Goal: Task Accomplishment & Management: Manage account settings

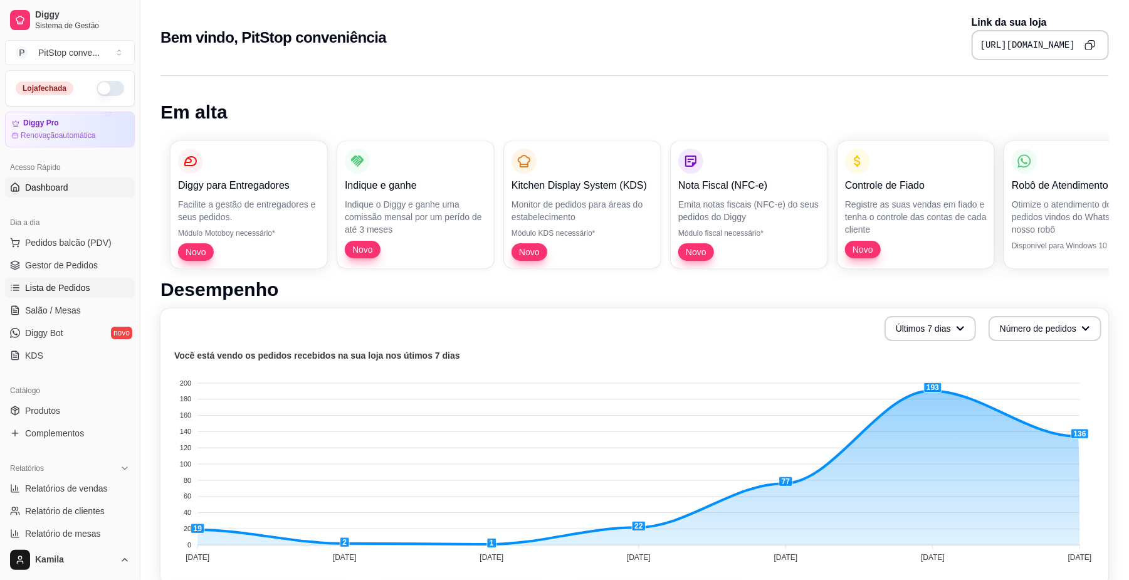
drag, startPoint x: 63, startPoint y: 266, endPoint x: 93, endPoint y: 279, distance: 32.6
click at [63, 266] on span "Gestor de Pedidos" at bounding box center [61, 265] width 73 height 13
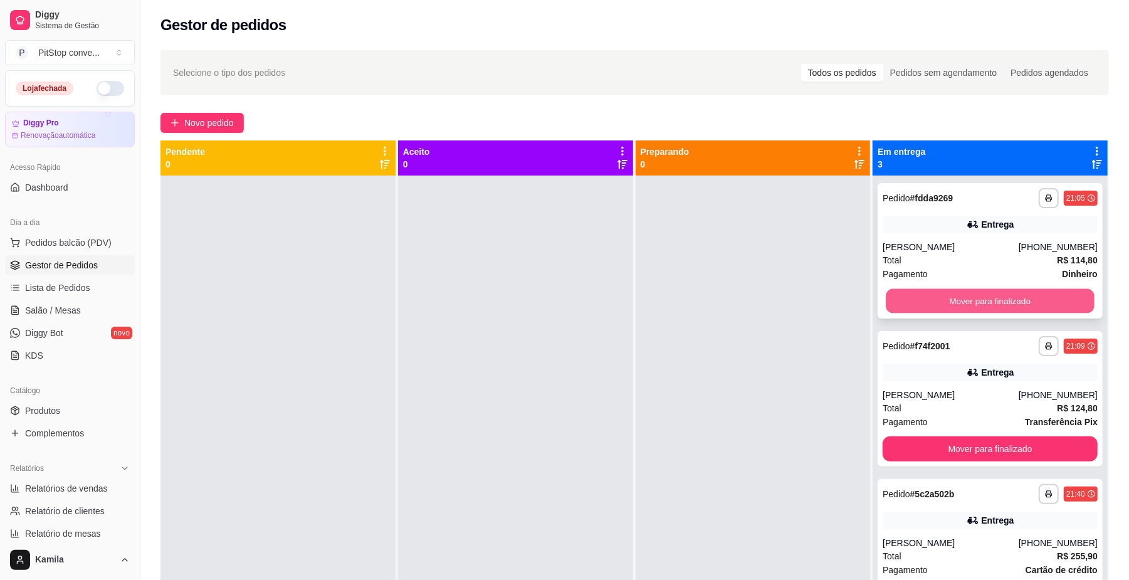
click at [923, 294] on button "Mover para finalizado" at bounding box center [990, 301] width 208 height 24
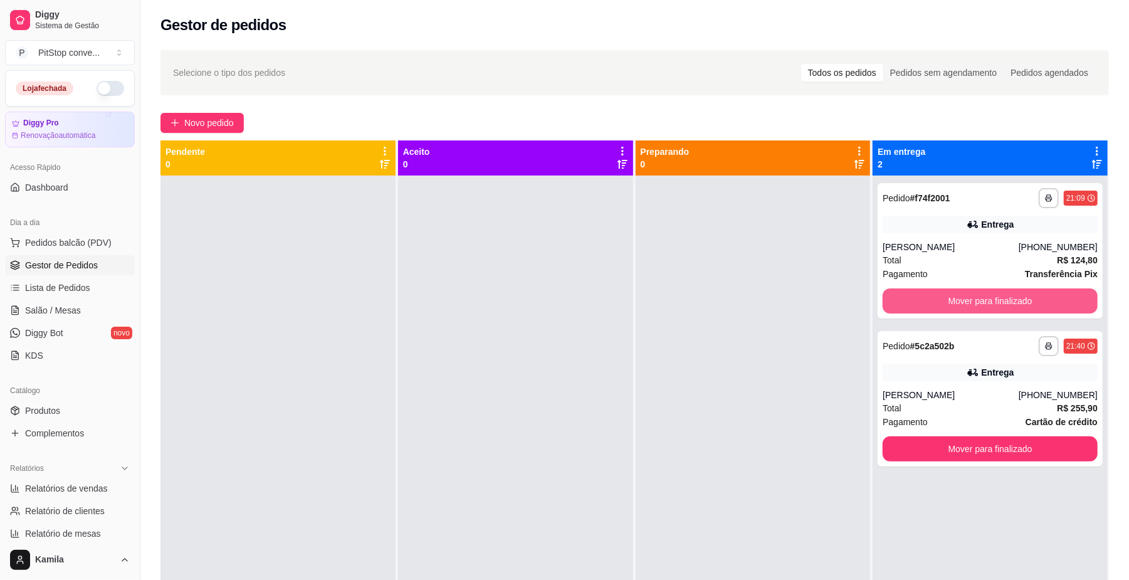
click at [949, 299] on button "Mover para finalizado" at bounding box center [990, 300] width 215 height 25
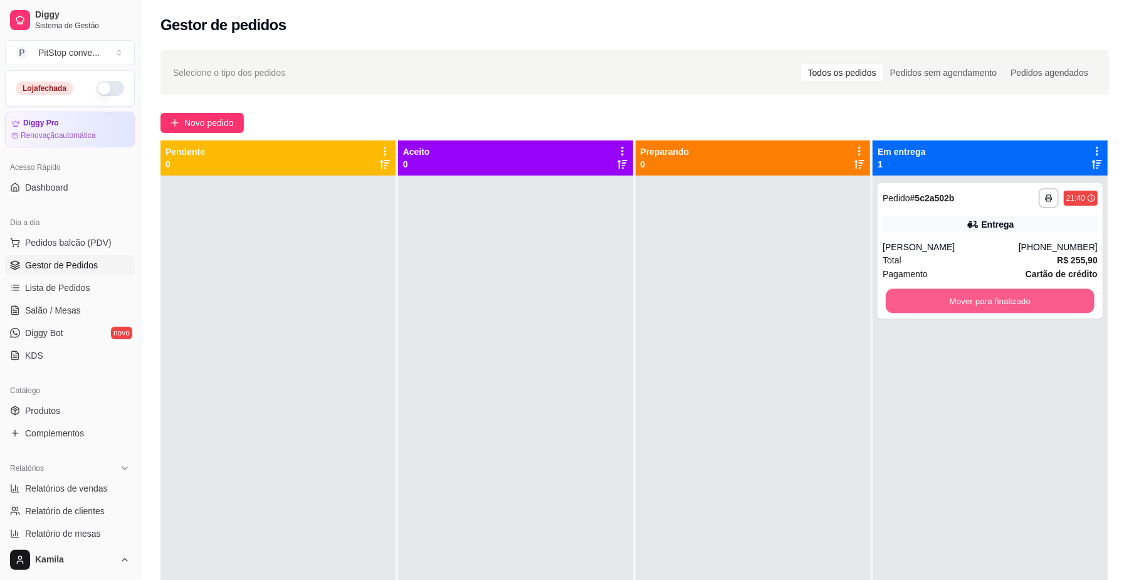
click at [949, 299] on button "Mover para finalizado" at bounding box center [990, 301] width 208 height 24
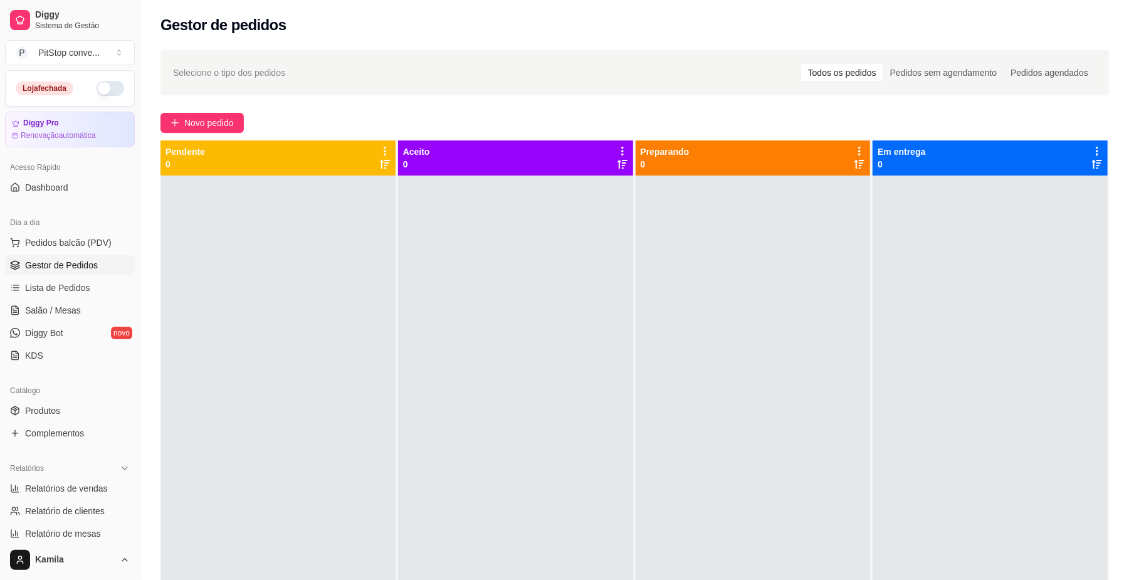
click at [95, 98] on div "Loja fechada" at bounding box center [70, 88] width 129 height 35
click at [103, 95] on button "button" at bounding box center [111, 88] width 28 height 15
drag, startPoint x: 46, startPoint y: 290, endPoint x: 235, endPoint y: 288, distance: 188.7
click at [48, 290] on span "Lista de Pedidos" at bounding box center [57, 288] width 65 height 13
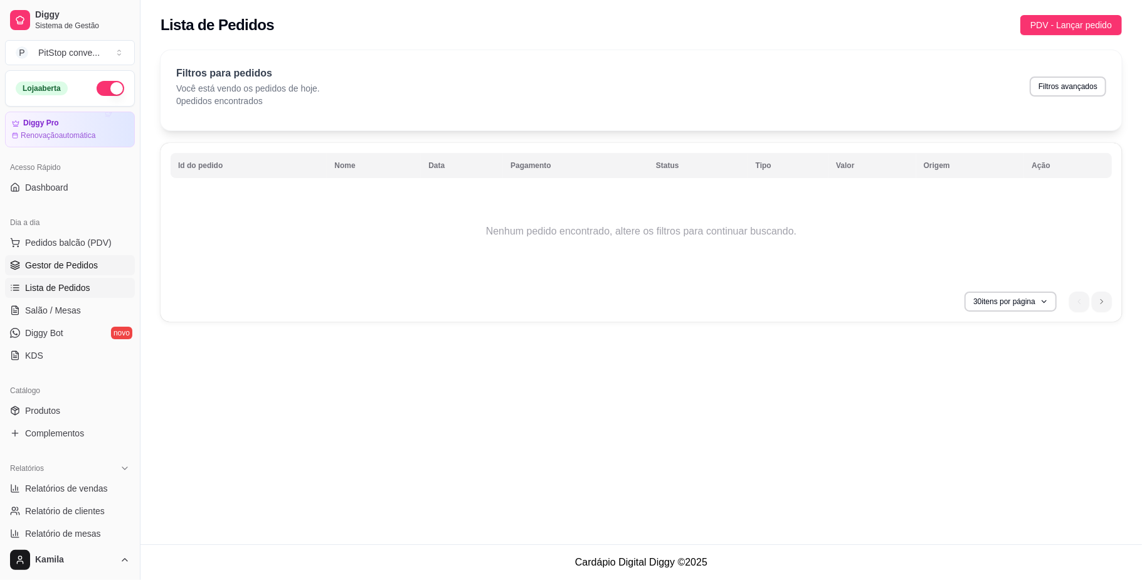
click at [83, 256] on link "Gestor de Pedidos" at bounding box center [70, 265] width 130 height 20
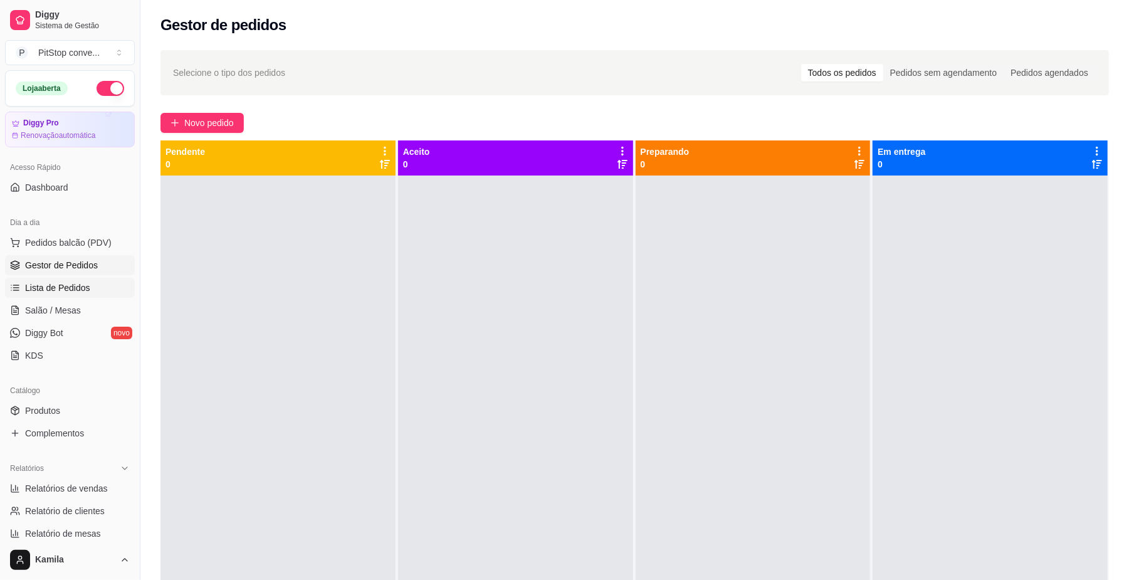
click at [58, 298] on link "Lista de Pedidos" at bounding box center [70, 288] width 130 height 20
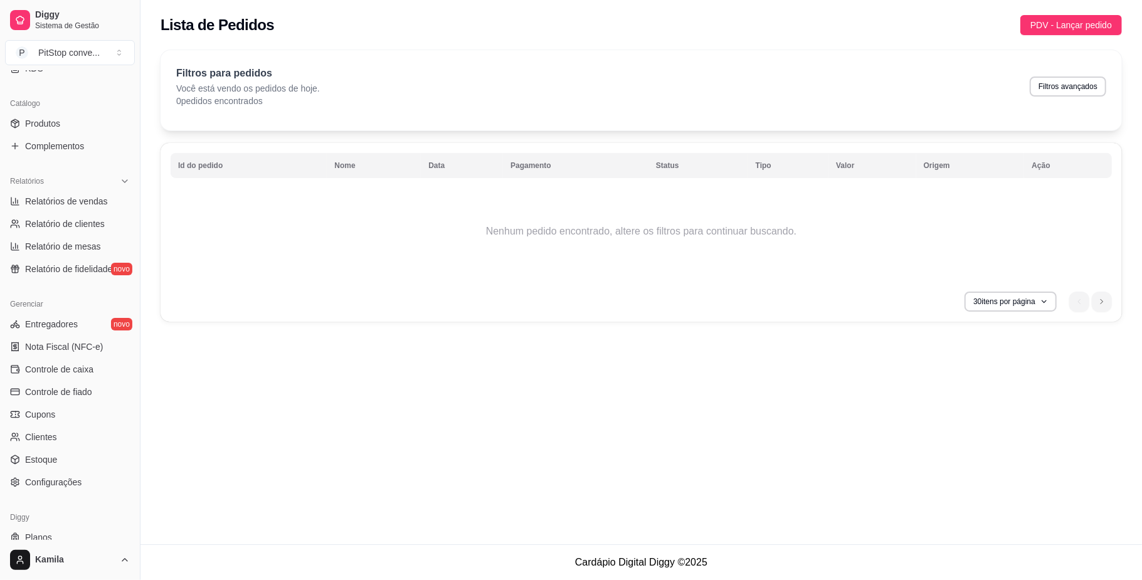
scroll to position [322, 0]
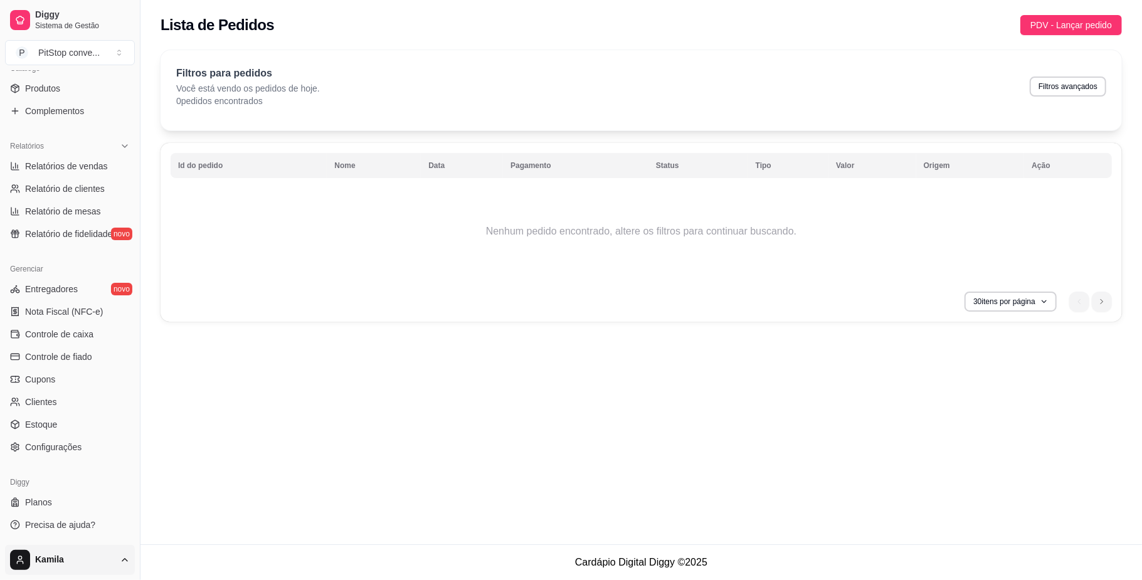
click at [56, 549] on html "Diggy Sistema de Gestão P PitStop conve ... Loja aberta Diggy Pro Renovação aut…" at bounding box center [571, 290] width 1142 height 580
click at [51, 529] on div "Sair" at bounding box center [70, 529] width 134 height 20
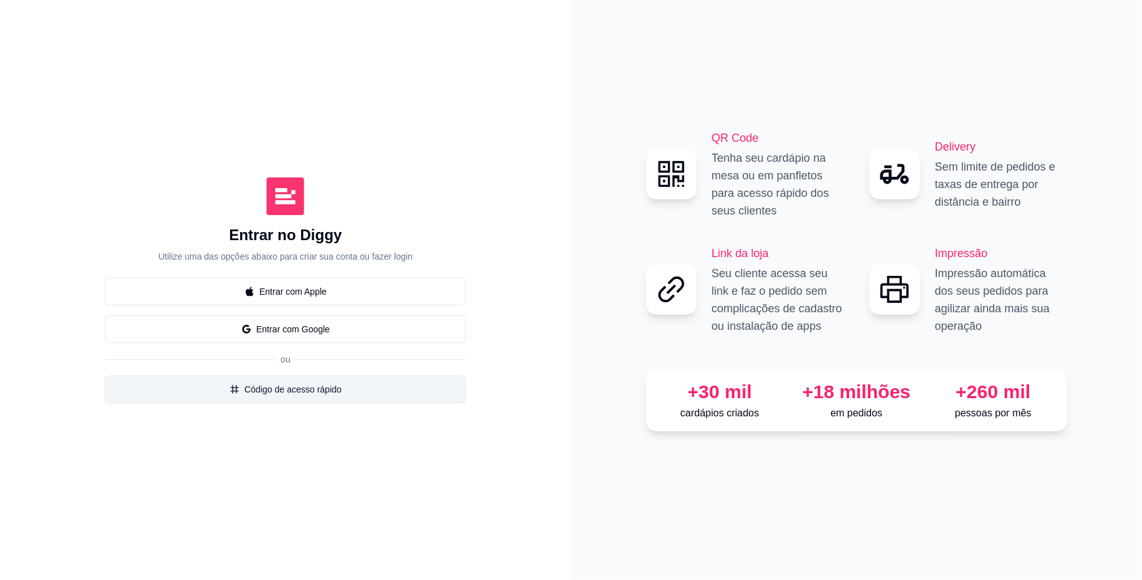
click at [317, 384] on button "Código de acesso rápido" at bounding box center [285, 390] width 361 height 28
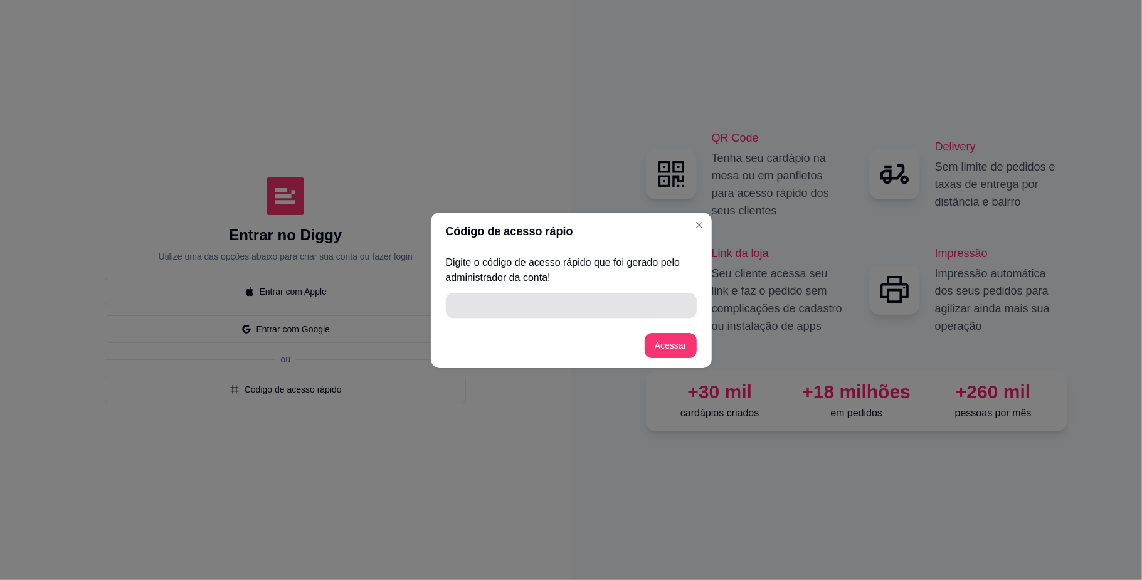
click at [482, 302] on input "" at bounding box center [571, 305] width 236 height 25
type input "B9268"
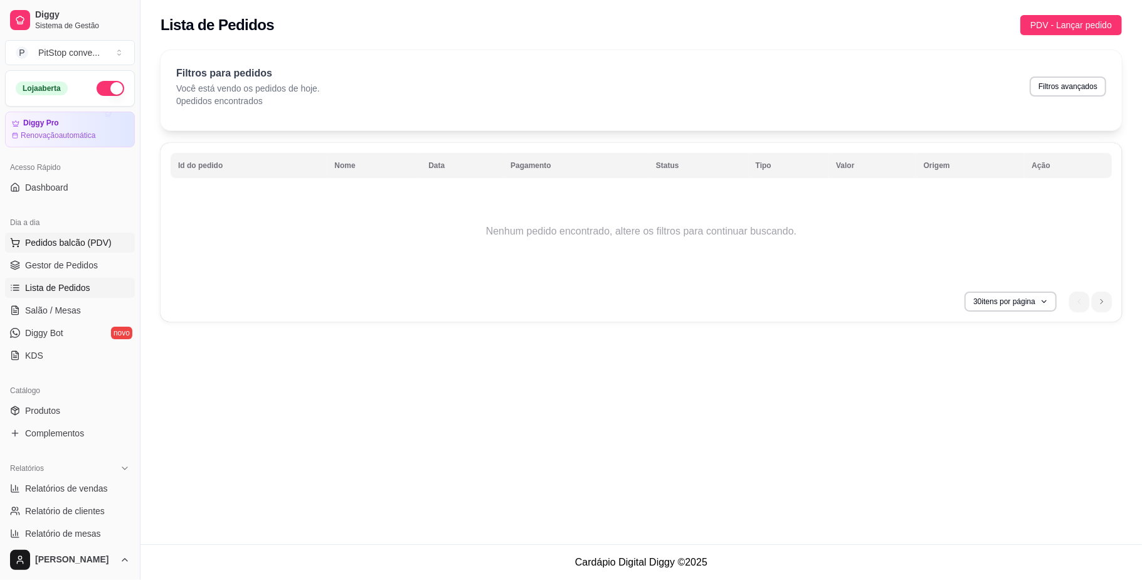
click at [60, 233] on button "Pedidos balcão (PDV)" at bounding box center [70, 243] width 130 height 20
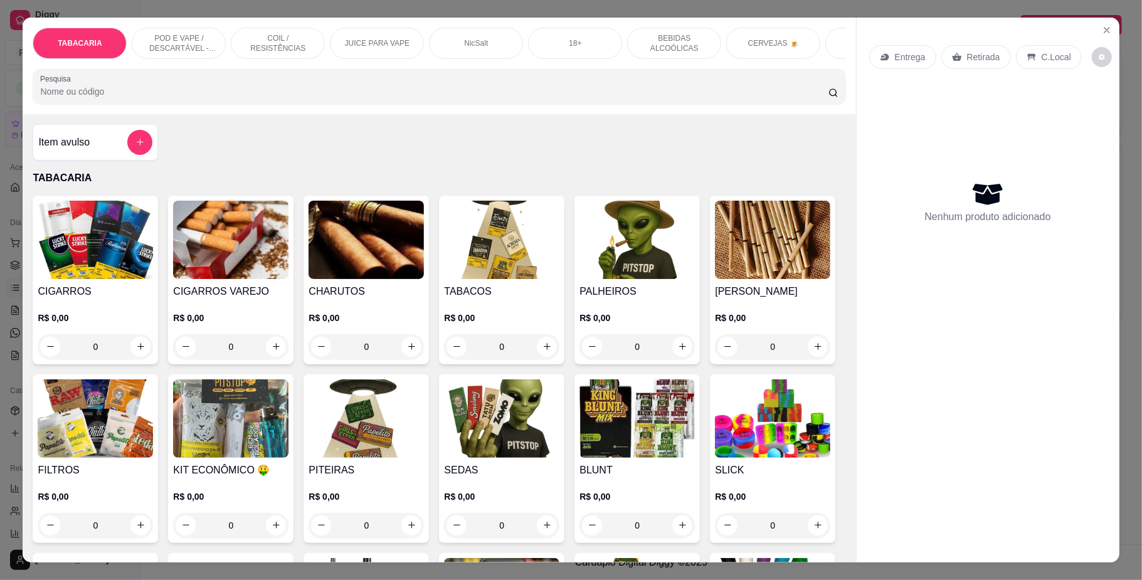
drag, startPoint x: 915, startPoint y: 298, endPoint x: 918, endPoint y: 307, distance: 8.5
click at [916, 303] on div "Nenhum produto adicionado" at bounding box center [988, 202] width 238 height 246
click at [1102, 23] on button "Close" at bounding box center [1107, 30] width 20 height 20
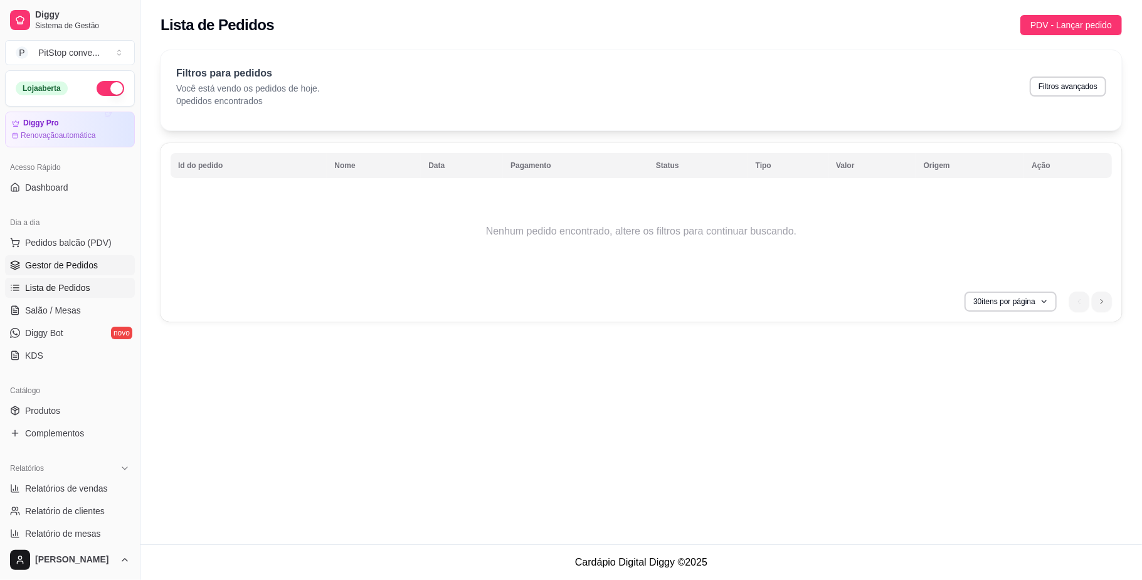
click at [64, 261] on span "Gestor de Pedidos" at bounding box center [61, 265] width 73 height 13
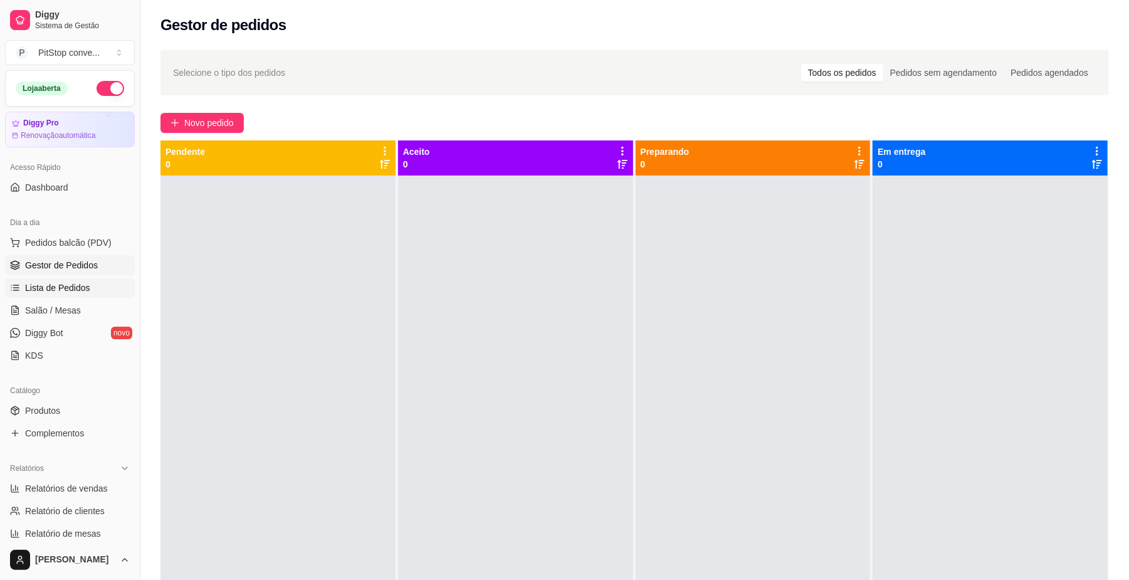
click at [74, 284] on span "Lista de Pedidos" at bounding box center [57, 288] width 65 height 13
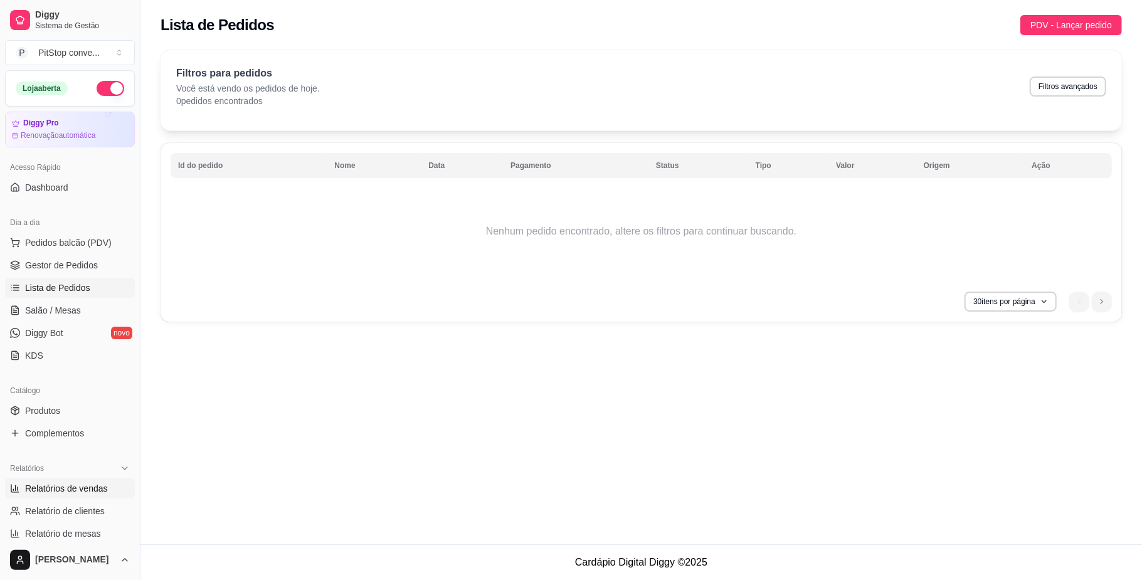
click at [73, 480] on link "Relatórios de vendas" at bounding box center [70, 488] width 130 height 20
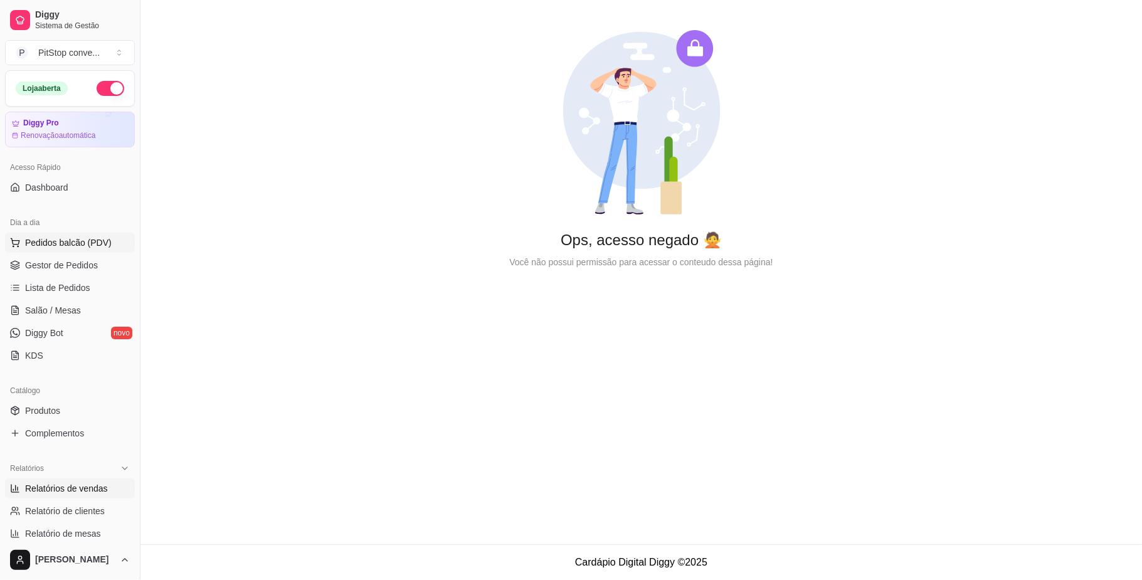
click at [71, 237] on span "Pedidos balcão (PDV)" at bounding box center [68, 242] width 87 height 13
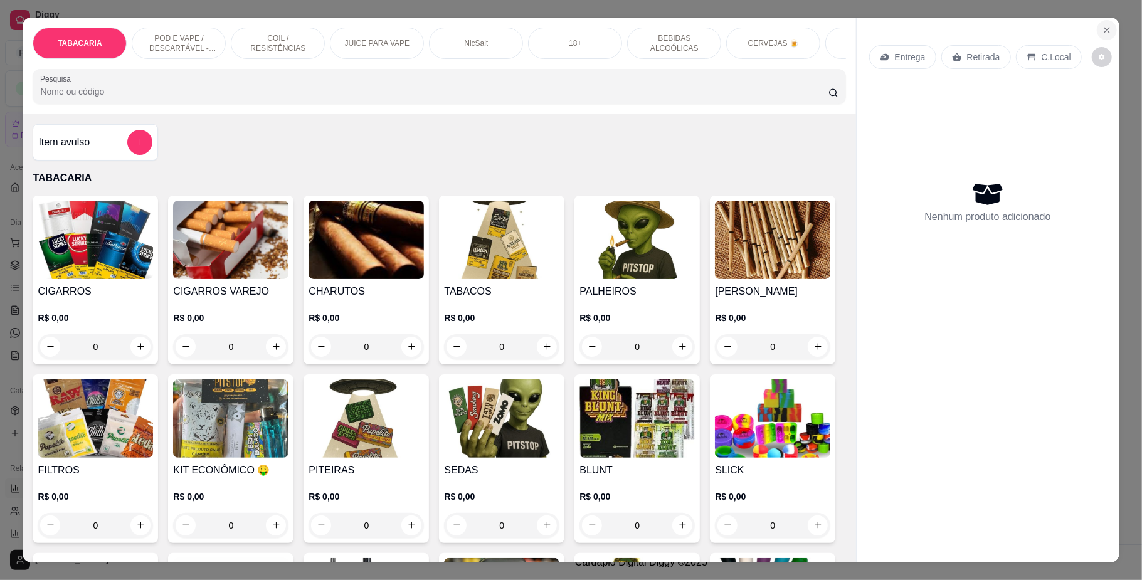
click at [1097, 28] on button "Close" at bounding box center [1107, 30] width 20 height 20
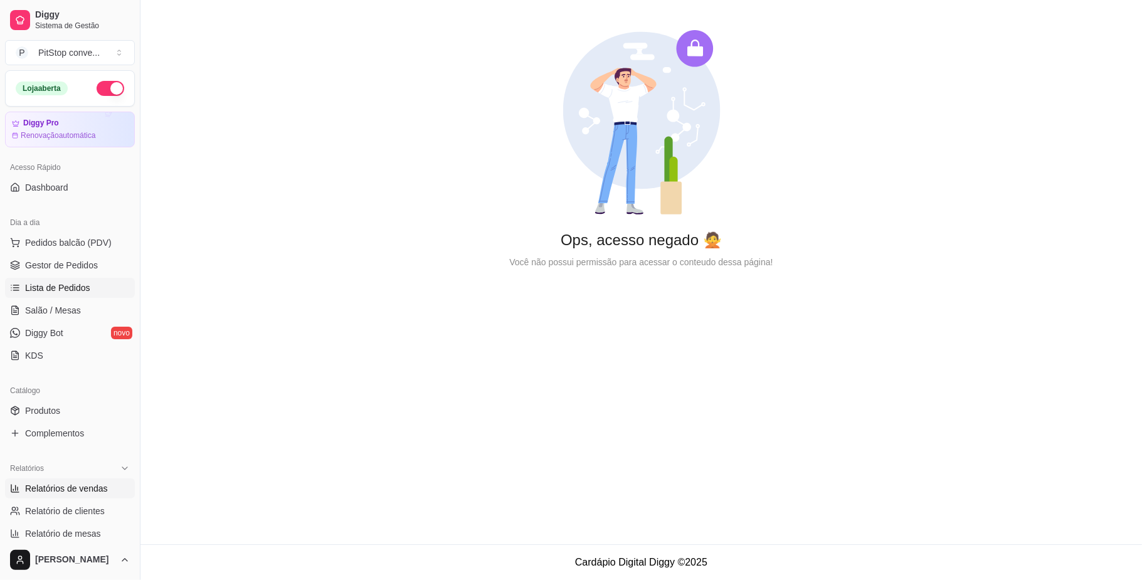
click at [71, 288] on span "Lista de Pedidos" at bounding box center [57, 288] width 65 height 13
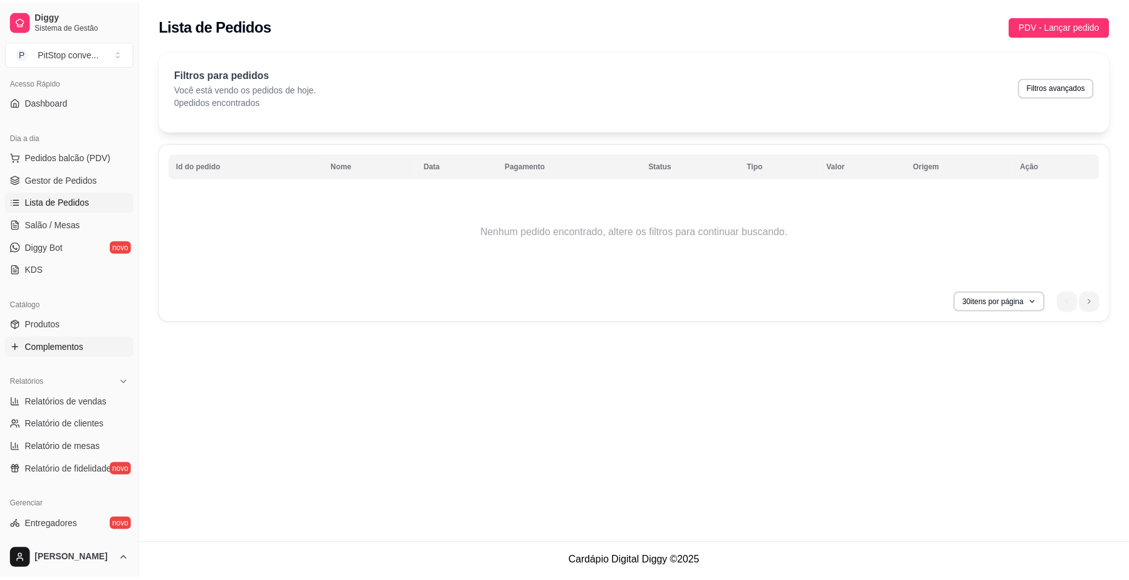
scroll to position [167, 0]
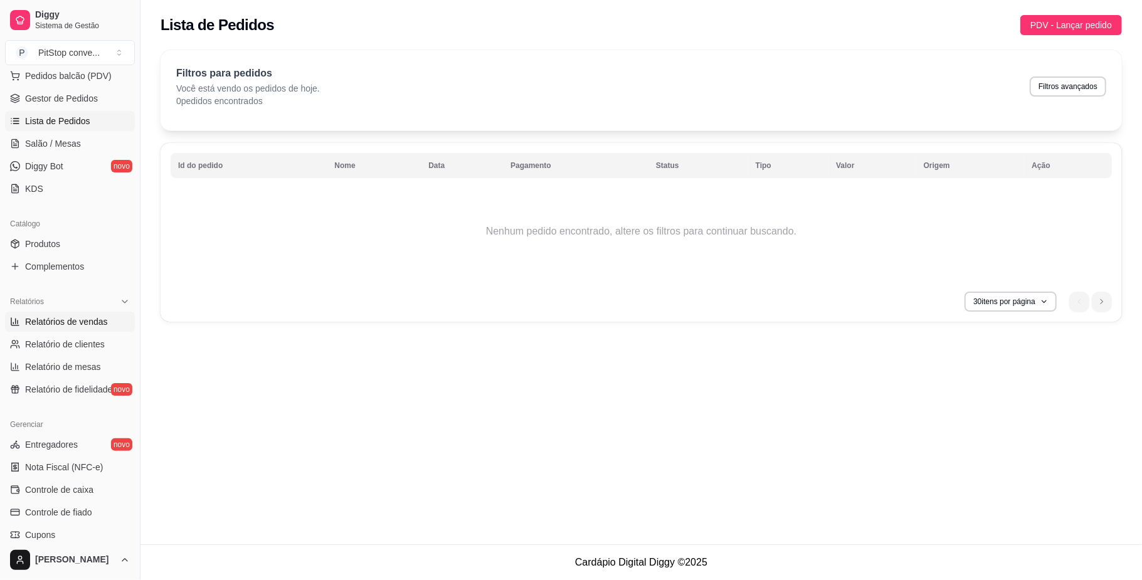
click at [74, 314] on link "Relatórios de vendas" at bounding box center [70, 322] width 130 height 20
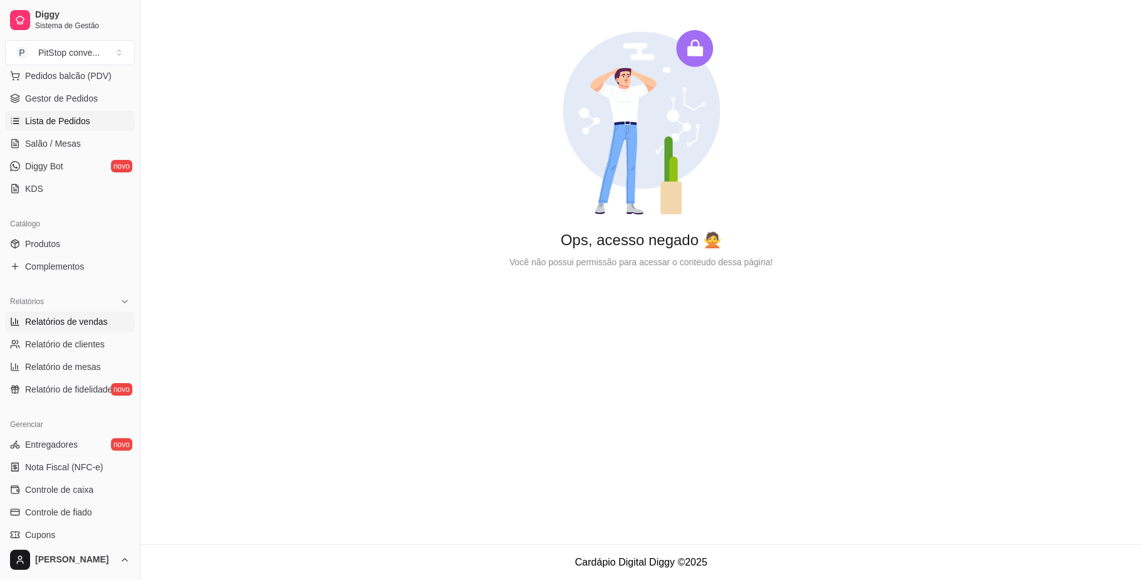
click at [59, 124] on span "Lista de Pedidos" at bounding box center [57, 121] width 65 height 13
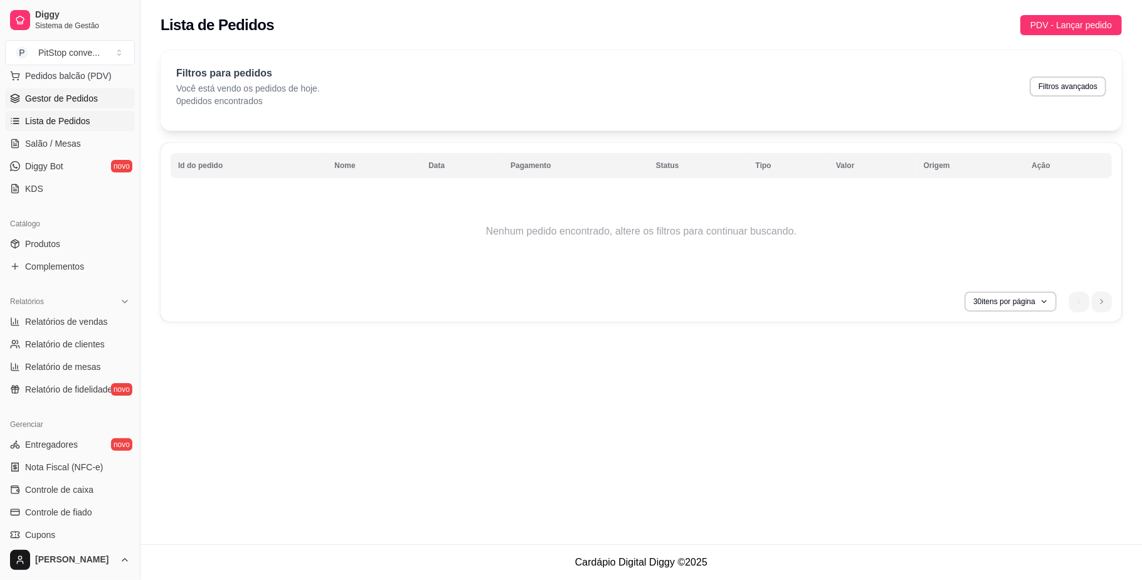
click at [71, 93] on span "Gestor de Pedidos" at bounding box center [61, 98] width 73 height 13
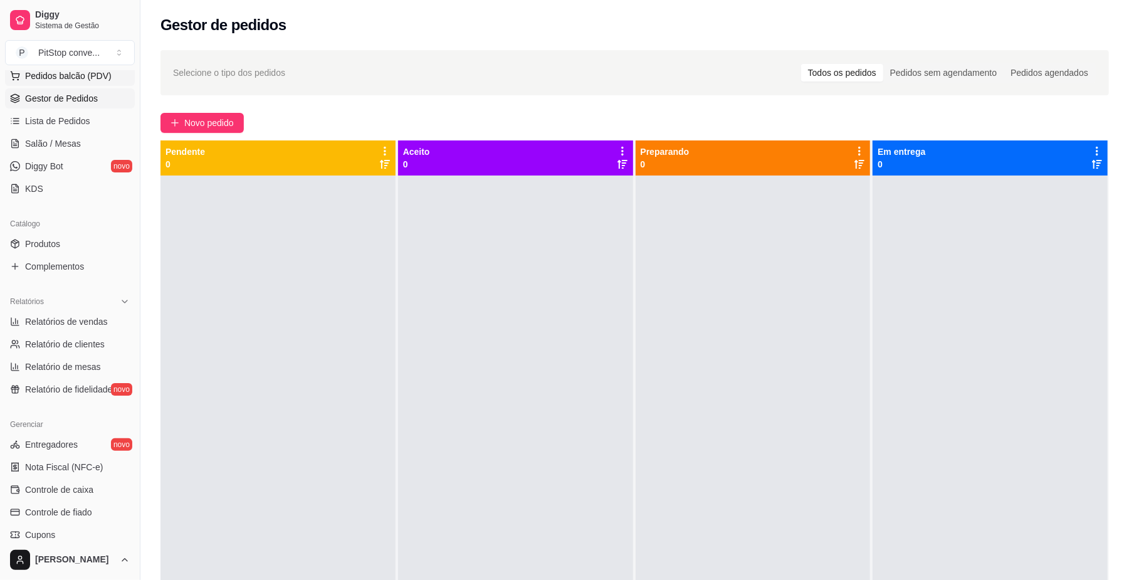
click at [71, 76] on span "Pedidos balcão (PDV)" at bounding box center [68, 76] width 87 height 13
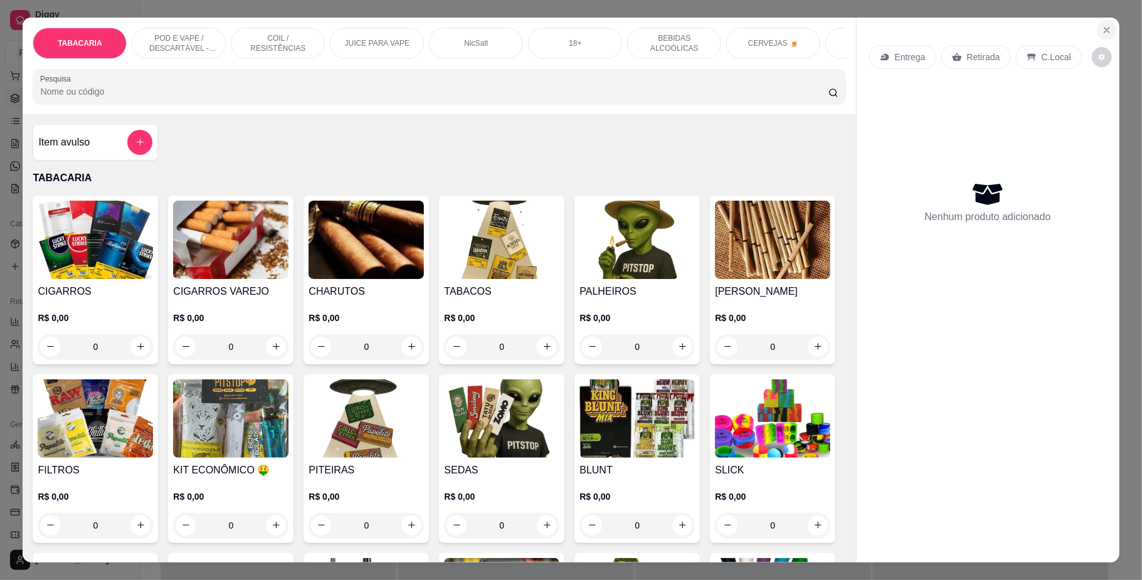
click at [1102, 34] on icon "Close" at bounding box center [1107, 30] width 10 height 10
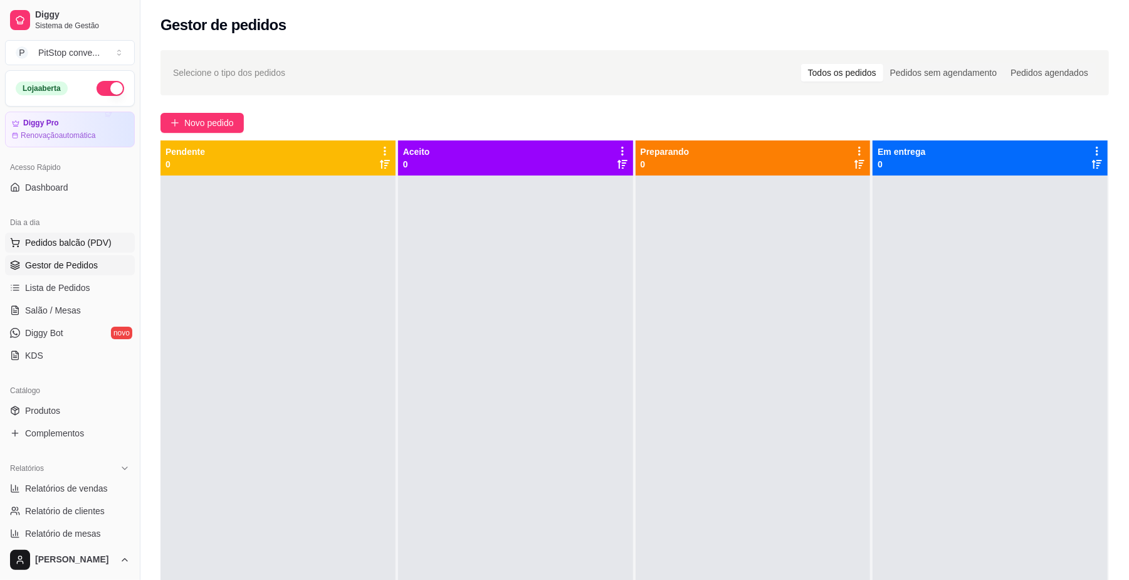
click at [86, 240] on span "Pedidos balcão (PDV)" at bounding box center [68, 242] width 87 height 13
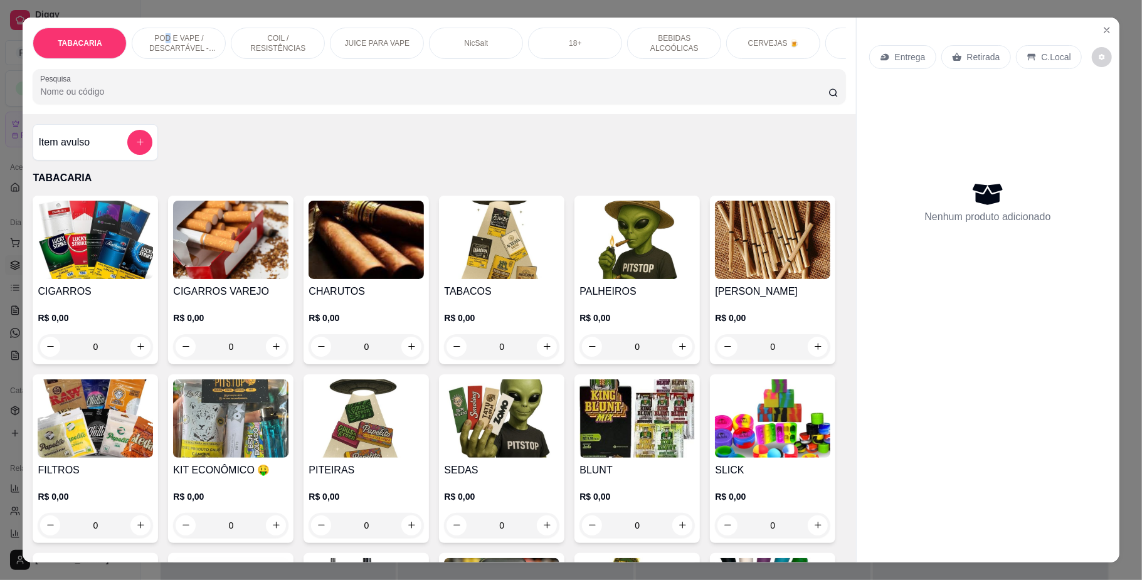
drag, startPoint x: 161, startPoint y: 38, endPoint x: 174, endPoint y: 58, distance: 23.8
click at [163, 38] on p "POD E VAPE / DESCARTÁVEL - RECARREGAVEL" at bounding box center [178, 43] width 73 height 20
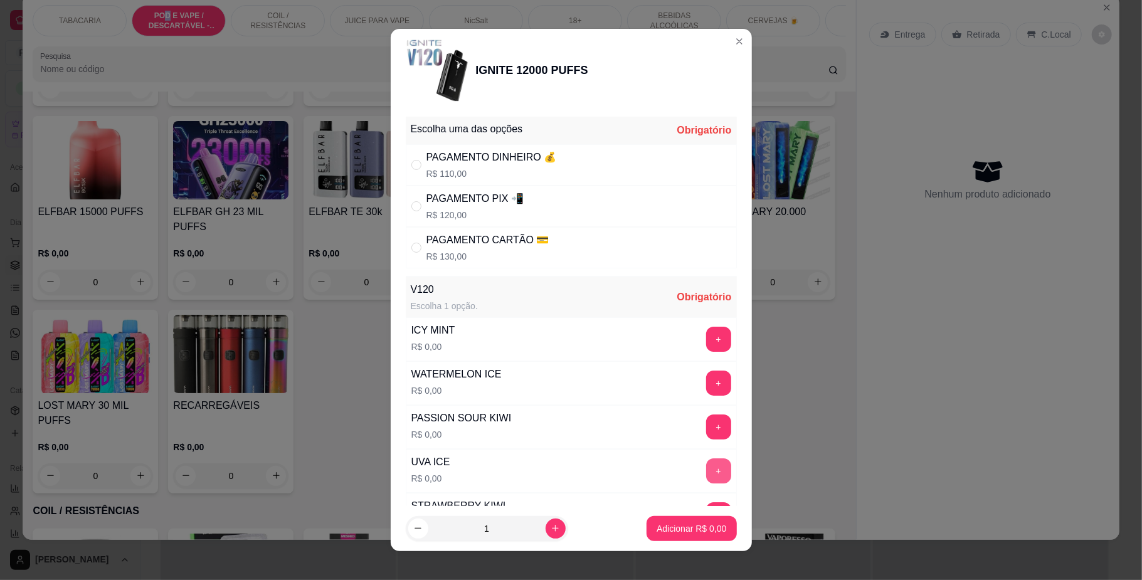
click at [706, 479] on button "+" at bounding box center [718, 470] width 25 height 25
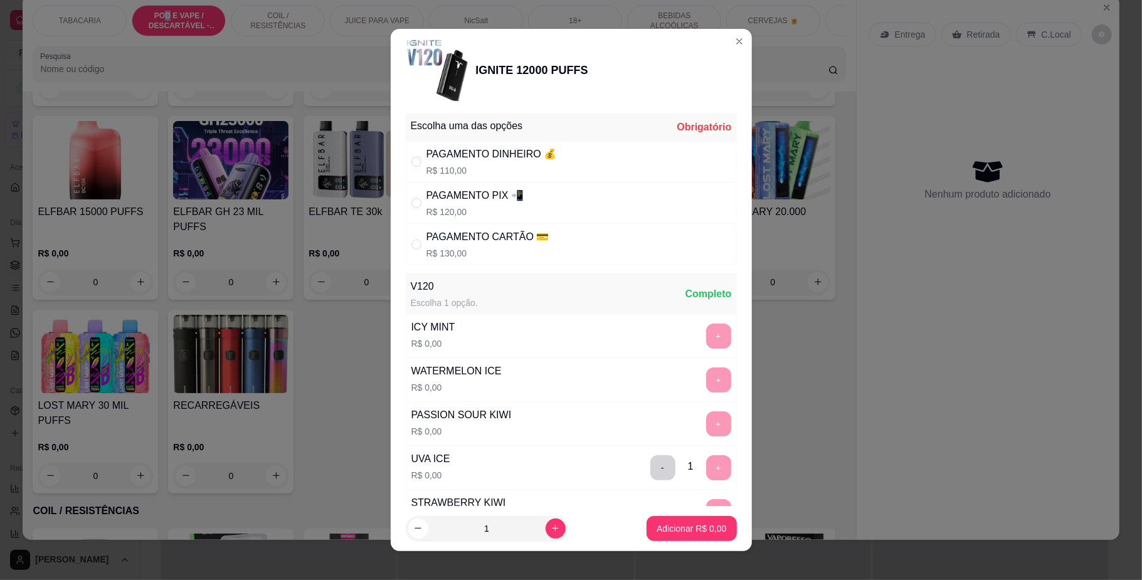
scroll to position [0, 0]
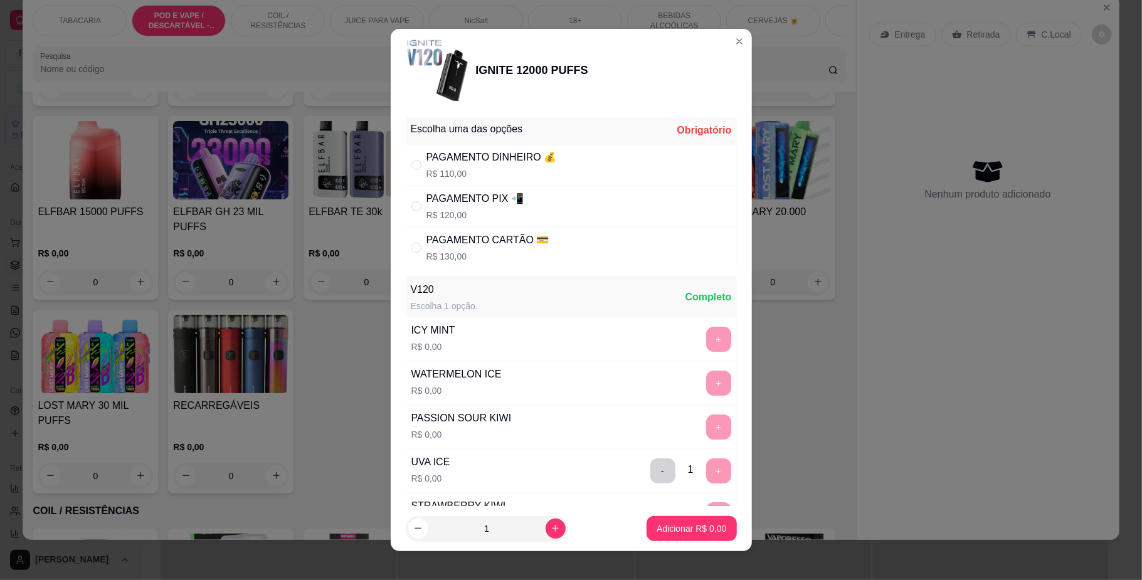
click at [465, 159] on div "PAGAMENTO DINHEIRO 💰" at bounding box center [491, 157] width 130 height 15
radio input "true"
click at [683, 527] on p "Adicionar R$ 110,00" at bounding box center [686, 528] width 77 height 12
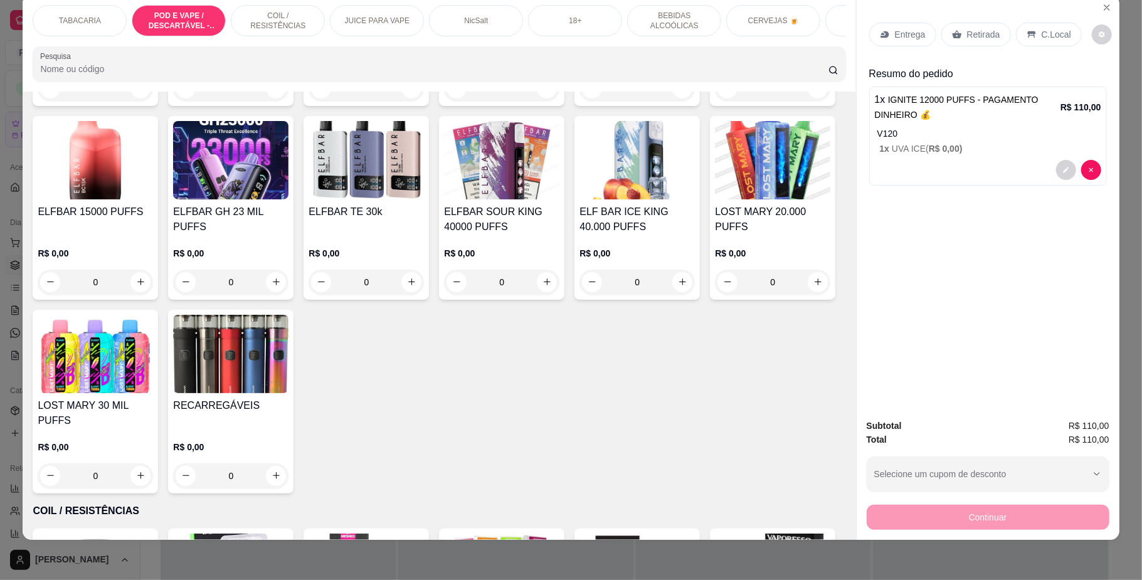
click at [1027, 33] on icon at bounding box center [1031, 34] width 8 height 7
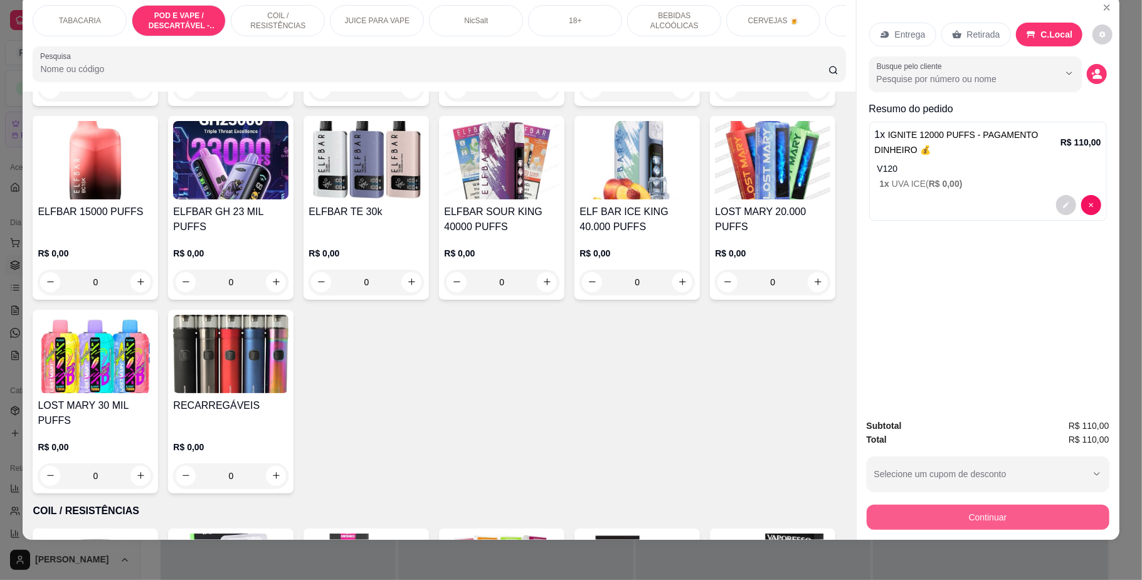
click at [1016, 514] on button "Continuar" at bounding box center [988, 517] width 243 height 25
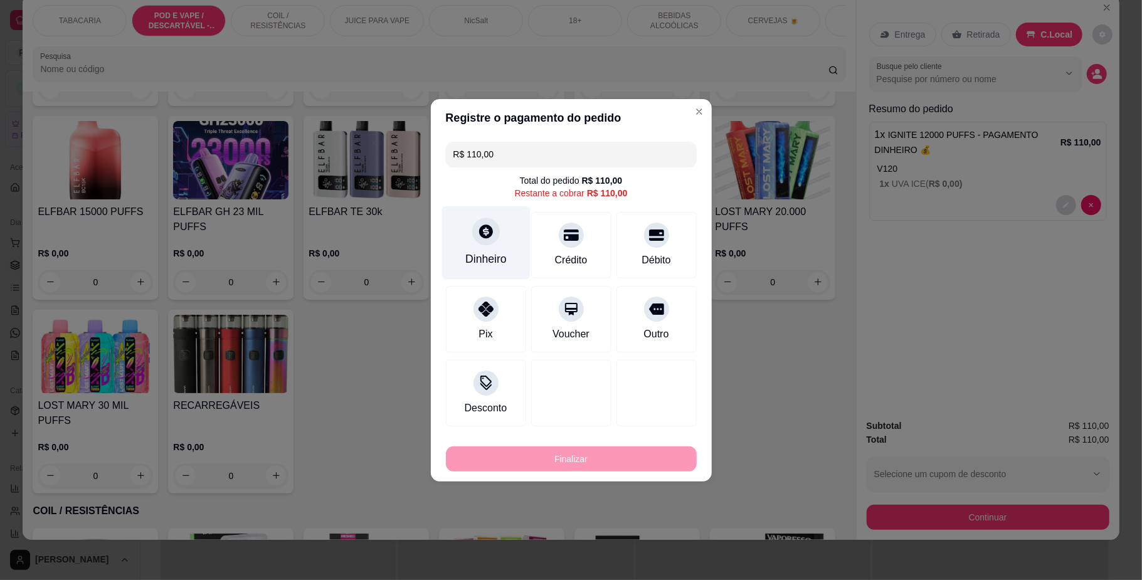
click at [505, 256] on div "Dinheiro" at bounding box center [485, 242] width 88 height 73
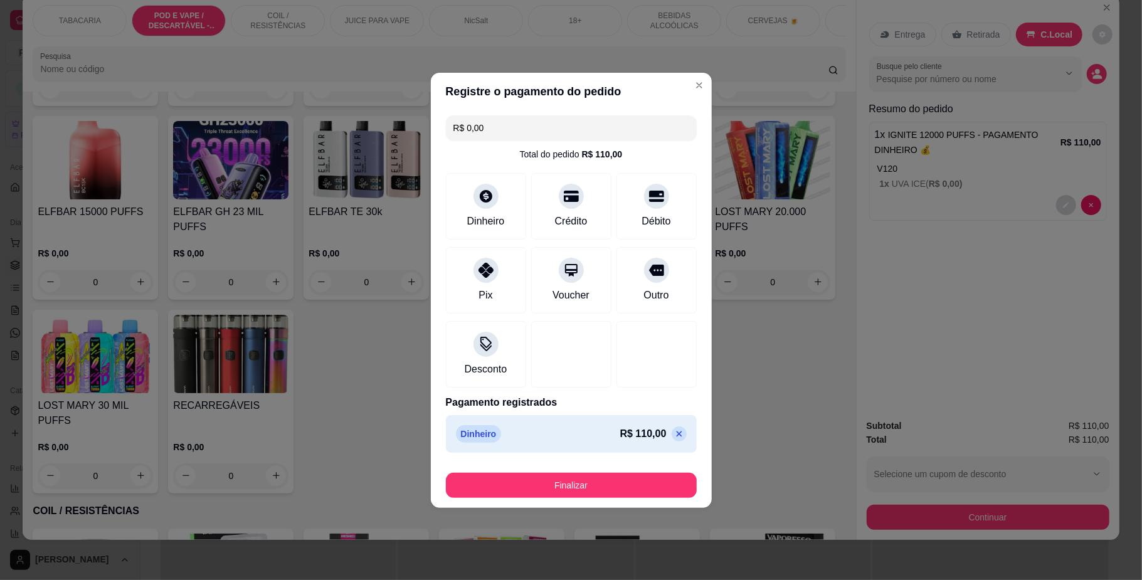
click at [597, 500] on footer "Finalizar" at bounding box center [571, 483] width 281 height 50
click at [602, 495] on button "Finalizar" at bounding box center [571, 485] width 251 height 25
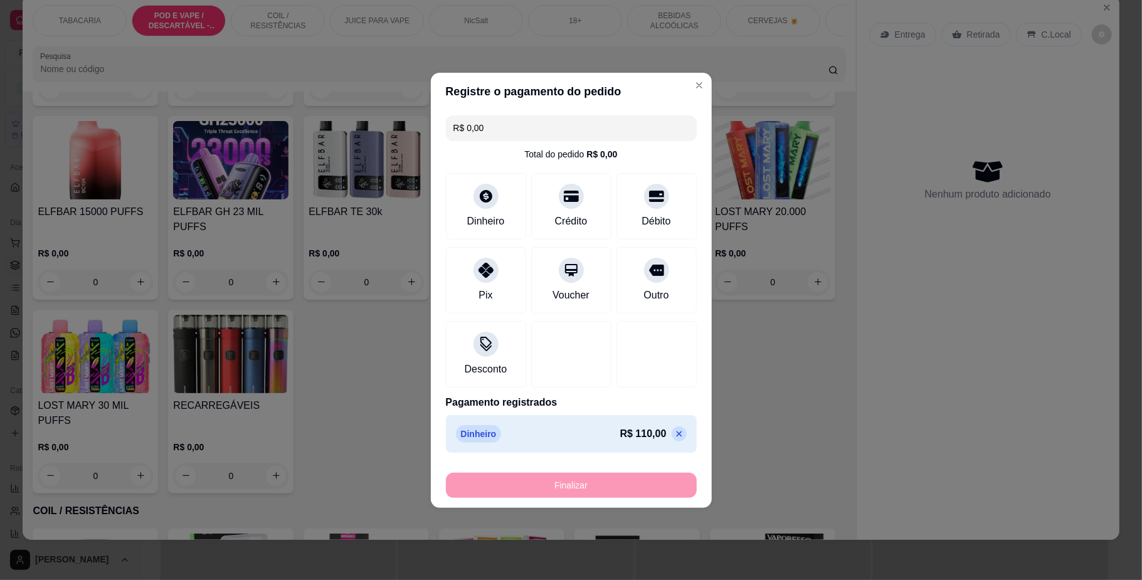
type input "-R$ 110,00"
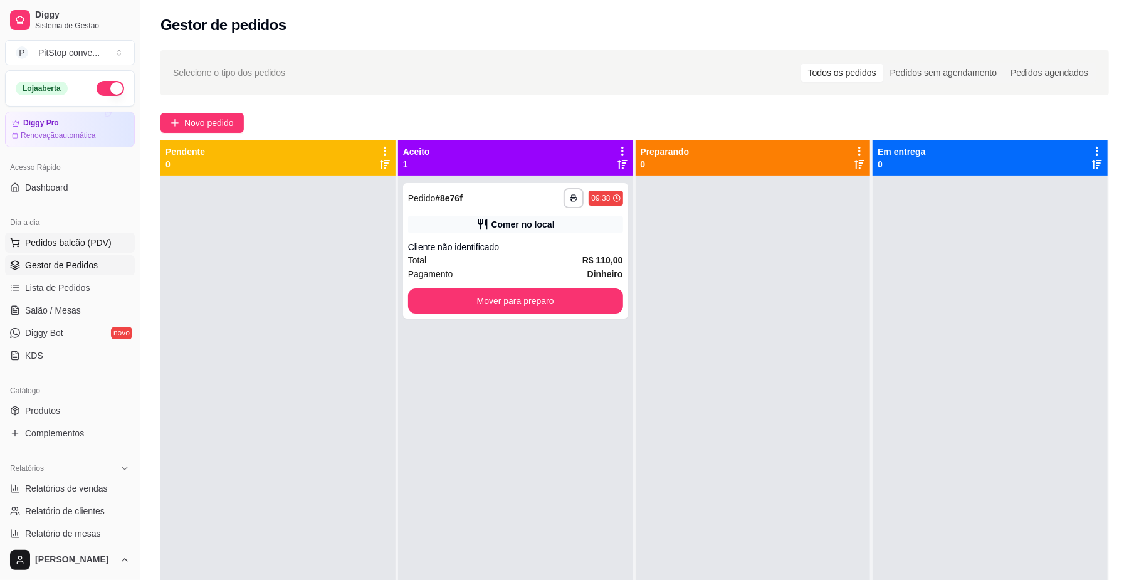
click at [83, 246] on span "Pedidos balcão (PDV)" at bounding box center [68, 242] width 87 height 13
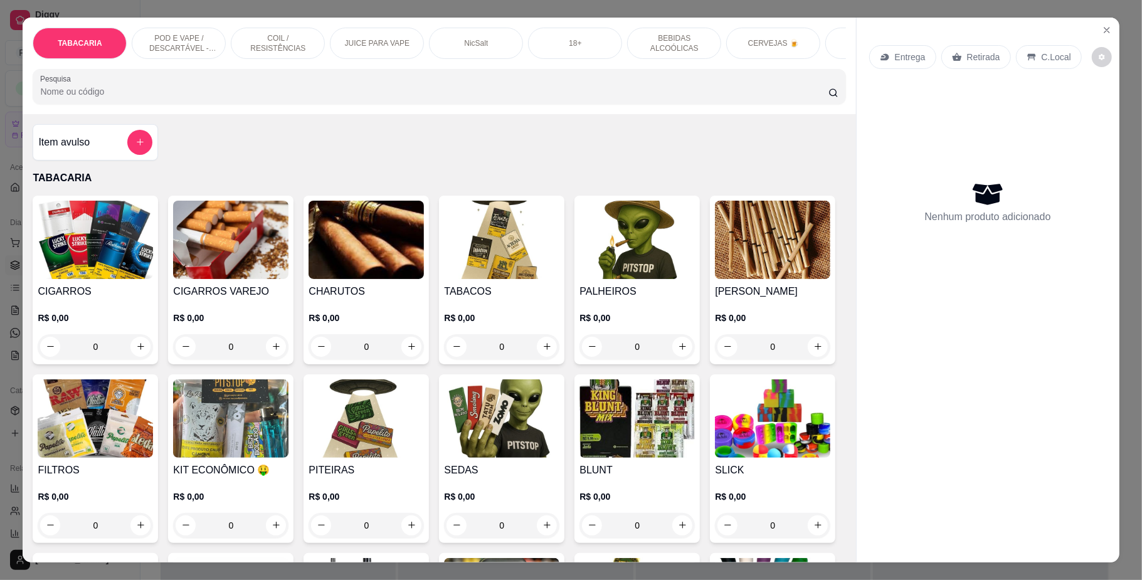
click at [206, 31] on div "POD E VAPE / DESCARTÁVEL - RECARREGAVEL" at bounding box center [179, 43] width 94 height 31
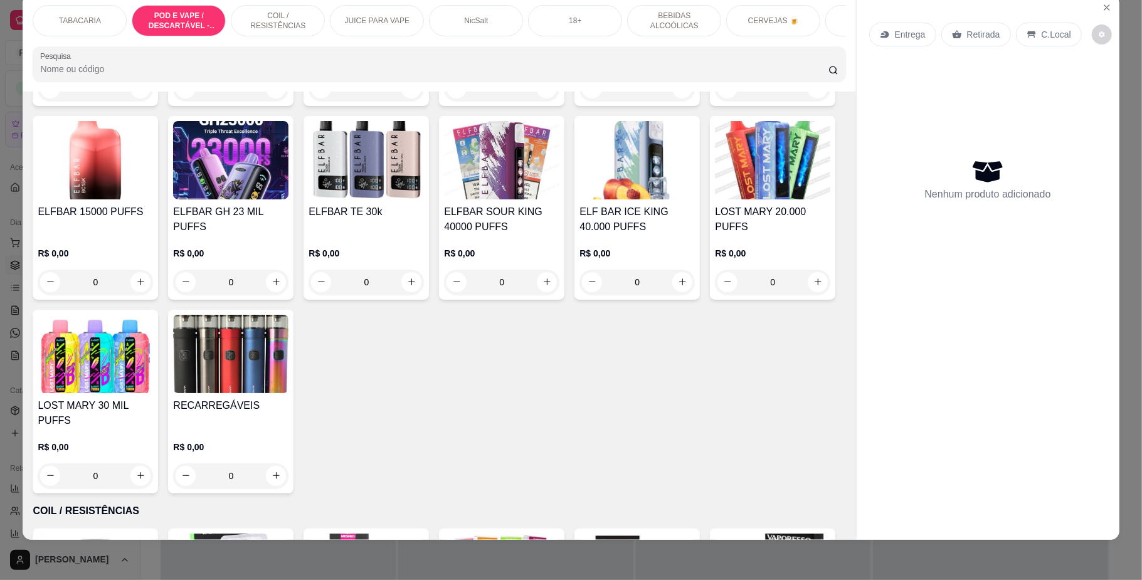
click at [335, 106] on div "IGNITE 12000 PUFFS R$ 0,00 0" at bounding box center [365, 14] width 125 height 184
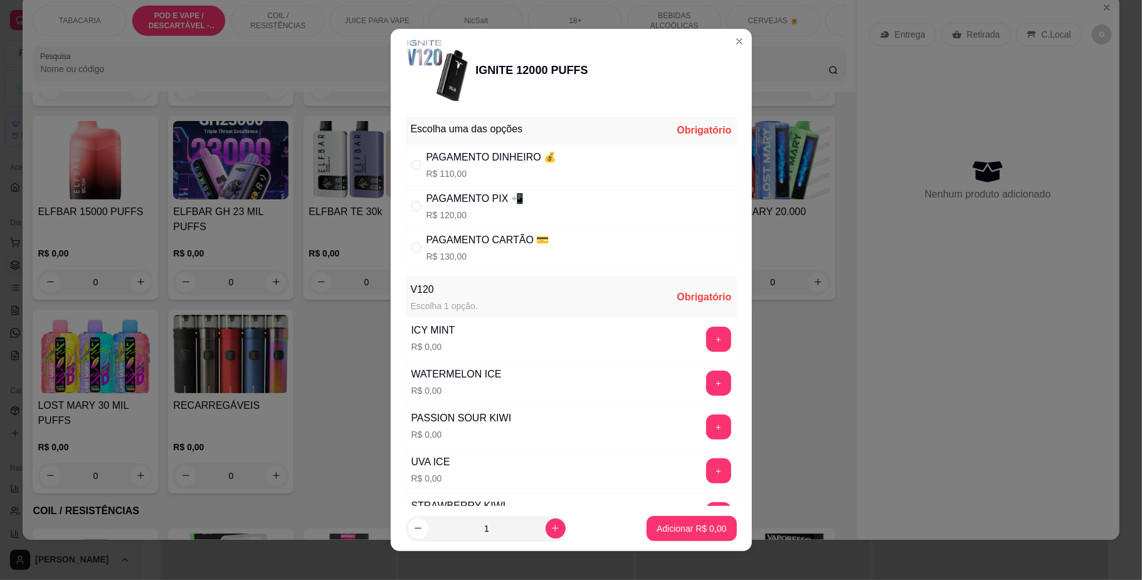
click at [494, 207] on div "PAGAMENTO PIX 📲 R$ 120,00" at bounding box center [474, 206] width 97 height 30
radio input "true"
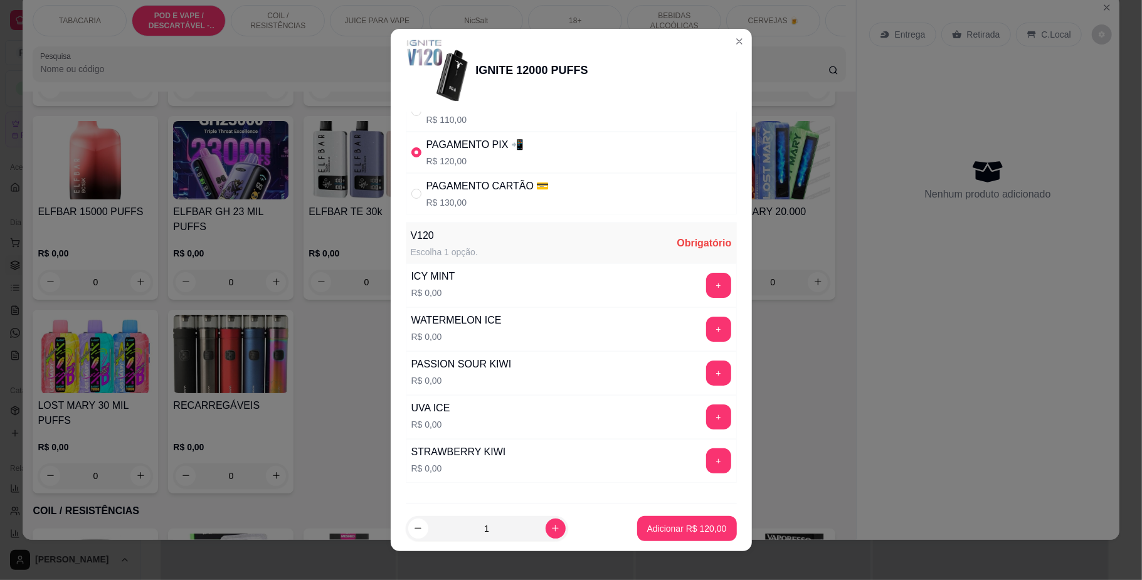
scroll to position [83, 0]
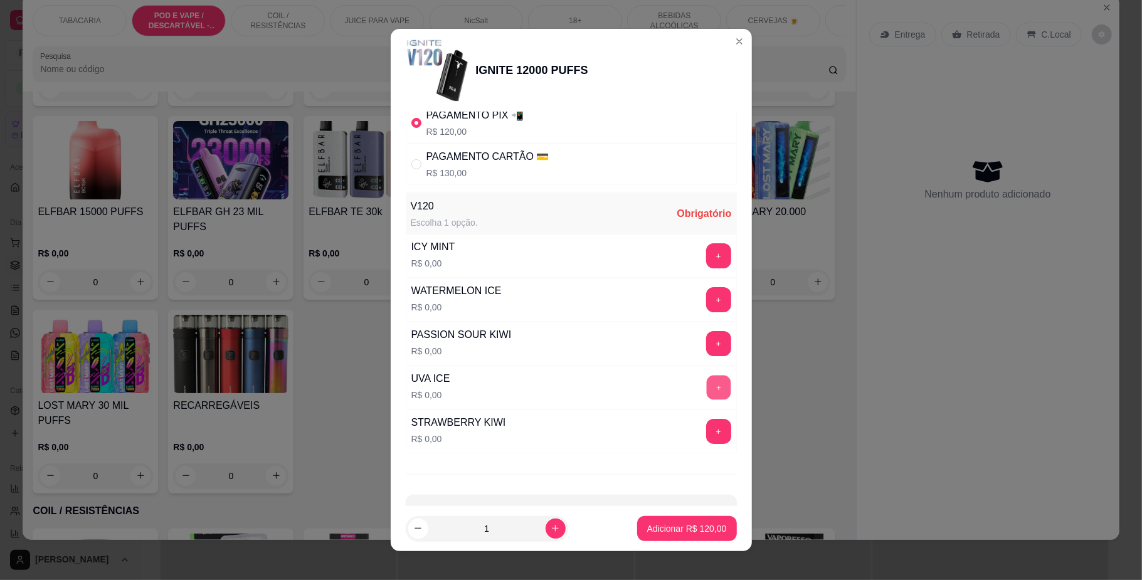
click at [706, 391] on button "+" at bounding box center [718, 388] width 24 height 24
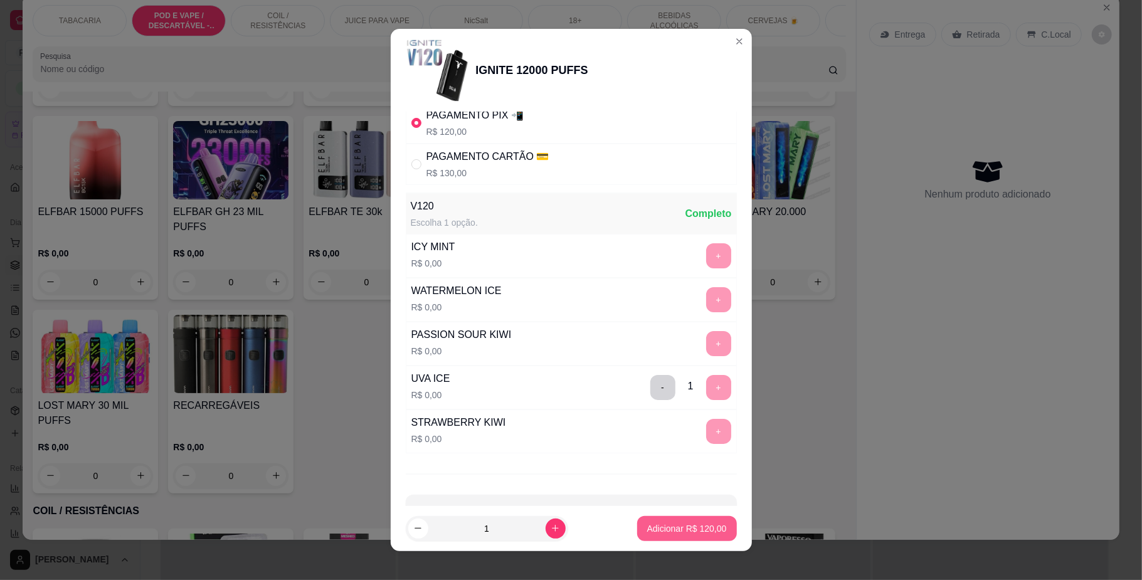
click at [704, 525] on p "Adicionar R$ 120,00" at bounding box center [687, 528] width 80 height 13
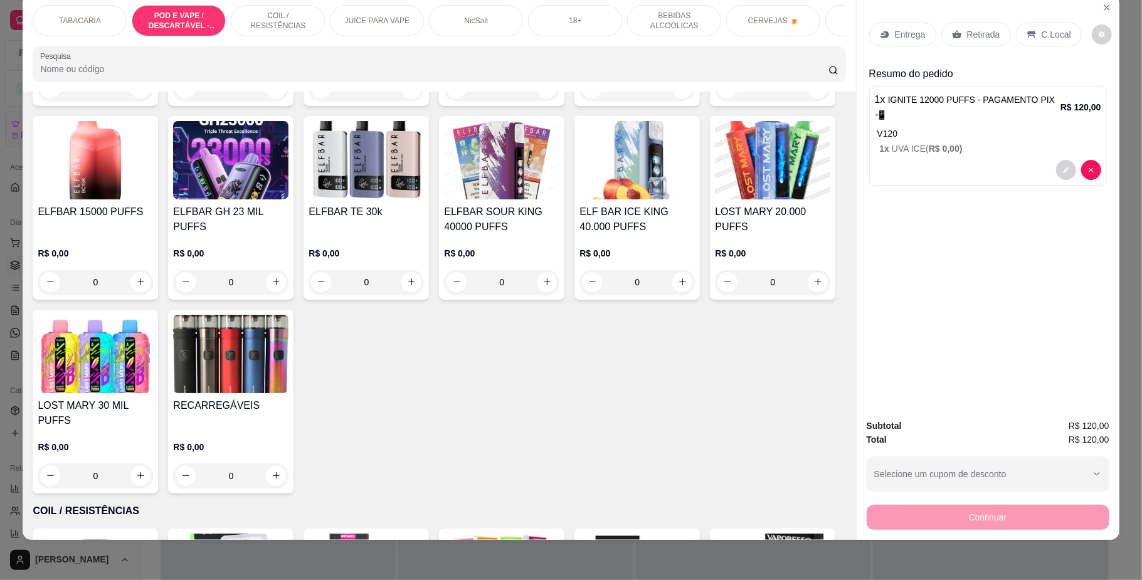
click at [1062, 38] on div "C.Local" at bounding box center [1049, 35] width 66 height 24
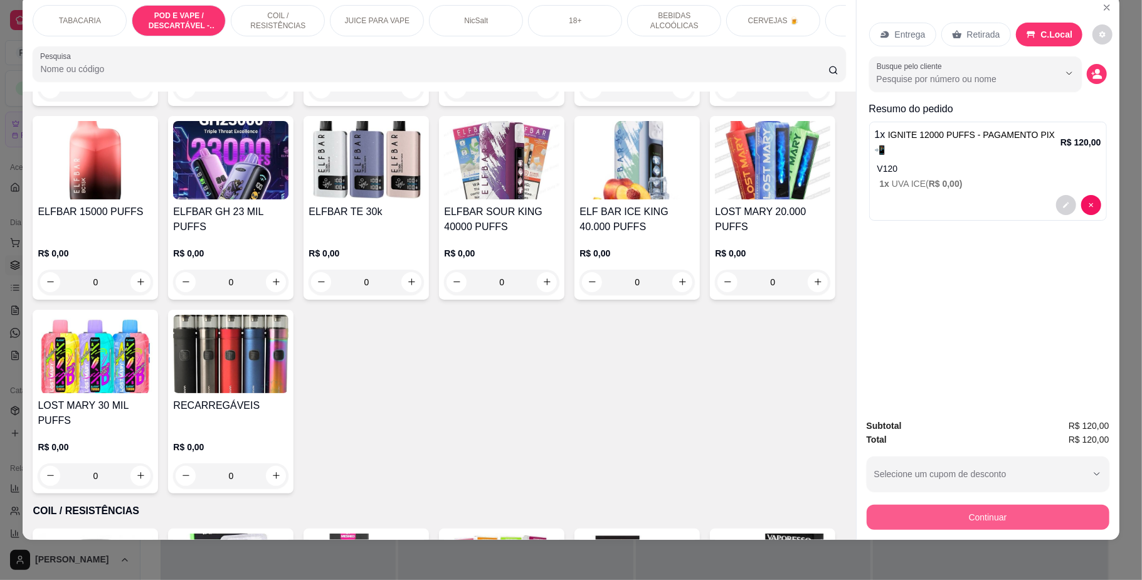
click at [966, 520] on button "Continuar" at bounding box center [988, 517] width 243 height 25
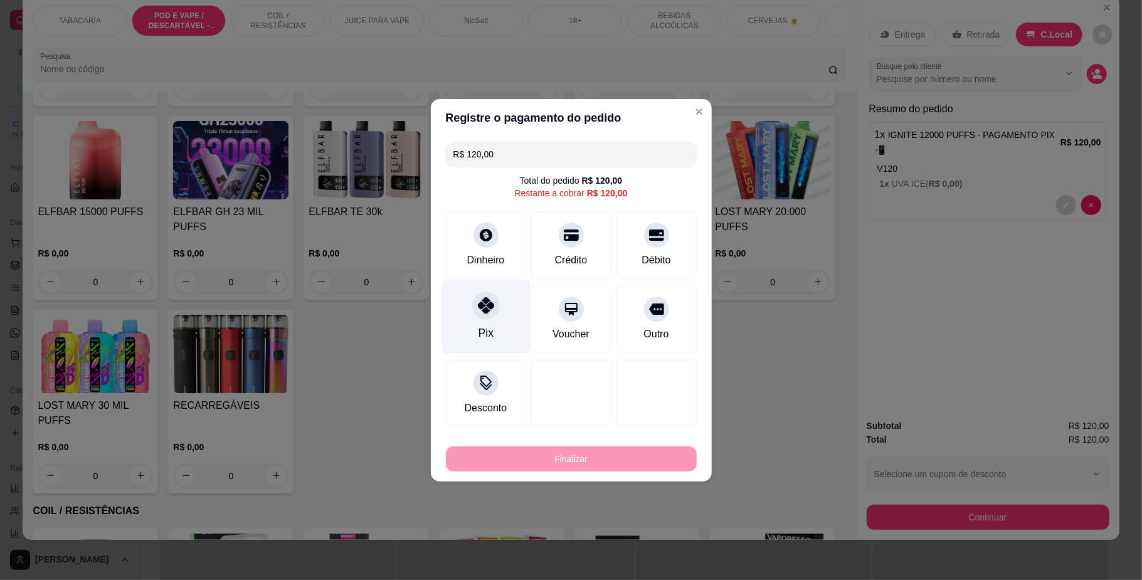
click at [504, 309] on div "Pix" at bounding box center [485, 316] width 88 height 73
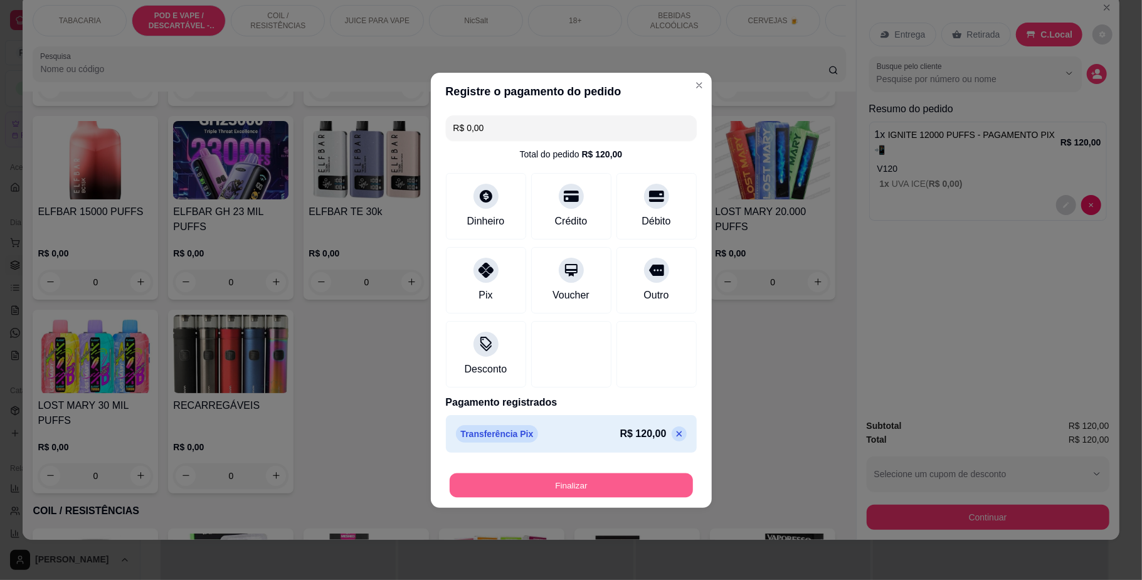
click at [633, 495] on button "Finalizar" at bounding box center [571, 485] width 243 height 24
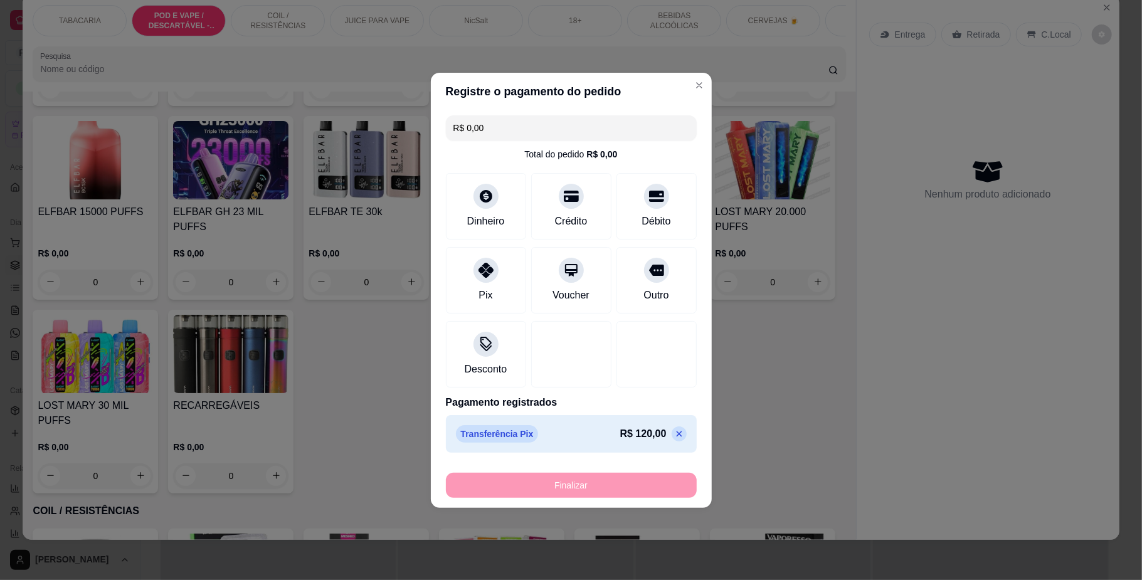
type input "-R$ 120,00"
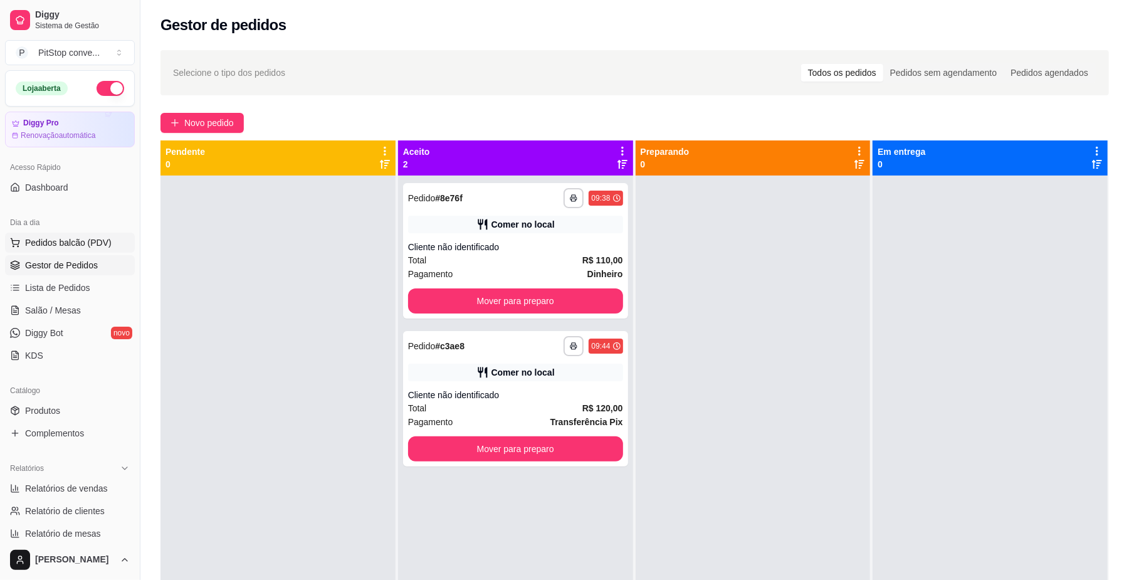
click at [91, 246] on span "Pedidos balcão (PDV)" at bounding box center [68, 242] width 87 height 13
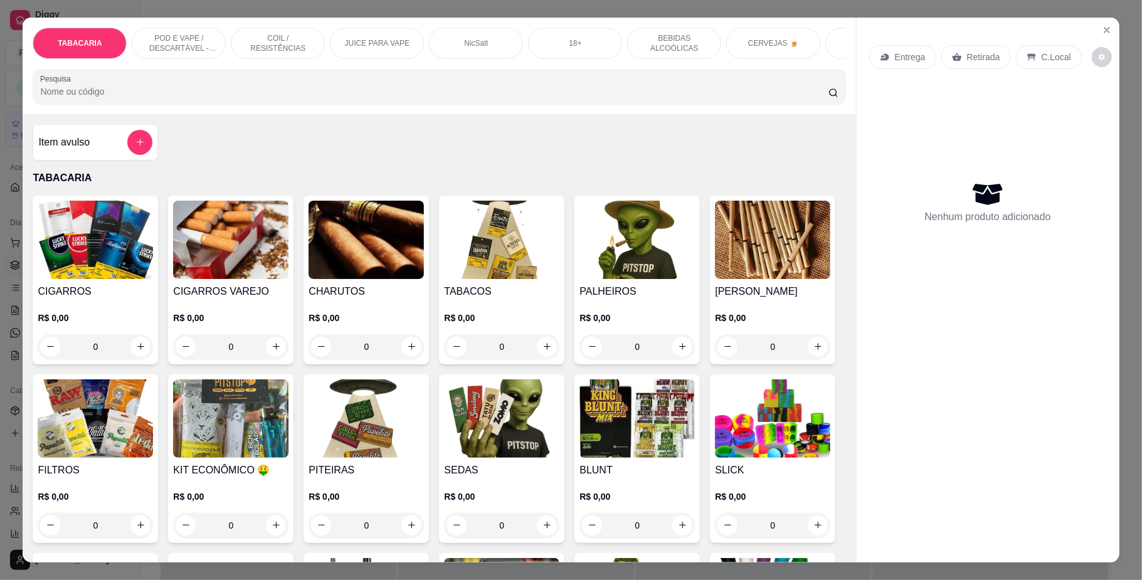
click at [758, 39] on p "CERVEJAS 🍺" at bounding box center [773, 43] width 51 height 10
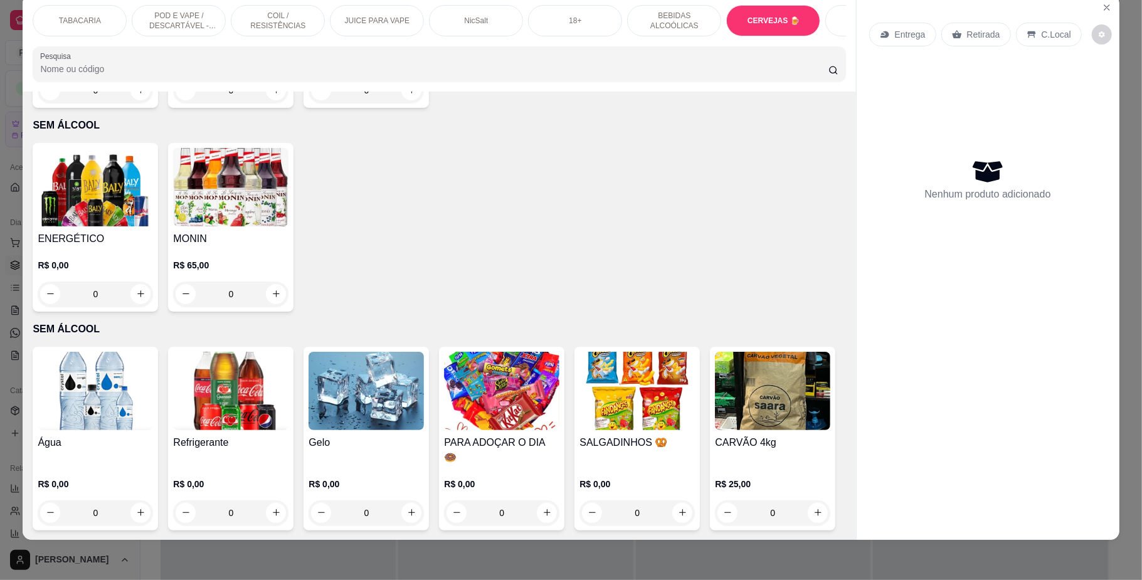
scroll to position [3462, 0]
click at [91, 231] on h4 "ENERGÉTICO" at bounding box center [95, 238] width 115 height 15
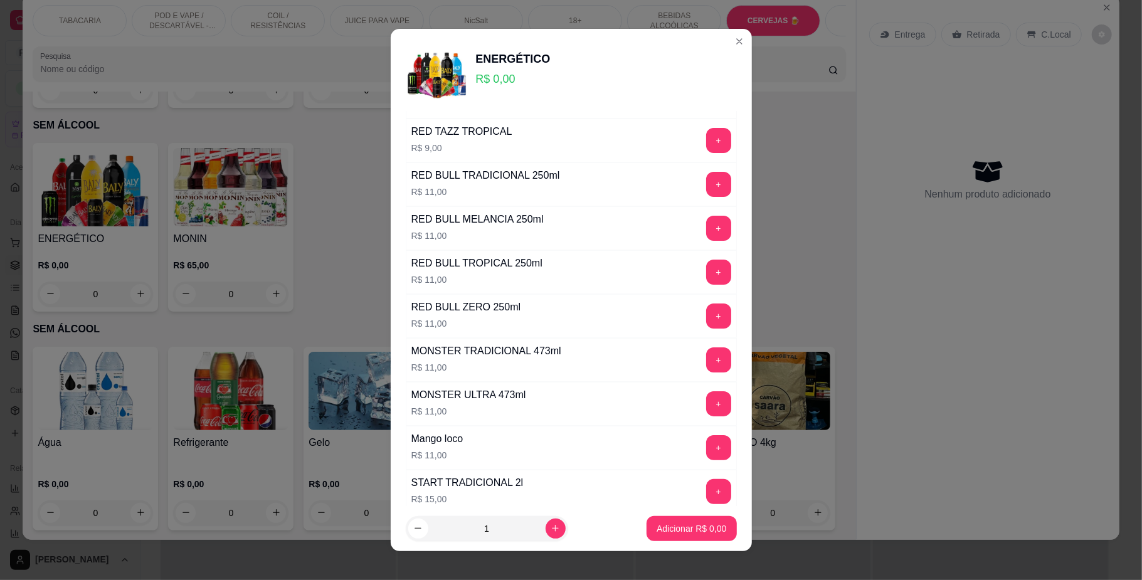
scroll to position [167, 0]
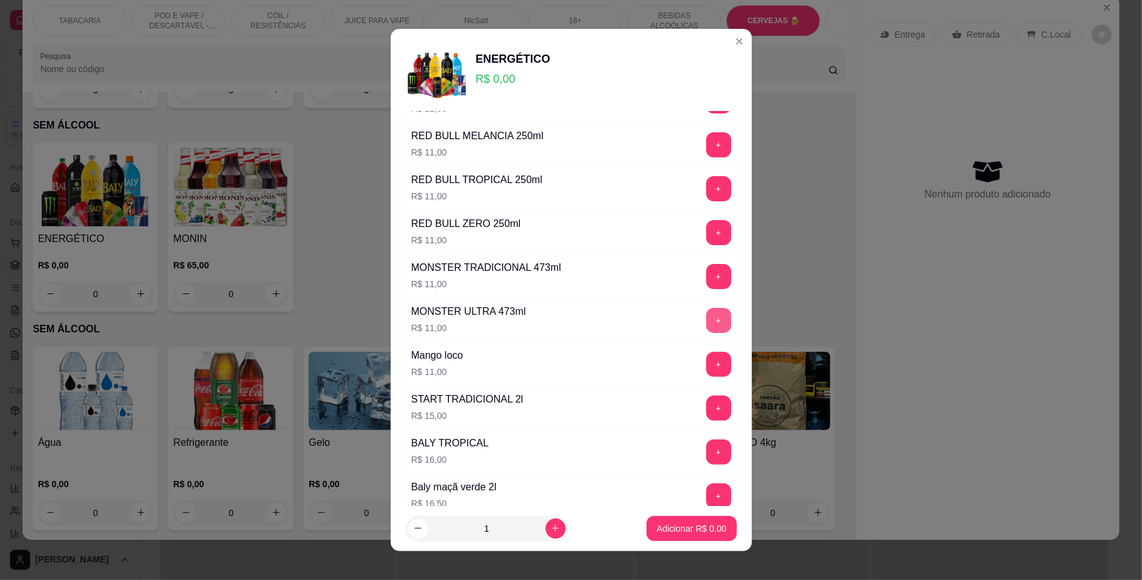
click at [706, 317] on button "+" at bounding box center [718, 320] width 25 height 25
click at [673, 332] on div "- 1 +" at bounding box center [690, 320] width 91 height 25
click at [706, 326] on button "+" at bounding box center [718, 320] width 25 height 25
click at [706, 364] on button "+" at bounding box center [718, 364] width 25 height 25
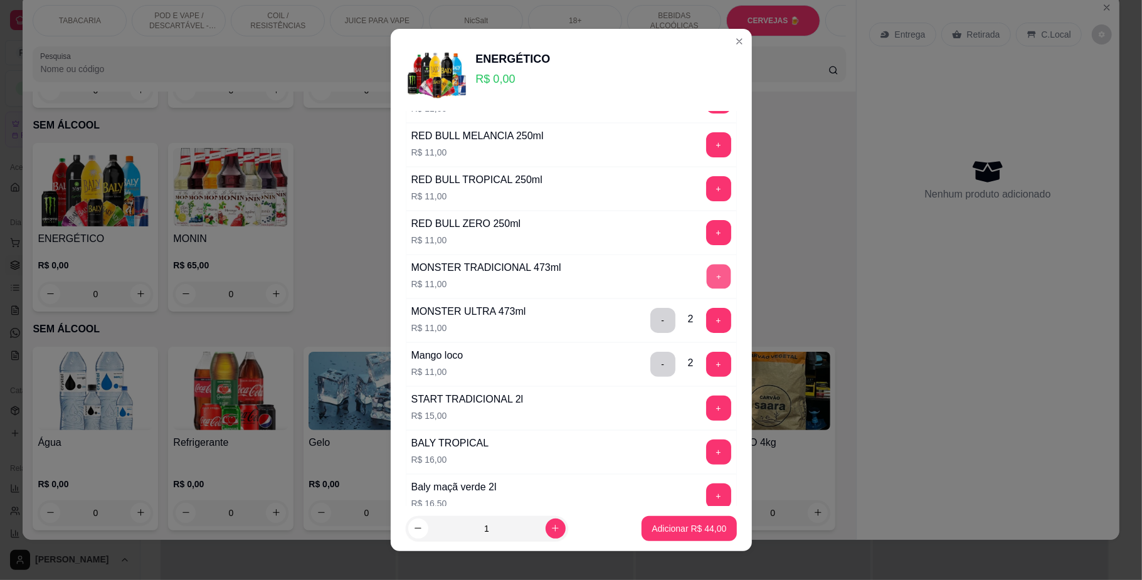
click at [706, 276] on button "+" at bounding box center [718, 277] width 24 height 24
click at [706, 276] on button "+" at bounding box center [718, 276] width 25 height 25
click at [673, 523] on p "Adicionar R$ 77,00" at bounding box center [689, 528] width 73 height 12
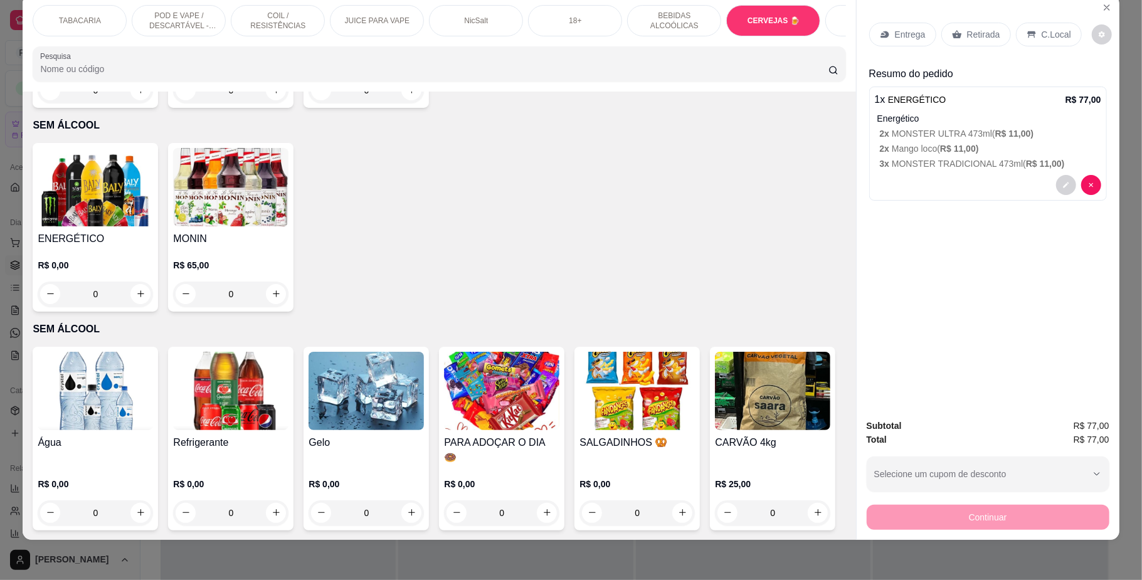
click at [187, 25] on p "POD E VAPE / DESCARTÁVEL - RECARREGAVEL" at bounding box center [178, 21] width 73 height 20
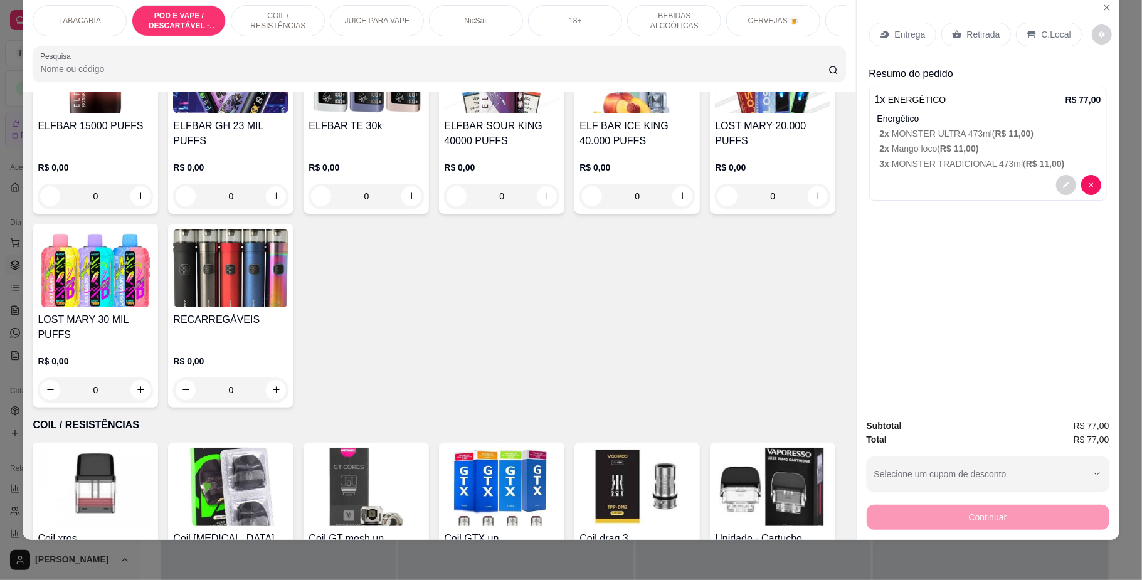
scroll to position [1173, 0]
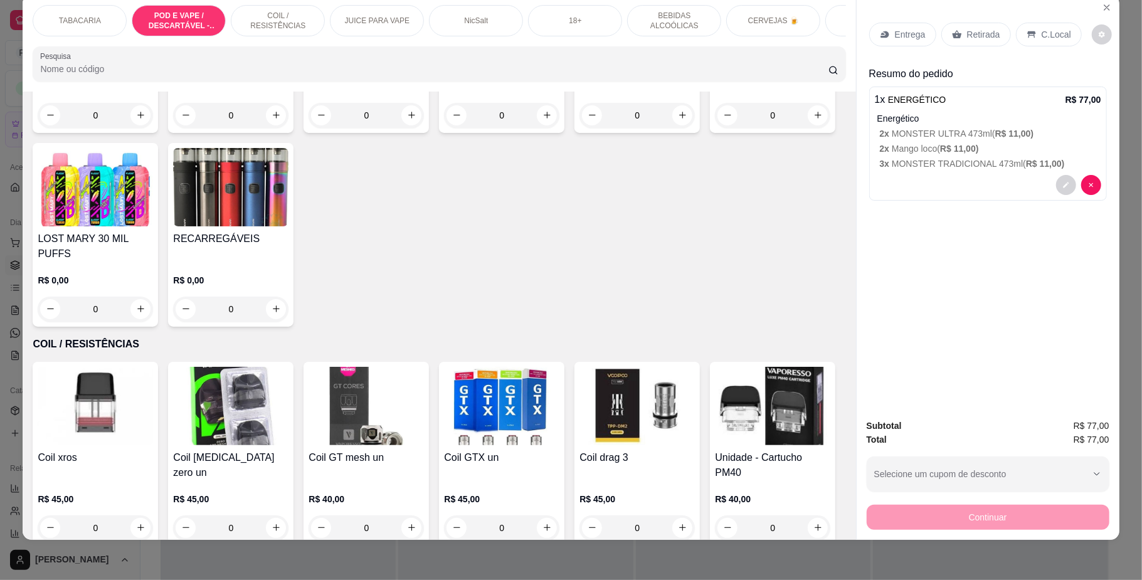
click at [429, 133] on div "ELFBAR TE 30k R$ 0,00 0" at bounding box center [365, 41] width 125 height 184
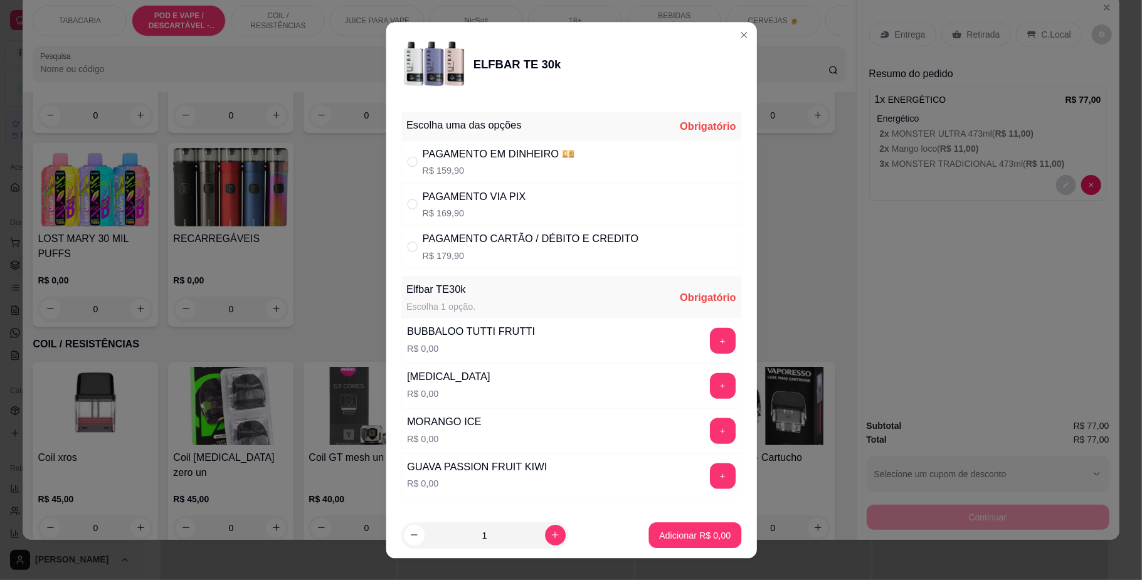
click at [553, 255] on p "R$ 179,90" at bounding box center [530, 256] width 216 height 13
radio input "true"
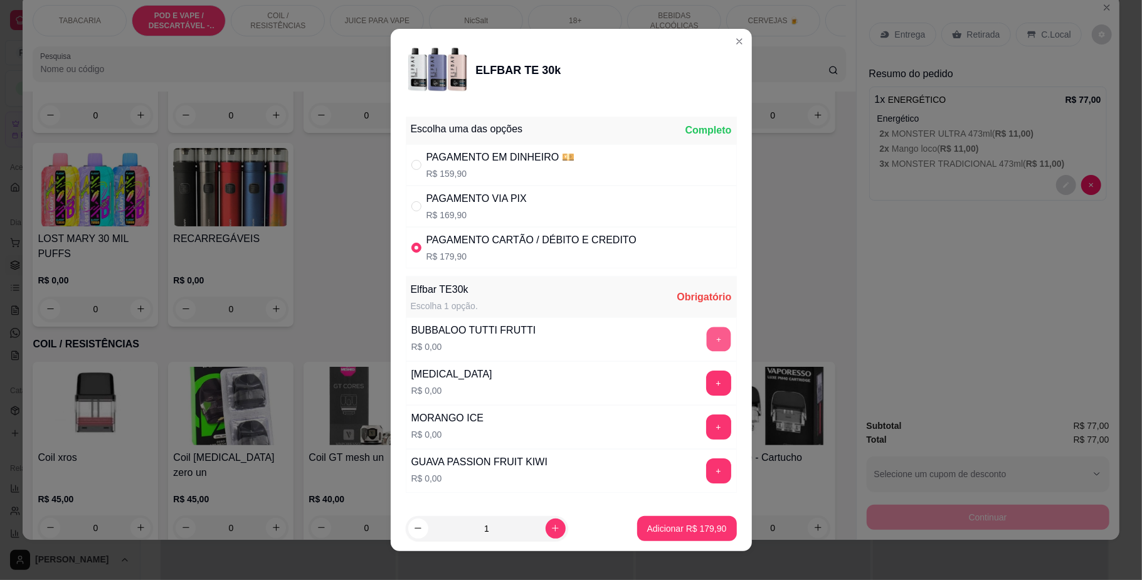
click at [706, 337] on button "+" at bounding box center [718, 339] width 24 height 24
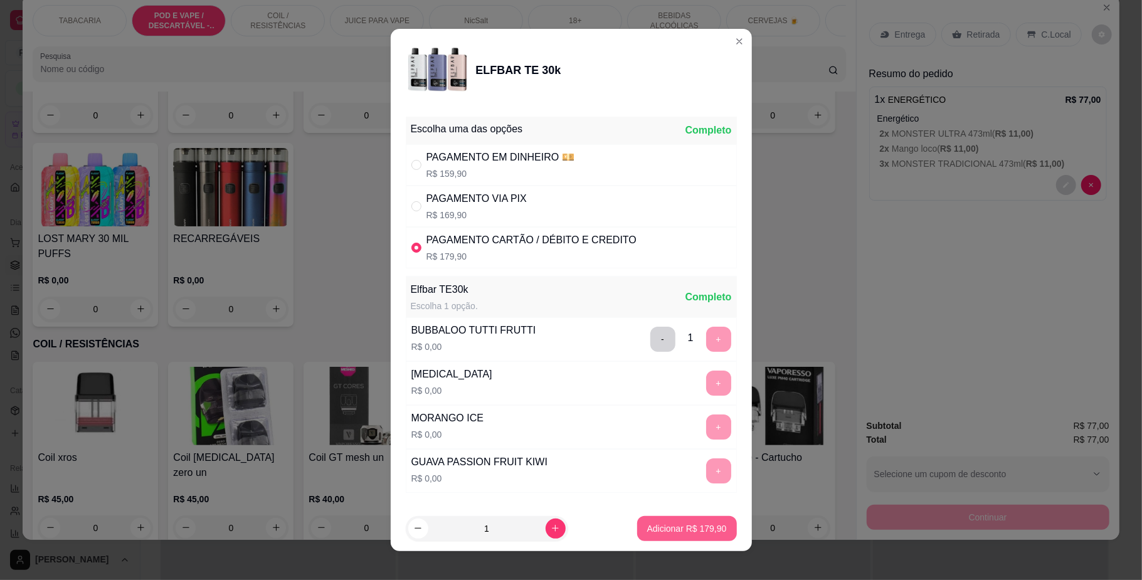
click at [683, 527] on p "Adicionar R$ 179,90" at bounding box center [687, 528] width 80 height 13
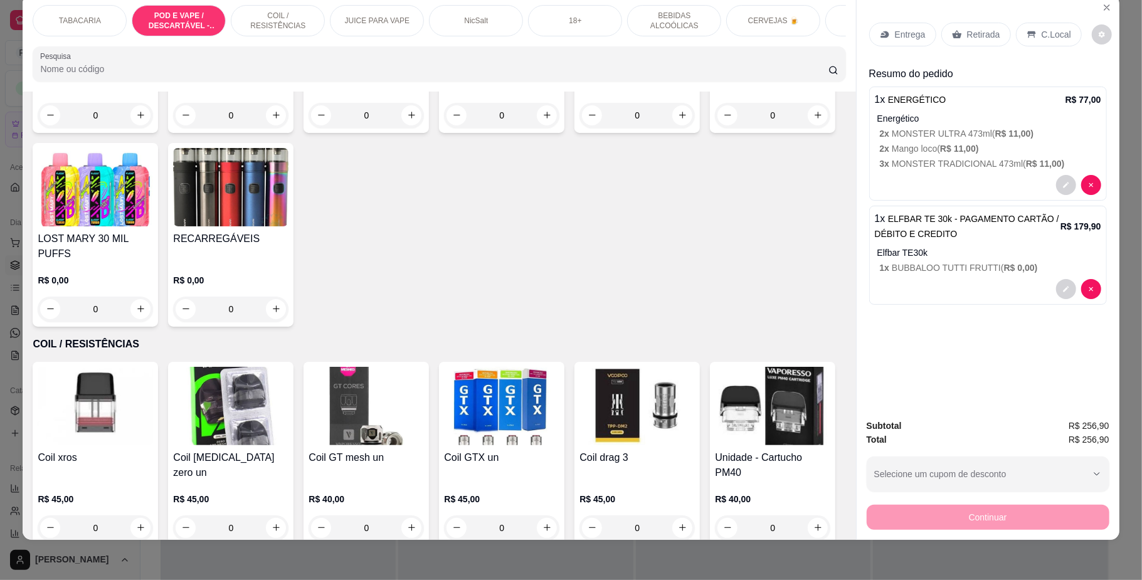
click at [1036, 26] on div "C.Local" at bounding box center [1049, 35] width 66 height 24
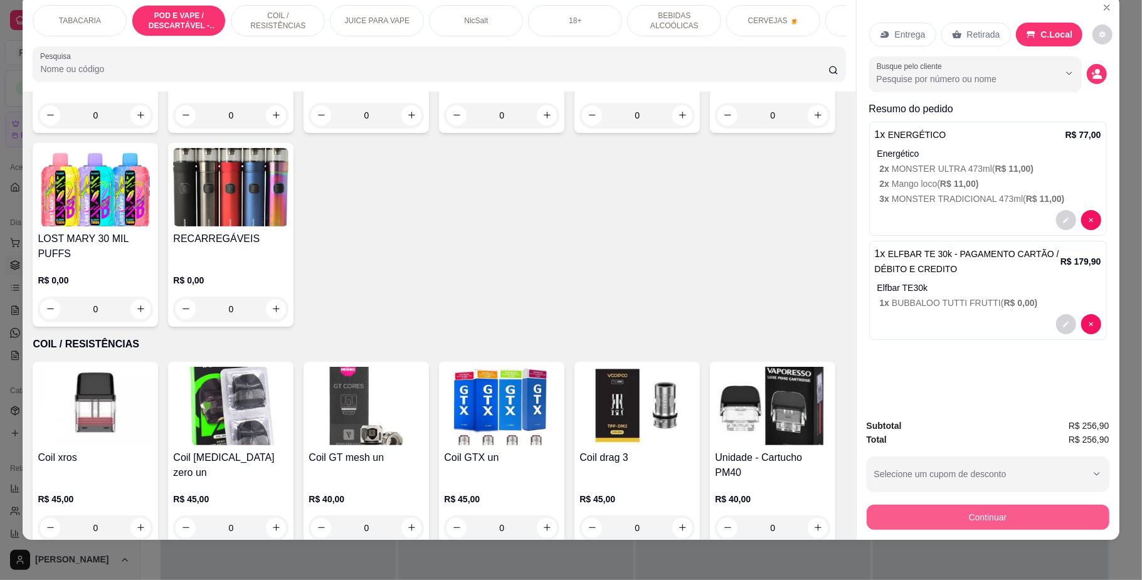
click at [986, 512] on button "Continuar" at bounding box center [988, 517] width 243 height 25
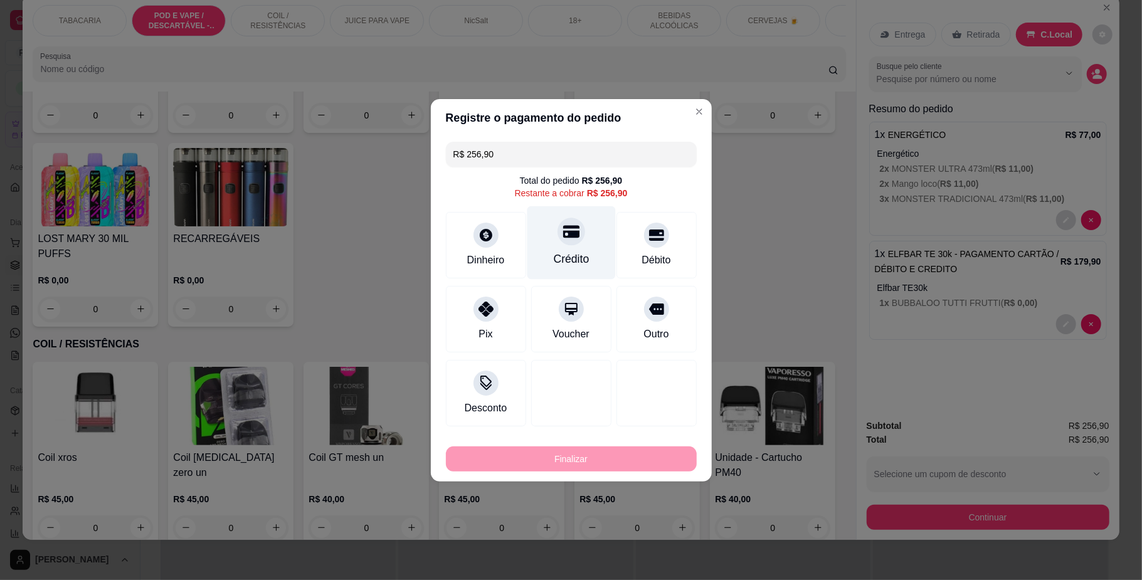
click at [583, 248] on div "Crédito" at bounding box center [571, 242] width 88 height 73
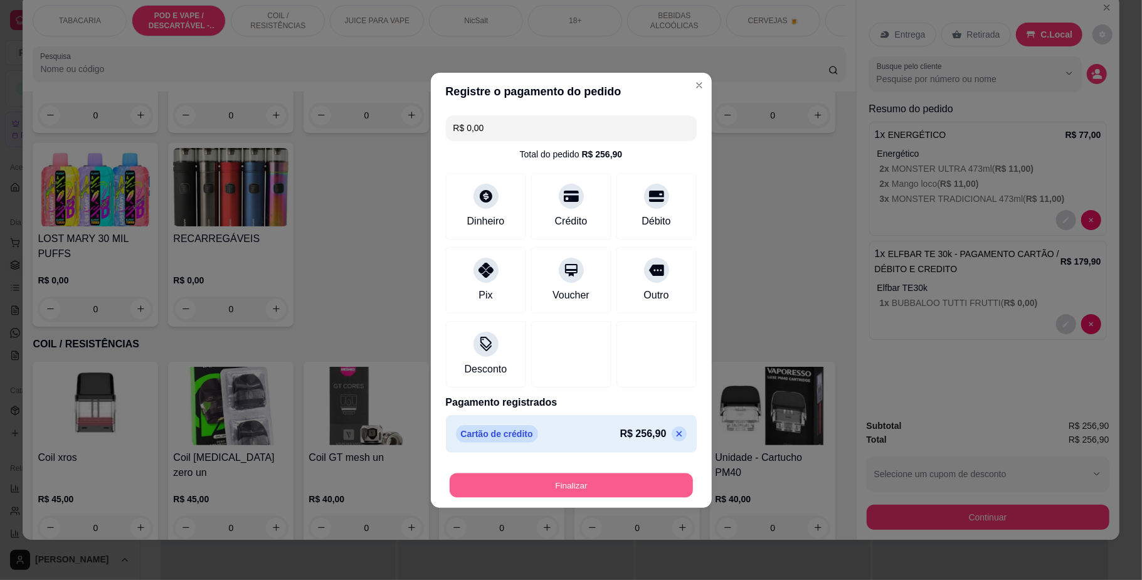
click at [581, 475] on button "Finalizar" at bounding box center [571, 485] width 243 height 24
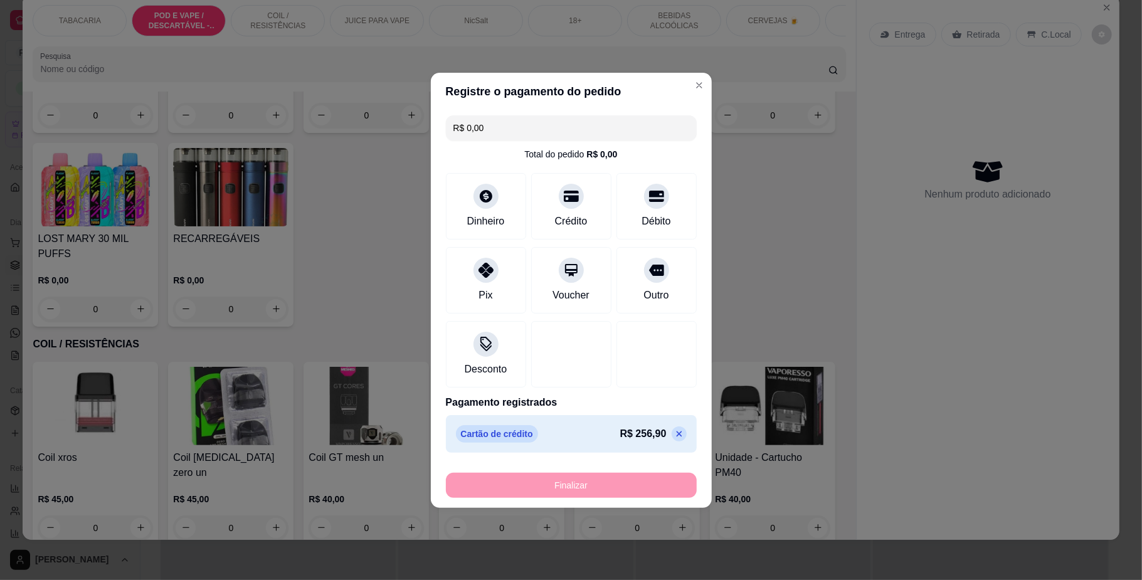
type input "-R$ 256,90"
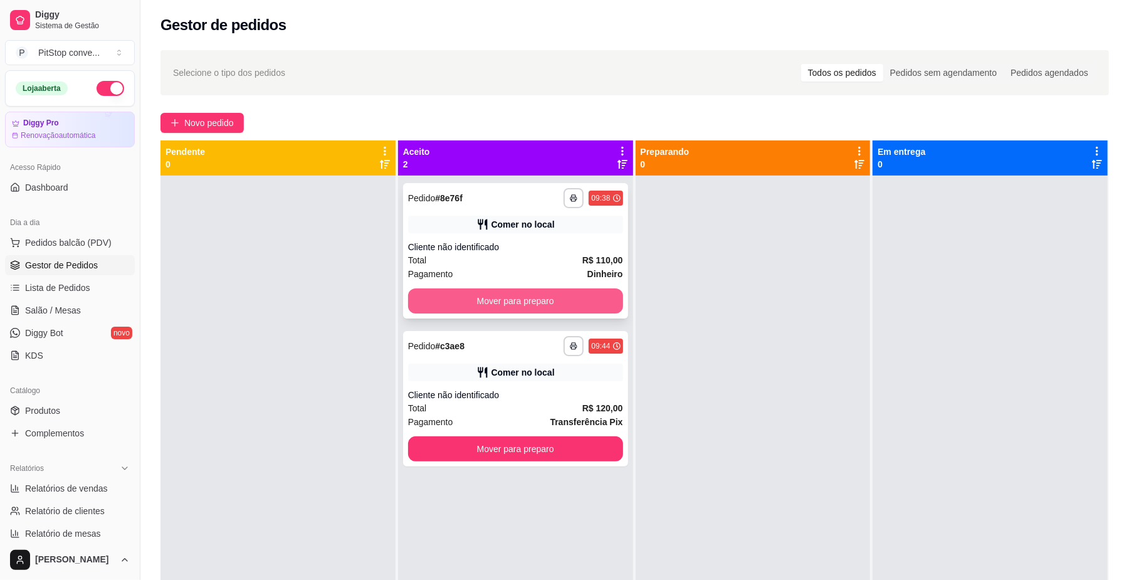
click at [581, 305] on button "Mover para preparo" at bounding box center [515, 300] width 215 height 25
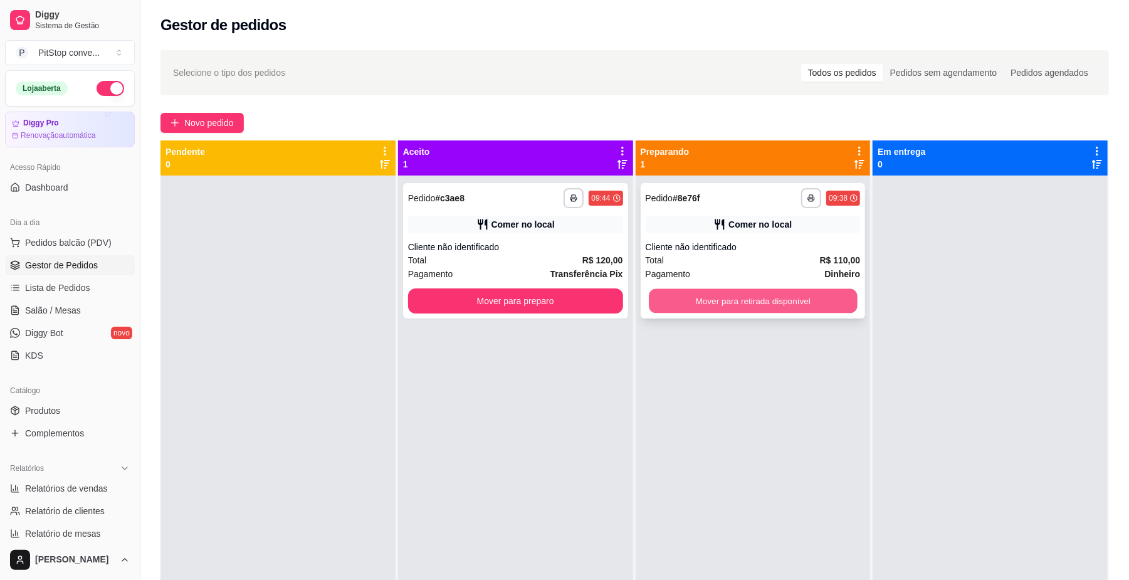
click at [707, 292] on button "Mover para retirada disponível" at bounding box center [753, 301] width 208 height 24
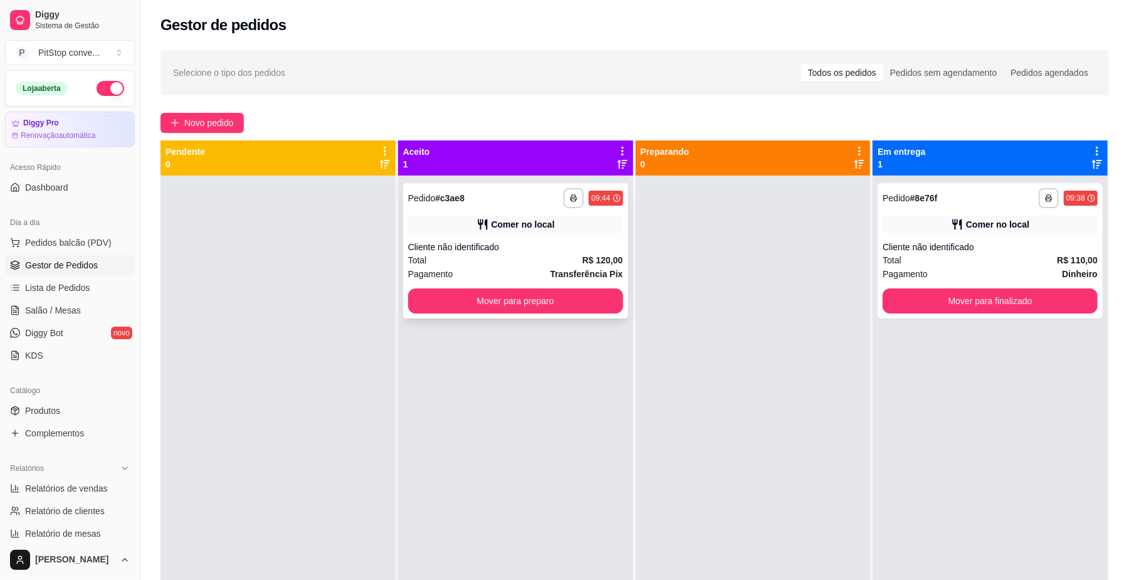
click at [571, 315] on div "**********" at bounding box center [515, 250] width 225 height 135
click at [470, 310] on button "Mover para preparo" at bounding box center [515, 300] width 215 height 25
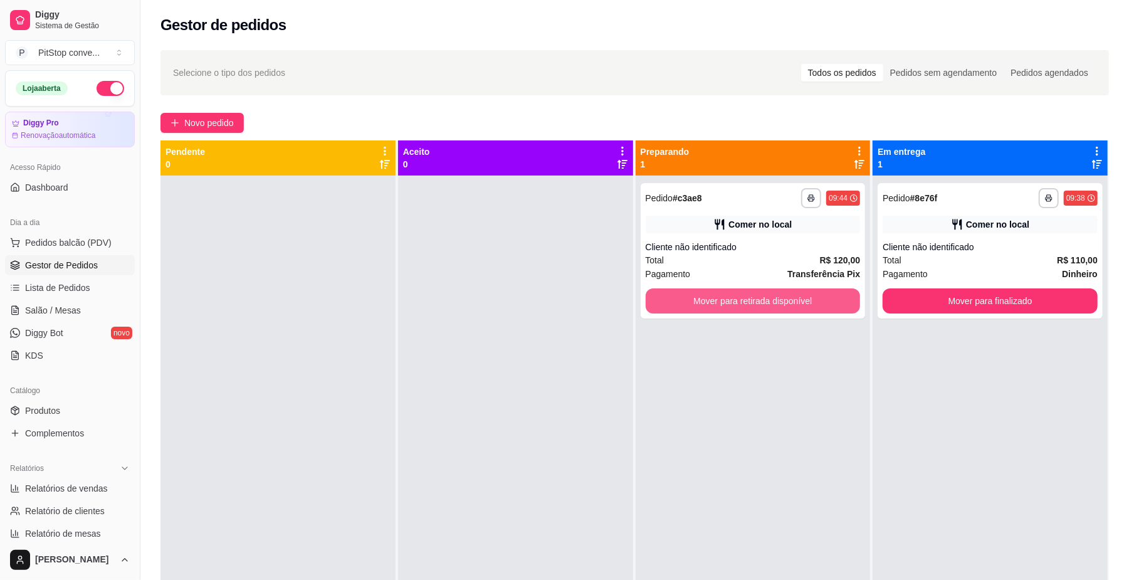
click at [757, 301] on button "Mover para retirada disponível" at bounding box center [753, 300] width 215 height 25
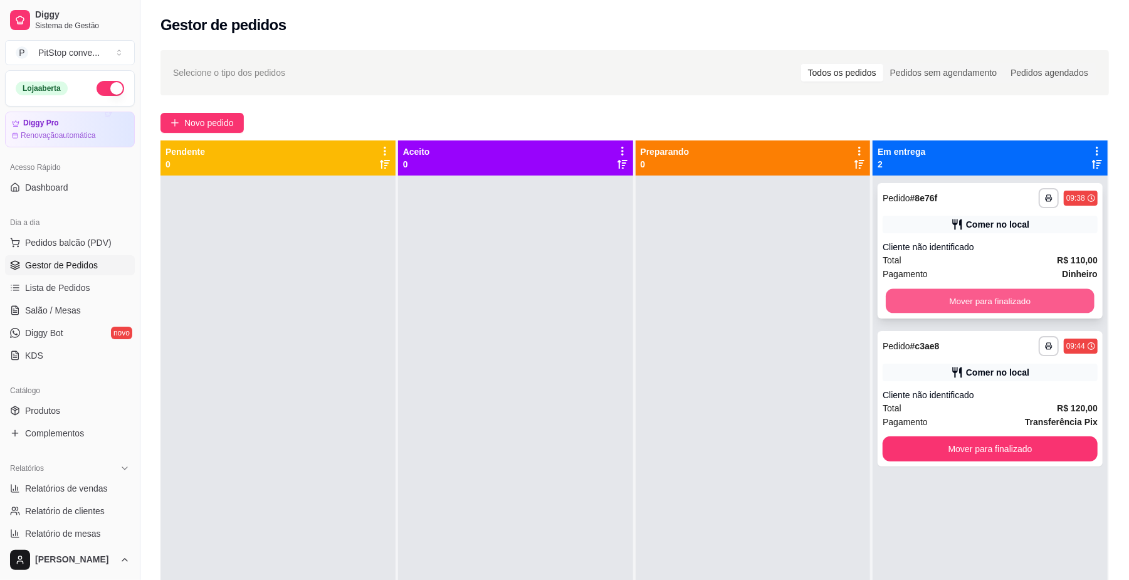
click at [994, 307] on button "Mover para finalizado" at bounding box center [990, 301] width 208 height 24
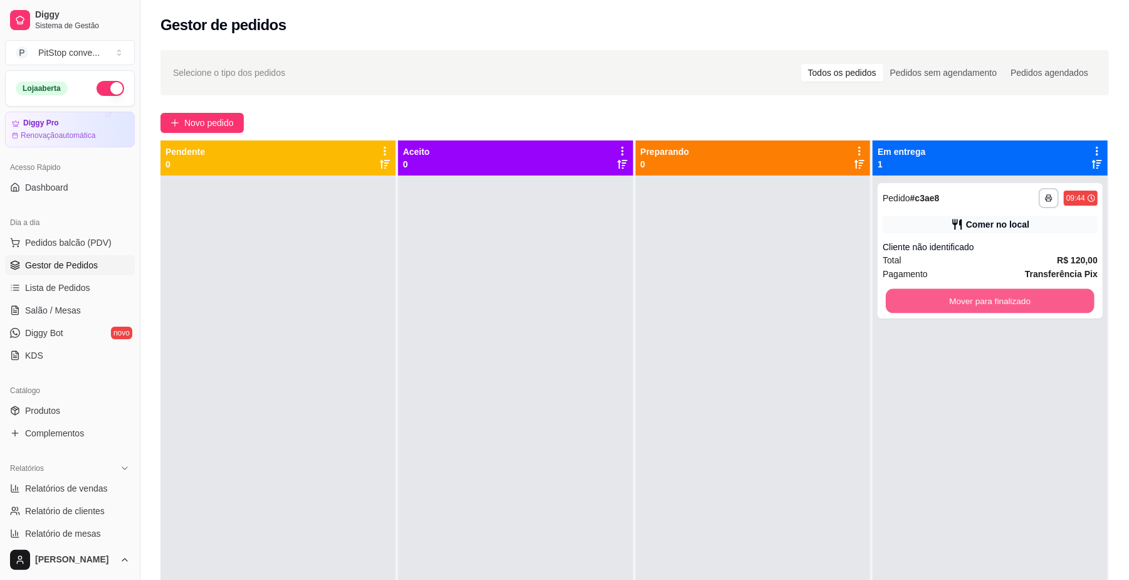
click at [994, 307] on button "Mover para finalizado" at bounding box center [990, 301] width 208 height 24
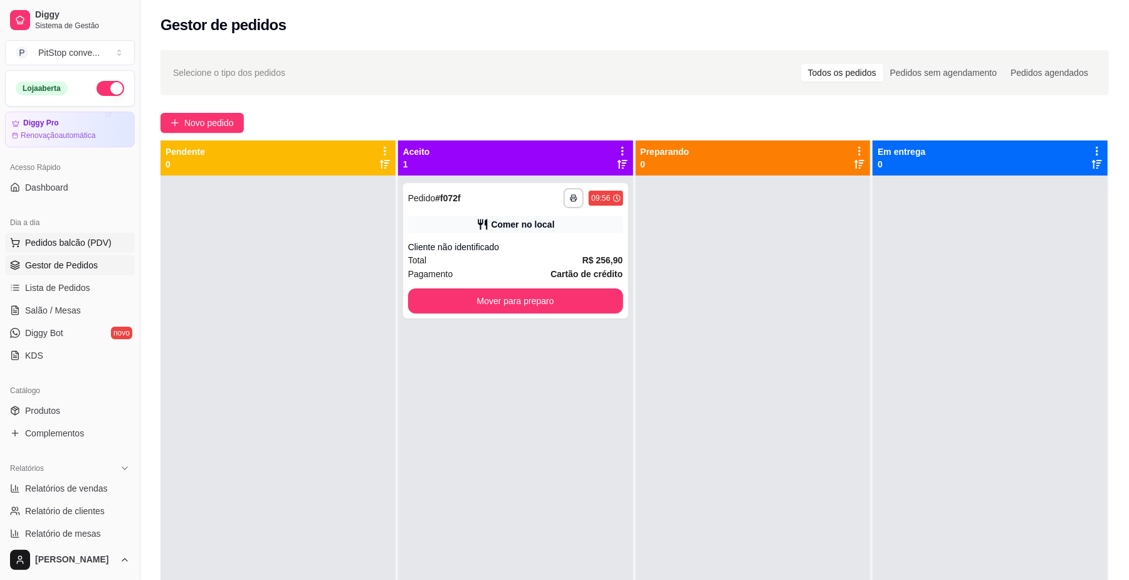
click at [82, 239] on span "Pedidos balcão (PDV)" at bounding box center [68, 242] width 87 height 13
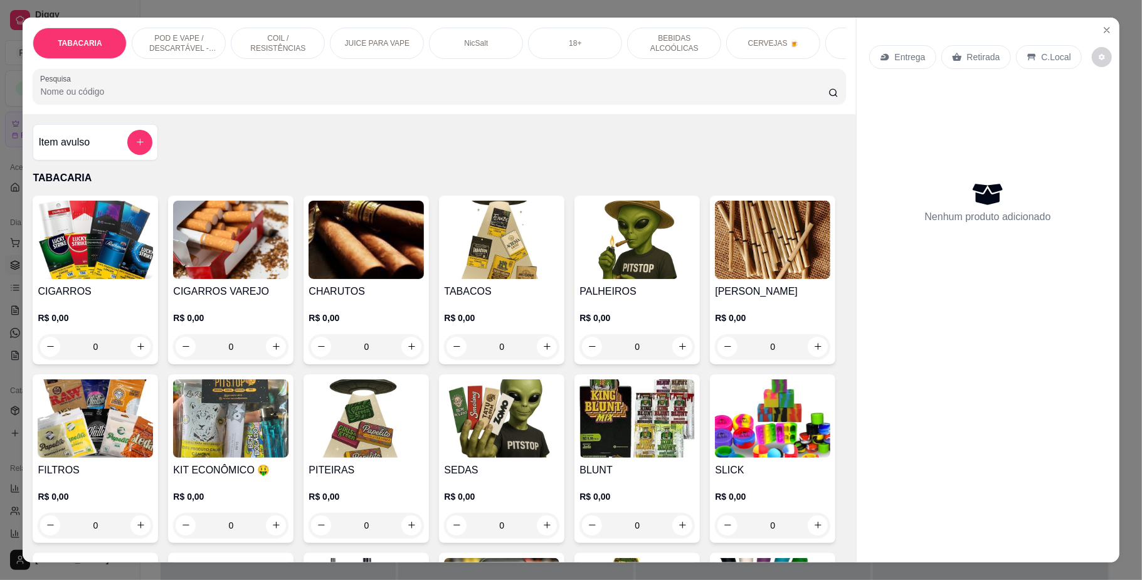
click at [214, 43] on div "POD E VAPE / DESCARTÁVEL - RECARREGAVEL" at bounding box center [179, 43] width 94 height 31
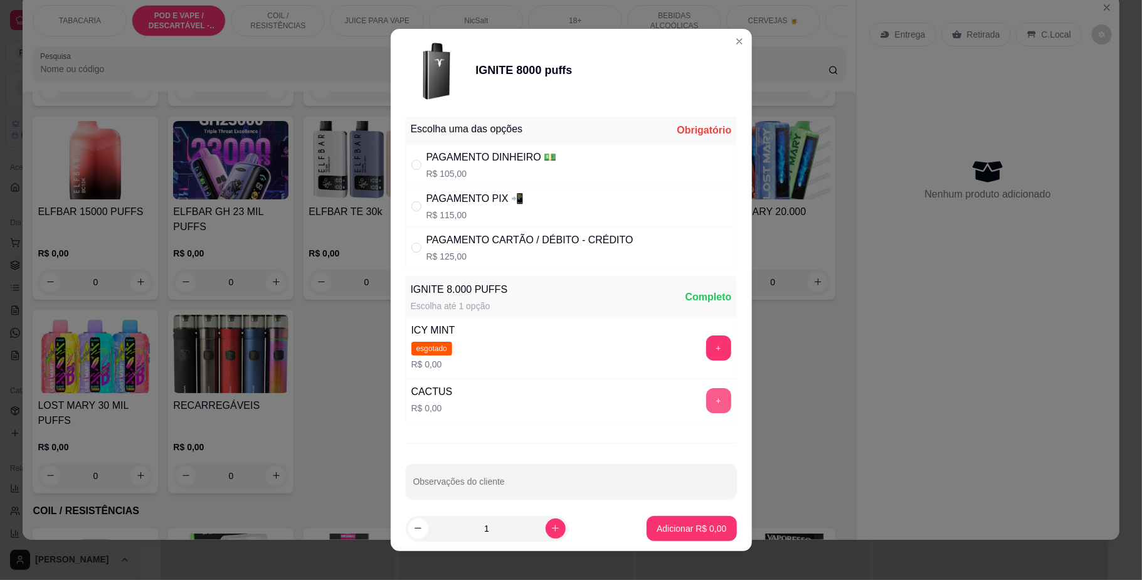
click at [706, 402] on button "+" at bounding box center [718, 400] width 25 height 25
click at [478, 150] on div "PAGAMENTO DINHEIRO 💵" at bounding box center [491, 157] width 130 height 15
radio input "true"
click at [691, 520] on button "Adicionar R$ 105,00" at bounding box center [687, 528] width 100 height 25
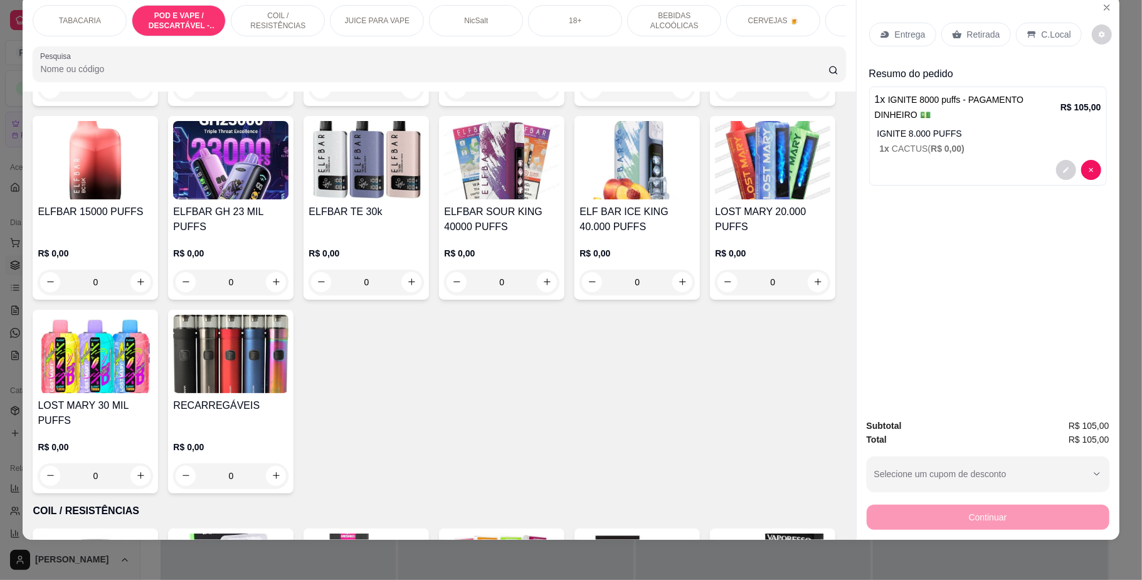
click at [1063, 31] on div "C.Local" at bounding box center [1049, 35] width 66 height 24
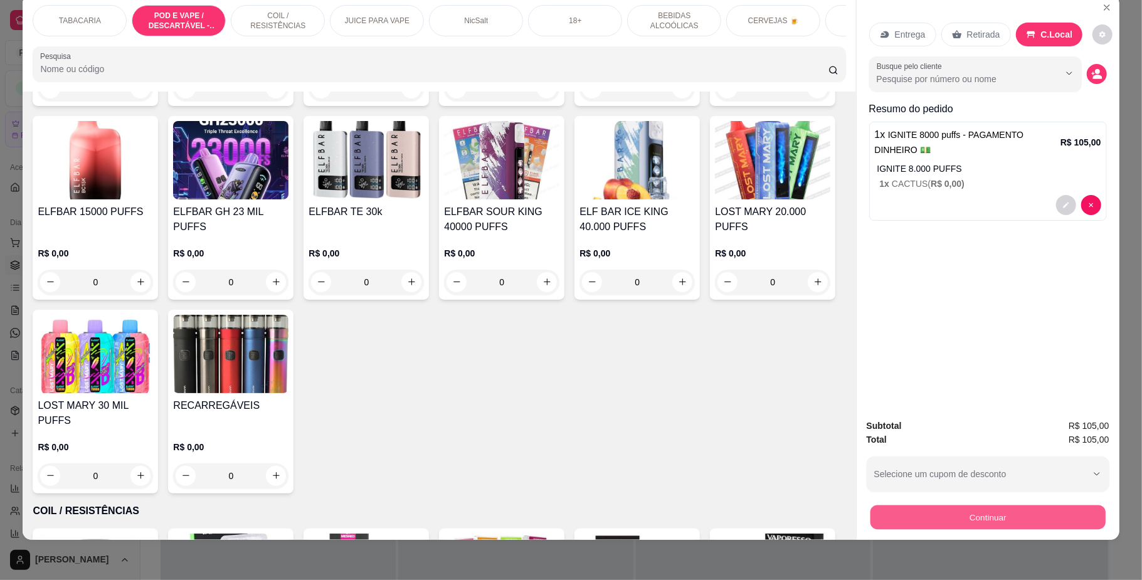
click at [967, 525] on button "Continuar" at bounding box center [987, 517] width 235 height 24
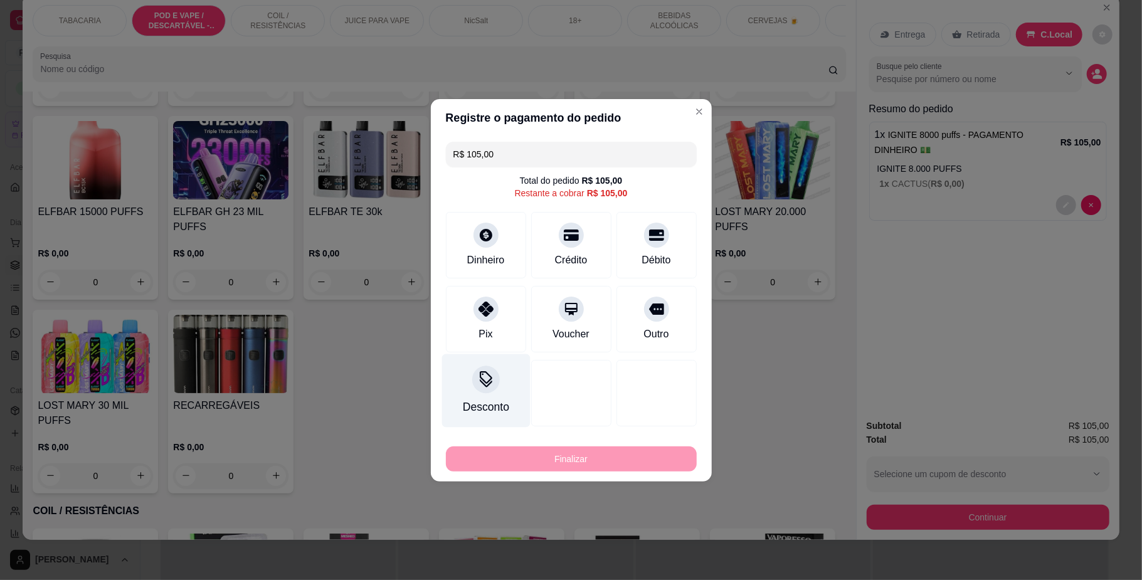
click at [487, 371] on div at bounding box center [486, 380] width 28 height 28
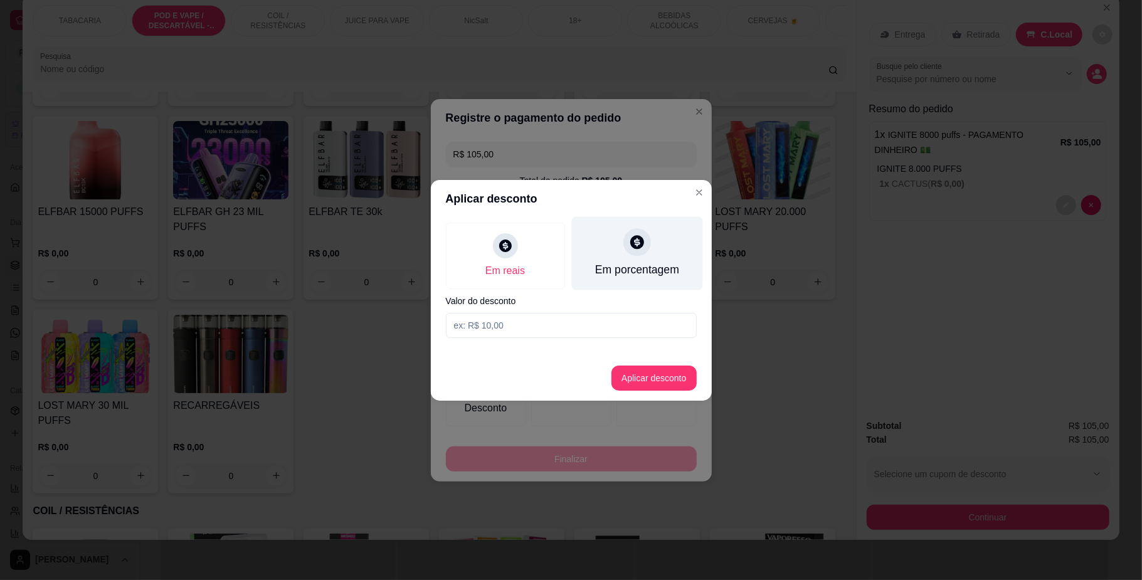
click at [640, 258] on div "Em porcentagem" at bounding box center [636, 252] width 131 height 73
click at [561, 329] on input at bounding box center [571, 325] width 251 height 25
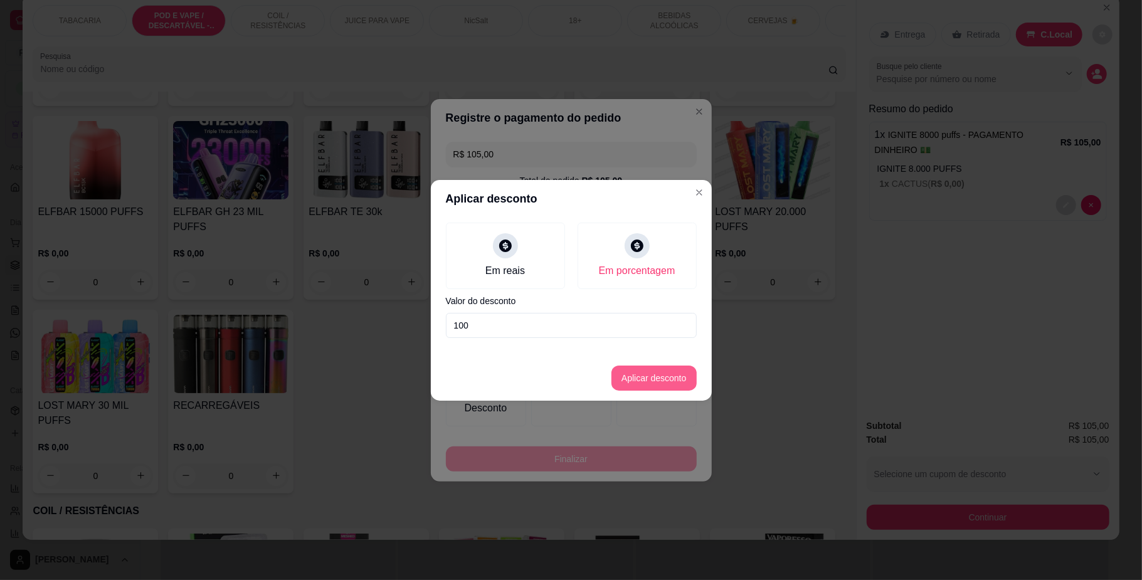
type input "100"
click at [636, 382] on button "Aplicar desconto" at bounding box center [654, 378] width 82 height 24
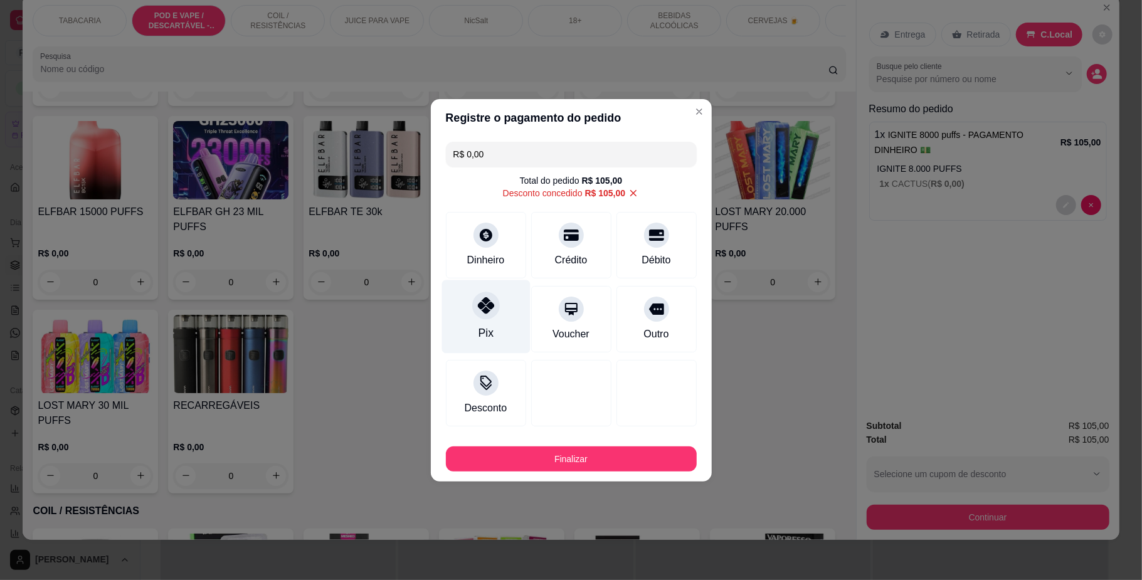
click at [485, 312] on icon at bounding box center [485, 305] width 16 height 16
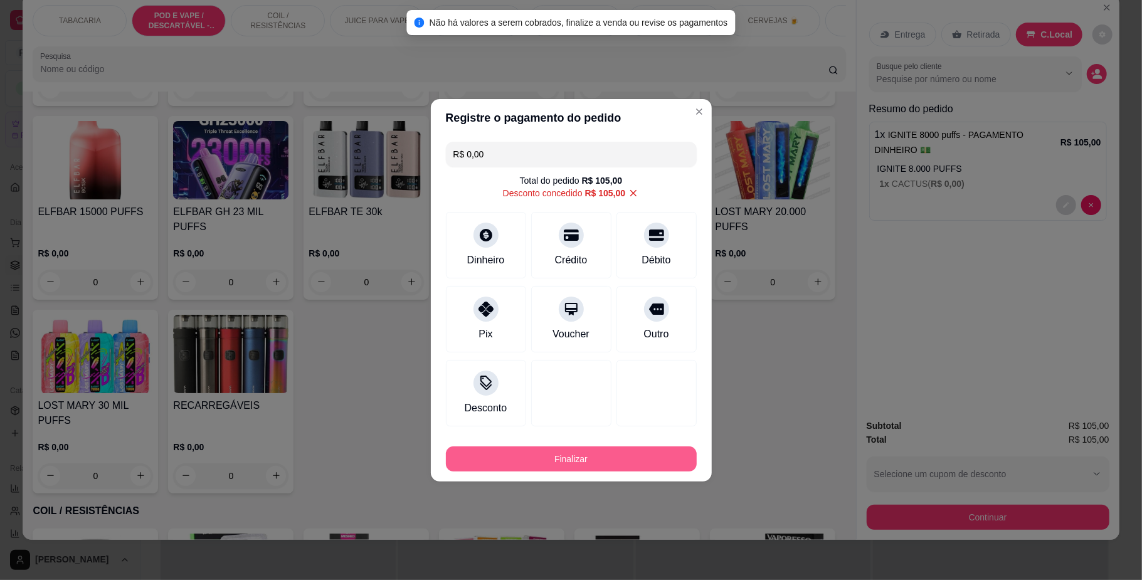
click at [612, 465] on button "Finalizar" at bounding box center [571, 458] width 251 height 25
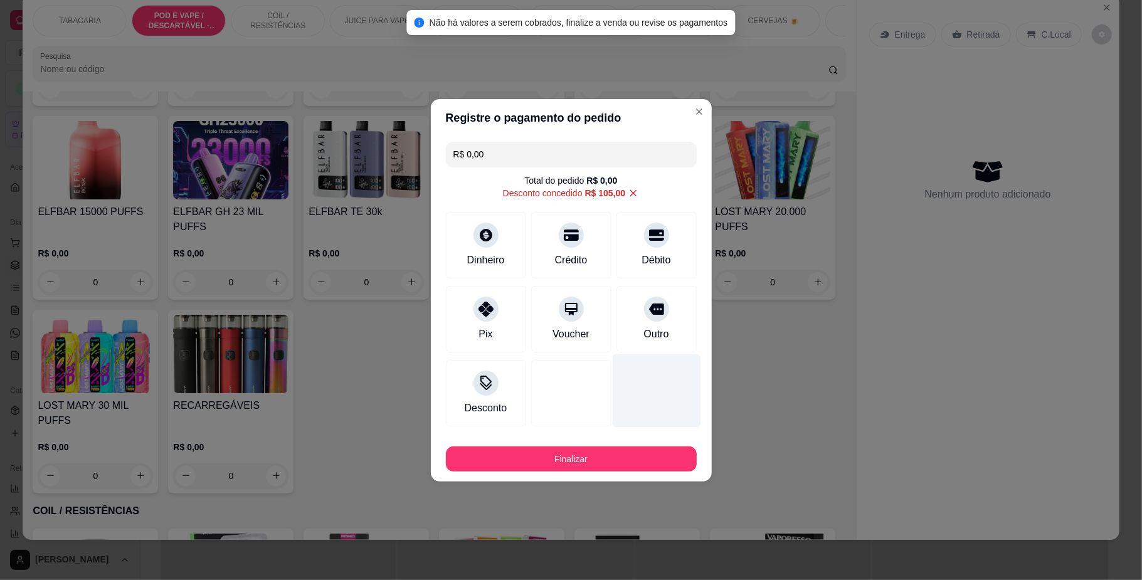
type input "-R$ 105,00"
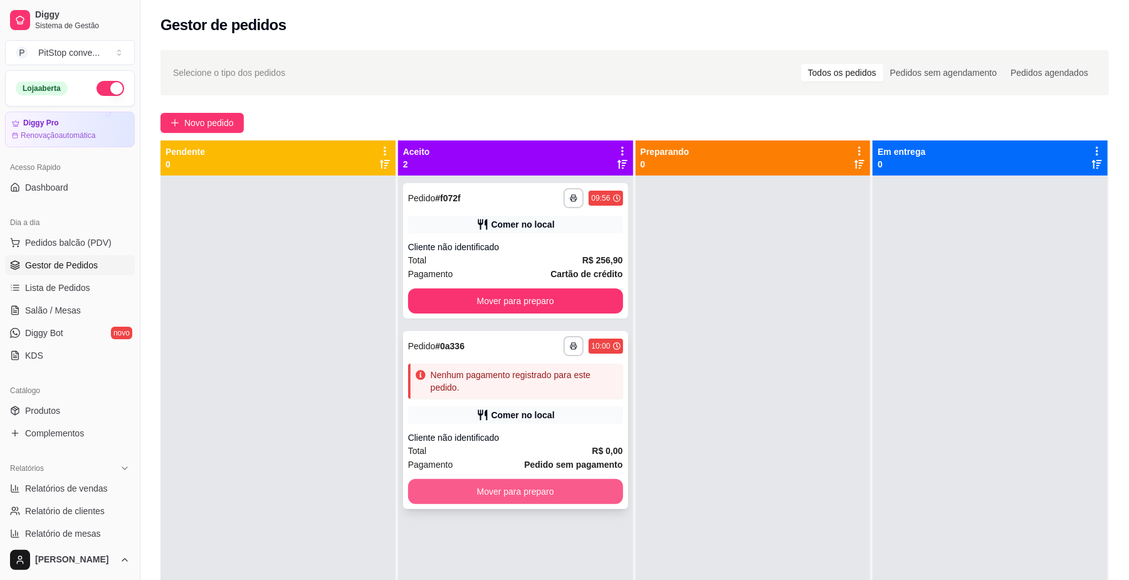
click at [520, 495] on button "Mover para preparo" at bounding box center [515, 491] width 215 height 25
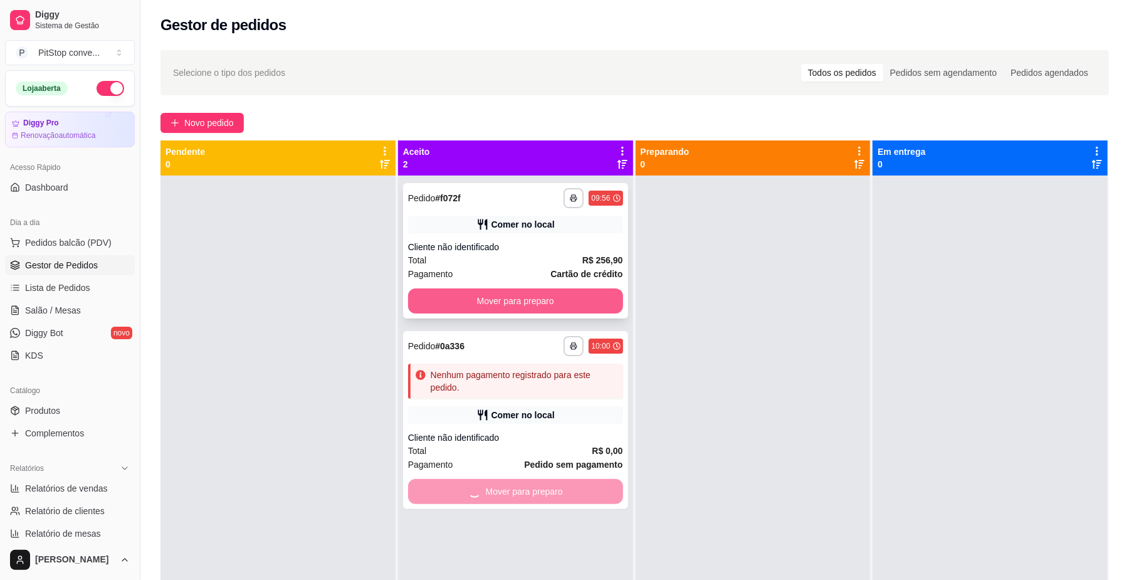
click at [603, 294] on button "Mover para preparo" at bounding box center [515, 300] width 215 height 25
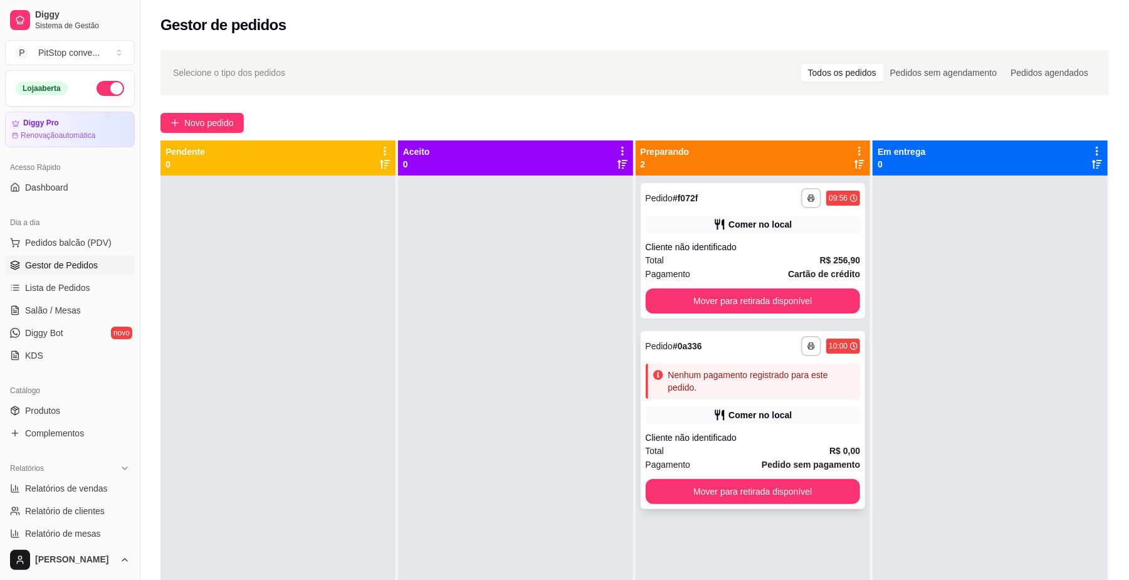
click at [749, 335] on div "**********" at bounding box center [753, 420] width 225 height 178
click at [808, 302] on button "Mover para retirada disponível" at bounding box center [753, 300] width 215 height 25
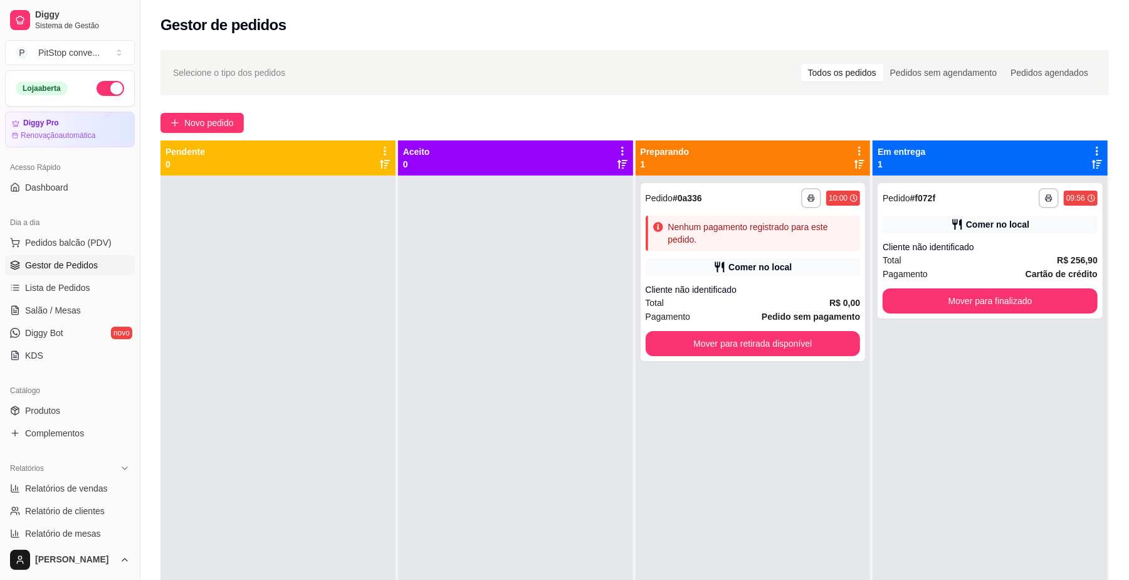
click at [808, 302] on div "Total R$ 0,00" at bounding box center [753, 303] width 215 height 14
click at [928, 297] on button "Mover para finalizado" at bounding box center [990, 301] width 208 height 24
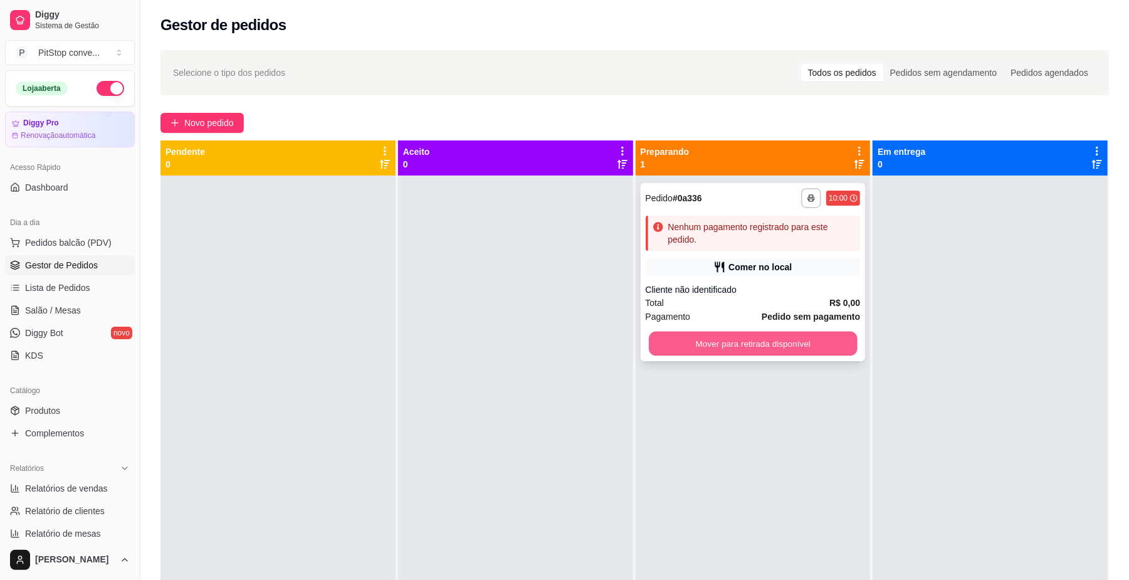
click at [836, 332] on button "Mover para retirada disponível" at bounding box center [753, 344] width 208 height 24
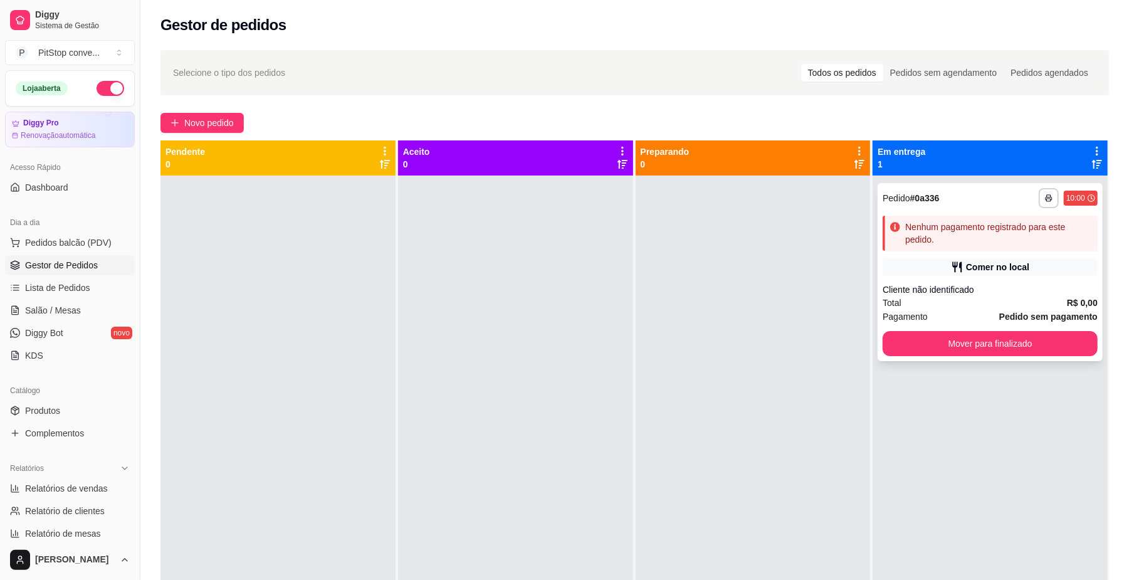
click at [949, 330] on div "**********" at bounding box center [990, 272] width 225 height 178
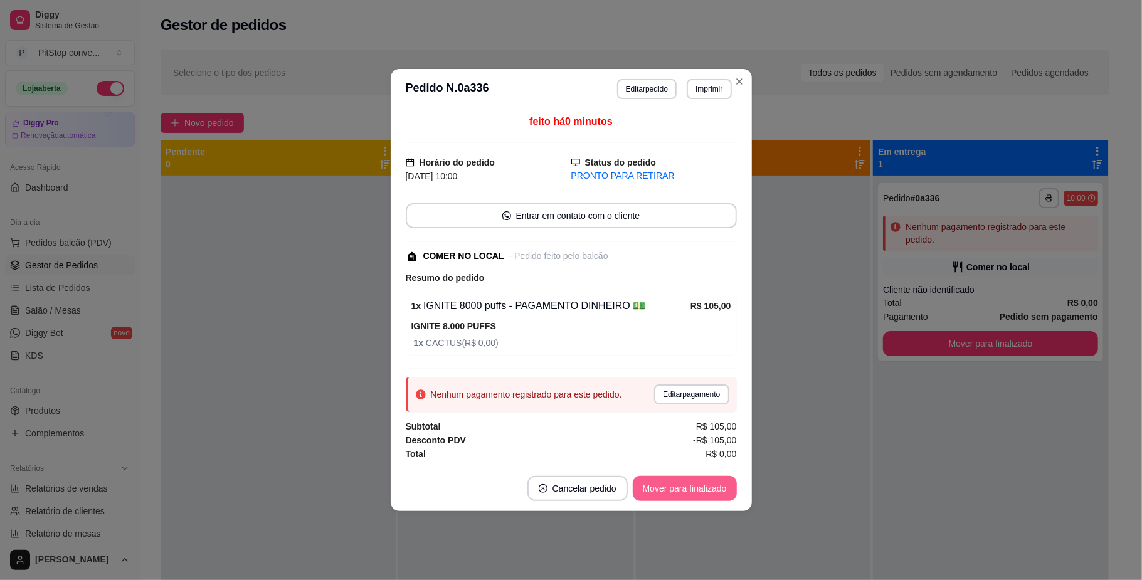
click at [730, 490] on button "Mover para finalizado" at bounding box center [685, 488] width 104 height 25
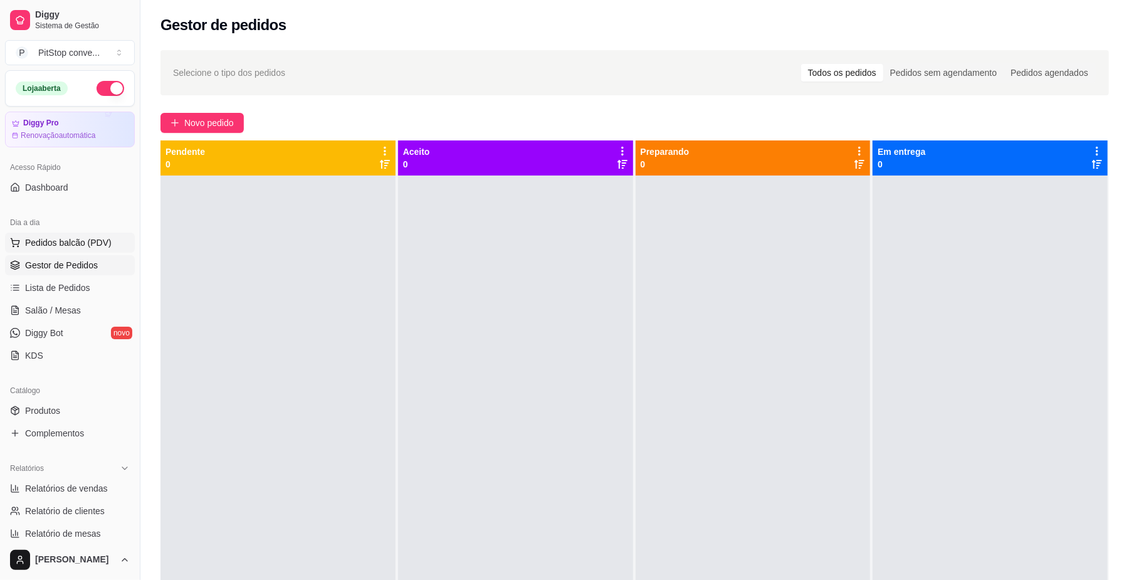
click at [55, 246] on span "Pedidos balcão (PDV)" at bounding box center [68, 242] width 87 height 13
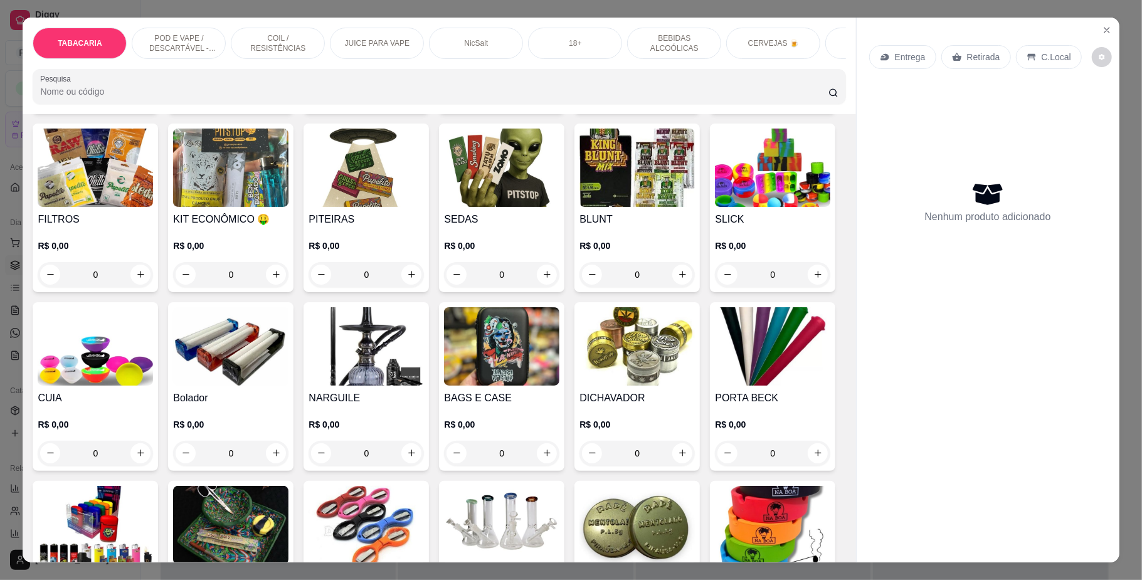
click at [196, 33] on p "POD E VAPE / DESCARTÁVEL - RECARREGAVEL" at bounding box center [178, 43] width 73 height 20
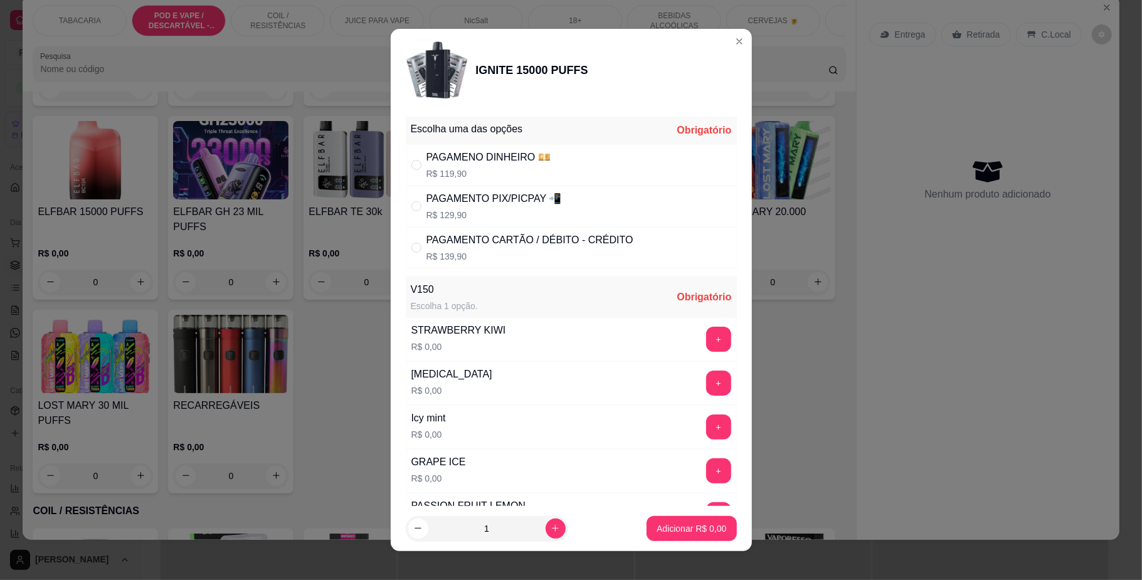
click at [472, 204] on div "PAGAMENTO PIX/PICPAY 📲" at bounding box center [493, 198] width 135 height 15
radio input "true"
click at [706, 391] on button "+" at bounding box center [718, 383] width 25 height 25
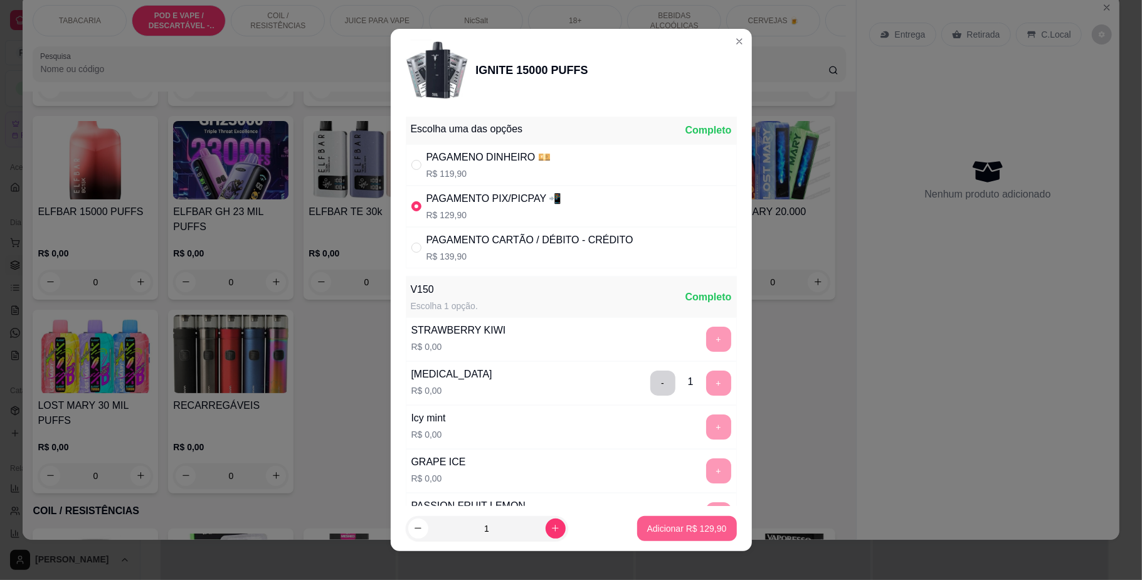
click at [702, 529] on p "Adicionar R$ 129,90" at bounding box center [687, 528] width 80 height 13
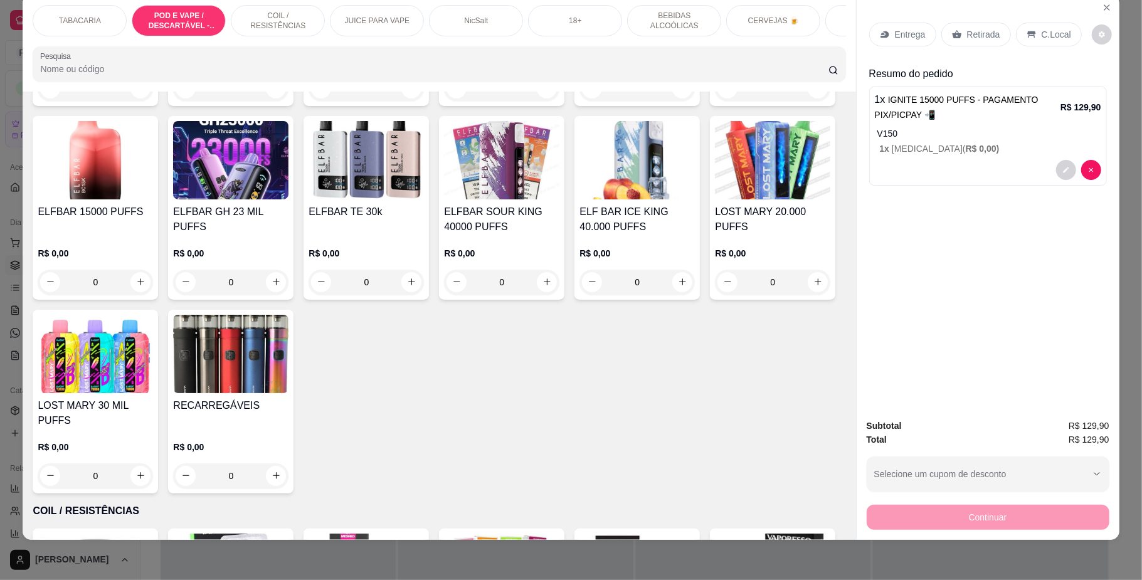
click at [1053, 40] on p "C.Local" at bounding box center [1055, 34] width 29 height 13
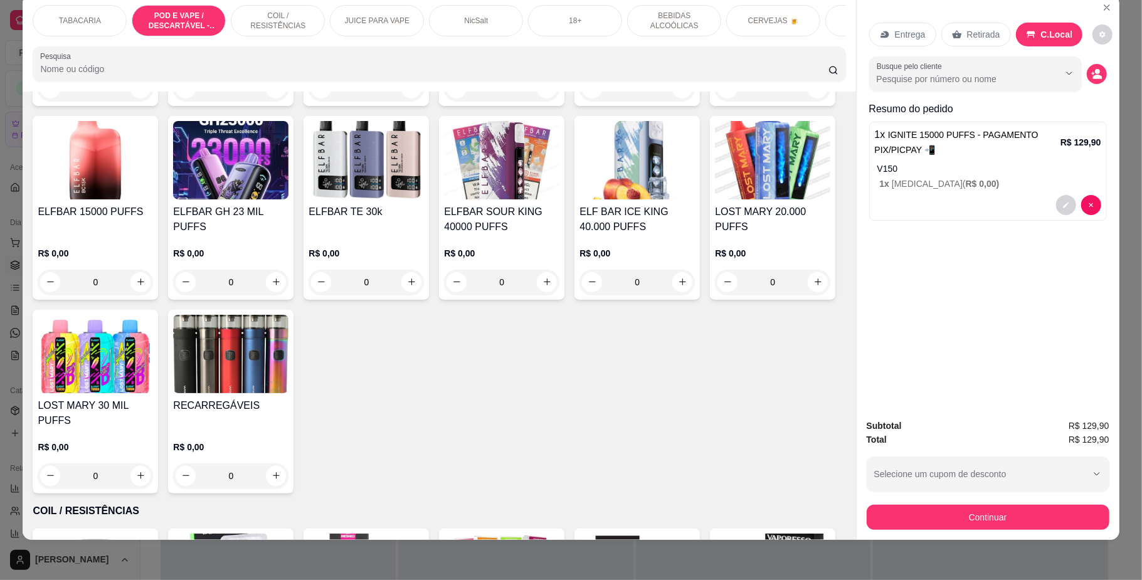
click at [961, 507] on button "Continuar" at bounding box center [988, 517] width 243 height 25
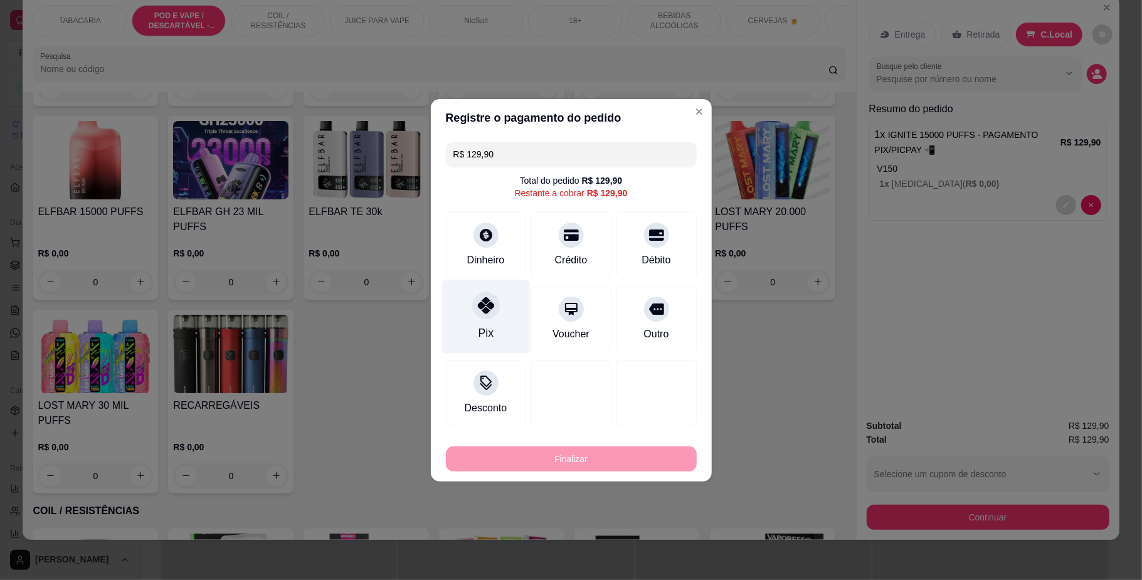
click at [487, 303] on icon at bounding box center [485, 305] width 16 height 16
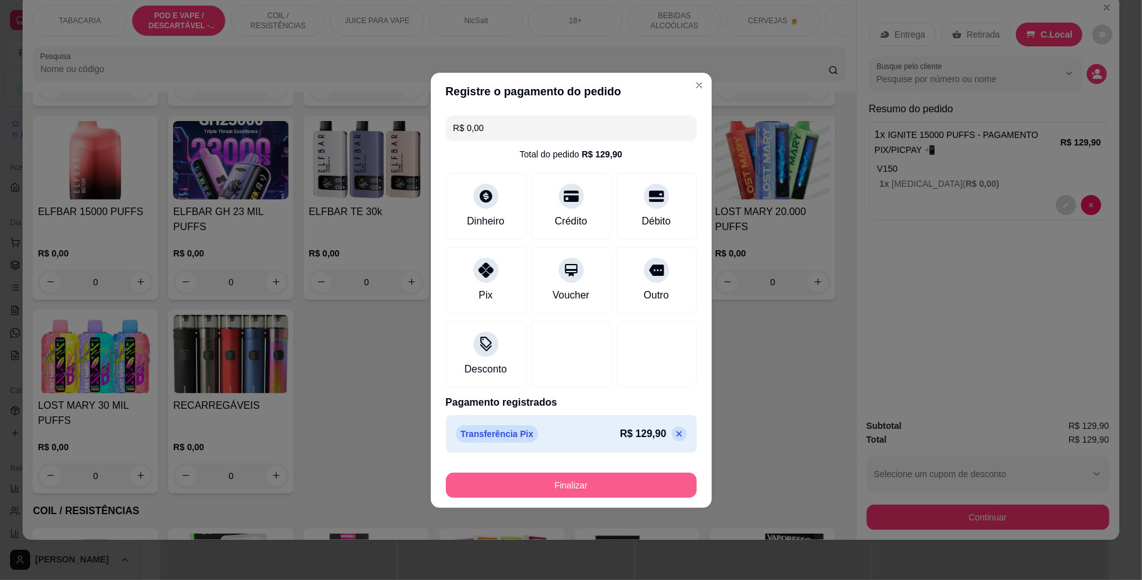
click at [592, 485] on button "Finalizar" at bounding box center [571, 485] width 251 height 25
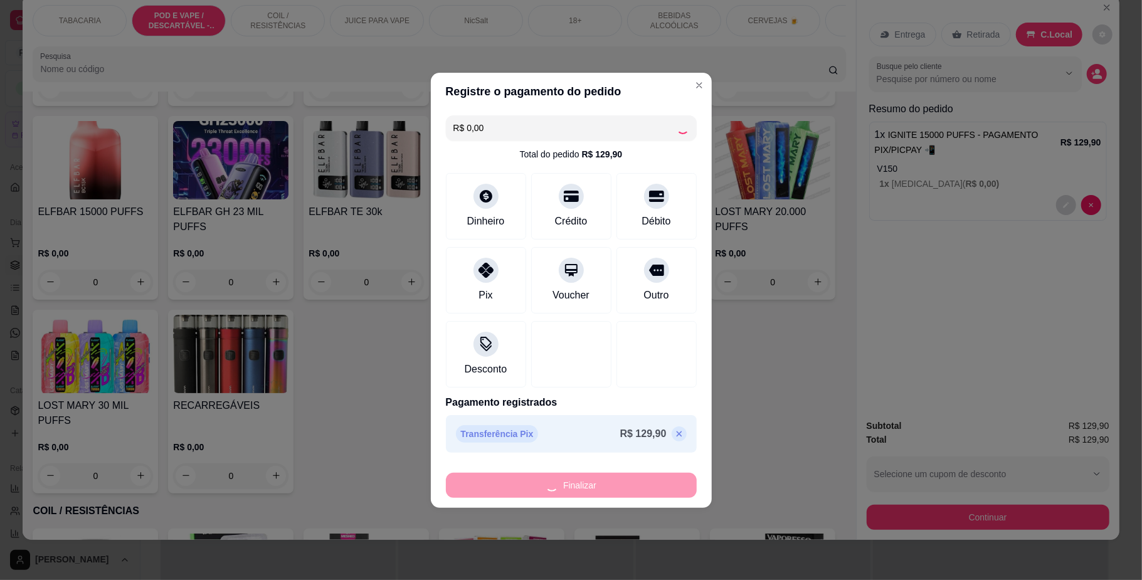
type input "-R$ 129,90"
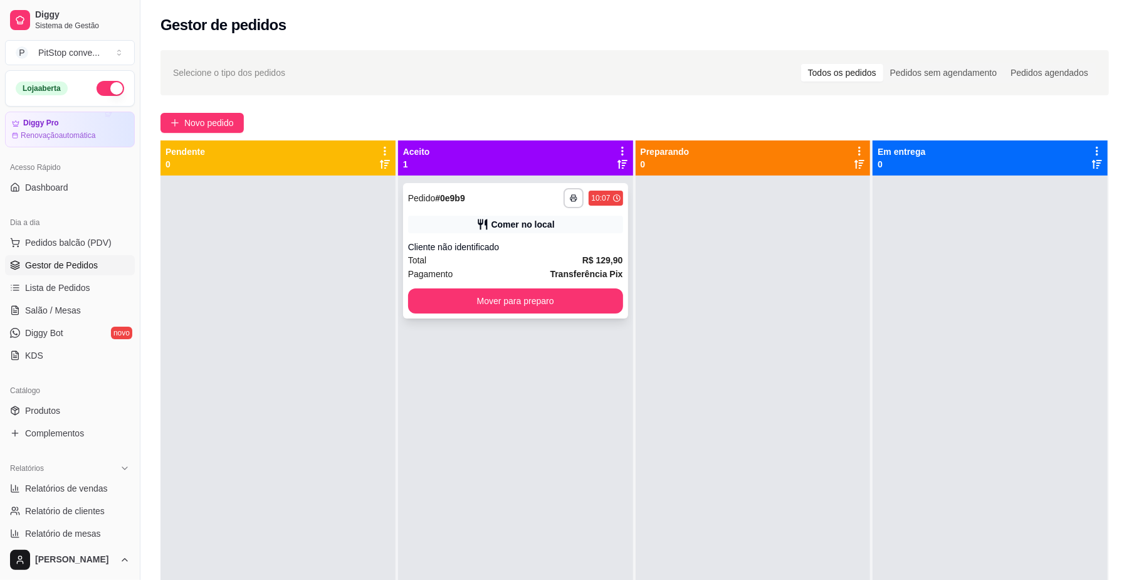
click at [552, 314] on div "**********" at bounding box center [515, 250] width 225 height 135
click at [608, 298] on button "Mover para preparo" at bounding box center [515, 301] width 208 height 24
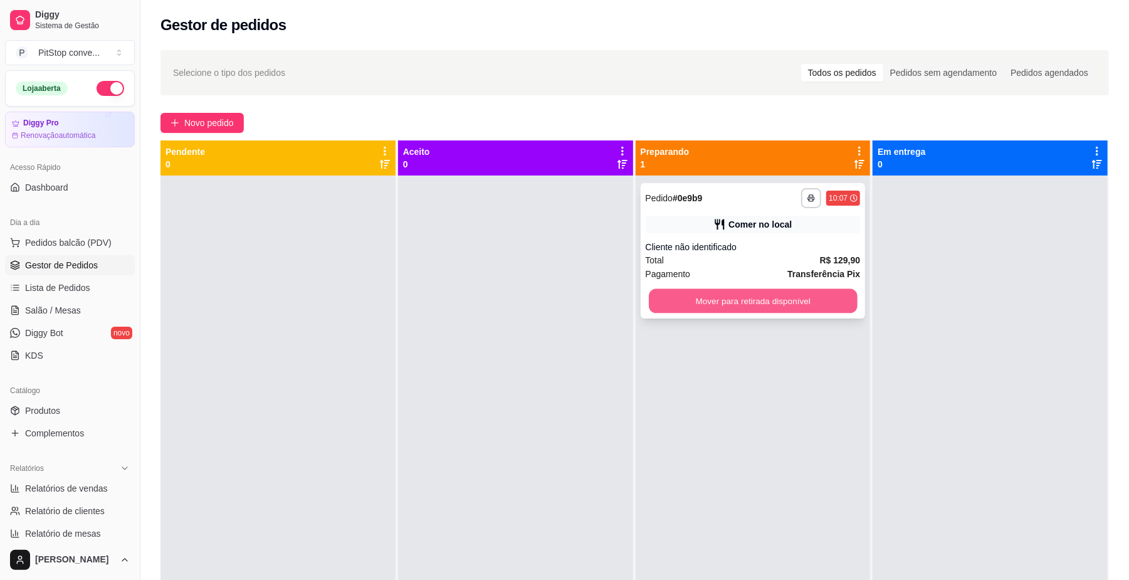
click at [759, 298] on button "Mover para retirada disponível" at bounding box center [753, 301] width 208 height 24
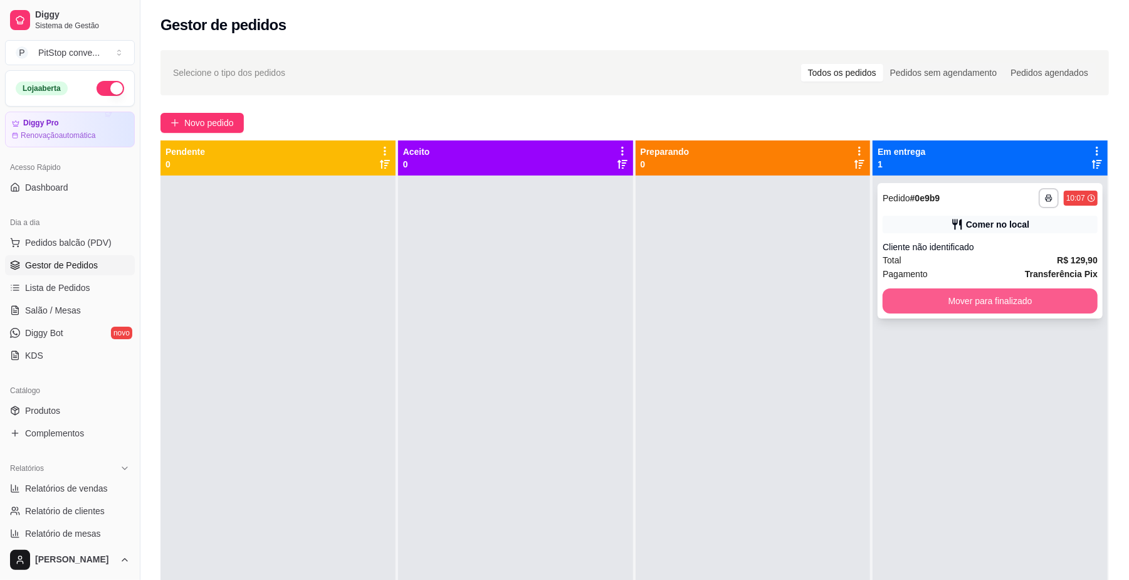
click at [969, 304] on button "Mover para finalizado" at bounding box center [990, 300] width 215 height 25
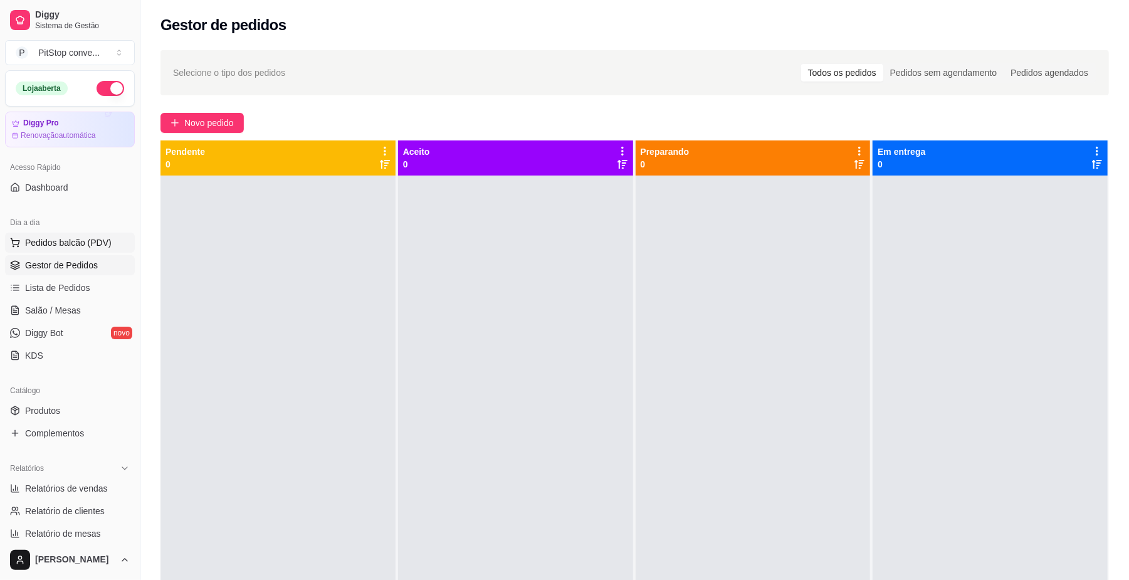
click at [79, 234] on button "Pedidos balcão (PDV)" at bounding box center [70, 243] width 130 height 20
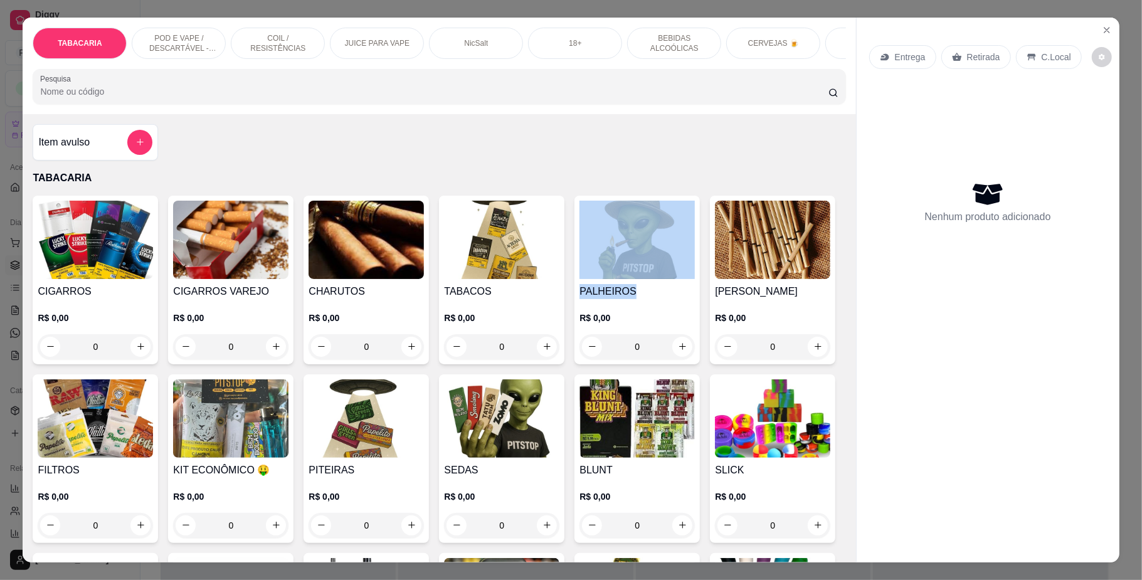
click at [638, 294] on div "PALHEIROS R$ 0,00 0" at bounding box center [636, 280] width 125 height 169
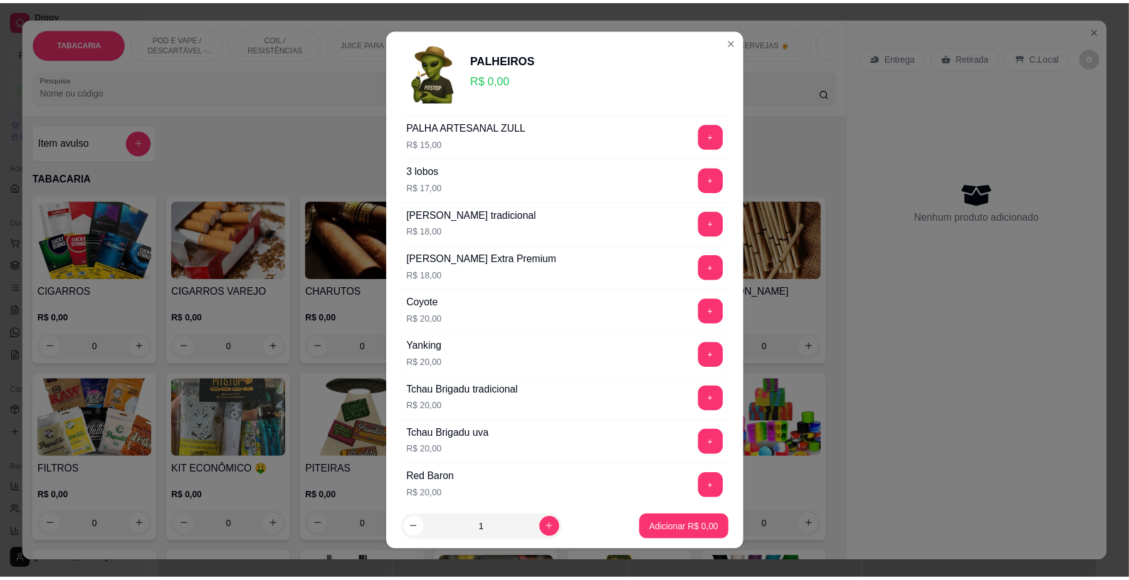
scroll to position [418, 0]
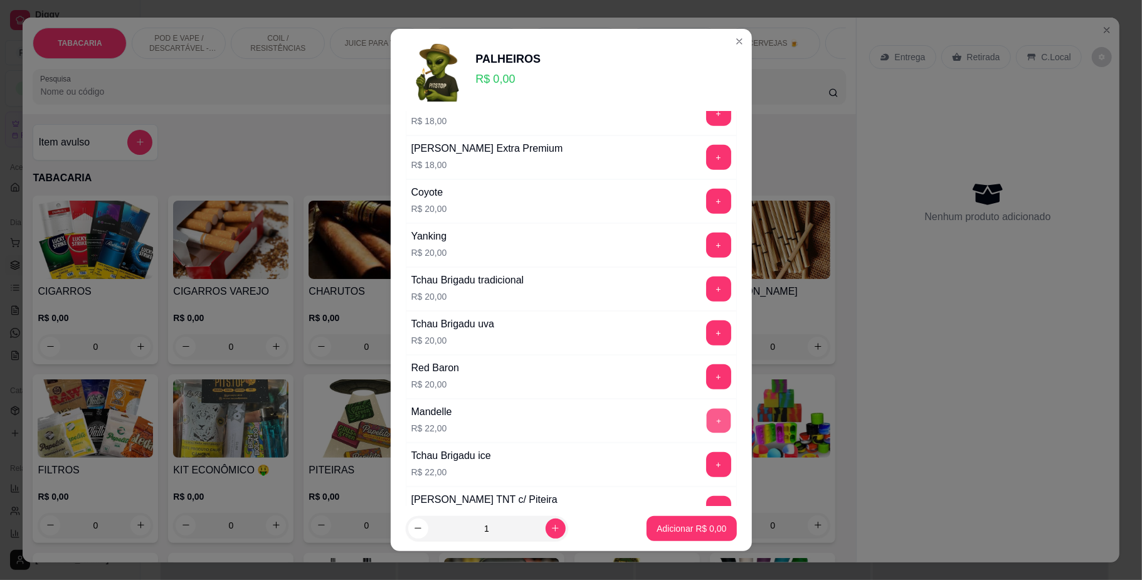
click at [706, 433] on button "+" at bounding box center [718, 421] width 24 height 24
click at [687, 543] on footer "1 Adicionar R$ 22,00" at bounding box center [571, 528] width 361 height 45
click at [713, 532] on button "Adicionar R$ 22,00" at bounding box center [688, 528] width 95 height 25
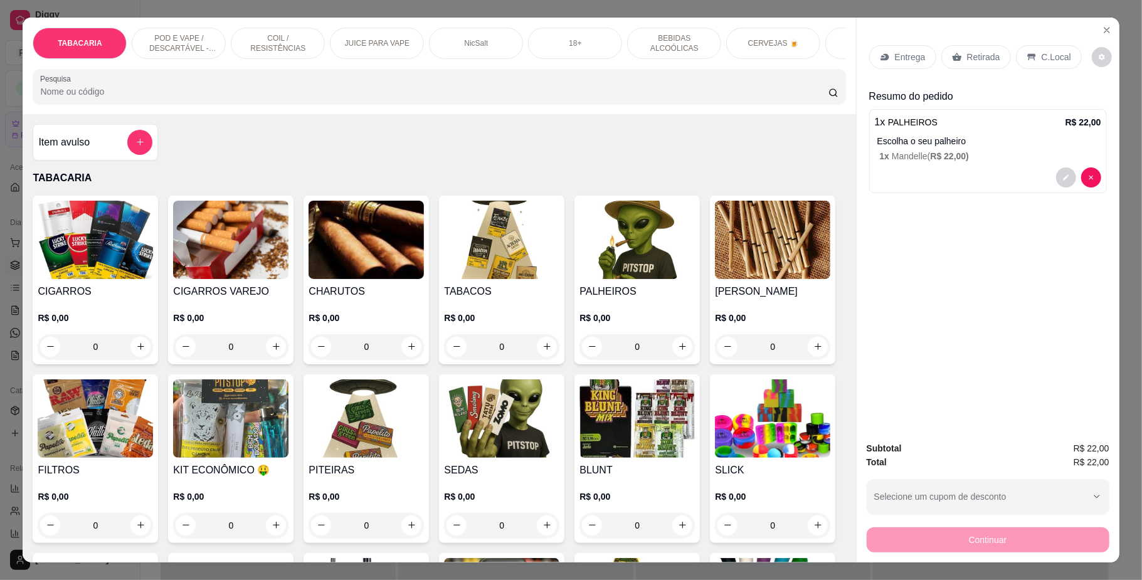
click at [1028, 33] on div "Entrega Retirada C.Local Resumo do pedido 1 x PALHEIROS R$ 22,00 Escolha o seu …" at bounding box center [988, 225] width 263 height 414
click at [1041, 54] on p "C.Local" at bounding box center [1055, 57] width 29 height 13
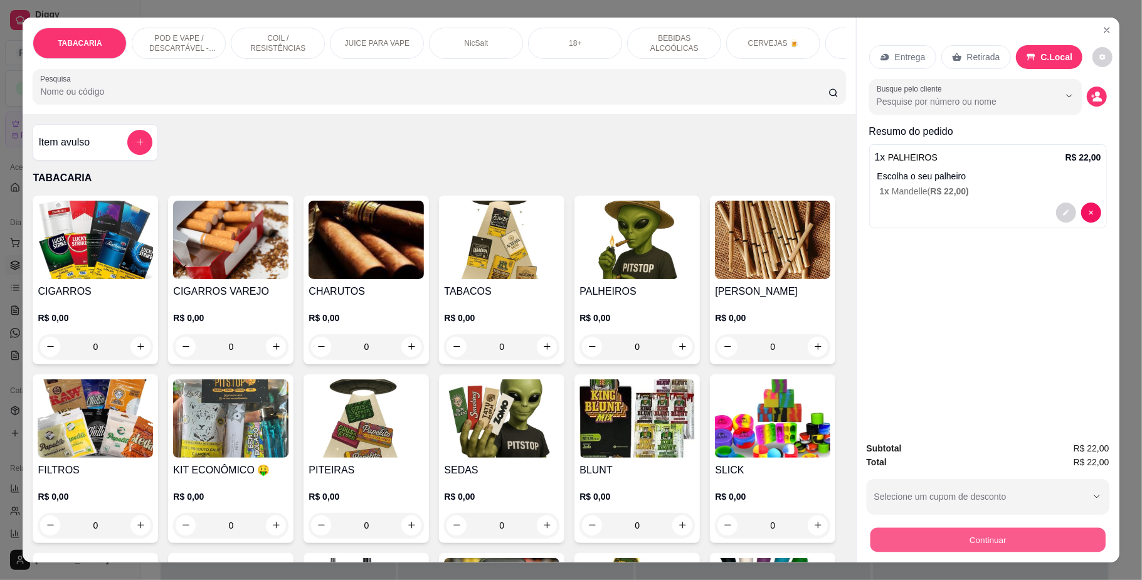
click at [991, 535] on button "Continuar" at bounding box center [987, 540] width 235 height 24
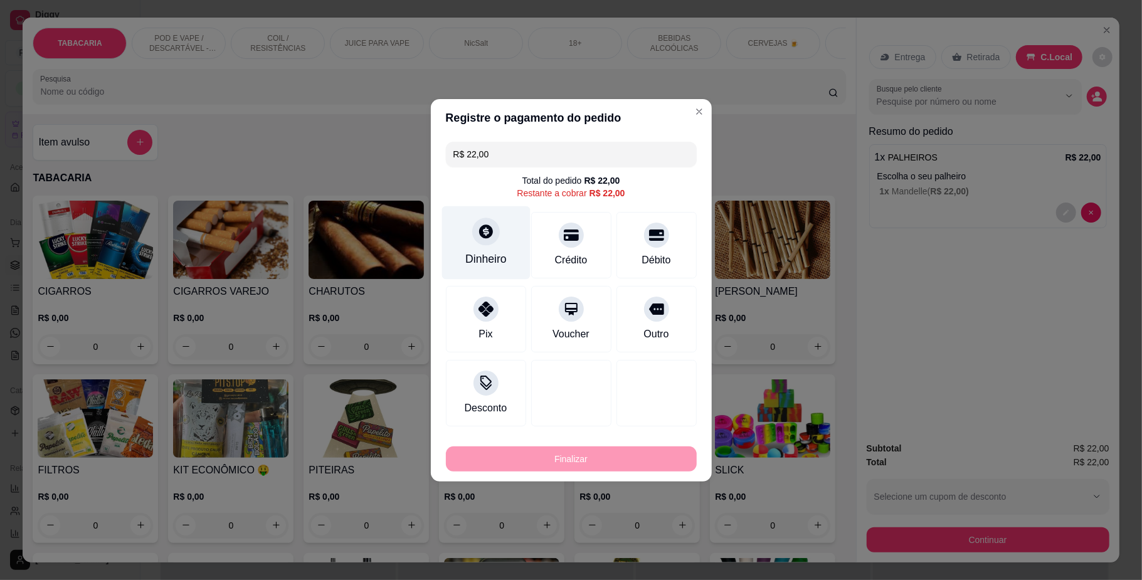
click at [505, 258] on div "Dinheiro" at bounding box center [485, 242] width 88 height 73
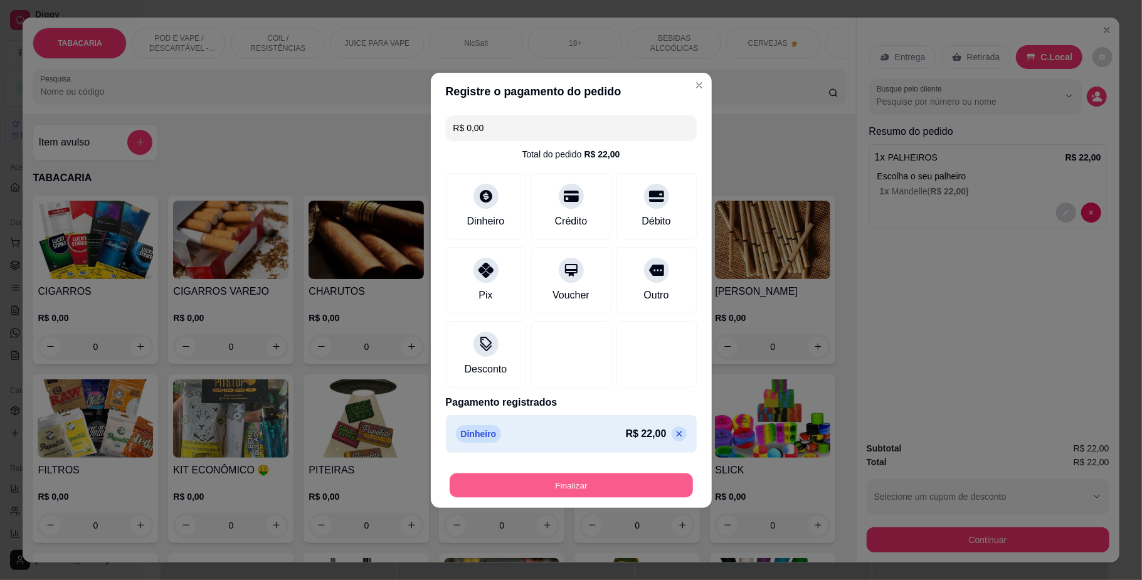
click at [657, 478] on button "Finalizar" at bounding box center [571, 485] width 243 height 24
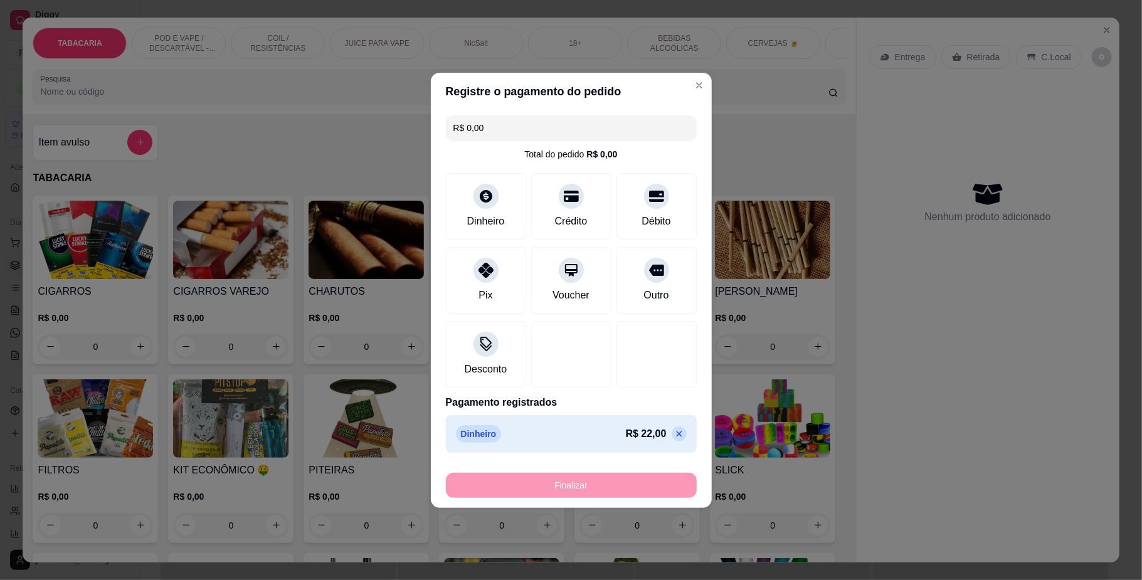
type input "-R$ 22,00"
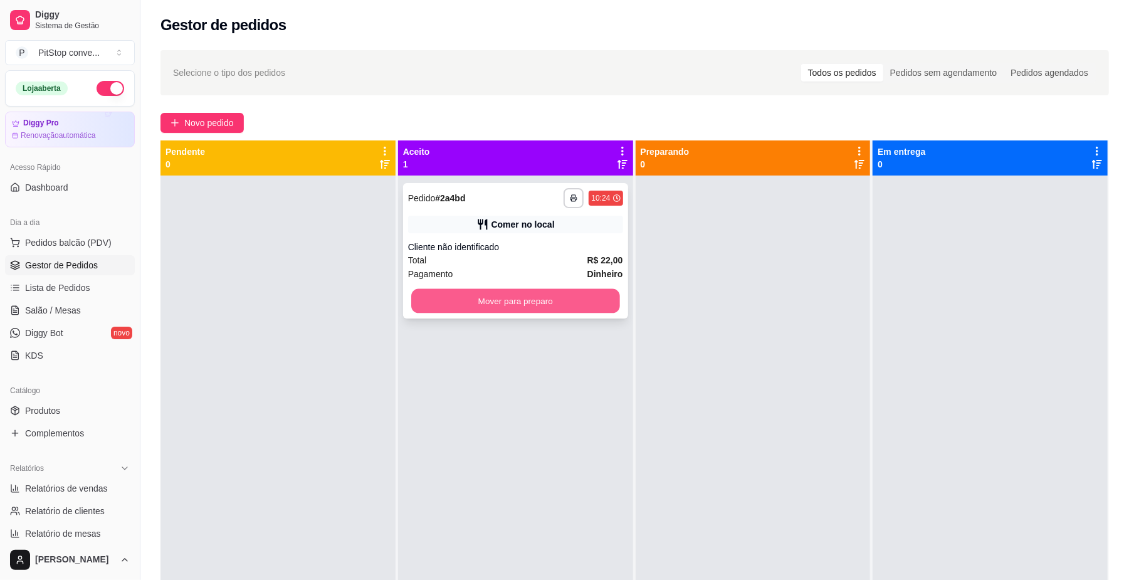
click at [527, 306] on button "Mover para preparo" at bounding box center [515, 301] width 208 height 24
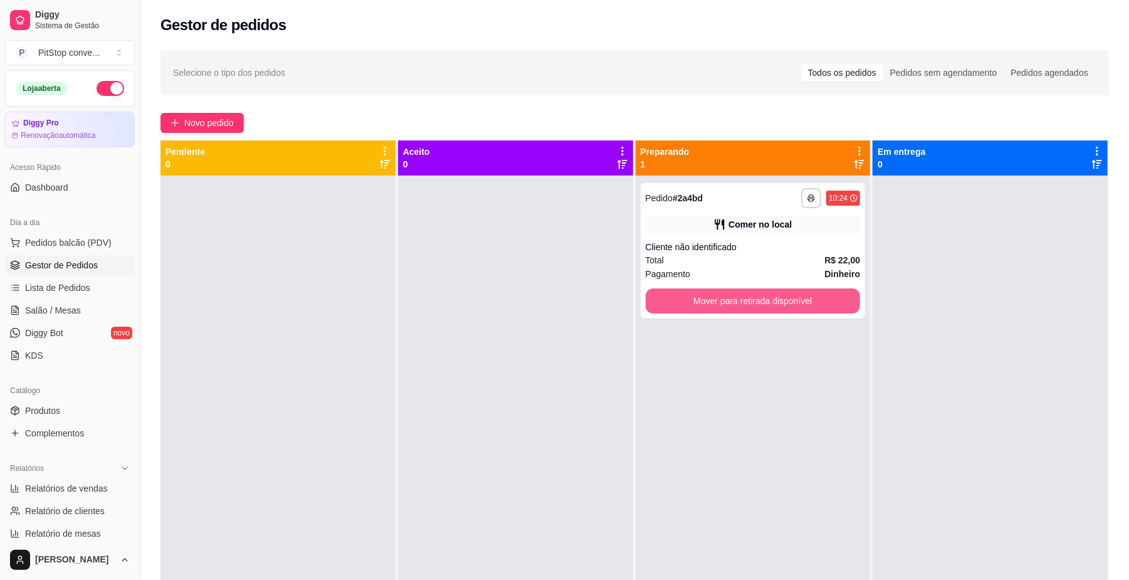
click at [814, 308] on button "Mover para retirada disponível" at bounding box center [753, 300] width 215 height 25
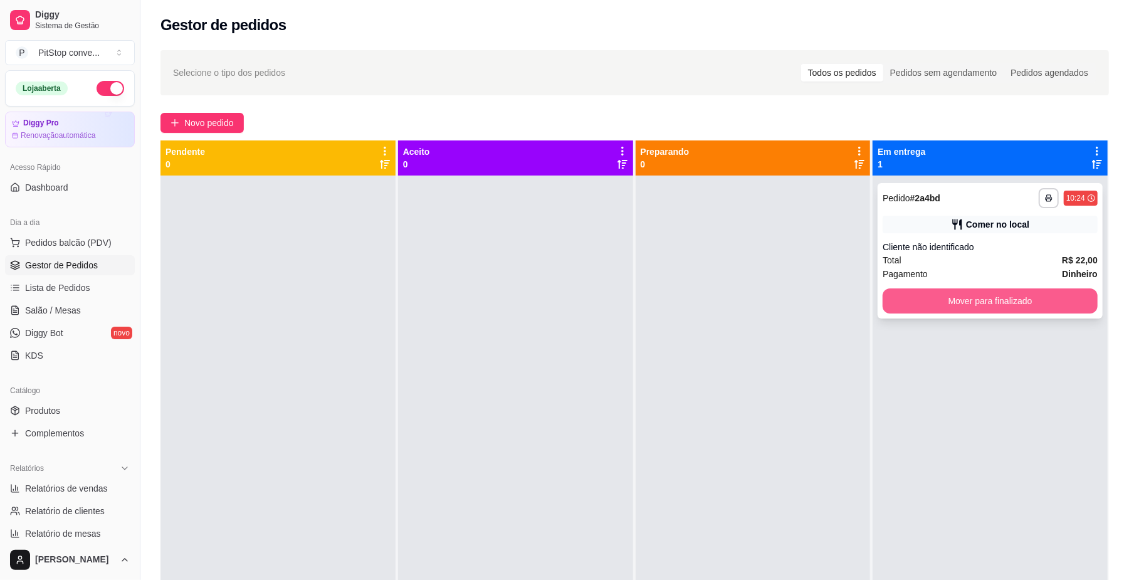
click at [949, 300] on button "Mover para finalizado" at bounding box center [990, 300] width 215 height 25
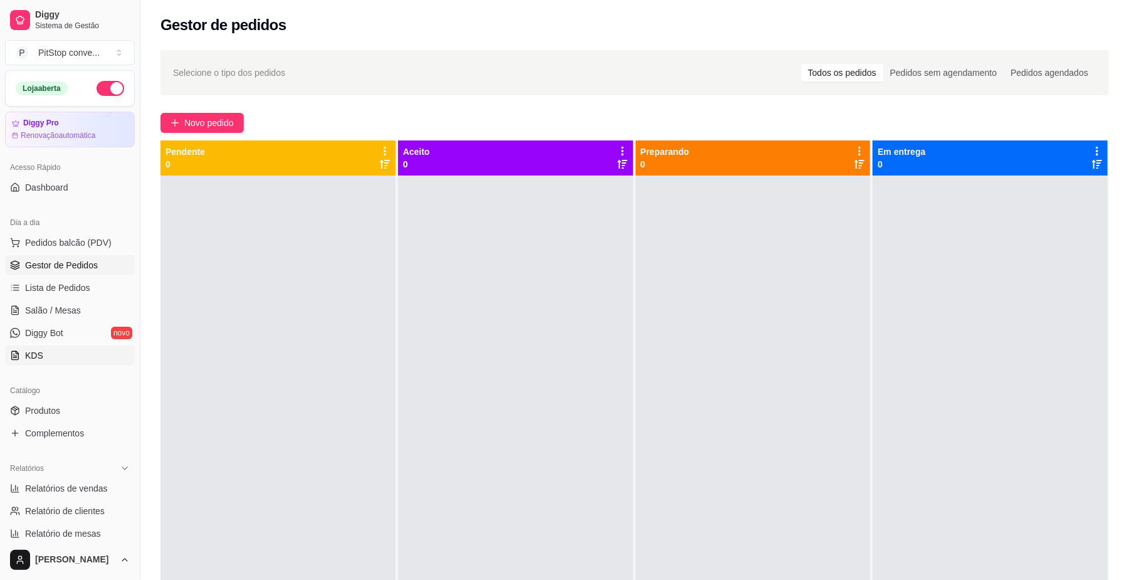
click at [59, 351] on link "KDS" at bounding box center [70, 355] width 130 height 20
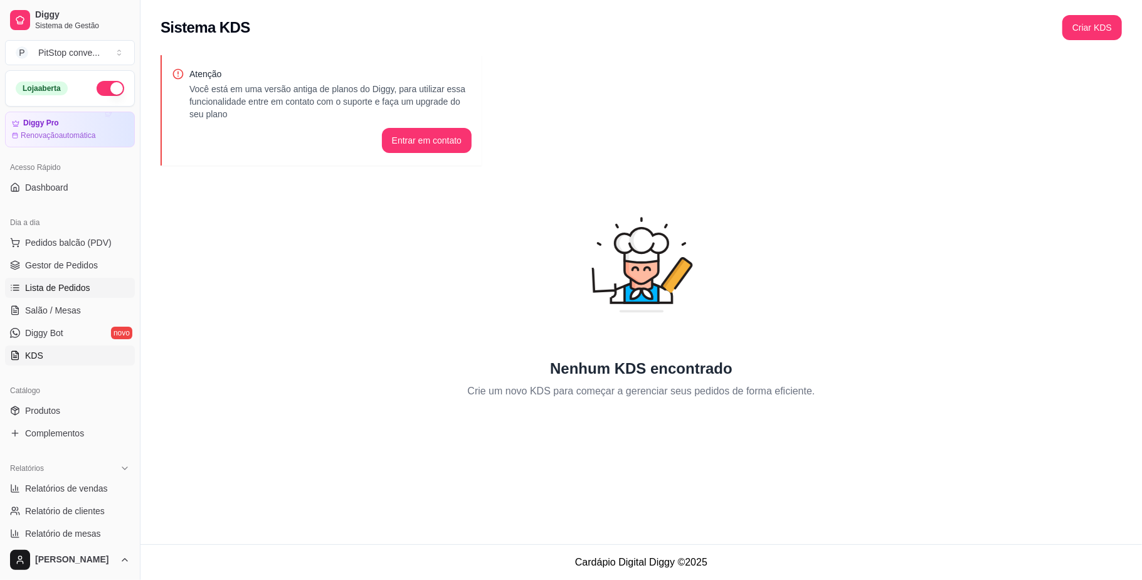
click at [68, 285] on span "Lista de Pedidos" at bounding box center [57, 288] width 65 height 13
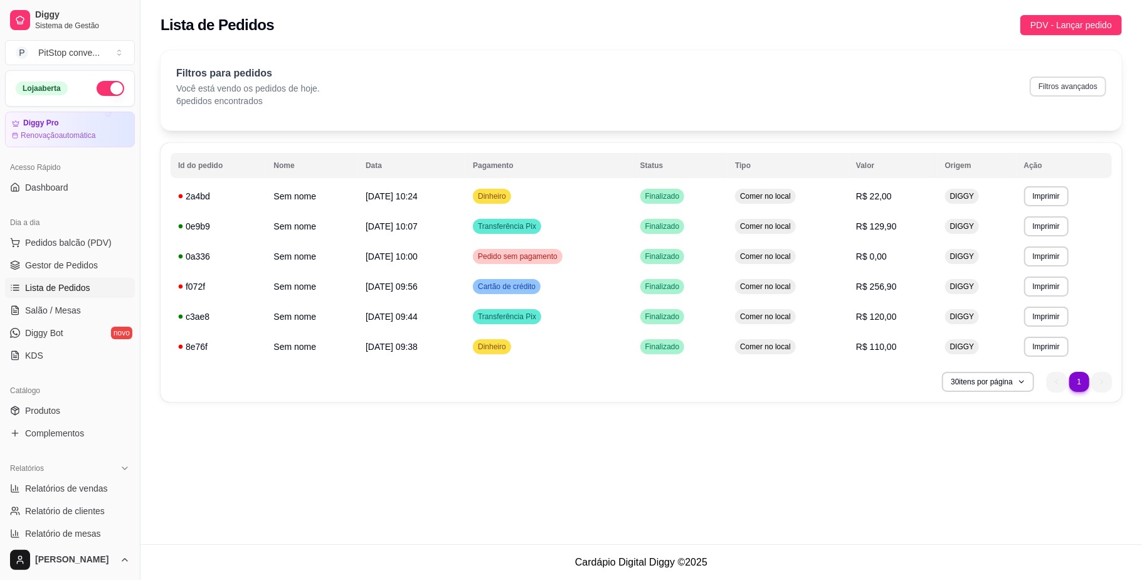
click at [1078, 90] on button "Filtros avançados" at bounding box center [1068, 86] width 76 height 20
select select "0"
click at [224, 83] on p "Você está vendo os pedidos de hoje." at bounding box center [248, 88] width 144 height 13
click at [971, 387] on button "30 itens por página" at bounding box center [987, 381] width 89 height 19
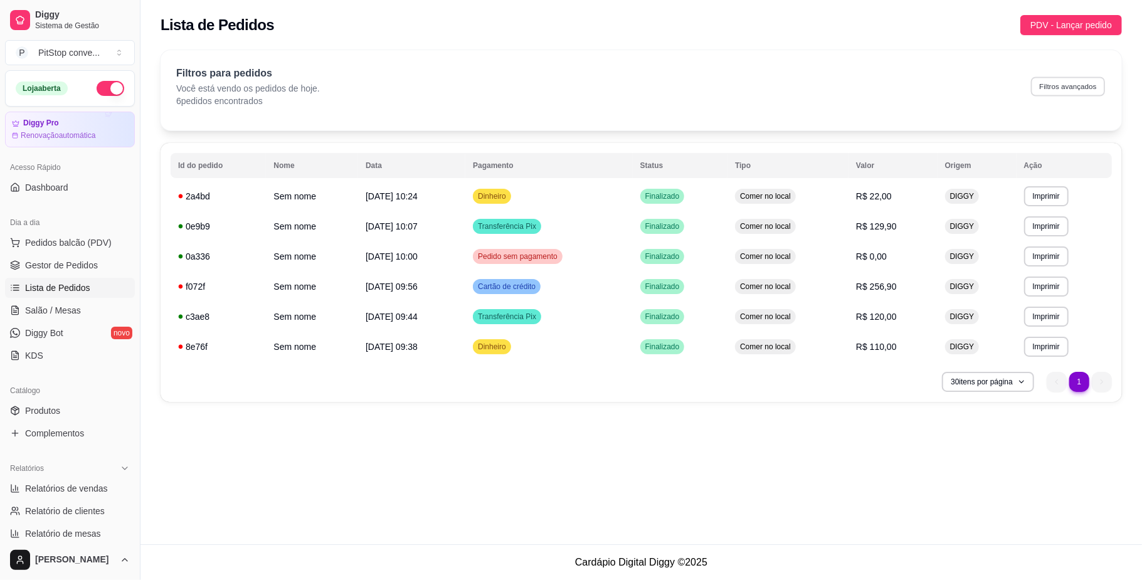
click at [1071, 81] on button "Filtros avançados" at bounding box center [1068, 85] width 74 height 19
select select "0"
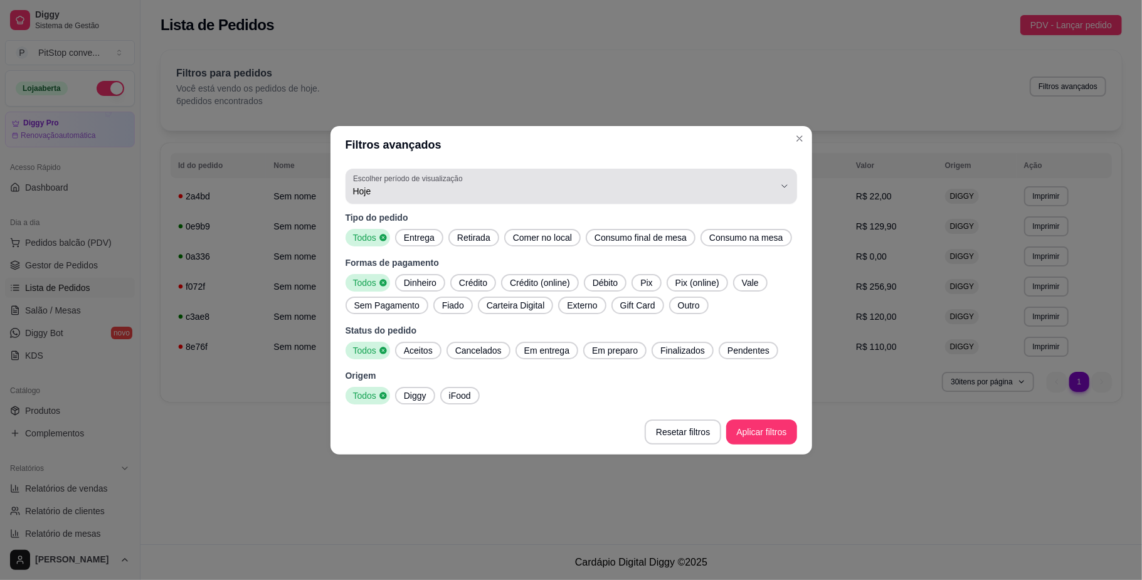
click at [754, 206] on body "**********" at bounding box center [571, 290] width 1142 height 580
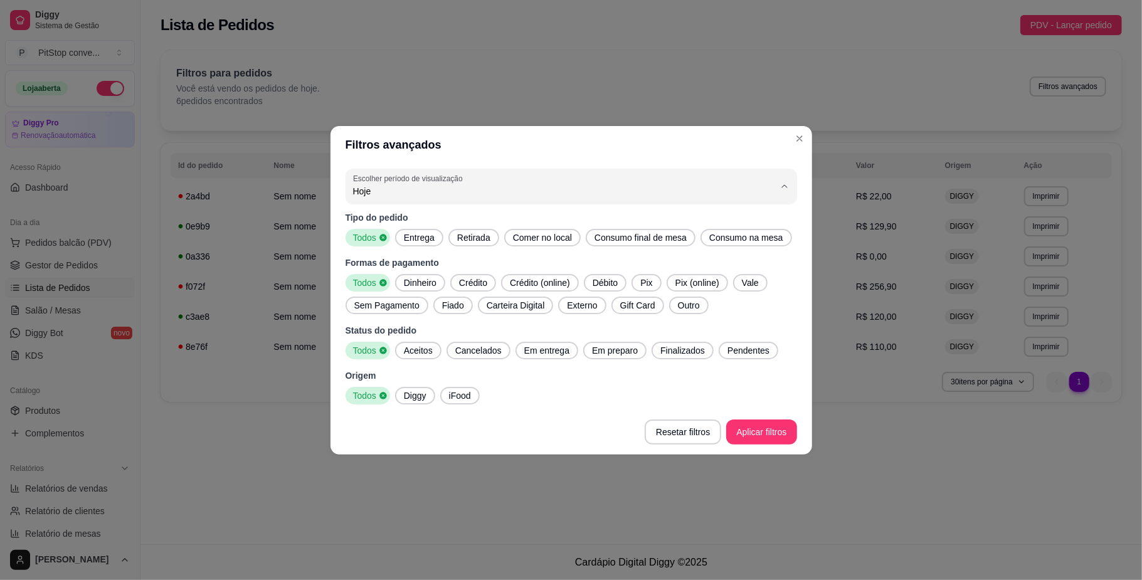
click at [384, 237] on span "Ontem" at bounding box center [565, 241] width 402 height 12
type input "1"
select select "1"
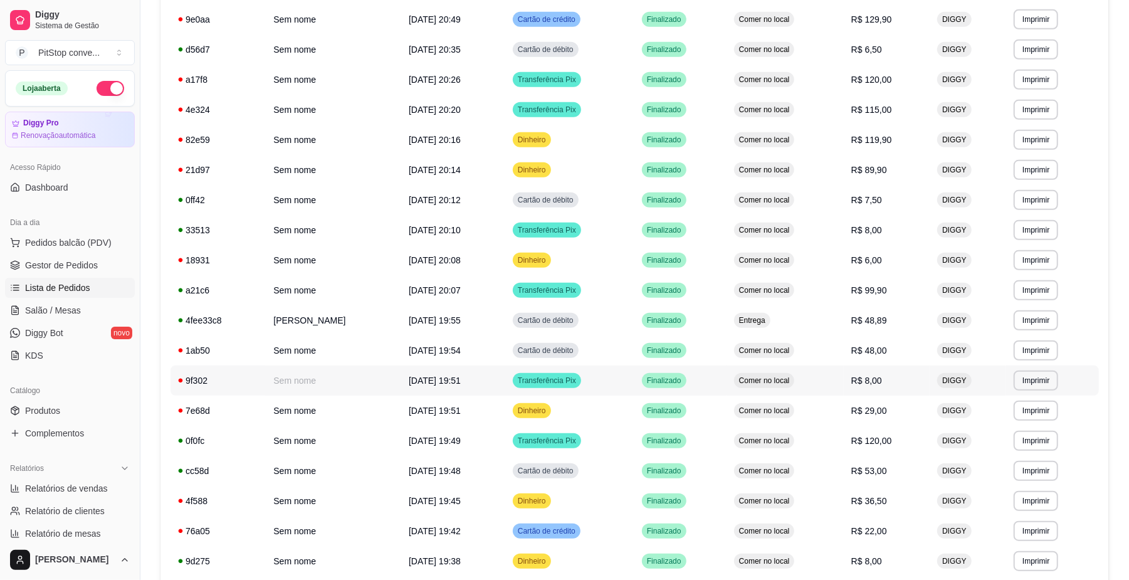
scroll to position [595, 0]
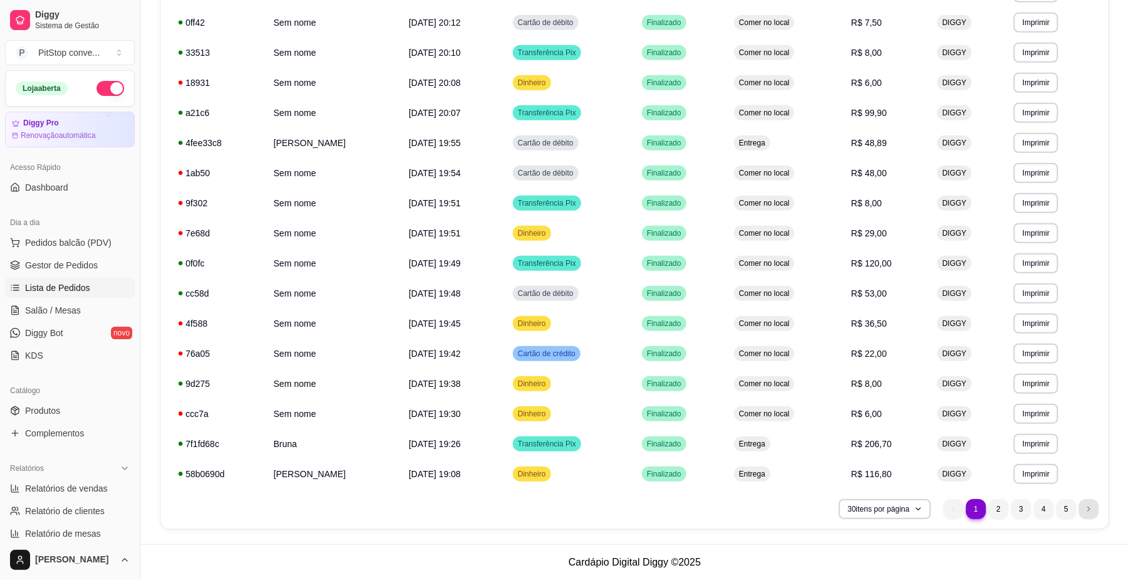
click at [1084, 513] on li "next page button" at bounding box center [1089, 509] width 20 height 20
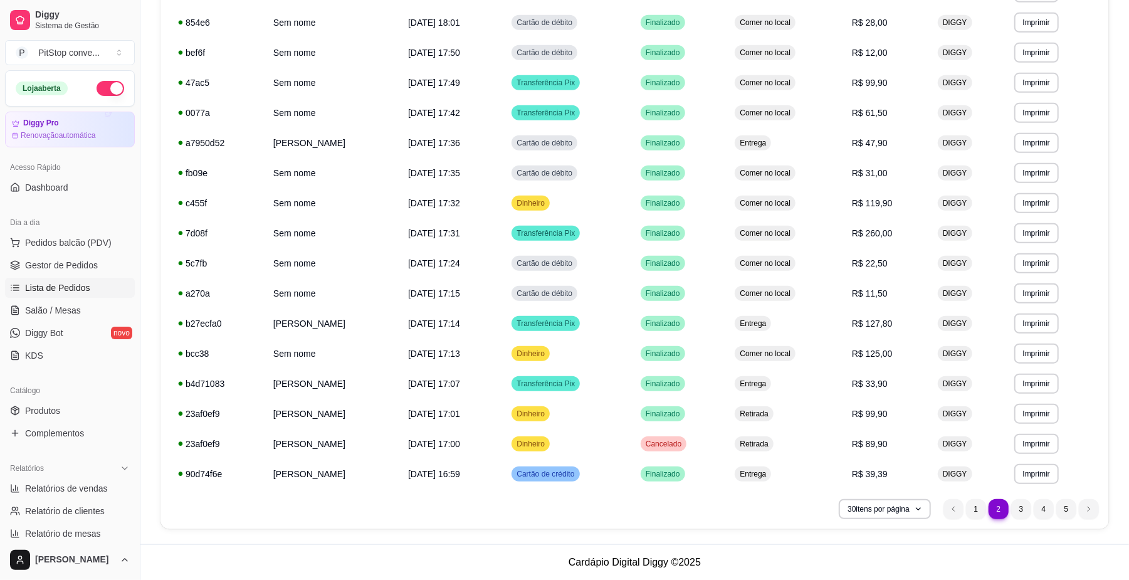
click at [984, 505] on ul "2 1 2 3 4 5" at bounding box center [1022, 509] width 156 height 20
click at [979, 505] on li "1" at bounding box center [976, 509] width 20 height 20
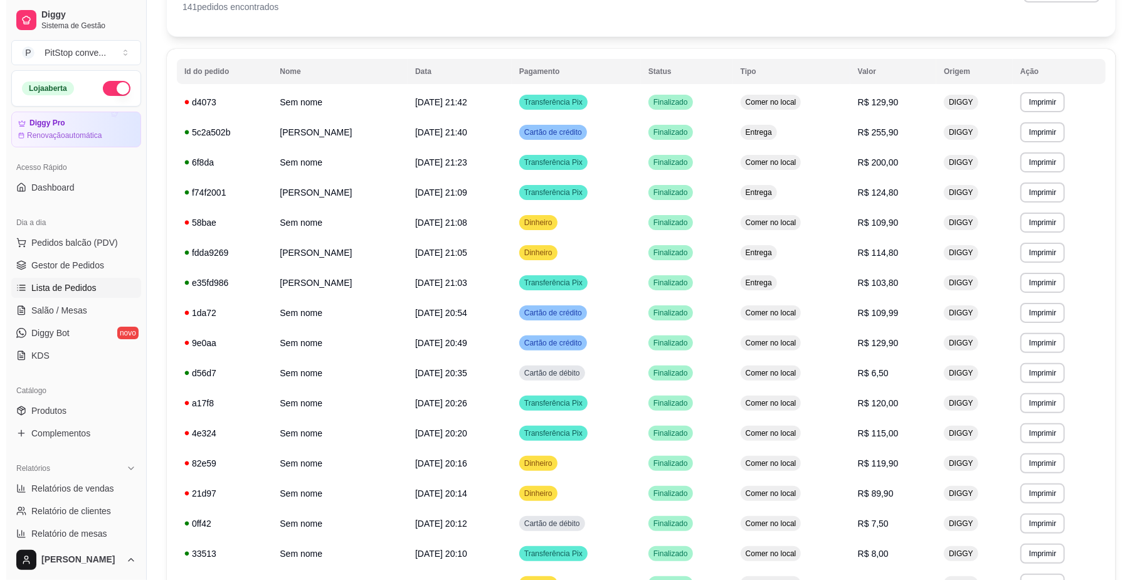
scroll to position [93, 0]
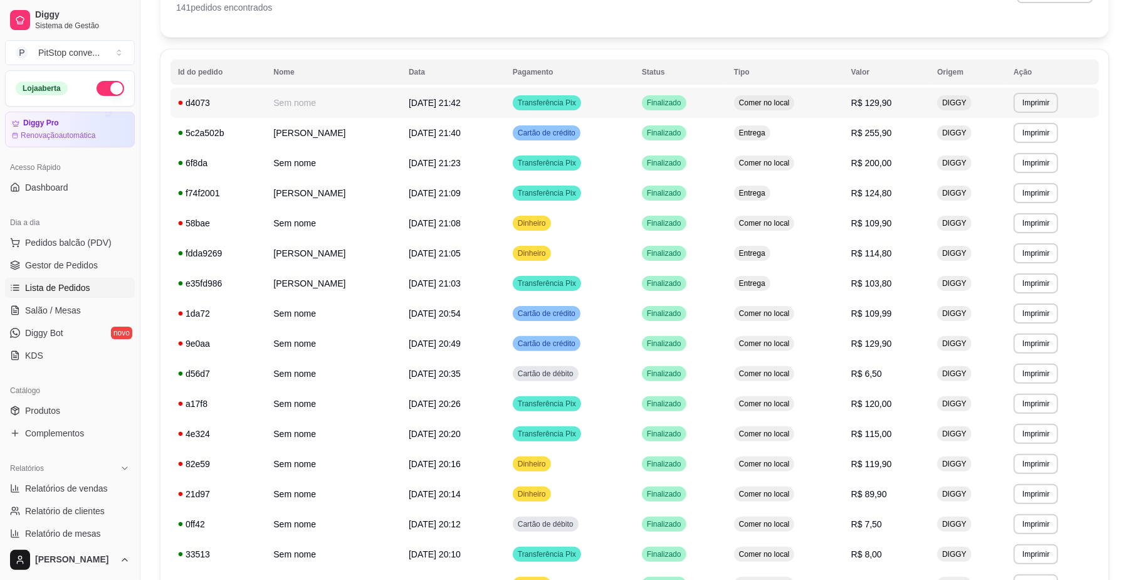
click at [453, 108] on span "[DATE] 21:42" at bounding box center [435, 103] width 52 height 10
click at [430, 129] on span "[DATE] 21:40" at bounding box center [435, 133] width 52 height 10
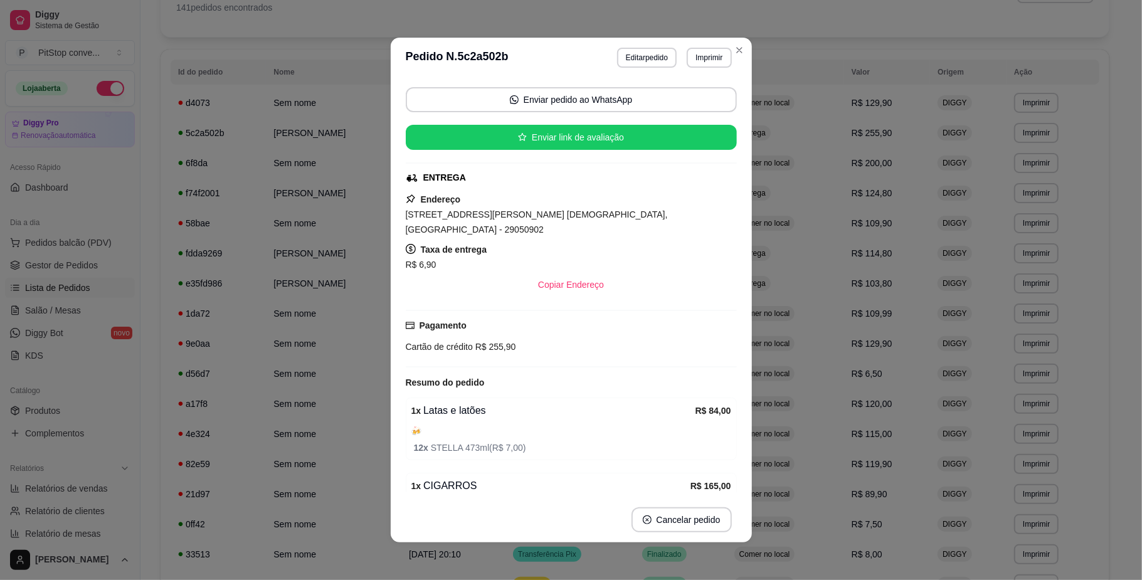
scroll to position [167, 0]
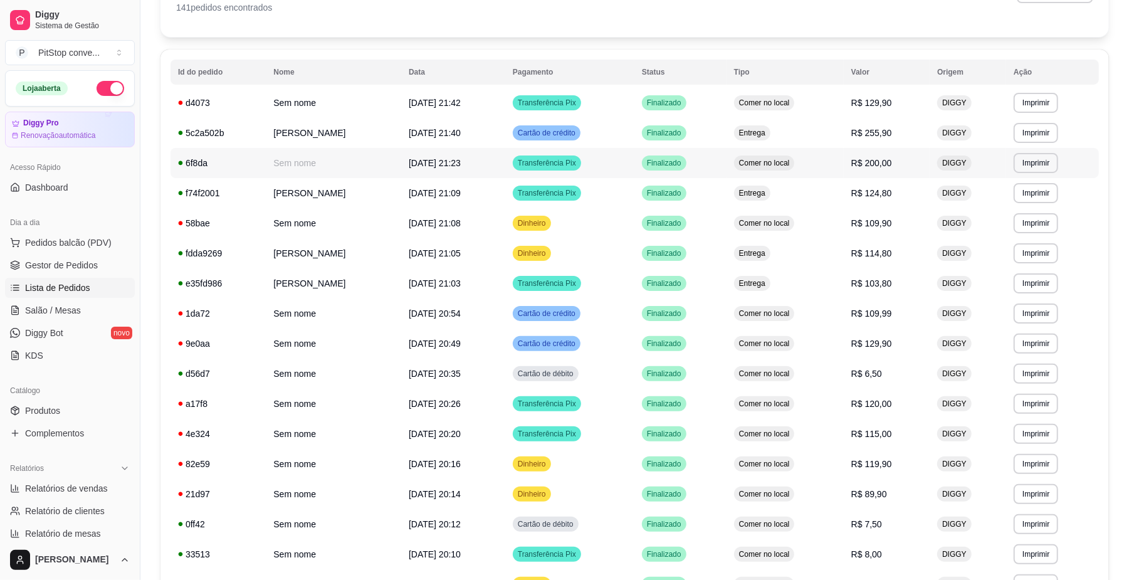
click at [431, 162] on span "[DATE] 21:23" at bounding box center [435, 163] width 52 height 10
click at [472, 188] on td "[DATE] 21:09" at bounding box center [453, 193] width 104 height 30
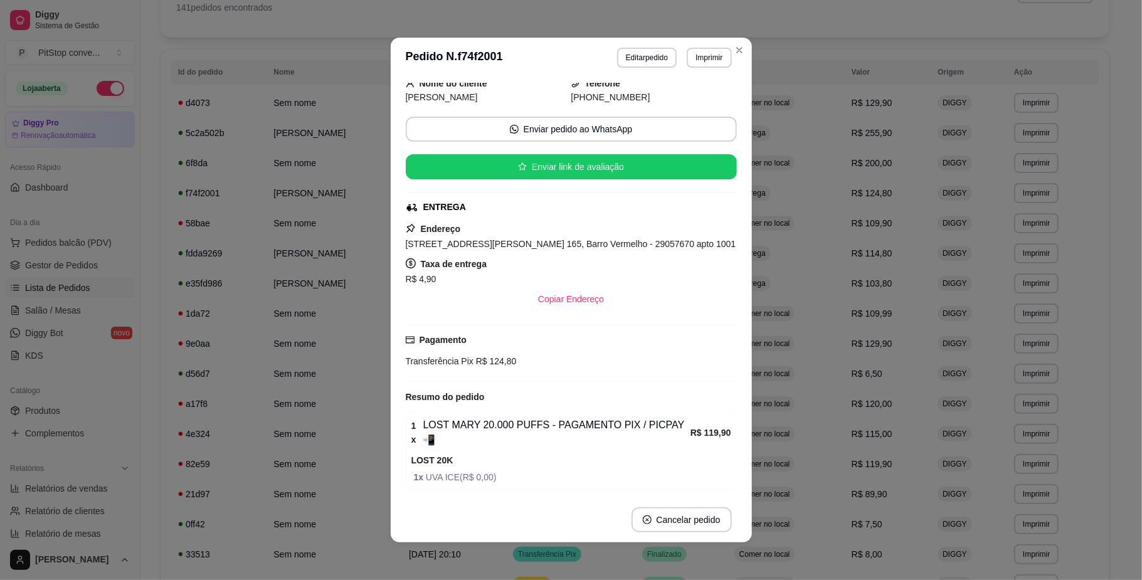
scroll to position [107, 0]
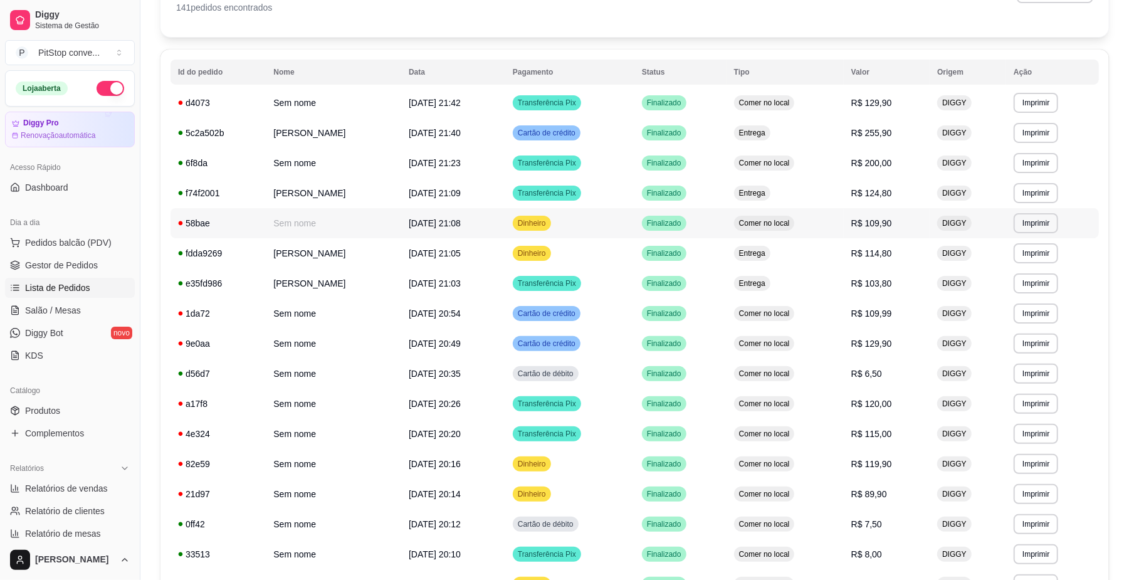
click at [735, 218] on td "Comer no local" at bounding box center [785, 223] width 117 height 30
click at [684, 255] on span "Finalizado" at bounding box center [665, 253] width 40 height 10
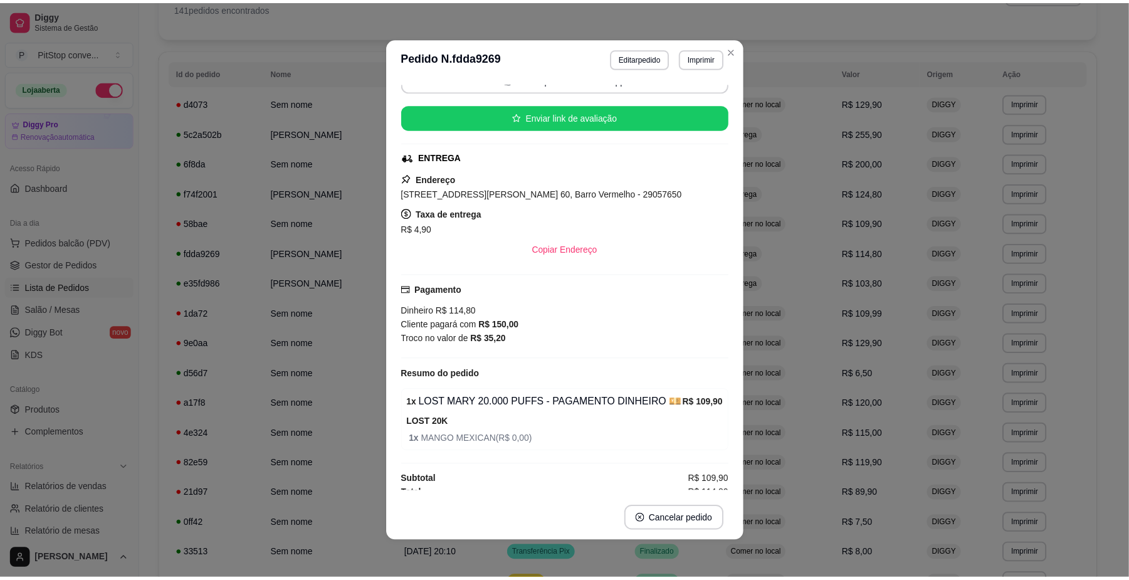
scroll to position [119, 0]
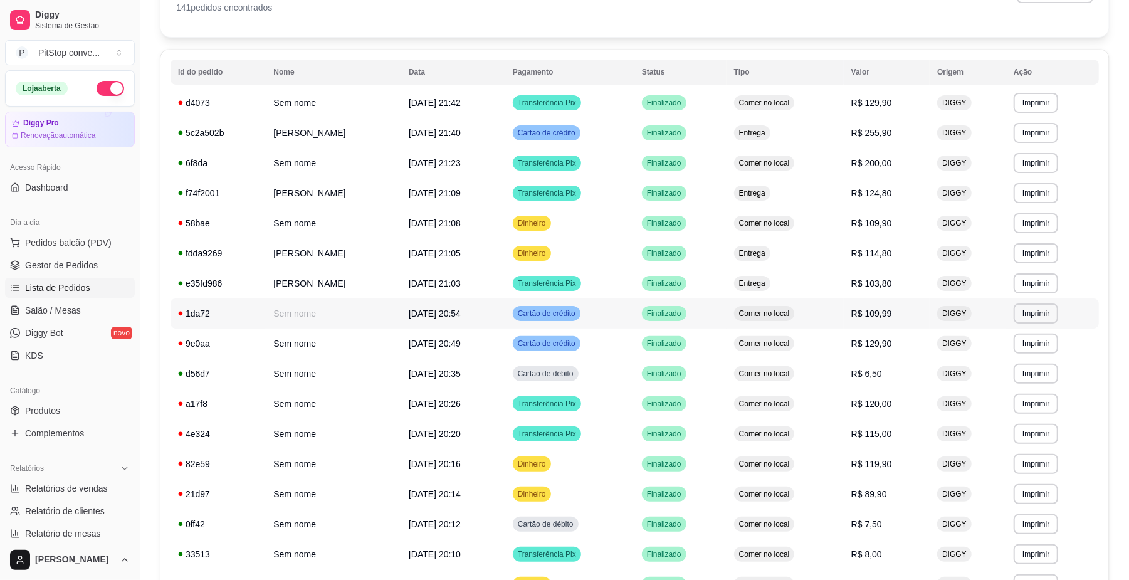
click at [594, 302] on td "Cartão de crédito" at bounding box center [569, 313] width 129 height 30
click at [623, 317] on td "Cartão de crédito" at bounding box center [569, 313] width 129 height 30
click at [535, 337] on div "Cartão de crédito" at bounding box center [547, 343] width 68 height 15
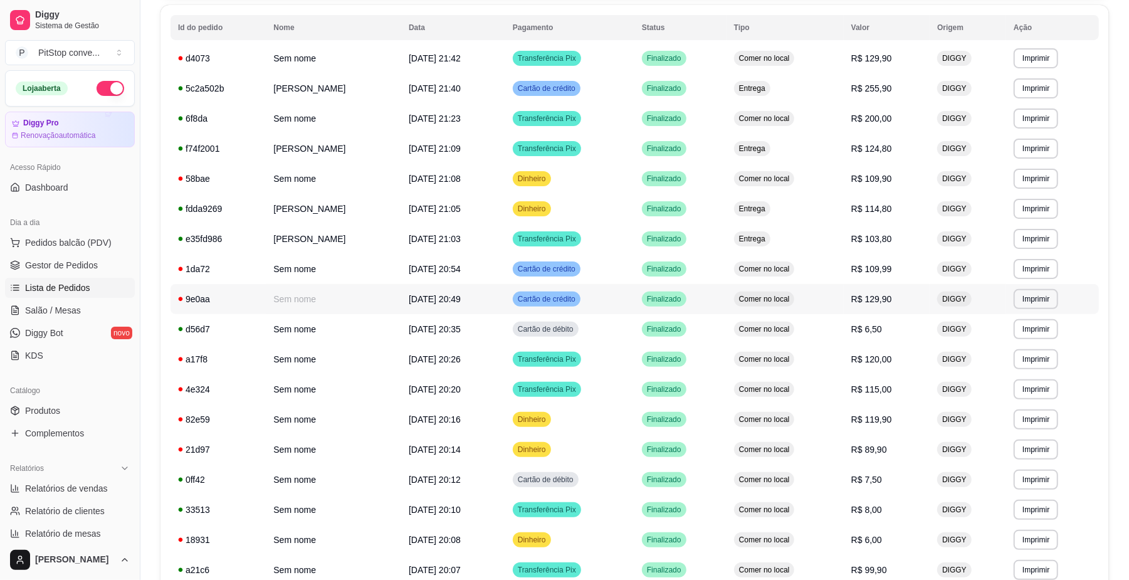
scroll to position [177, 0]
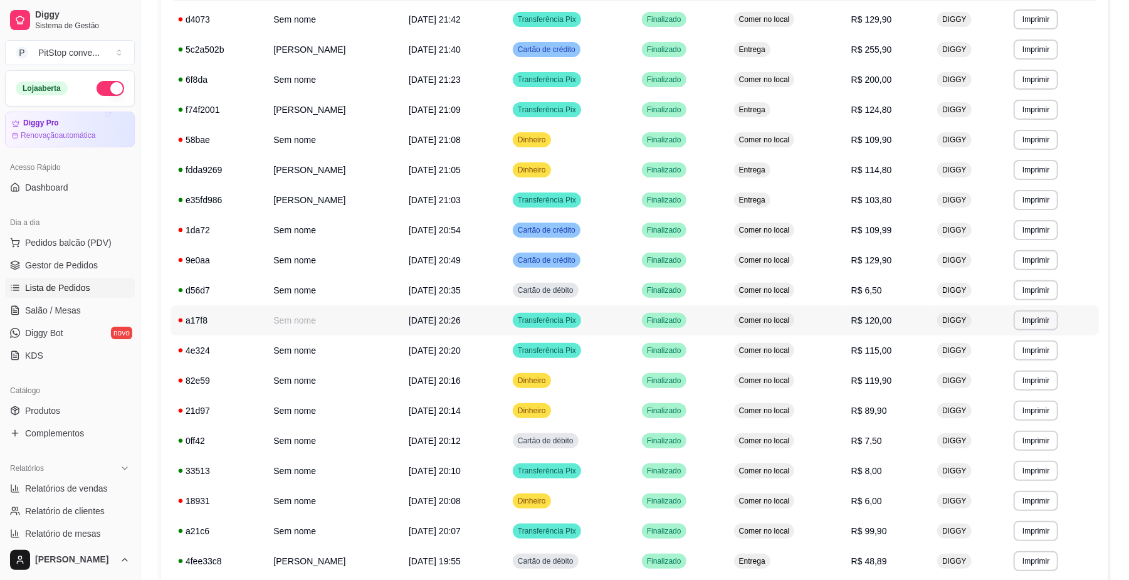
click at [605, 314] on td "Transferência Pix" at bounding box center [569, 320] width 129 height 30
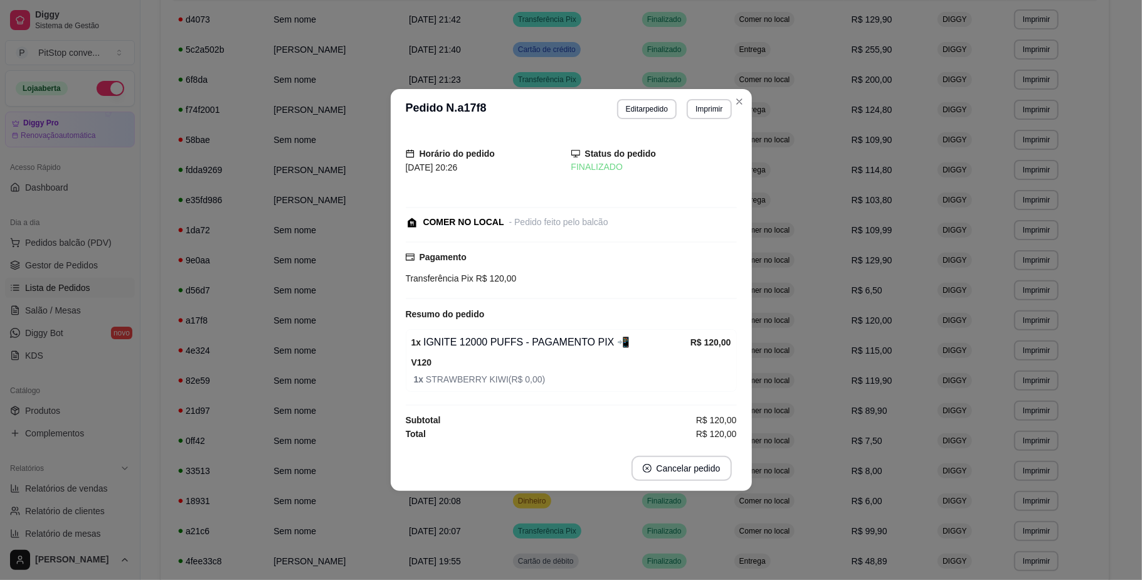
click at [744, 304] on div "Horário do pedido 01/09/2025 20:26 Status do pedido FINALIZADO COMER NO LOCAL -…" at bounding box center [571, 287] width 361 height 317
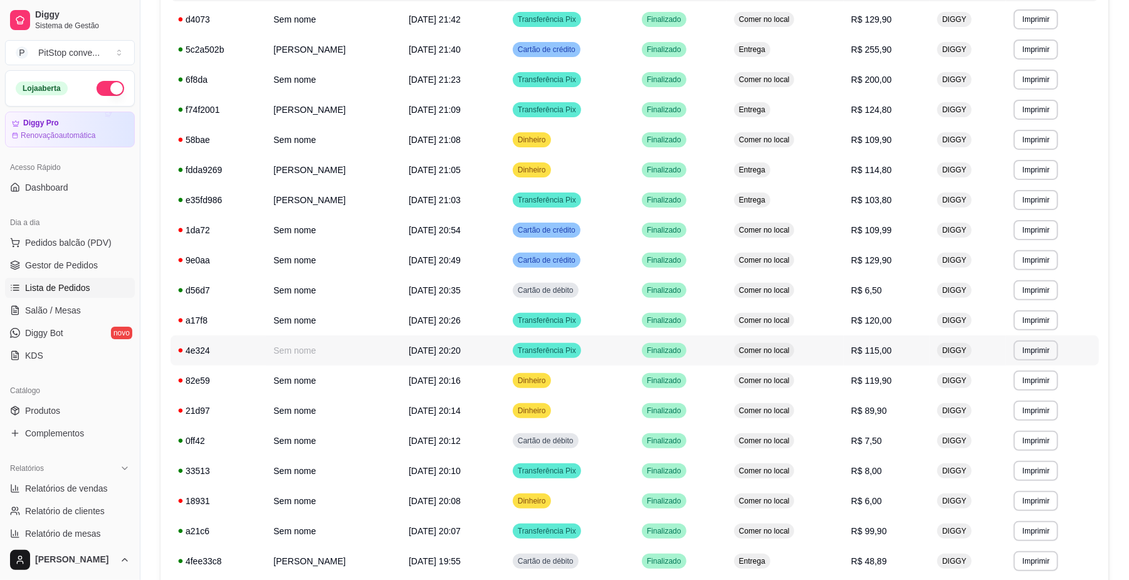
click at [604, 361] on td "Transferência Pix" at bounding box center [569, 350] width 129 height 30
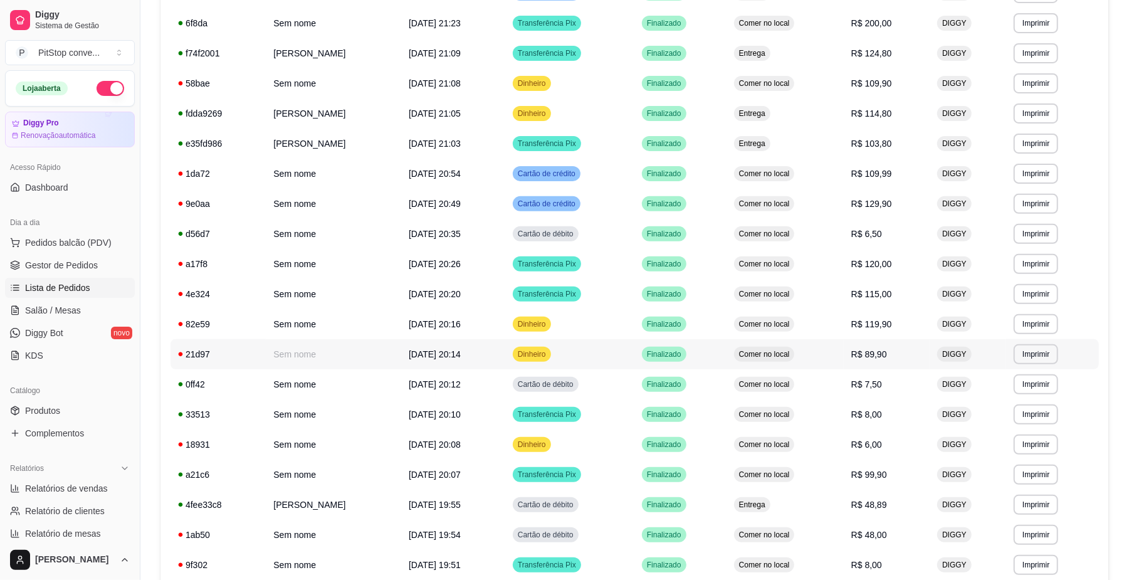
scroll to position [261, 0]
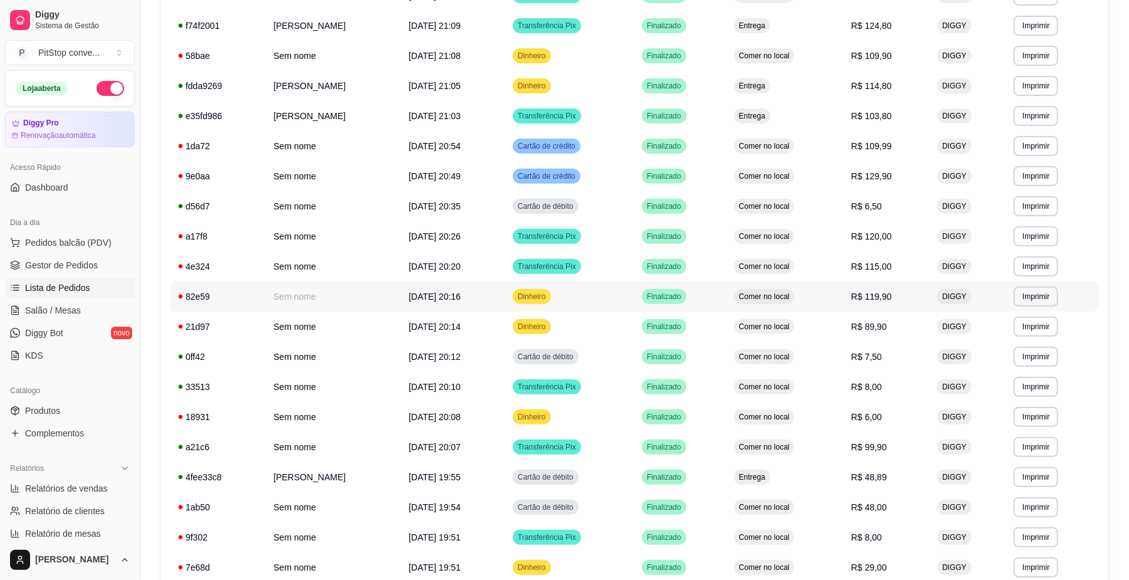
click at [645, 298] on td "Finalizado" at bounding box center [681, 297] width 92 height 30
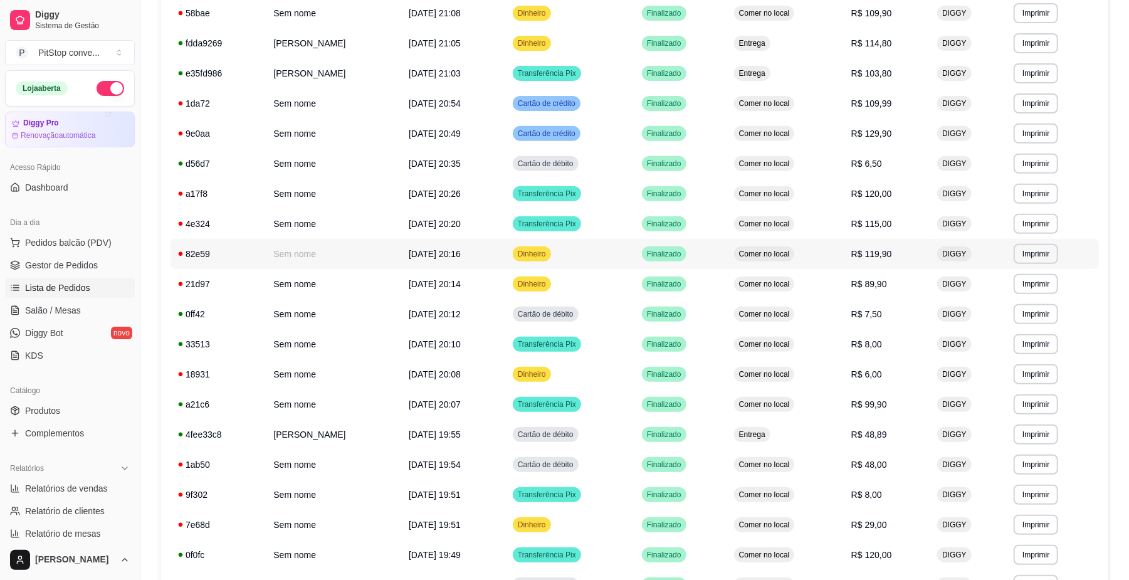
scroll to position [344, 0]
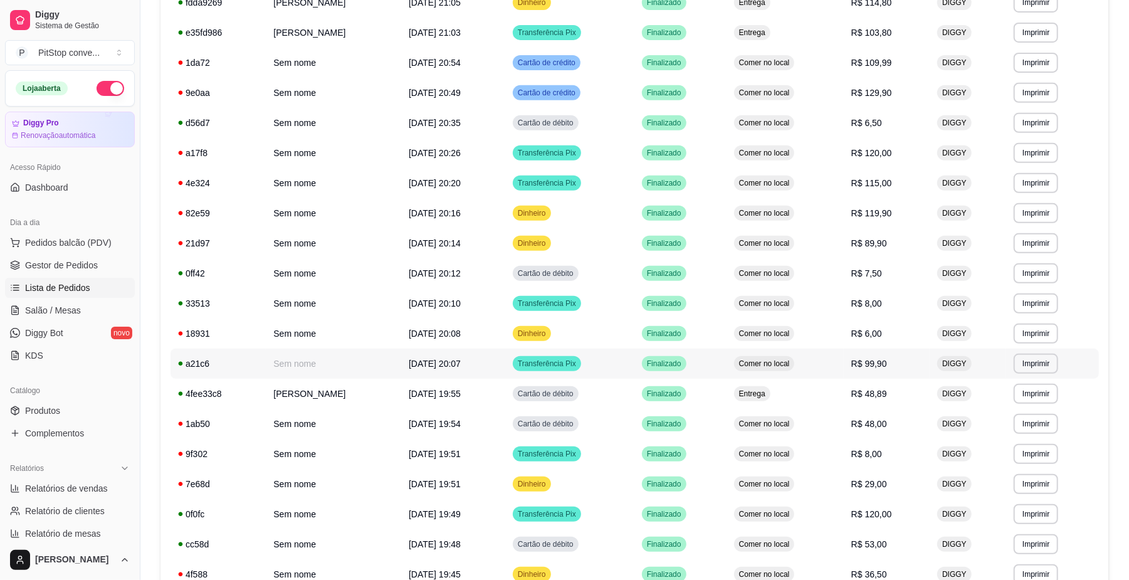
click at [633, 365] on td "Transferência Pix" at bounding box center [569, 364] width 129 height 30
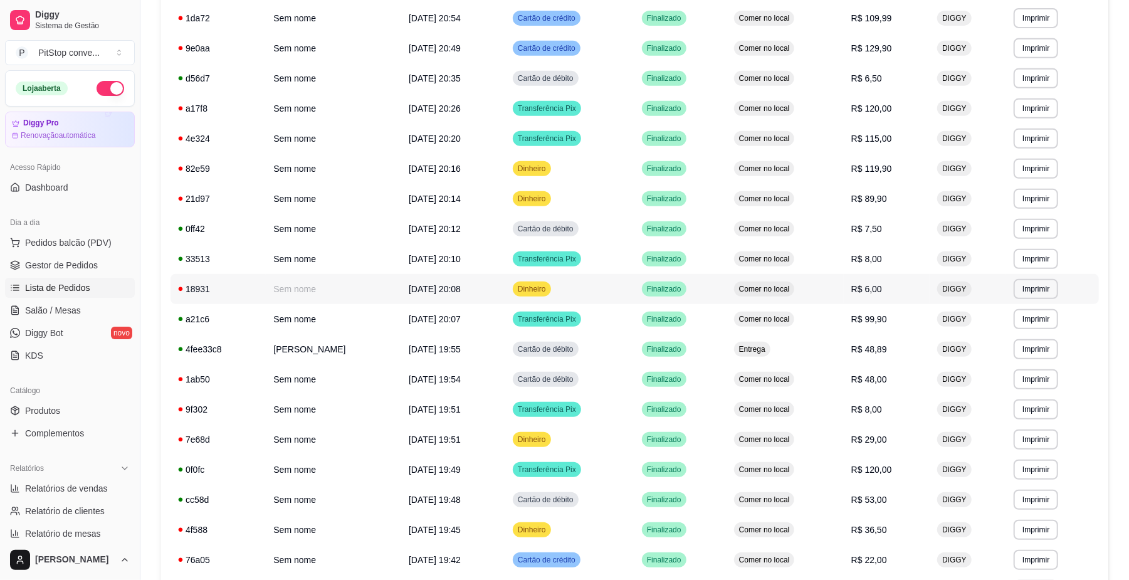
scroll to position [428, 0]
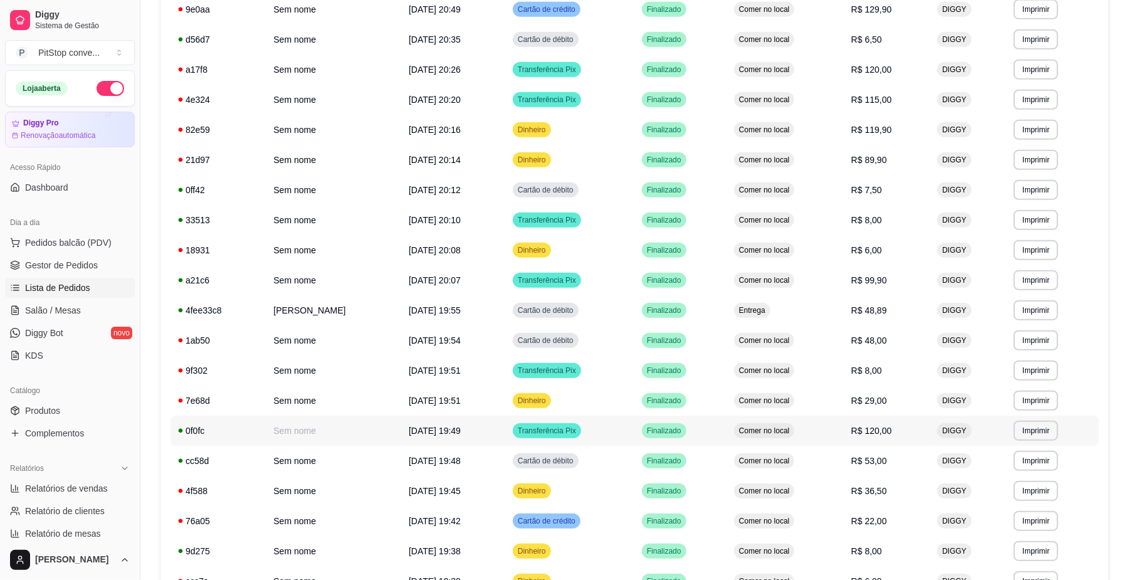
click at [598, 429] on td "Transferência Pix" at bounding box center [569, 431] width 129 height 30
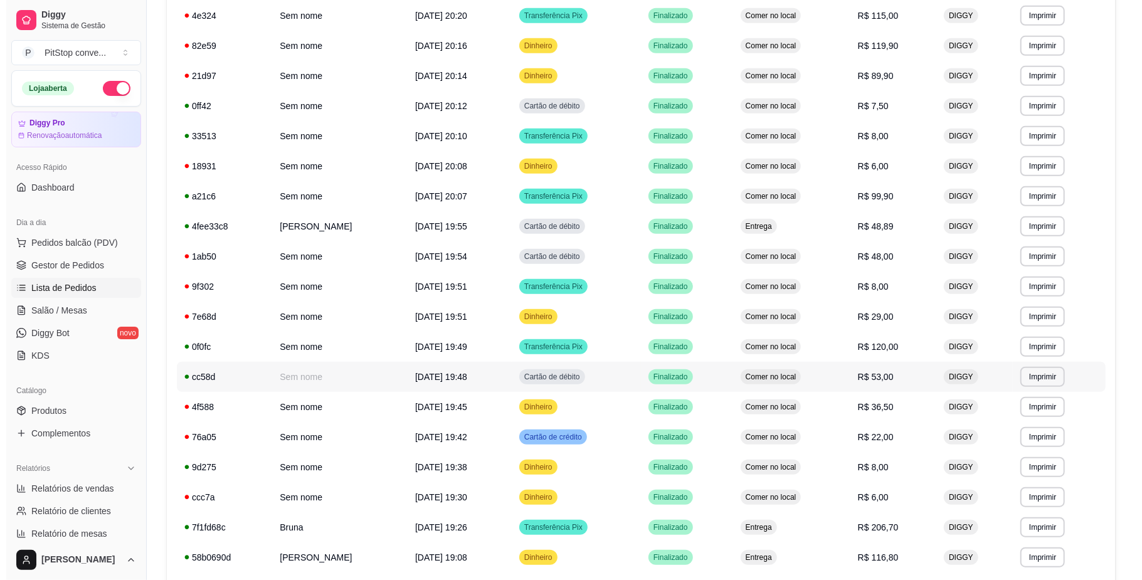
scroll to position [595, 0]
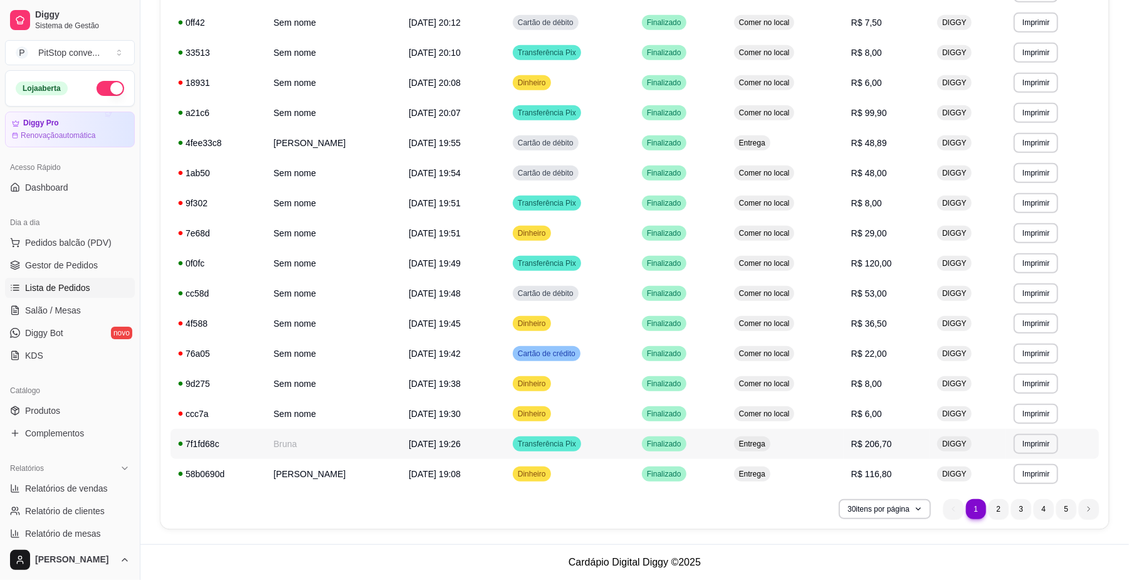
click at [680, 436] on div "Finalizado" at bounding box center [664, 443] width 45 height 15
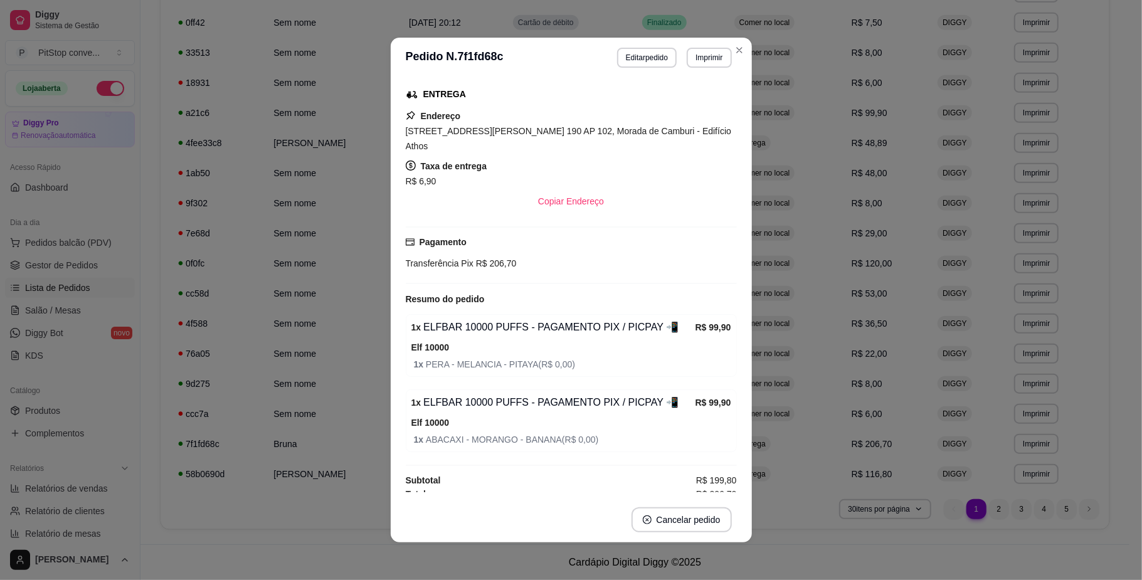
scroll to position [168, 0]
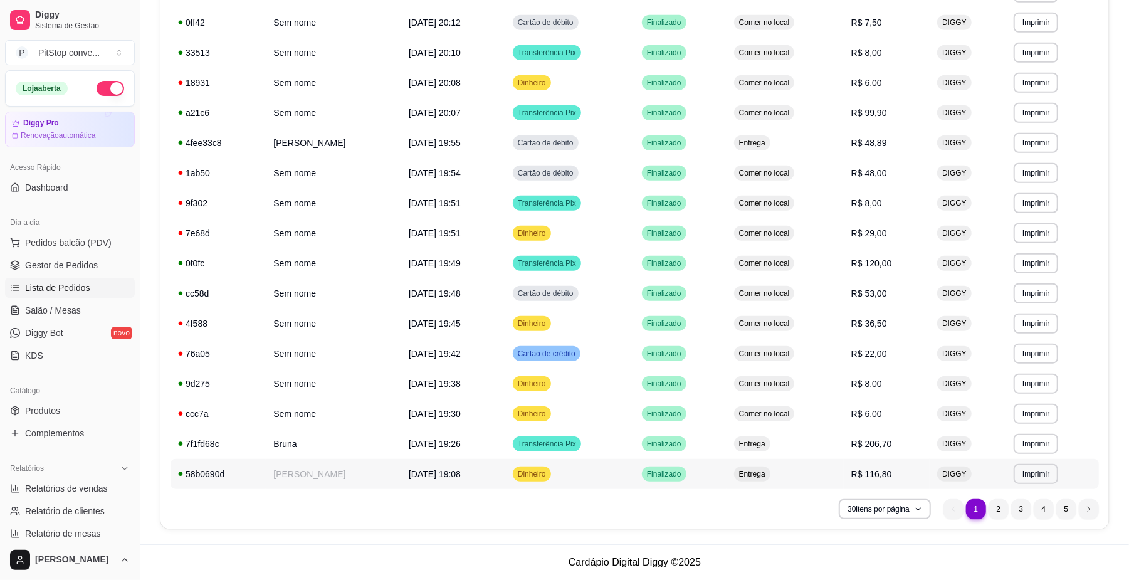
click at [768, 475] on span "Entrega" at bounding box center [752, 474] width 31 height 10
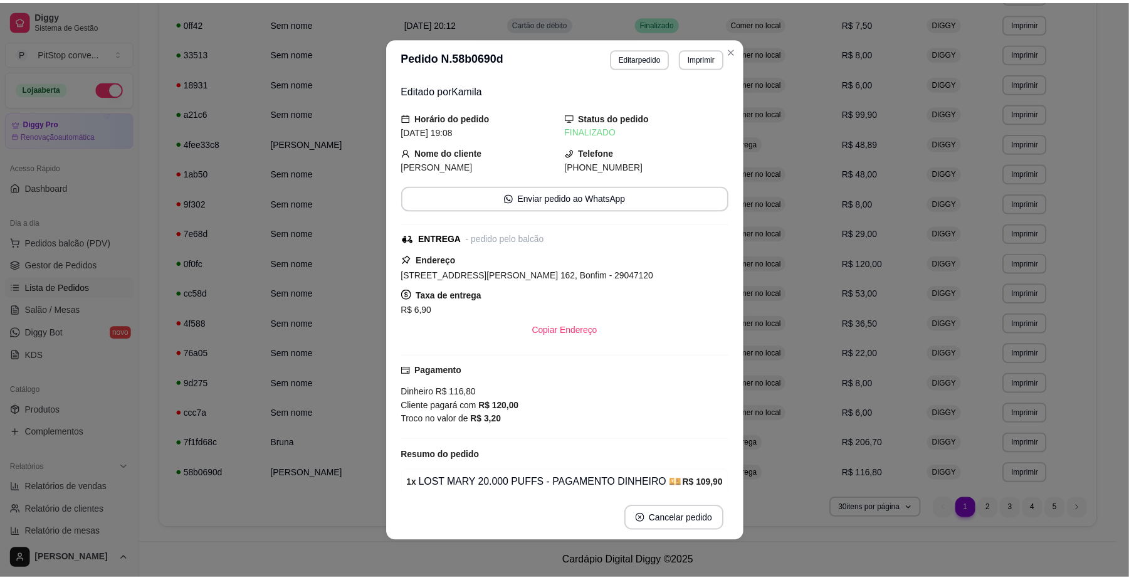
scroll to position [83, 0]
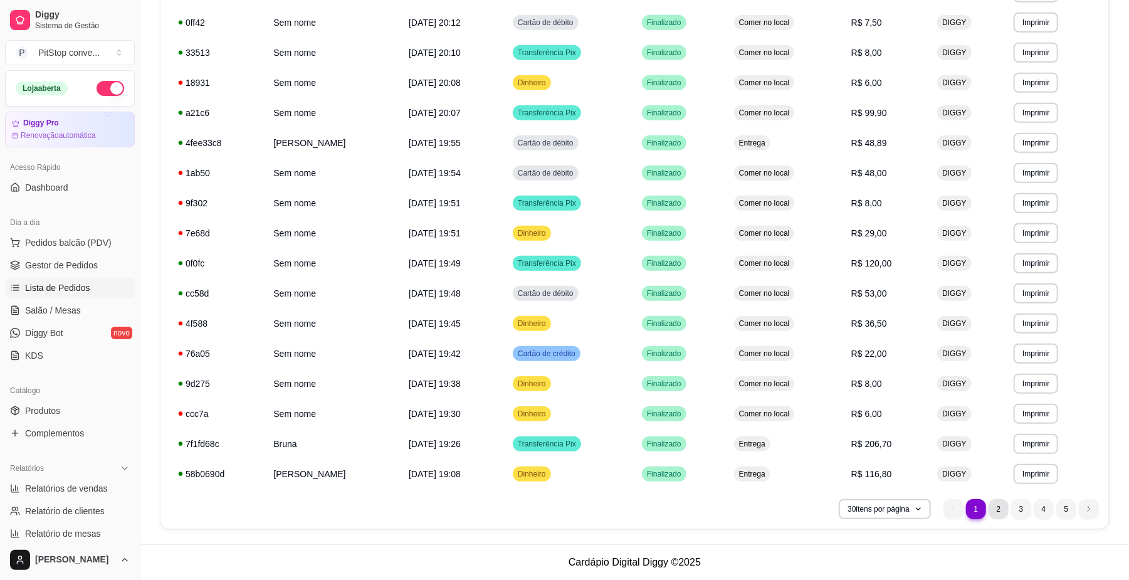
click at [1001, 510] on li "2" at bounding box center [999, 509] width 20 height 20
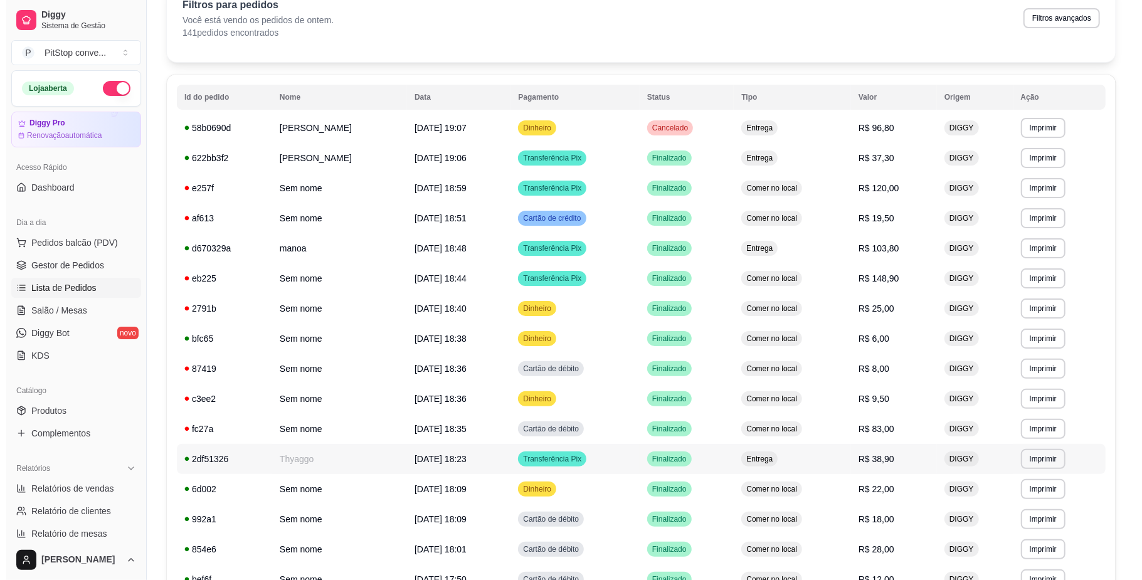
scroll to position [0, 0]
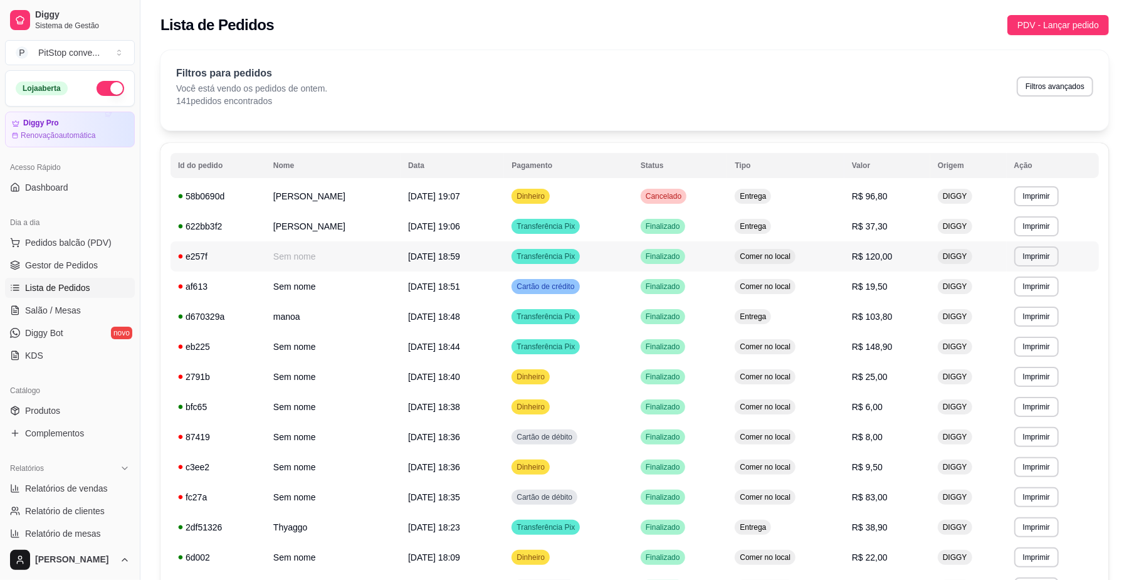
click at [633, 257] on td "Transferência Pix" at bounding box center [568, 256] width 129 height 30
click at [633, 339] on td "Transferência Pix" at bounding box center [568, 347] width 129 height 30
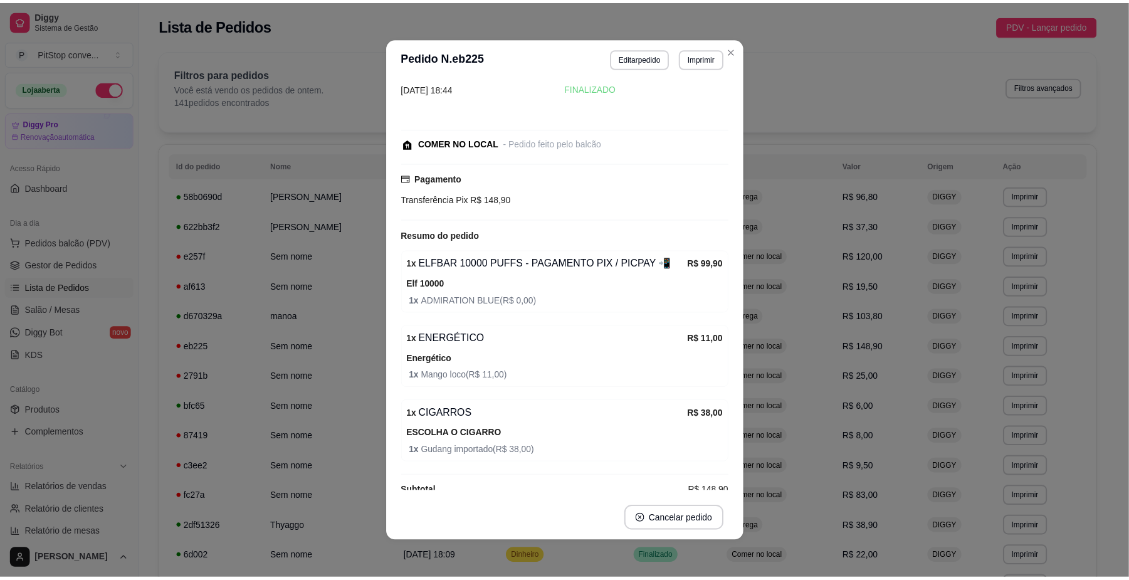
scroll to position [54, 0]
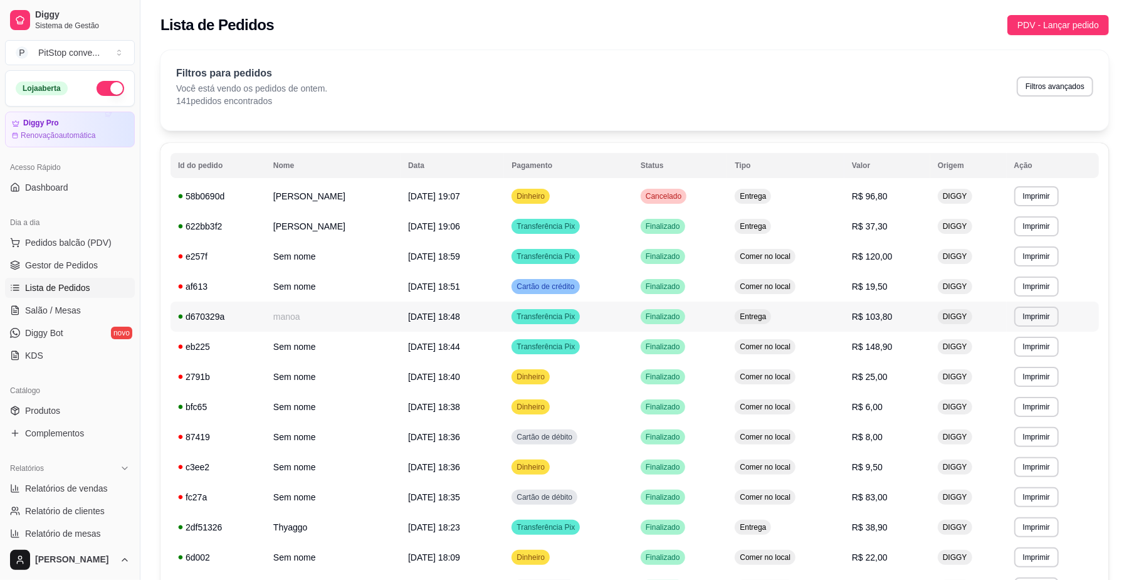
click at [633, 327] on td "Transferência Pix" at bounding box center [568, 317] width 129 height 30
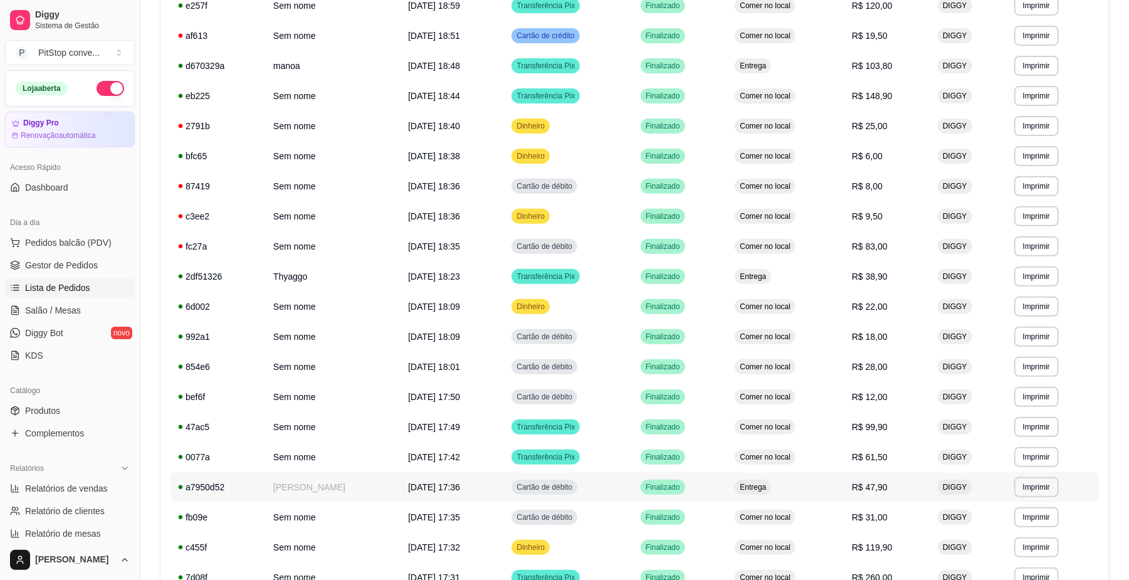
scroll to position [334, 0]
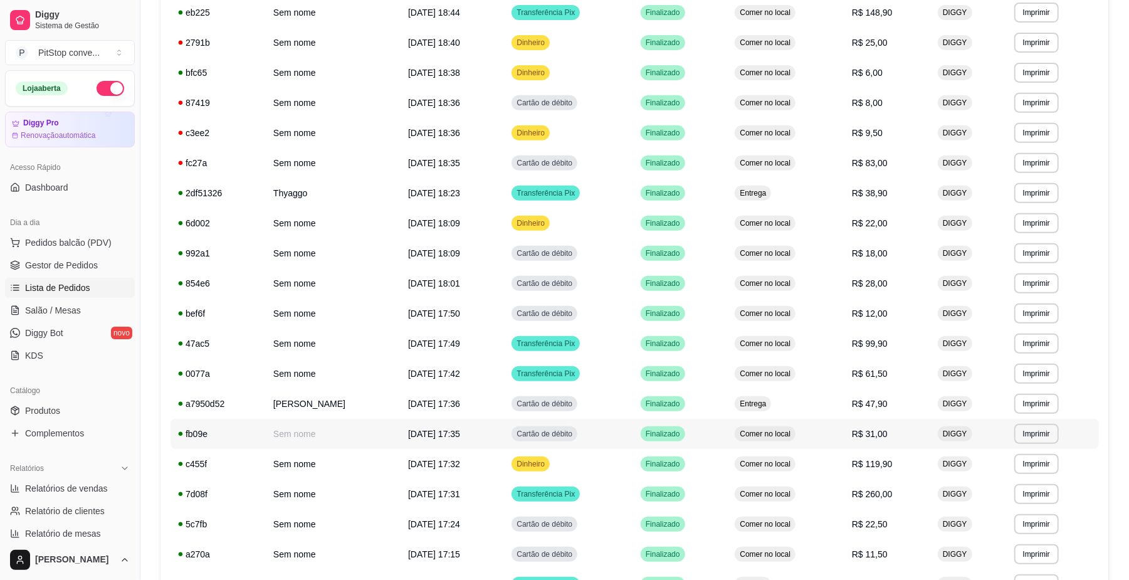
click at [658, 444] on td "Finalizado" at bounding box center [680, 434] width 95 height 30
click at [723, 465] on td "Finalizado" at bounding box center [680, 464] width 95 height 30
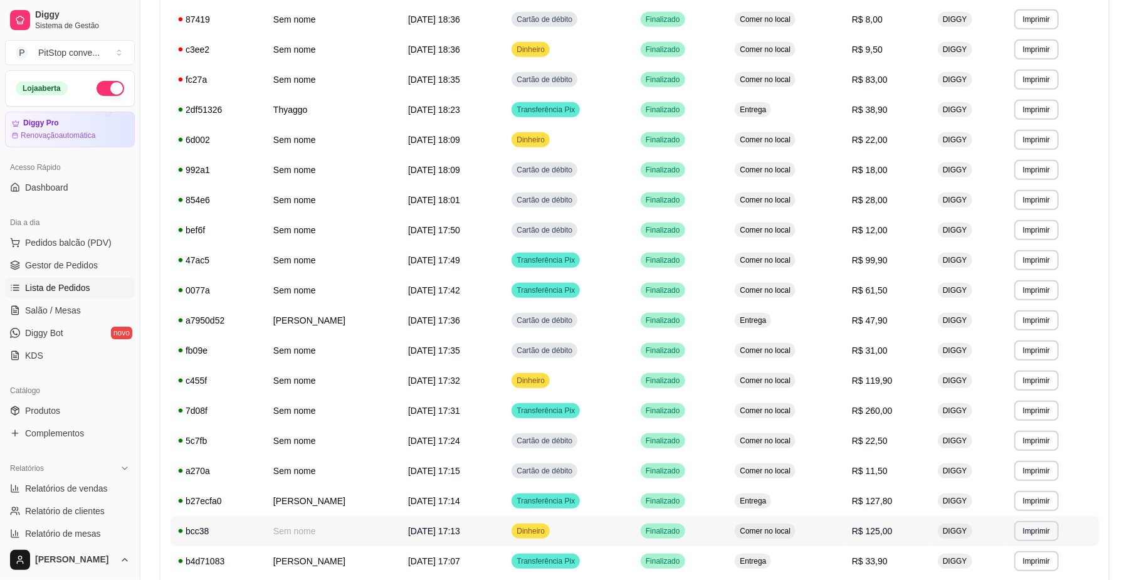
click at [728, 534] on td "Finalizado" at bounding box center [680, 531] width 95 height 30
click at [840, 402] on td "Comer no local" at bounding box center [785, 411] width 117 height 30
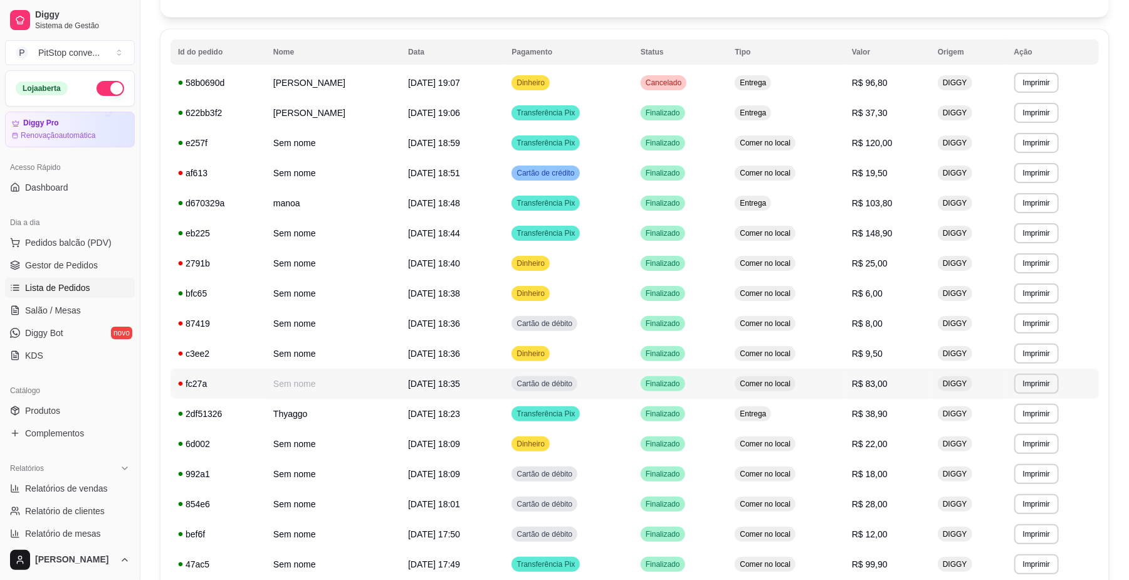
scroll to position [83, 0]
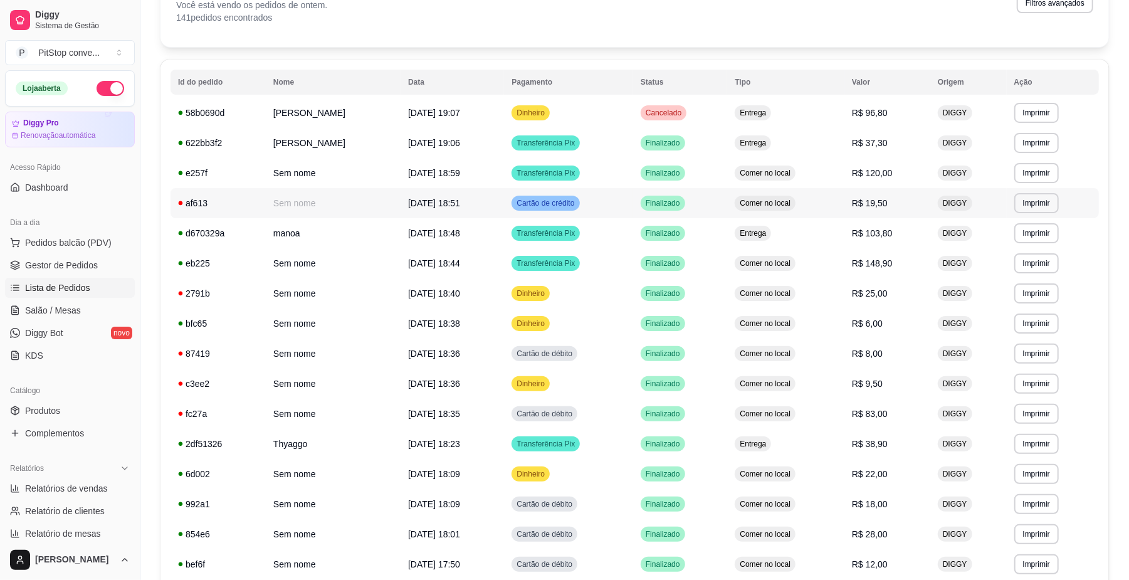
click at [831, 189] on td "Comer no local" at bounding box center [785, 203] width 117 height 30
click at [836, 186] on td "Comer no local" at bounding box center [785, 173] width 117 height 30
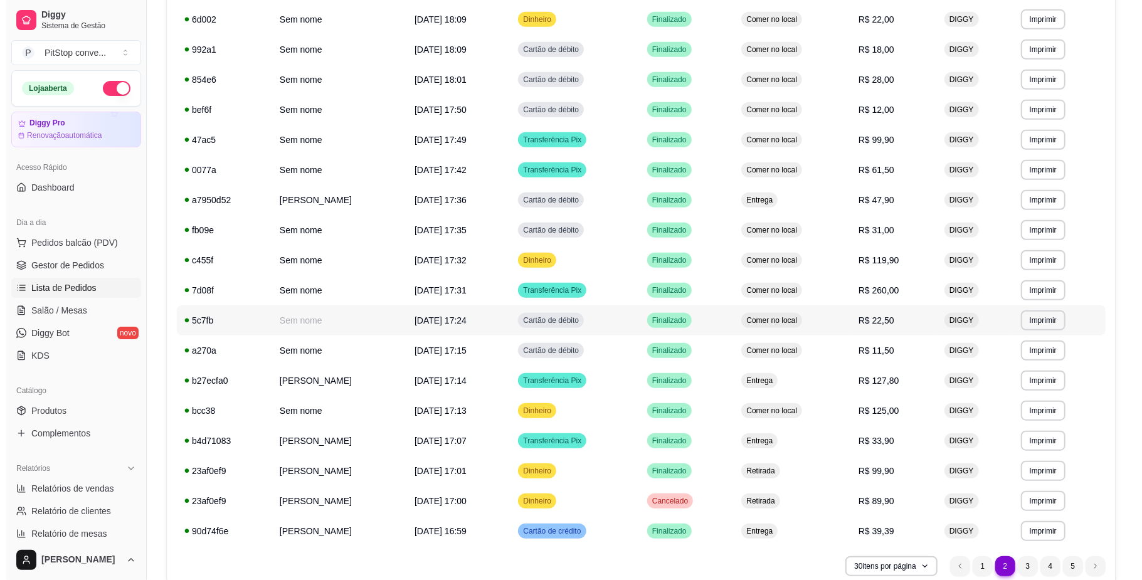
scroll to position [595, 0]
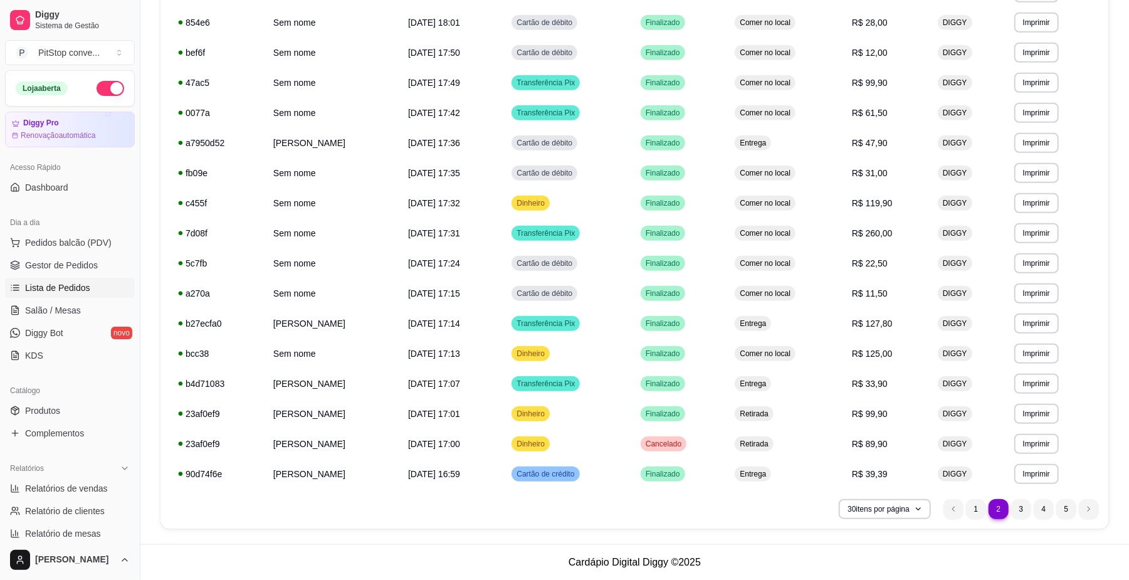
click at [984, 508] on li "1" at bounding box center [976, 509] width 20 height 20
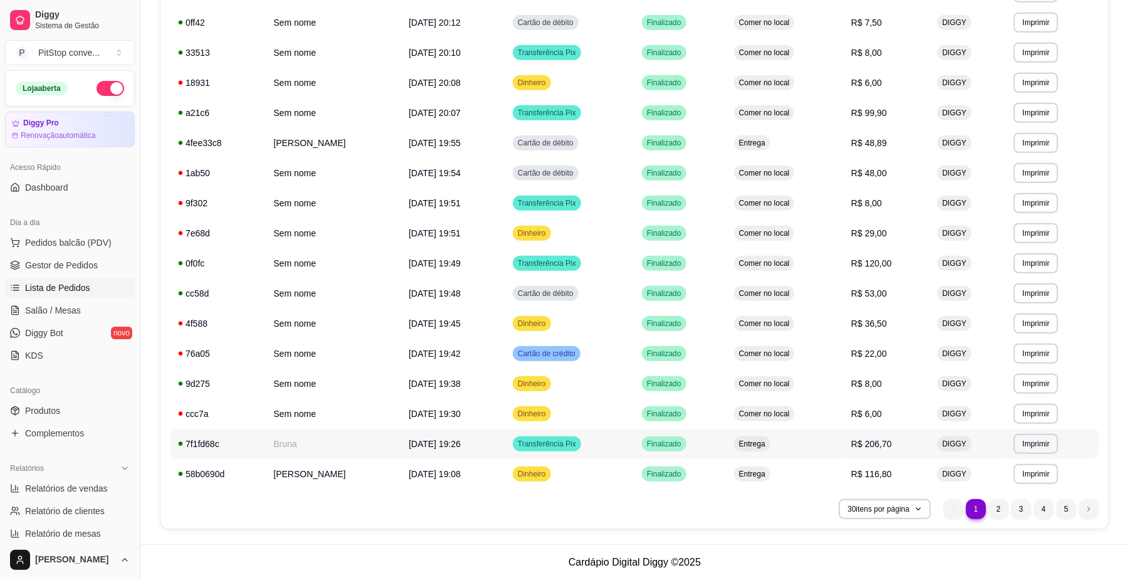
click at [877, 442] on span "R$ 206,70" at bounding box center [871, 444] width 41 height 10
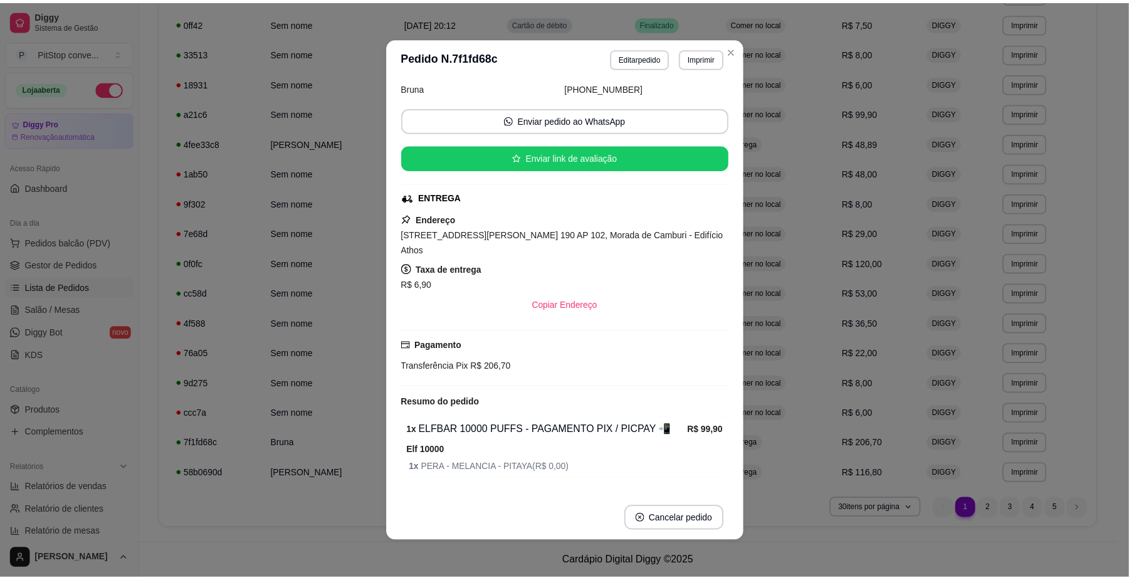
scroll to position [167, 0]
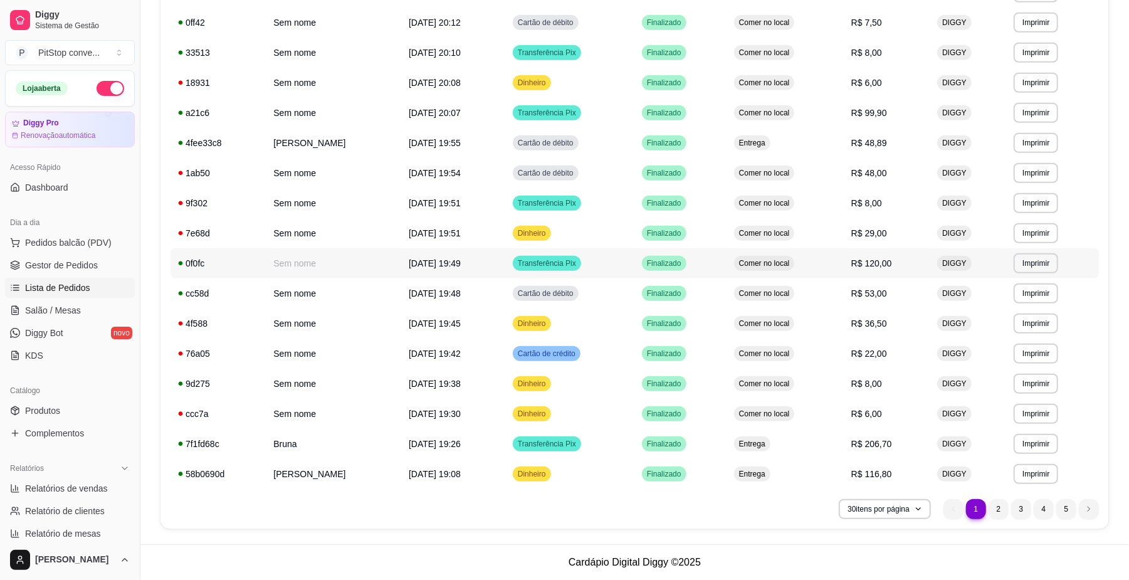
click at [851, 266] on td "R$ 120,00" at bounding box center [887, 263] width 86 height 30
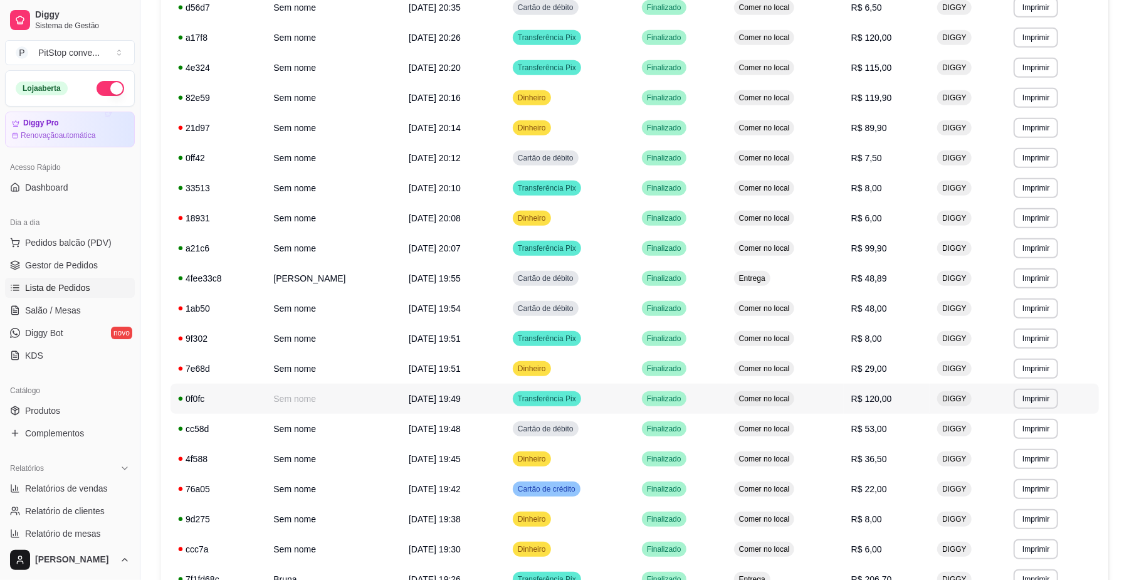
scroll to position [428, 0]
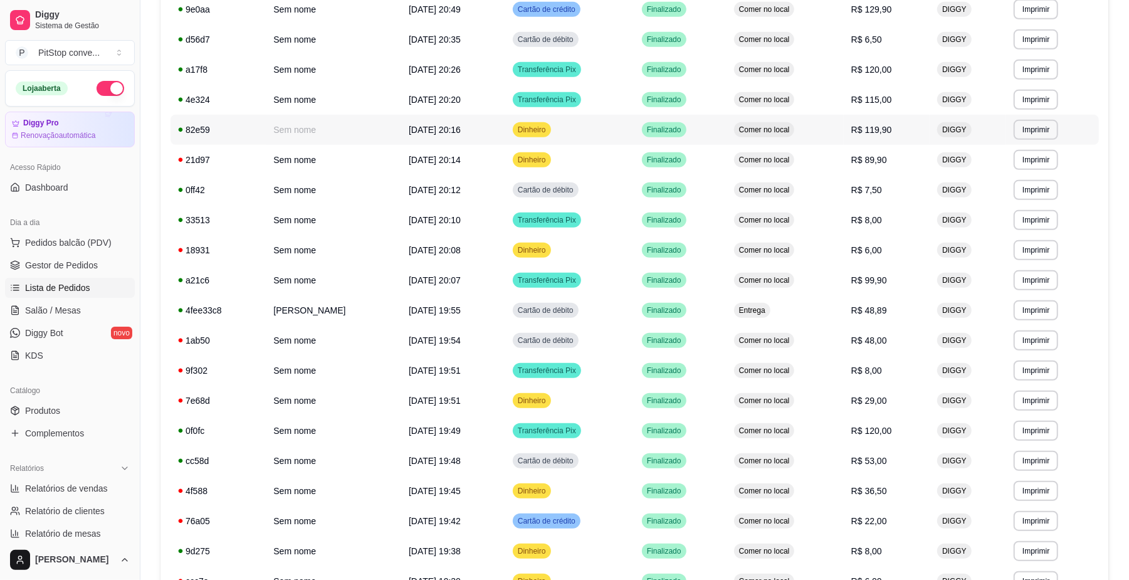
click at [844, 142] on td "Comer no local" at bounding box center [785, 130] width 117 height 30
click at [836, 78] on td "Comer no local" at bounding box center [785, 70] width 117 height 30
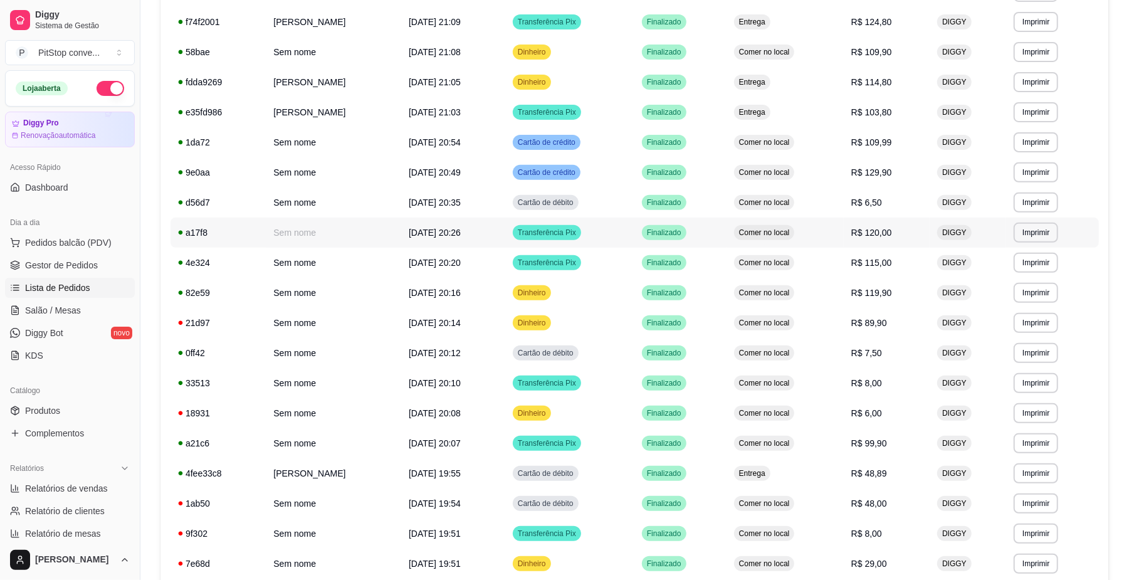
scroll to position [261, 0]
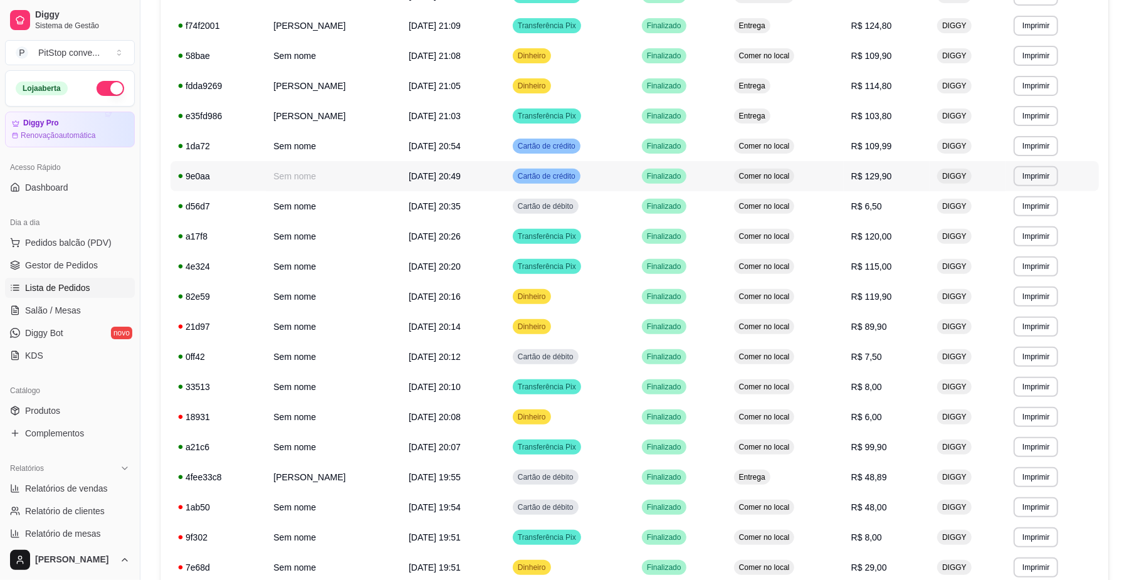
click at [838, 181] on td "Comer no local" at bounding box center [785, 176] width 117 height 30
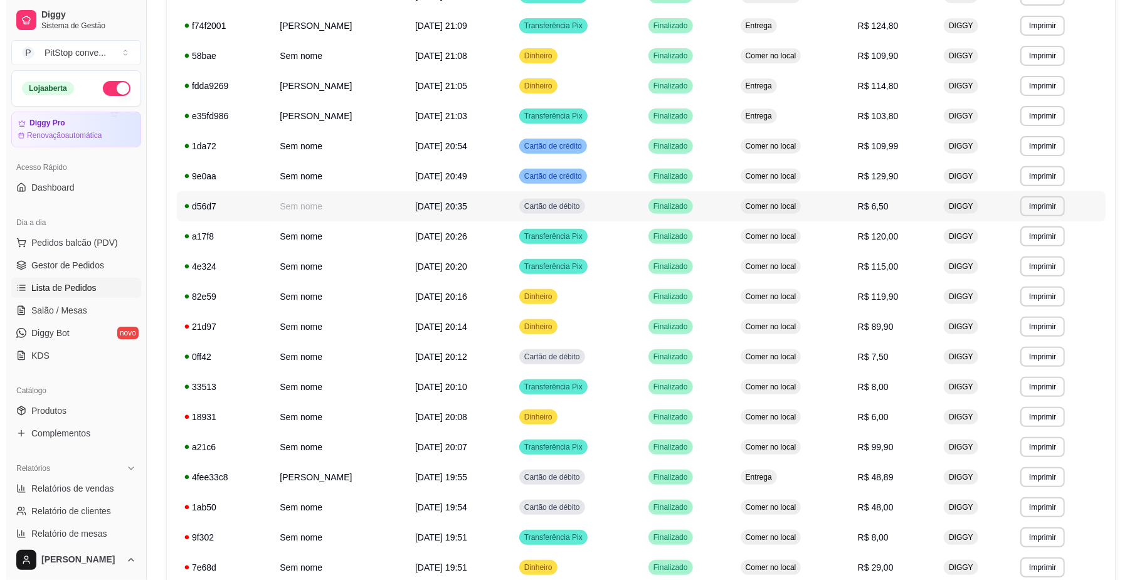
scroll to position [177, 0]
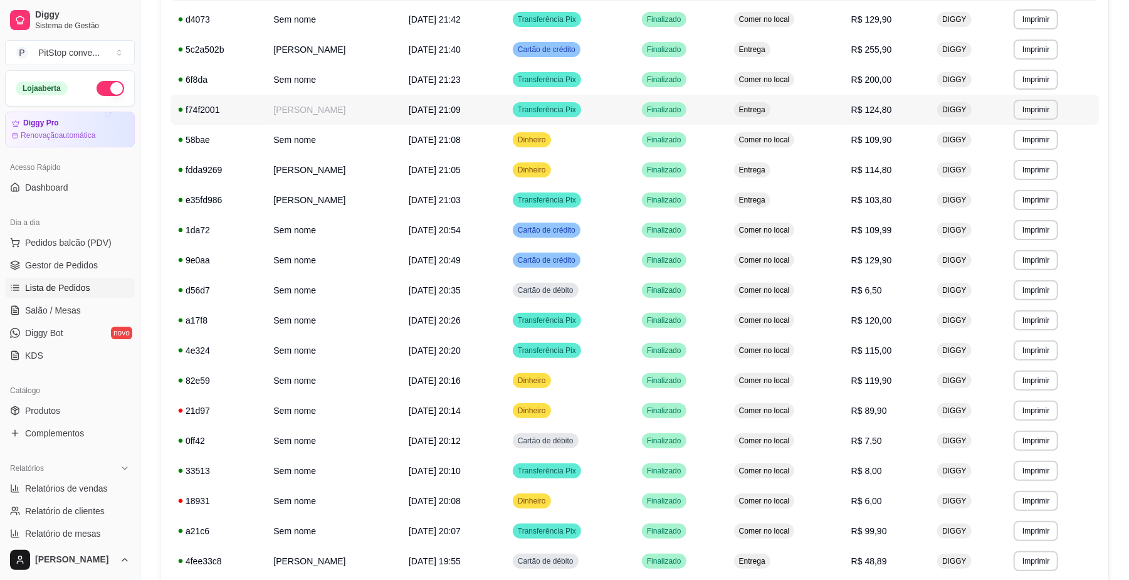
click at [826, 116] on td "Entrega" at bounding box center [785, 110] width 117 height 30
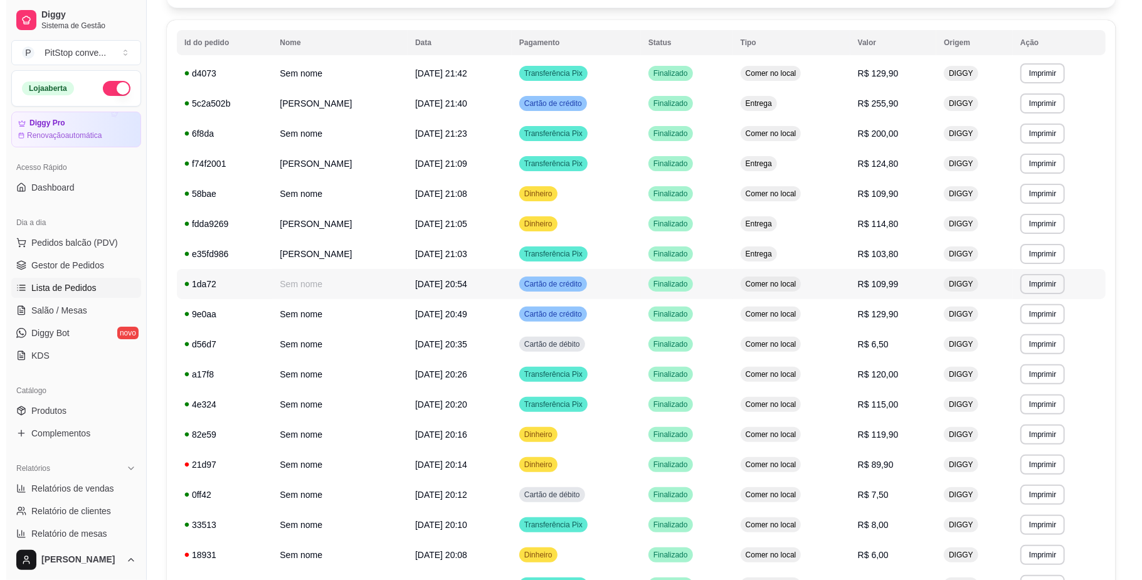
scroll to position [93, 0]
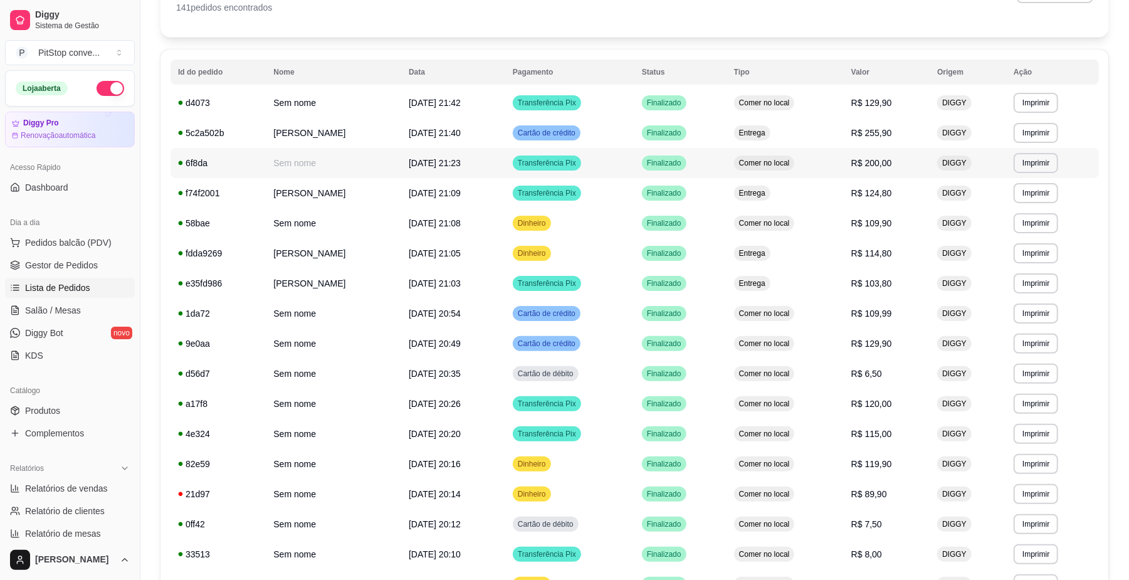
click at [831, 156] on td "Comer no local" at bounding box center [785, 163] width 117 height 30
click at [831, 132] on td "Entrega" at bounding box center [785, 133] width 117 height 30
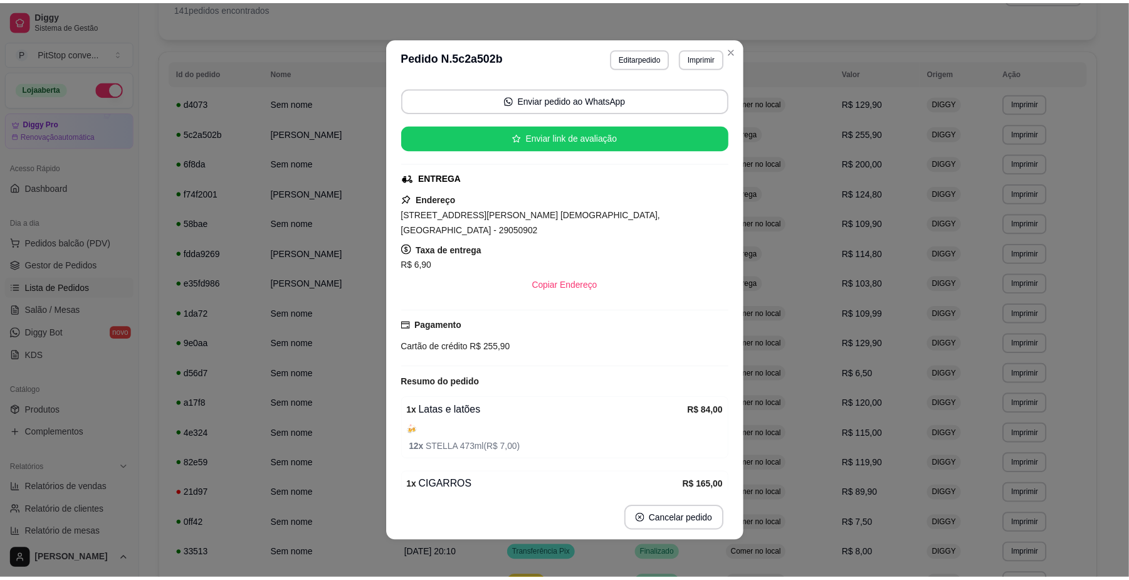
scroll to position [168, 0]
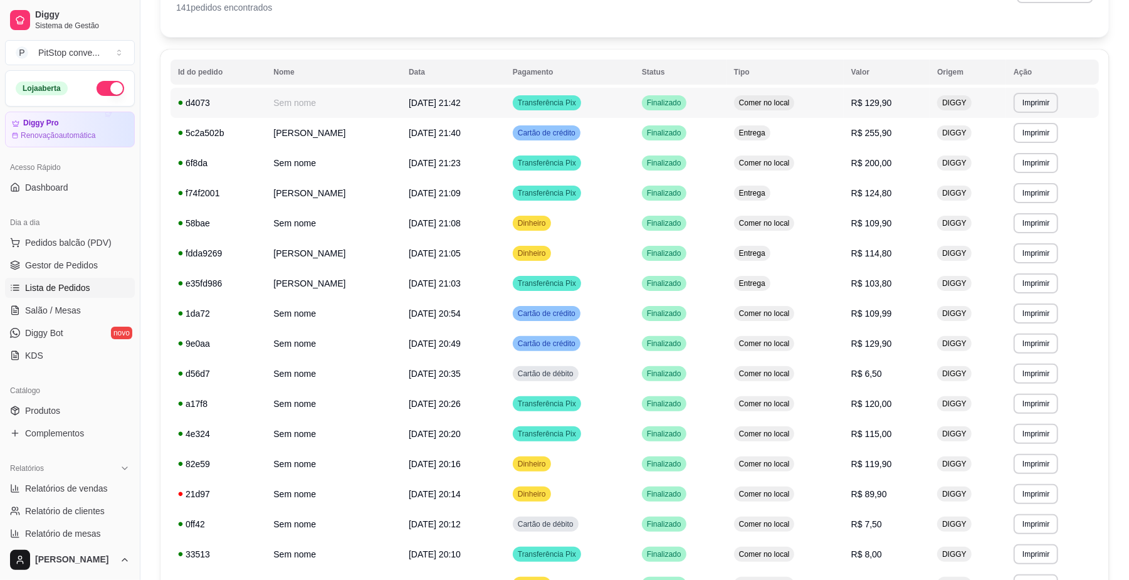
click at [811, 101] on td "Comer no local" at bounding box center [785, 103] width 117 height 30
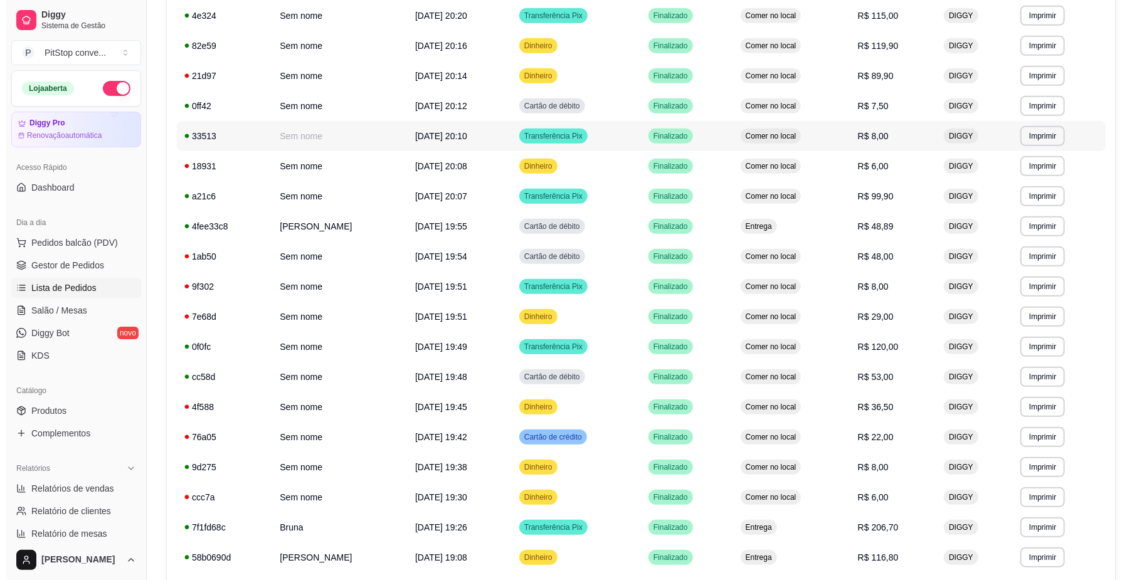
scroll to position [595, 0]
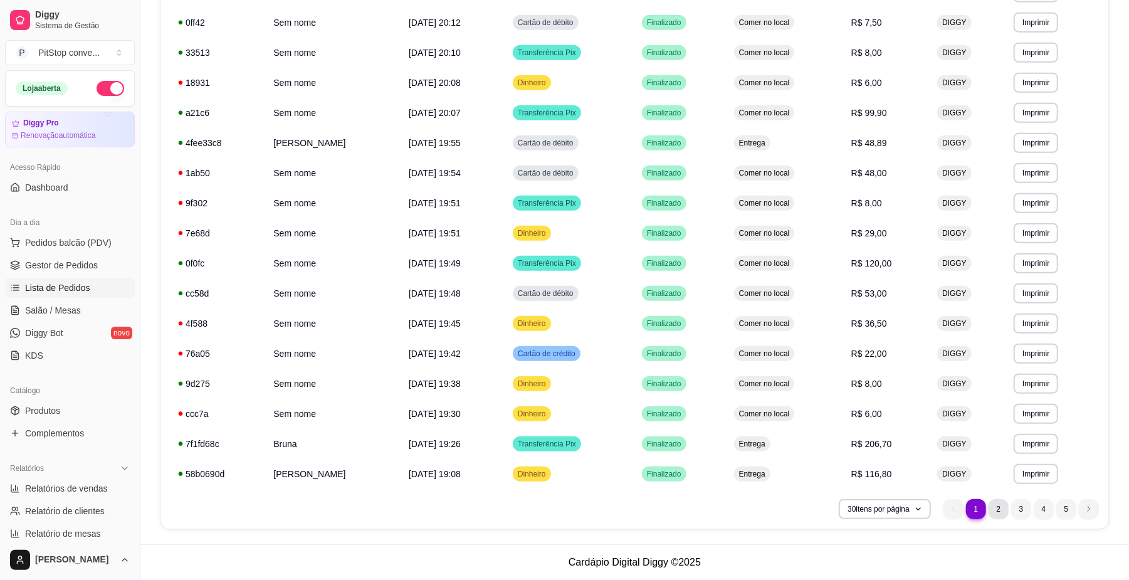
click at [1003, 513] on li "2" at bounding box center [999, 509] width 20 height 20
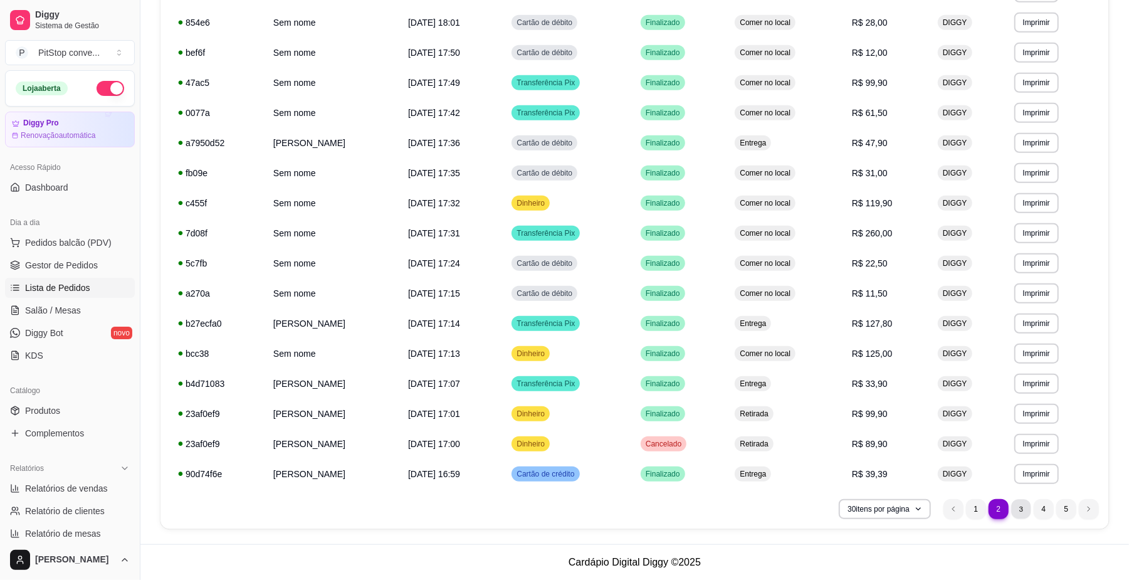
click at [1016, 512] on li "3" at bounding box center [1020, 508] width 19 height 19
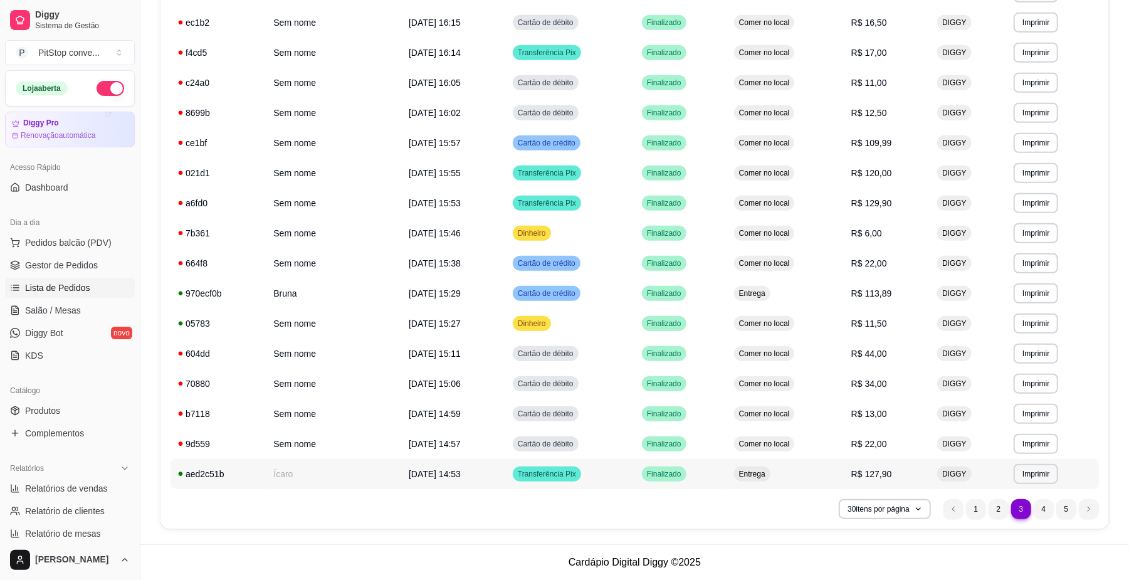
click at [878, 462] on td "R$ 127,90" at bounding box center [887, 474] width 86 height 30
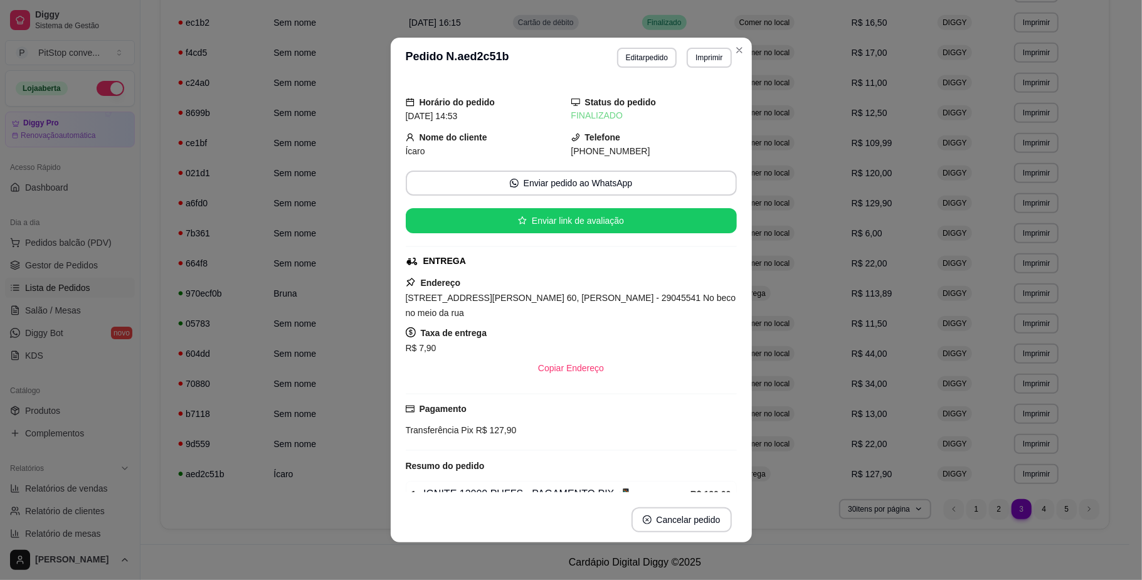
scroll to position [91, 0]
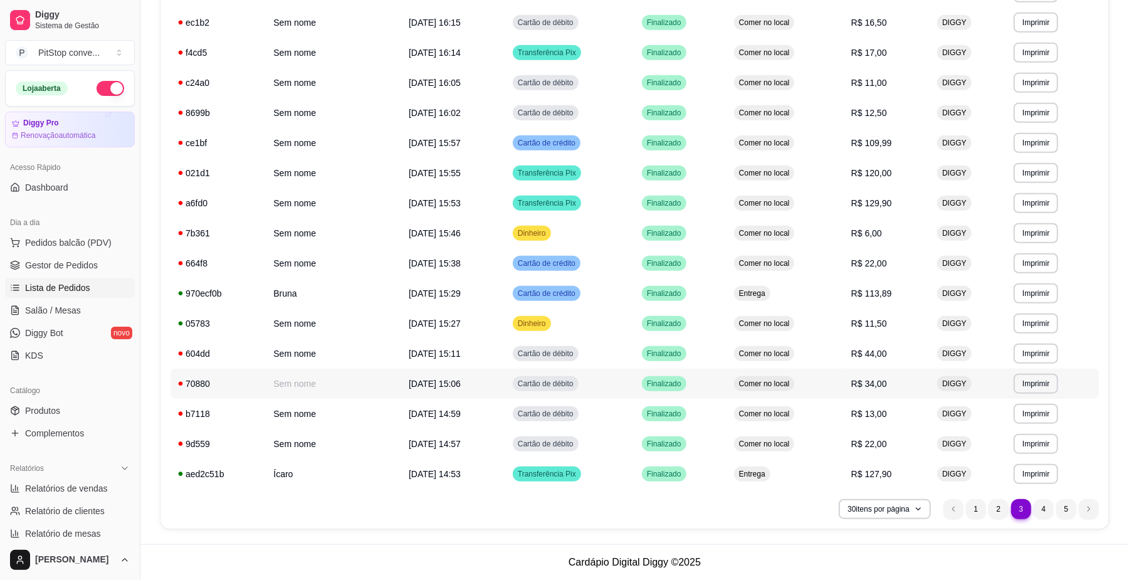
click at [806, 387] on td "Comer no local" at bounding box center [785, 384] width 117 height 30
click at [848, 301] on td "R$ 113,89" at bounding box center [887, 293] width 86 height 30
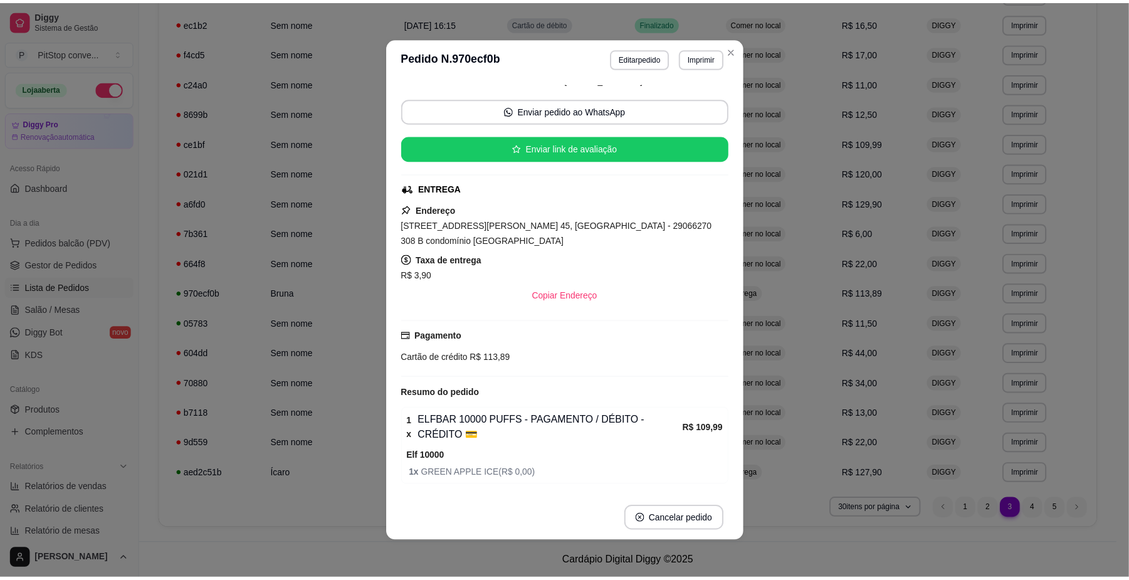
scroll to position [106, 0]
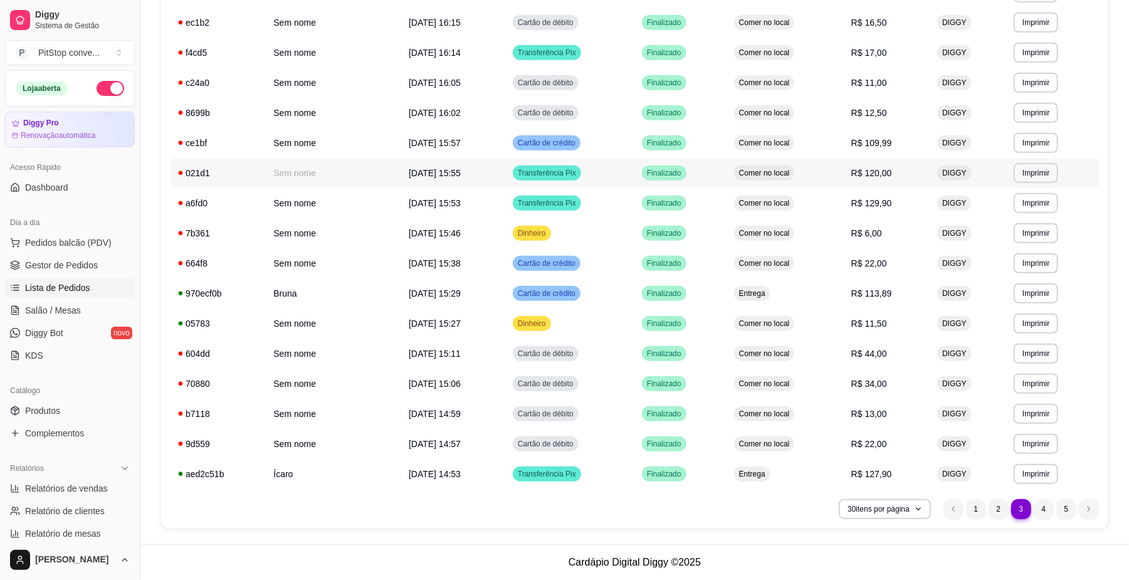
click at [808, 184] on td "Comer no local" at bounding box center [785, 173] width 117 height 30
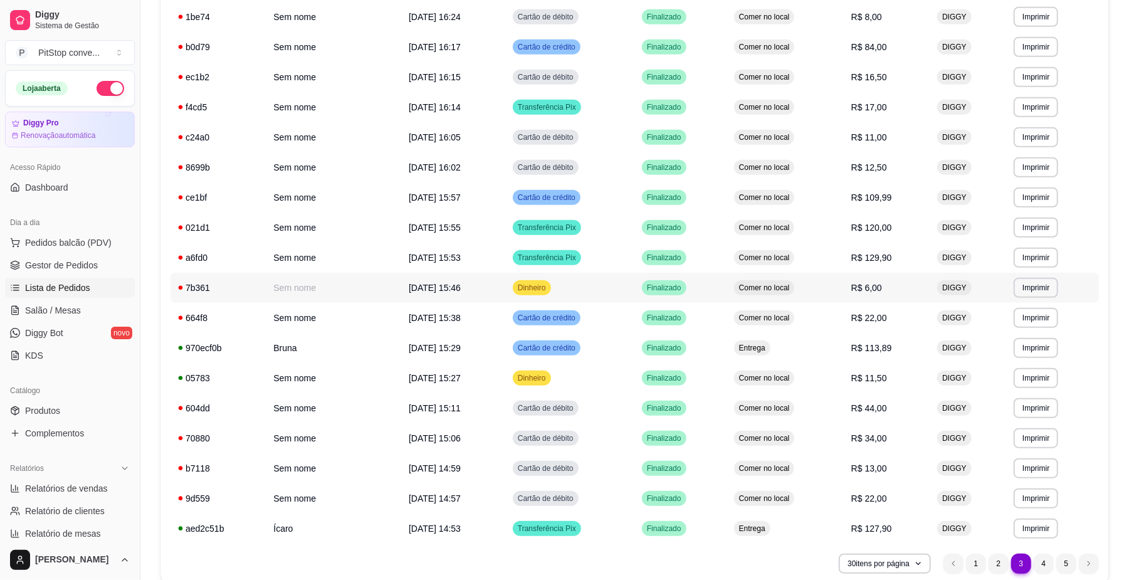
scroll to position [512, 0]
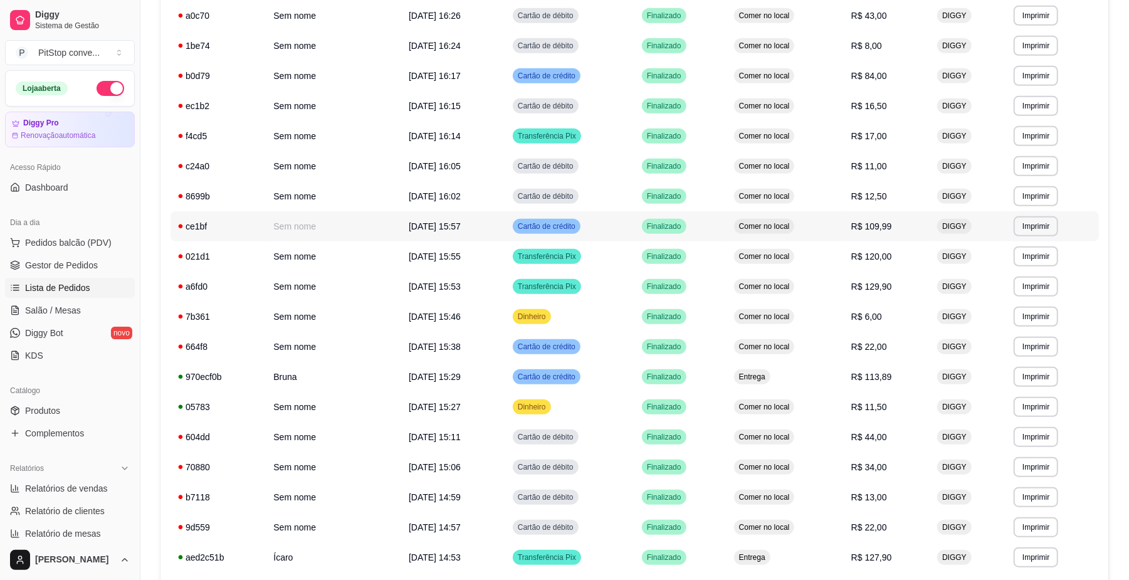
click at [843, 229] on td "Comer no local" at bounding box center [785, 226] width 117 height 30
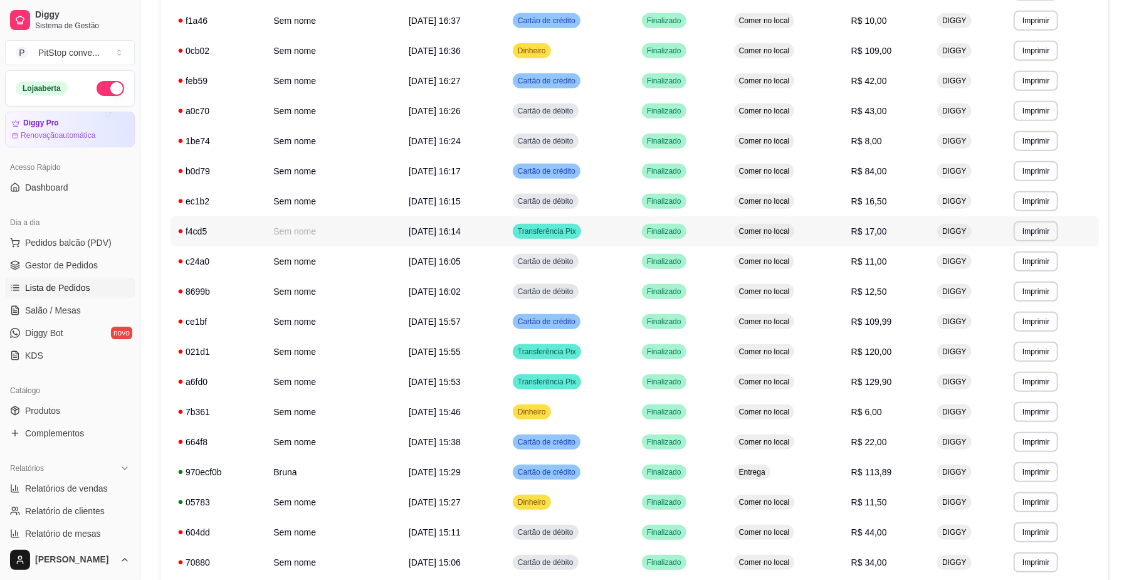
scroll to position [344, 0]
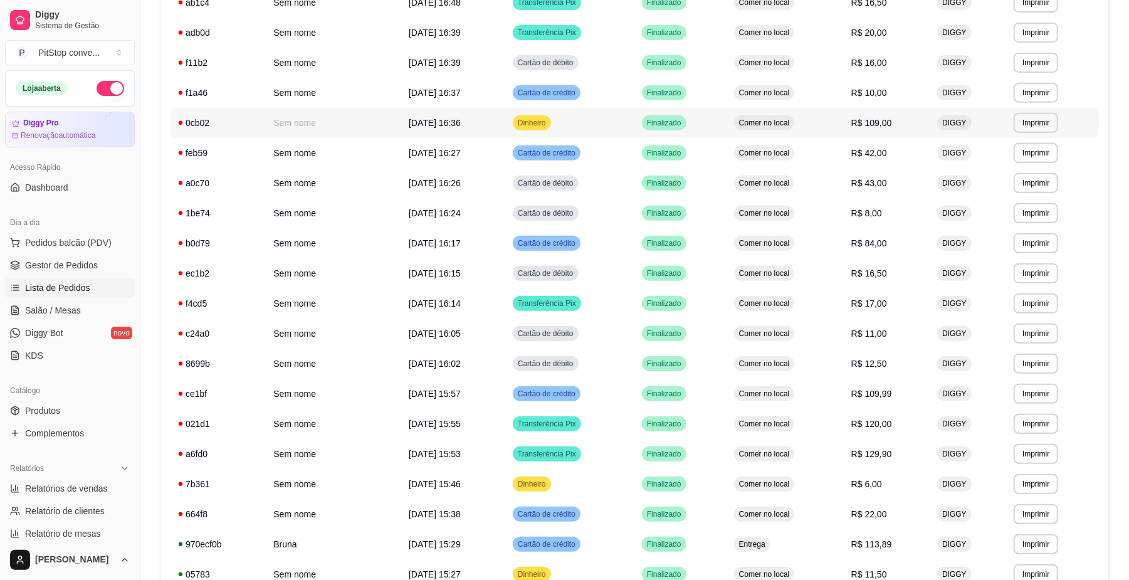
click at [838, 130] on td "Comer no local" at bounding box center [785, 123] width 117 height 30
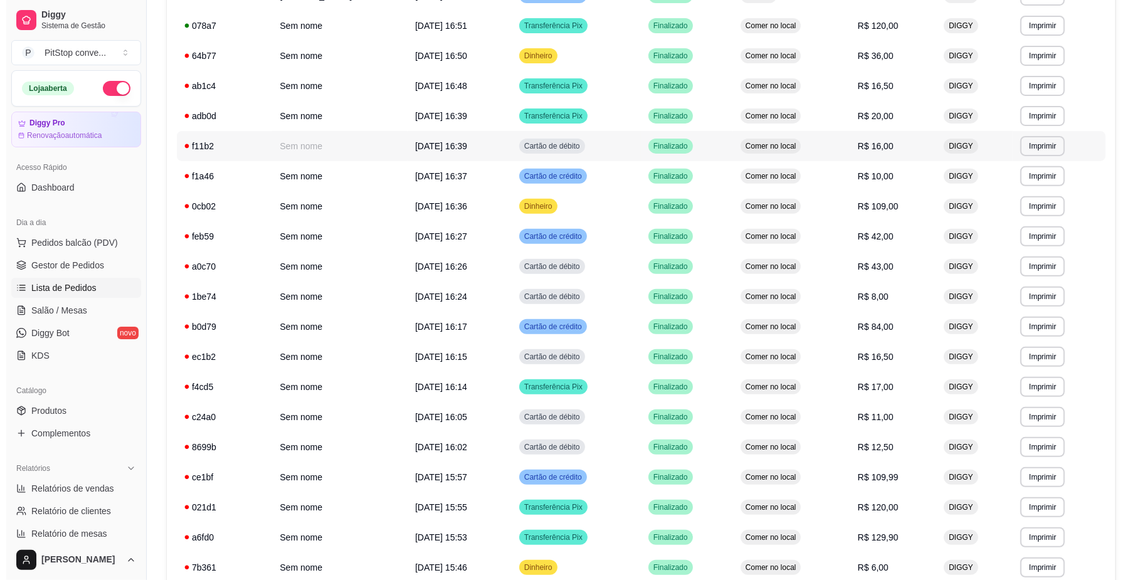
scroll to position [177, 0]
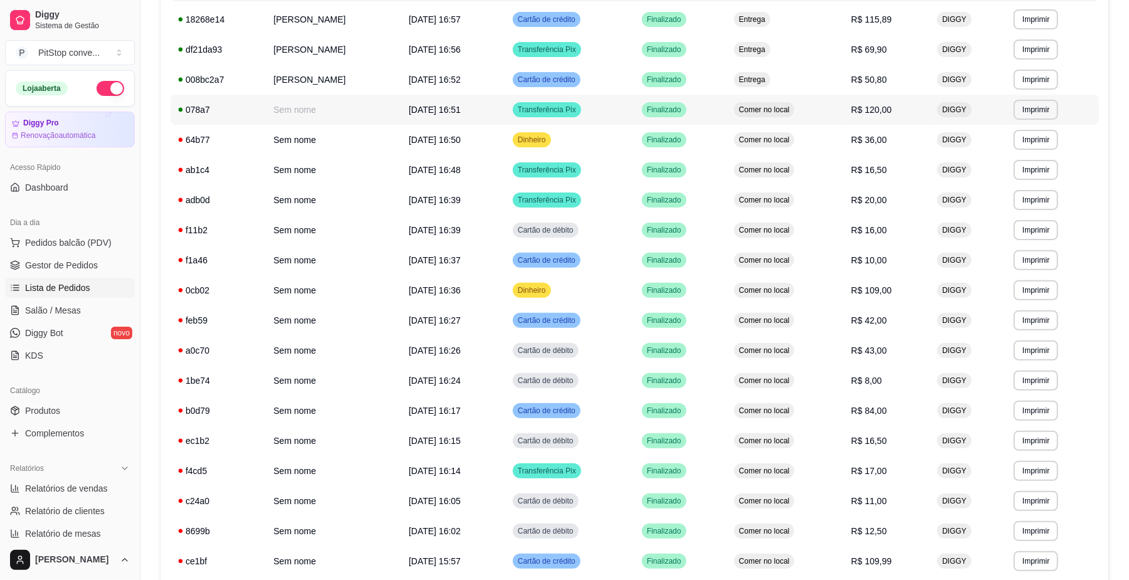
click at [820, 114] on td "Comer no local" at bounding box center [785, 110] width 117 height 30
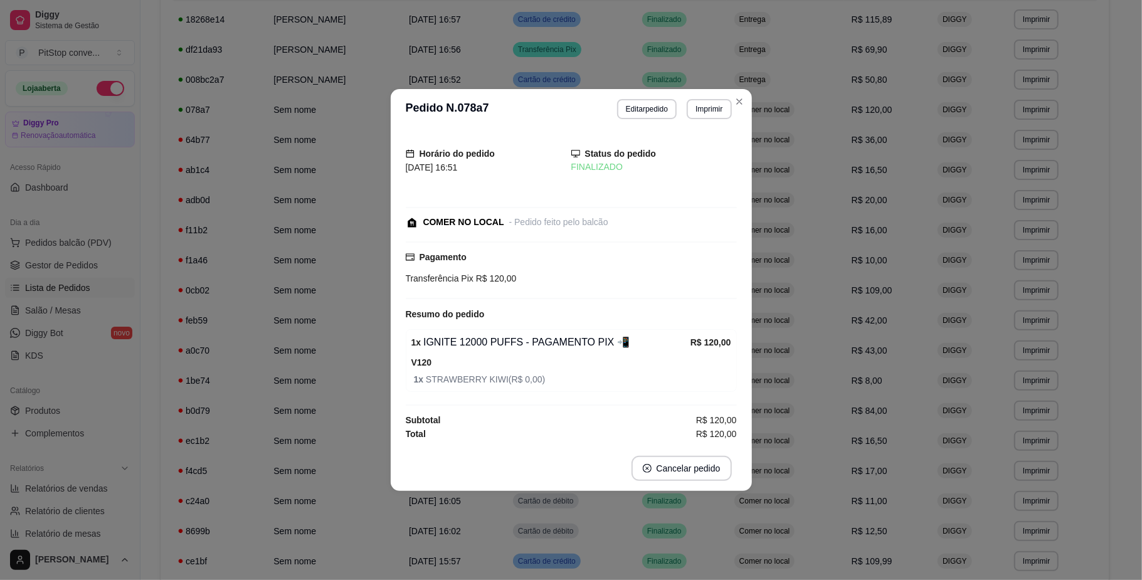
click at [716, 216] on div "COMER NO LOCAL - Pedido feito pelo balcão" at bounding box center [570, 222] width 329 height 13
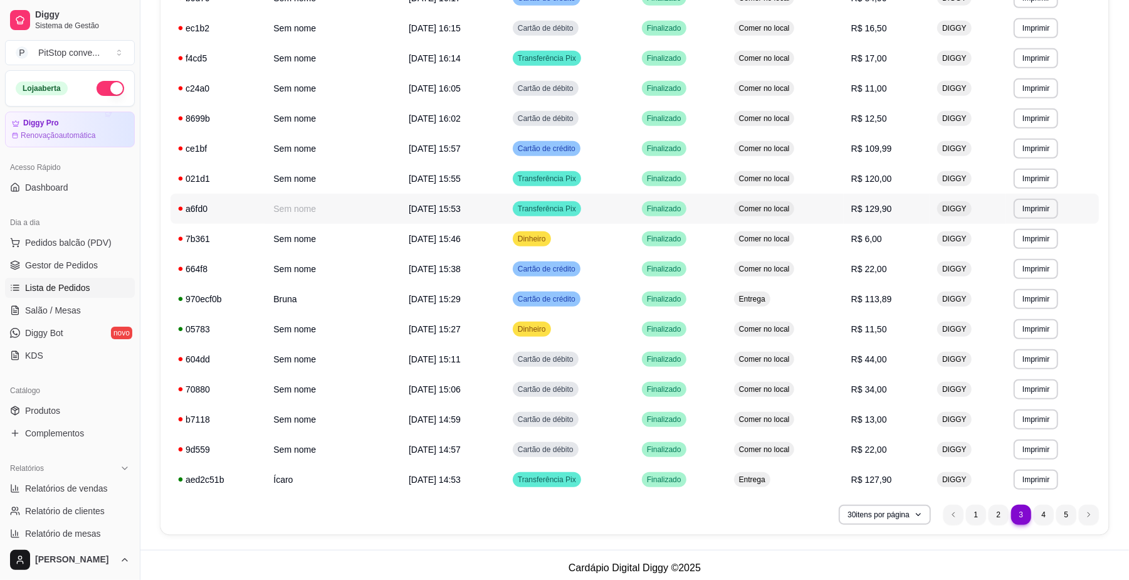
scroll to position [595, 0]
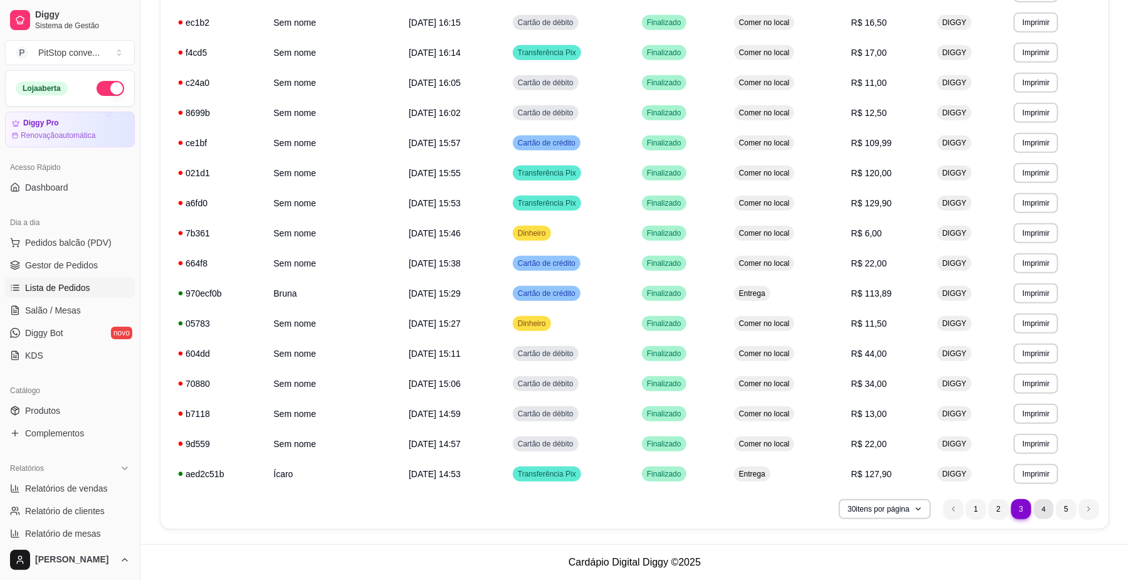
click at [1048, 502] on li "4" at bounding box center [1043, 508] width 19 height 19
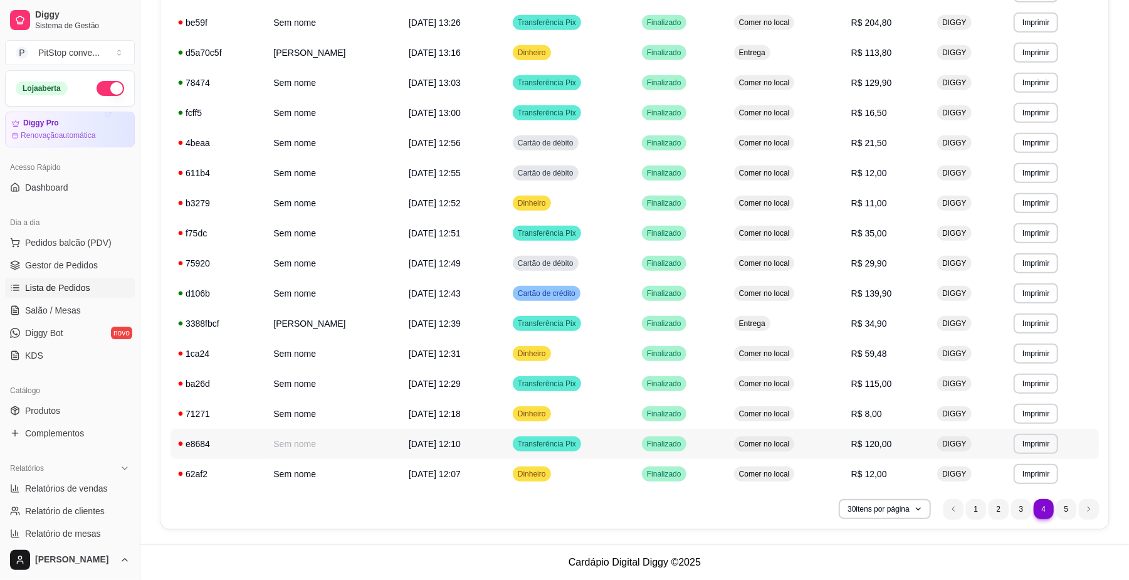
click at [788, 455] on td "Comer no local" at bounding box center [785, 444] width 117 height 30
click at [833, 298] on td "Comer no local" at bounding box center [785, 293] width 117 height 30
click at [838, 88] on td "Comer no local" at bounding box center [785, 83] width 117 height 30
click at [841, 372] on tr "**********" at bounding box center [635, 384] width 929 height 30
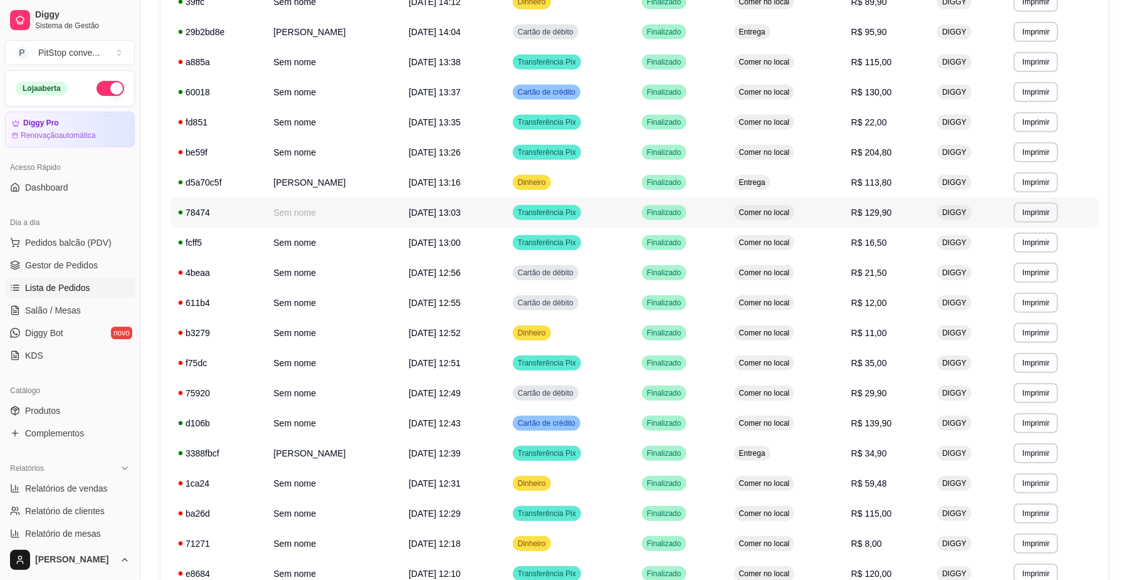
scroll to position [428, 0]
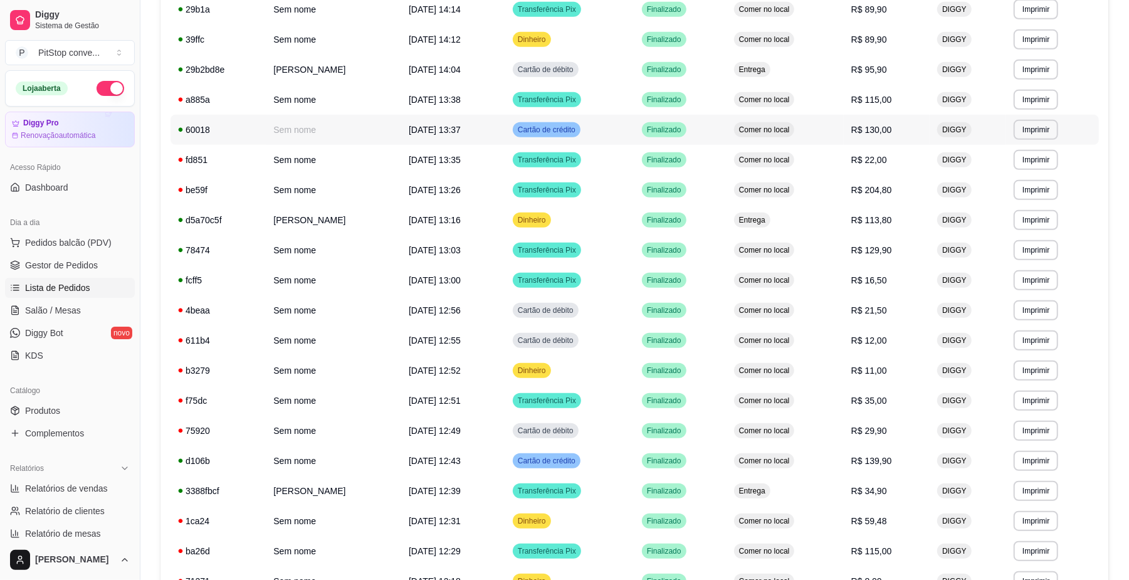
click at [823, 129] on td "Comer no local" at bounding box center [785, 130] width 117 height 30
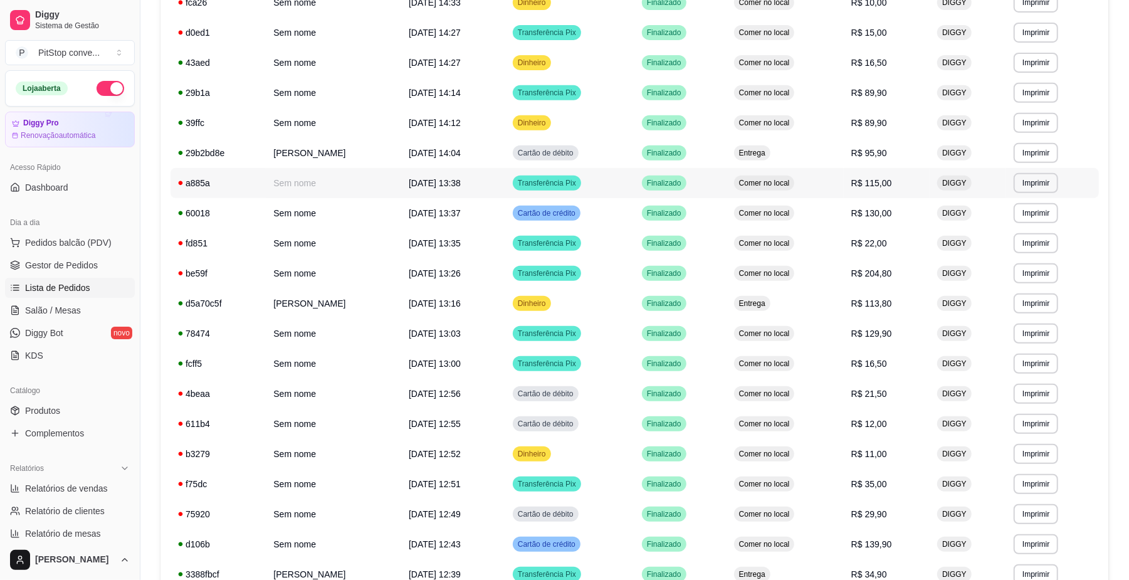
click at [830, 187] on td "Comer no local" at bounding box center [785, 183] width 117 height 30
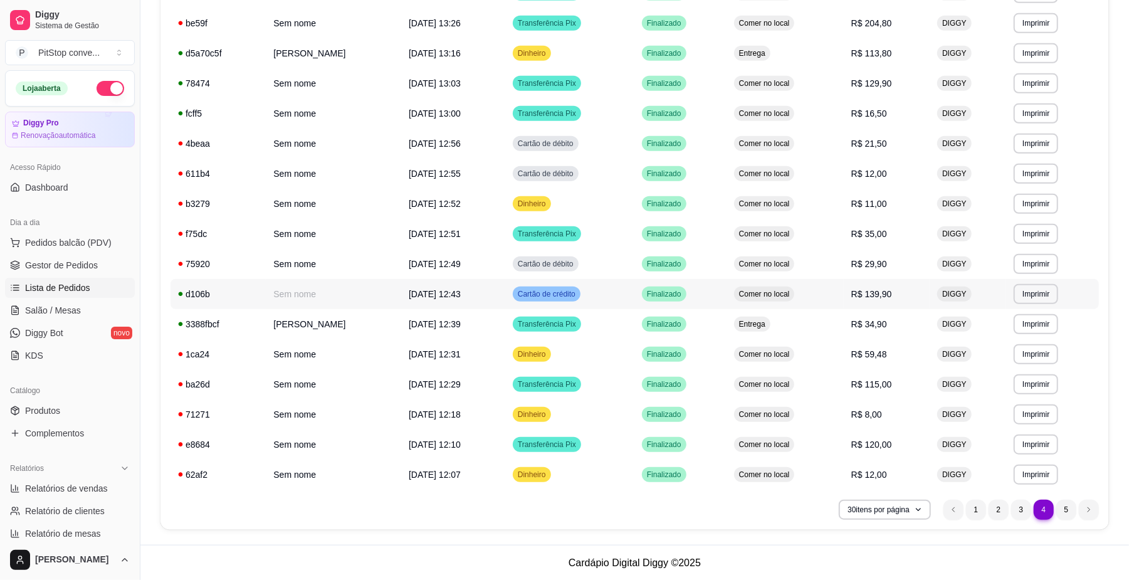
scroll to position [595, 0]
click at [1066, 504] on li "5" at bounding box center [1066, 508] width 19 height 19
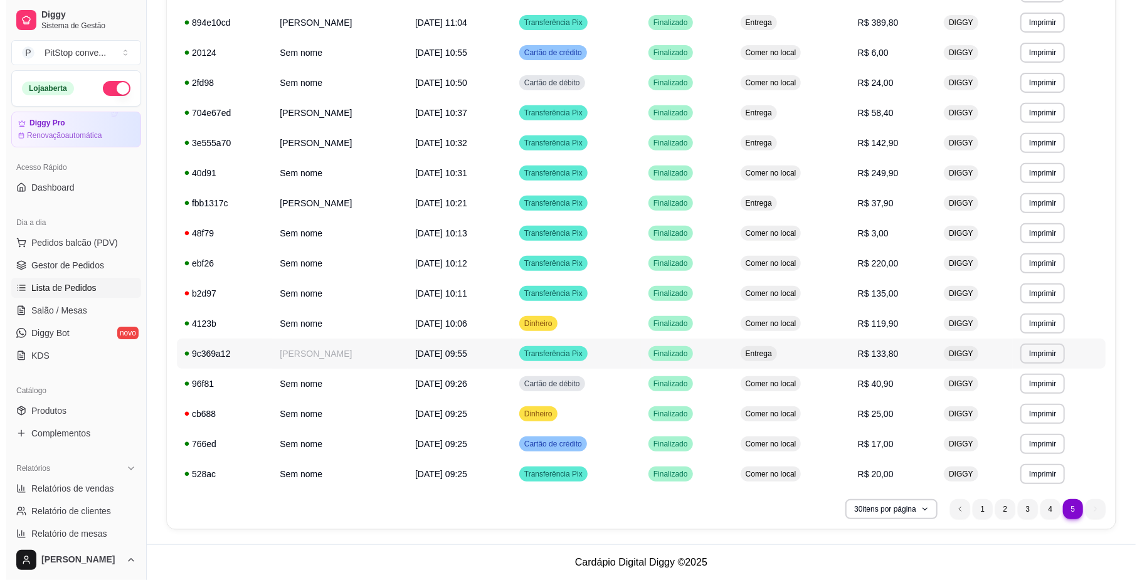
scroll to position [324, 0]
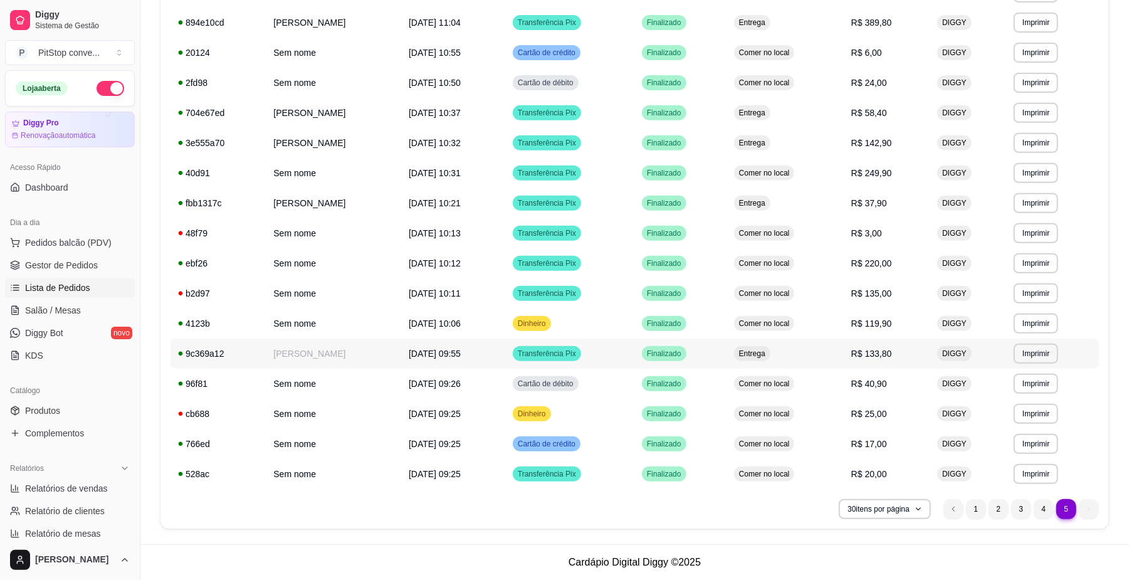
click at [841, 354] on td "Entrega" at bounding box center [785, 354] width 117 height 30
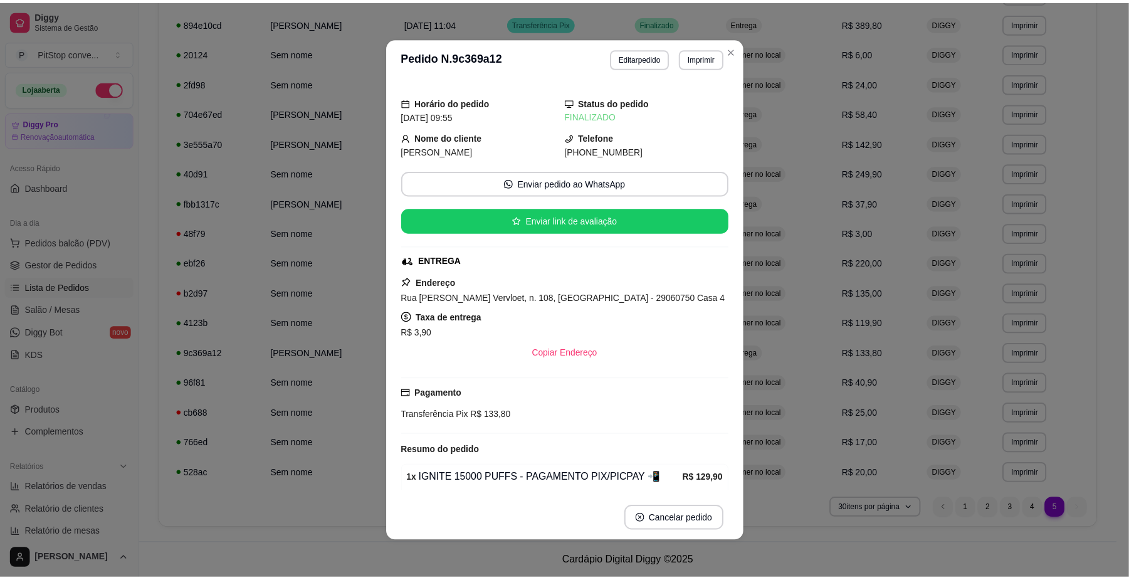
scroll to position [3, 0]
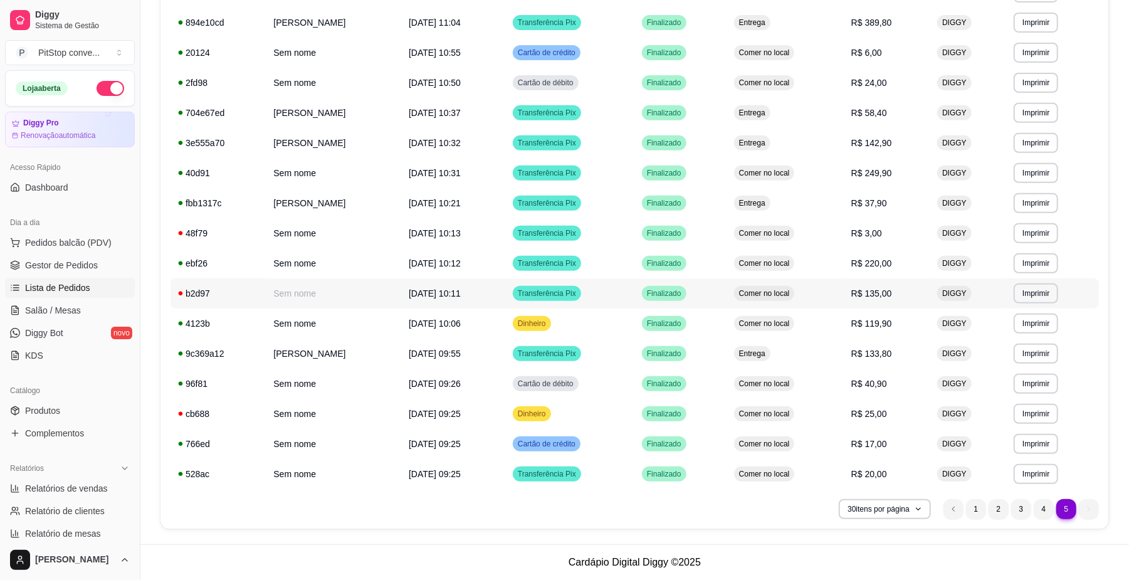
click at [844, 302] on td "Comer no local" at bounding box center [785, 293] width 117 height 30
click at [793, 320] on span "Comer no local" at bounding box center [765, 324] width 56 height 10
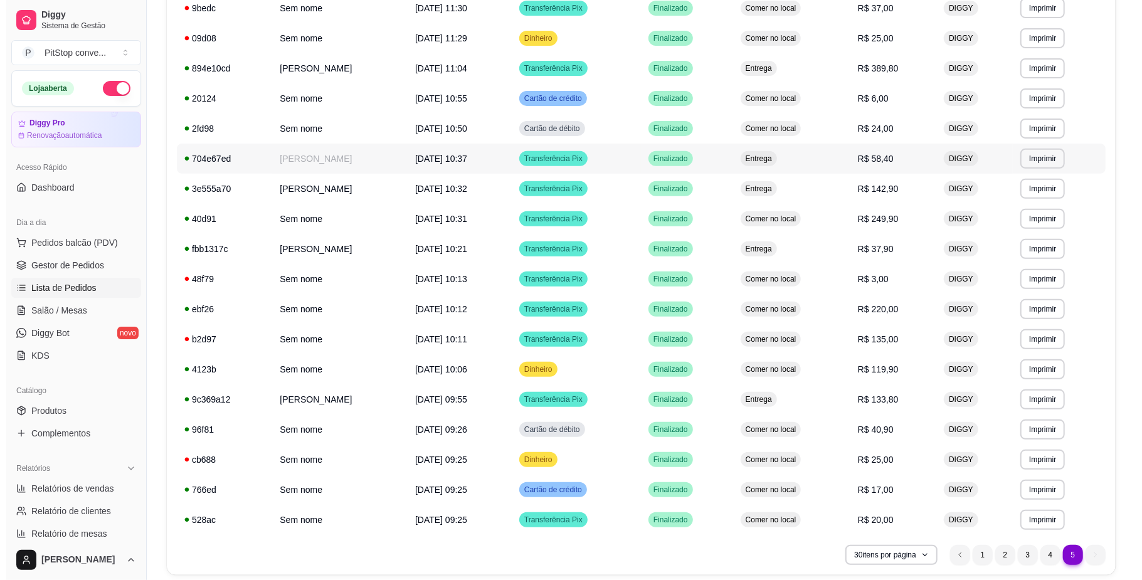
scroll to position [241, 0]
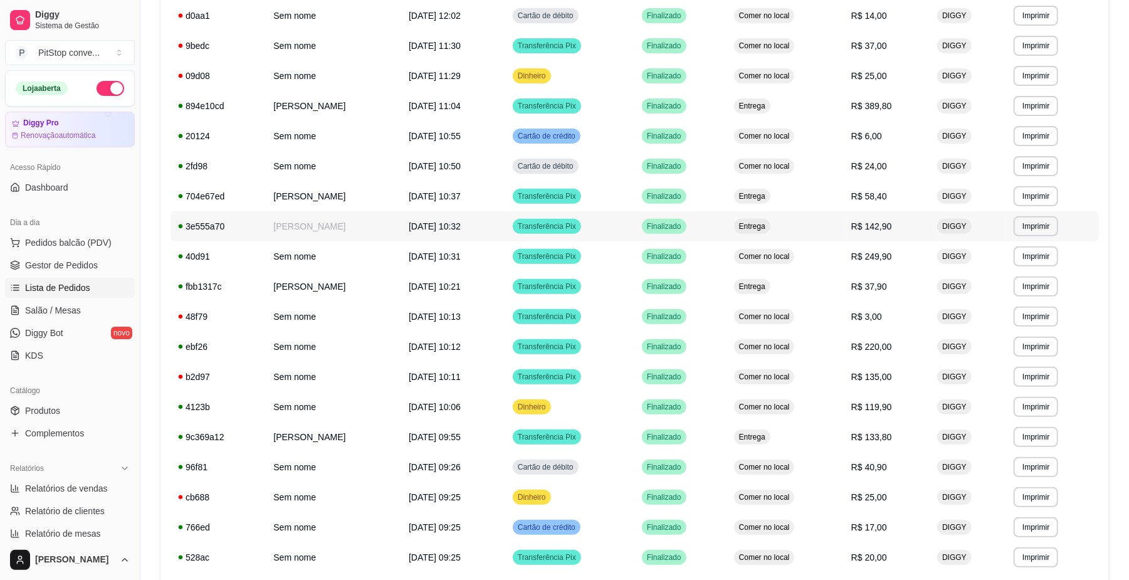
click at [821, 237] on td "Entrega" at bounding box center [785, 226] width 117 height 30
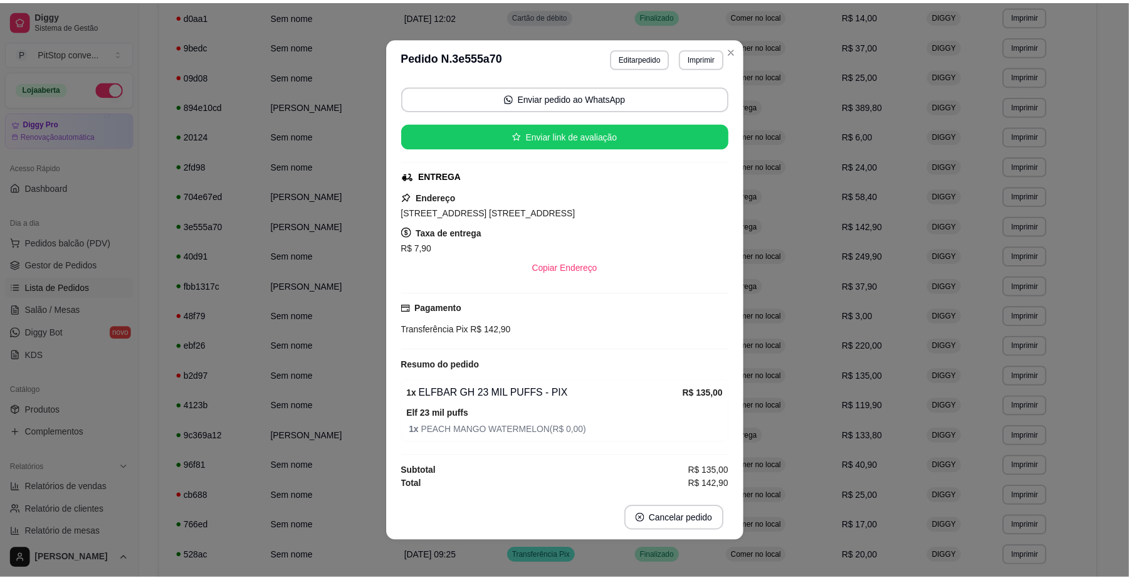
scroll to position [91, 0]
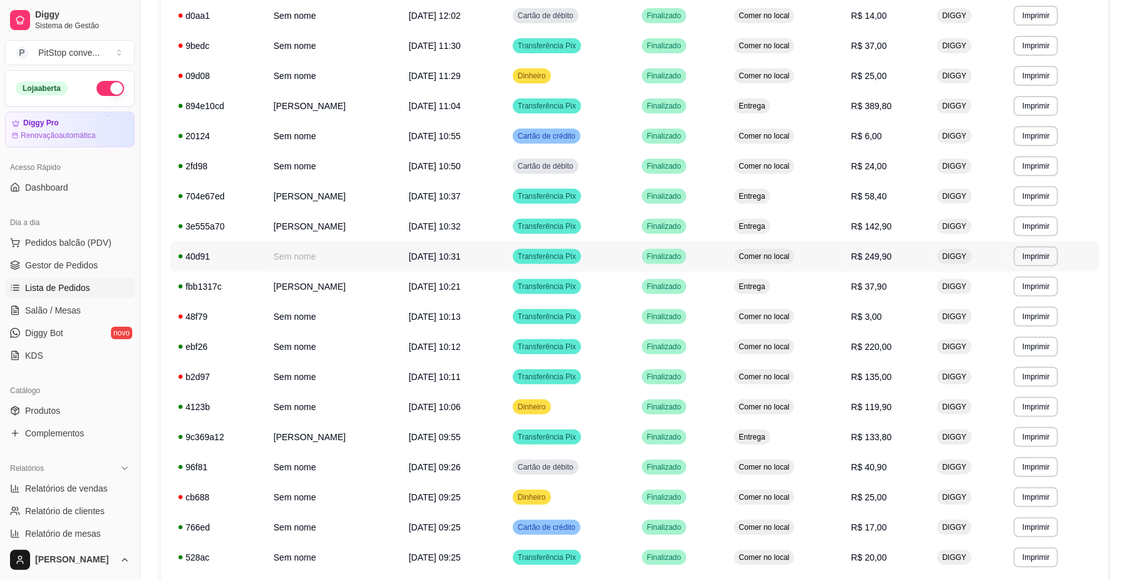
click at [793, 261] on span "Comer no local" at bounding box center [765, 256] width 56 height 10
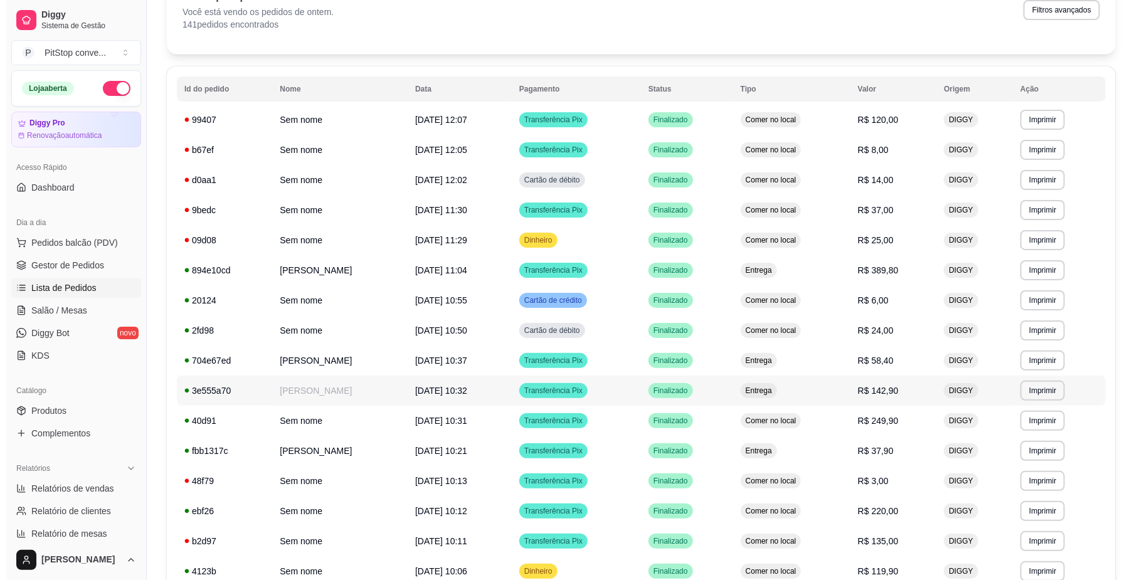
scroll to position [73, 0]
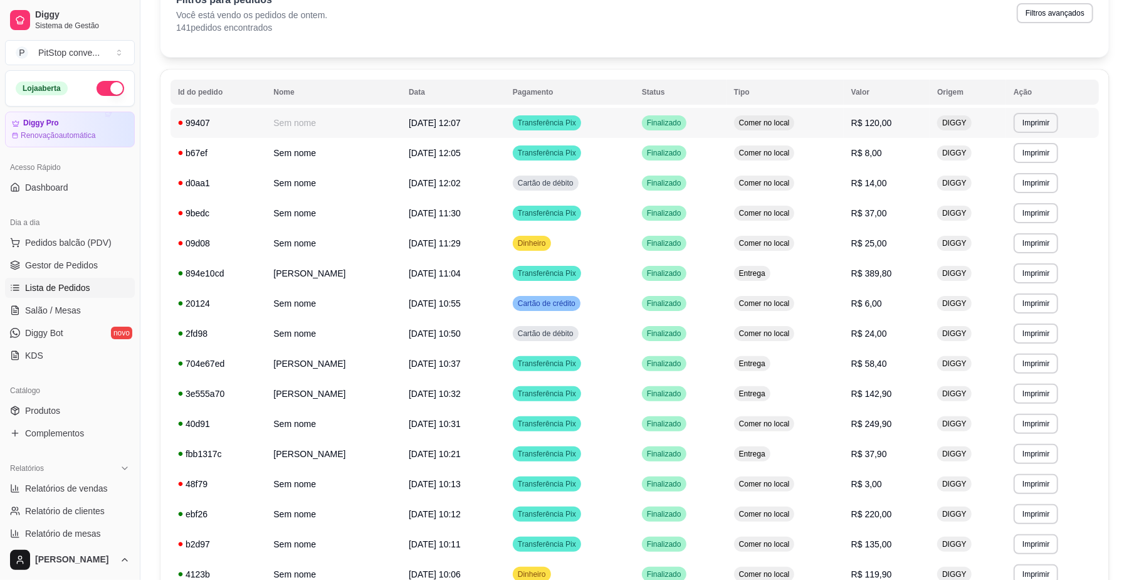
click at [793, 124] on span "Comer no local" at bounding box center [765, 123] width 56 height 10
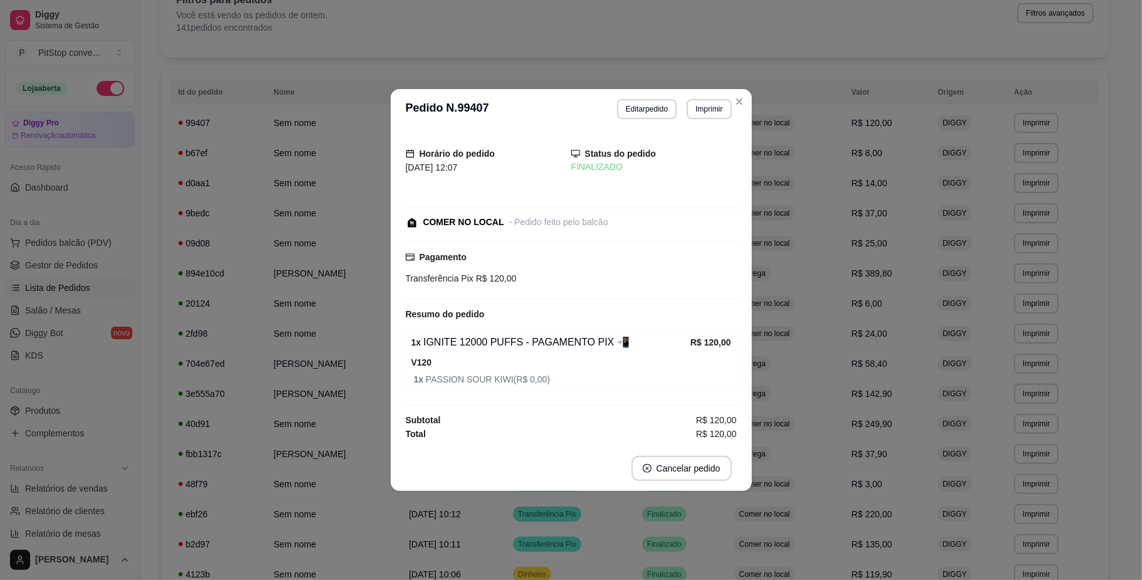
click at [720, 207] on div "Horário do pedido 01/09/2025 12:07 Status do pedido FINALIZADO COMER NO LOCAL -…" at bounding box center [571, 287] width 331 height 307
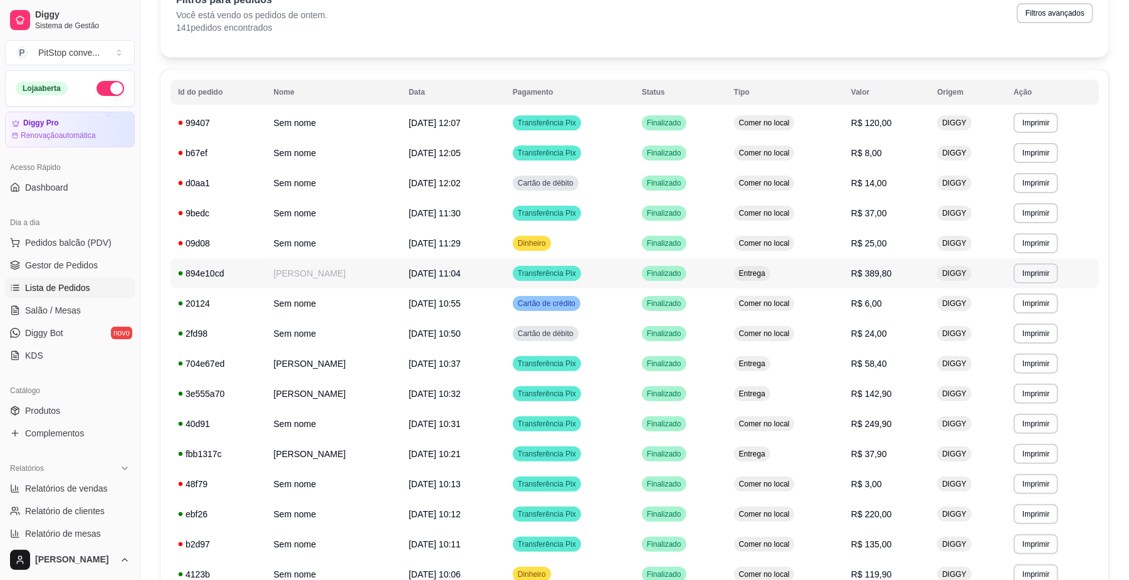
click at [804, 266] on td "Entrega" at bounding box center [785, 273] width 117 height 30
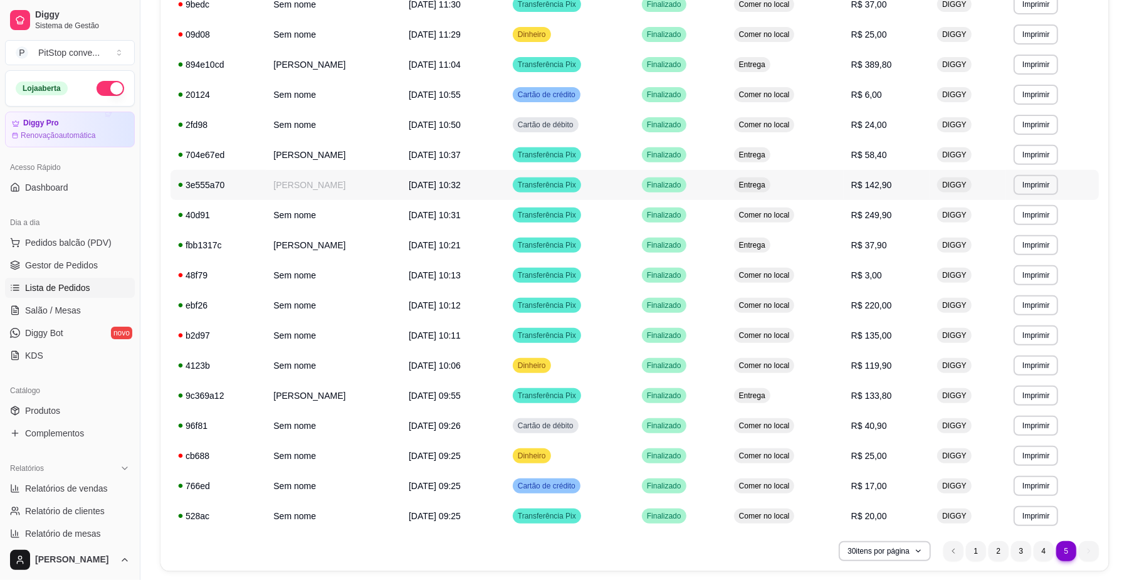
scroll to position [324, 0]
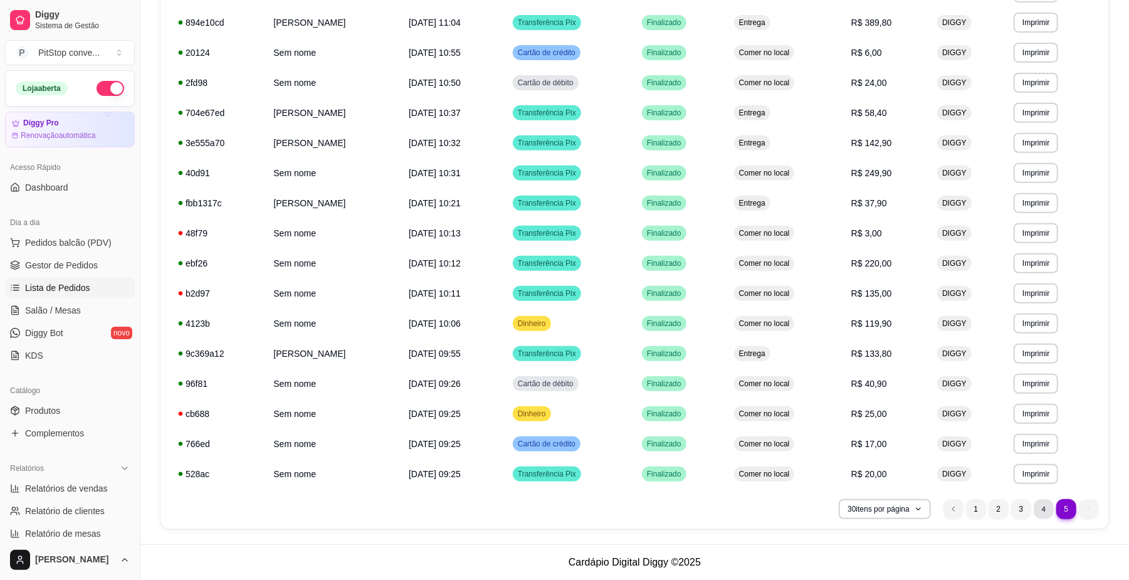
click at [1044, 508] on li "4" at bounding box center [1043, 508] width 19 height 19
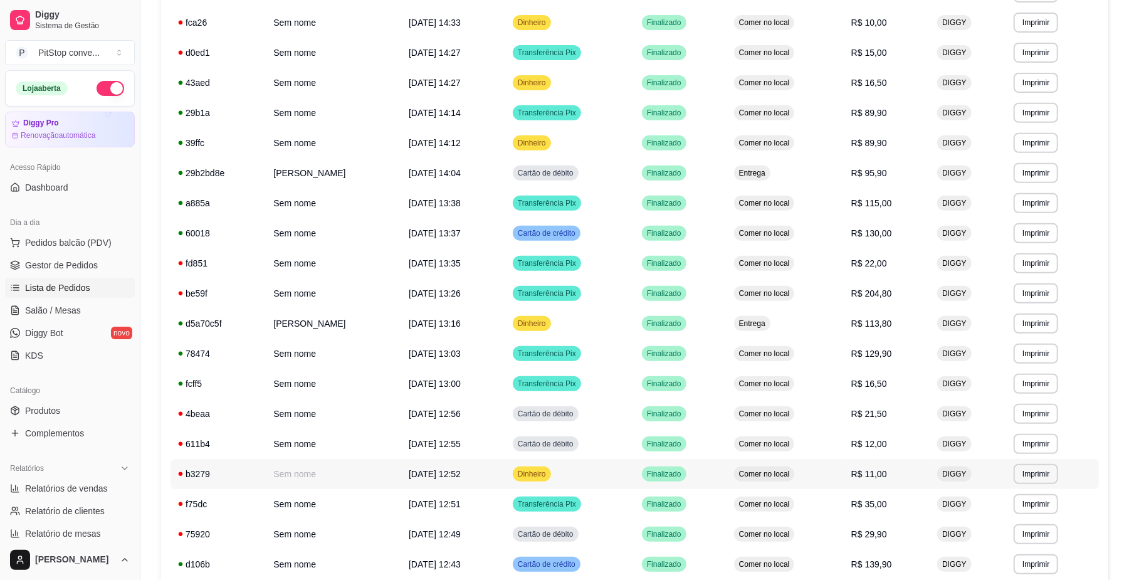
scroll to position [595, 0]
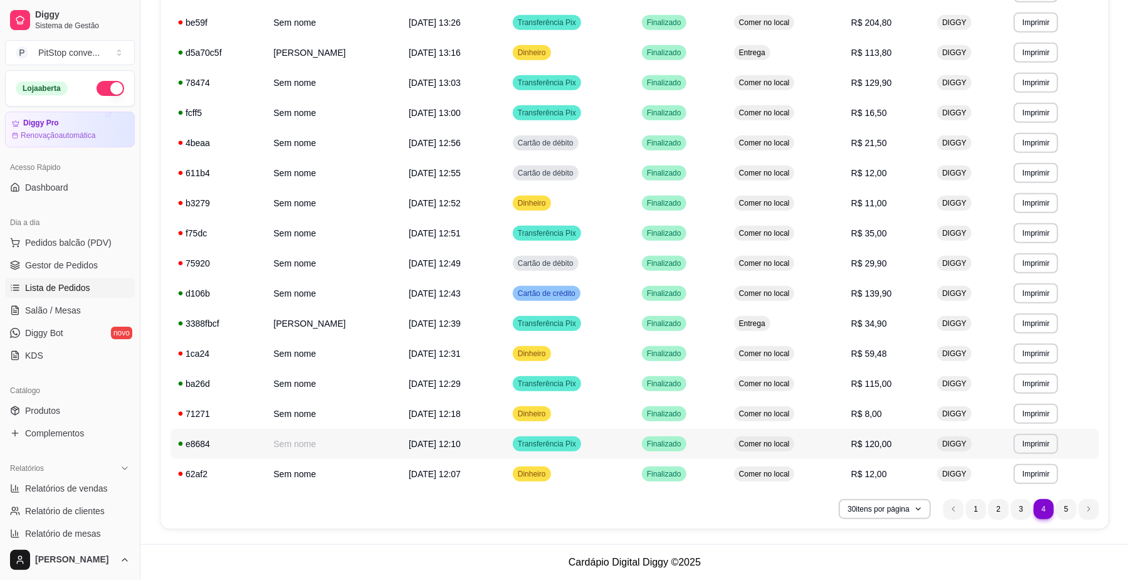
click at [853, 449] on td "R$ 120,00" at bounding box center [887, 444] width 86 height 30
click at [836, 285] on td "Comer no local" at bounding box center [785, 293] width 117 height 30
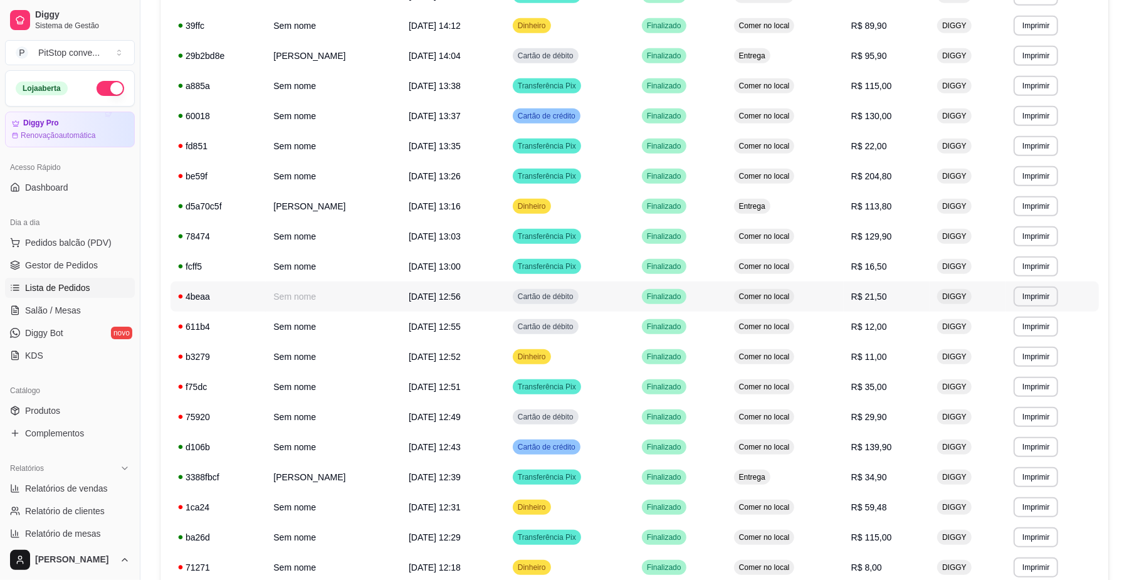
scroll to position [428, 0]
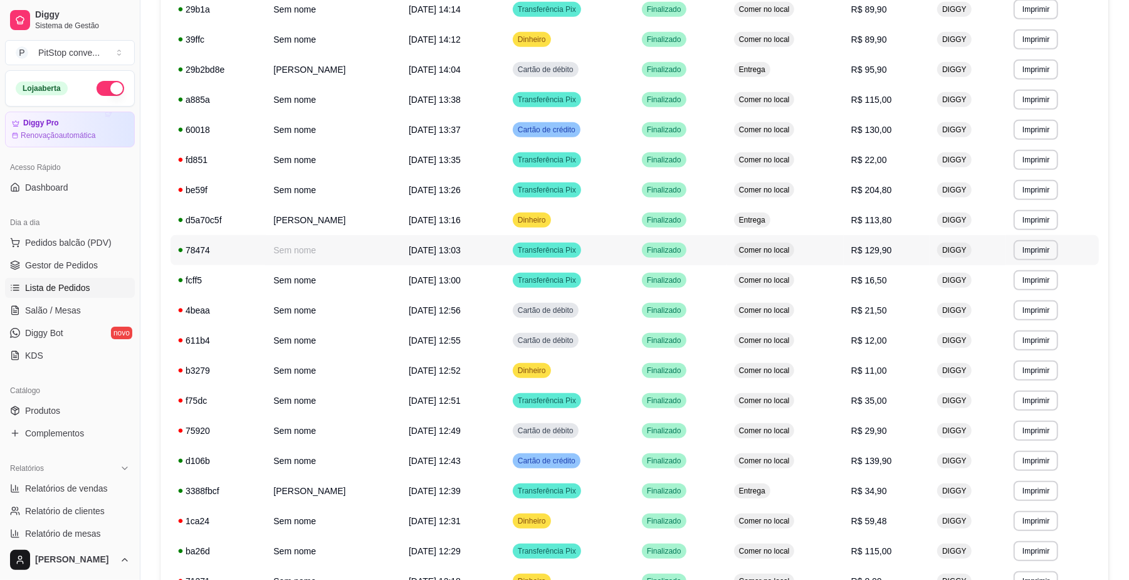
click at [851, 251] on span "R$ 129,90" at bounding box center [871, 250] width 41 height 10
click at [831, 134] on td "Comer no local" at bounding box center [785, 130] width 117 height 30
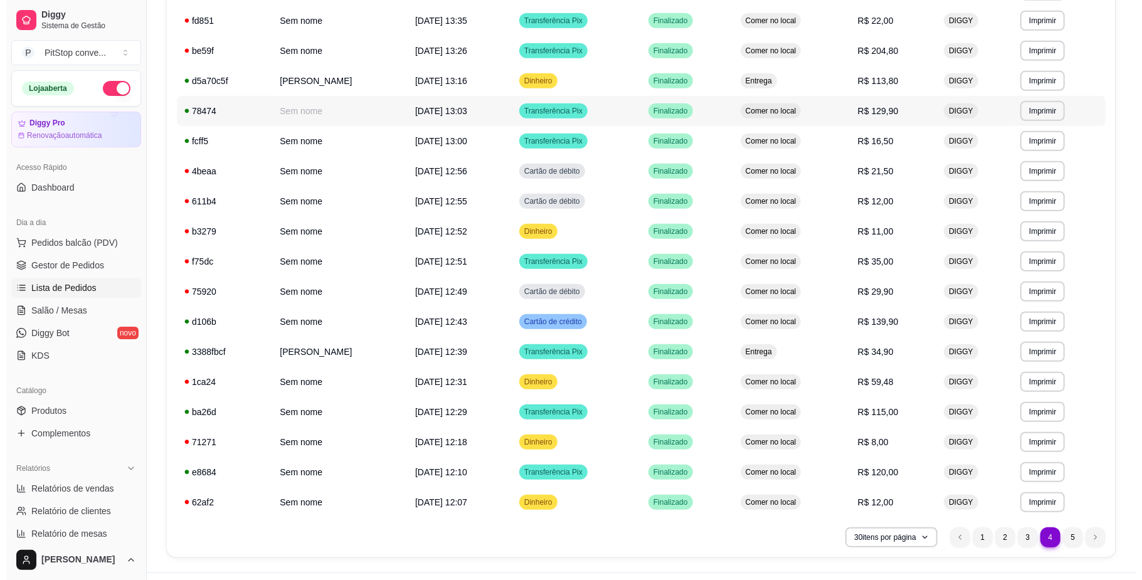
scroll to position [595, 0]
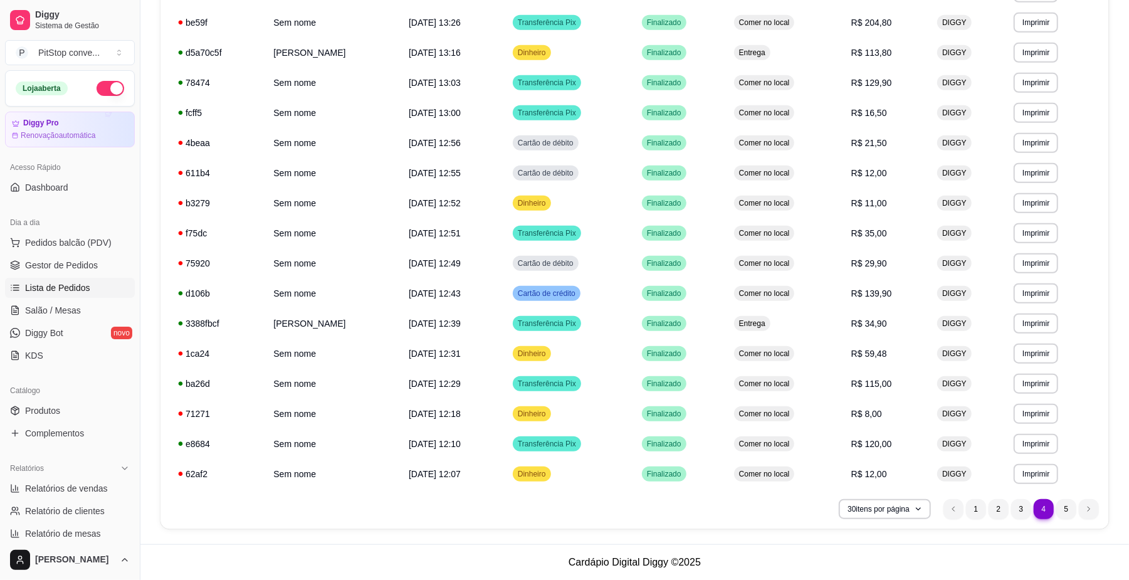
click at [1019, 507] on li "3" at bounding box center [1021, 509] width 20 height 20
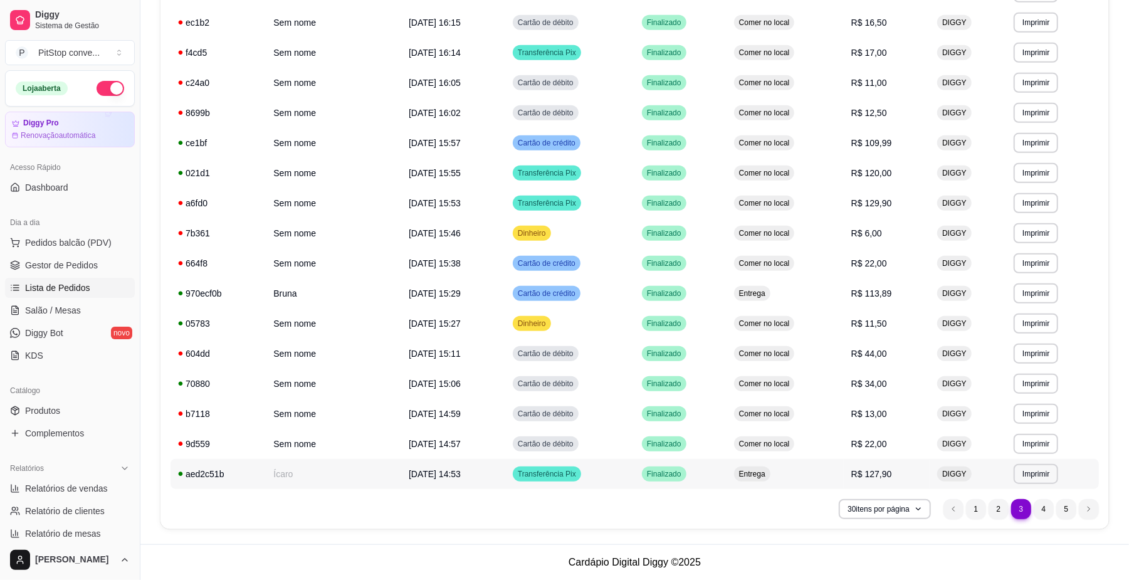
click at [748, 469] on div "Entrega" at bounding box center [752, 474] width 36 height 15
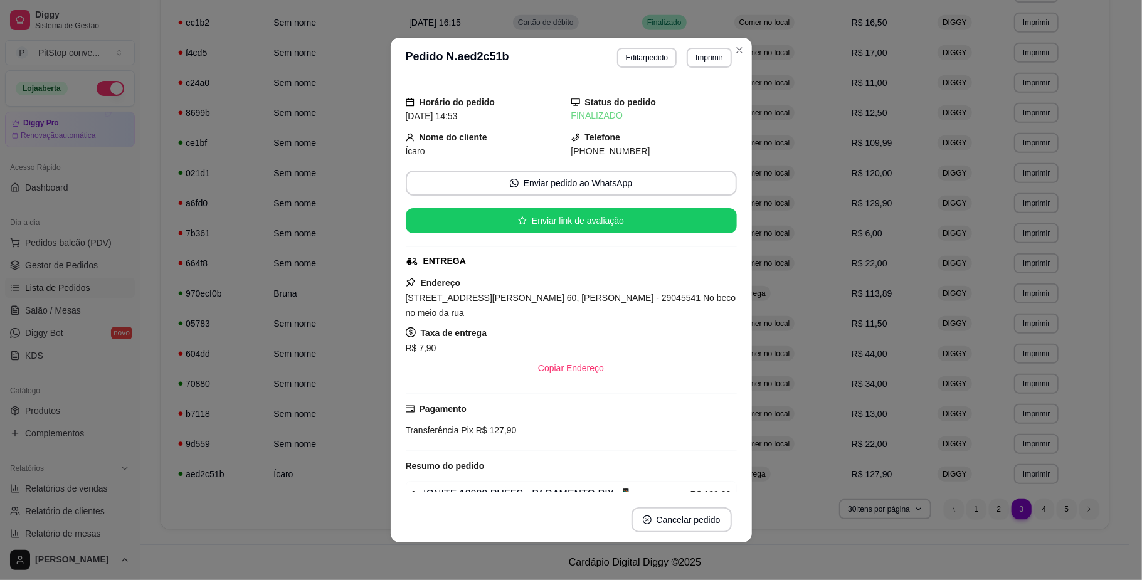
scroll to position [91, 0]
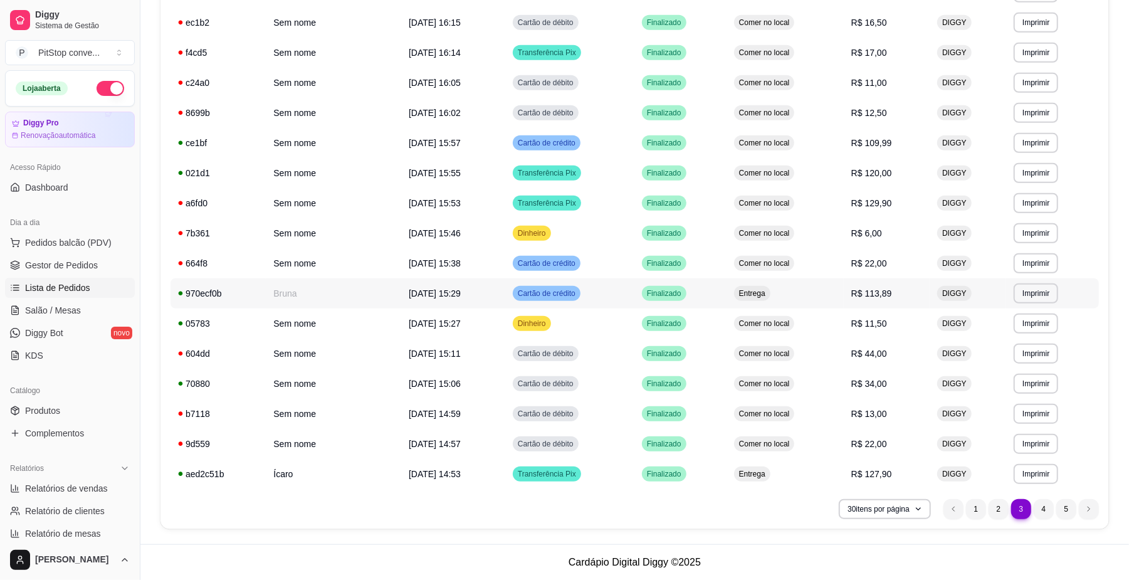
click at [810, 297] on td "Entrega" at bounding box center [785, 293] width 117 height 30
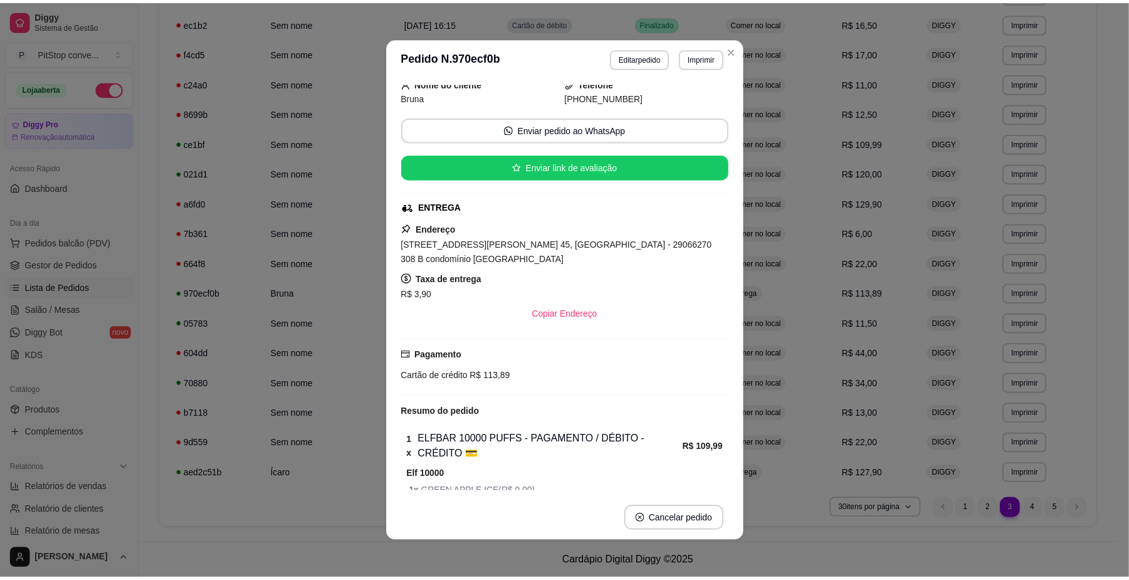
scroll to position [106, 0]
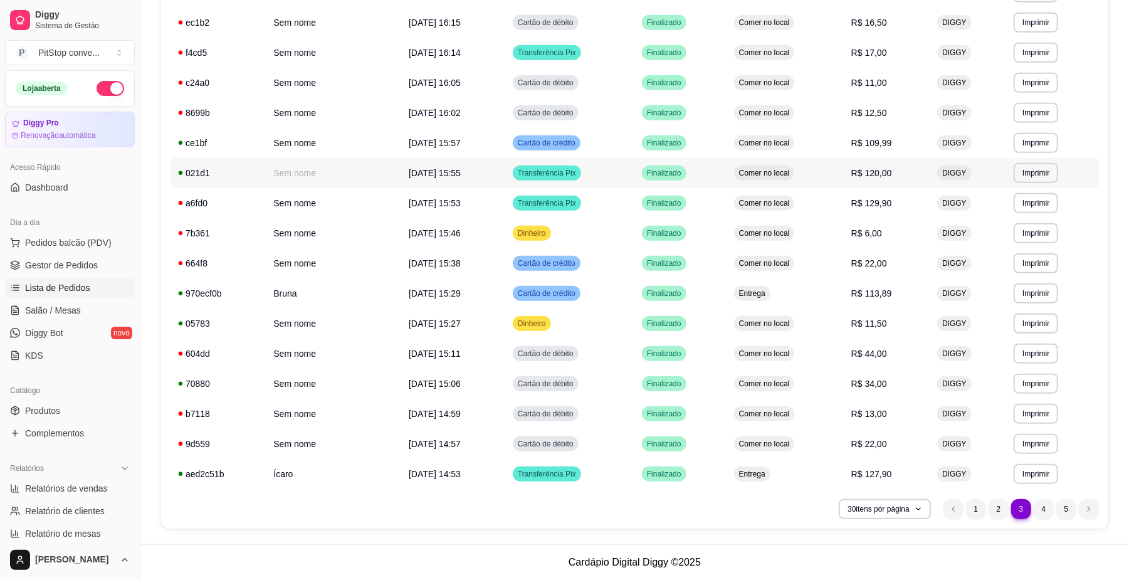
click at [752, 174] on span "Comer no local" at bounding box center [765, 173] width 56 height 10
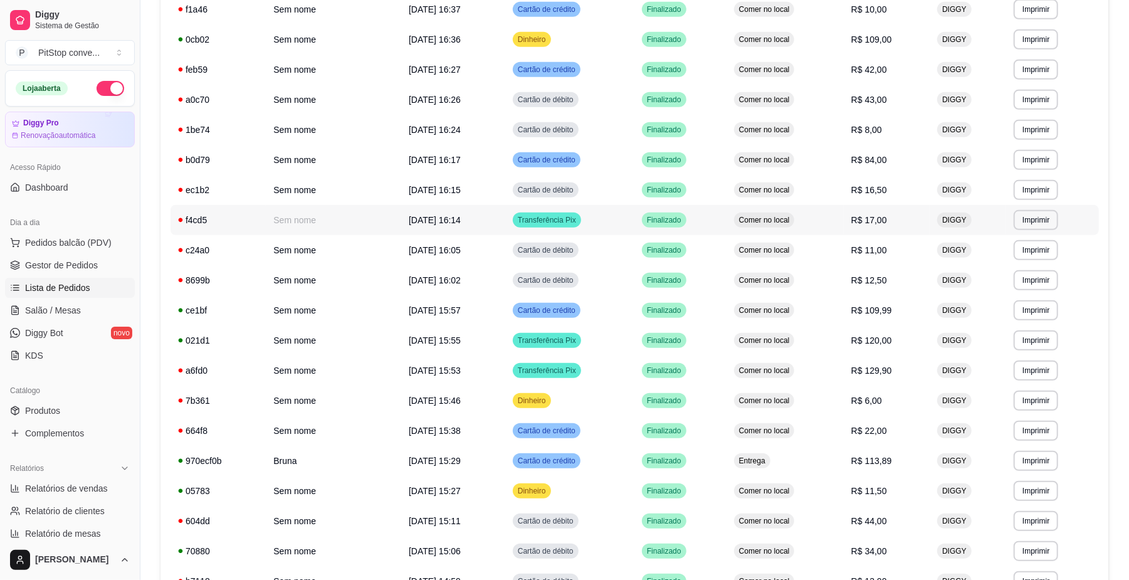
scroll to position [344, 0]
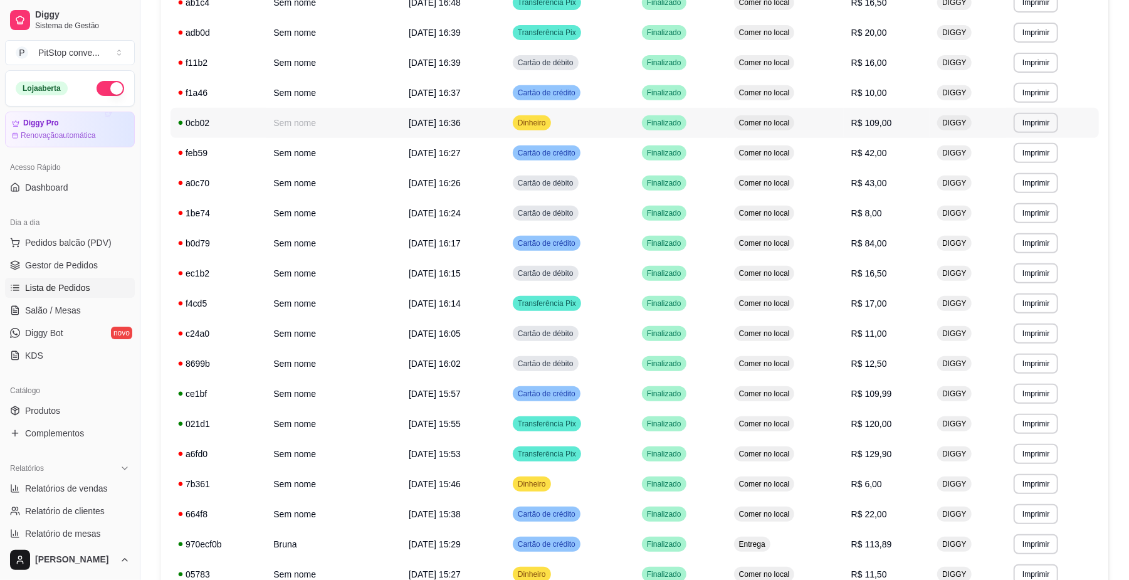
click at [840, 121] on td "Comer no local" at bounding box center [785, 123] width 117 height 30
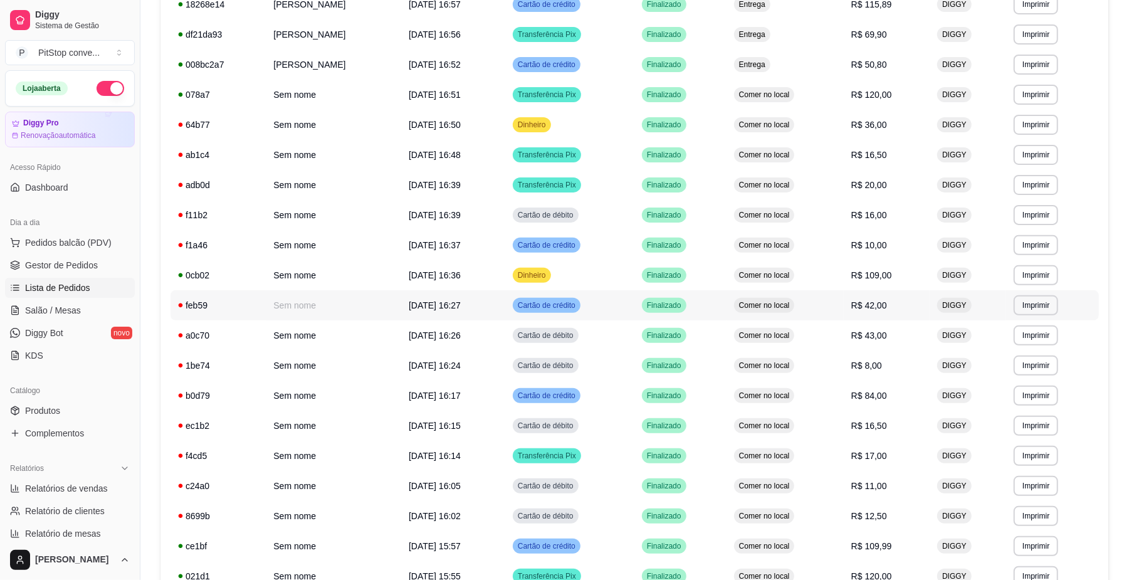
scroll to position [177, 0]
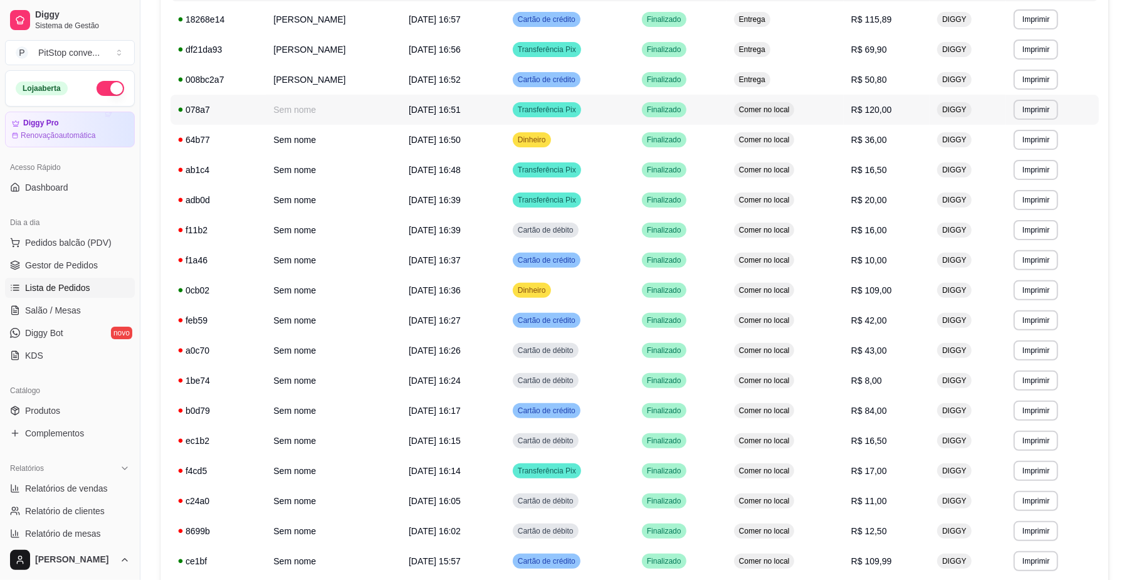
click at [823, 115] on td "Comer no local" at bounding box center [785, 110] width 117 height 30
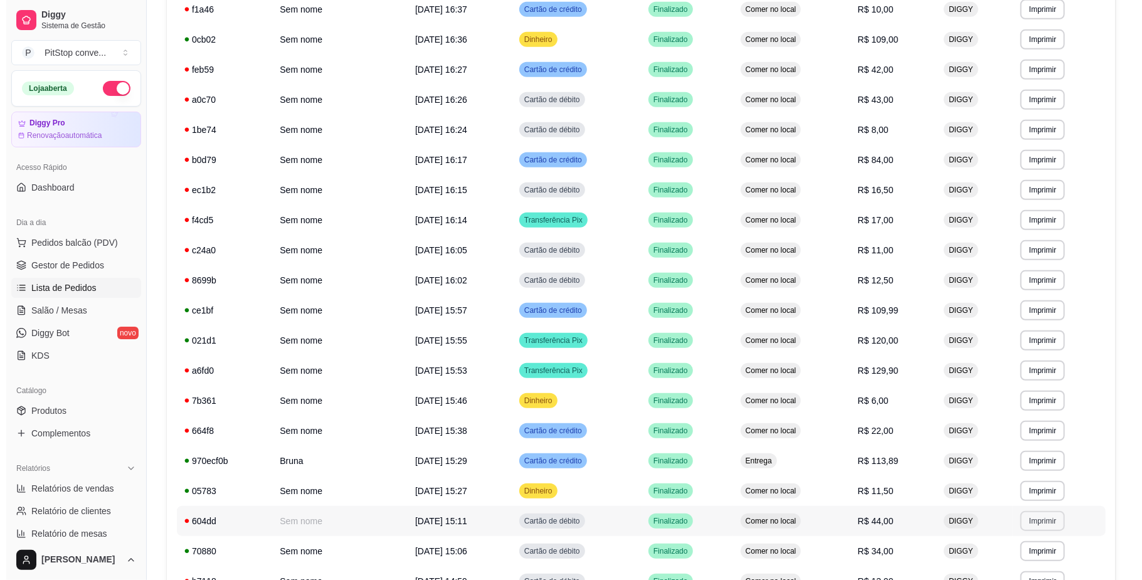
scroll to position [595, 0]
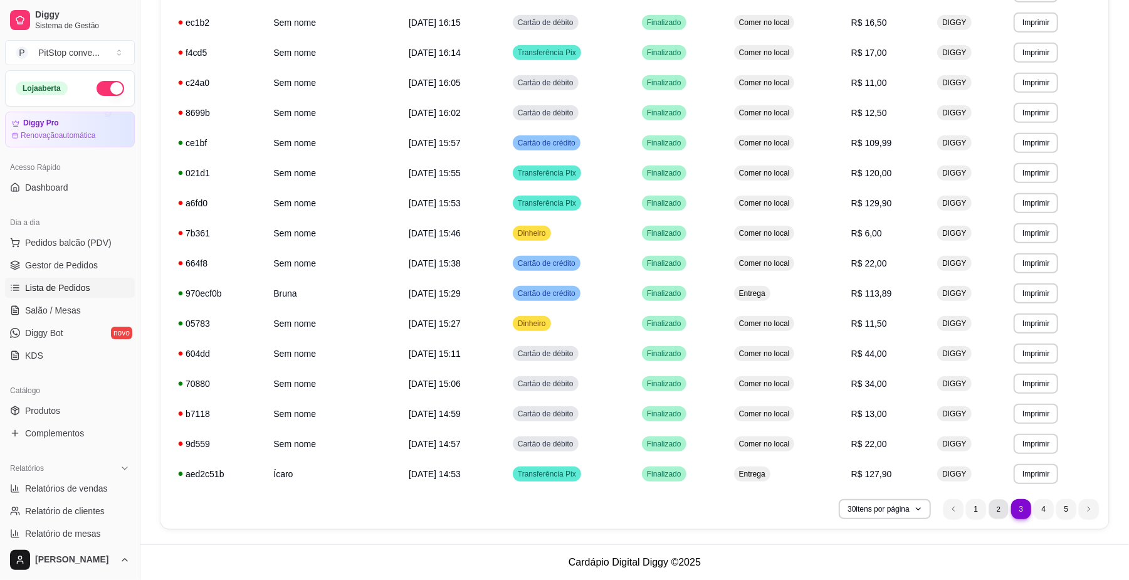
click at [1001, 512] on li "2" at bounding box center [998, 508] width 19 height 19
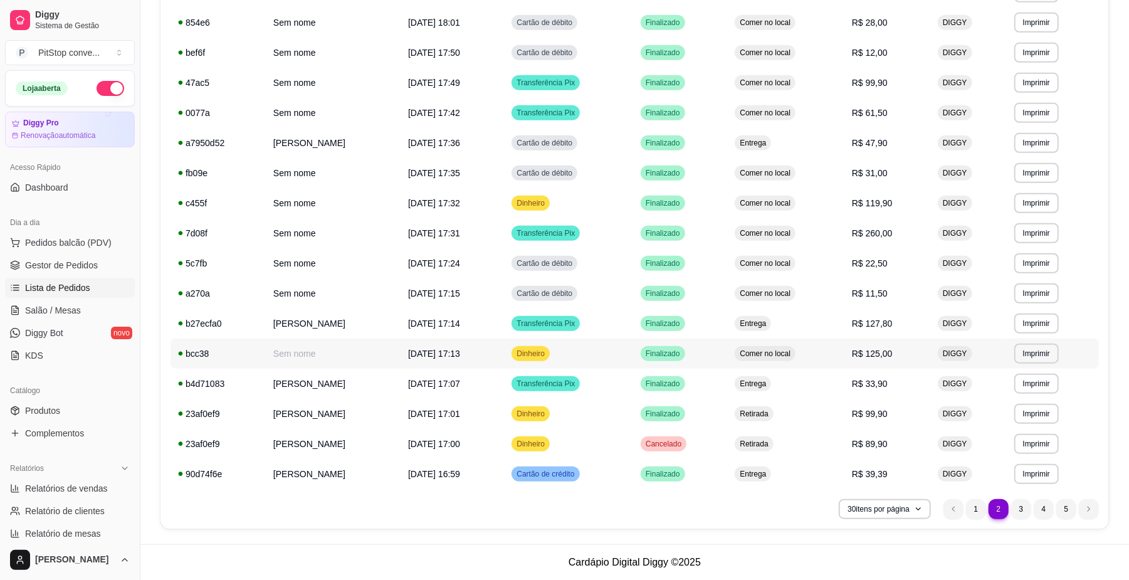
click at [845, 362] on td "Comer no local" at bounding box center [785, 354] width 117 height 30
click at [836, 246] on td "Comer no local" at bounding box center [785, 233] width 117 height 30
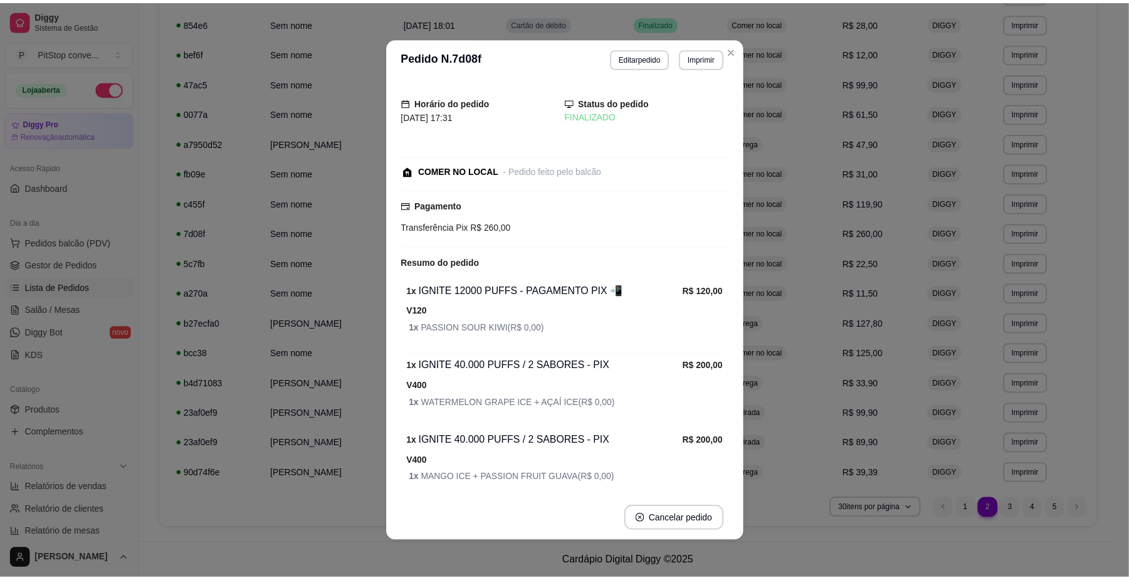
scroll to position [68, 0]
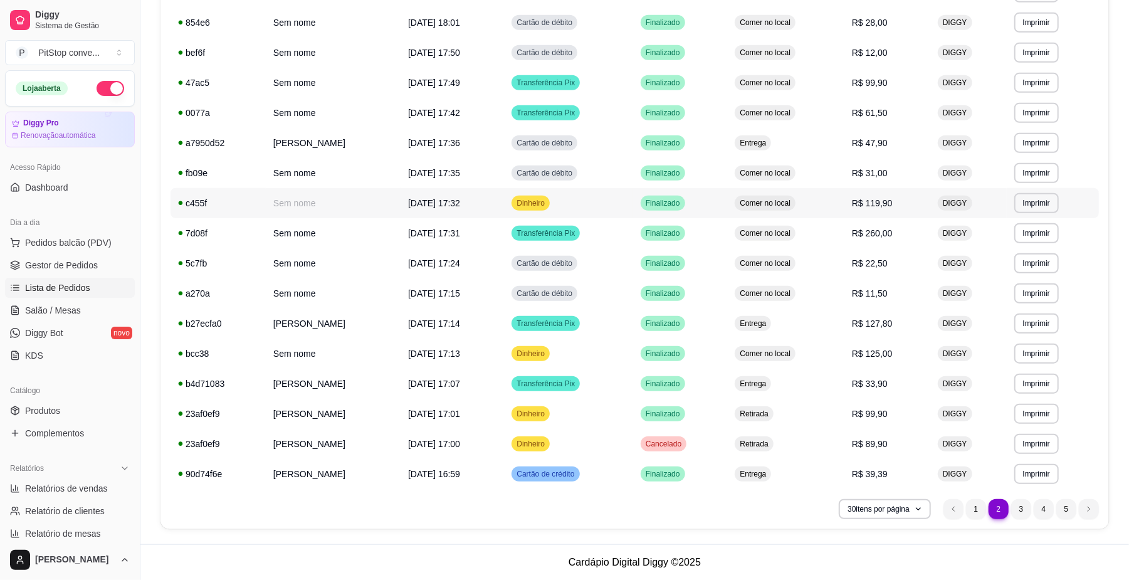
click at [796, 206] on div "Comer no local" at bounding box center [765, 203] width 61 height 15
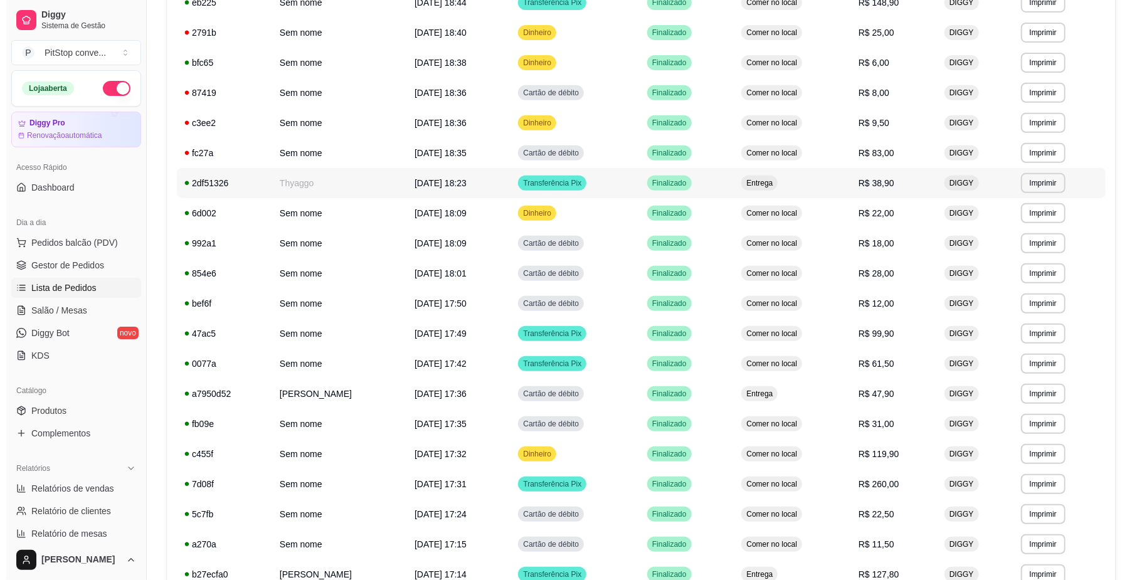
scroll to position [261, 0]
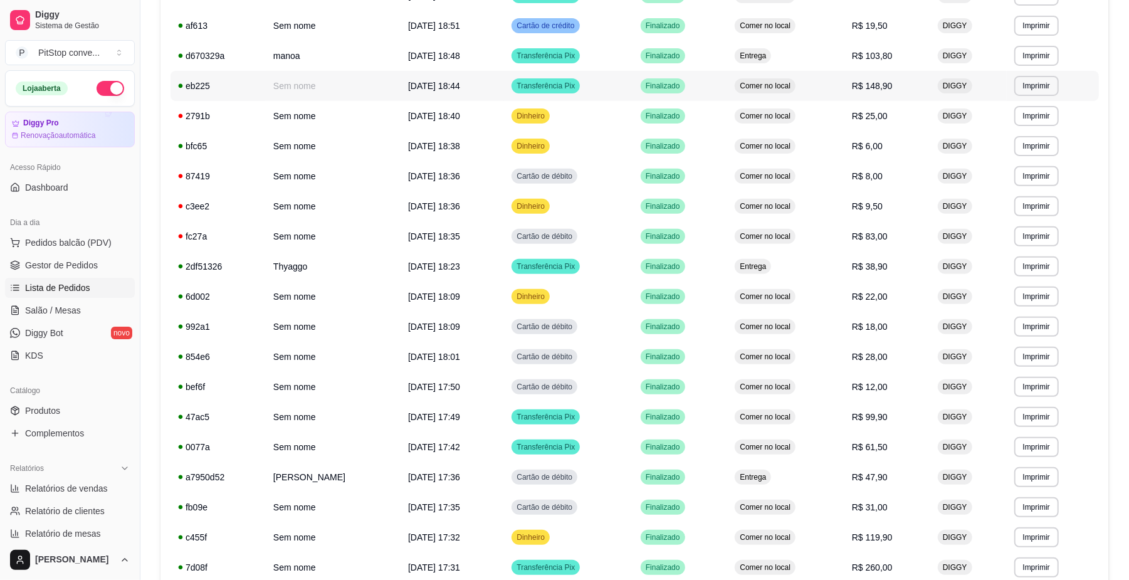
click at [845, 98] on td "Comer no local" at bounding box center [785, 86] width 117 height 30
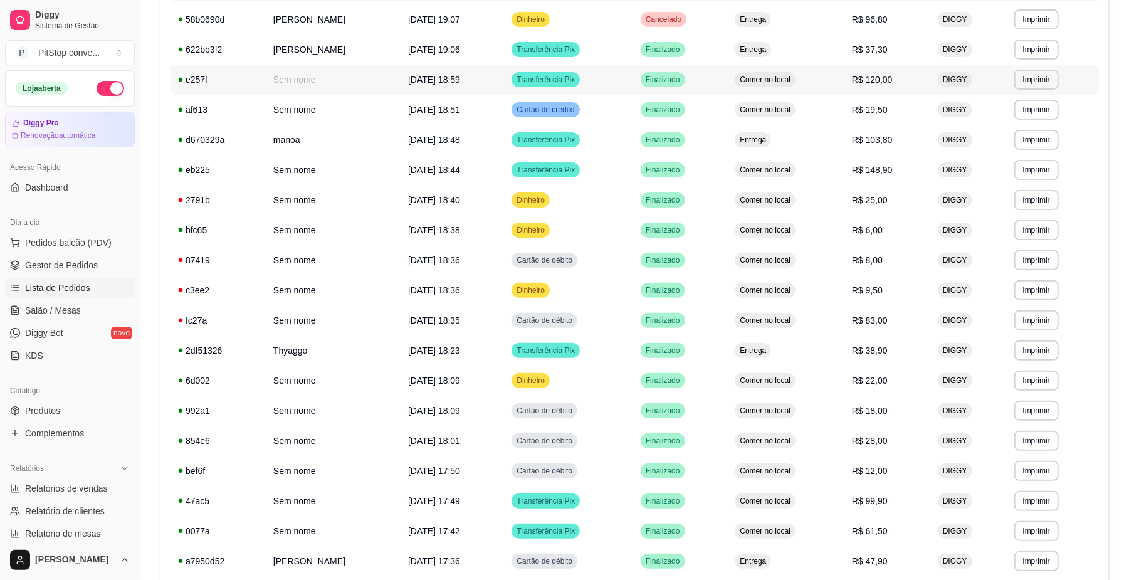
scroll to position [10, 0]
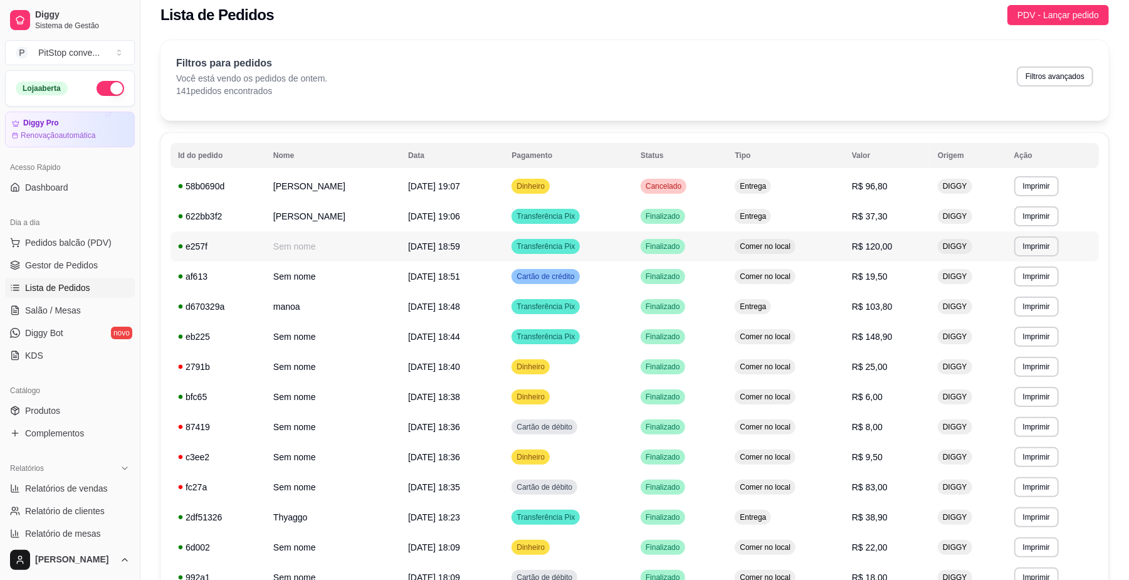
click at [633, 248] on td "Transferência Pix" at bounding box center [568, 246] width 129 height 30
click at [728, 236] on td "Finalizado" at bounding box center [680, 246] width 95 height 30
click at [720, 211] on td "Finalizado" at bounding box center [680, 216] width 95 height 30
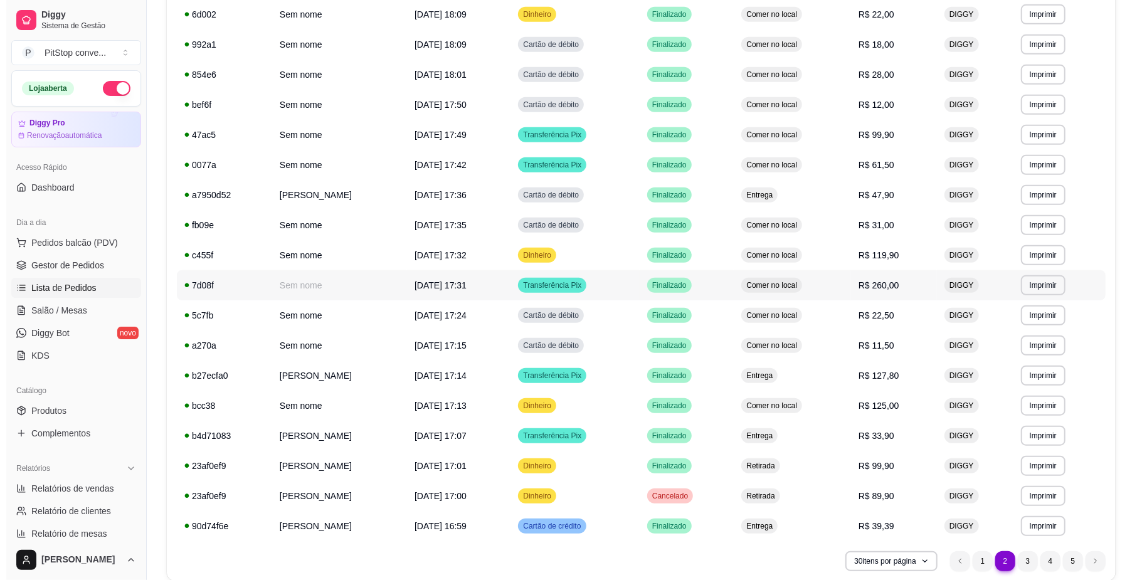
scroll to position [595, 0]
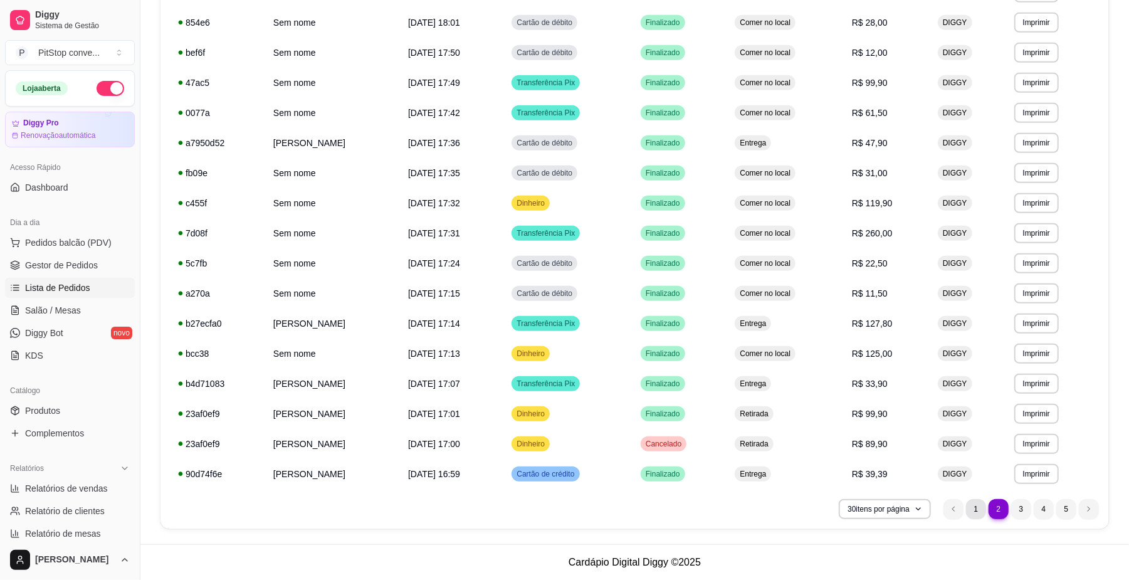
click at [976, 510] on li "1" at bounding box center [976, 509] width 20 height 20
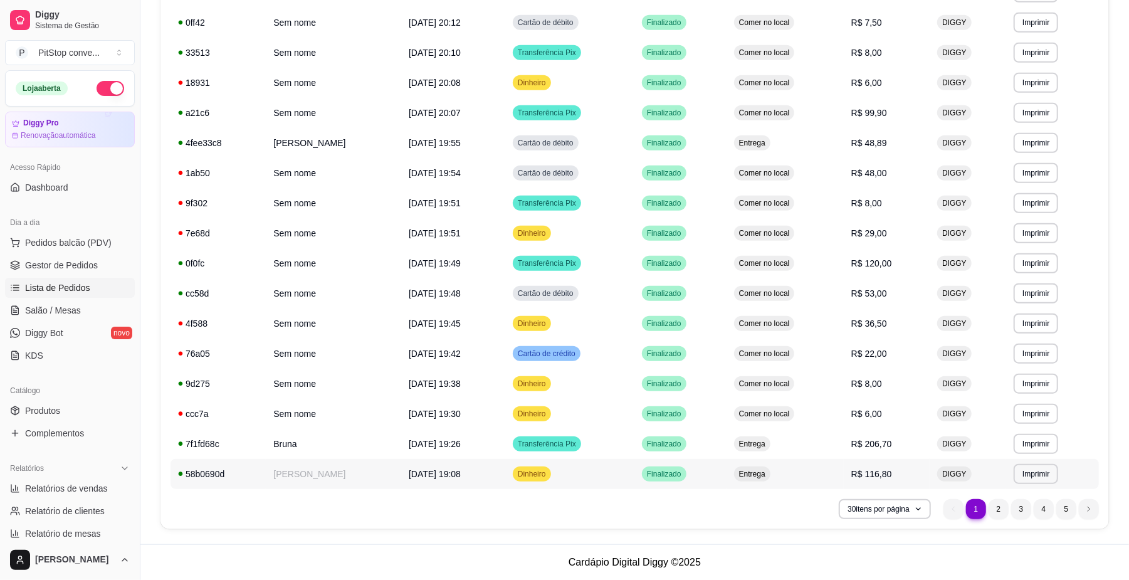
click at [717, 475] on td "Finalizado" at bounding box center [681, 474] width 92 height 30
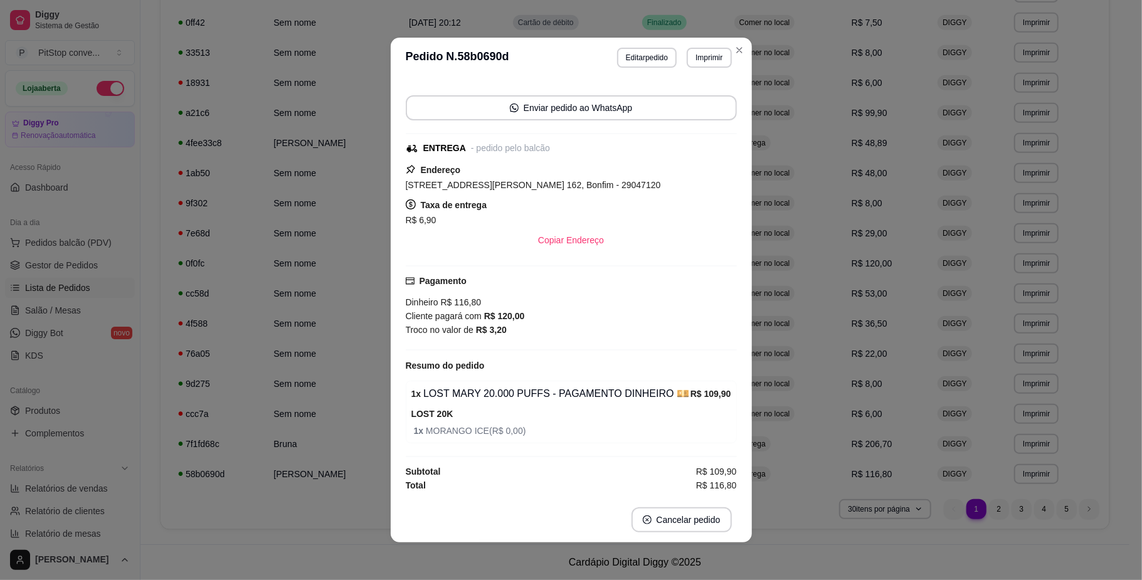
scroll to position [97, 0]
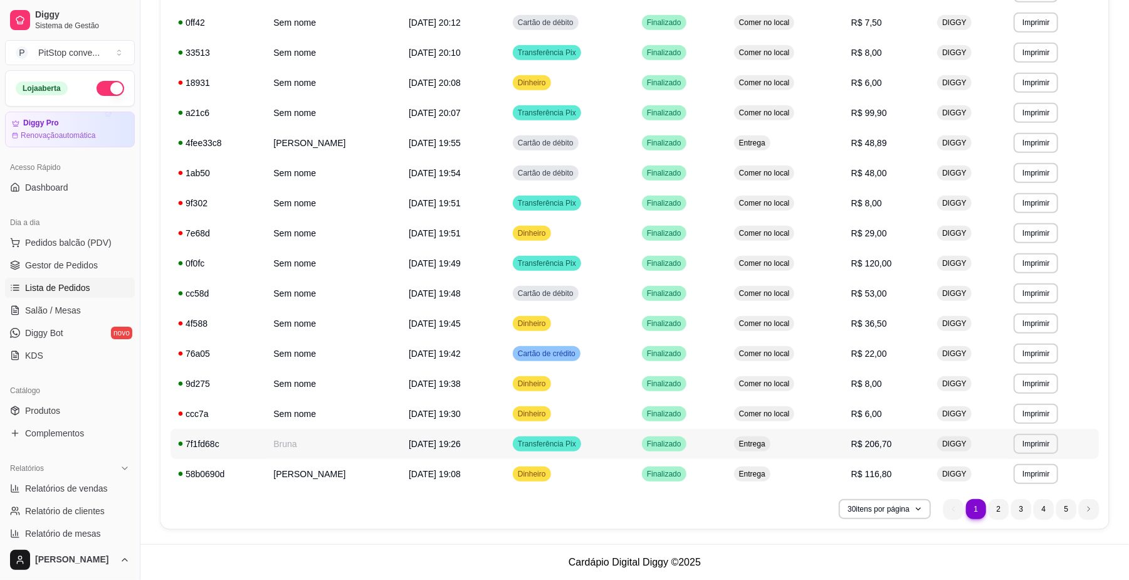
click at [684, 442] on span "Finalizado" at bounding box center [665, 444] width 40 height 10
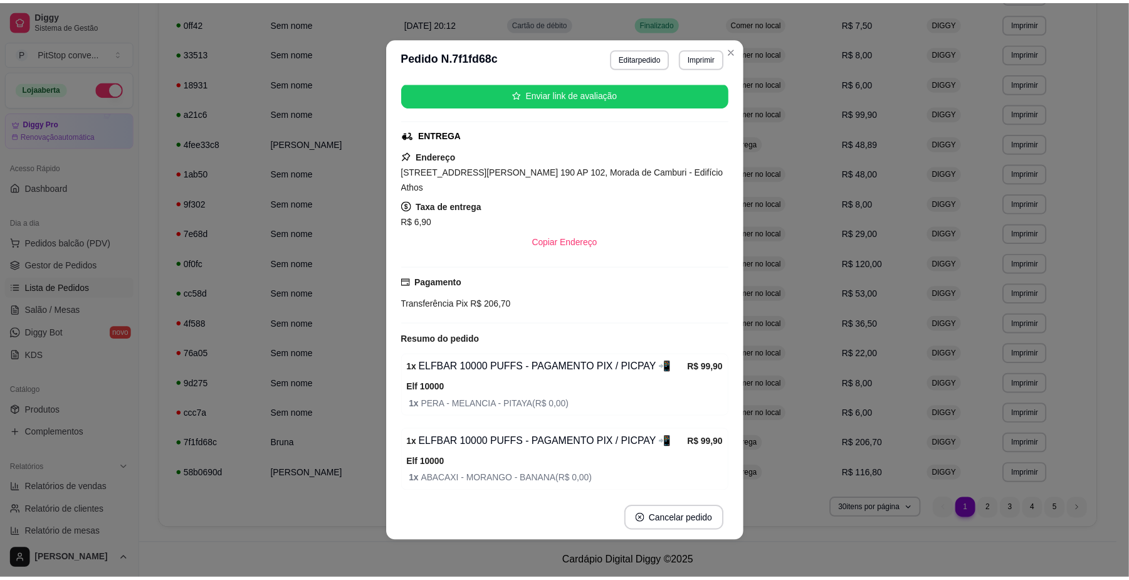
scroll to position [168, 0]
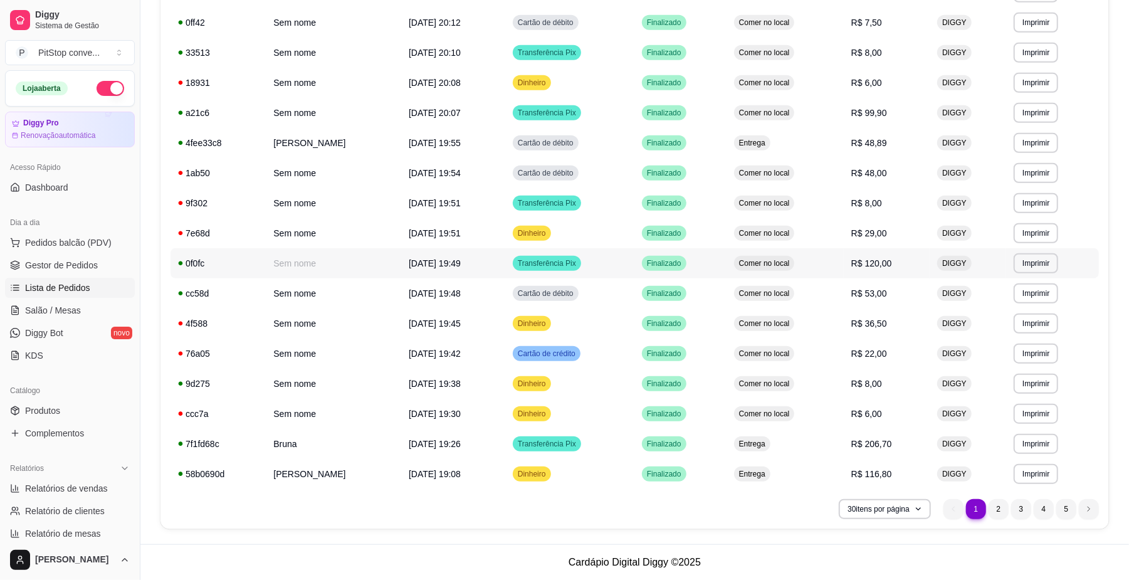
click at [821, 261] on td "Comer no local" at bounding box center [785, 263] width 117 height 30
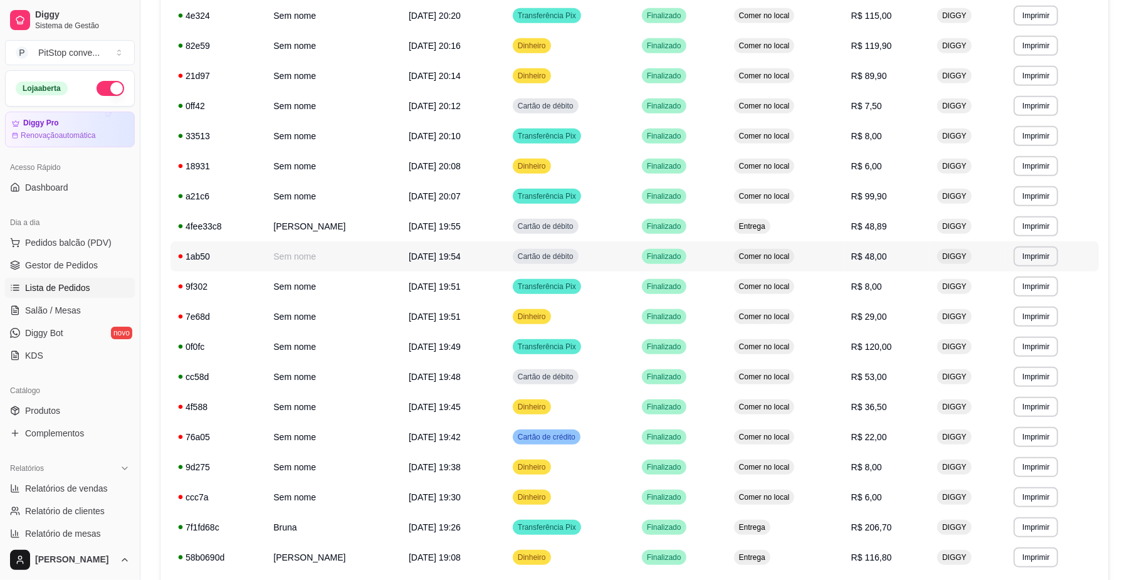
scroll to position [428, 0]
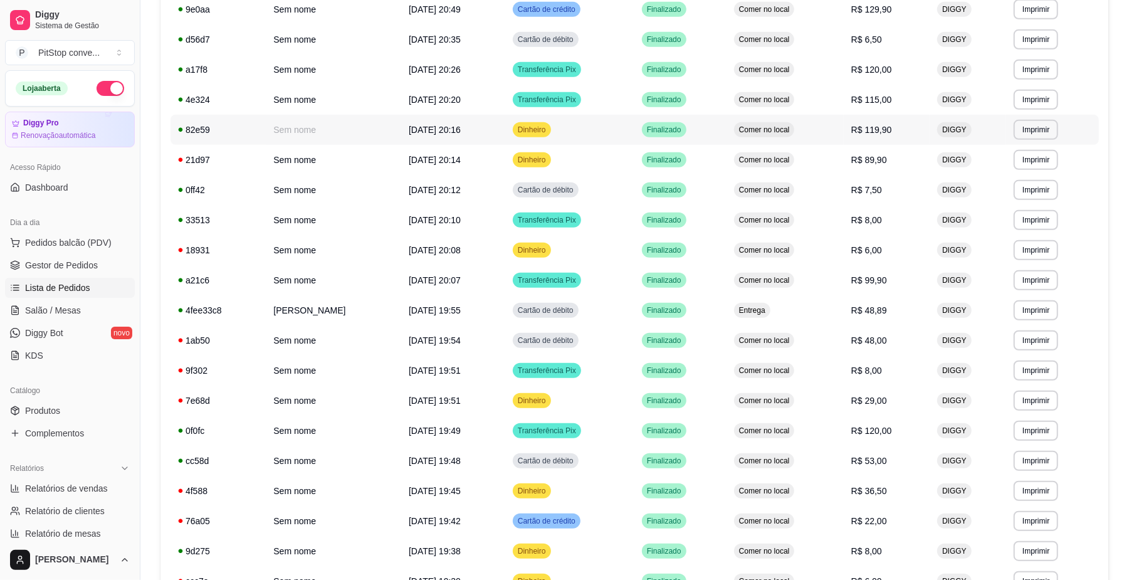
click at [809, 129] on td "Comer no local" at bounding box center [785, 130] width 117 height 30
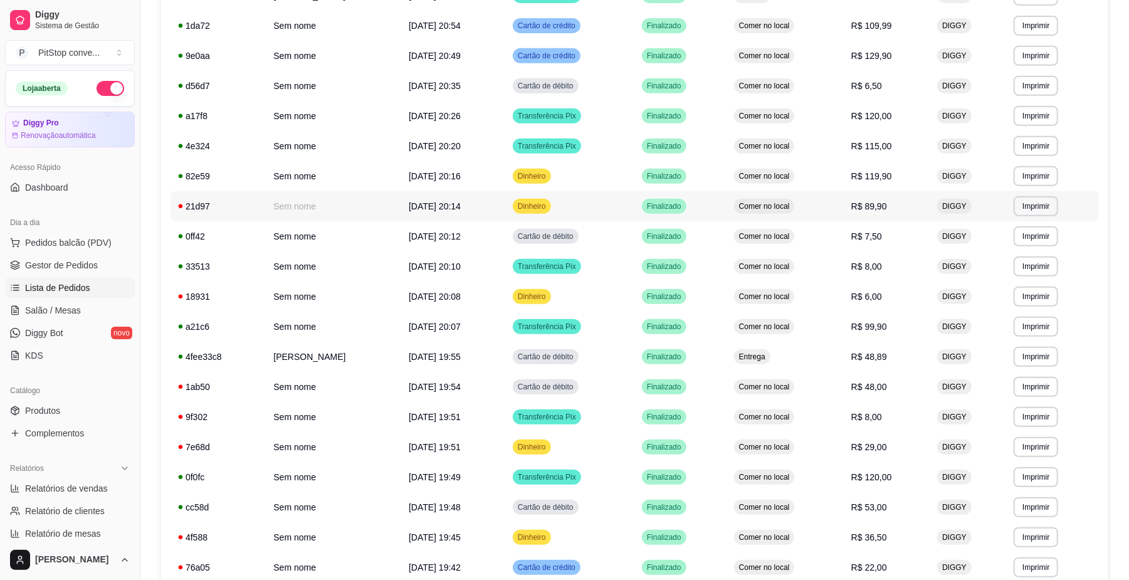
scroll to position [344, 0]
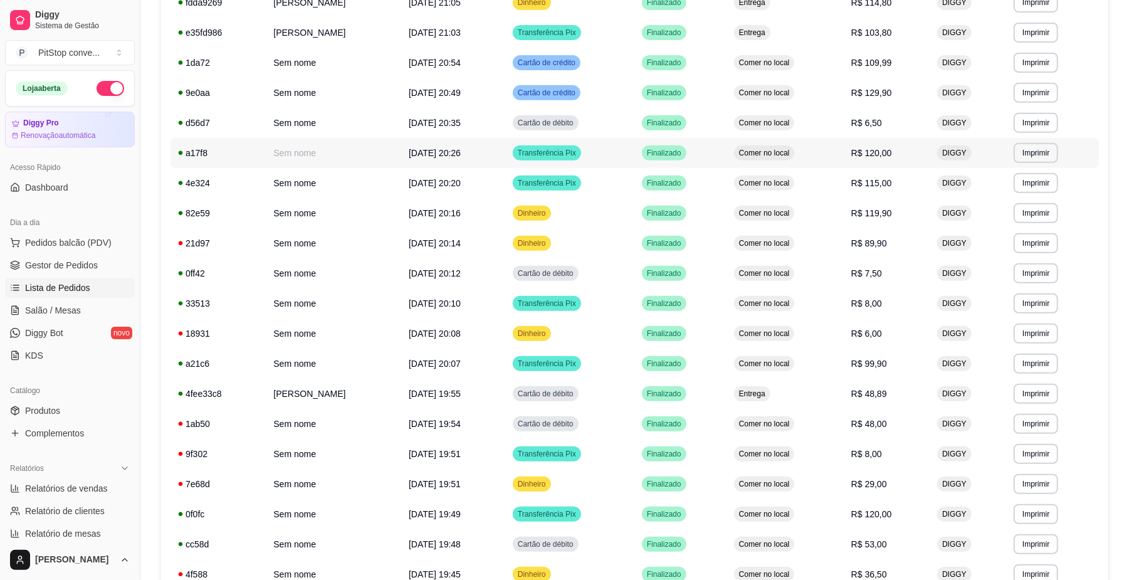
click at [841, 154] on td "Comer no local" at bounding box center [785, 153] width 117 height 30
click at [844, 95] on td "Comer no local" at bounding box center [785, 93] width 117 height 30
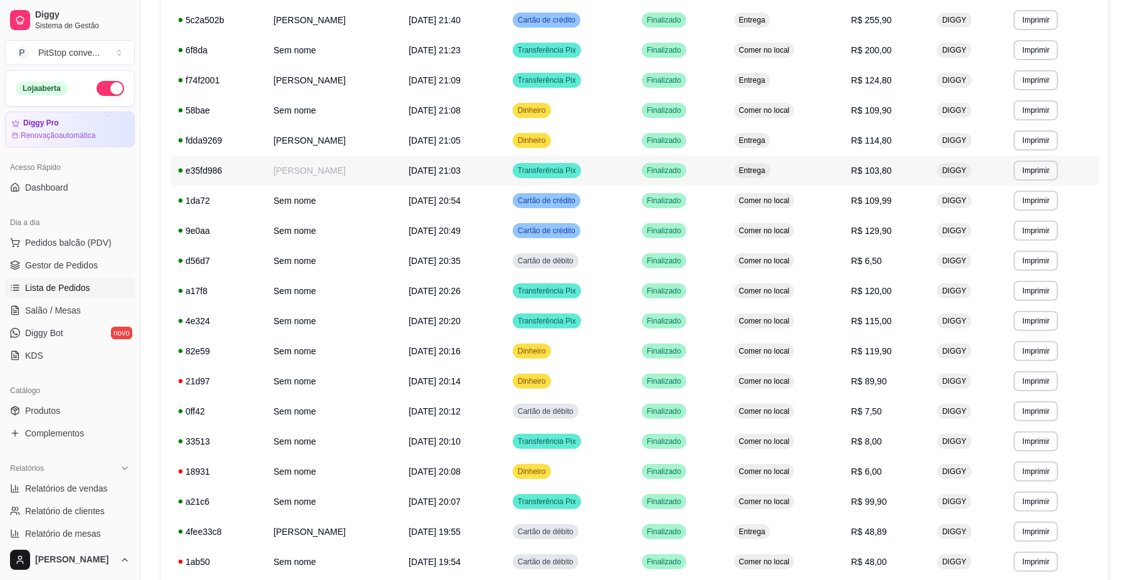
scroll to position [177, 0]
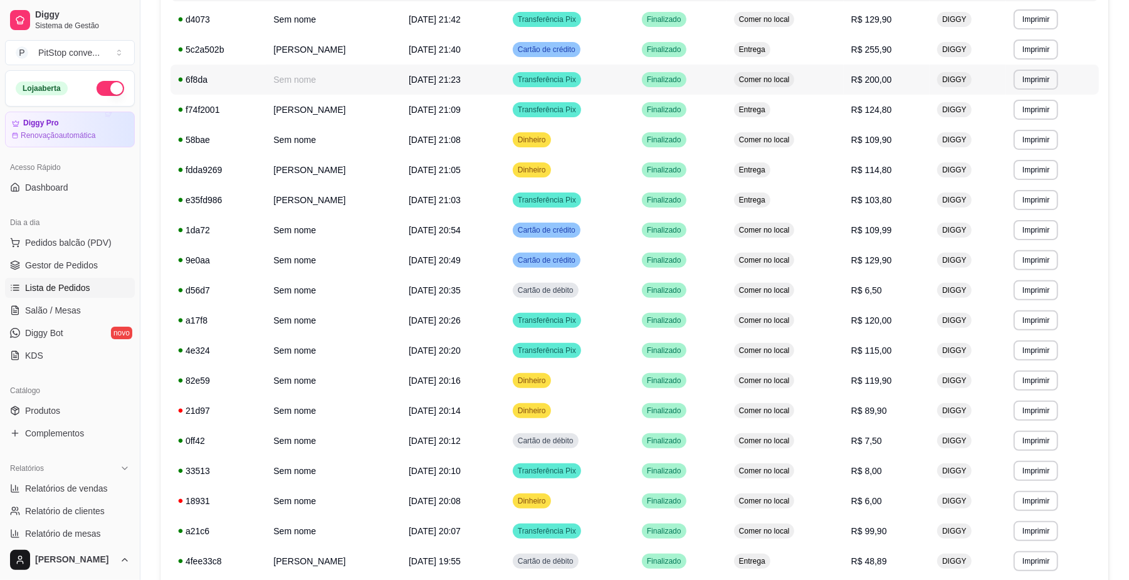
click at [835, 73] on td "Comer no local" at bounding box center [785, 80] width 117 height 30
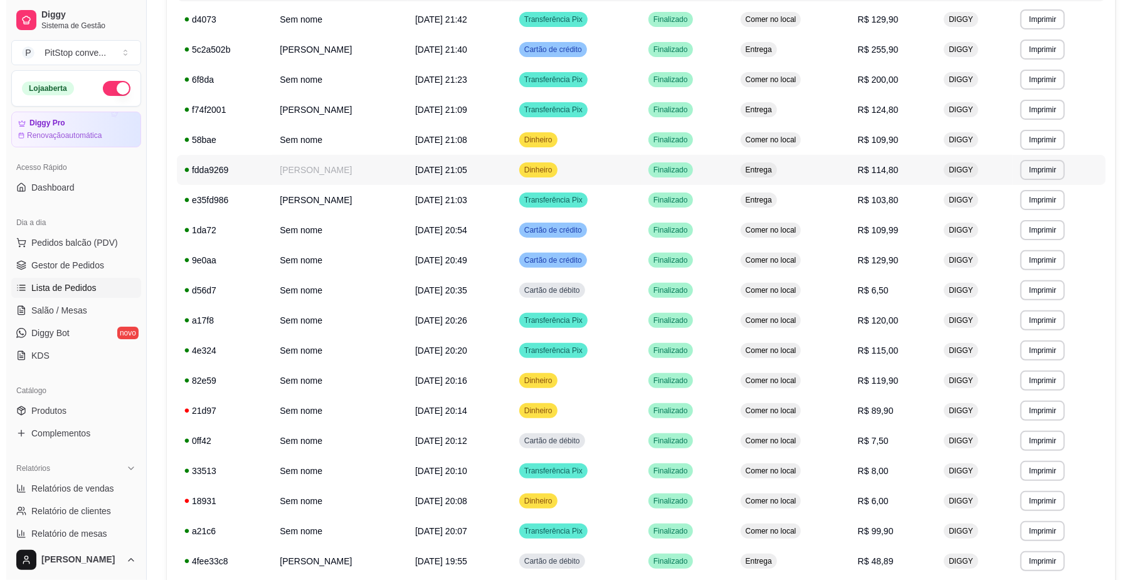
scroll to position [93, 0]
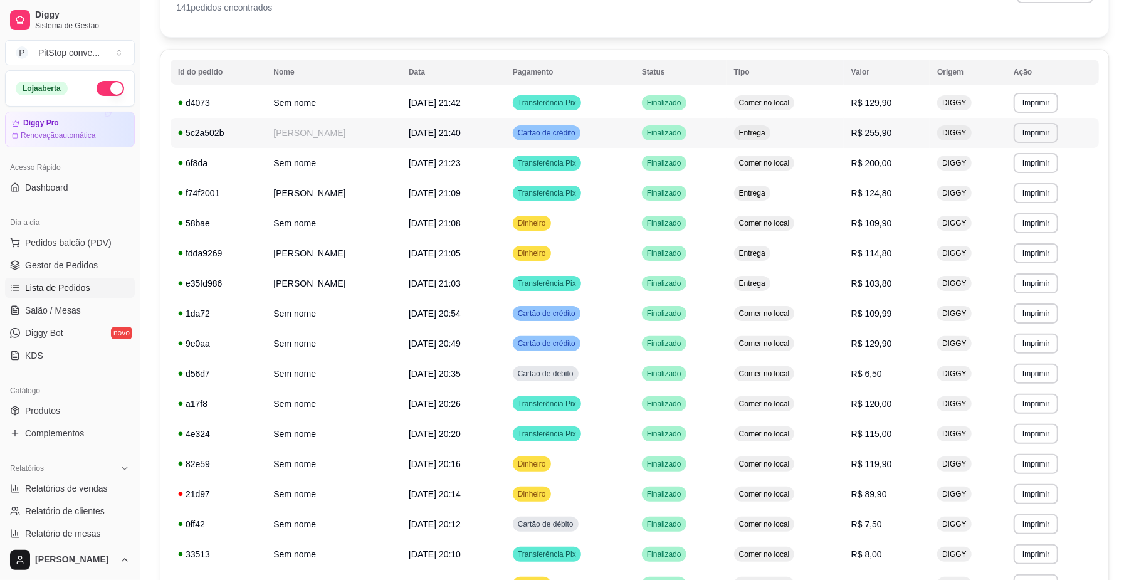
click at [819, 134] on td "Entrega" at bounding box center [785, 133] width 117 height 30
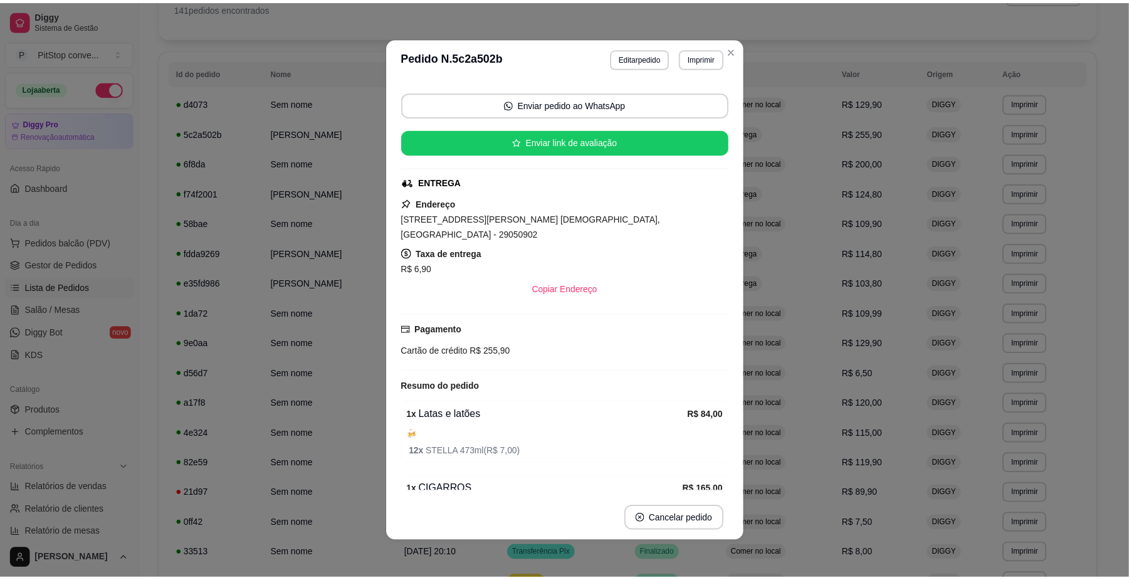
scroll to position [167, 0]
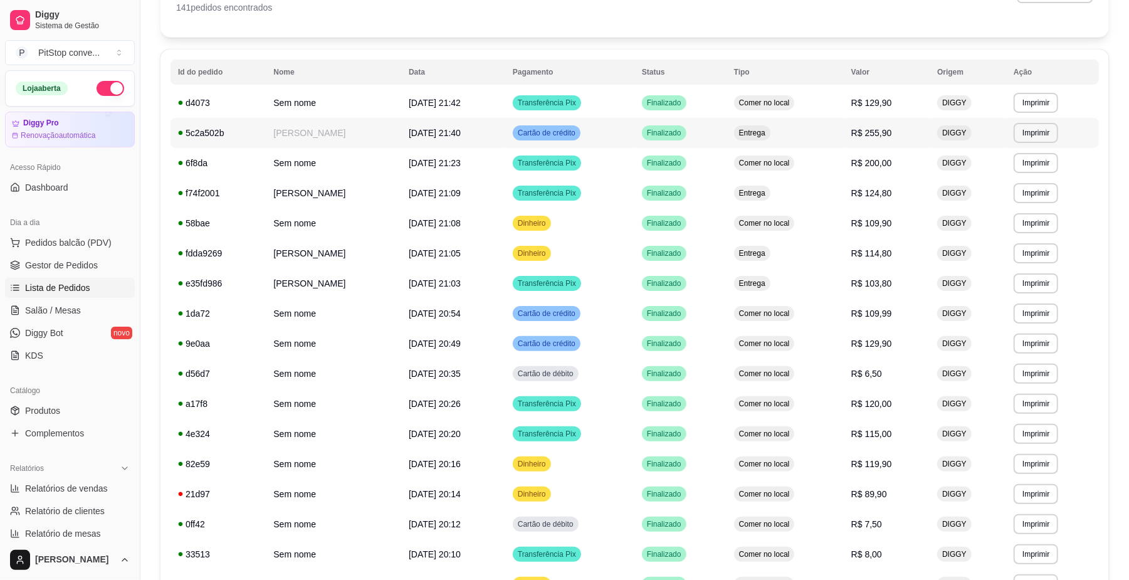
click at [844, 115] on td "Comer no local" at bounding box center [785, 103] width 117 height 30
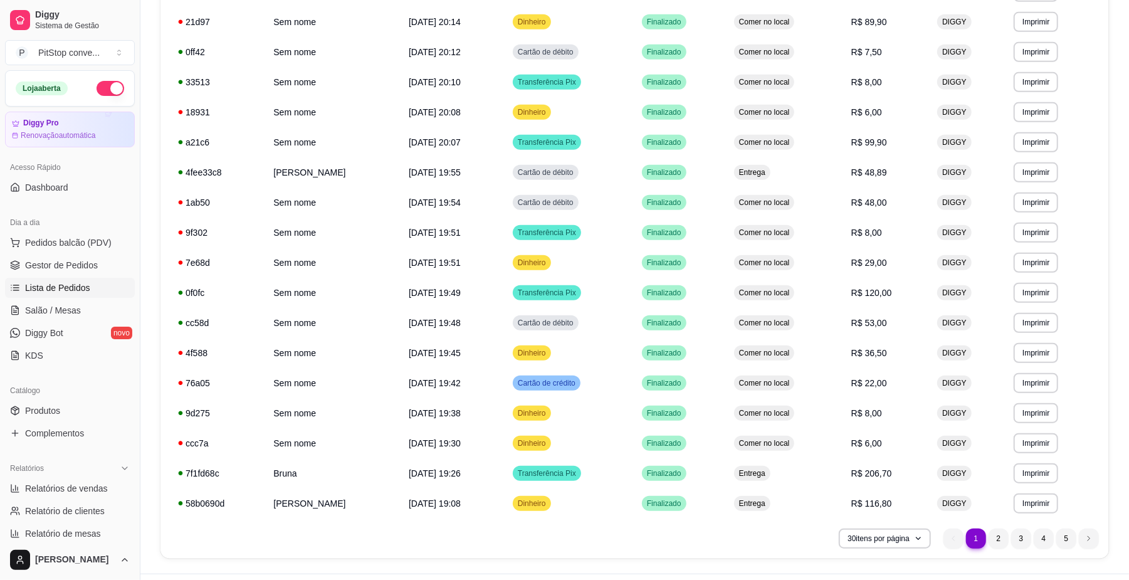
scroll to position [595, 0]
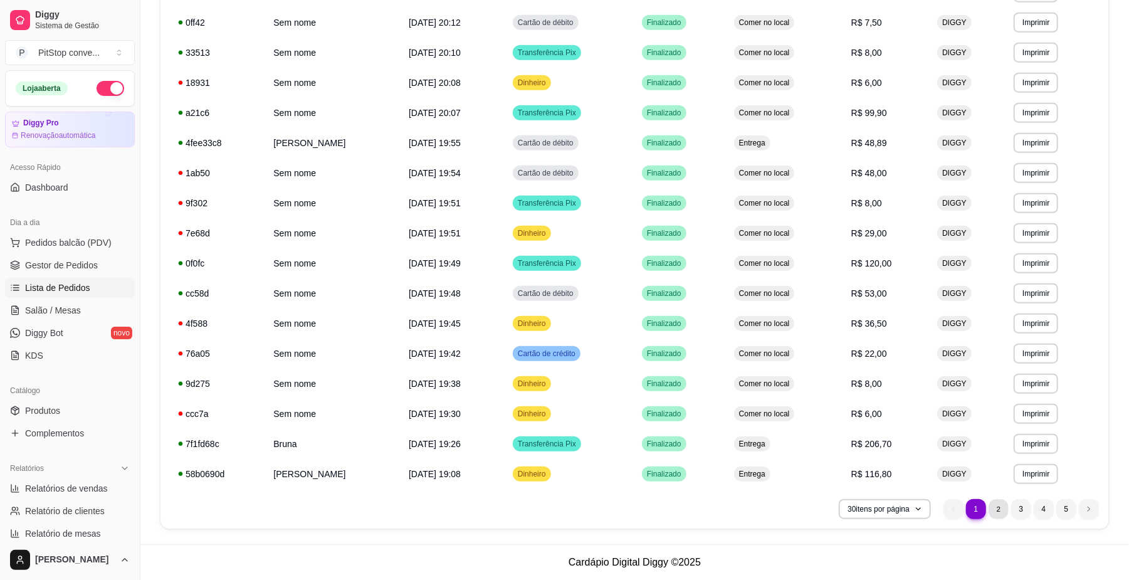
click at [996, 507] on li "2" at bounding box center [998, 508] width 19 height 19
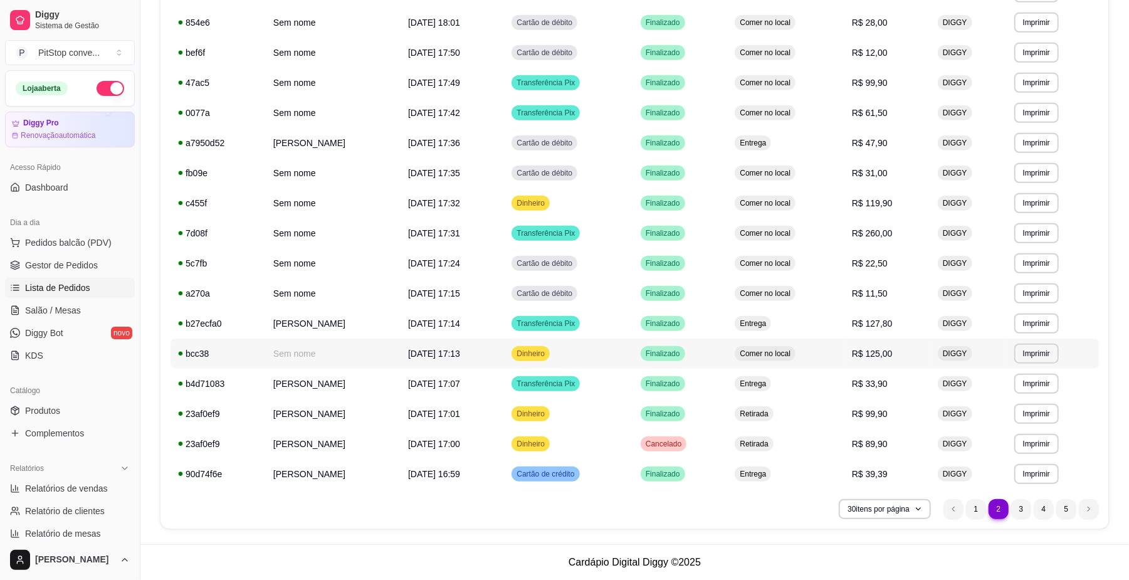
click at [845, 362] on td "Comer no local" at bounding box center [785, 354] width 117 height 30
click at [877, 209] on td "R$ 119,90" at bounding box center [888, 203] width 86 height 30
click at [1075, 512] on li "5" at bounding box center [1066, 508] width 19 height 19
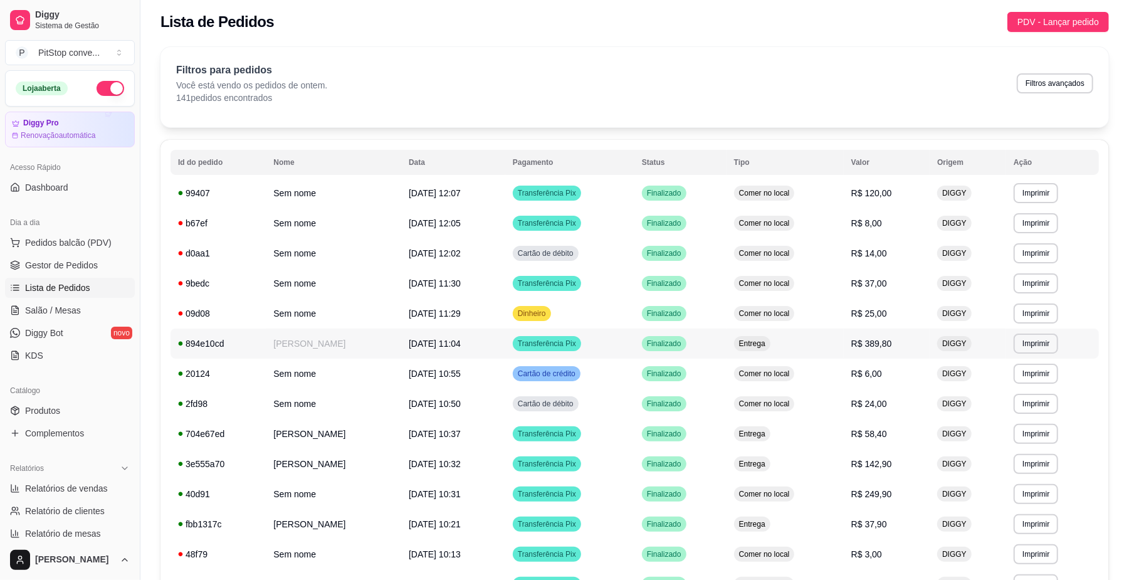
scroll to position [0, 0]
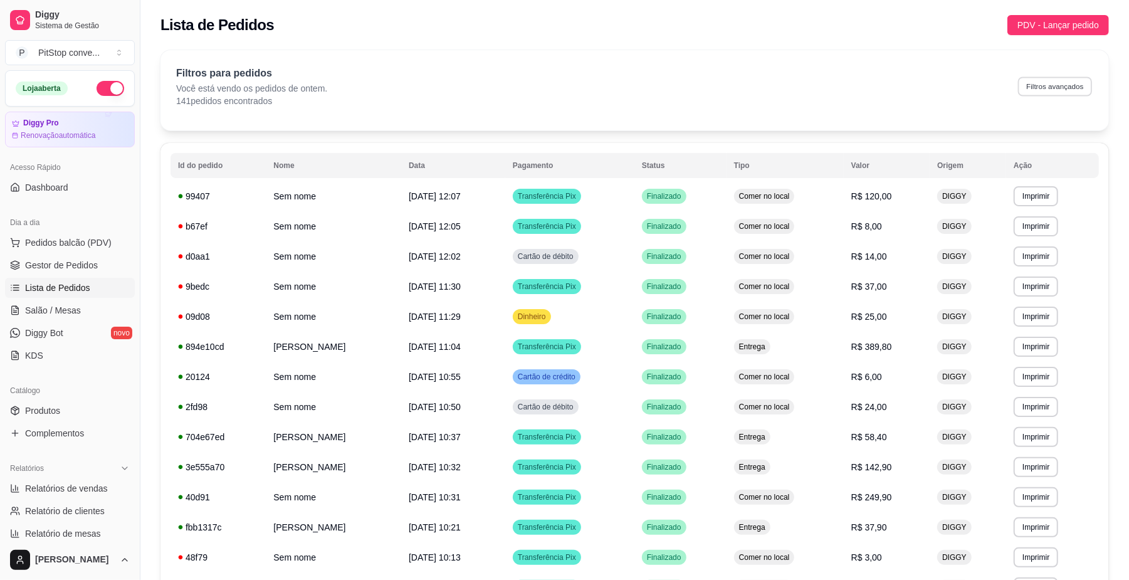
click at [1059, 79] on button "Filtros avançados" at bounding box center [1055, 85] width 74 height 19
select select "1"
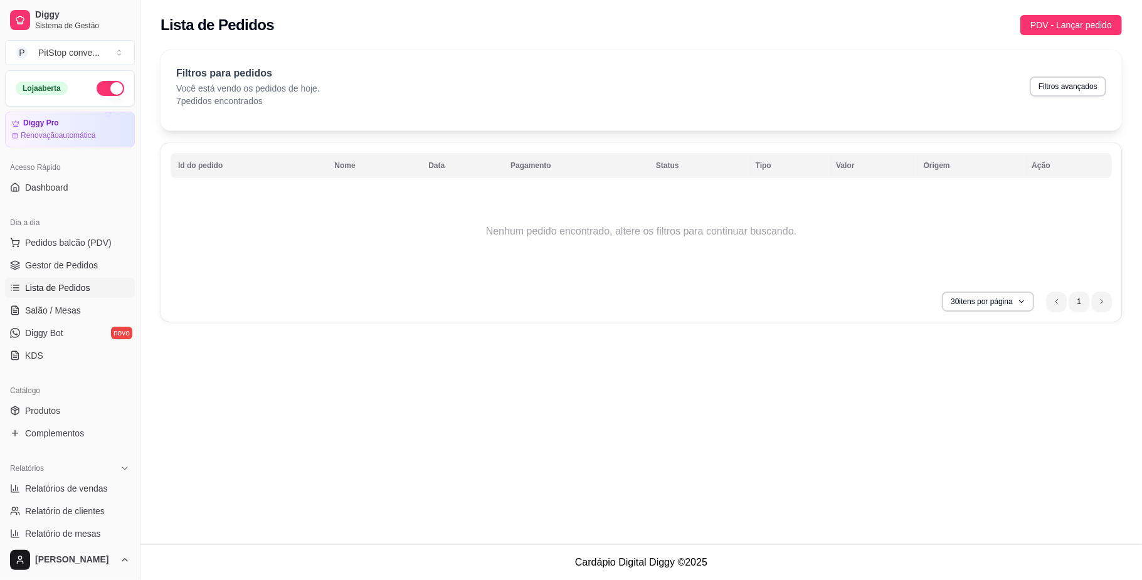
drag, startPoint x: 1004, startPoint y: 90, endPoint x: 1025, endPoint y: 85, distance: 21.3
click at [1020, 87] on div "Filtros para pedidos Você está vendo os pedidos de hoje. 7 pedidos encontrados …" at bounding box center [641, 86] width 930 height 41
click at [1026, 85] on div "Filtros para pedidos Você está vendo os pedidos de hoje. 7 pedidos encontrados …" at bounding box center [641, 86] width 930 height 41
click at [1054, 83] on button "Filtros avançados" at bounding box center [1068, 86] width 76 height 20
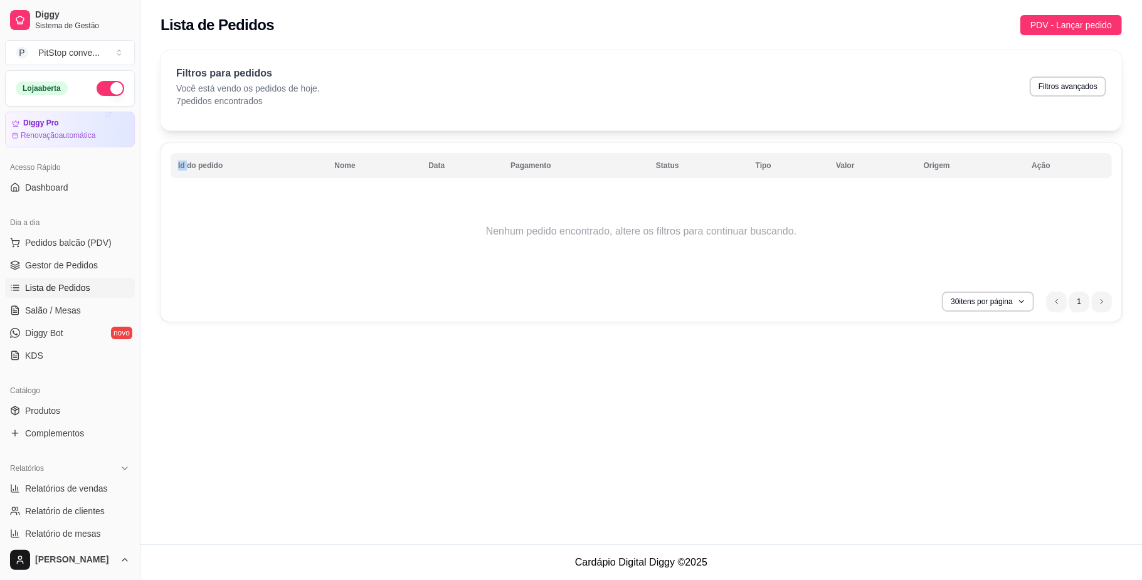
select select "0"
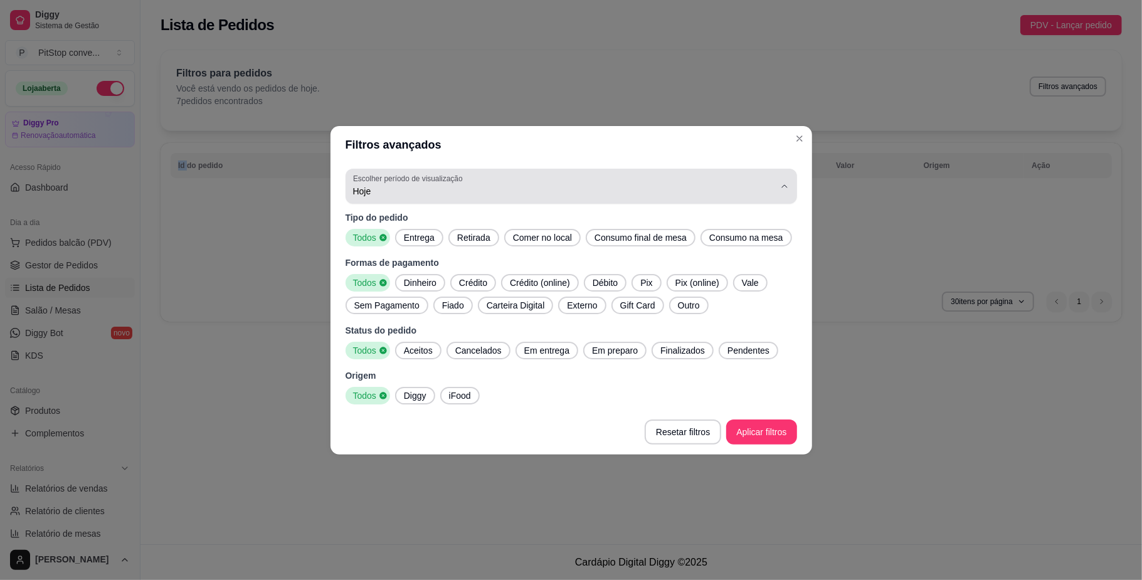
click at [485, 185] on span "Hoje" at bounding box center [563, 191] width 421 height 13
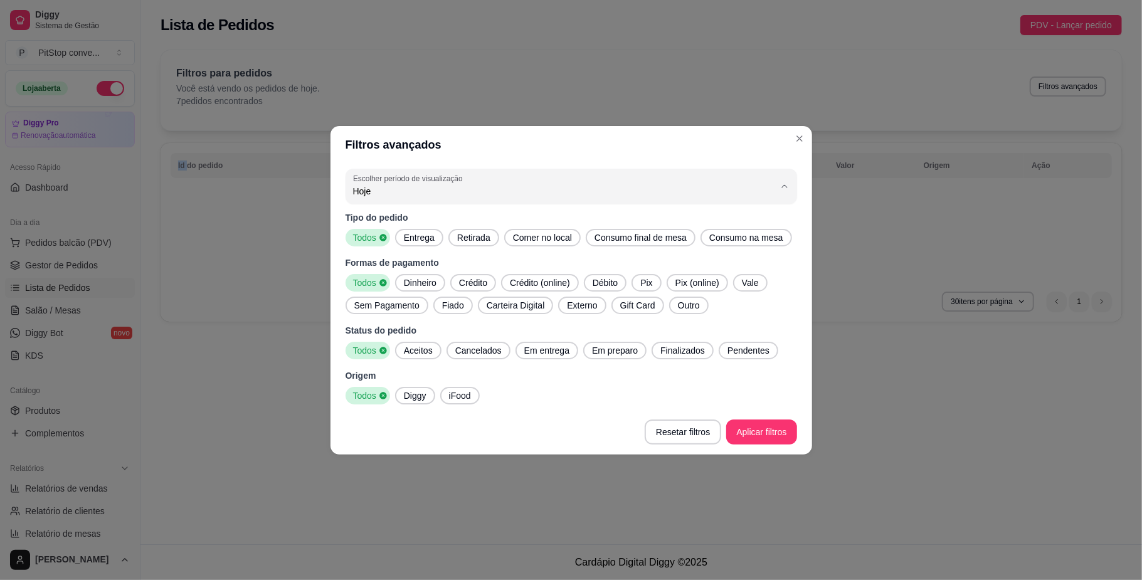
click at [445, 247] on span "Ontem" at bounding box center [565, 241] width 402 height 12
type input "1"
select select "1"
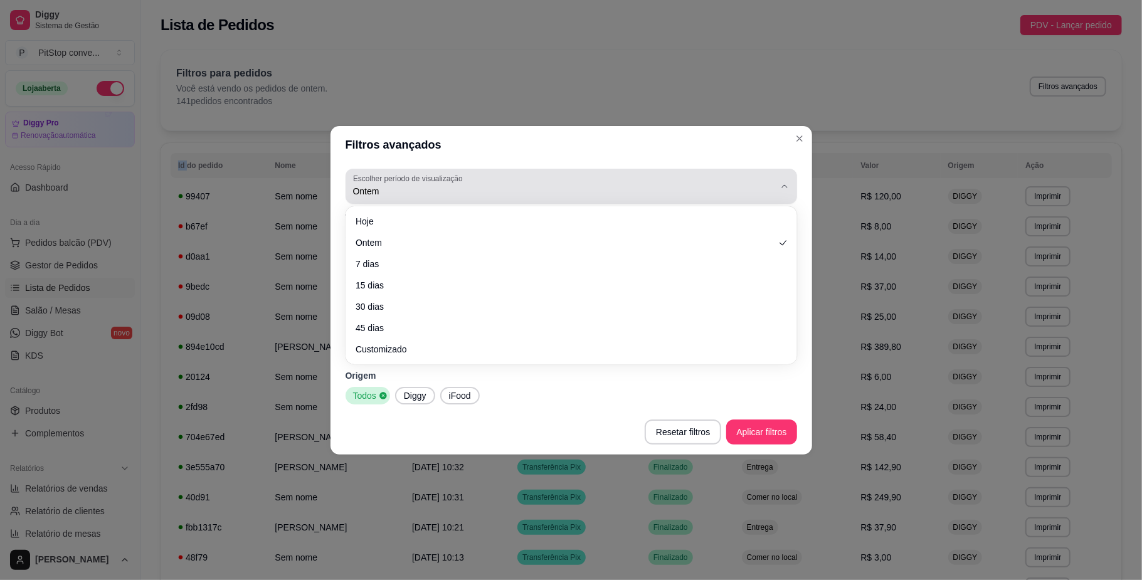
click at [444, 174] on label "Escolher período de visualização" at bounding box center [409, 178] width 113 height 11
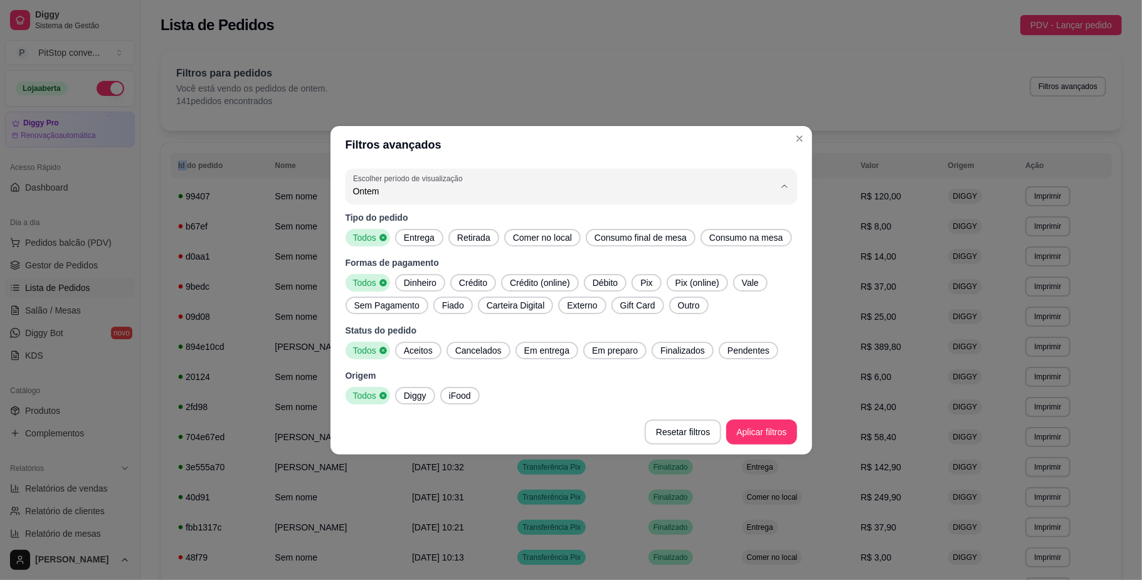
click at [372, 263] on span "7 dias" at bounding box center [565, 262] width 402 height 12
type input "7"
select select "7"
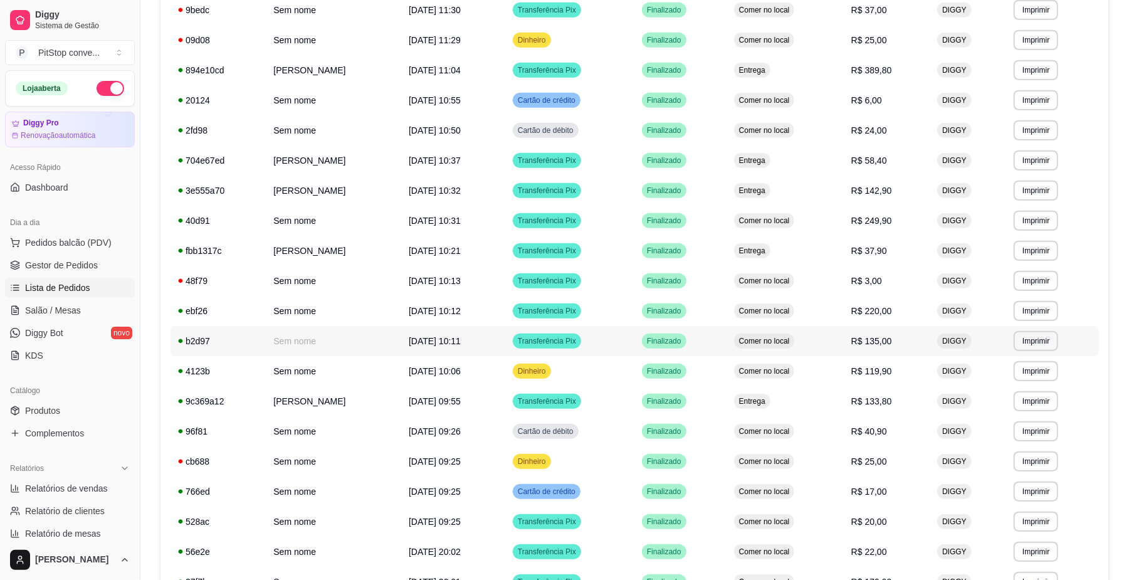
scroll to position [595, 0]
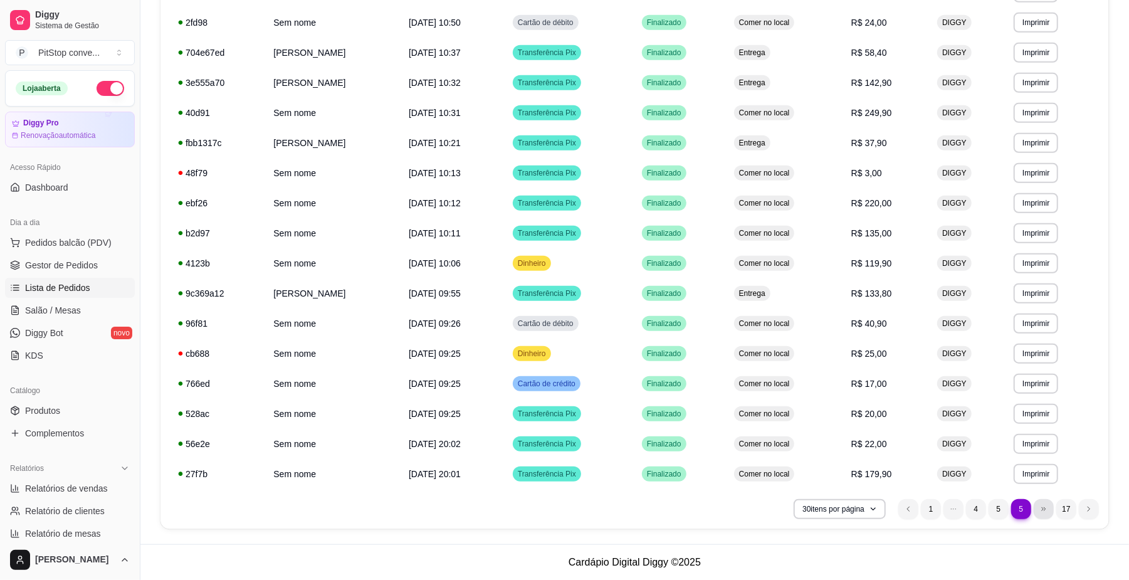
click at [1035, 505] on li "dots element" at bounding box center [1044, 509] width 20 height 20
click at [1023, 509] on li "11" at bounding box center [1021, 509] width 20 height 20
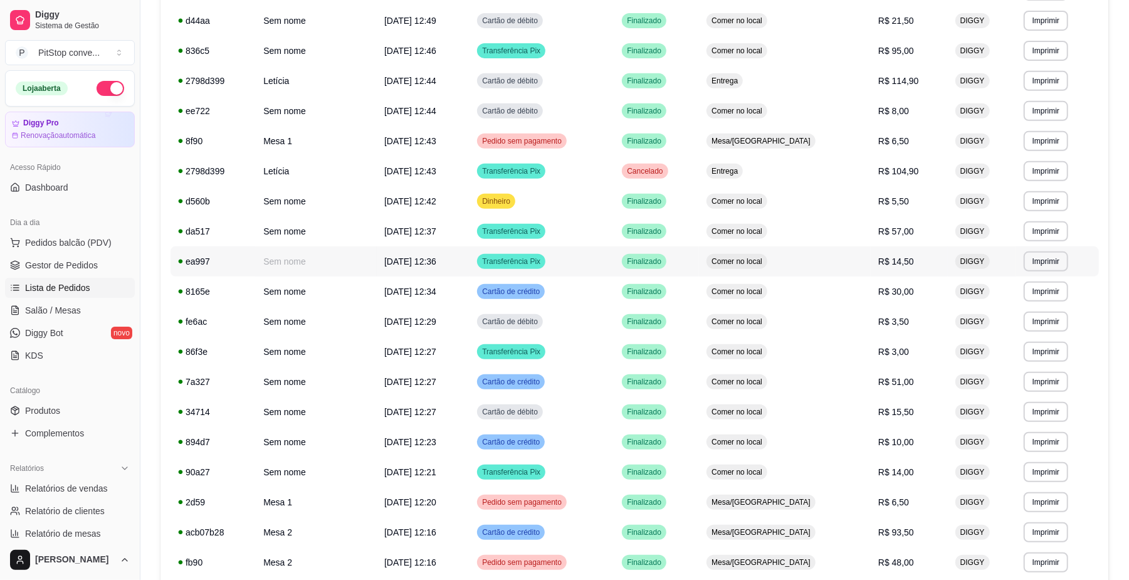
scroll to position [261, 0]
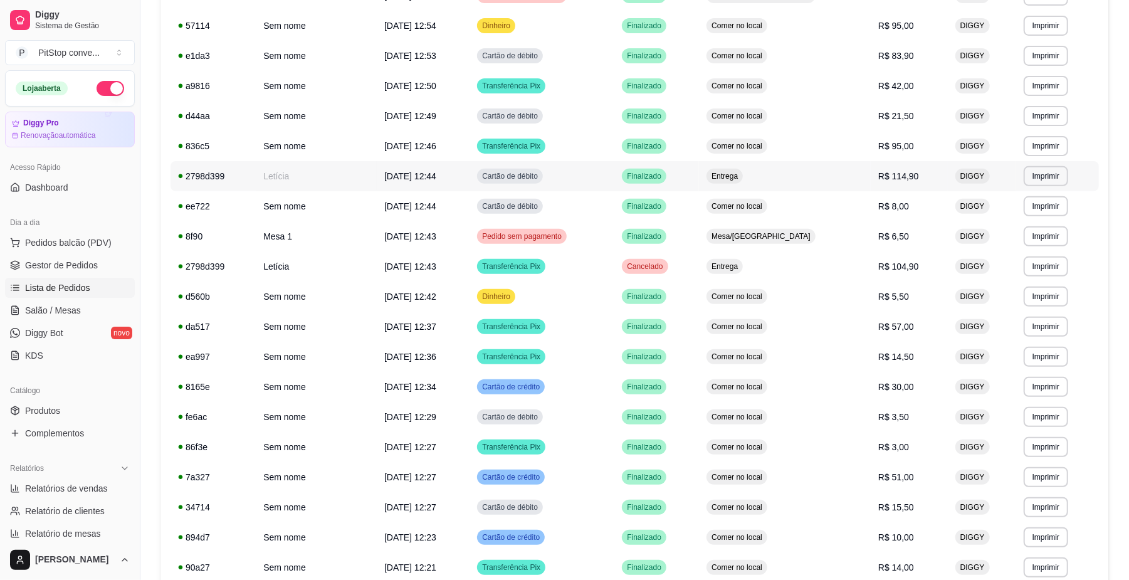
click at [902, 167] on td "R$ 114,90" at bounding box center [909, 176] width 77 height 30
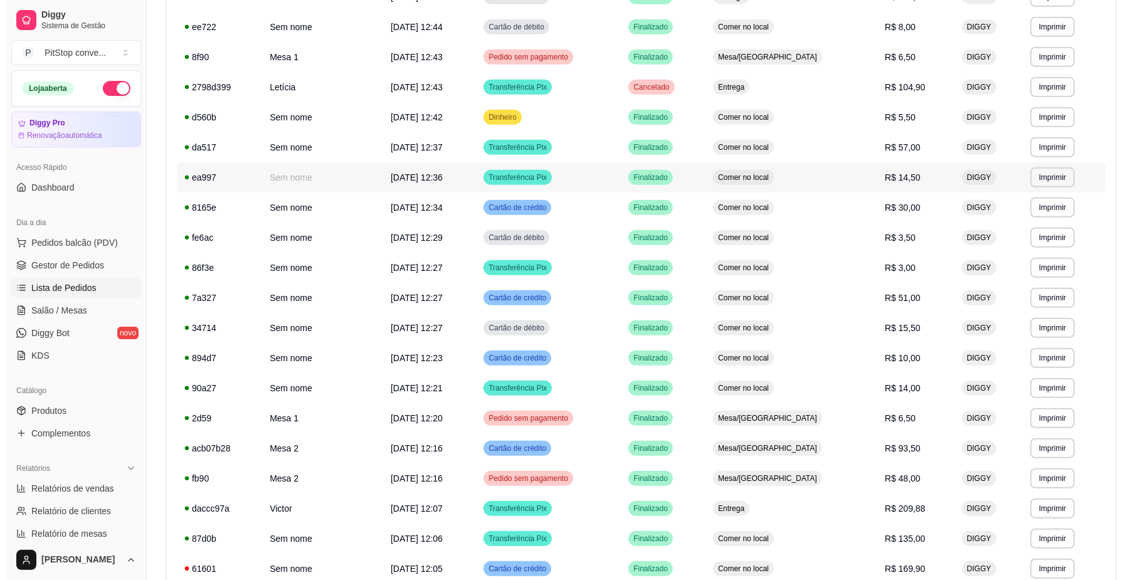
scroll to position [595, 0]
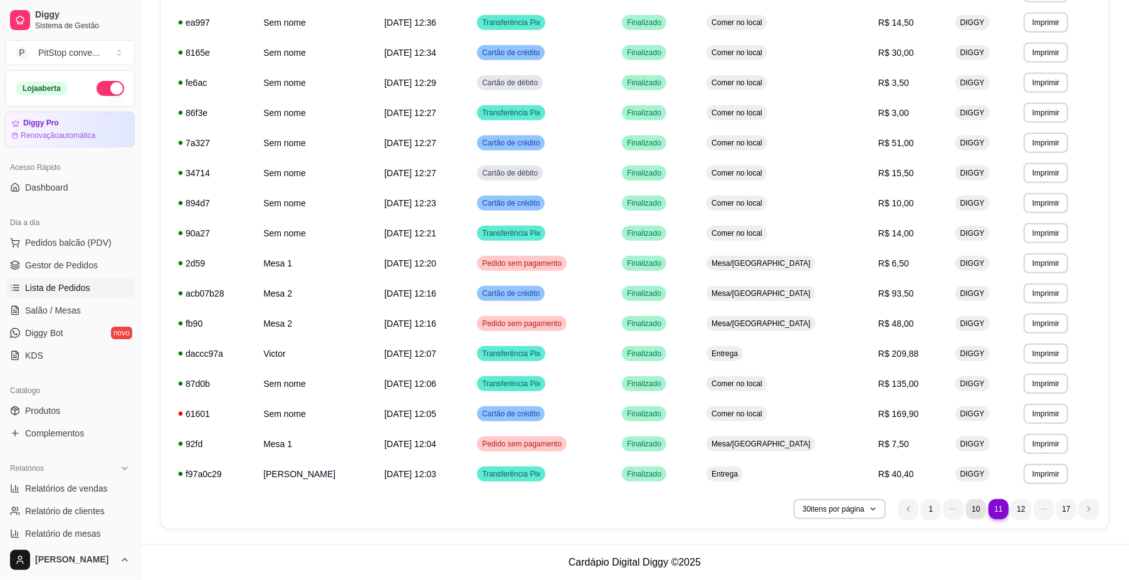
click at [982, 514] on li "10" at bounding box center [976, 509] width 20 height 20
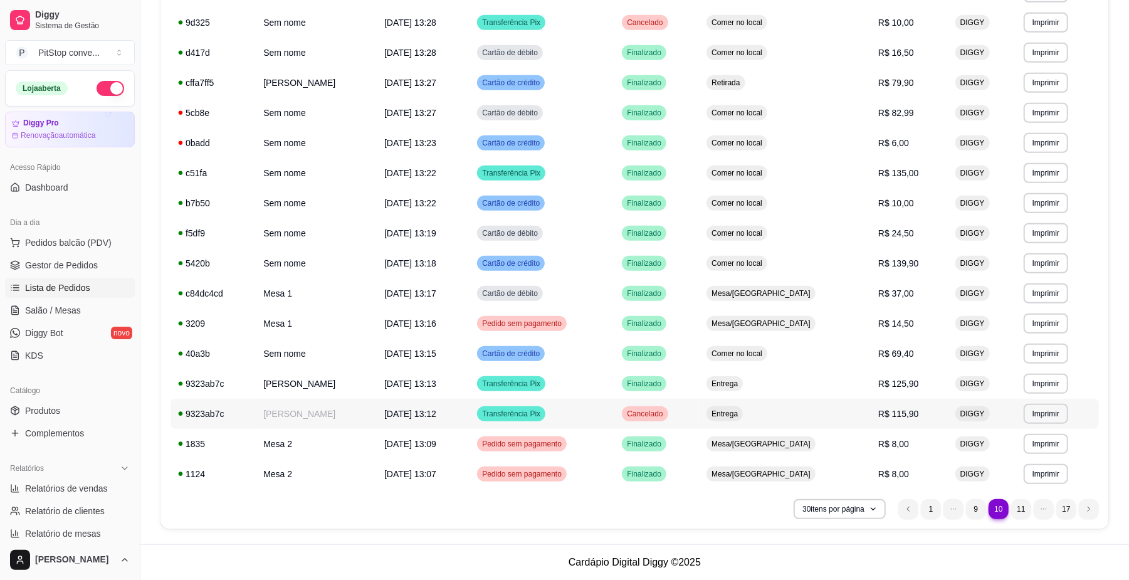
click at [878, 409] on span "R$ 115,90" at bounding box center [898, 414] width 41 height 10
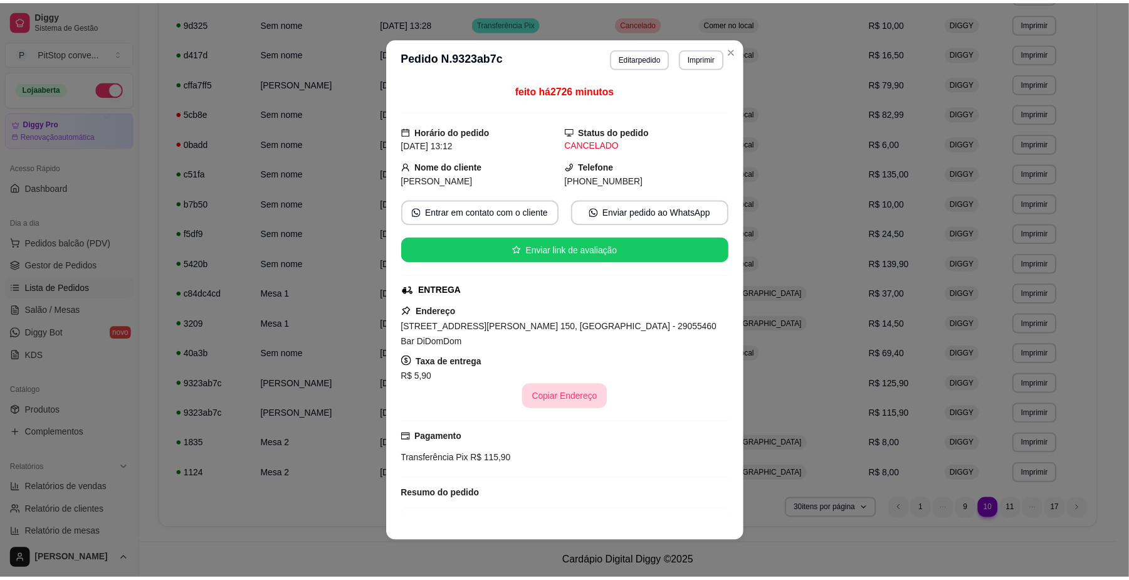
scroll to position [95, 0]
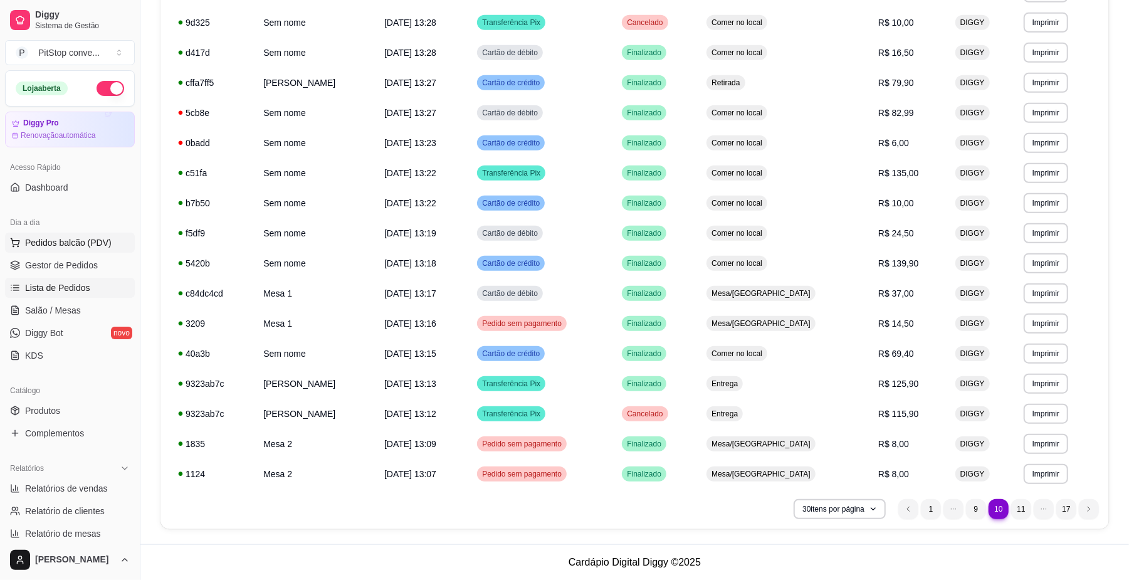
click at [88, 241] on span "Pedidos balcão (PDV)" at bounding box center [68, 242] width 87 height 13
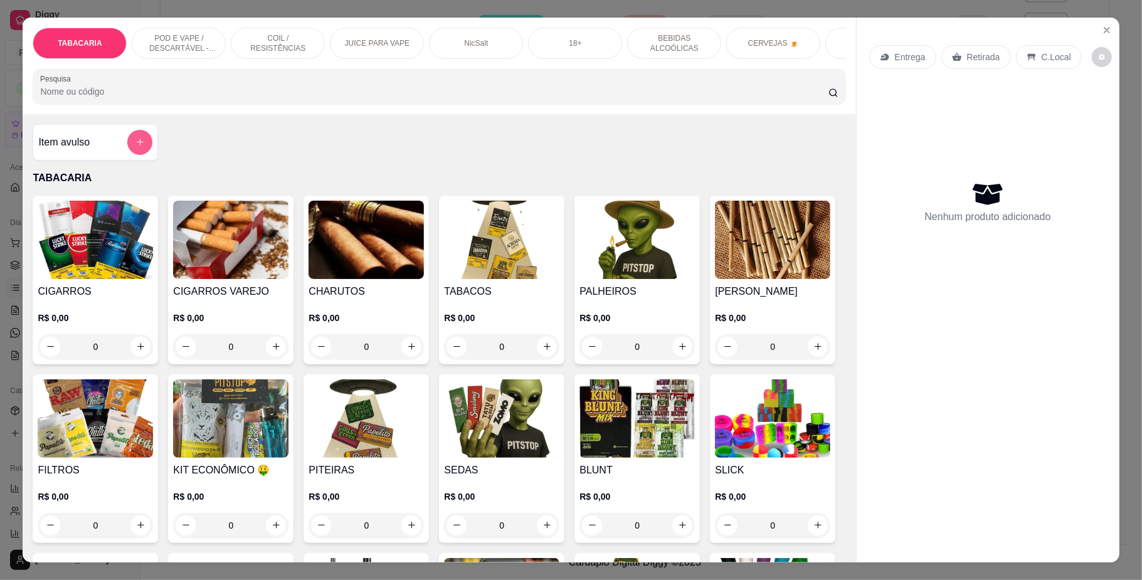
click at [135, 147] on icon "add-separate-item" at bounding box center [139, 141] width 9 height 9
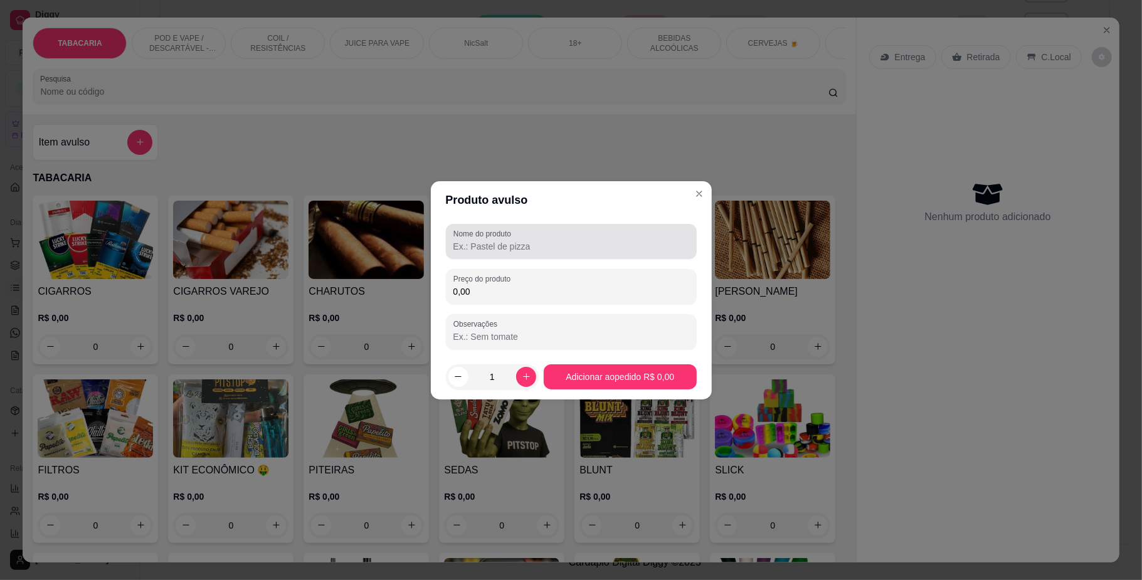
click at [562, 255] on div "Nome do produto" at bounding box center [571, 241] width 251 height 35
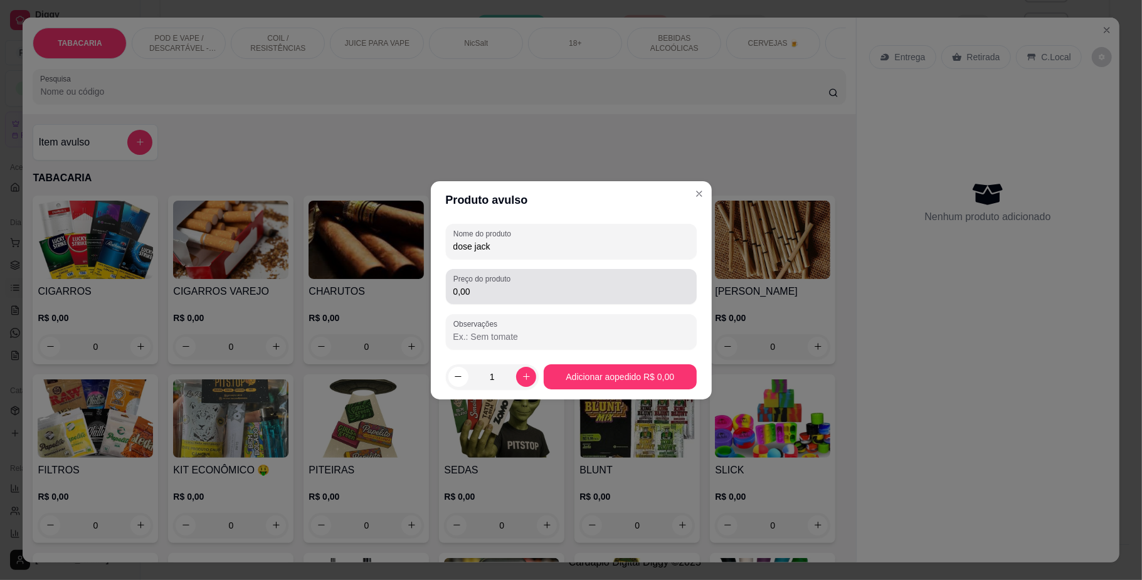
type input "dose jack"
click at [539, 283] on div "0,00" at bounding box center [571, 286] width 236 height 25
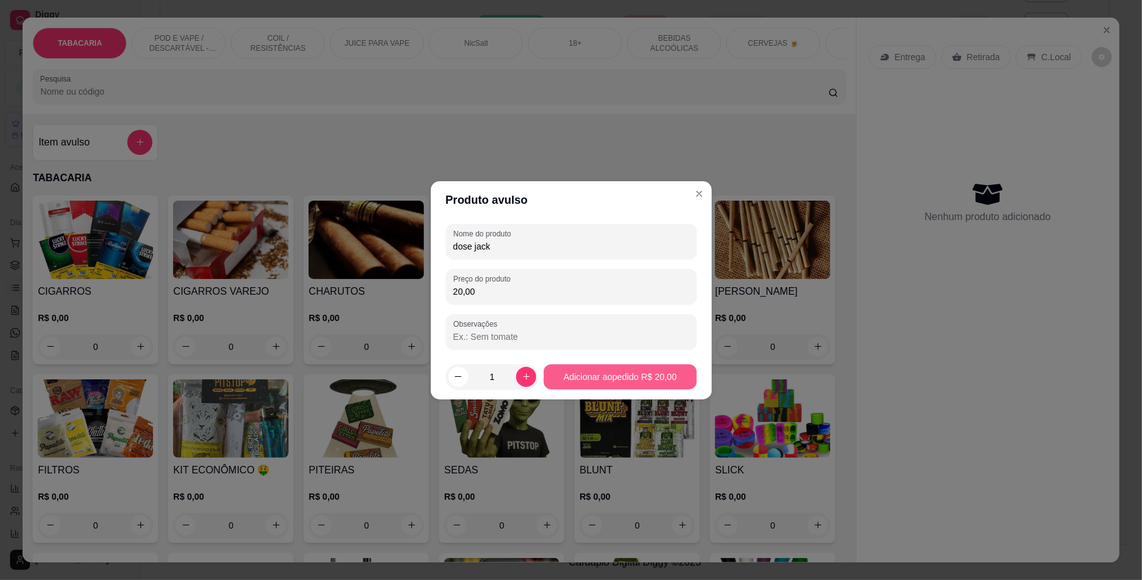
type input "20,00"
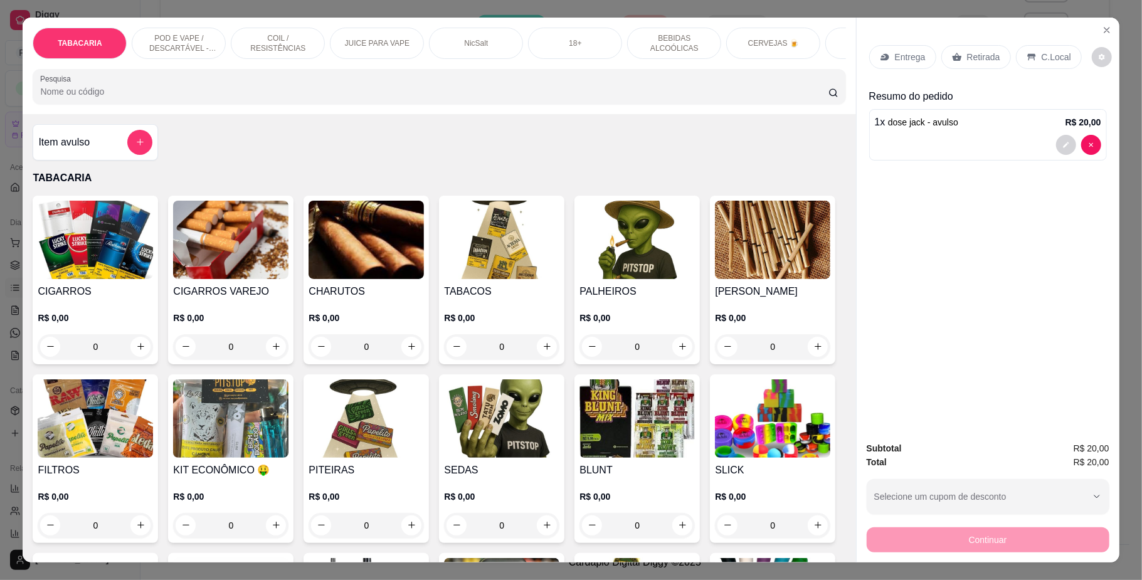
click at [134, 149] on button "add-separate-item" at bounding box center [139, 142] width 25 height 25
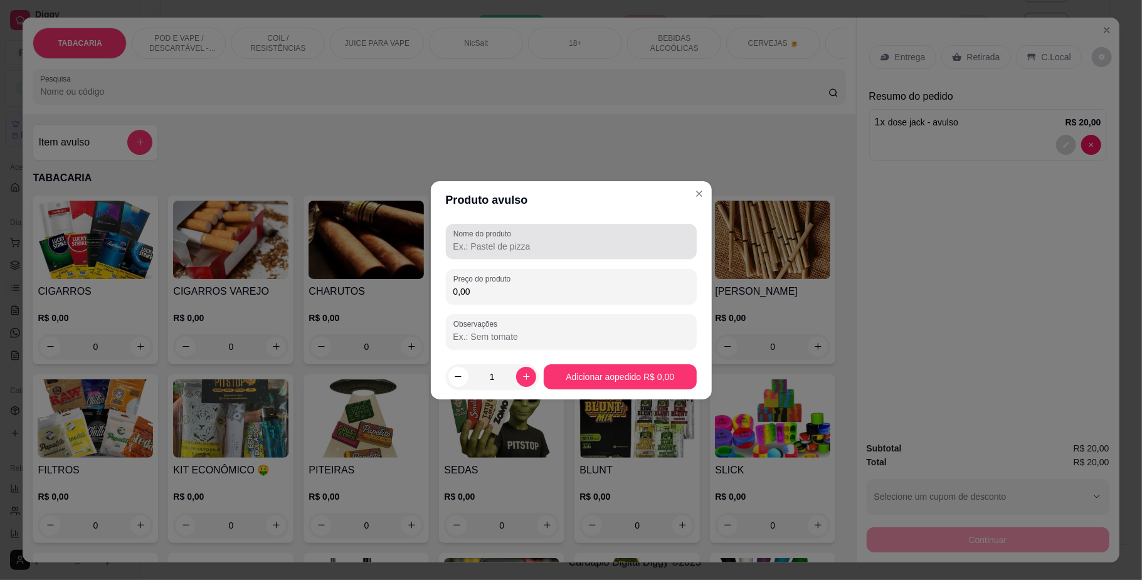
click at [530, 251] on input "Nome do produto" at bounding box center [571, 246] width 236 height 13
type input "pe de moleque"
click at [587, 294] on input "0,00" at bounding box center [571, 291] width 236 height 13
type input "8,00"
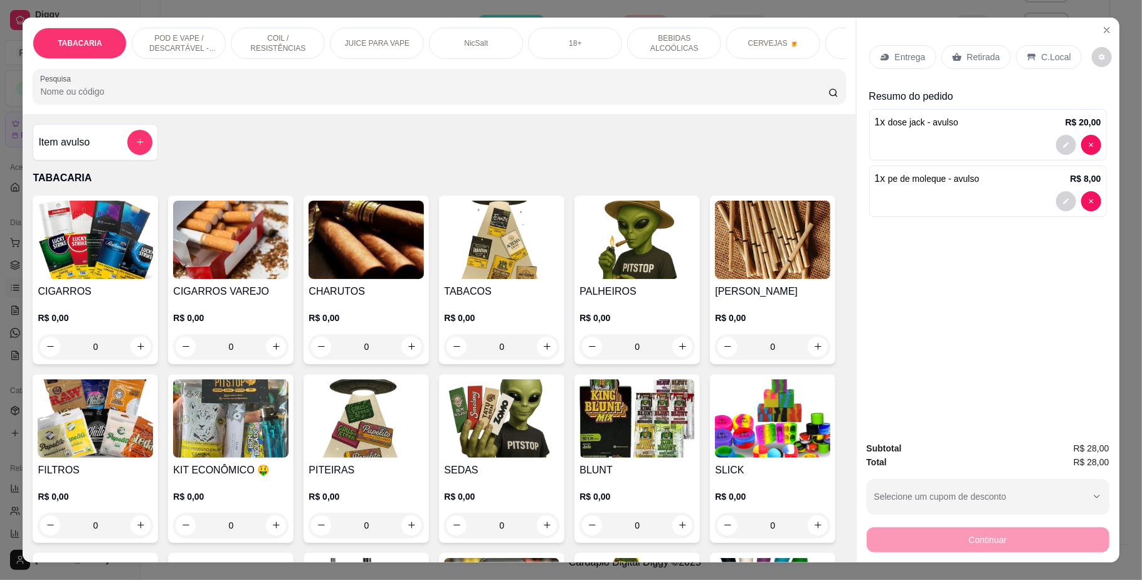
click at [1058, 61] on p "C.Local" at bounding box center [1055, 57] width 29 height 13
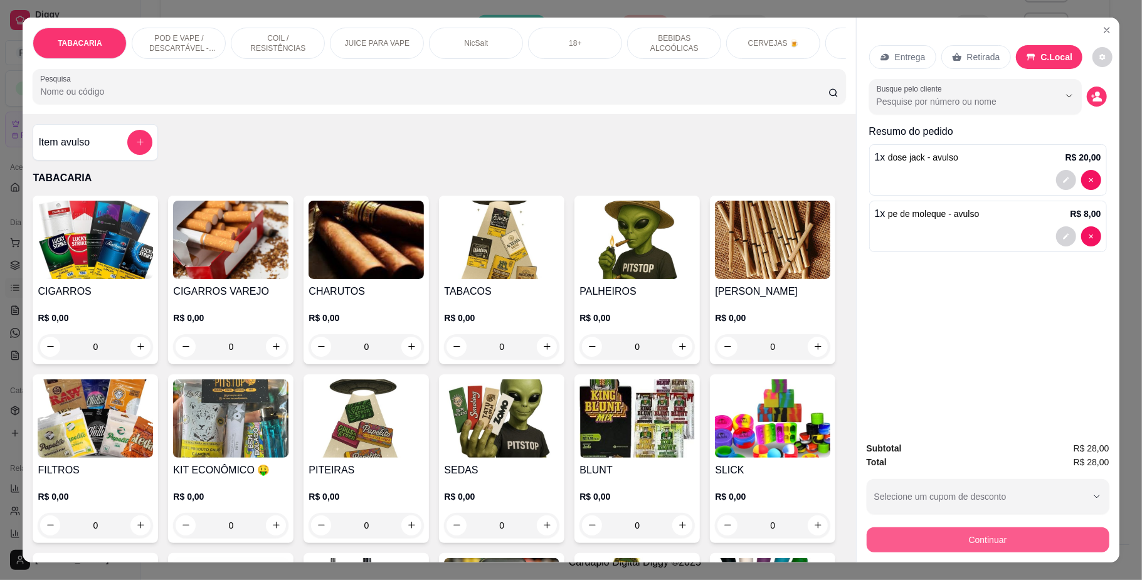
click at [989, 542] on button "Continuar" at bounding box center [988, 539] width 243 height 25
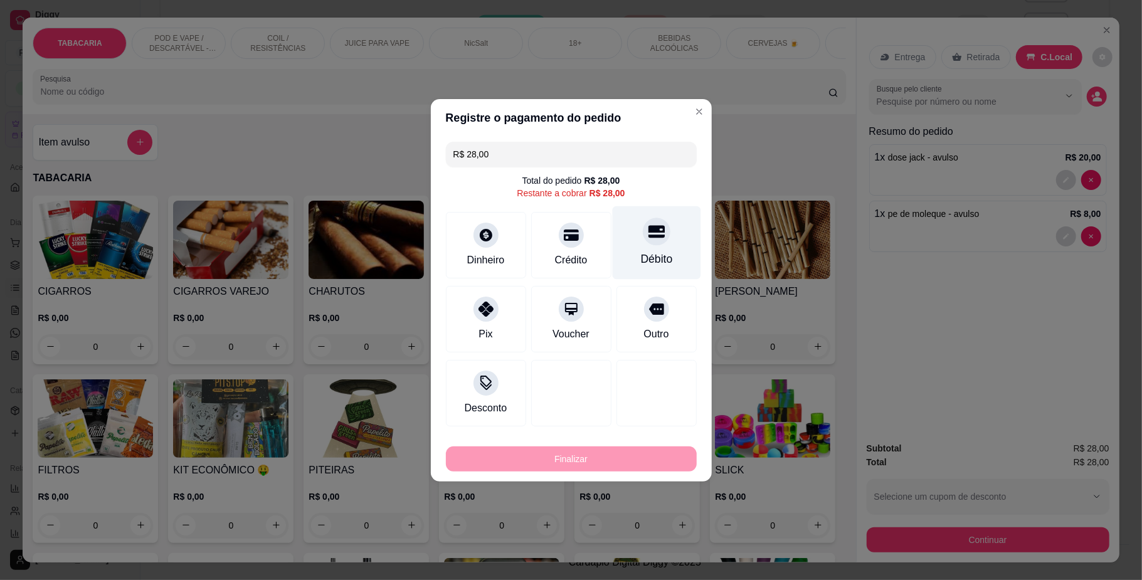
click at [653, 235] on icon at bounding box center [656, 231] width 16 height 13
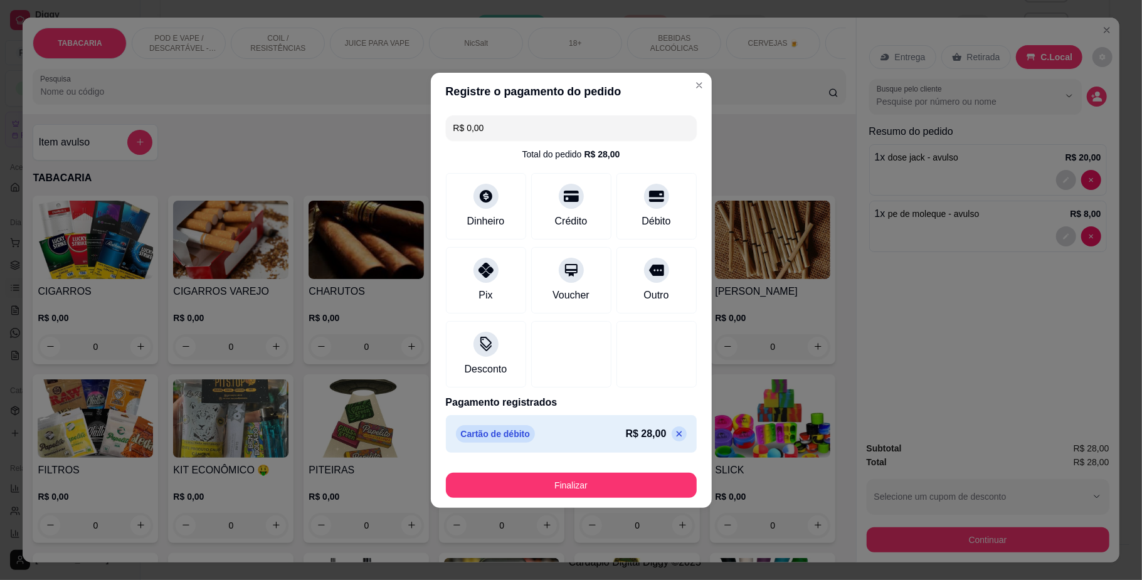
click at [545, 474] on button "Finalizar" at bounding box center [571, 485] width 251 height 25
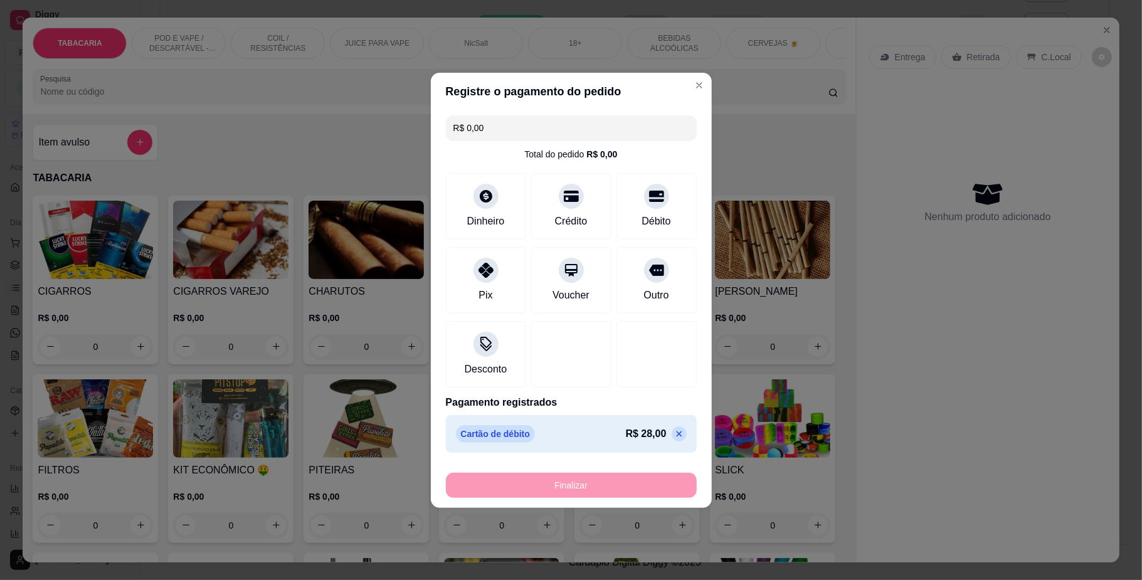
type input "-R$ 28,00"
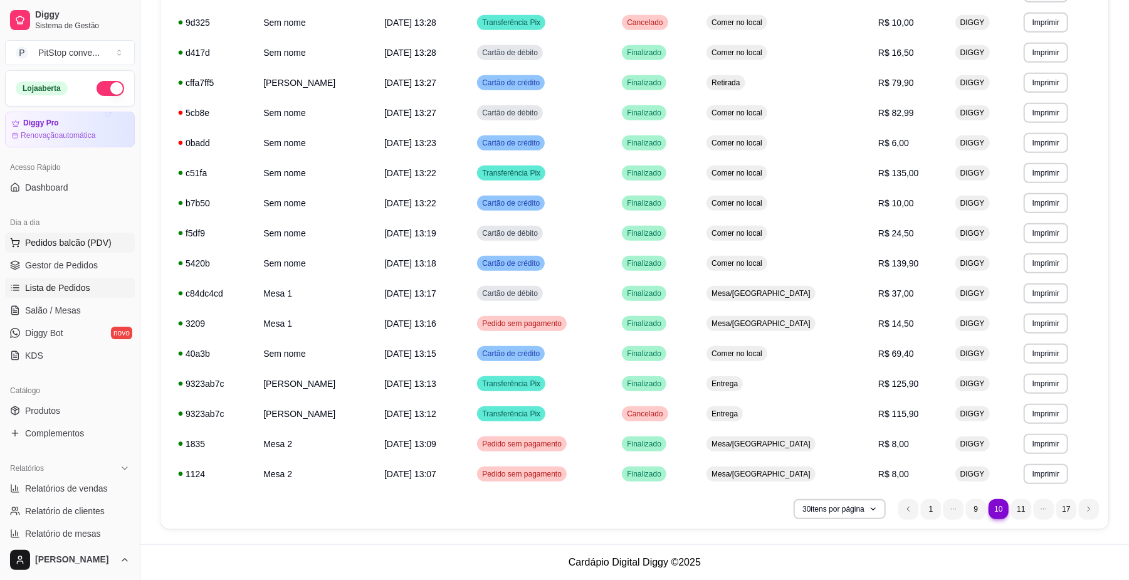
click at [53, 242] on span "Pedidos balcão (PDV)" at bounding box center [68, 242] width 87 height 13
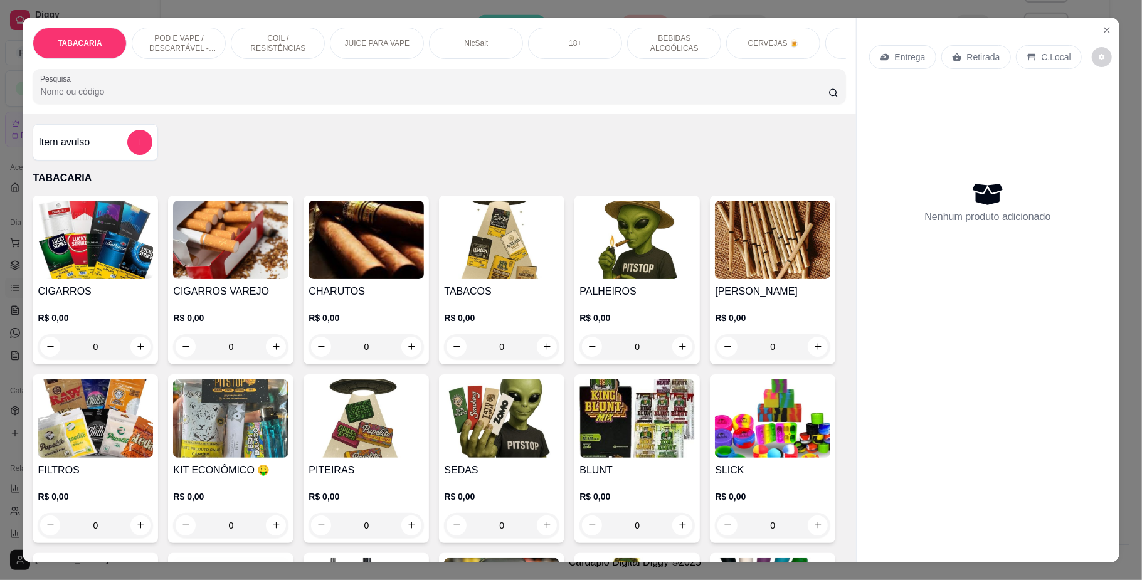
click at [104, 183] on p "TABACARIA" at bounding box center [439, 178] width 813 height 15
click at [129, 161] on div "Item avulso" at bounding box center [95, 142] width 125 height 36
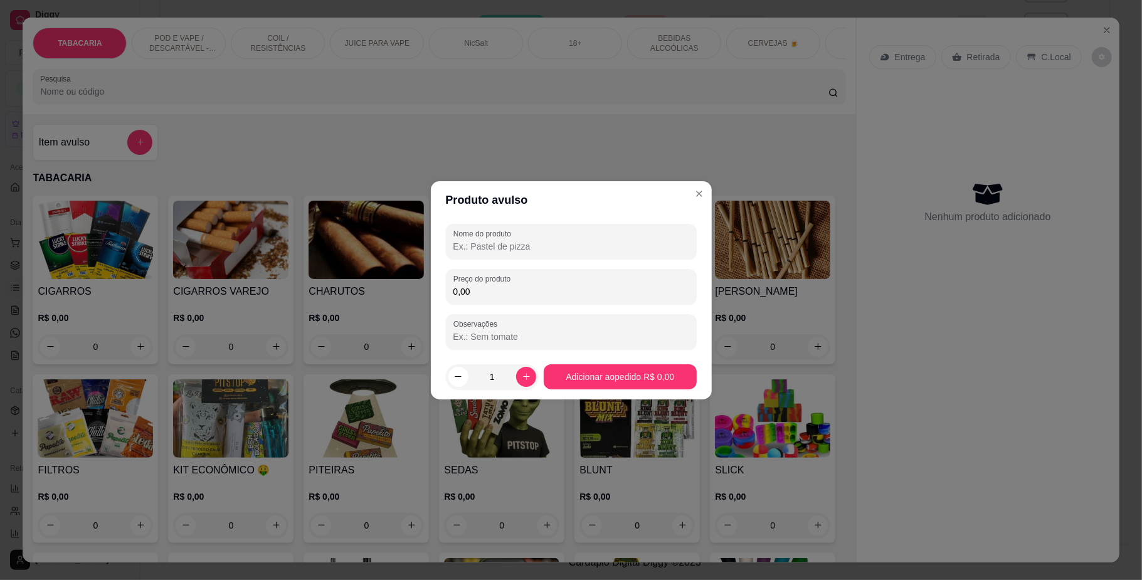
click at [459, 262] on div "Nome do produto Preço do produto 0,00 Observações" at bounding box center [571, 286] width 251 height 125
click at [525, 222] on div "Nome do produto Preço do produto 0,00 Observações" at bounding box center [571, 286] width 281 height 135
click at [534, 241] on input "Nome do produto" at bounding box center [571, 246] width 236 height 13
type input "gelo 4 kg"
click at [603, 275] on div "0,00" at bounding box center [571, 286] width 236 height 25
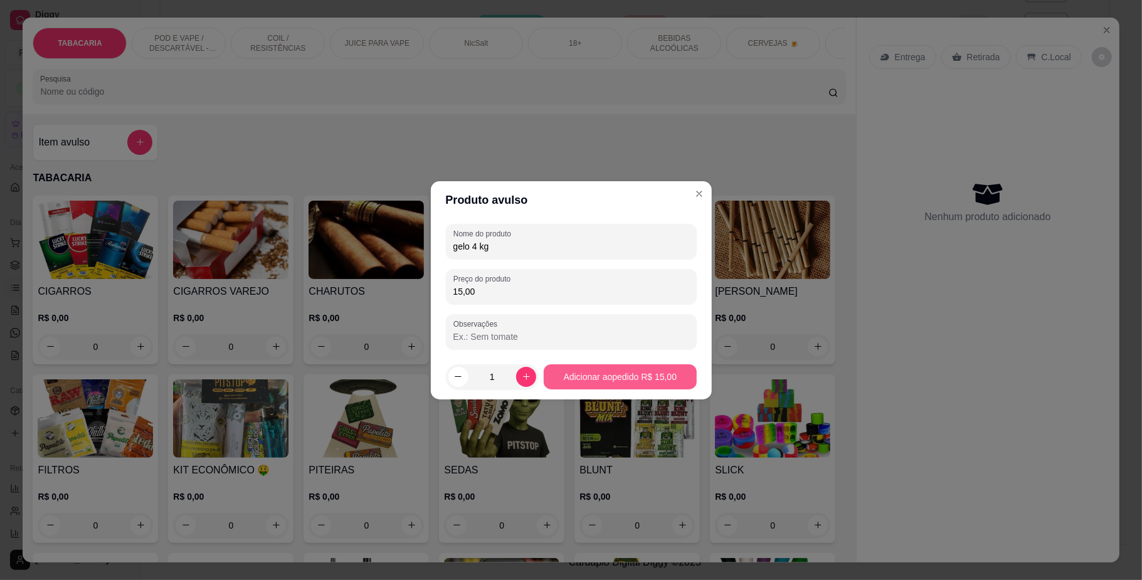
type input "15,00"
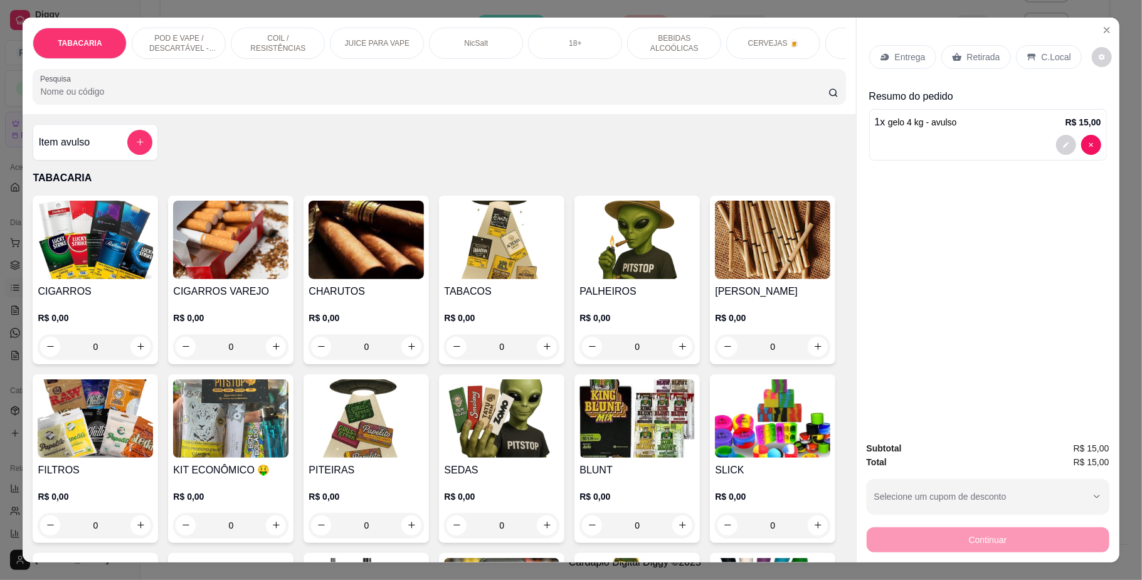
click at [997, 43] on div "Entrega Retirada C.Local" at bounding box center [988, 57] width 238 height 44
click at [1029, 51] on div "C.Local" at bounding box center [1049, 57] width 66 height 24
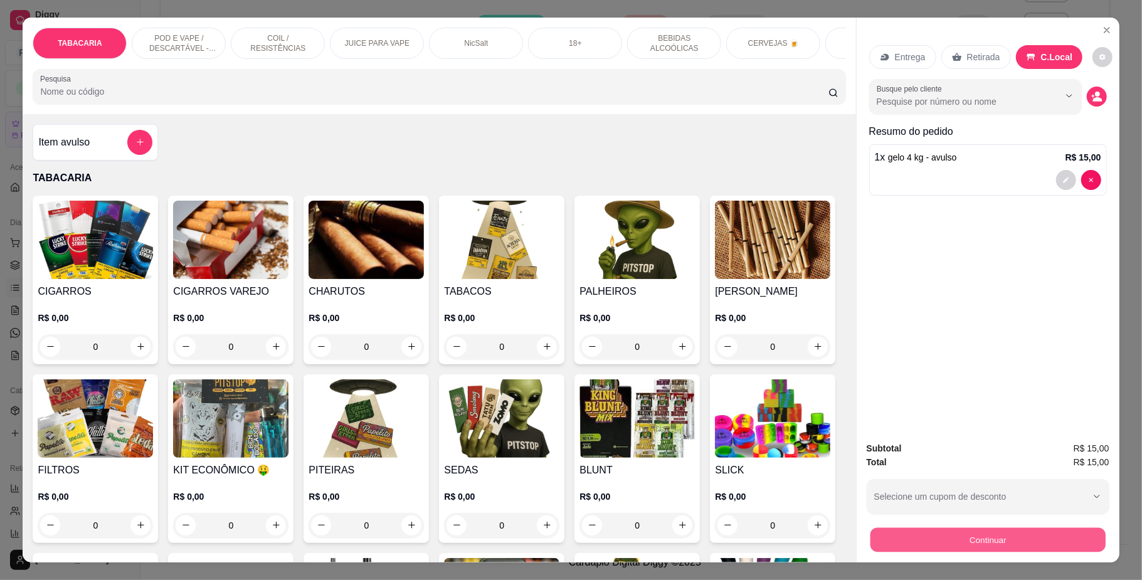
click at [1012, 530] on button "Continuar" at bounding box center [987, 540] width 235 height 24
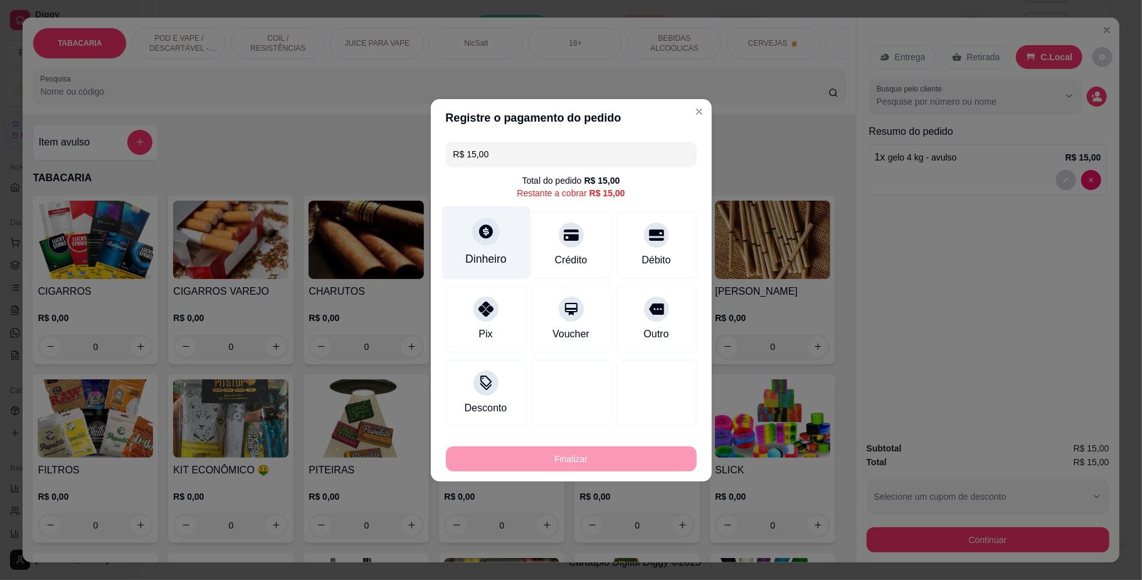
click at [499, 246] on div "Dinheiro" at bounding box center [485, 242] width 88 height 73
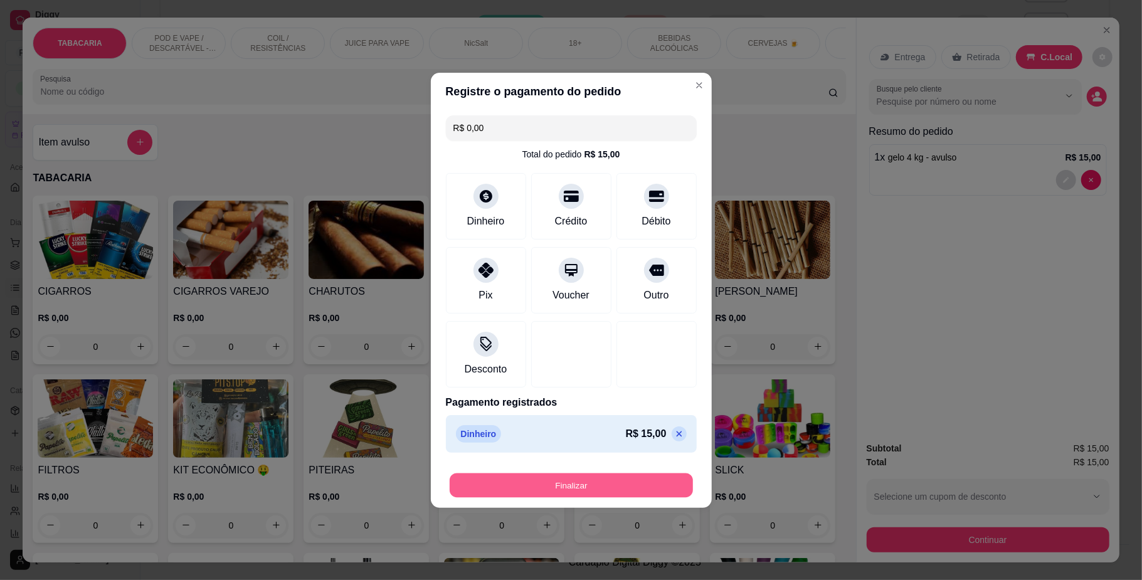
click at [630, 477] on button "Finalizar" at bounding box center [571, 485] width 243 height 24
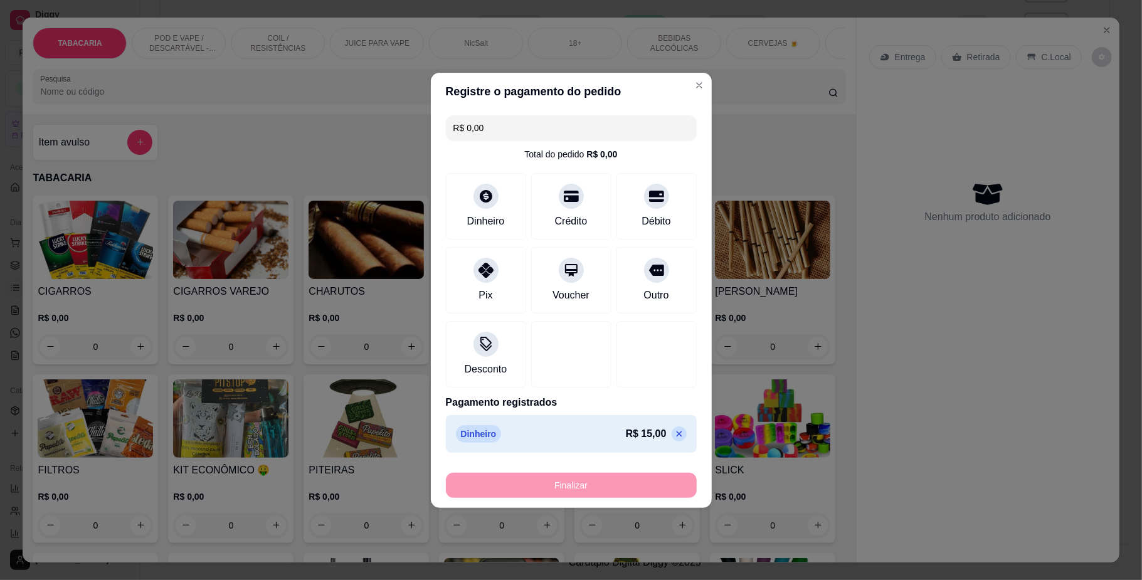
type input "-R$ 15,00"
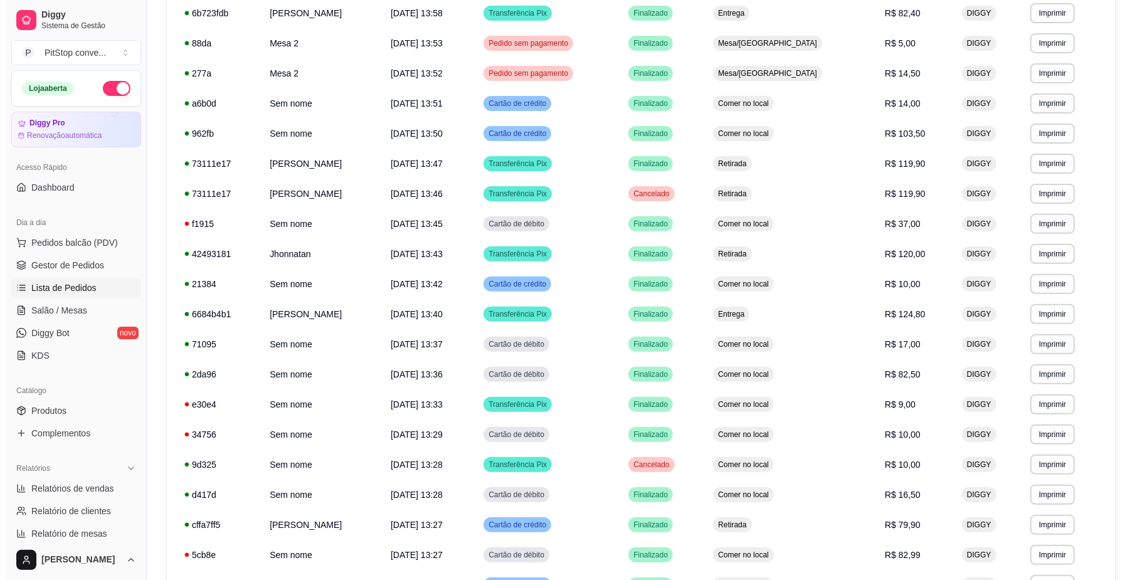
scroll to position [595, 0]
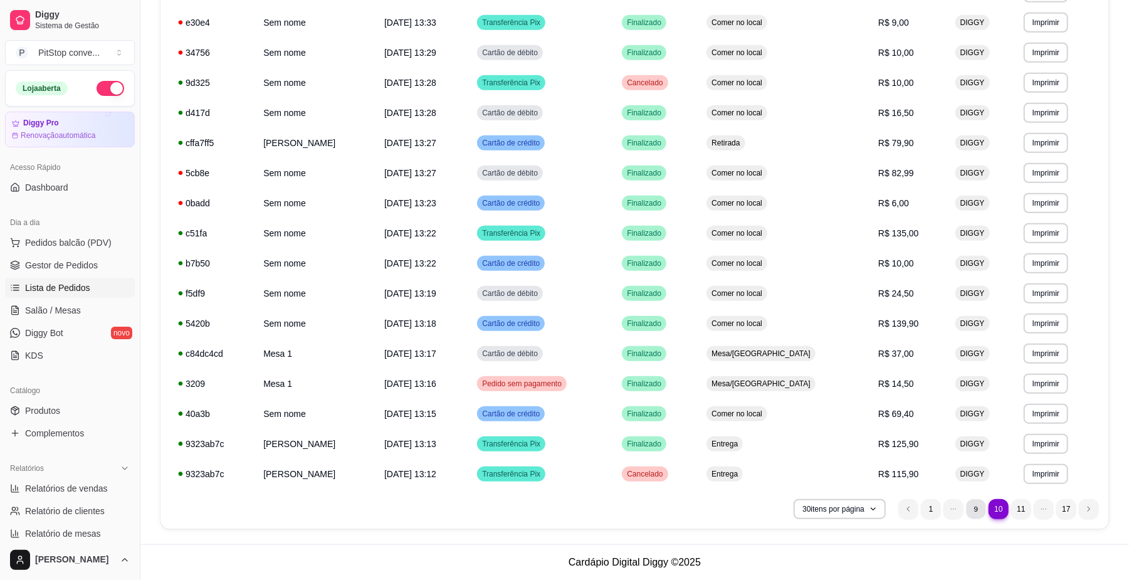
click at [977, 508] on li "9" at bounding box center [975, 508] width 19 height 19
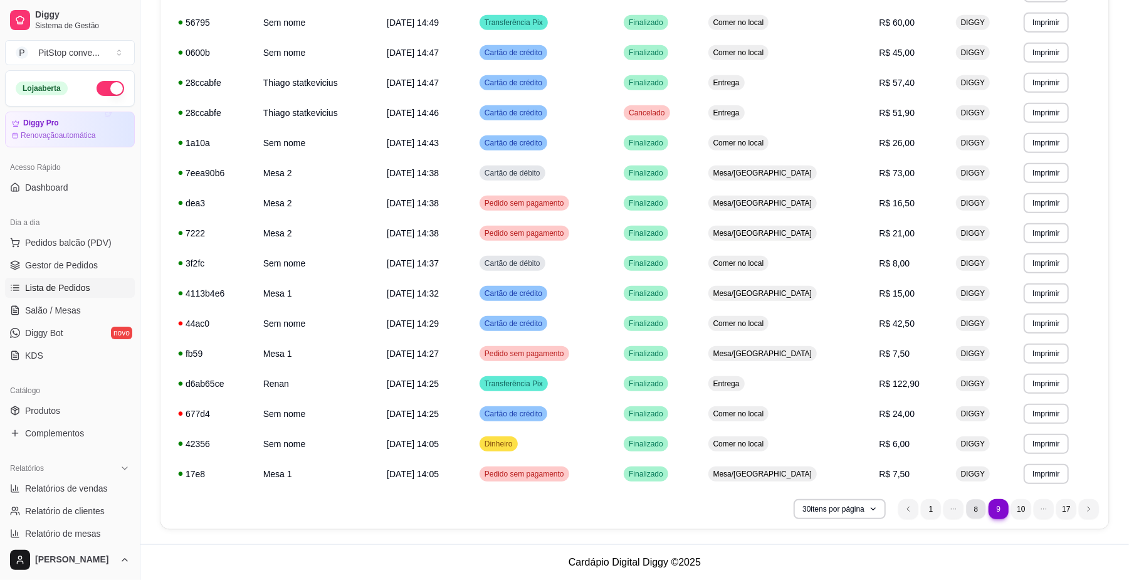
click at [974, 508] on li "8" at bounding box center [975, 508] width 19 height 19
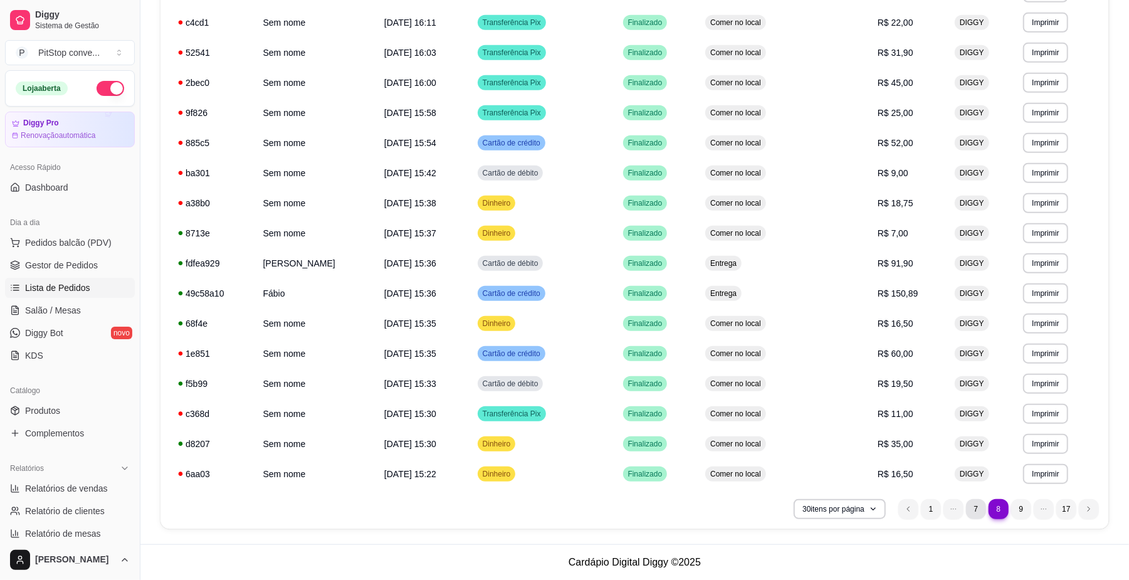
click at [974, 508] on li "7" at bounding box center [976, 509] width 20 height 20
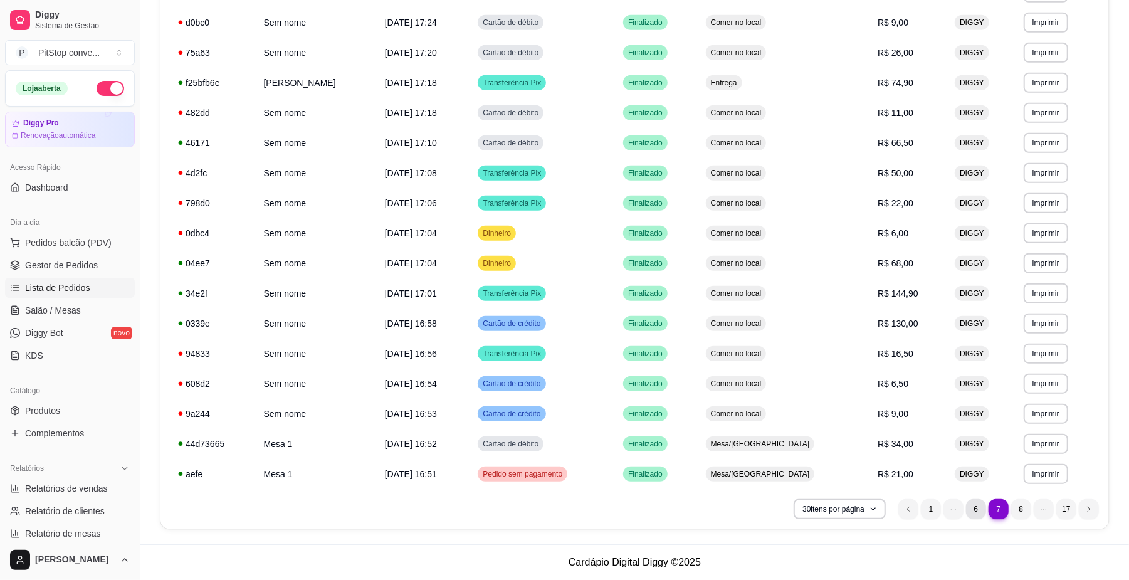
click at [974, 508] on li "6" at bounding box center [976, 509] width 20 height 20
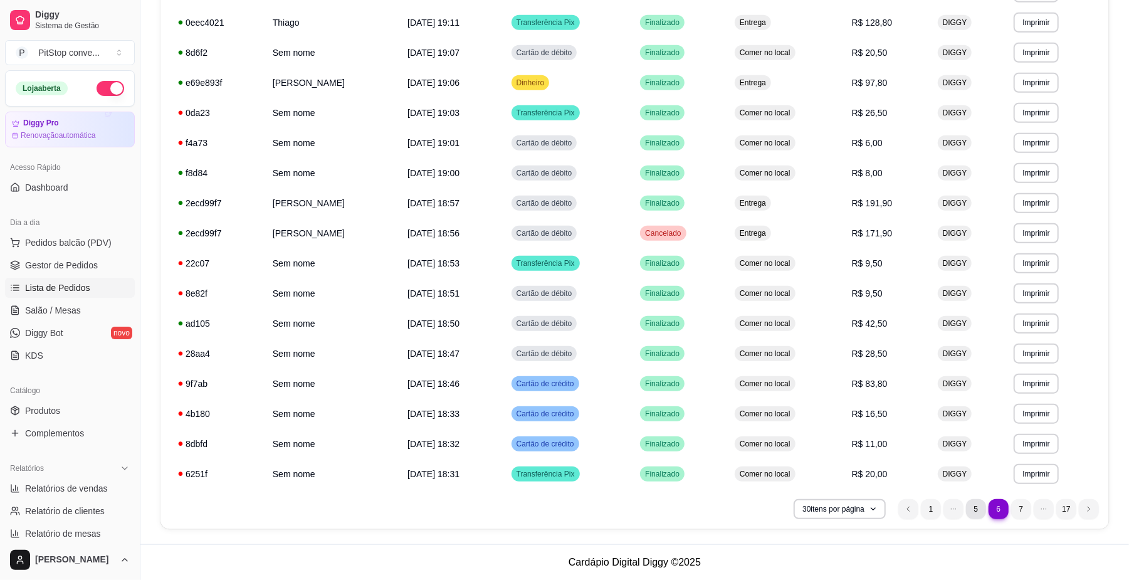
click at [974, 508] on li "5" at bounding box center [976, 509] width 20 height 20
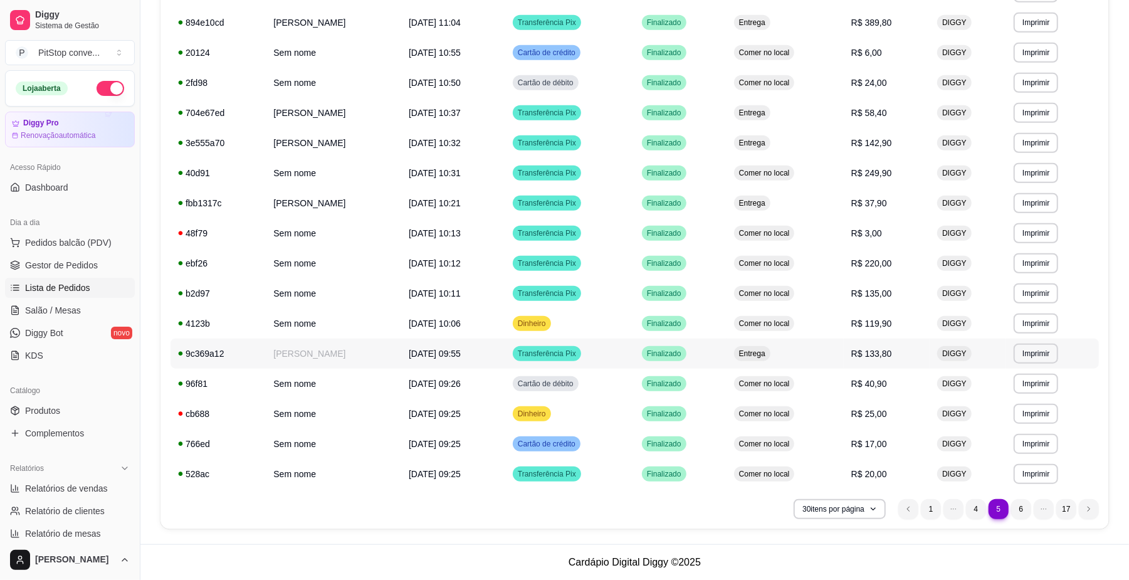
click at [892, 359] on td "R$ 133,80" at bounding box center [887, 354] width 86 height 30
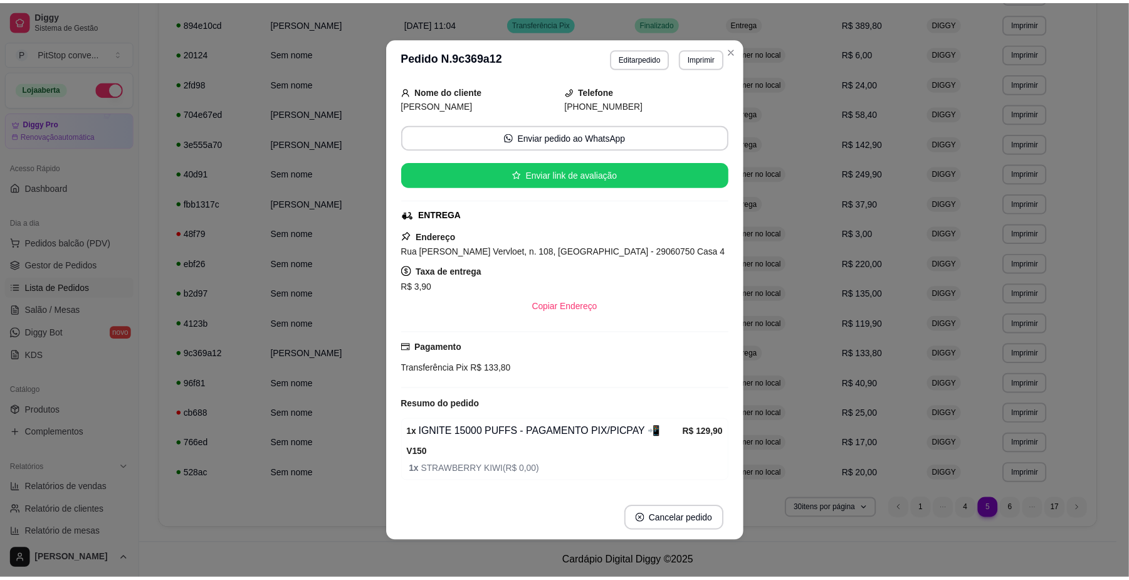
scroll to position [91, 0]
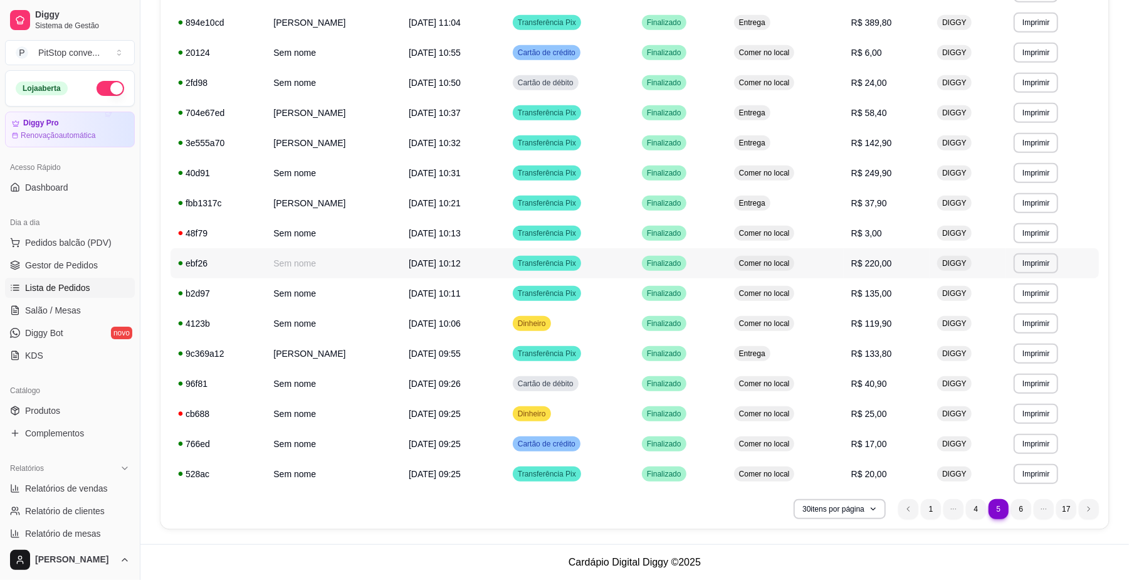
click at [844, 255] on td "Comer no local" at bounding box center [785, 263] width 117 height 30
click at [892, 298] on span "R$ 135,00" at bounding box center [871, 293] width 41 height 10
click at [887, 171] on span "R$ 249,90" at bounding box center [871, 173] width 41 height 10
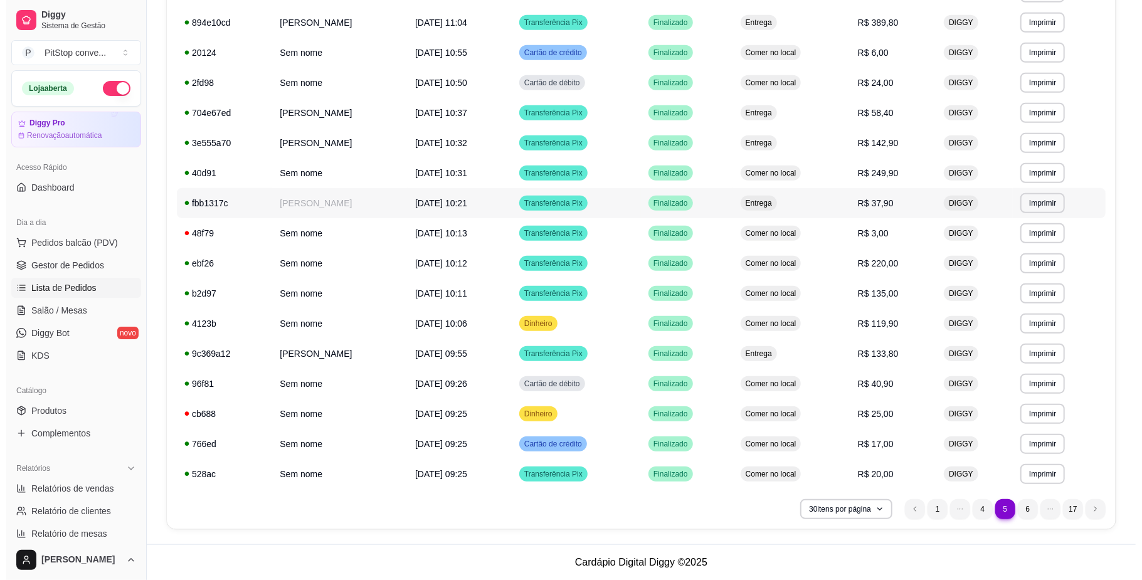
scroll to position [512, 0]
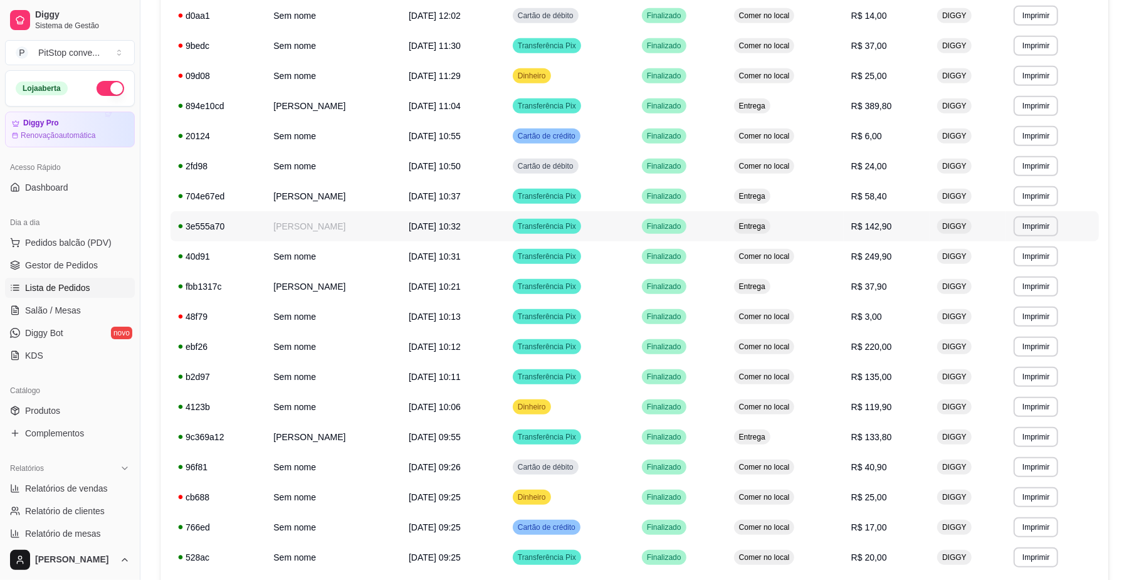
click at [844, 223] on td "Entrega" at bounding box center [785, 226] width 117 height 30
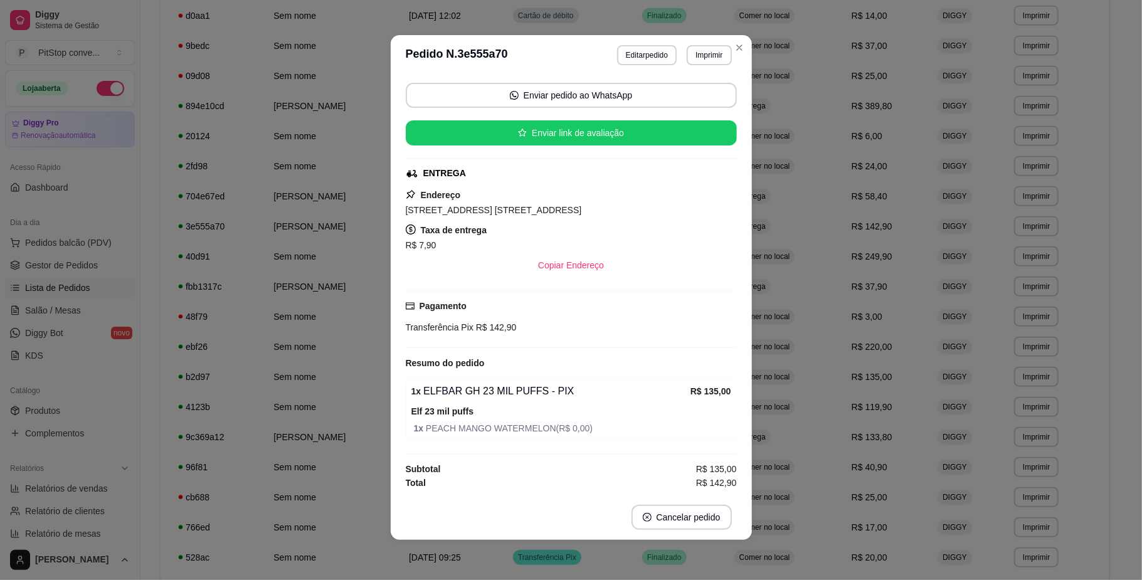
scroll to position [91, 0]
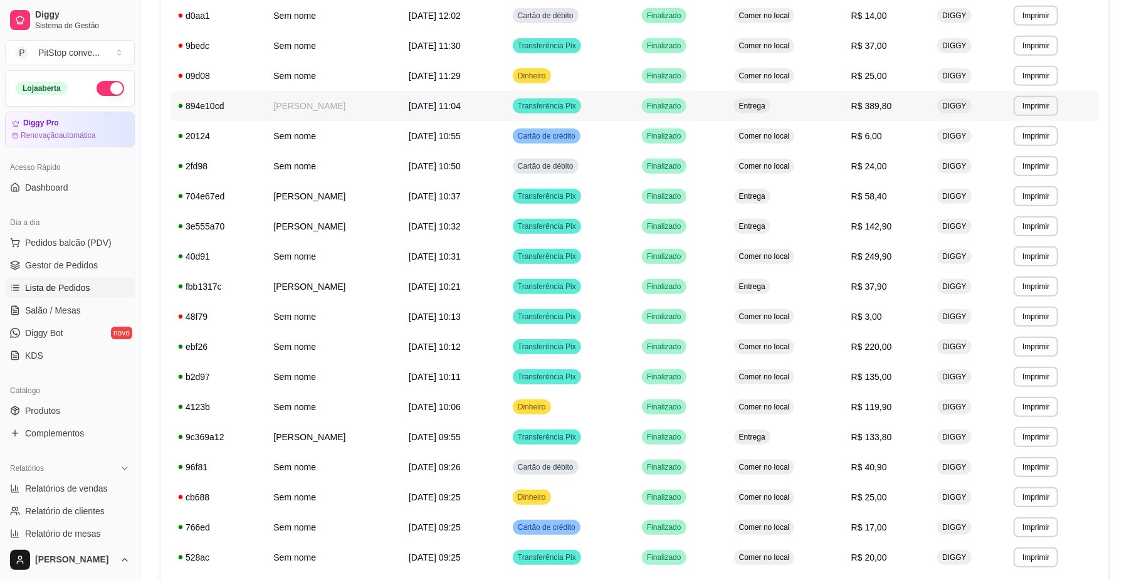
click at [888, 103] on span "R$ 389,80" at bounding box center [871, 106] width 41 height 10
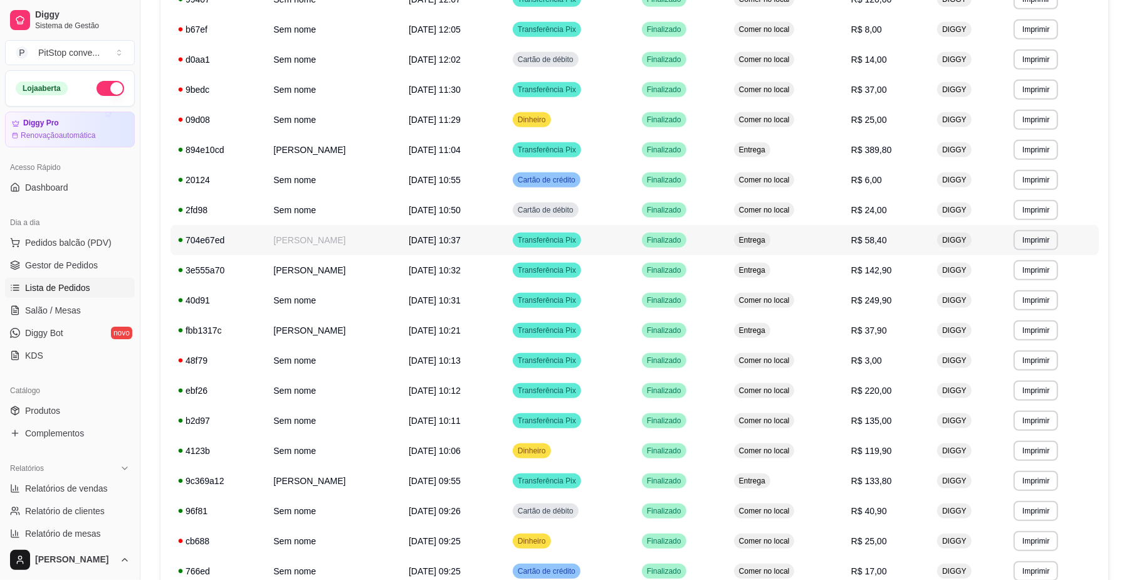
scroll to position [428, 0]
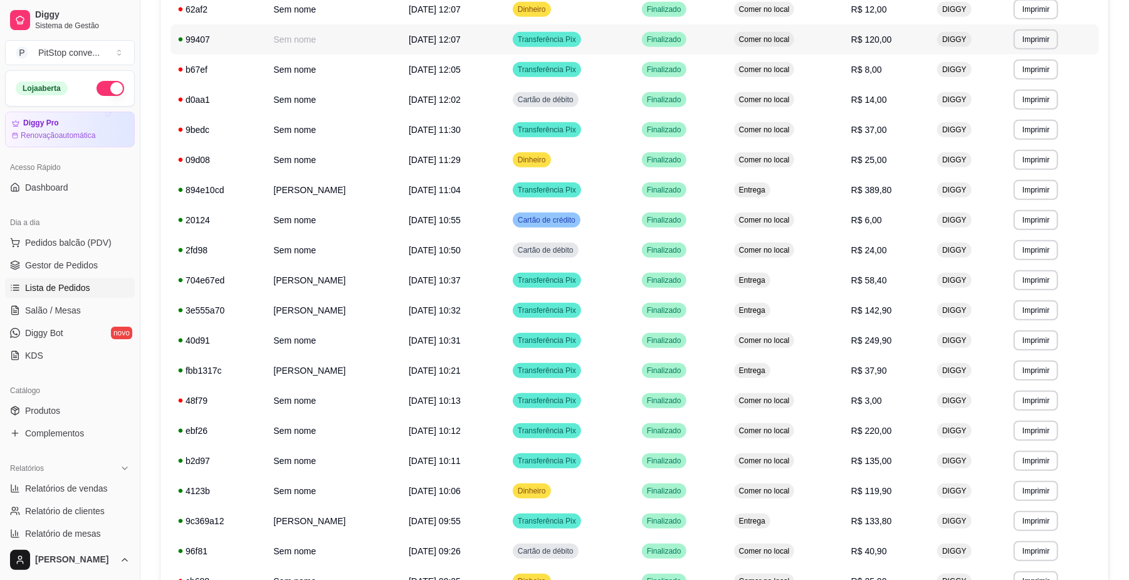
click at [844, 46] on td "Comer no local" at bounding box center [785, 39] width 117 height 30
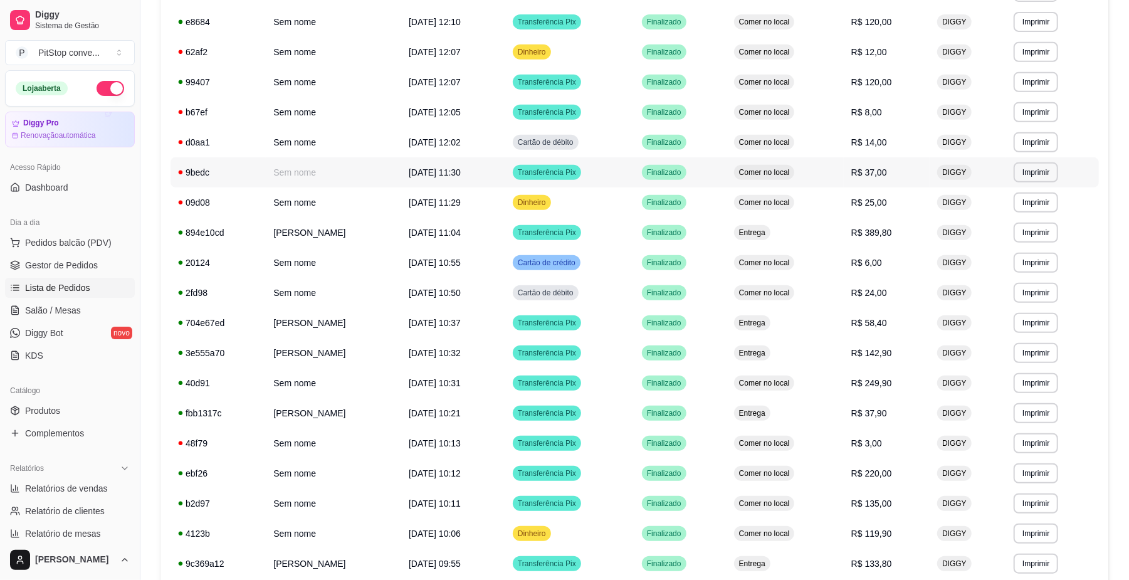
scroll to position [344, 0]
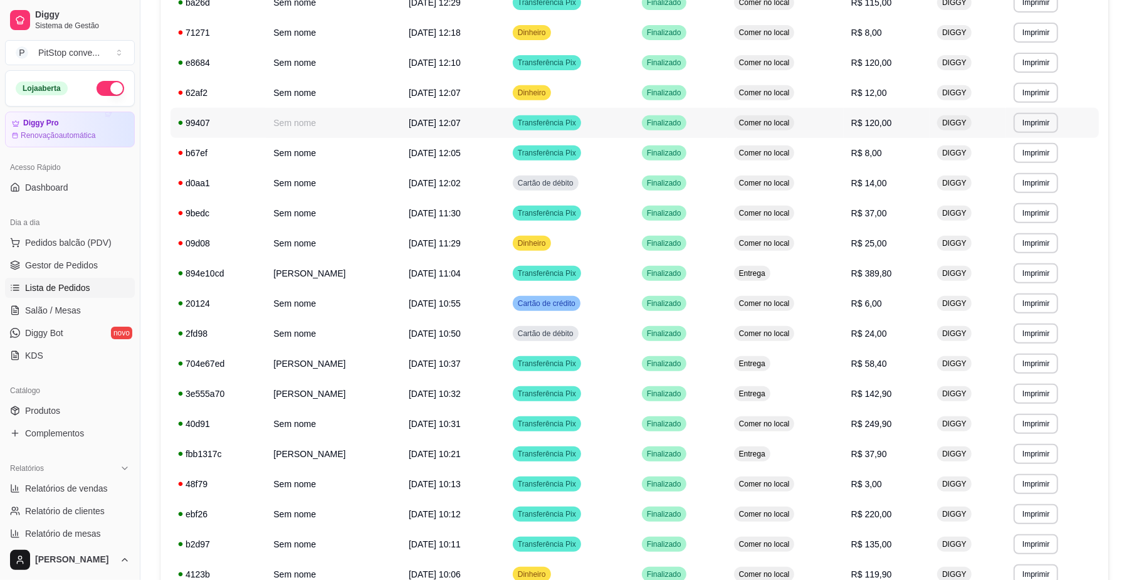
click at [844, 131] on td "Comer no local" at bounding box center [785, 123] width 117 height 30
click at [844, 46] on td "Comer no local" at bounding box center [785, 33] width 117 height 30
click at [844, 63] on td "Comer no local" at bounding box center [785, 63] width 117 height 30
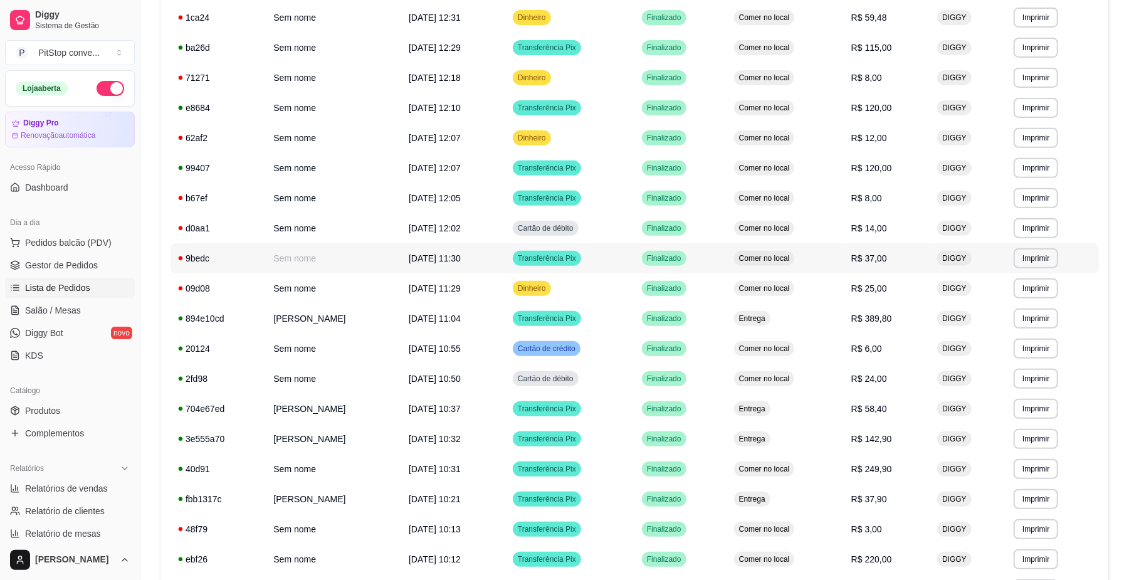
scroll to position [261, 0]
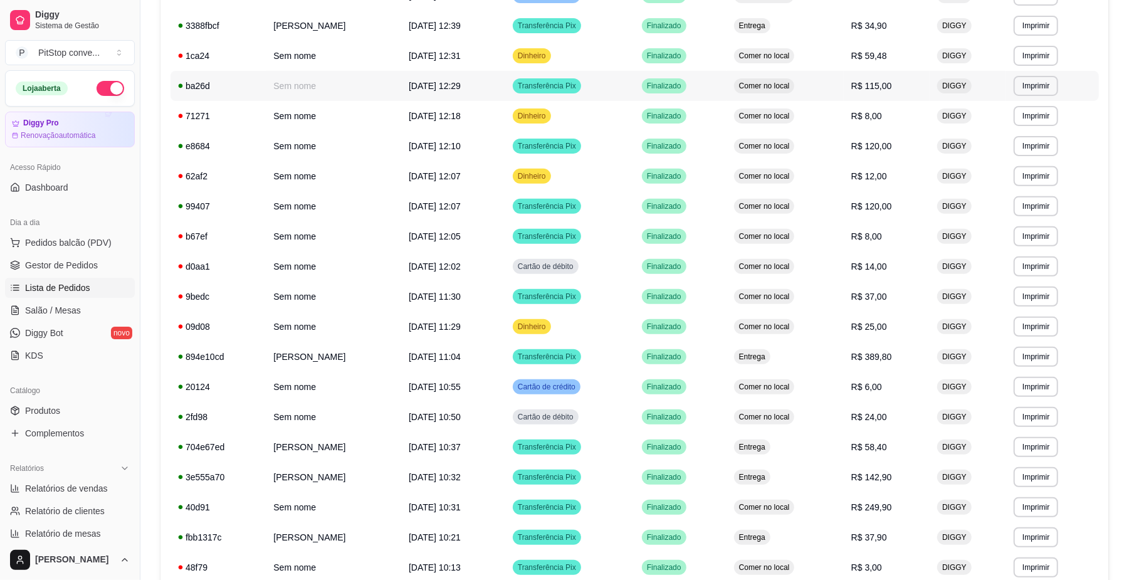
click at [874, 89] on td "R$ 115,00" at bounding box center [887, 86] width 86 height 30
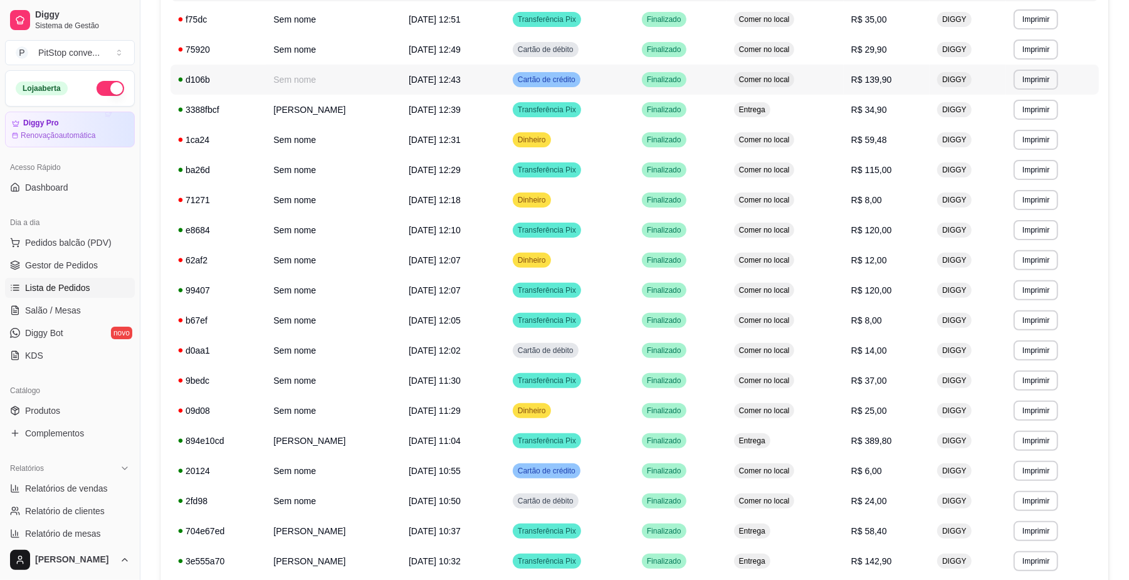
click at [873, 88] on td "R$ 139,90" at bounding box center [887, 80] width 86 height 30
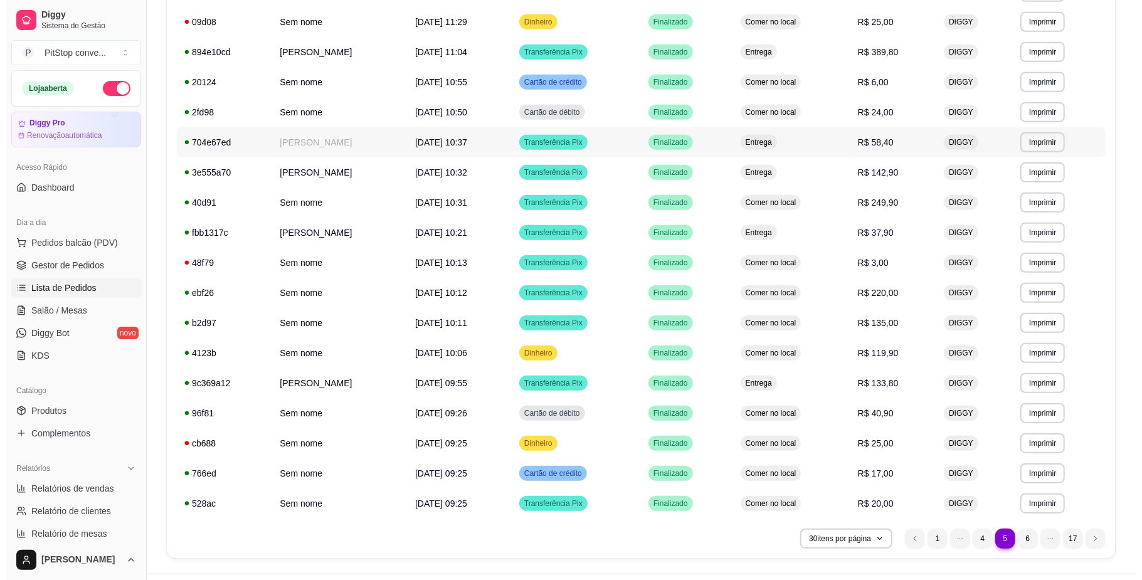
scroll to position [595, 0]
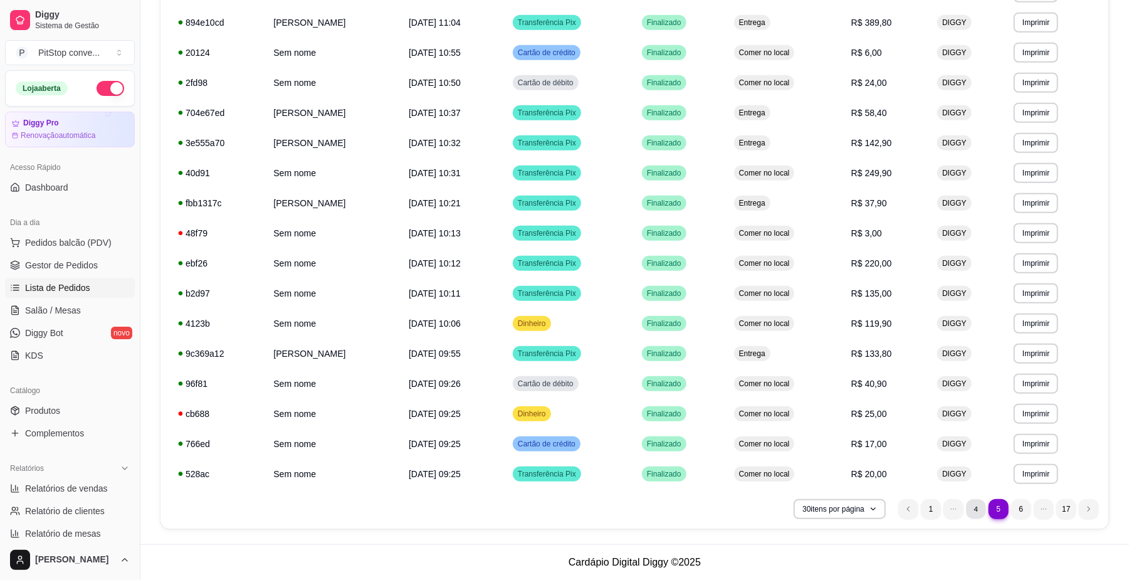
click at [974, 507] on li "4" at bounding box center [975, 508] width 19 height 19
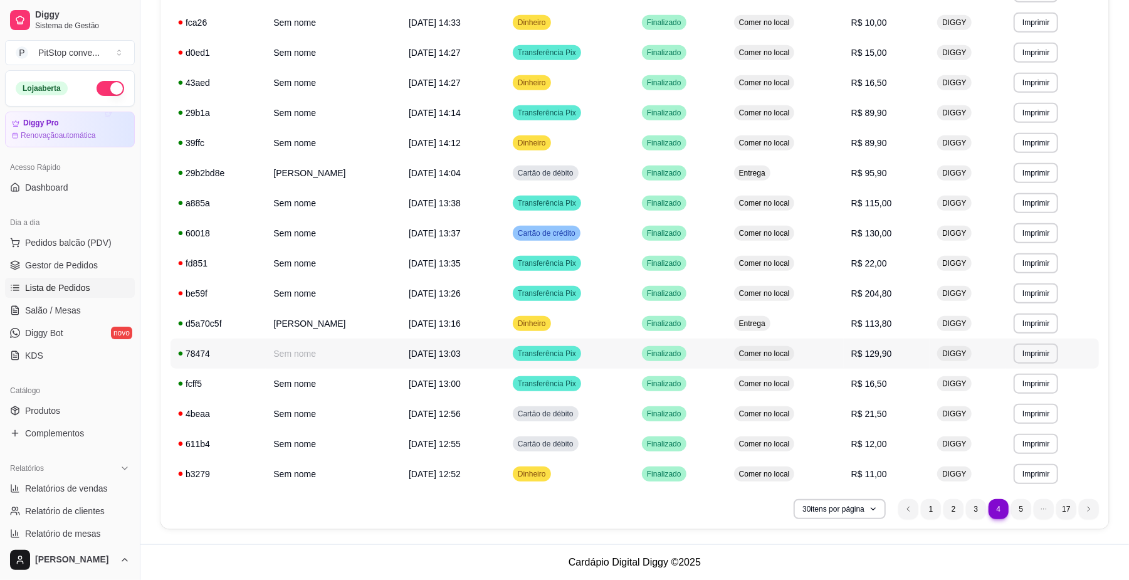
click at [813, 359] on td "Comer no local" at bounding box center [785, 354] width 117 height 30
click at [836, 287] on td "Comer no local" at bounding box center [785, 293] width 117 height 30
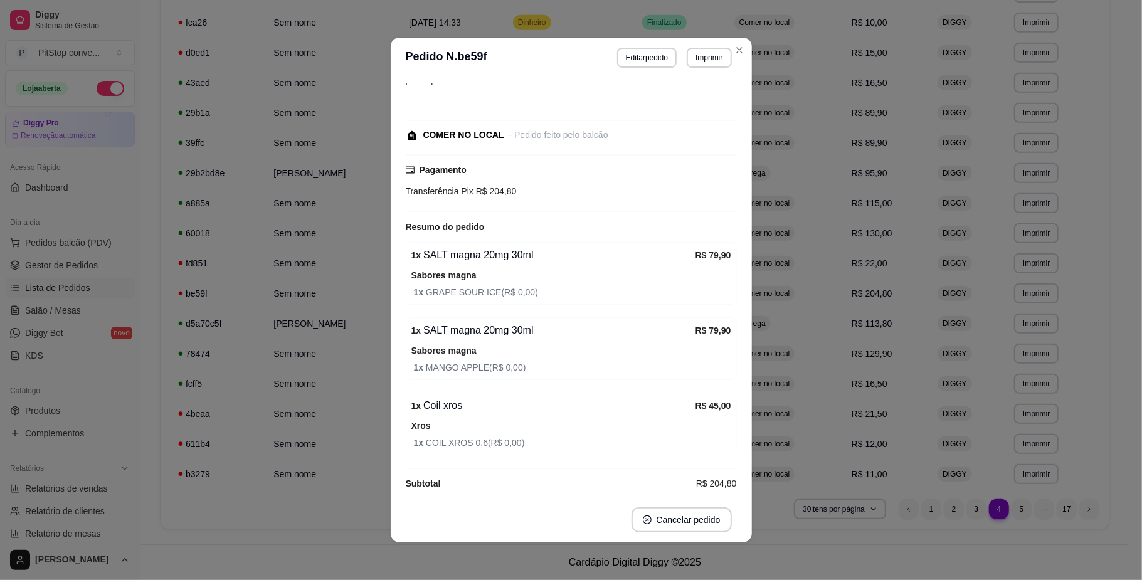
scroll to position [54, 0]
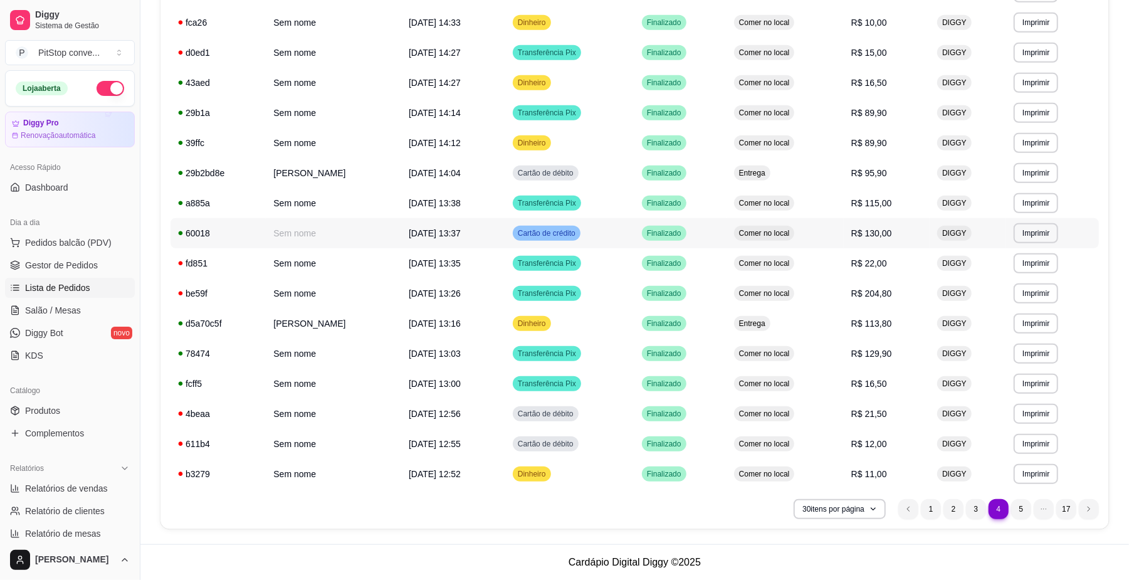
click at [829, 229] on td "Comer no local" at bounding box center [785, 233] width 117 height 30
click at [818, 202] on td "Comer no local" at bounding box center [785, 203] width 117 height 30
click at [86, 246] on span "Pedidos balcão (PDV)" at bounding box center [68, 242] width 87 height 13
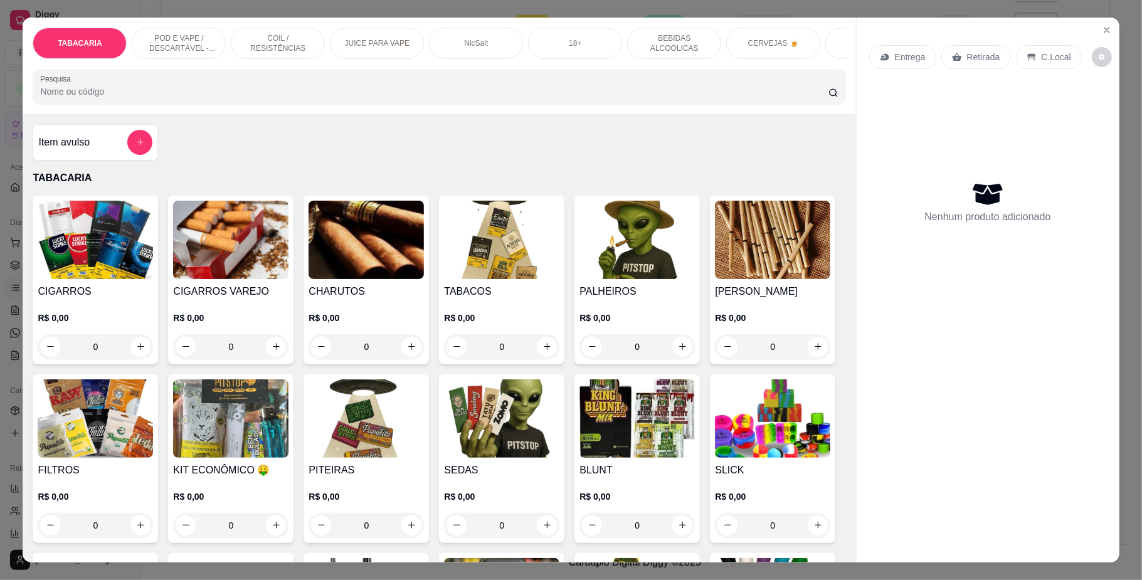
click at [197, 38] on p "POD E VAPE / DESCARTÁVEL - RECARREGAVEL" at bounding box center [178, 43] width 73 height 20
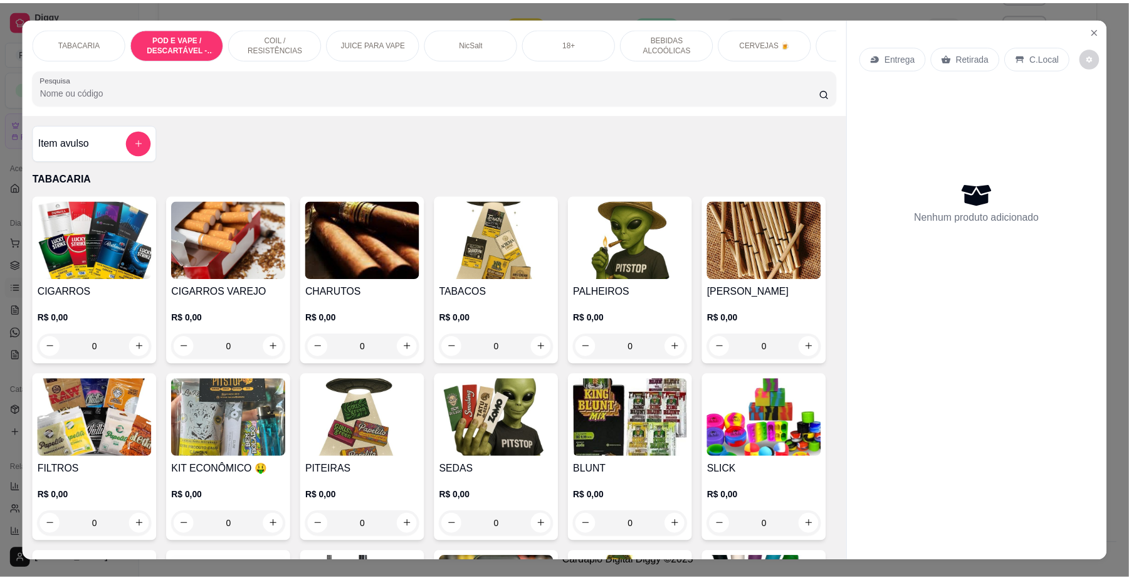
scroll to position [23, 0]
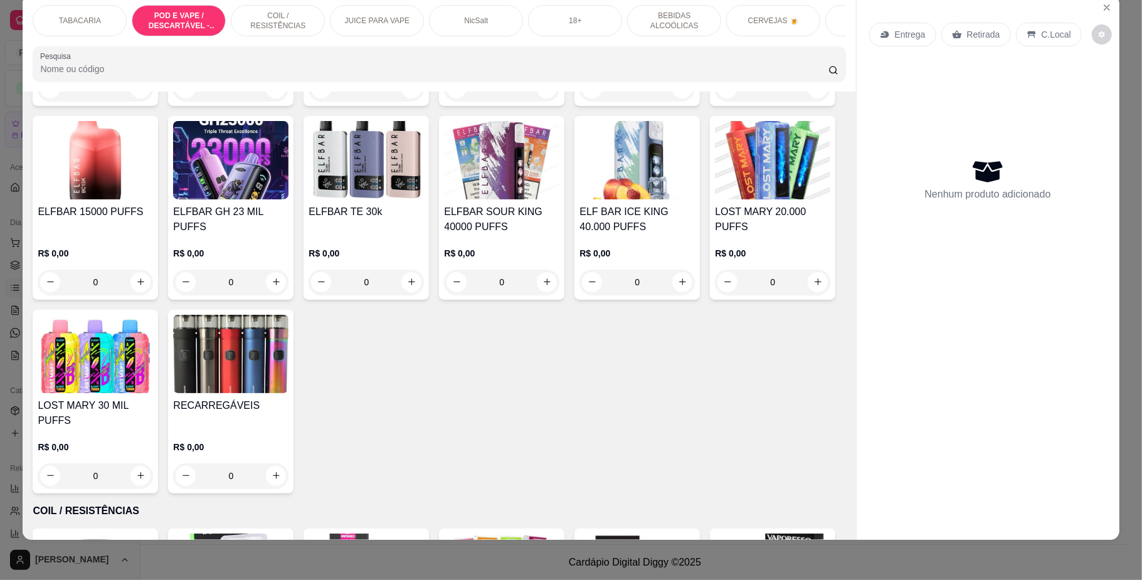
click at [293, 300] on div "ELFBAR GH 23 MIL PUFFS R$ 0,00 0" at bounding box center [230, 208] width 125 height 184
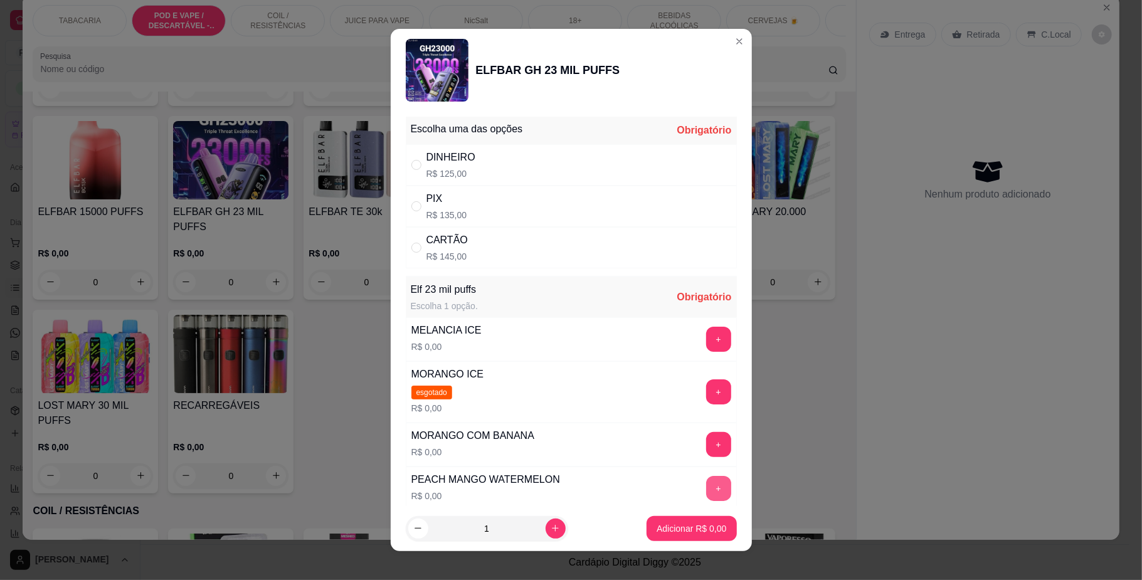
click at [706, 501] on button "+" at bounding box center [718, 488] width 25 height 25
click at [445, 163] on div "DINHEIRO" at bounding box center [450, 157] width 49 height 15
radio input "true"
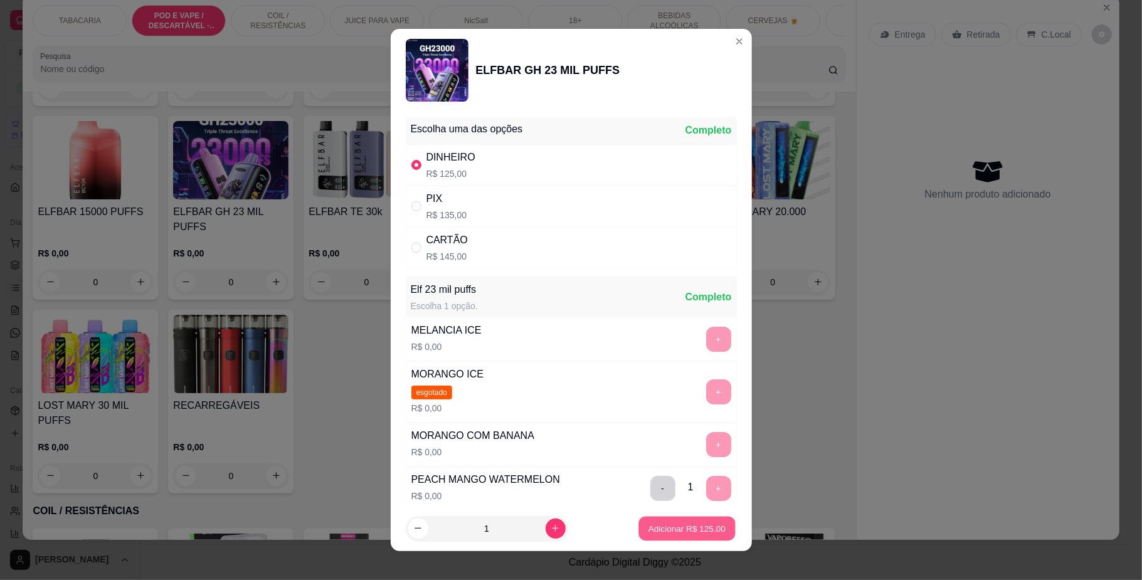
click at [687, 525] on p "Adicionar R$ 125,00" at bounding box center [686, 528] width 77 height 12
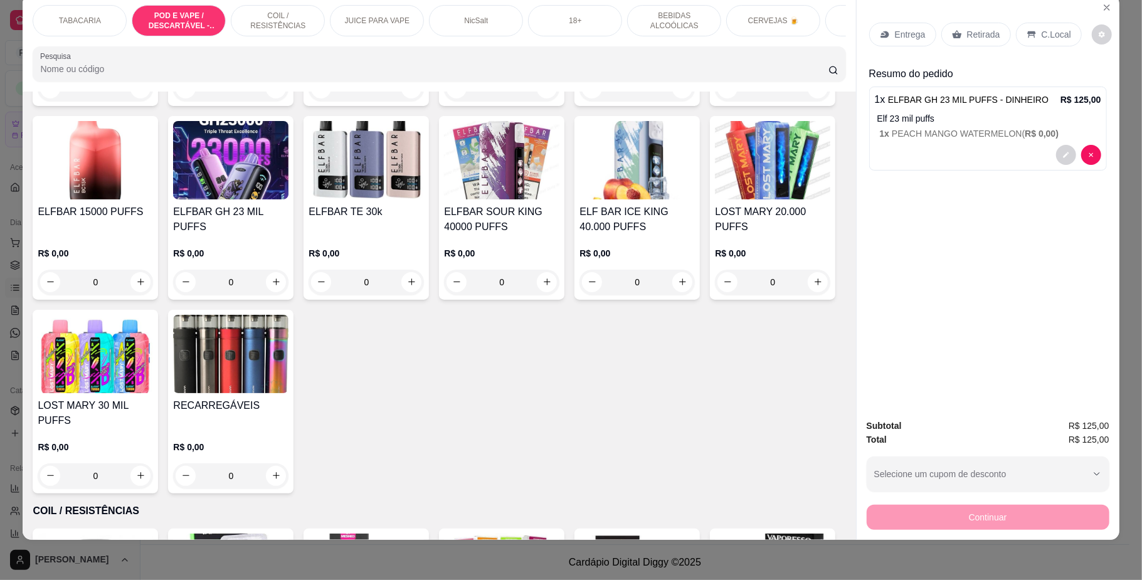
click at [1041, 28] on p "C.Local" at bounding box center [1055, 34] width 29 height 13
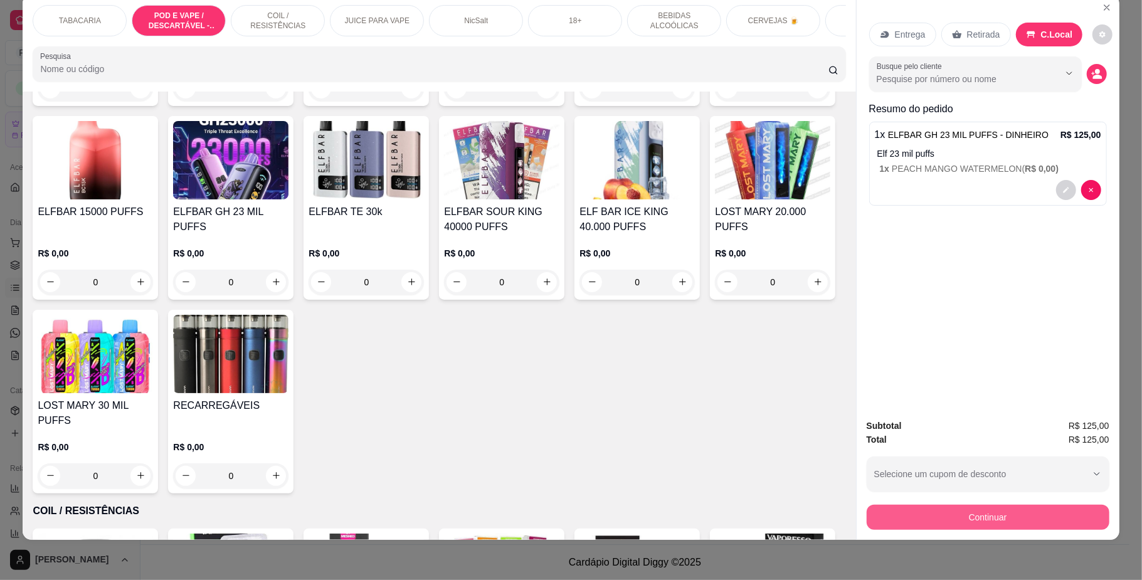
click at [964, 510] on button "Continuar" at bounding box center [988, 517] width 243 height 25
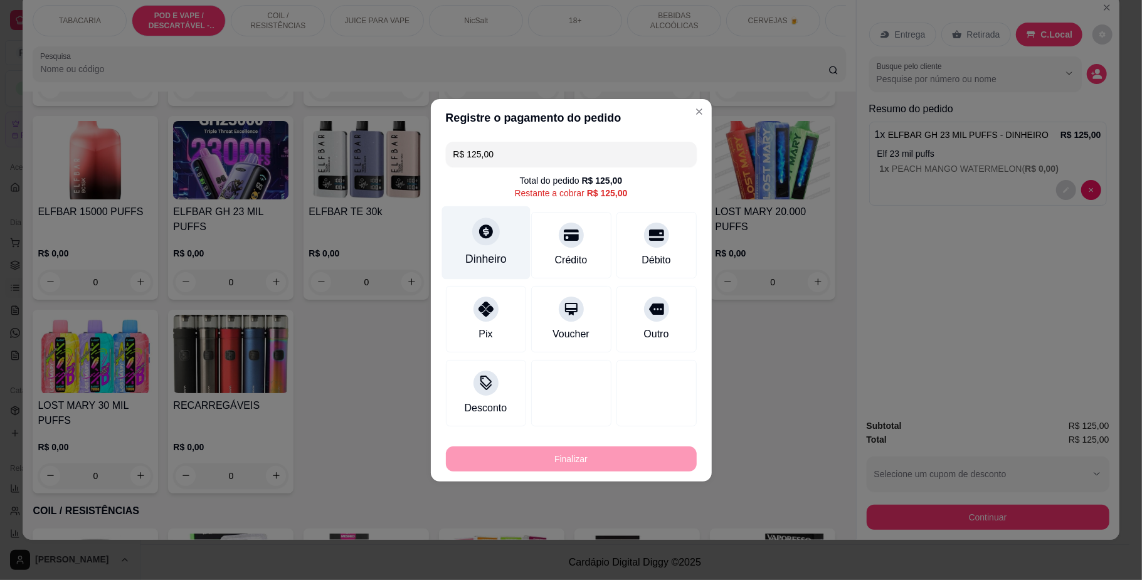
click at [477, 235] on icon at bounding box center [485, 231] width 16 height 16
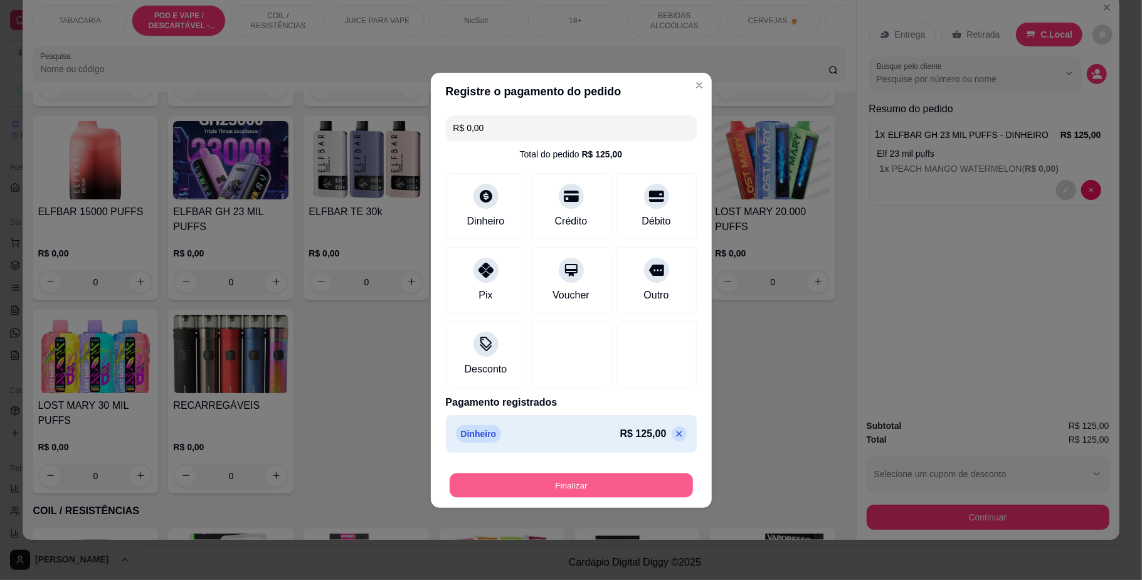
click at [600, 487] on button "Finalizar" at bounding box center [571, 485] width 243 height 24
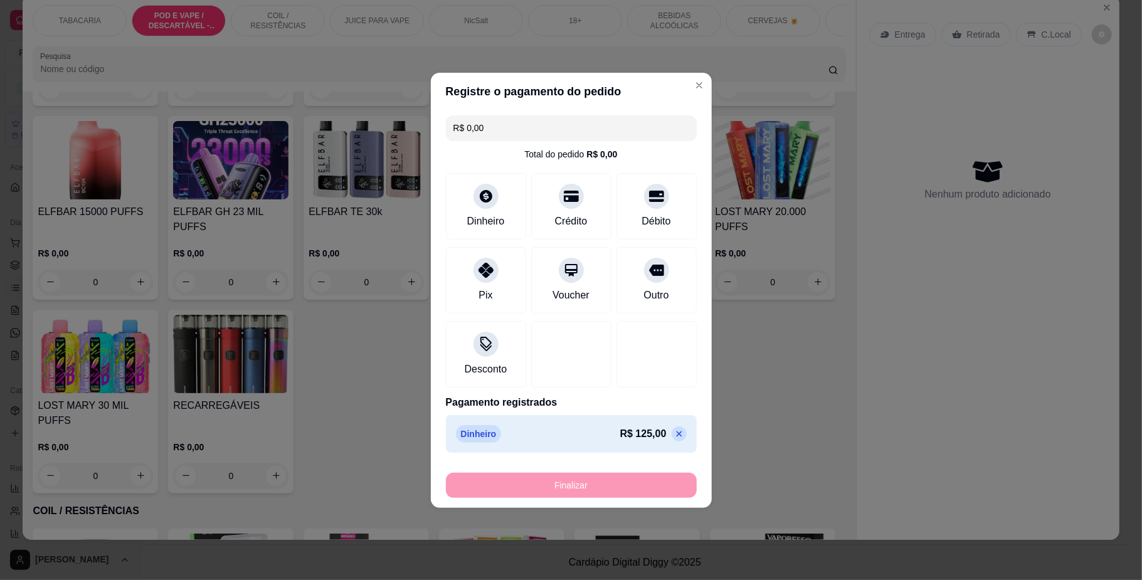
type input "-R$ 125,00"
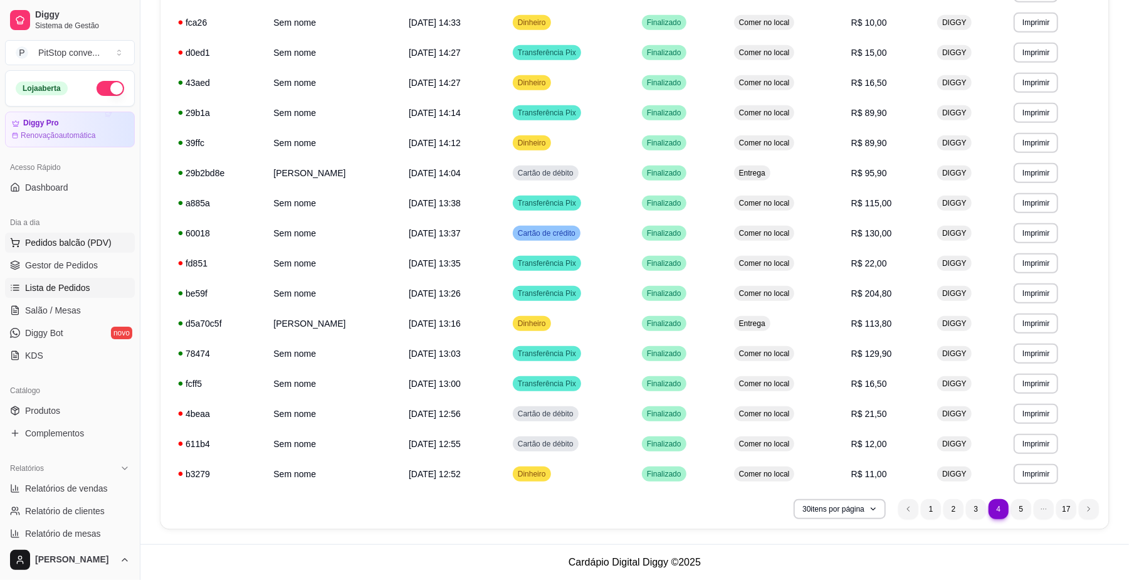
click at [94, 246] on span "Pedidos balcão (PDV)" at bounding box center [68, 242] width 87 height 13
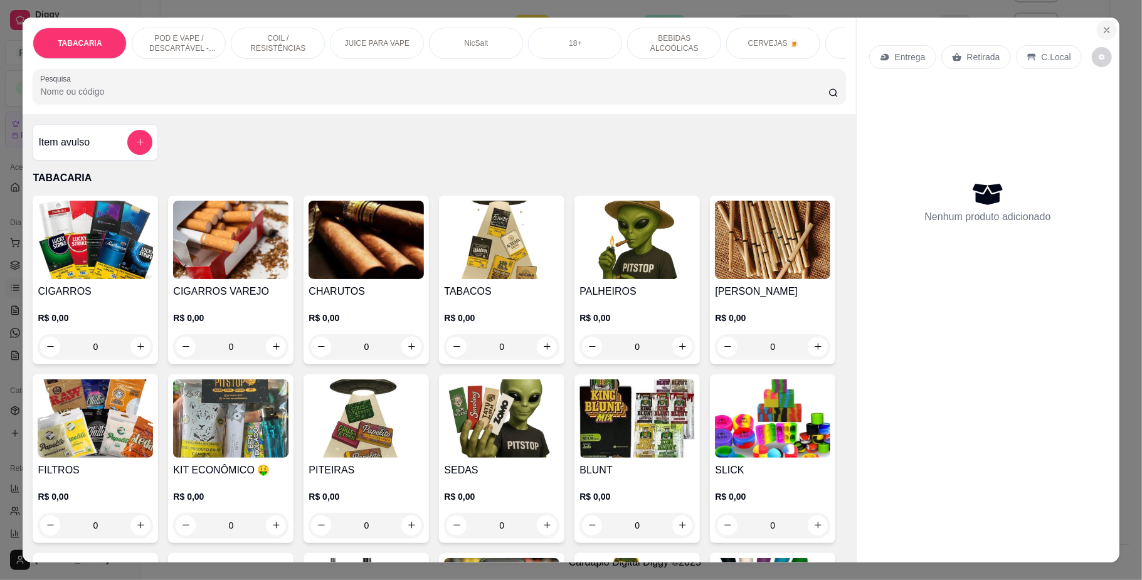
click at [1102, 33] on icon "Close" at bounding box center [1107, 30] width 10 height 10
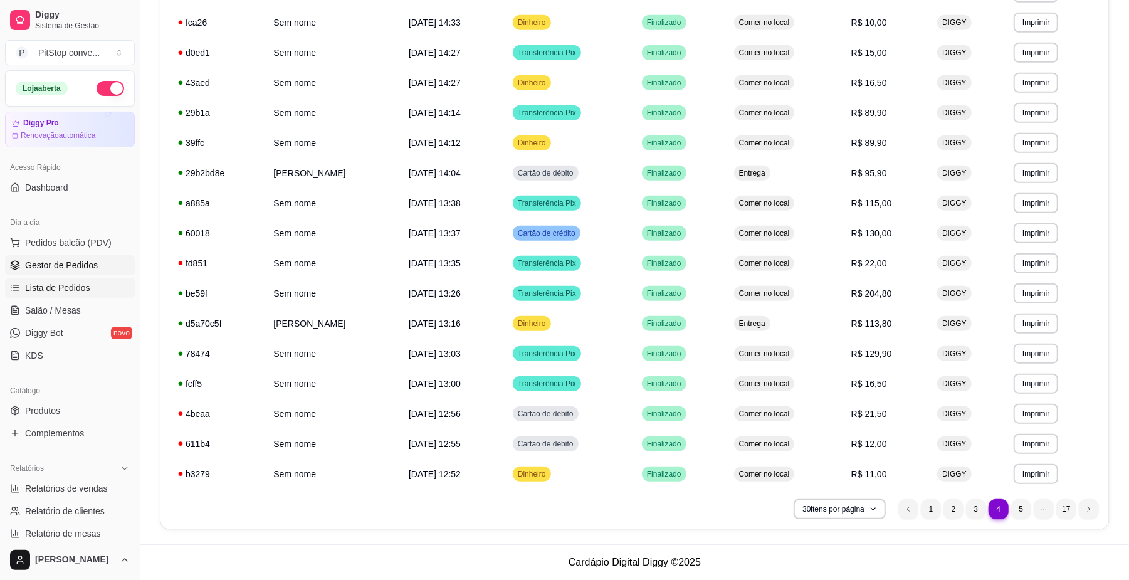
click at [74, 258] on link "Gestor de Pedidos" at bounding box center [70, 265] width 130 height 20
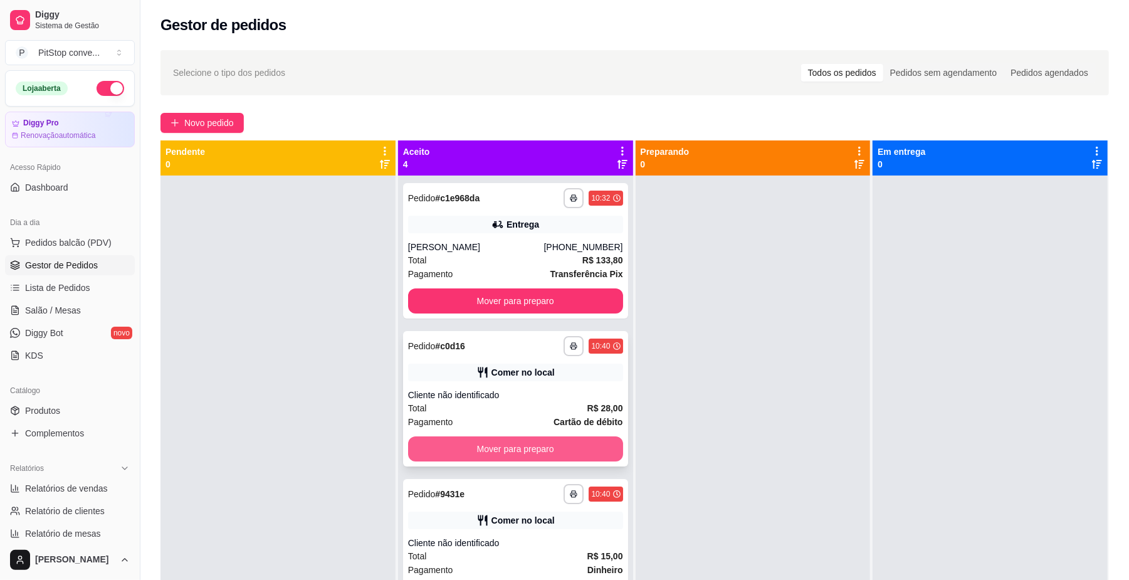
click at [560, 440] on button "Mover para preparo" at bounding box center [515, 448] width 215 height 25
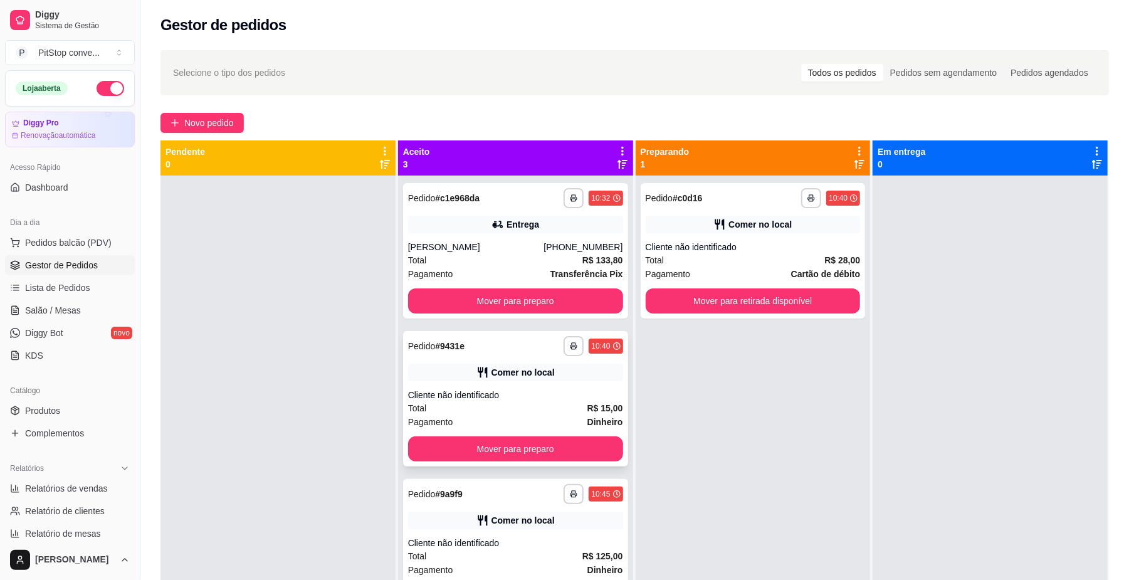
click at [593, 461] on div "**********" at bounding box center [515, 398] width 225 height 135
click at [811, 304] on button "Mover para retirada disponível" at bounding box center [753, 301] width 208 height 24
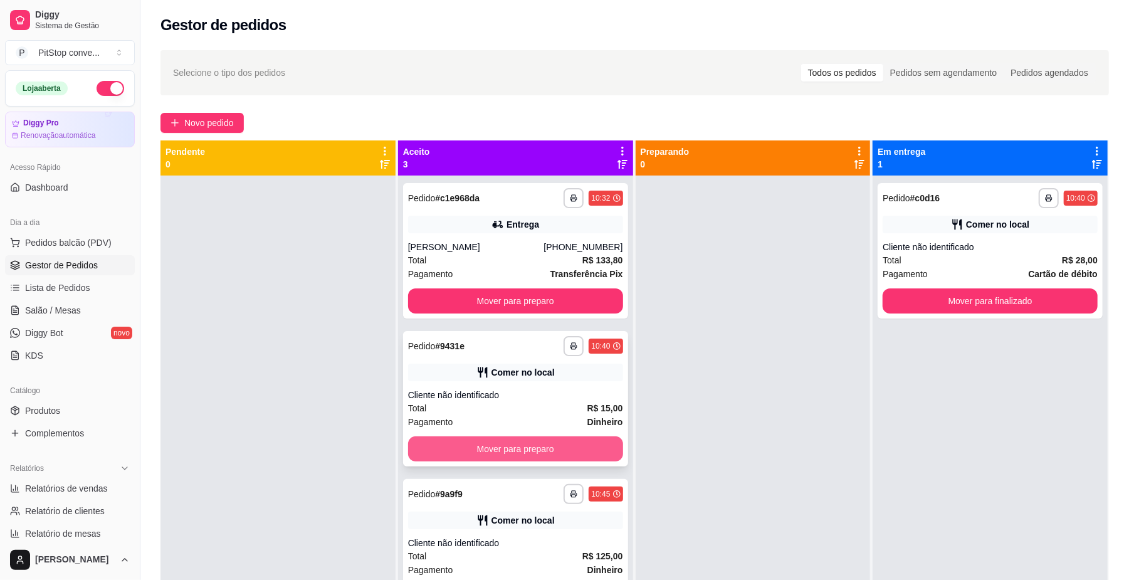
click at [563, 451] on button "Mover para preparo" at bounding box center [515, 448] width 215 height 25
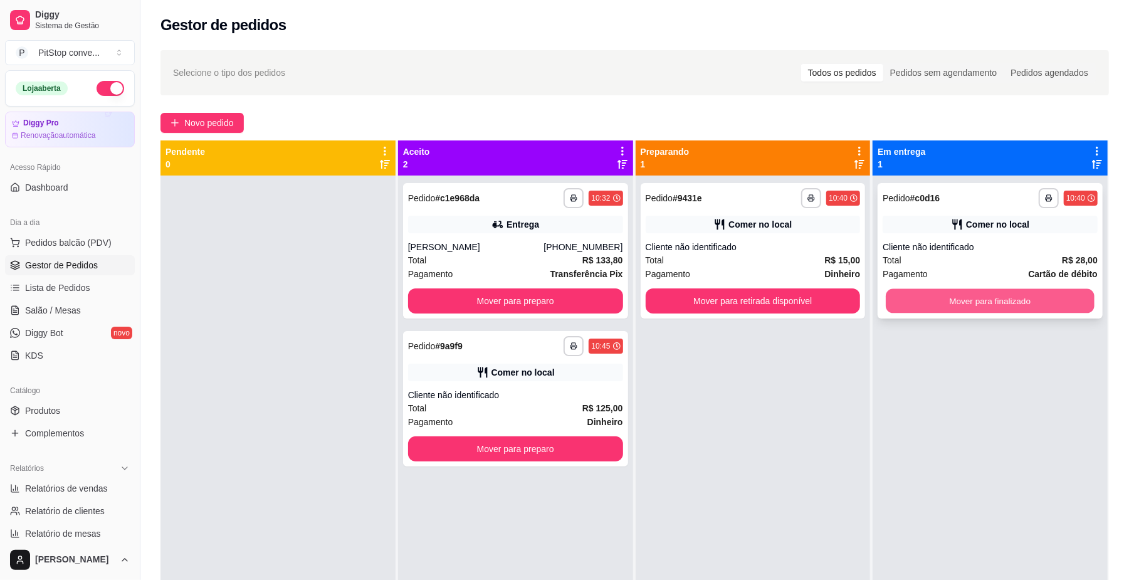
click at [974, 309] on button "Mover para finalizado" at bounding box center [990, 301] width 208 height 24
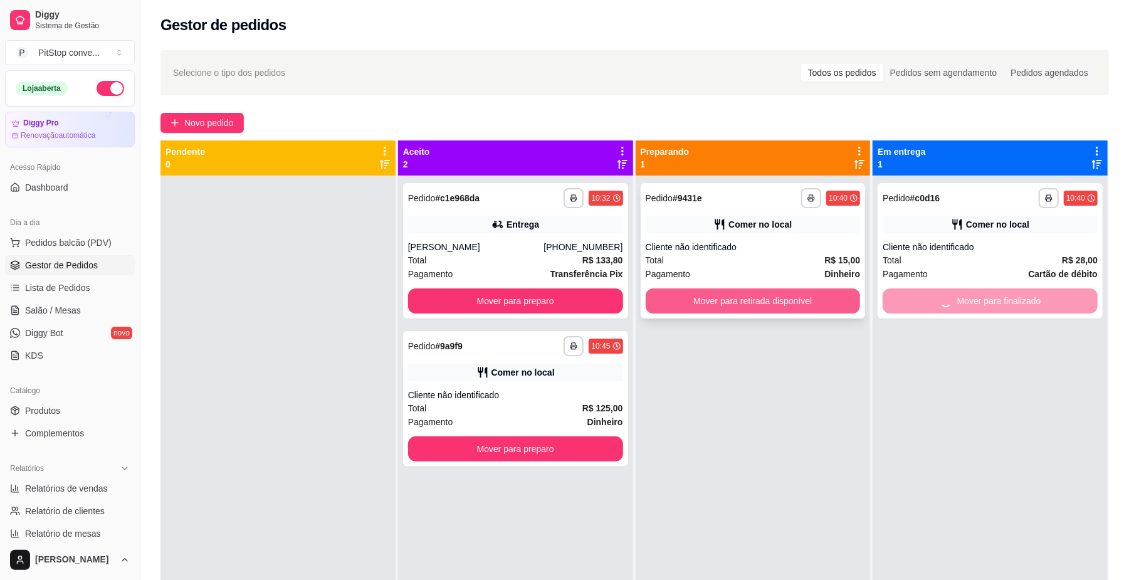
click at [783, 295] on button "Mover para retirada disponível" at bounding box center [753, 300] width 215 height 25
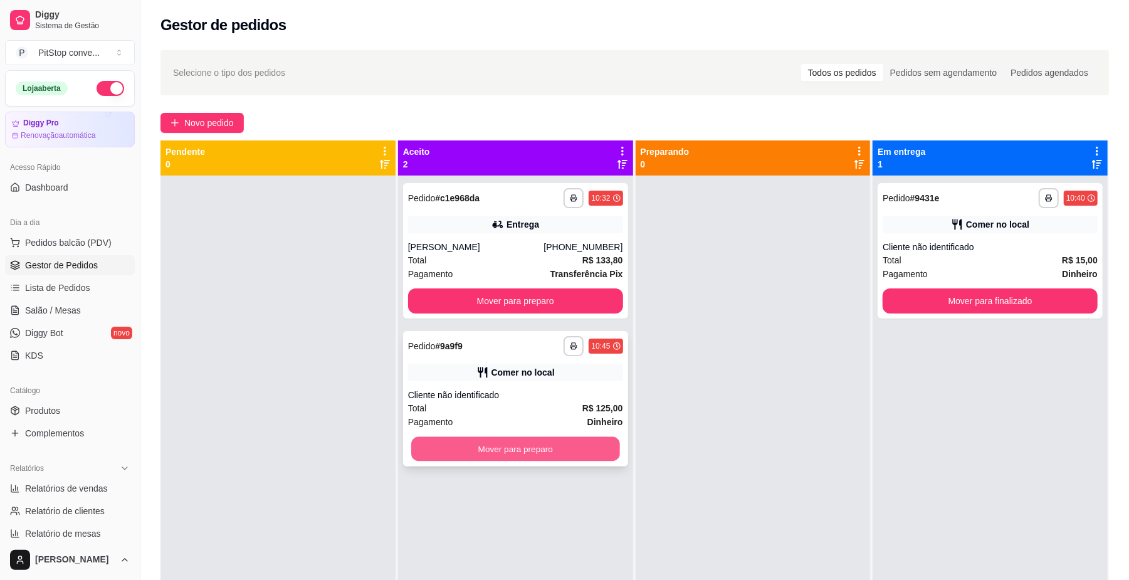
click at [565, 453] on button "Mover para preparo" at bounding box center [515, 449] width 208 height 24
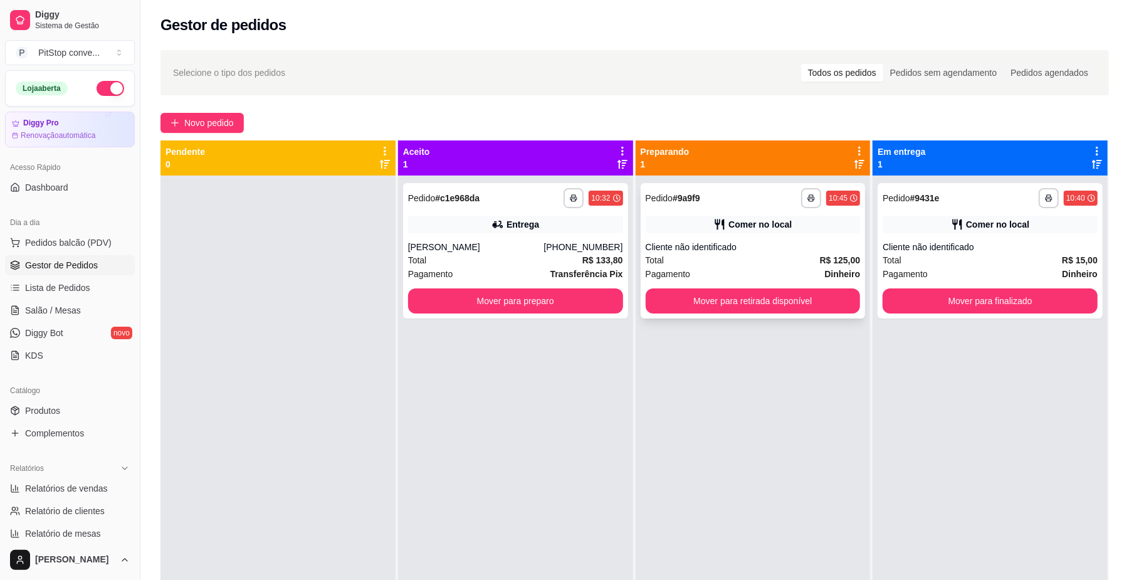
click at [762, 314] on div "**********" at bounding box center [753, 250] width 225 height 135
click at [816, 300] on button "Mover para retirada disponível" at bounding box center [753, 300] width 215 height 25
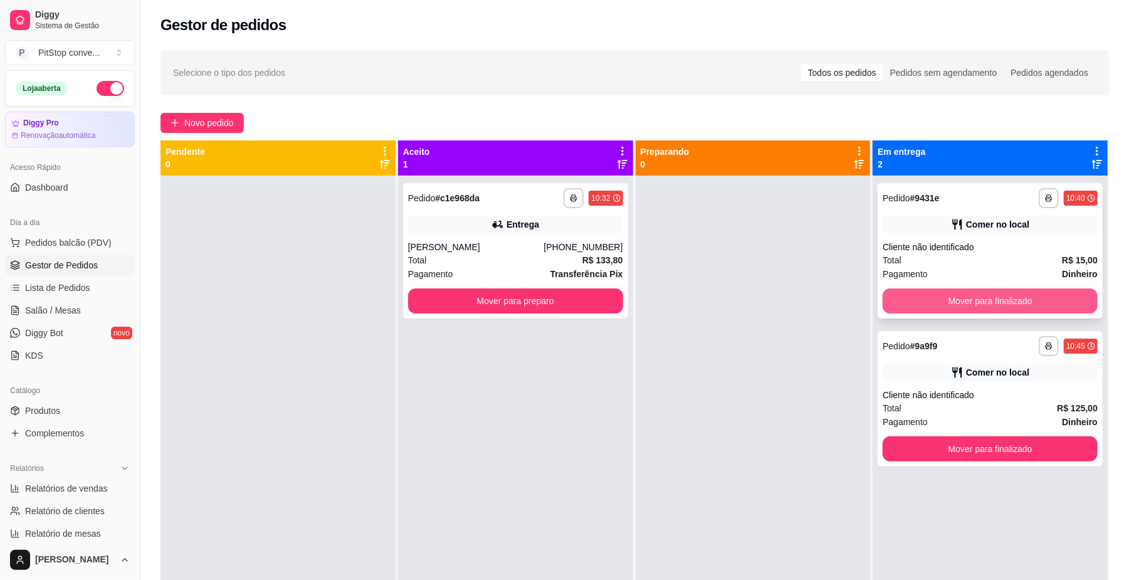
click at [944, 305] on button "Mover para finalizado" at bounding box center [990, 300] width 215 height 25
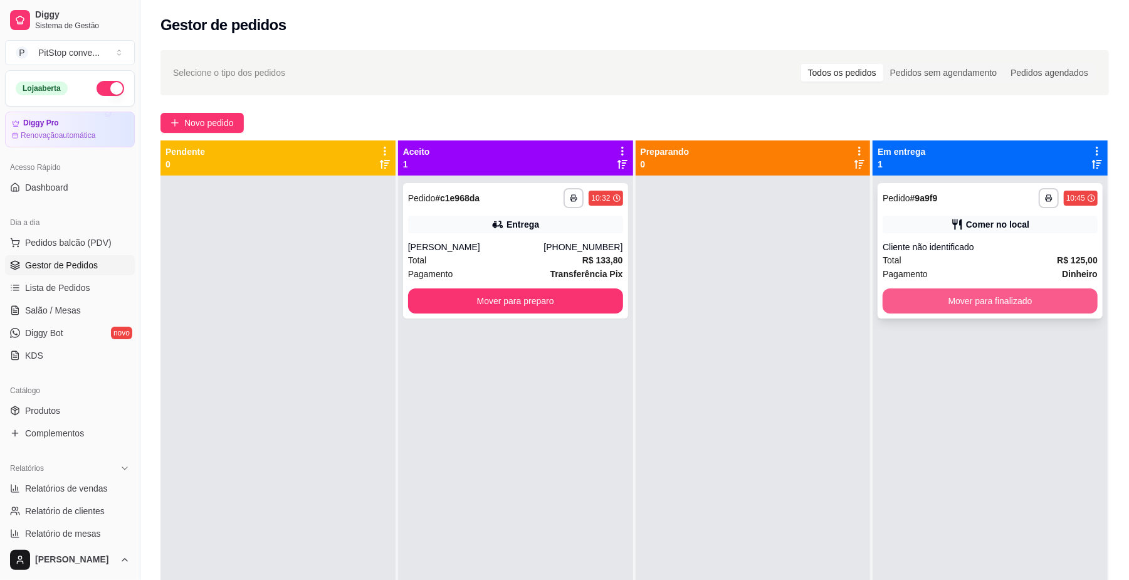
click at [961, 300] on button "Mover para finalizado" at bounding box center [990, 300] width 215 height 25
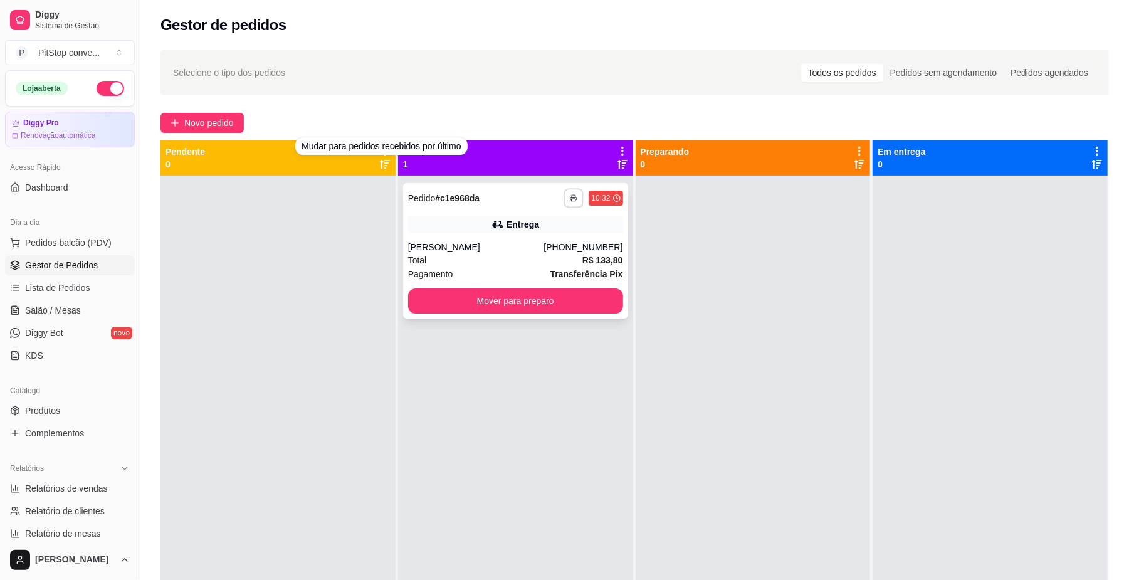
click at [572, 199] on icon "button" at bounding box center [574, 199] width 6 height 3
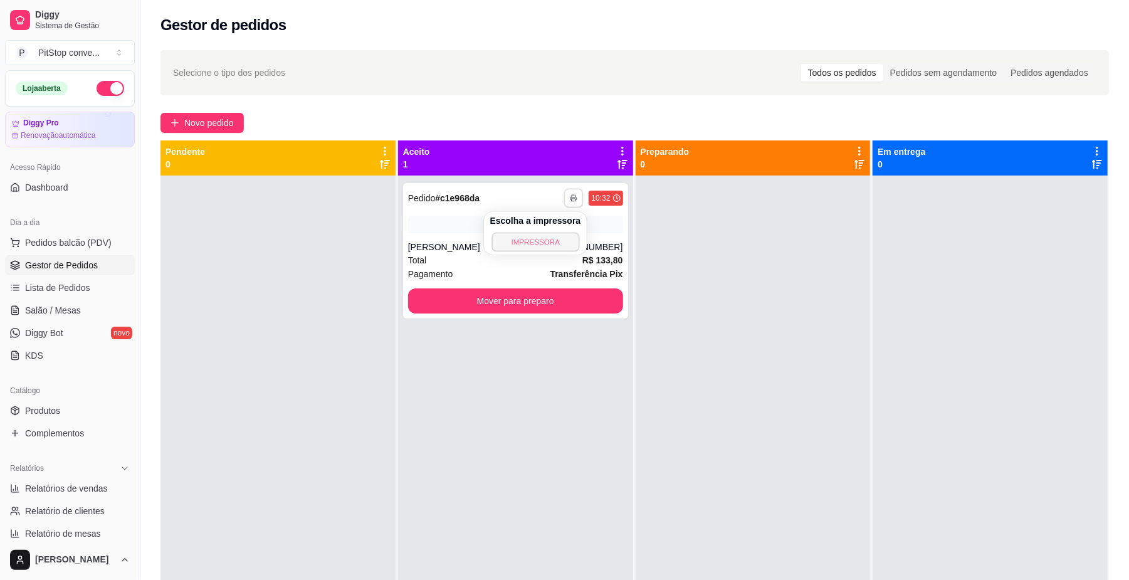
click at [550, 246] on button "IMPRESSORA" at bounding box center [536, 241] width 88 height 19
click at [564, 256] on div "Total R$ 133,80" at bounding box center [515, 260] width 215 height 14
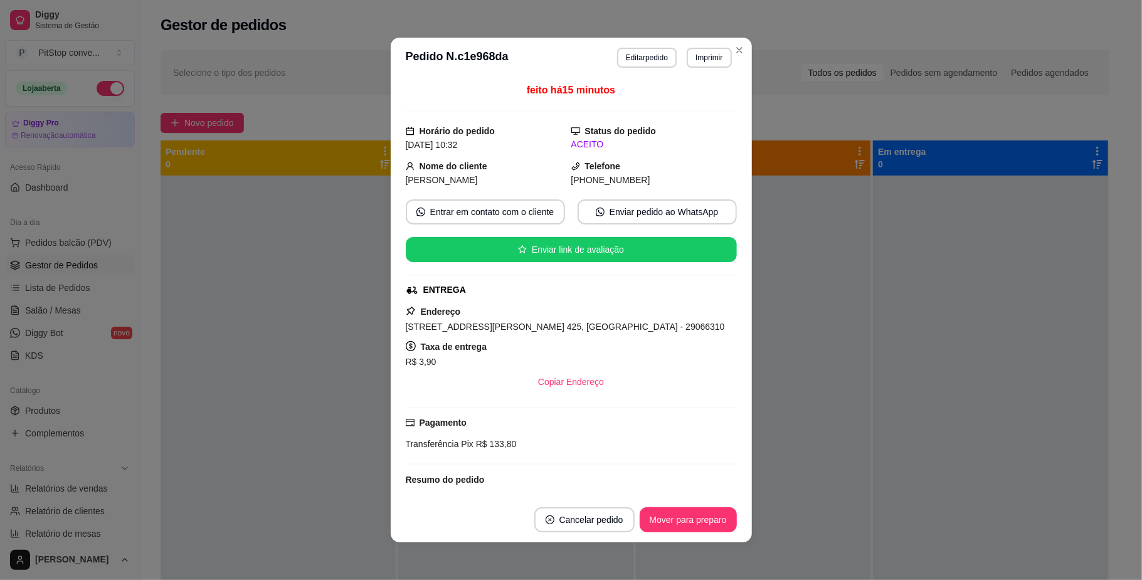
click at [573, 329] on span "Avenida Adalberto Simão Nader, n. 425, Mata da Praia - 29066310" at bounding box center [565, 327] width 319 height 10
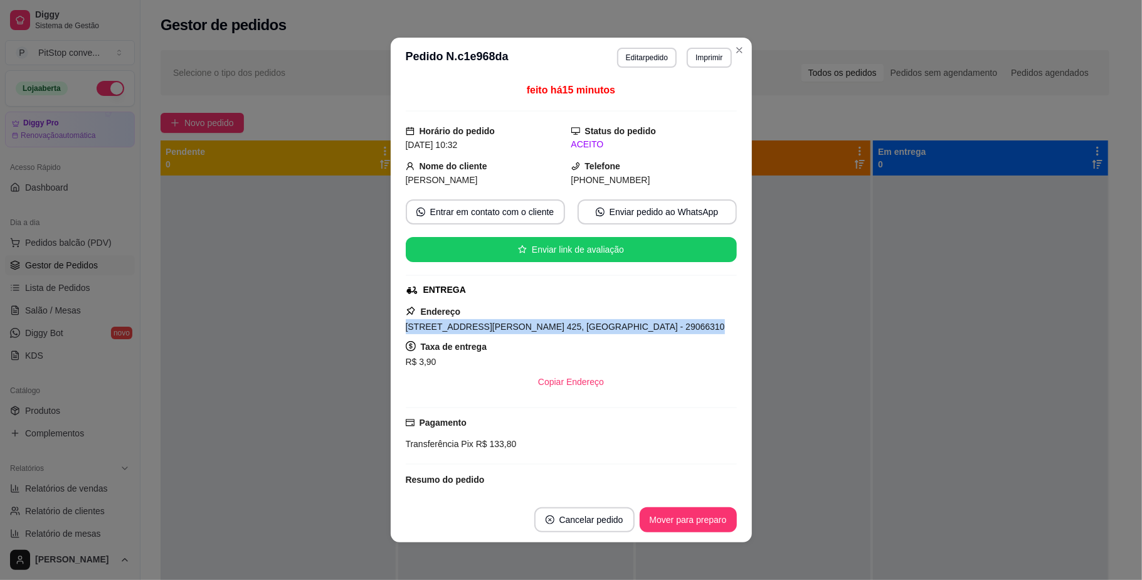
click at [573, 329] on span "Avenida Adalberto Simão Nader, n. 425, Mata da Praia - 29066310" at bounding box center [565, 327] width 319 height 10
copy span "Avenida Adalberto Simão Nader, n. 425, Mata da Praia - 29066310"
click at [517, 321] on div "Avenida Adalberto Simão Nader, n. 425, Mata da Praia - 29066310" at bounding box center [571, 326] width 331 height 15
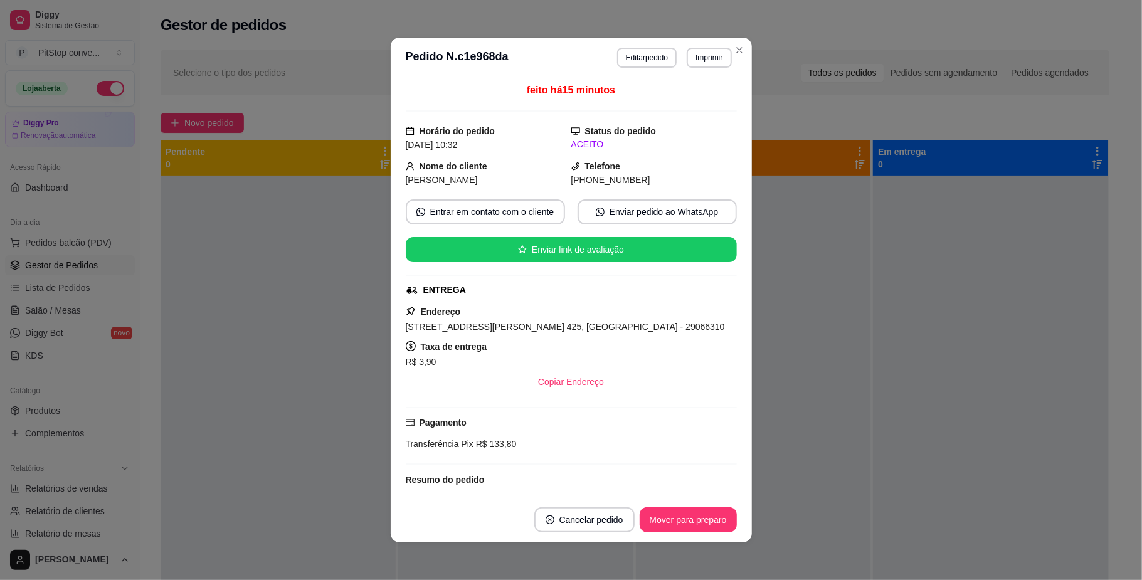
click at [598, 179] on span "(27) 9 9621-8871" at bounding box center [610, 180] width 79 height 10
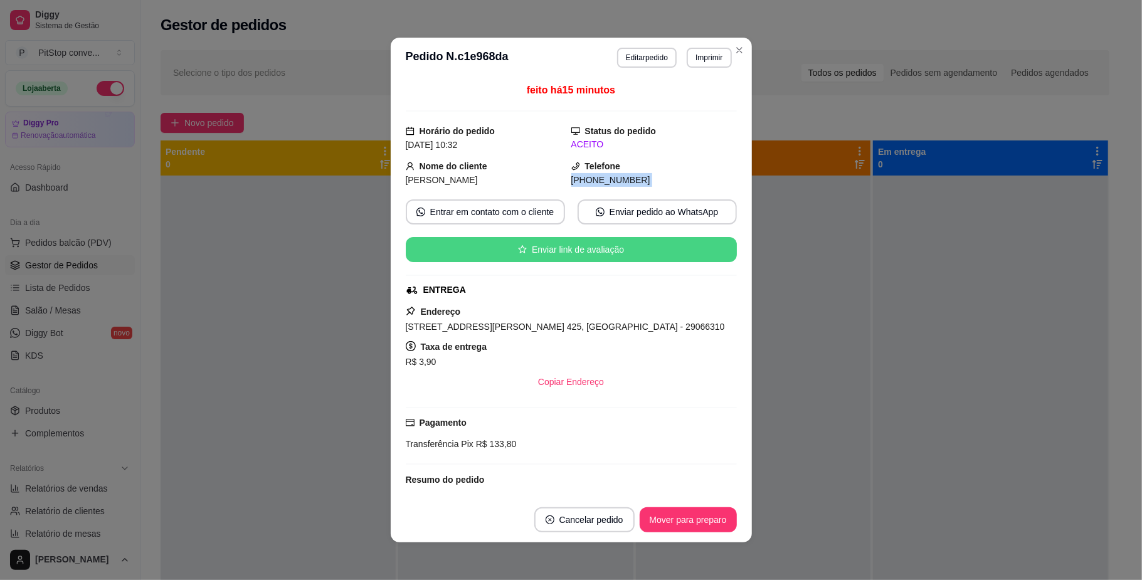
copy div "(27) 9 9621-8871 Entrar em contato com o cliente Enviar pedido ao WhatsApp Envi…"
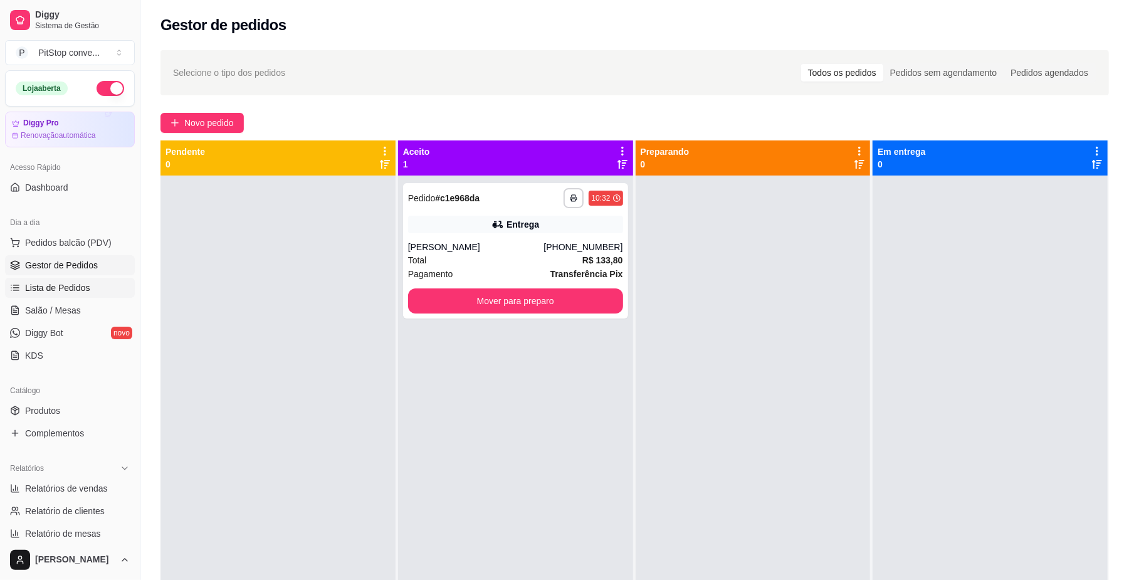
click at [85, 281] on link "Lista de Pedidos" at bounding box center [70, 288] width 130 height 20
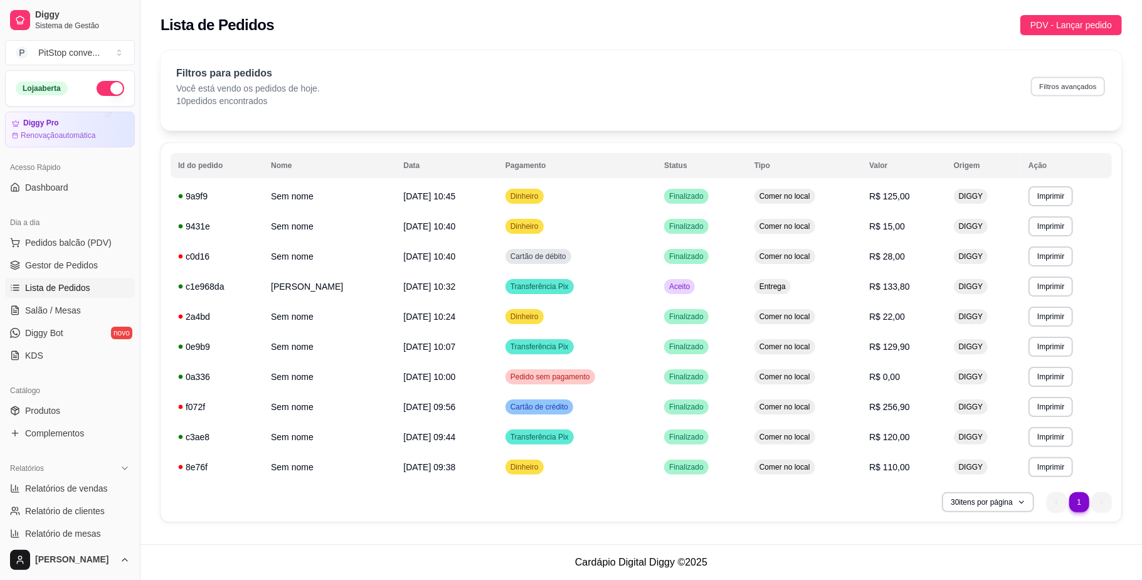
click at [1068, 83] on button "Filtros avançados" at bounding box center [1068, 85] width 74 height 19
select select "0"
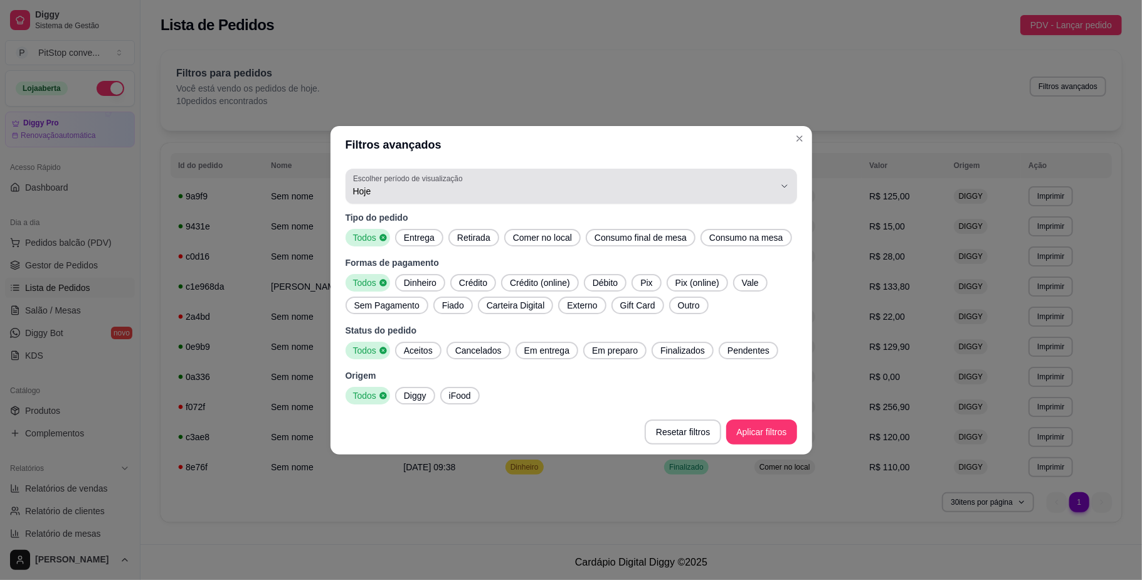
click at [703, 181] on div "Hoje" at bounding box center [563, 186] width 421 height 25
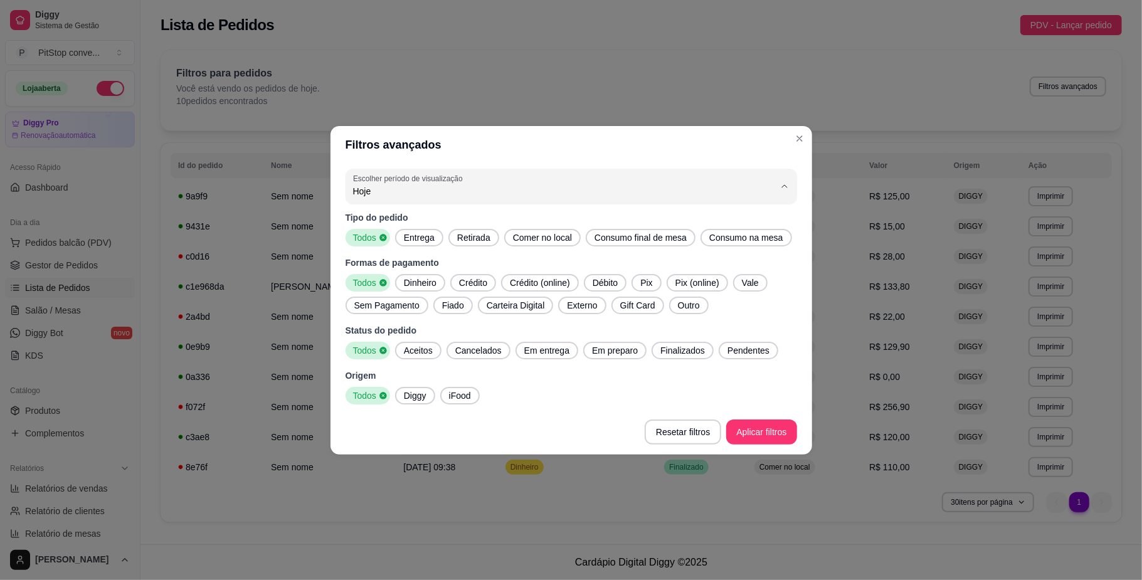
click at [439, 246] on span "Ontem" at bounding box center [565, 241] width 402 height 12
type input "1"
select select "1"
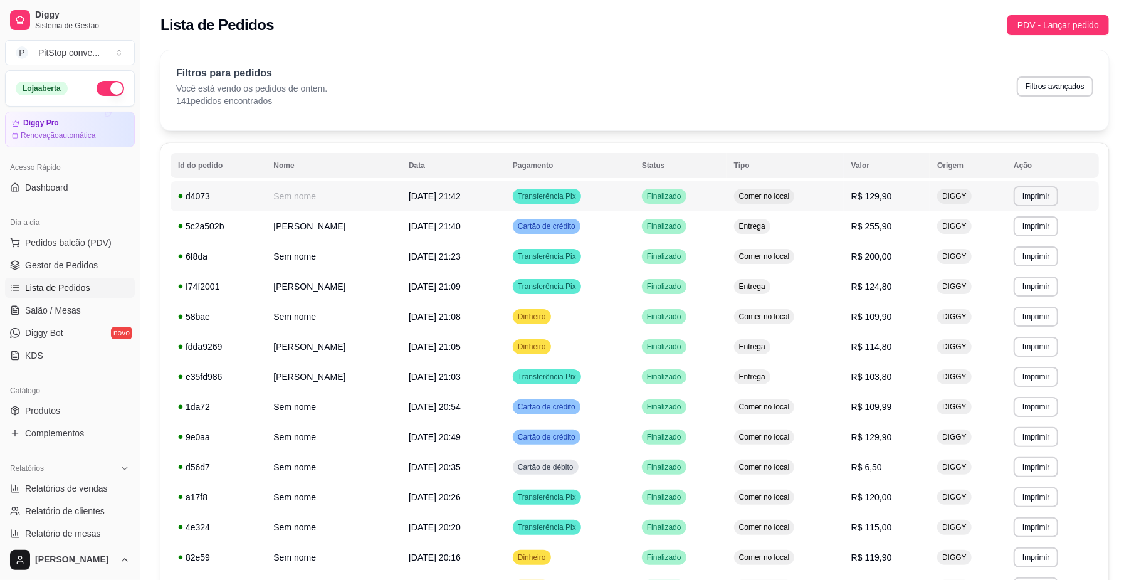
click at [756, 191] on span "Comer no local" at bounding box center [765, 196] width 56 height 10
click at [691, 233] on td "Finalizado" at bounding box center [681, 226] width 92 height 30
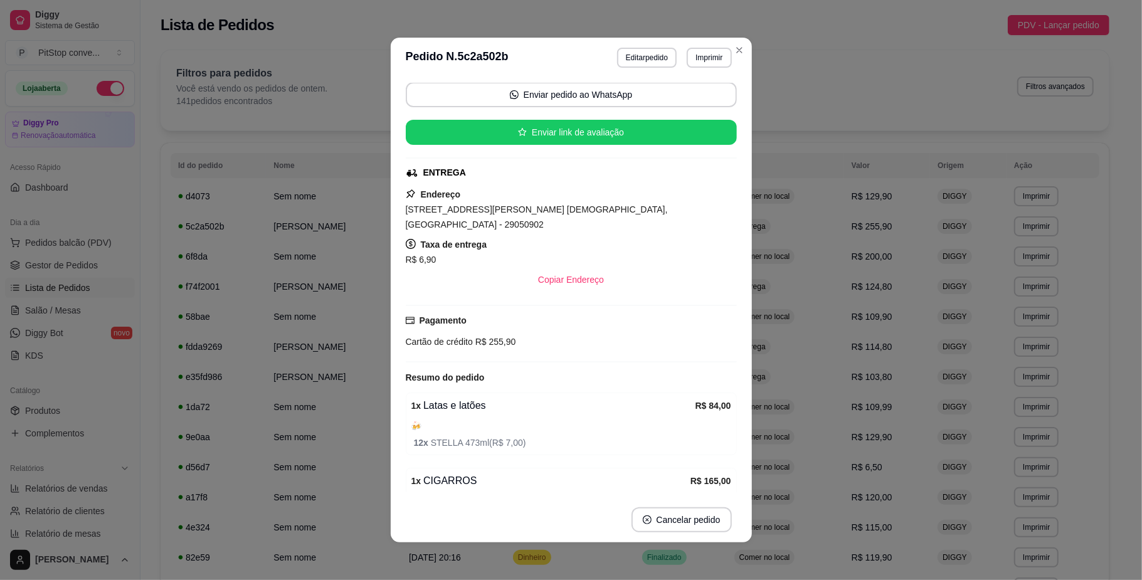
scroll to position [167, 0]
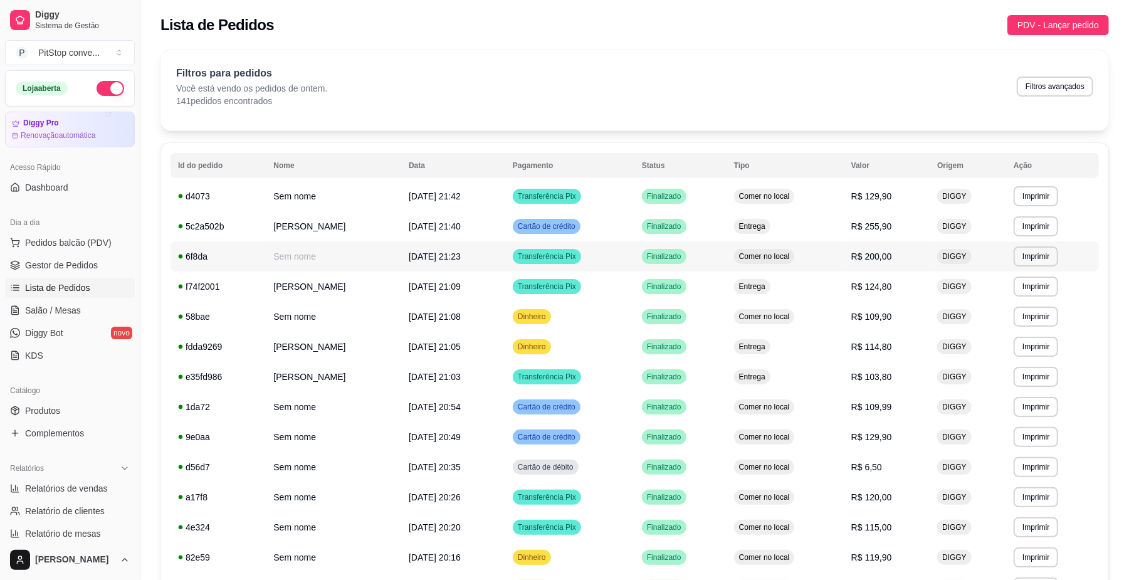
click at [700, 257] on td "Finalizado" at bounding box center [681, 256] width 92 height 30
click at [591, 266] on td "Transferência Pix" at bounding box center [569, 256] width 129 height 30
click at [650, 282] on td "Finalizado" at bounding box center [681, 286] width 92 height 30
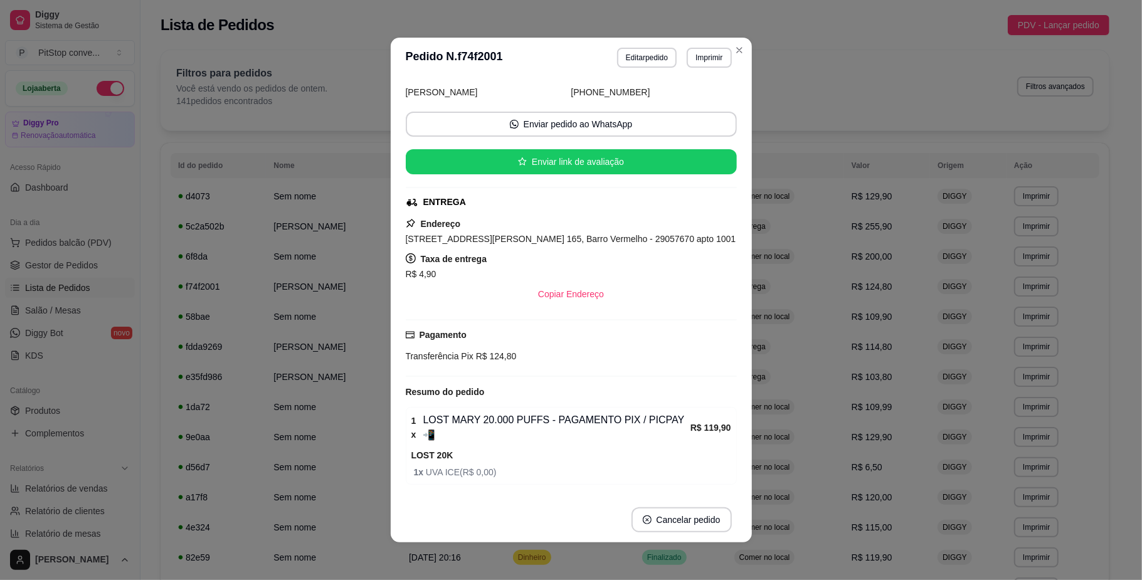
scroll to position [107, 0]
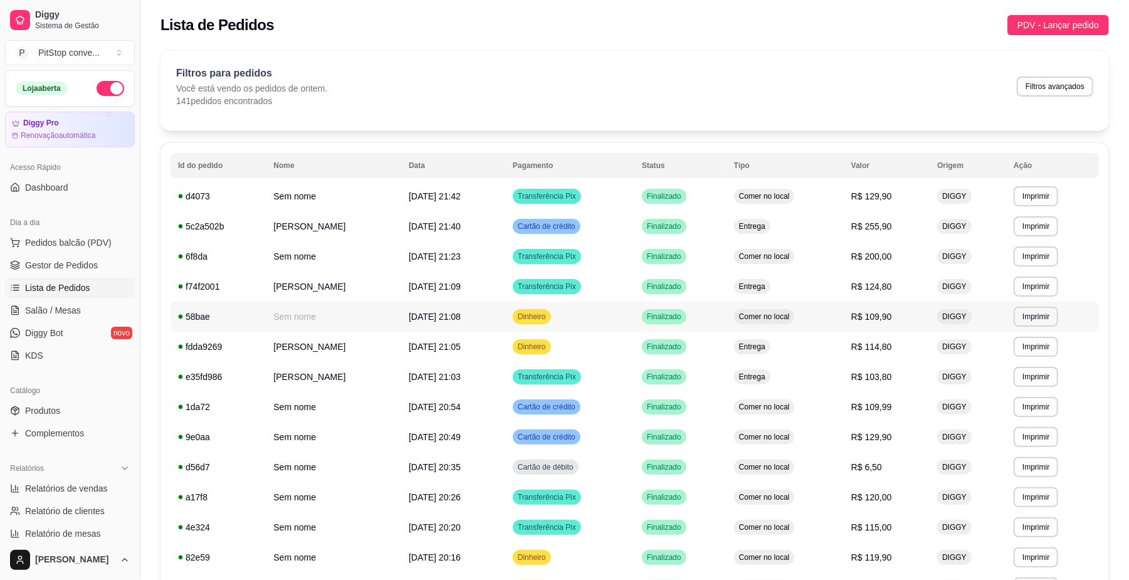
click at [670, 317] on span "Finalizado" at bounding box center [665, 317] width 40 height 10
click at [670, 281] on div "Finalizado" at bounding box center [664, 286] width 45 height 15
click at [727, 342] on td "Finalizado" at bounding box center [681, 347] width 92 height 30
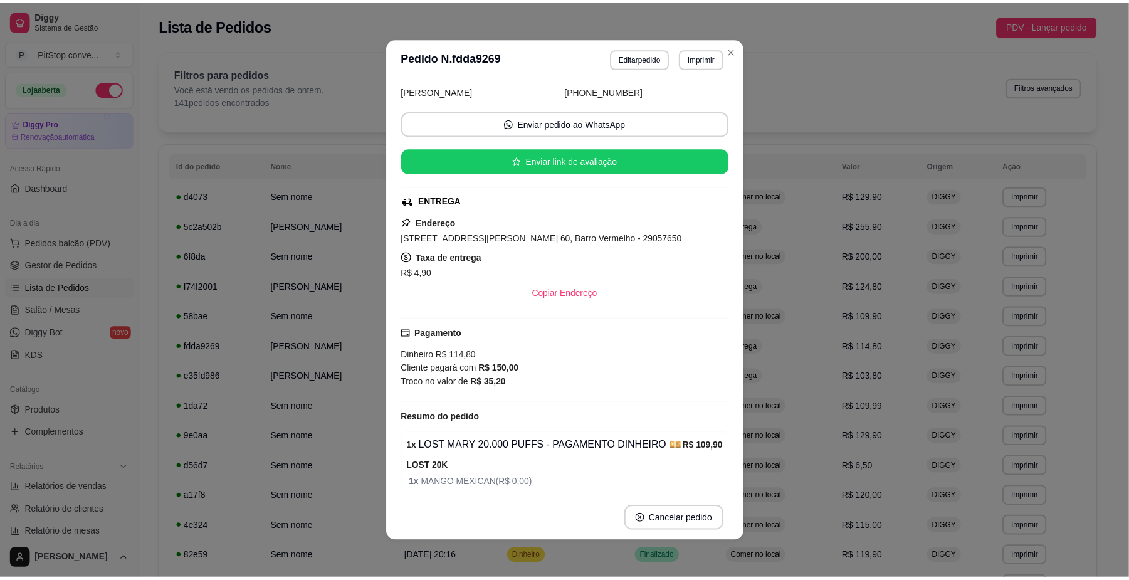
scroll to position [119, 0]
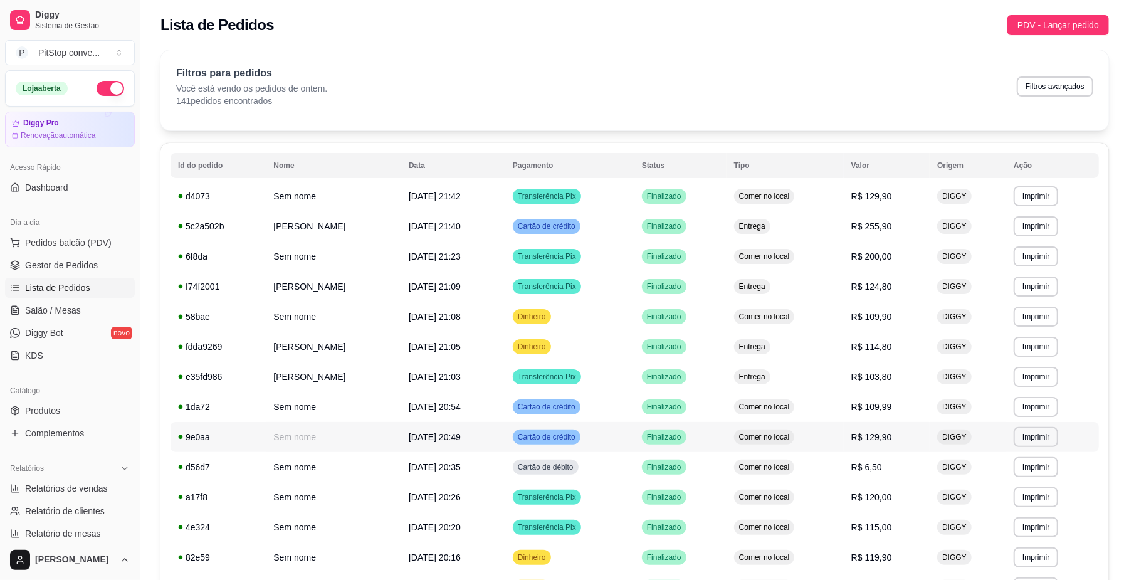
click at [752, 432] on span "Comer no local" at bounding box center [765, 437] width 56 height 10
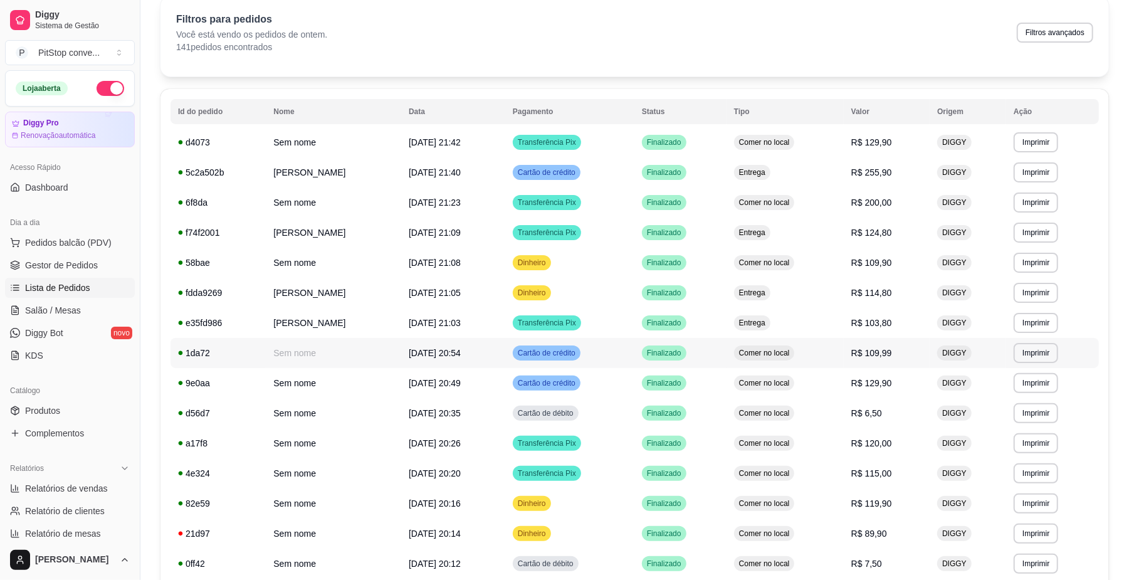
scroll to position [83, 0]
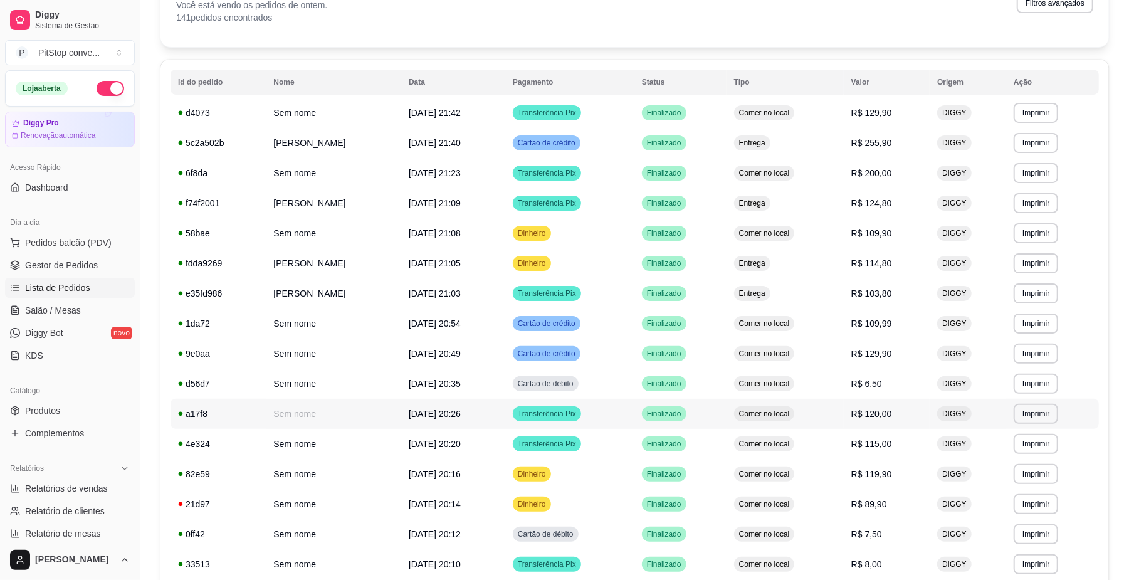
click at [790, 415] on span "Comer no local" at bounding box center [765, 414] width 56 height 10
click at [810, 442] on td "Comer no local" at bounding box center [785, 444] width 117 height 30
click at [811, 480] on td "Comer no local" at bounding box center [785, 474] width 117 height 30
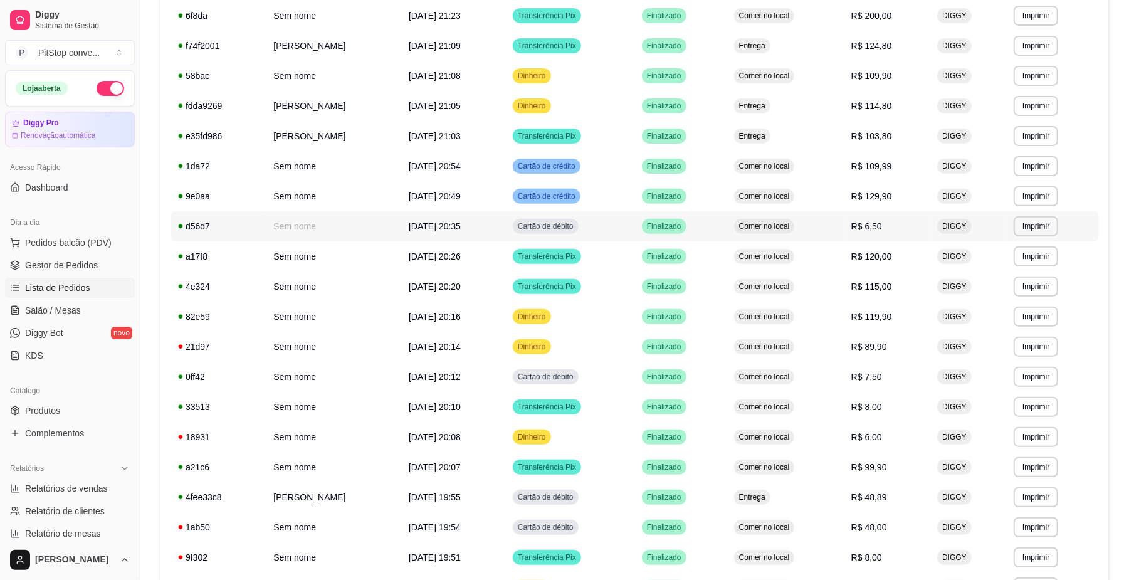
scroll to position [251, 0]
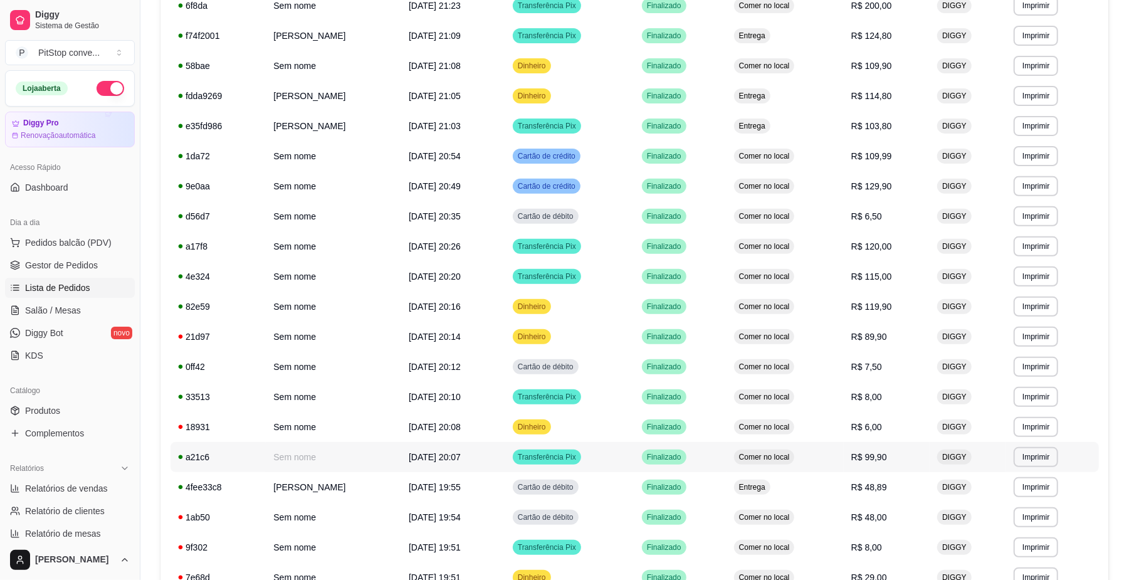
click at [793, 455] on span "Comer no local" at bounding box center [765, 457] width 56 height 10
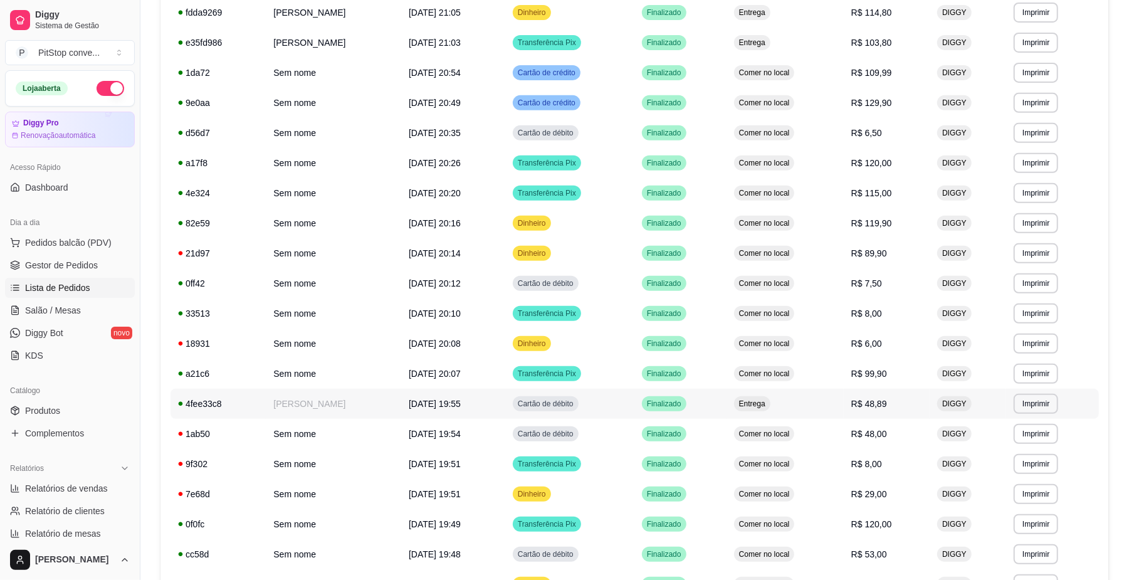
scroll to position [418, 0]
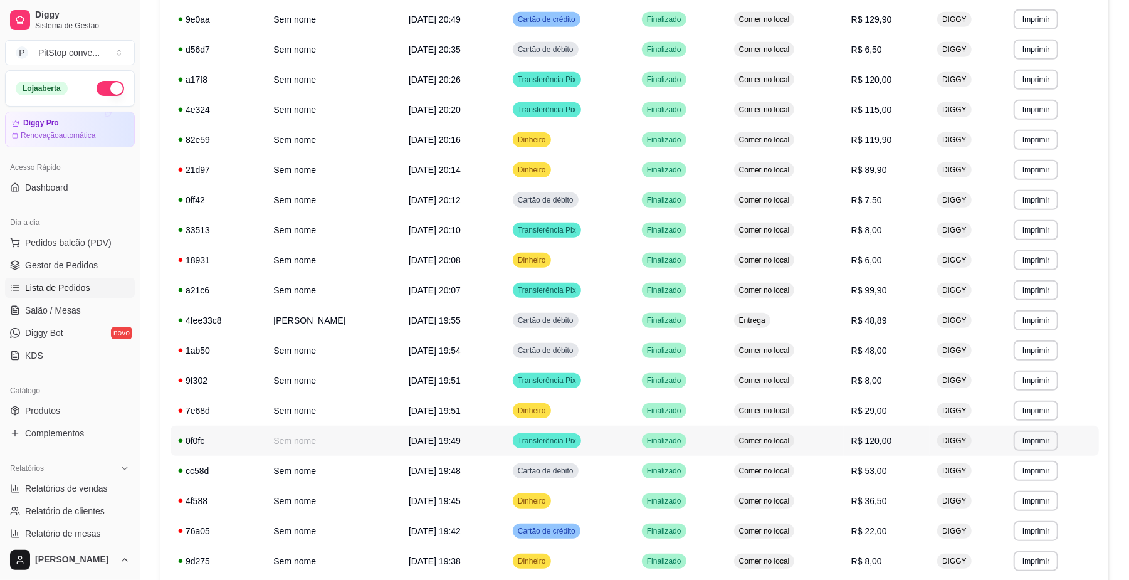
click at [778, 452] on td "Comer no local" at bounding box center [785, 441] width 117 height 30
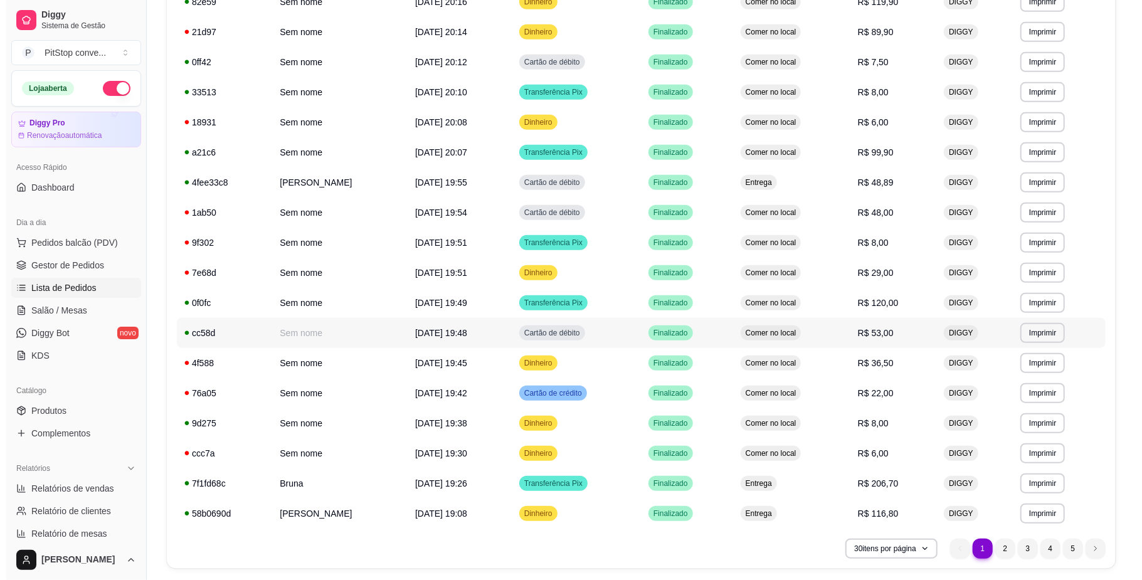
scroll to position [585, 0]
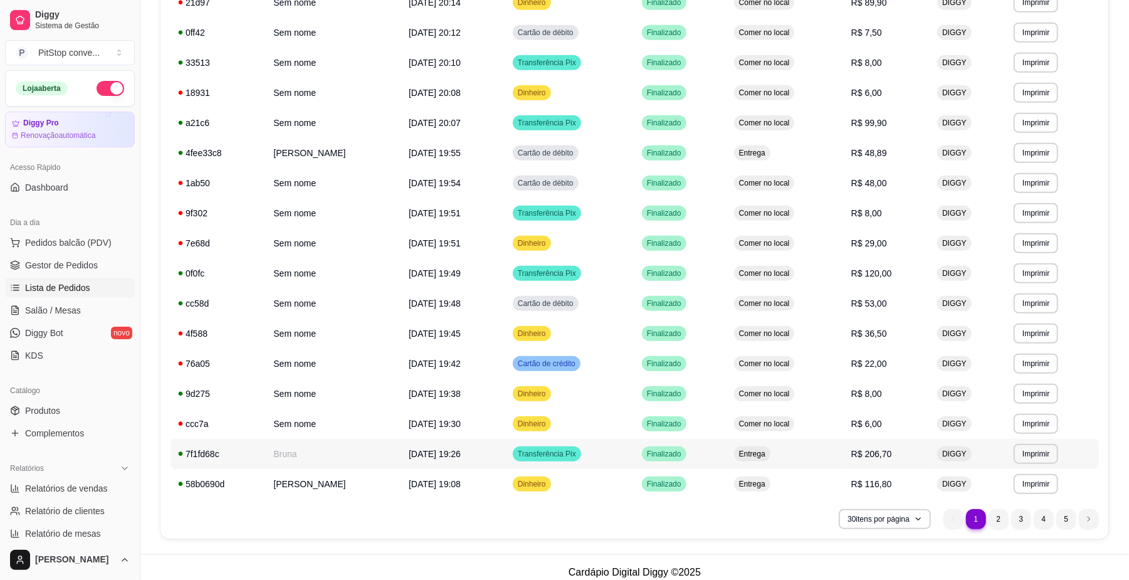
click at [776, 458] on td "Entrega" at bounding box center [785, 454] width 117 height 30
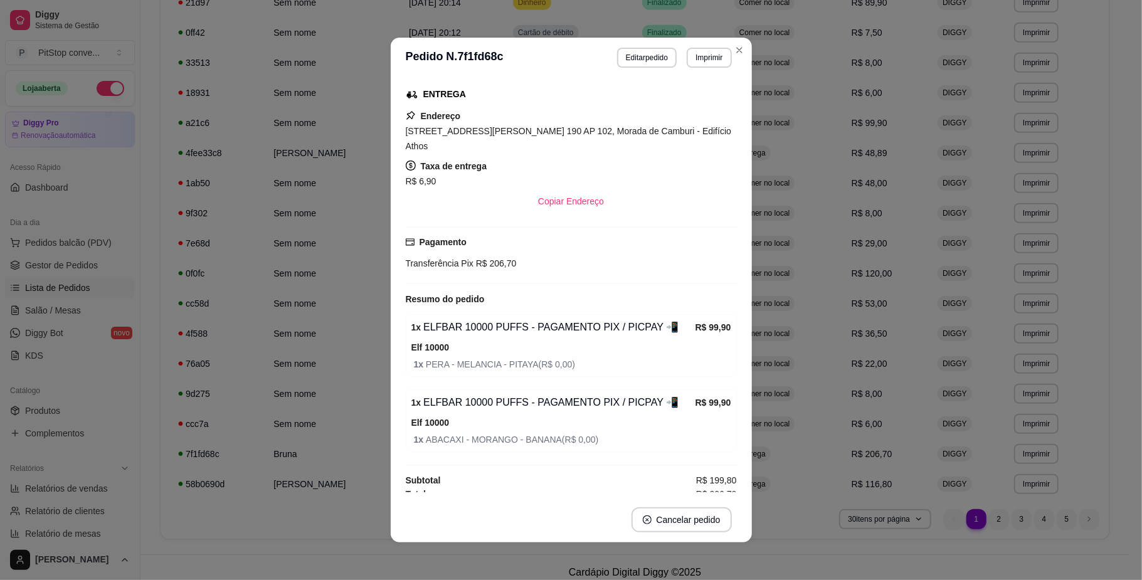
scroll to position [168, 0]
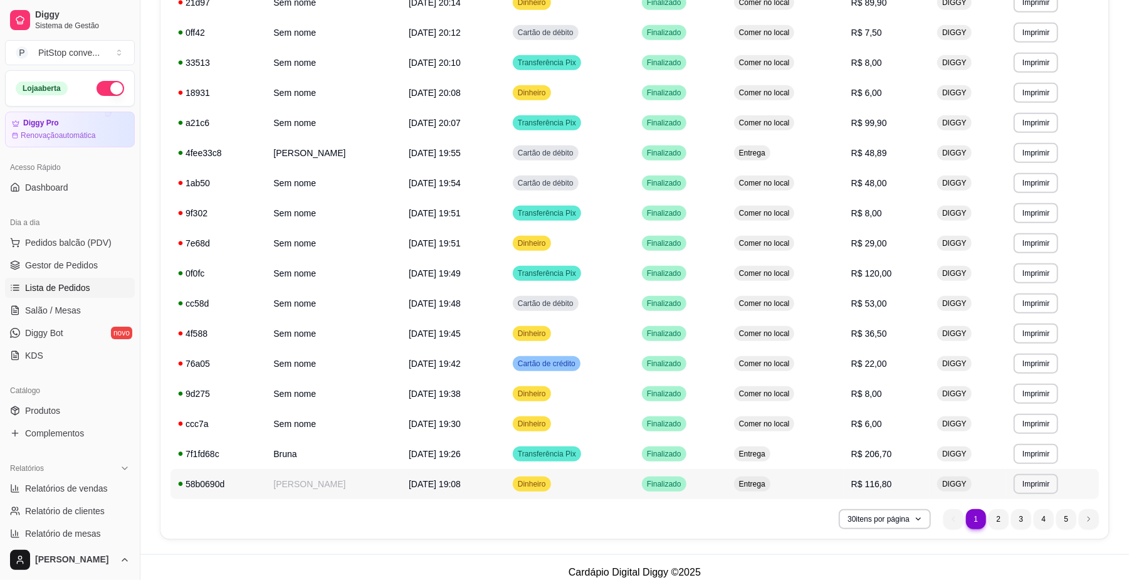
click at [825, 477] on td "Entrega" at bounding box center [785, 484] width 117 height 30
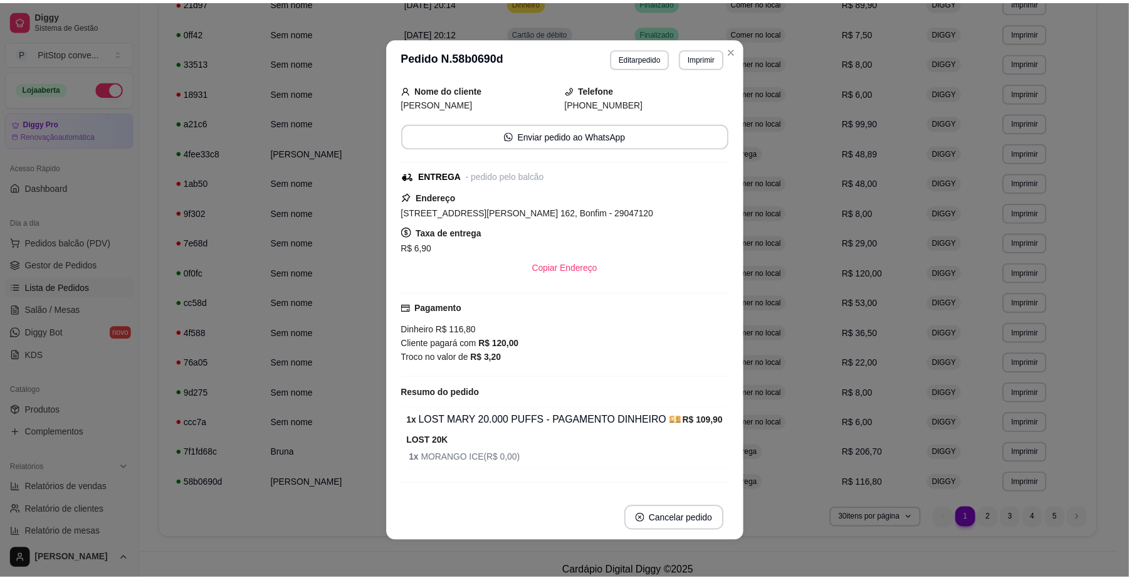
scroll to position [97, 0]
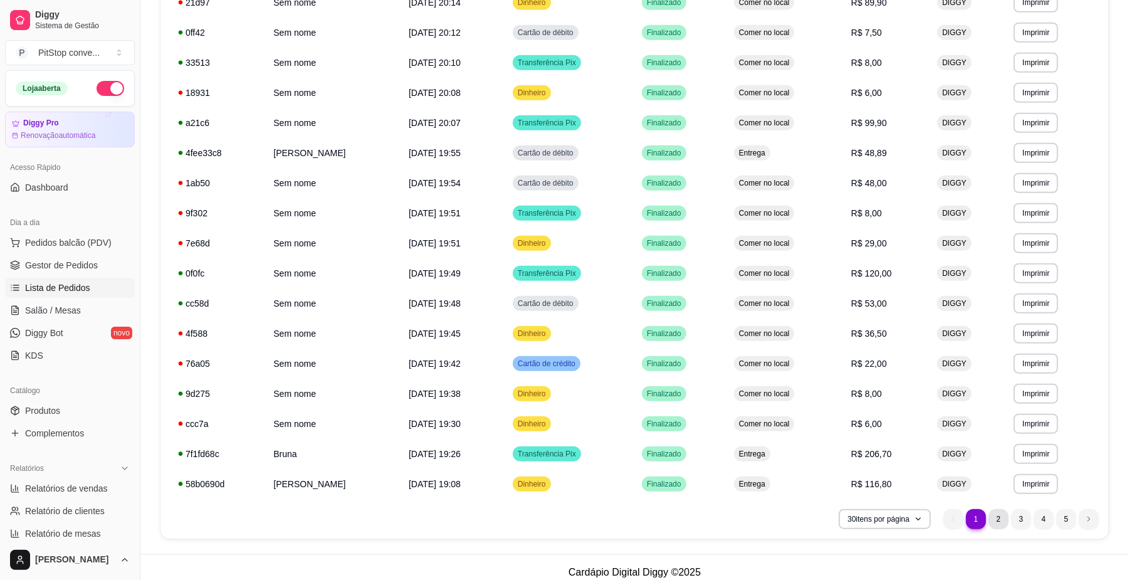
click at [998, 512] on li "2" at bounding box center [999, 519] width 20 height 20
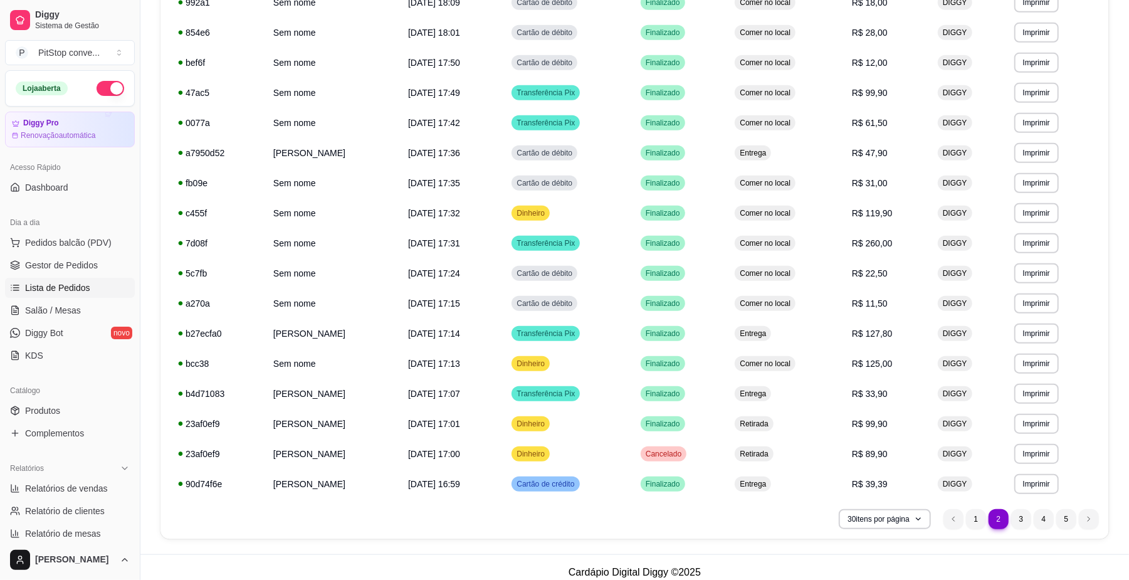
click at [1079, 327] on td "**********" at bounding box center [1053, 334] width 92 height 30
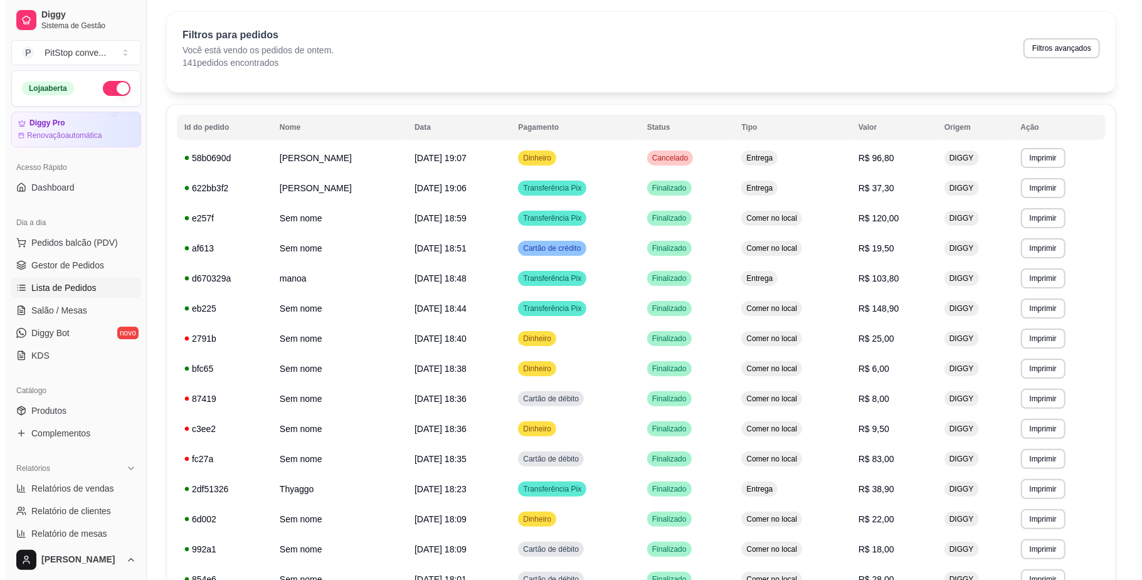
scroll to position [0, 0]
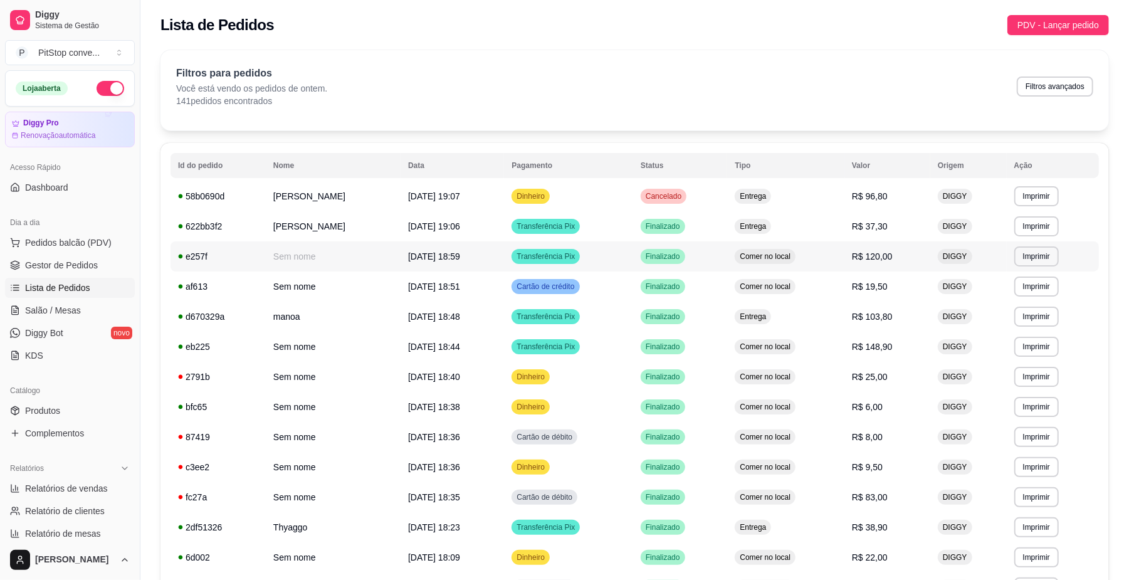
click at [728, 253] on td "Finalizado" at bounding box center [680, 256] width 95 height 30
click at [793, 344] on span "Comer no local" at bounding box center [765, 347] width 56 height 10
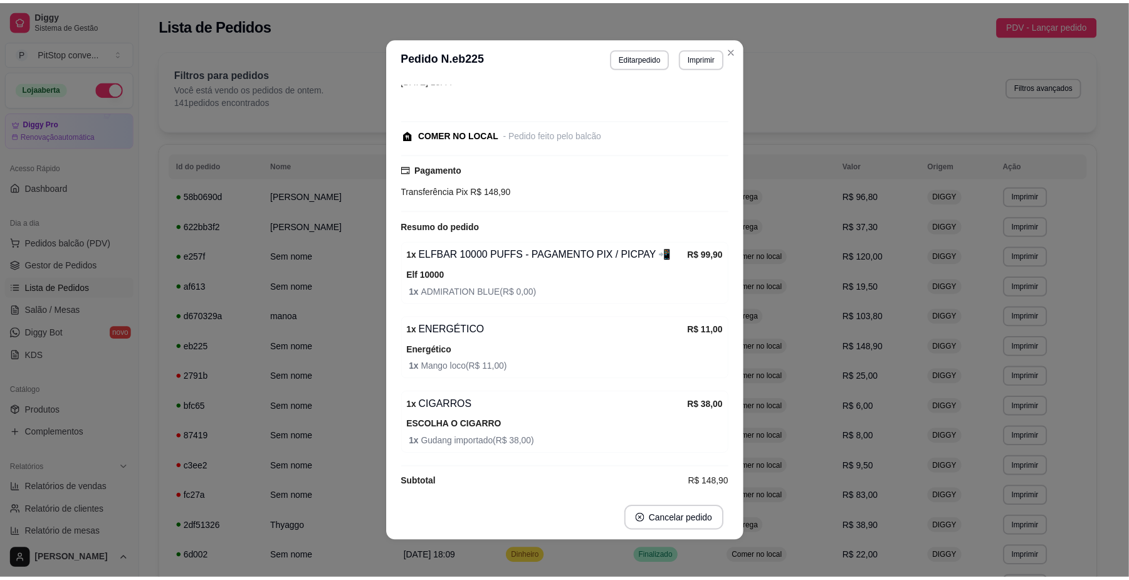
scroll to position [54, 0]
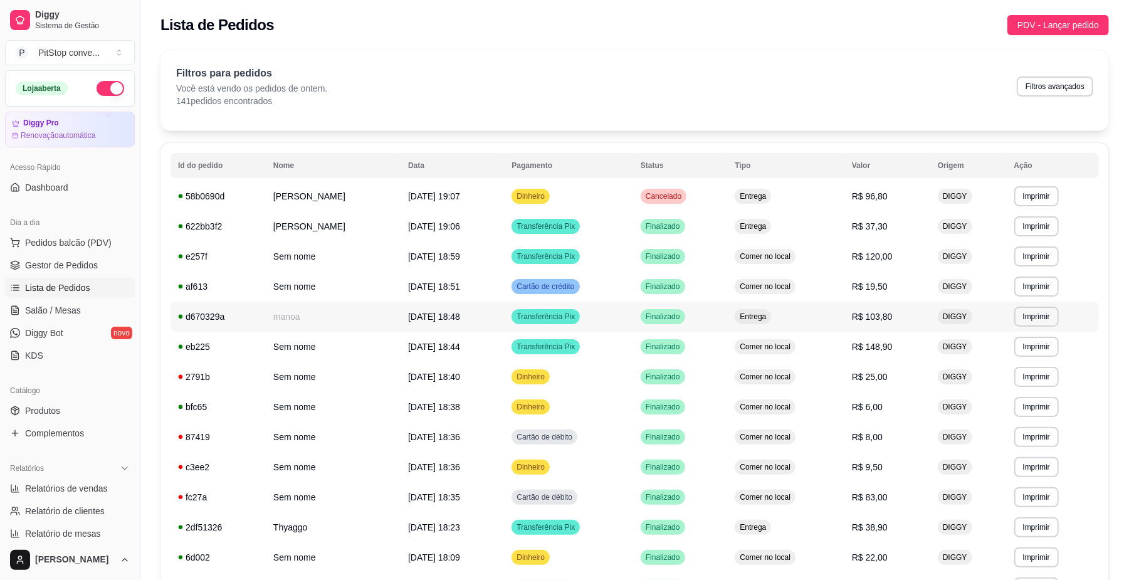
click at [809, 327] on td "Entrega" at bounding box center [785, 317] width 117 height 30
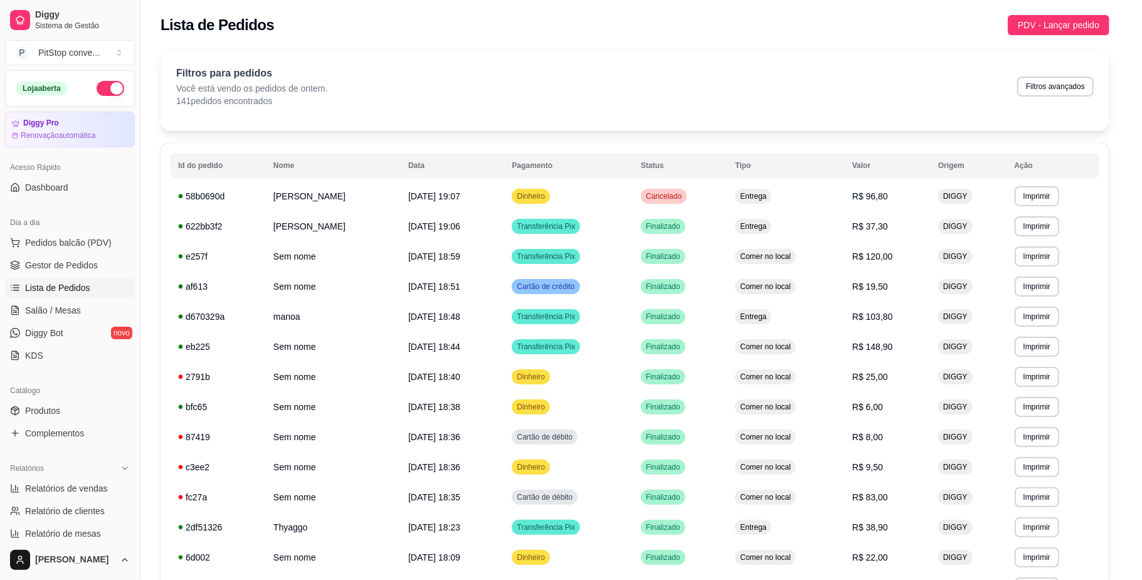
click at [630, 354] on div "R$ 3,90" at bounding box center [570, 347] width 331 height 15
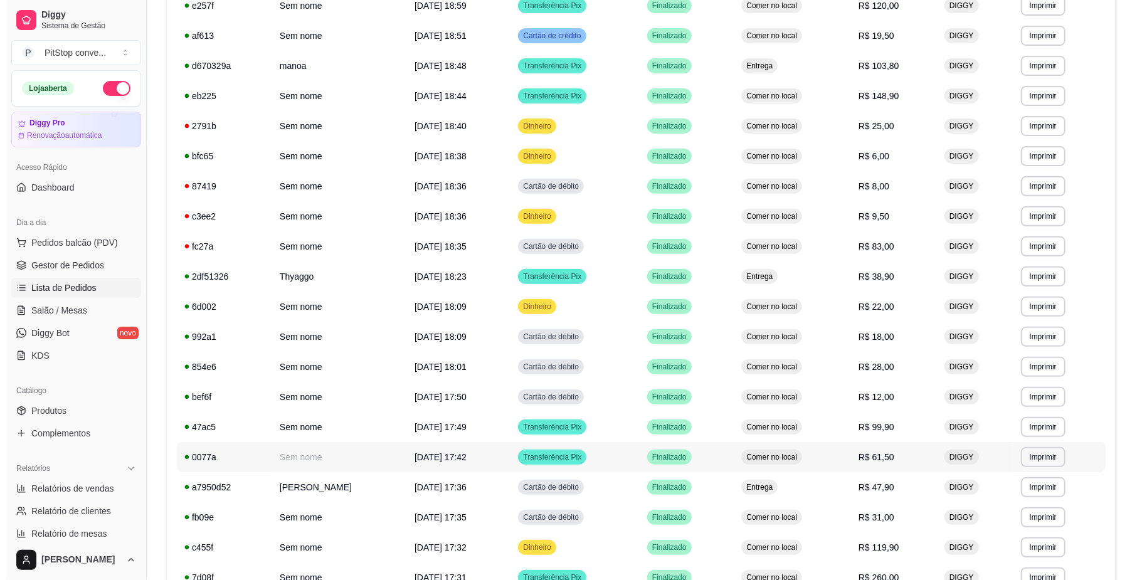
scroll to position [334, 0]
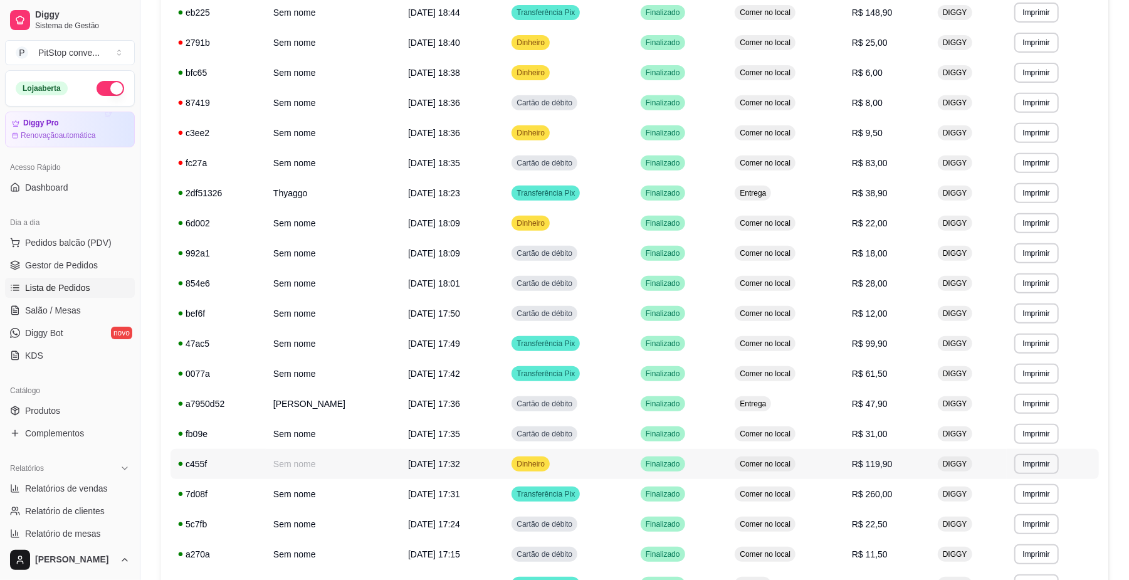
click at [811, 473] on td "Comer no local" at bounding box center [785, 464] width 117 height 30
click at [826, 488] on td "Comer no local" at bounding box center [785, 494] width 117 height 30
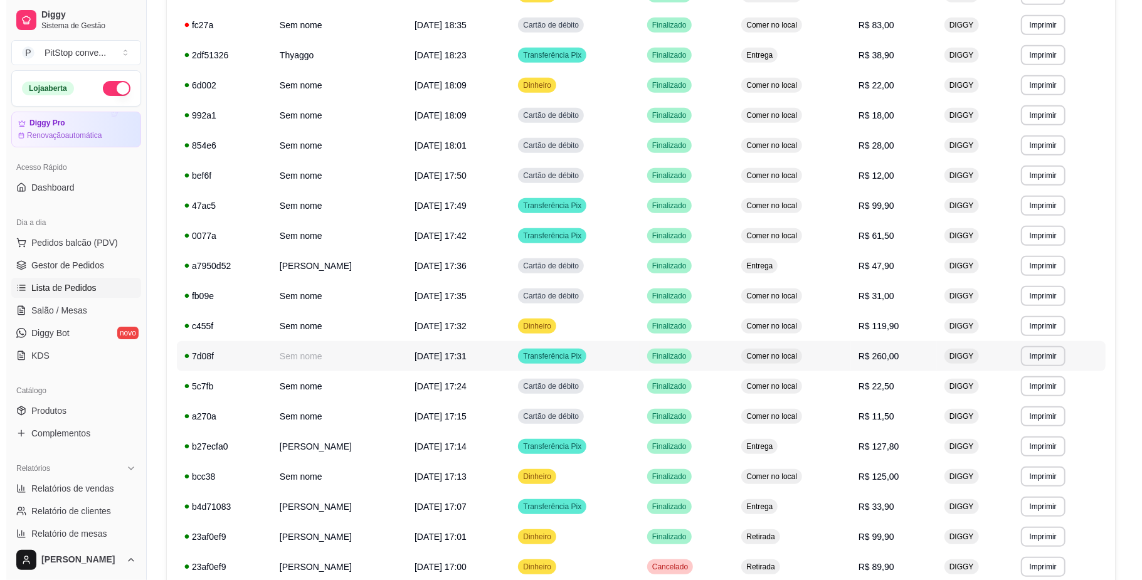
scroll to position [502, 0]
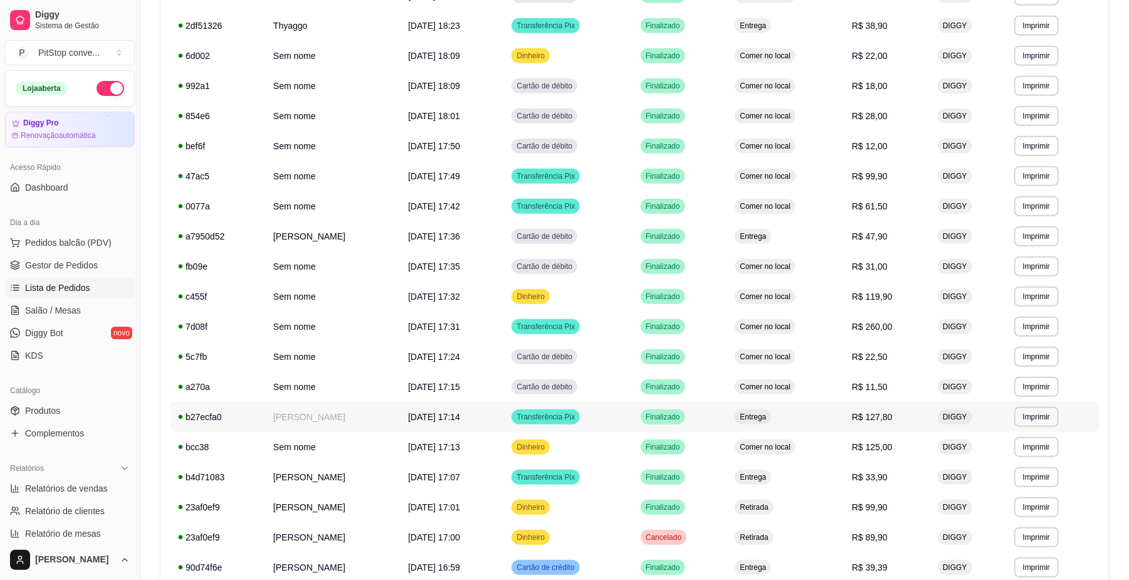
click at [820, 414] on td "Entrega" at bounding box center [785, 417] width 117 height 30
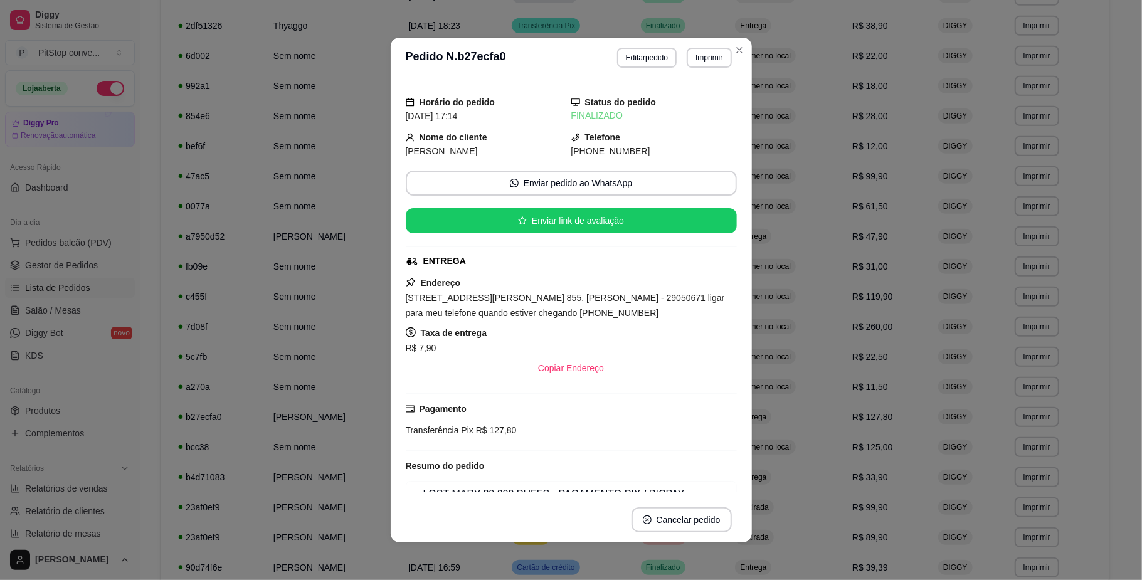
scroll to position [83, 0]
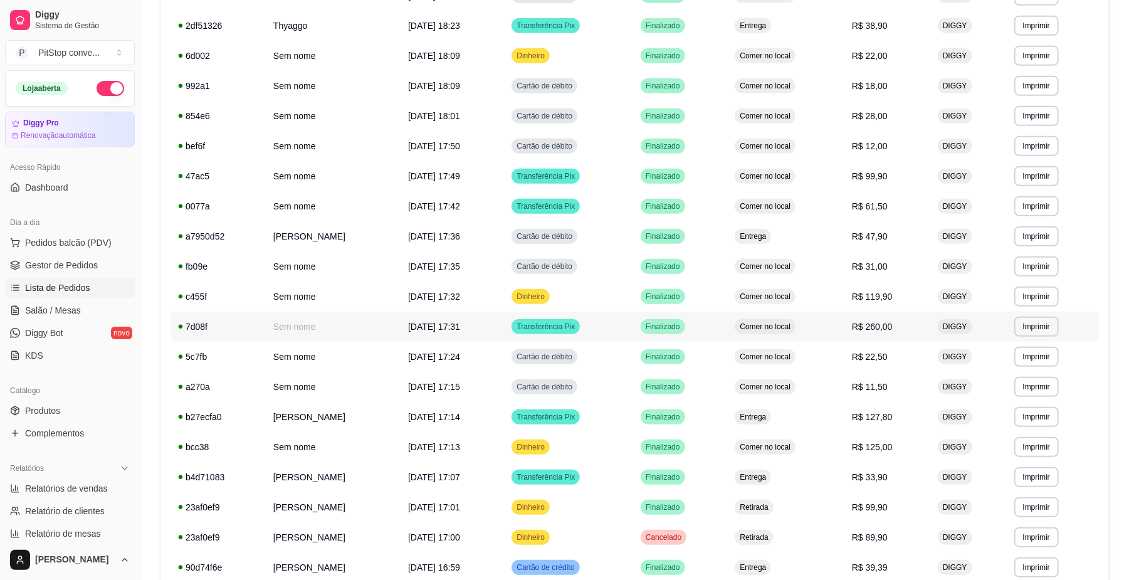
click at [884, 324] on span "R$ 260,00" at bounding box center [872, 327] width 41 height 10
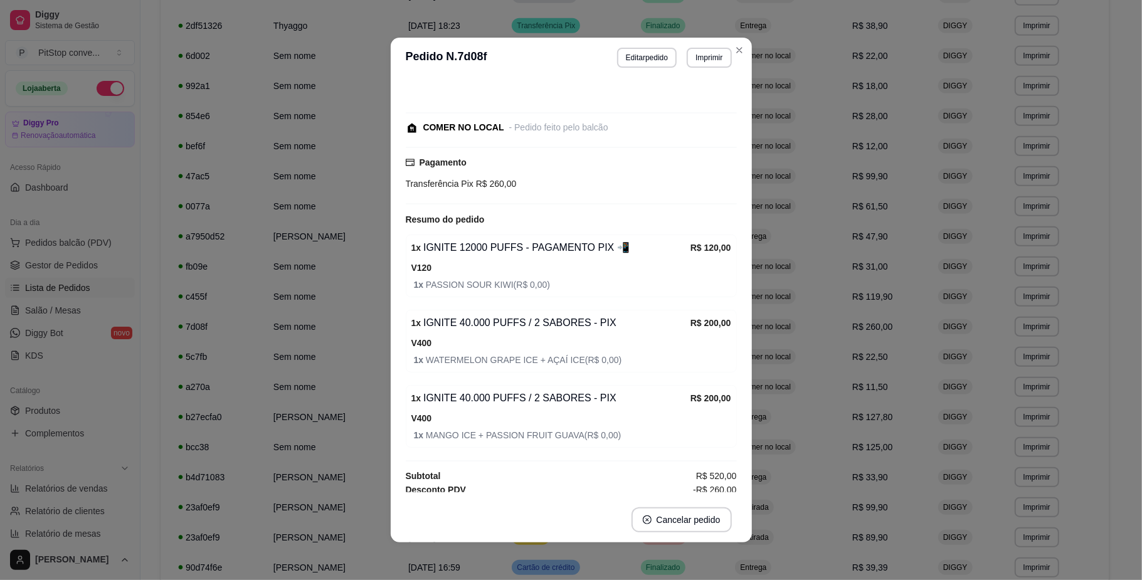
scroll to position [68, 0]
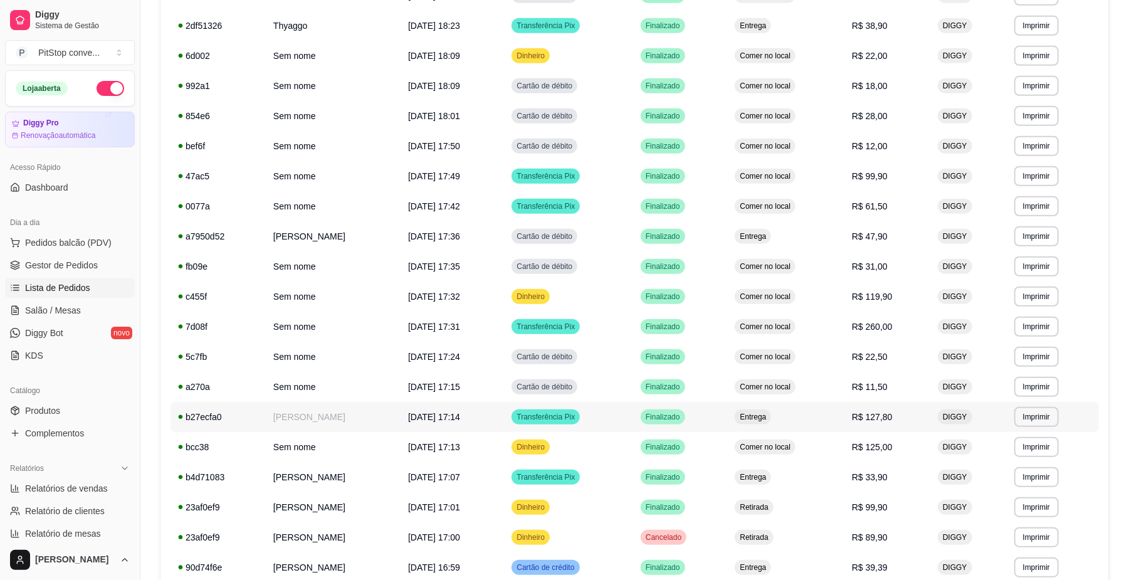
click at [845, 428] on td "Entrega" at bounding box center [785, 417] width 117 height 30
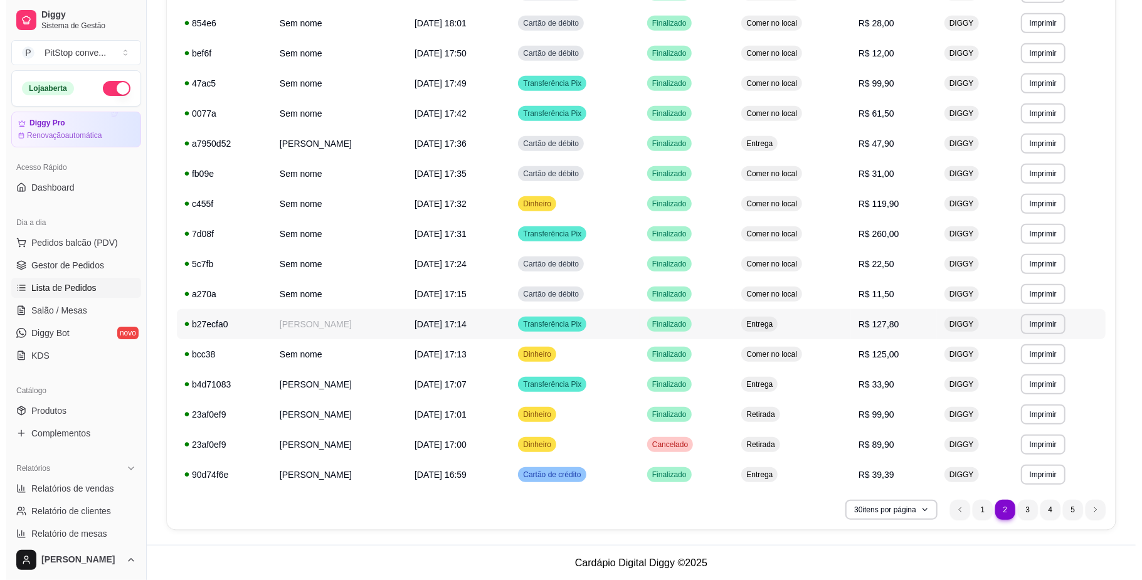
scroll to position [595, 0]
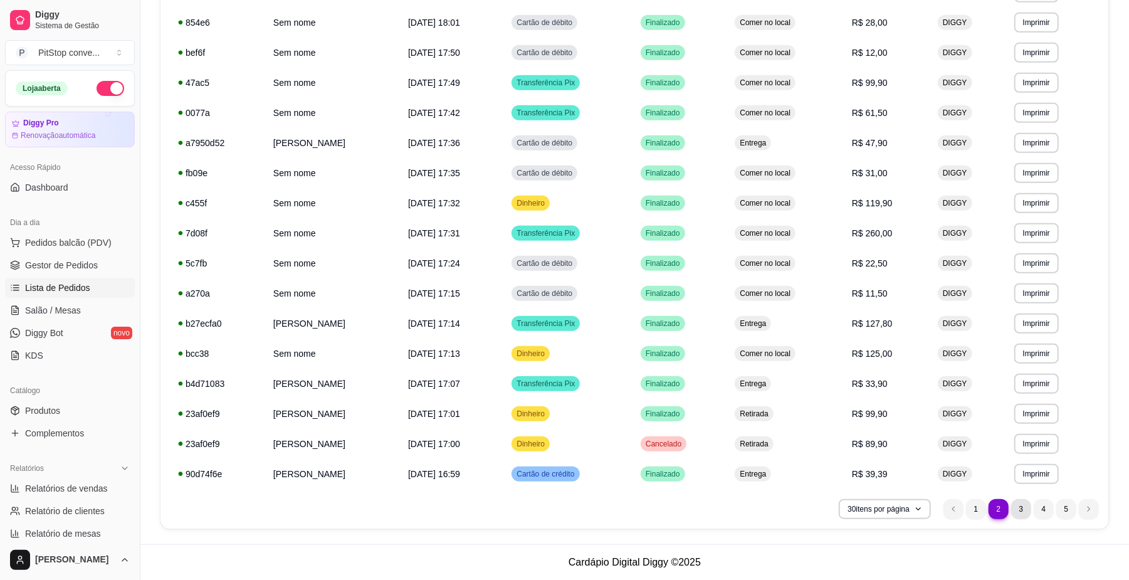
click at [1025, 510] on li "3" at bounding box center [1021, 509] width 20 height 20
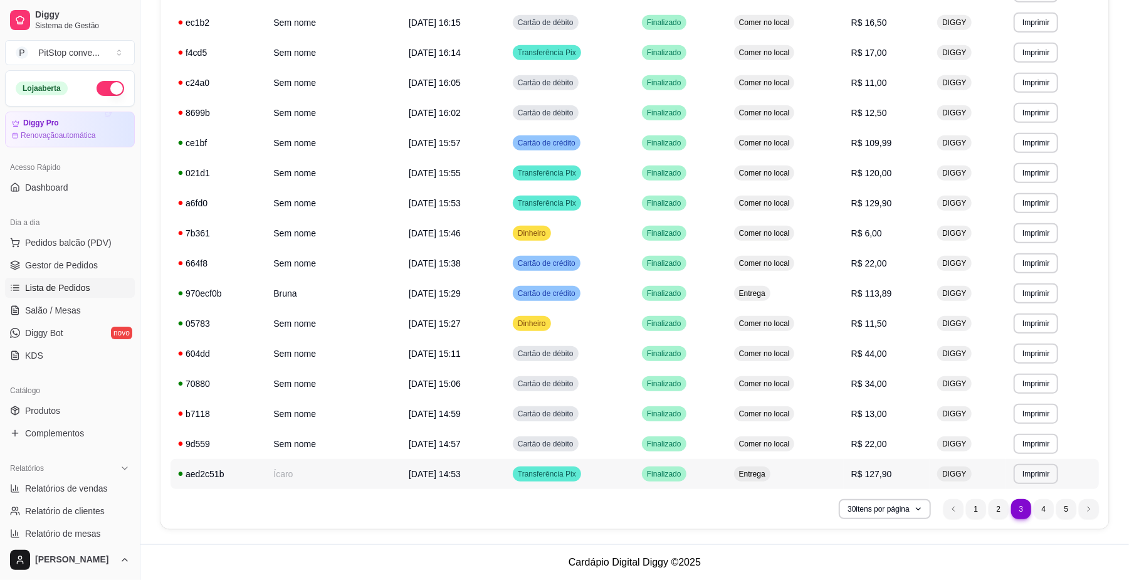
click at [813, 480] on td "Entrega" at bounding box center [785, 474] width 117 height 30
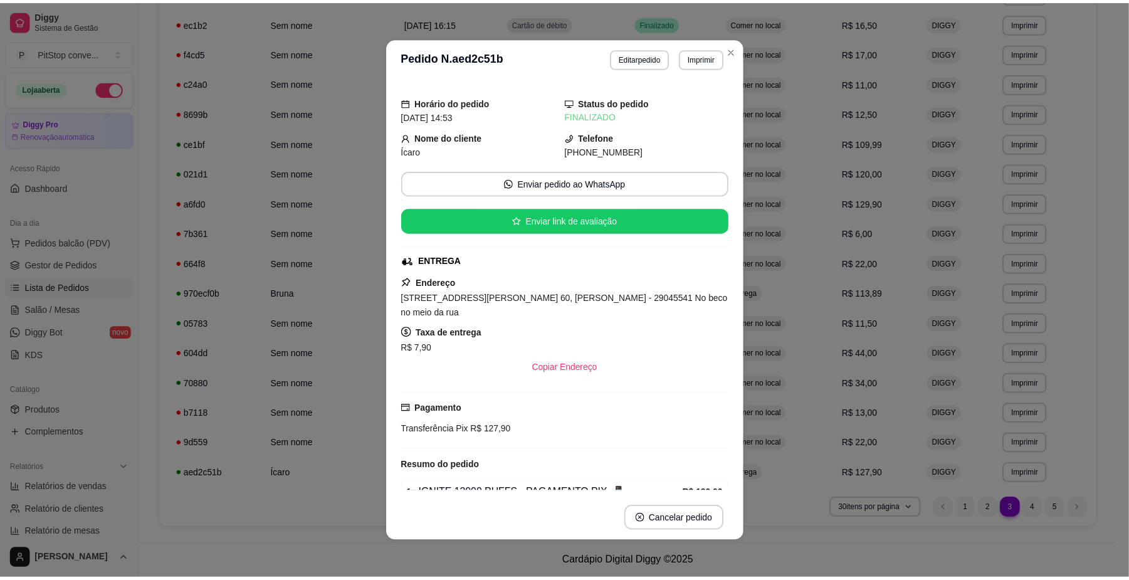
scroll to position [91, 0]
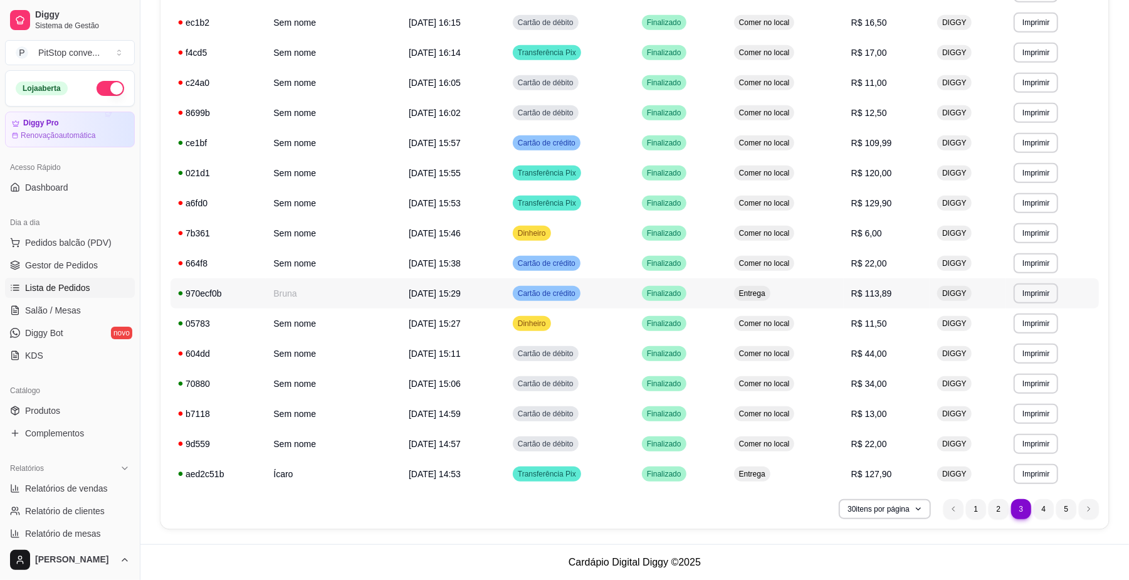
click at [823, 287] on td "Entrega" at bounding box center [785, 293] width 117 height 30
click at [778, 174] on span "Comer no local" at bounding box center [765, 173] width 56 height 10
click at [803, 204] on td "Comer no local" at bounding box center [785, 203] width 117 height 30
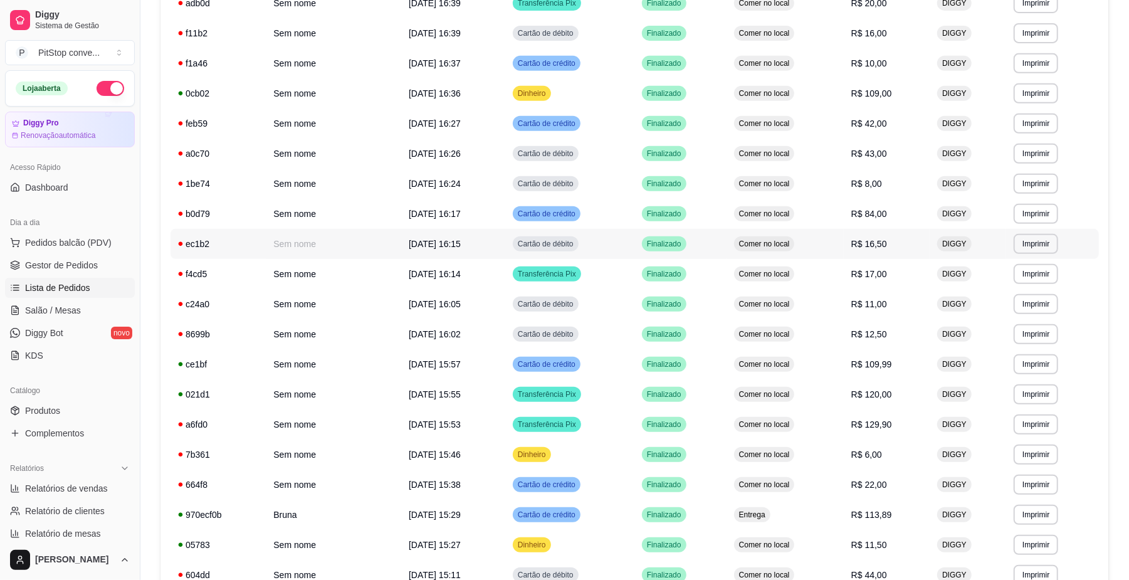
scroll to position [344, 0]
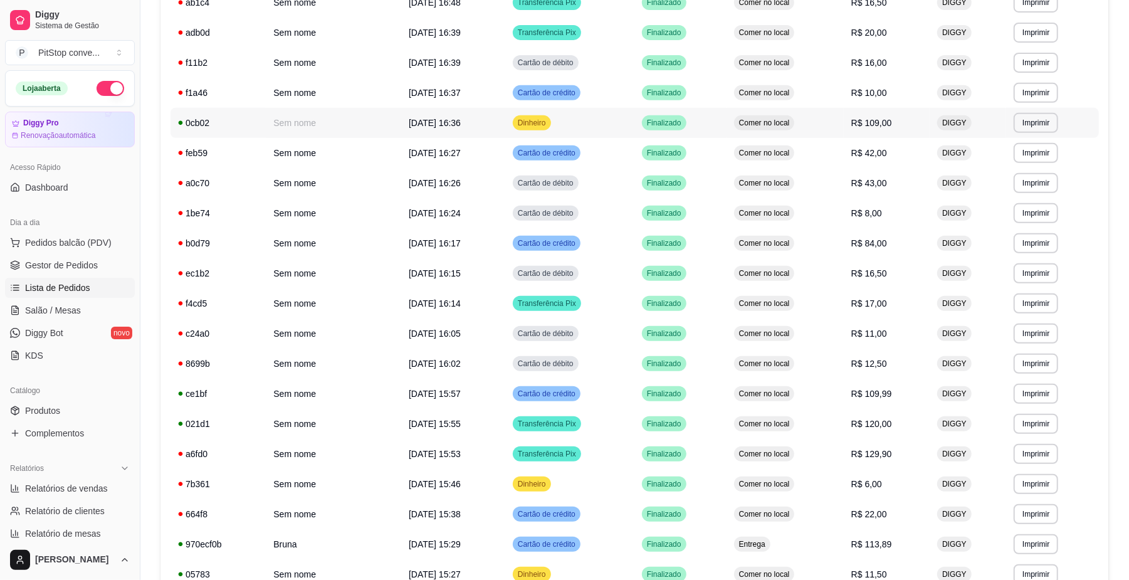
click at [756, 122] on span "Comer no local" at bounding box center [765, 123] width 56 height 10
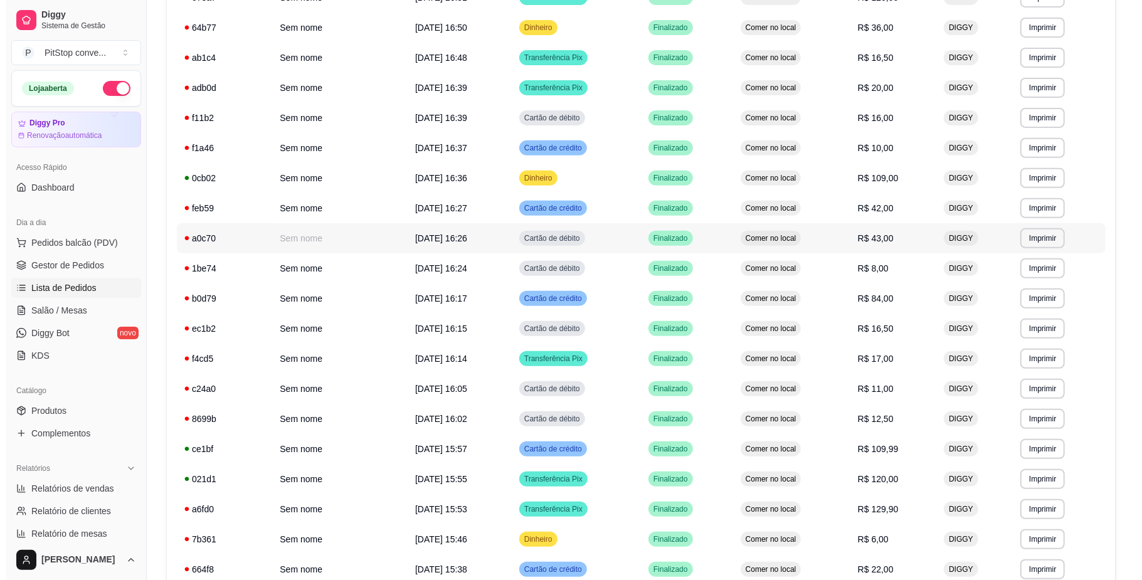
scroll to position [261, 0]
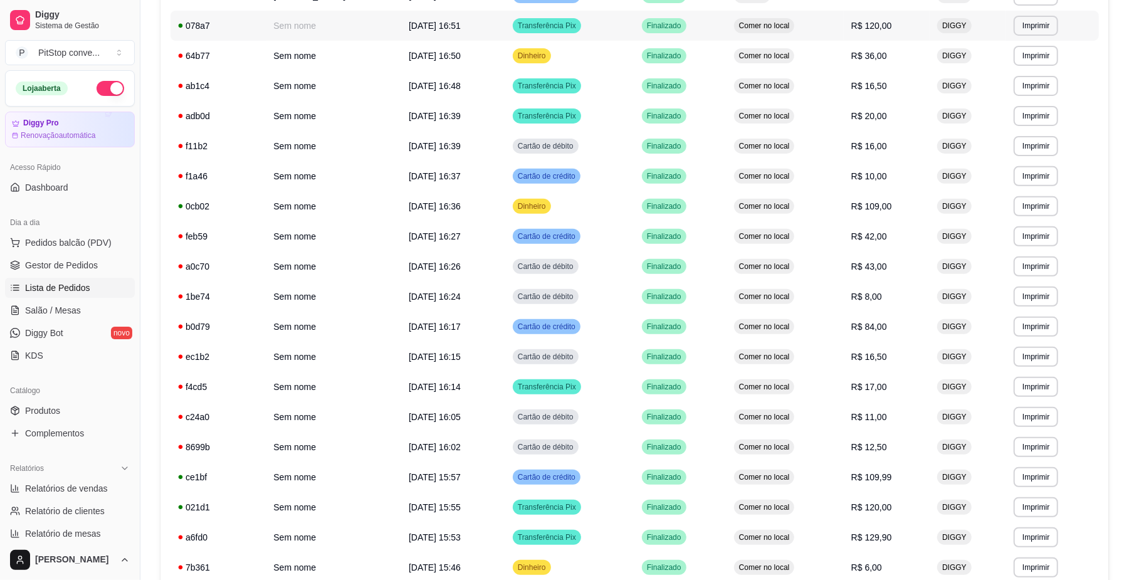
click at [786, 25] on span "Comer no local" at bounding box center [765, 26] width 56 height 10
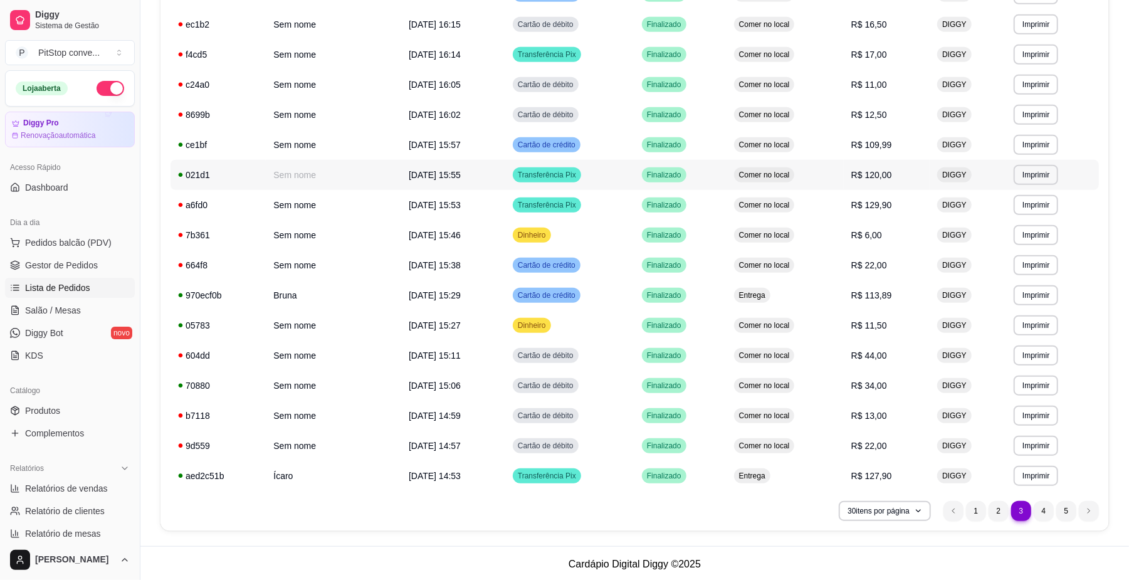
scroll to position [595, 0]
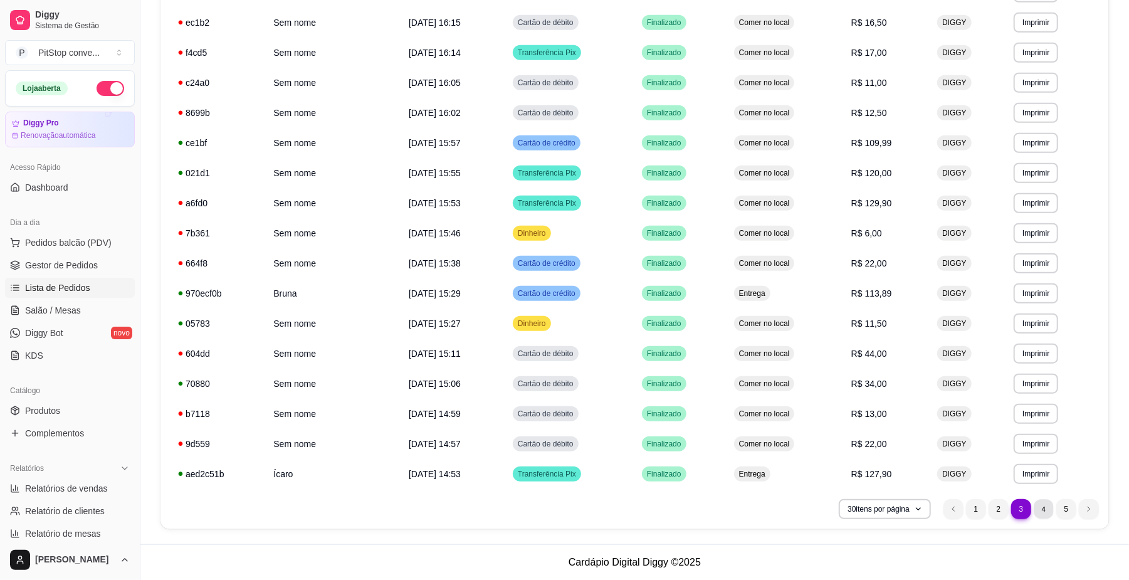
click at [1039, 510] on li "4" at bounding box center [1043, 508] width 19 height 19
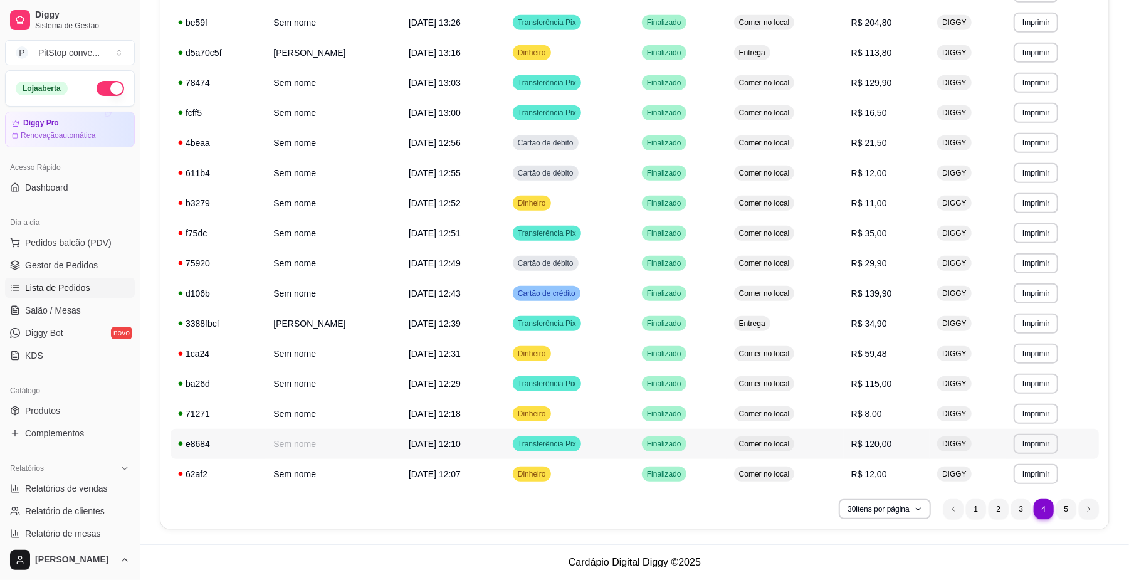
click at [883, 440] on span "R$ 120,00" at bounding box center [871, 444] width 41 height 10
click at [870, 387] on span "R$ 115,00" at bounding box center [871, 384] width 41 height 10
click at [883, 292] on span "R$ 139,90" at bounding box center [871, 293] width 41 height 10
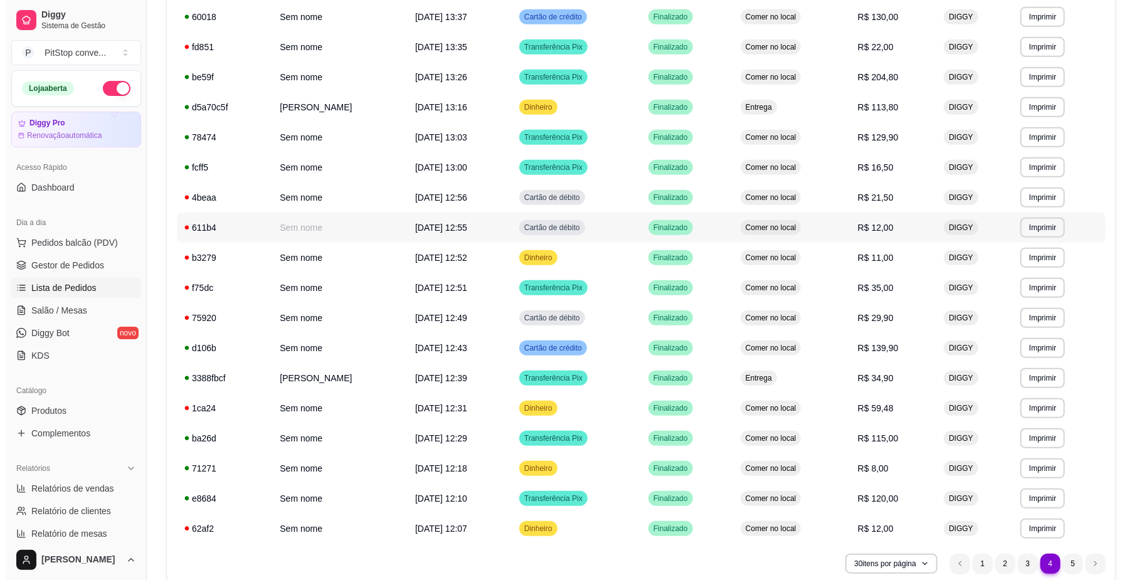
scroll to position [512, 0]
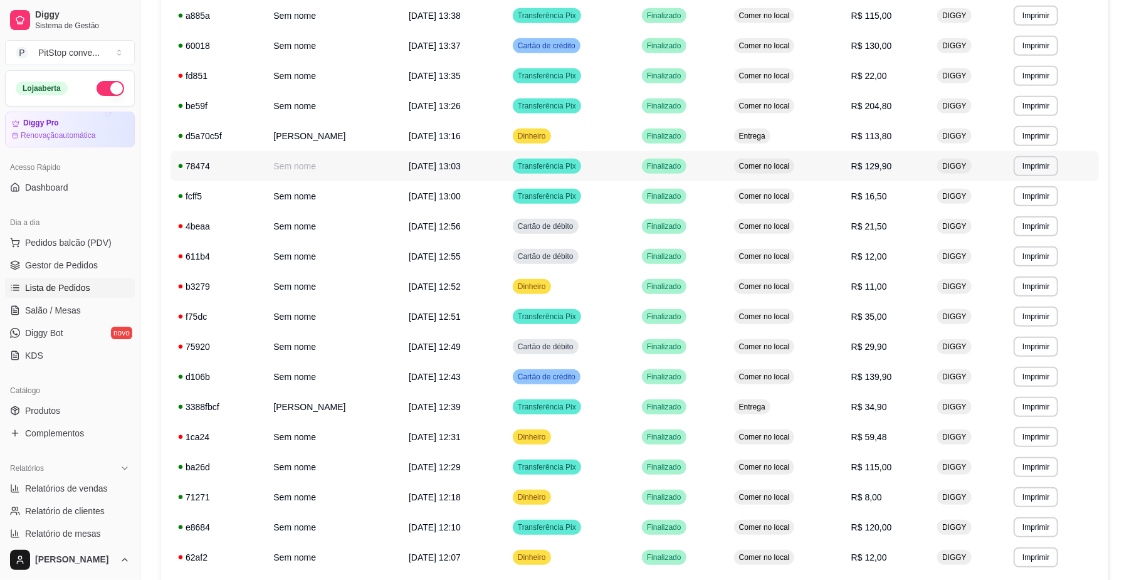
click at [882, 166] on span "R$ 129,90" at bounding box center [871, 166] width 41 height 10
click at [875, 135] on span "R$ 113,80" at bounding box center [871, 136] width 41 height 10
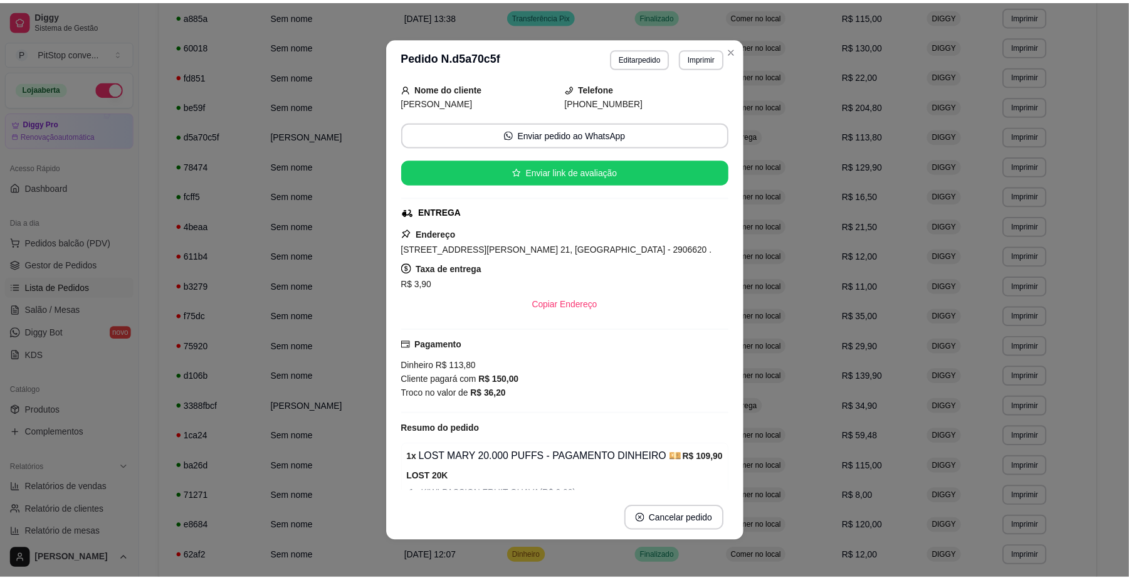
scroll to position [119, 0]
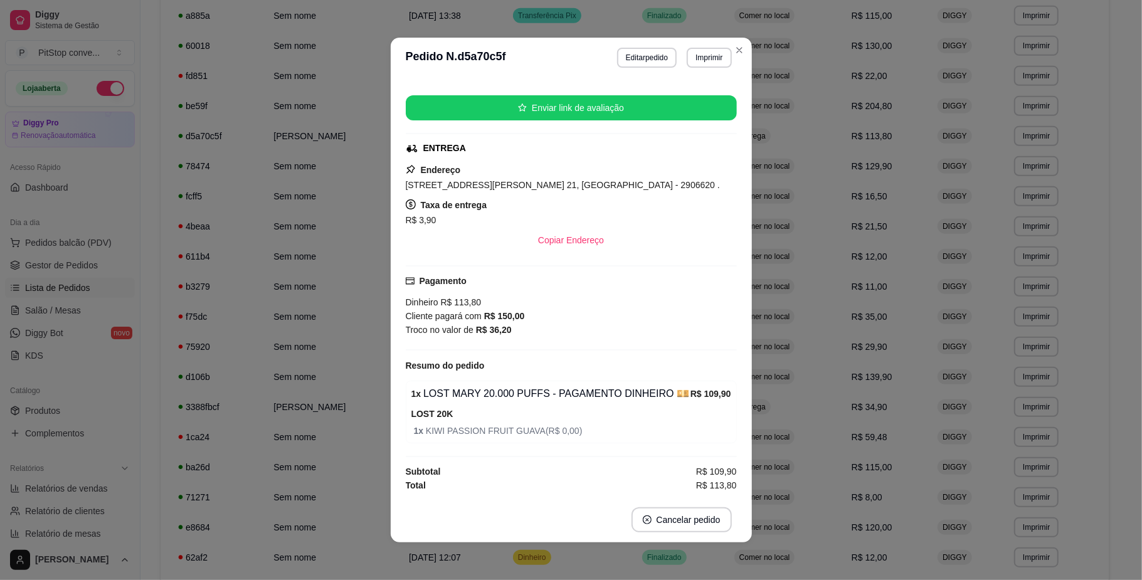
click at [688, 238] on div "Copiar Endereço" at bounding box center [571, 240] width 331 height 25
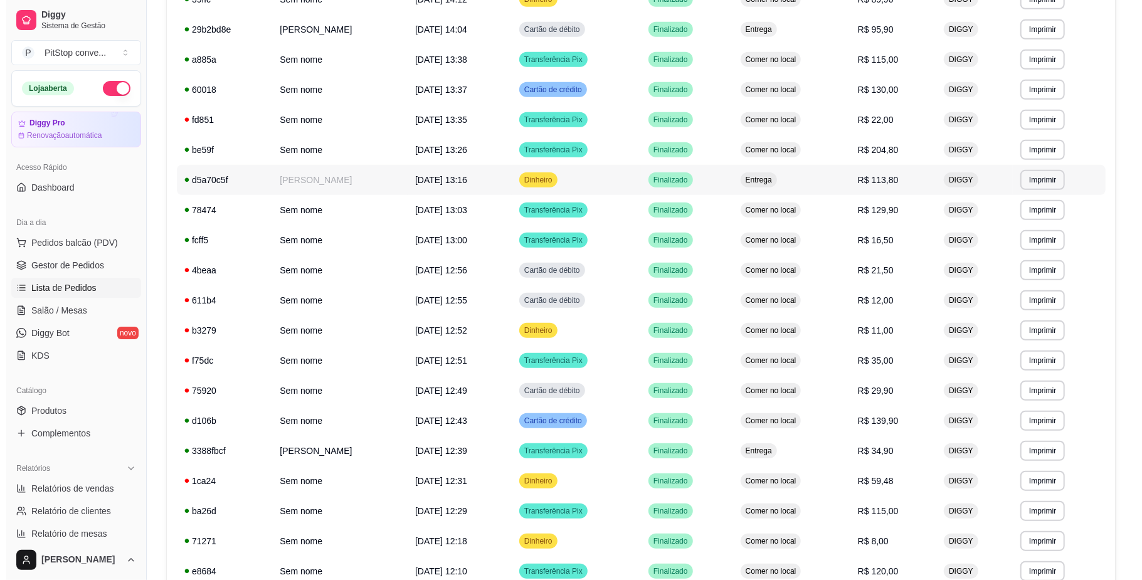
scroll to position [428, 0]
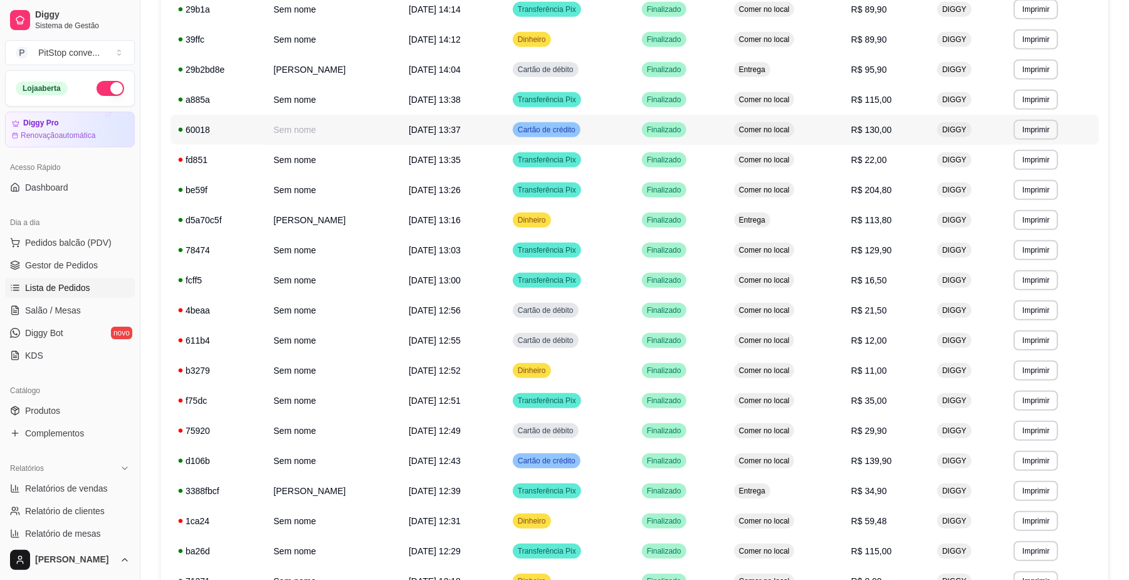
click at [890, 117] on td "R$ 130,00" at bounding box center [887, 130] width 86 height 30
click at [838, 110] on td "Comer no local" at bounding box center [785, 100] width 117 height 30
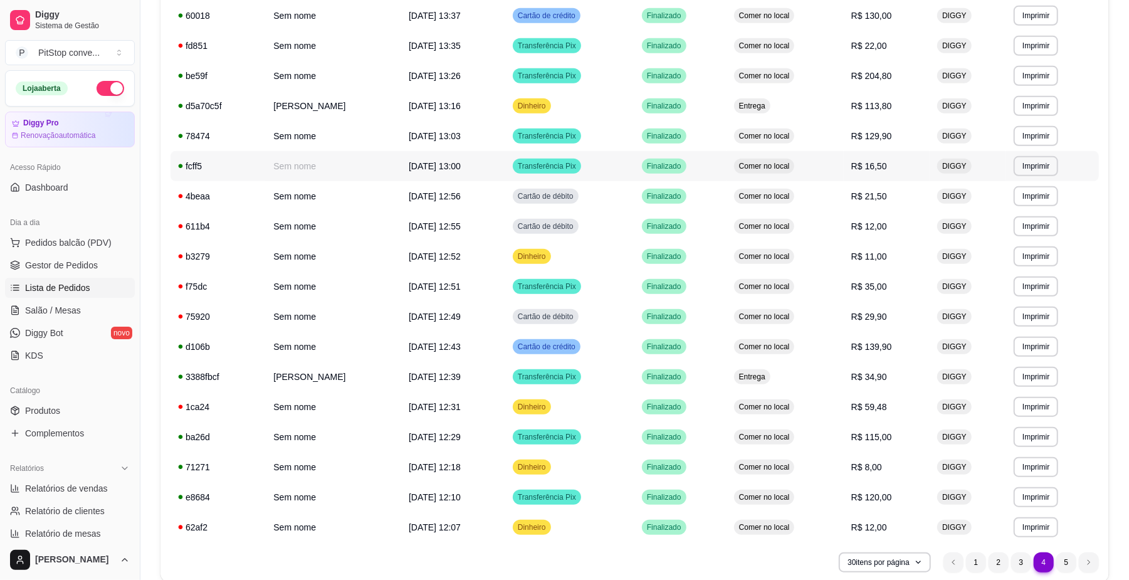
scroll to position [595, 0]
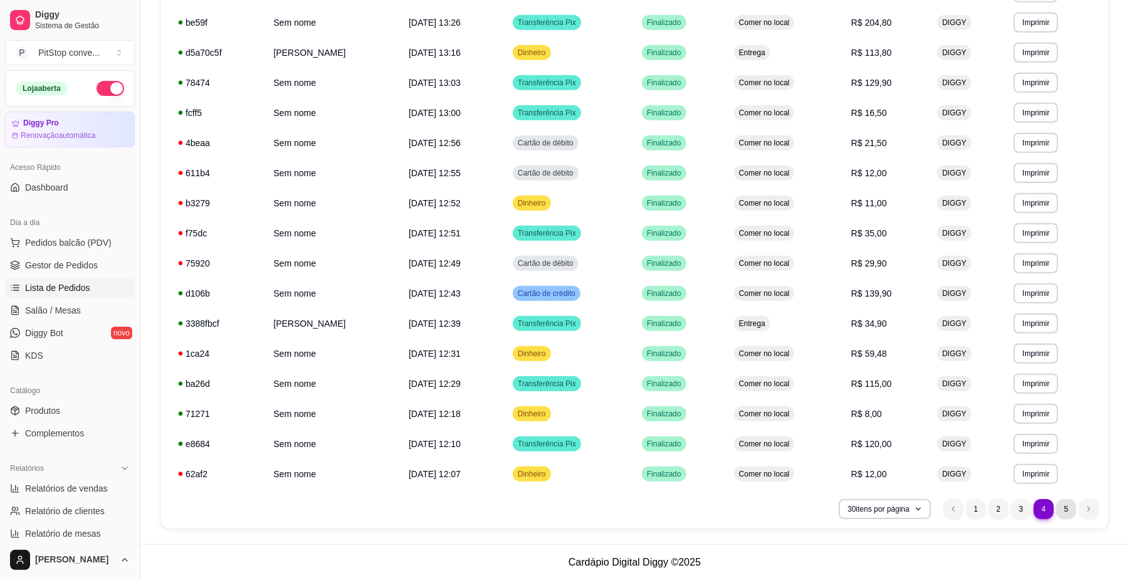
click at [1062, 510] on li "5" at bounding box center [1067, 509] width 20 height 20
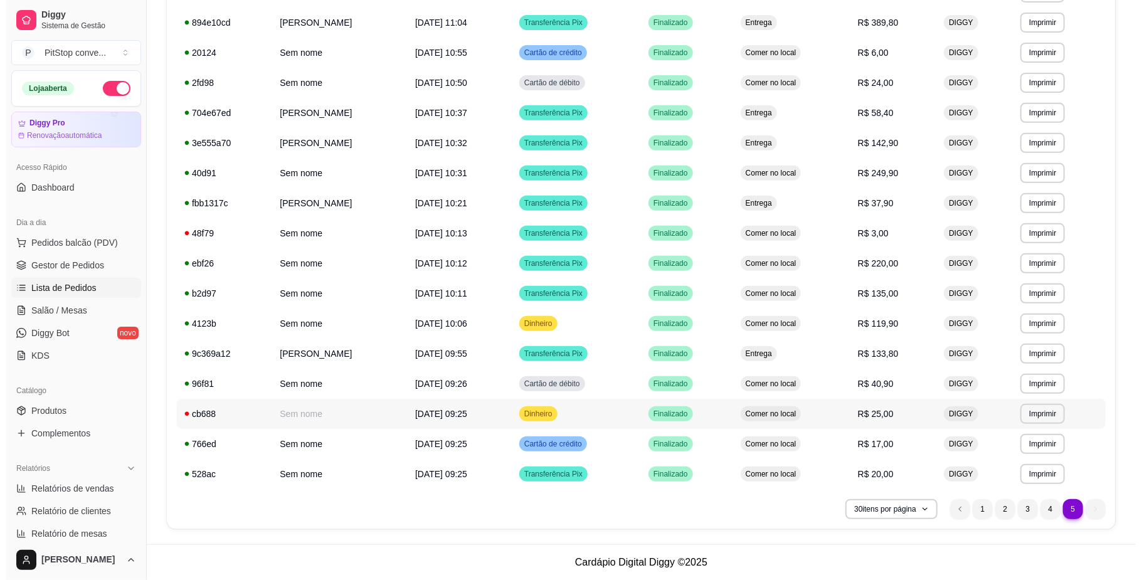
scroll to position [324, 0]
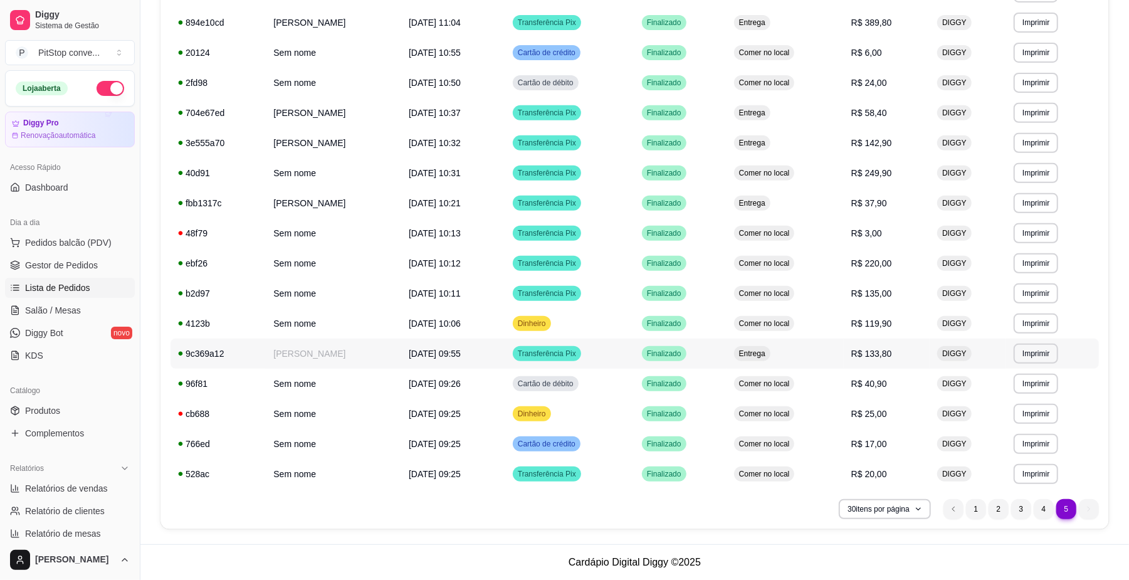
click at [808, 354] on td "Entrega" at bounding box center [785, 354] width 117 height 30
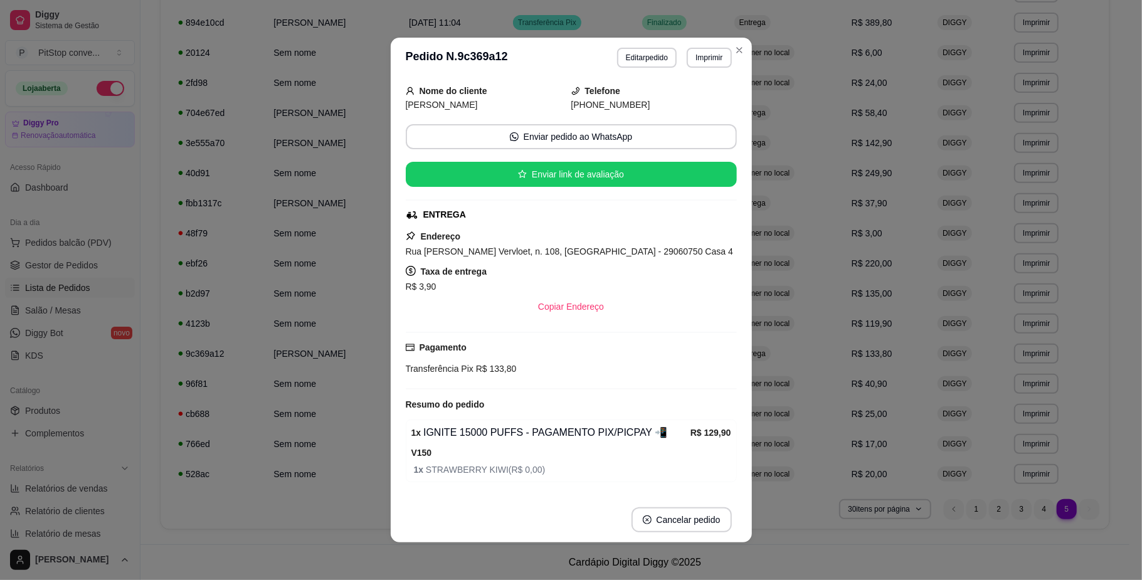
scroll to position [91, 0]
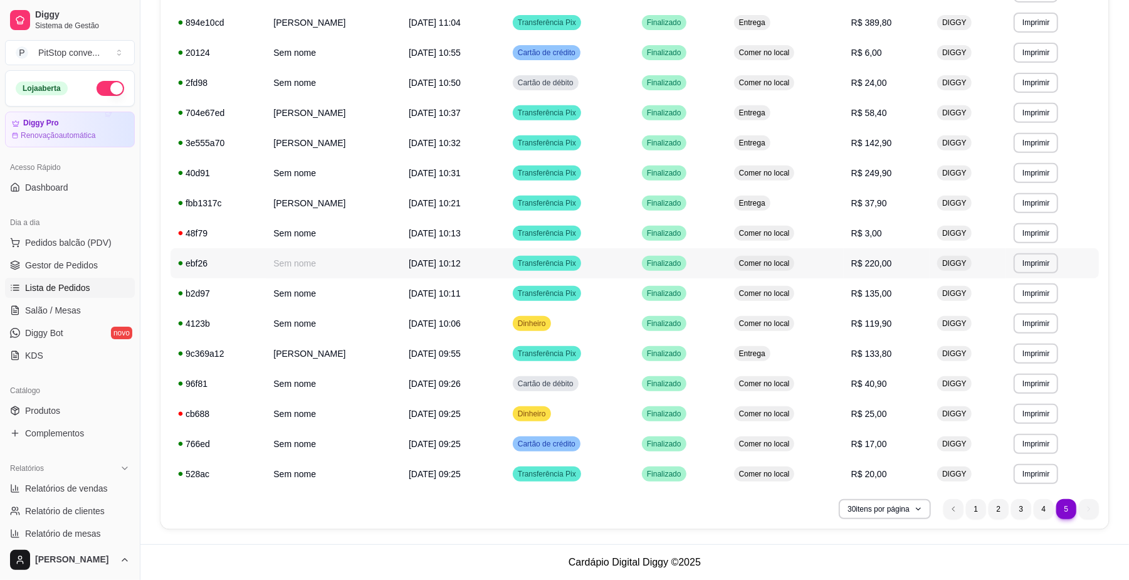
click at [838, 266] on td "Comer no local" at bounding box center [785, 263] width 117 height 30
click at [793, 178] on span "Comer no local" at bounding box center [765, 173] width 56 height 10
click at [834, 153] on td "Entrega" at bounding box center [785, 143] width 117 height 30
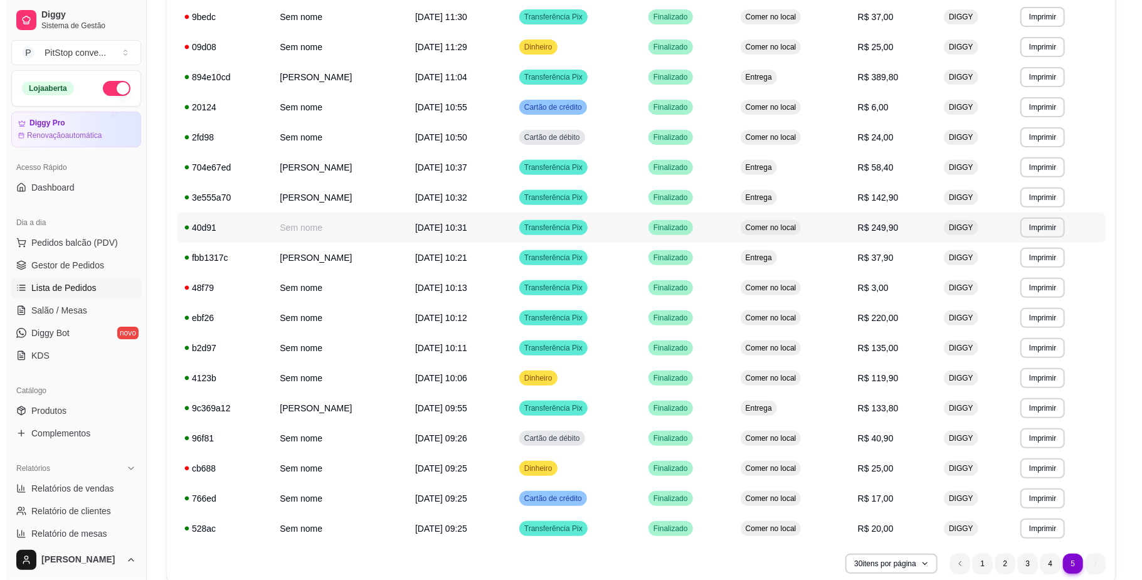
scroll to position [241, 0]
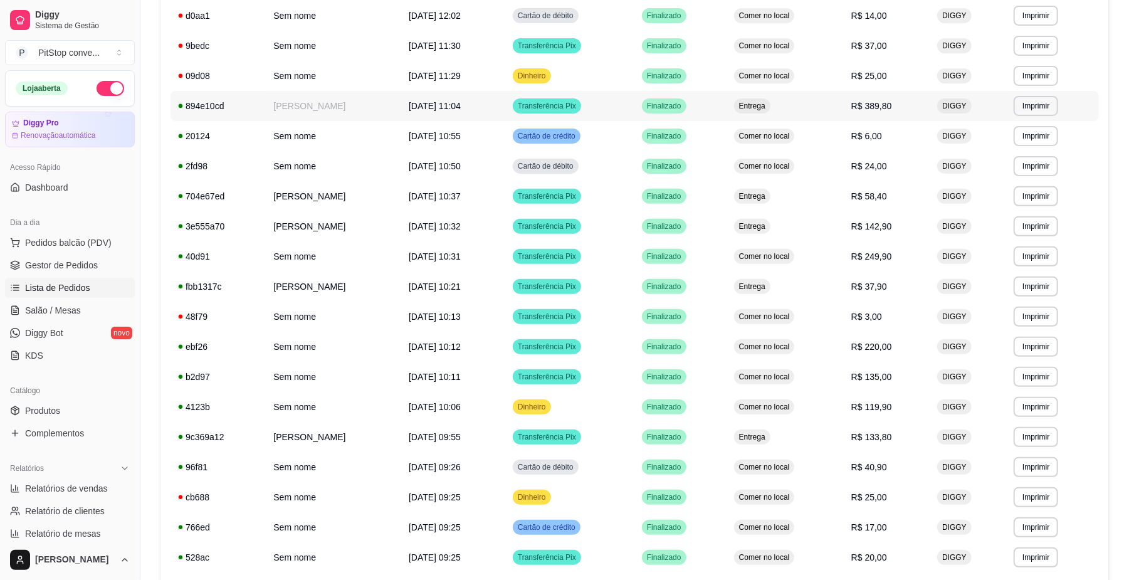
click at [833, 105] on td "Entrega" at bounding box center [785, 106] width 117 height 30
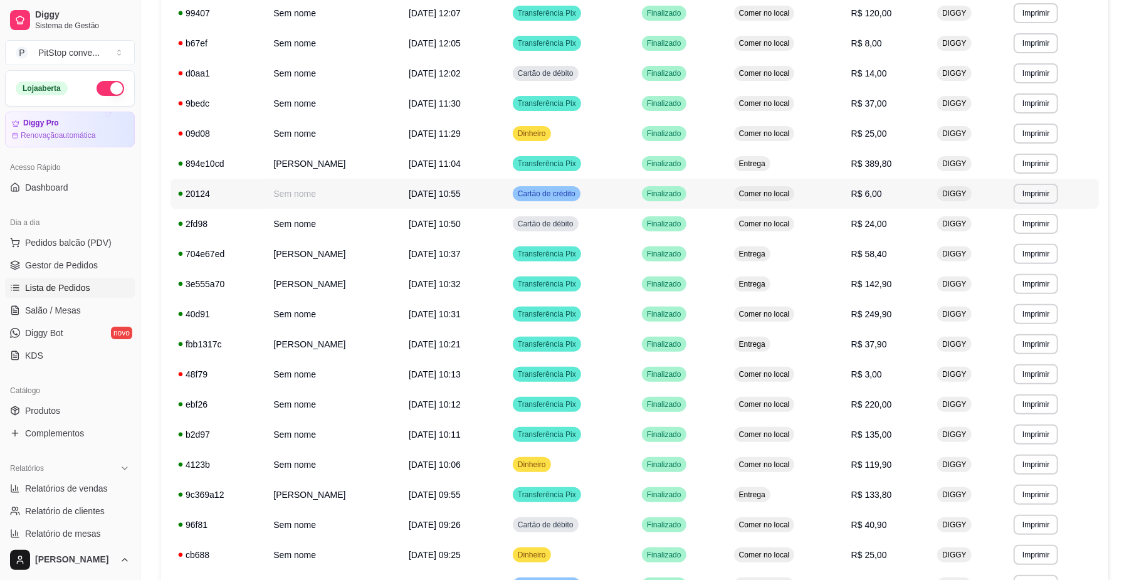
scroll to position [157, 0]
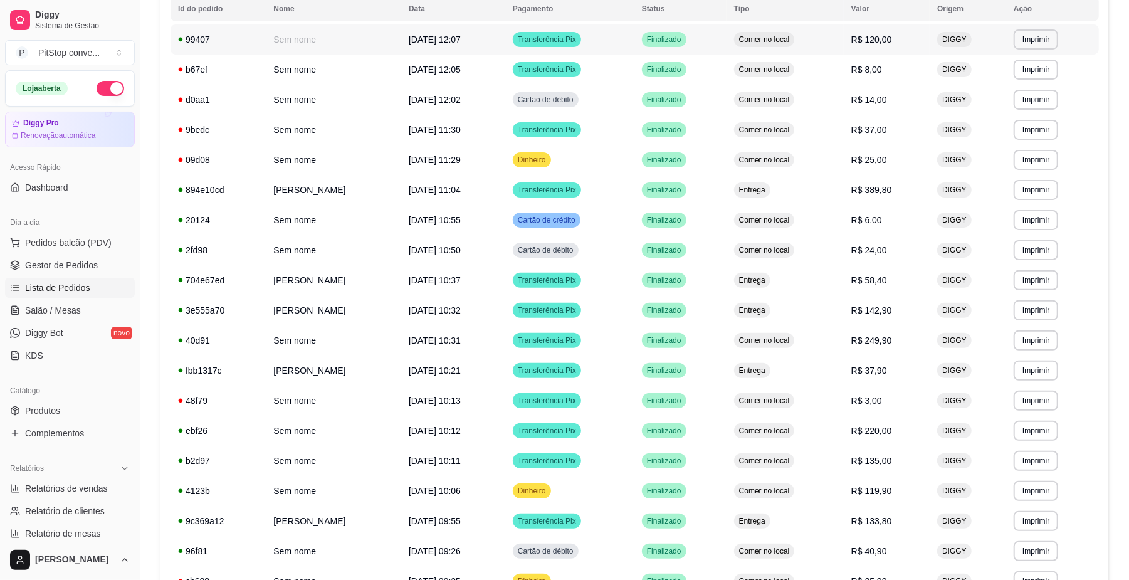
click at [841, 49] on td "Comer no local" at bounding box center [785, 39] width 117 height 30
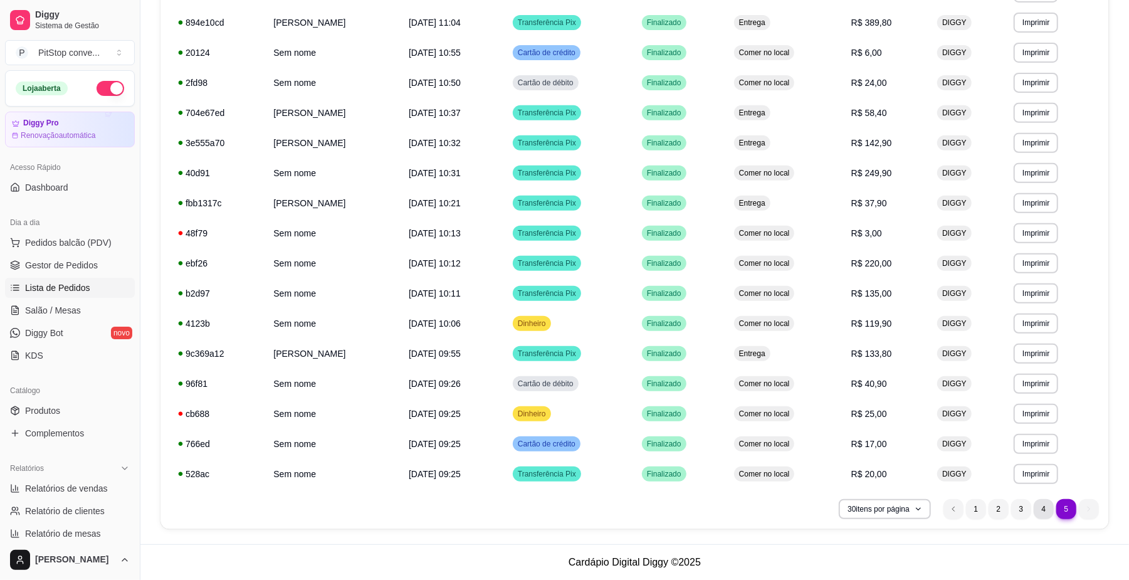
click at [1045, 503] on li "4" at bounding box center [1044, 509] width 20 height 20
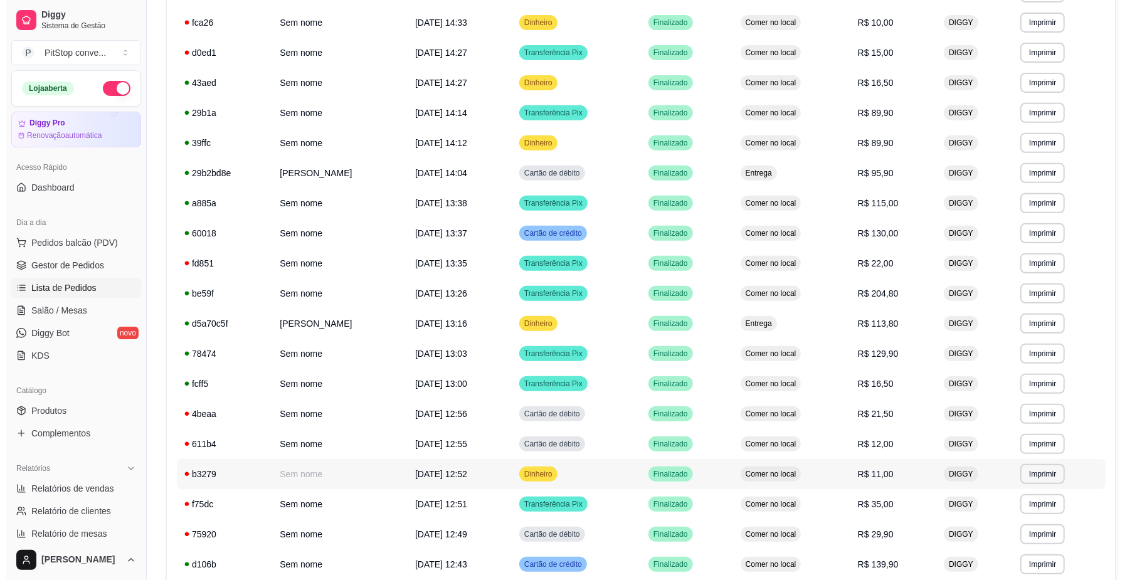
scroll to position [575, 0]
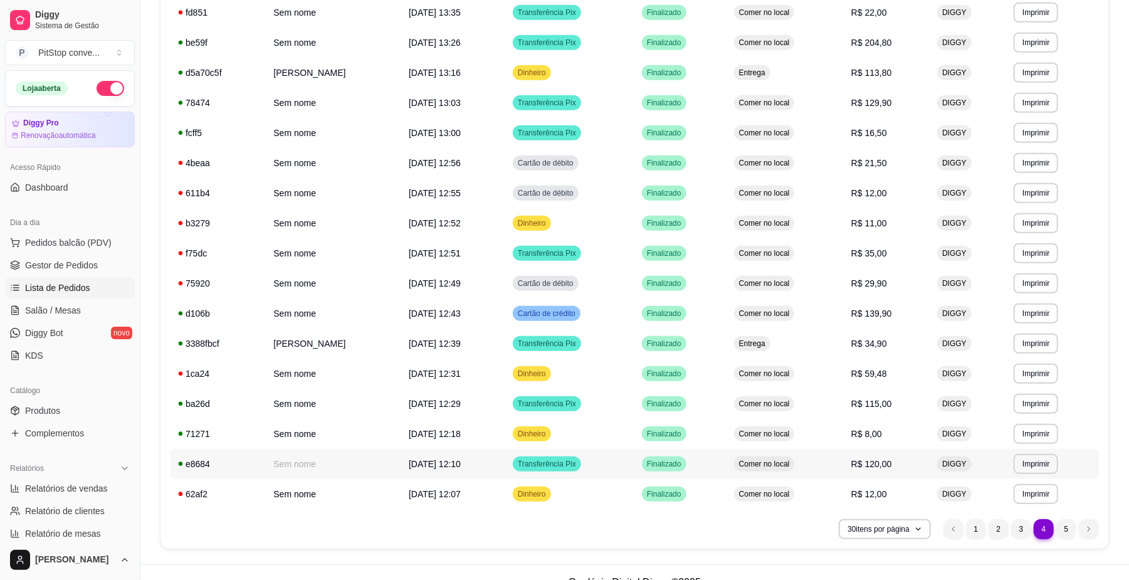
click at [878, 464] on span "R$ 120,00" at bounding box center [871, 464] width 41 height 10
click at [863, 316] on span "R$ 139,90" at bounding box center [871, 313] width 41 height 10
click at [839, 98] on td "Comer no local" at bounding box center [785, 103] width 117 height 30
click at [853, 78] on span "R$ 113,80" at bounding box center [871, 73] width 41 height 10
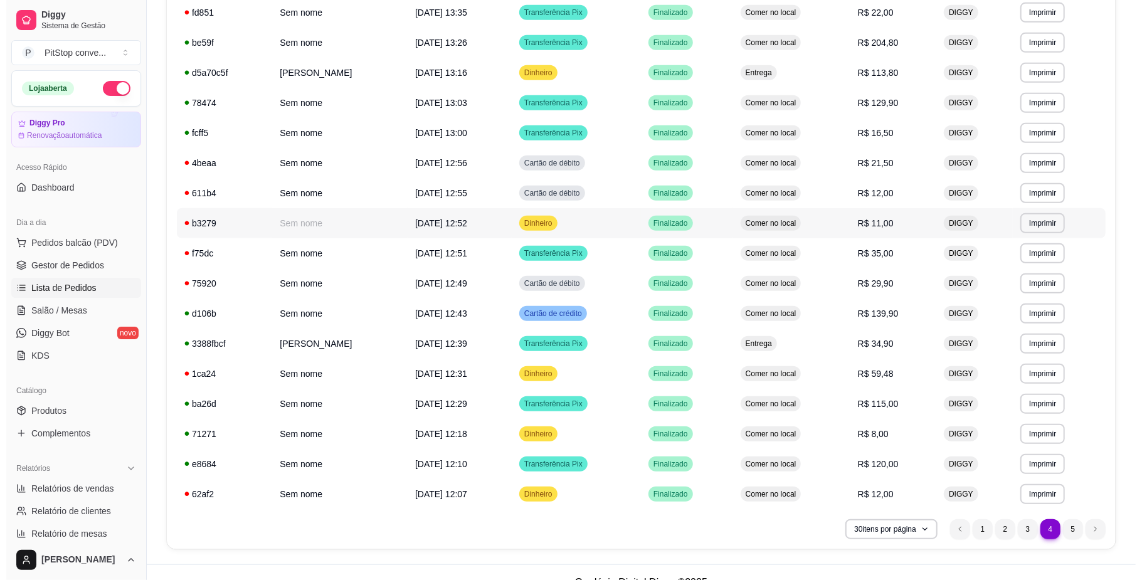
scroll to position [492, 0]
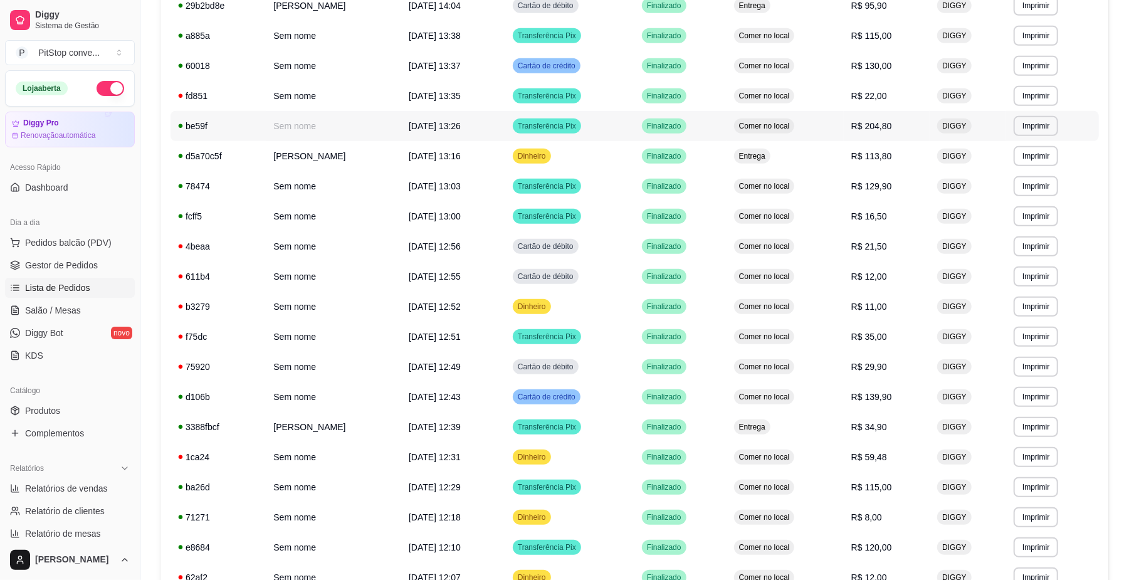
click at [818, 139] on td "Comer no local" at bounding box center [785, 126] width 117 height 30
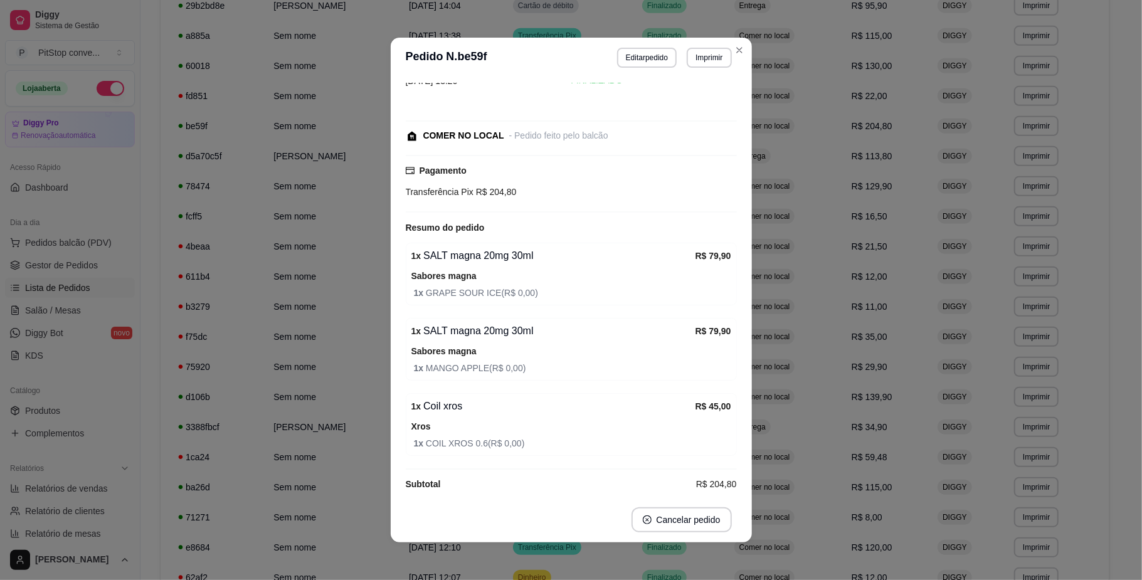
scroll to position [54, 0]
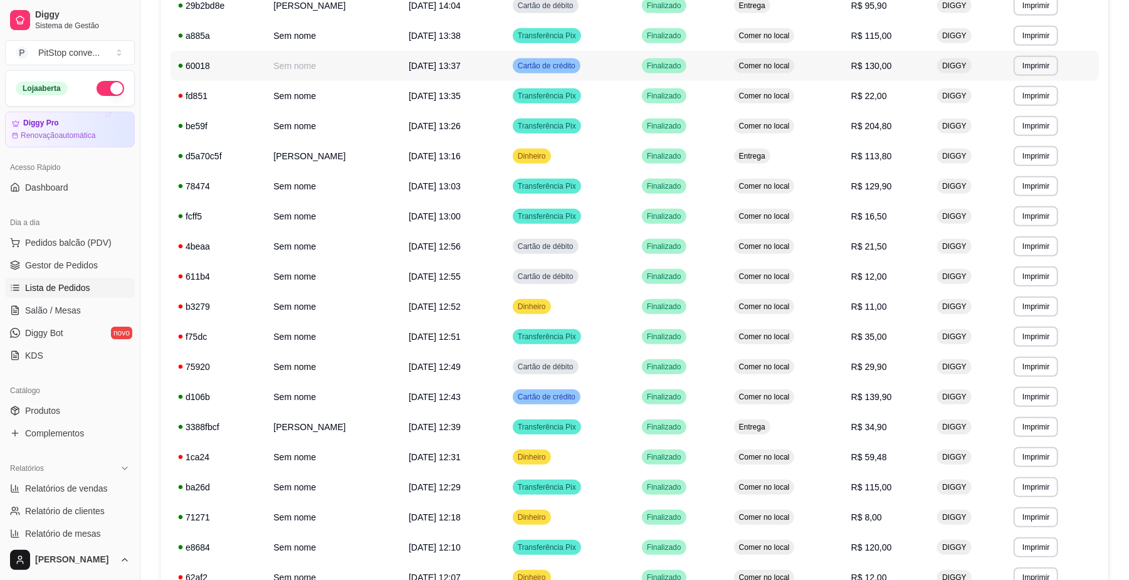
click at [839, 73] on td "Comer no local" at bounding box center [785, 66] width 117 height 30
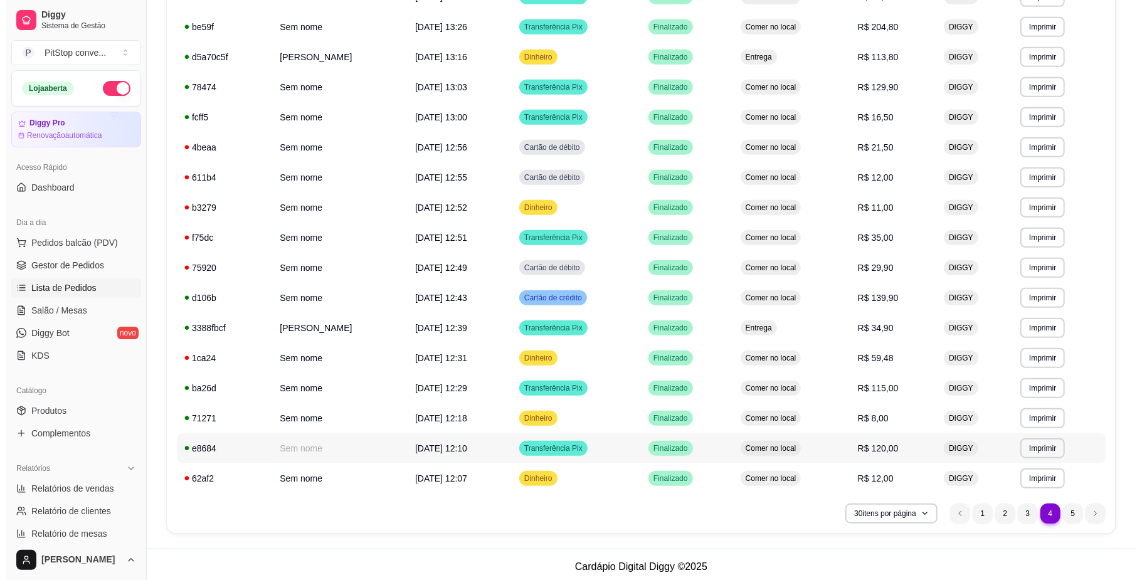
scroll to position [595, 0]
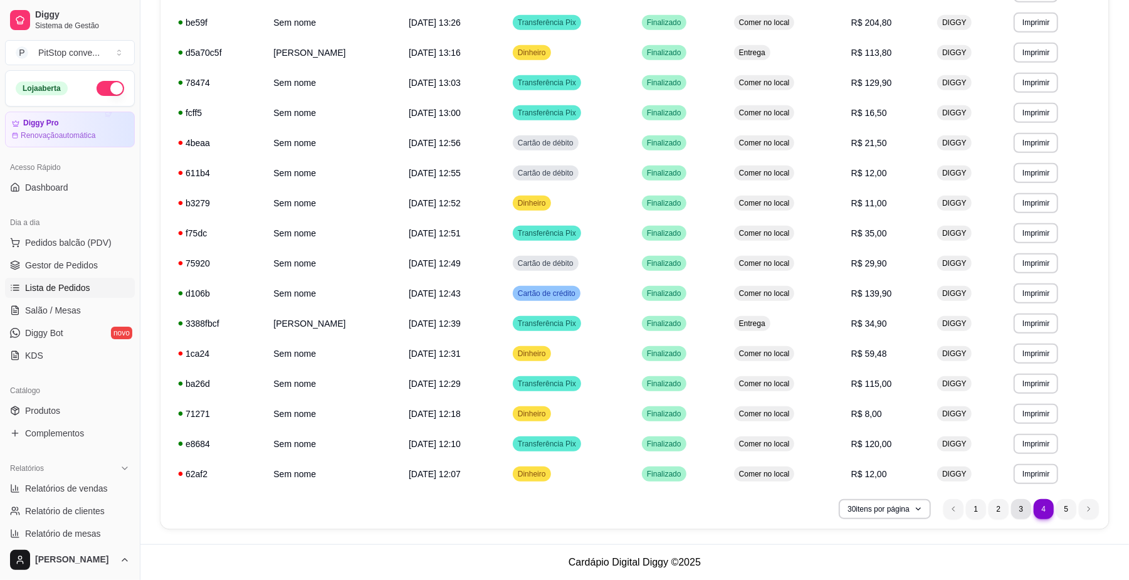
click at [1026, 517] on li "3" at bounding box center [1021, 509] width 20 height 20
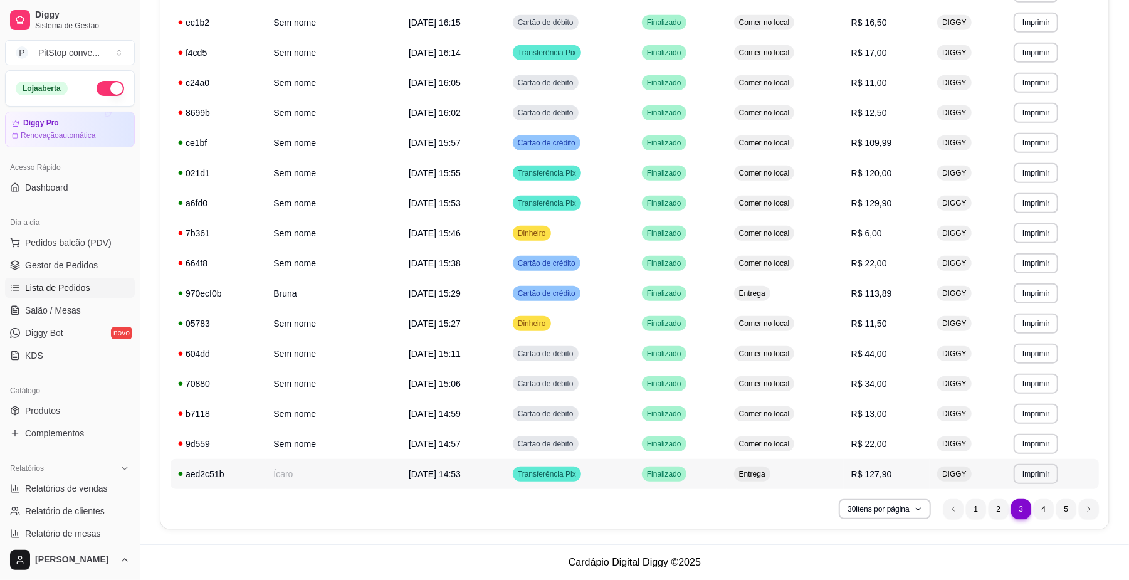
click at [803, 462] on td "Entrega" at bounding box center [785, 474] width 117 height 30
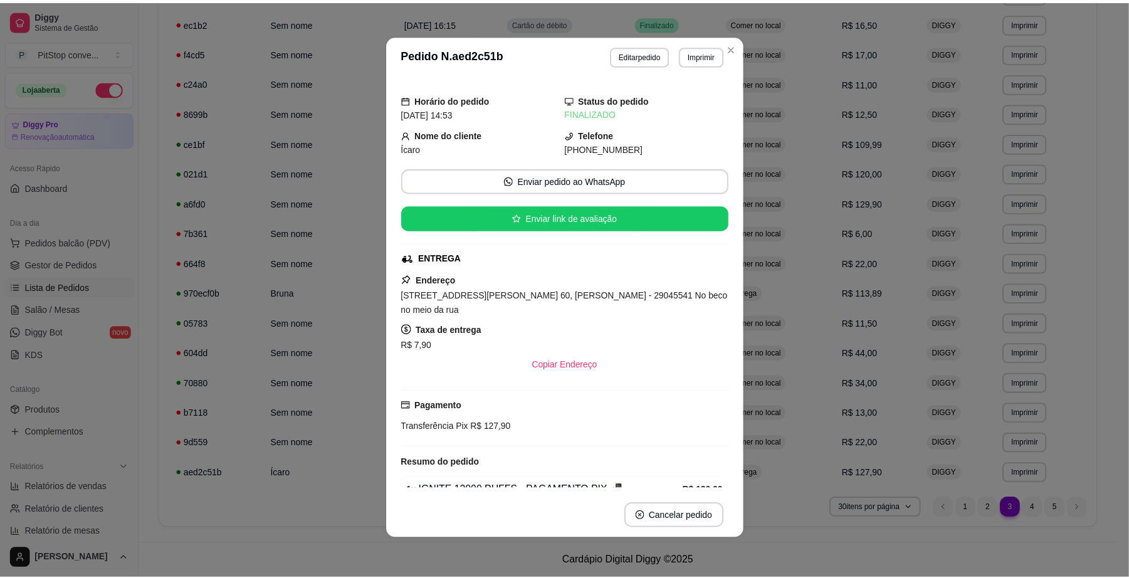
scroll to position [91, 0]
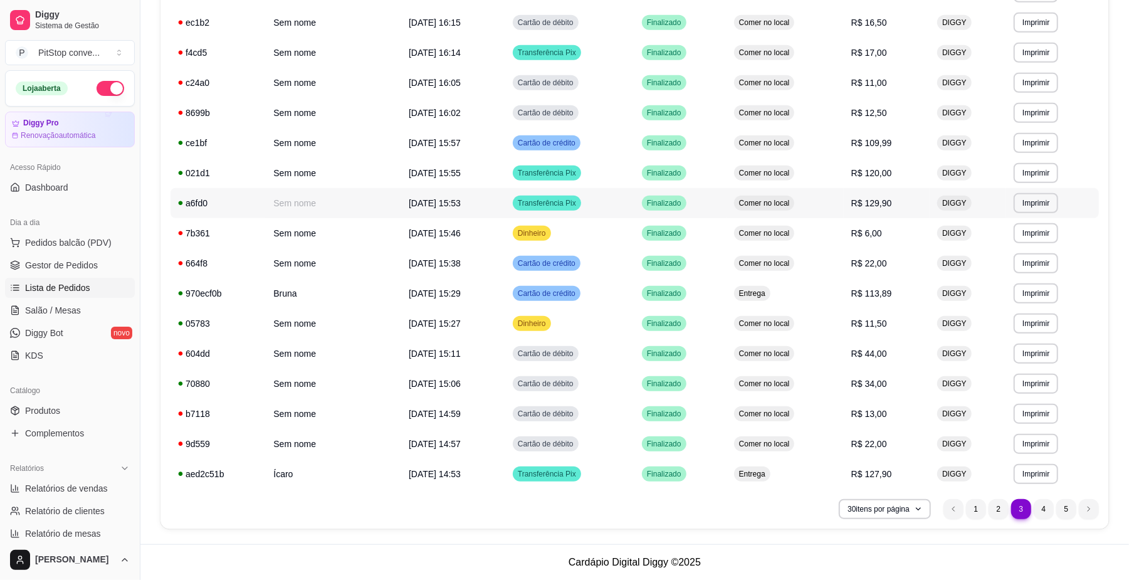
click at [819, 211] on td "Comer no local" at bounding box center [785, 203] width 117 height 30
click at [813, 144] on td "Comer no local" at bounding box center [785, 143] width 117 height 30
click at [1071, 507] on li "5" at bounding box center [1066, 508] width 19 height 19
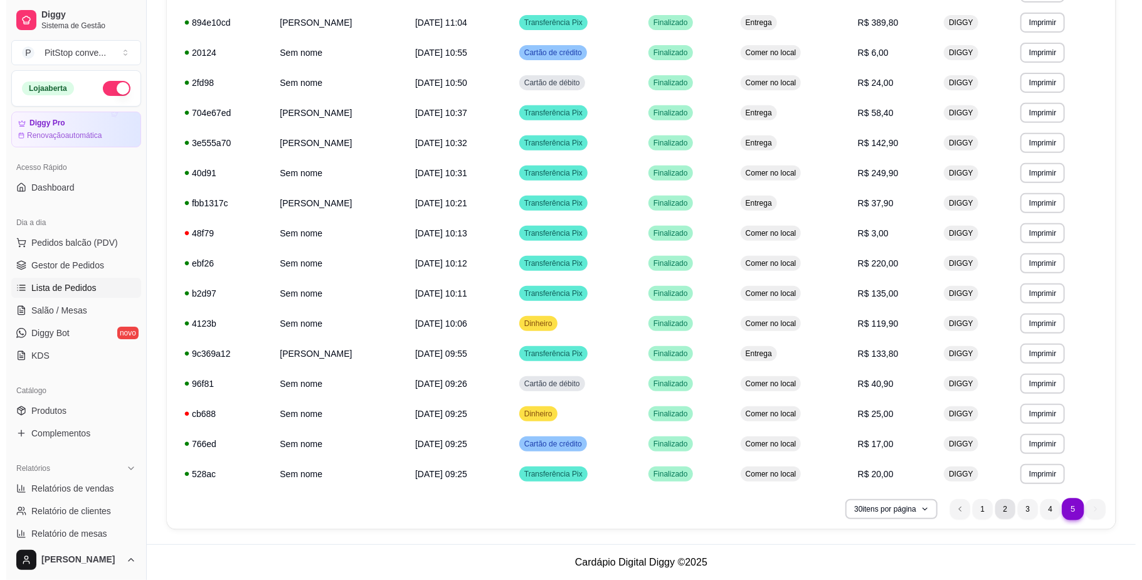
scroll to position [324, 0]
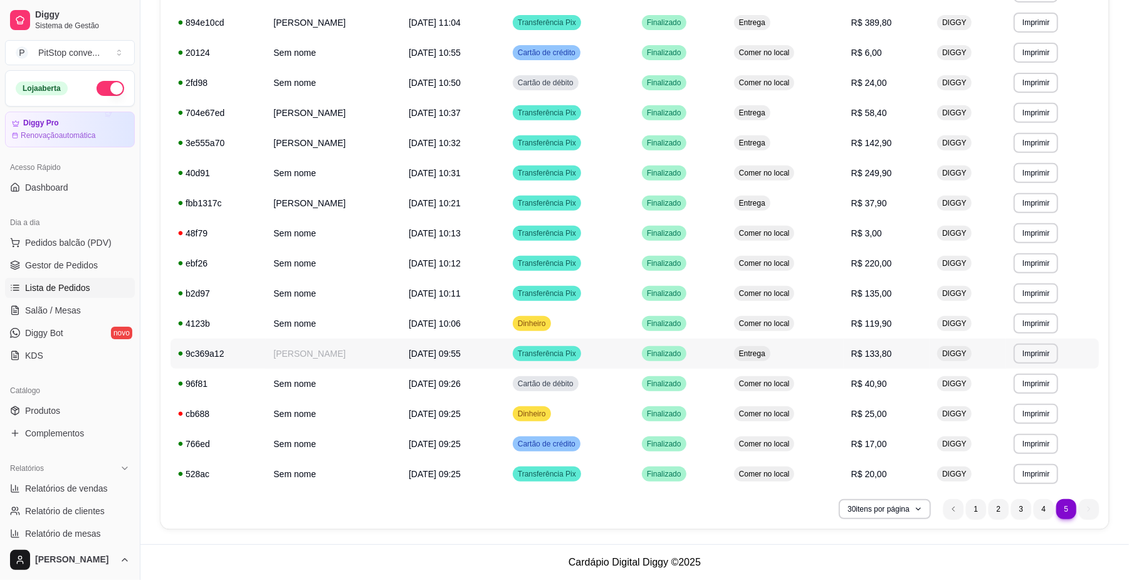
click at [793, 362] on td "Entrega" at bounding box center [785, 354] width 117 height 30
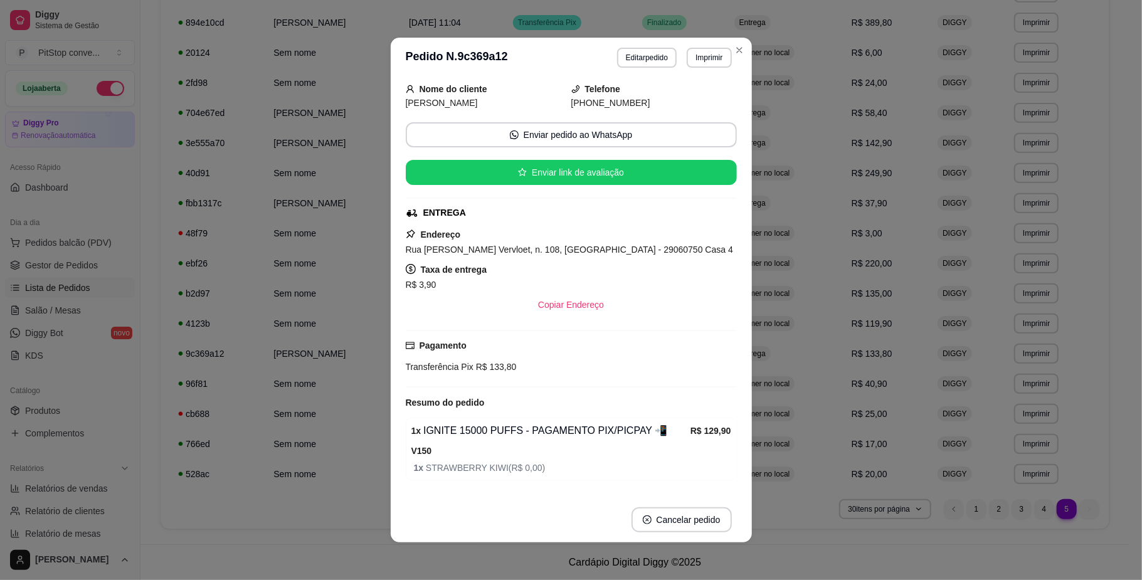
scroll to position [91, 0]
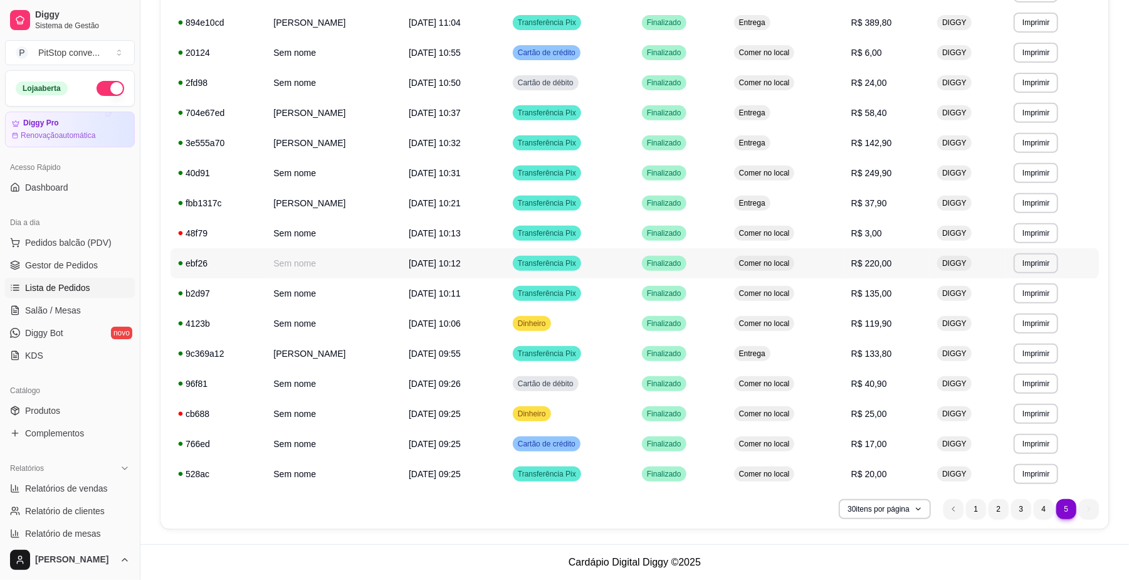
click at [831, 268] on td "Comer no local" at bounding box center [785, 263] width 117 height 30
click at [844, 289] on td "Comer no local" at bounding box center [785, 293] width 117 height 30
click at [826, 161] on td "Comer no local" at bounding box center [785, 173] width 117 height 30
click at [824, 187] on td "Comer no local" at bounding box center [785, 173] width 117 height 30
click at [831, 174] on td "Comer no local" at bounding box center [785, 173] width 117 height 30
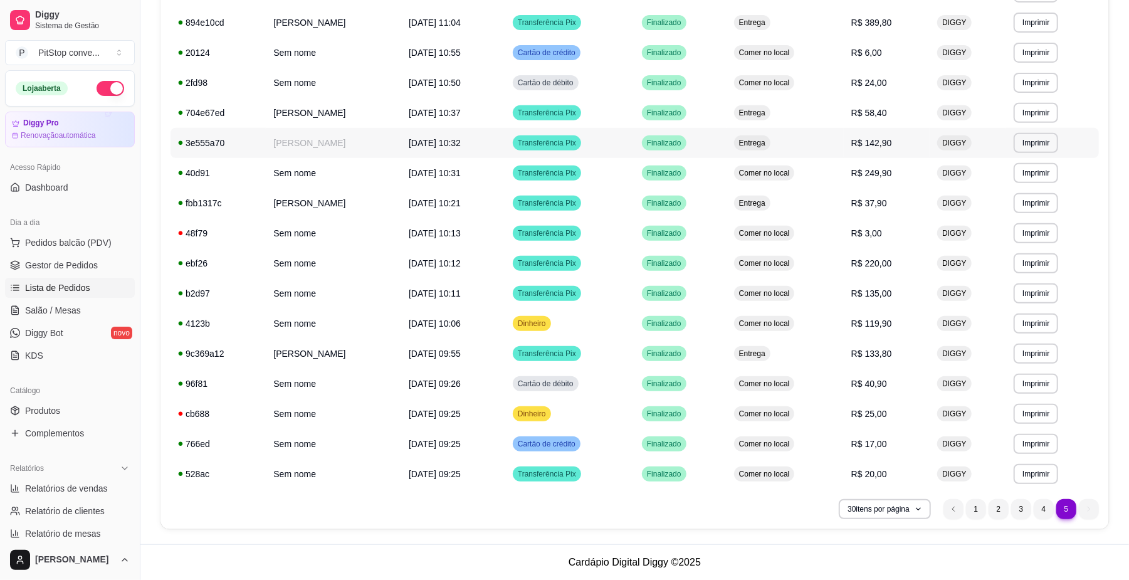
click at [815, 147] on td "Entrega" at bounding box center [785, 143] width 117 height 30
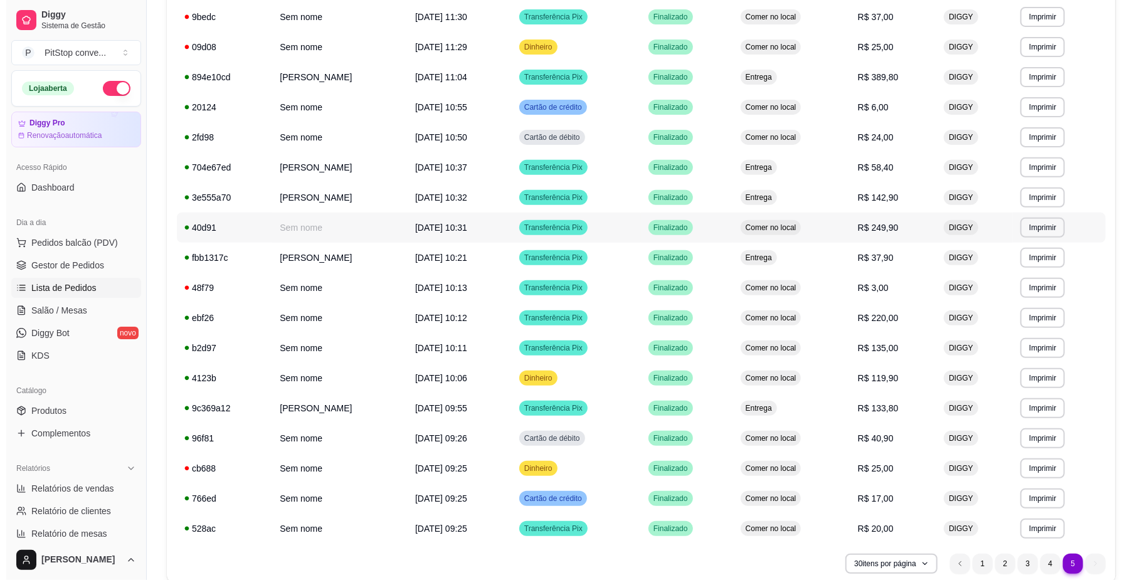
scroll to position [241, 0]
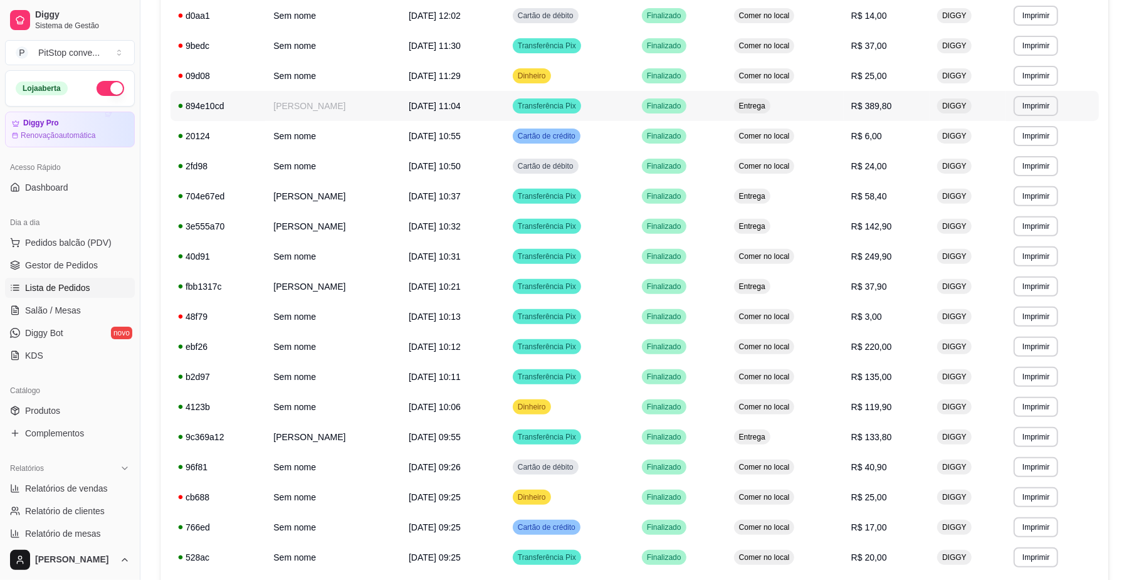
click at [841, 109] on td "Entrega" at bounding box center [785, 106] width 117 height 30
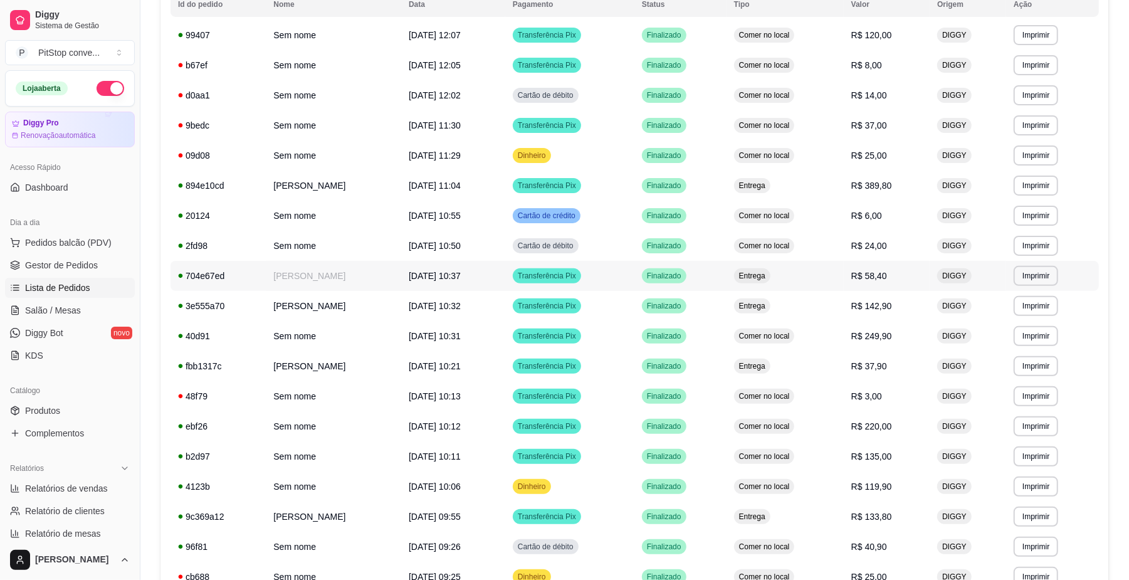
scroll to position [157, 0]
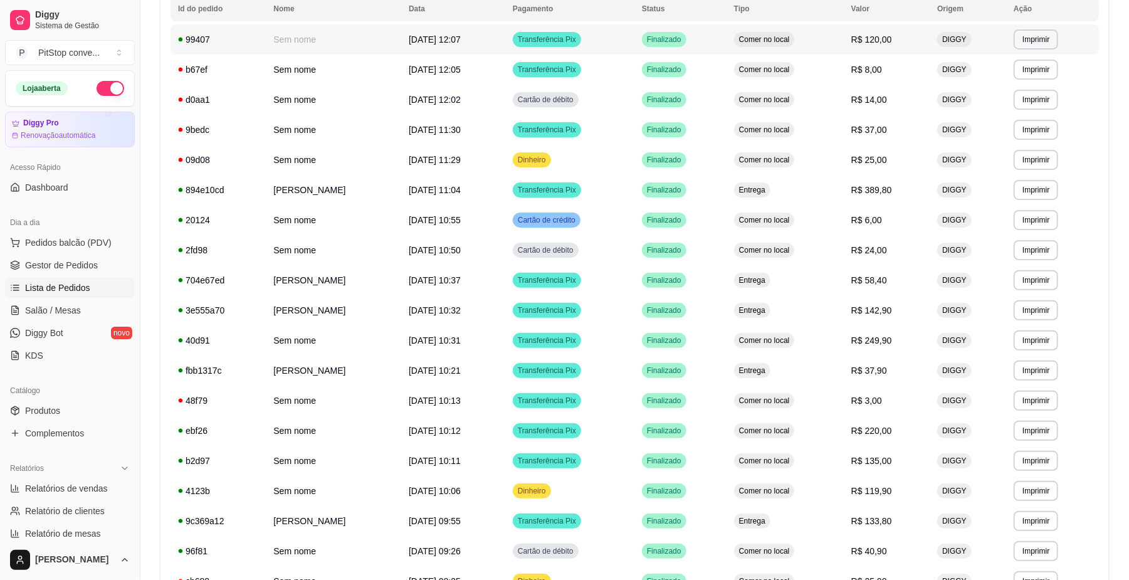
click at [844, 39] on td "Comer no local" at bounding box center [785, 39] width 117 height 30
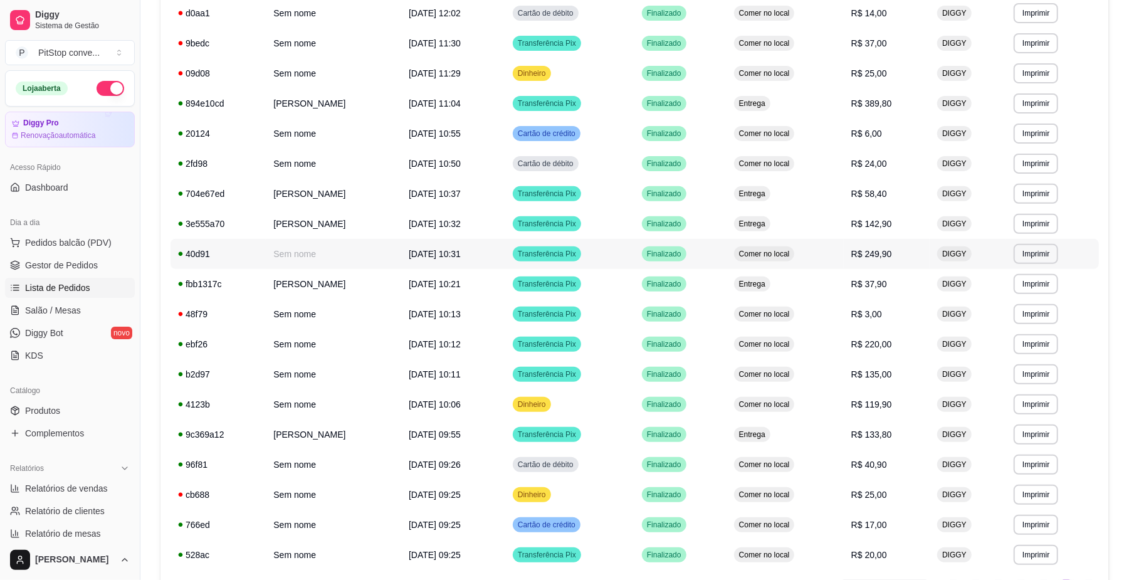
scroll to position [324, 0]
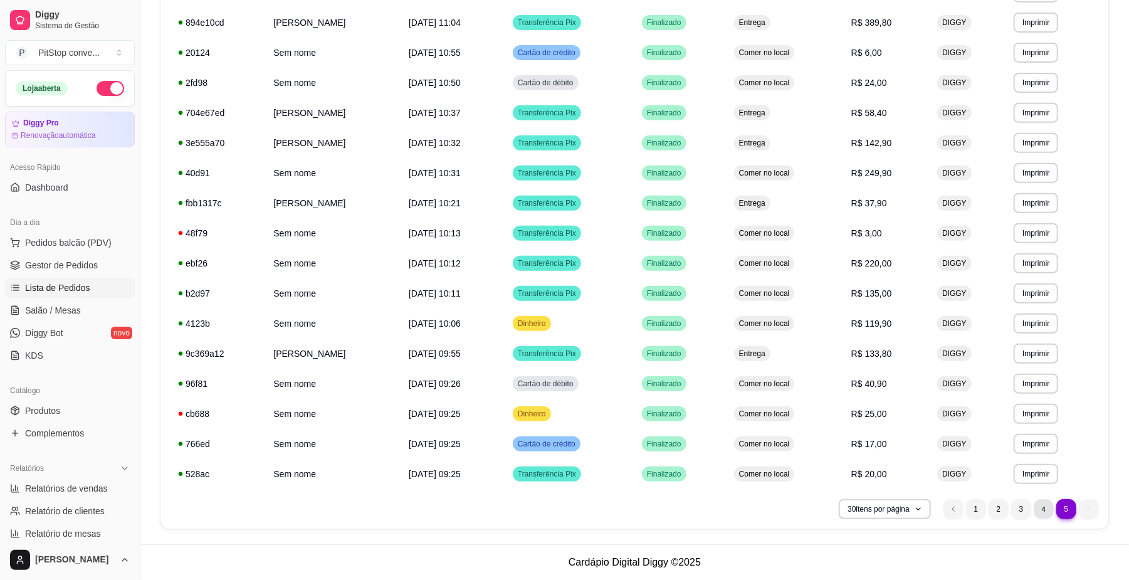
click at [1040, 507] on li "4" at bounding box center [1043, 508] width 19 height 19
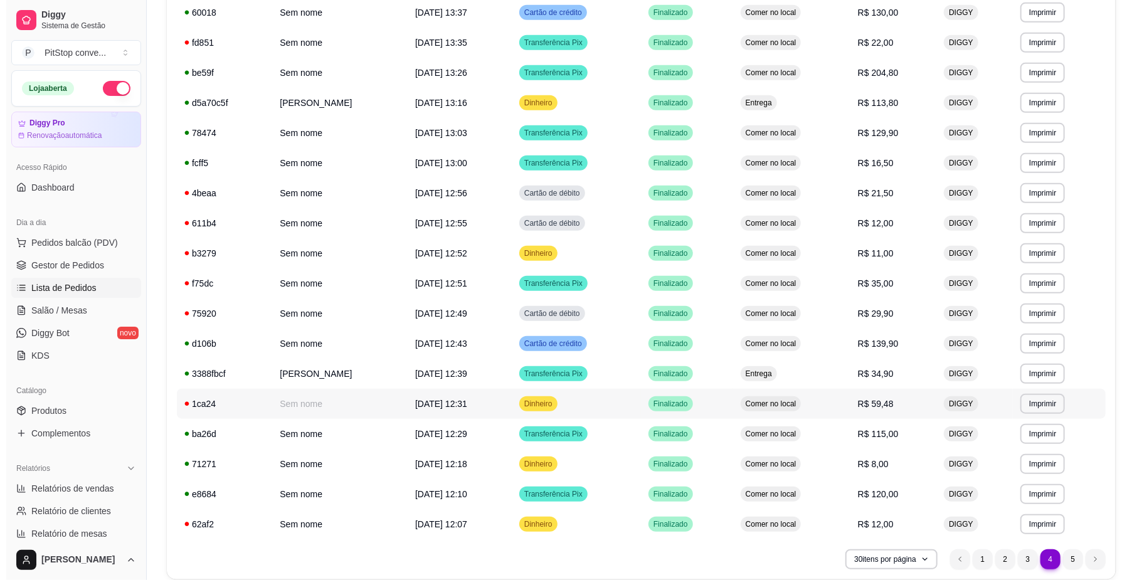
scroll to position [595, 0]
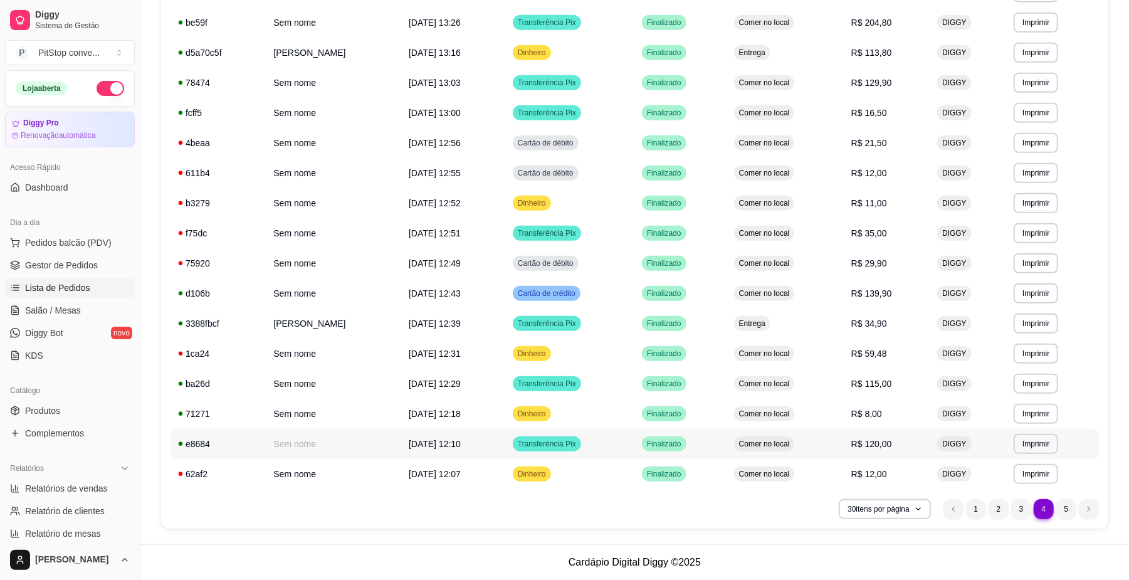
click at [815, 453] on td "Comer no local" at bounding box center [785, 444] width 117 height 30
click at [848, 293] on td "R$ 139,90" at bounding box center [887, 293] width 86 height 30
click at [831, 377] on td "Comer no local" at bounding box center [785, 384] width 117 height 30
click at [861, 96] on td "R$ 129,90" at bounding box center [887, 83] width 86 height 30
click at [819, 63] on td "Entrega" at bounding box center [785, 53] width 117 height 30
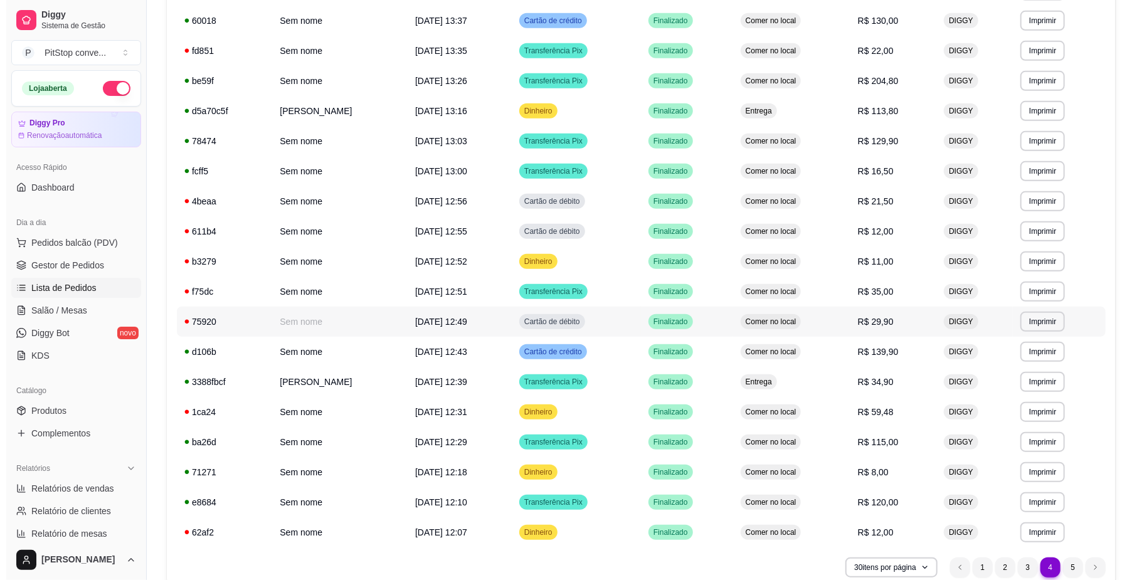
scroll to position [512, 0]
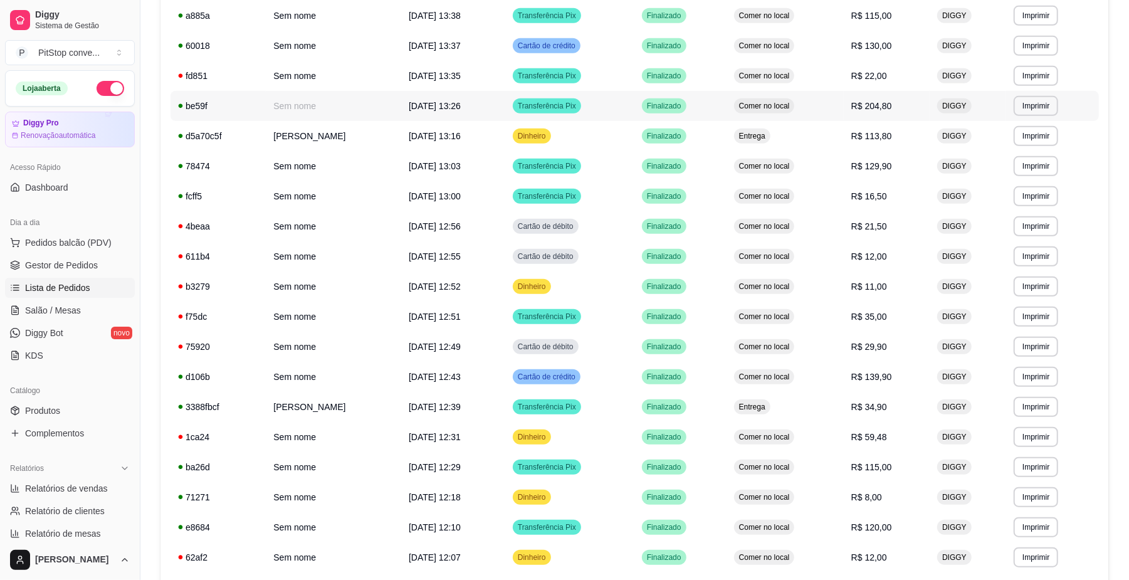
click at [855, 108] on span "R$ 204,80" at bounding box center [871, 106] width 41 height 10
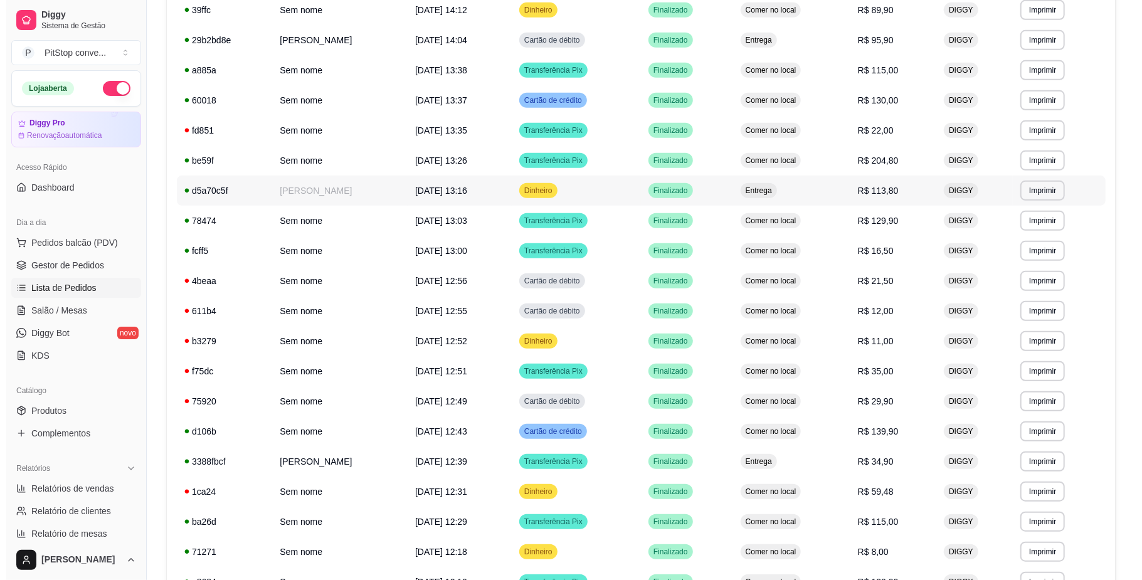
scroll to position [428, 0]
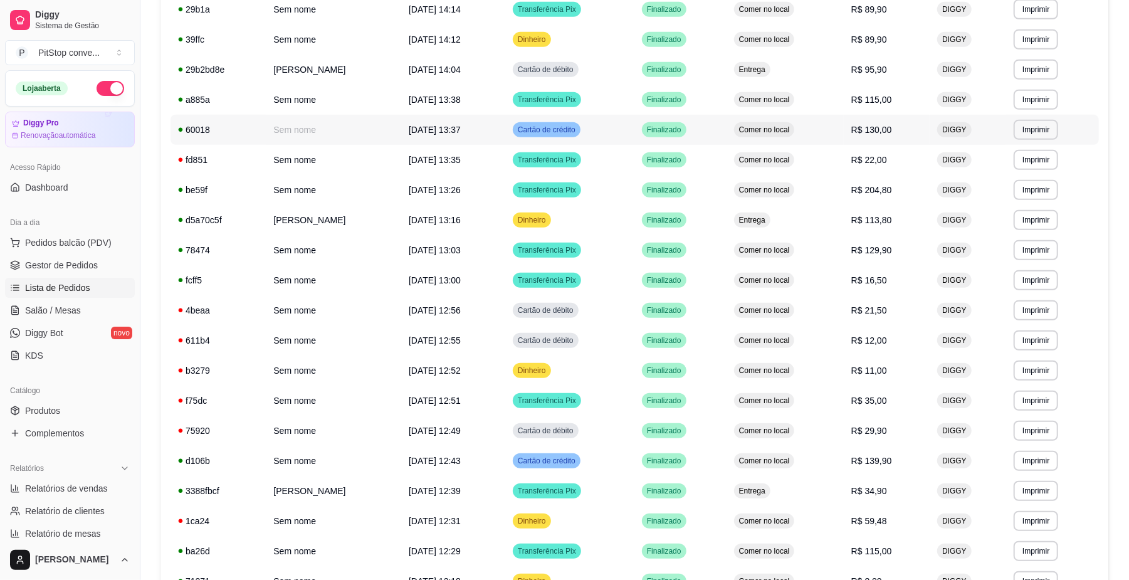
click at [830, 121] on td "Comer no local" at bounding box center [785, 130] width 117 height 30
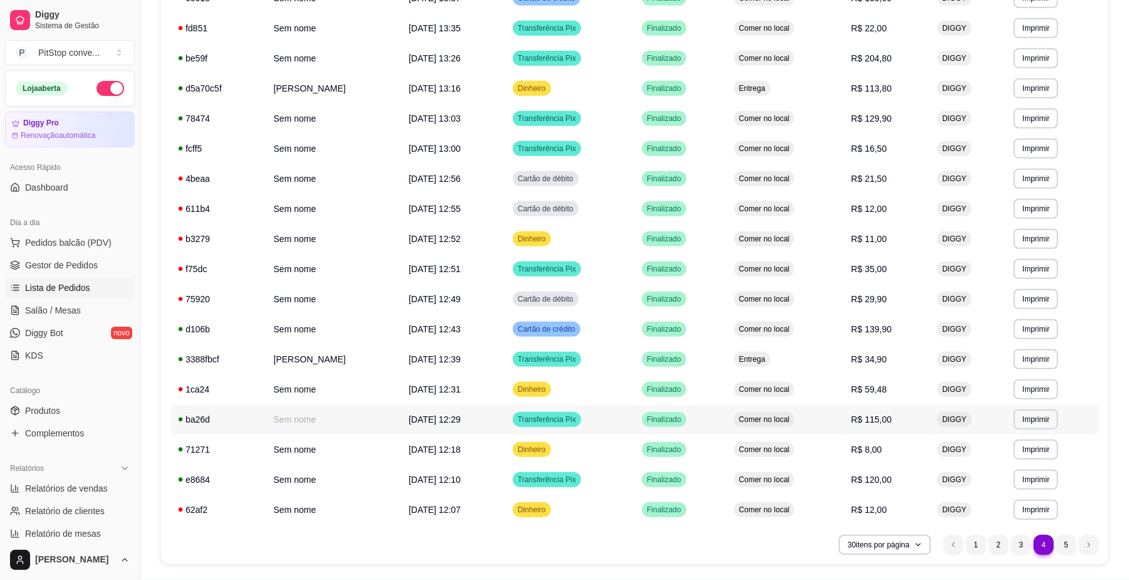
scroll to position [595, 0]
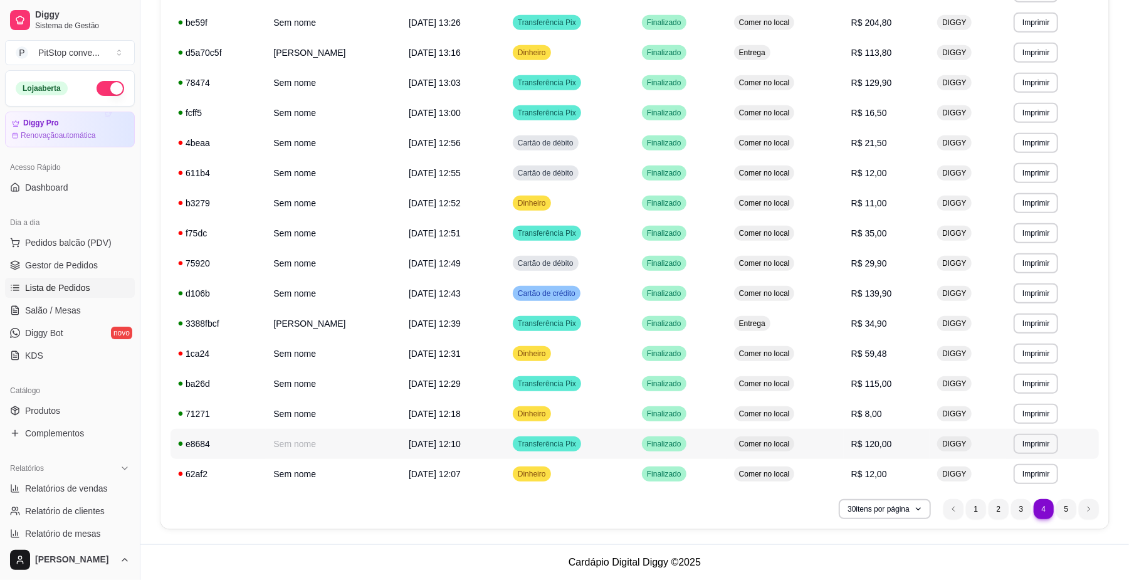
click at [878, 446] on span "R$ 120,00" at bounding box center [871, 444] width 41 height 10
click at [1066, 507] on li "5" at bounding box center [1066, 508] width 19 height 19
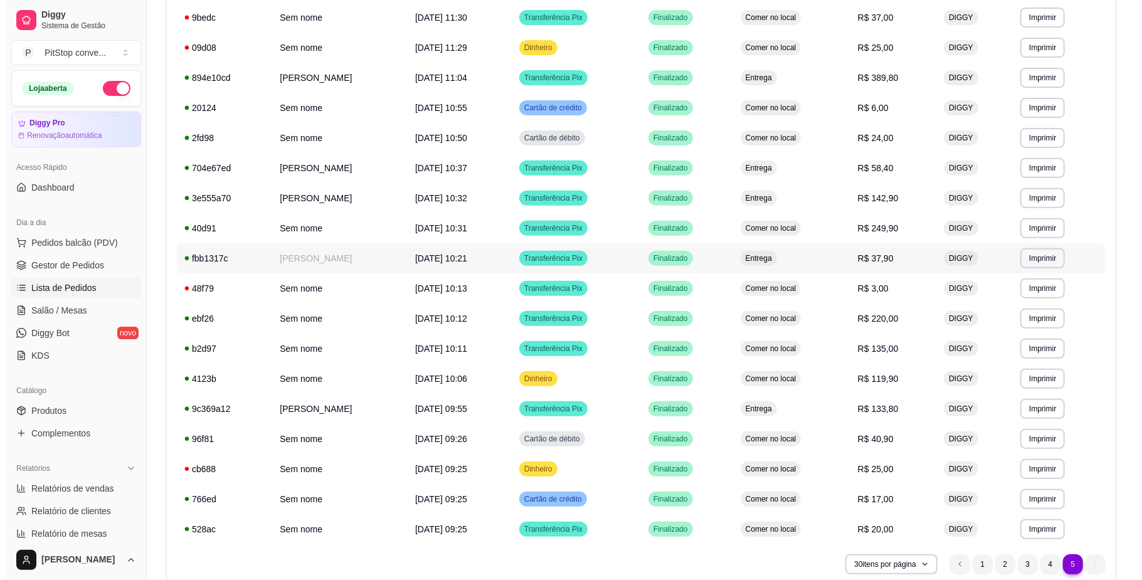
scroll to position [241, 0]
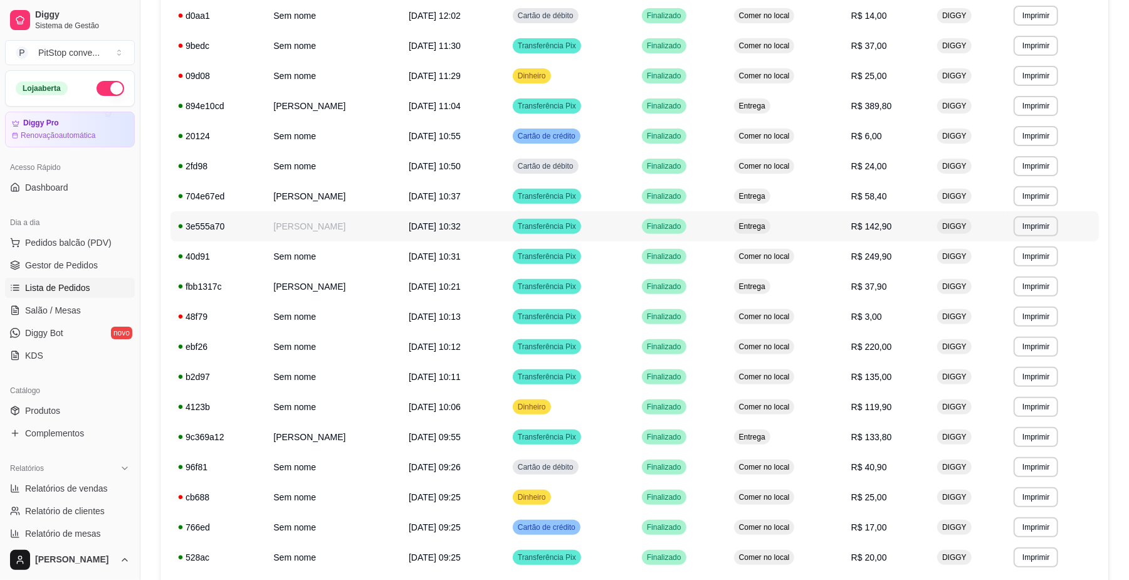
click at [887, 231] on span "R$ 142,90" at bounding box center [871, 226] width 41 height 10
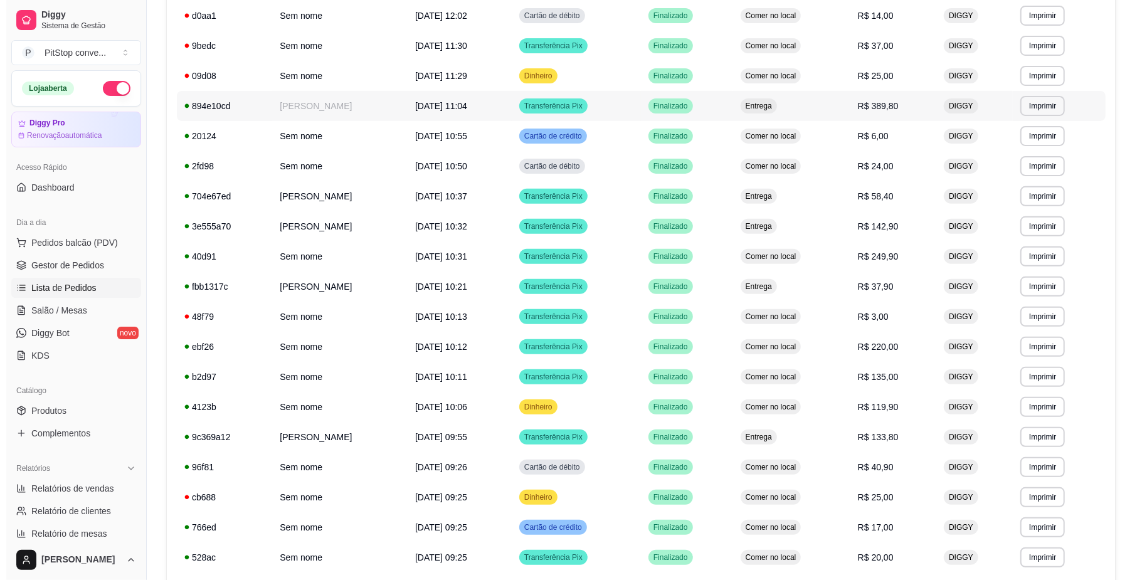
scroll to position [157, 0]
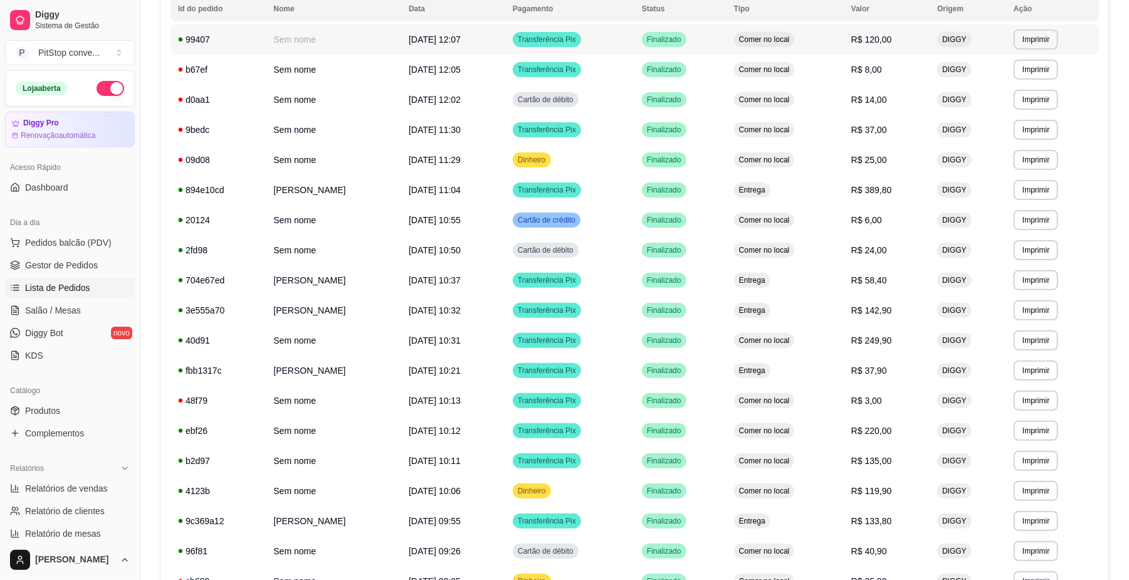
click at [891, 41] on span "R$ 120,00" at bounding box center [871, 39] width 41 height 10
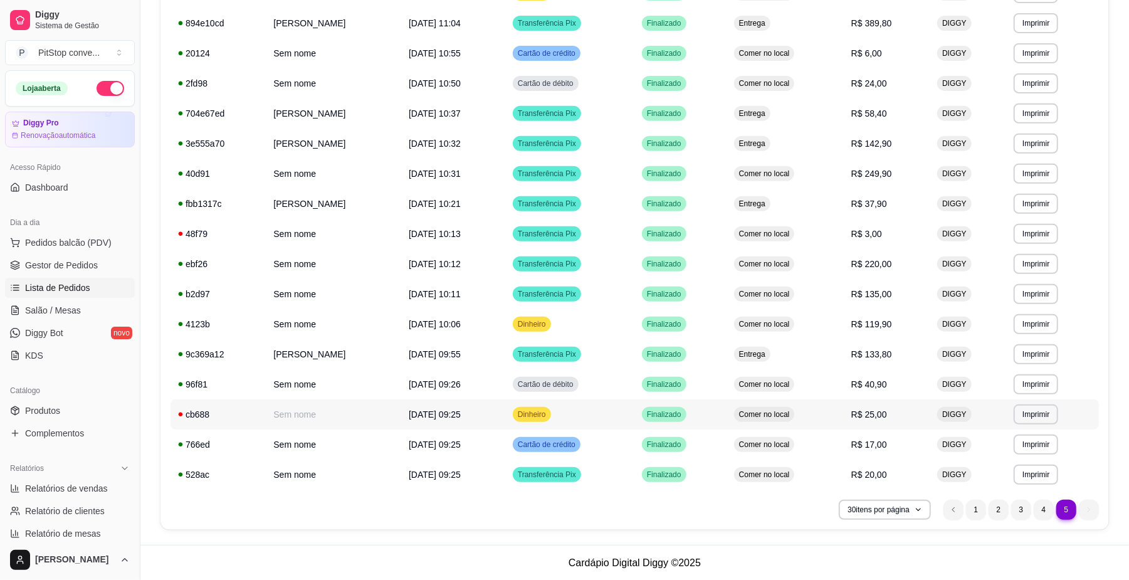
scroll to position [324, 0]
click at [1037, 505] on li "4" at bounding box center [1044, 509] width 20 height 20
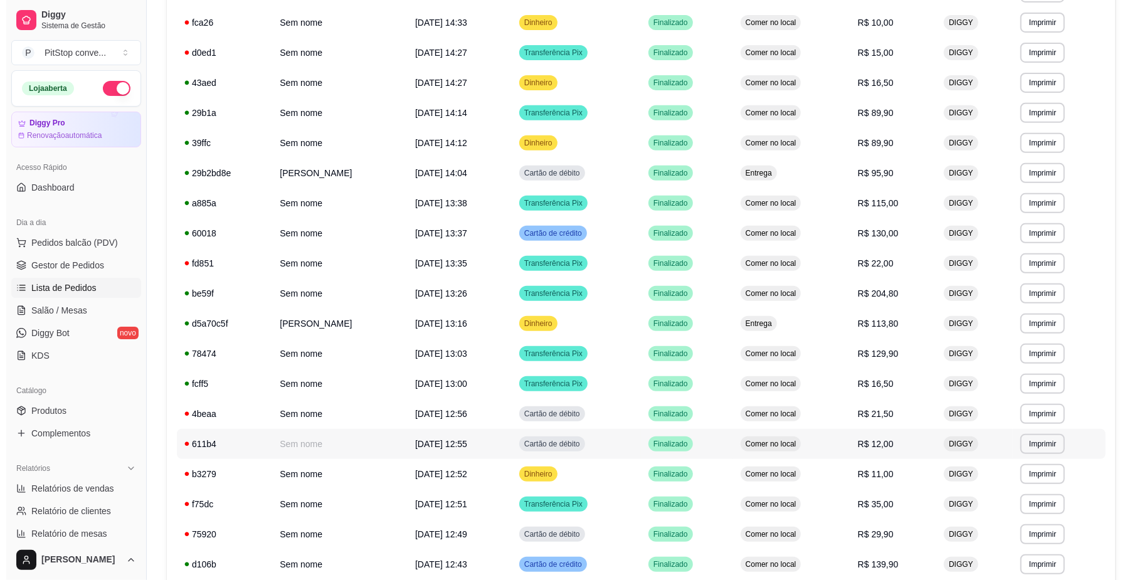
scroll to position [575, 0]
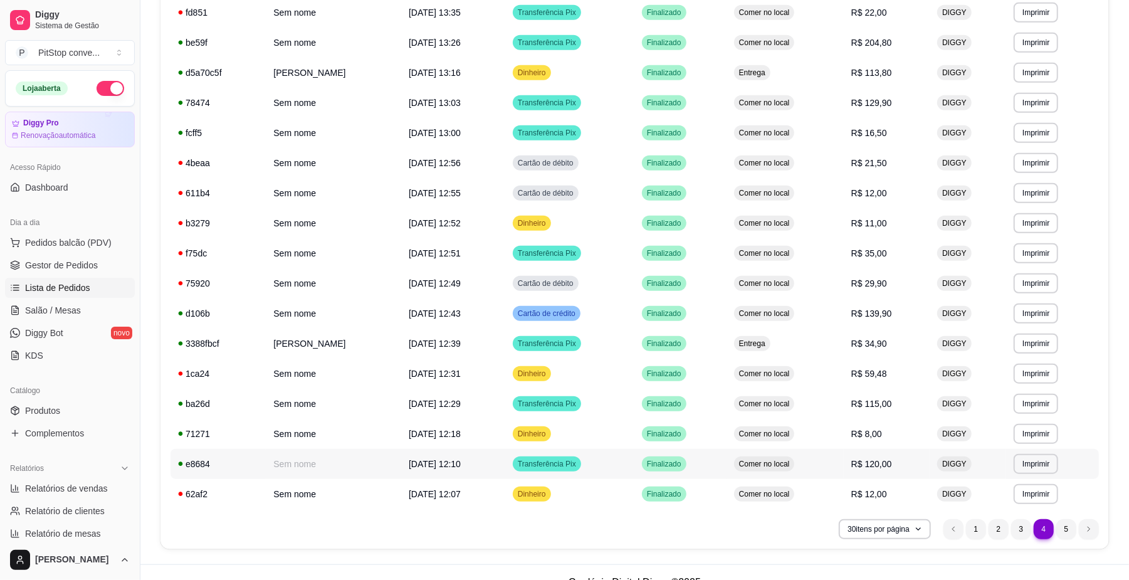
click at [865, 478] on td "R$ 120,00" at bounding box center [887, 464] width 86 height 30
click at [876, 314] on span "R$ 139,90" at bounding box center [871, 313] width 41 height 10
click at [882, 109] on td "R$ 129,90" at bounding box center [887, 103] width 86 height 30
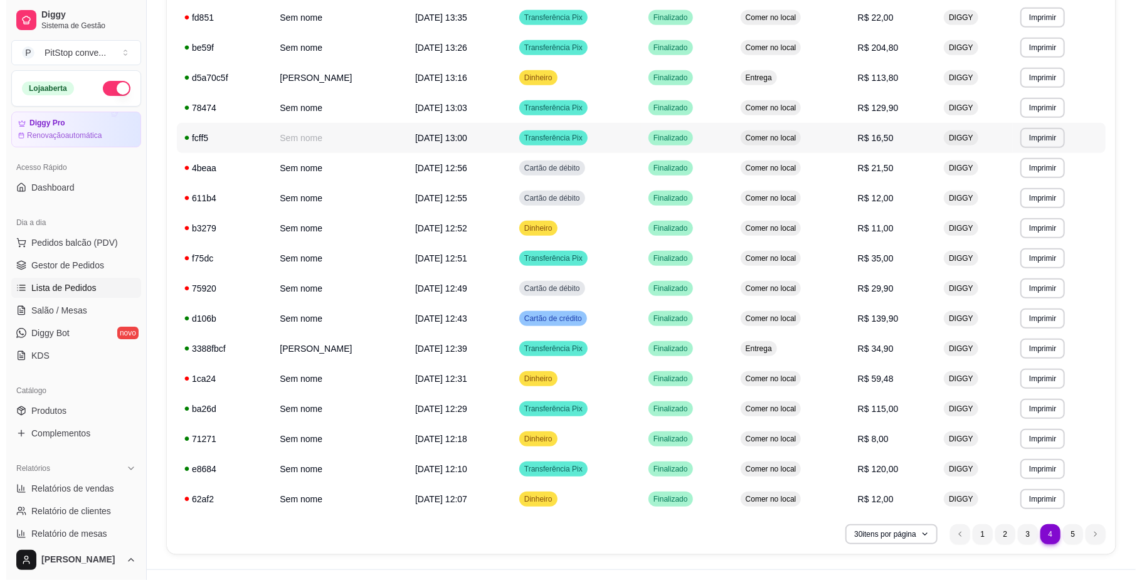
scroll to position [492, 0]
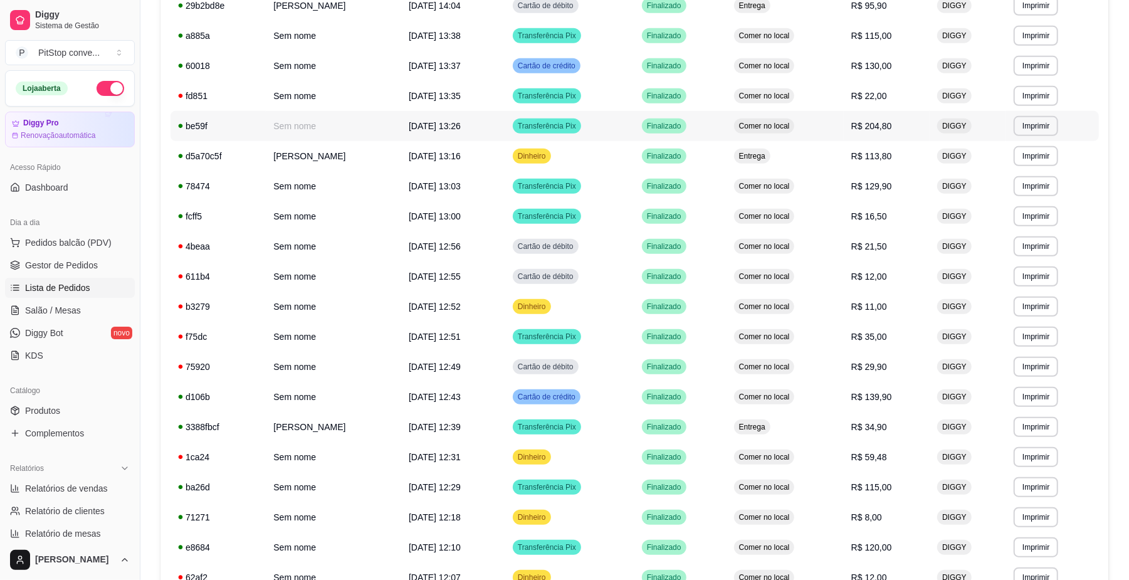
click at [880, 121] on span "R$ 204,80" at bounding box center [871, 126] width 41 height 10
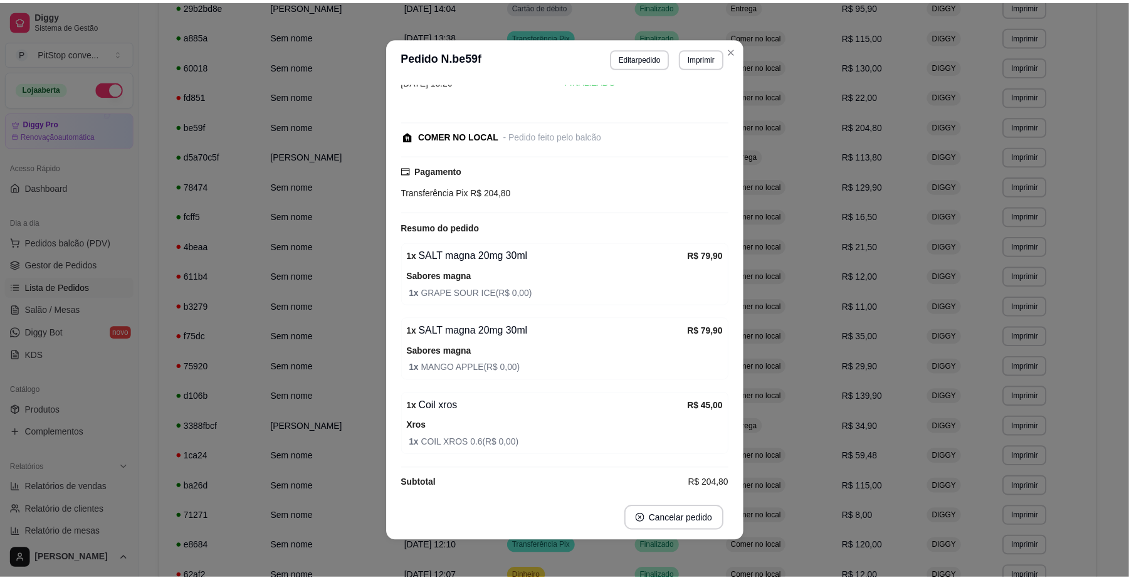
scroll to position [54, 0]
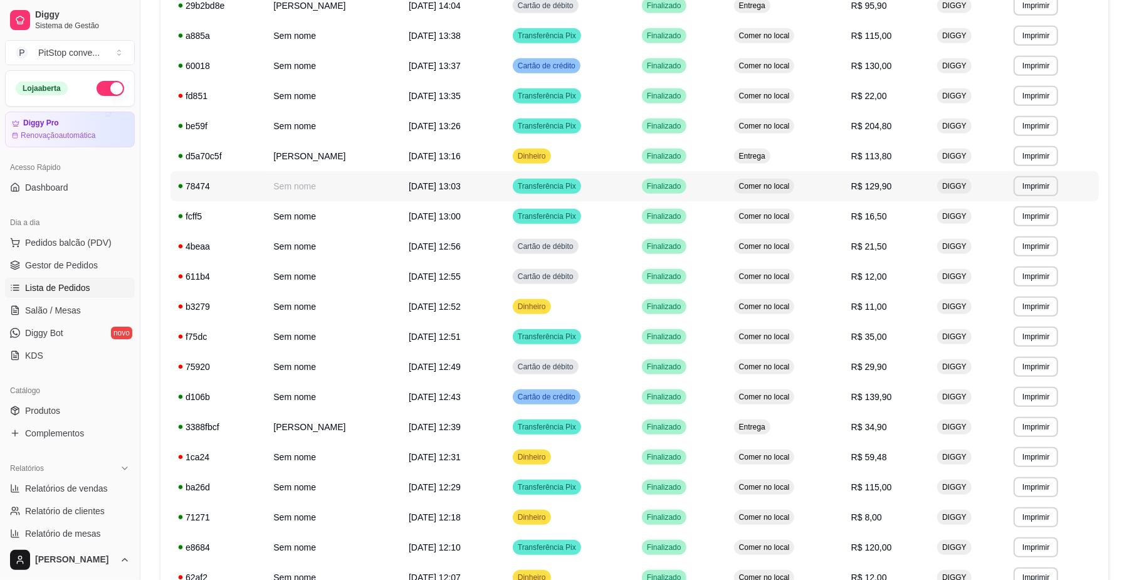
click at [907, 189] on td "R$ 129,90" at bounding box center [887, 186] width 86 height 30
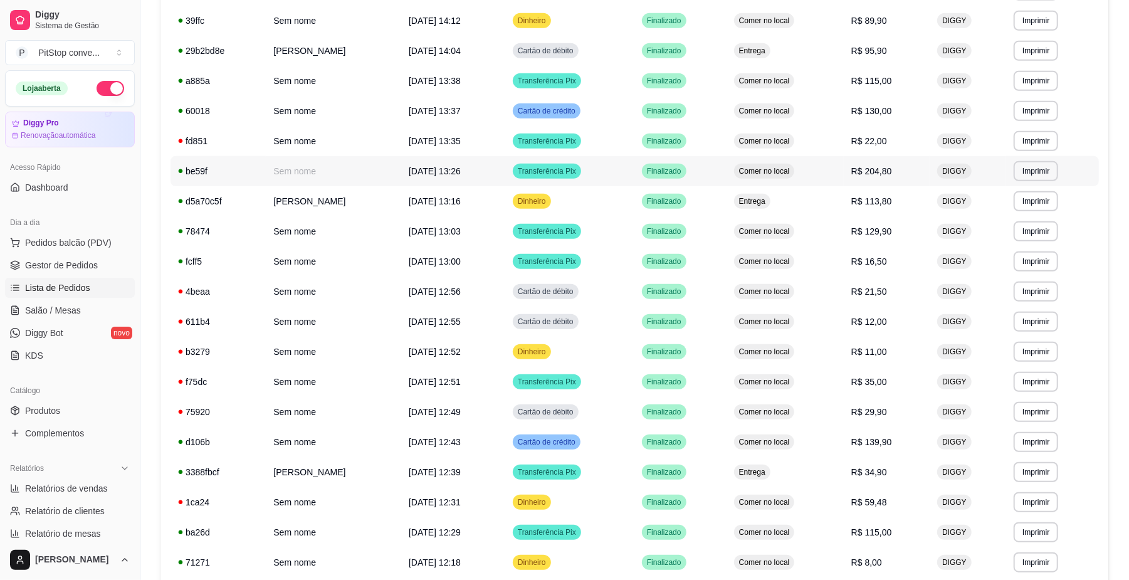
scroll to position [408, 0]
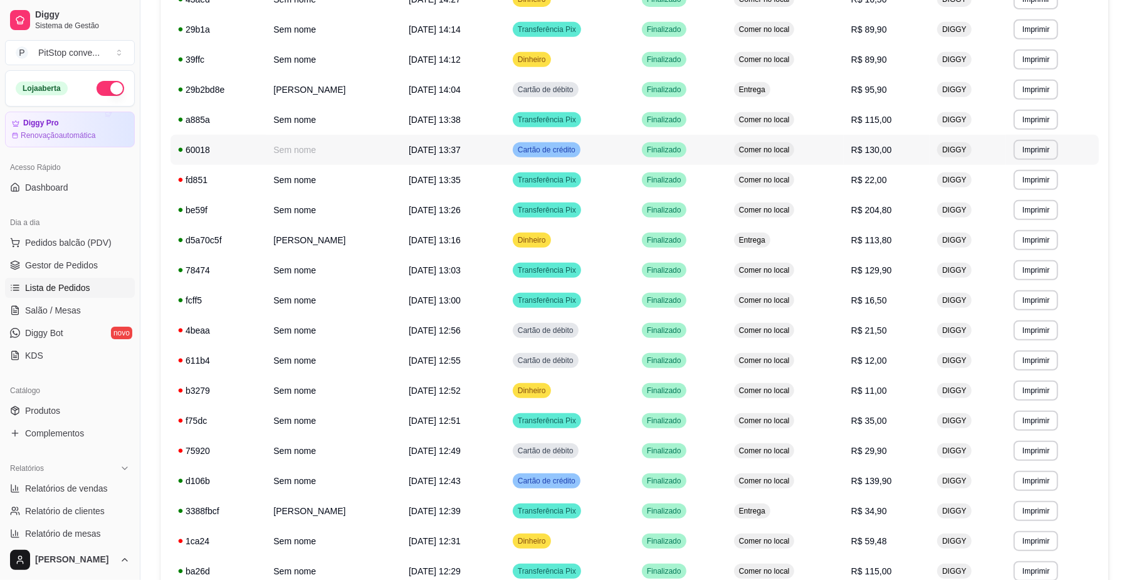
click at [851, 150] on span "R$ 130,00" at bounding box center [871, 150] width 41 height 10
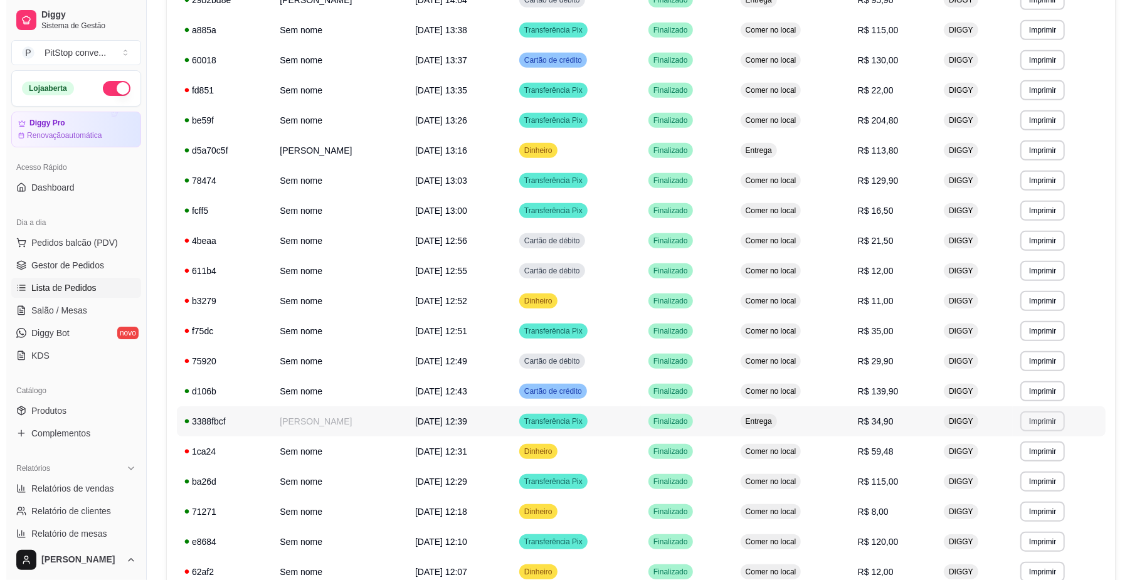
scroll to position [575, 0]
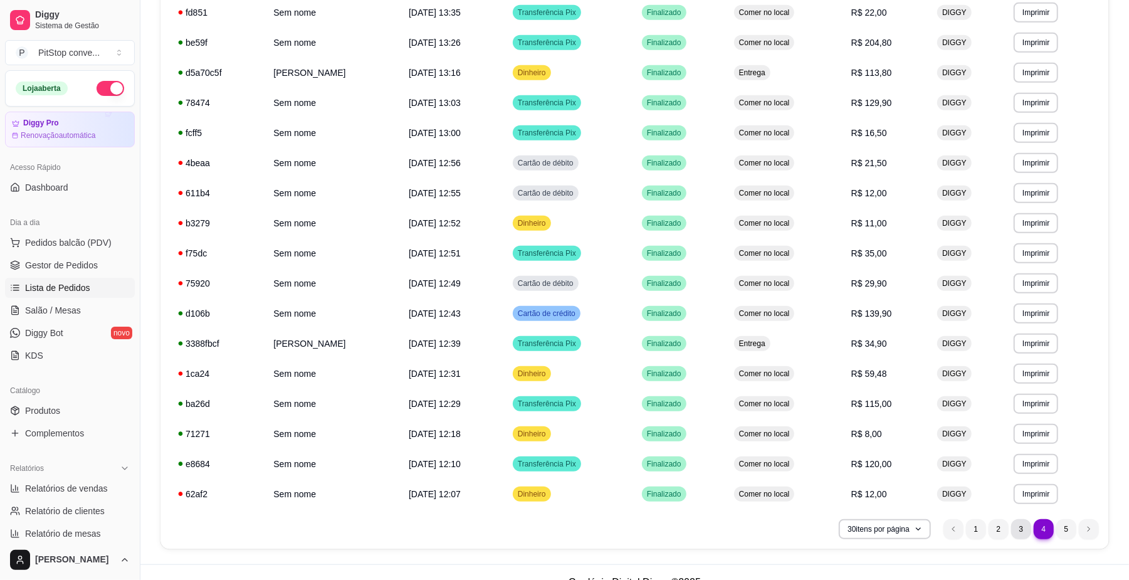
click at [1023, 527] on li "3" at bounding box center [1021, 529] width 20 height 20
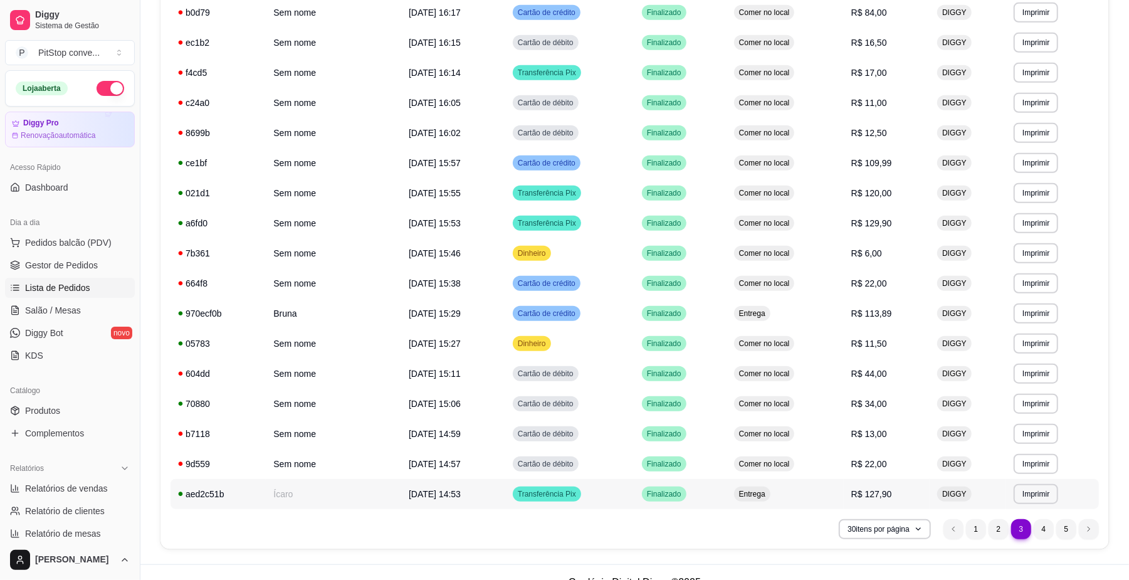
click at [846, 490] on td "R$ 127,90" at bounding box center [887, 494] width 86 height 30
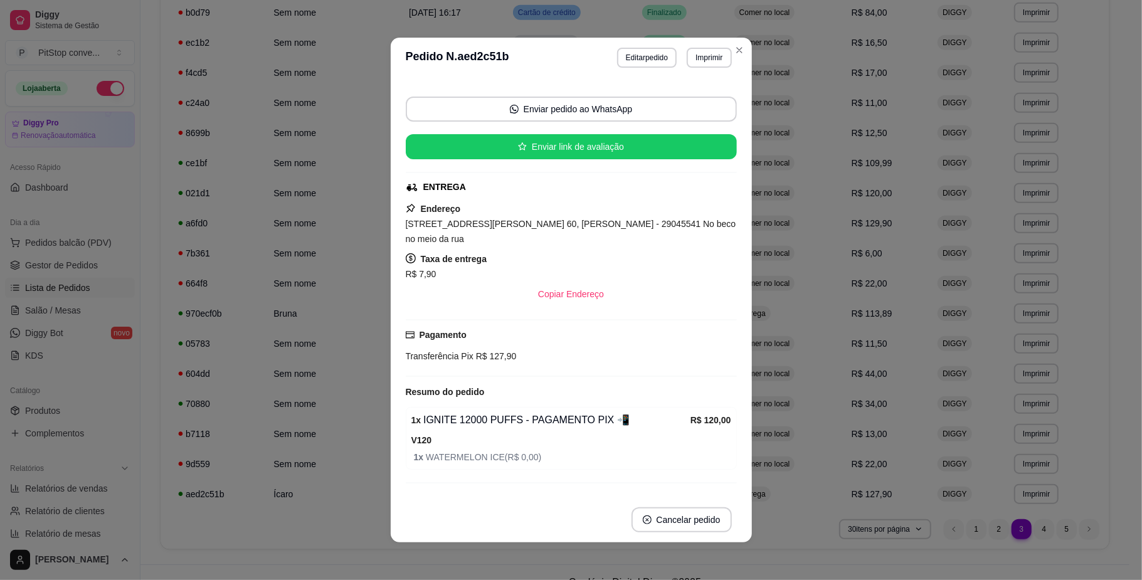
scroll to position [91, 0]
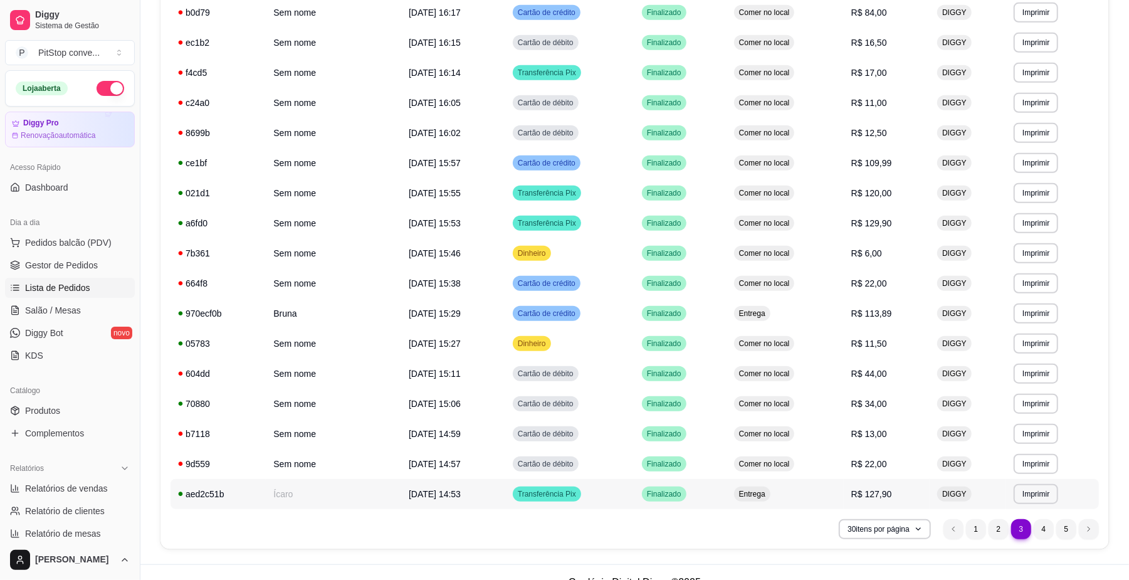
click at [709, 487] on td "Finalizado" at bounding box center [681, 494] width 92 height 30
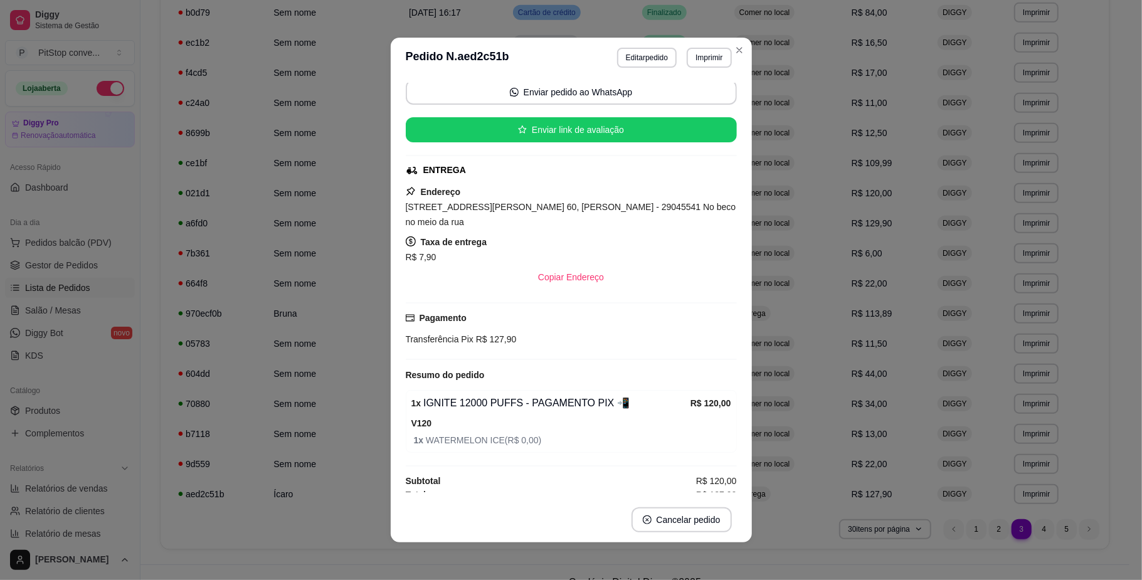
scroll to position [3, 0]
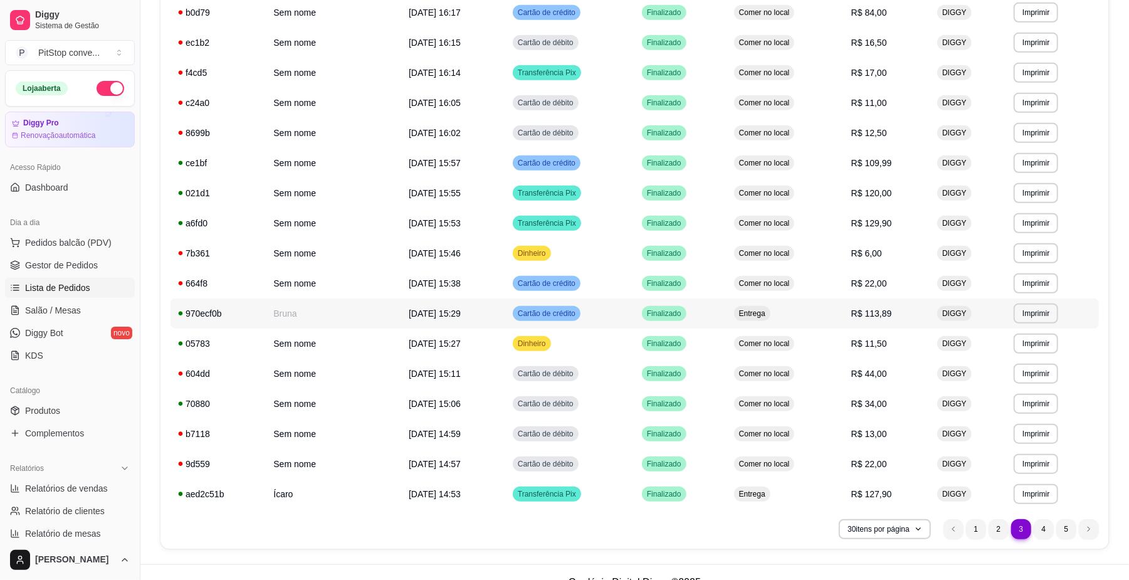
click at [759, 314] on span "Entrega" at bounding box center [752, 313] width 31 height 10
click at [786, 216] on div "Comer no local" at bounding box center [764, 223] width 61 height 15
click at [840, 169] on td "Comer no local" at bounding box center [785, 163] width 117 height 30
click at [849, 202] on td "R$ 120,00" at bounding box center [887, 193] width 86 height 30
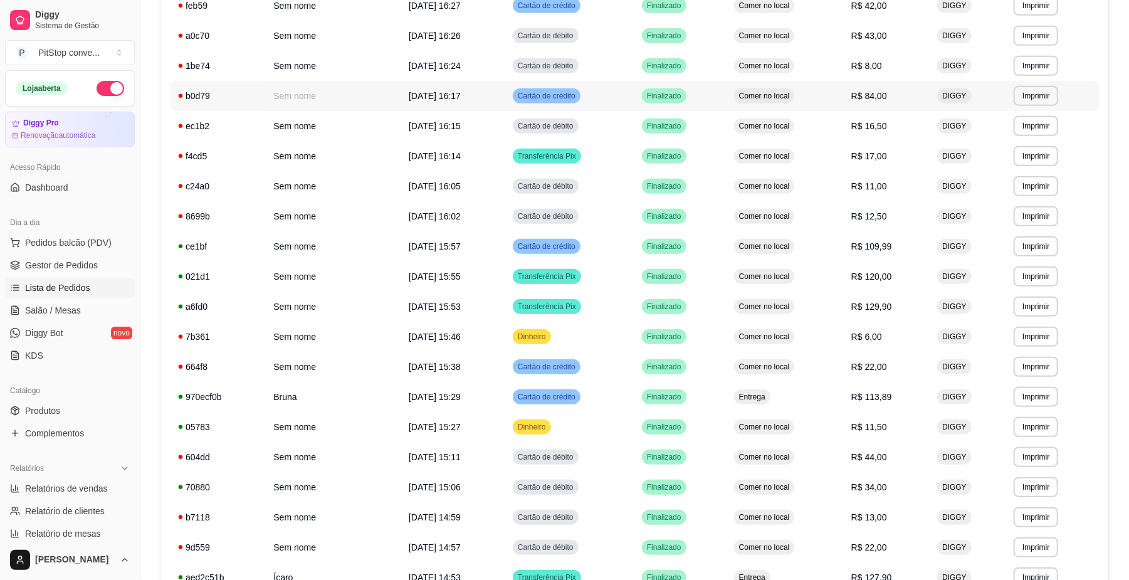
scroll to position [408, 0]
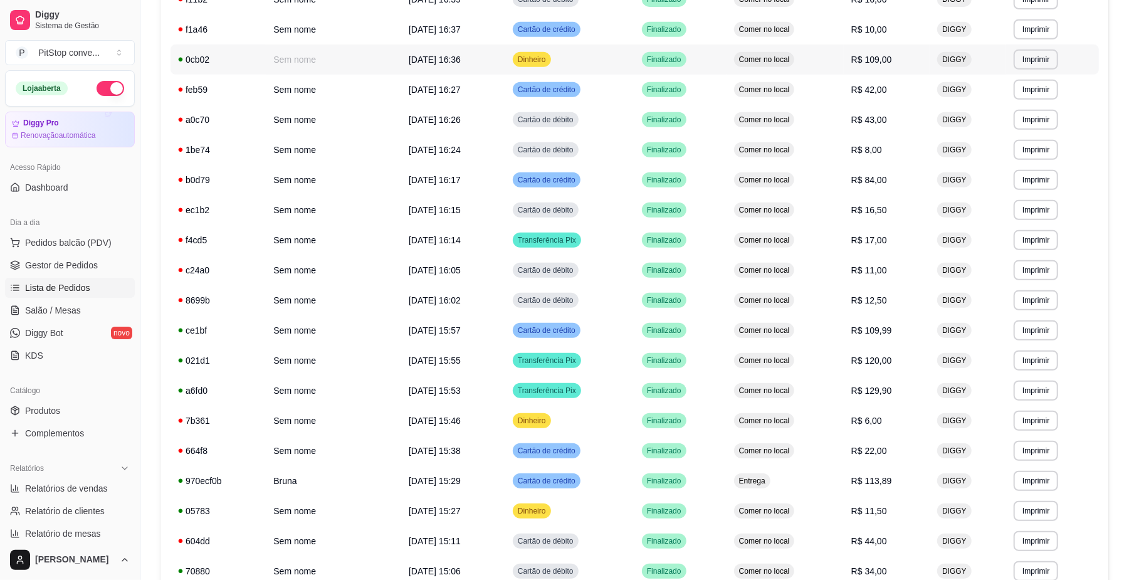
click at [818, 66] on td "Comer no local" at bounding box center [785, 60] width 117 height 30
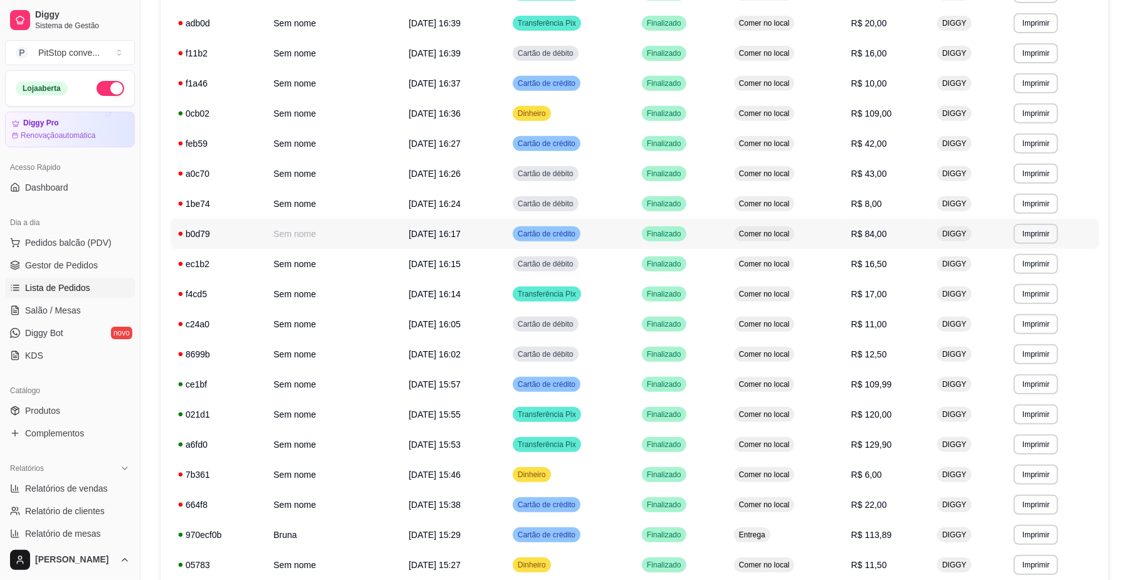
scroll to position [324, 0]
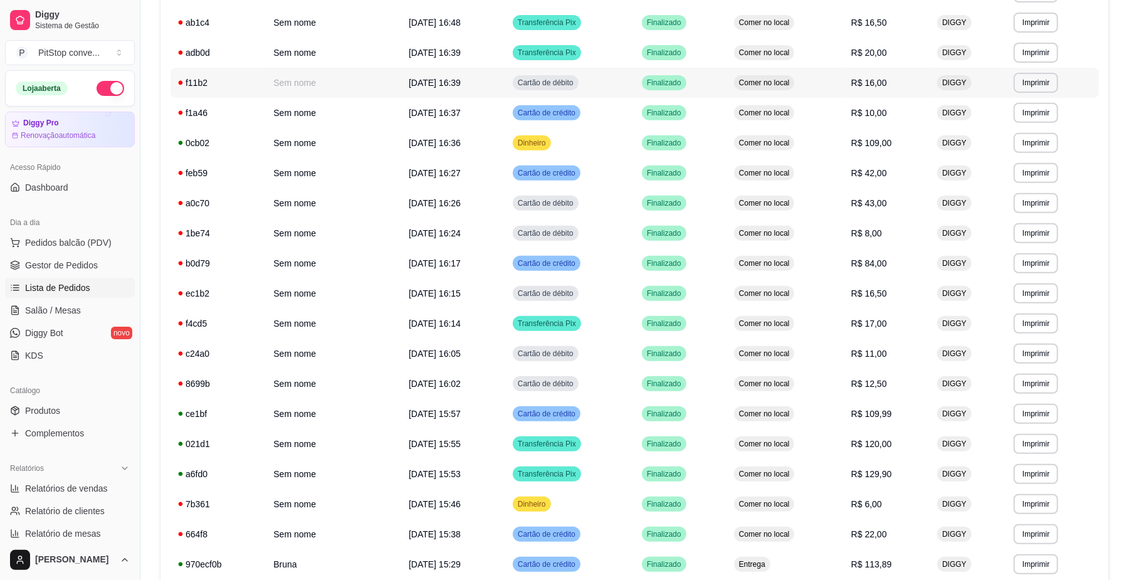
click at [846, 94] on td "R$ 16,00" at bounding box center [887, 83] width 86 height 30
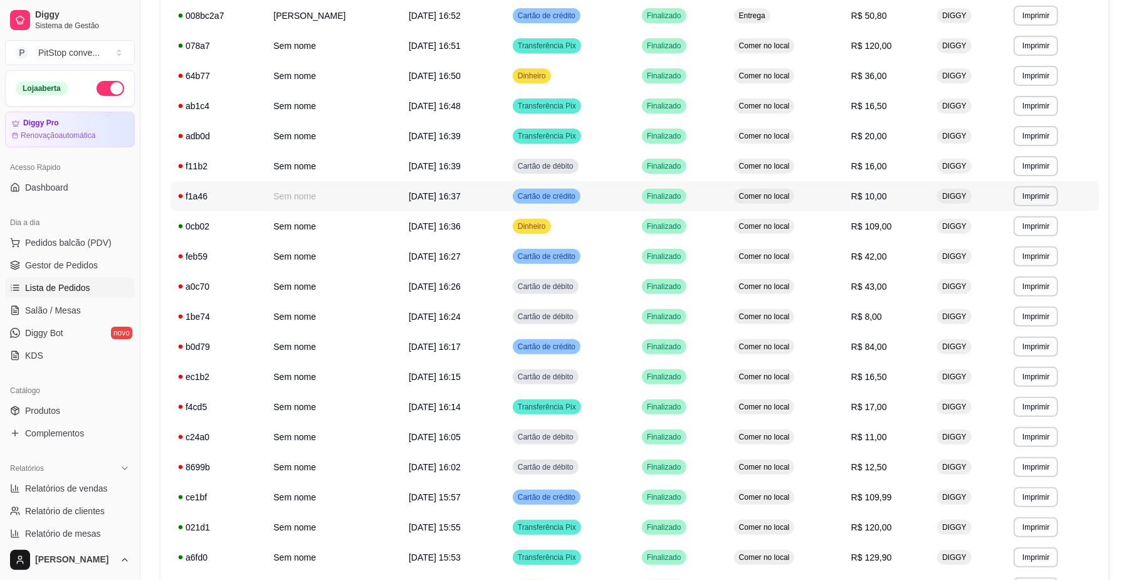
click at [589, 187] on td "Cartão de crédito" at bounding box center [569, 196] width 129 height 30
click at [636, 56] on td "Finalizado" at bounding box center [681, 46] width 92 height 30
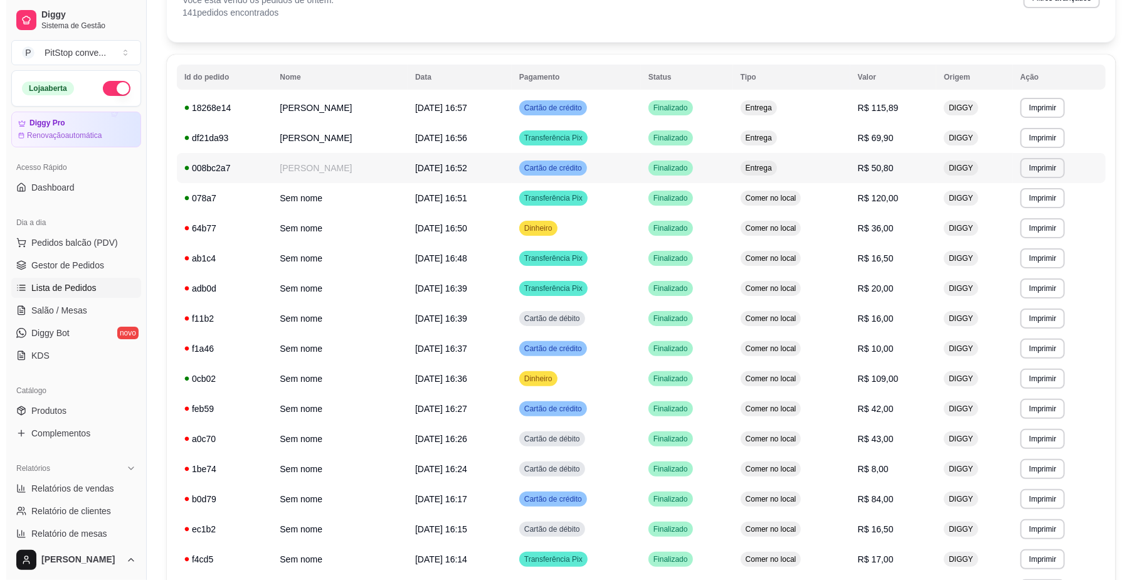
scroll to position [73, 0]
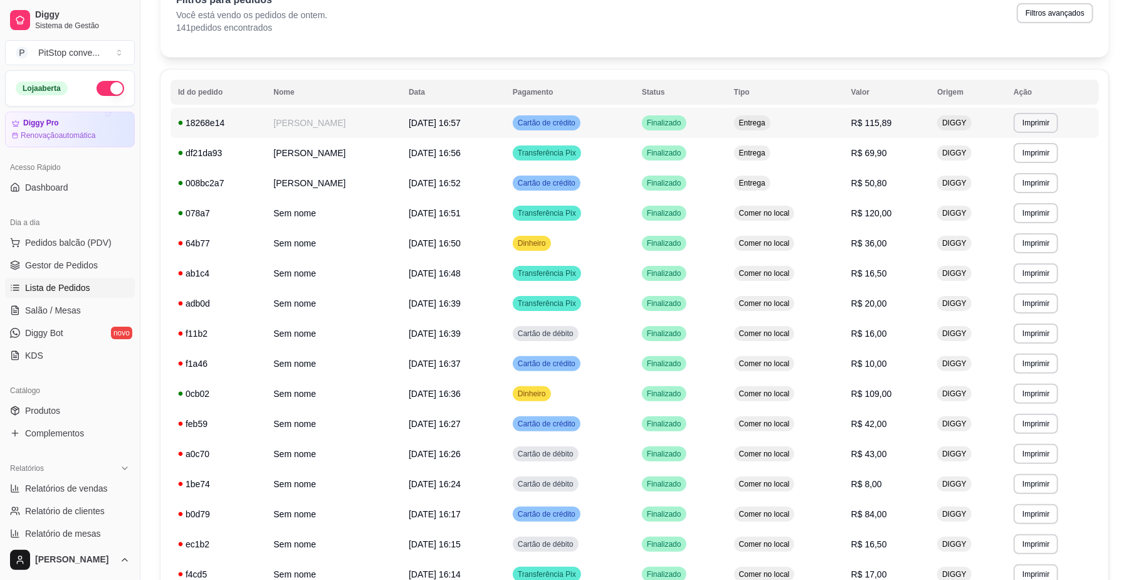
click at [616, 120] on td "Cartão de crédito" at bounding box center [569, 123] width 129 height 30
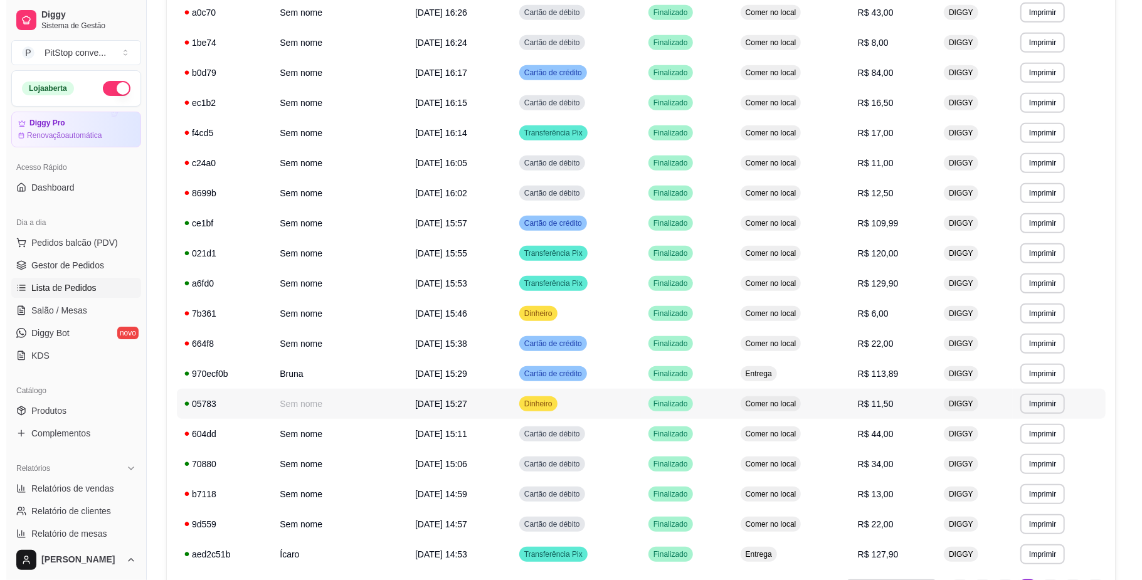
scroll to position [595, 0]
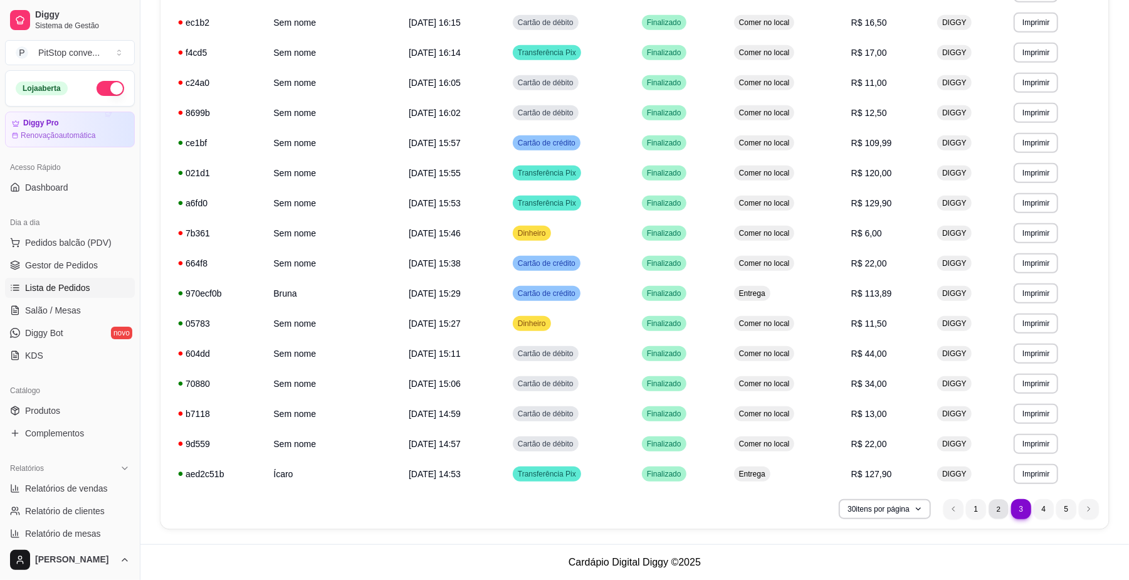
click at [1004, 510] on li "2" at bounding box center [998, 508] width 19 height 19
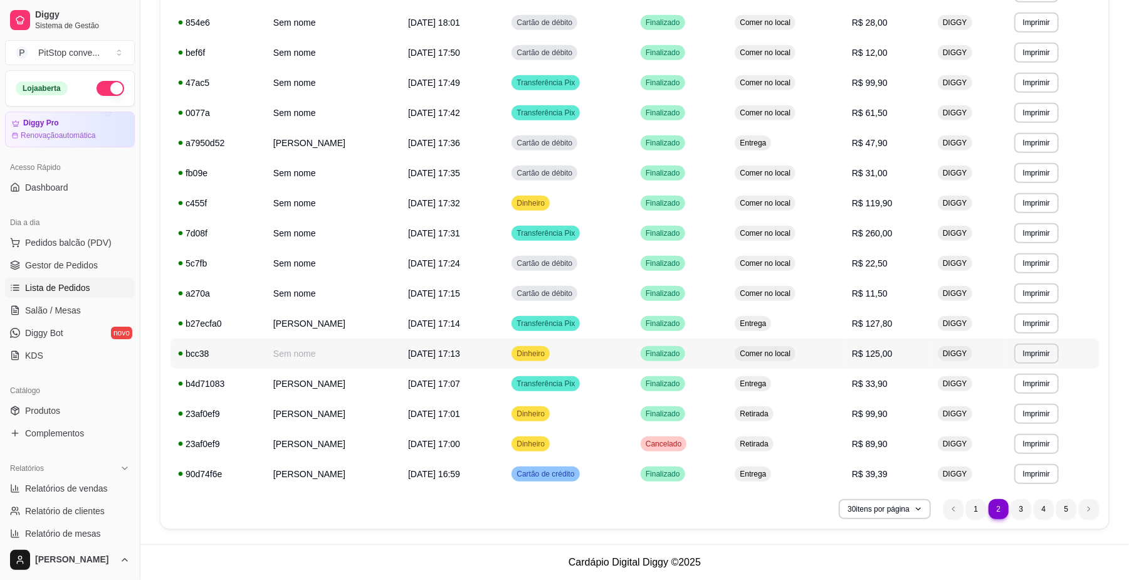
click at [771, 357] on span "Comer no local" at bounding box center [765, 354] width 56 height 10
click at [796, 226] on div "Comer no local" at bounding box center [765, 233] width 61 height 15
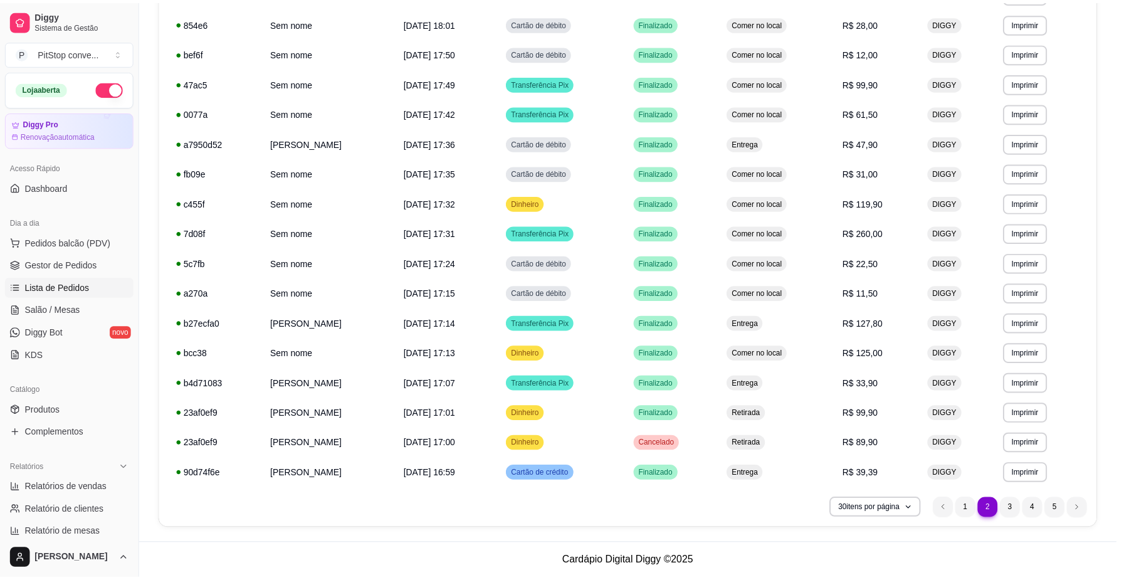
scroll to position [68, 0]
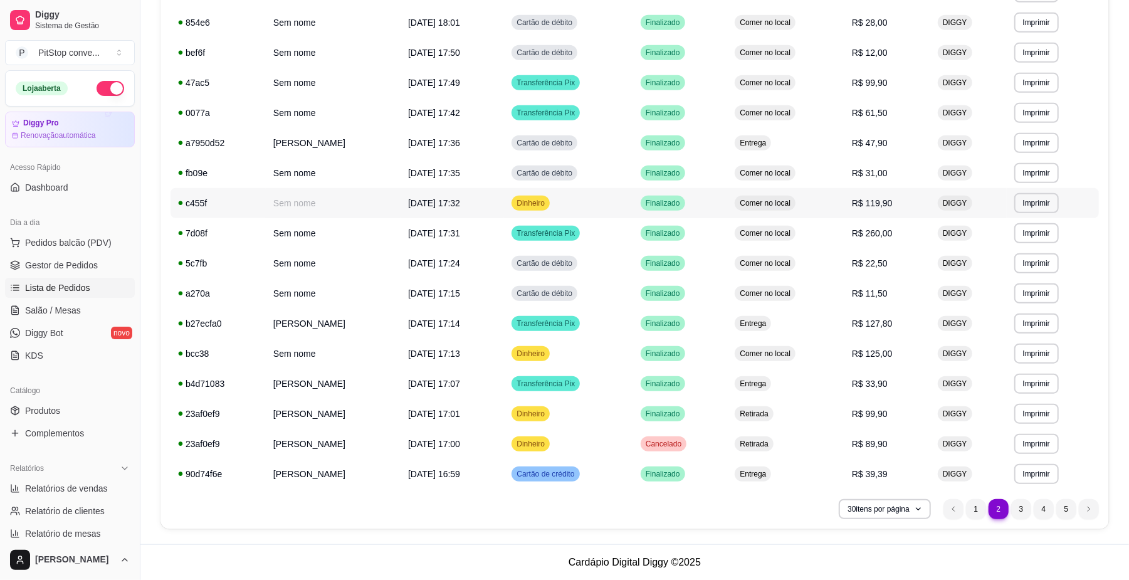
click at [824, 204] on td "Comer no local" at bounding box center [785, 203] width 117 height 30
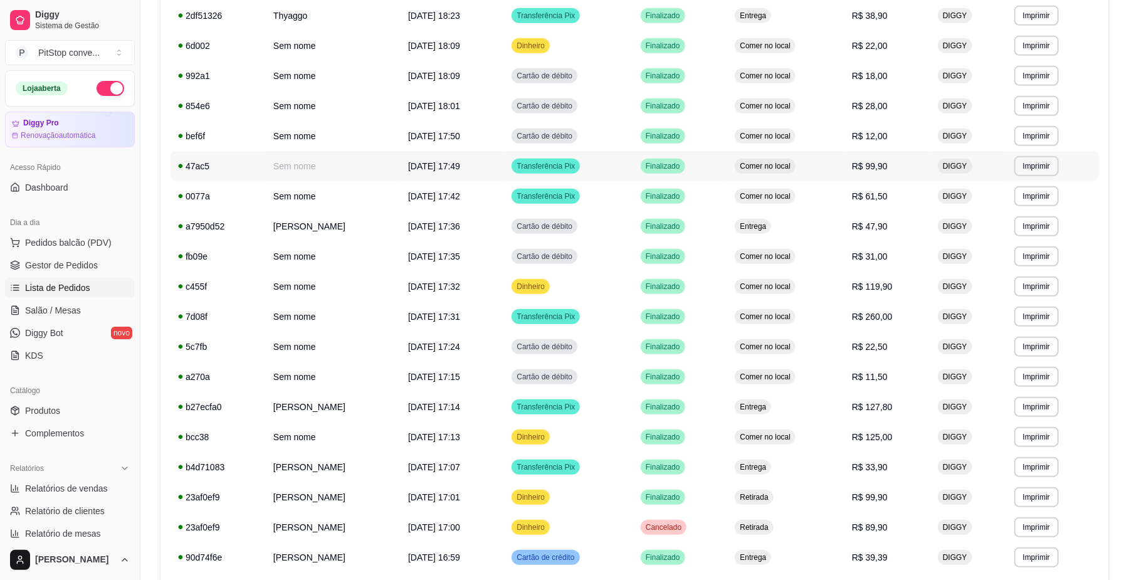
click at [828, 171] on td "Comer no local" at bounding box center [785, 166] width 117 height 30
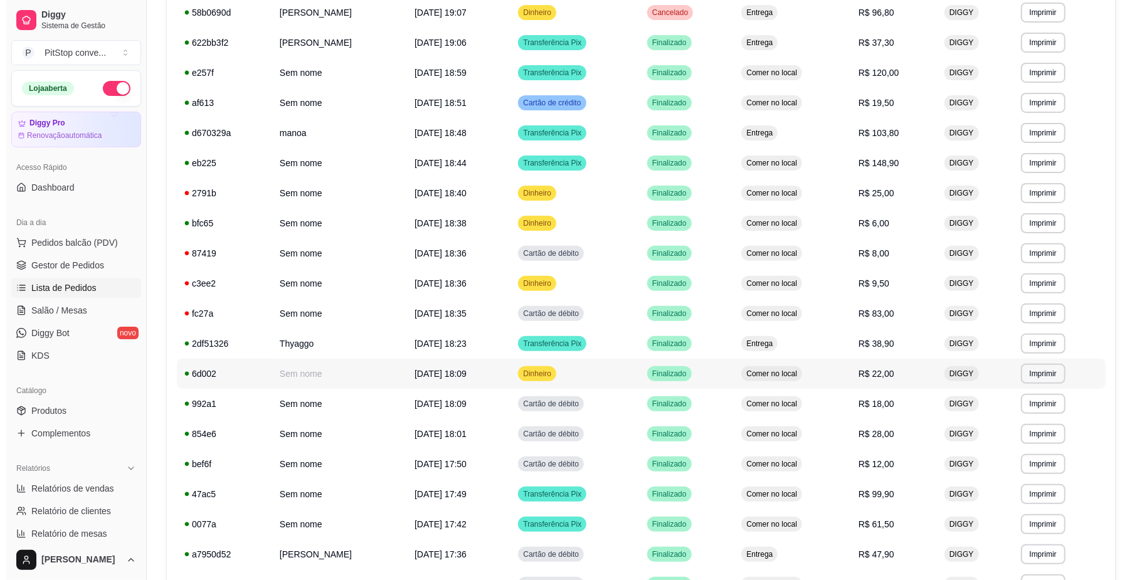
scroll to position [177, 0]
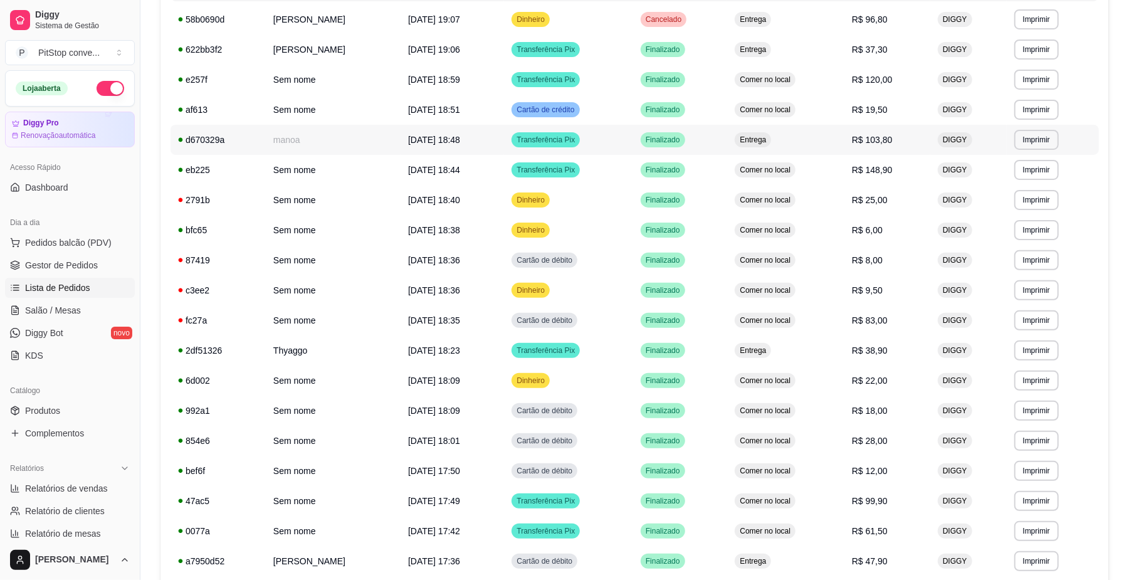
click at [808, 135] on td "Entrega" at bounding box center [785, 140] width 117 height 30
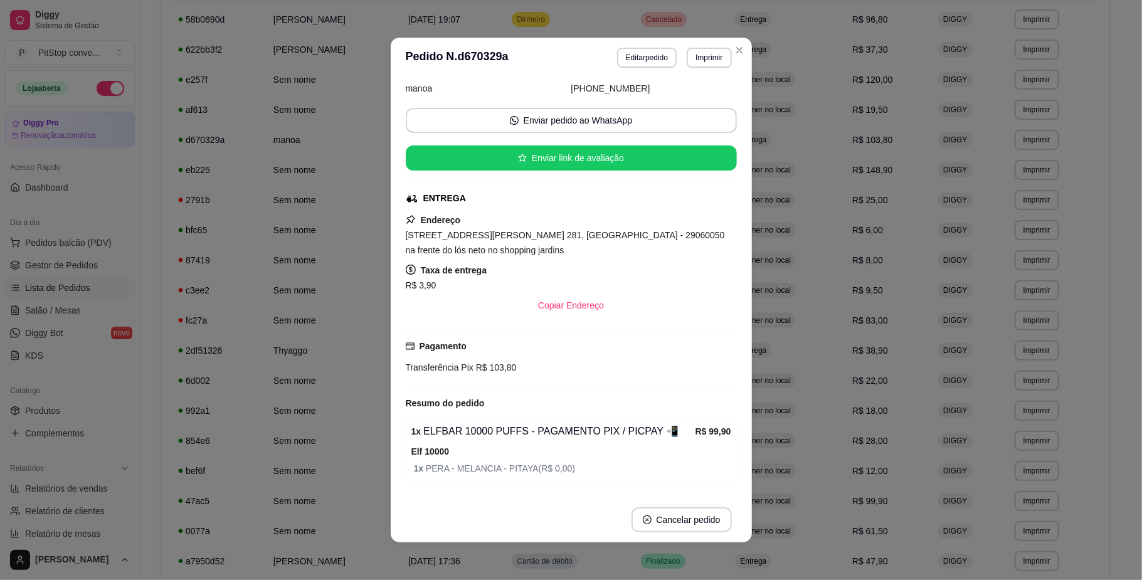
scroll to position [107, 0]
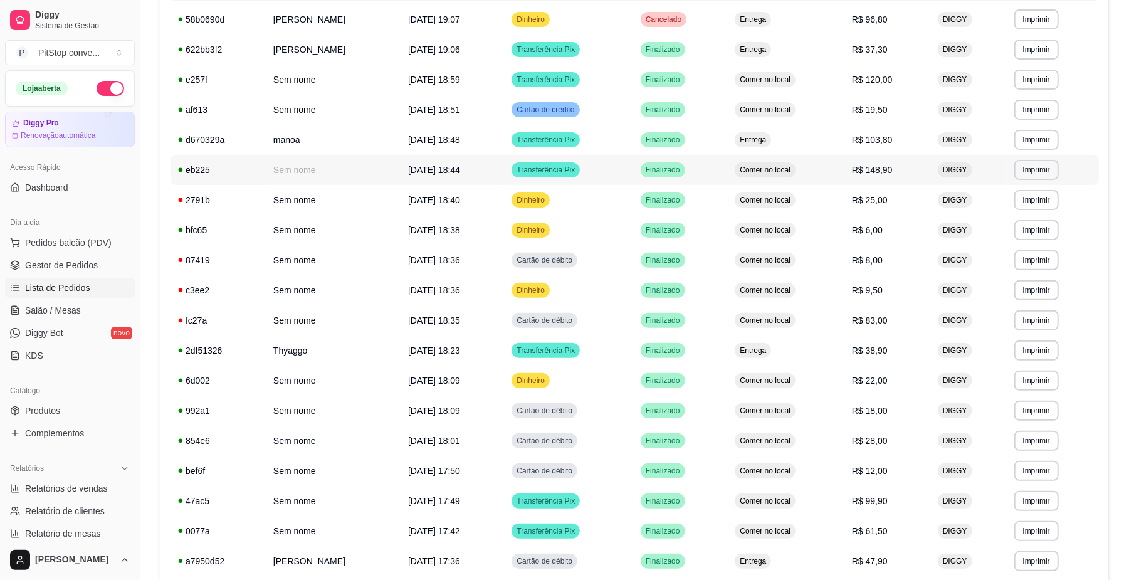
click at [863, 171] on td "R$ 148,90" at bounding box center [888, 170] width 86 height 30
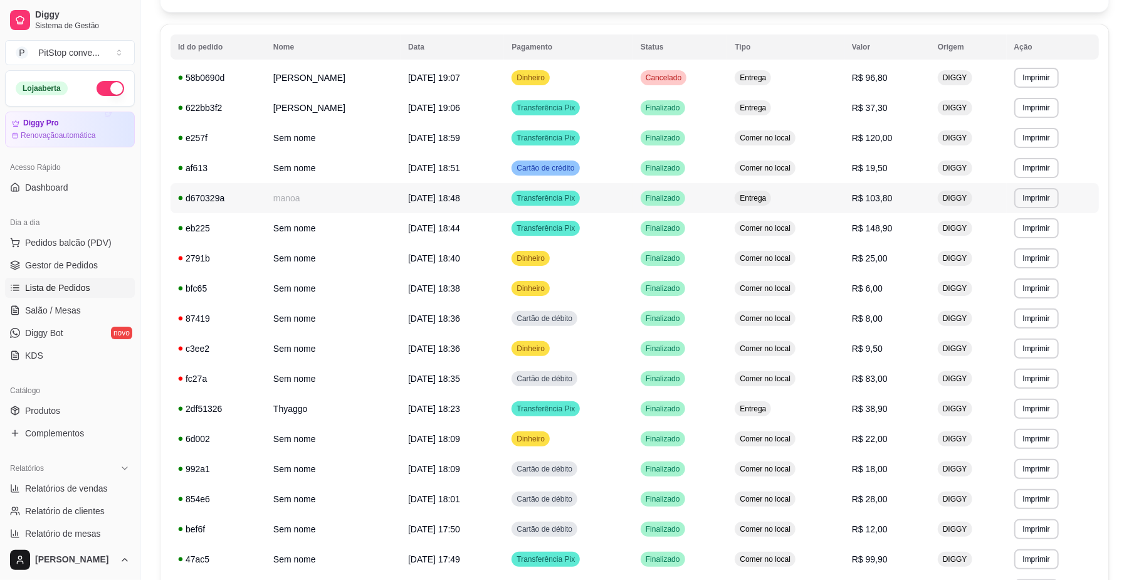
scroll to position [93, 0]
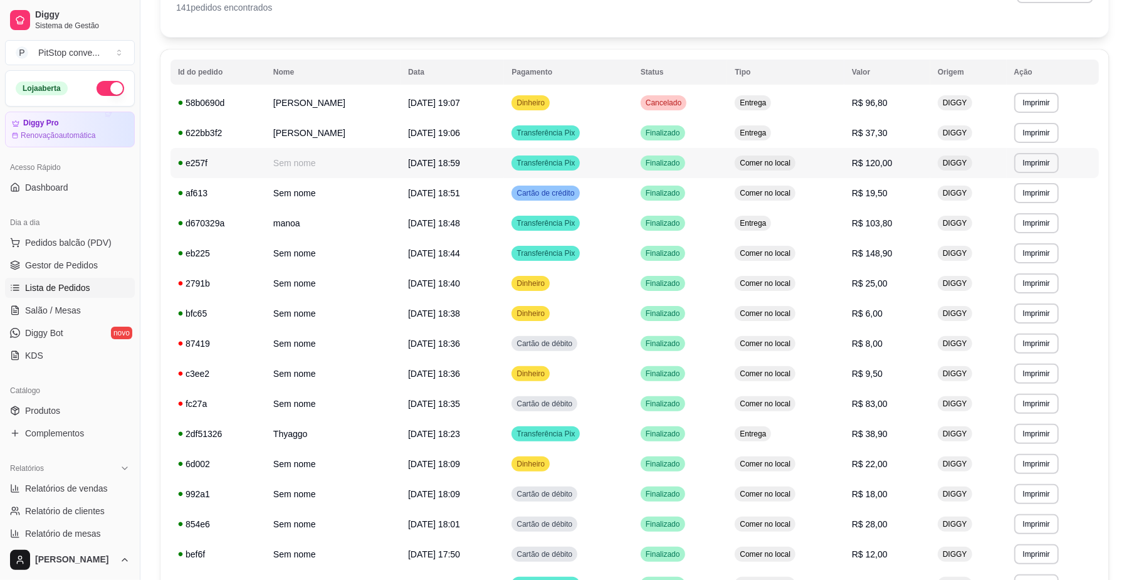
click at [793, 163] on span "Comer no local" at bounding box center [765, 163] width 56 height 10
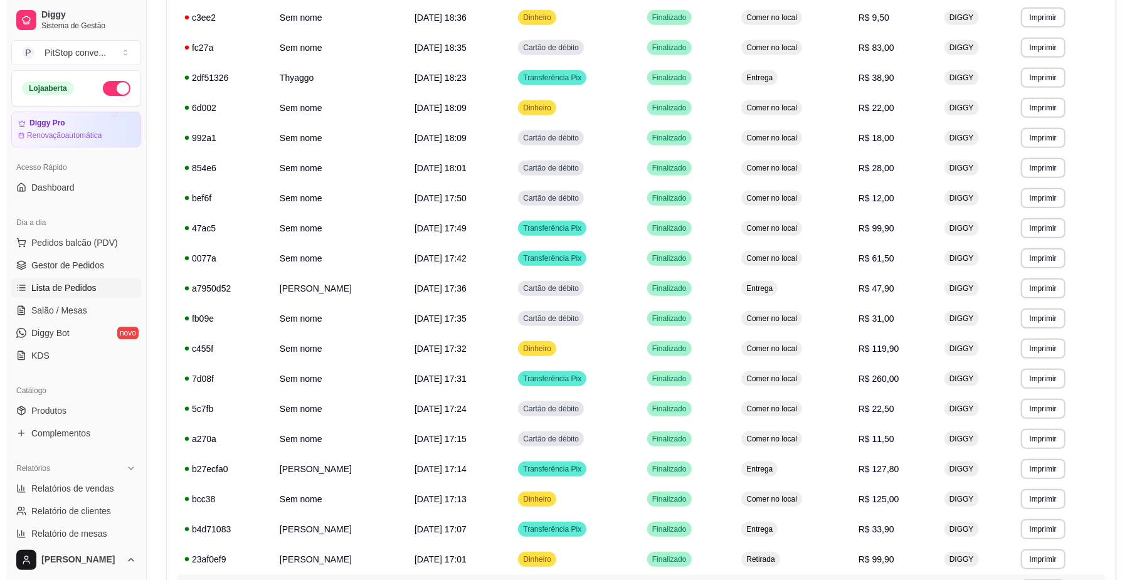
scroll to position [595, 0]
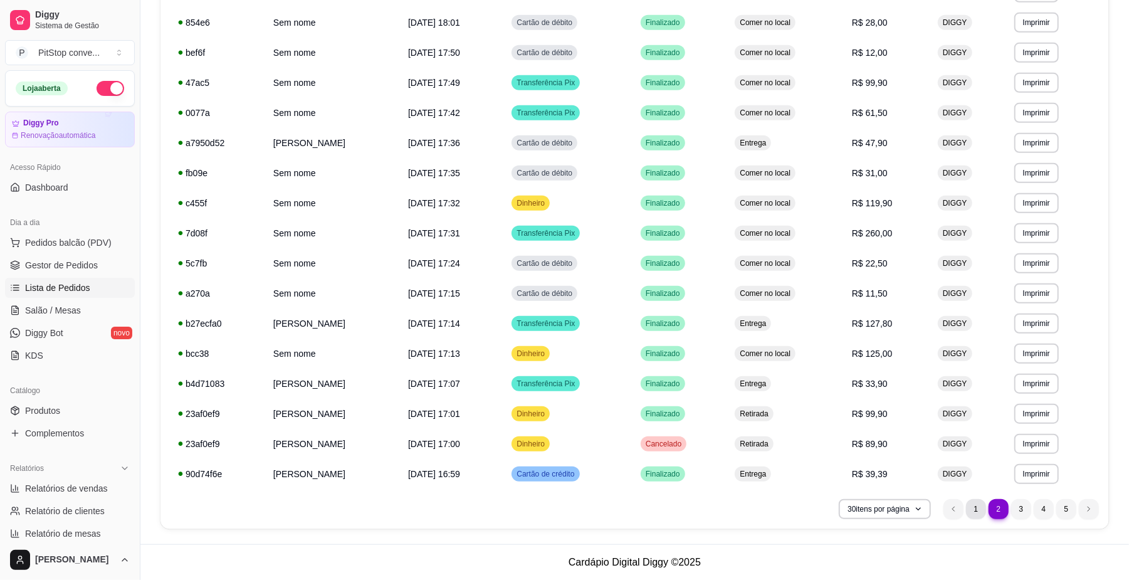
click at [984, 503] on li "1" at bounding box center [976, 509] width 20 height 20
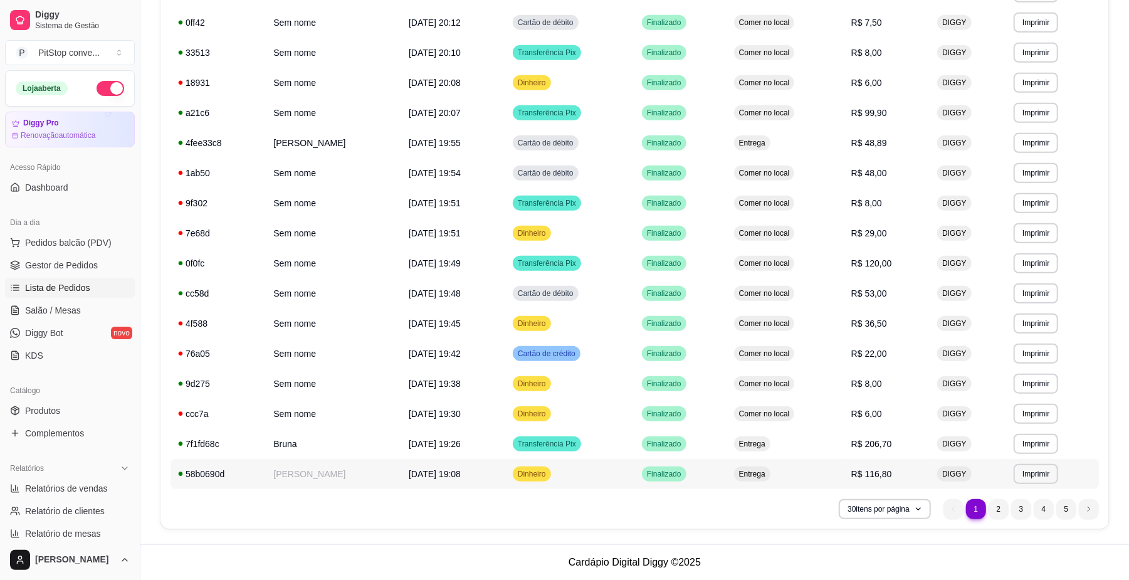
click at [788, 465] on td "Entrega" at bounding box center [785, 474] width 117 height 30
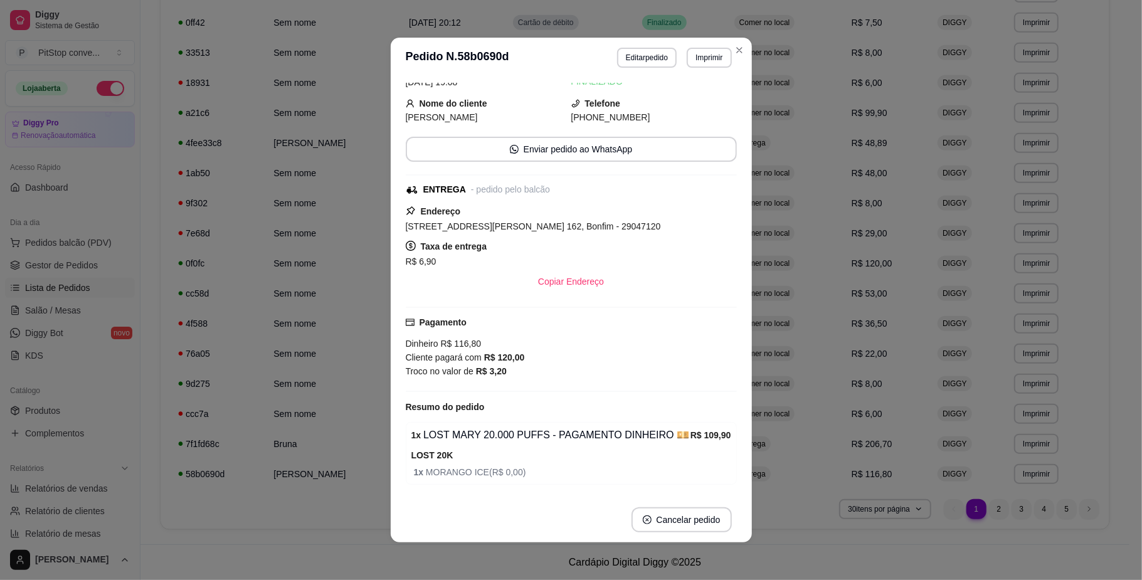
scroll to position [97, 0]
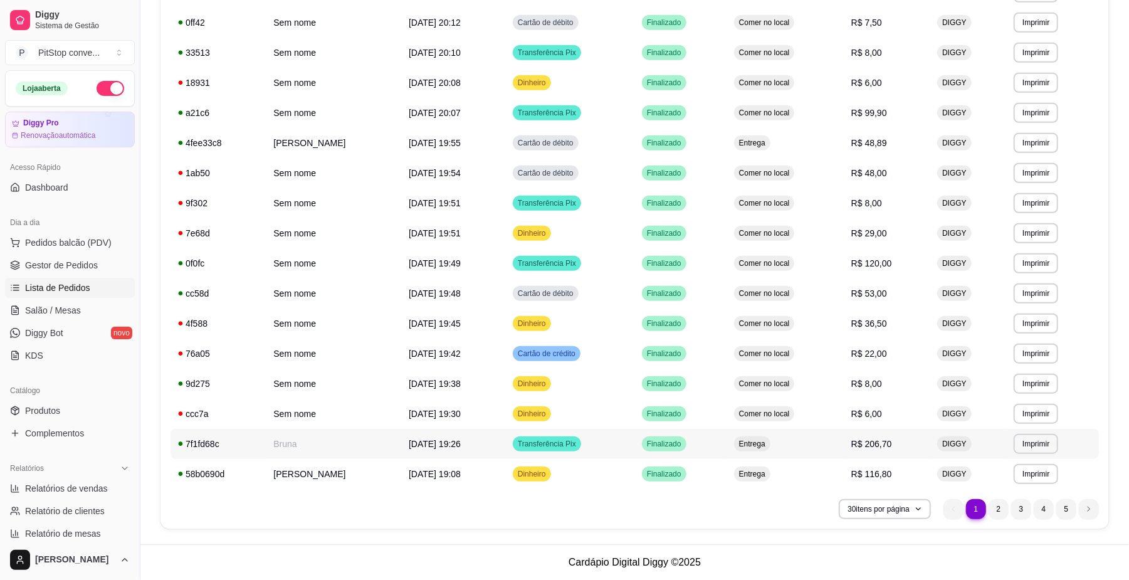
click at [818, 452] on td "Entrega" at bounding box center [785, 444] width 117 height 30
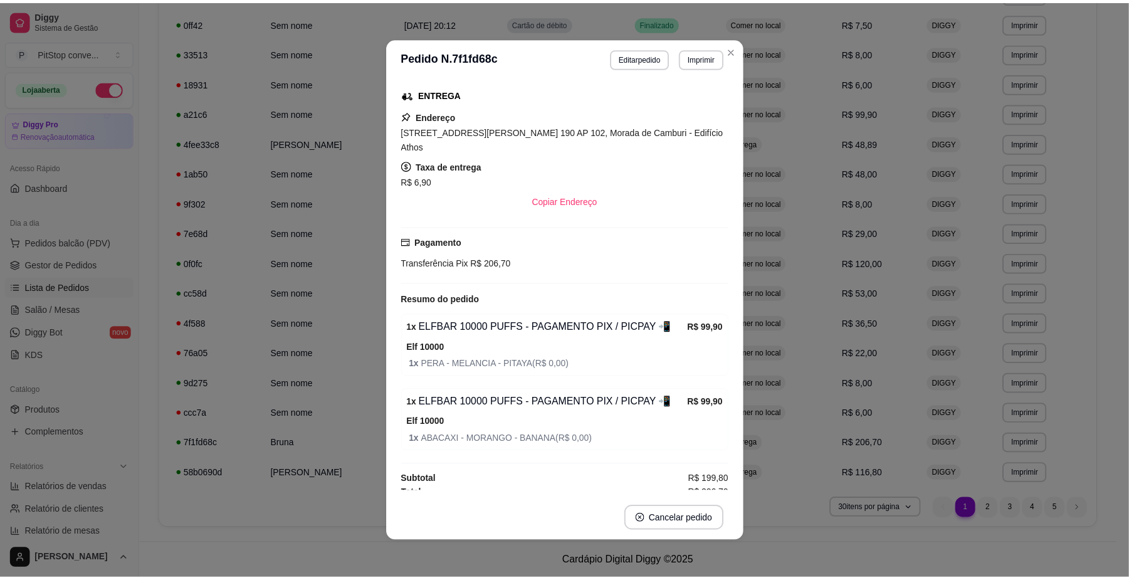
scroll to position [168, 0]
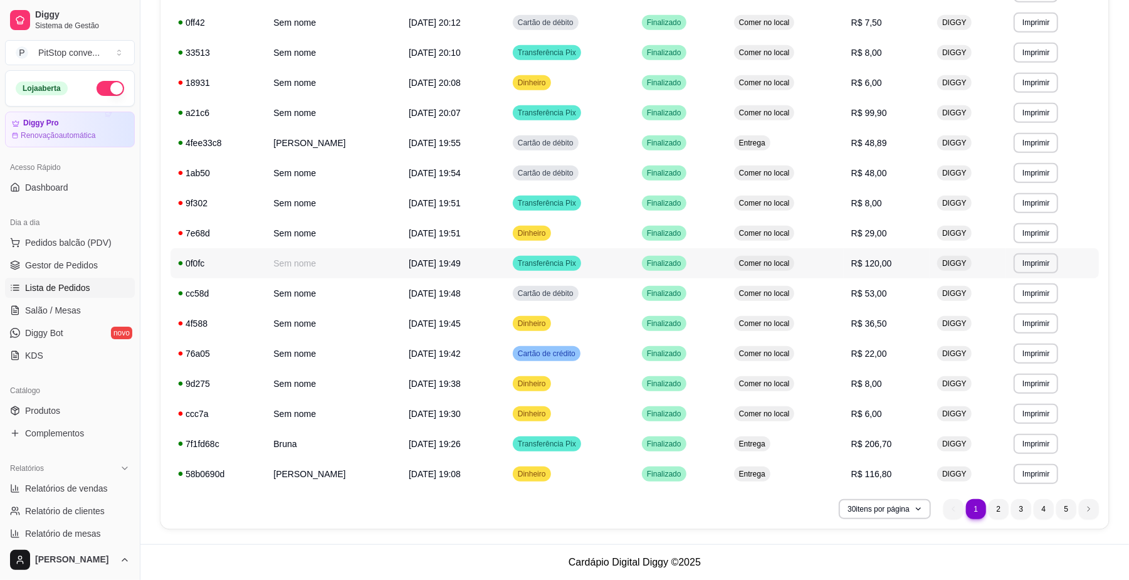
click at [825, 273] on td "Comer no local" at bounding box center [785, 263] width 117 height 30
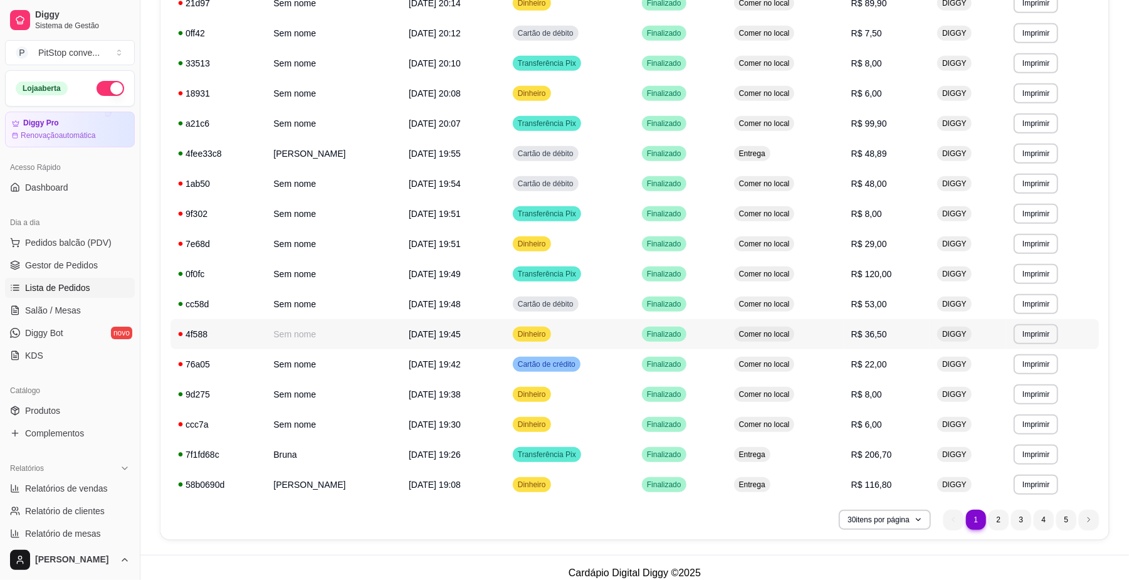
scroll to position [512, 0]
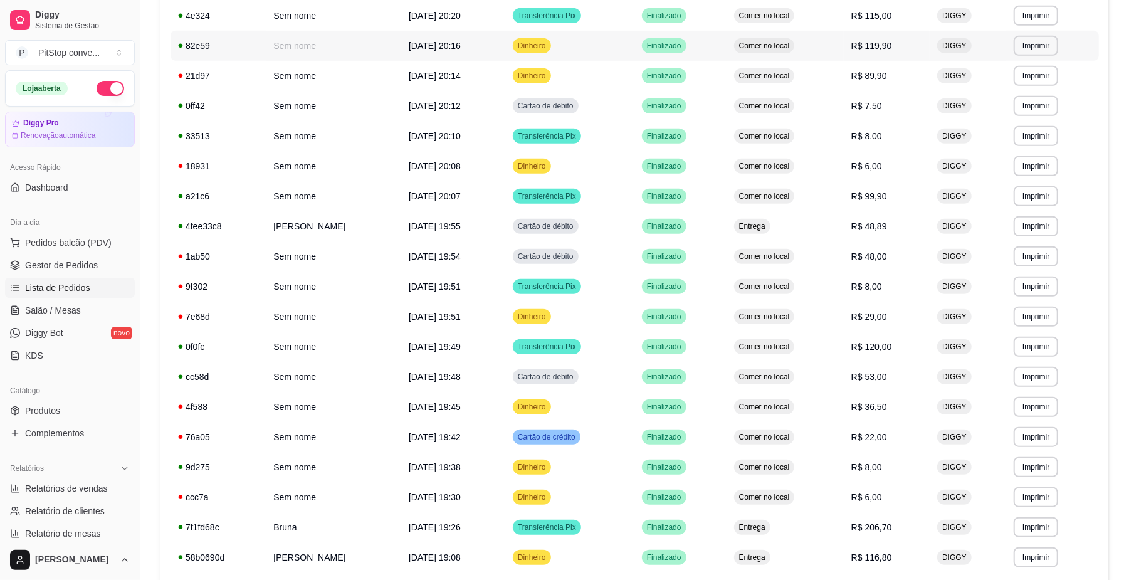
click at [795, 53] on div "Comer no local" at bounding box center [764, 45] width 61 height 15
click at [823, 198] on td "Comer no local" at bounding box center [785, 196] width 117 height 30
click at [793, 349] on span "Comer no local" at bounding box center [765, 347] width 56 height 10
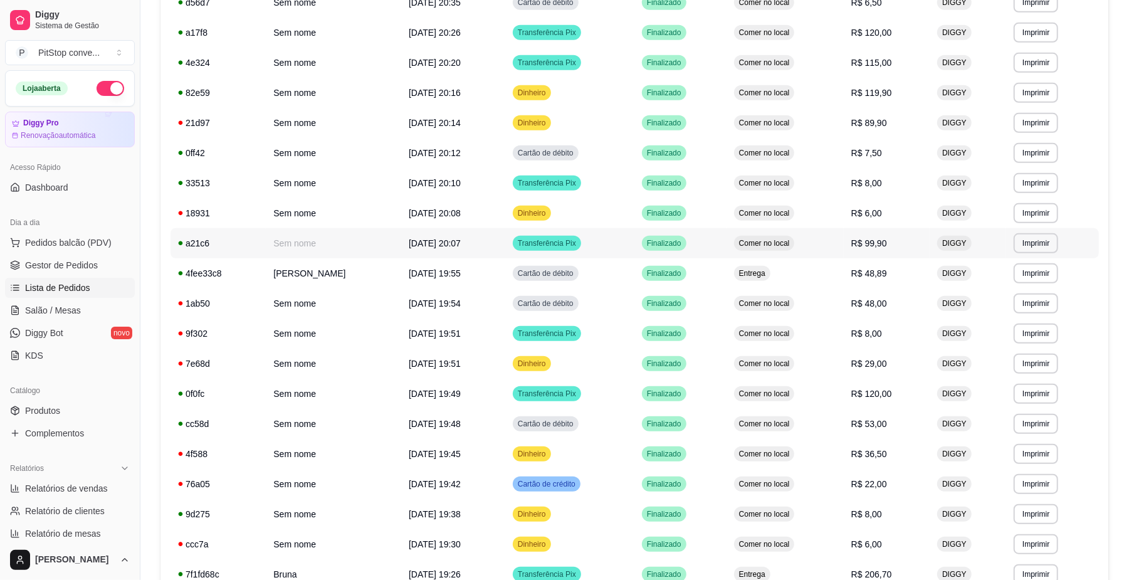
scroll to position [428, 0]
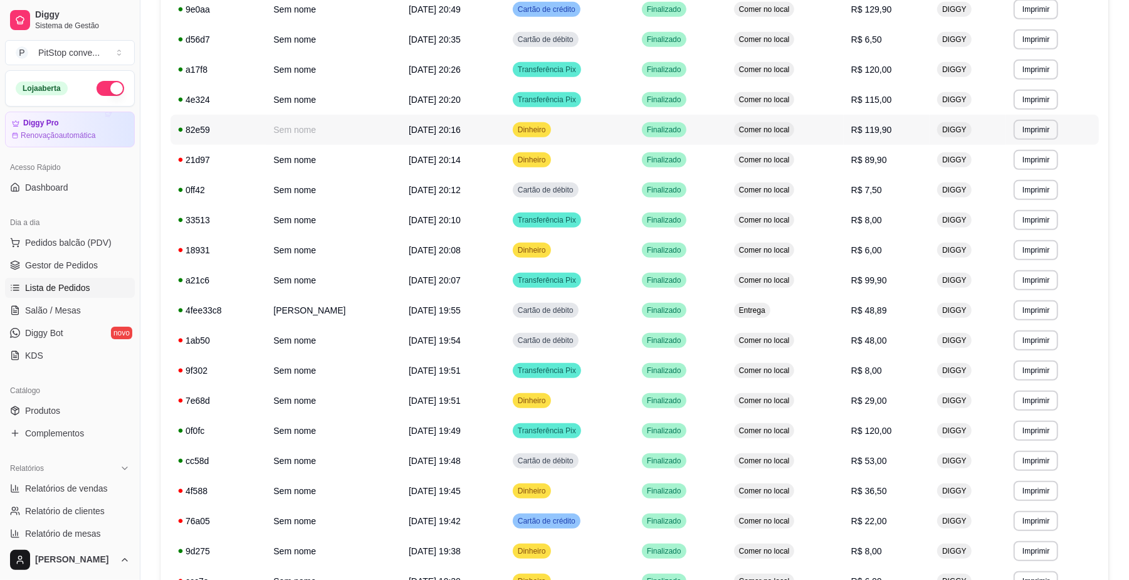
click at [785, 128] on span "Comer no local" at bounding box center [765, 130] width 56 height 10
click at [803, 93] on td "Comer no local" at bounding box center [785, 100] width 117 height 30
click at [788, 69] on span "Comer no local" at bounding box center [765, 70] width 56 height 10
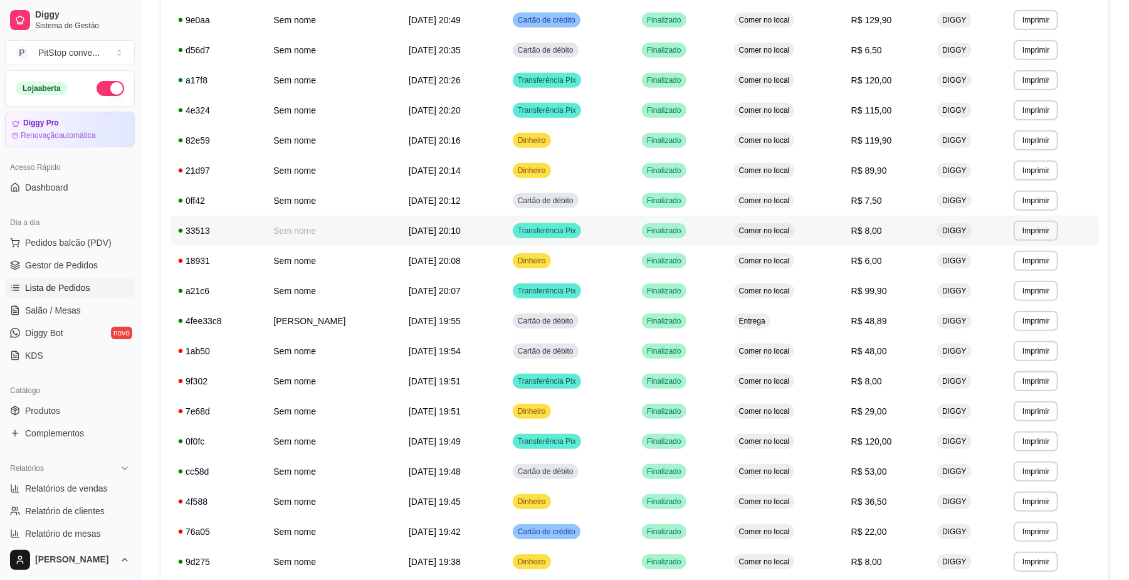
scroll to position [344, 0]
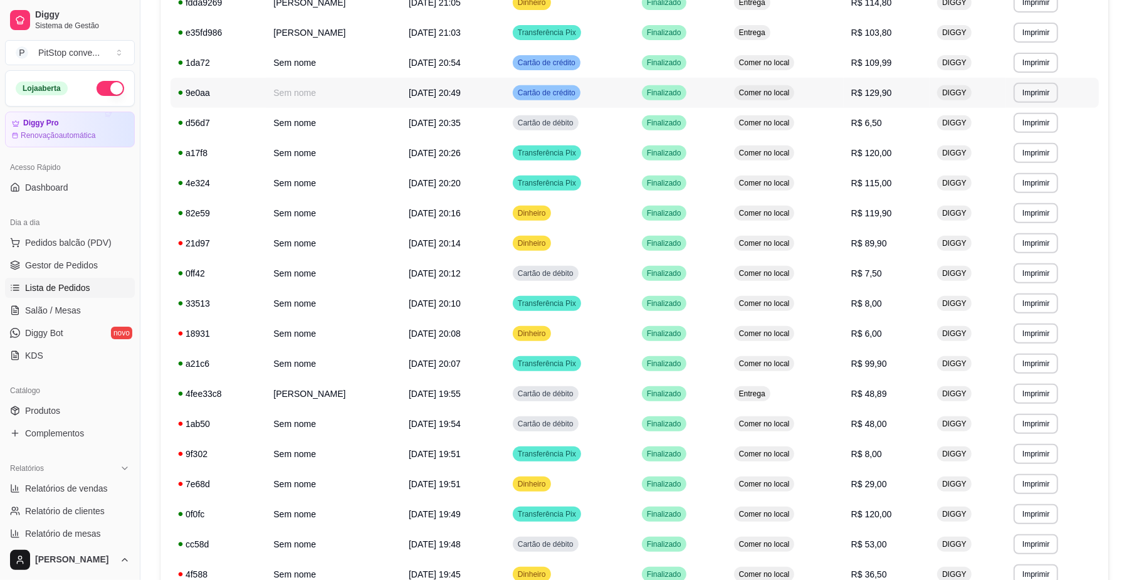
click at [793, 93] on span "Comer no local" at bounding box center [765, 93] width 56 height 10
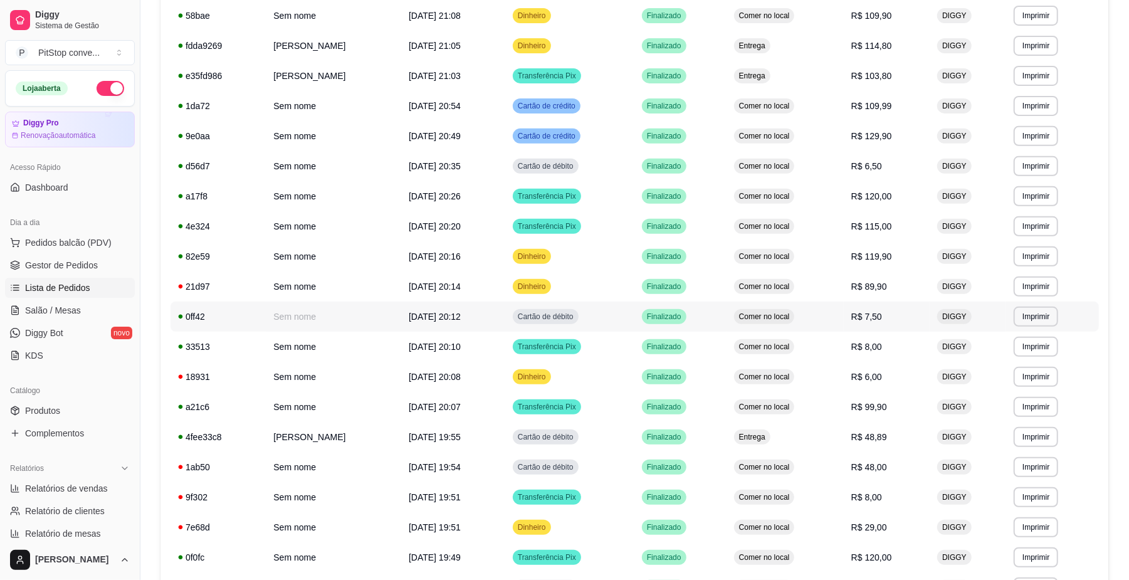
scroll to position [261, 0]
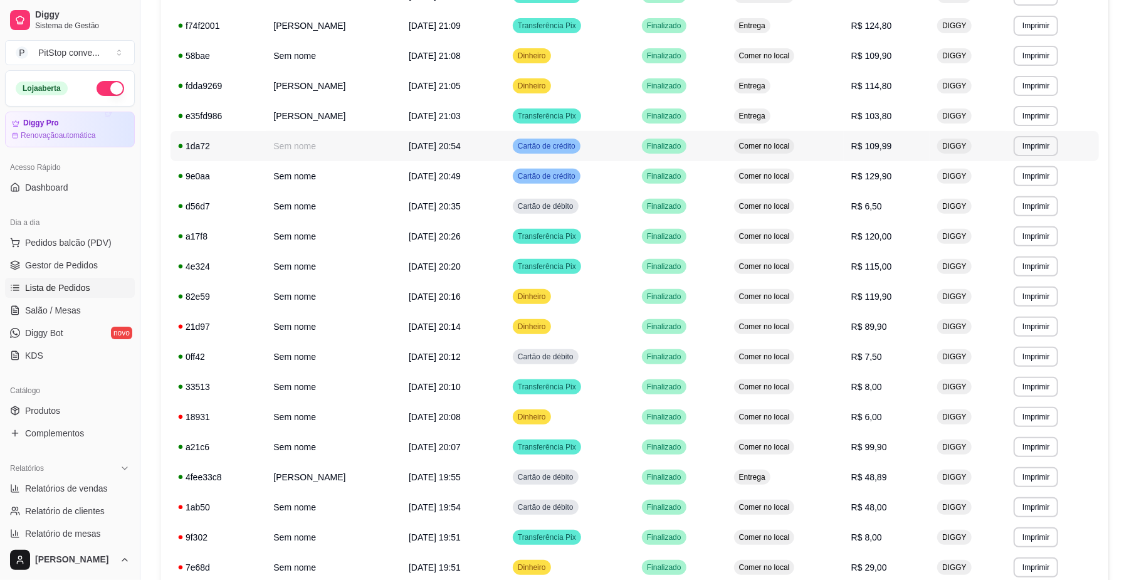
click at [808, 150] on td "Comer no local" at bounding box center [785, 146] width 117 height 30
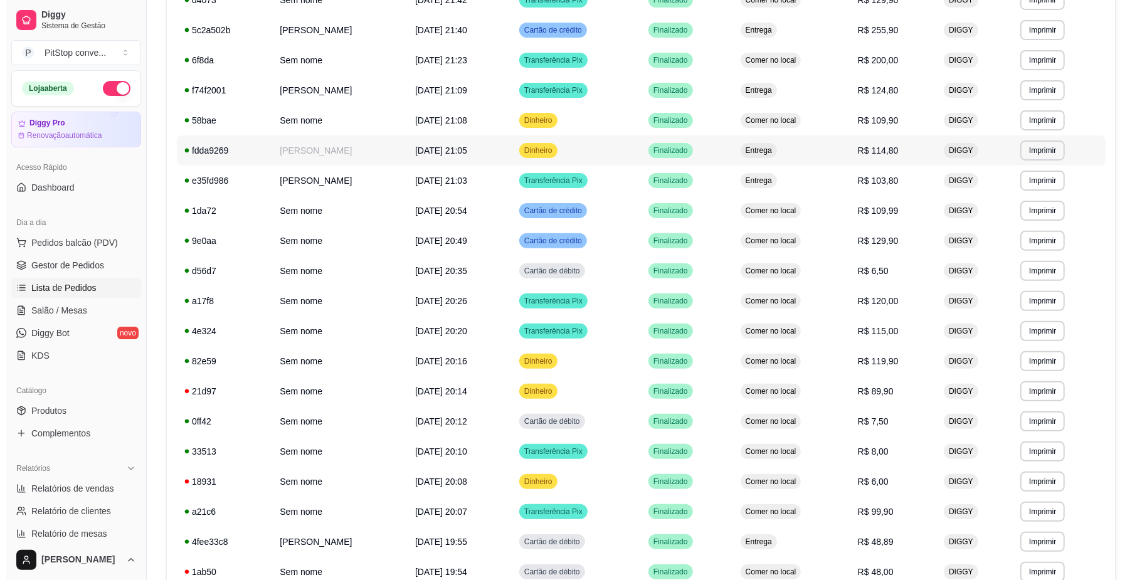
scroll to position [177, 0]
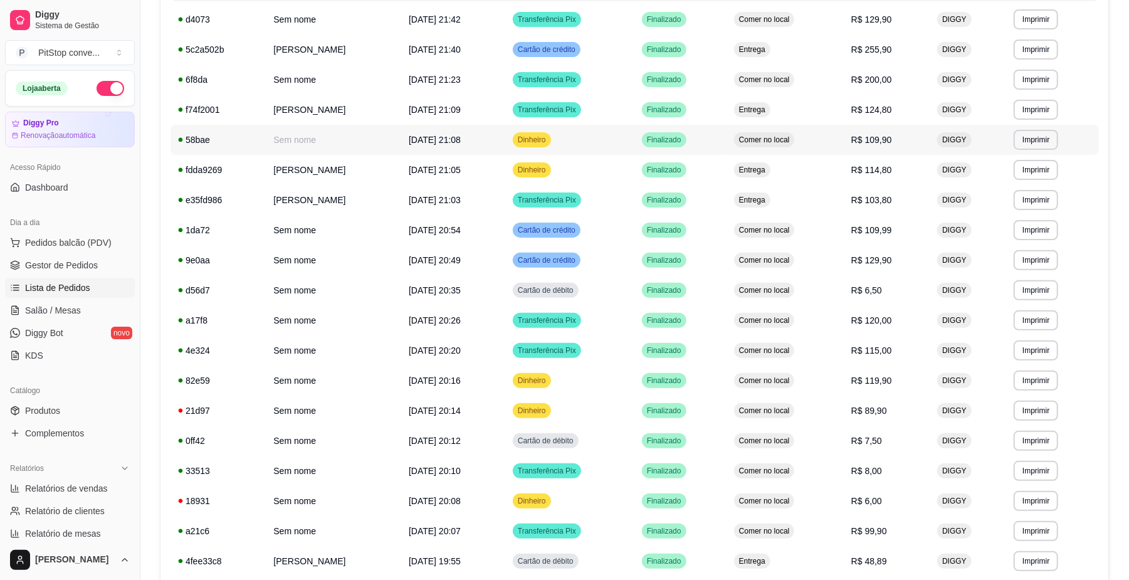
click at [761, 126] on td "Comer no local" at bounding box center [785, 140] width 117 height 30
click at [798, 111] on td "Entrega" at bounding box center [785, 110] width 117 height 30
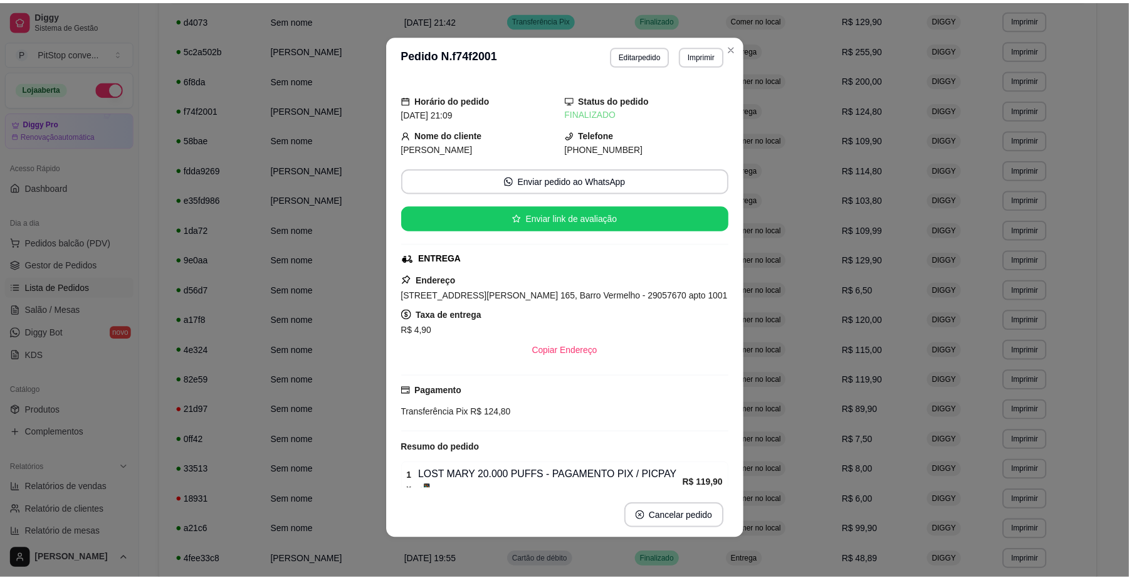
scroll to position [107, 0]
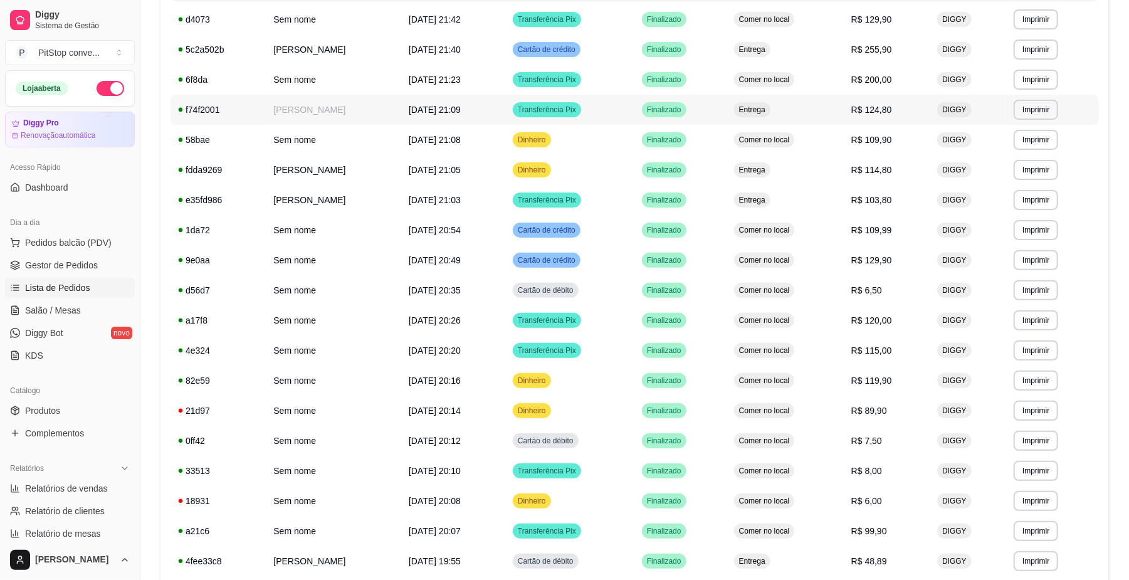
click at [937, 122] on td "DIGGY" at bounding box center [968, 110] width 76 height 30
click at [788, 83] on span "Comer no local" at bounding box center [765, 80] width 56 height 10
click at [799, 48] on td "Entrega" at bounding box center [785, 49] width 117 height 30
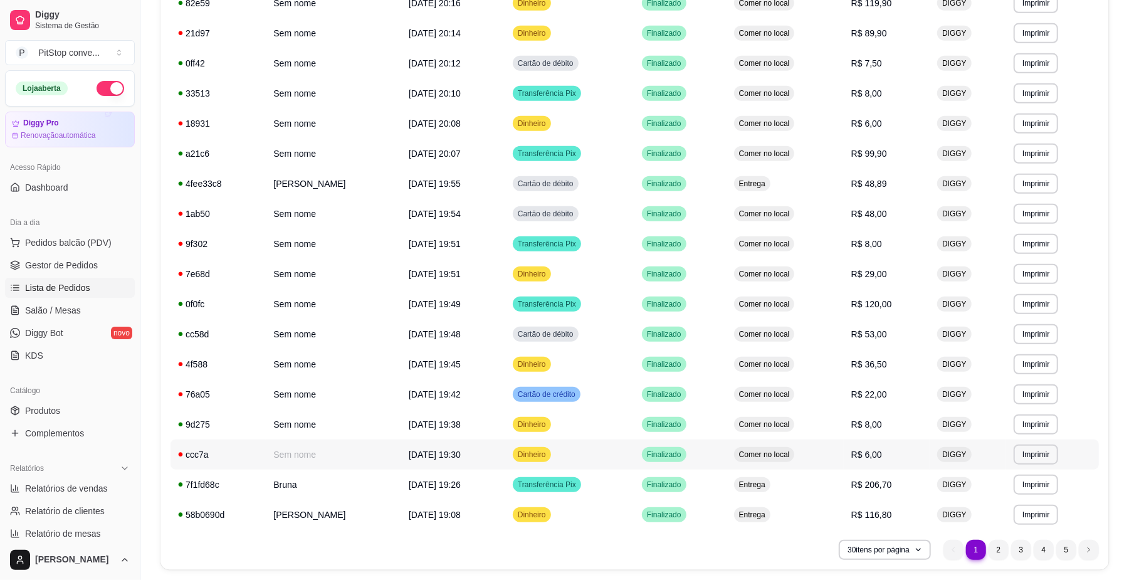
scroll to position [595, 0]
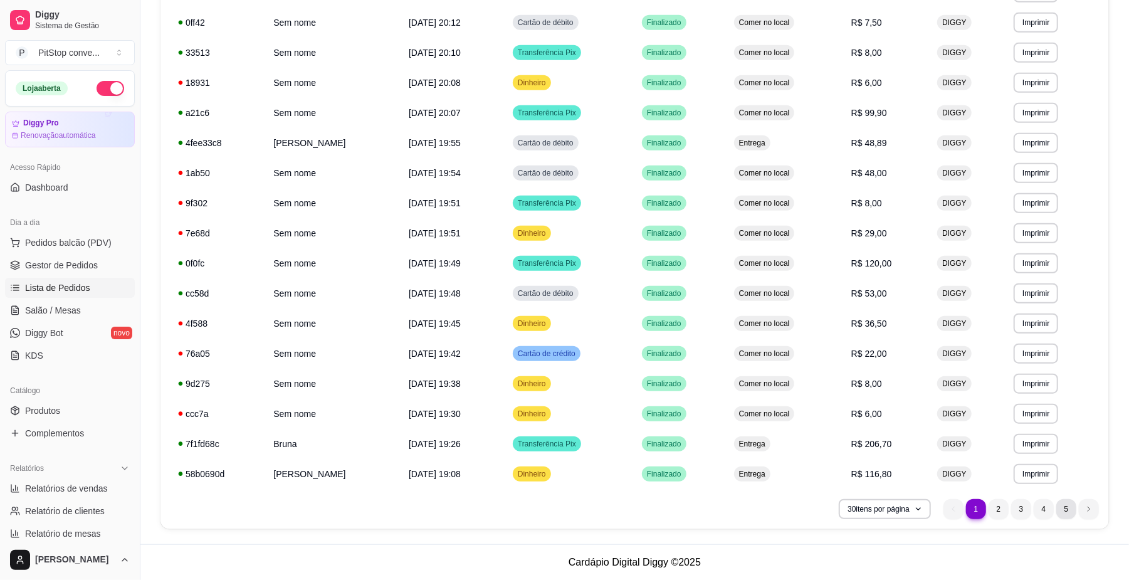
click at [1072, 508] on li "5" at bounding box center [1067, 509] width 20 height 20
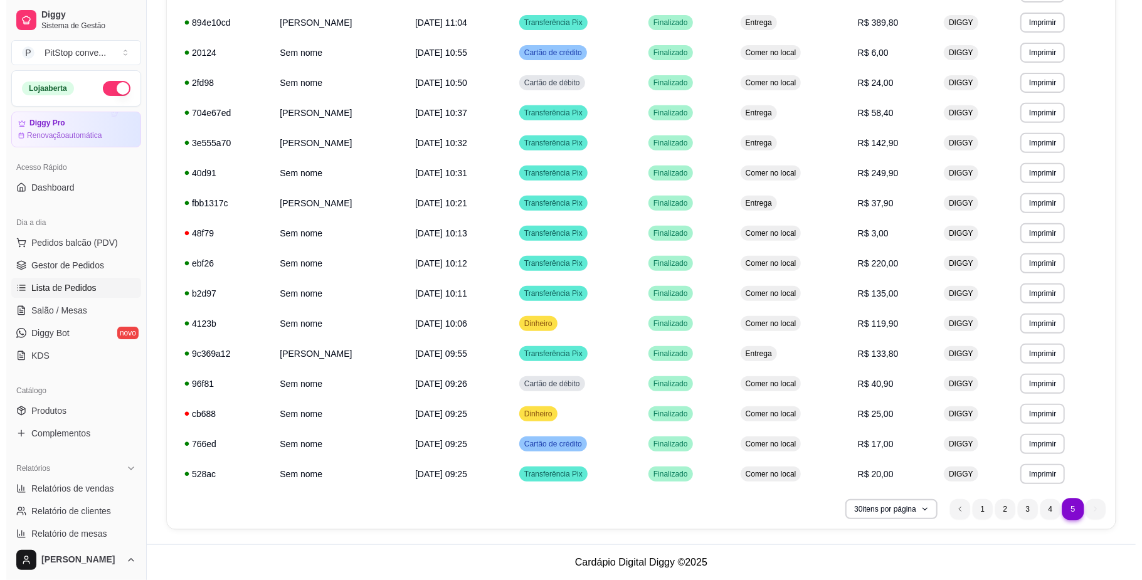
scroll to position [324, 0]
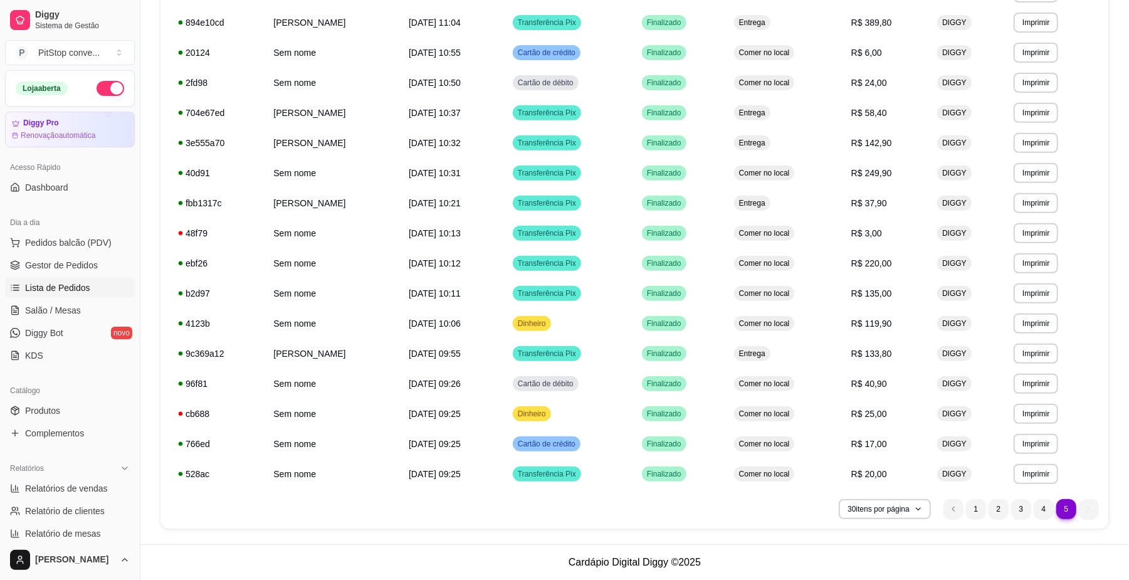
click at [879, 480] on td "R$ 20,00" at bounding box center [887, 474] width 86 height 30
click at [876, 364] on td "R$ 133,80" at bounding box center [887, 354] width 86 height 30
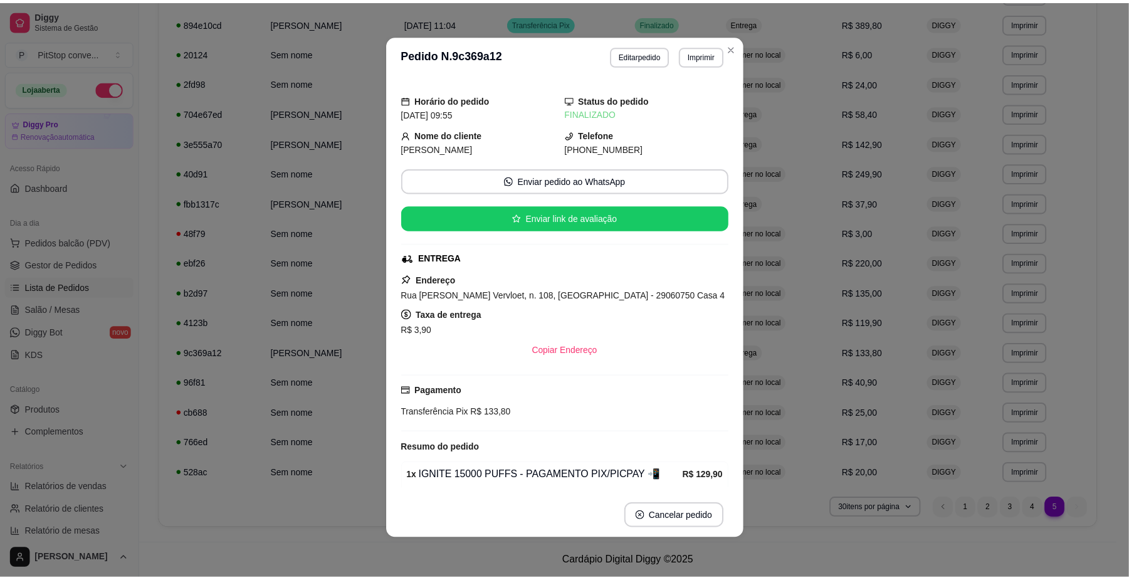
scroll to position [91, 0]
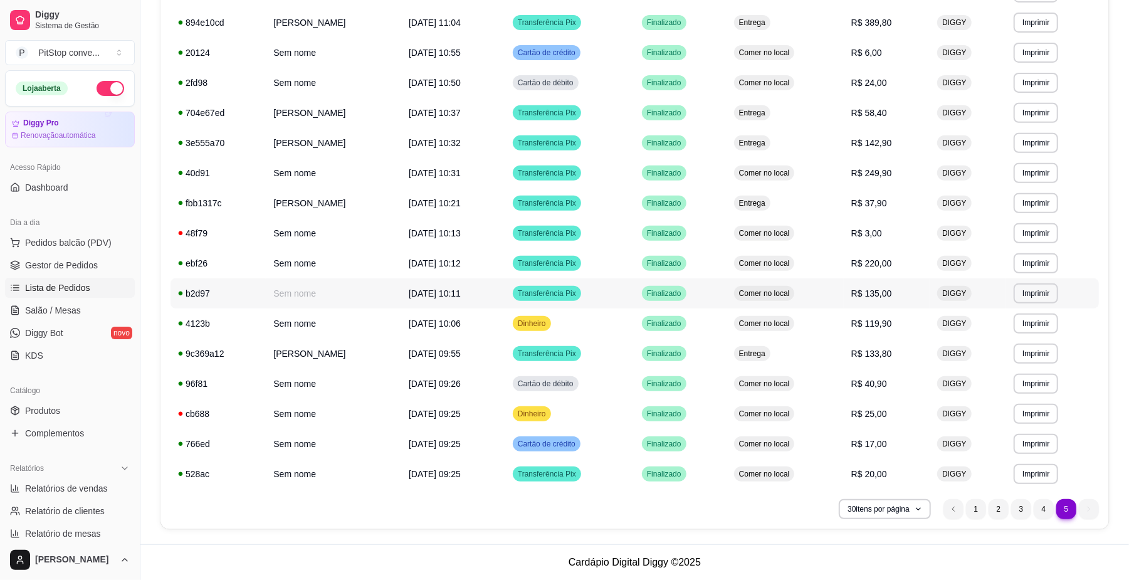
click at [844, 297] on td "Comer no local" at bounding box center [785, 293] width 117 height 30
click at [892, 171] on span "R$ 249,90" at bounding box center [871, 173] width 41 height 10
click at [843, 171] on td "Comer no local" at bounding box center [785, 173] width 117 height 30
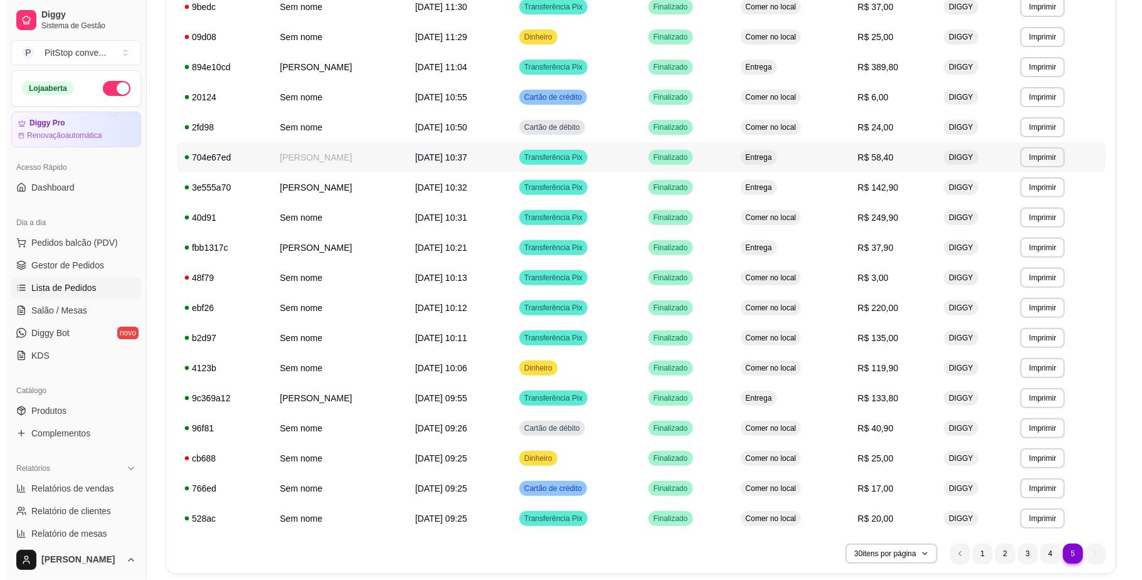
scroll to position [241, 0]
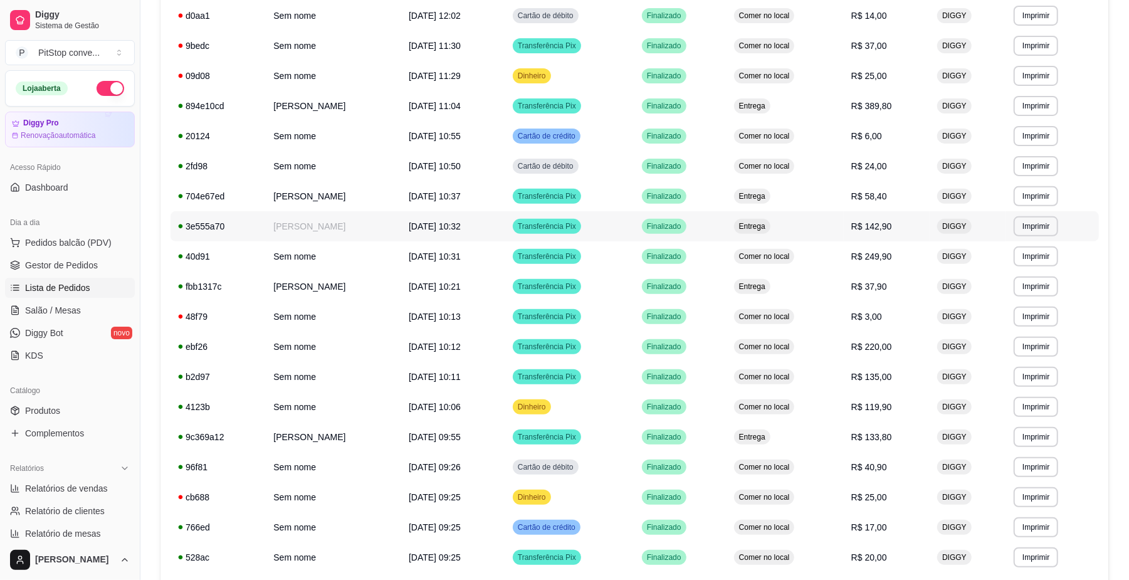
click at [843, 217] on td "Entrega" at bounding box center [785, 226] width 117 height 30
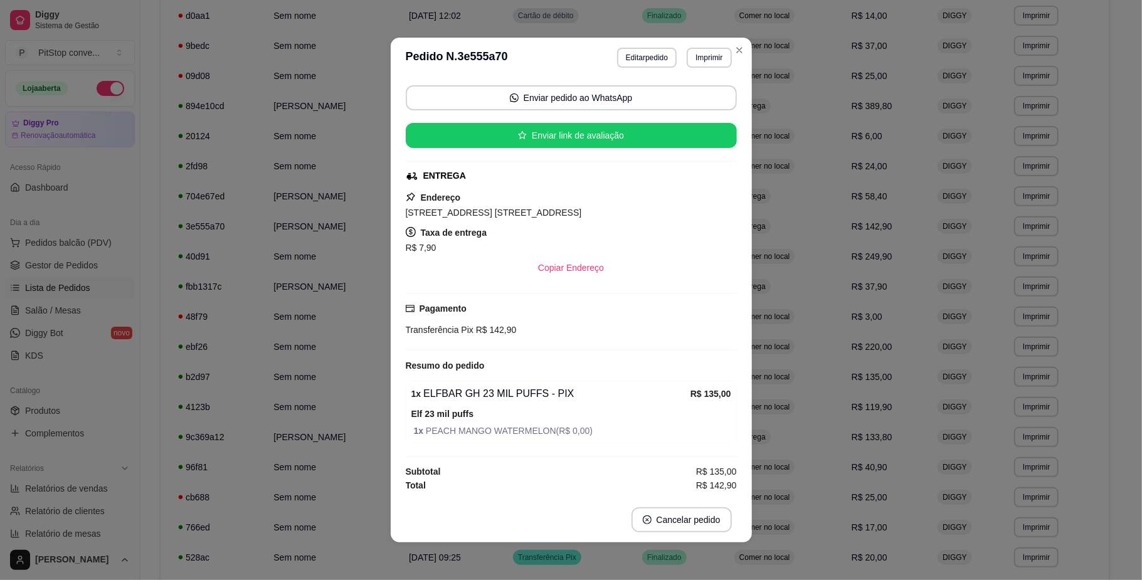
scroll to position [91, 0]
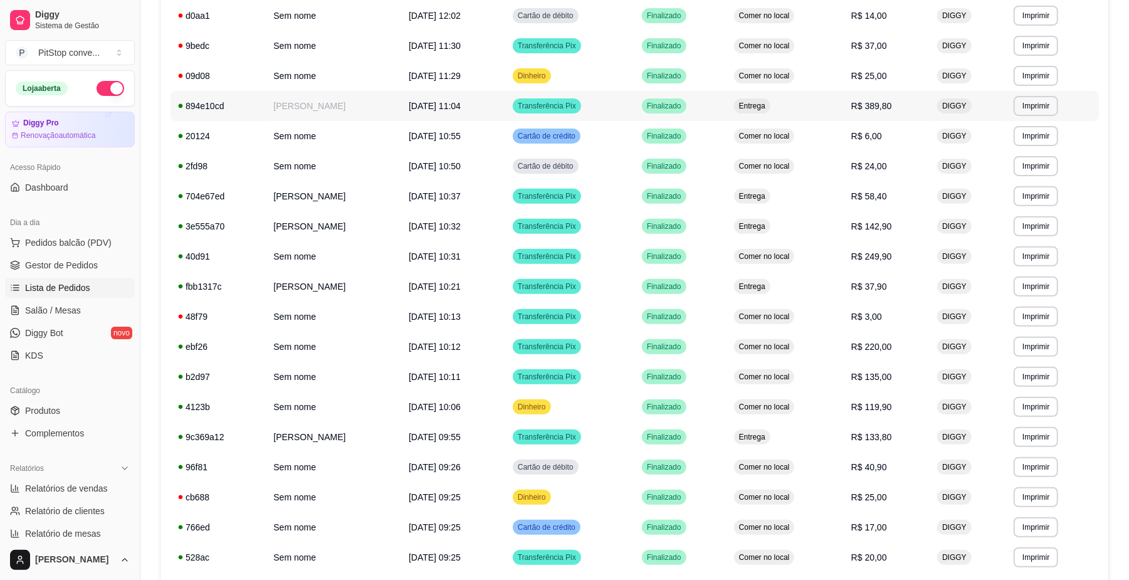
click at [844, 118] on td "Entrega" at bounding box center [785, 106] width 117 height 30
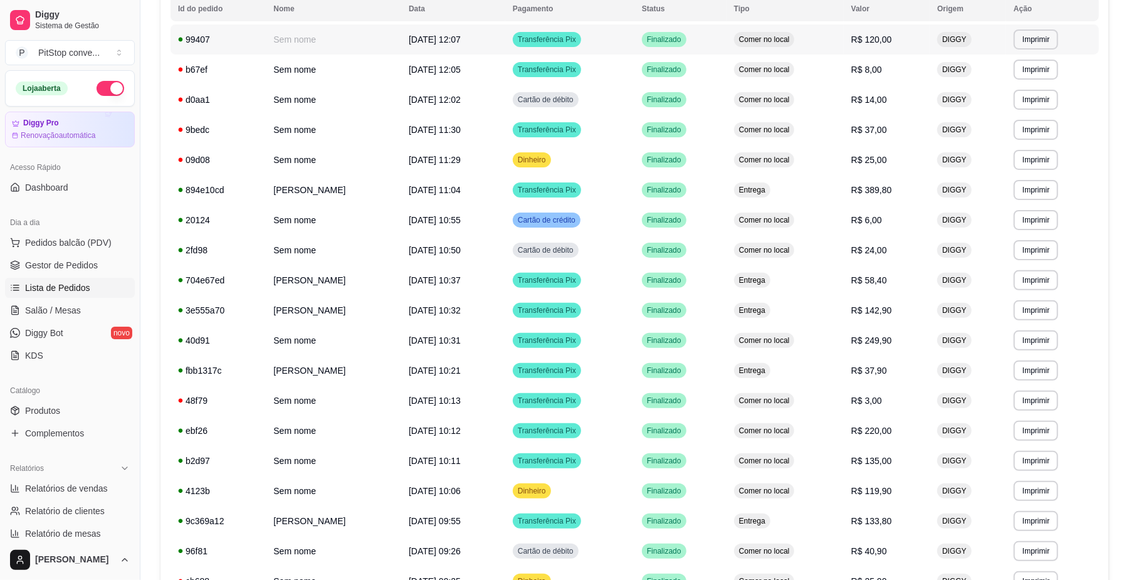
click at [793, 43] on span "Comer no local" at bounding box center [765, 39] width 56 height 10
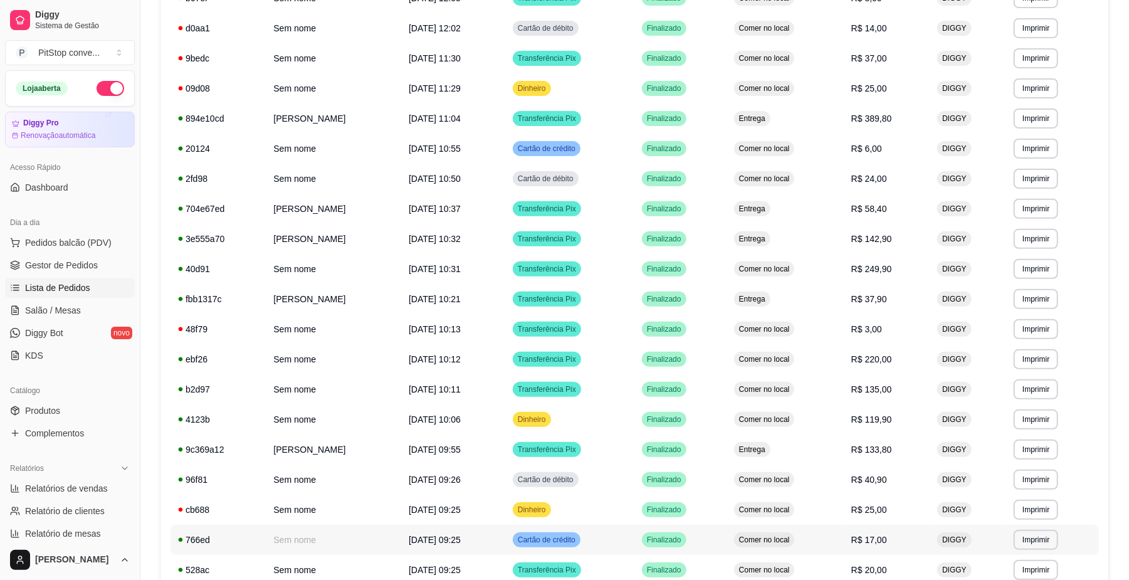
scroll to position [0, 0]
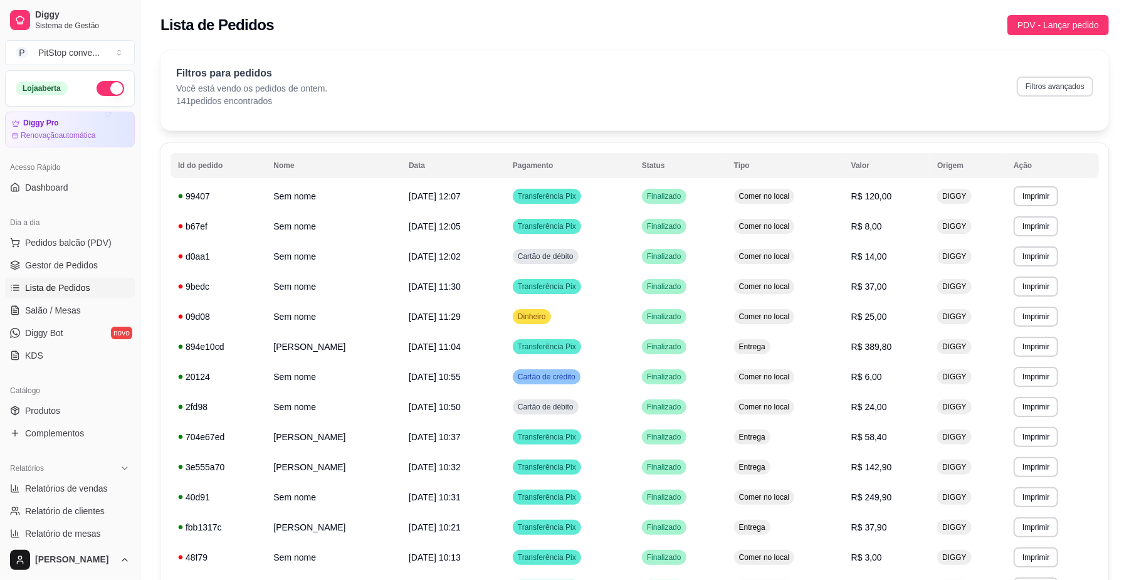
click at [1067, 90] on button "Filtros avançados" at bounding box center [1055, 86] width 76 height 20
select select "1"
click at [953, 198] on td "DIGGY" at bounding box center [968, 196] width 76 height 30
click at [1038, 88] on button "Filtros avançados" at bounding box center [1055, 86] width 76 height 20
select select "1"
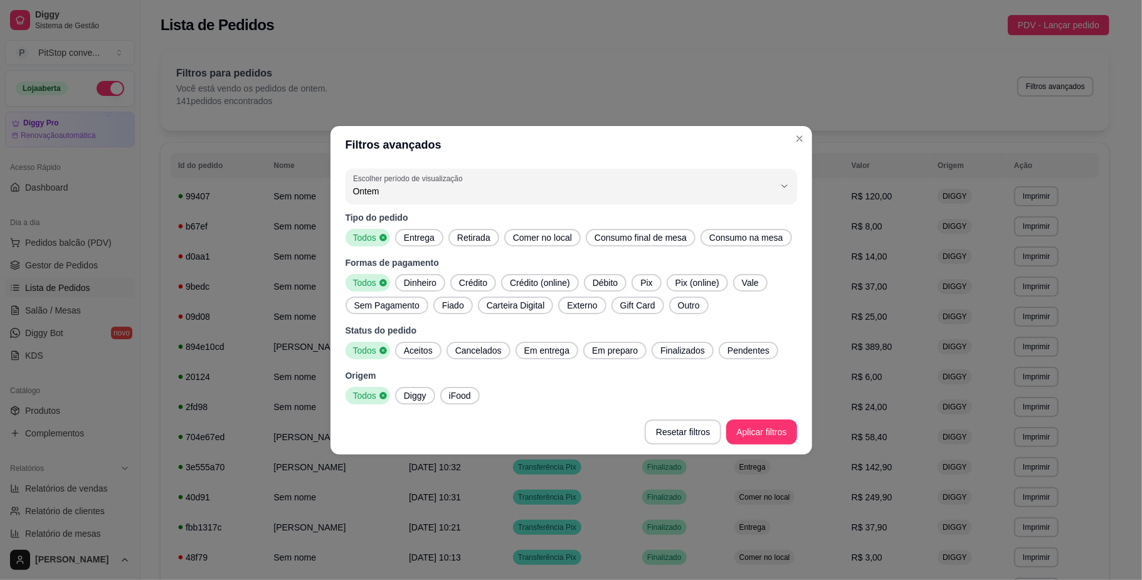
click at [412, 186] on span "Ontem" at bounding box center [563, 191] width 421 height 13
click at [396, 268] on span "7 dias" at bounding box center [565, 262] width 402 height 12
type input "7"
select select "7"
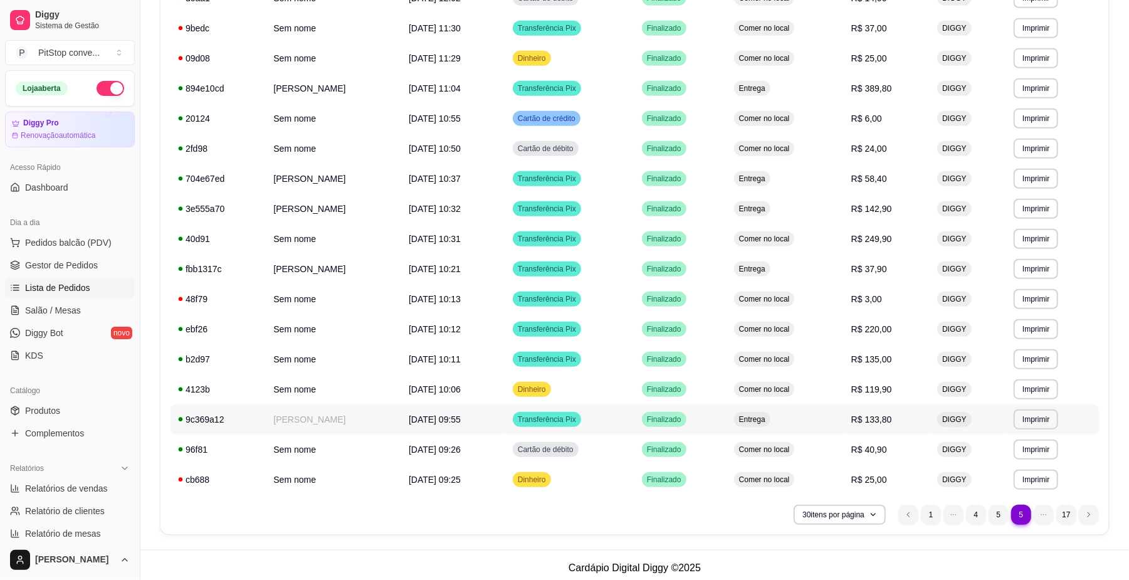
scroll to position [595, 0]
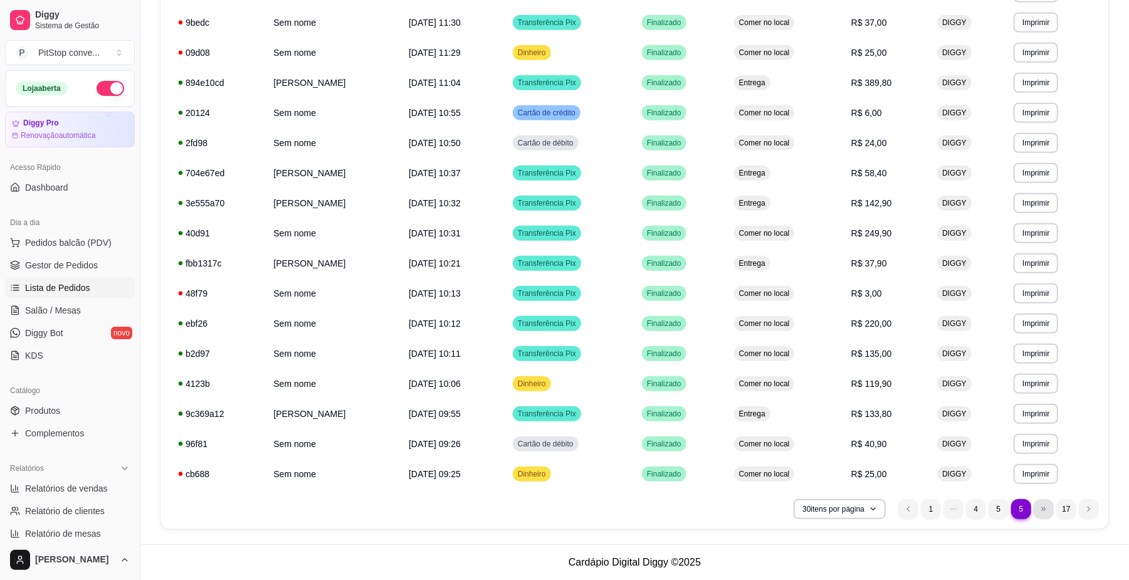
click at [1042, 504] on li "dots element" at bounding box center [1044, 509] width 20 height 20
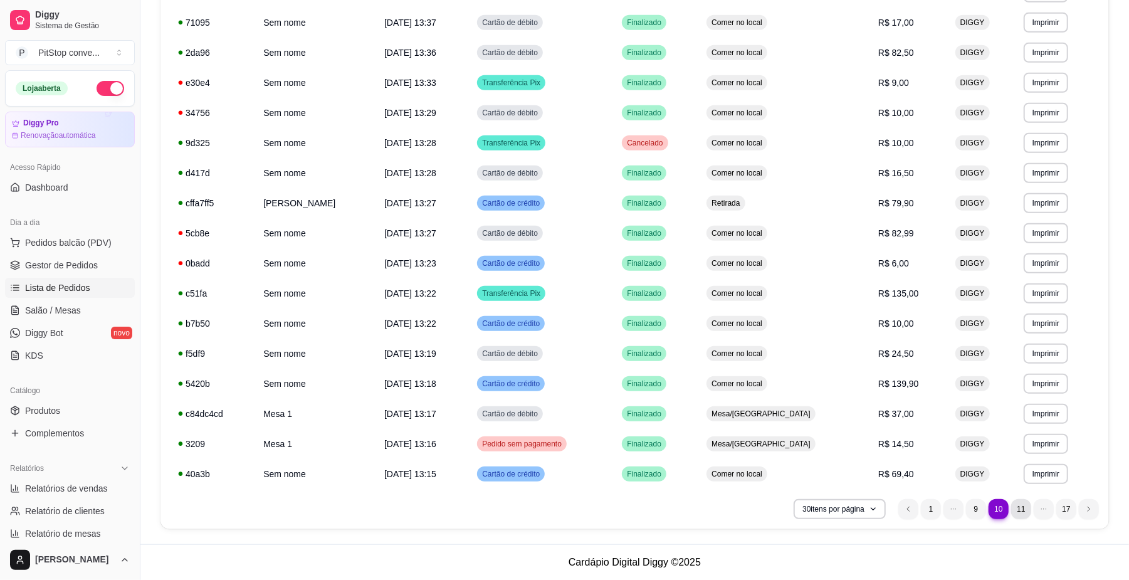
click at [1023, 510] on li "11" at bounding box center [1021, 509] width 20 height 20
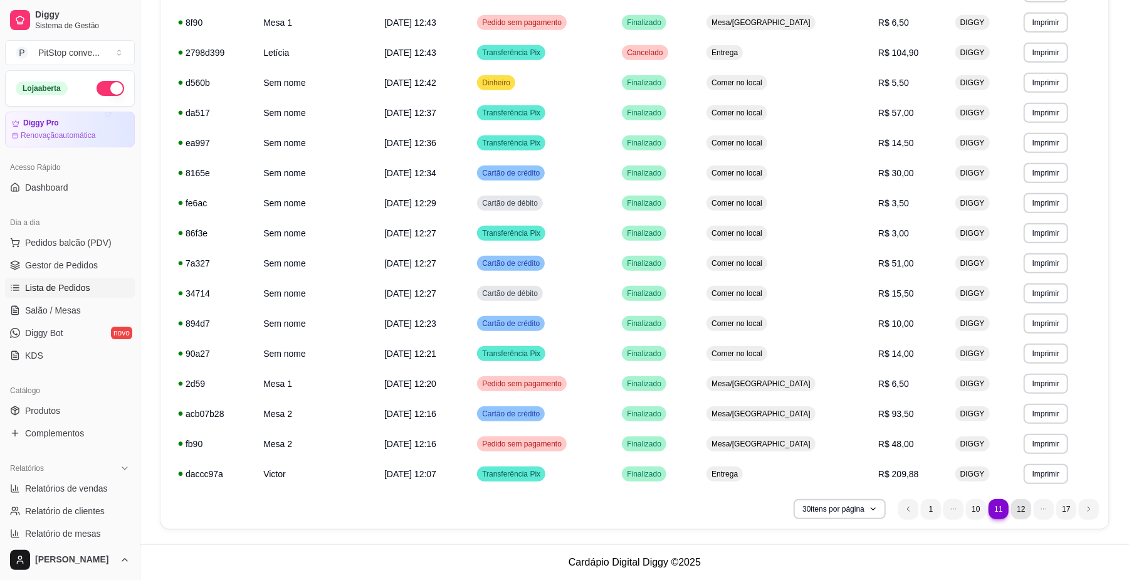
click at [1026, 505] on li "12" at bounding box center [1021, 509] width 20 height 20
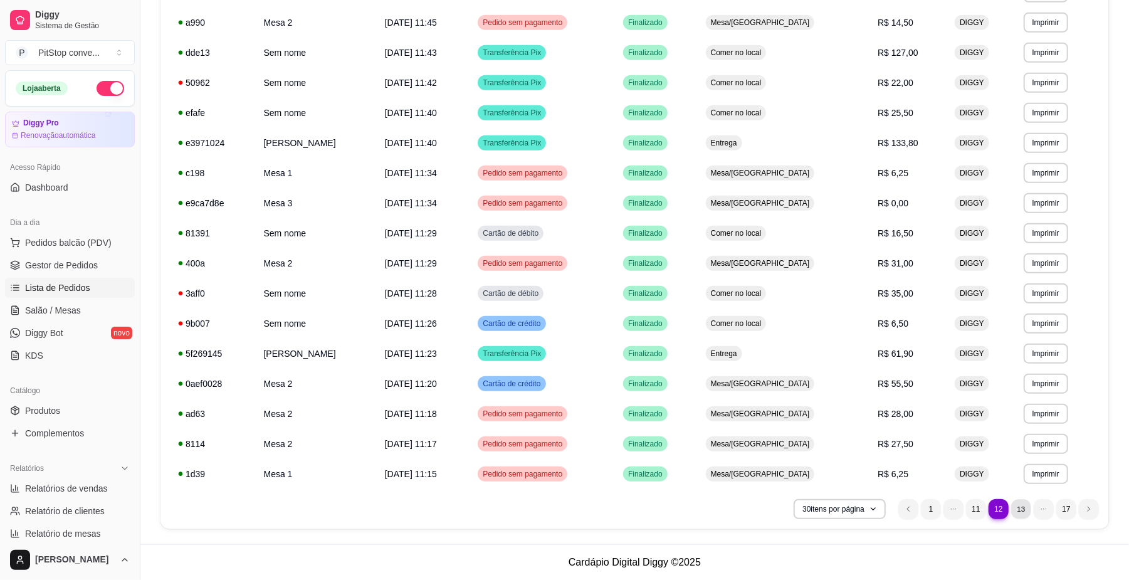
click at [1026, 505] on li "13" at bounding box center [1020, 508] width 19 height 19
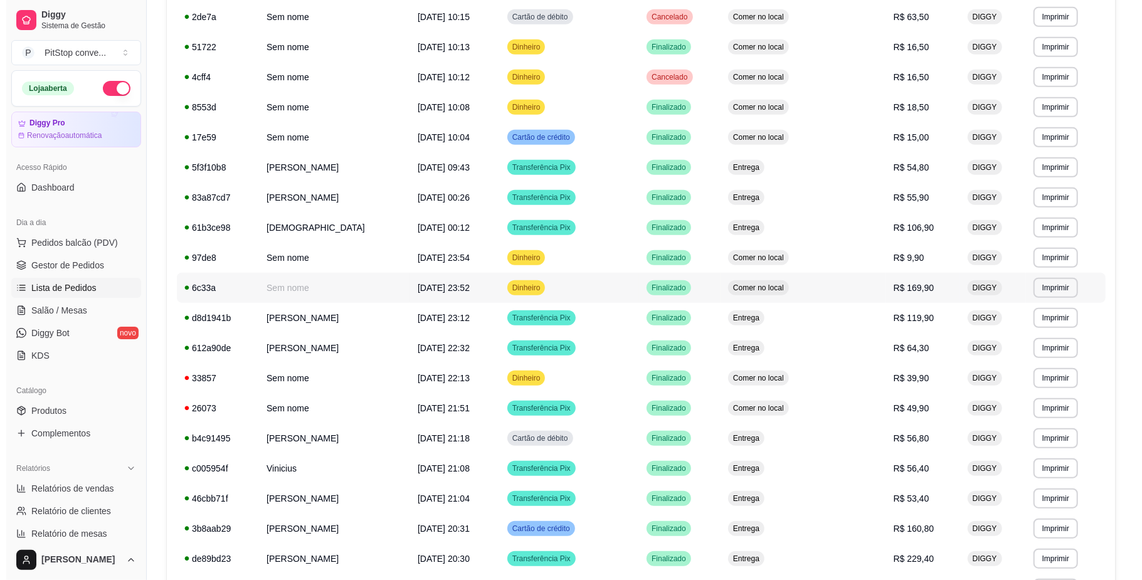
scroll to position [428, 0]
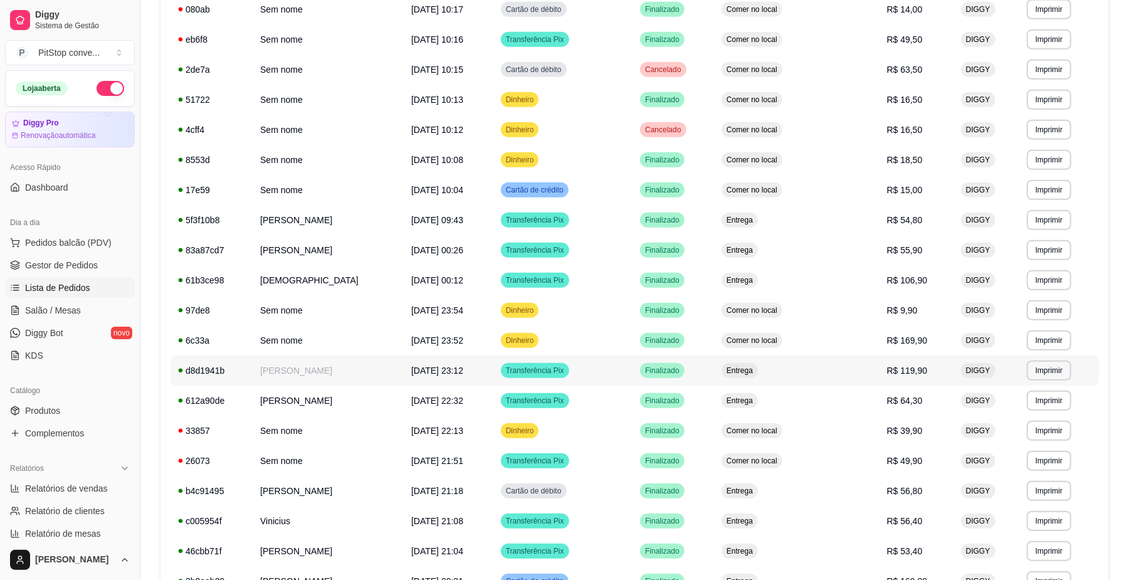
click at [682, 371] on span "Finalizado" at bounding box center [663, 371] width 40 height 10
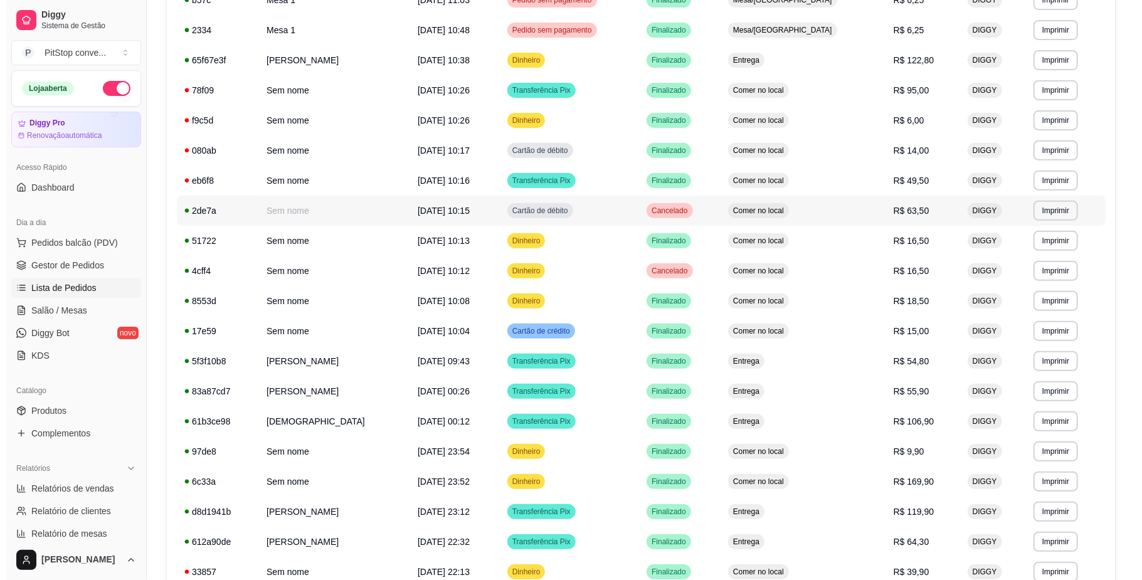
scroll to position [261, 0]
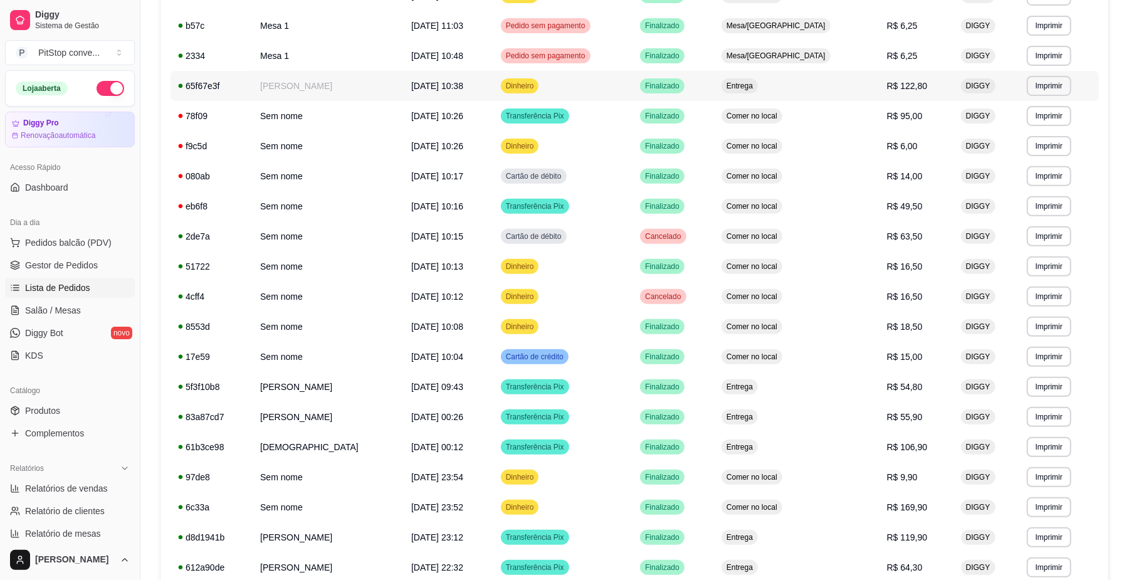
click at [840, 90] on td "Entrega" at bounding box center [797, 86] width 166 height 30
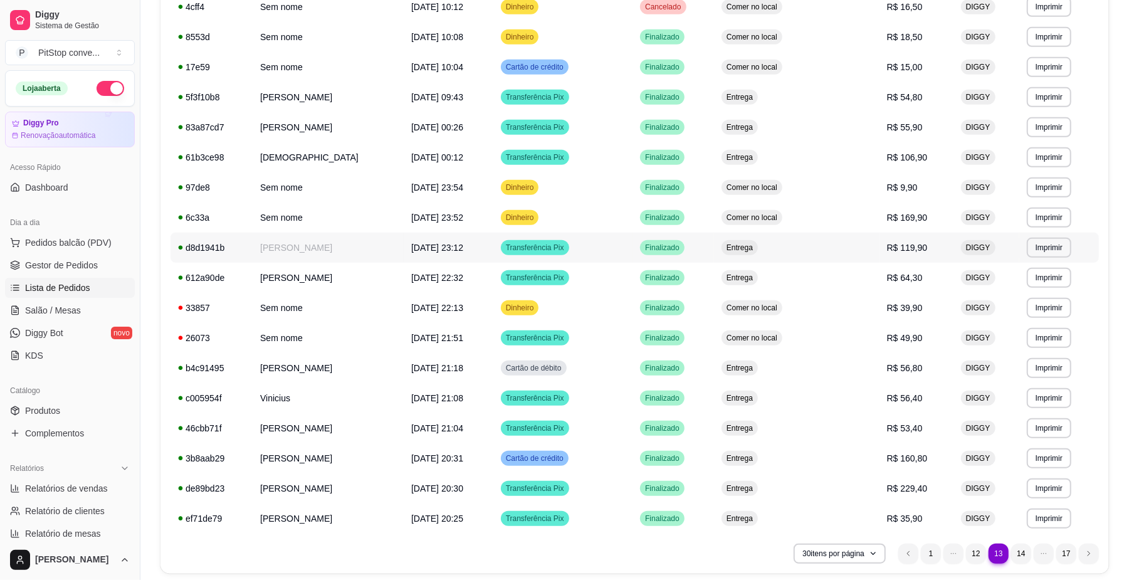
scroll to position [595, 0]
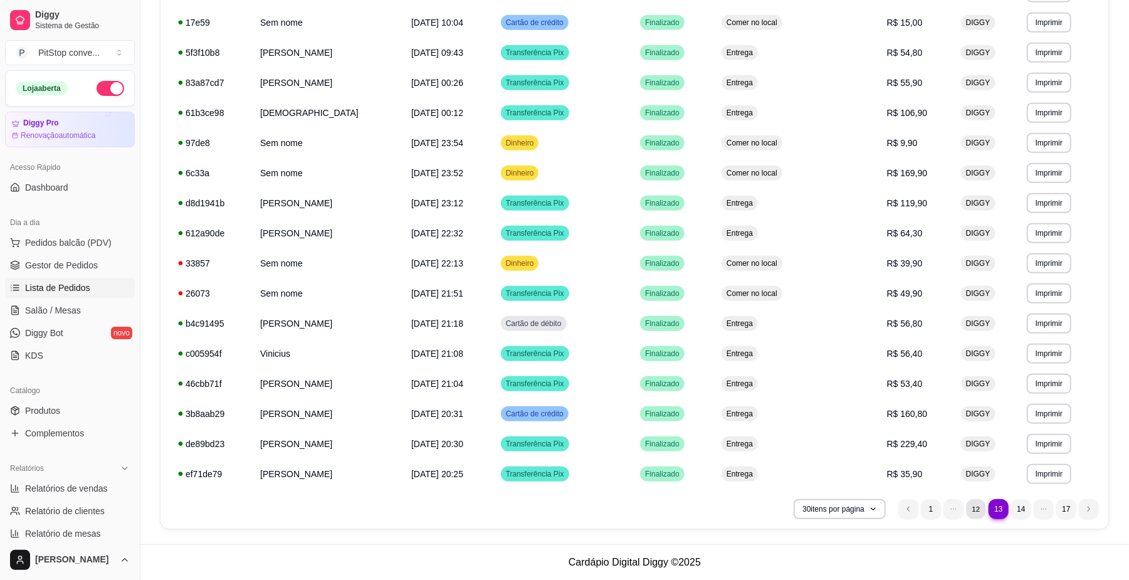
click at [978, 507] on li "12" at bounding box center [975, 508] width 19 height 19
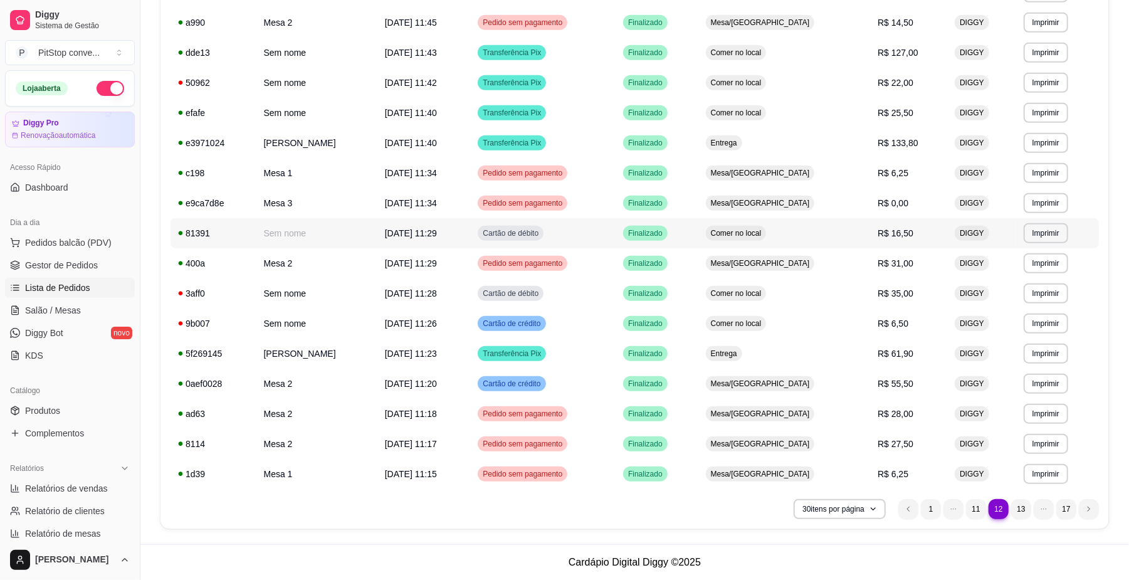
scroll to position [512, 0]
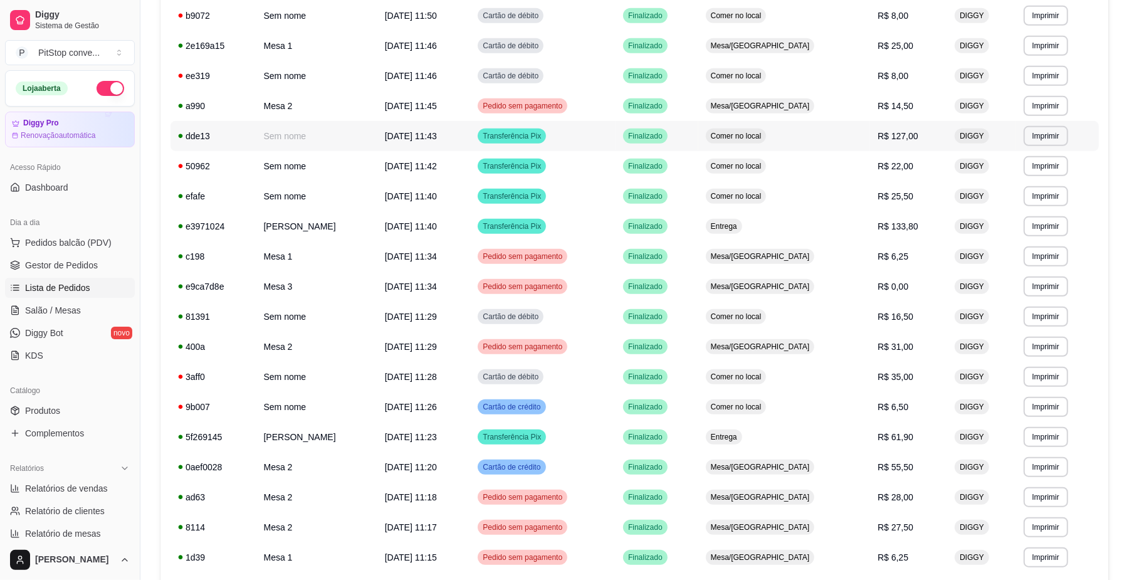
click at [873, 125] on td "R$ 127,00" at bounding box center [908, 136] width 77 height 30
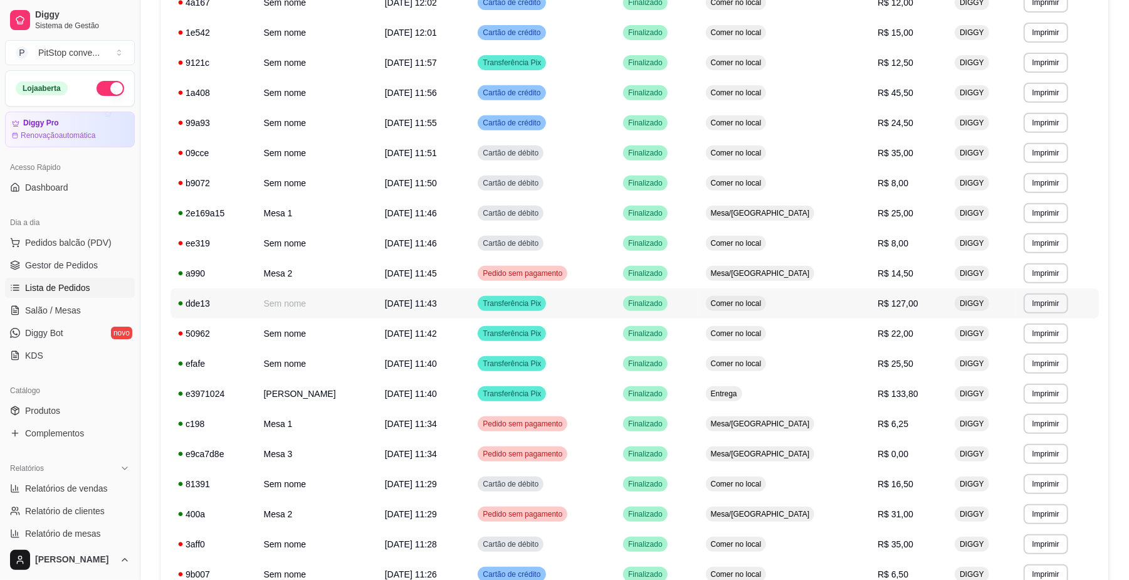
scroll to position [595, 0]
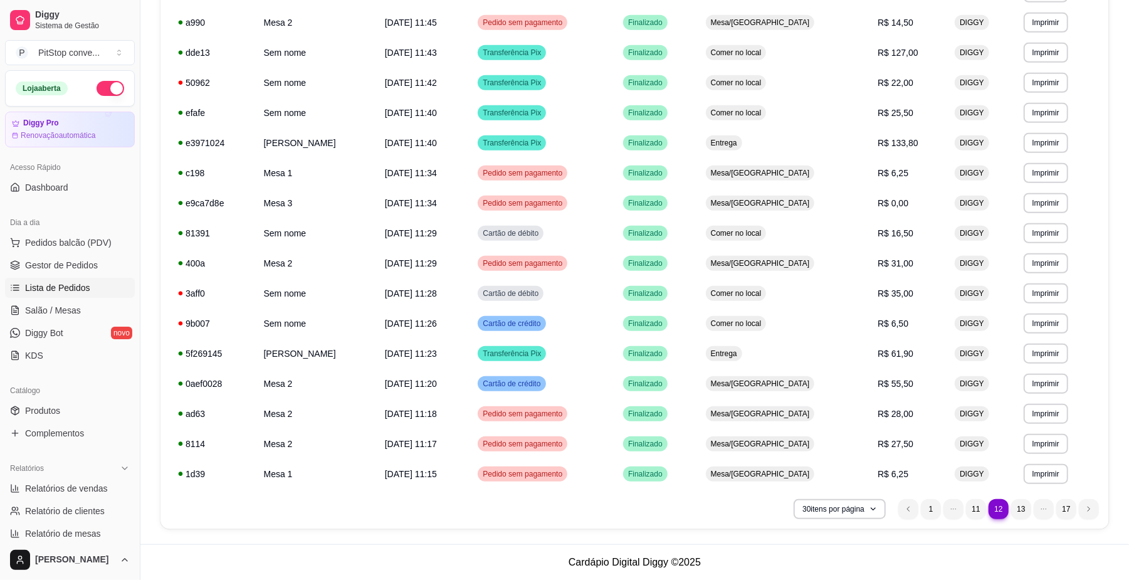
click at [988, 502] on ul "12 1 11 12 13 17" at bounding box center [999, 509] width 201 height 20
click at [969, 505] on li "11" at bounding box center [976, 509] width 20 height 20
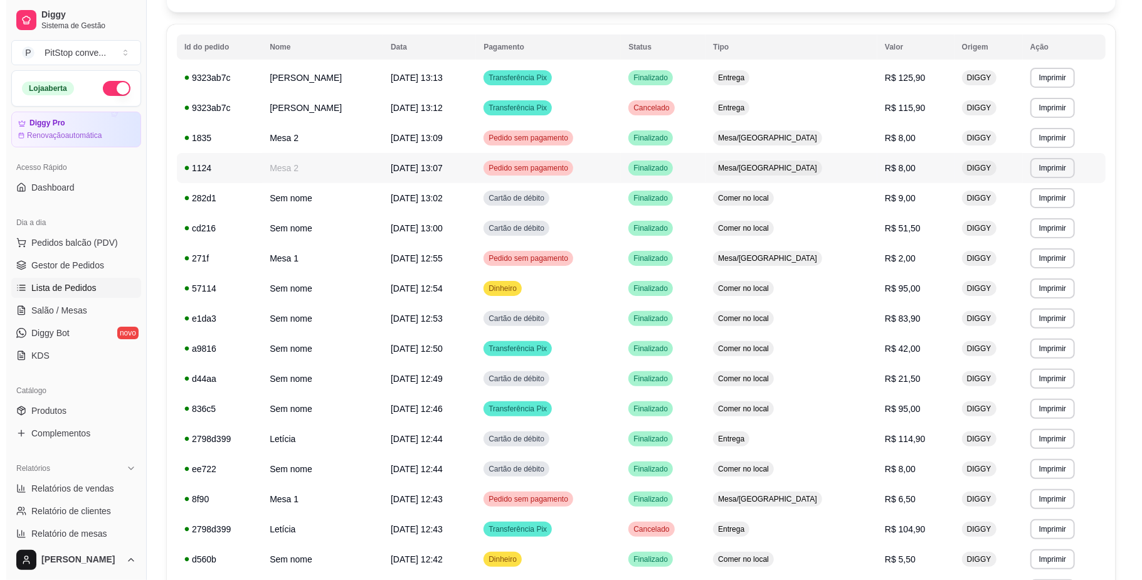
scroll to position [93, 0]
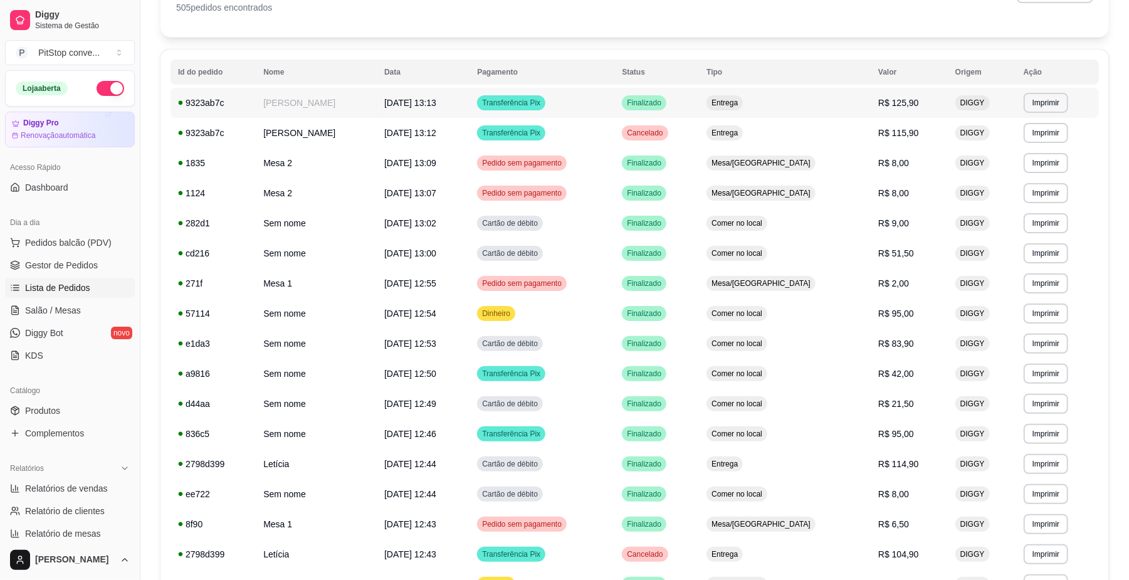
click at [853, 107] on td "Entrega" at bounding box center [785, 103] width 172 height 30
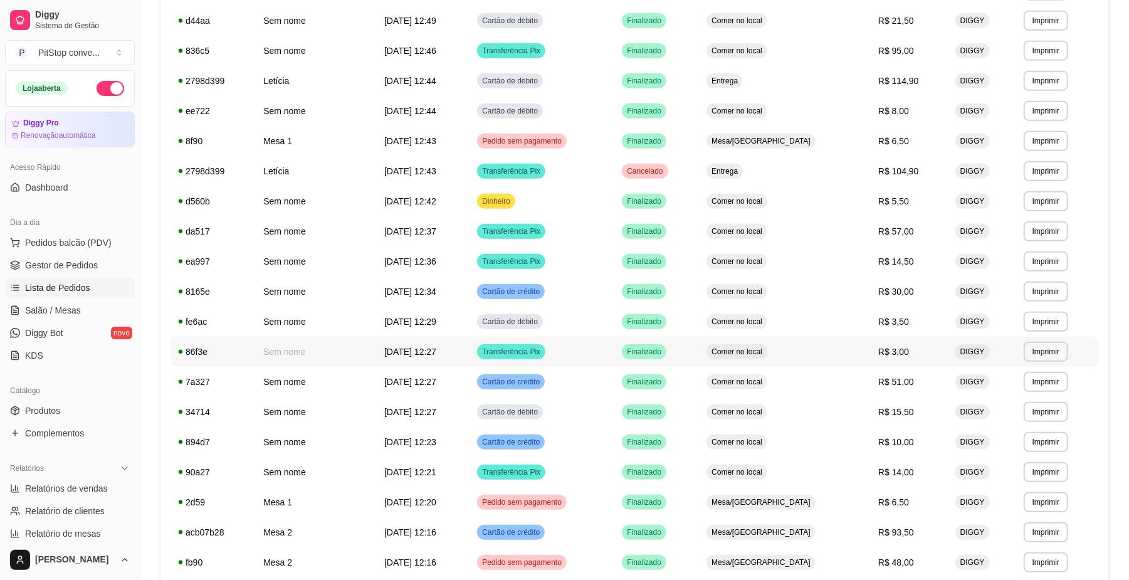
scroll to position [595, 0]
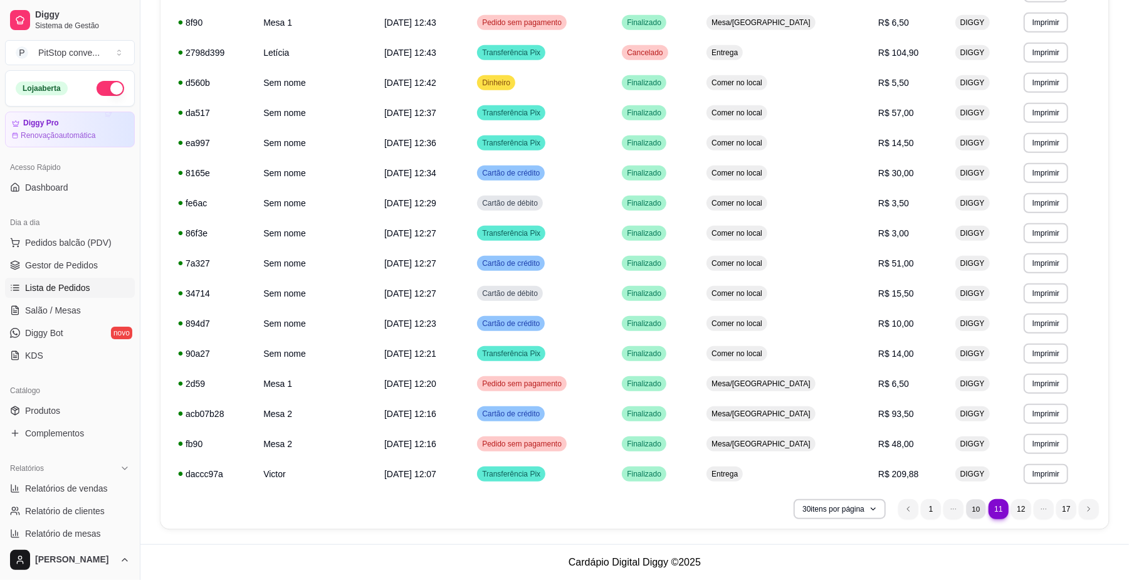
click at [979, 514] on li "10" at bounding box center [975, 508] width 19 height 19
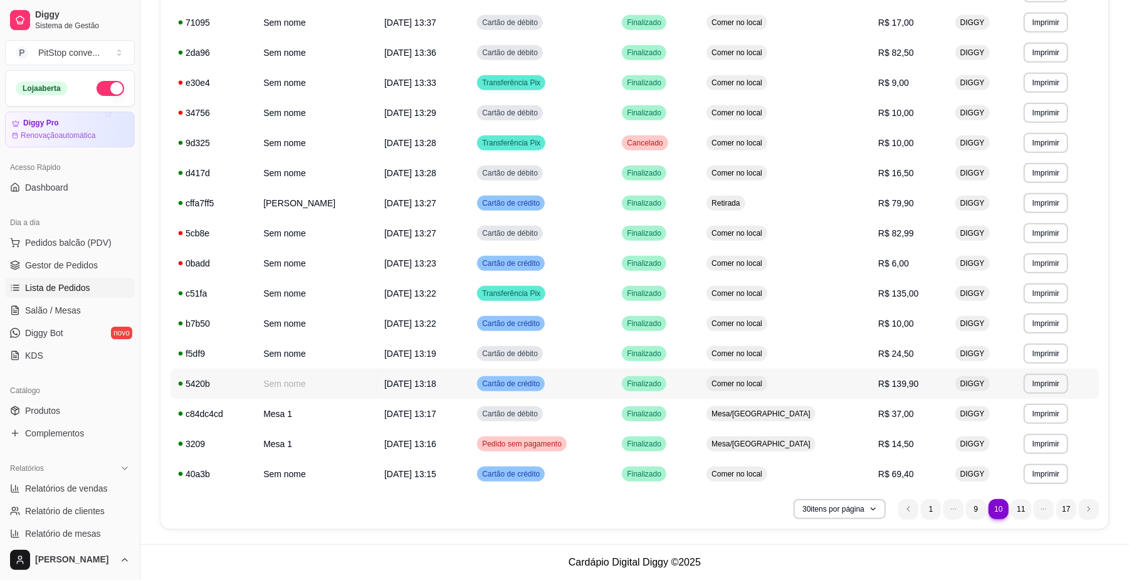
click at [871, 382] on td "R$ 139,90" at bounding box center [909, 384] width 77 height 30
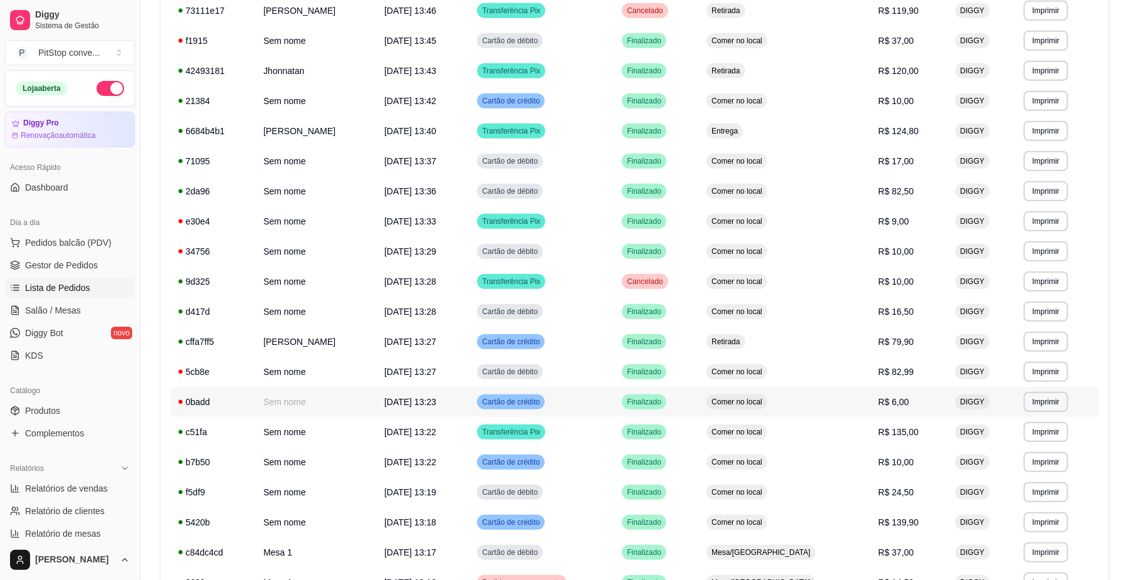
scroll to position [428, 0]
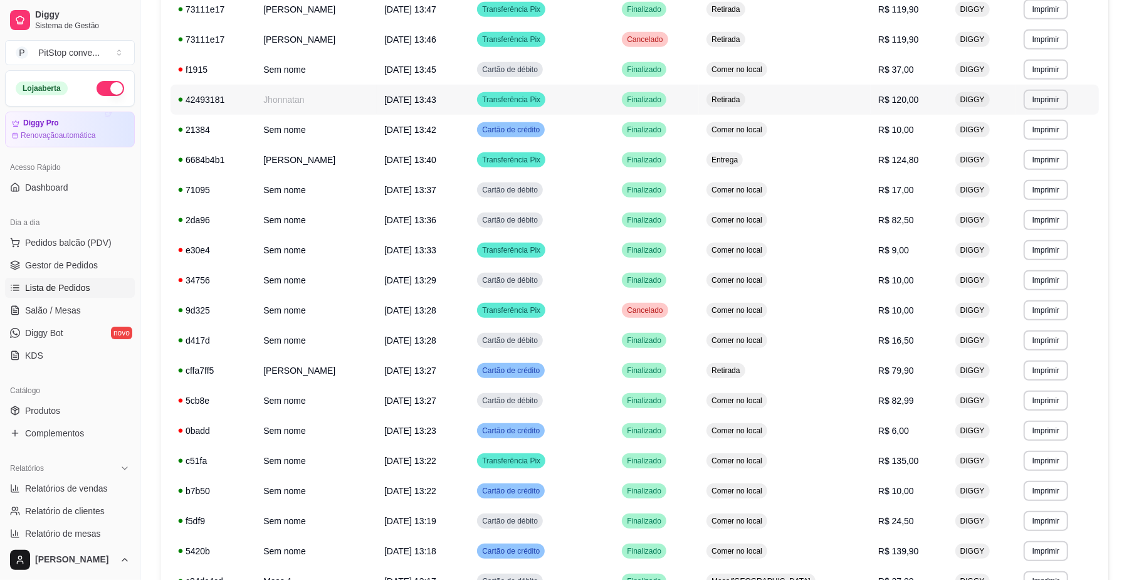
click at [791, 89] on td "Retirada" at bounding box center [785, 100] width 172 height 30
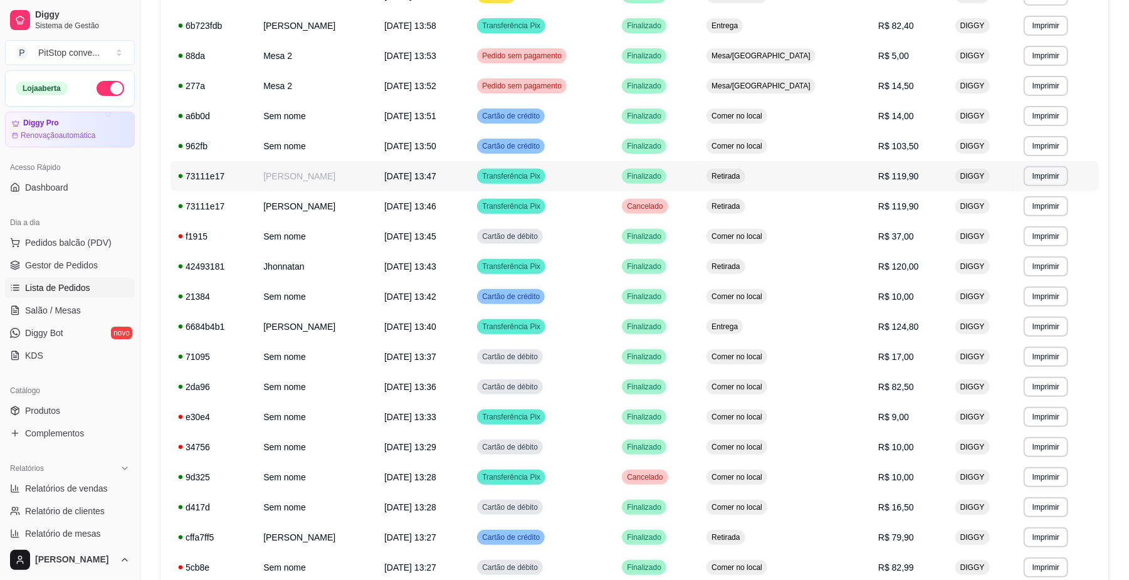
click at [806, 187] on td "Retirada" at bounding box center [785, 176] width 172 height 30
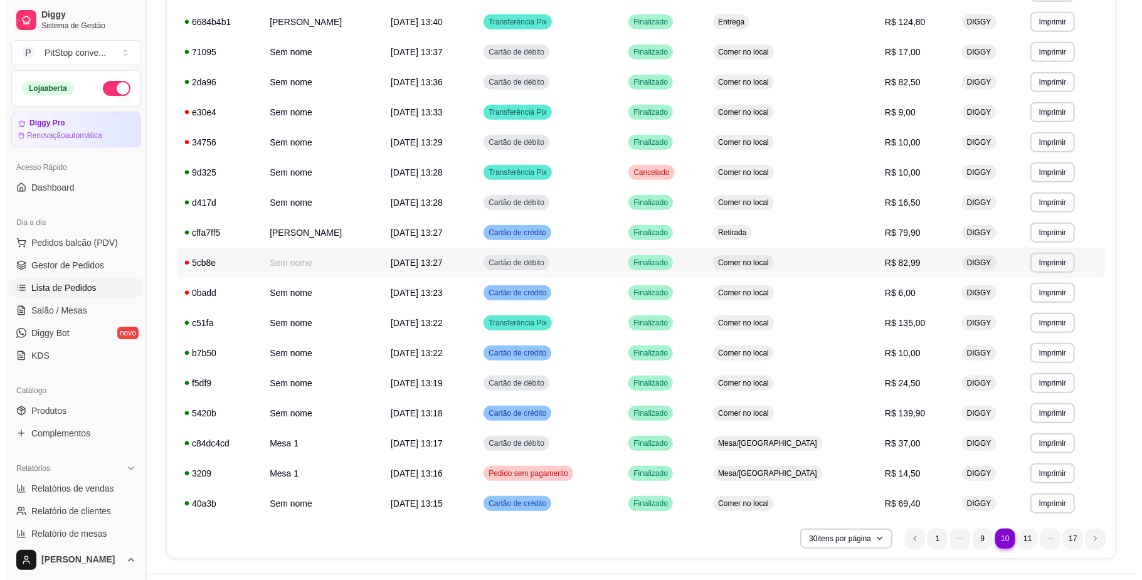
scroll to position [595, 0]
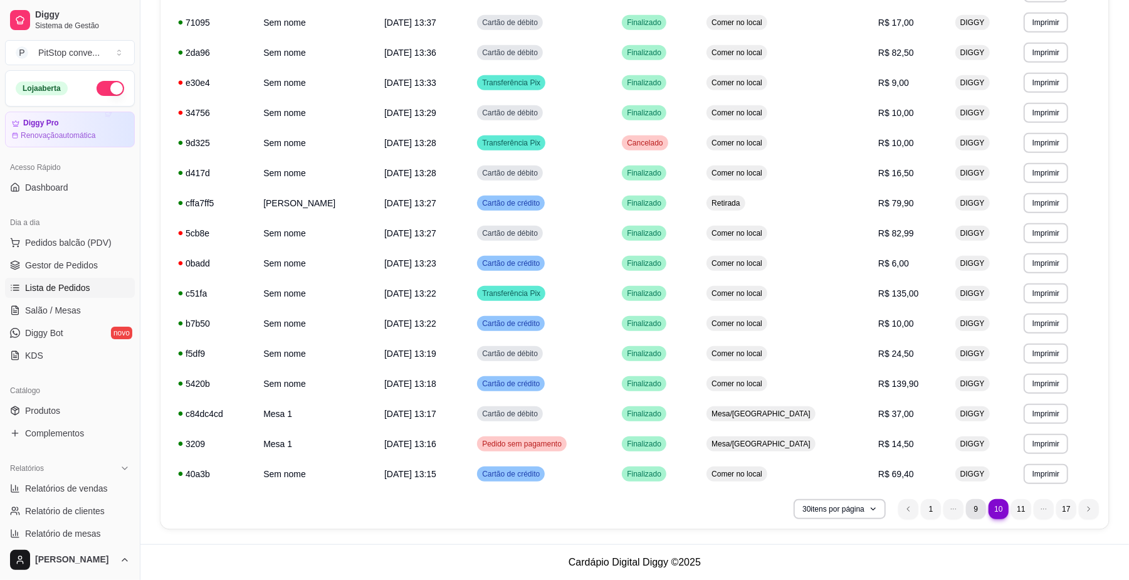
click at [981, 507] on li "9" at bounding box center [976, 509] width 20 height 20
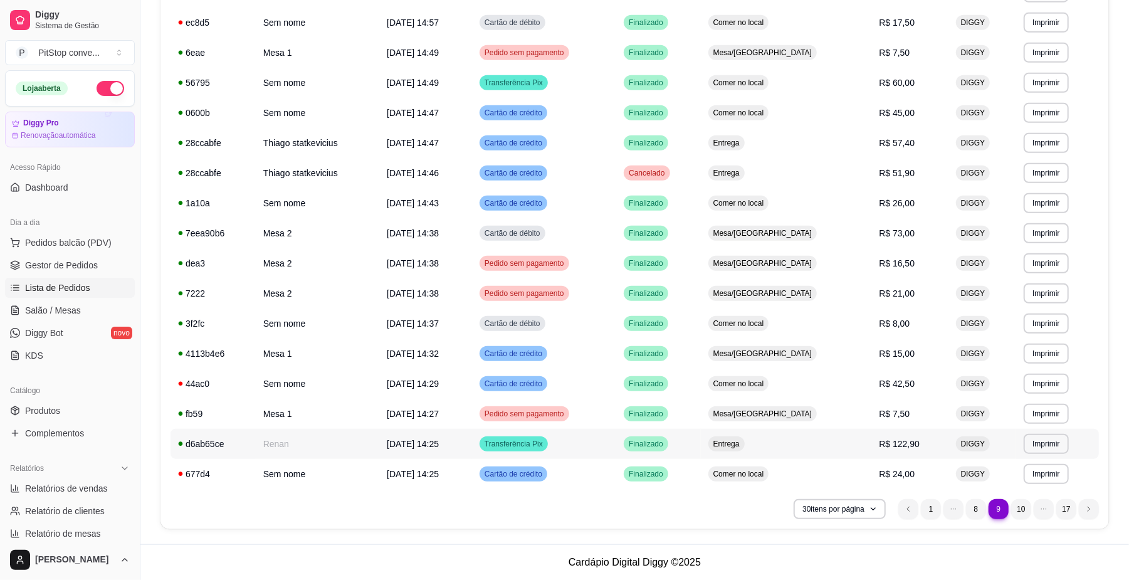
click at [885, 448] on span "R$ 122,90" at bounding box center [899, 444] width 41 height 10
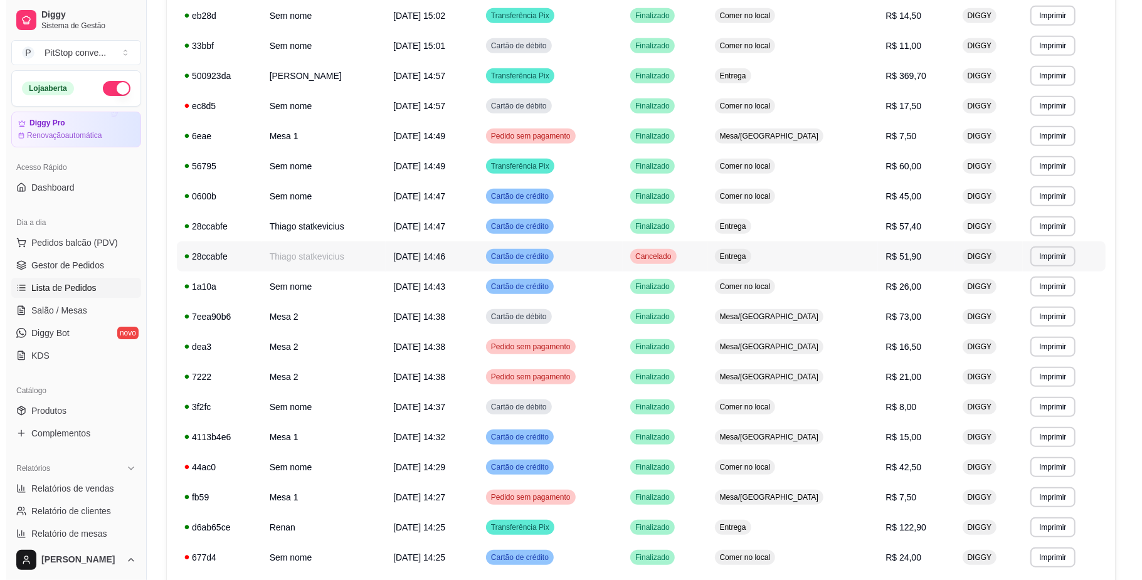
scroll to position [428, 0]
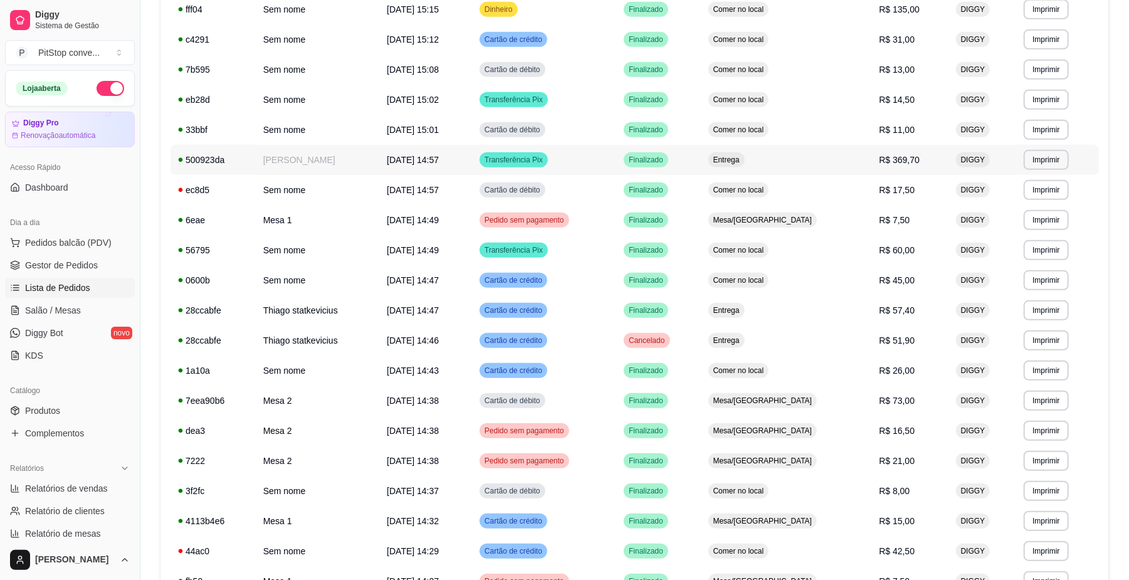
click at [700, 148] on td "Finalizado" at bounding box center [658, 160] width 84 height 30
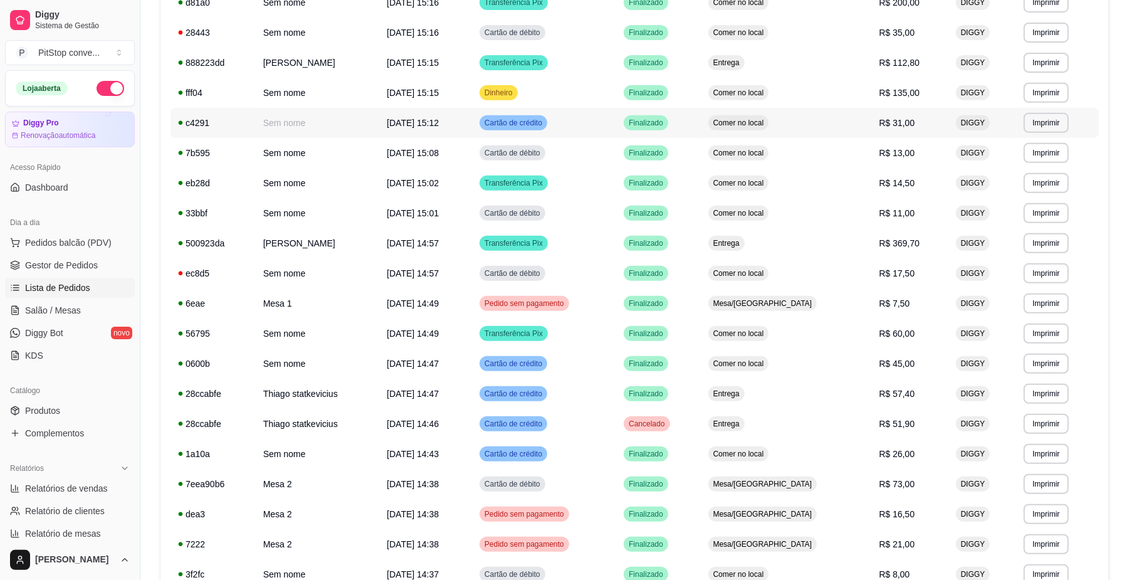
scroll to position [261, 0]
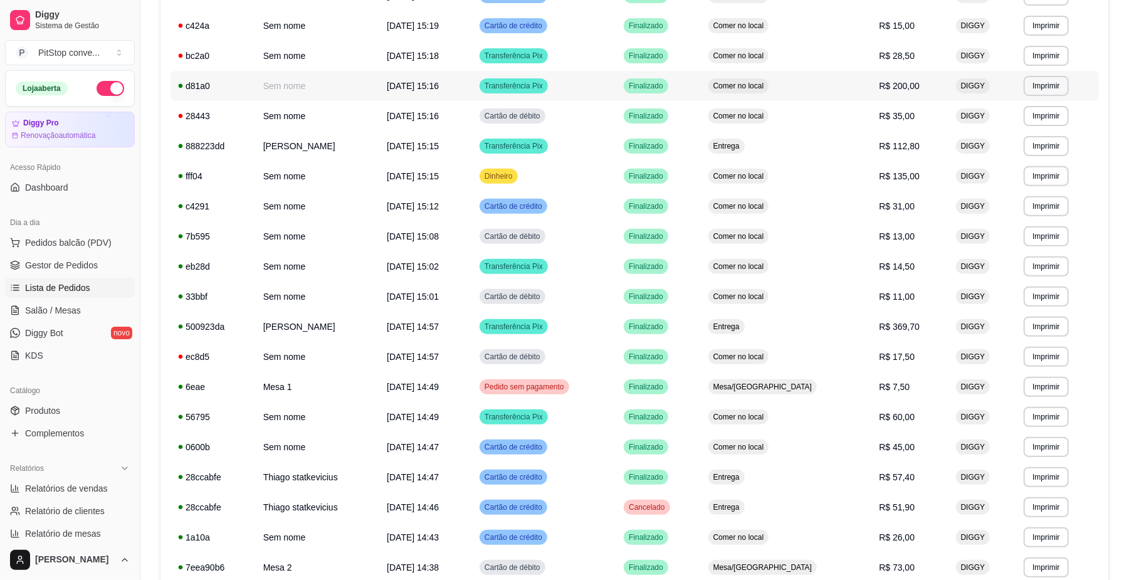
click at [846, 97] on td "Comer no local" at bounding box center [786, 86] width 171 height 30
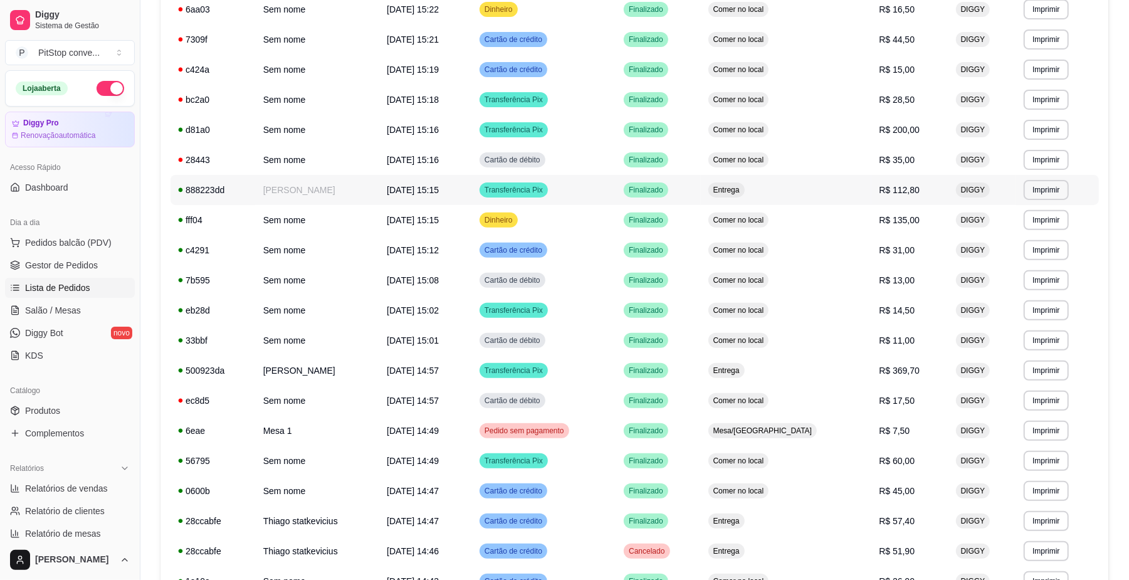
scroll to position [177, 0]
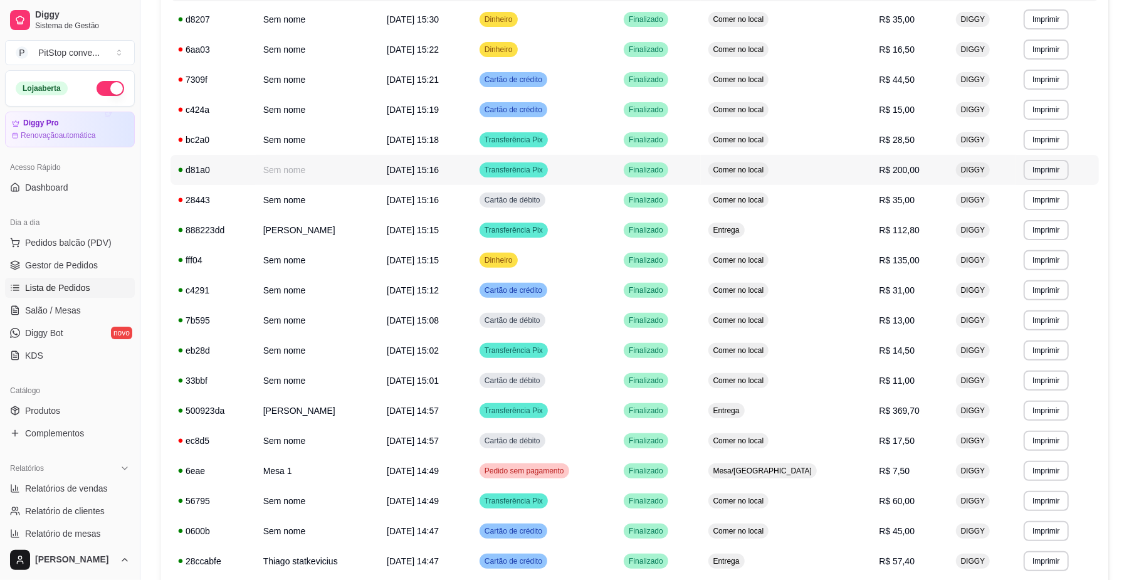
click at [666, 171] on span "Finalizado" at bounding box center [646, 170] width 40 height 10
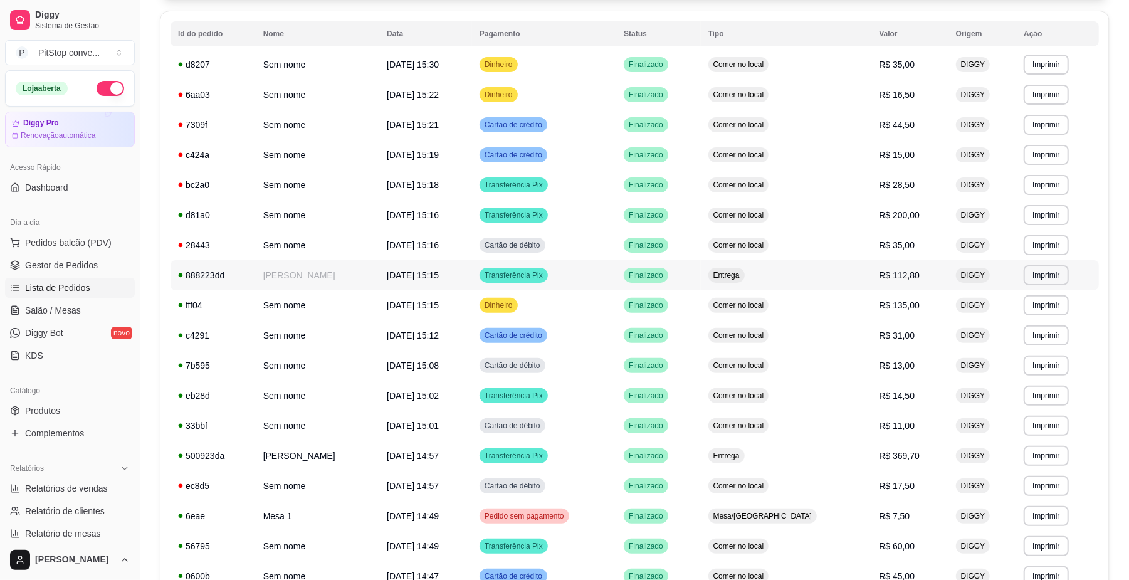
scroll to position [93, 0]
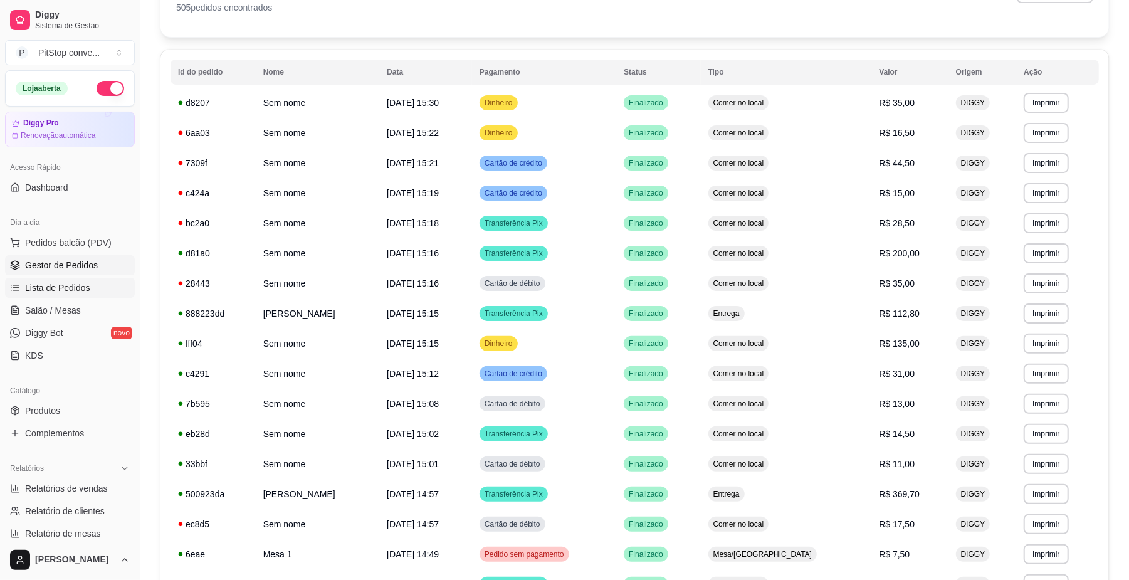
click at [61, 265] on span "Gestor de Pedidos" at bounding box center [61, 265] width 73 height 13
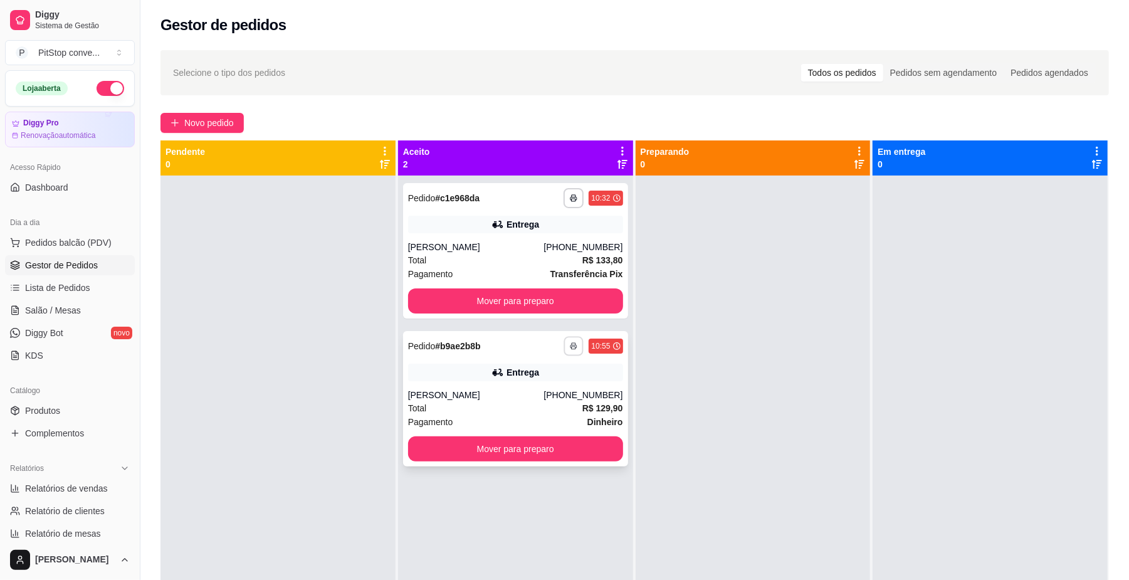
click at [567, 354] on button "button" at bounding box center [573, 345] width 19 height 19
click at [544, 387] on button "IMPRESSORA" at bounding box center [536, 389] width 88 height 19
click at [572, 394] on div "[PHONE_NUMBER]" at bounding box center [583, 395] width 79 height 13
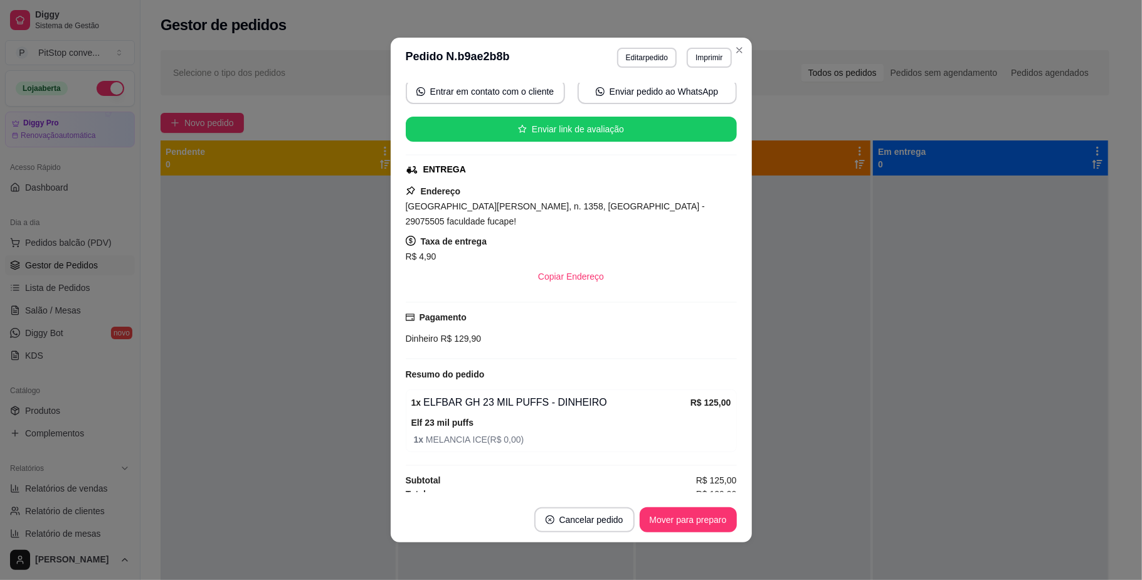
scroll to position [3, 0]
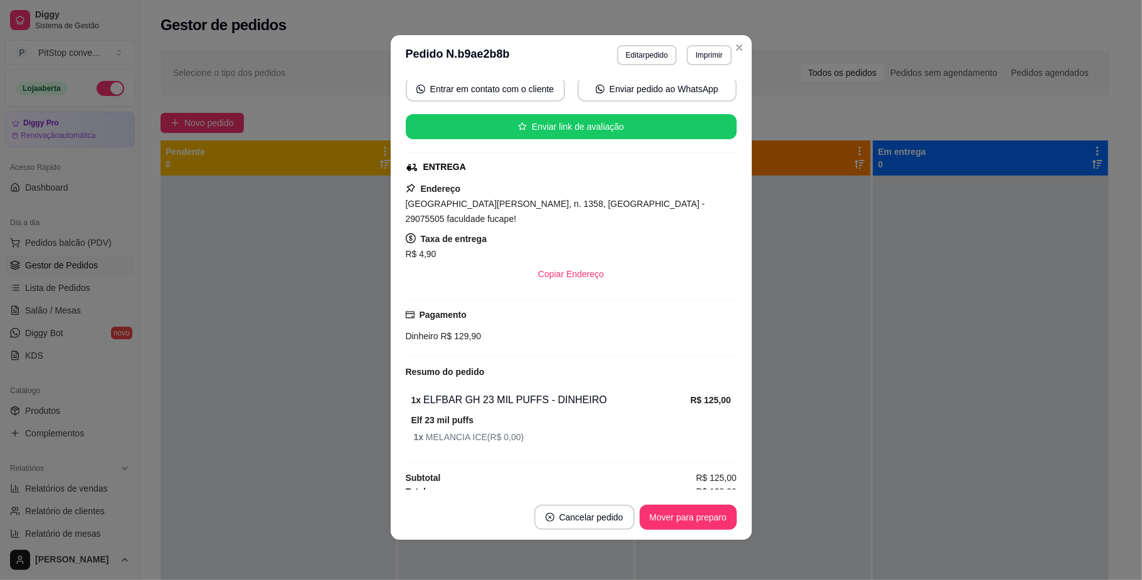
click at [585, 202] on span "[GEOGRAPHIC_DATA][PERSON_NAME], n. 1358, [GEOGRAPHIC_DATA] - 29075505 faculdade…" at bounding box center [555, 211] width 299 height 25
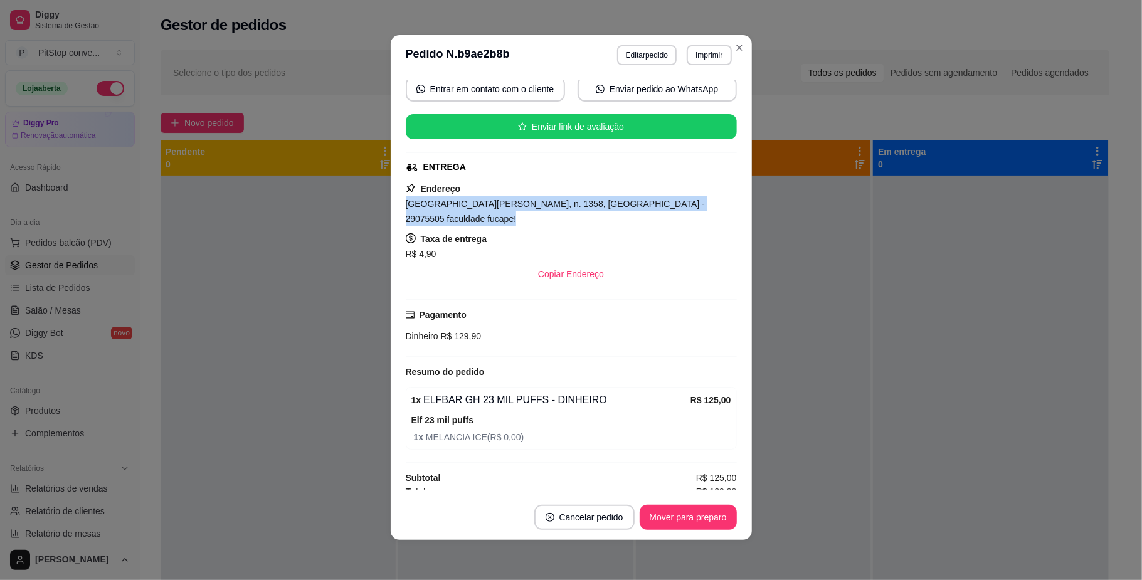
click at [585, 202] on span "[GEOGRAPHIC_DATA][PERSON_NAME], n. 1358, [GEOGRAPHIC_DATA] - 29075505 faculdade…" at bounding box center [555, 211] width 299 height 25
copy span "[GEOGRAPHIC_DATA][PERSON_NAME], n. 1358, [GEOGRAPHIC_DATA] - 29075505 faculdade…"
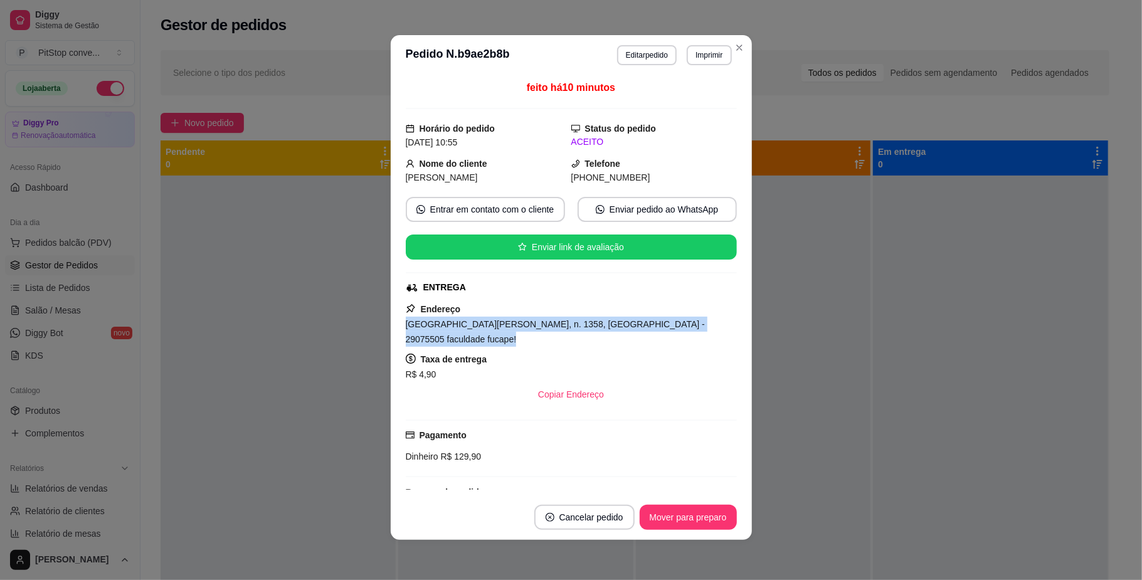
scroll to position [0, 0]
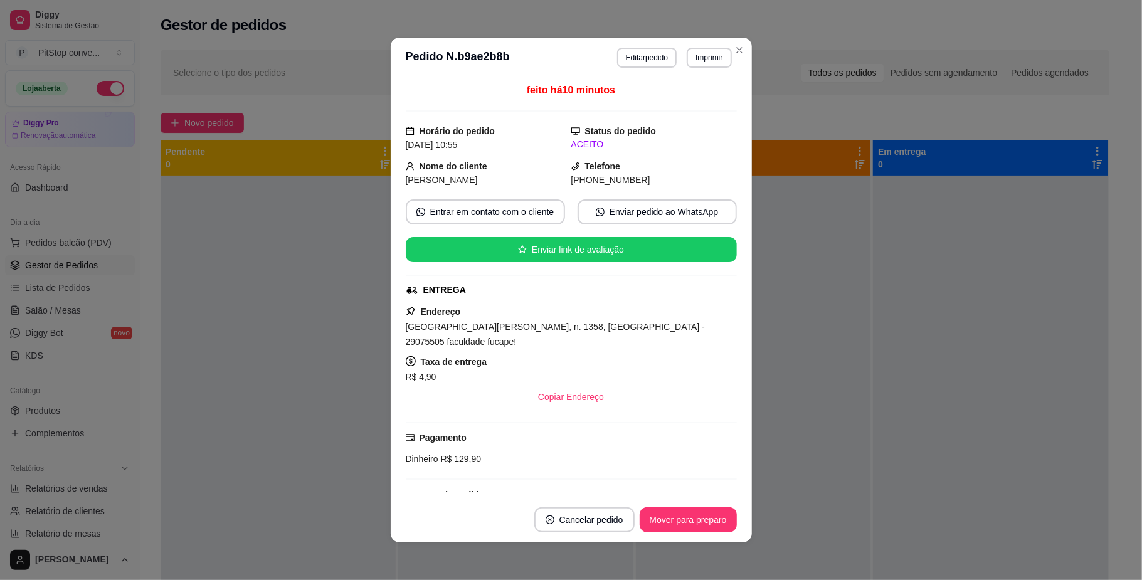
click at [588, 184] on span "[PHONE_NUMBER]" at bounding box center [610, 180] width 79 height 10
copy div "[PHONE_NUMBER] Entrar em contato com o cliente Enviar pedido ao WhatsApp Enviar…"
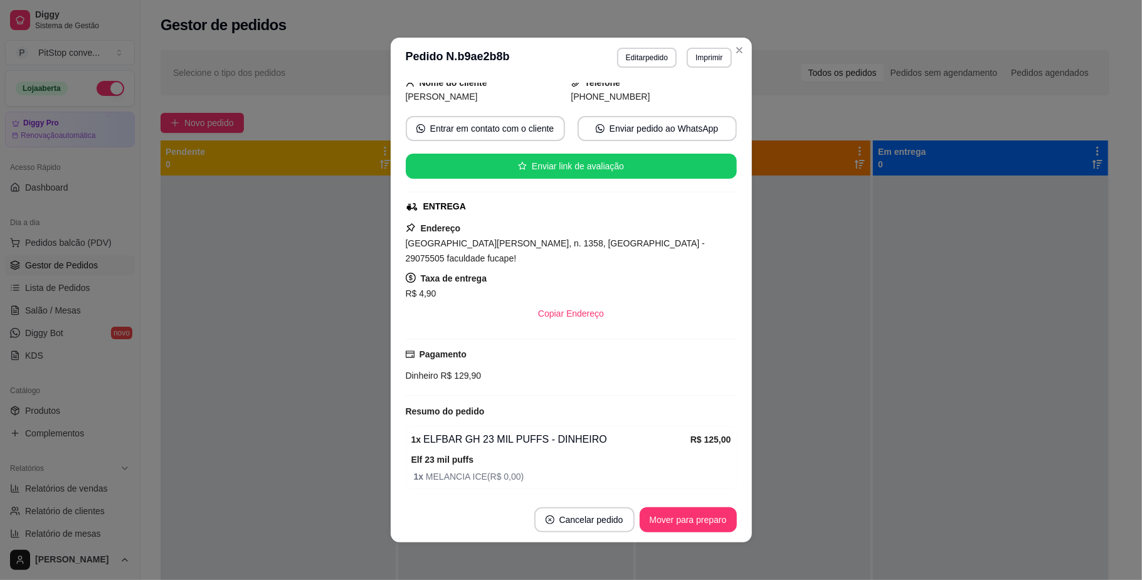
click at [430, 371] on span "Dinheiro" at bounding box center [422, 376] width 33 height 10
copy div "Dinheiro R$ 129,90"
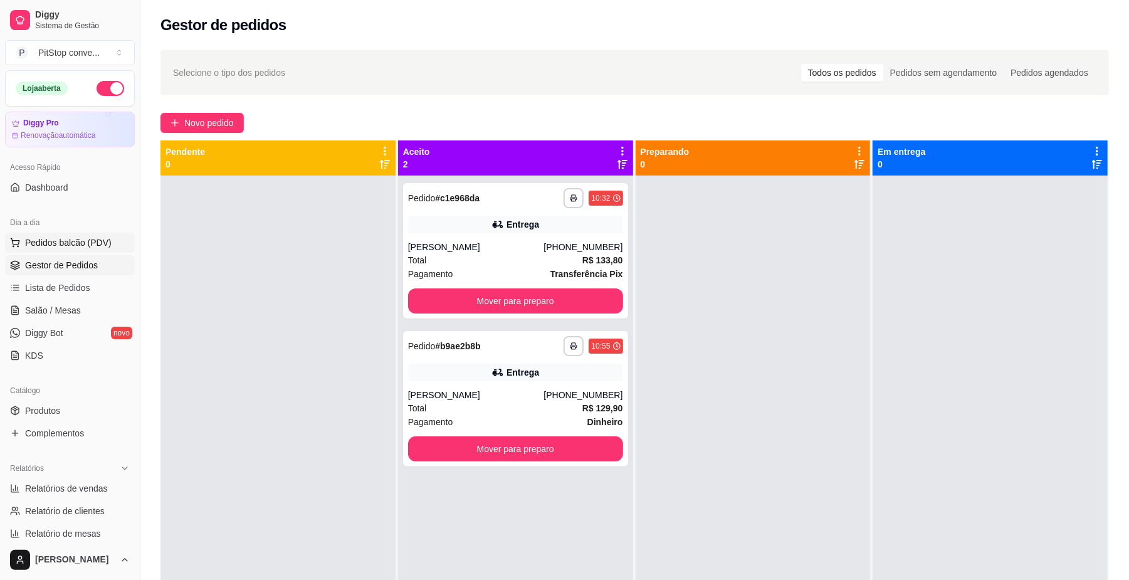
click at [71, 250] on button "Pedidos balcão (PDV)" at bounding box center [70, 243] width 130 height 20
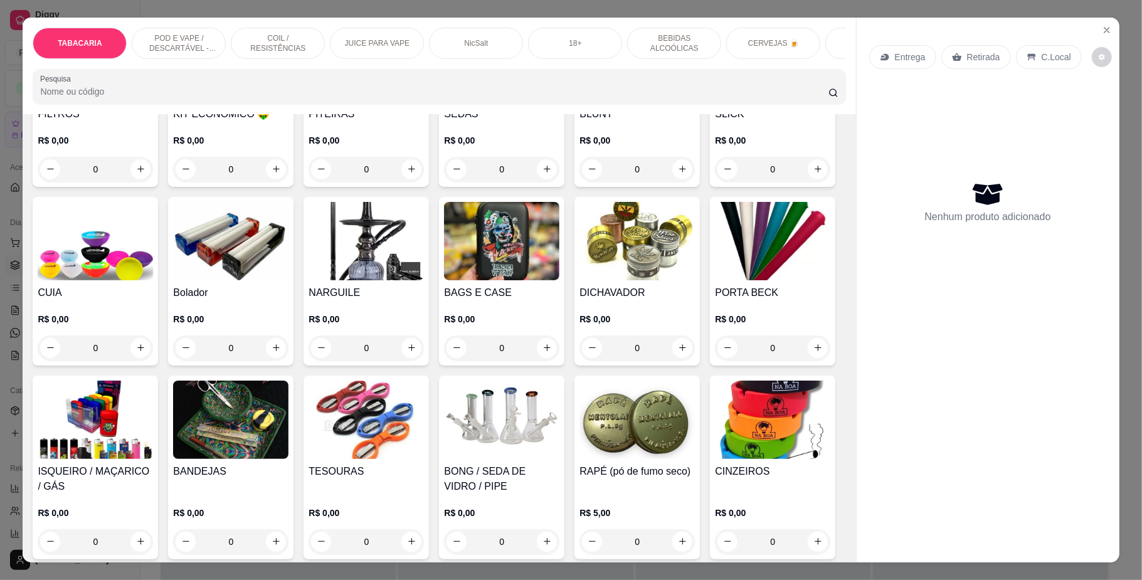
scroll to position [502, 0]
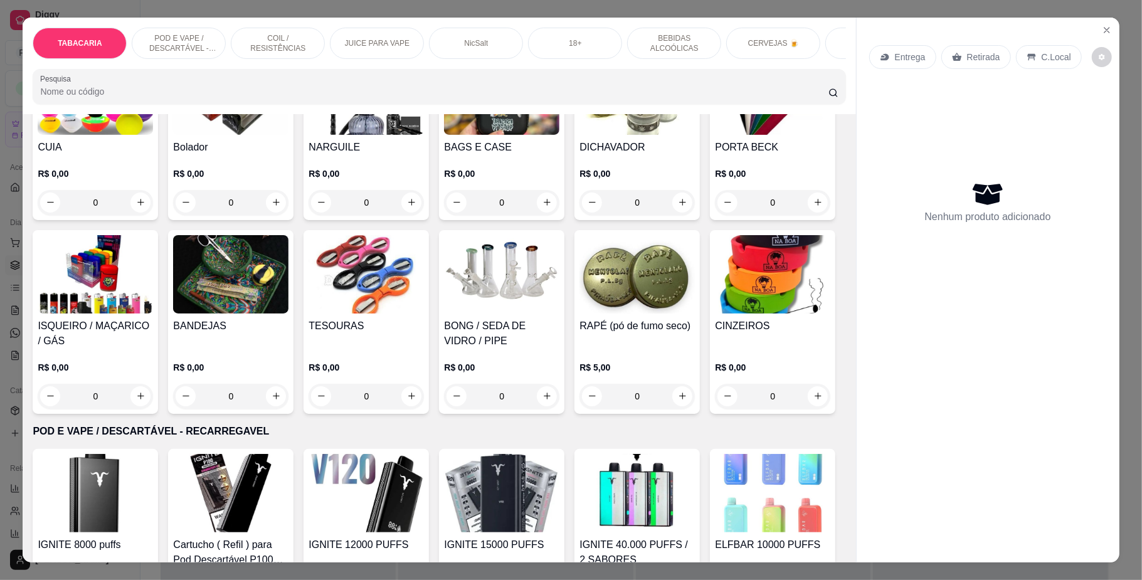
click at [231, 48] on div "COIL / RESISTÊNCIAS" at bounding box center [278, 43] width 94 height 31
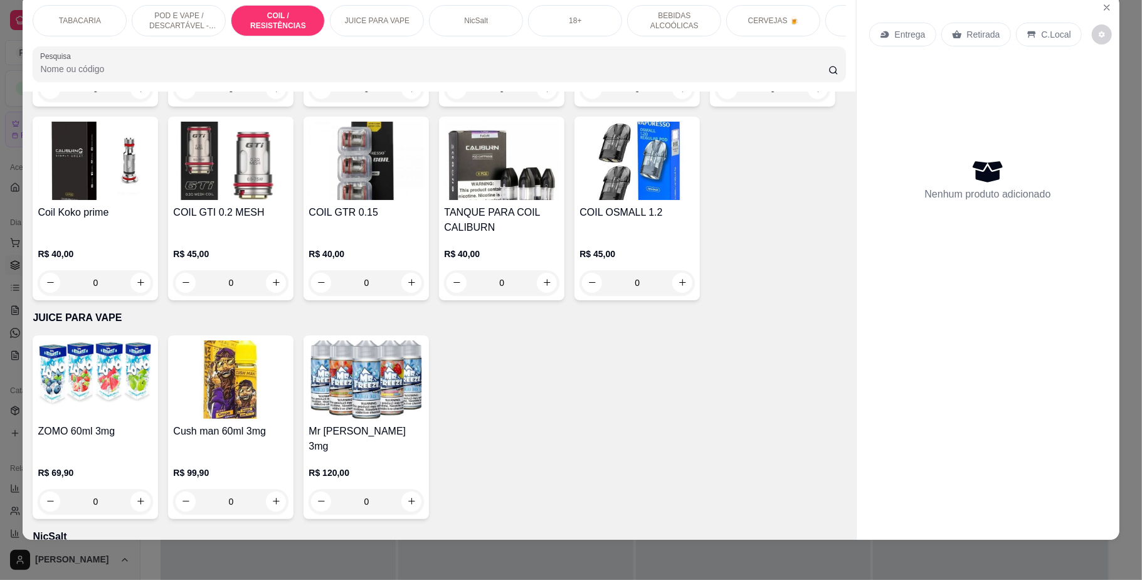
click at [192, 24] on p "POD E VAPE / DESCARTÁVEL - RECARREGAVEL" at bounding box center [178, 21] width 73 height 20
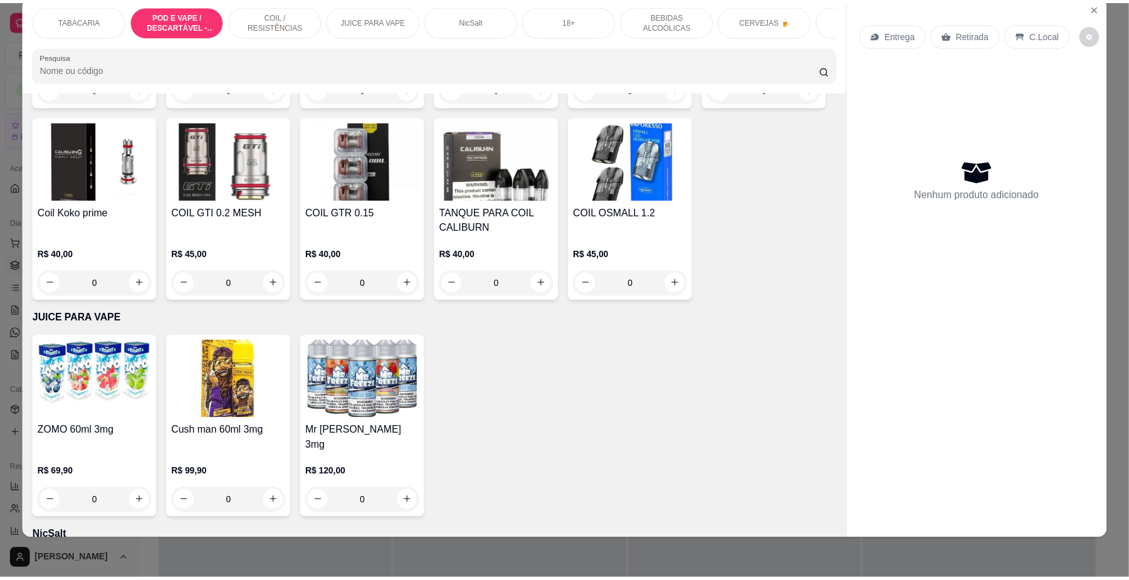
scroll to position [1006, 0]
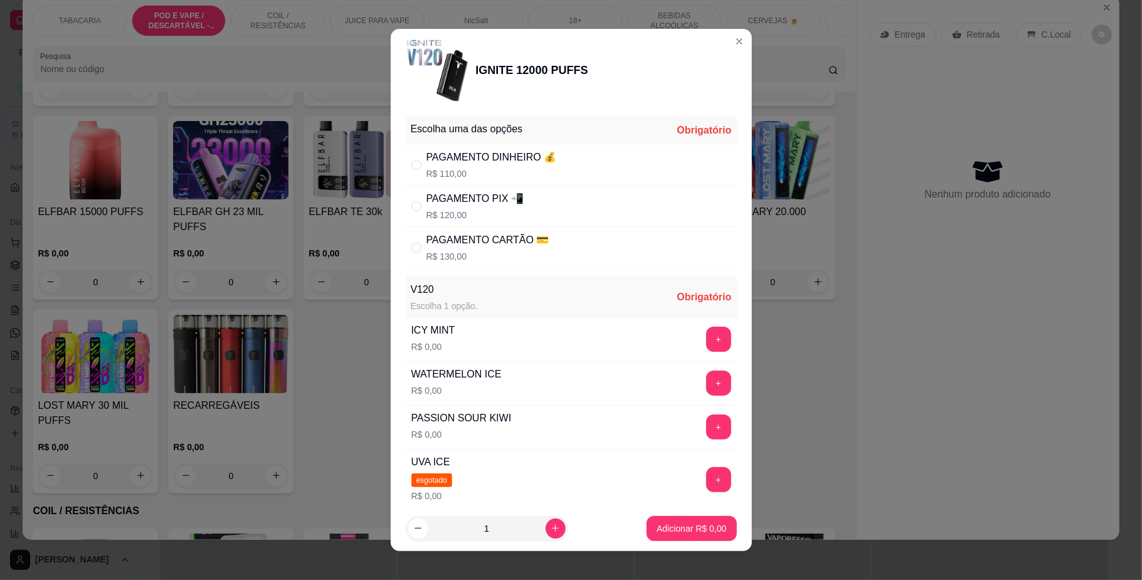
click at [500, 211] on p "R$ 120,00" at bounding box center [474, 215] width 97 height 13
radio input "true"
click at [706, 426] on button "+" at bounding box center [718, 426] width 25 height 25
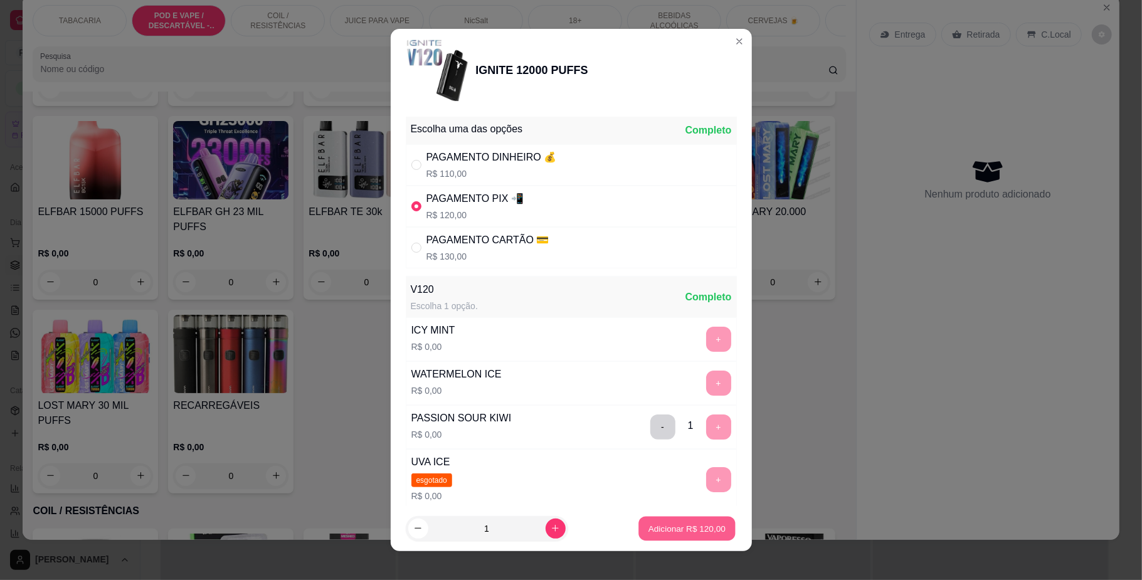
click at [702, 537] on button "Adicionar R$ 120,00" at bounding box center [686, 528] width 97 height 24
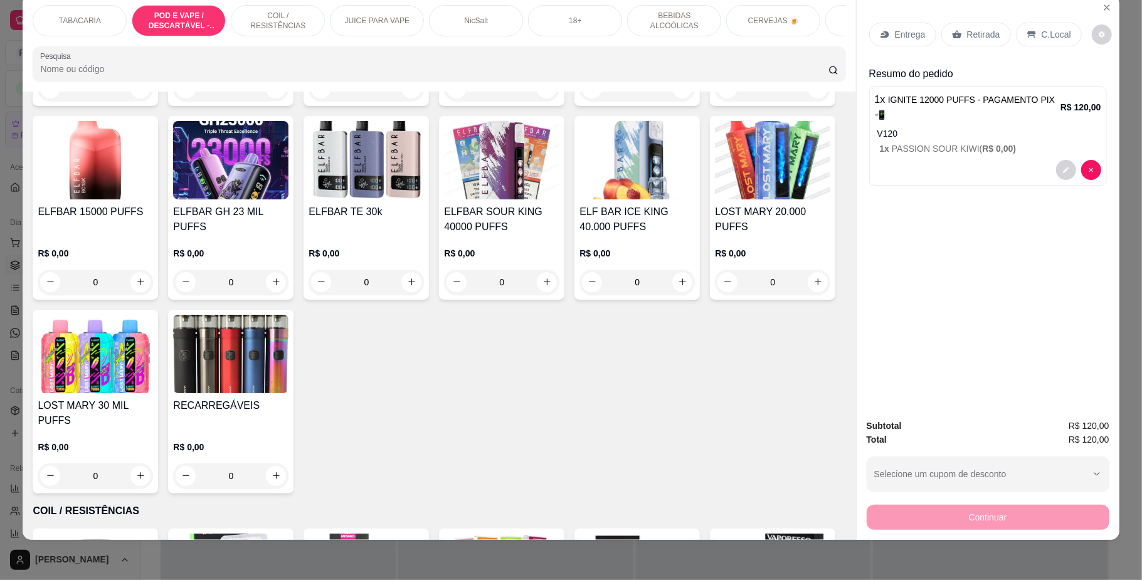
click at [1041, 30] on p "C.Local" at bounding box center [1055, 34] width 29 height 13
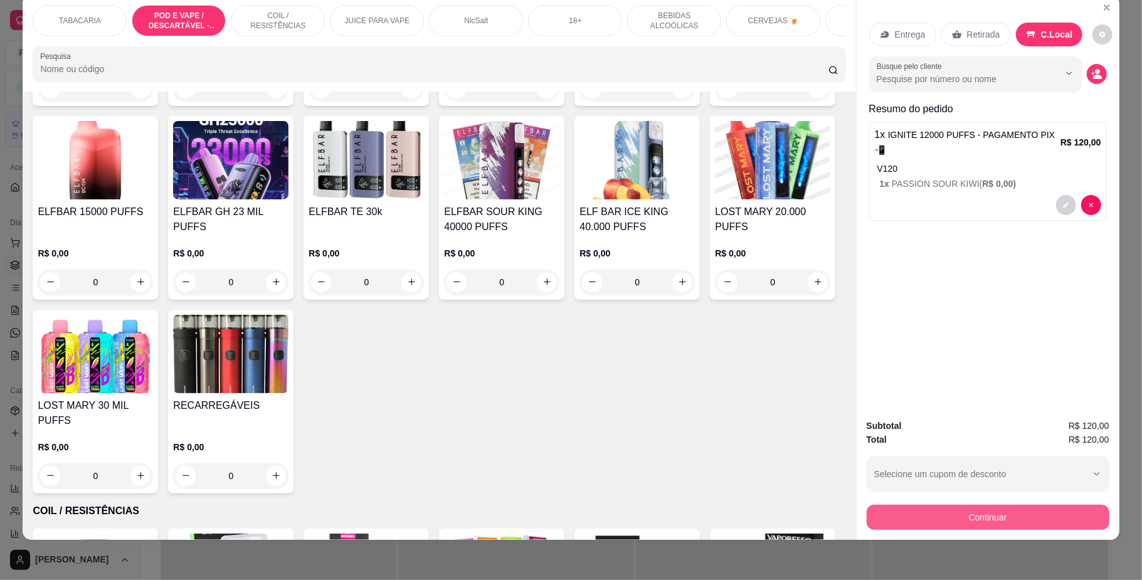
click at [994, 509] on button "Continuar" at bounding box center [988, 517] width 243 height 25
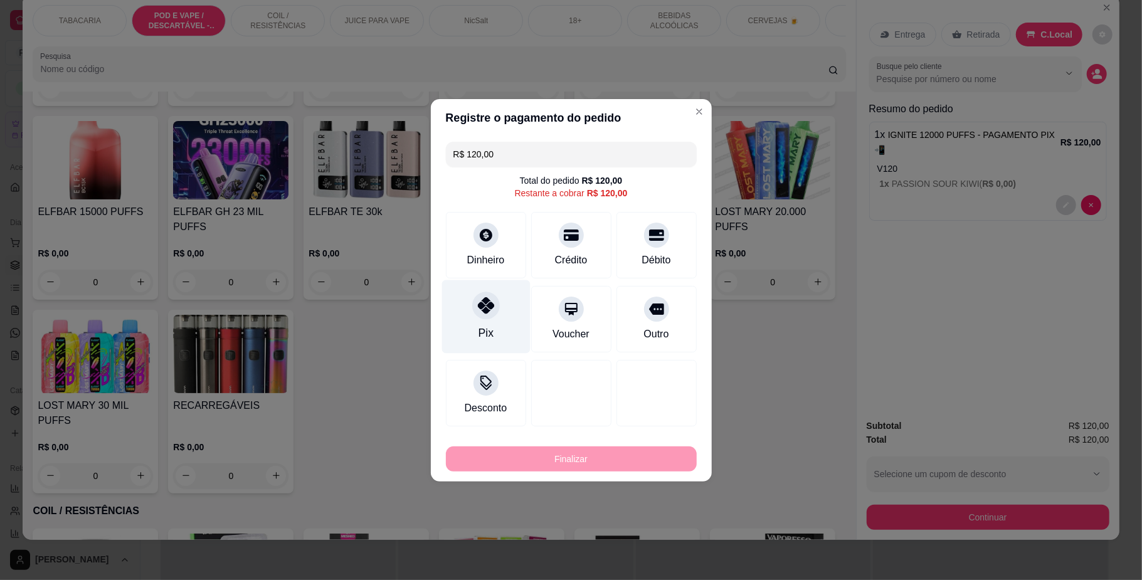
click at [479, 309] on icon at bounding box center [485, 305] width 16 height 16
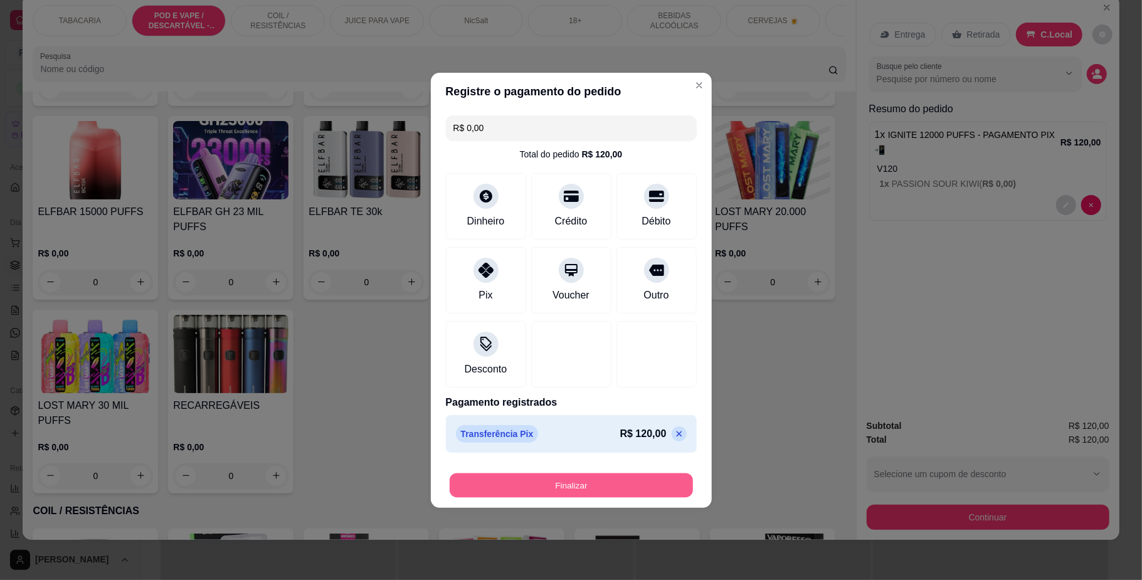
click at [611, 477] on button "Finalizar" at bounding box center [571, 485] width 243 height 24
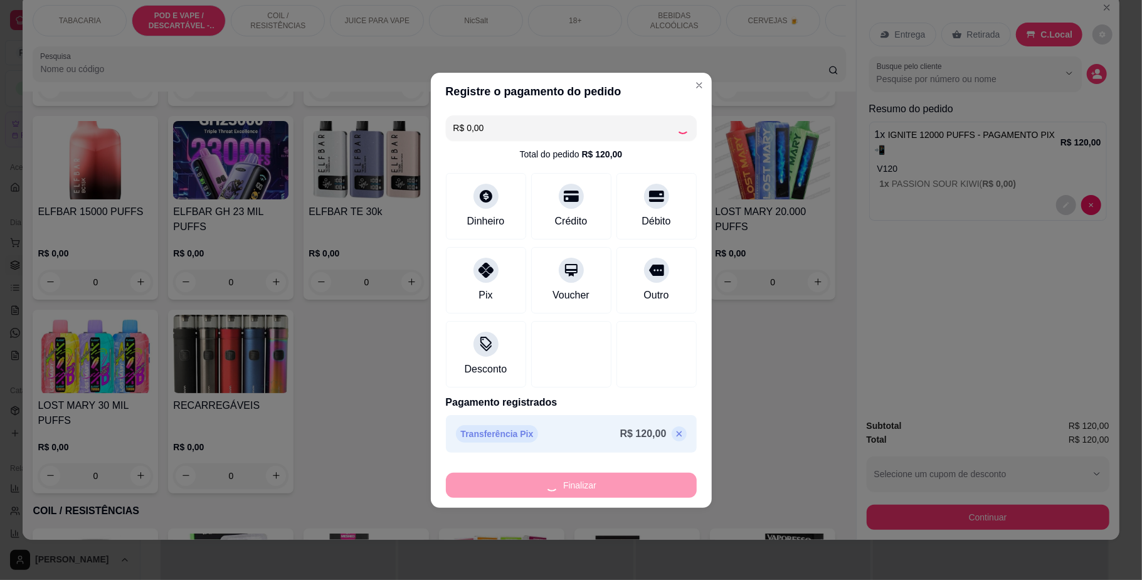
type input "-R$ 120,00"
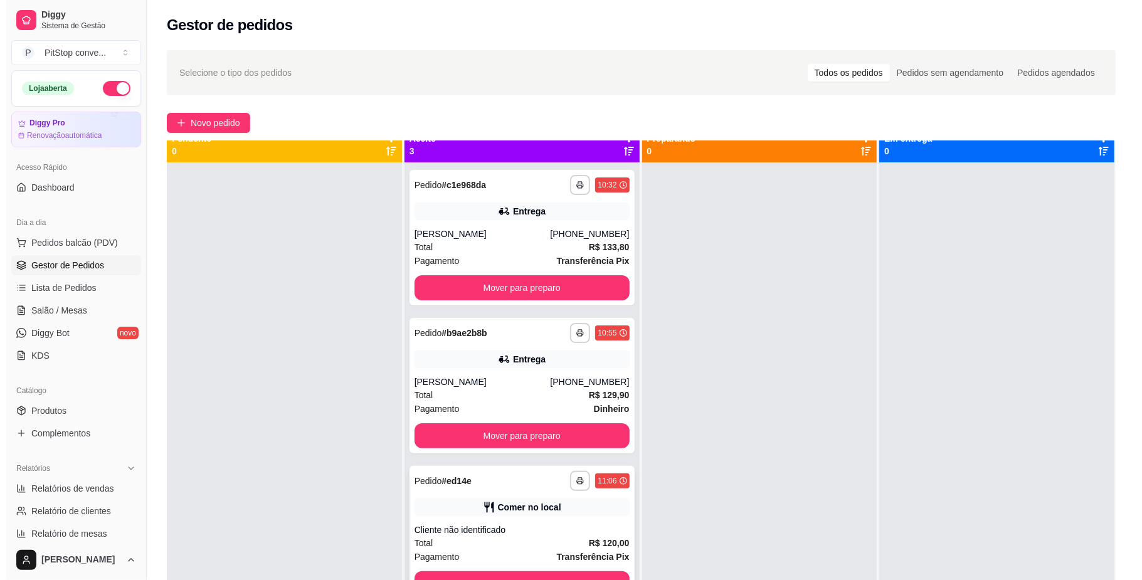
scroll to position [35, 0]
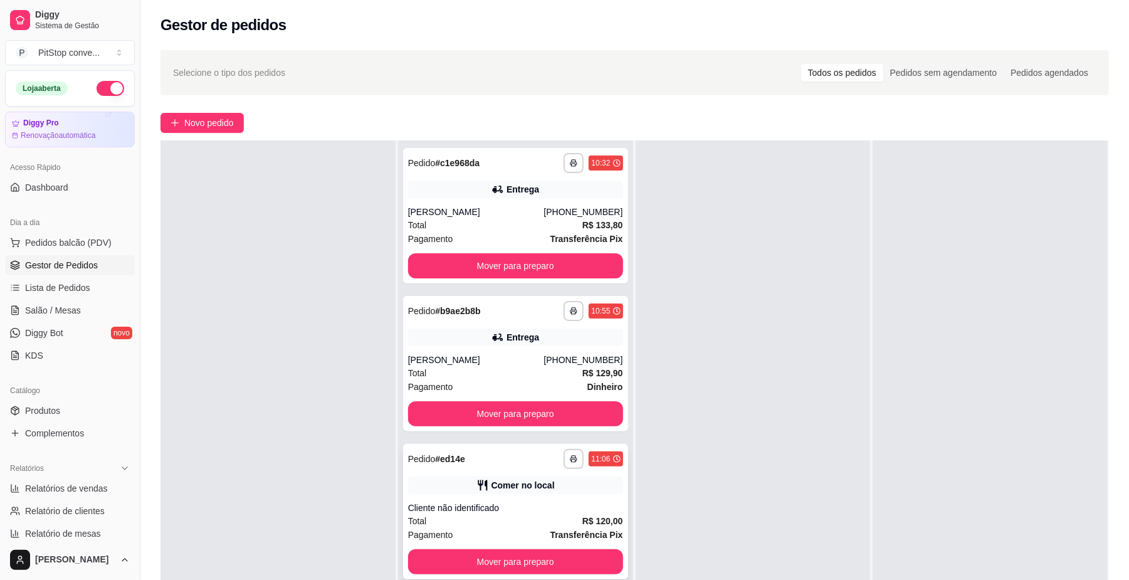
click at [572, 560] on button "Mover para preparo" at bounding box center [515, 561] width 215 height 25
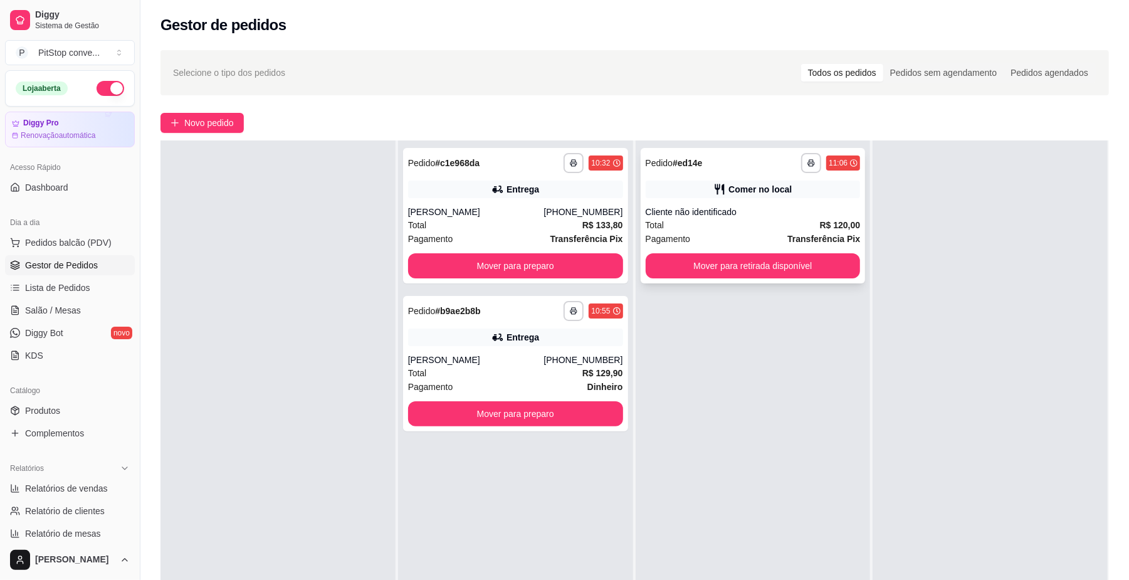
click at [754, 281] on div "**********" at bounding box center [753, 215] width 225 height 135
click at [836, 271] on button "Mover para retirada disponível" at bounding box center [753, 265] width 215 height 25
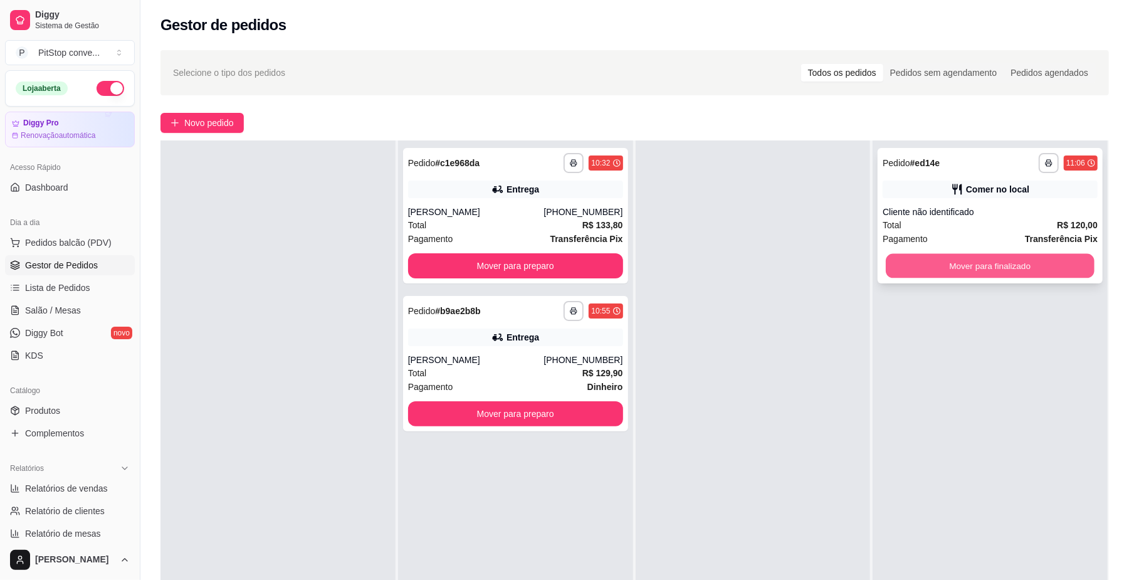
click at [979, 274] on button "Mover para finalizado" at bounding box center [990, 266] width 208 height 24
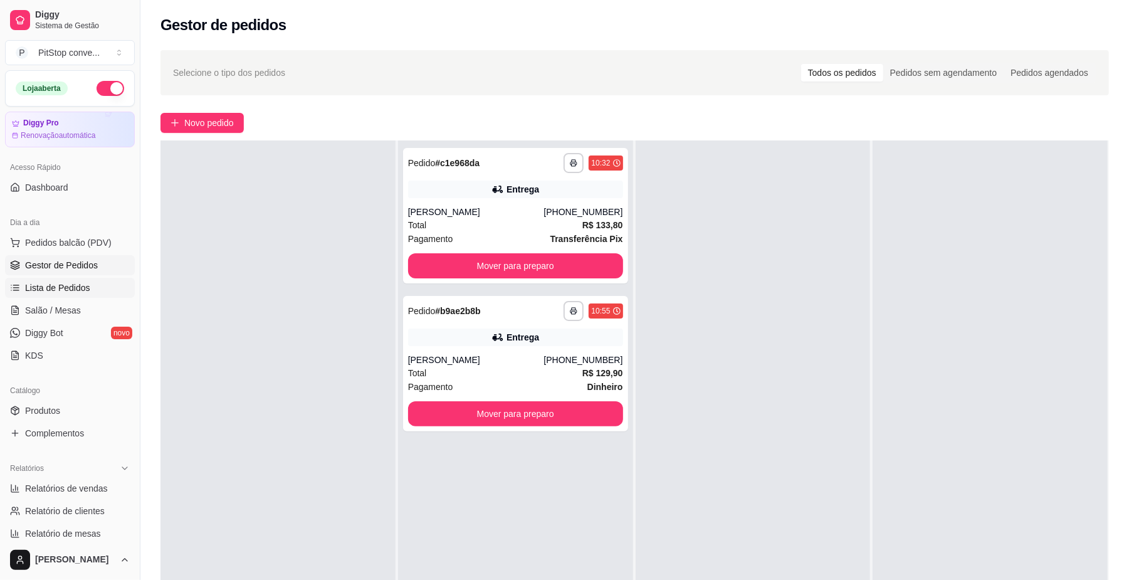
click at [86, 290] on span "Lista de Pedidos" at bounding box center [57, 288] width 65 height 13
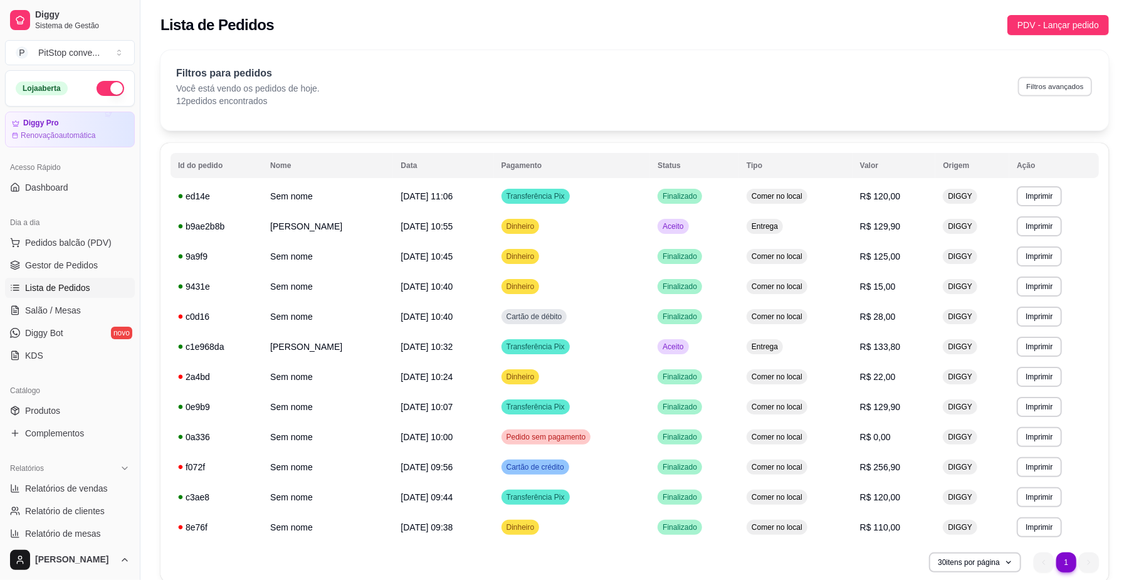
click at [1075, 95] on button "Filtros avançados" at bounding box center [1055, 85] width 74 height 19
select select "0"
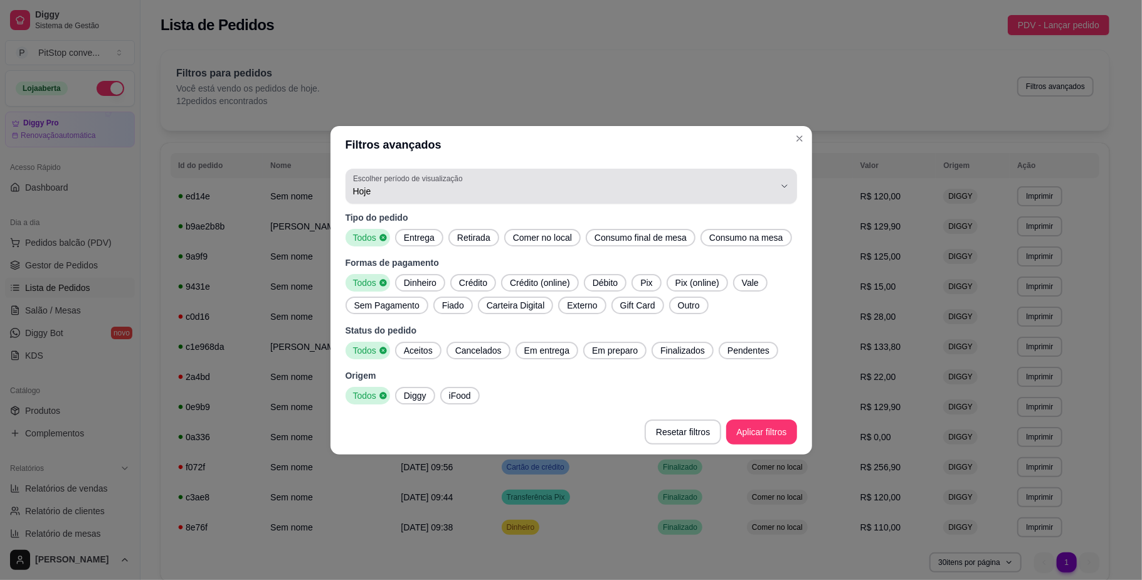
click at [449, 196] on span "Hoje" at bounding box center [563, 191] width 421 height 13
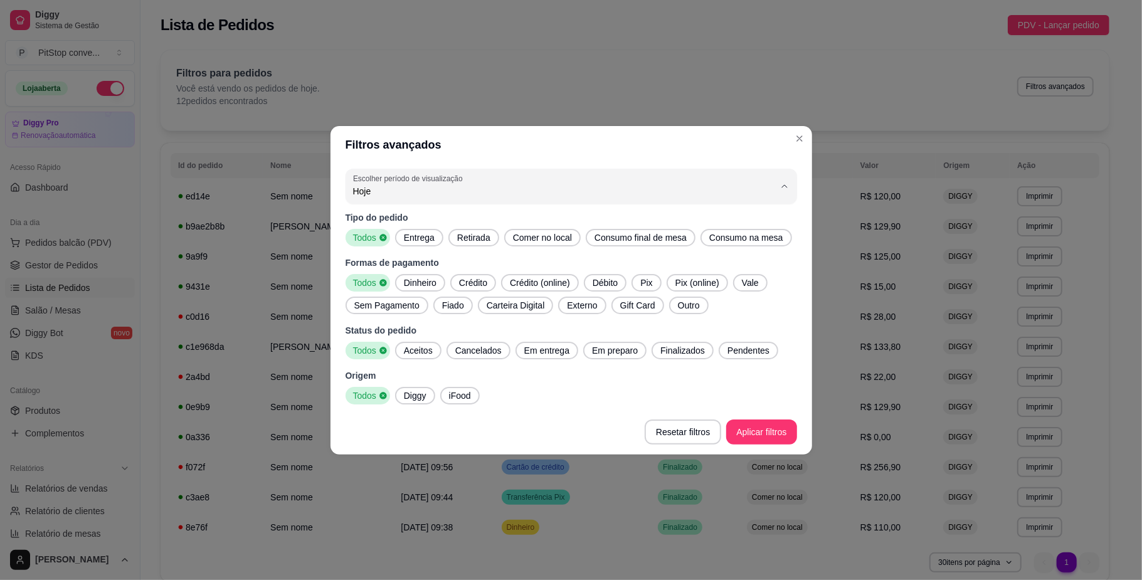
click at [409, 239] on span "Ontem" at bounding box center [565, 241] width 402 height 12
type input "1"
select select "1"
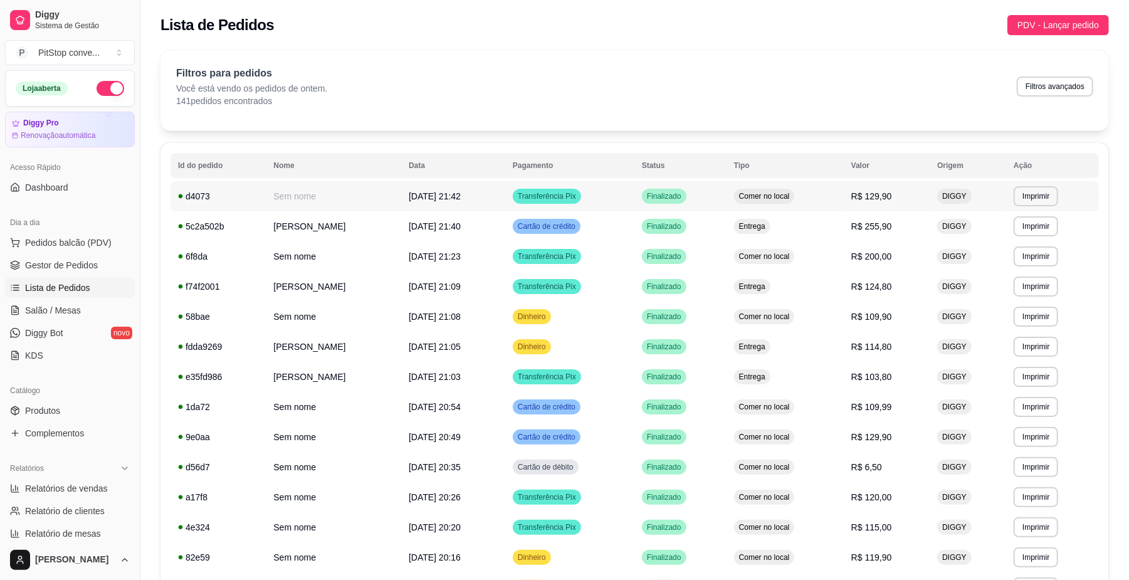
click at [613, 202] on td "Transferência Pix" at bounding box center [569, 196] width 129 height 30
click at [745, 229] on span "Entrega" at bounding box center [752, 226] width 31 height 10
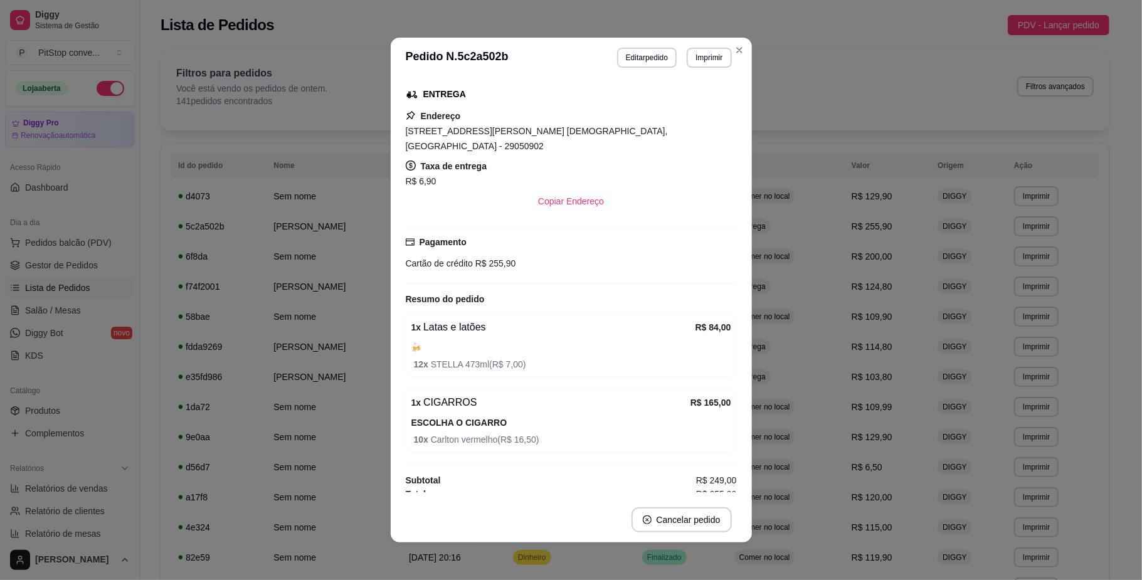
scroll to position [168, 0]
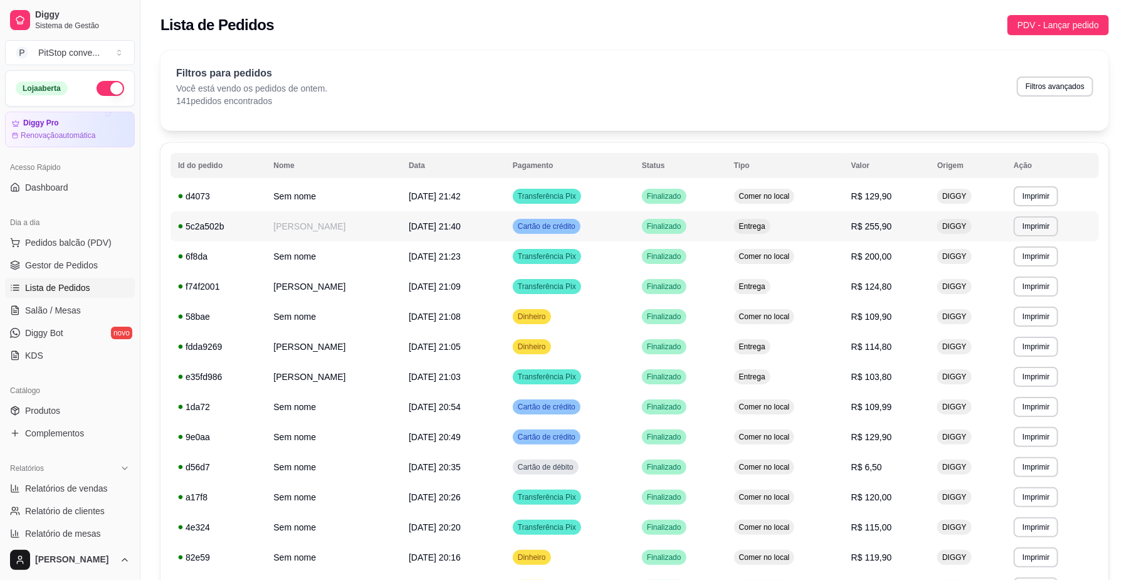
click at [776, 236] on td "Entrega" at bounding box center [785, 226] width 117 height 30
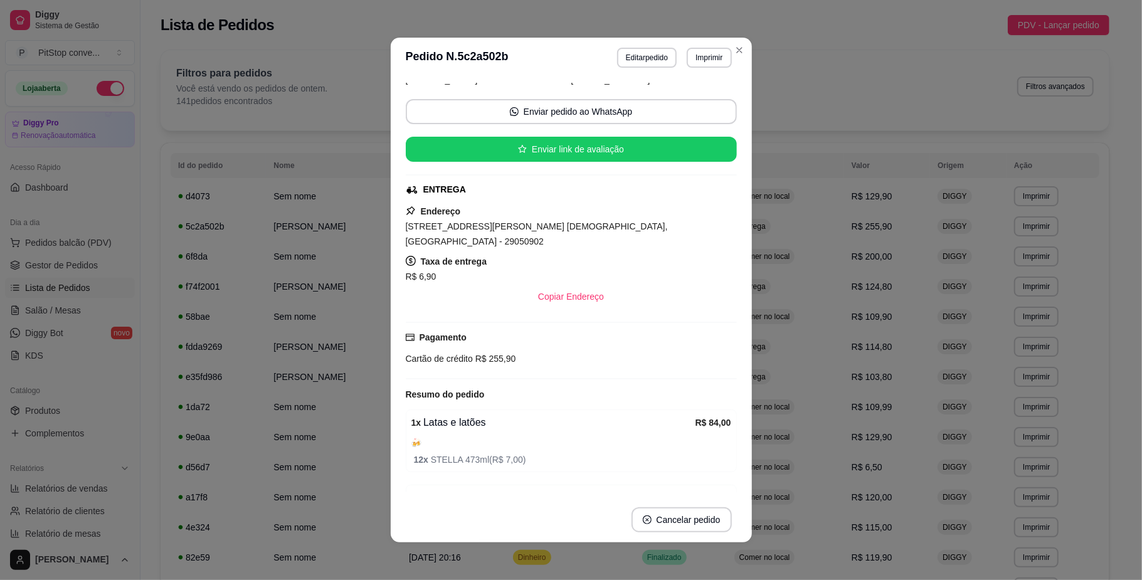
scroll to position [167, 0]
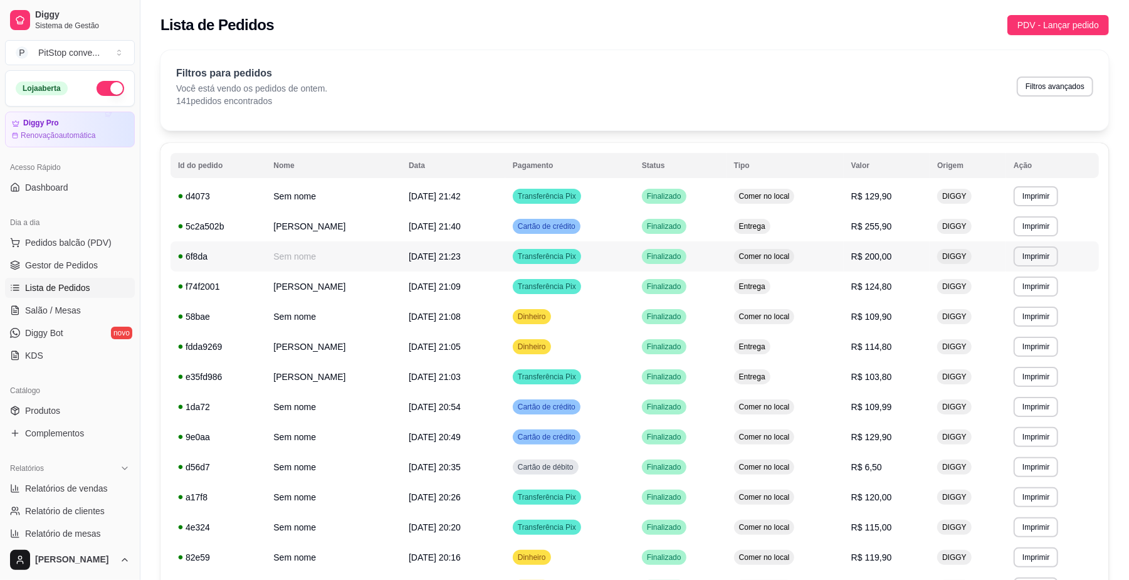
click at [830, 270] on td "Comer no local" at bounding box center [785, 256] width 117 height 30
click at [759, 312] on span "Comer no local" at bounding box center [765, 317] width 56 height 10
click at [801, 355] on td "Entrega" at bounding box center [785, 347] width 117 height 30
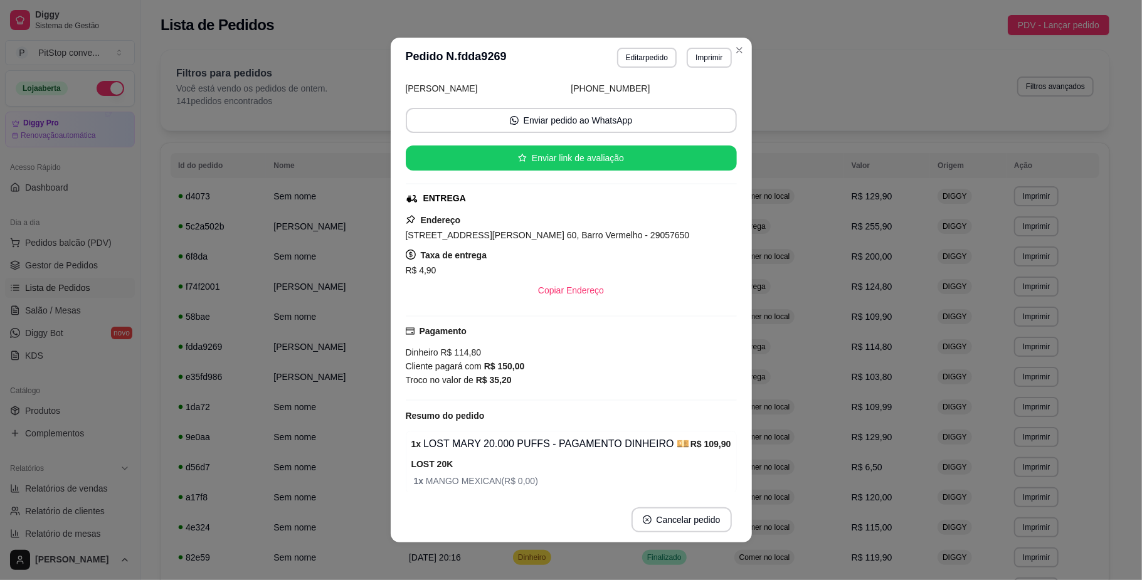
scroll to position [119, 0]
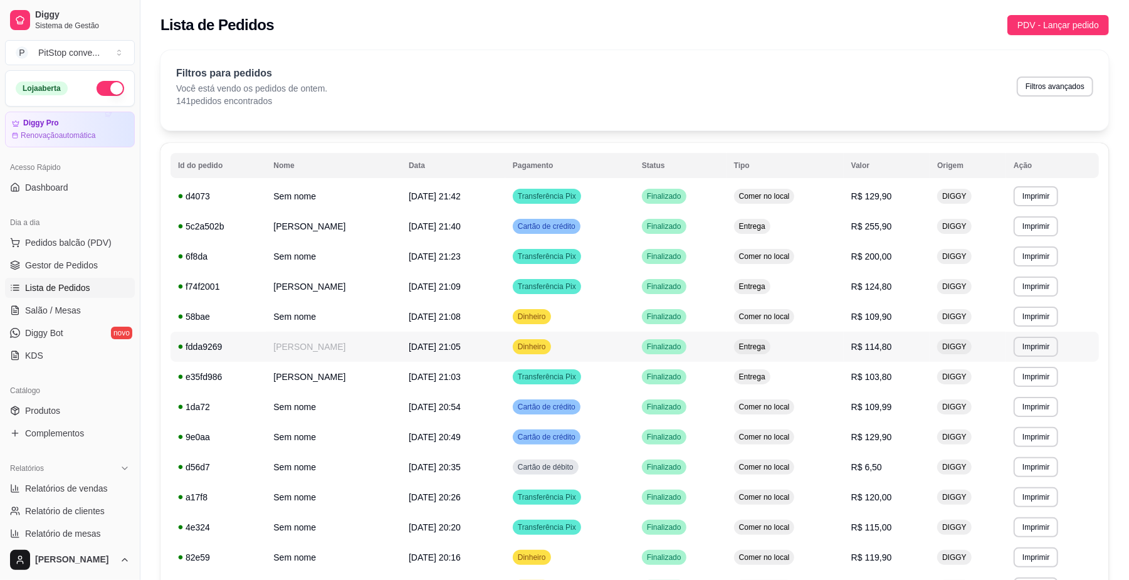
click at [768, 349] on span "Entrega" at bounding box center [752, 347] width 31 height 10
click at [785, 382] on td "Entrega" at bounding box center [785, 377] width 117 height 30
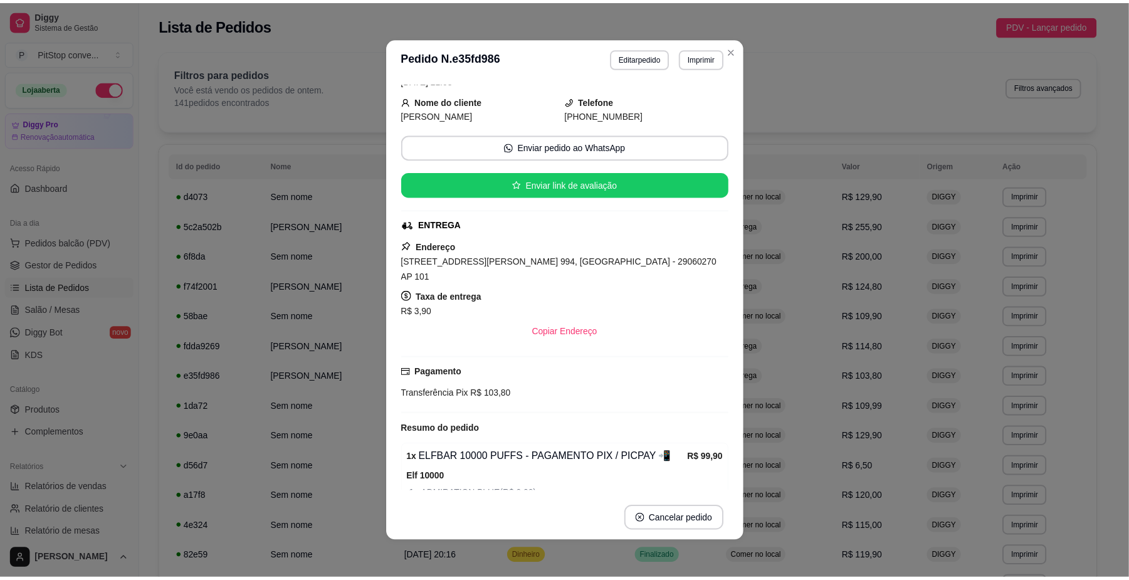
scroll to position [91, 0]
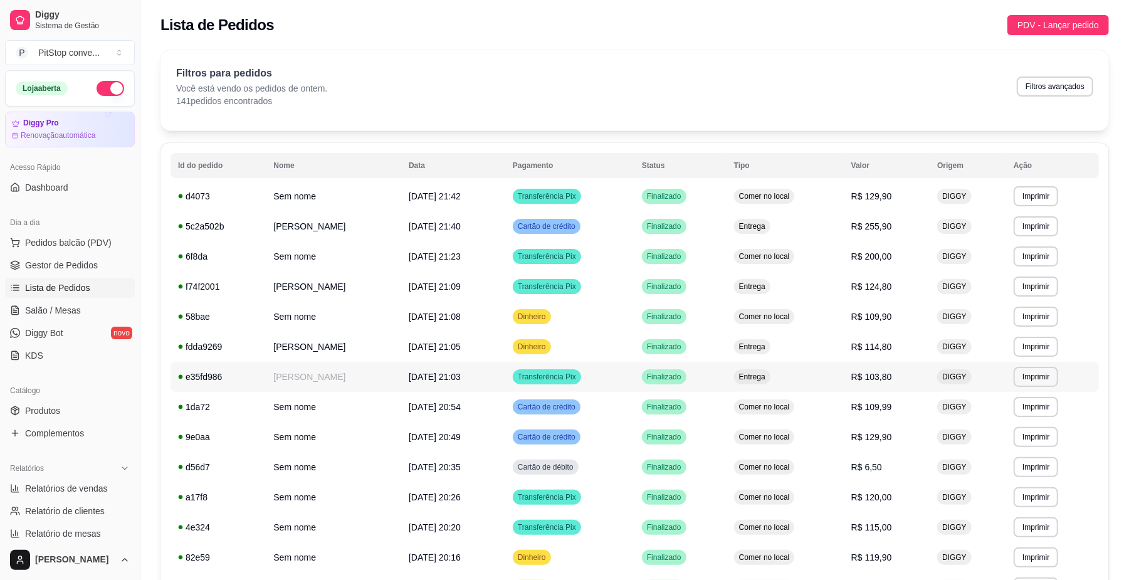
click at [808, 390] on td "Entrega" at bounding box center [785, 377] width 117 height 30
click at [828, 419] on td "Comer no local" at bounding box center [785, 407] width 117 height 30
click at [844, 416] on td "Comer no local" at bounding box center [785, 407] width 117 height 30
click at [790, 439] on span "Comer no local" at bounding box center [765, 437] width 56 height 10
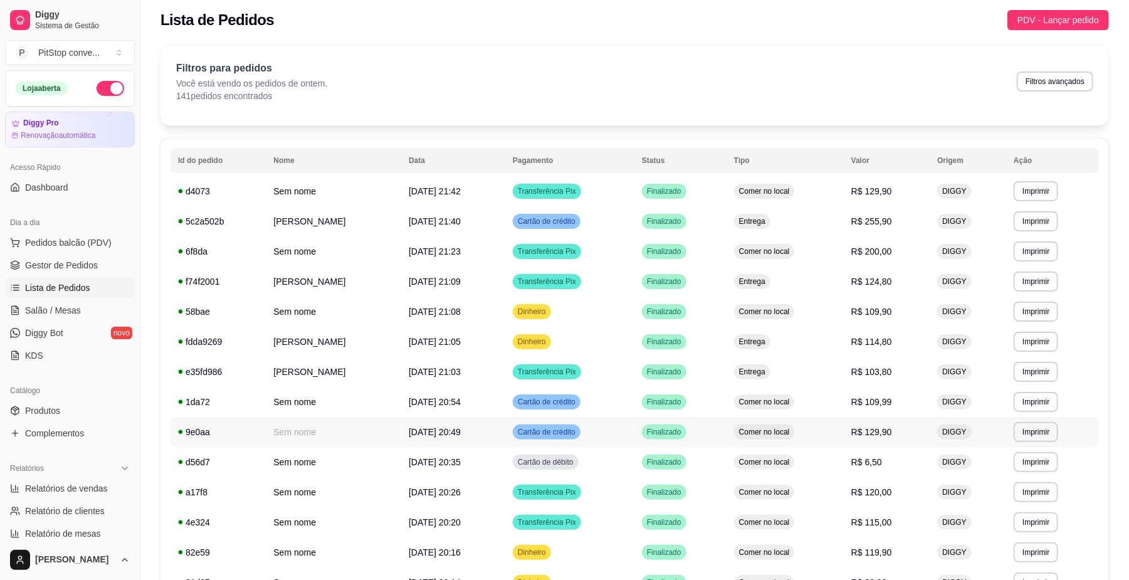
scroll to position [83, 0]
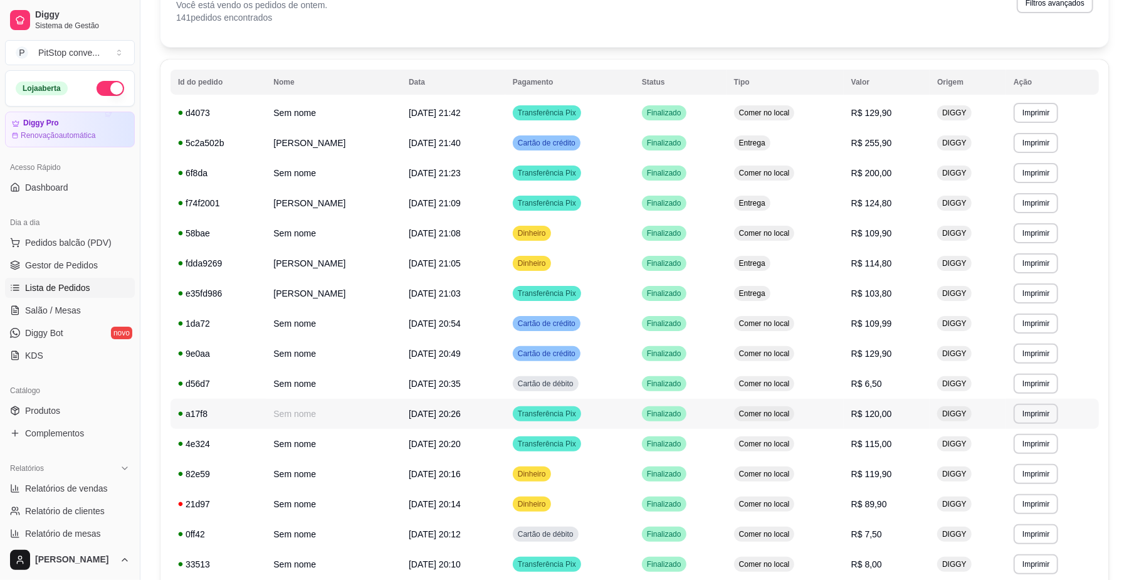
click at [741, 426] on td "Comer no local" at bounding box center [785, 414] width 117 height 30
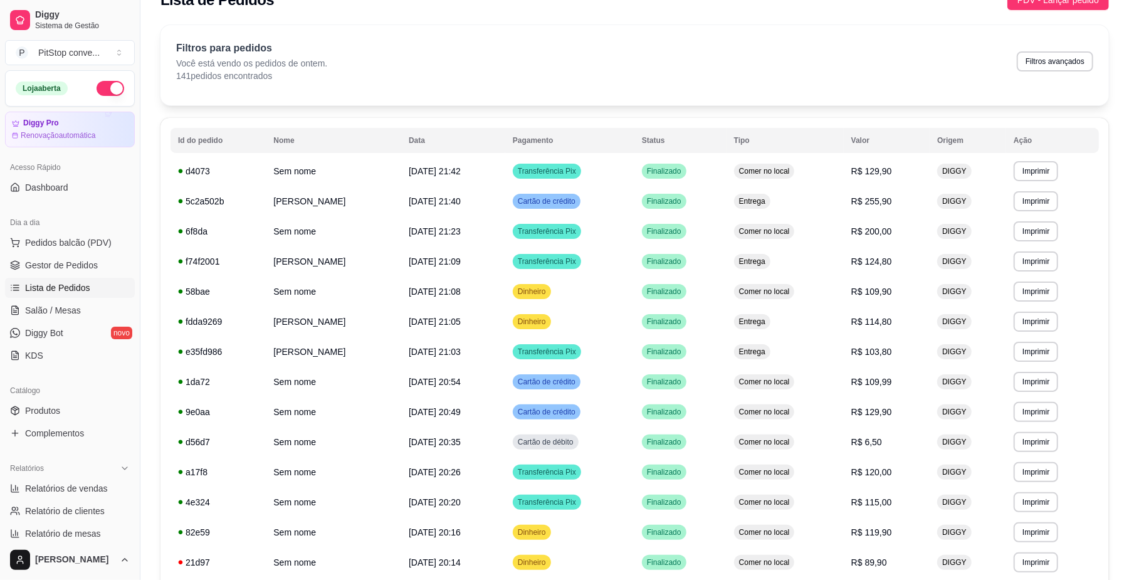
scroll to position [0, 0]
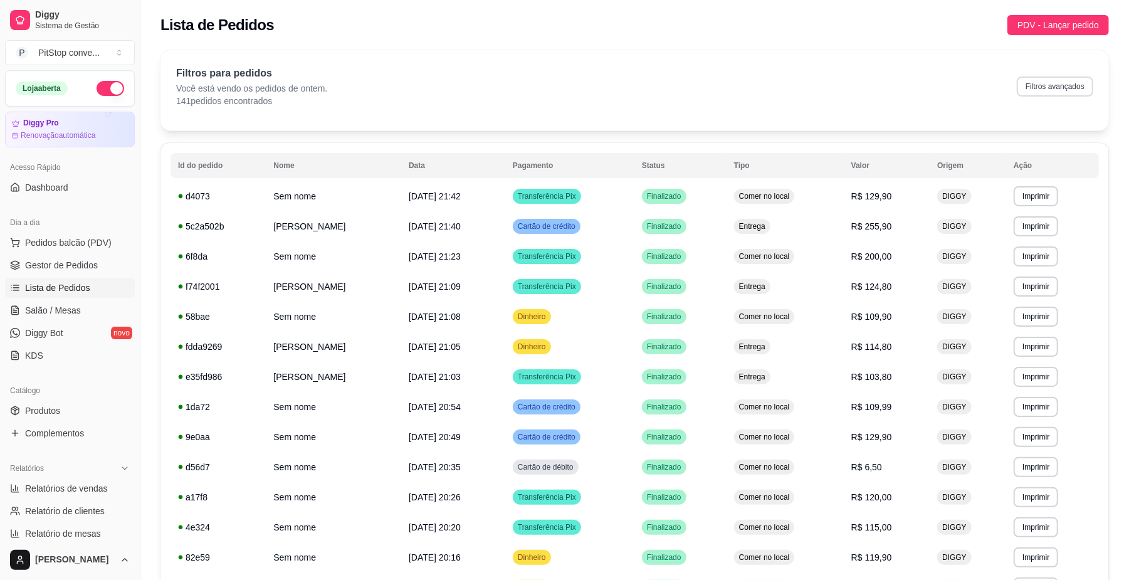
click at [1036, 85] on button "Filtros avançados" at bounding box center [1055, 86] width 76 height 20
select select "1"
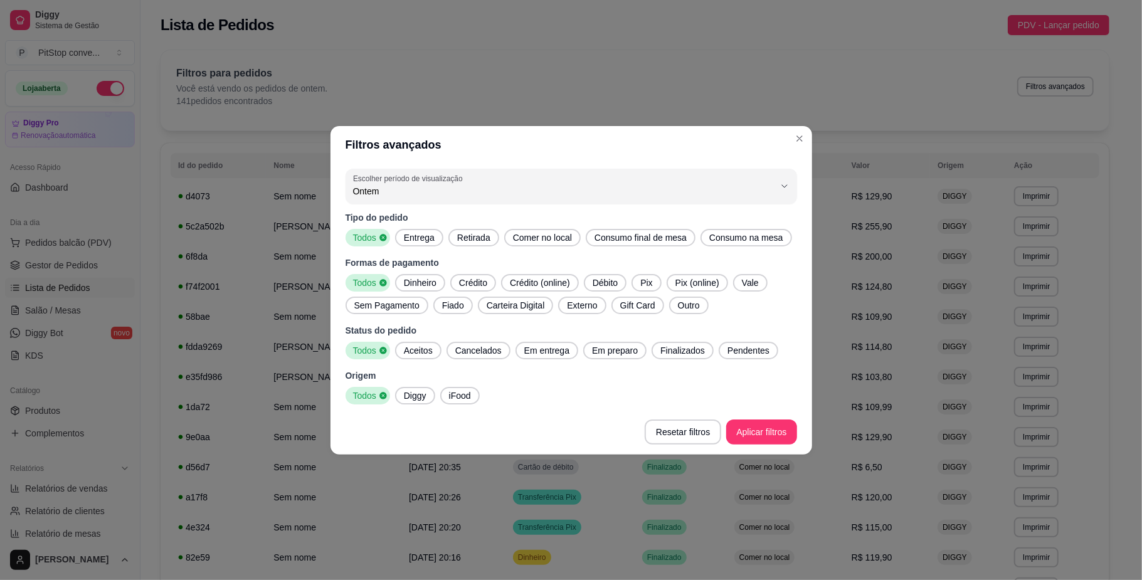
click at [445, 191] on span "Ontem" at bounding box center [563, 191] width 421 height 13
click at [426, 265] on span "7 dias" at bounding box center [565, 262] width 402 height 12
type input "7"
select select "7"
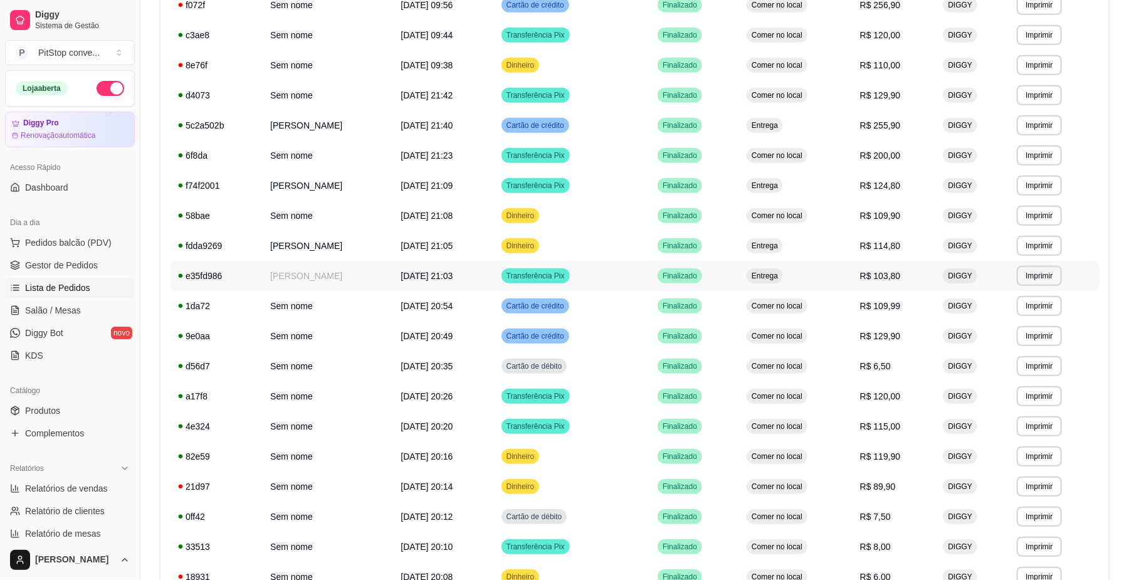
scroll to position [595, 0]
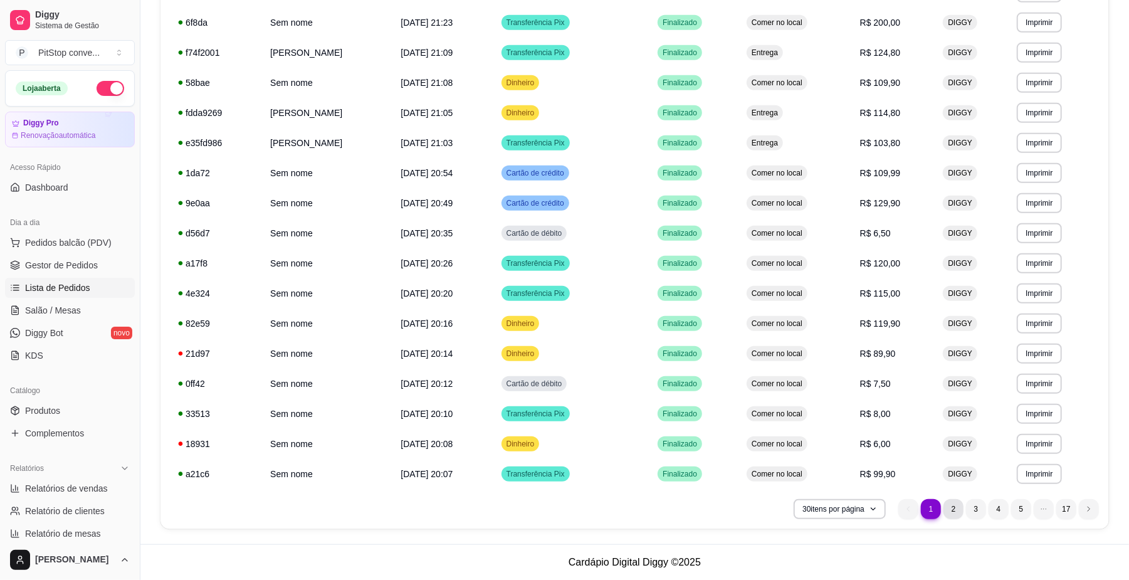
click at [956, 507] on li "2" at bounding box center [954, 509] width 20 height 20
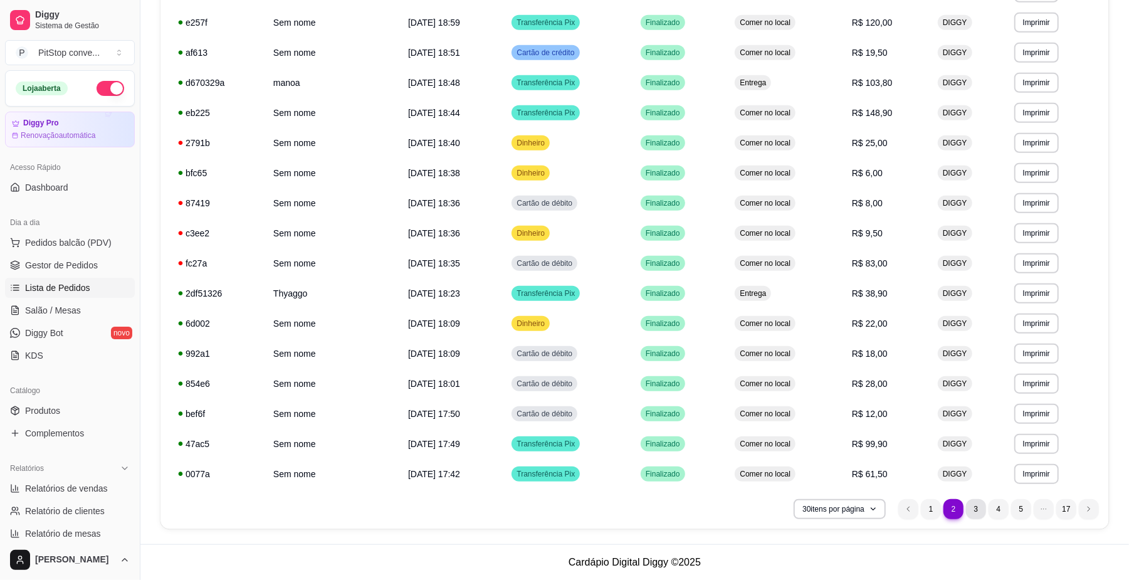
click at [981, 508] on li "3" at bounding box center [976, 509] width 20 height 20
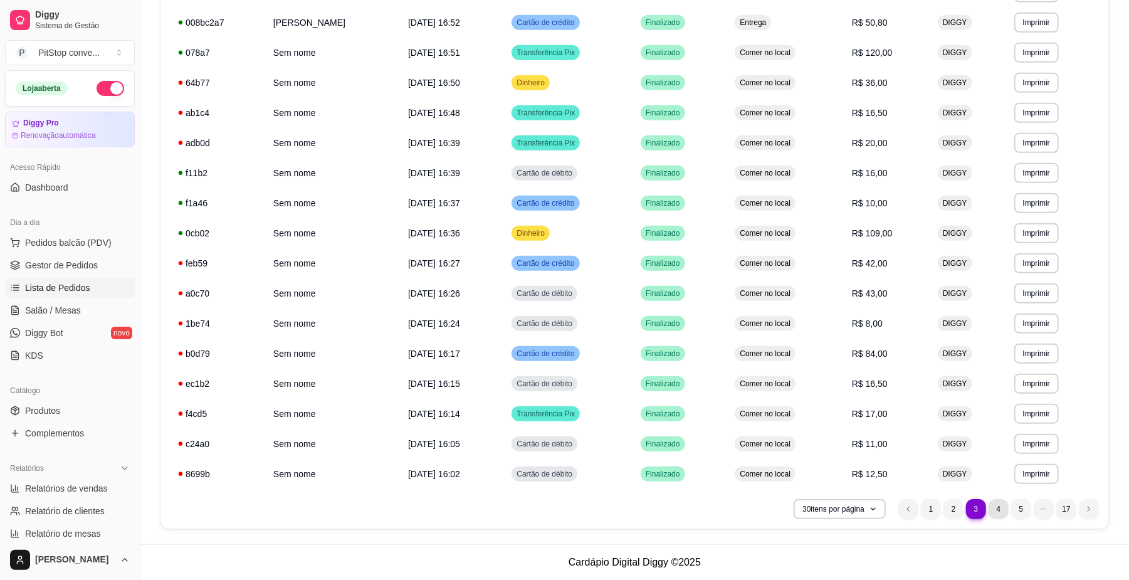
click at [993, 508] on li "4" at bounding box center [999, 509] width 20 height 20
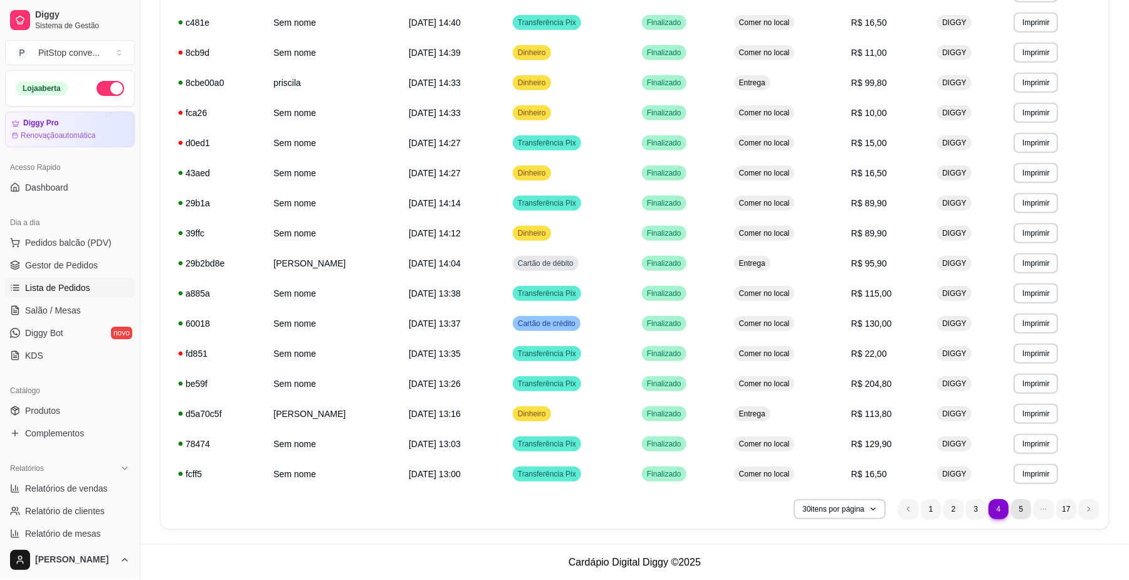
click at [1018, 509] on li "5" at bounding box center [1021, 509] width 20 height 20
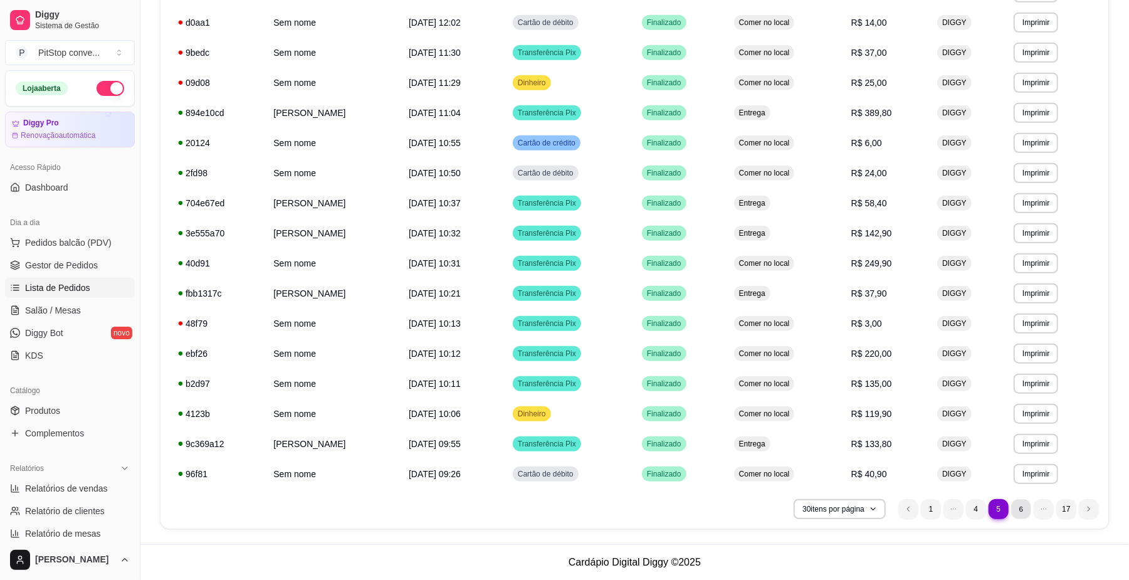
click at [1026, 508] on li "6" at bounding box center [1020, 508] width 19 height 19
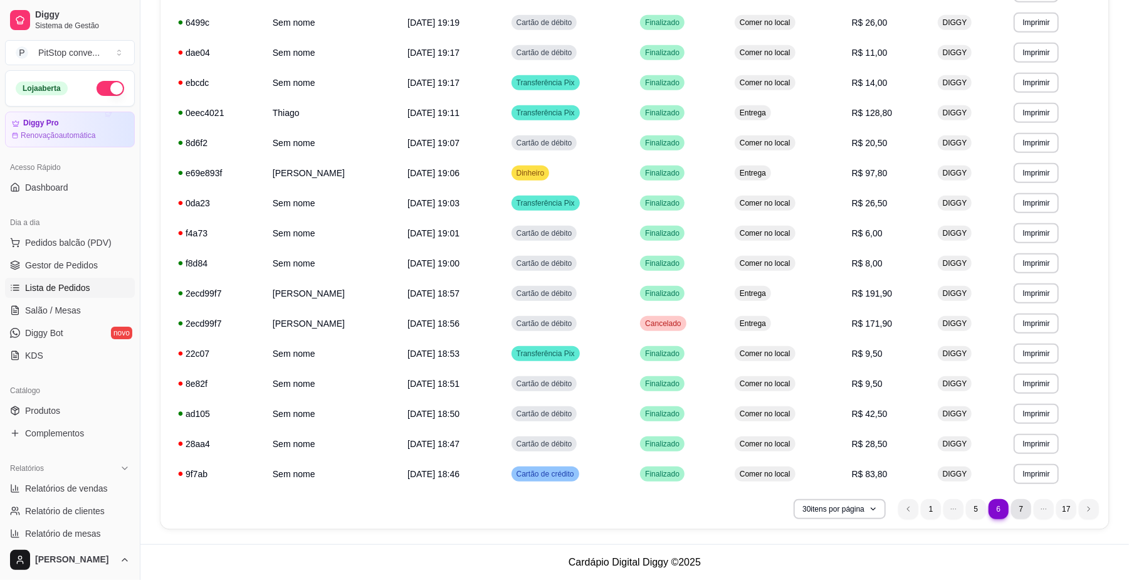
click at [1025, 508] on li "7" at bounding box center [1021, 509] width 20 height 20
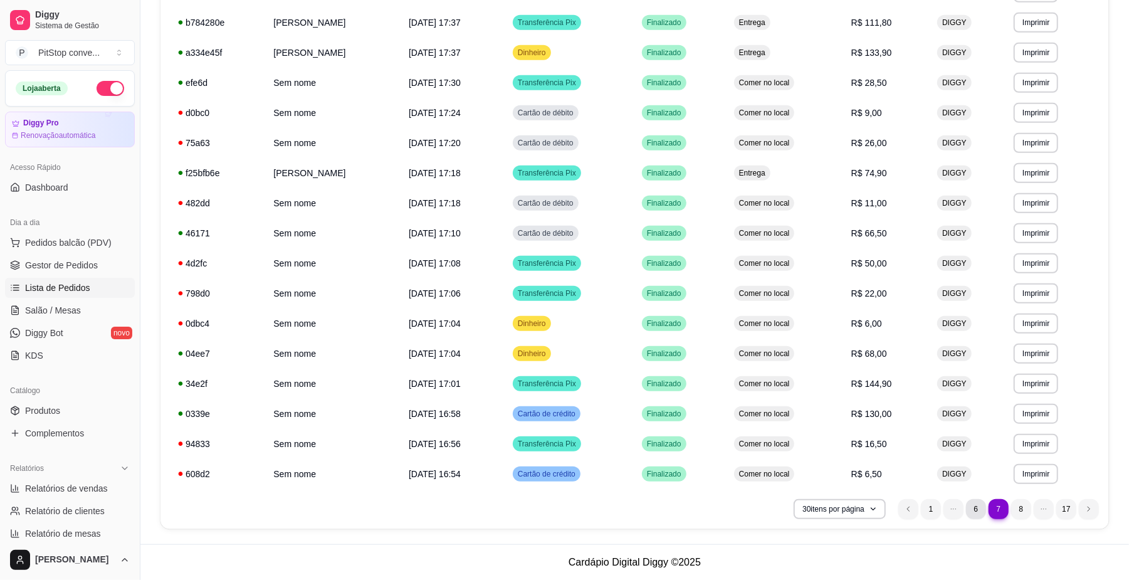
click at [981, 507] on li "6" at bounding box center [976, 509] width 20 height 20
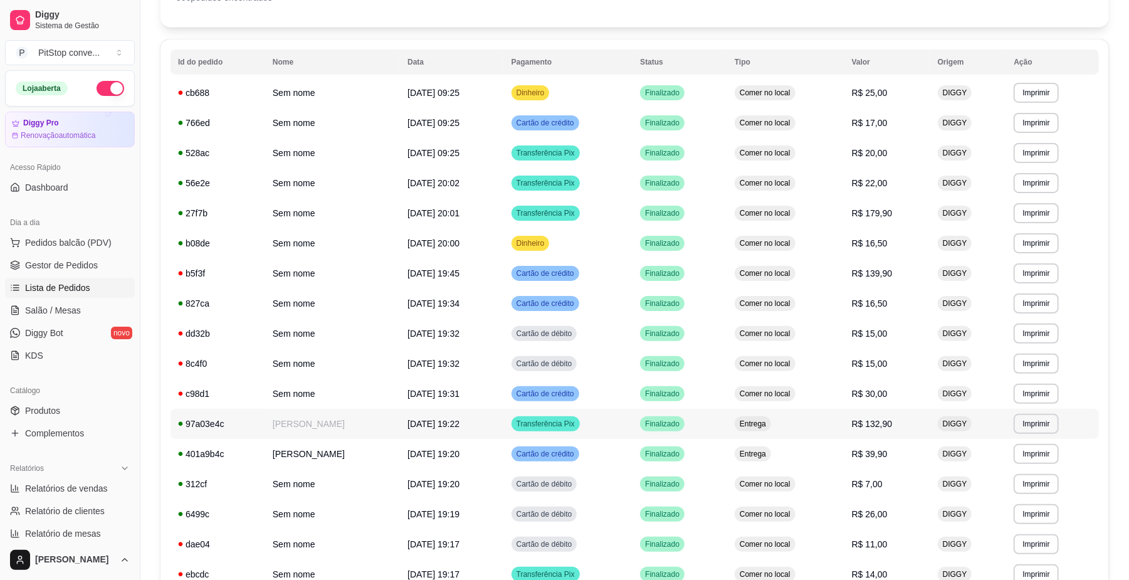
scroll to position [0, 0]
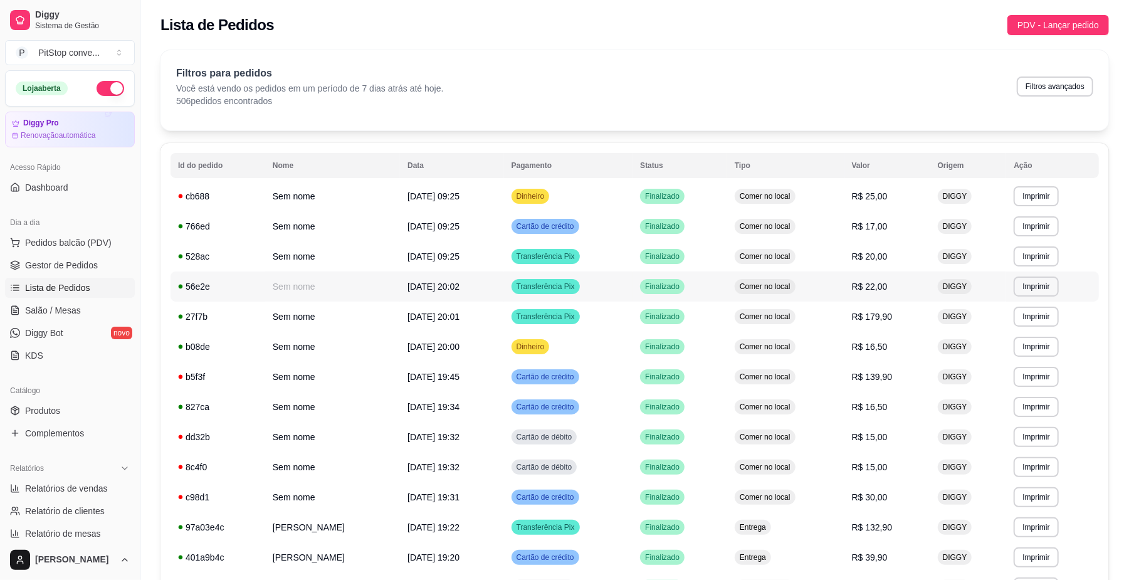
click at [504, 280] on td "[DATE] 20:02" at bounding box center [452, 286] width 104 height 30
click at [382, 314] on td "Sem nome" at bounding box center [332, 317] width 135 height 30
click at [342, 387] on td "Sem nome" at bounding box center [332, 377] width 135 height 30
click at [352, 410] on td "Sem nome" at bounding box center [332, 407] width 135 height 30
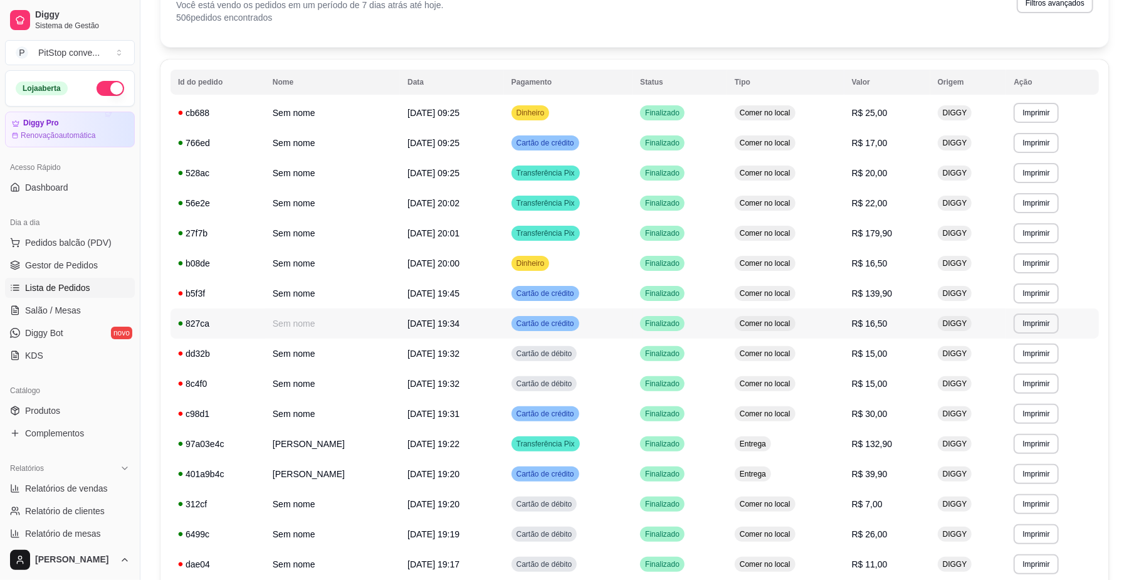
click at [504, 331] on td "[DATE] 19:34" at bounding box center [452, 323] width 104 height 30
click at [582, 352] on td "Cartão de débito" at bounding box center [568, 354] width 129 height 30
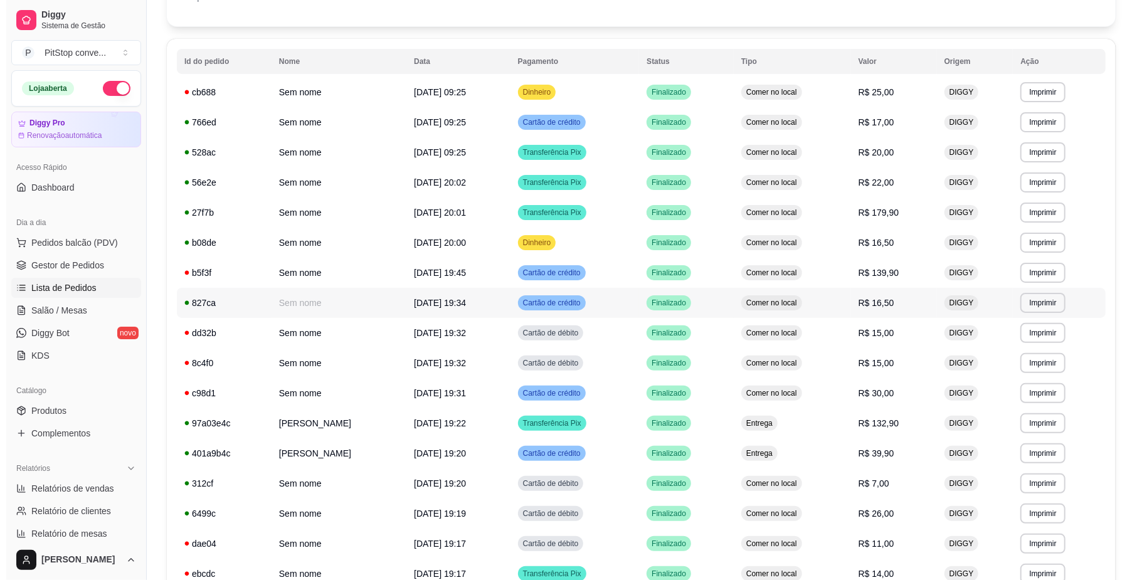
scroll to position [167, 0]
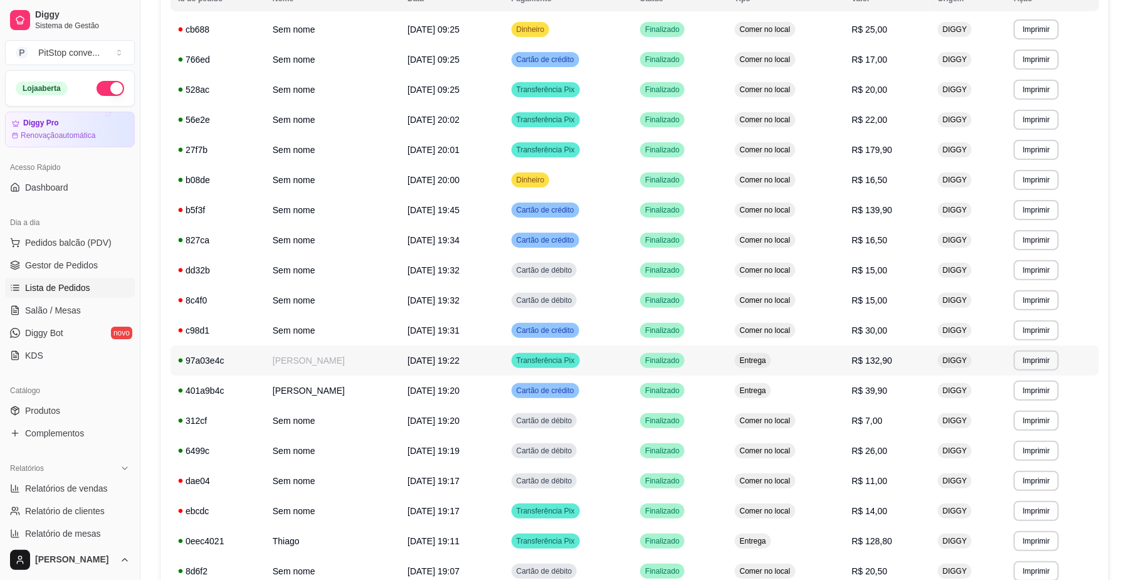
click at [682, 362] on span "Finalizado" at bounding box center [663, 361] width 40 height 10
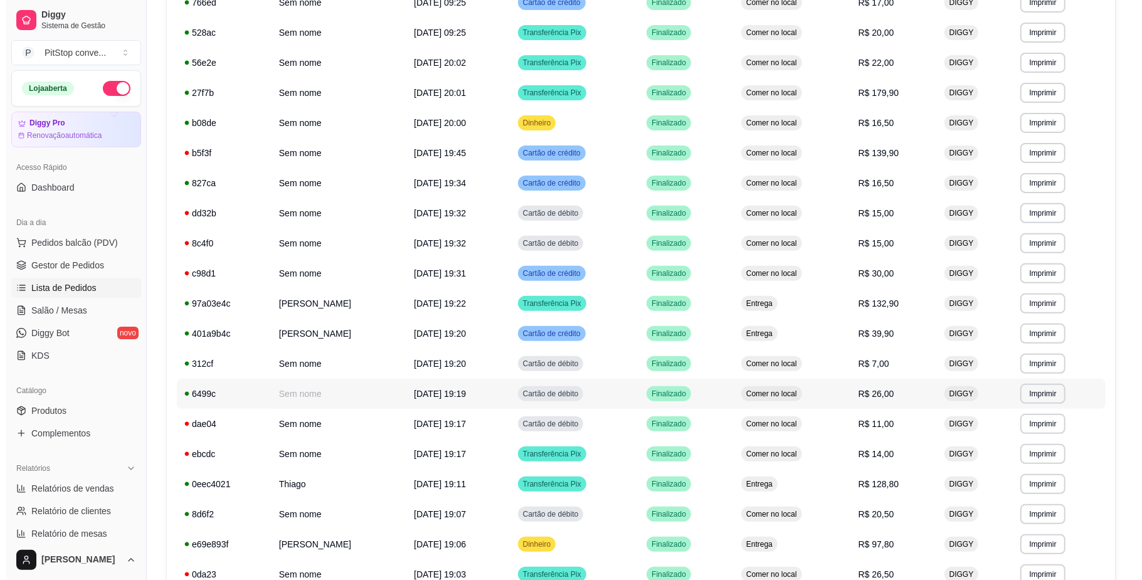
scroll to position [251, 0]
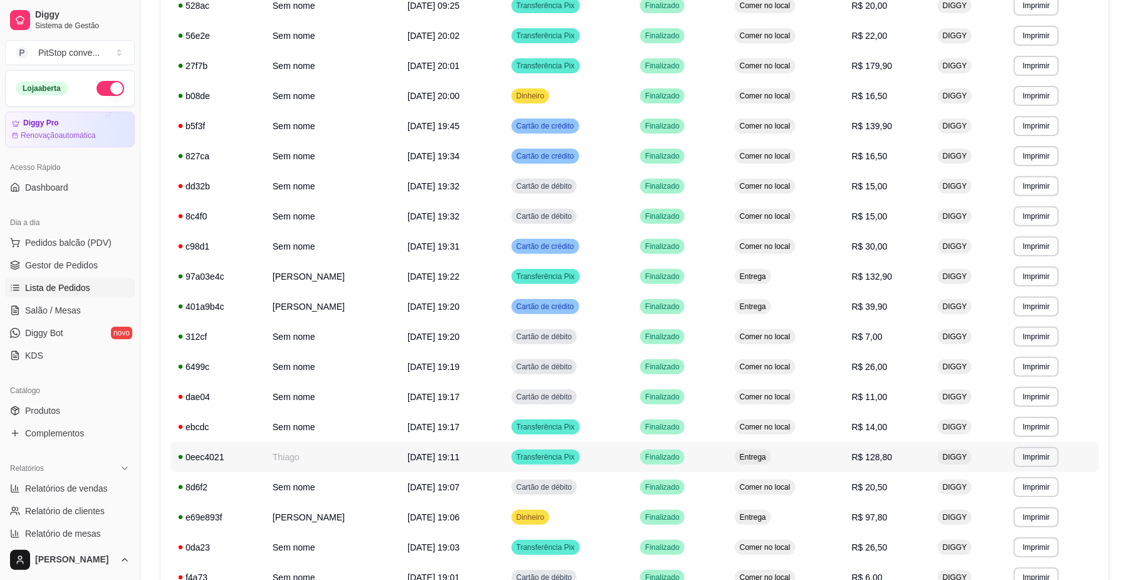
click at [769, 455] on span "Entrega" at bounding box center [752, 457] width 31 height 10
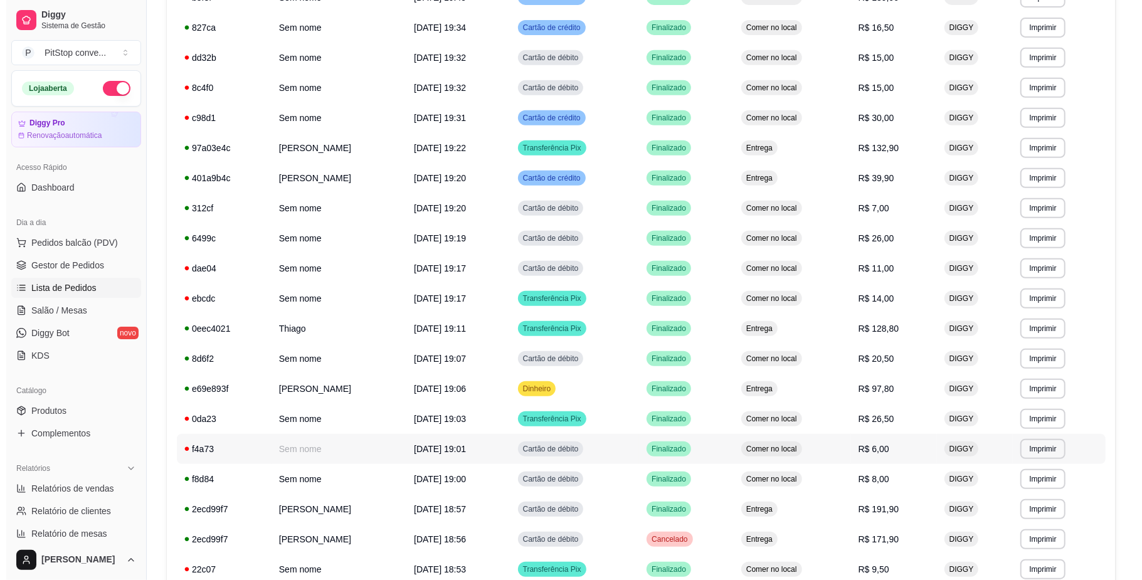
scroll to position [418, 0]
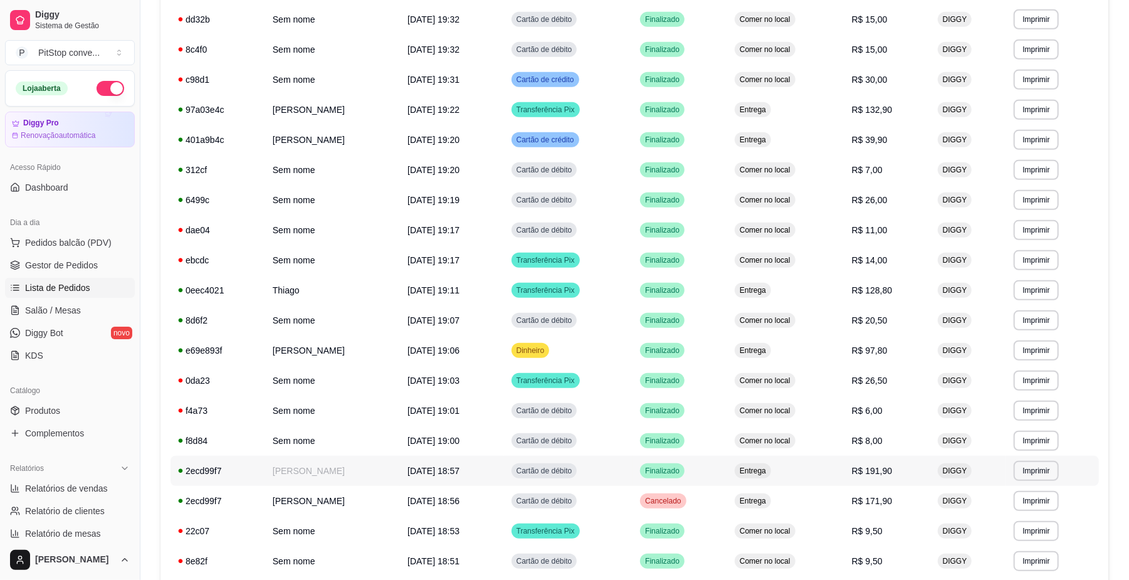
click at [821, 477] on td "Entrega" at bounding box center [785, 471] width 117 height 30
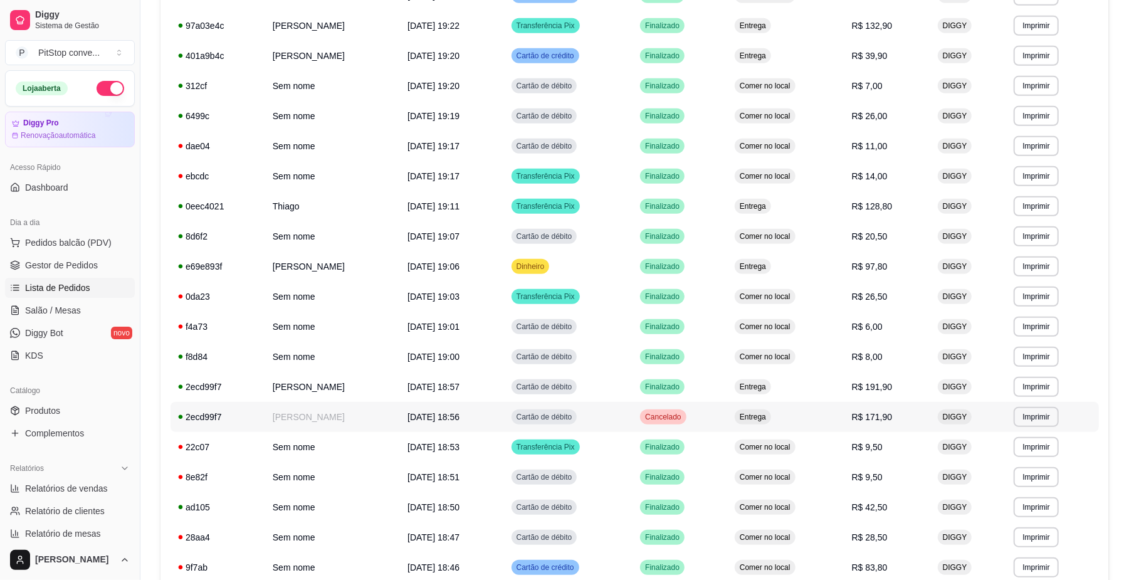
click at [769, 418] on span "Entrega" at bounding box center [752, 417] width 31 height 10
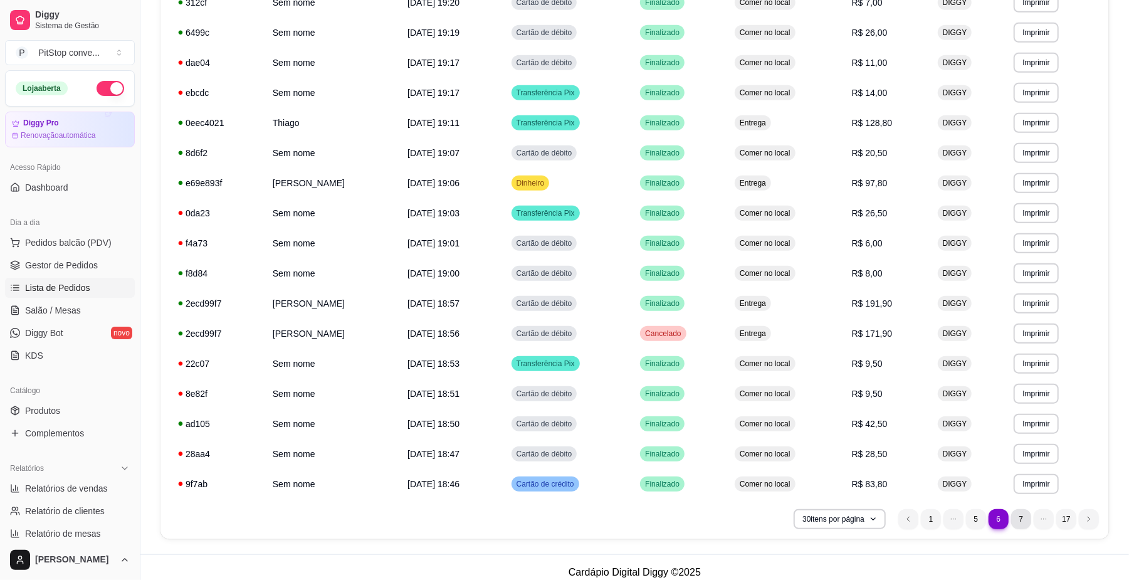
click at [1021, 515] on li "7" at bounding box center [1021, 519] width 20 height 20
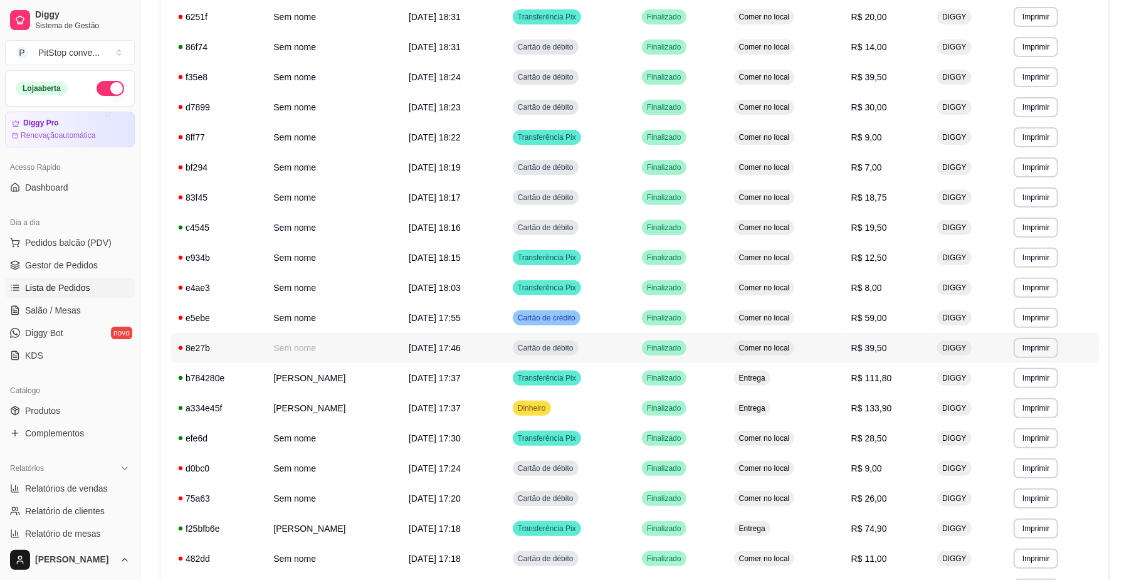
scroll to position [334, 0]
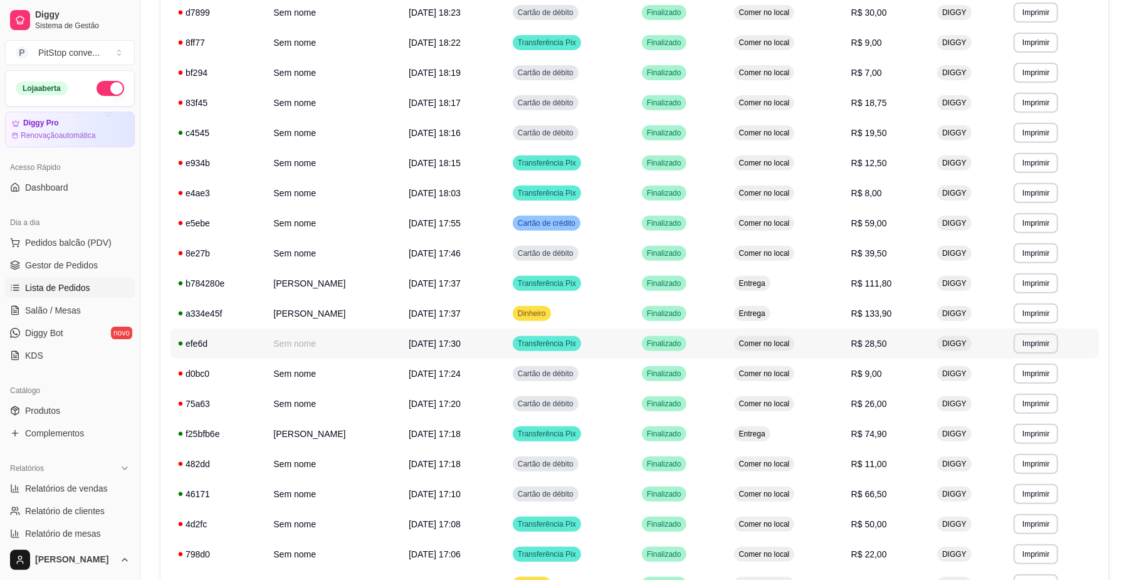
click at [795, 346] on div "Comer no local" at bounding box center [764, 343] width 61 height 15
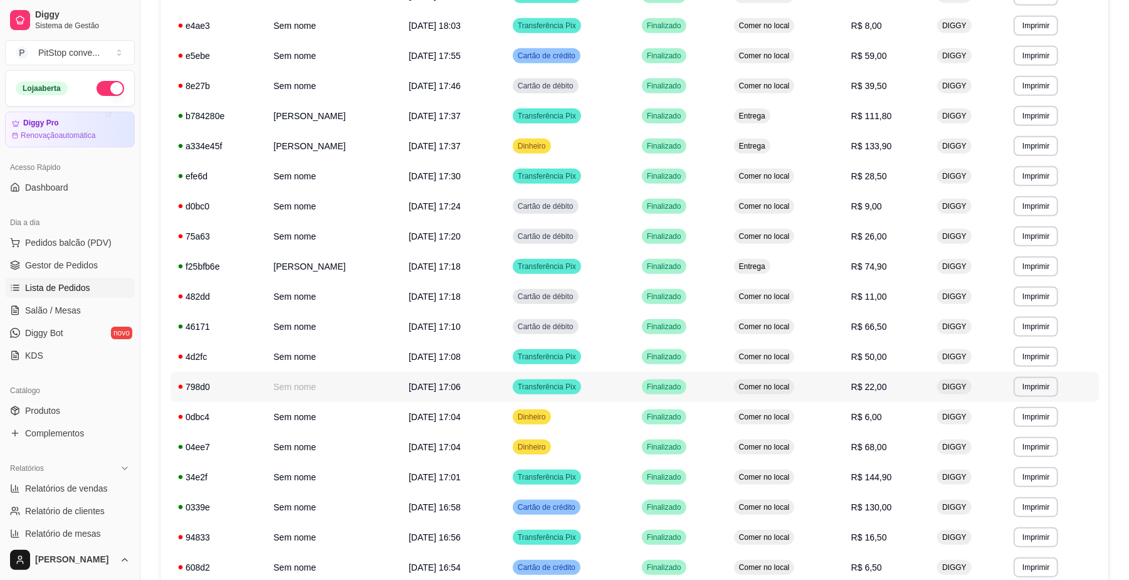
scroll to position [585, 0]
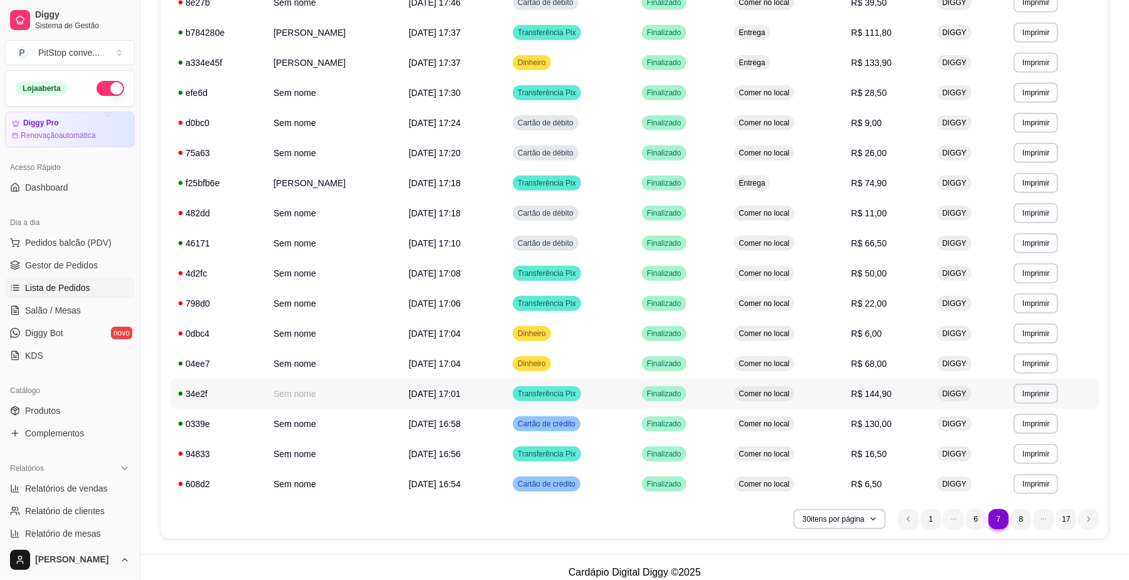
click at [840, 394] on td "Comer no local" at bounding box center [785, 394] width 117 height 30
click at [785, 409] on td "Comer no local" at bounding box center [785, 424] width 117 height 30
click at [793, 424] on span "Comer no local" at bounding box center [765, 424] width 56 height 10
click at [1017, 517] on li "8" at bounding box center [1020, 518] width 19 height 19
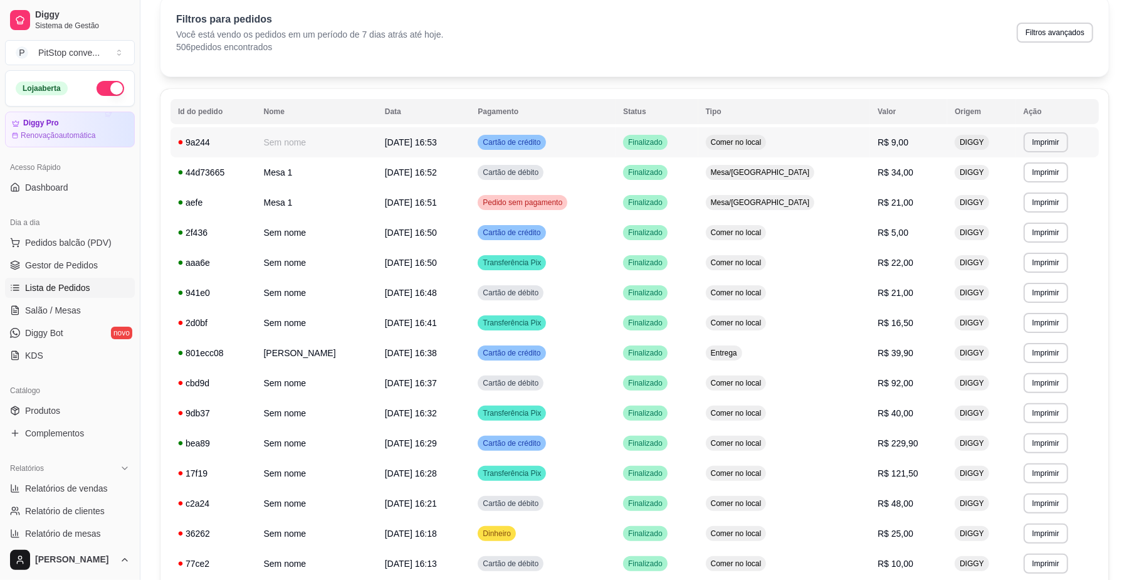
scroll to position [83, 0]
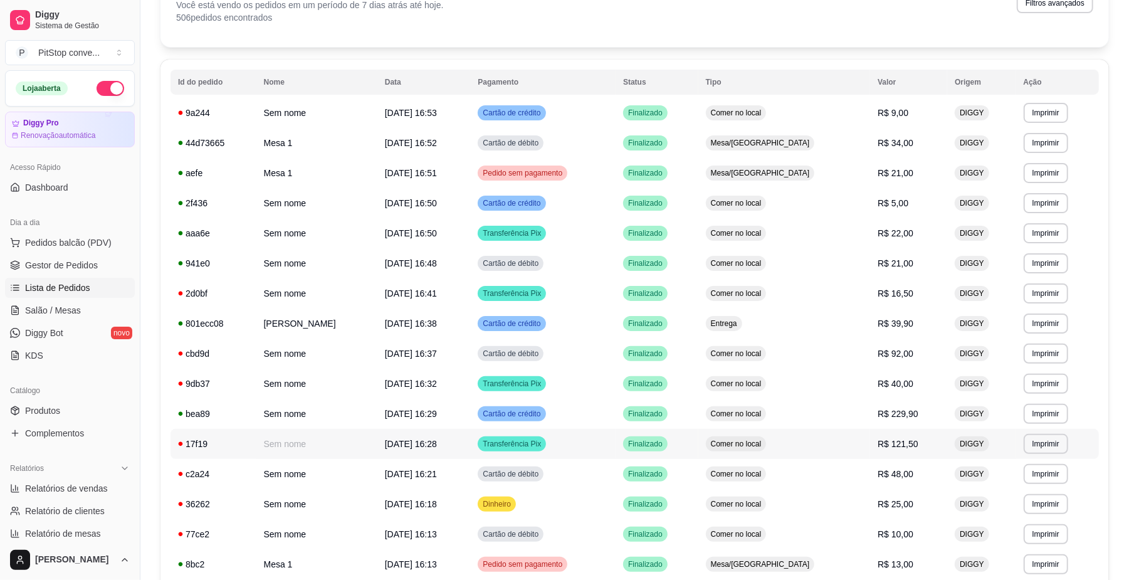
click at [698, 432] on td "Finalizado" at bounding box center [657, 444] width 83 height 30
click at [756, 422] on td "Comer no local" at bounding box center [784, 414] width 172 height 30
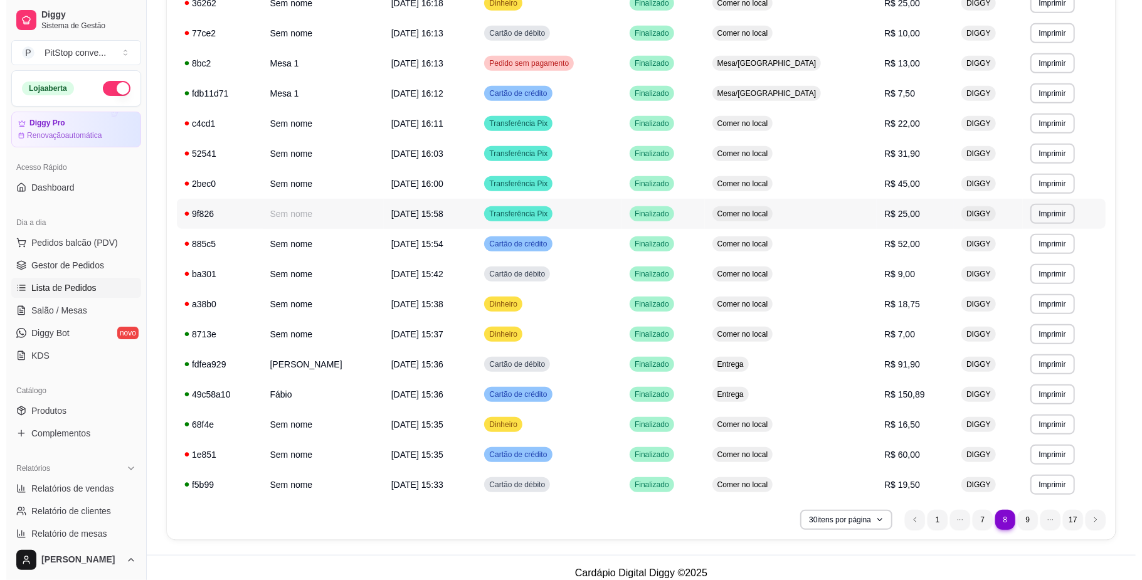
scroll to position [585, 0]
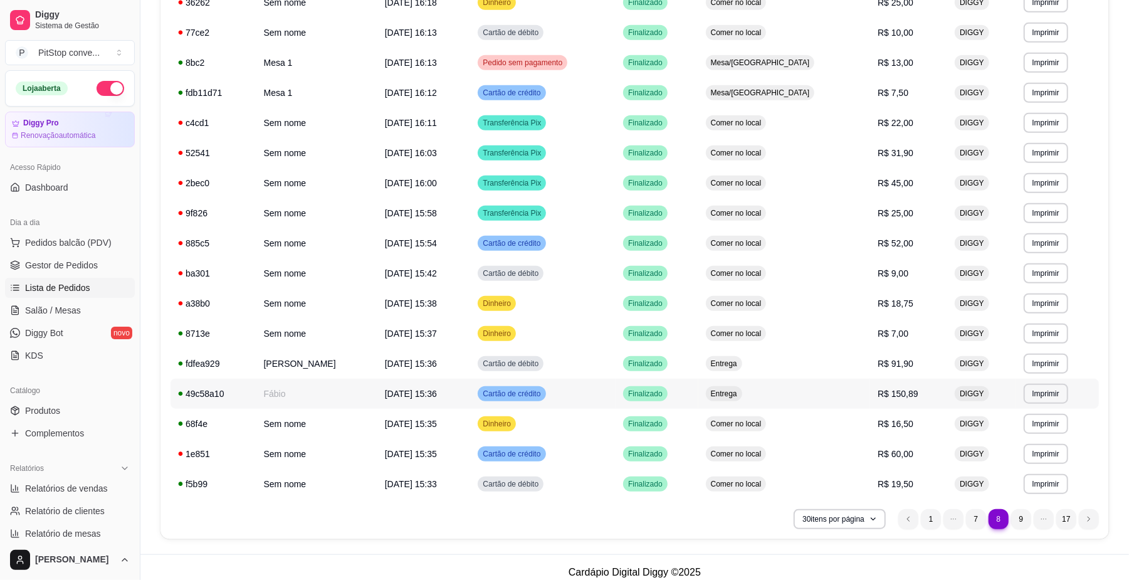
click at [798, 392] on td "Entrega" at bounding box center [784, 394] width 172 height 30
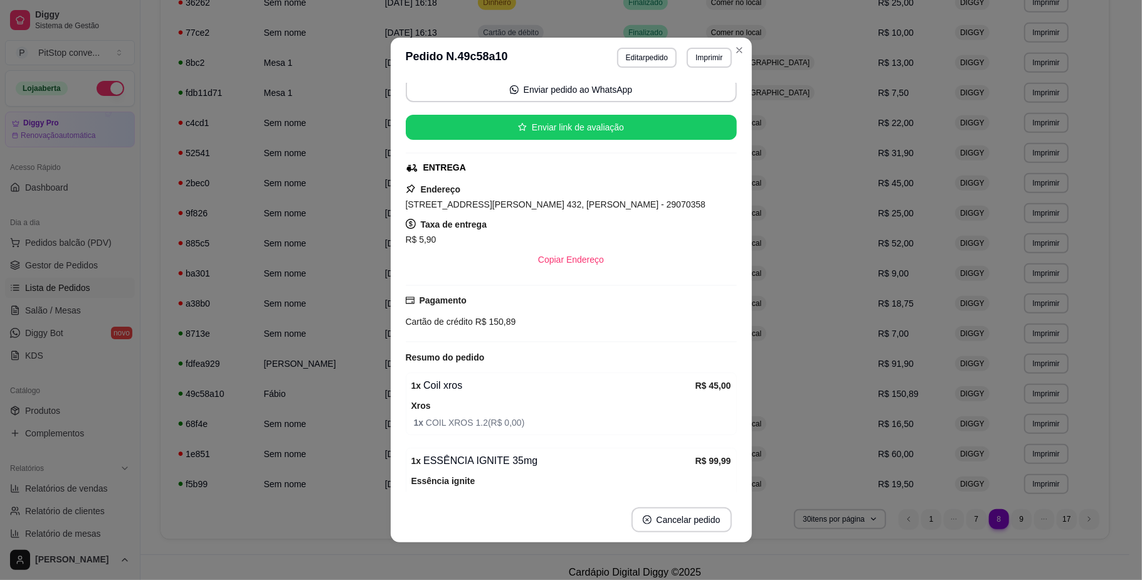
scroll to position [167, 0]
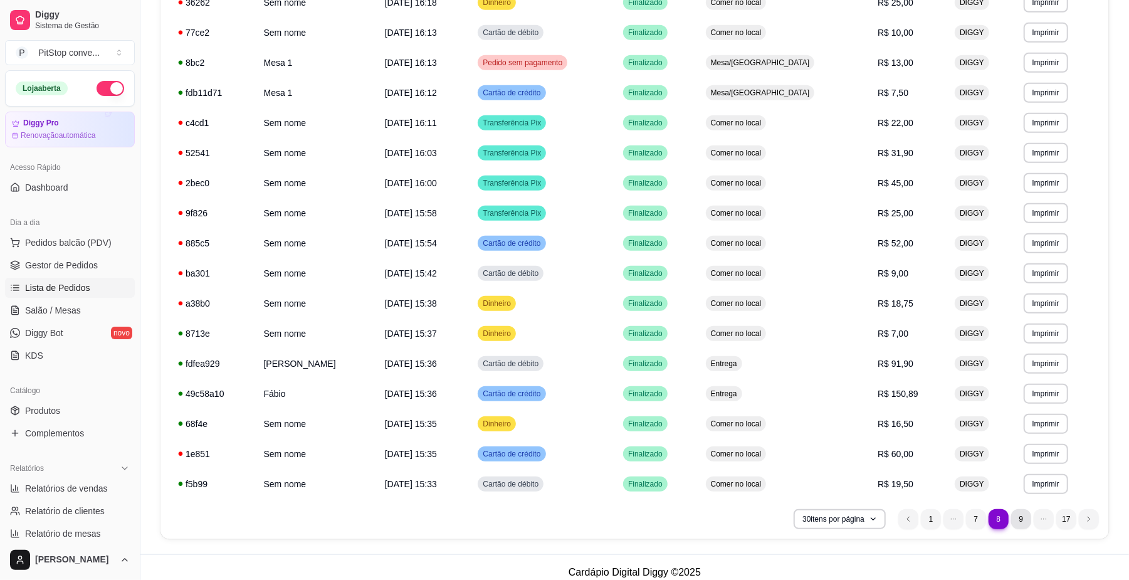
click at [1014, 517] on li "9" at bounding box center [1021, 519] width 20 height 20
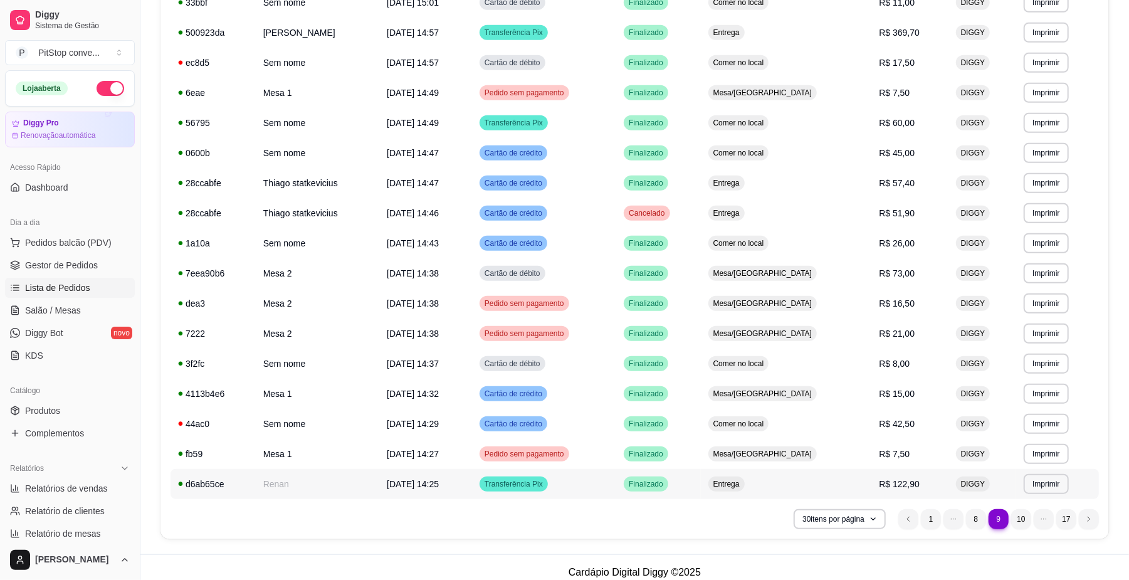
click at [742, 484] on span "Entrega" at bounding box center [726, 484] width 31 height 10
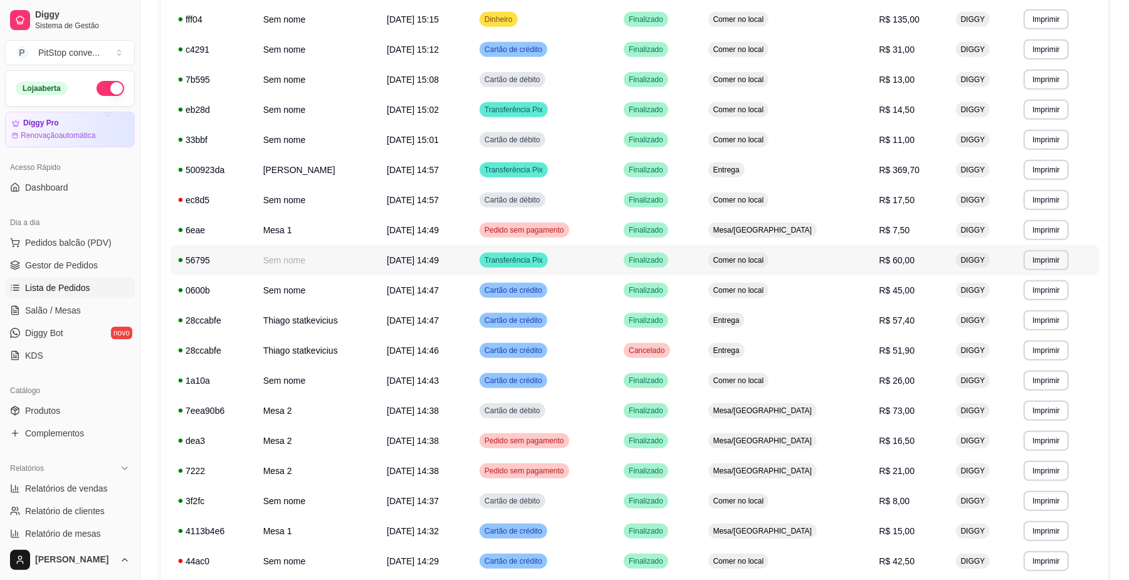
scroll to position [418, 0]
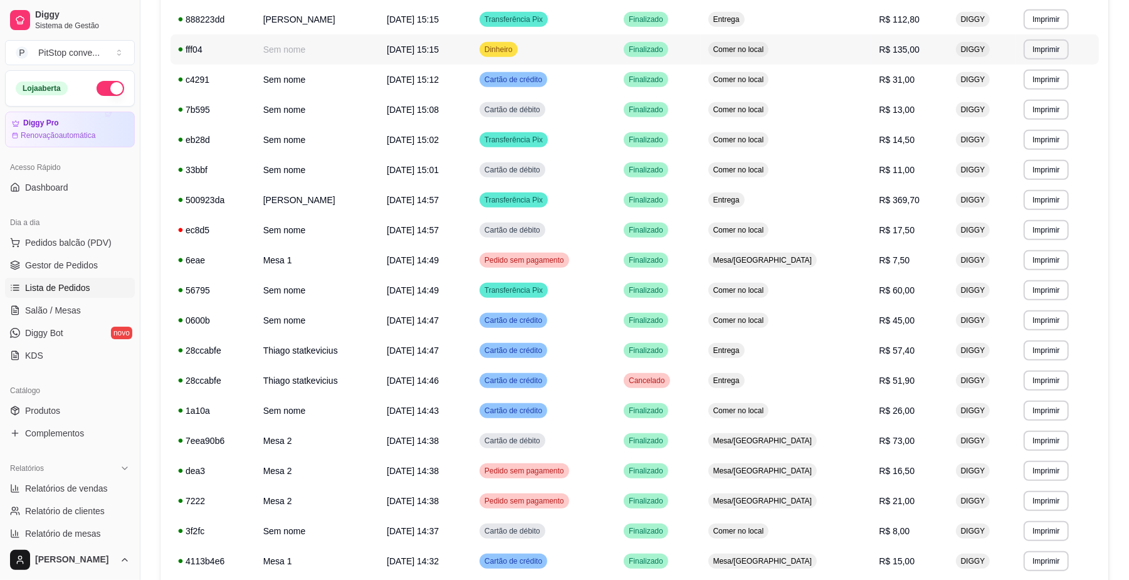
click at [821, 59] on td "Comer no local" at bounding box center [786, 49] width 171 height 30
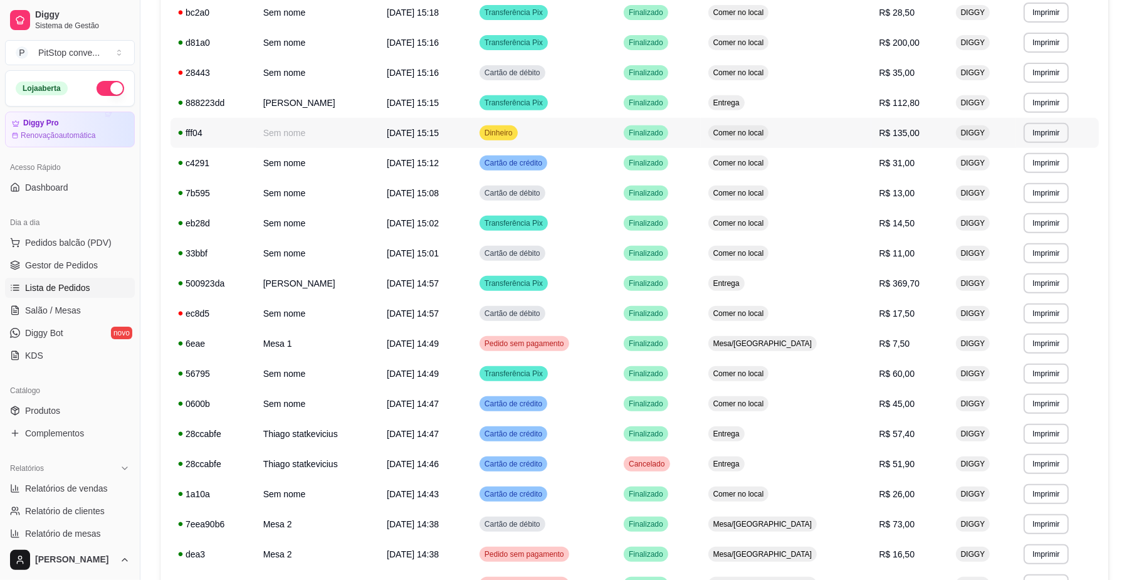
click at [775, 142] on td "Comer no local" at bounding box center [786, 133] width 171 height 30
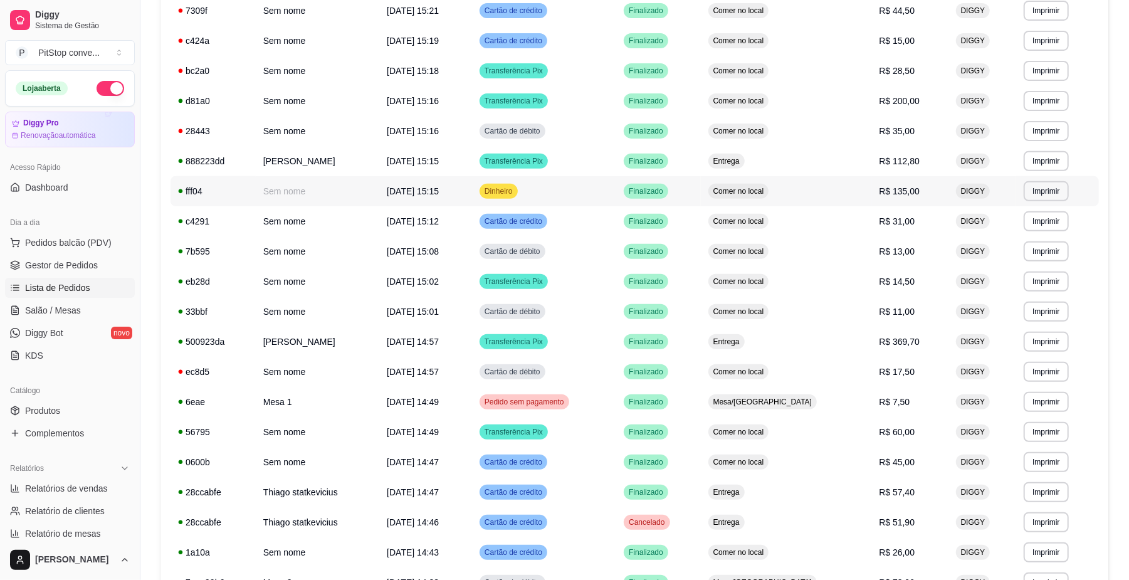
scroll to position [251, 0]
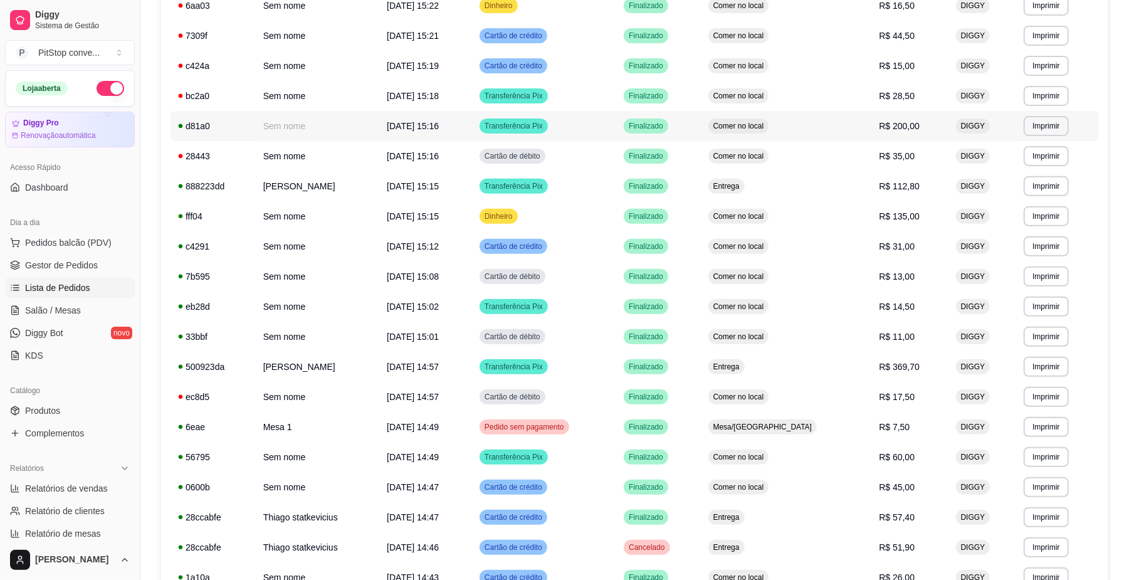
click at [767, 131] on span "Comer no local" at bounding box center [739, 126] width 56 height 10
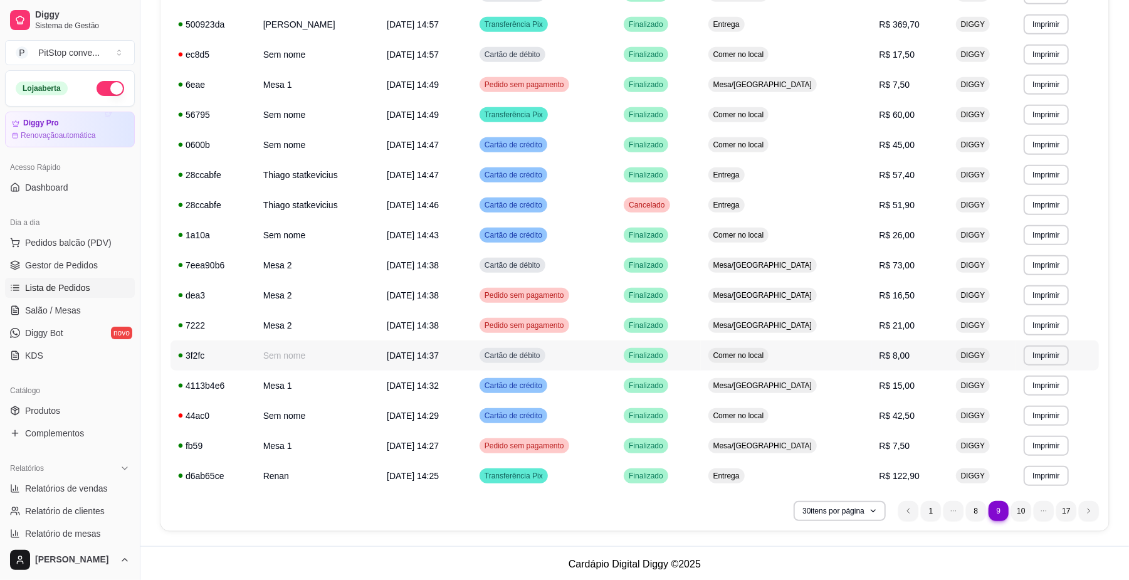
scroll to position [595, 0]
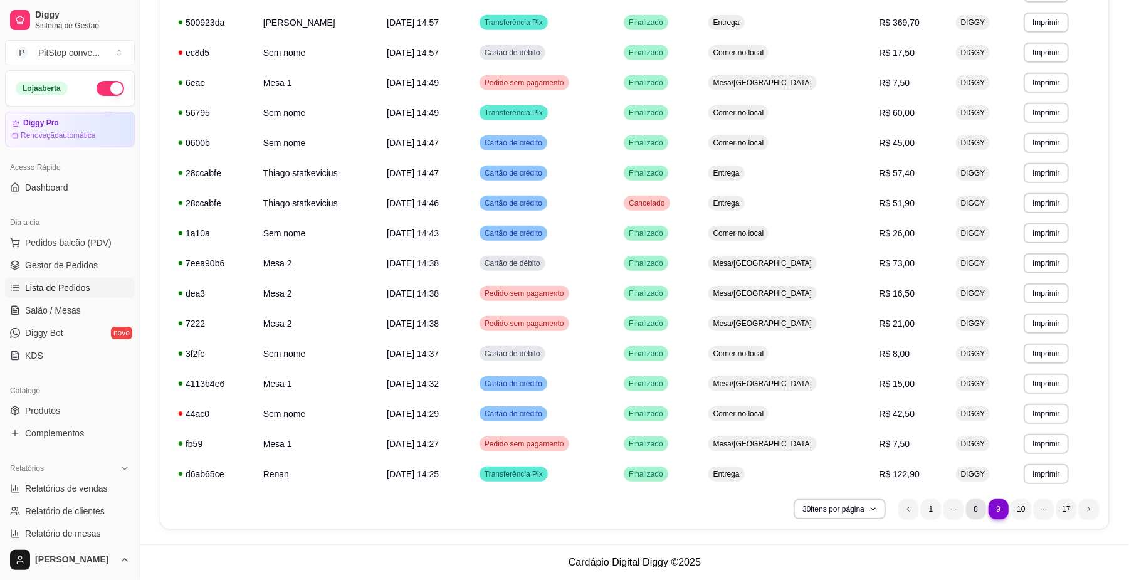
click at [976, 504] on li "8" at bounding box center [976, 509] width 20 height 20
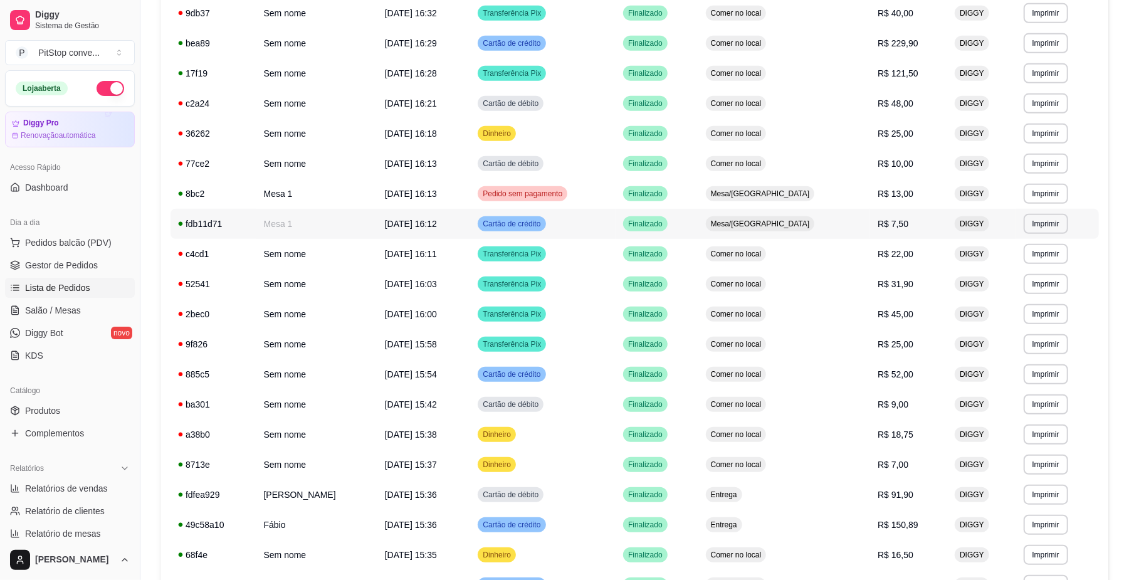
scroll to position [428, 0]
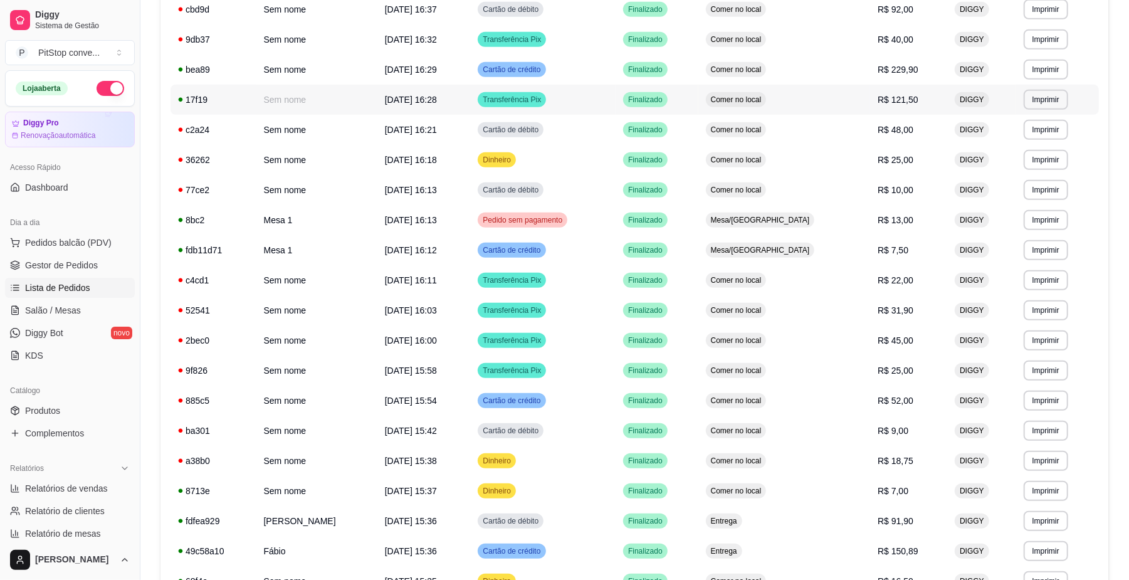
click at [698, 104] on td "Finalizado" at bounding box center [657, 100] width 83 height 30
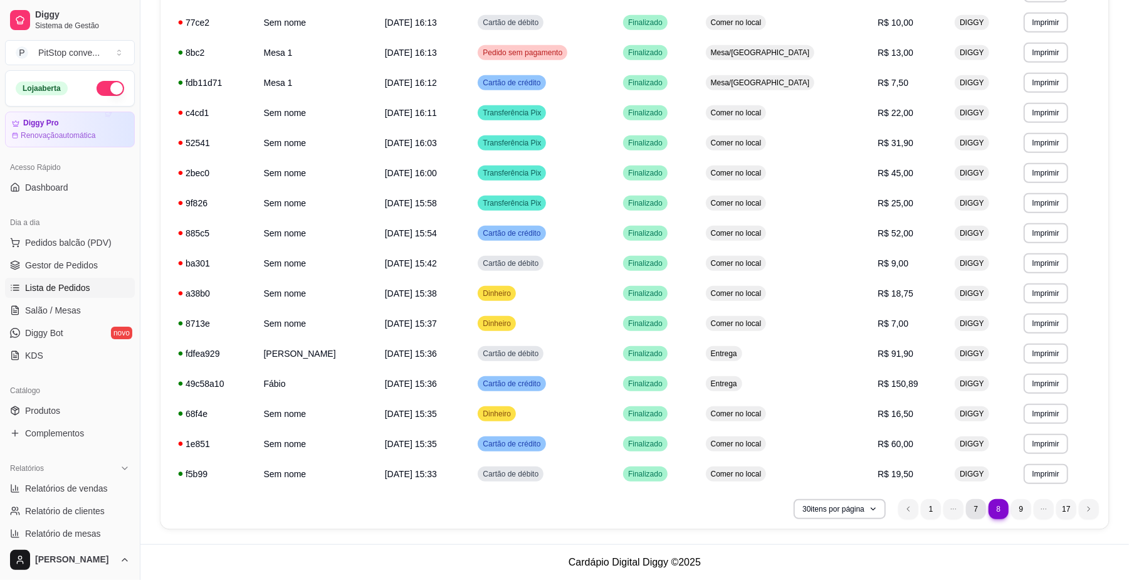
click at [973, 500] on li "7" at bounding box center [976, 509] width 20 height 20
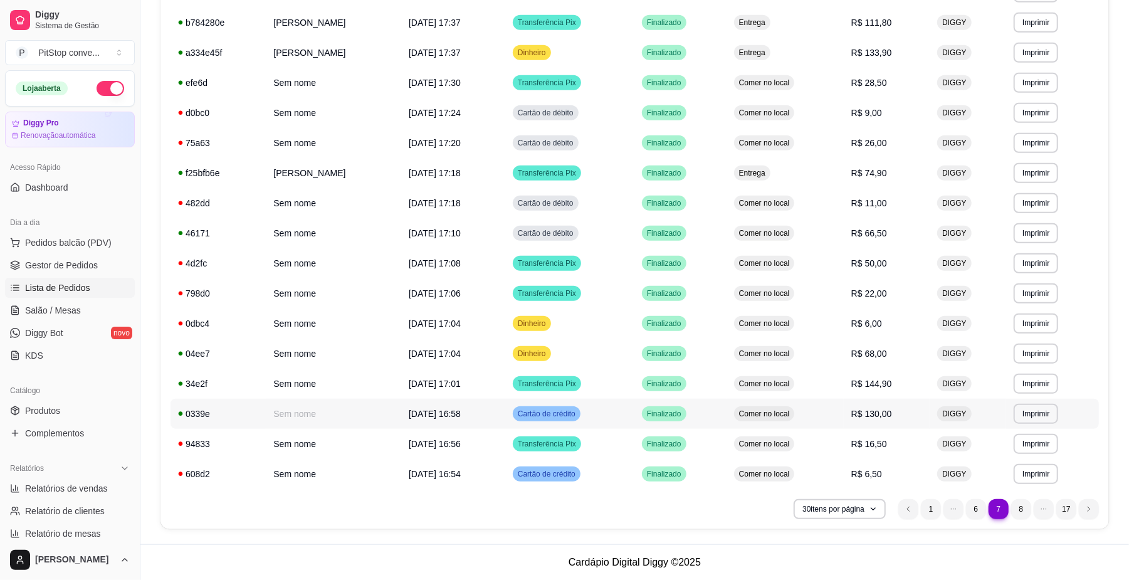
click at [781, 414] on div "Comer no local" at bounding box center [764, 413] width 61 height 15
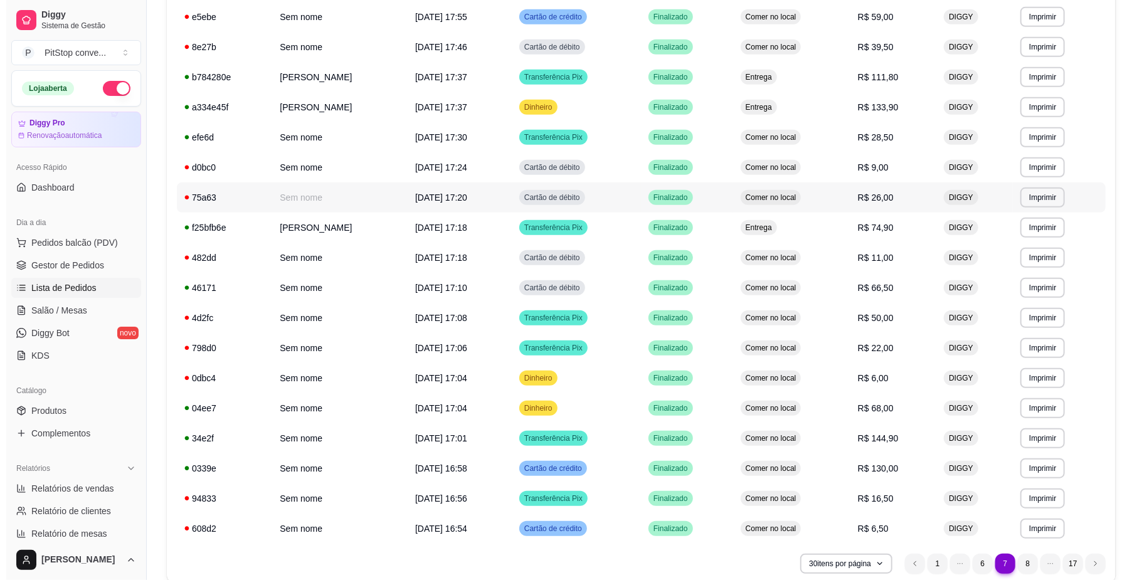
scroll to position [512, 0]
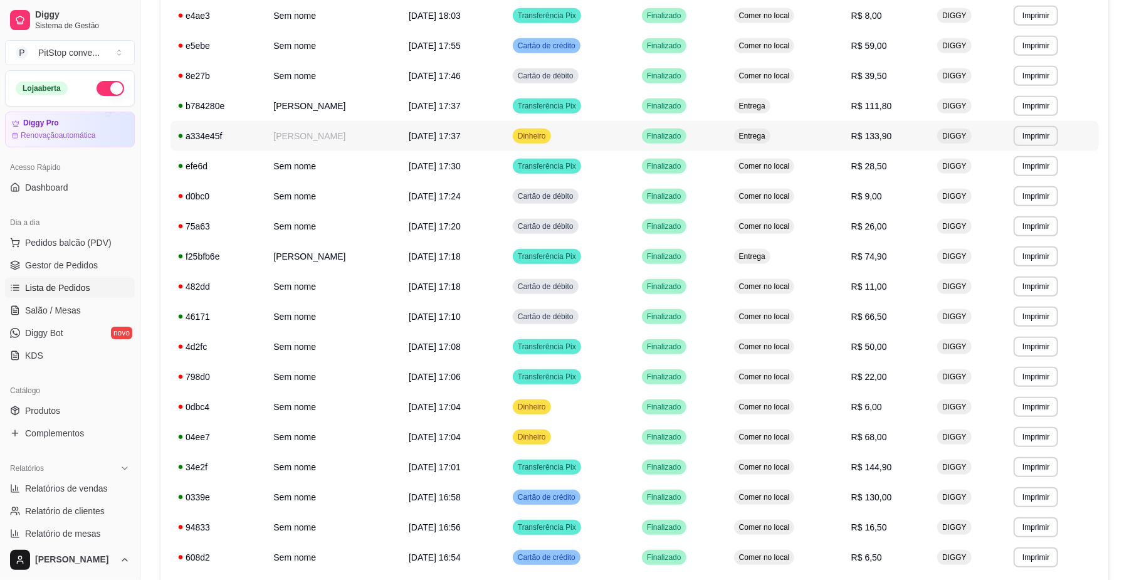
click at [823, 137] on td "Entrega" at bounding box center [785, 136] width 117 height 30
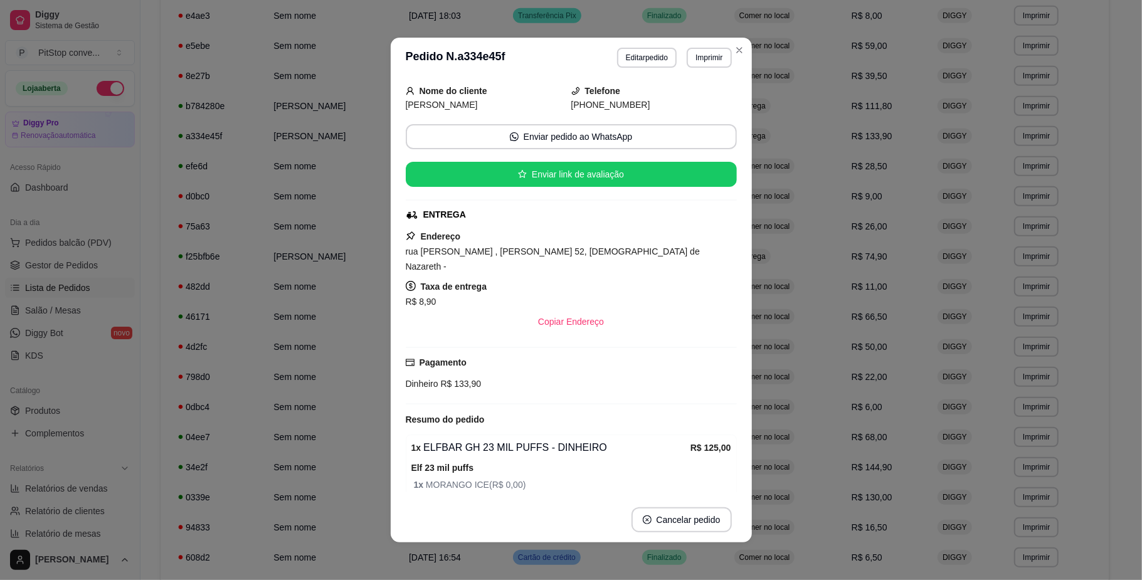
scroll to position [91, 0]
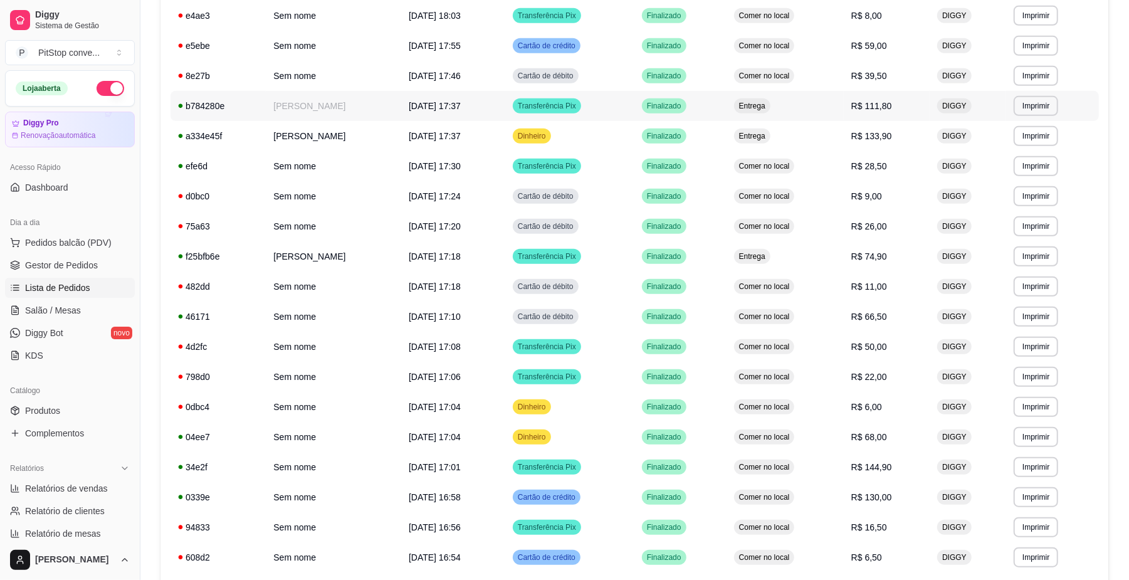
click at [811, 113] on td "Entrega" at bounding box center [785, 106] width 117 height 30
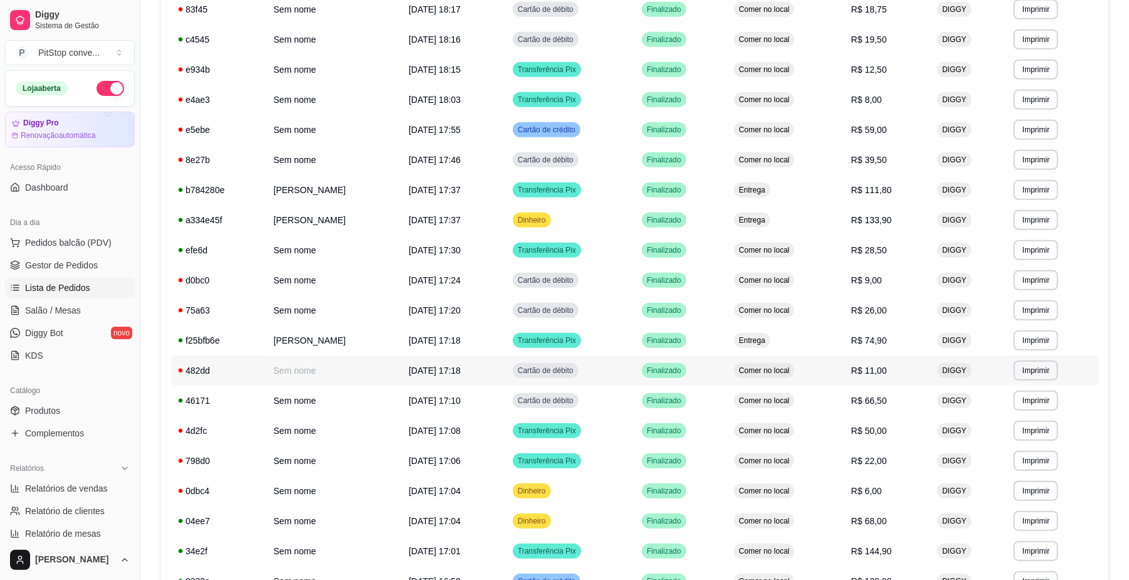
scroll to position [595, 0]
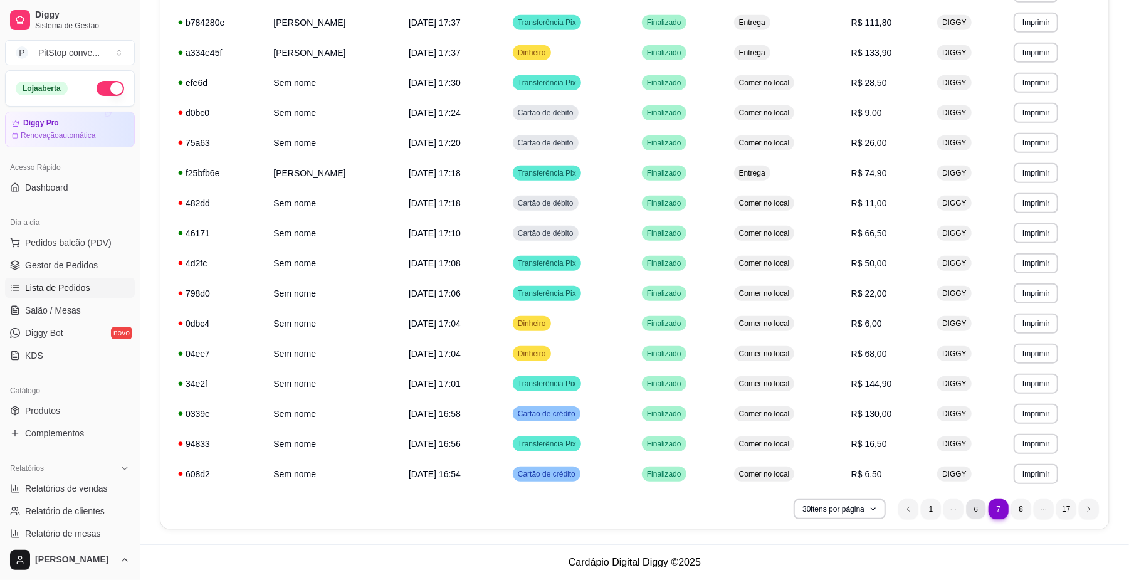
click at [974, 505] on li "6" at bounding box center [975, 508] width 19 height 19
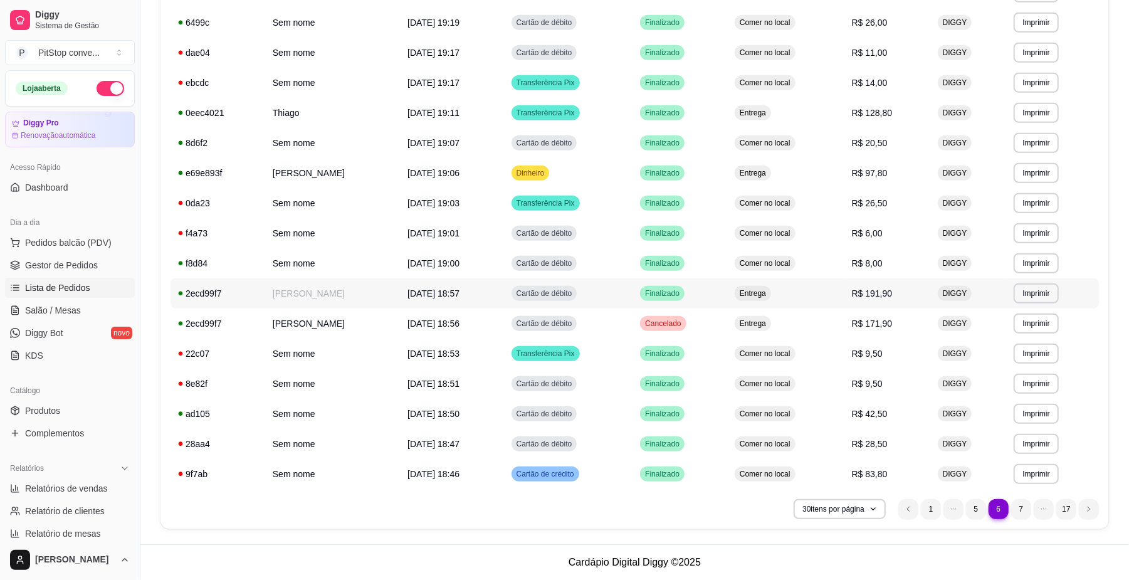
click at [831, 294] on td "Entrega" at bounding box center [785, 293] width 117 height 30
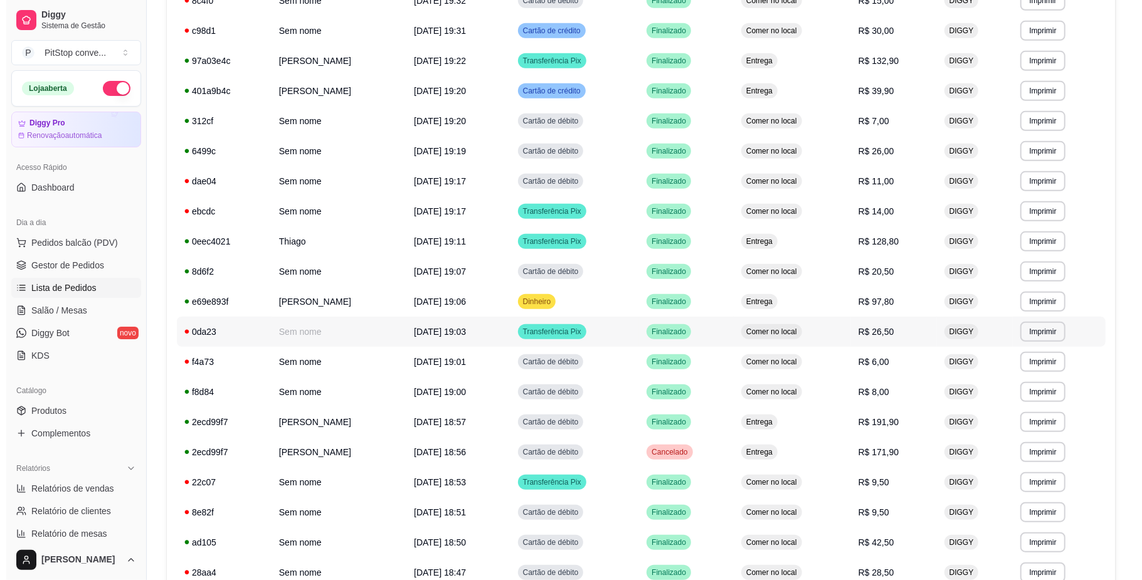
scroll to position [428, 0]
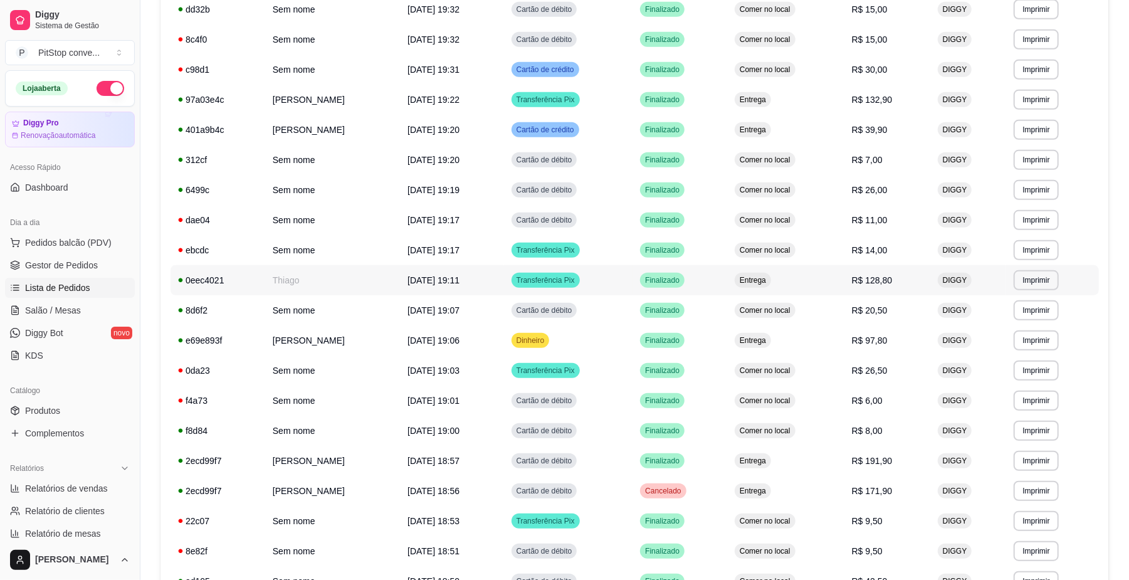
click at [841, 271] on td "Entrega" at bounding box center [785, 280] width 117 height 30
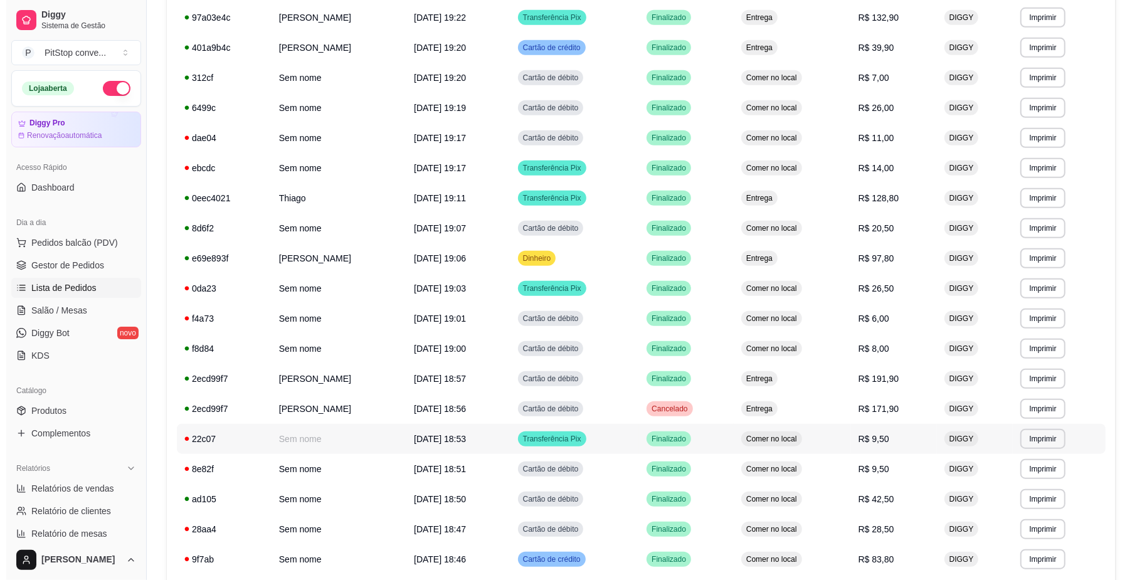
scroll to position [595, 0]
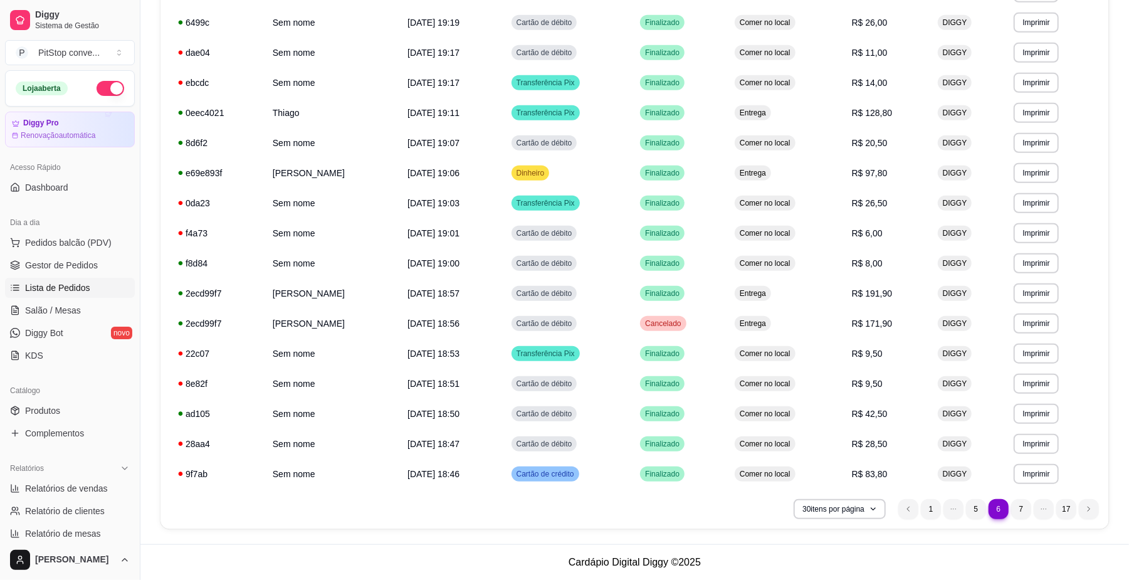
click at [967, 509] on li "5" at bounding box center [976, 509] width 20 height 20
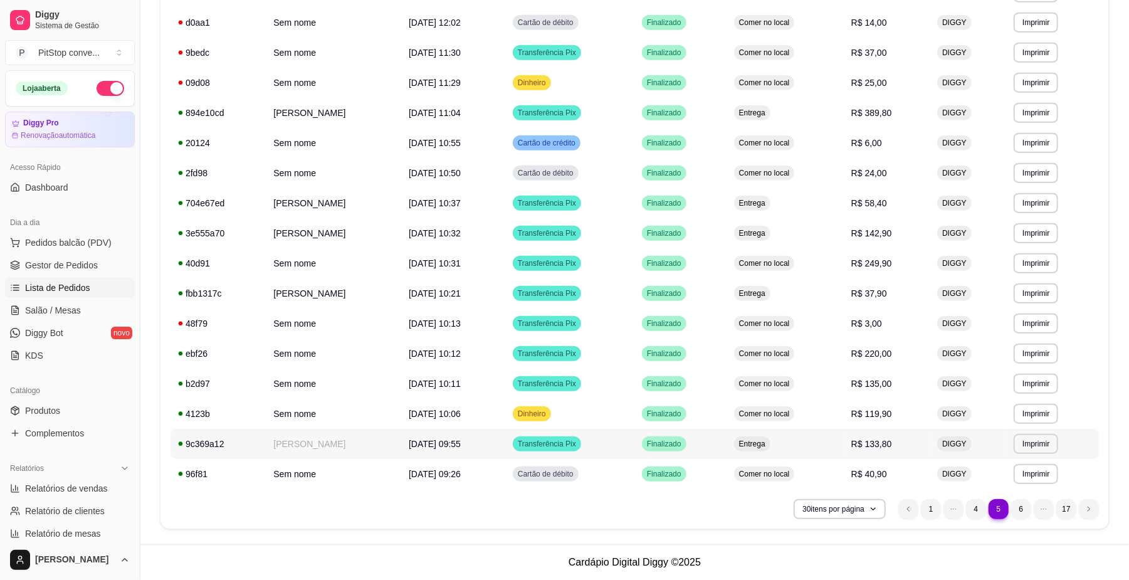
click at [883, 457] on td "R$ 133,80" at bounding box center [887, 444] width 86 height 30
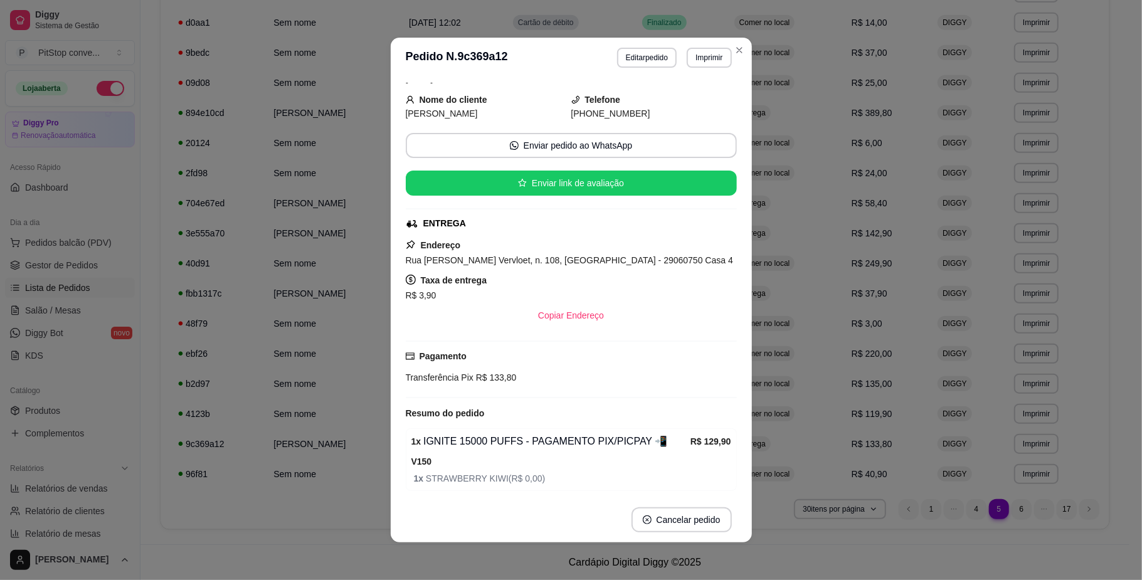
scroll to position [91, 0]
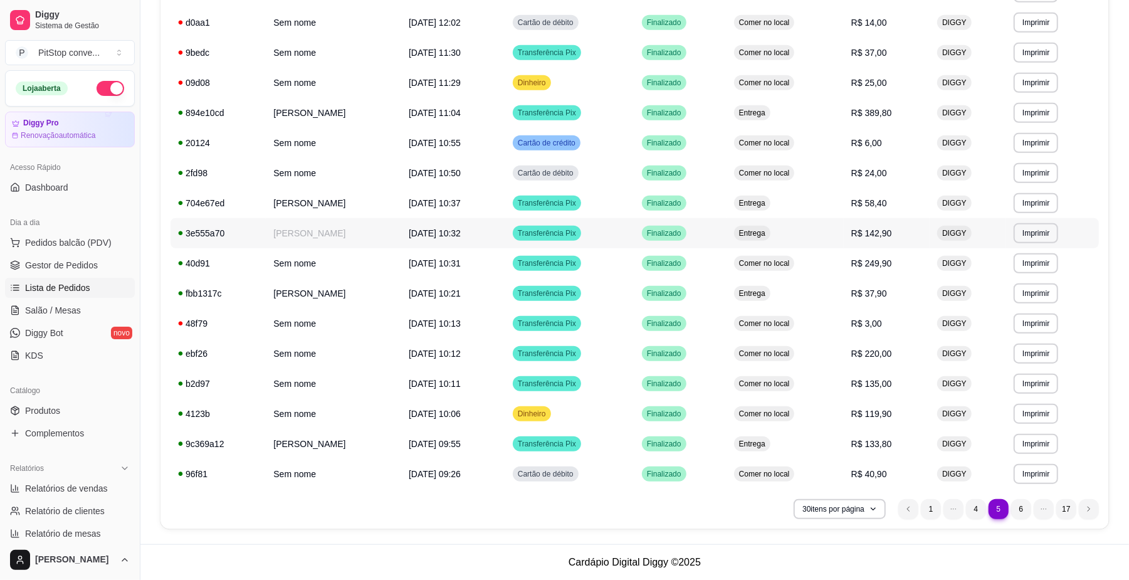
click at [841, 245] on td "Entrega" at bounding box center [785, 233] width 117 height 30
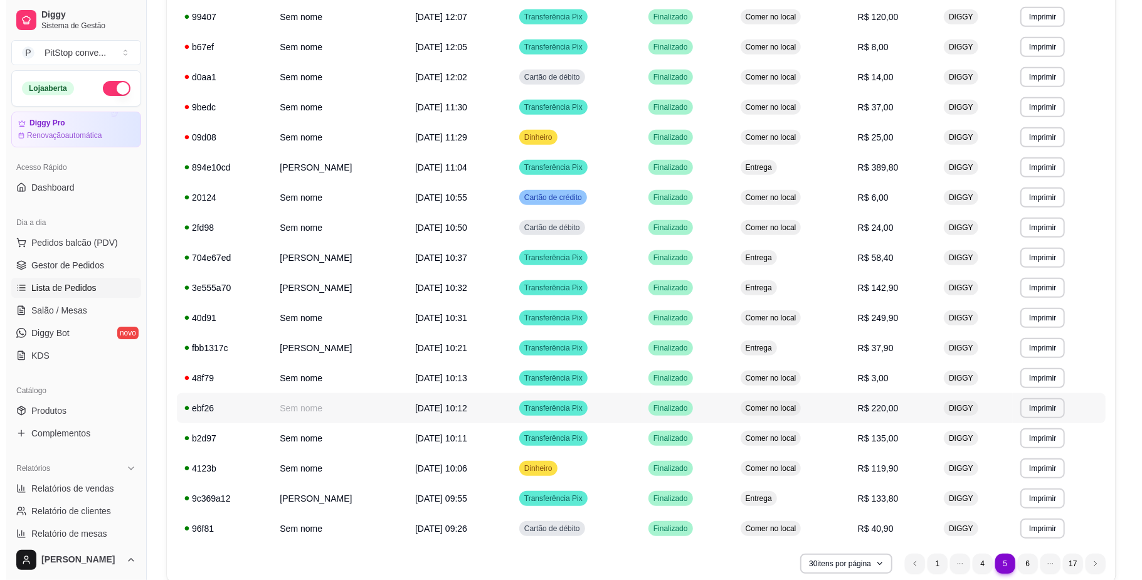
scroll to position [512, 0]
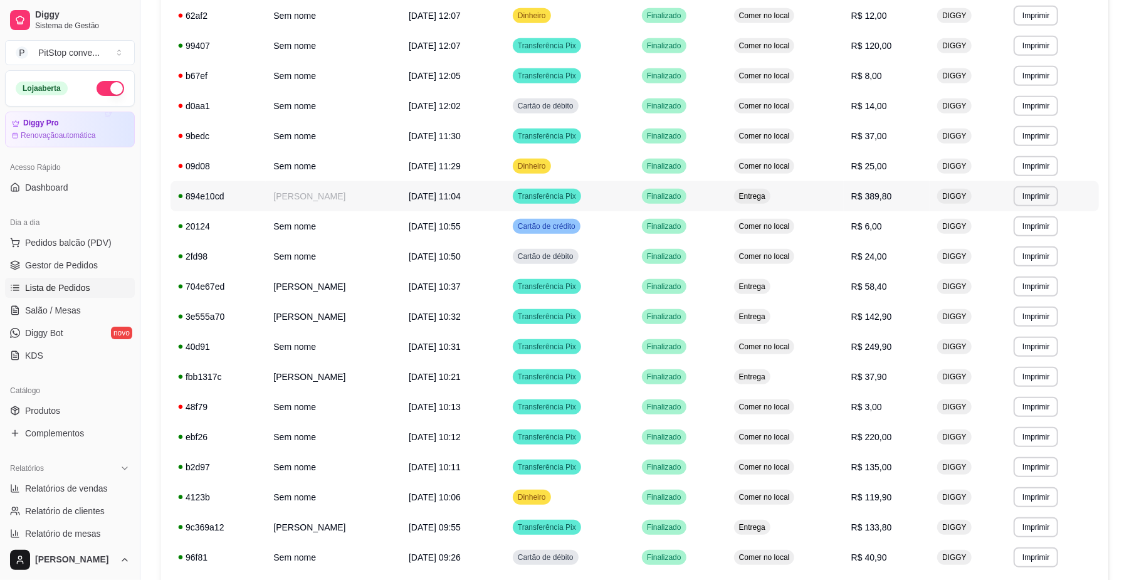
click at [844, 196] on td "Entrega" at bounding box center [785, 196] width 117 height 30
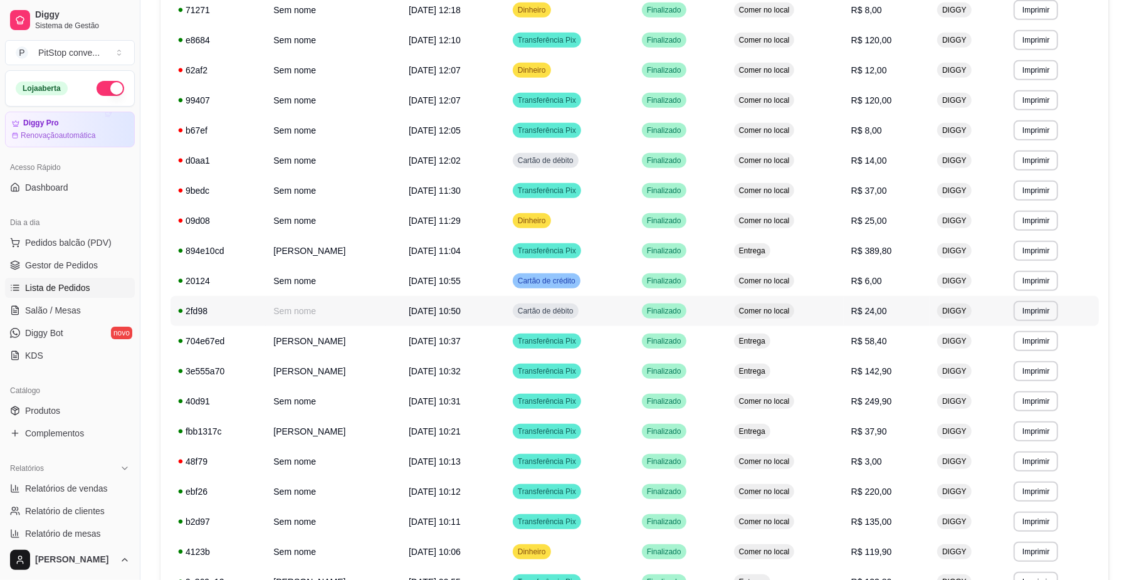
scroll to position [428, 0]
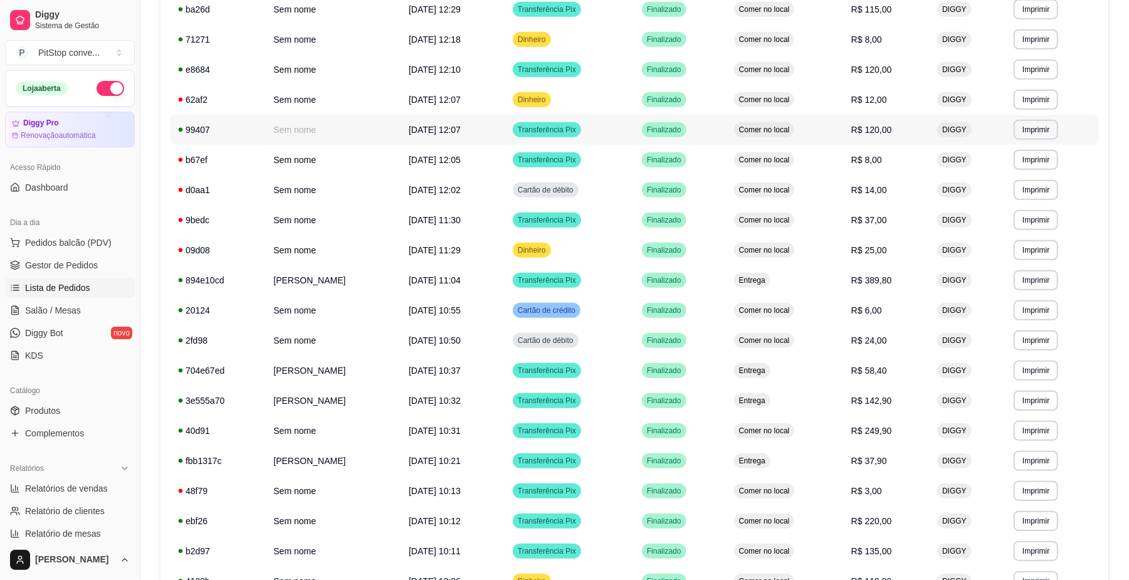
click at [795, 136] on div "Comer no local" at bounding box center [764, 129] width 61 height 15
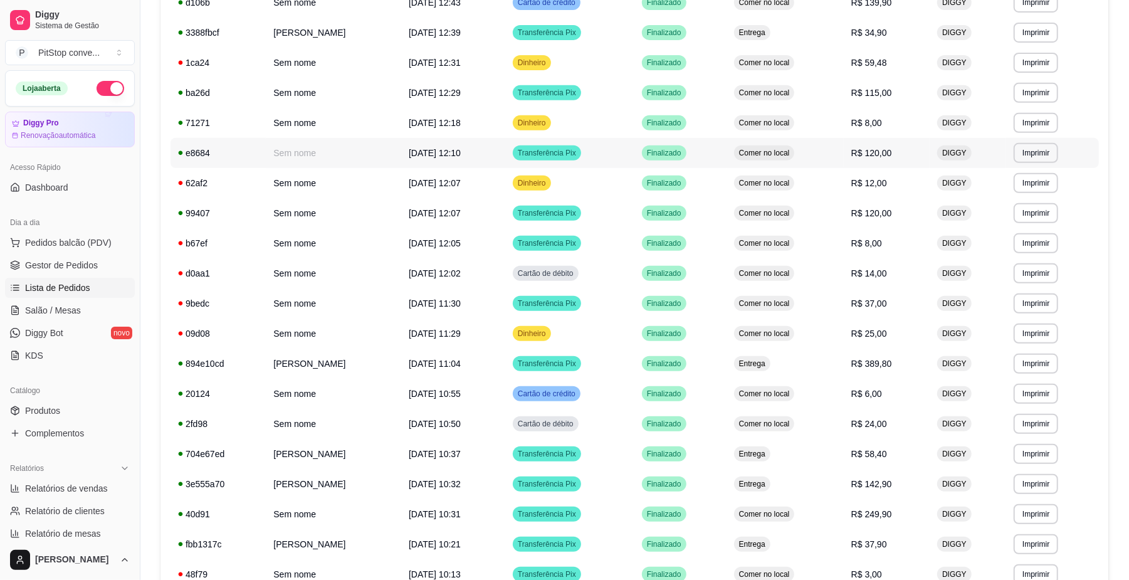
click at [803, 161] on td "Comer no local" at bounding box center [785, 153] width 117 height 30
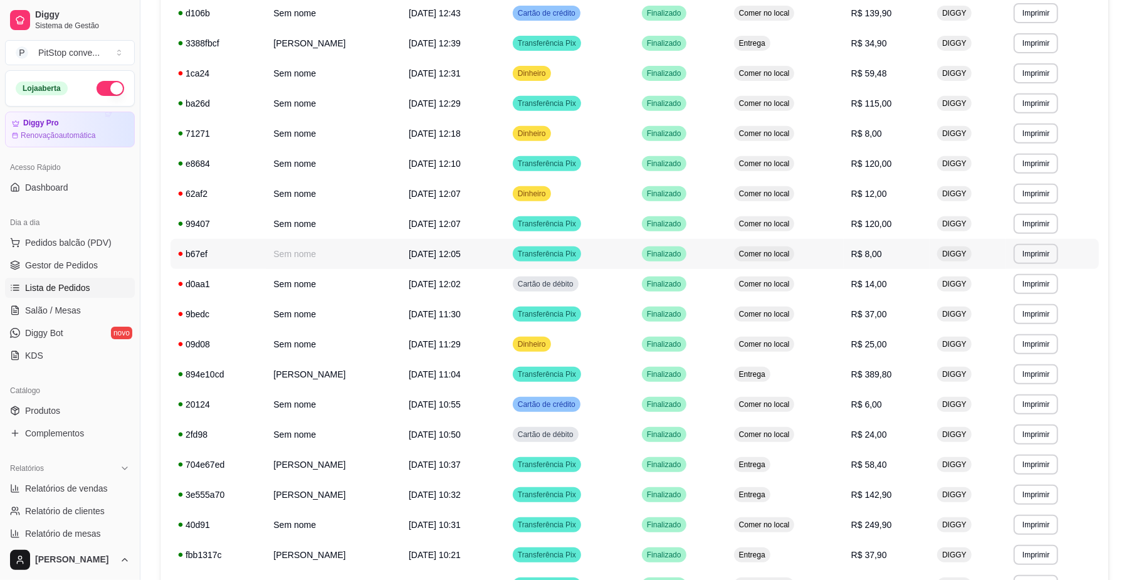
scroll to position [261, 0]
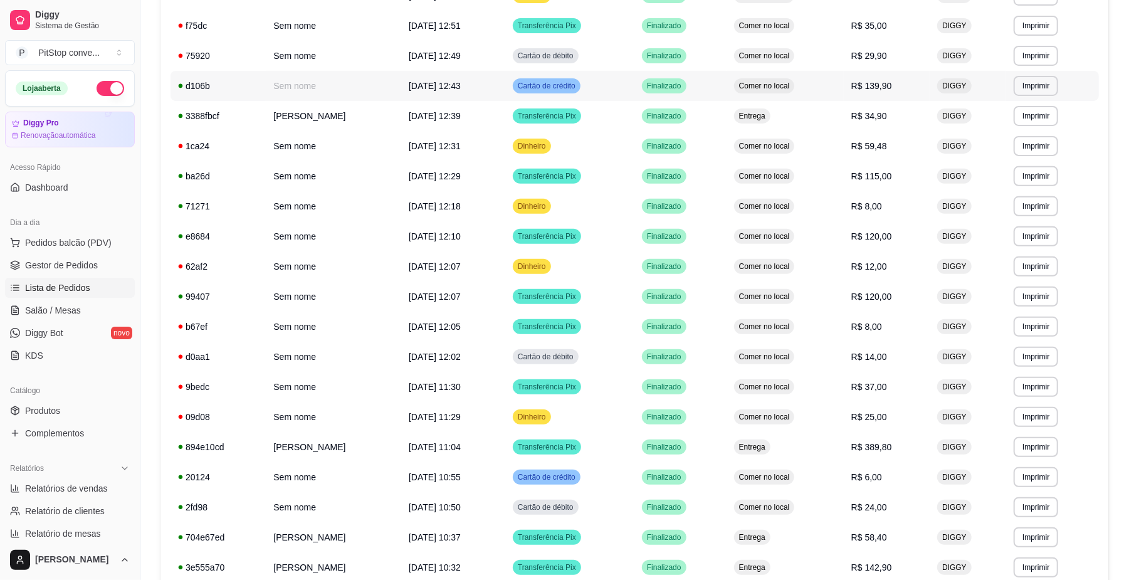
click at [844, 88] on td "Comer no local" at bounding box center [785, 86] width 117 height 30
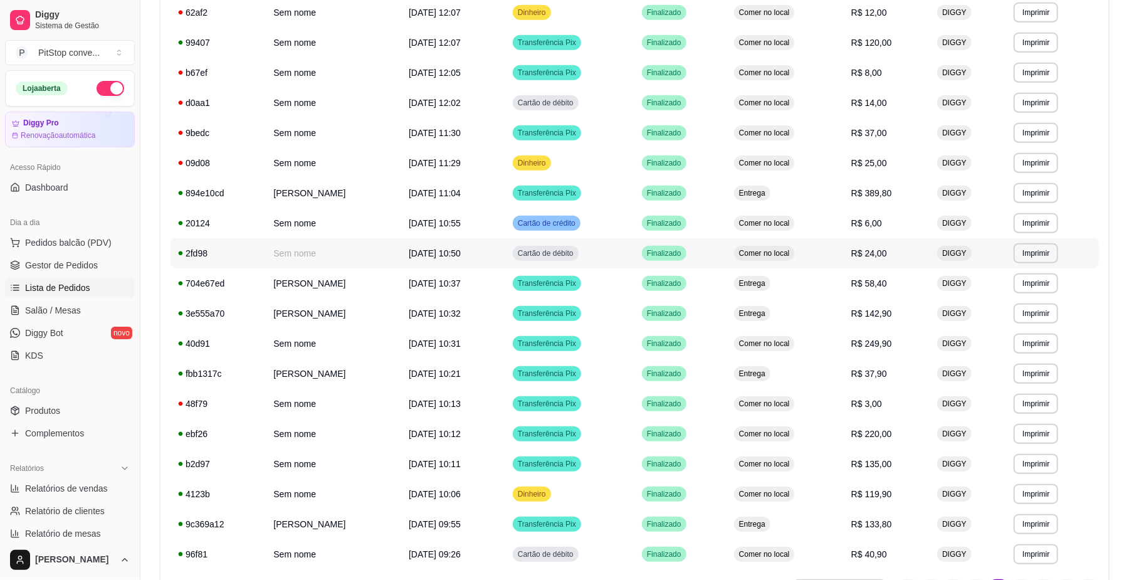
scroll to position [595, 0]
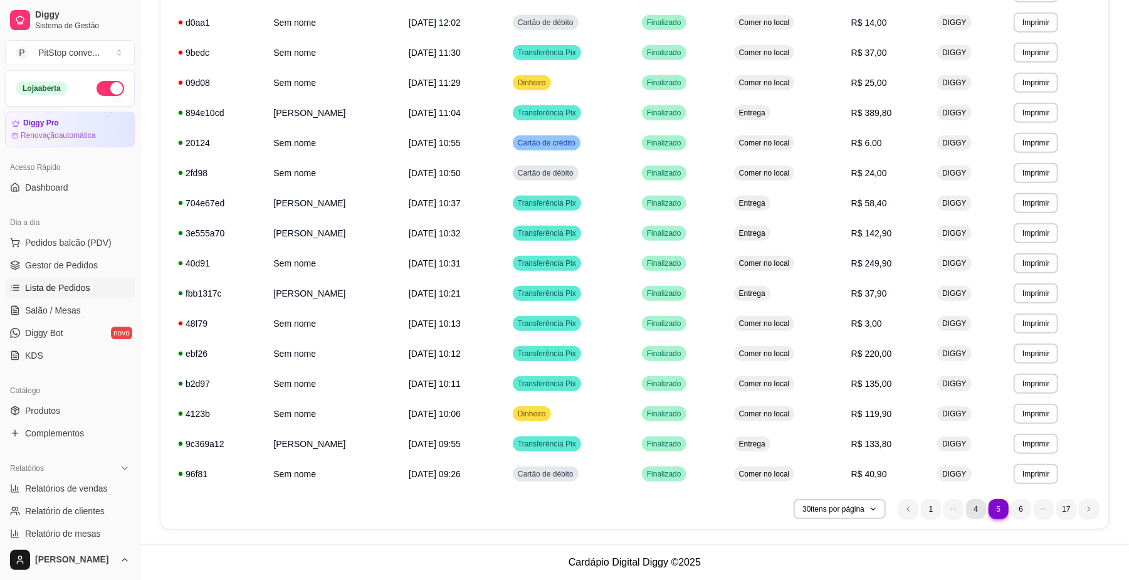
click at [982, 514] on li "4" at bounding box center [976, 509] width 20 height 20
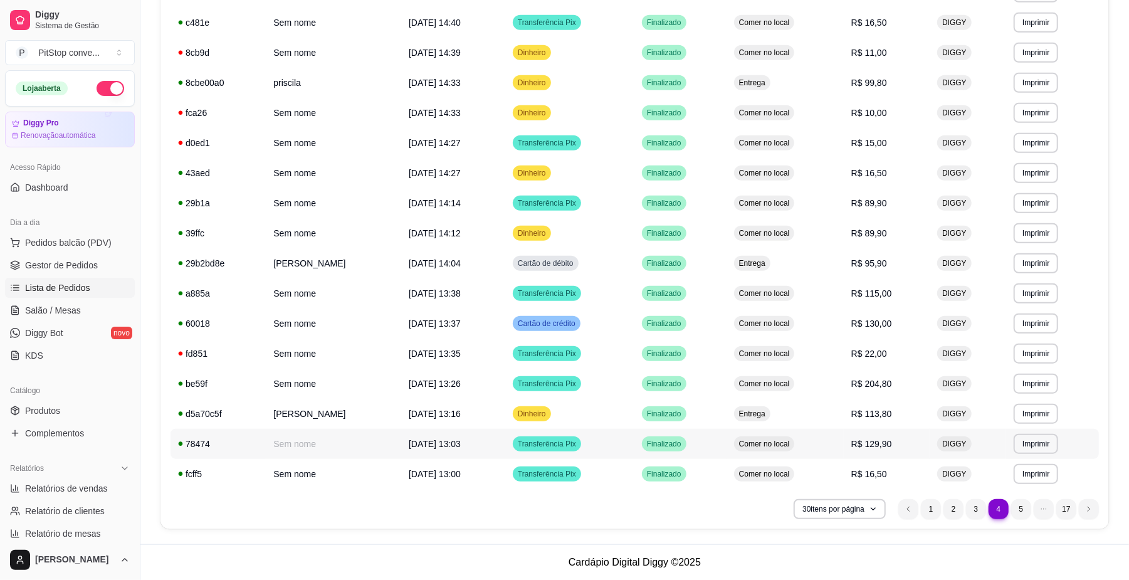
click at [879, 450] on td "R$ 129,90" at bounding box center [887, 444] width 86 height 30
click at [833, 306] on td "Comer no local" at bounding box center [785, 293] width 117 height 30
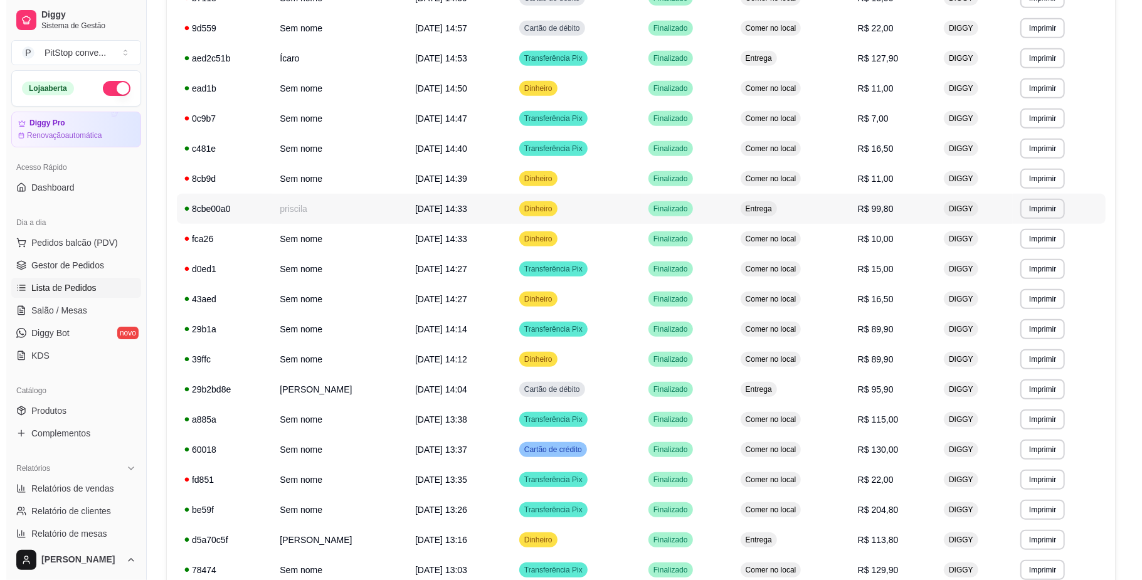
scroll to position [428, 0]
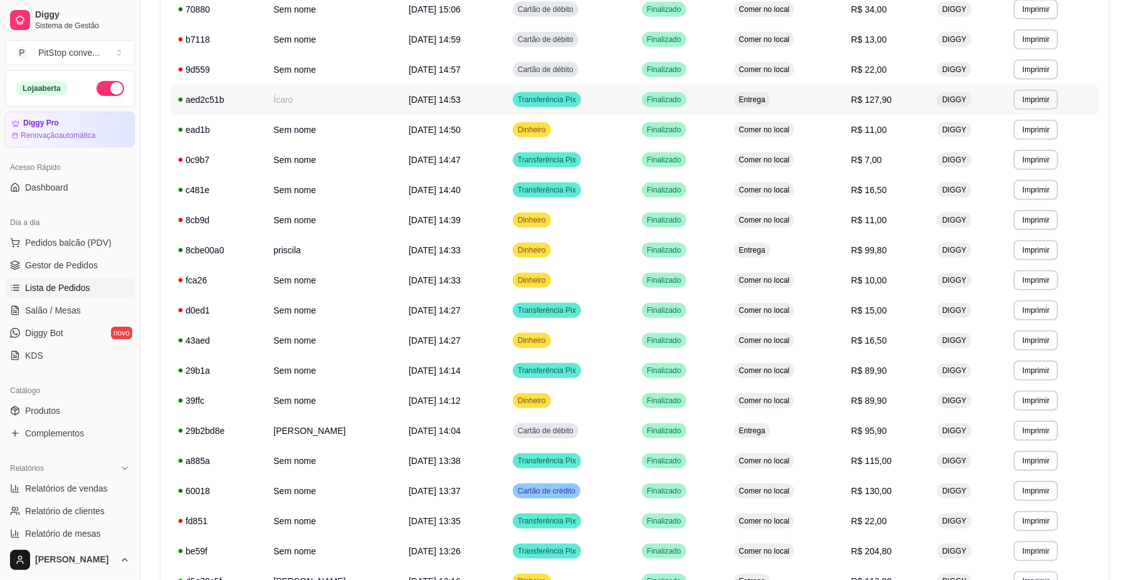
click at [813, 96] on td "Entrega" at bounding box center [785, 100] width 117 height 30
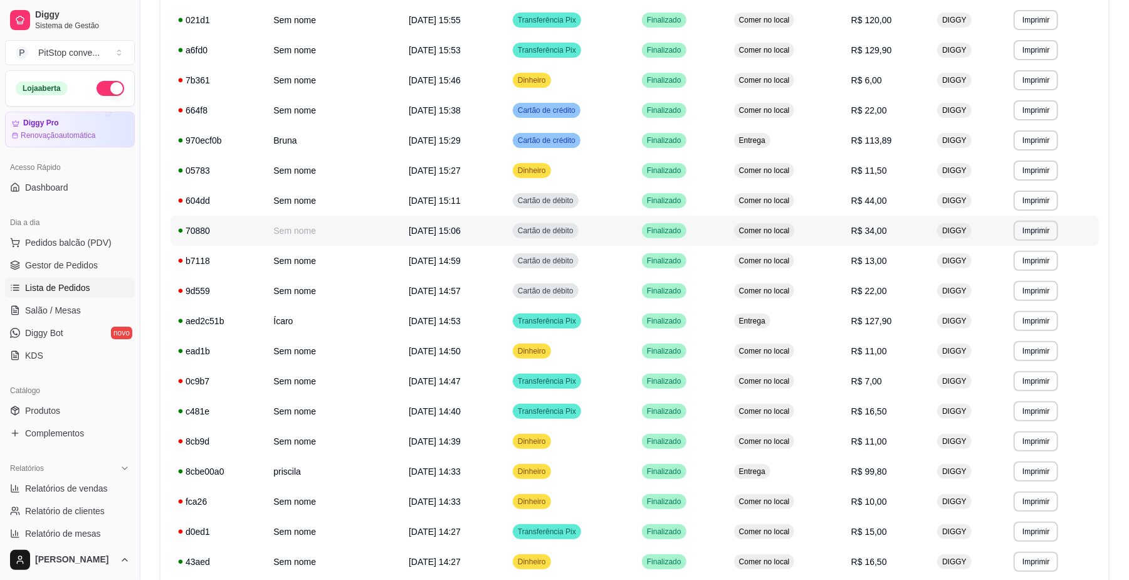
scroll to position [177, 0]
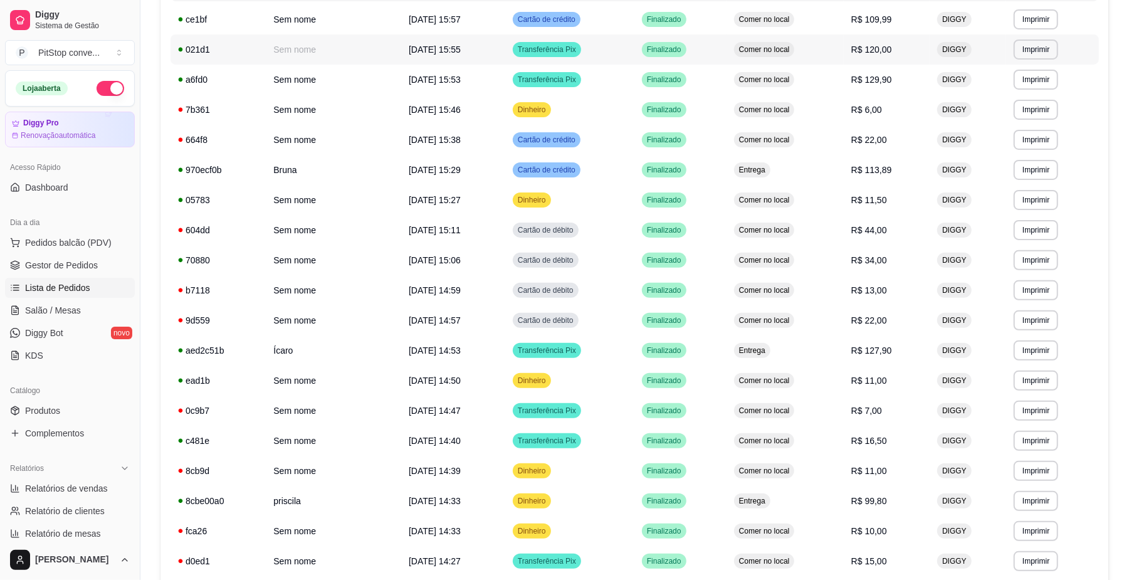
click at [780, 41] on td "Comer no local" at bounding box center [785, 49] width 117 height 30
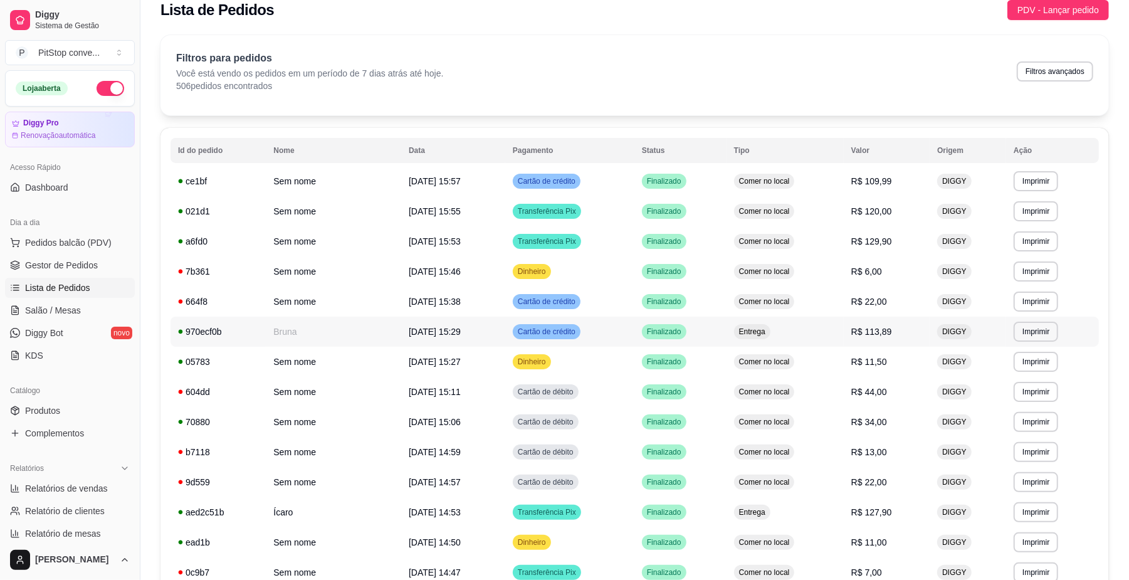
scroll to position [10, 0]
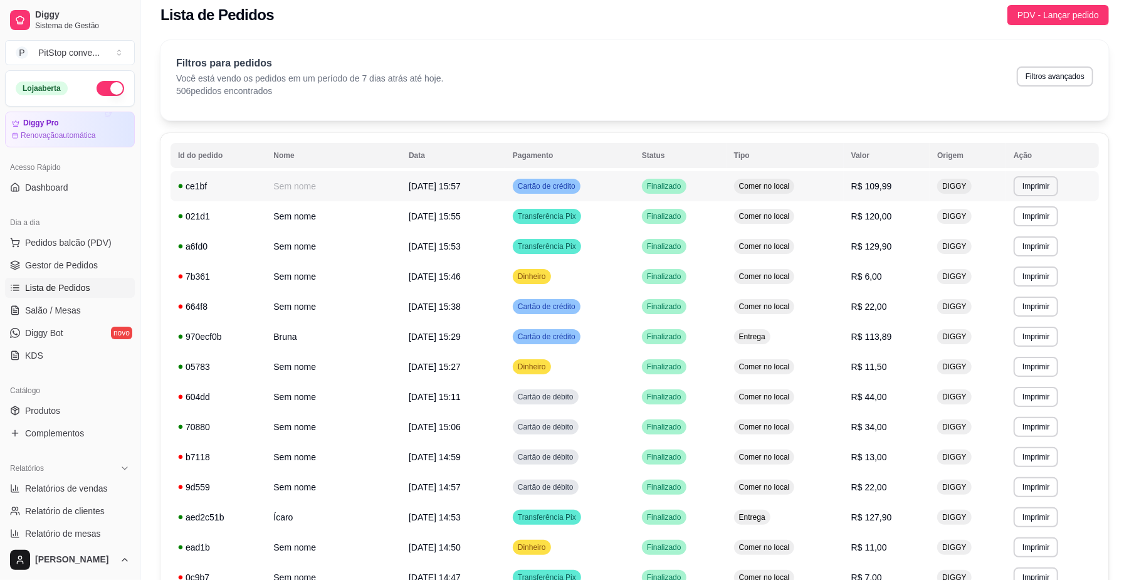
click at [813, 181] on td "Comer no local" at bounding box center [785, 186] width 117 height 30
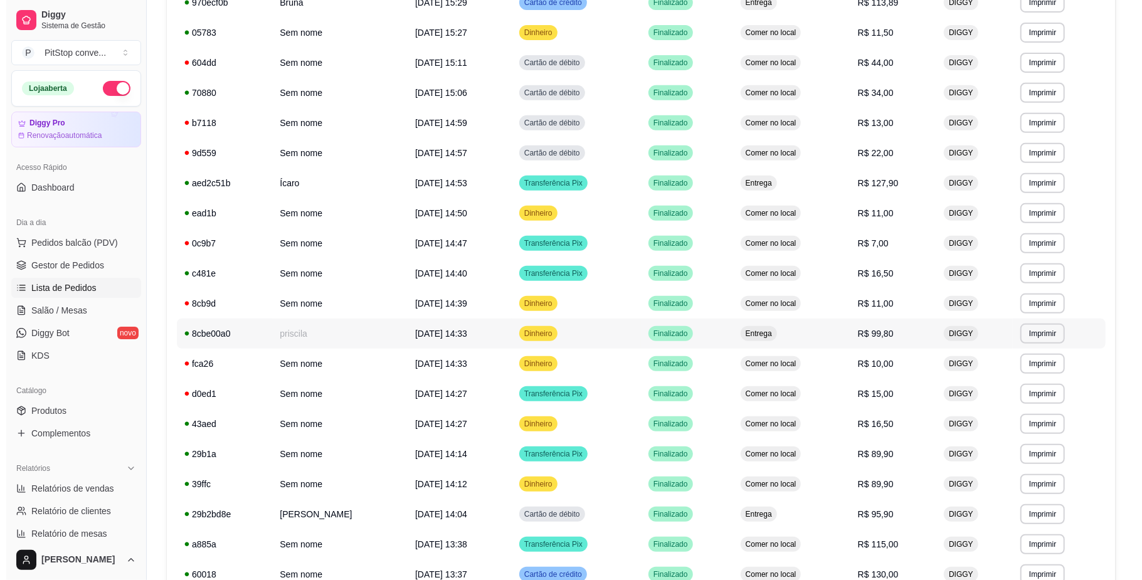
scroll to position [595, 0]
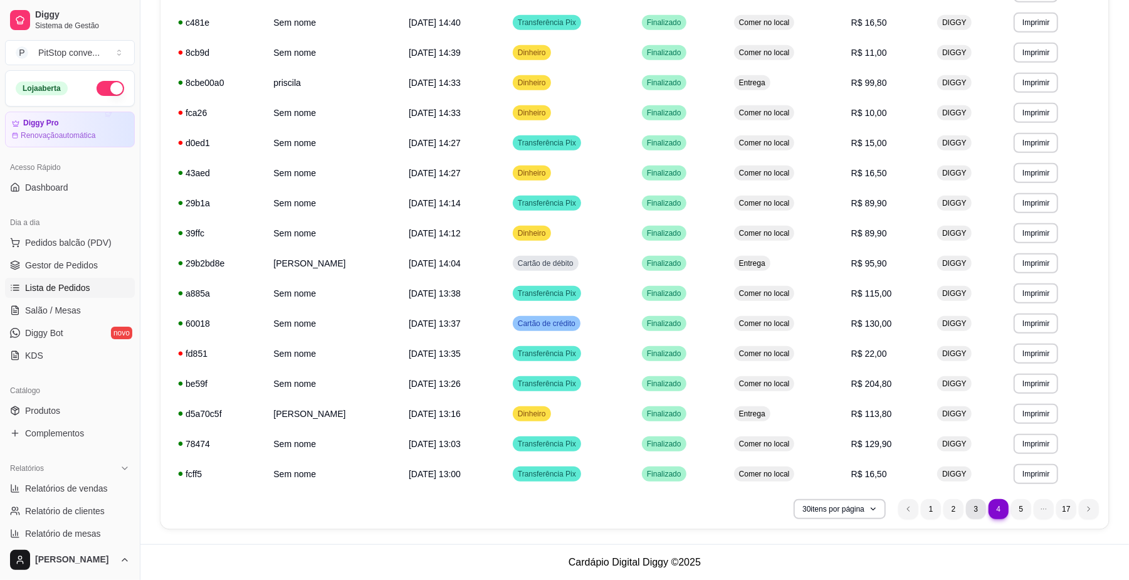
click at [972, 508] on li "3" at bounding box center [976, 509] width 20 height 20
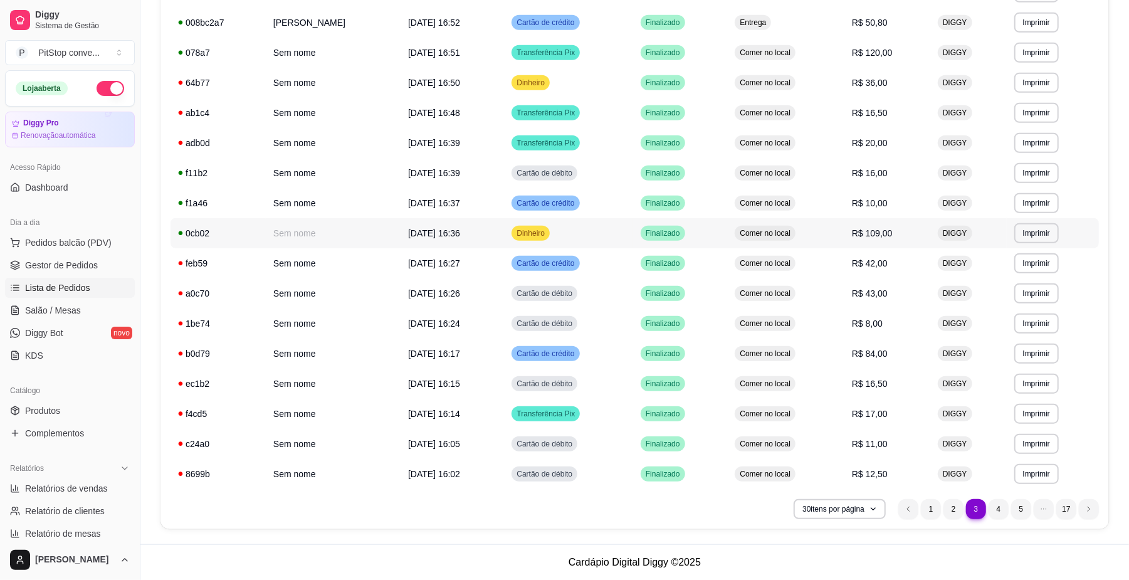
click at [838, 241] on td "Comer no local" at bounding box center [785, 233] width 117 height 30
click at [824, 61] on td "Comer no local" at bounding box center [785, 53] width 117 height 30
click at [76, 234] on button "Pedidos balcão (PDV)" at bounding box center [70, 243] width 130 height 20
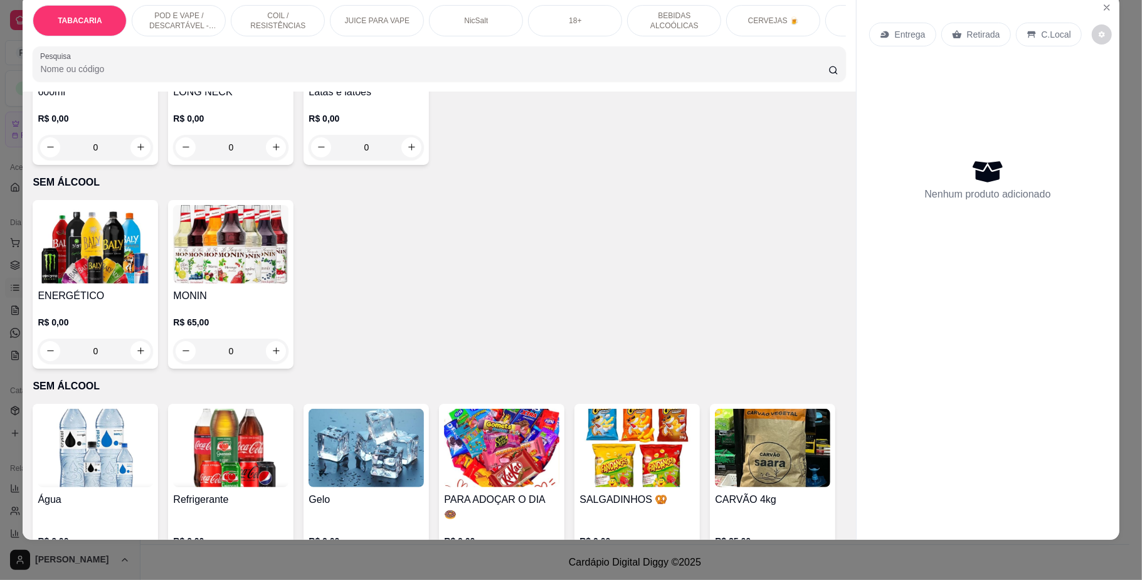
scroll to position [3176, 0]
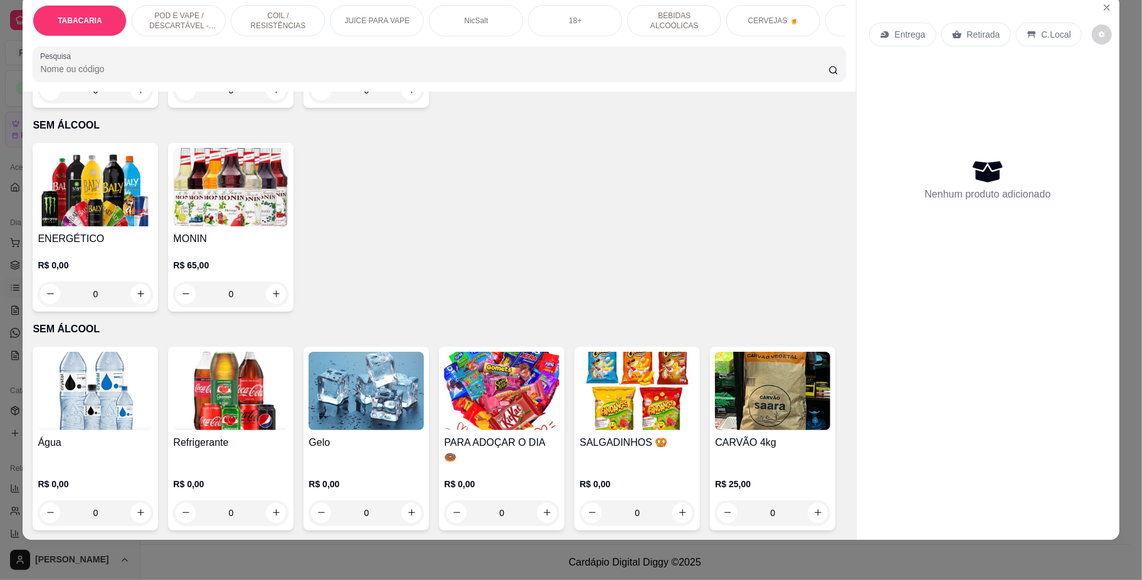
click at [116, 226] on img at bounding box center [95, 187] width 115 height 78
click at [228, 435] on h4 "Refrigerante" at bounding box center [230, 442] width 115 height 15
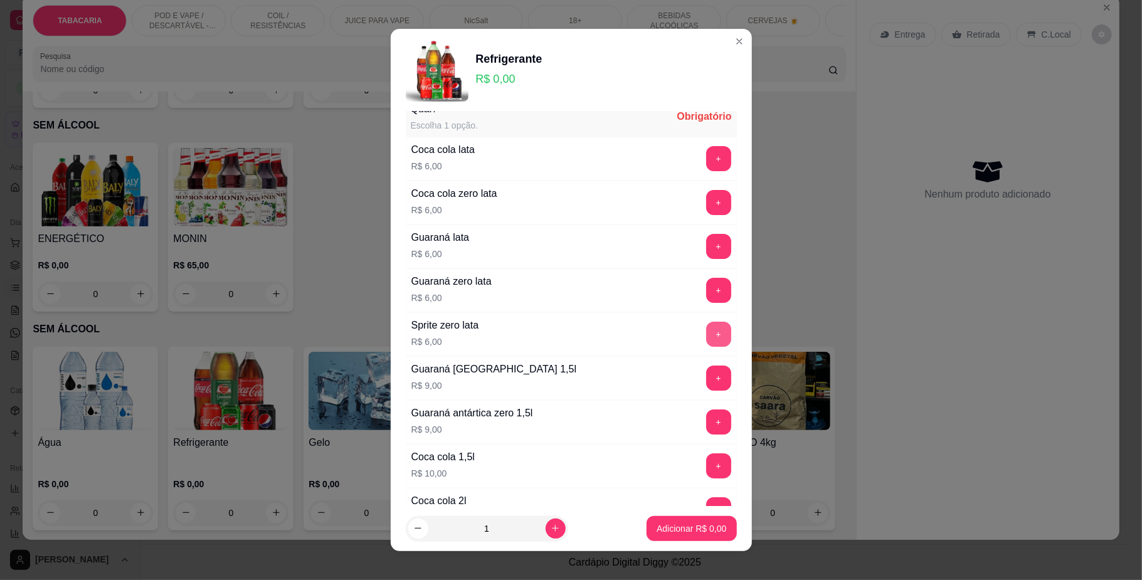
scroll to position [83, 0]
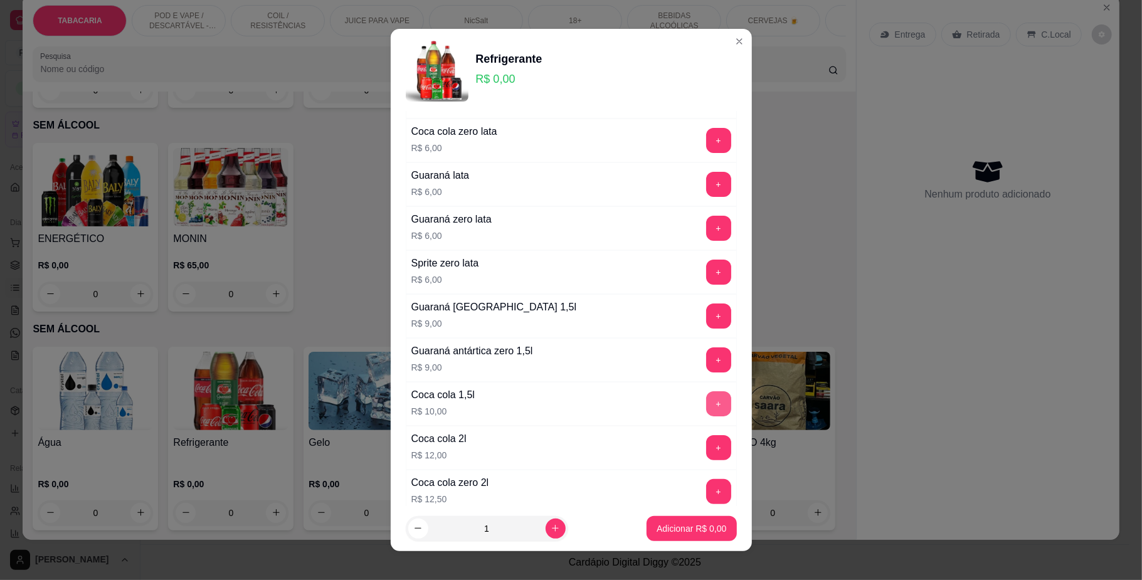
click at [706, 401] on button "+" at bounding box center [718, 403] width 25 height 25
click at [693, 520] on button "Adicionar R$ 10,00" at bounding box center [688, 528] width 95 height 25
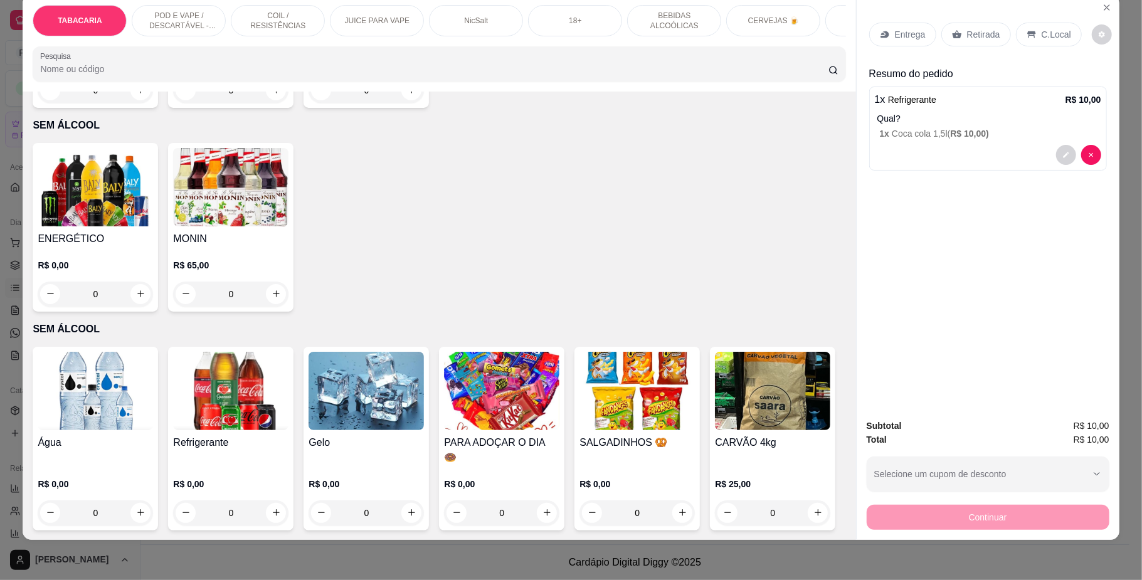
click at [1016, 34] on div "C.Local" at bounding box center [1049, 35] width 66 height 24
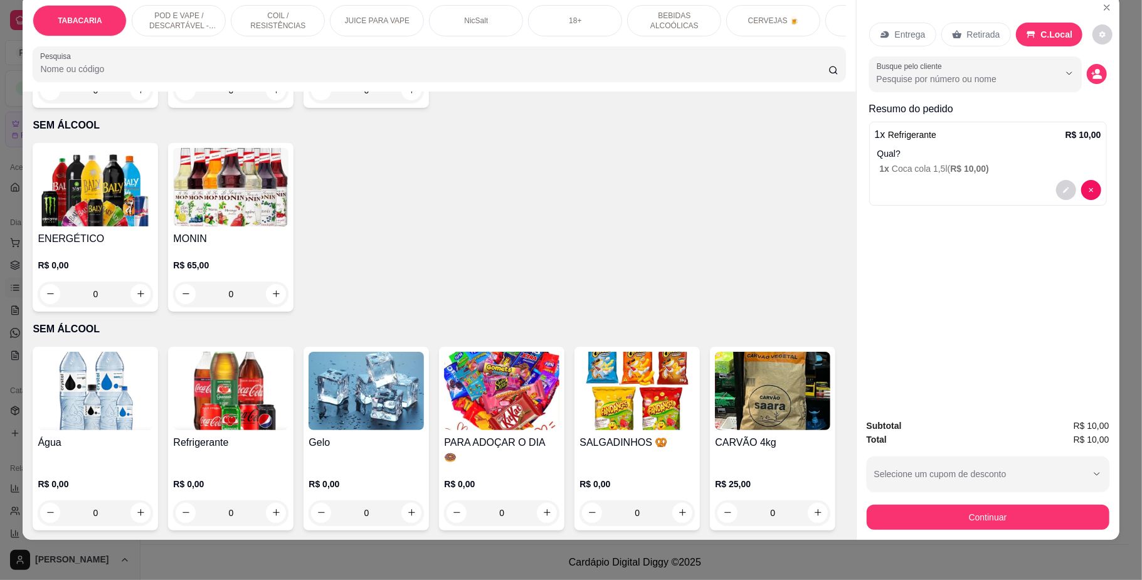
click at [983, 509] on button "Continuar" at bounding box center [988, 517] width 243 height 25
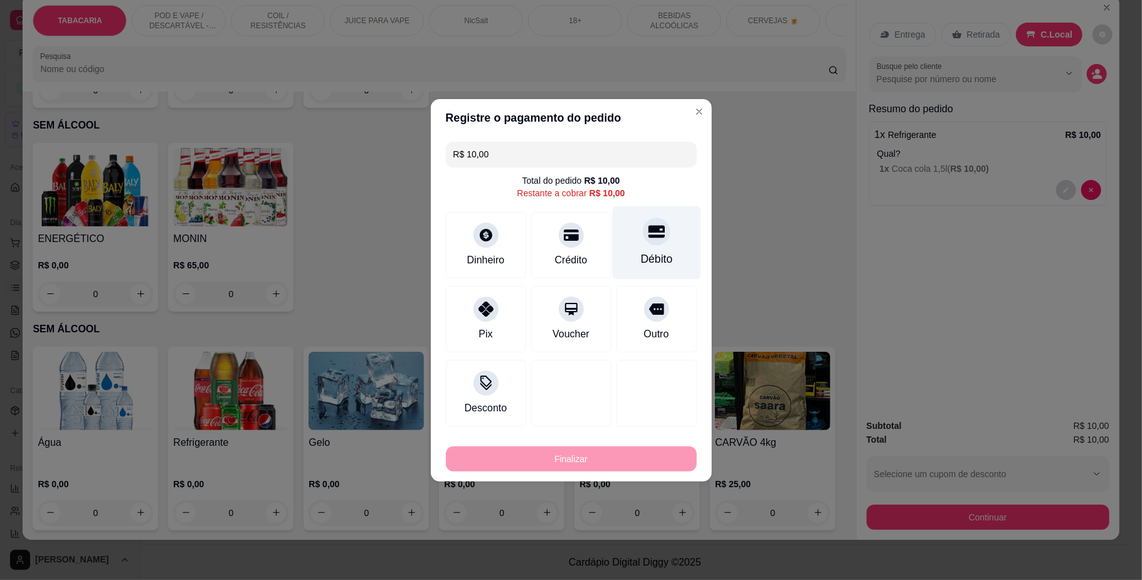
click at [648, 239] on icon at bounding box center [656, 231] width 16 height 16
type input "R$ 0,00"
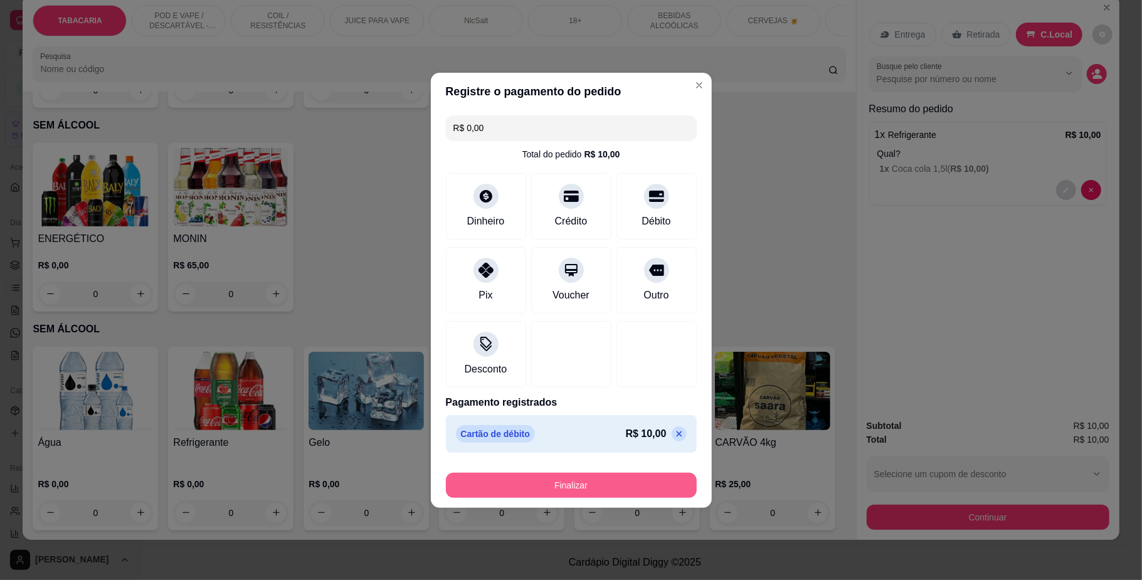
click at [665, 495] on button "Finalizar" at bounding box center [571, 485] width 251 height 25
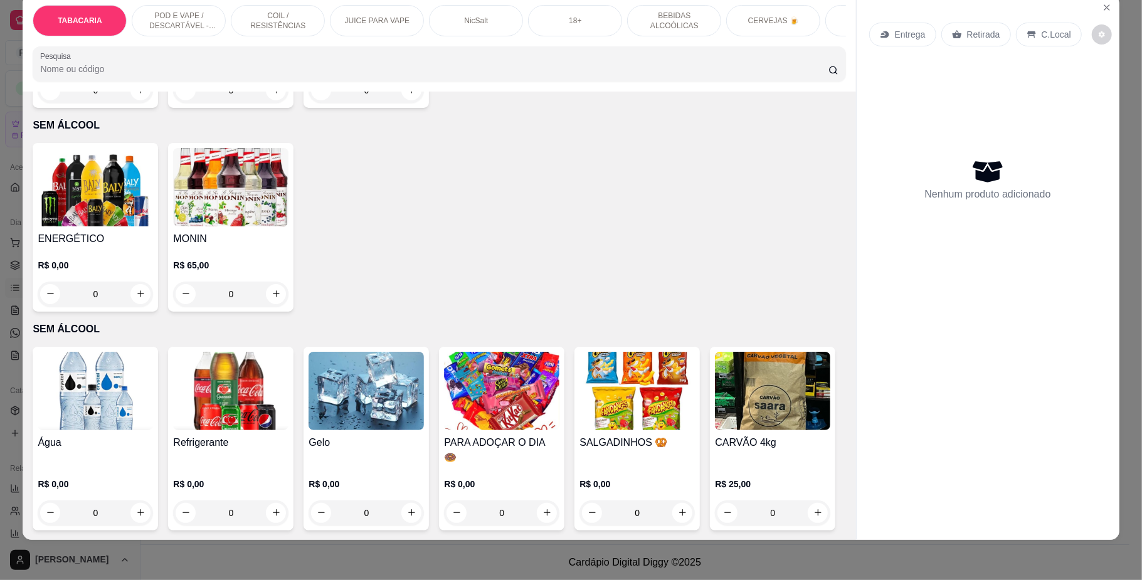
scroll to position [3091, 0]
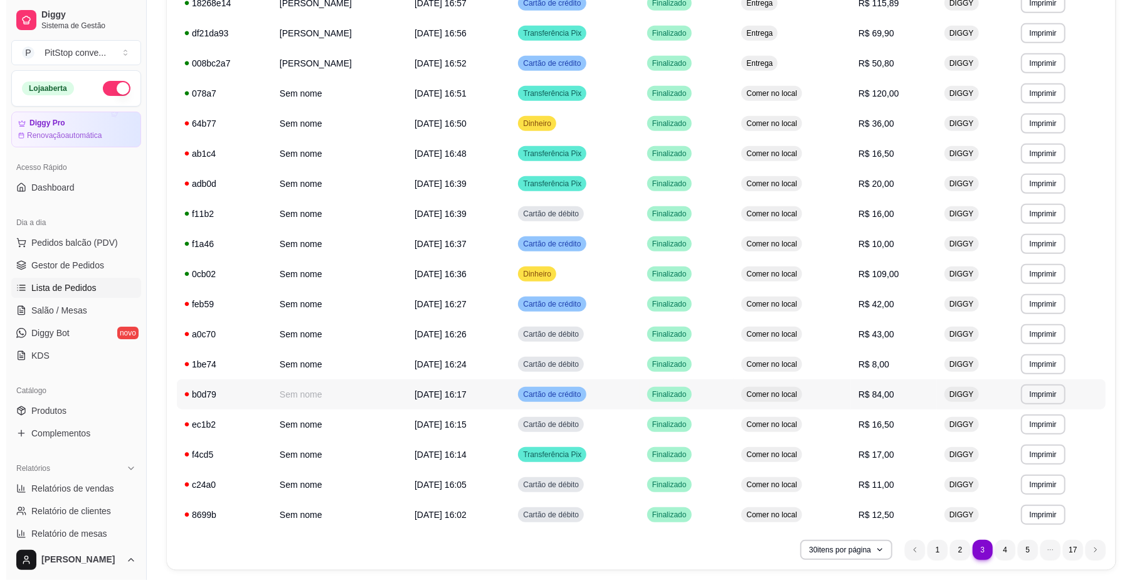
scroll to position [344, 0]
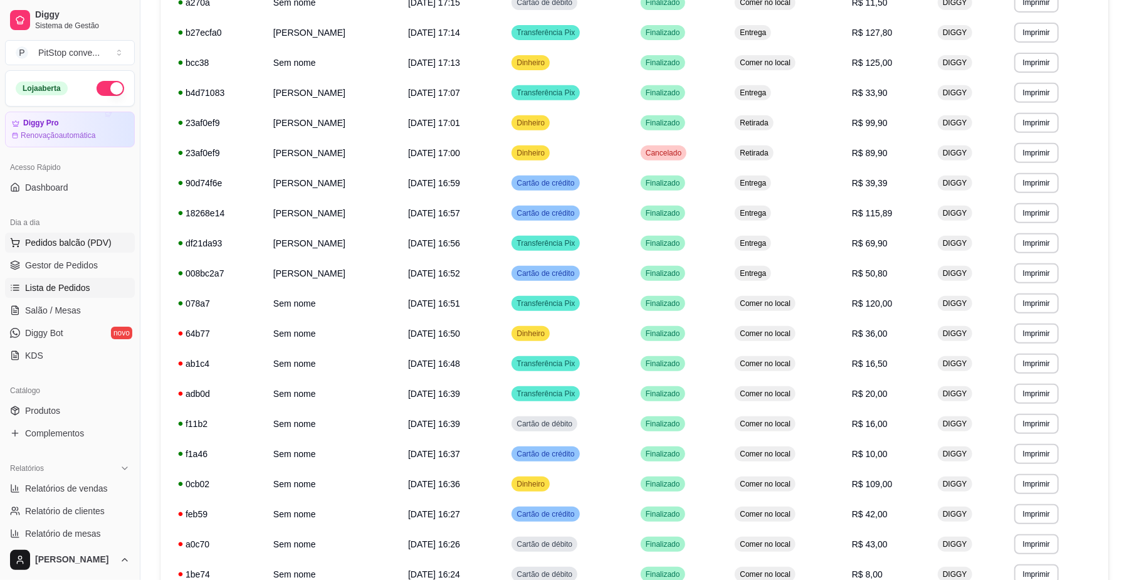
click at [107, 245] on span "Pedidos balcão (PDV)" at bounding box center [68, 242] width 87 height 13
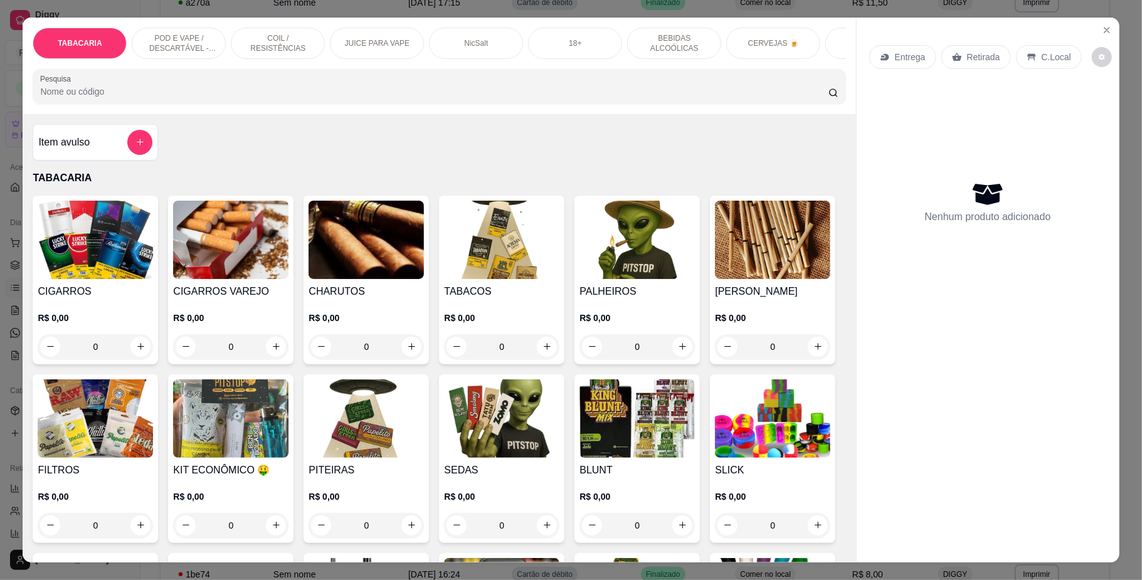
click at [98, 279] on img at bounding box center [95, 240] width 115 height 78
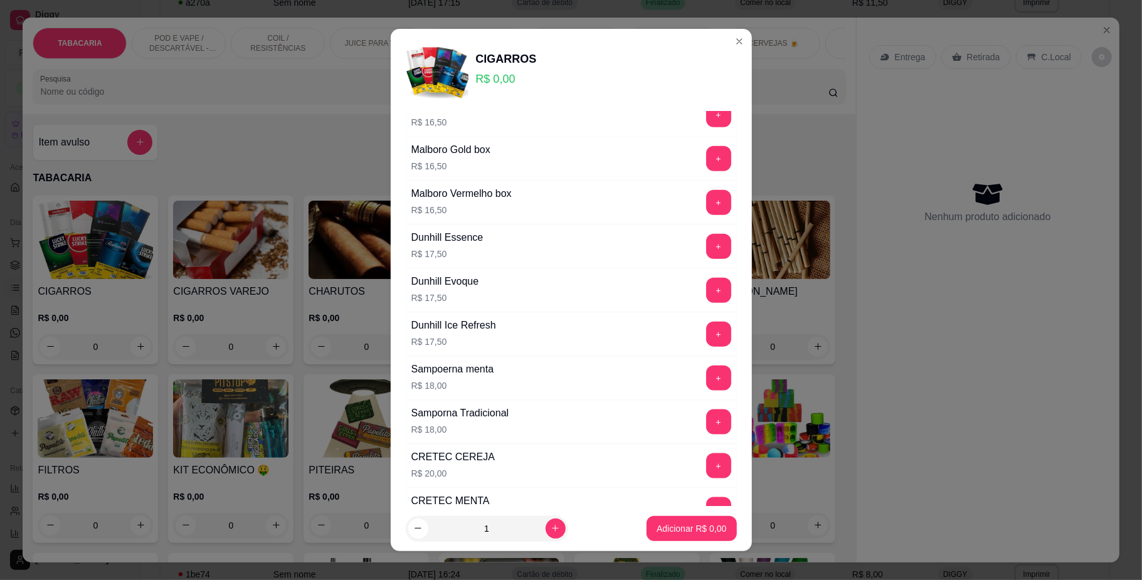
scroll to position [1003, 0]
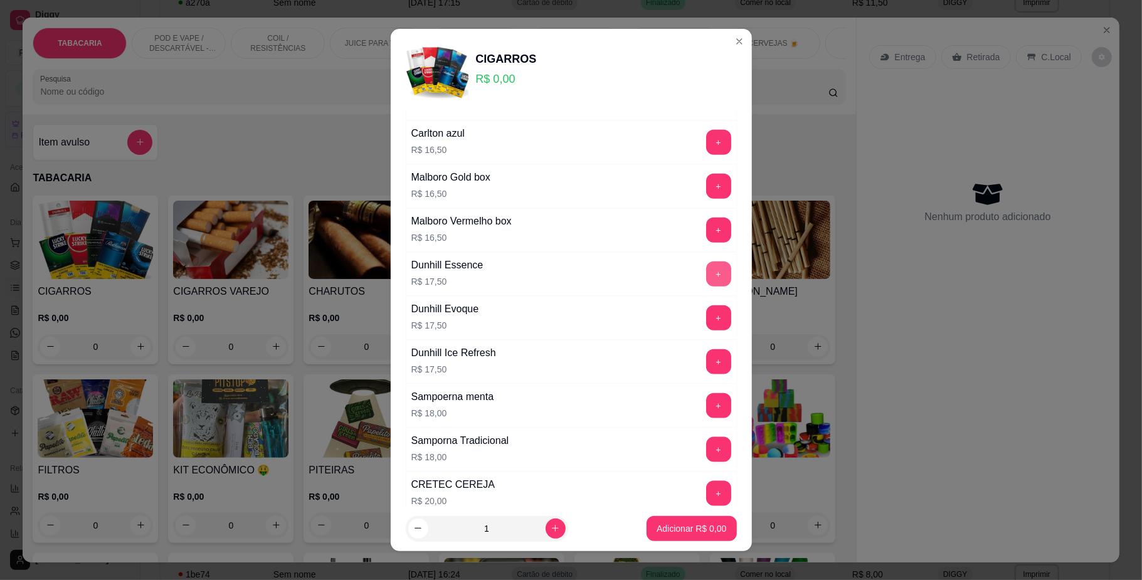
click at [706, 287] on button "+" at bounding box center [718, 273] width 25 height 25
click at [706, 287] on button "+" at bounding box center [718, 274] width 24 height 24
click at [687, 523] on p "Adicionar R$ 35,00" at bounding box center [688, 528] width 75 height 13
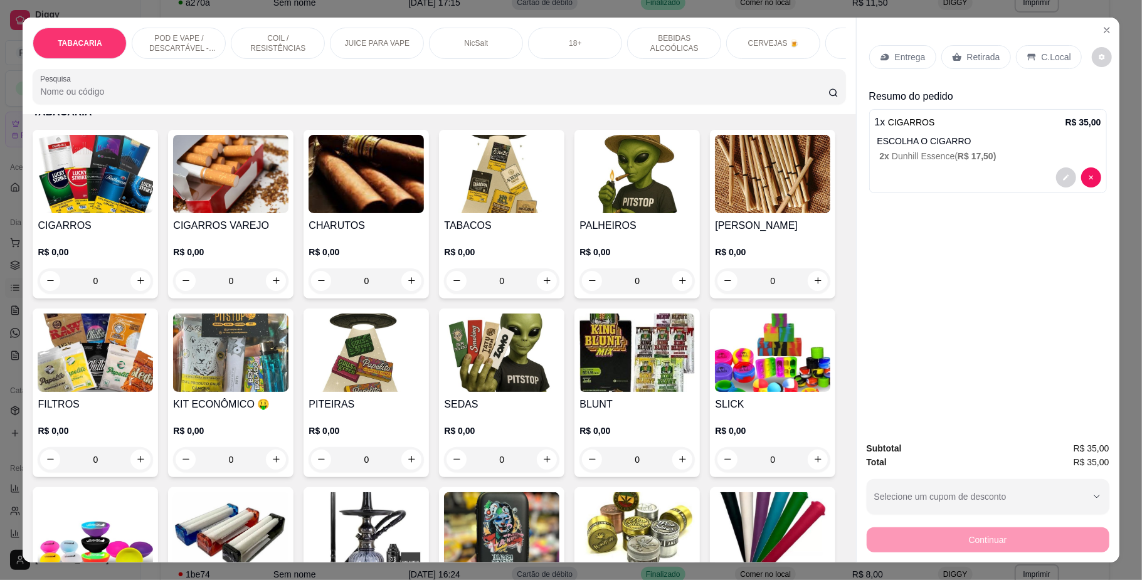
scroll to position [0, 0]
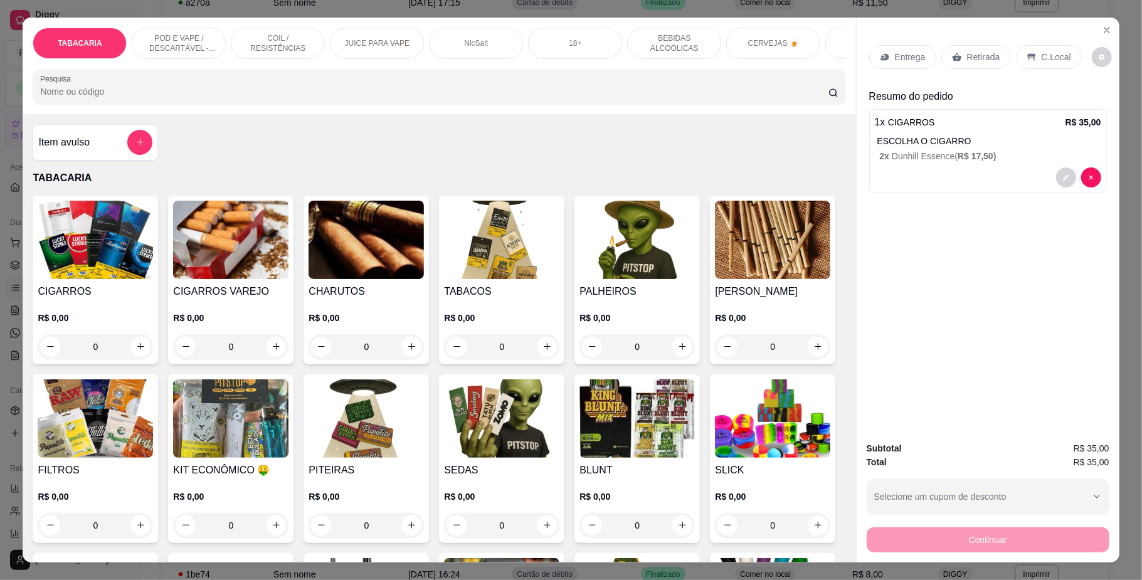
click at [141, 143] on div at bounding box center [139, 142] width 25 height 25
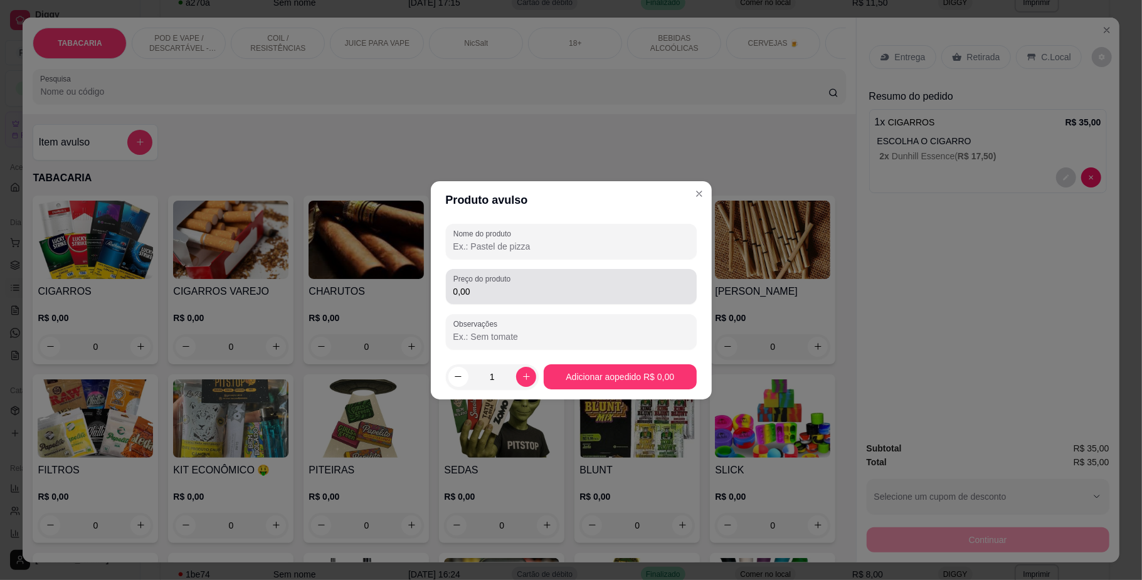
click at [518, 250] on input "Nome do produto" at bounding box center [571, 246] width 236 height 13
type input "gatorade"
click at [548, 293] on input "0,00" at bounding box center [571, 291] width 236 height 13
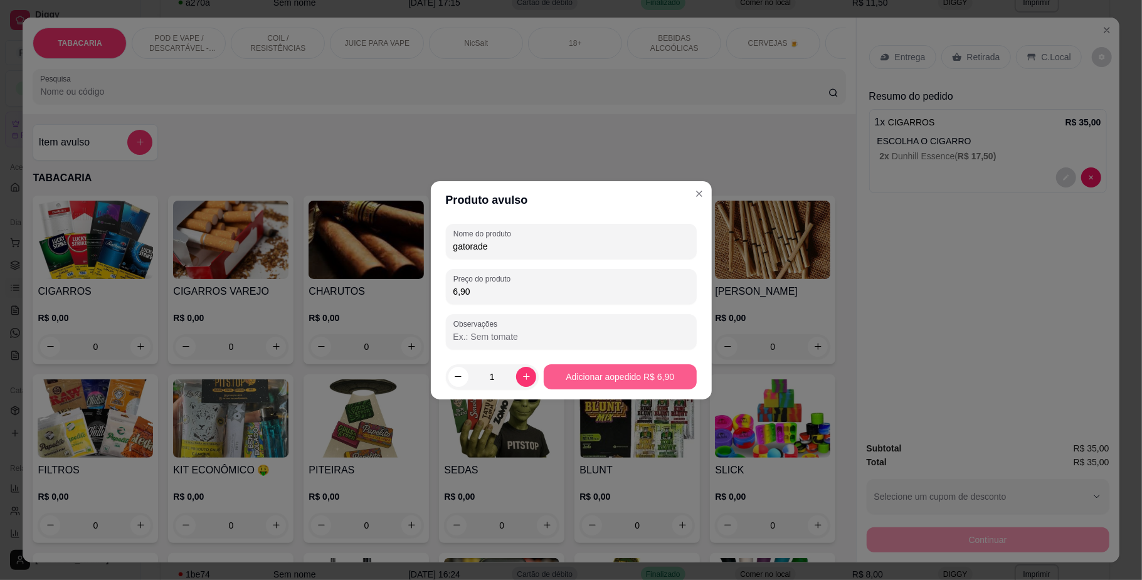
type input "6,90"
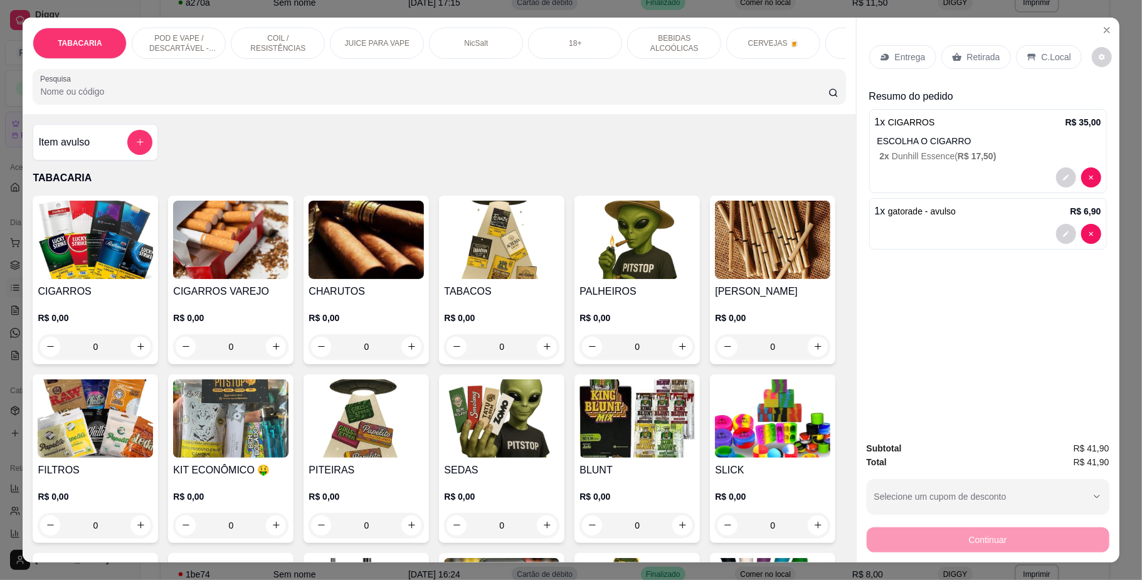
click at [1045, 59] on p "C.Local" at bounding box center [1055, 57] width 29 height 13
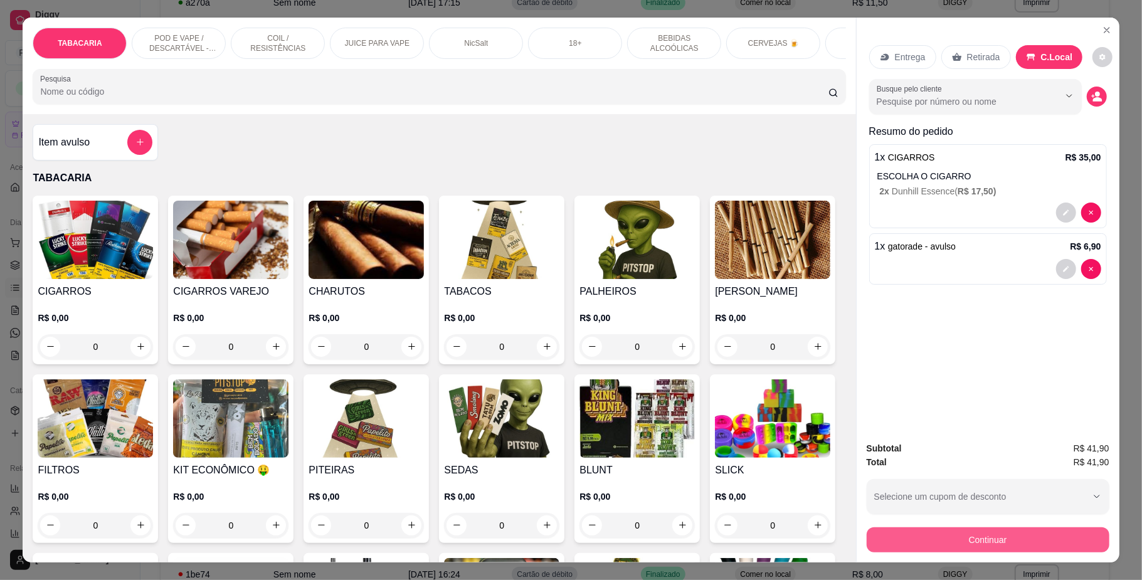
click at [1047, 535] on button "Continuar" at bounding box center [988, 539] width 243 height 25
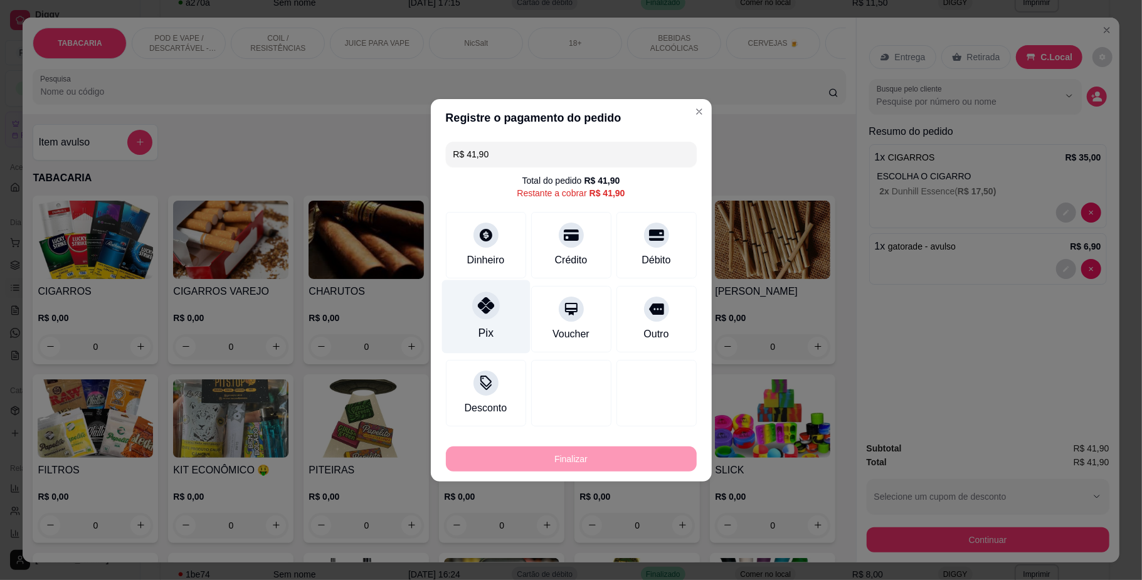
click at [500, 311] on div "Pix" at bounding box center [485, 316] width 88 height 73
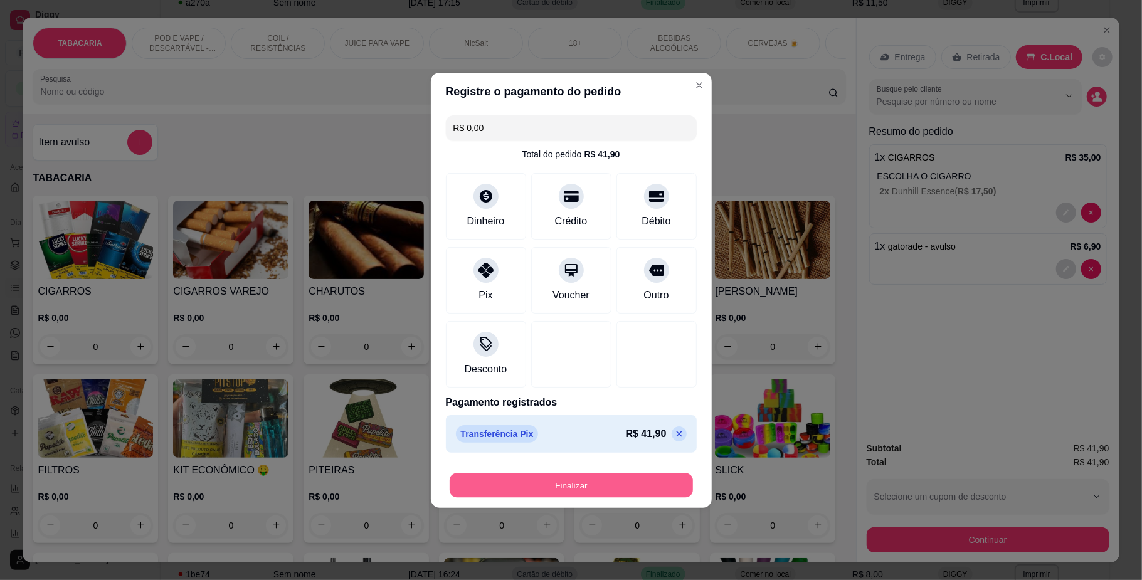
click at [650, 485] on button "Finalizar" at bounding box center [571, 485] width 243 height 24
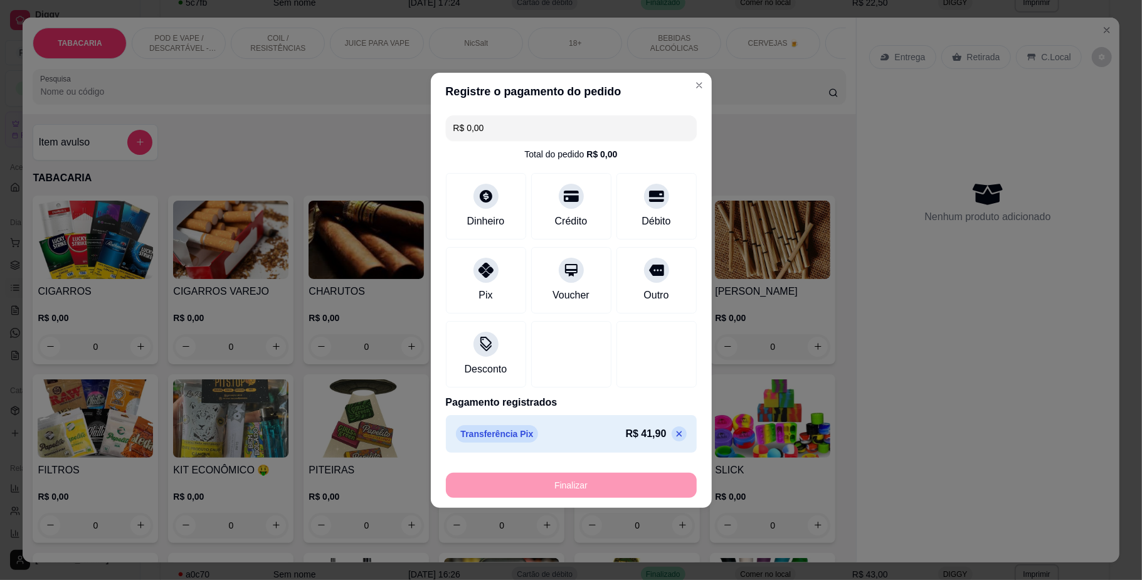
type input "-R$ 41,90"
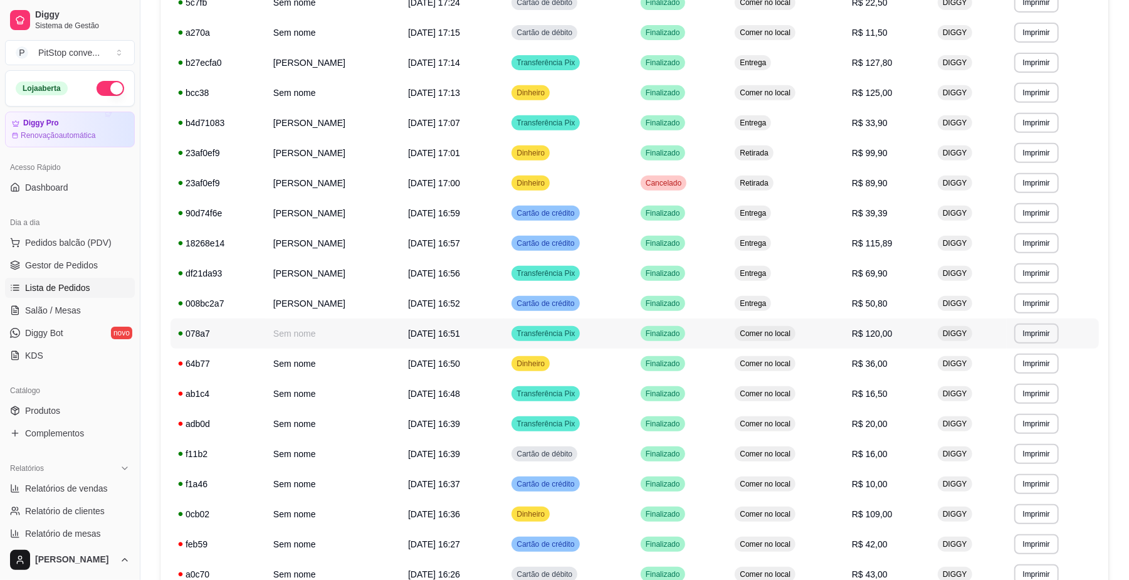
click at [633, 331] on td "Transferência Pix" at bounding box center [568, 334] width 129 height 30
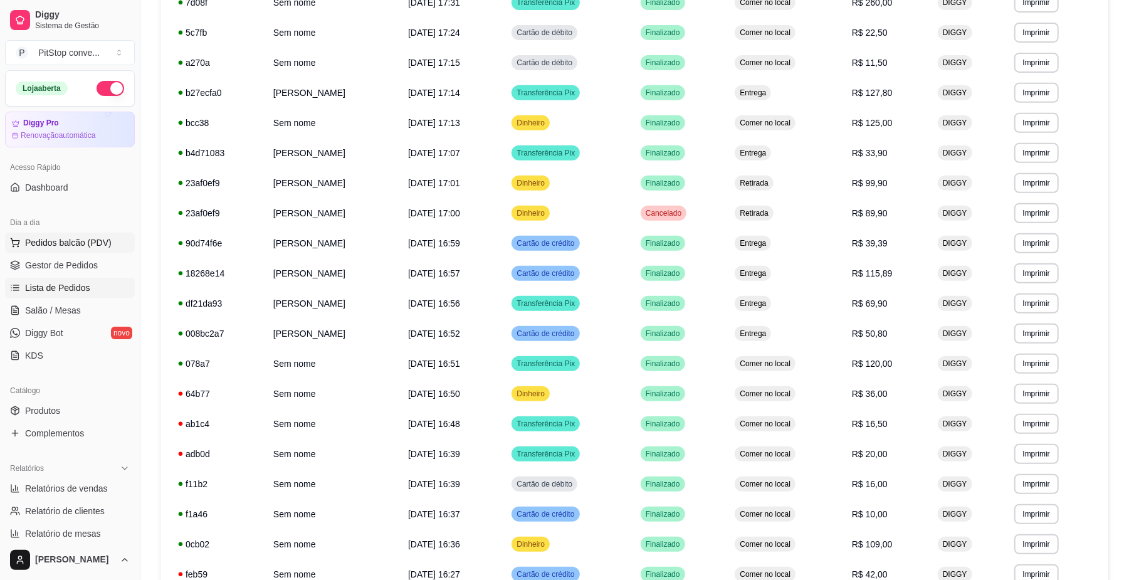
click at [71, 249] on span "Pedidos balcão (PDV)" at bounding box center [68, 242] width 87 height 13
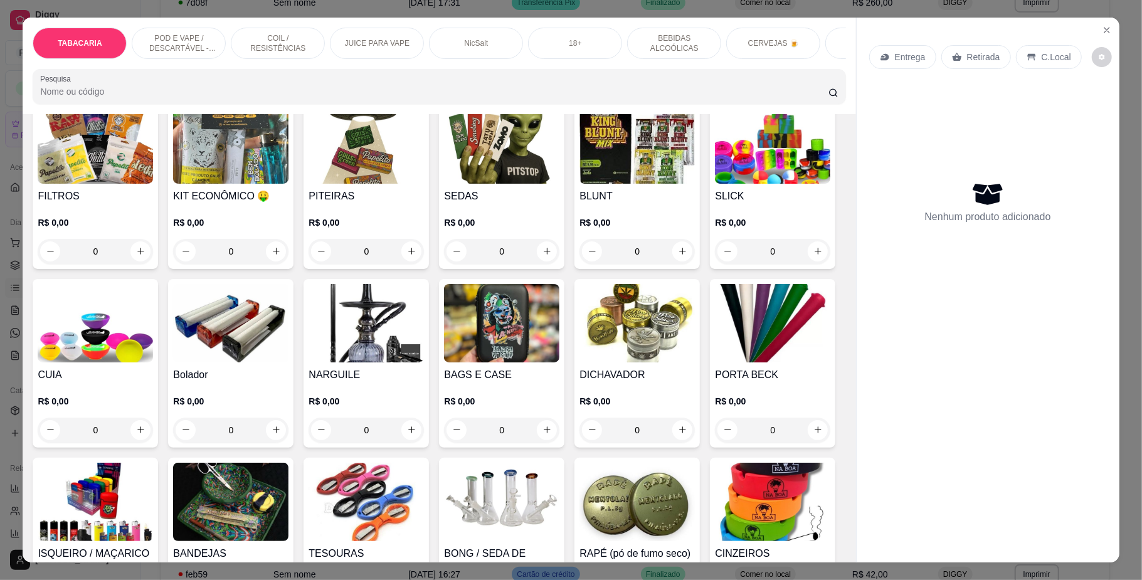
scroll to position [418, 0]
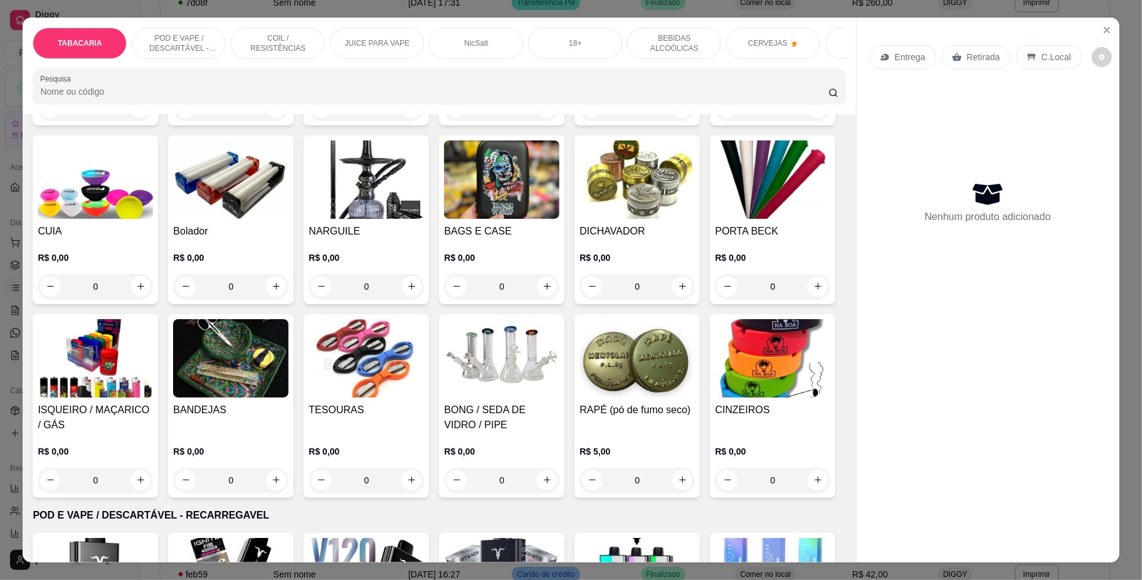
click at [204, 51] on p "POD E VAPE / DESCARTÁVEL - RECARREGAVEL" at bounding box center [178, 43] width 73 height 20
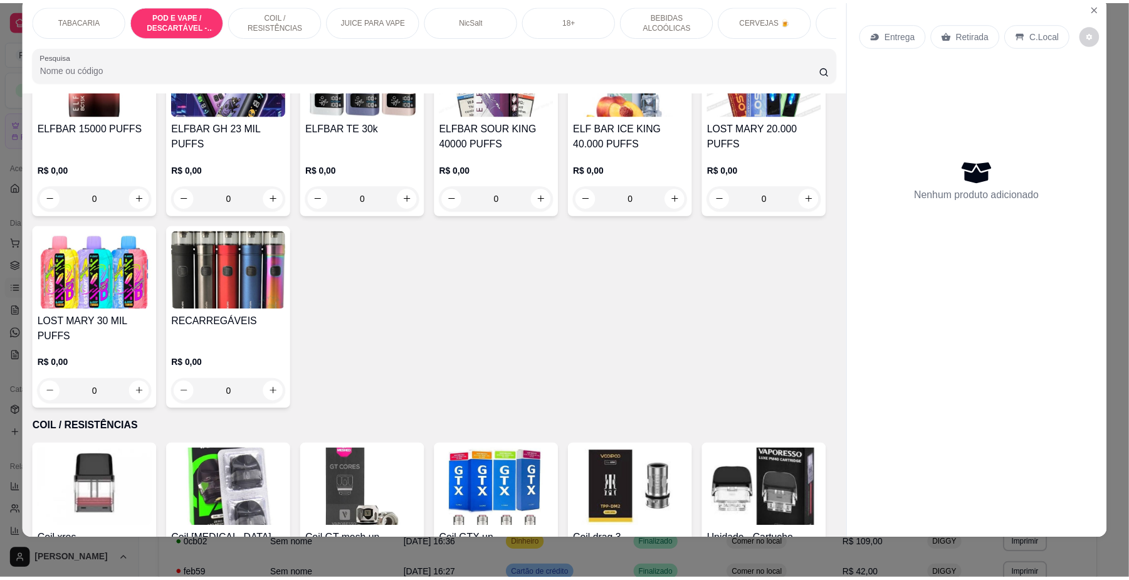
scroll to position [1089, 0]
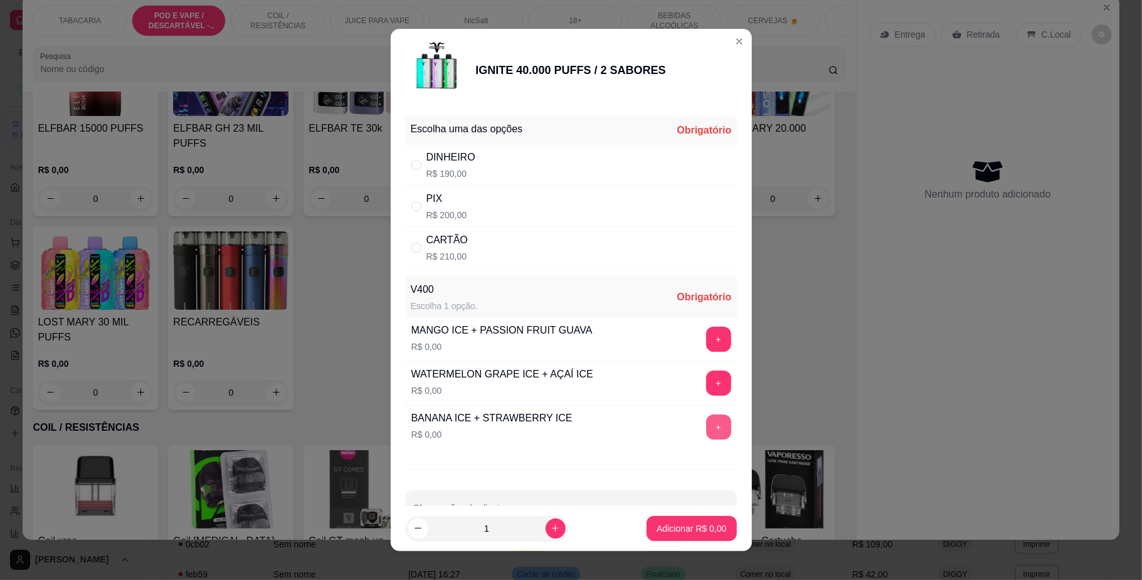
click at [706, 429] on button "+" at bounding box center [718, 426] width 25 height 25
click at [426, 209] on p "R$ 200,00" at bounding box center [446, 215] width 41 height 13
radio input "true"
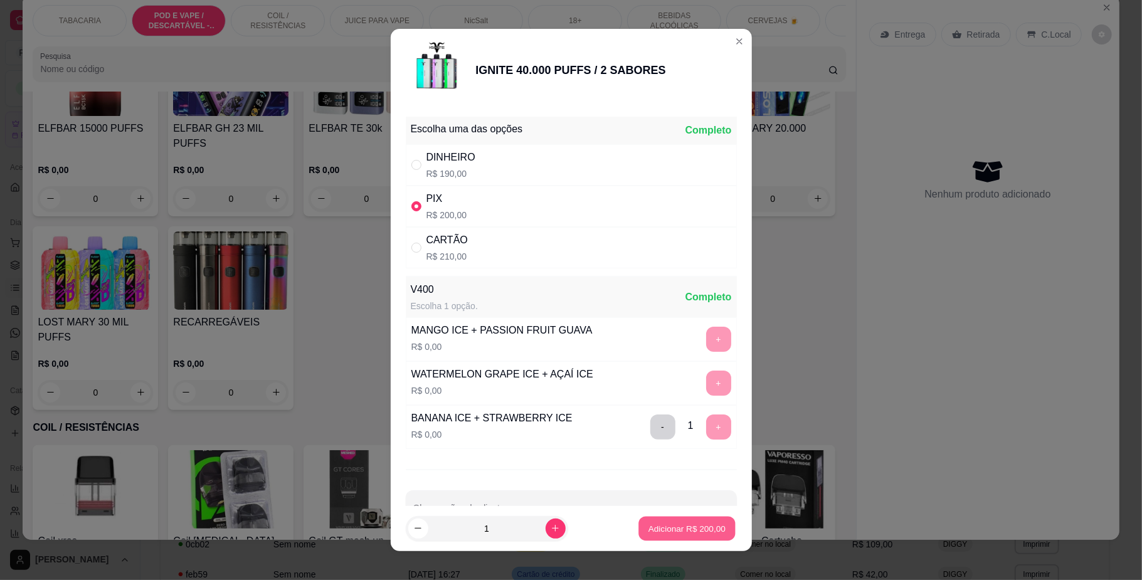
click at [668, 538] on button "Adicionar R$ 200,00" at bounding box center [686, 528] width 97 height 24
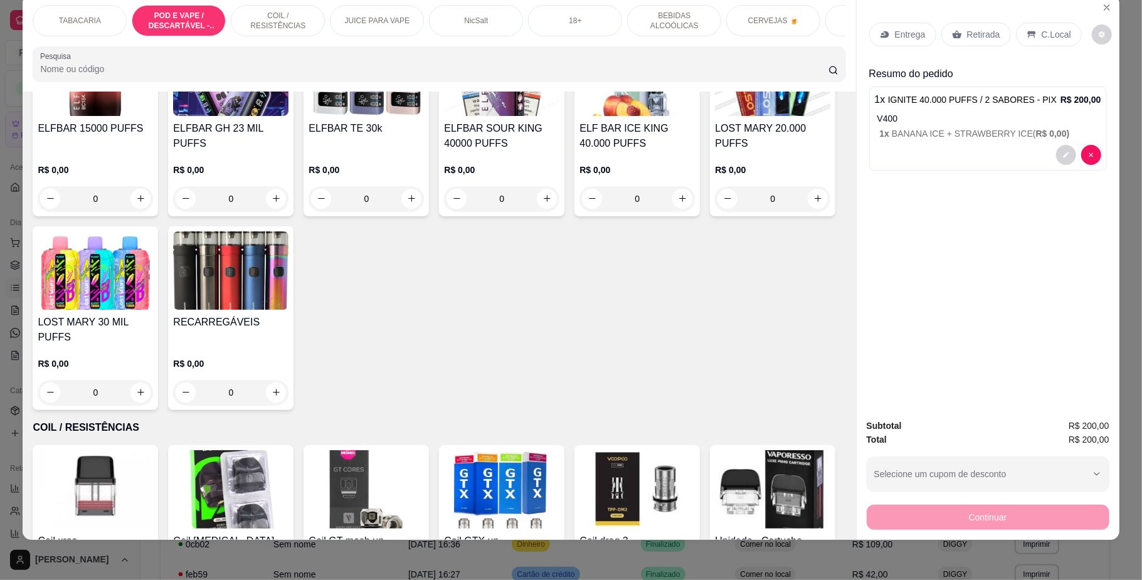
click at [1036, 43] on div "C.Local" at bounding box center [1049, 35] width 66 height 24
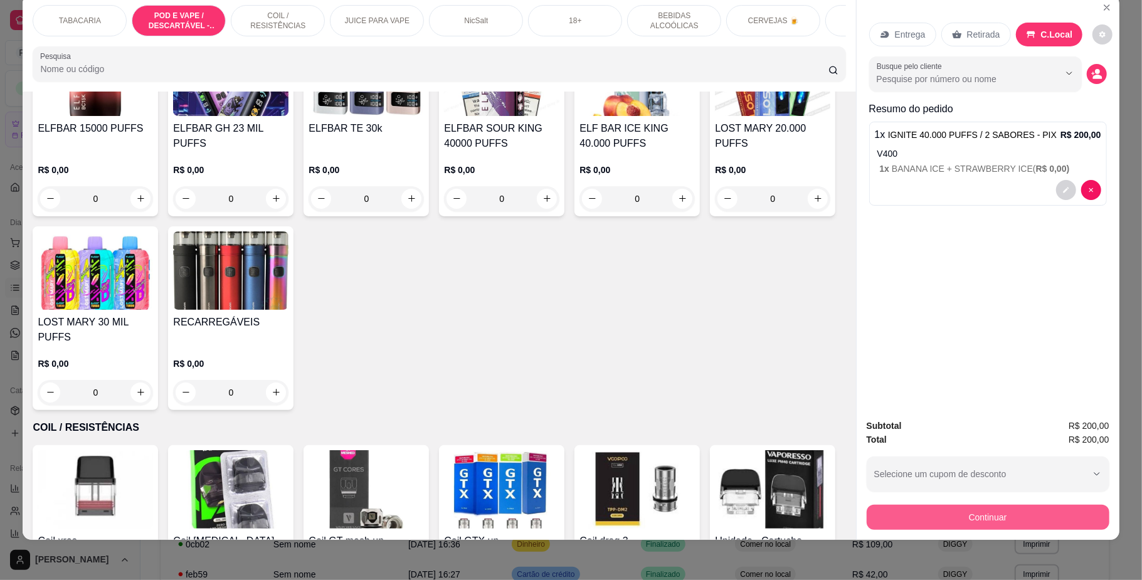
click at [1004, 520] on button "Continuar" at bounding box center [988, 517] width 243 height 25
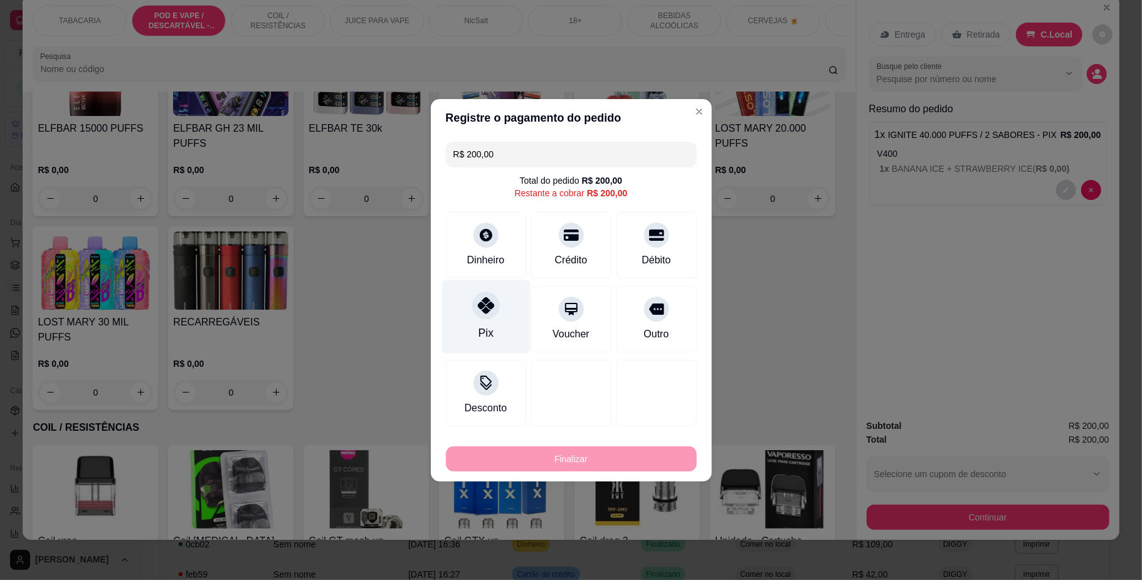
click at [487, 317] on div at bounding box center [486, 306] width 28 height 28
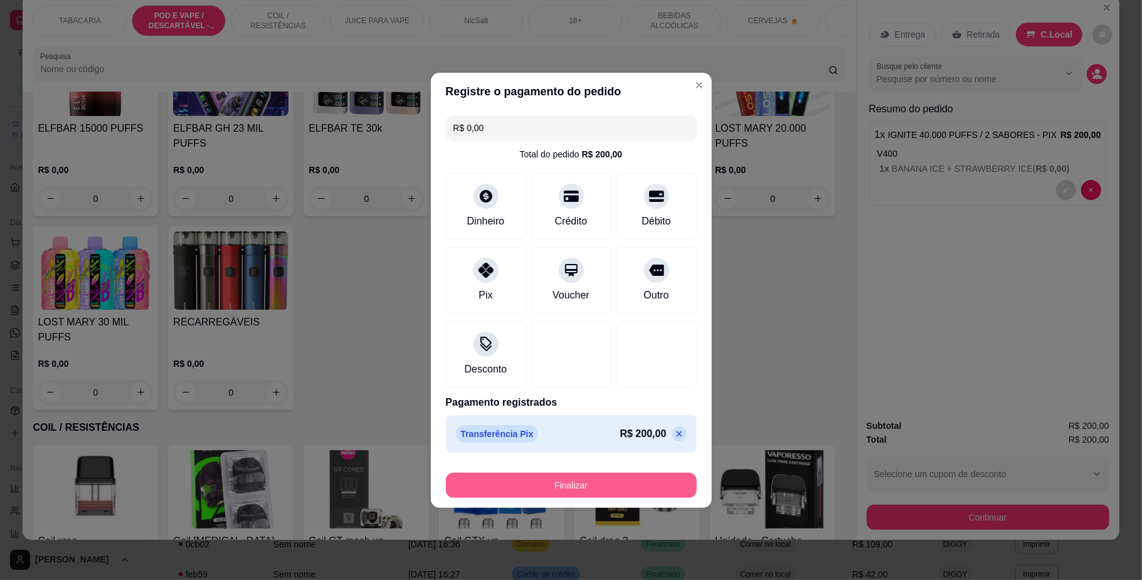
click at [628, 485] on button "Finalizar" at bounding box center [571, 485] width 251 height 25
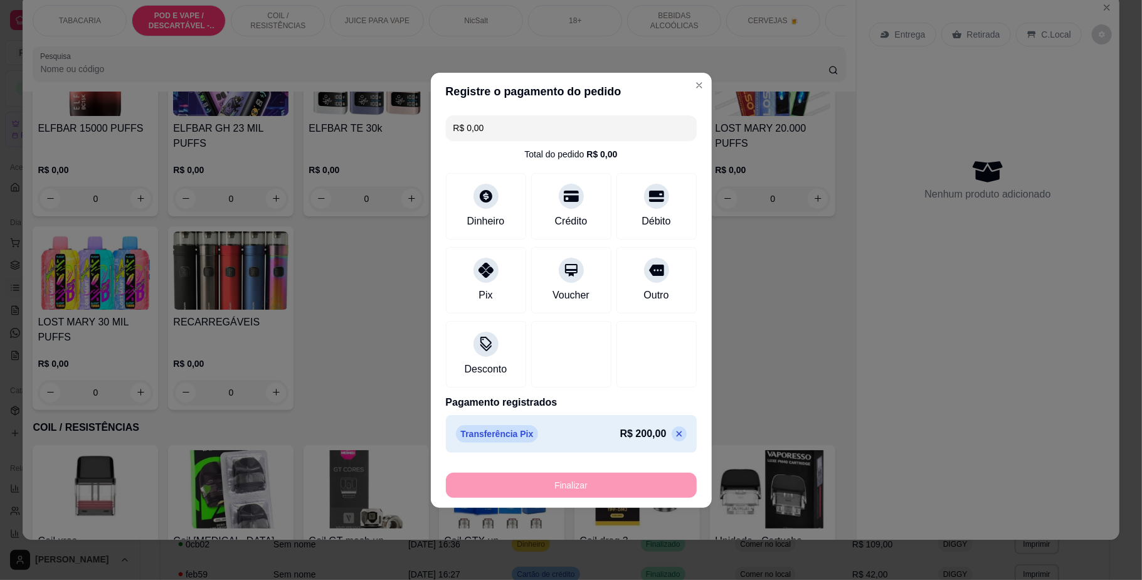
type input "-R$ 200,00"
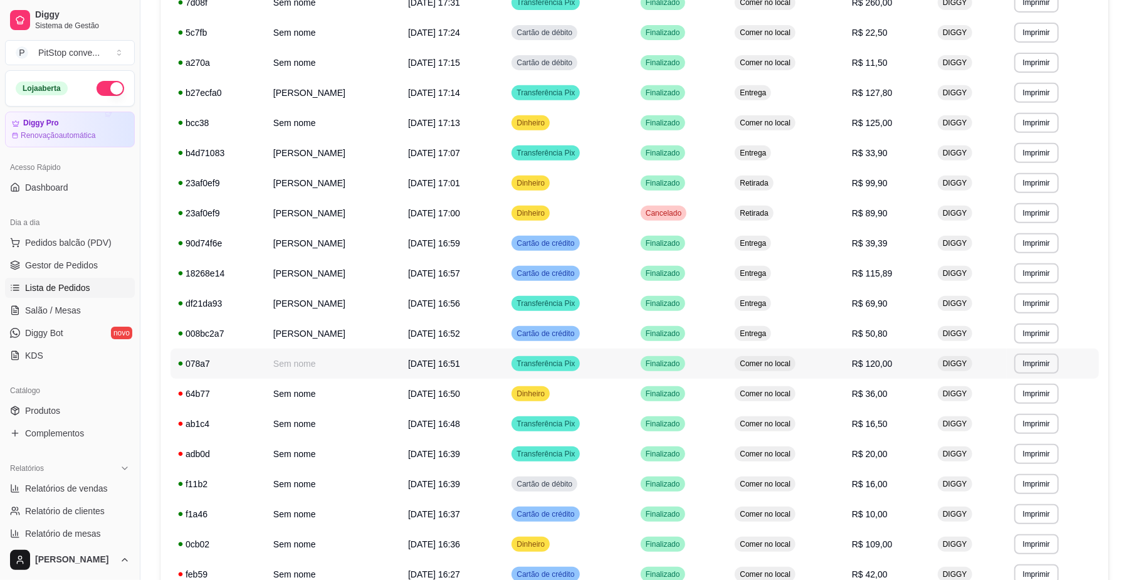
click at [633, 375] on td "Transferência Pix" at bounding box center [568, 364] width 129 height 30
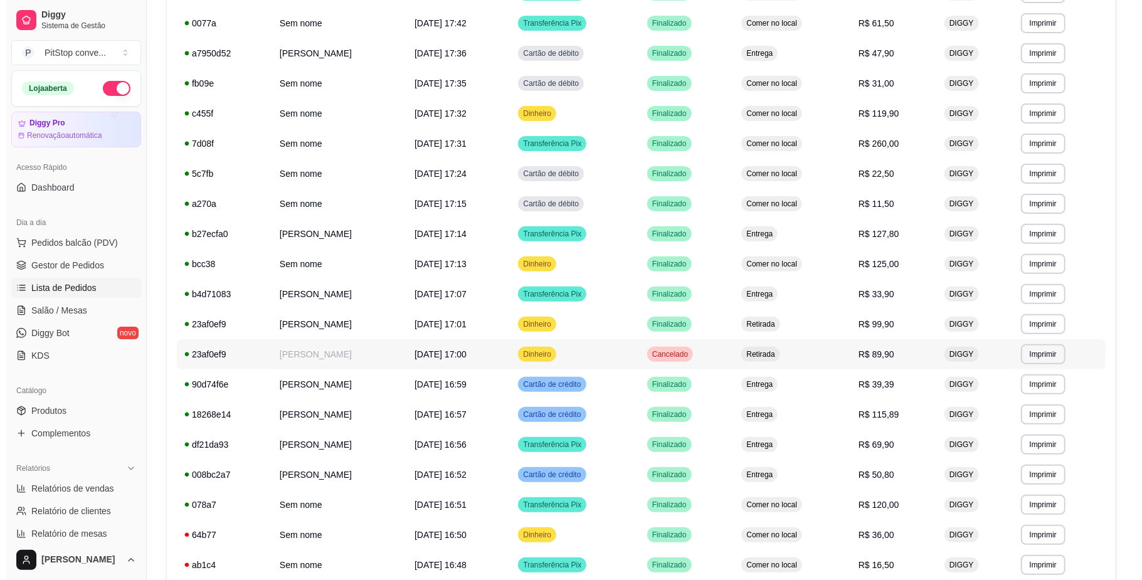
scroll to position [177, 0]
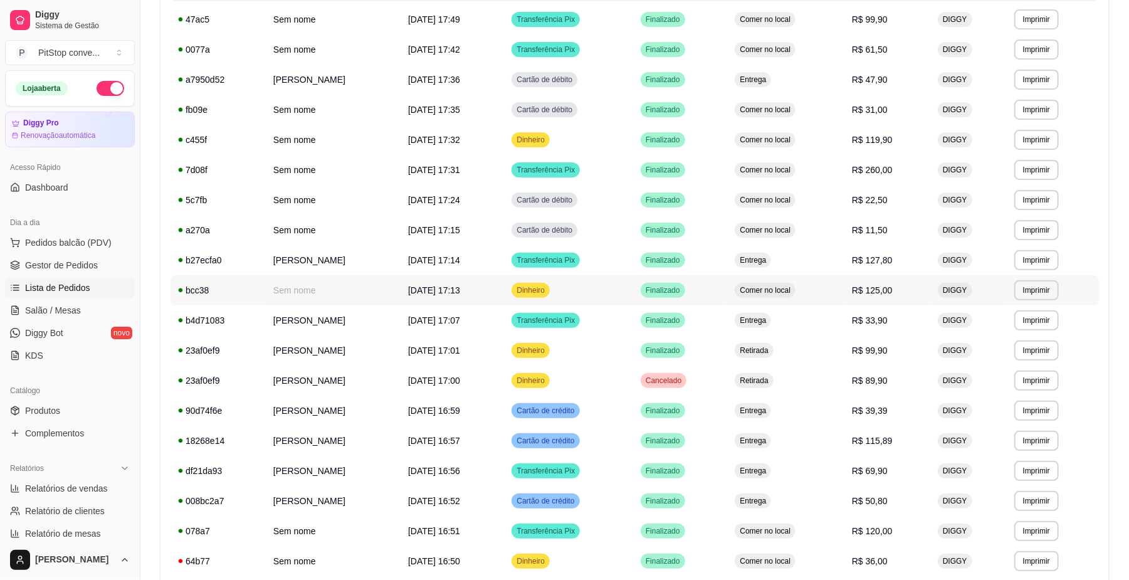
click at [834, 296] on td "Comer no local" at bounding box center [785, 290] width 117 height 30
click at [813, 149] on td "Comer no local" at bounding box center [785, 140] width 117 height 30
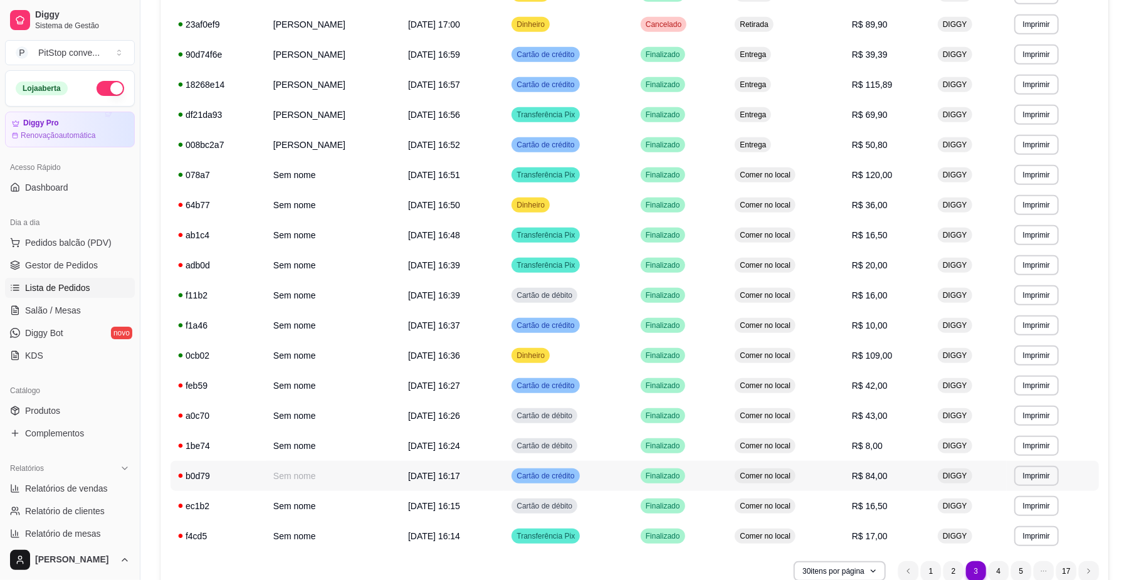
scroll to position [595, 0]
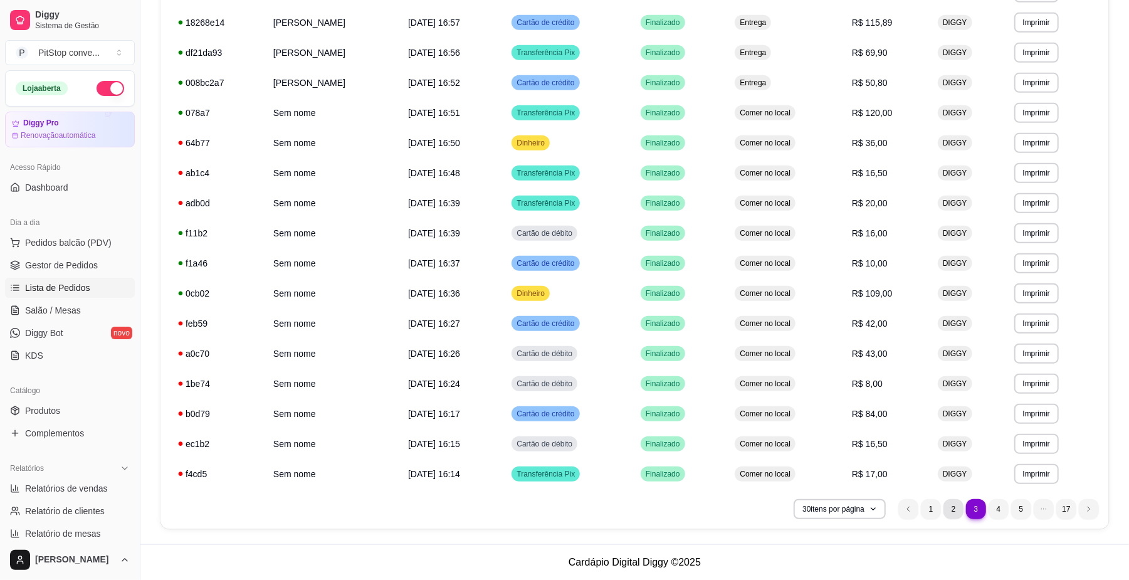
click at [961, 502] on li "2" at bounding box center [954, 509] width 20 height 20
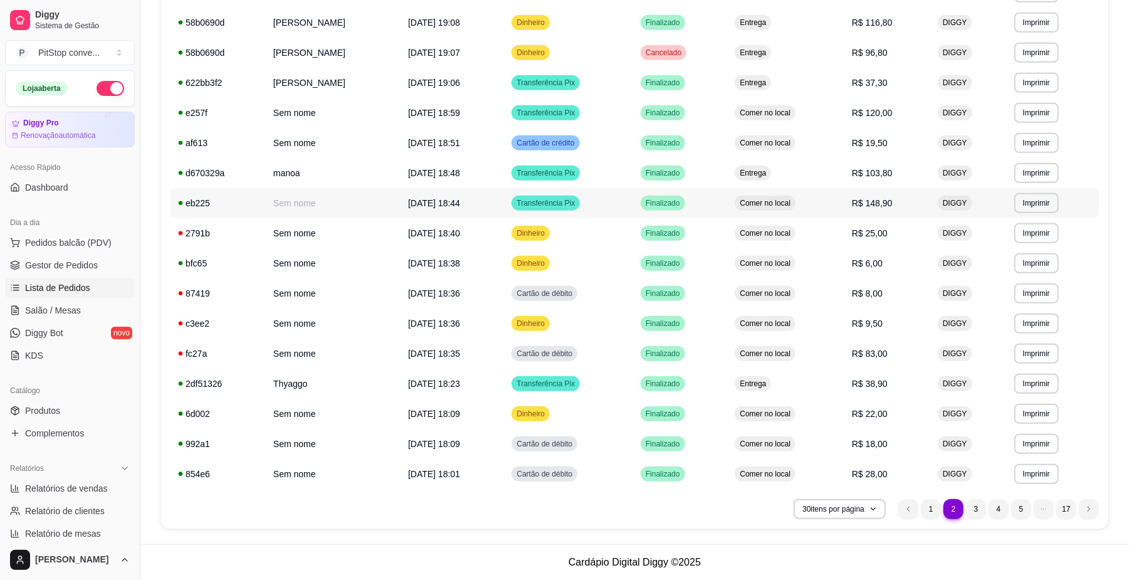
click at [789, 192] on td "Comer no local" at bounding box center [785, 203] width 117 height 30
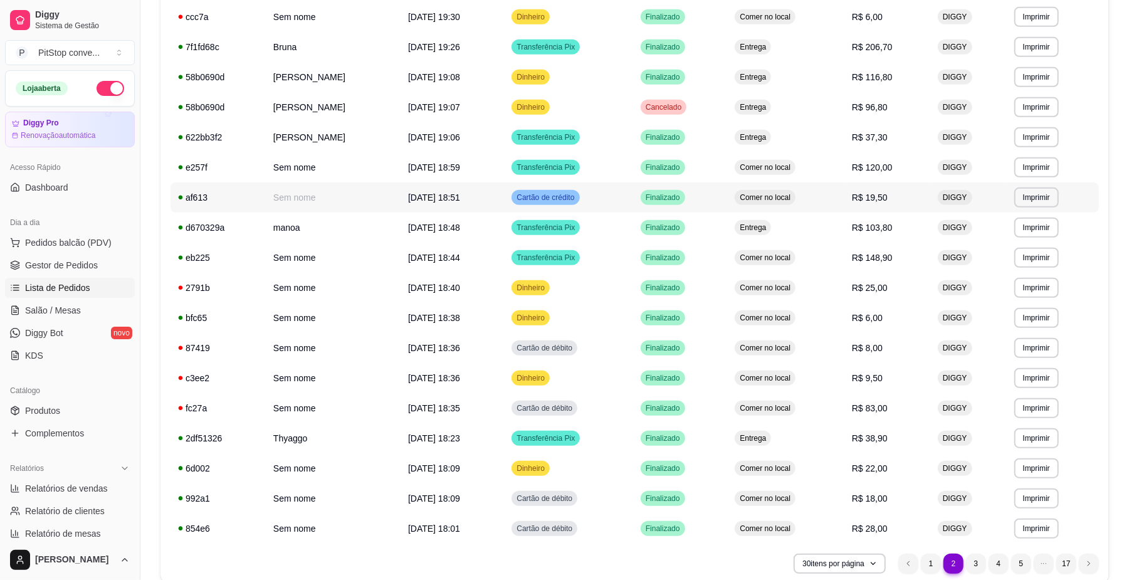
scroll to position [512, 0]
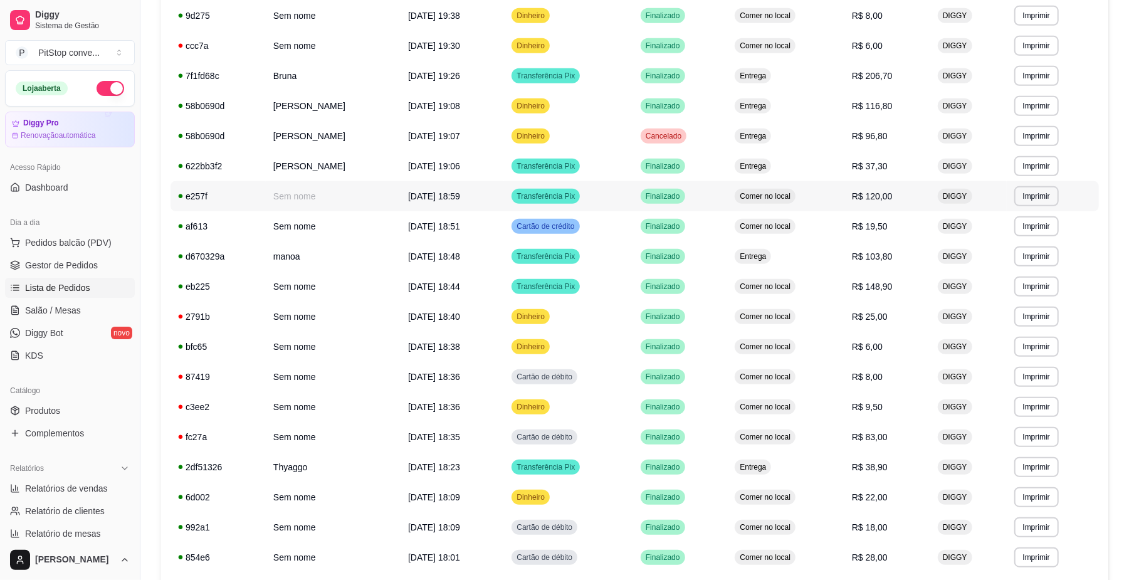
click at [804, 208] on td "Comer no local" at bounding box center [785, 196] width 117 height 30
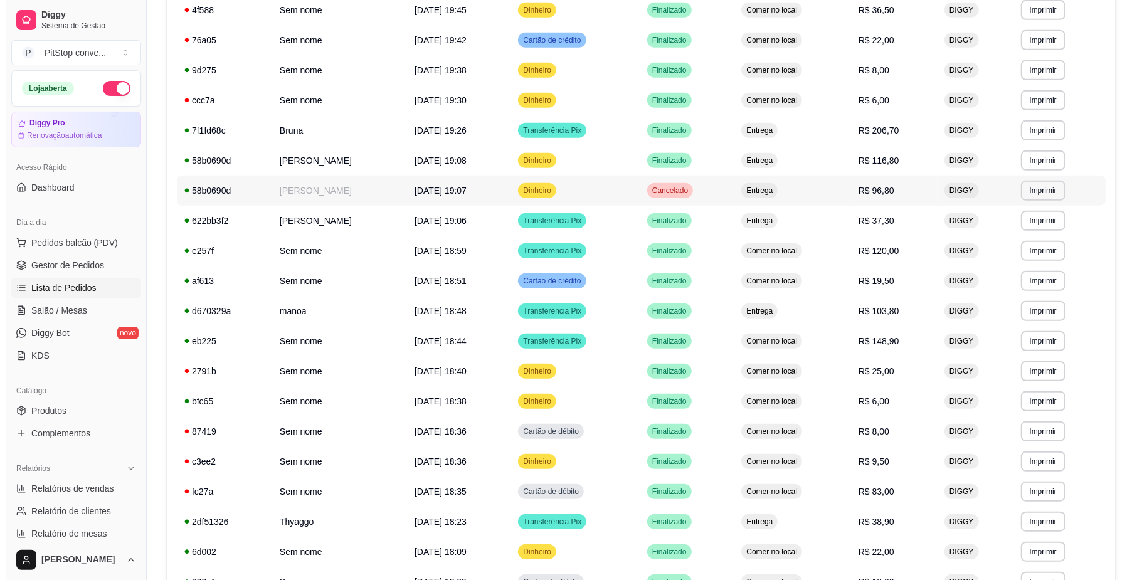
scroll to position [428, 0]
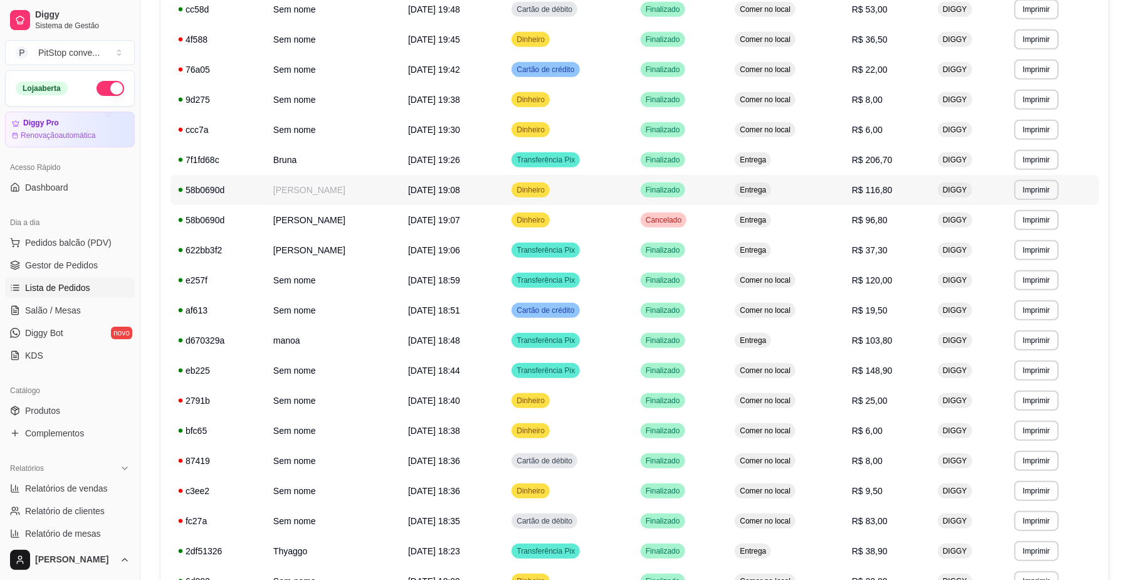
click at [828, 191] on td "Entrega" at bounding box center [785, 190] width 117 height 30
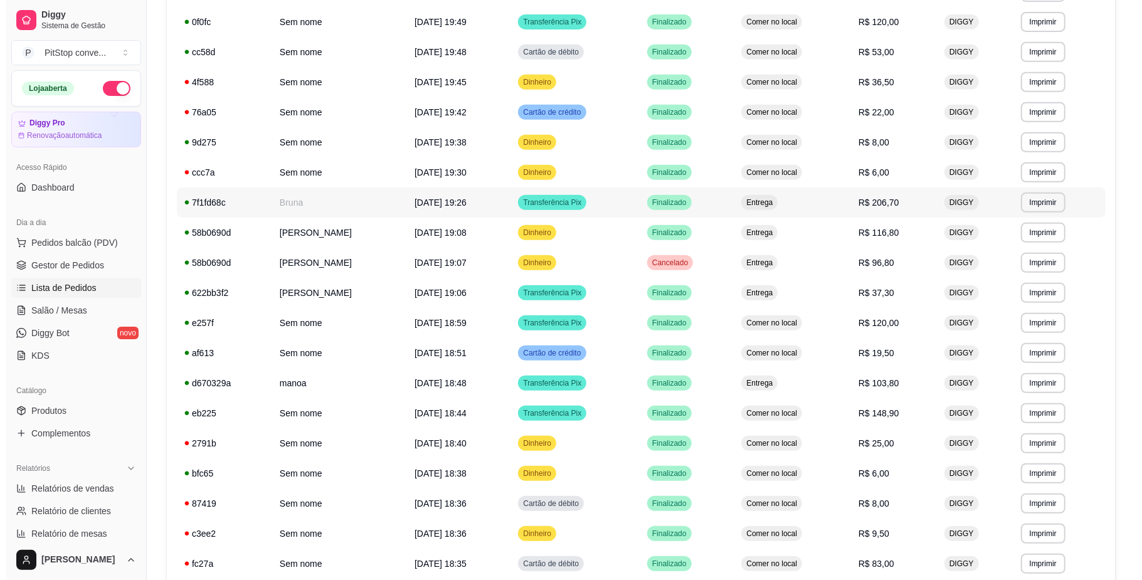
scroll to position [344, 0]
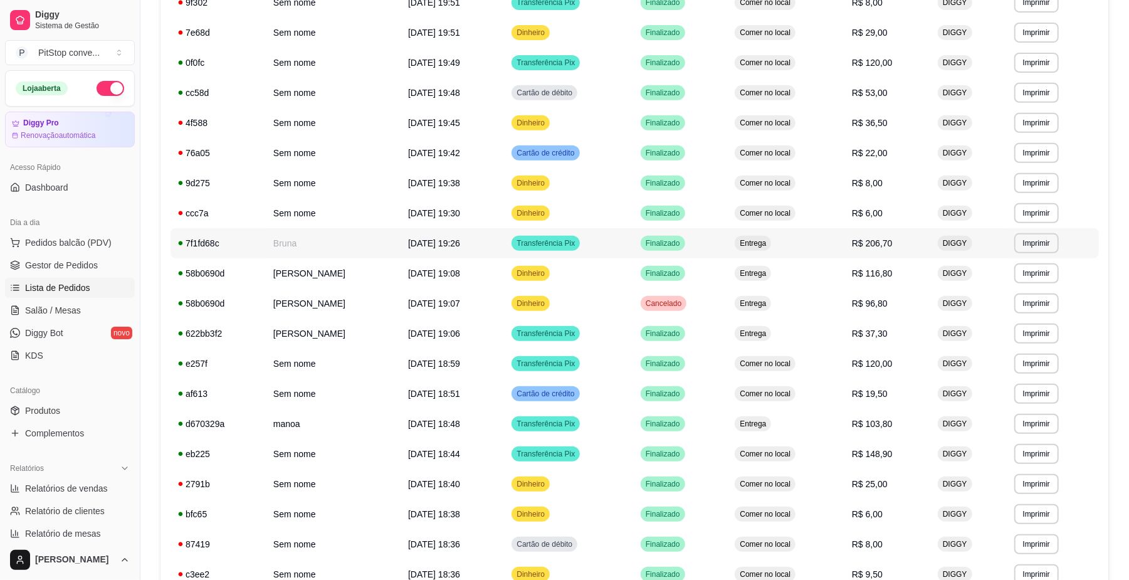
click at [798, 244] on td "Entrega" at bounding box center [785, 243] width 117 height 30
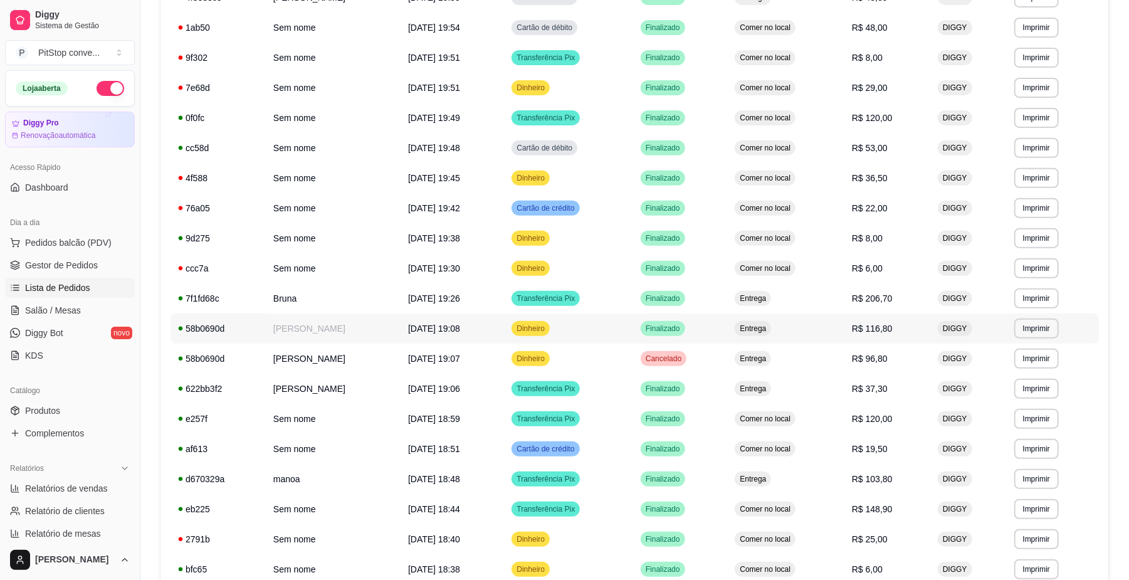
scroll to position [261, 0]
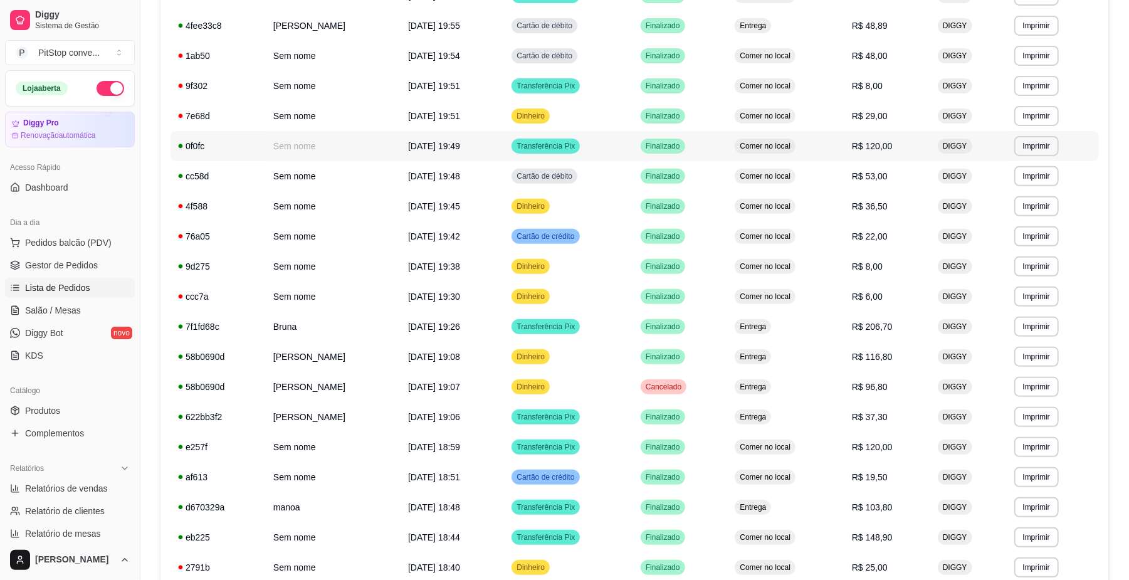
click at [835, 146] on td "Comer no local" at bounding box center [785, 146] width 117 height 30
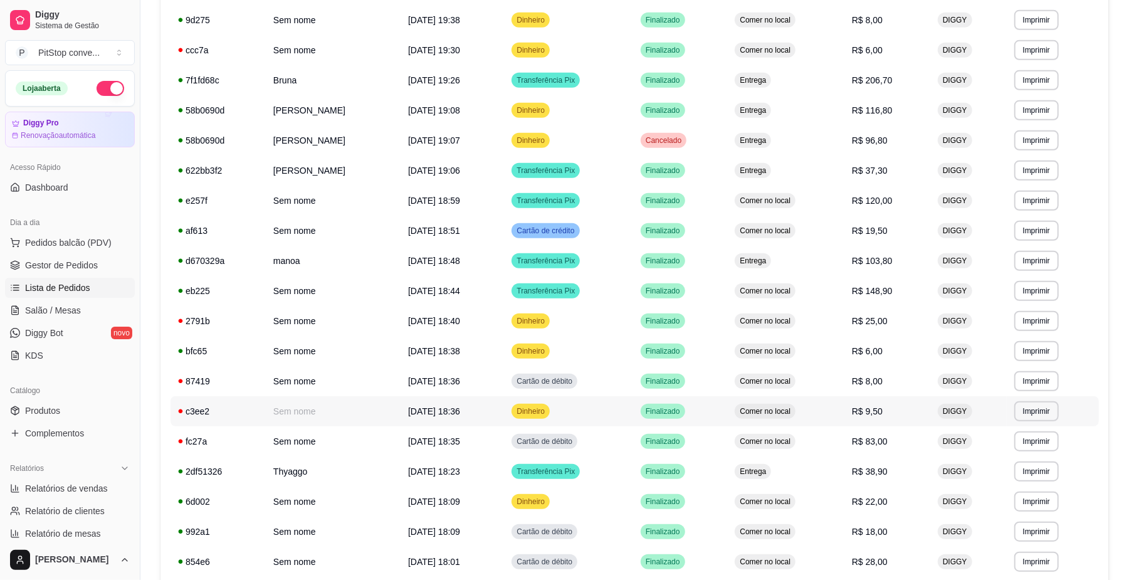
scroll to position [595, 0]
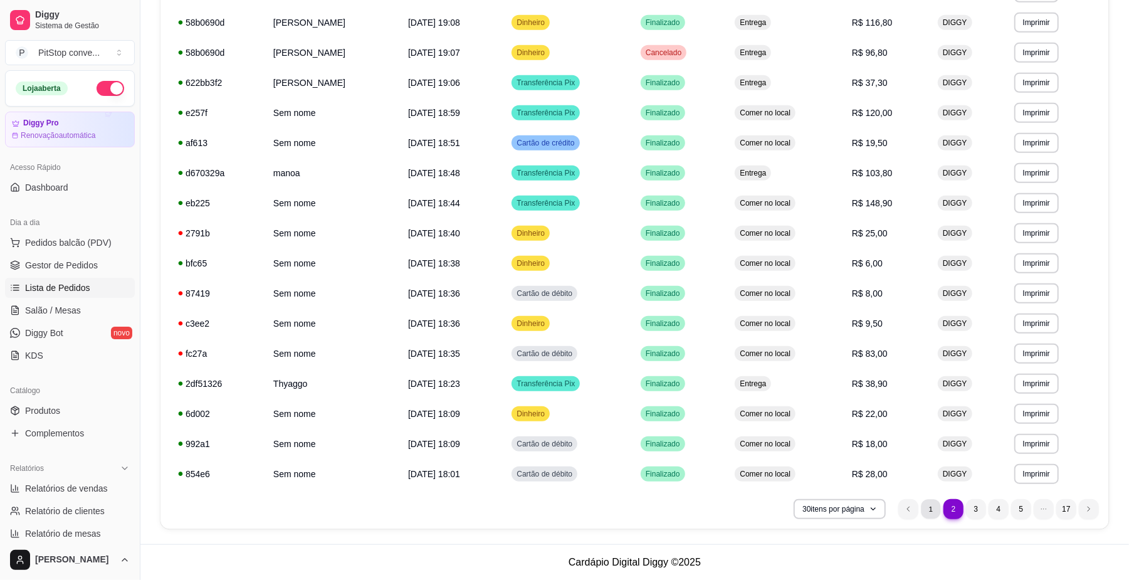
click at [932, 500] on li "1" at bounding box center [930, 508] width 19 height 19
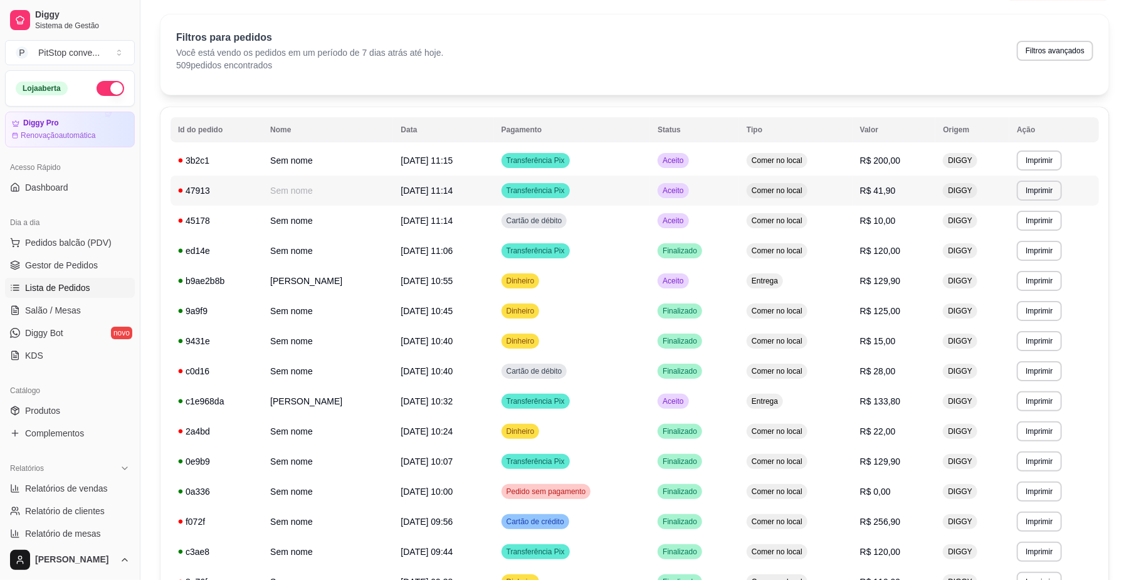
scroll to position [10, 0]
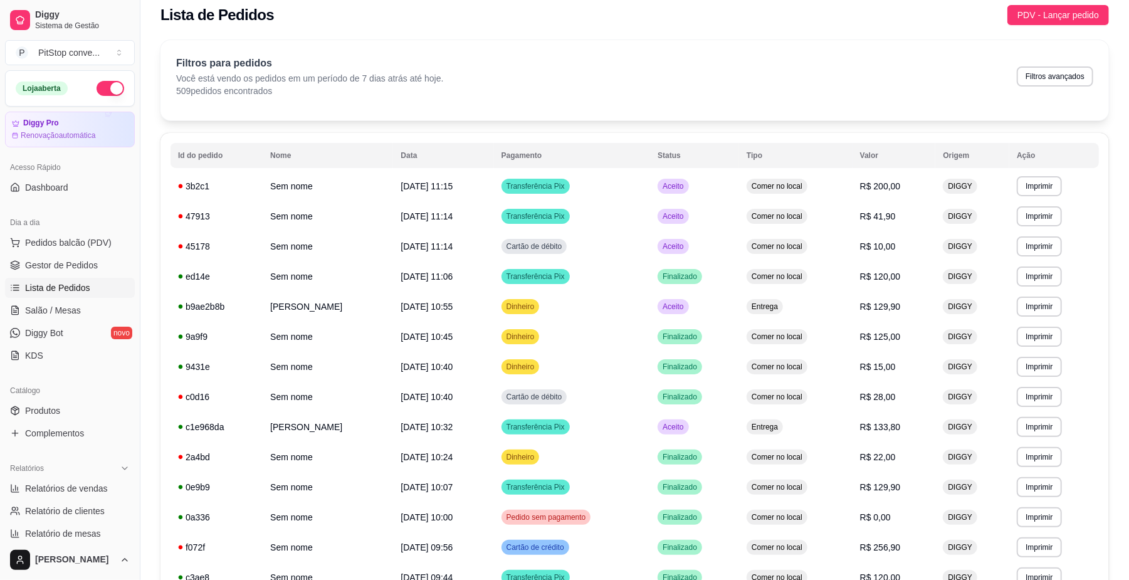
click at [1057, 74] on button "Filtros avançados" at bounding box center [1055, 76] width 76 height 20
select select "7"
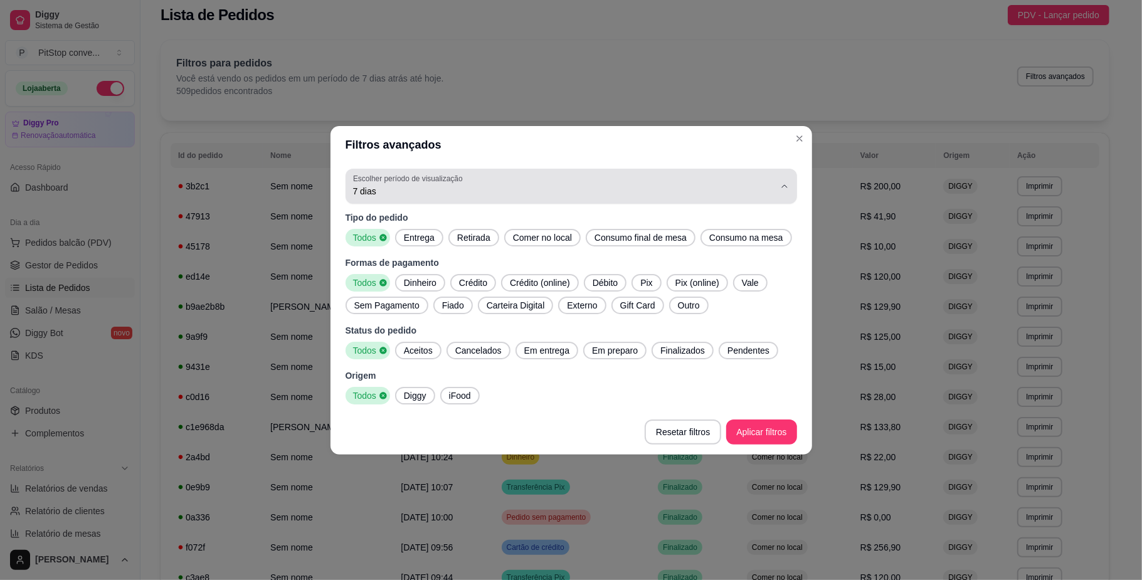
click at [399, 191] on span "7 dias" at bounding box center [563, 191] width 421 height 13
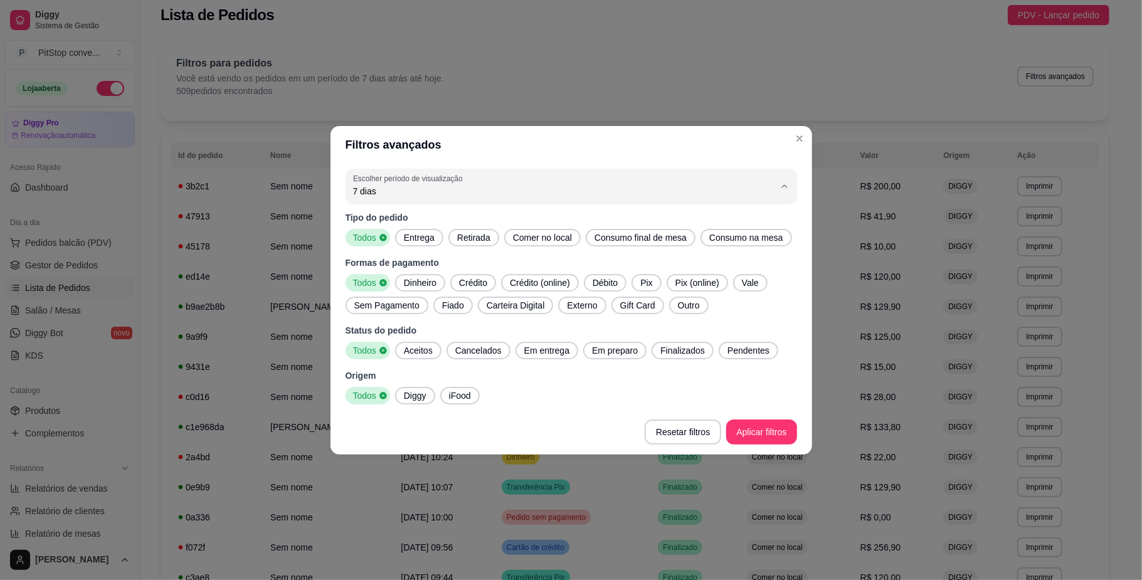
click at [402, 224] on span "Hoje" at bounding box center [565, 220] width 402 height 12
type input "0"
select select "0"
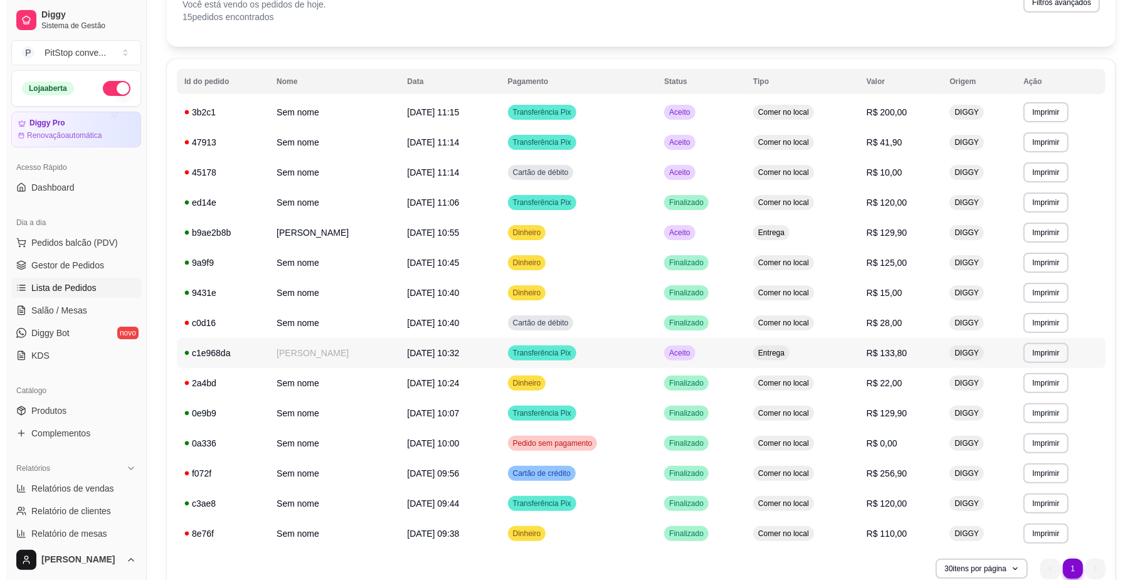
scroll to position [144, 0]
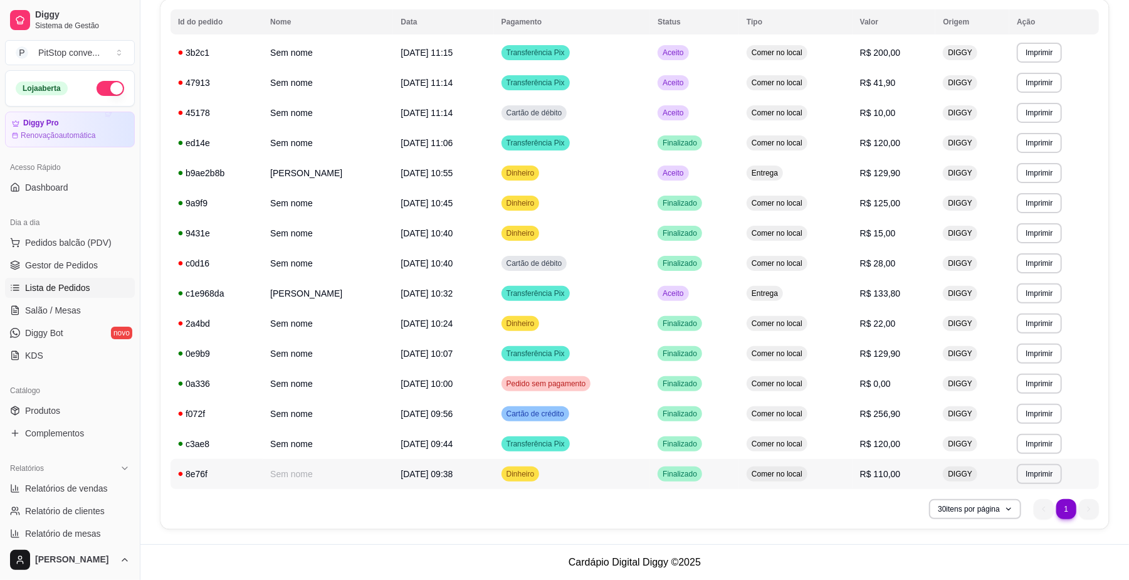
click at [576, 477] on td "Dinheiro" at bounding box center [572, 474] width 157 height 30
click at [804, 445] on span "Comer no local" at bounding box center [777, 444] width 56 height 10
click at [771, 413] on span "Comer no local" at bounding box center [777, 414] width 56 height 10
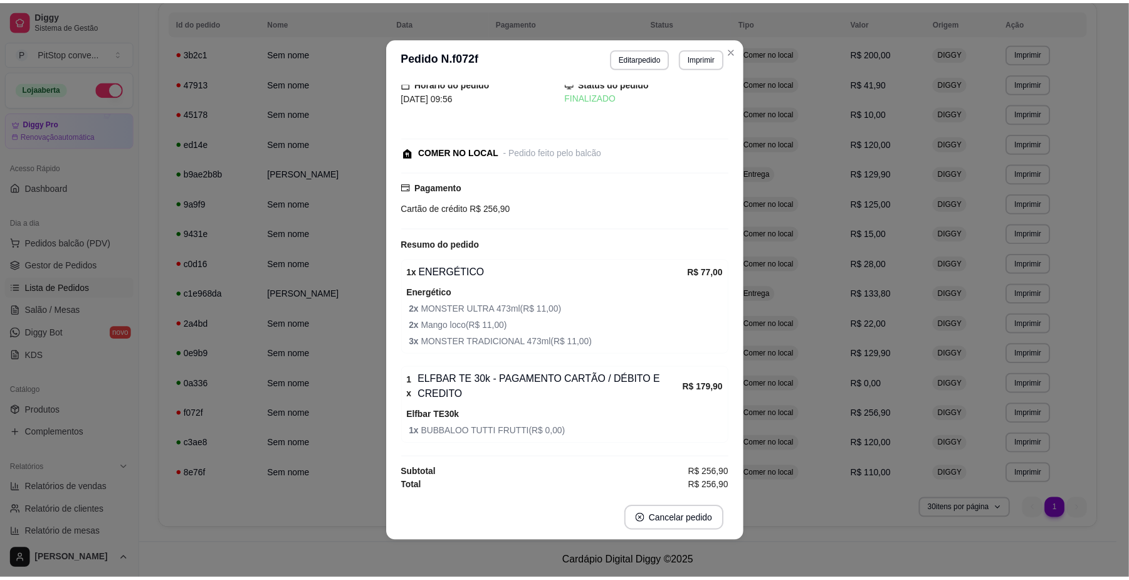
scroll to position [25, 0]
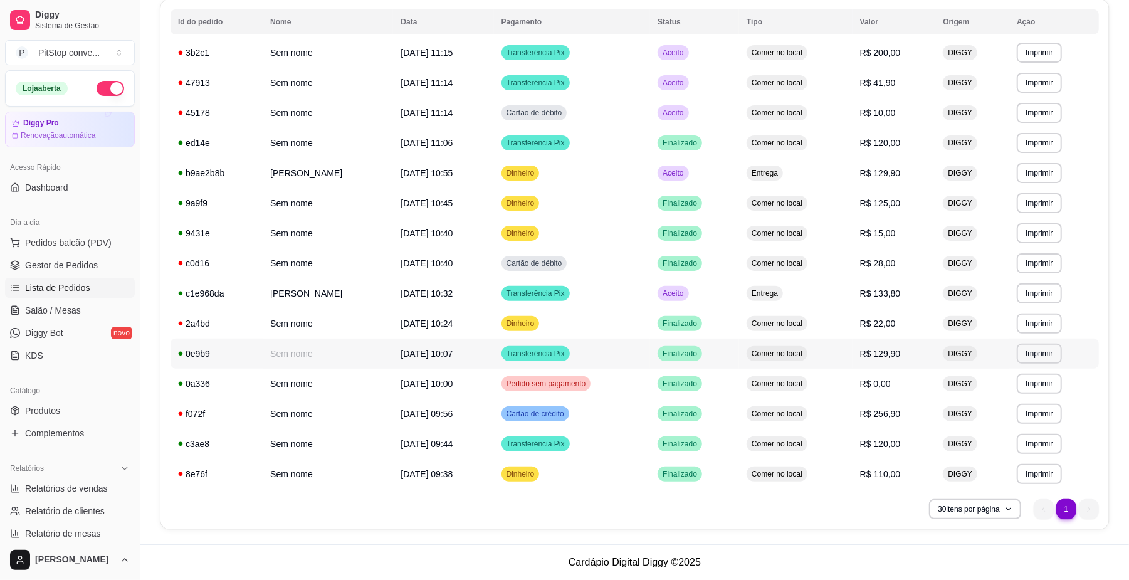
click at [795, 362] on td "Comer no local" at bounding box center [795, 354] width 113 height 30
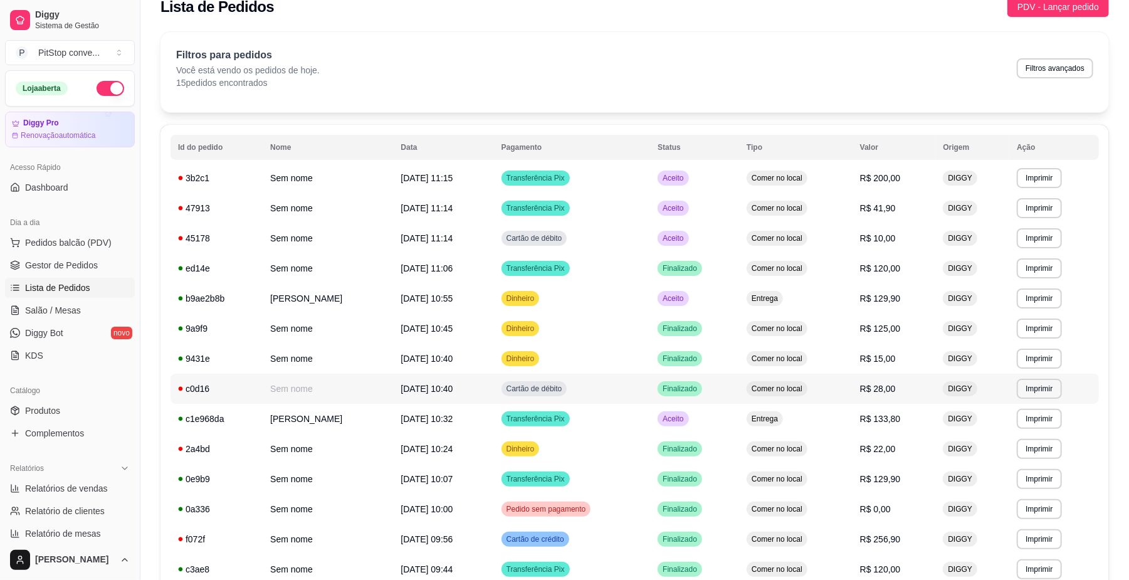
scroll to position [0, 0]
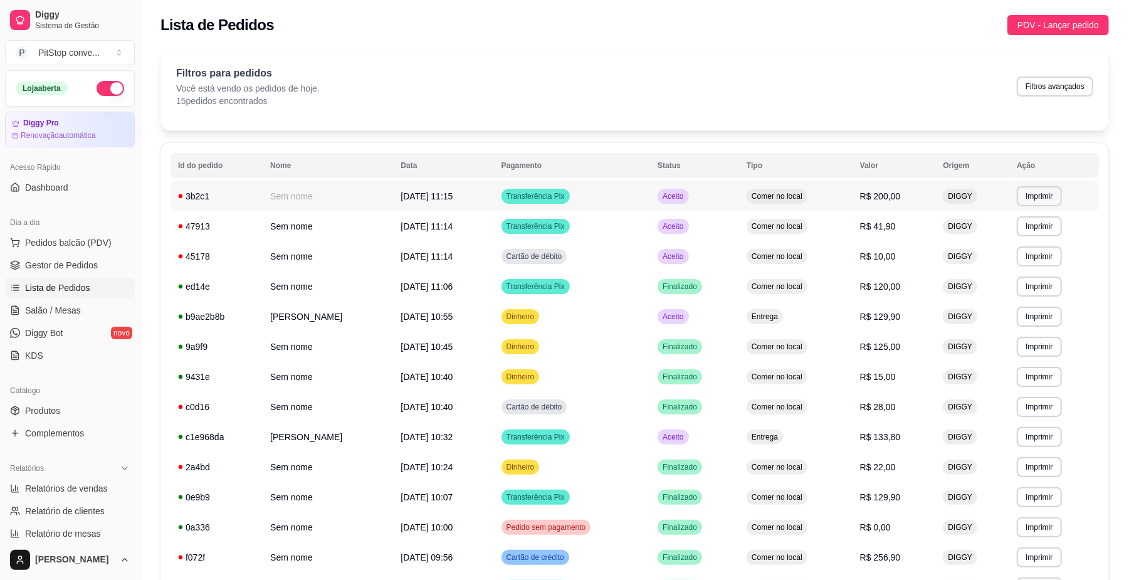
click at [658, 201] on td "Aceito" at bounding box center [694, 196] width 89 height 30
click at [1041, 87] on button "Filtros avançados" at bounding box center [1055, 85] width 74 height 19
select select "0"
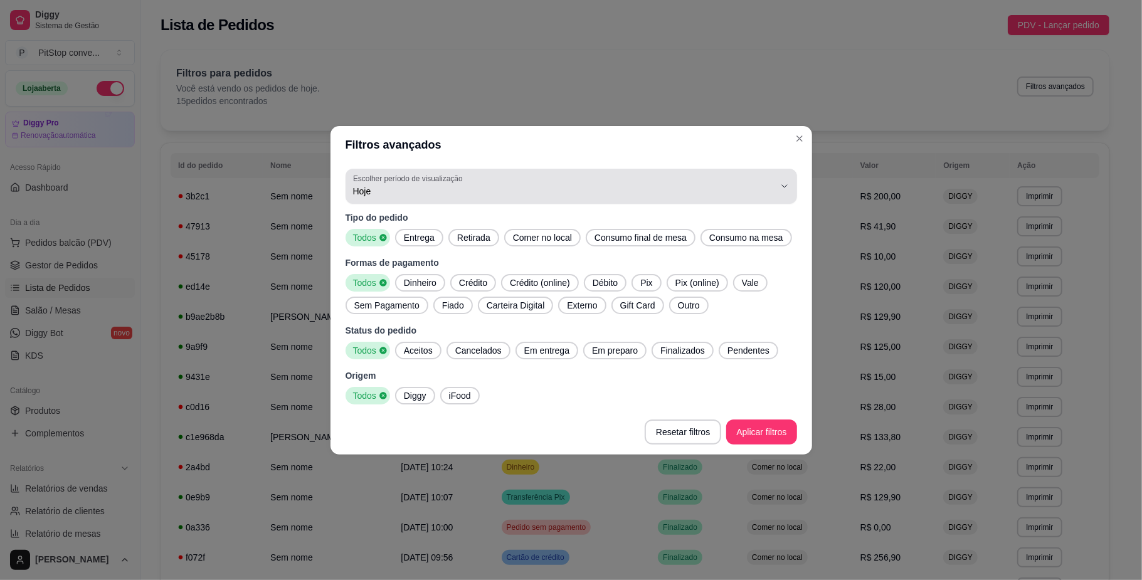
click at [424, 198] on div "Hoje" at bounding box center [563, 186] width 421 height 25
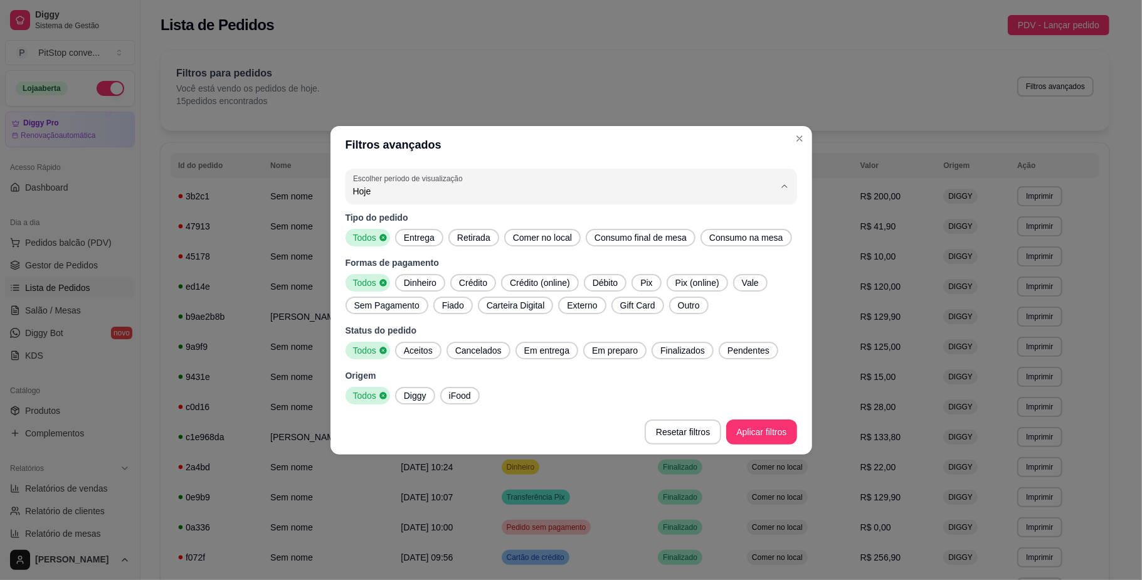
click at [424, 236] on span "Ontem" at bounding box center [565, 241] width 402 height 12
type input "1"
select select "1"
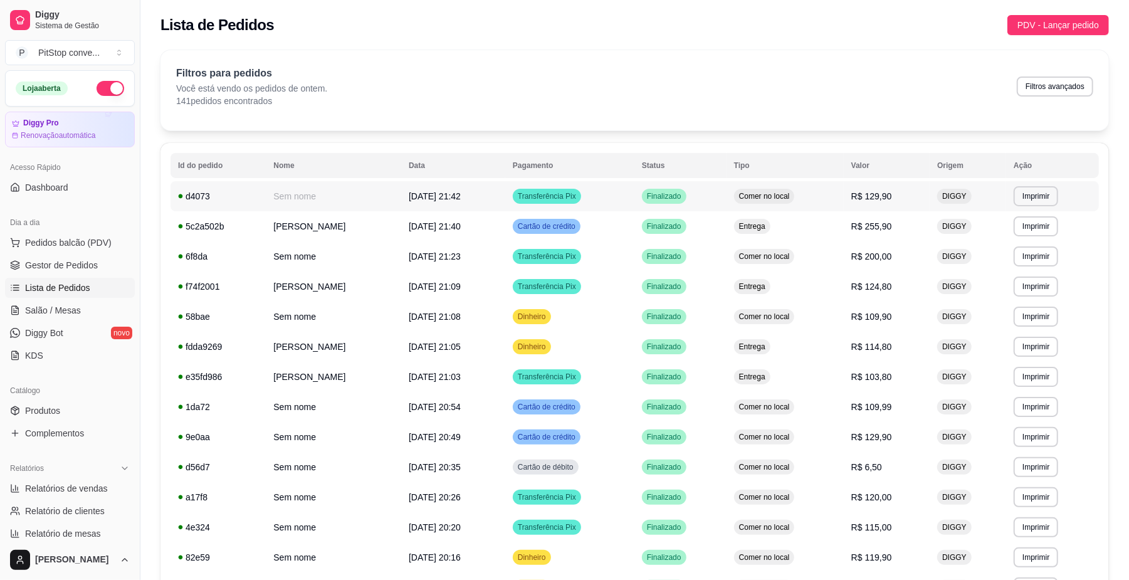
click at [698, 202] on td "Finalizado" at bounding box center [681, 196] width 92 height 30
click at [710, 221] on td "Finalizado" at bounding box center [681, 226] width 92 height 30
click at [690, 264] on td "Finalizado" at bounding box center [681, 256] width 92 height 30
click at [1080, 79] on button "Filtros avançados" at bounding box center [1055, 86] width 76 height 20
select select "1"
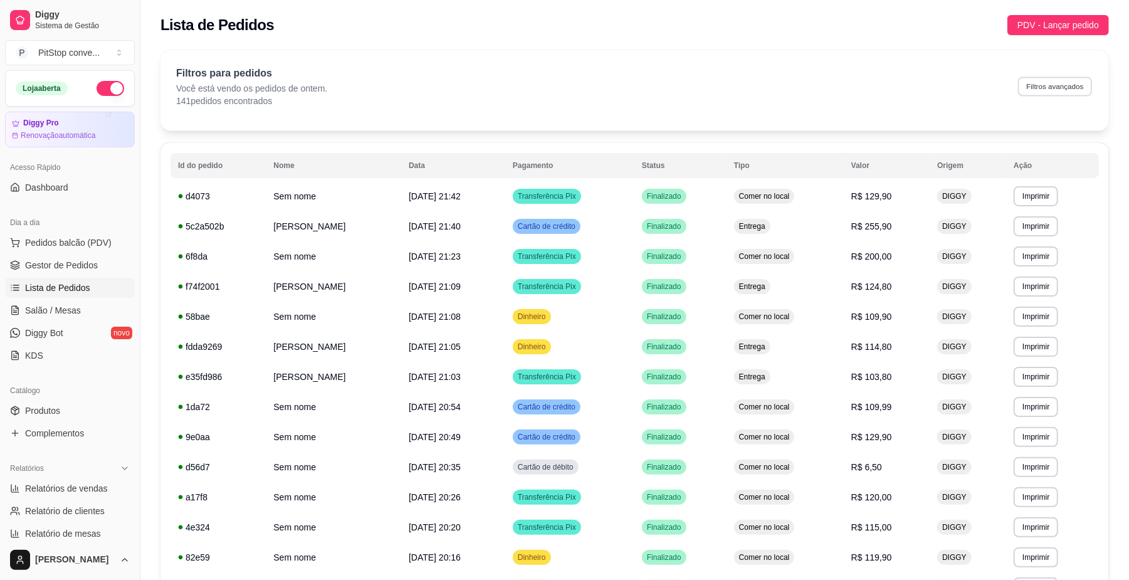
click at [1039, 93] on button "Filtros avançados" at bounding box center [1055, 85] width 74 height 19
select select "1"
click at [76, 245] on span "Pedidos balcão (PDV)" at bounding box center [68, 242] width 87 height 13
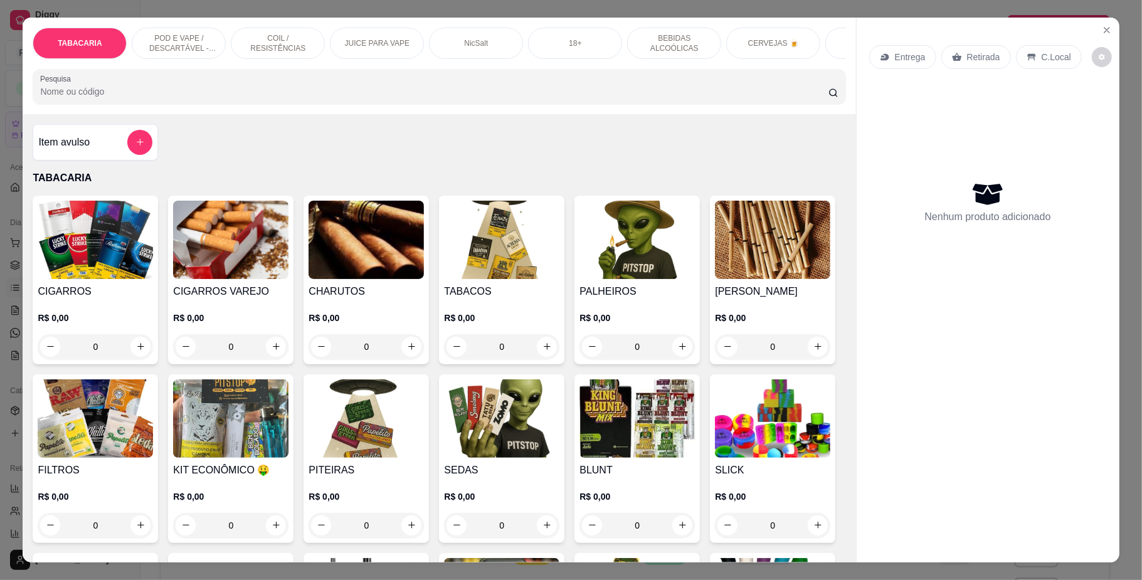
click at [130, 208] on div "CIGARROS R$ 0,00 0" at bounding box center [95, 280] width 125 height 169
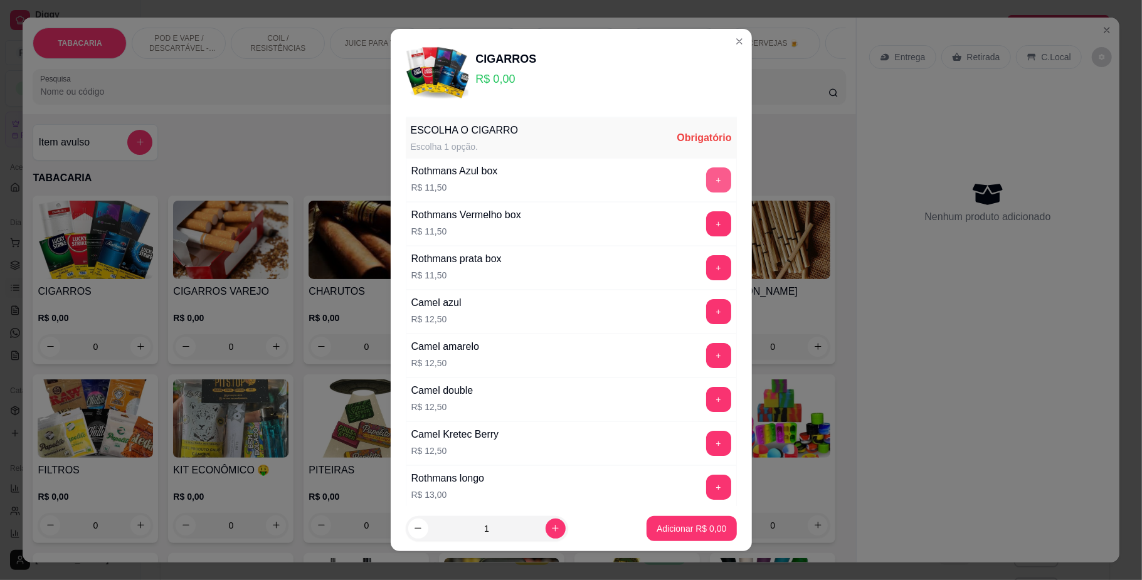
click at [706, 179] on button "+" at bounding box center [718, 179] width 25 height 25
click at [668, 535] on button "Adicionar R$ 11,50" at bounding box center [689, 528] width 92 height 24
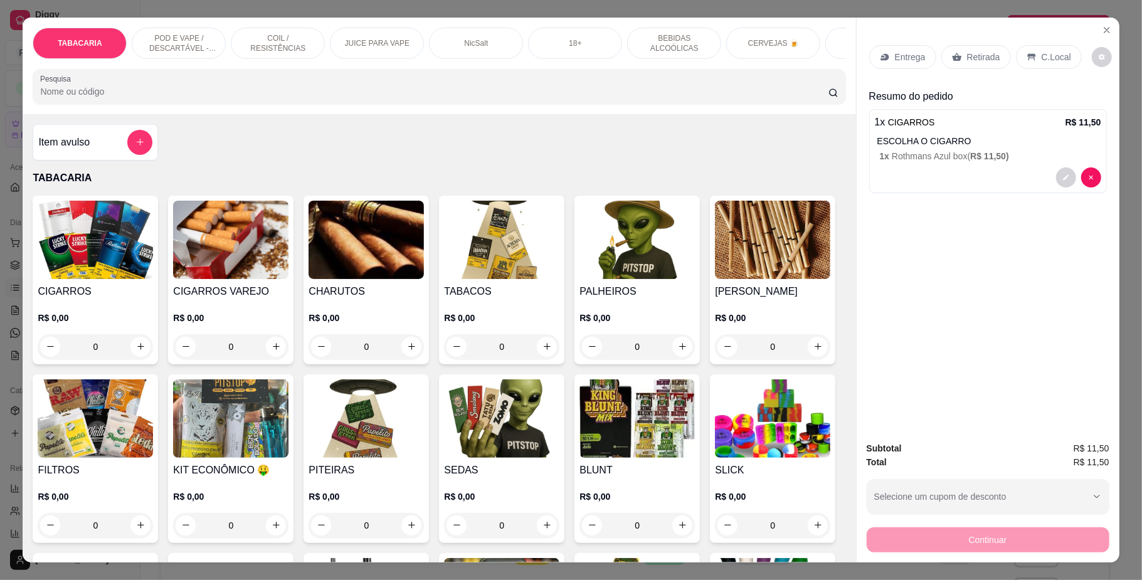
drag, startPoint x: 653, startPoint y: 40, endPoint x: 615, endPoint y: 64, distance: 45.1
click at [653, 41] on p "BEBIDAS ALCOÓLICAS" at bounding box center [674, 43] width 73 height 20
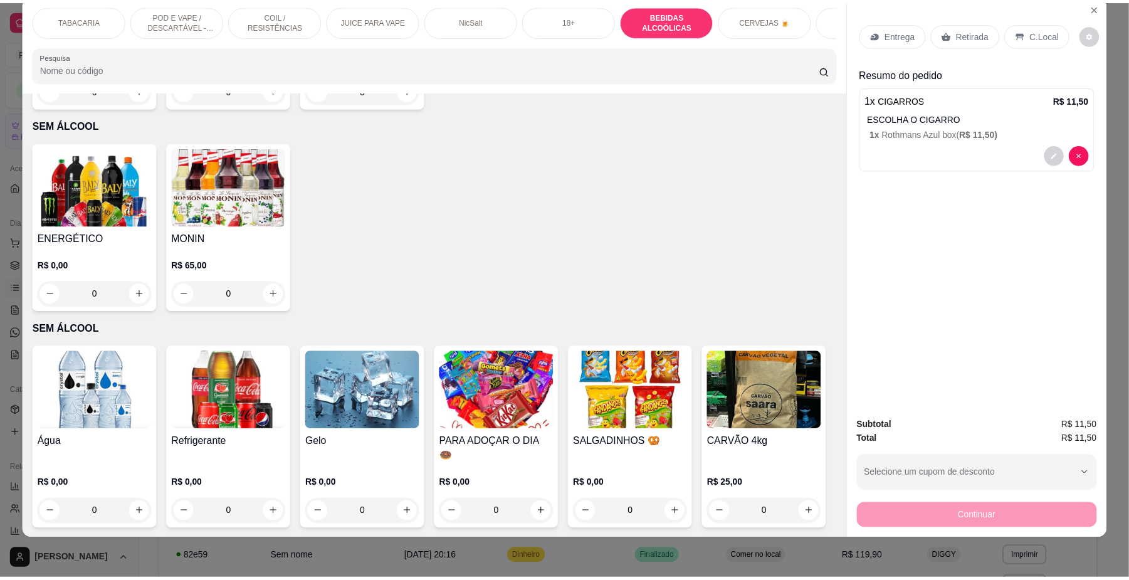
scroll to position [3499, 0]
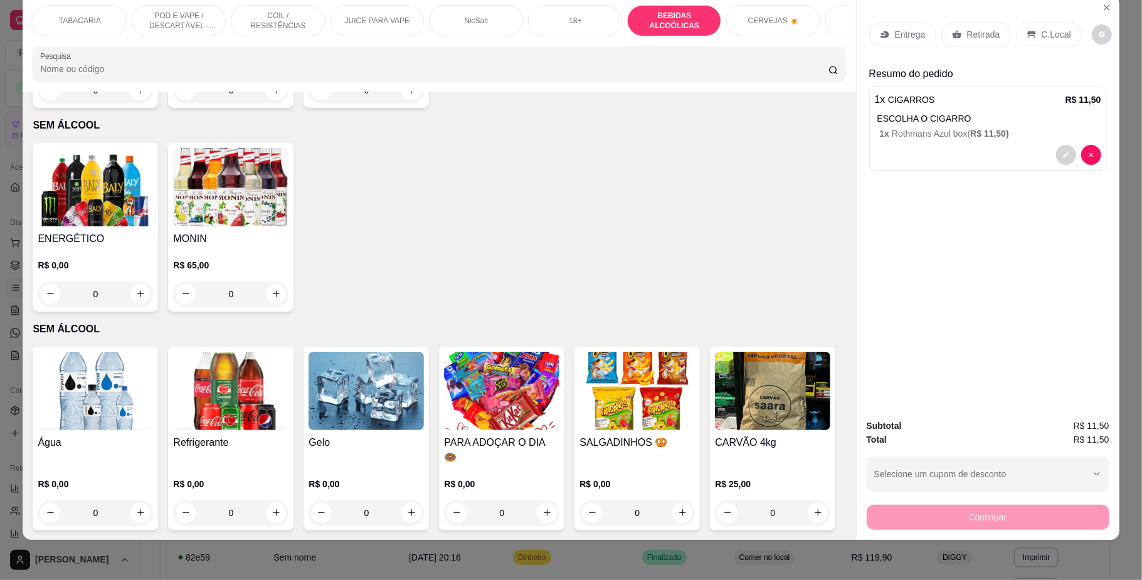
click at [33, 347] on div "Água R$ 0,00 0" at bounding box center [95, 439] width 125 height 184
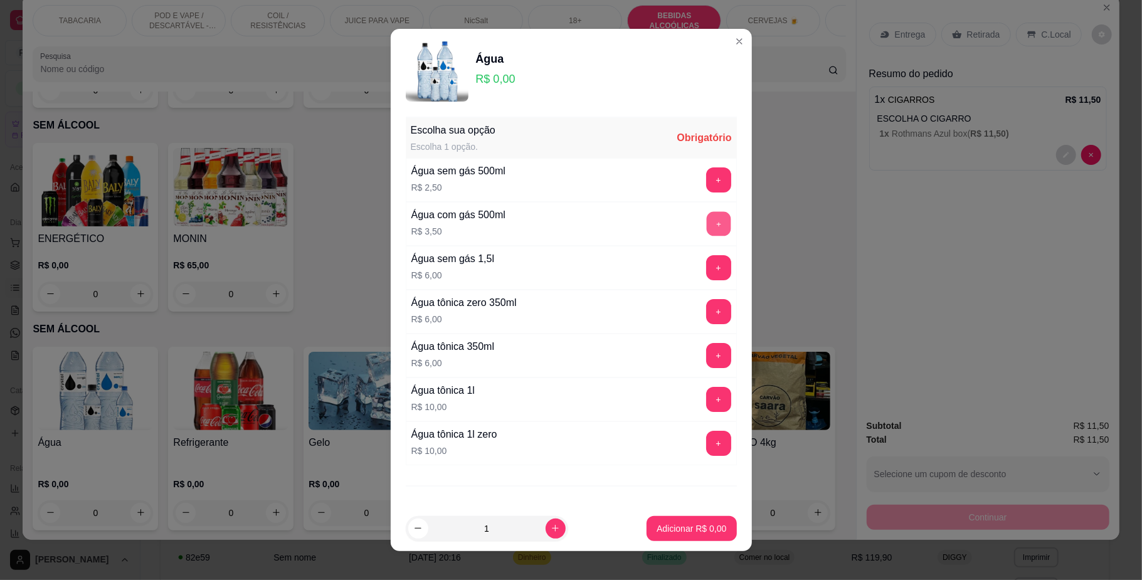
click at [706, 219] on button "+" at bounding box center [718, 224] width 24 height 24
click at [706, 179] on button "+" at bounding box center [718, 179] width 25 height 25
click at [676, 523] on p "Adicionar R$ 6,00" at bounding box center [691, 528] width 70 height 13
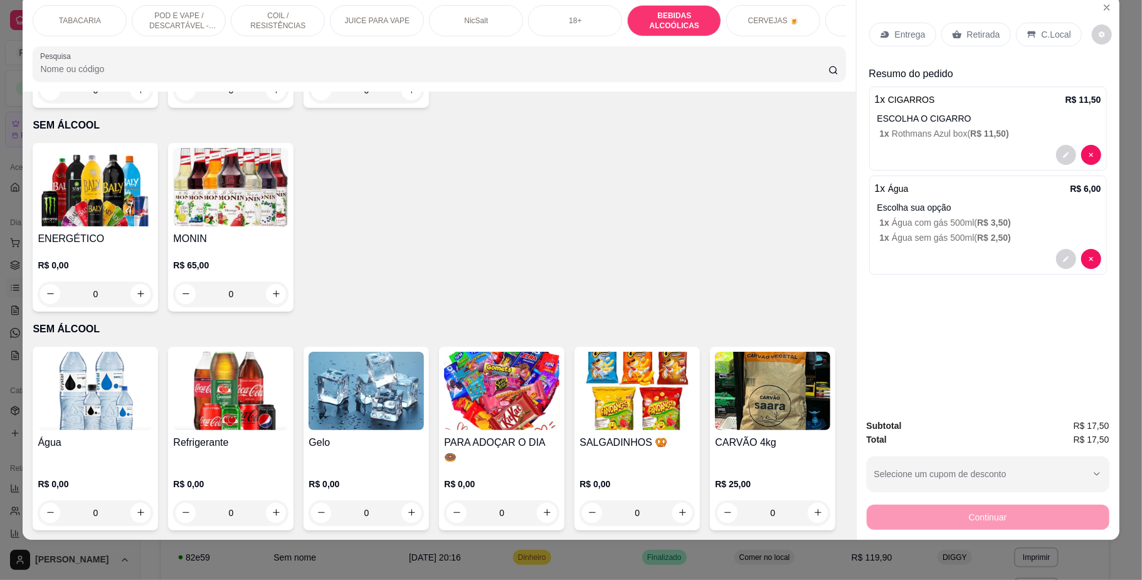
click at [1052, 28] on p "C.Local" at bounding box center [1055, 34] width 29 height 13
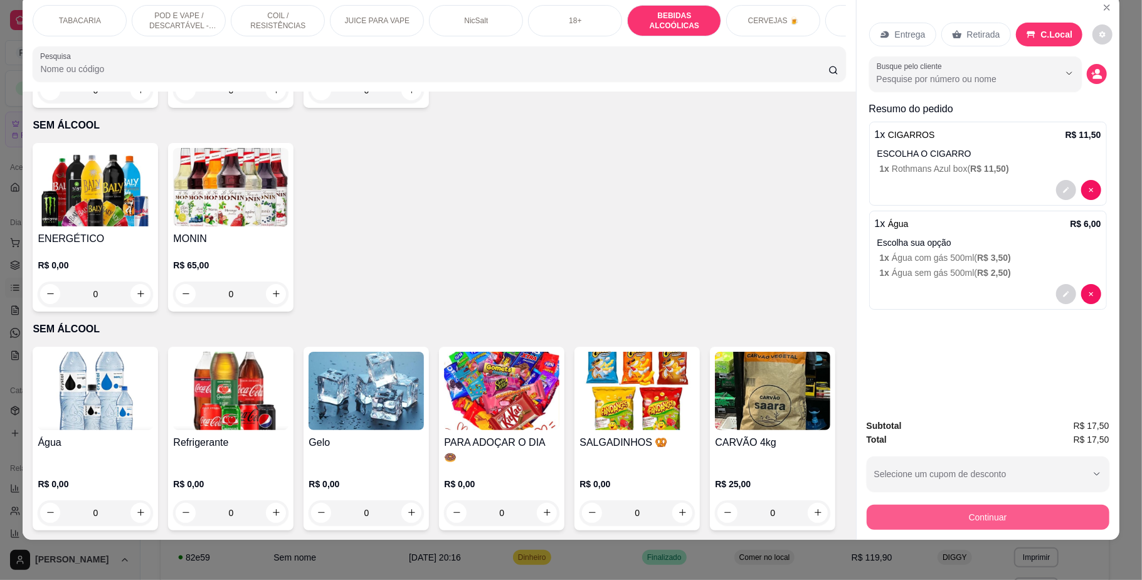
click at [989, 512] on button "Continuar" at bounding box center [988, 517] width 243 height 25
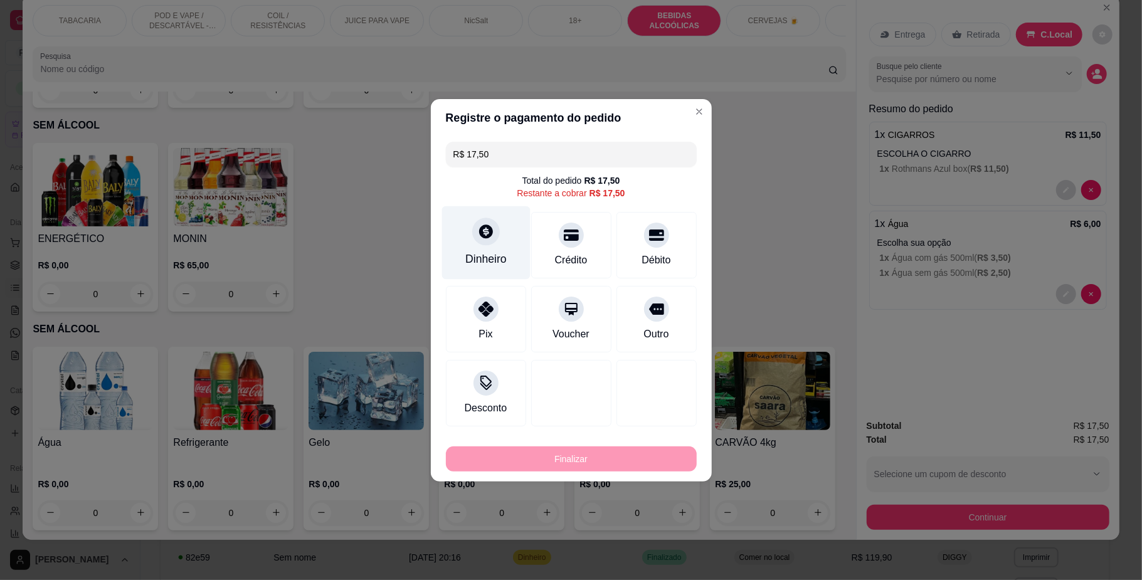
click at [480, 233] on icon at bounding box center [486, 231] width 14 height 14
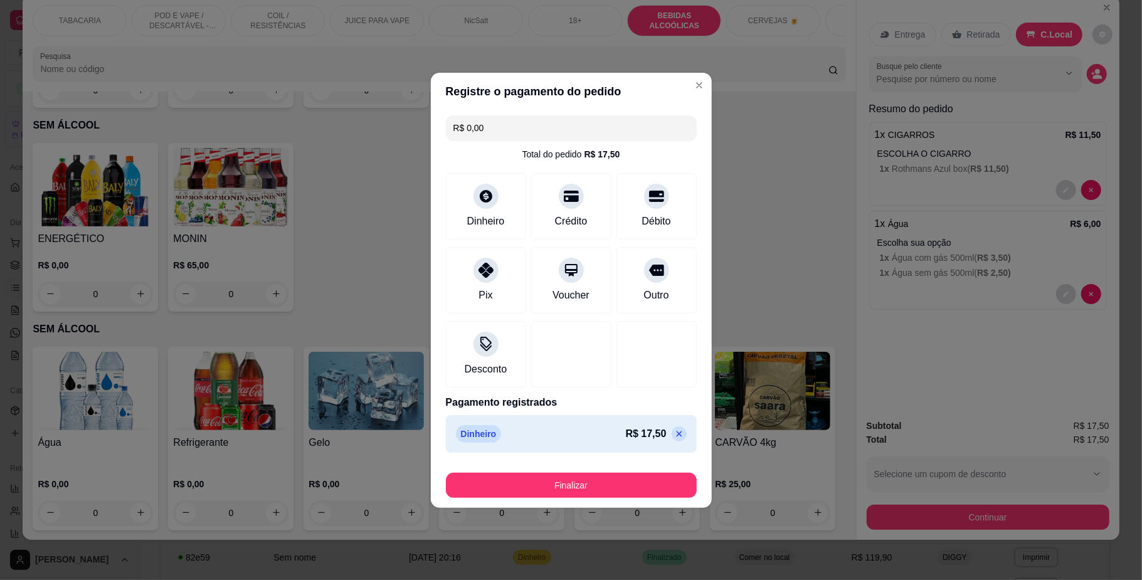
click at [623, 495] on button "Finalizar" at bounding box center [571, 485] width 251 height 25
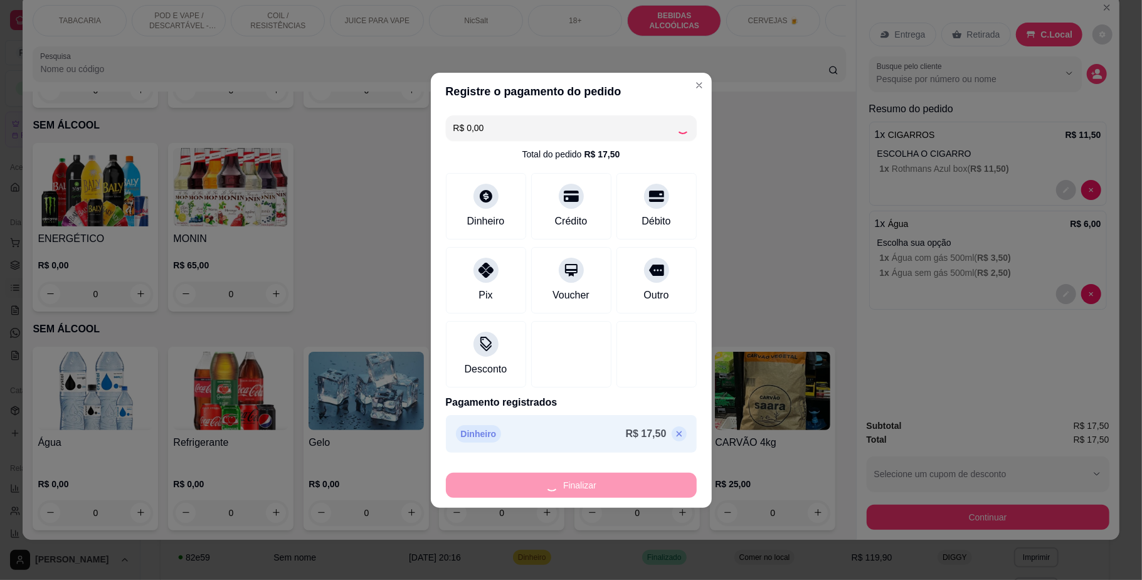
type input "-R$ 17,50"
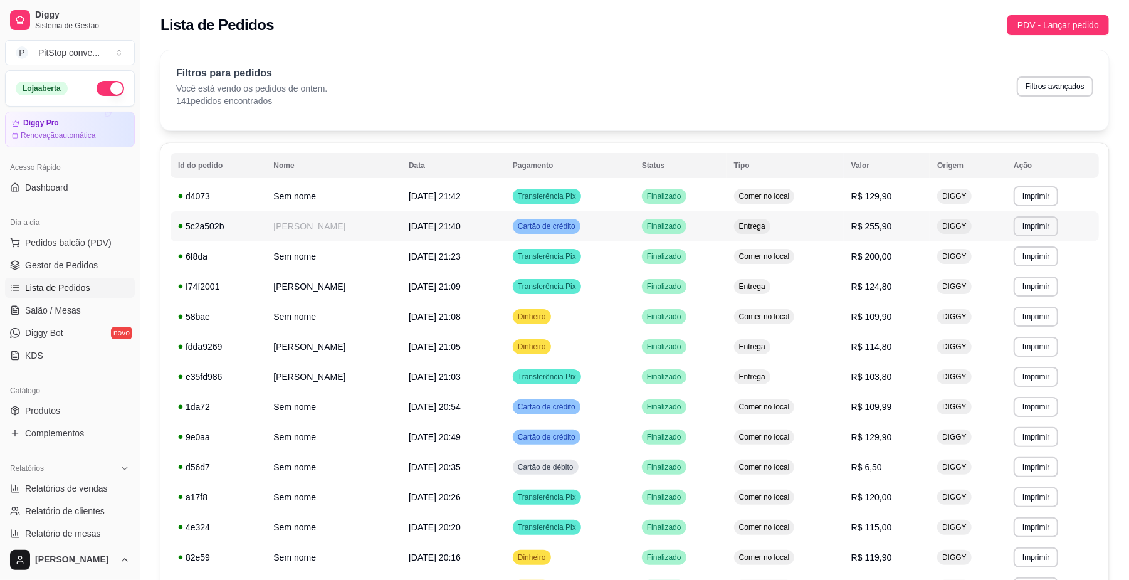
scroll to position [83, 0]
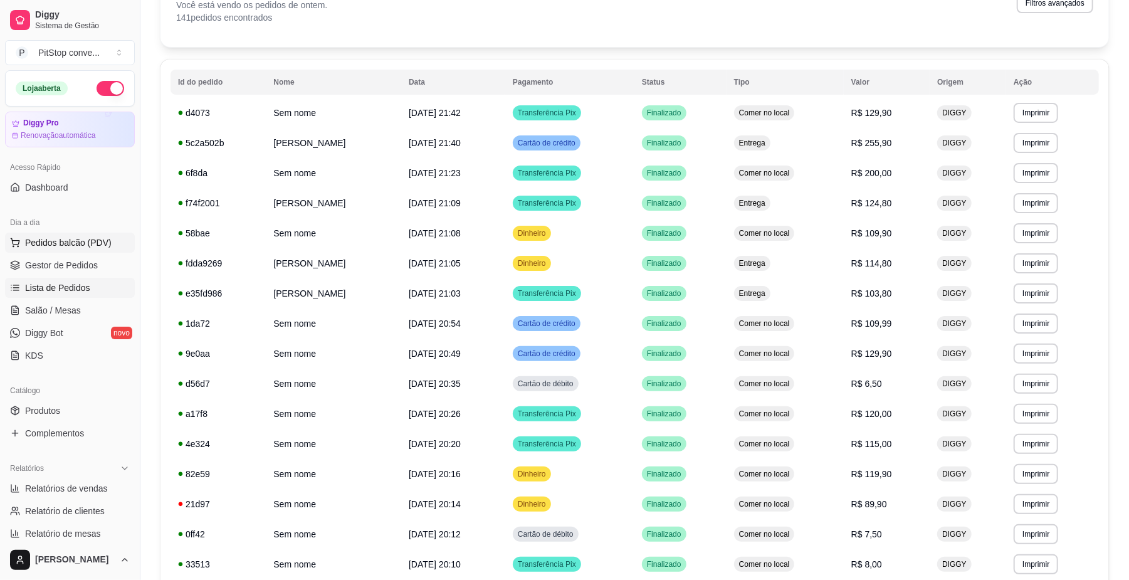
click at [40, 247] on span "Pedidos balcão (PDV)" at bounding box center [68, 242] width 87 height 13
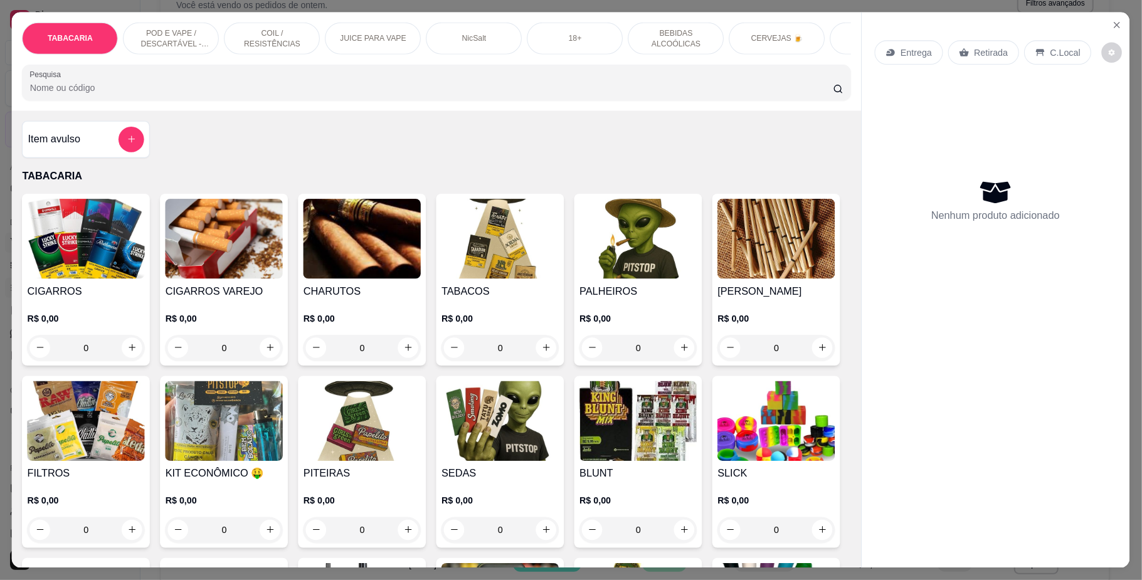
click at [80, 262] on img at bounding box center [87, 239] width 118 height 80
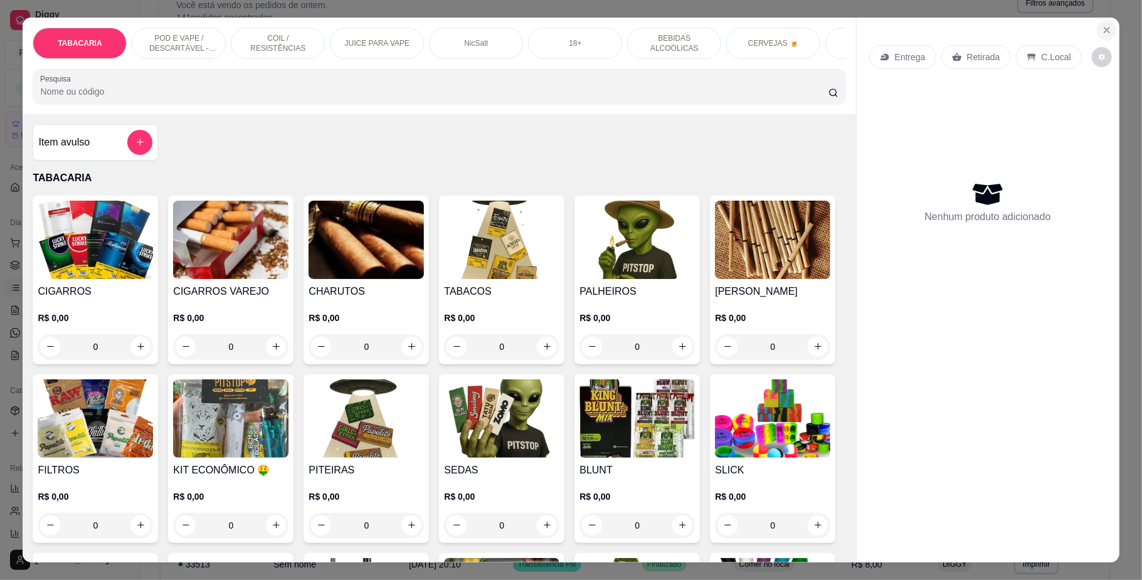
click at [1106, 29] on button "Close" at bounding box center [1107, 30] width 20 height 20
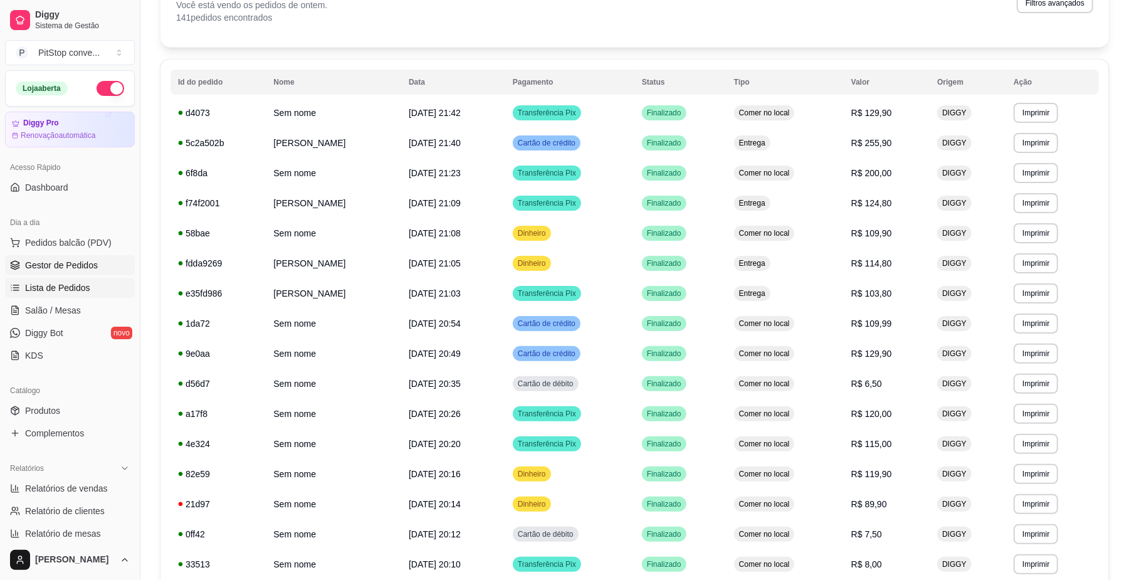
click at [80, 271] on span "Gestor de Pedidos" at bounding box center [61, 265] width 73 height 13
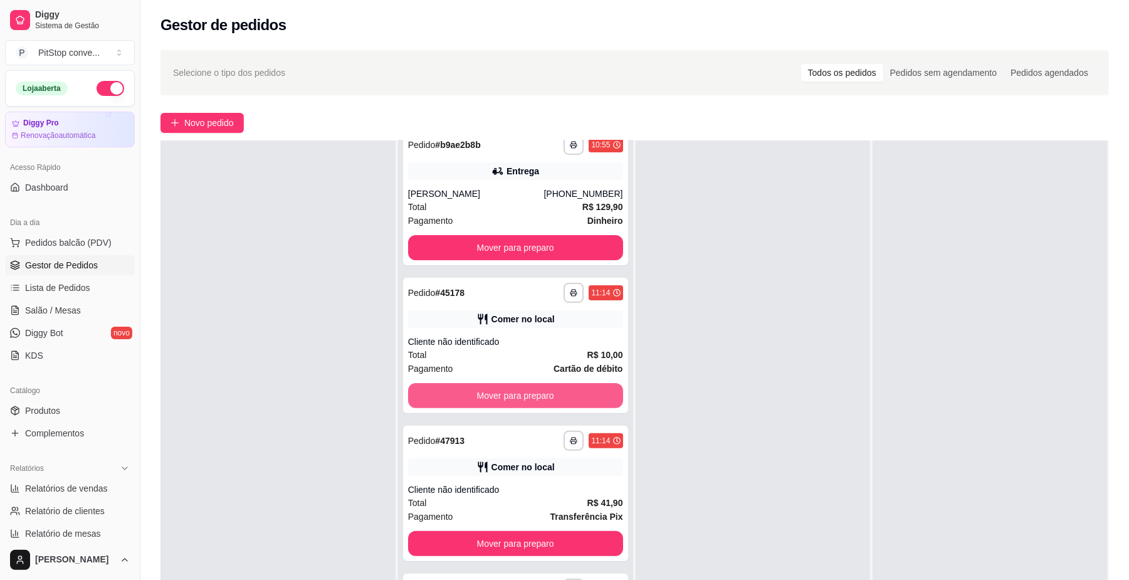
scroll to position [167, 0]
click at [528, 407] on div "**********" at bounding box center [515, 344] width 225 height 135
click at [512, 389] on button "Mover para preparo" at bounding box center [515, 395] width 208 height 24
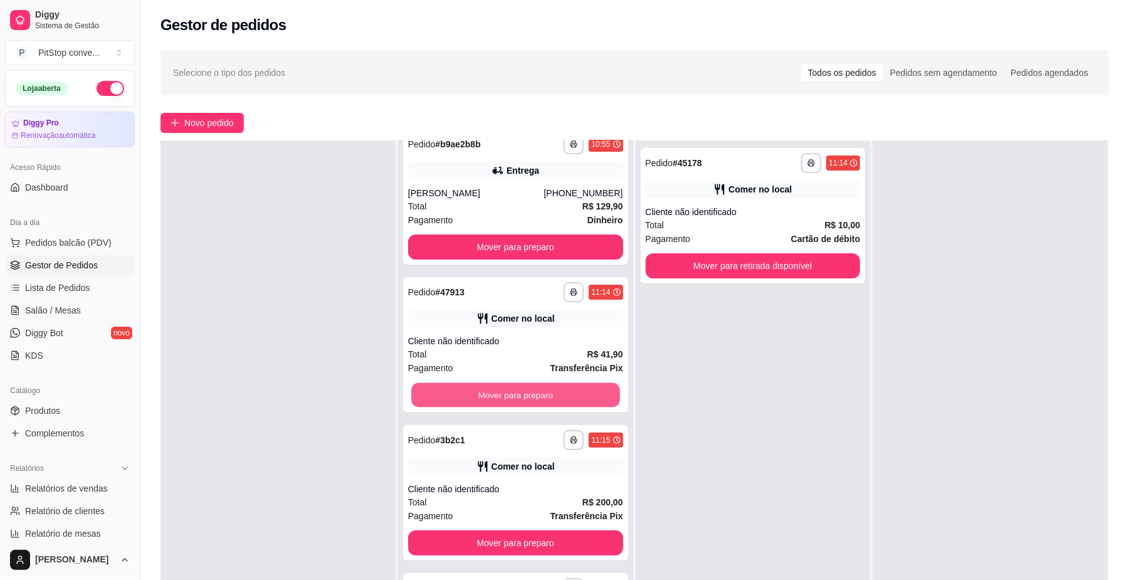
click at [512, 389] on button "Mover para preparo" at bounding box center [515, 395] width 208 height 24
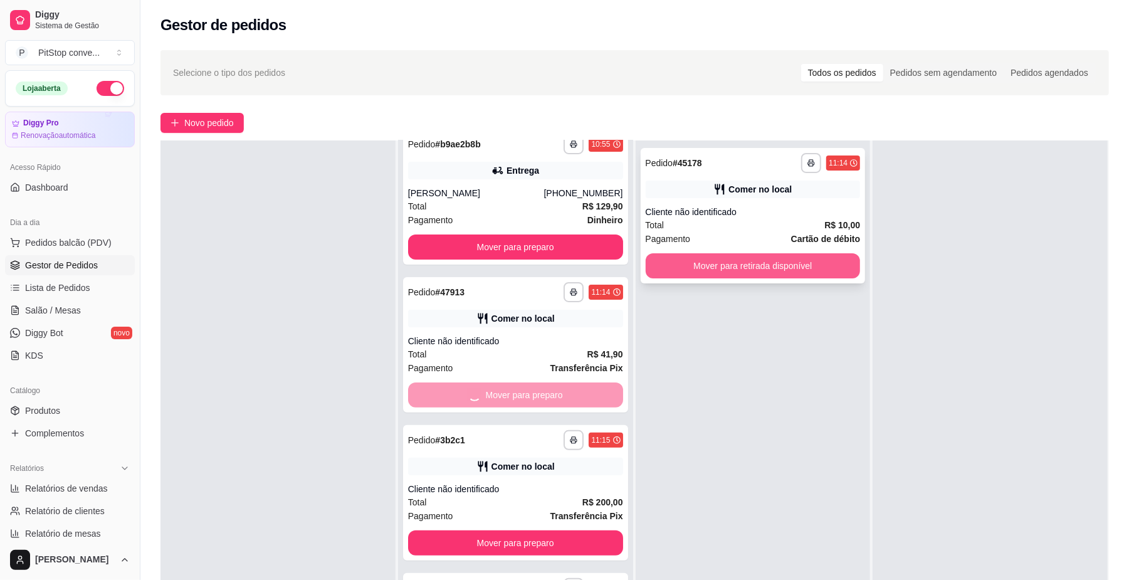
click at [755, 266] on button "Mover para retirada disponível" at bounding box center [753, 265] width 215 height 25
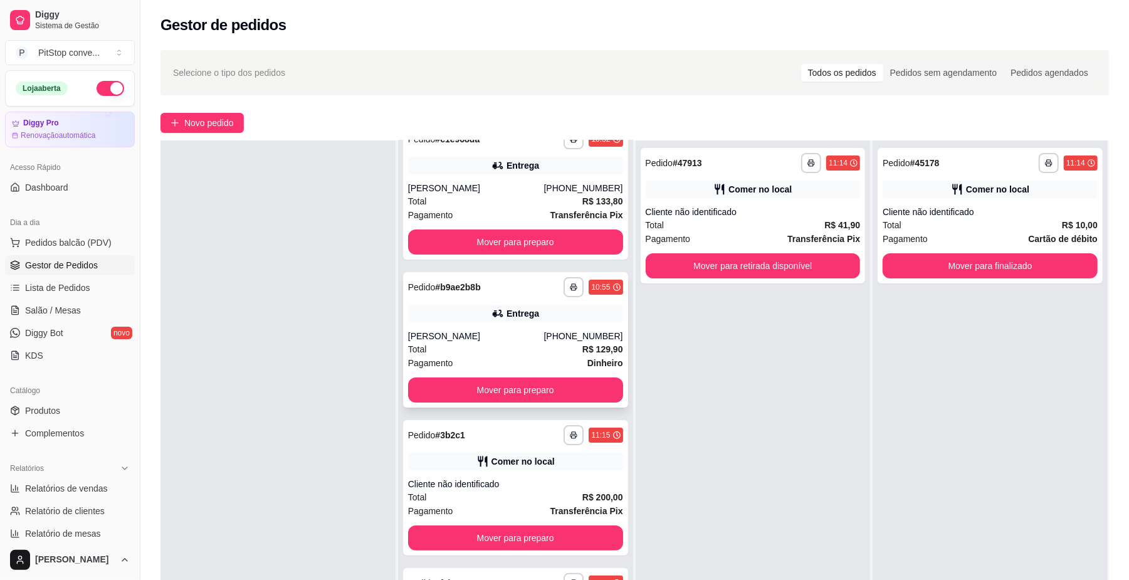
click at [559, 382] on button "Mover para preparo" at bounding box center [515, 389] width 215 height 25
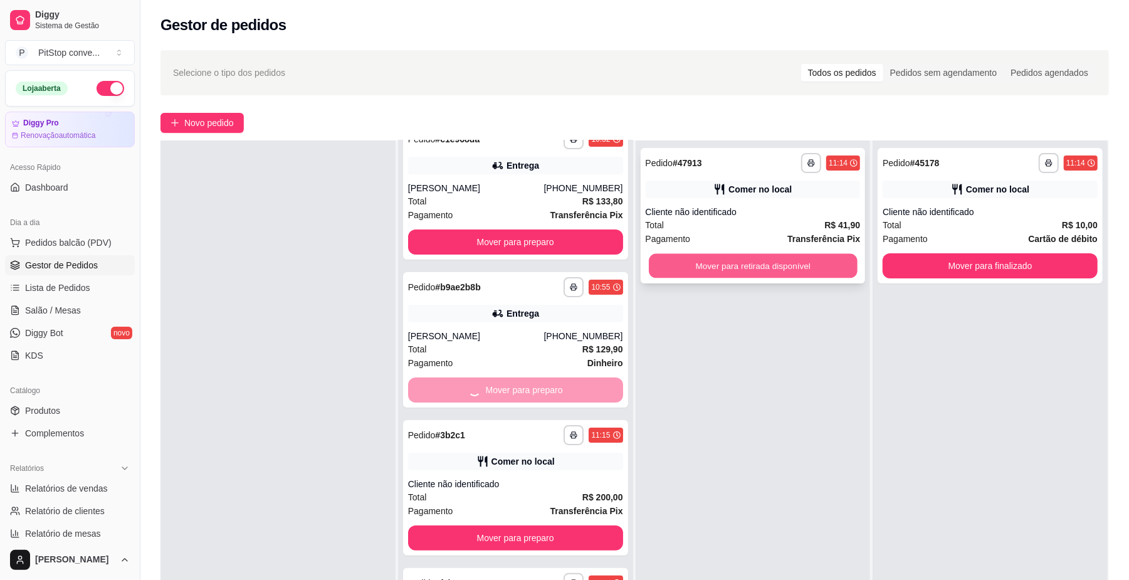
click at [824, 256] on button "Mover para retirada disponível" at bounding box center [753, 266] width 208 height 24
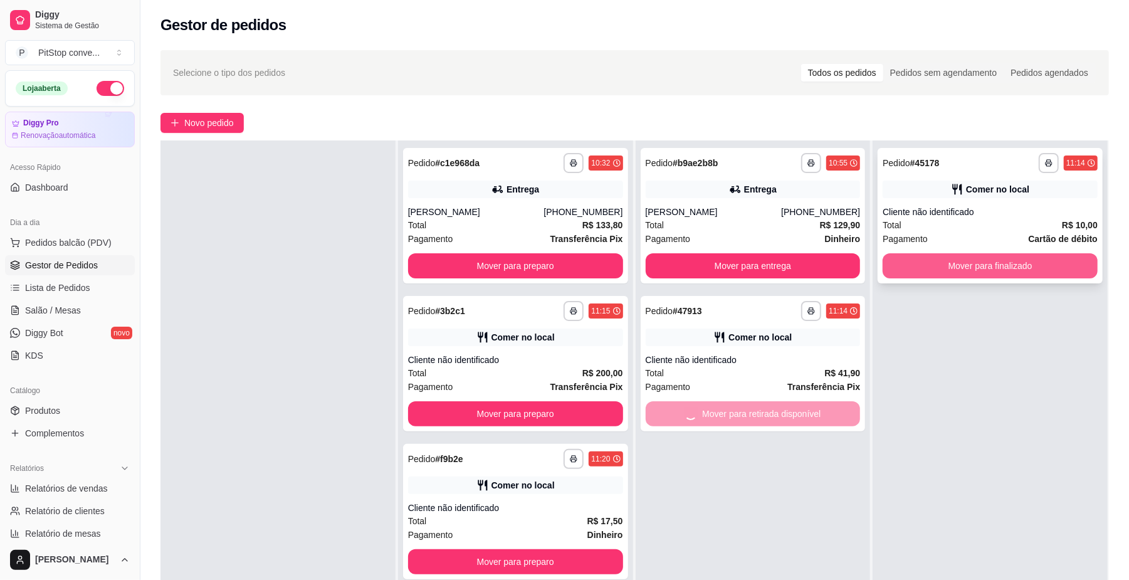
scroll to position [0, 0]
click at [942, 265] on button "Mover para finalizado" at bounding box center [990, 265] width 215 height 25
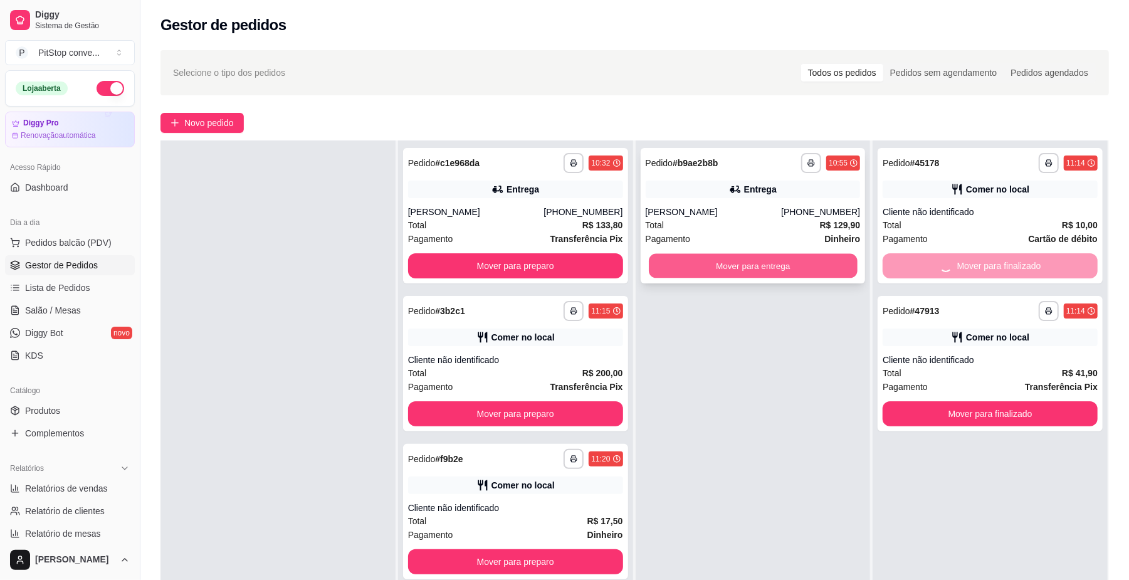
click at [821, 260] on button "Mover para entrega" at bounding box center [753, 266] width 208 height 24
click at [951, 262] on div "**********" at bounding box center [990, 430] width 235 height 580
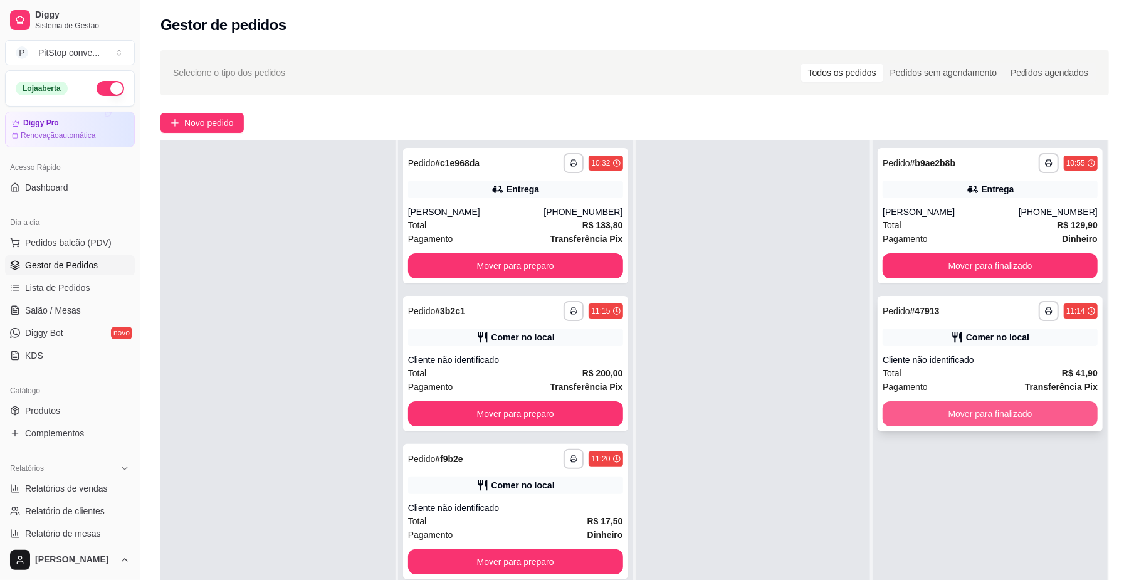
click at [961, 410] on button "Mover para finalizado" at bounding box center [990, 413] width 215 height 25
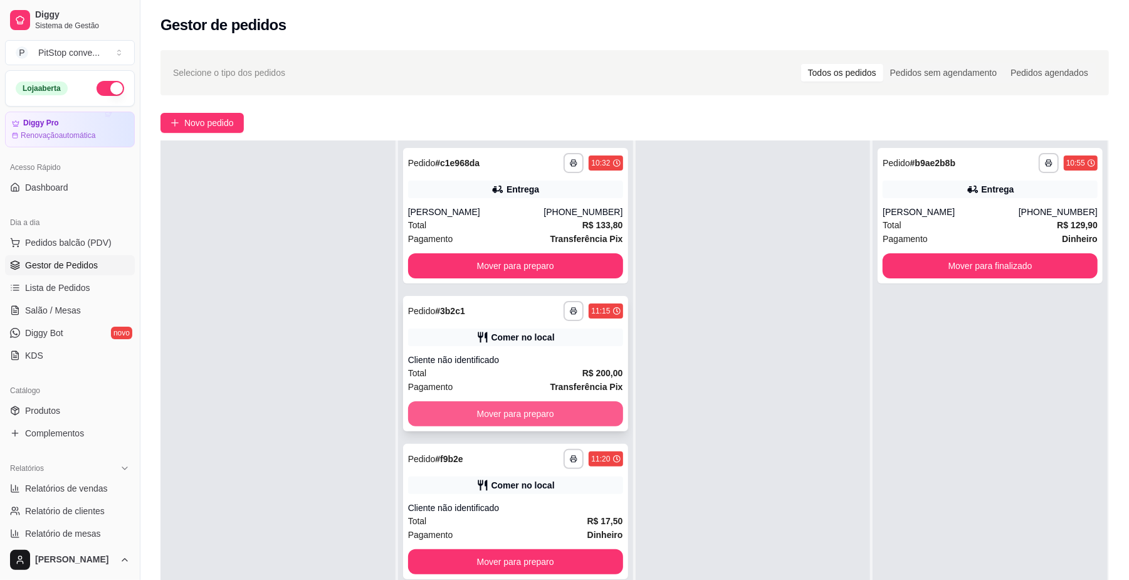
click at [573, 413] on button "Mover para preparo" at bounding box center [515, 413] width 215 height 25
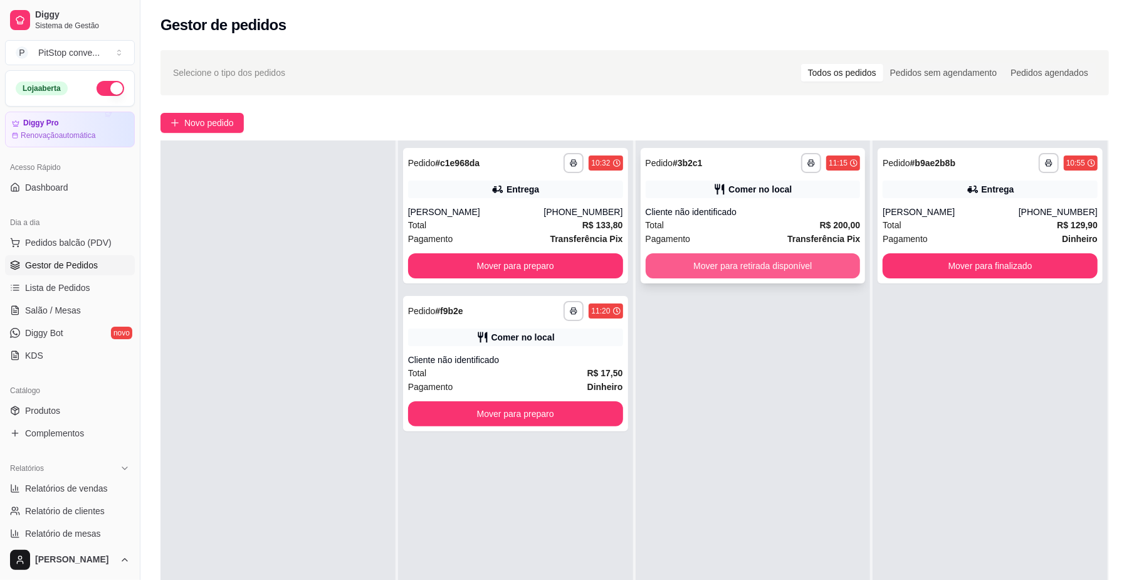
click at [773, 269] on button "Mover para retirada disponível" at bounding box center [753, 265] width 215 height 25
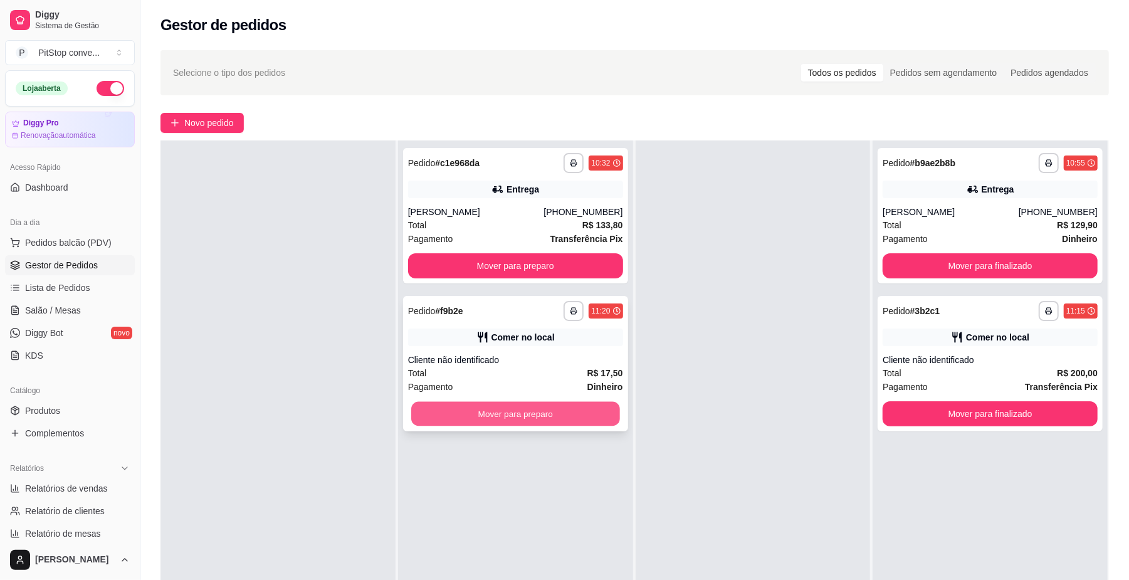
click at [567, 406] on button "Mover para preparo" at bounding box center [515, 414] width 208 height 24
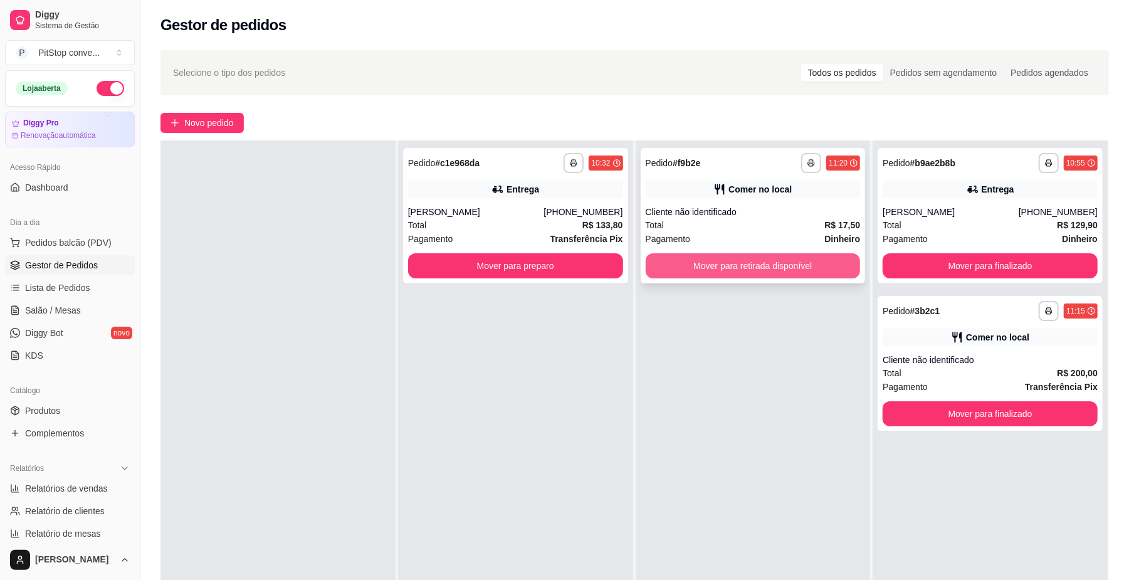
click at [757, 269] on button "Mover para retirada disponível" at bounding box center [753, 265] width 215 height 25
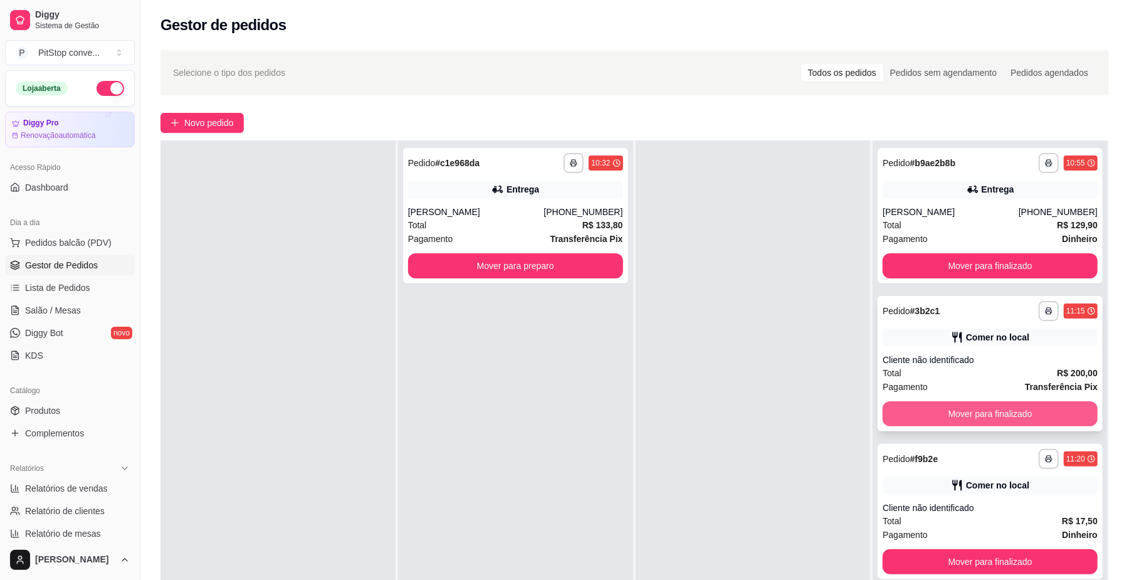
click at [974, 407] on button "Mover para finalizado" at bounding box center [990, 413] width 215 height 25
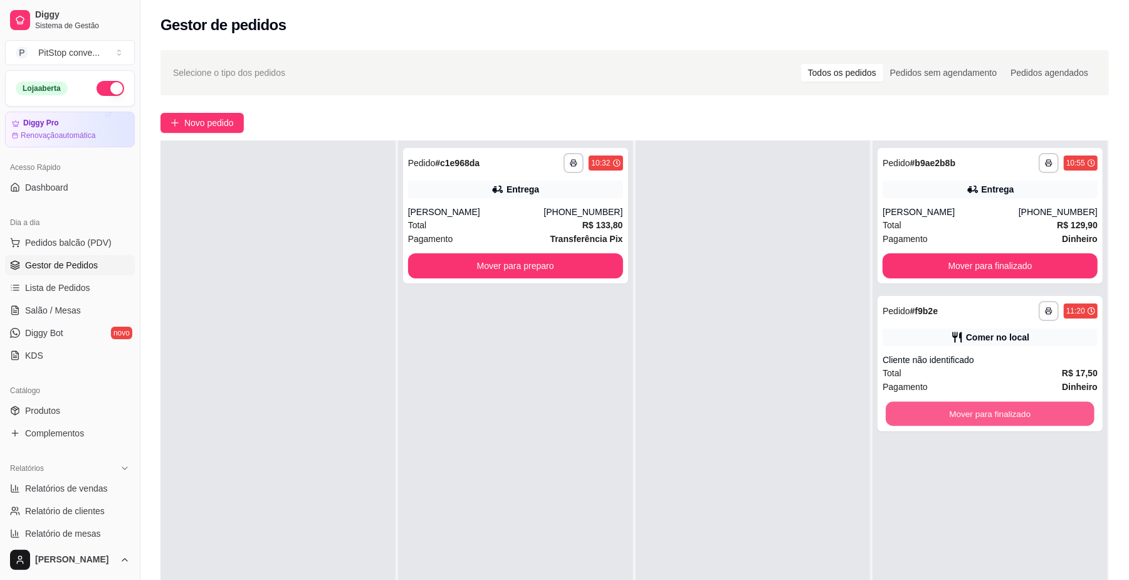
click at [974, 407] on button "Mover para finalizado" at bounding box center [990, 414] width 208 height 24
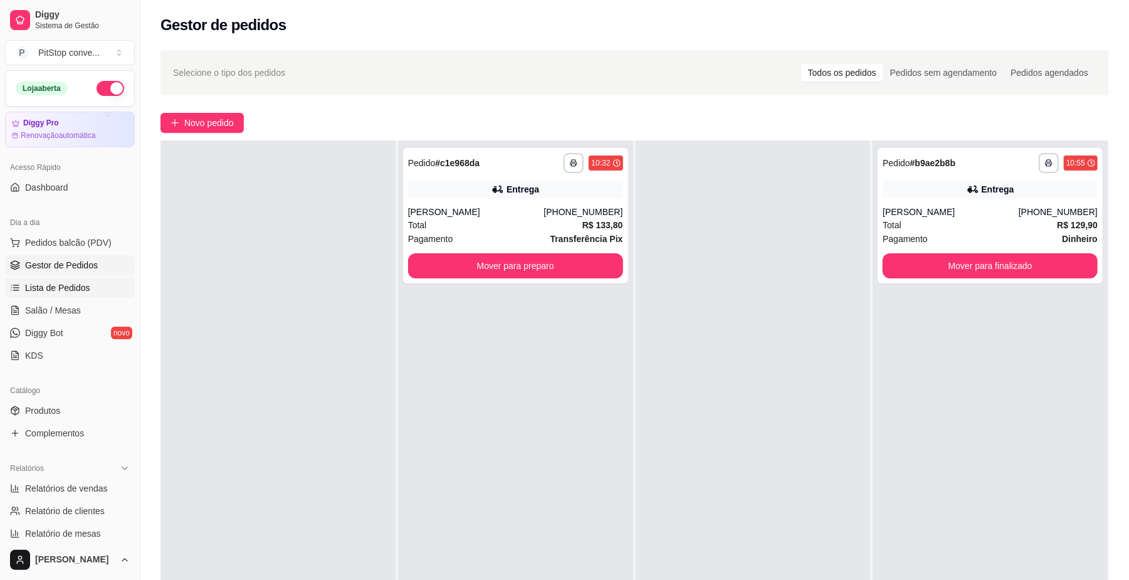
click at [84, 284] on span "Lista de Pedidos" at bounding box center [57, 288] width 65 height 13
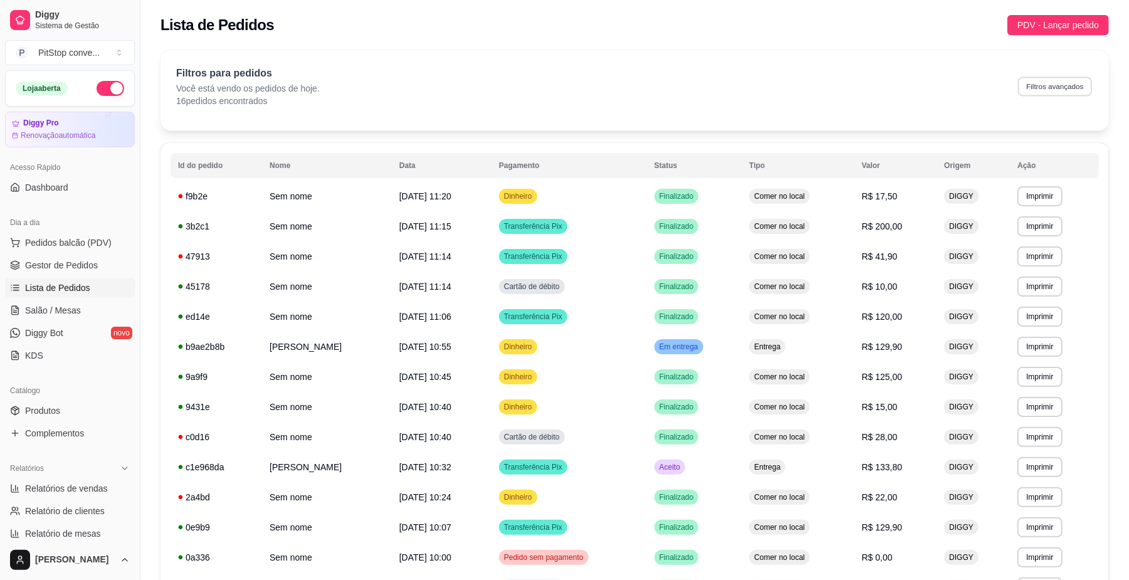
click at [1028, 83] on button "Filtros avançados" at bounding box center [1055, 85] width 74 height 19
select select "0"
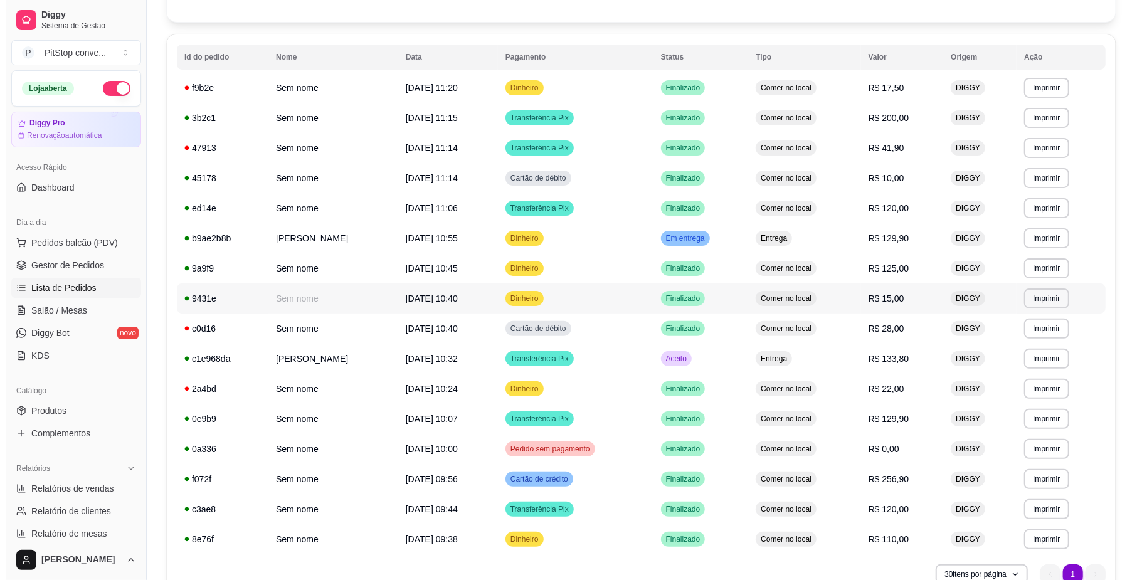
scroll to position [6, 0]
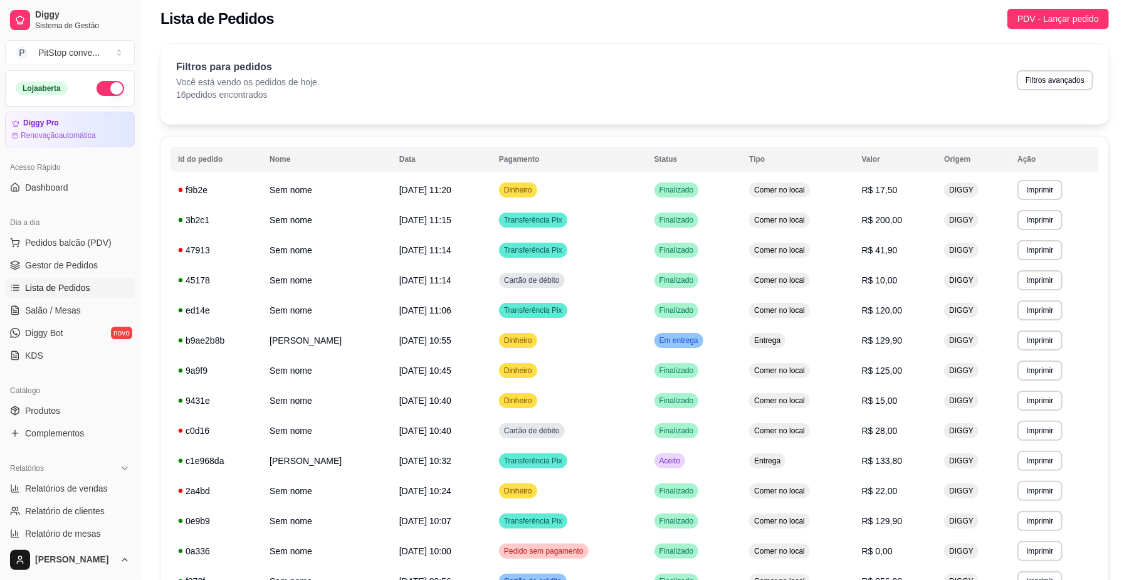
click at [1071, 76] on button "Filtros avançados" at bounding box center [1055, 80] width 76 height 20
select select "0"
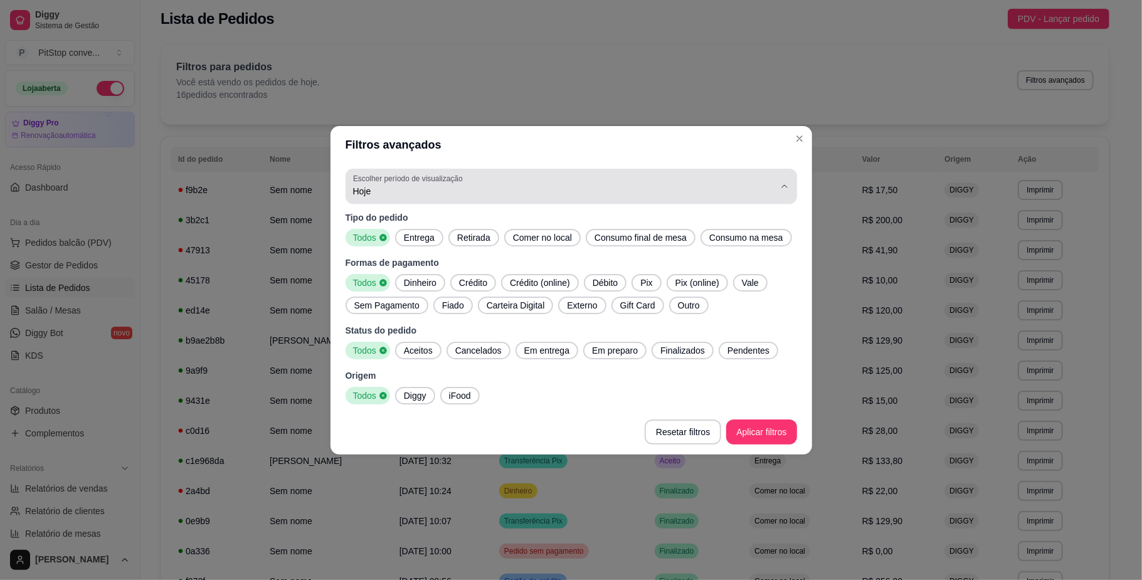
click at [428, 197] on div "Hoje" at bounding box center [563, 186] width 421 height 25
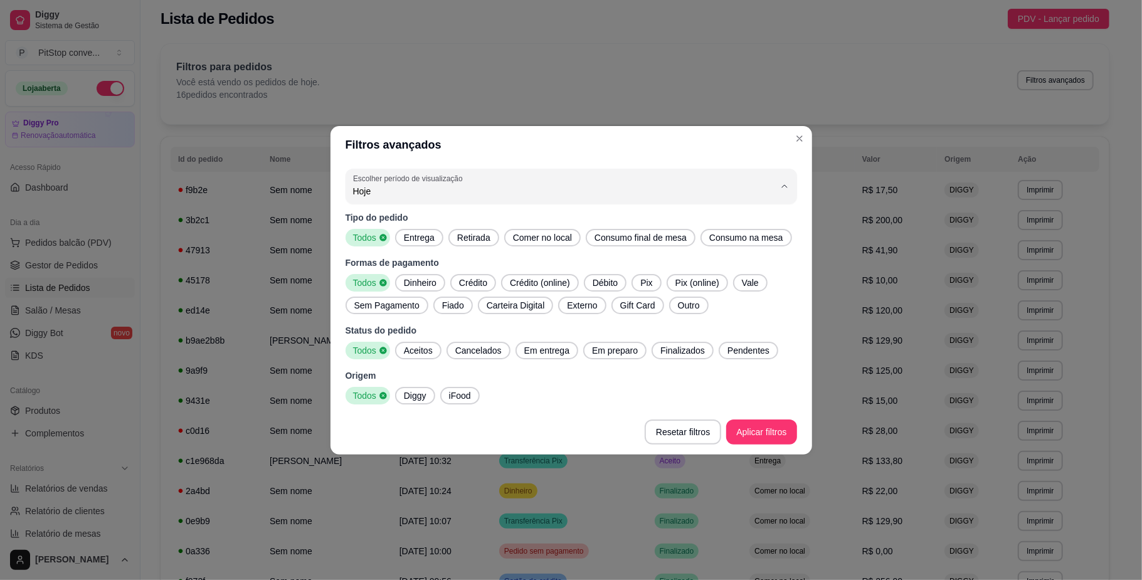
click at [403, 247] on span "Ontem" at bounding box center [565, 242] width 402 height 12
type input "1"
select select "1"
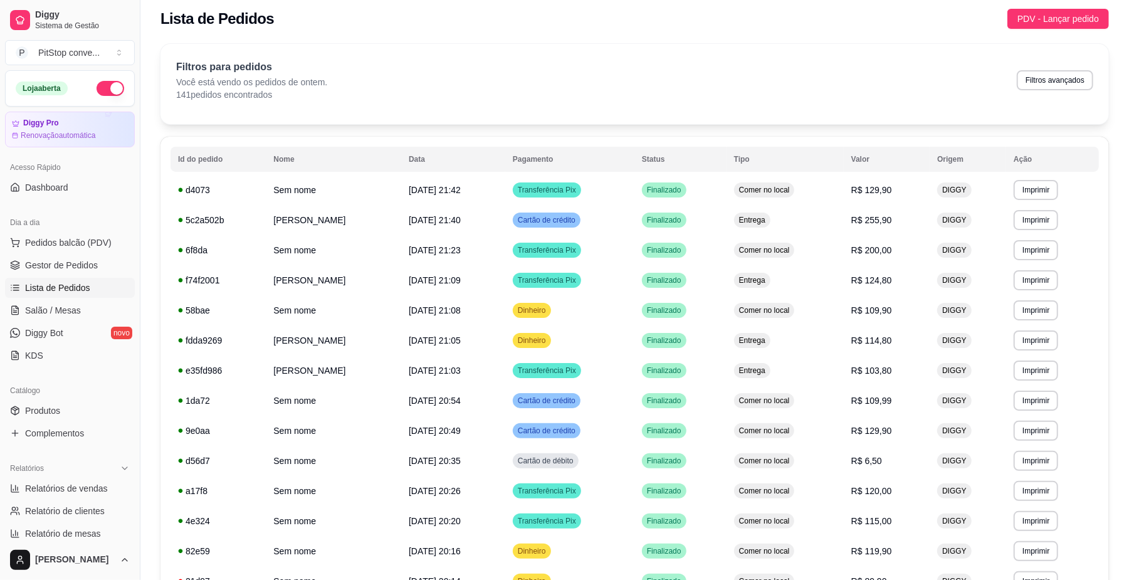
click at [1074, 92] on div "Filtros para pedidos Você está vendo os pedidos de ontem. 141 pedidos encontrad…" at bounding box center [634, 80] width 917 height 41
click at [1072, 83] on button "Filtros avançados" at bounding box center [1055, 80] width 76 height 20
select select "1"
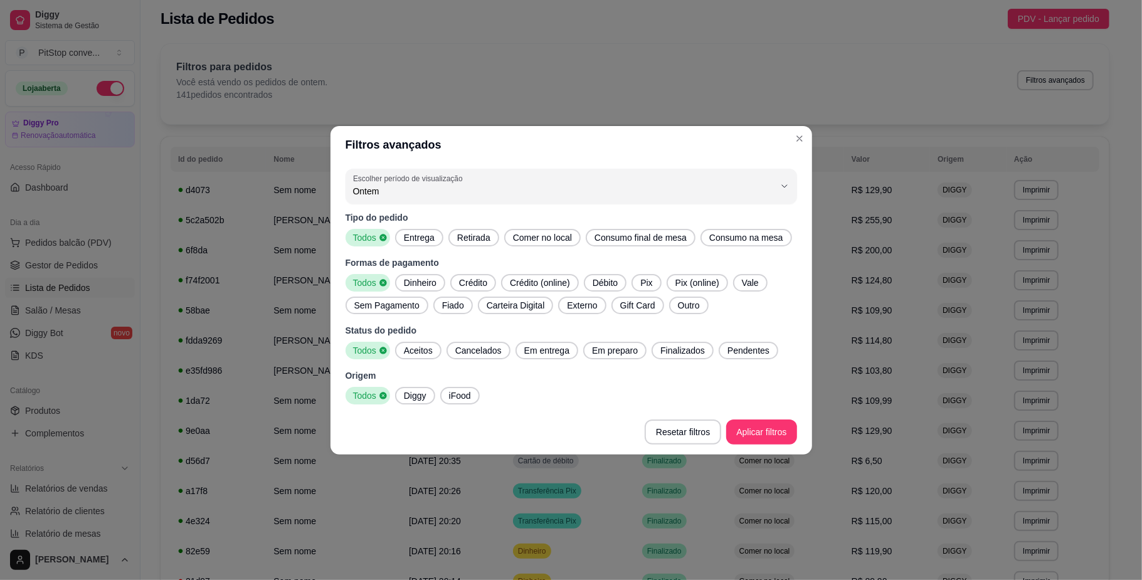
click at [417, 238] on span "Entrega" at bounding box center [419, 237] width 41 height 13
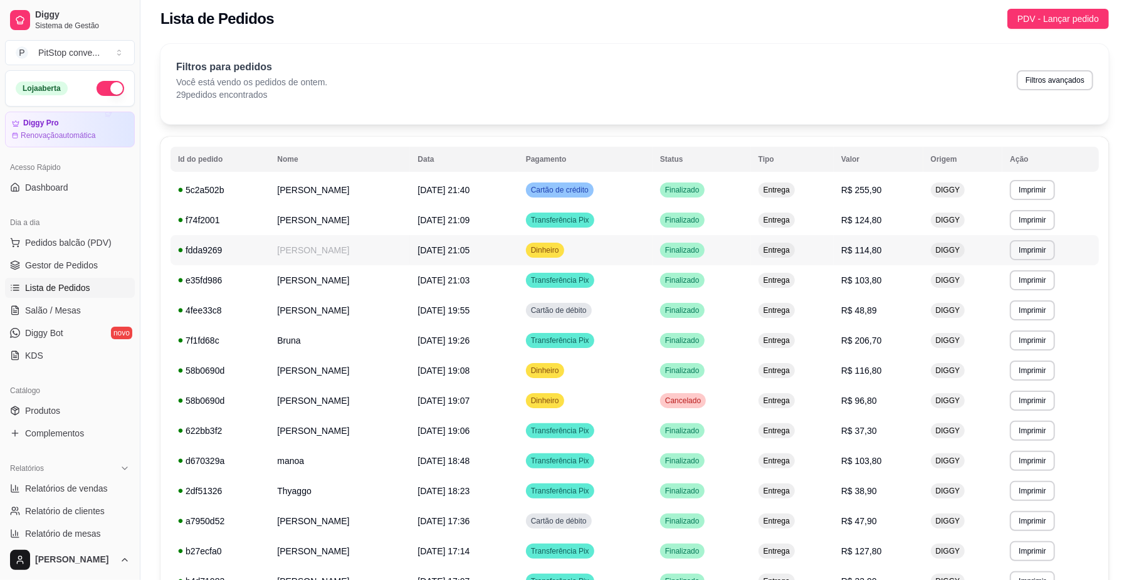
click at [751, 246] on td "Finalizado" at bounding box center [702, 250] width 98 height 30
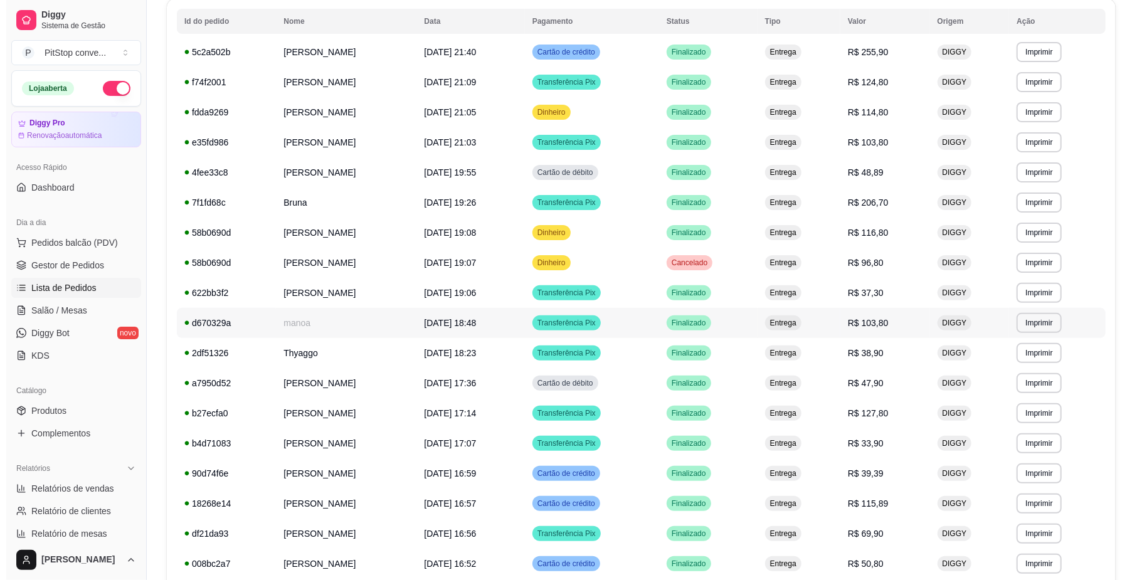
scroll to position [174, 0]
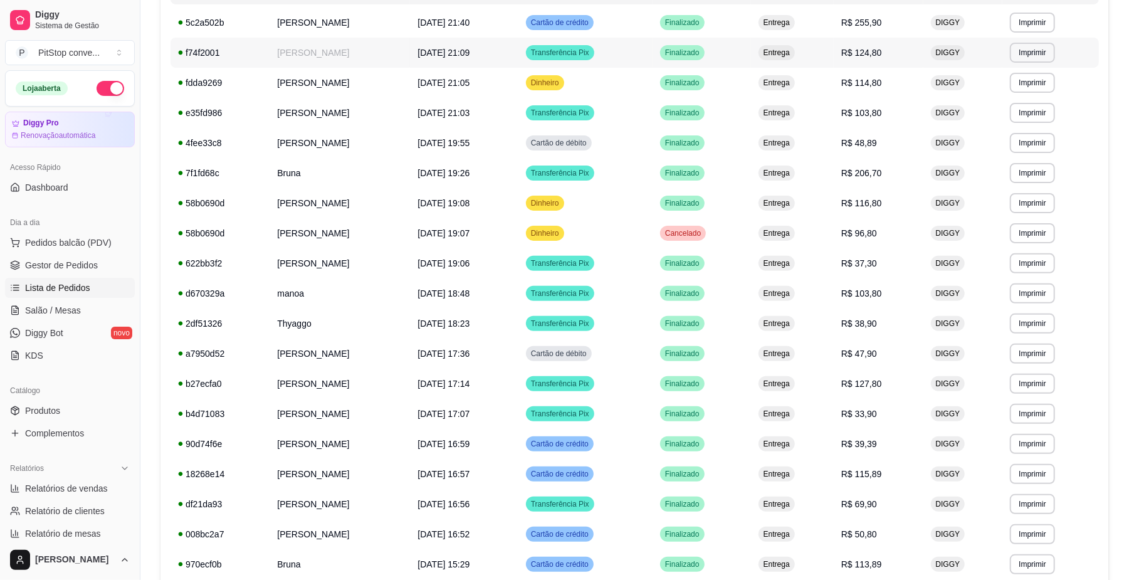
click at [458, 65] on td "[DATE] 21:09" at bounding box center [464, 53] width 108 height 30
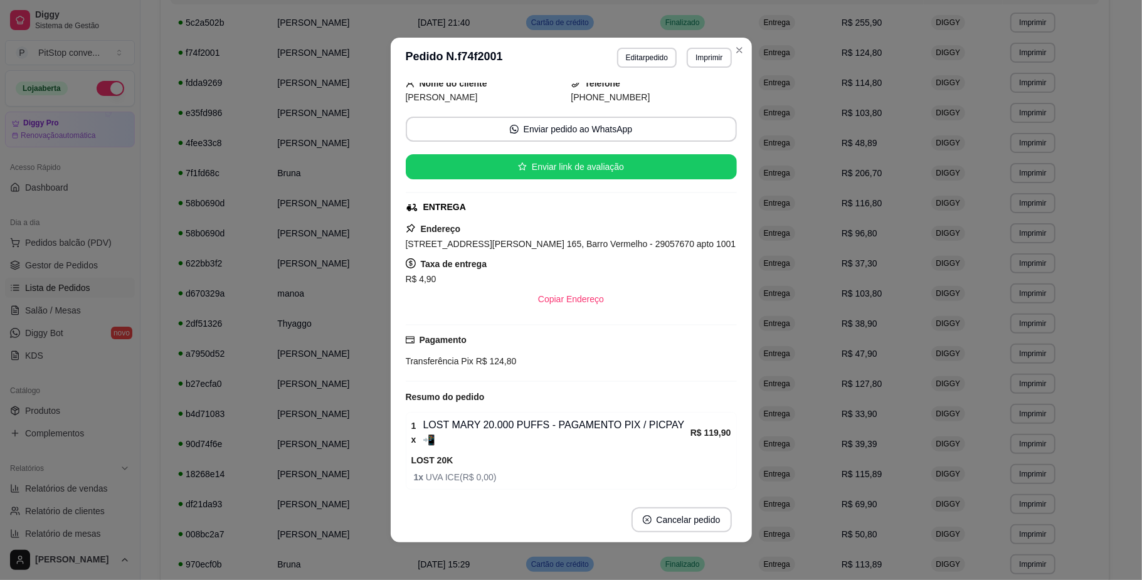
scroll to position [107, 0]
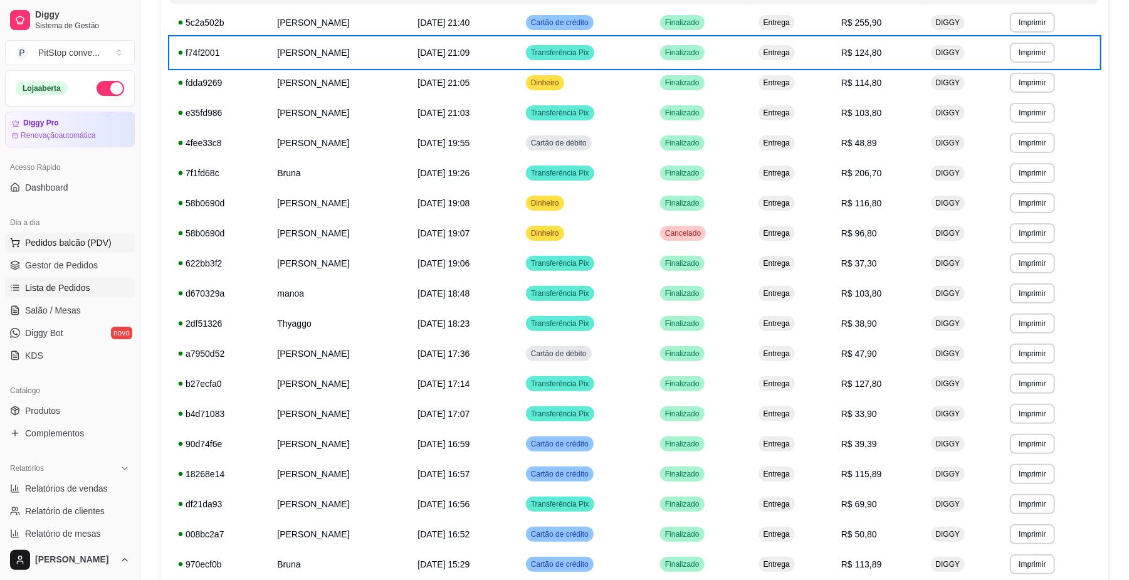
click at [75, 242] on span "Pedidos balcão (PDV)" at bounding box center [68, 242] width 87 height 13
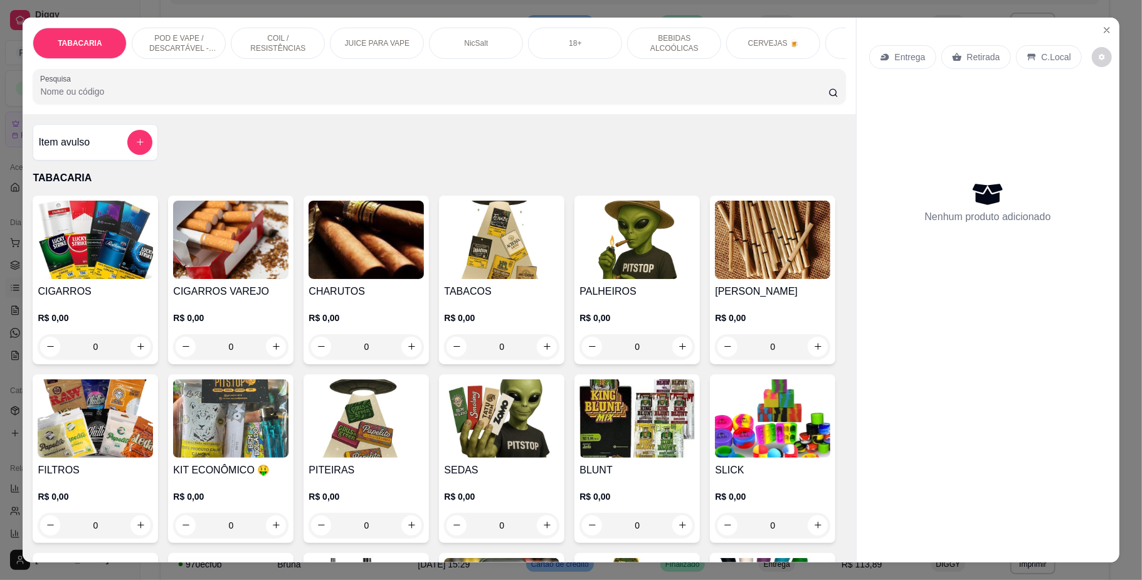
click at [199, 38] on p "POD E VAPE / DESCARTÁVEL - RECARREGAVEL" at bounding box center [178, 43] width 73 height 20
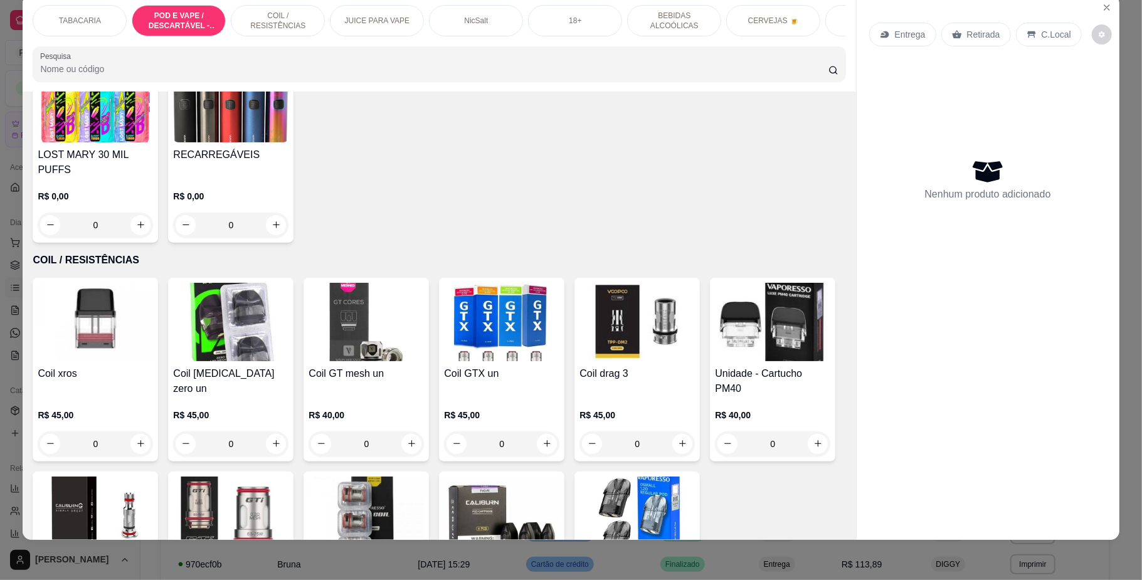
scroll to position [1006, 0]
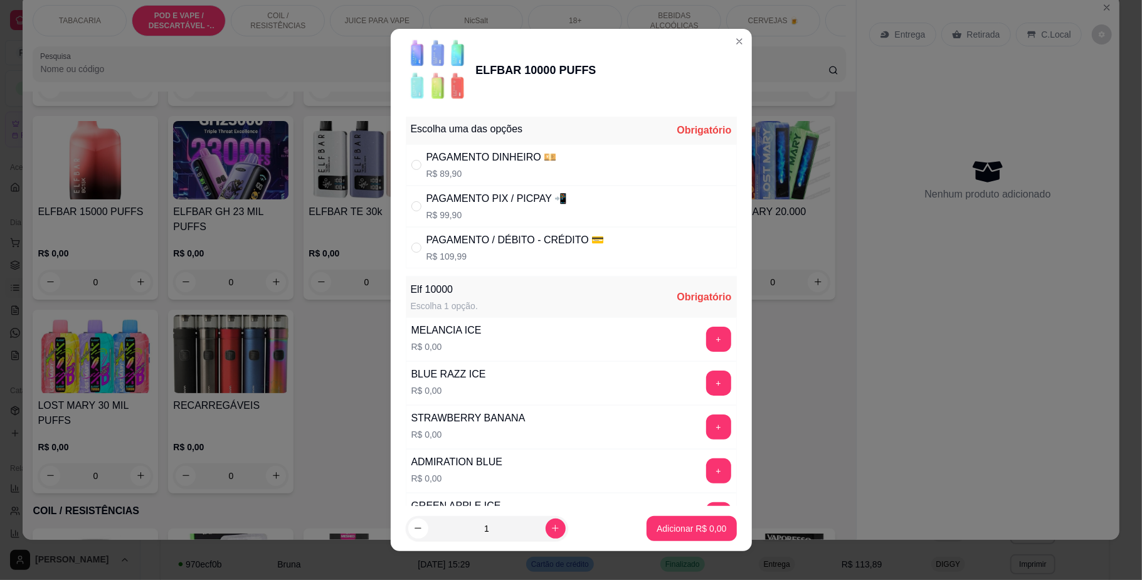
click at [453, 208] on div "PAGAMENTO PIX / PICPAY 📲 R$ 99,90" at bounding box center [496, 206] width 141 height 30
radio input "true"
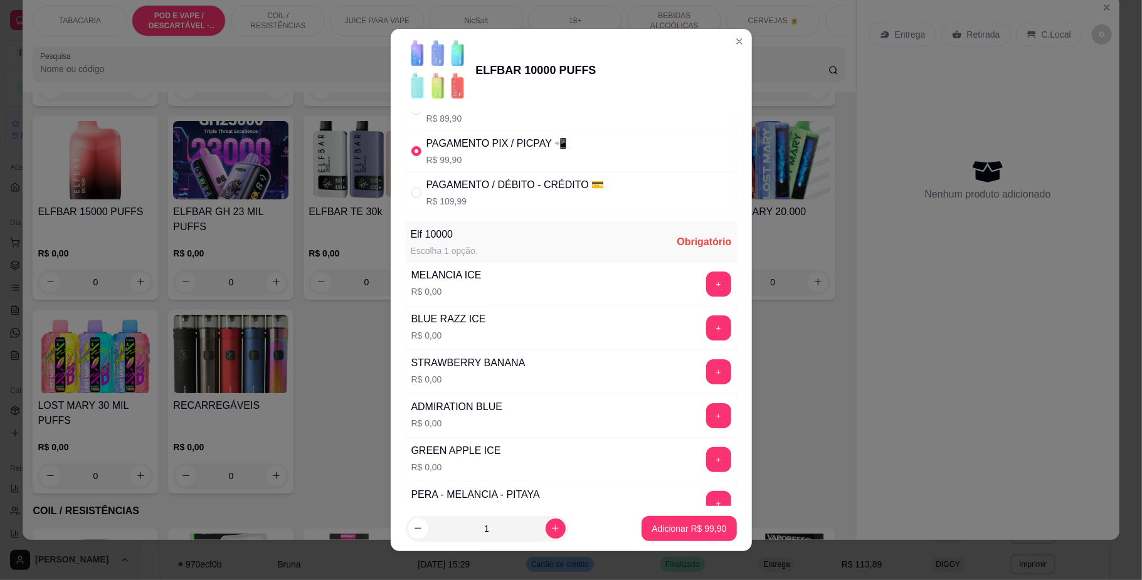
scroll to position [83, 0]
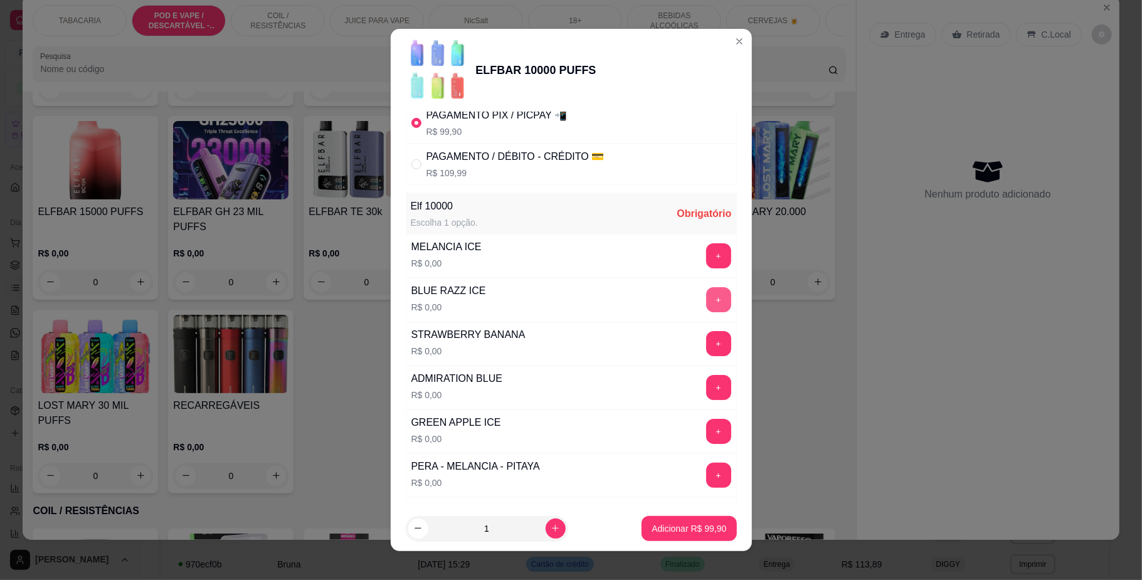
click at [706, 301] on button "+" at bounding box center [718, 299] width 25 height 25
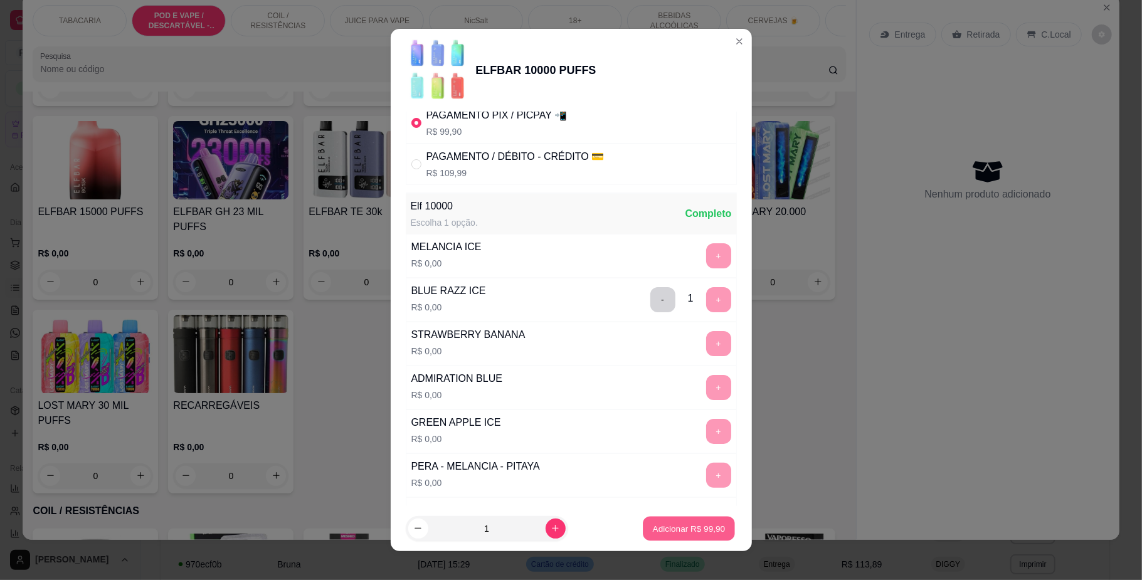
click at [692, 535] on button "Adicionar R$ 99,90" at bounding box center [689, 528] width 92 height 24
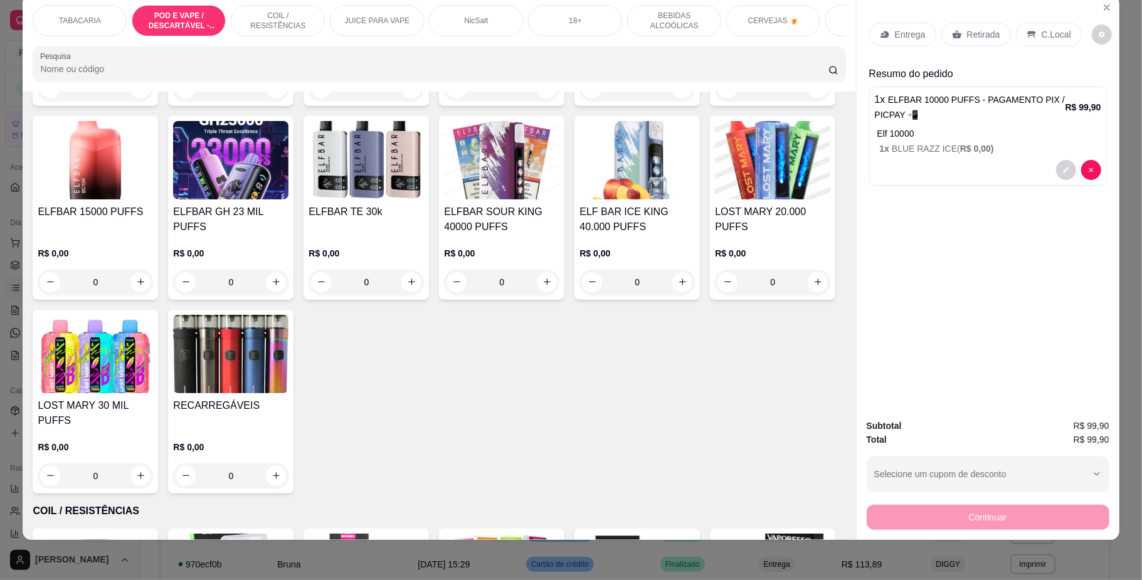
click at [1039, 46] on div "C.Local" at bounding box center [1049, 35] width 66 height 24
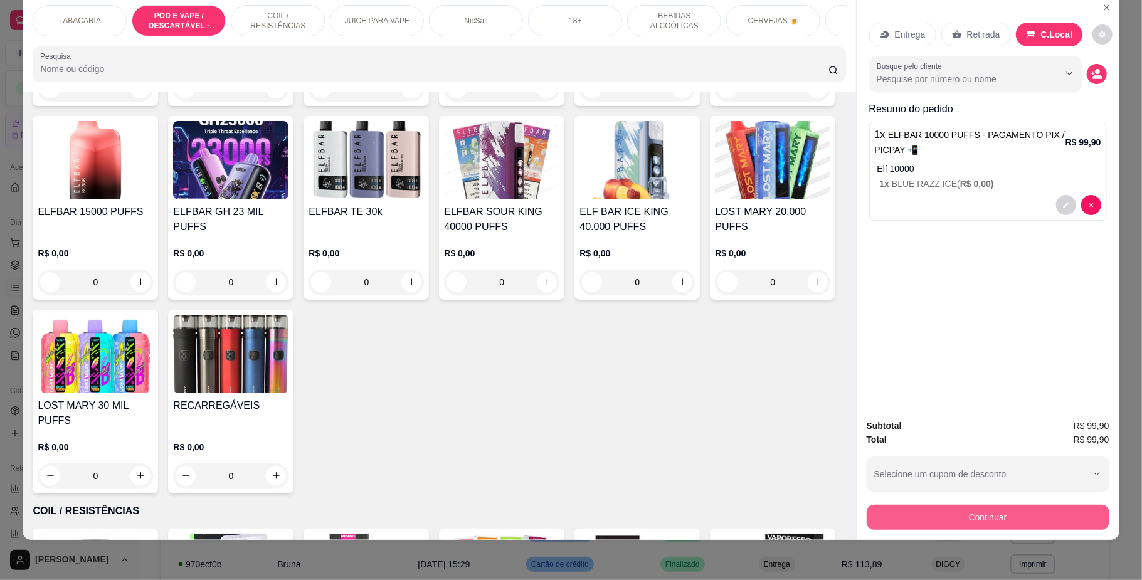
click at [953, 520] on button "Continuar" at bounding box center [988, 517] width 243 height 25
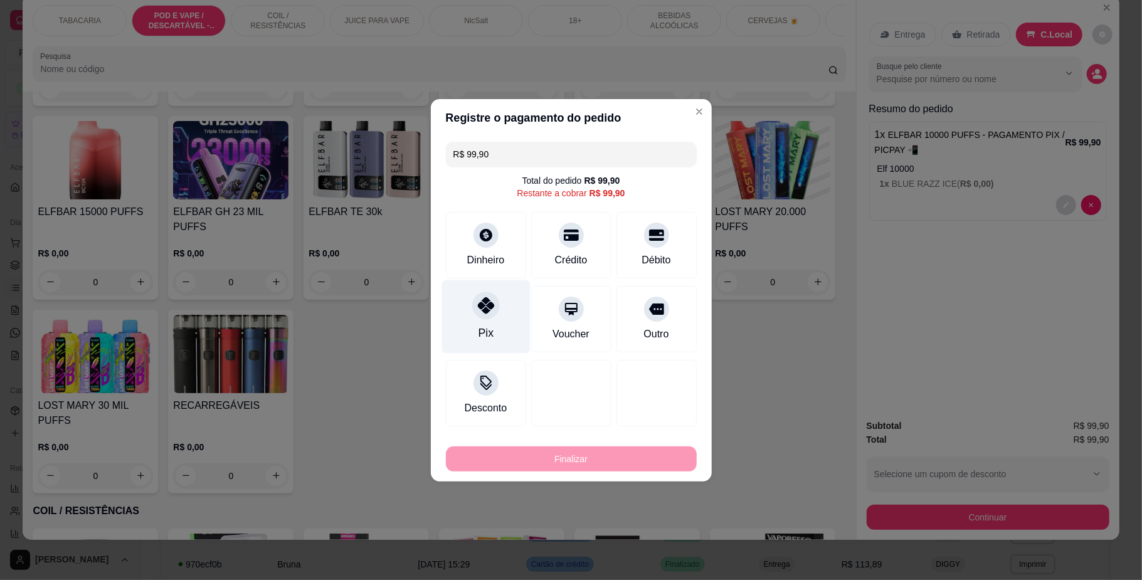
click at [495, 306] on div at bounding box center [486, 306] width 28 height 28
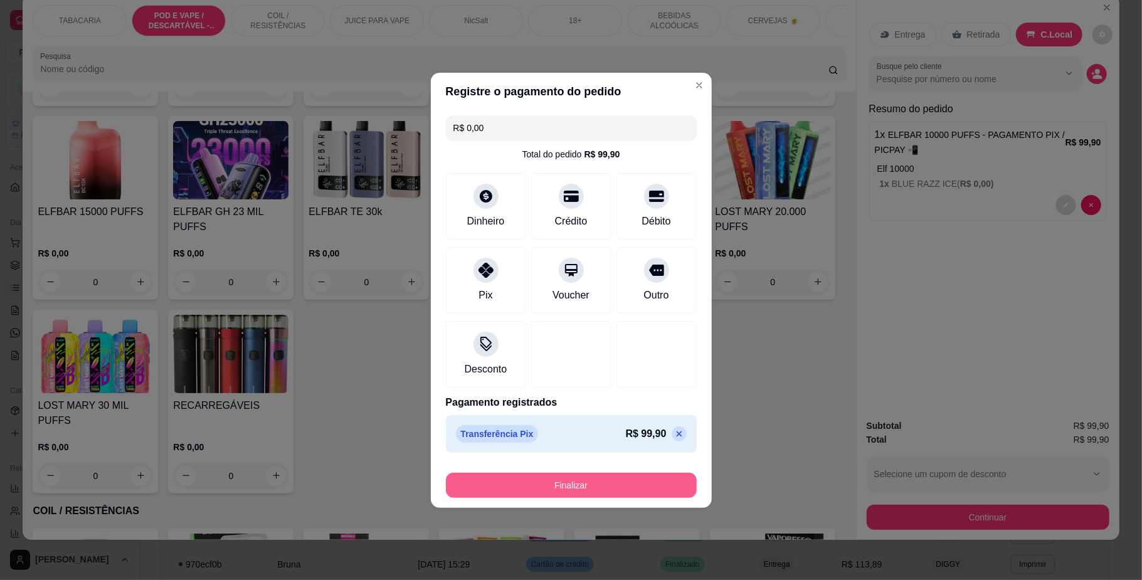
click at [645, 477] on button "Finalizar" at bounding box center [571, 485] width 251 height 25
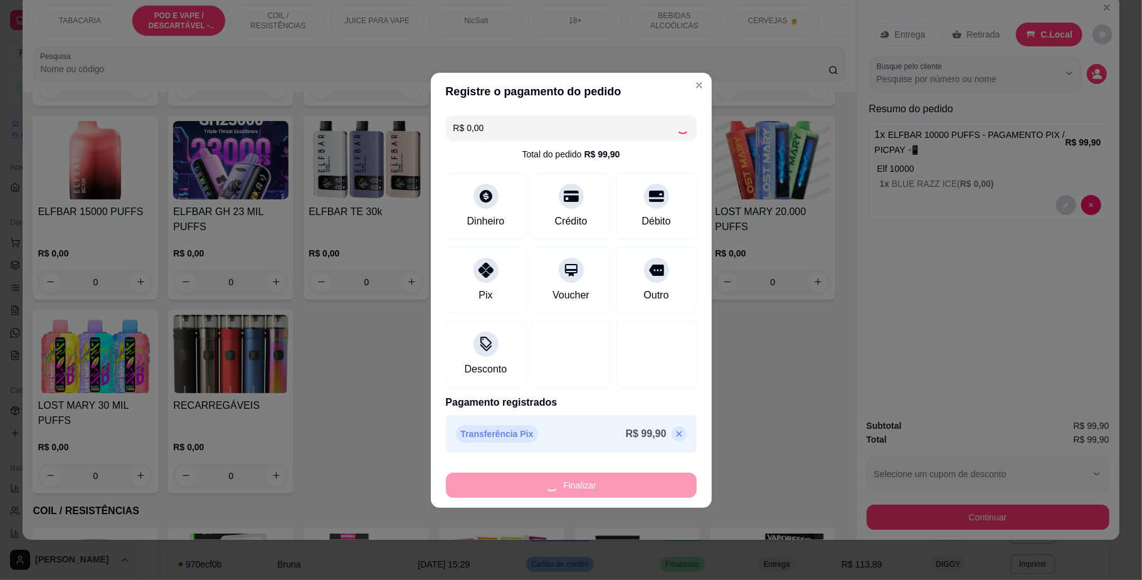
type input "-R$ 99,90"
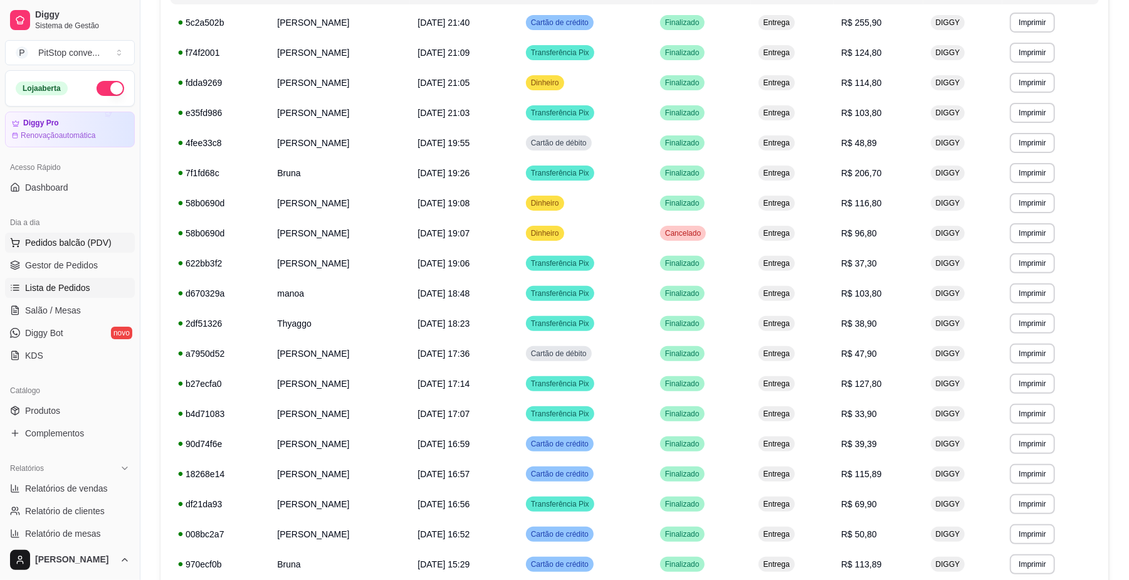
click at [65, 247] on span "Pedidos balcão (PDV)" at bounding box center [68, 242] width 87 height 13
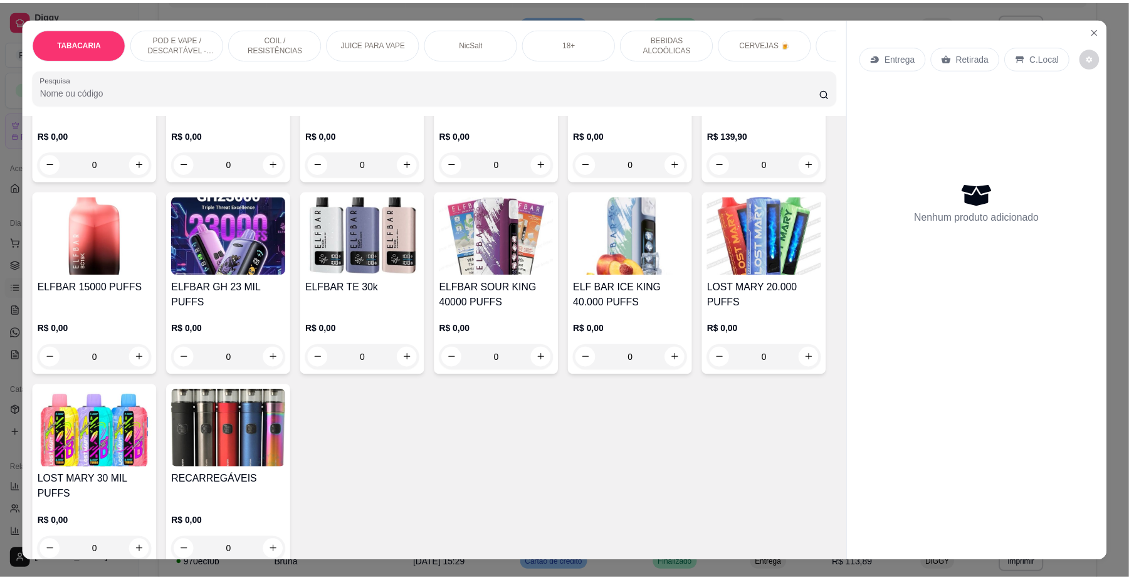
scroll to position [1003, 0]
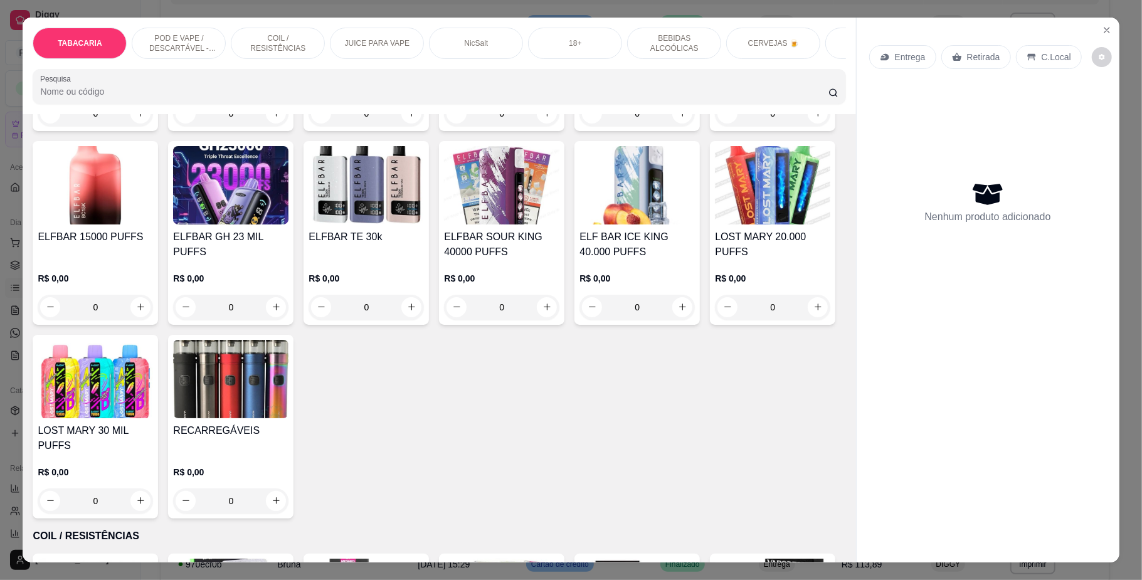
click at [424, 224] on img at bounding box center [365, 185] width 115 height 78
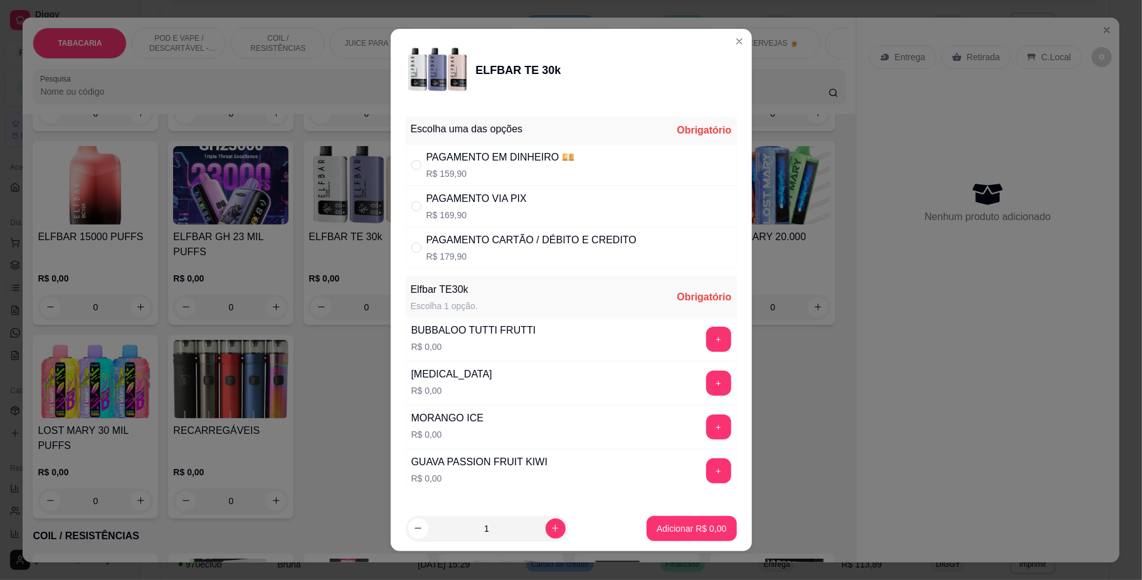
click at [458, 246] on div "PAGAMENTO CARTÃO / DÉBITO E CREDITO" at bounding box center [531, 240] width 210 height 15
radio input "true"
click at [706, 382] on button "+" at bounding box center [718, 383] width 25 height 25
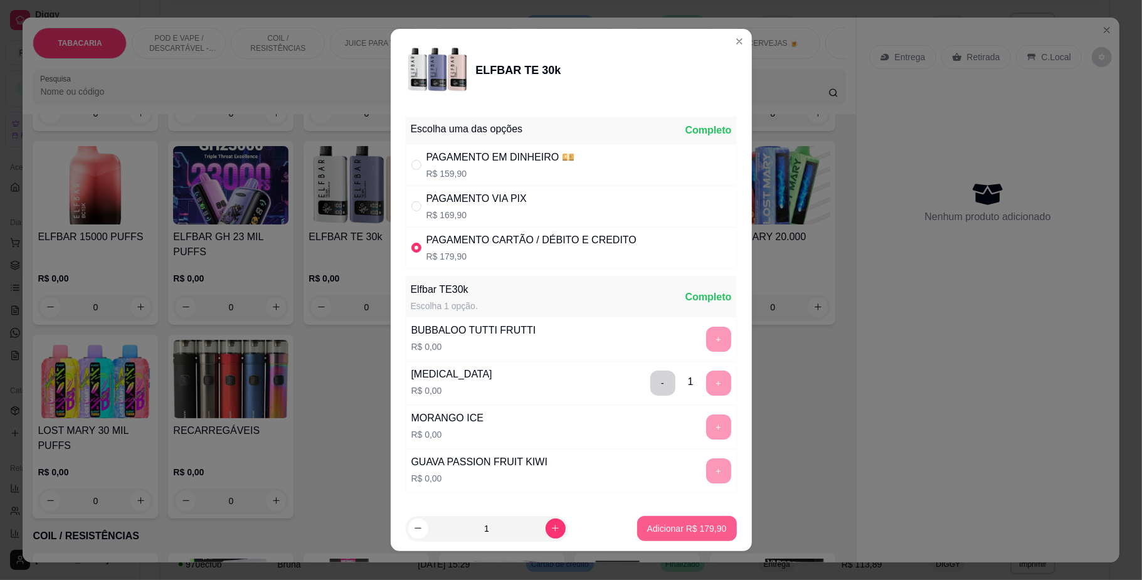
click at [691, 532] on p "Adicionar R$ 179,90" at bounding box center [687, 528] width 80 height 13
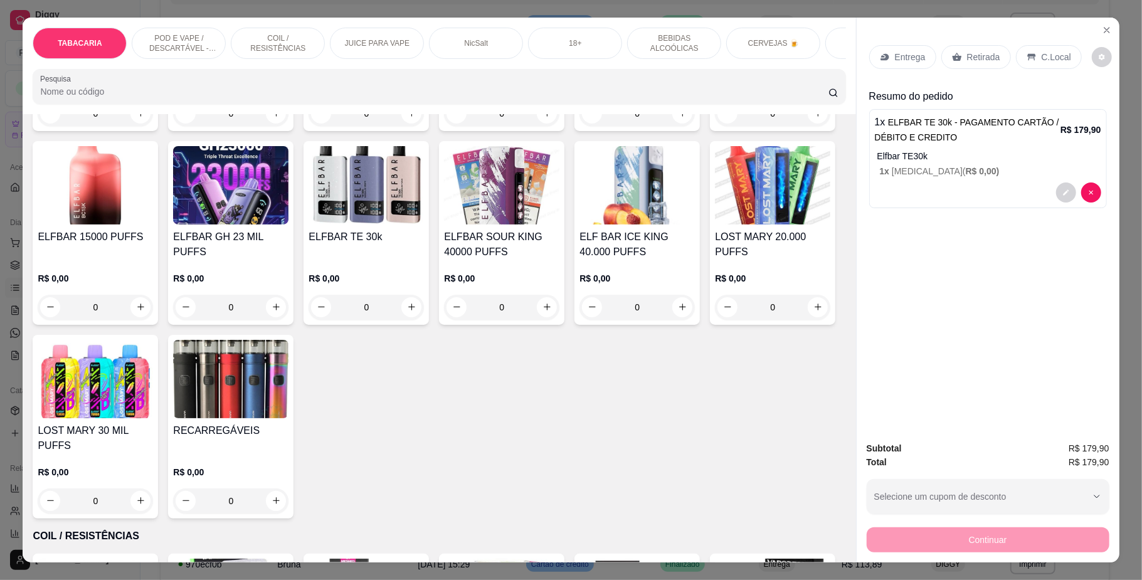
click at [1053, 49] on div "C.Local" at bounding box center [1049, 57] width 66 height 24
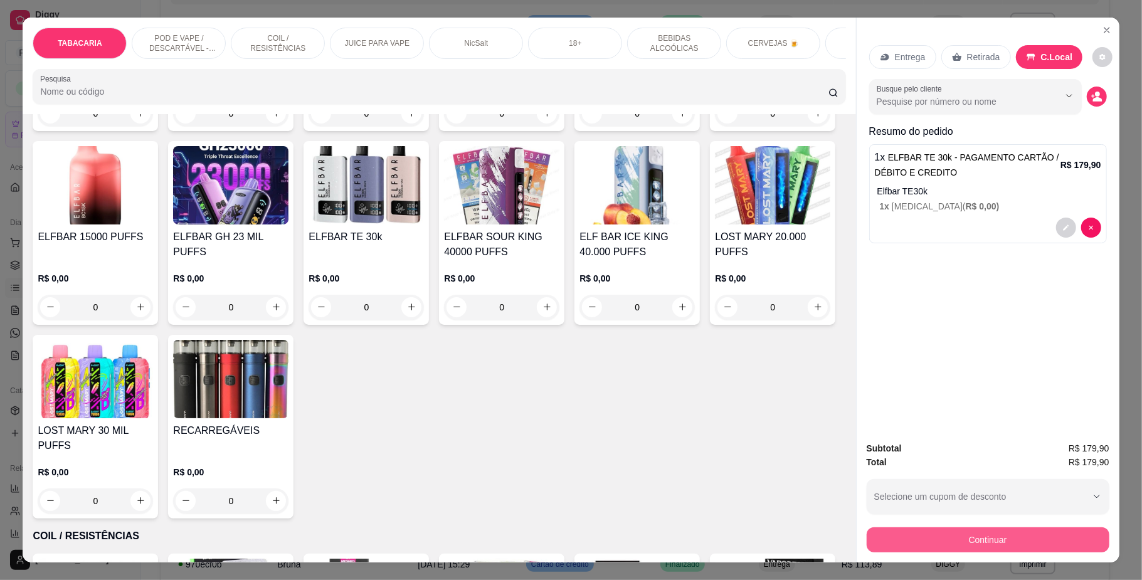
click at [989, 530] on button "Continuar" at bounding box center [988, 539] width 243 height 25
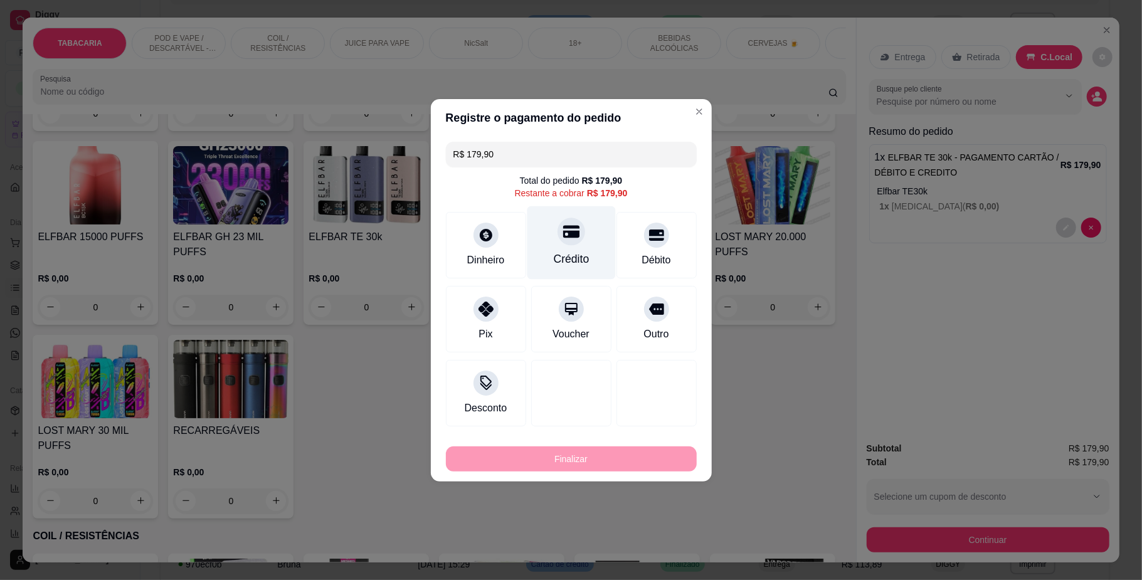
click at [592, 235] on div "Crédito" at bounding box center [571, 242] width 88 height 73
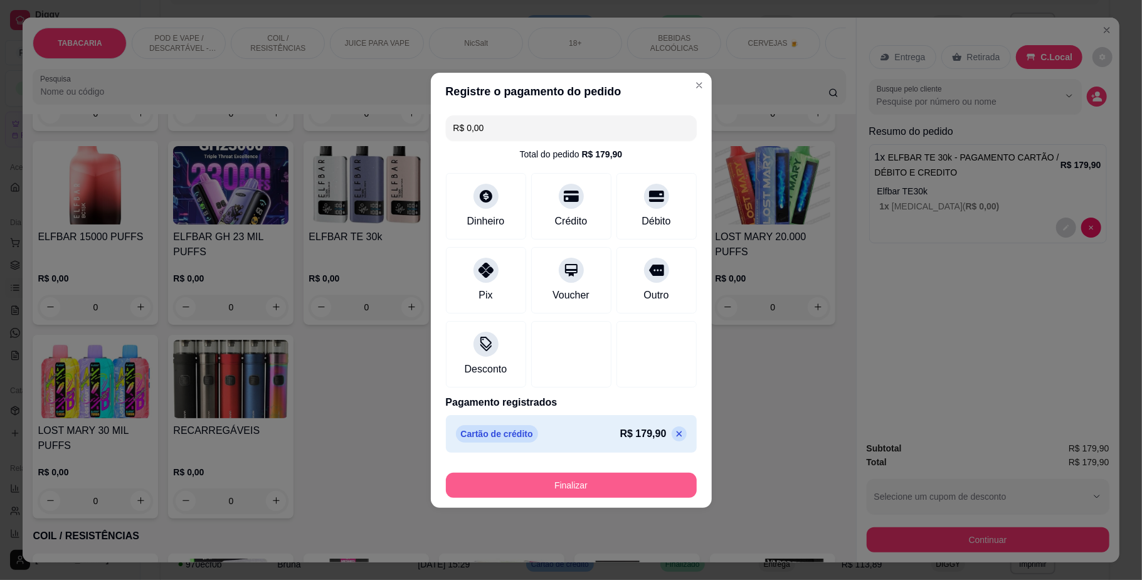
click at [618, 483] on button "Finalizar" at bounding box center [571, 485] width 251 height 25
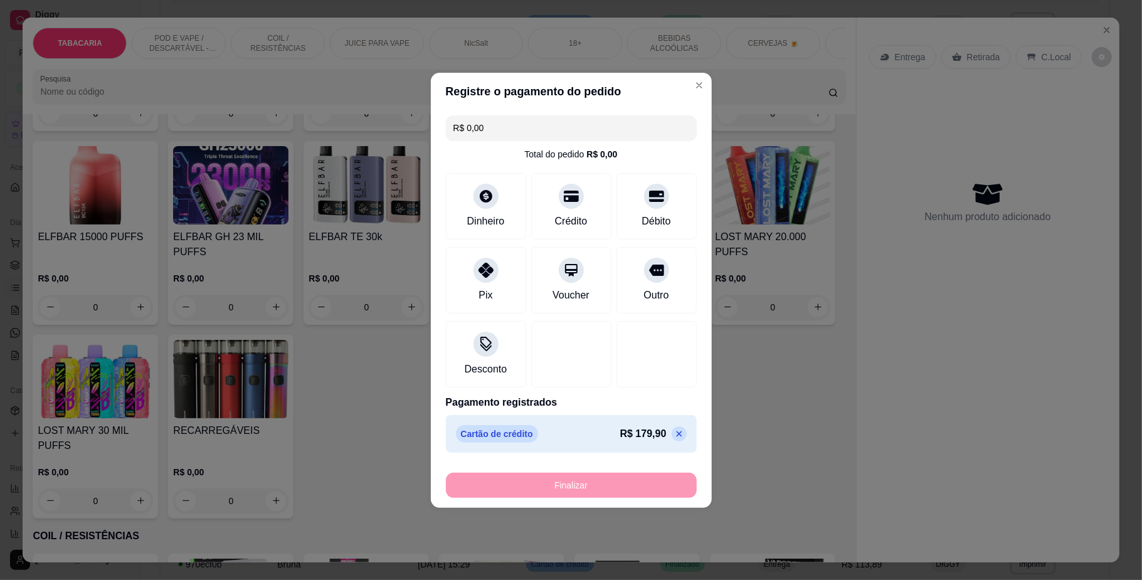
type input "-R$ 179,90"
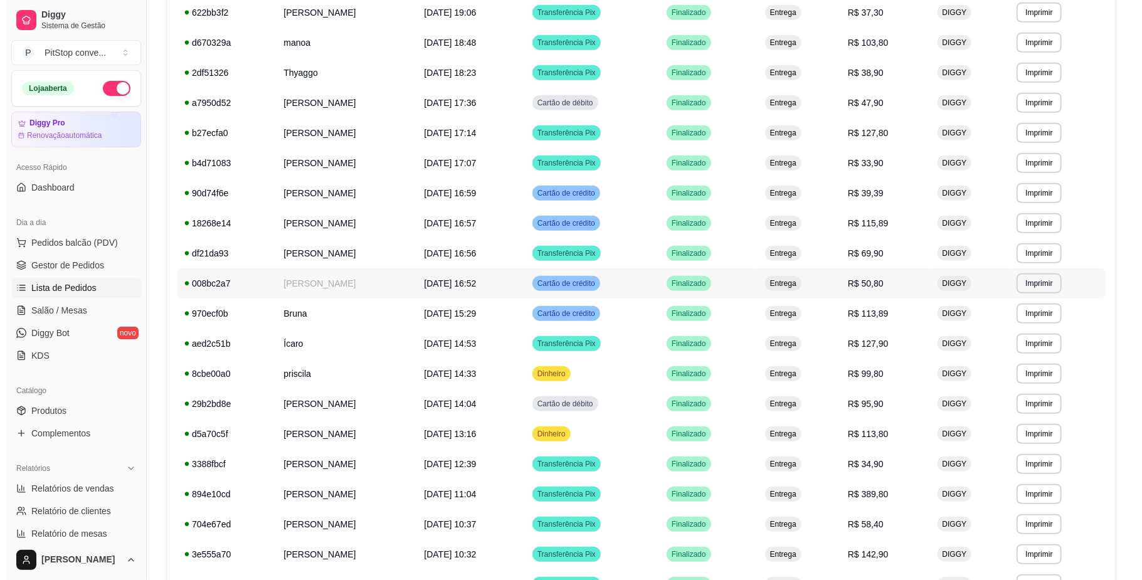
scroll to position [508, 0]
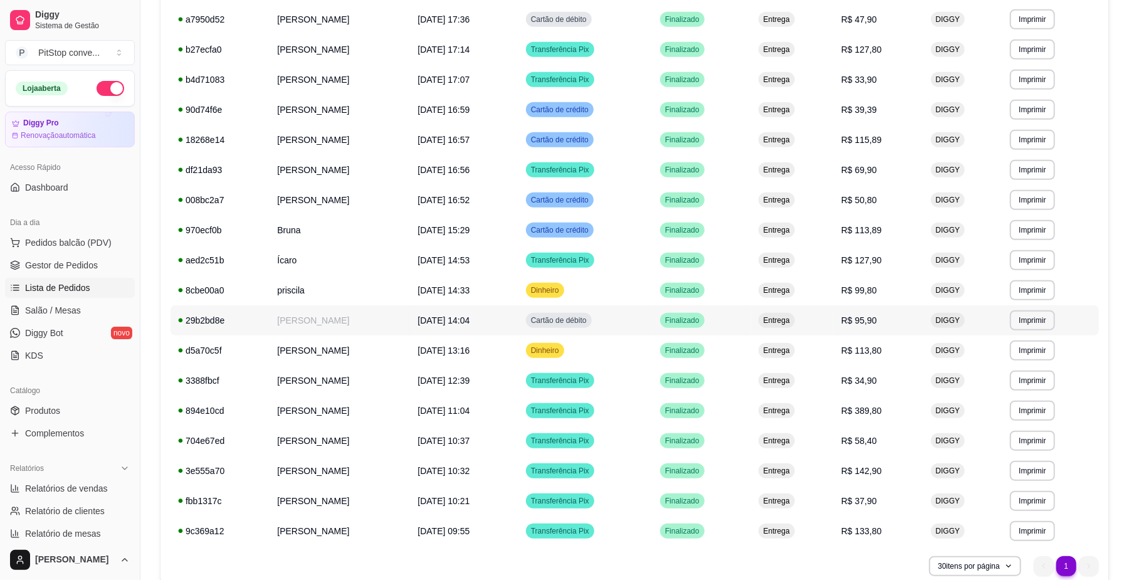
click at [515, 332] on td "[DATE] 14:04" at bounding box center [464, 320] width 108 height 30
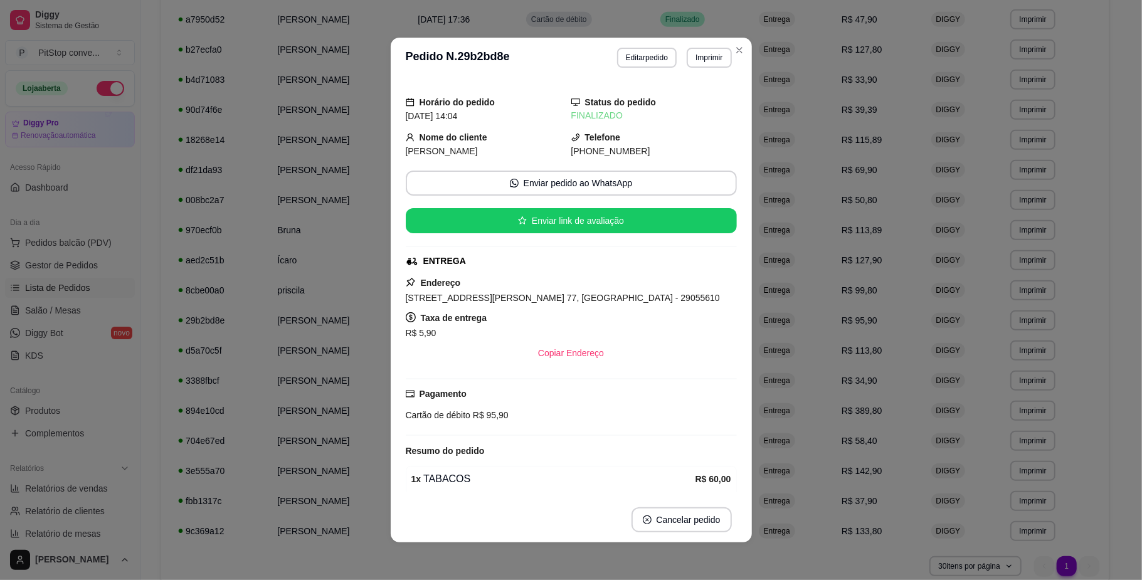
click at [391, 355] on div "Horário do pedido [DATE] 14:04 Status do pedido FINALIZADO Nome do cliente [PER…" at bounding box center [571, 287] width 361 height 419
click at [391, 357] on div "Horário do pedido [DATE] 14:04 Status do pedido FINALIZADO Nome do cliente [PER…" at bounding box center [571, 287] width 361 height 419
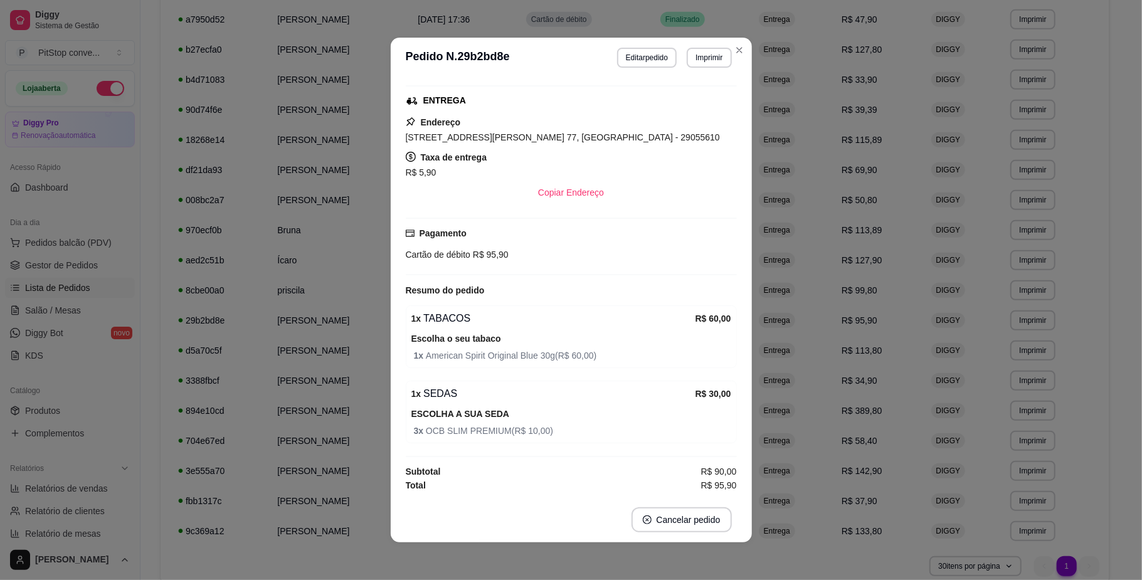
scroll to position [3, 0]
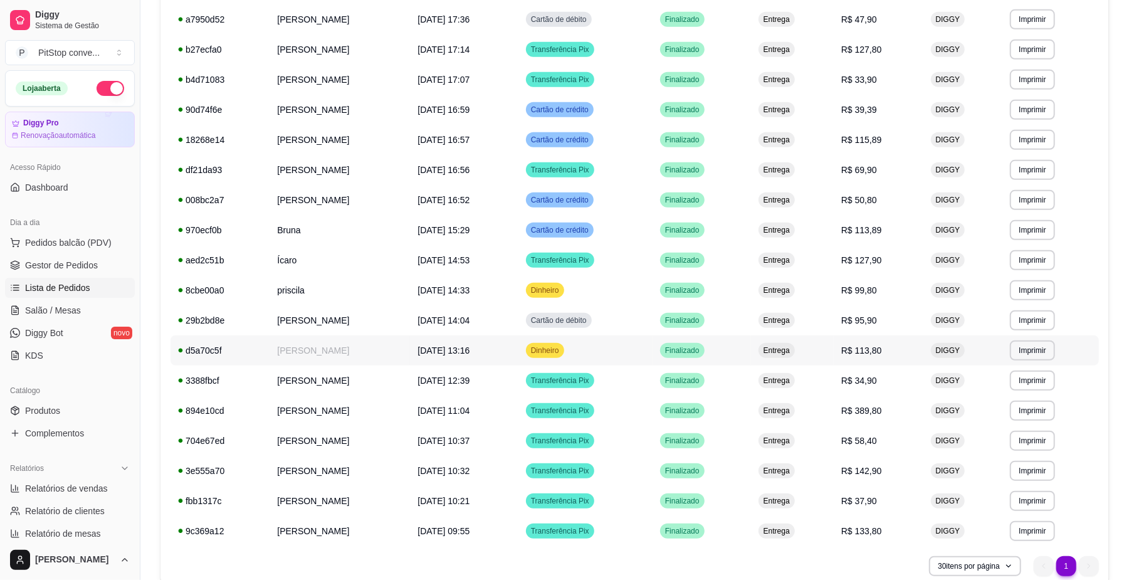
click at [337, 322] on td "[PERSON_NAME]" at bounding box center [340, 320] width 140 height 30
click at [653, 344] on td "Dinheiro" at bounding box center [586, 350] width 134 height 30
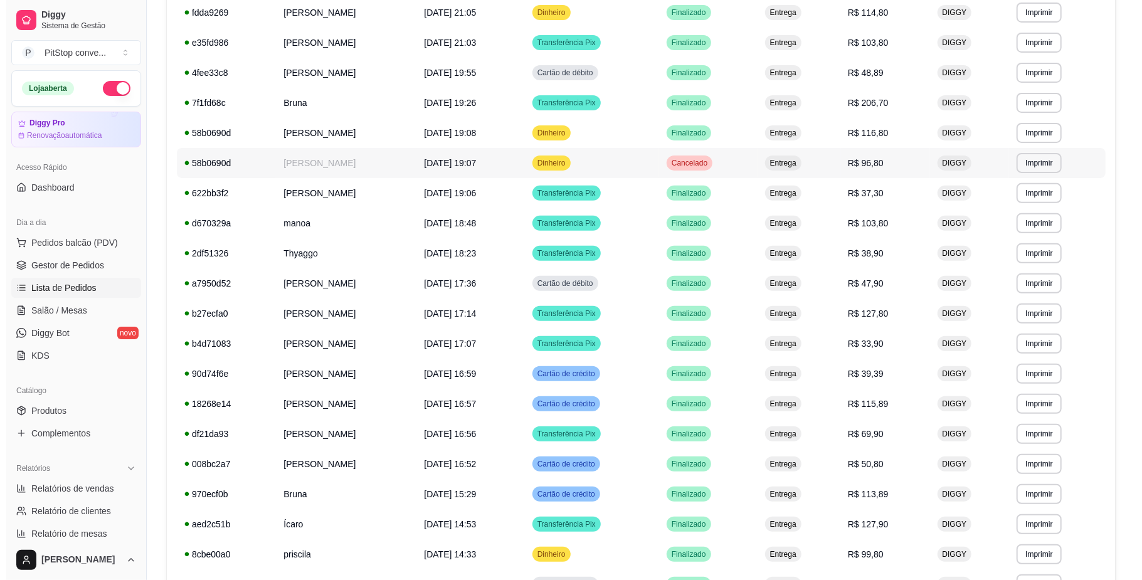
scroll to position [0, 0]
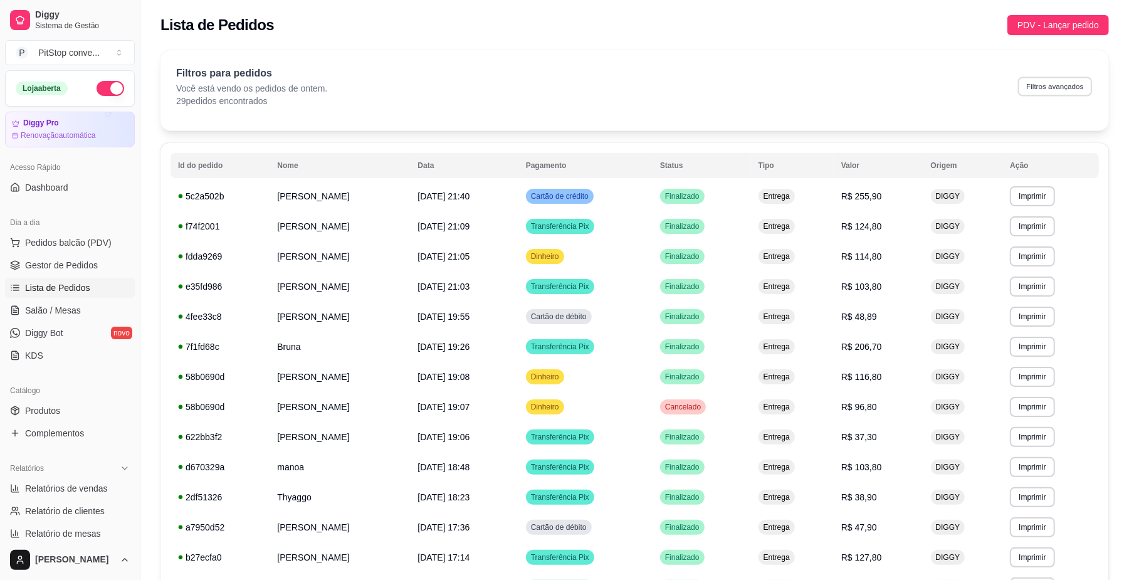
click at [1058, 83] on button "Filtros avançados" at bounding box center [1055, 85] width 74 height 19
select select "1"
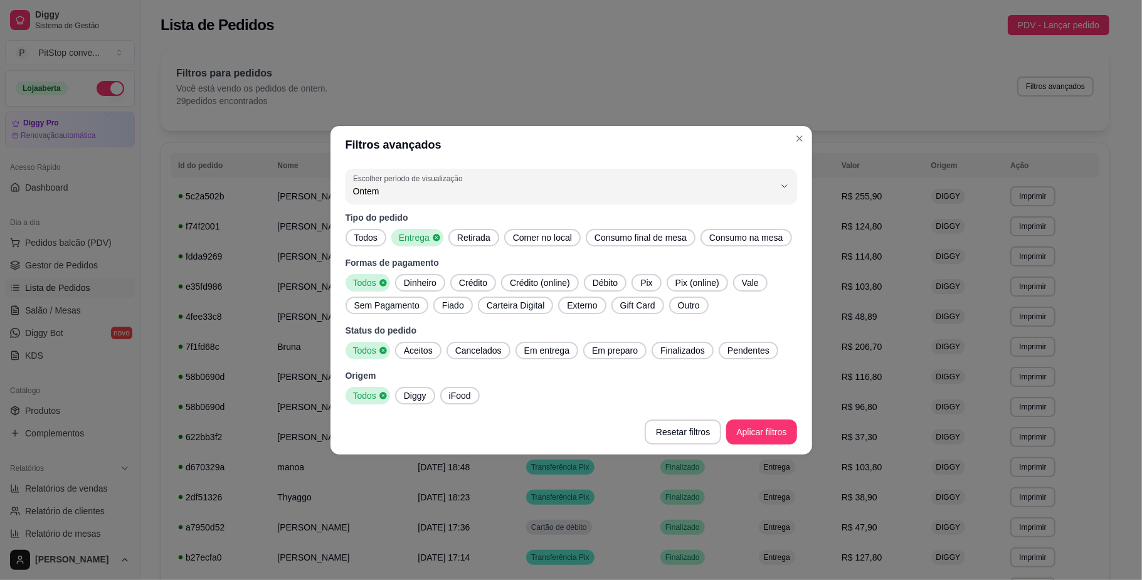
click at [415, 291] on div "Dinheiro" at bounding box center [420, 283] width 50 height 18
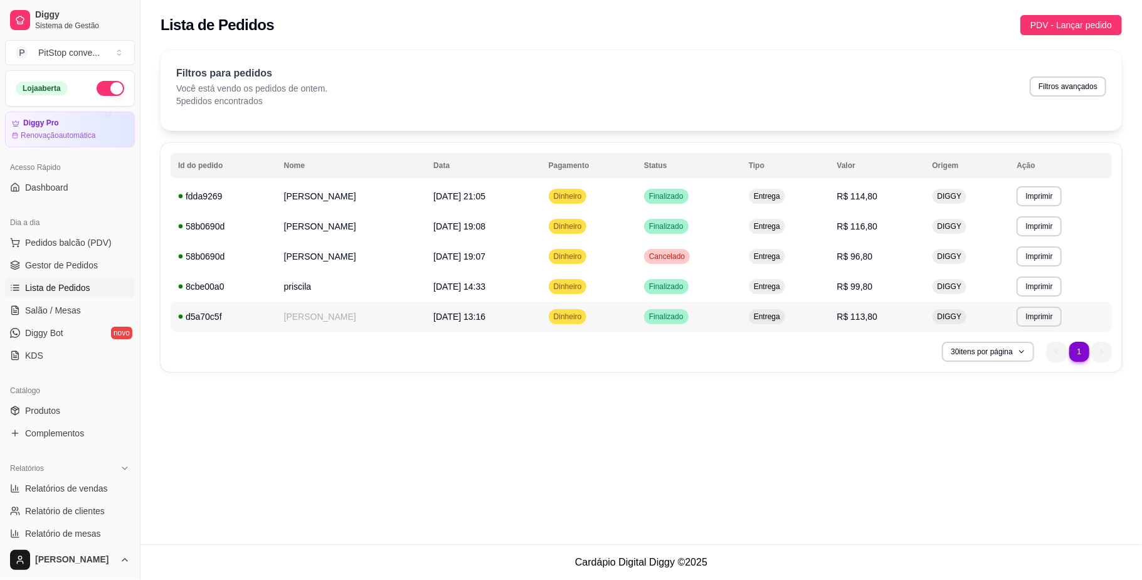
click at [786, 325] on td "Entrega" at bounding box center [785, 317] width 88 height 30
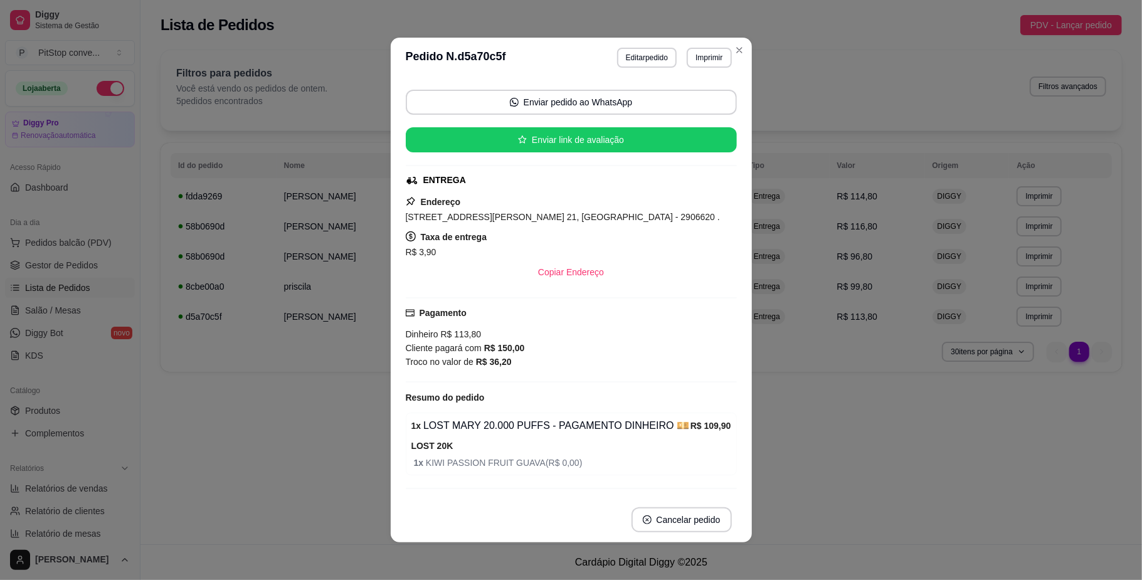
scroll to position [119, 0]
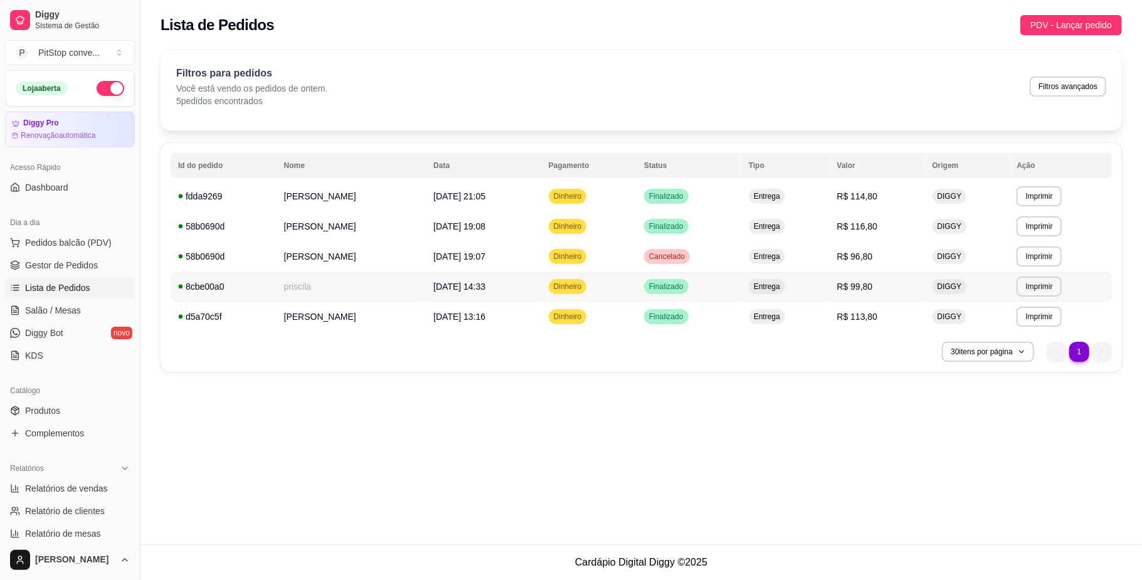
click at [791, 293] on td "Entrega" at bounding box center [785, 286] width 88 height 30
click at [796, 263] on td "Entrega" at bounding box center [785, 256] width 88 height 30
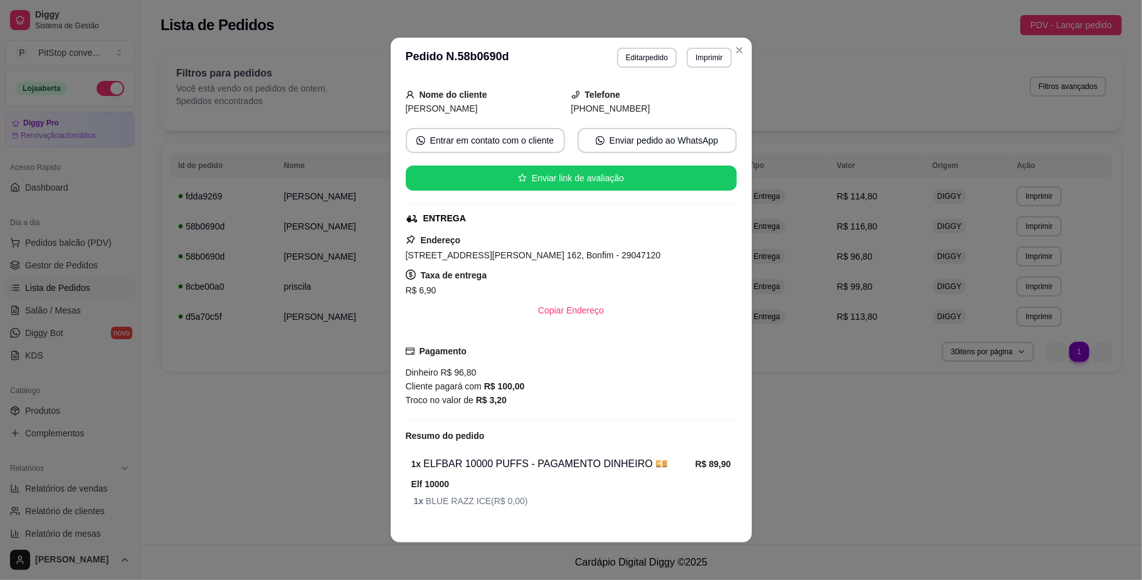
scroll to position [124, 0]
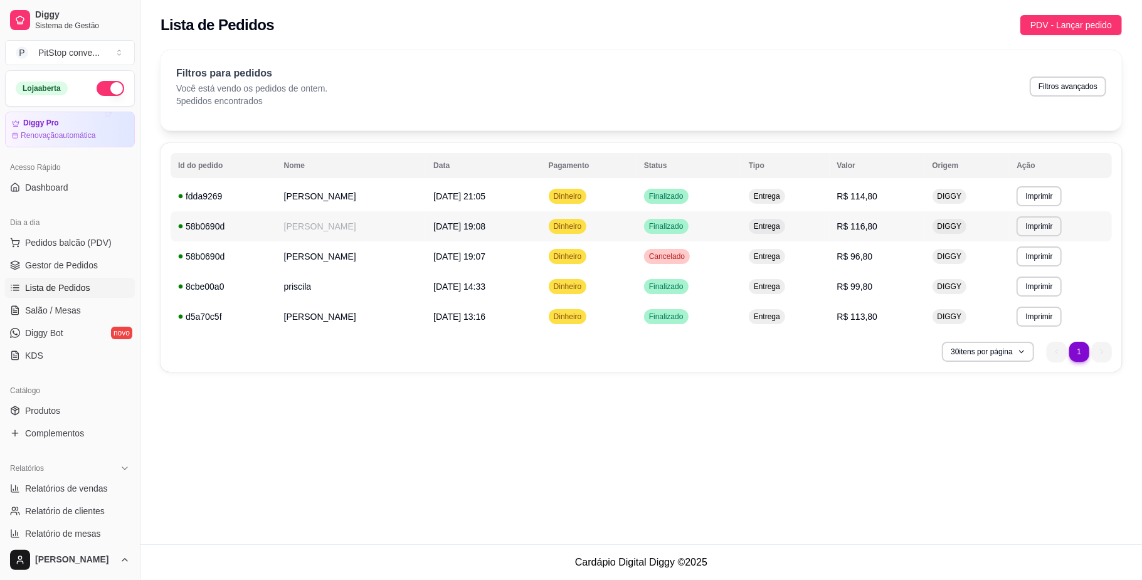
click at [800, 234] on td "Entrega" at bounding box center [785, 226] width 88 height 30
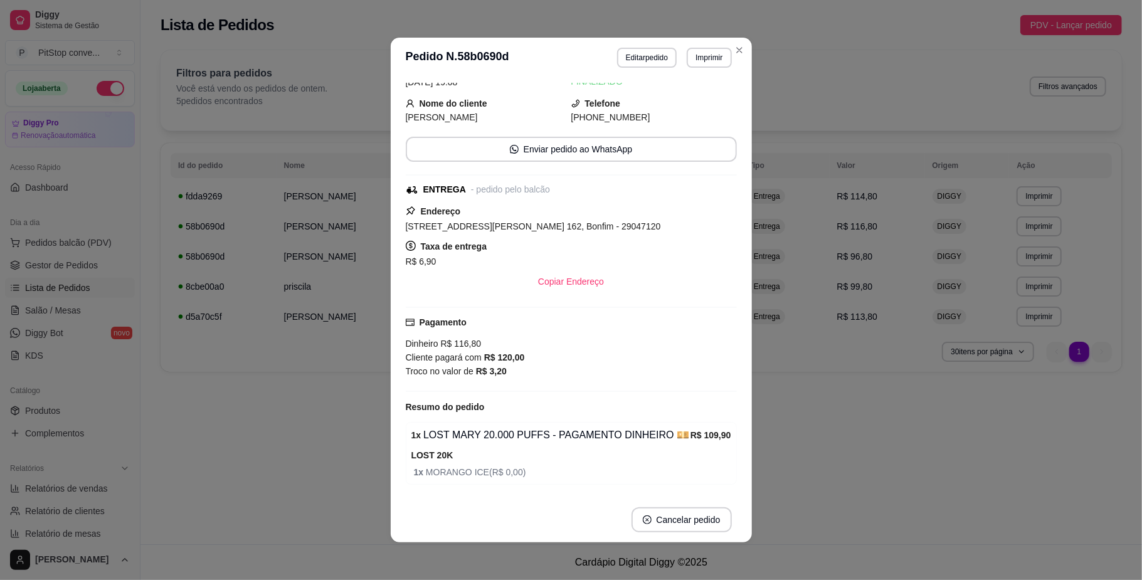
scroll to position [97, 0]
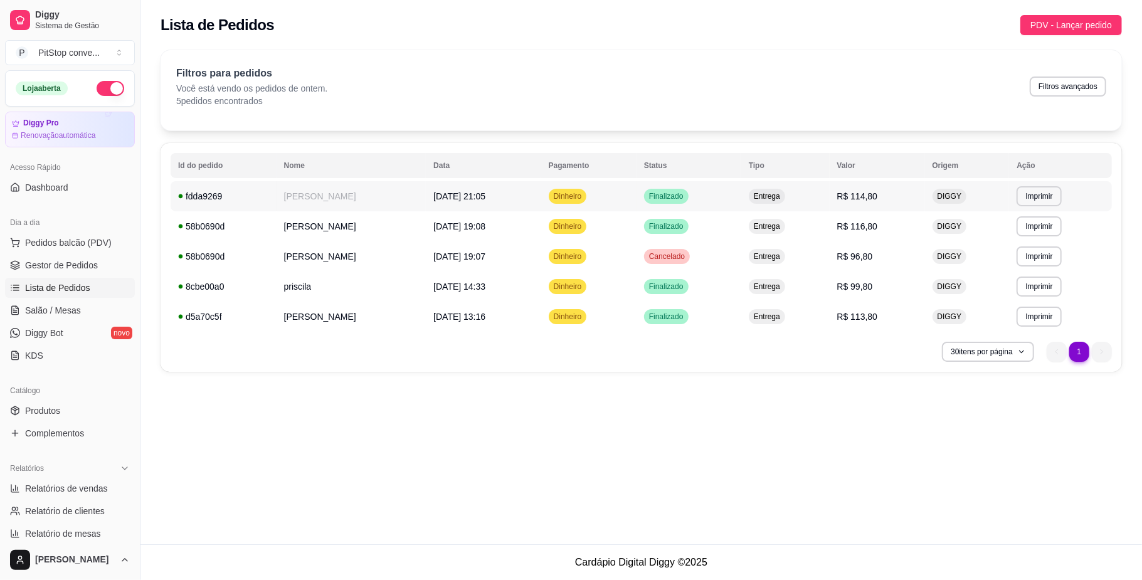
click at [801, 197] on td "Entrega" at bounding box center [785, 196] width 88 height 30
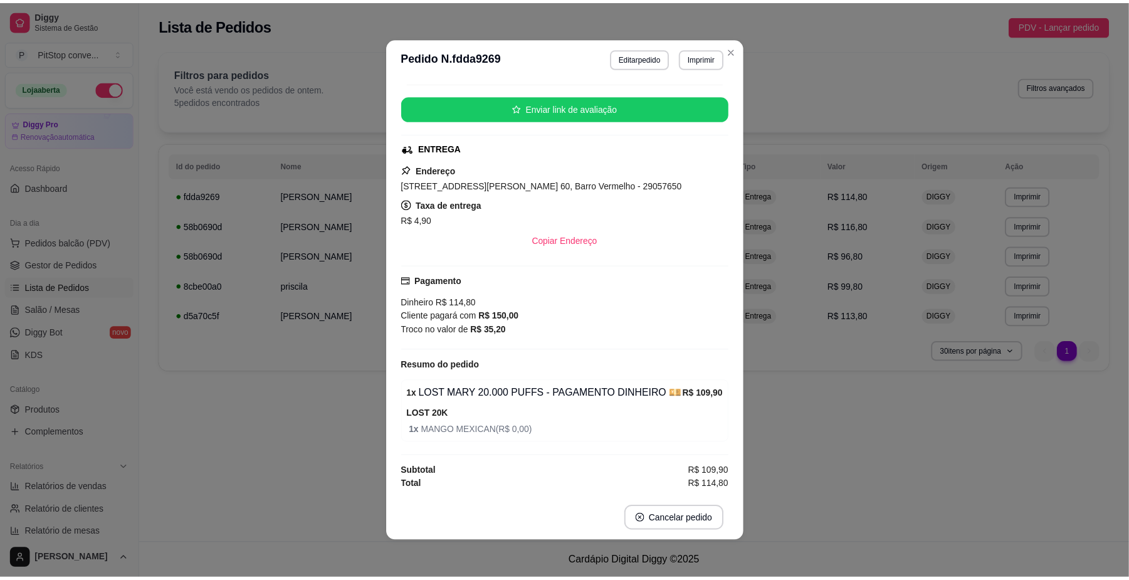
scroll to position [3, 0]
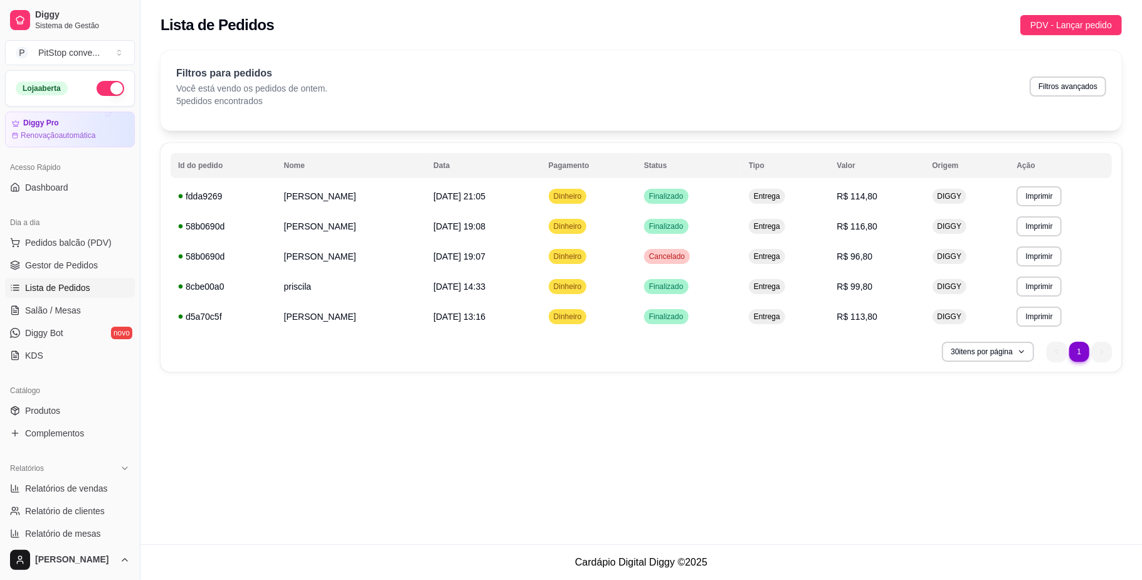
click at [1051, 349] on ul "1 1" at bounding box center [1078, 352] width 65 height 20
click at [989, 352] on button "30 itens por página" at bounding box center [988, 352] width 92 height 20
click at [874, 380] on div "**********" at bounding box center [640, 215] width 1001 height 344
click at [1067, 91] on button "Filtros avançados" at bounding box center [1068, 86] width 76 height 20
select select "1"
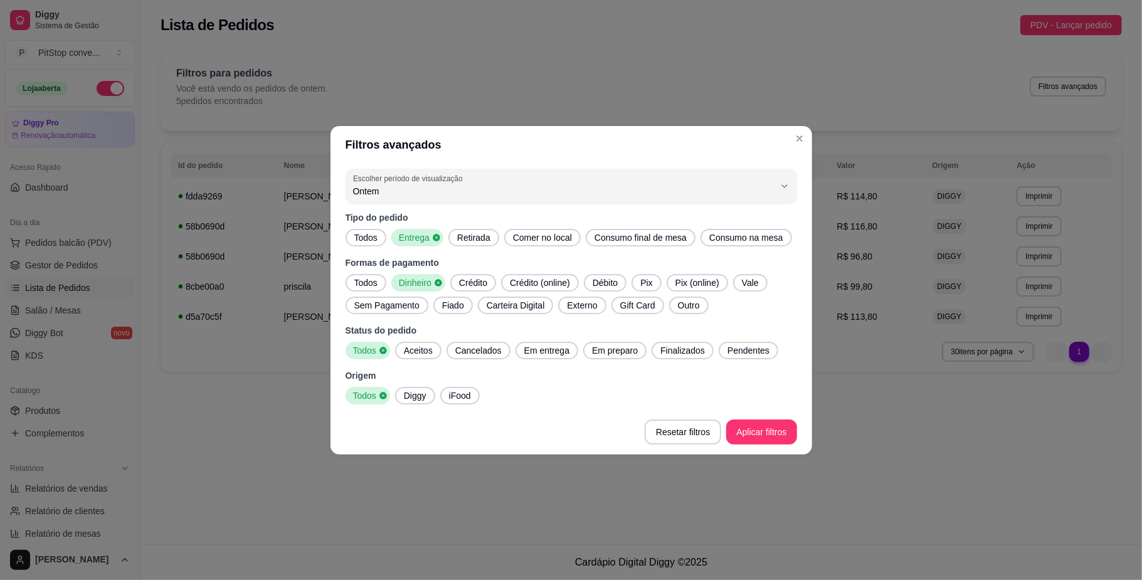
click at [355, 239] on span "Todos" at bounding box center [365, 237] width 33 height 13
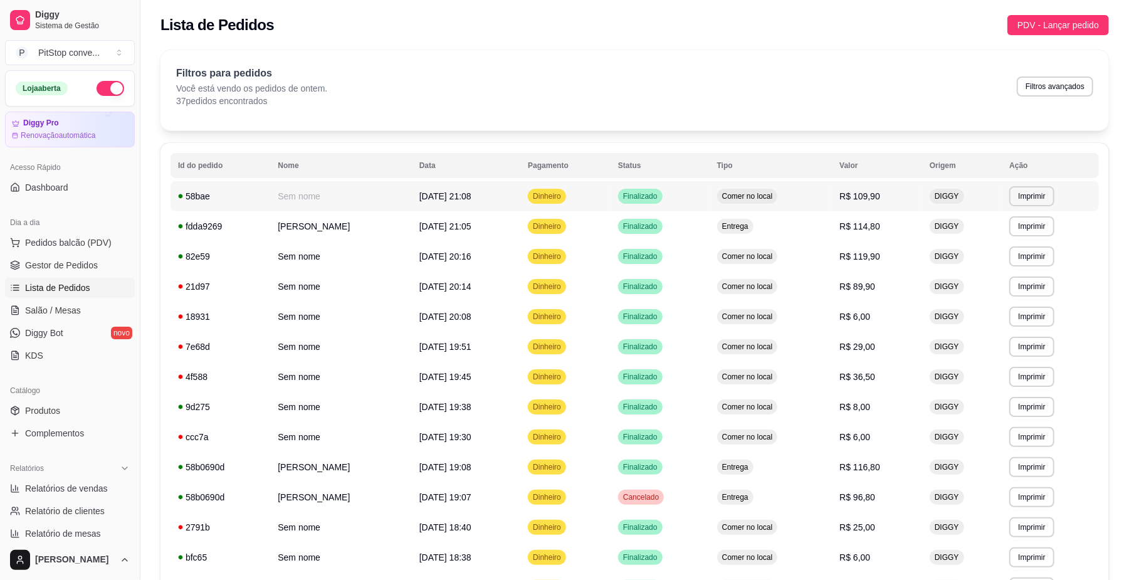
click at [688, 204] on td "Finalizado" at bounding box center [660, 196] width 99 height 30
click at [633, 206] on td "Finalizado" at bounding box center [660, 196] width 99 height 30
click at [816, 264] on td "Comer no local" at bounding box center [771, 256] width 123 height 30
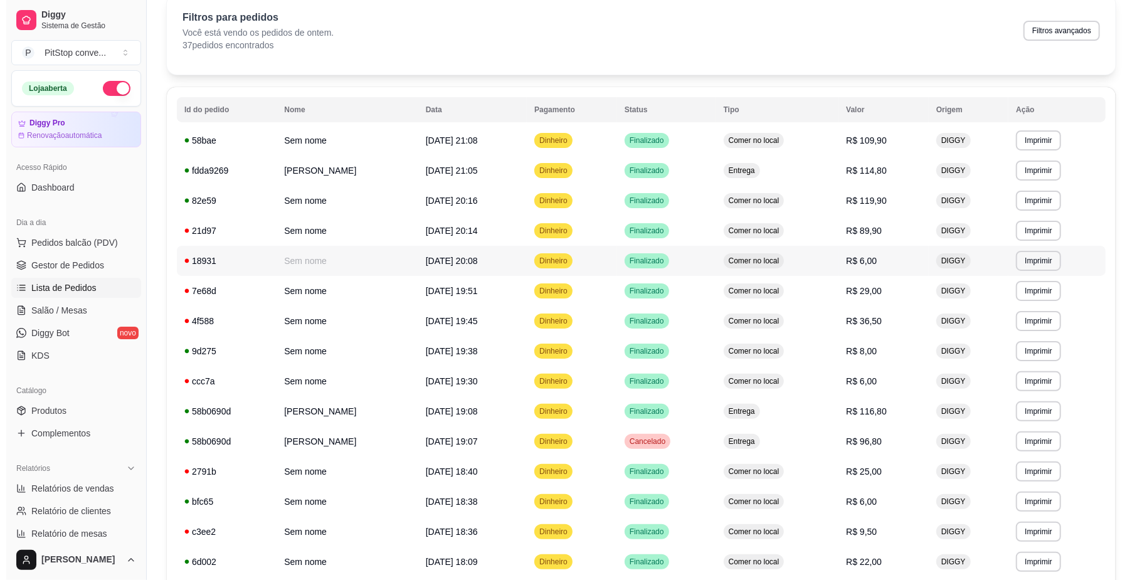
scroll to position [83, 0]
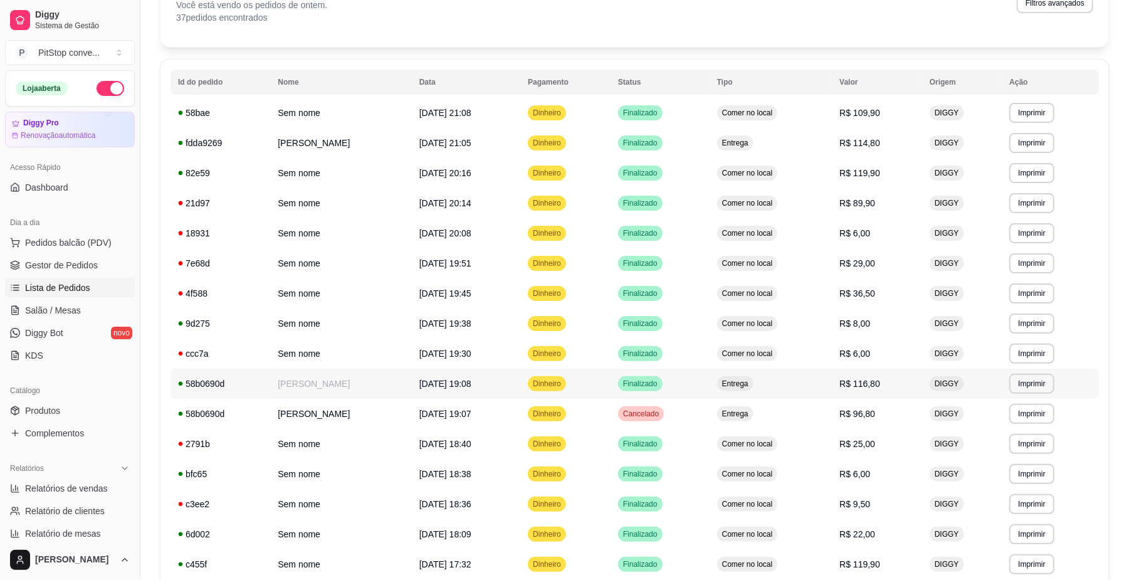
click at [805, 391] on td "Entrega" at bounding box center [771, 384] width 123 height 30
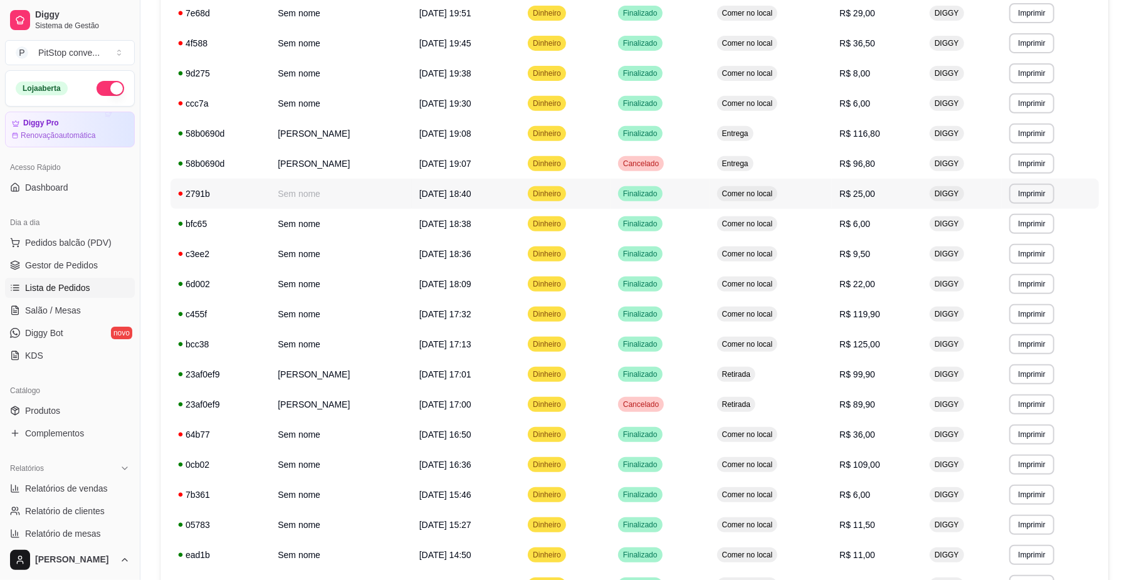
scroll to position [334, 0]
click at [788, 316] on td "Comer no local" at bounding box center [771, 313] width 123 height 30
click at [813, 349] on td "Comer no local" at bounding box center [771, 344] width 123 height 30
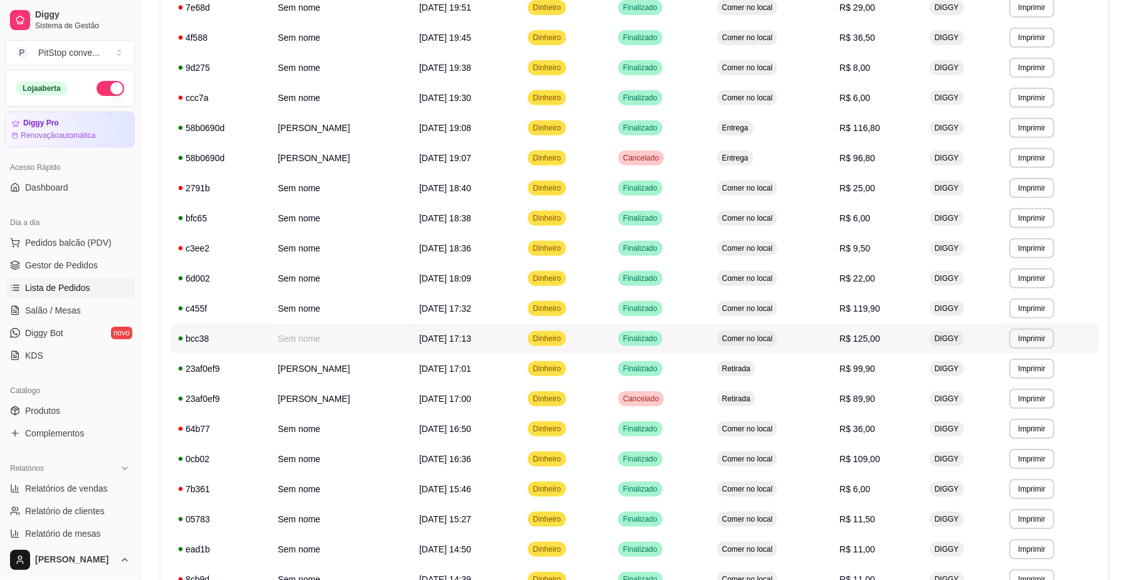
scroll to position [418, 0]
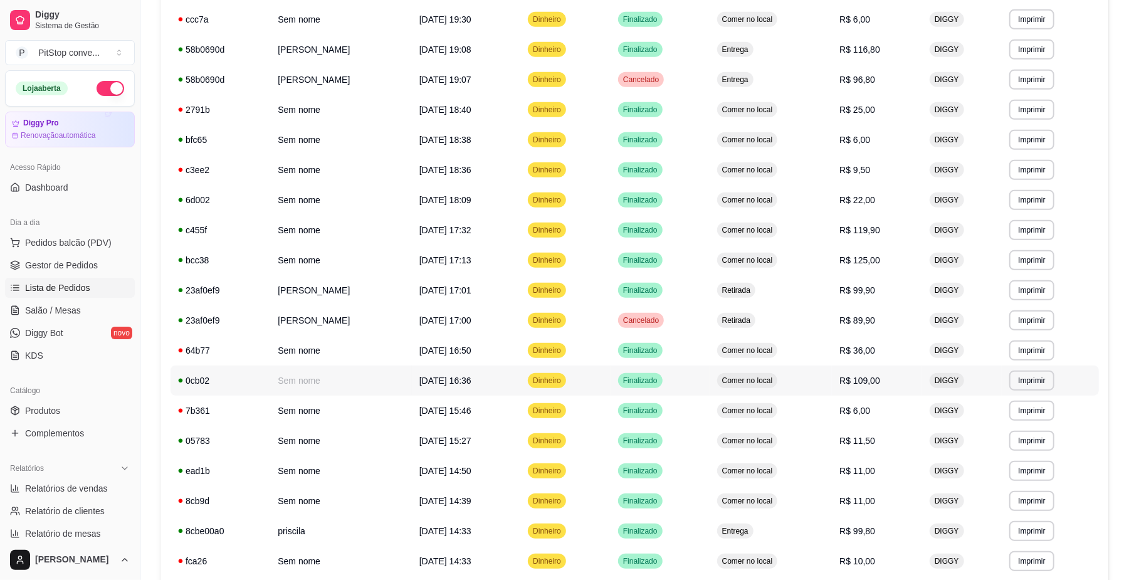
click at [801, 387] on td "Comer no local" at bounding box center [771, 381] width 123 height 30
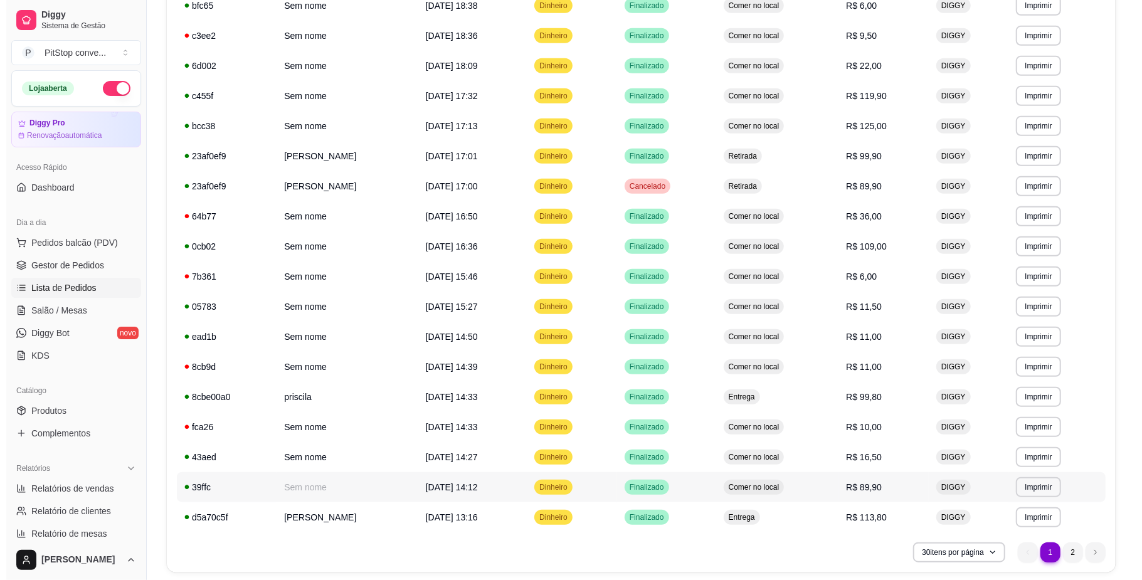
scroll to position [595, 0]
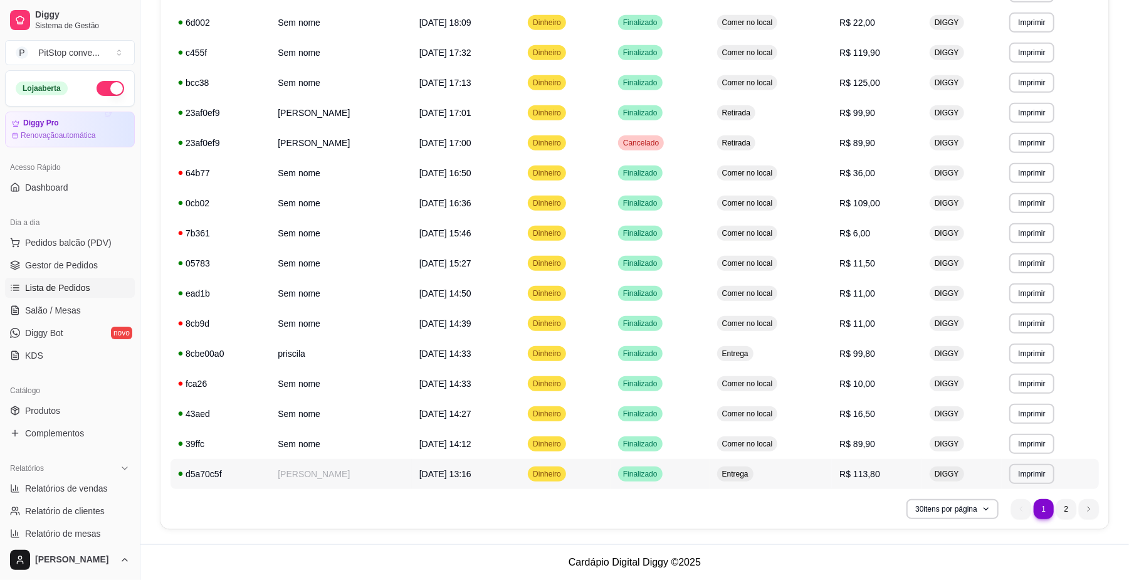
click at [821, 468] on td "Entrega" at bounding box center [771, 474] width 123 height 30
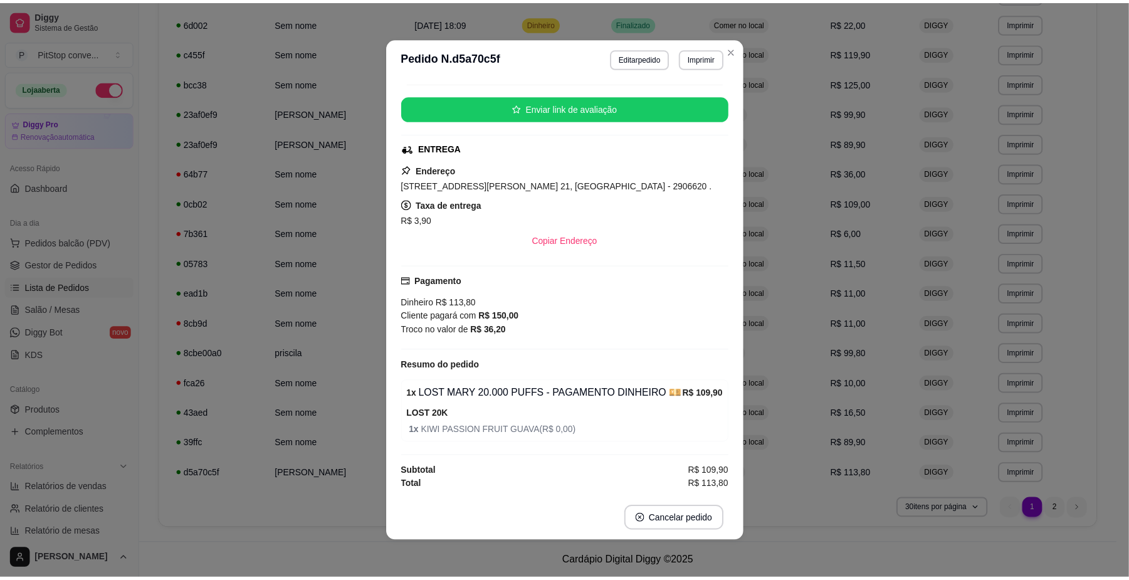
scroll to position [119, 0]
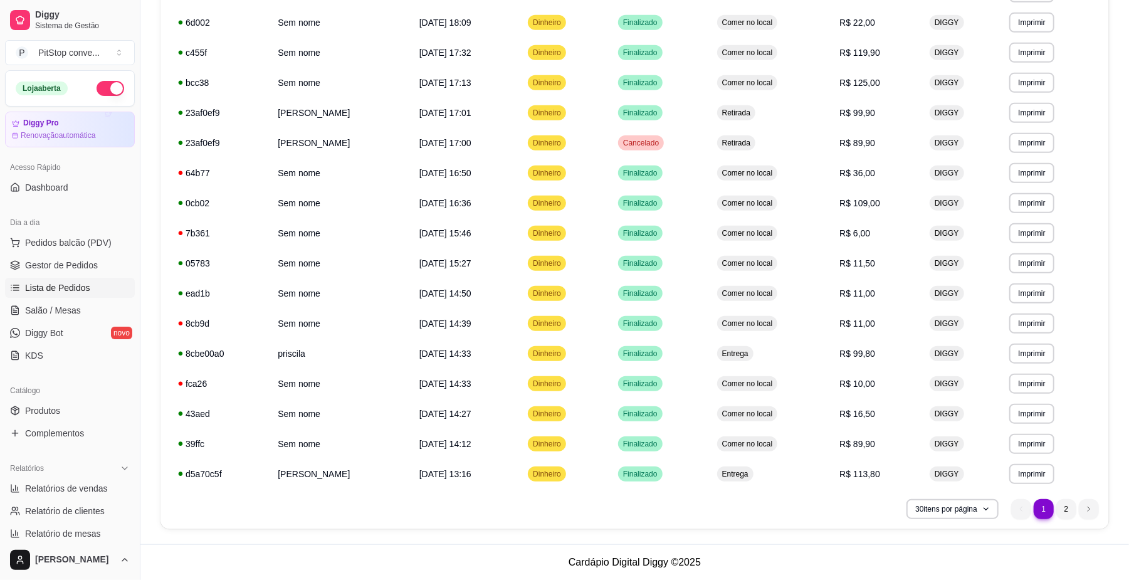
click at [1054, 507] on ul "1 1 2" at bounding box center [1055, 509] width 88 height 20
click at [1071, 510] on li "2" at bounding box center [1066, 508] width 19 height 19
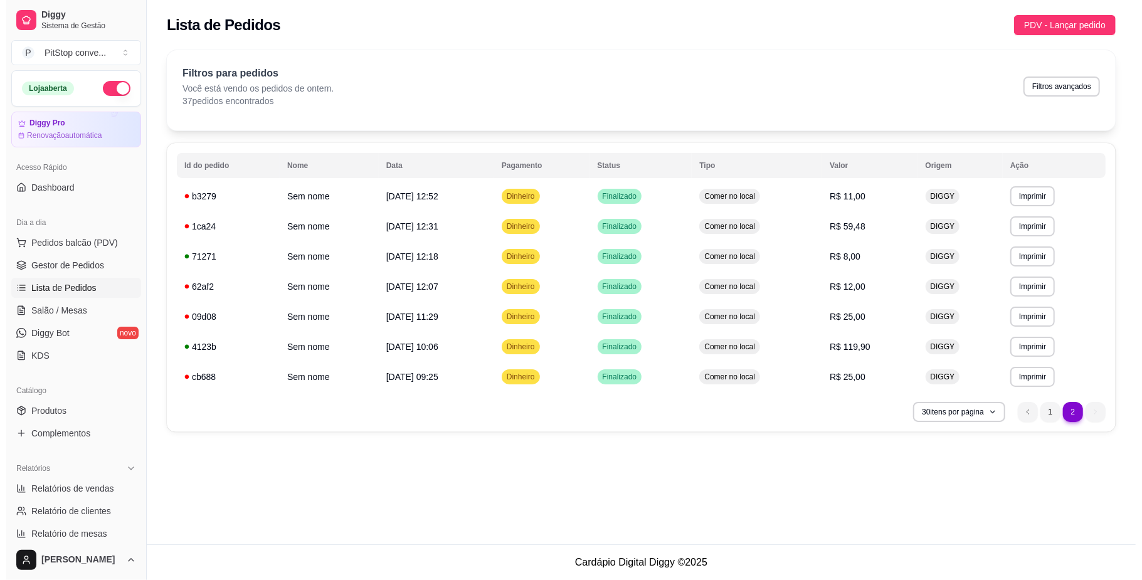
scroll to position [0, 0]
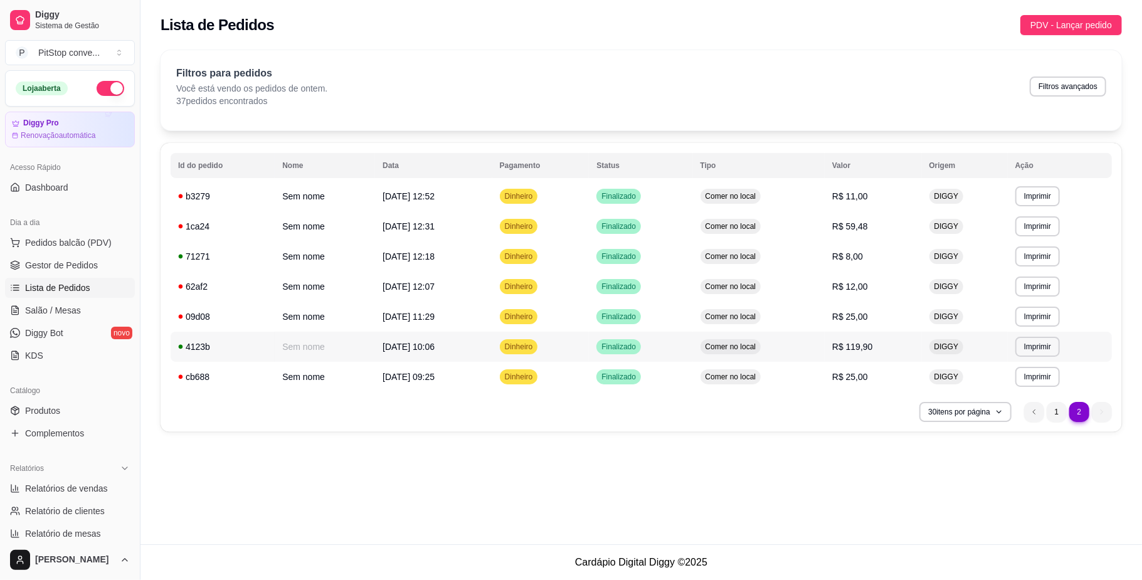
click at [873, 346] on span "R$ 119,90" at bounding box center [852, 347] width 41 height 10
click at [1057, 415] on li "1" at bounding box center [1056, 412] width 20 height 20
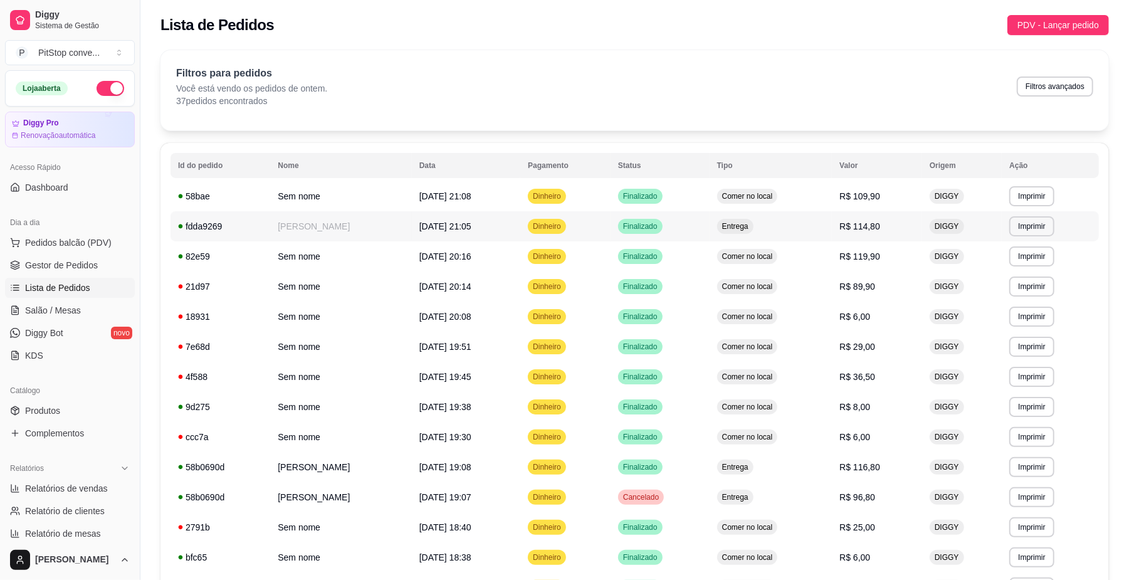
click at [830, 226] on td "Entrega" at bounding box center [771, 226] width 123 height 30
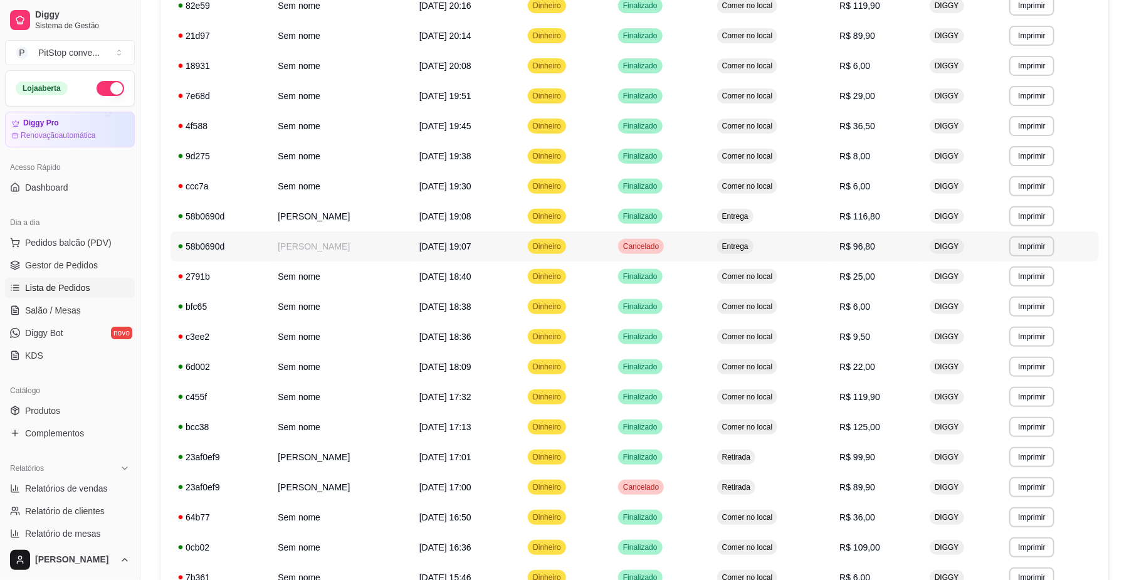
scroll to position [334, 0]
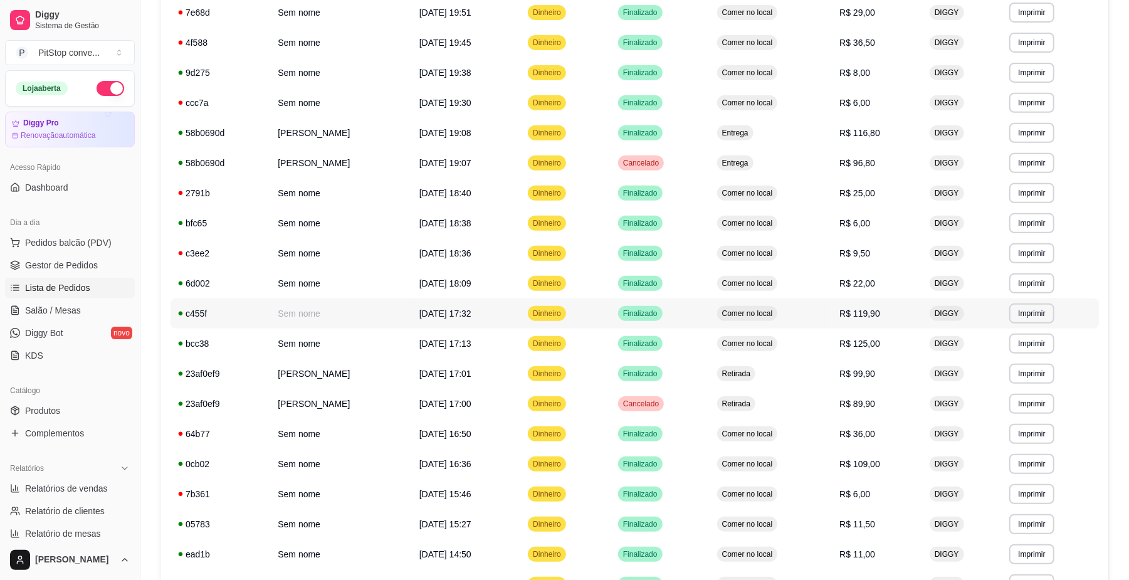
click at [833, 316] on td "Comer no local" at bounding box center [771, 313] width 123 height 30
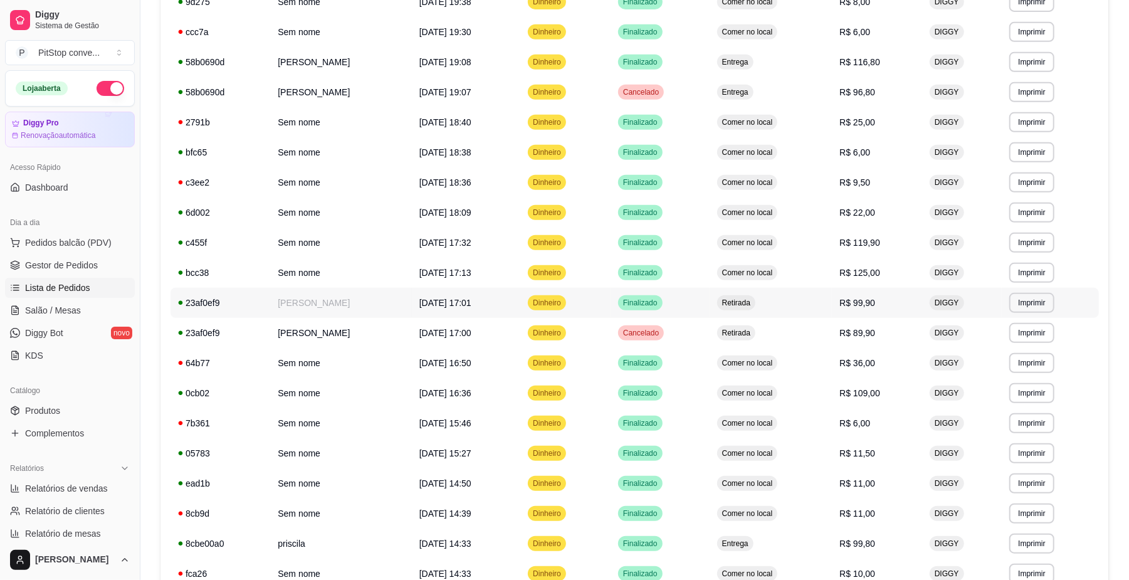
scroll to position [502, 0]
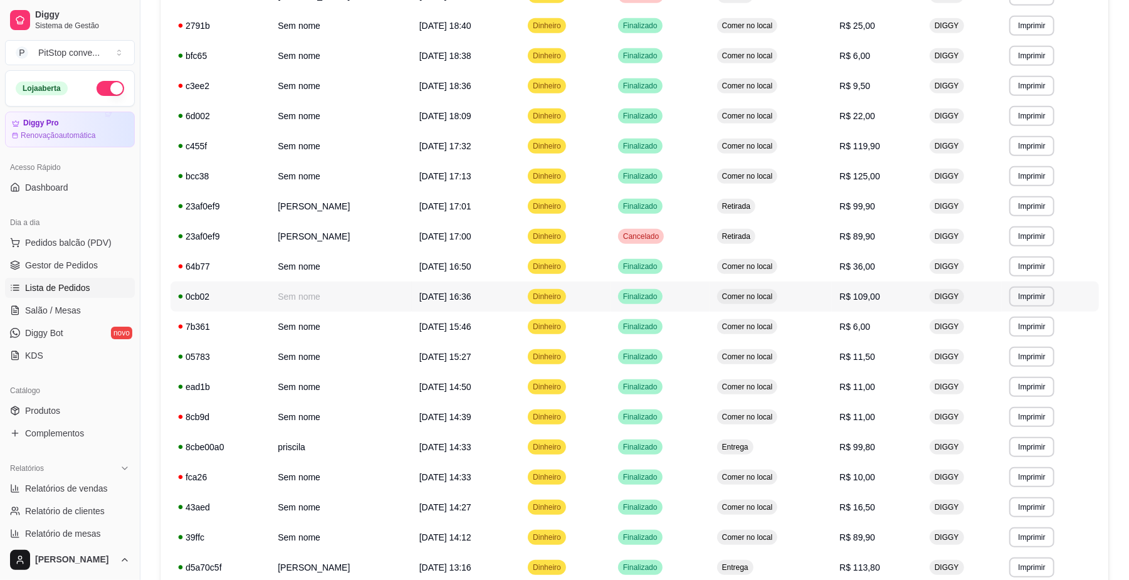
click at [821, 302] on td "Comer no local" at bounding box center [771, 297] width 123 height 30
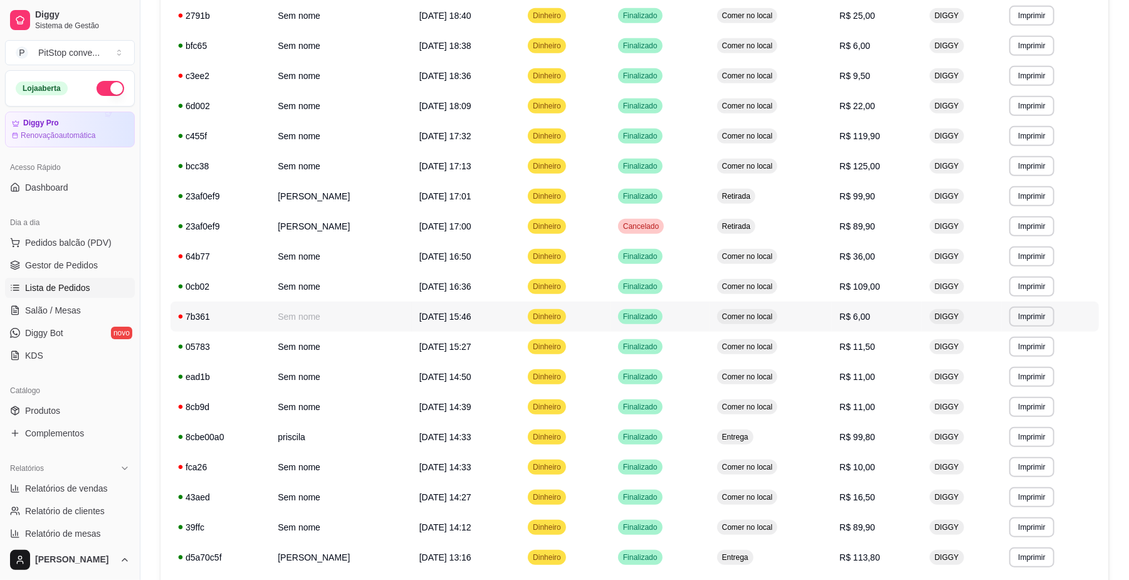
scroll to position [595, 0]
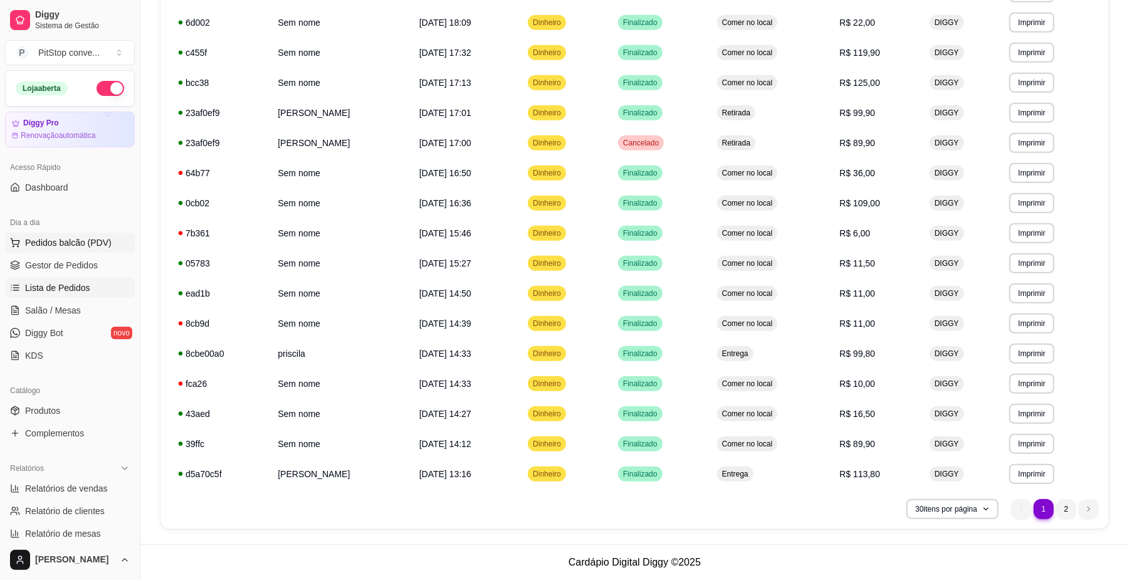
click at [50, 241] on span "Pedidos balcão (PDV)" at bounding box center [68, 242] width 87 height 13
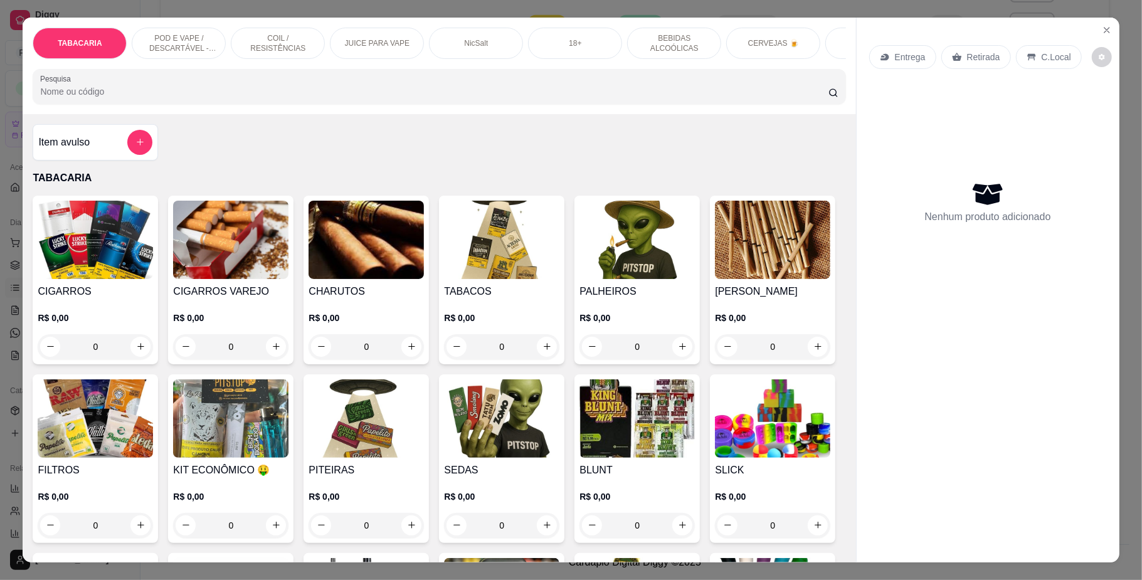
click at [963, 154] on div "Nenhum produto adicionado" at bounding box center [988, 202] width 238 height 246
click at [1104, 33] on icon "Close" at bounding box center [1106, 30] width 5 height 5
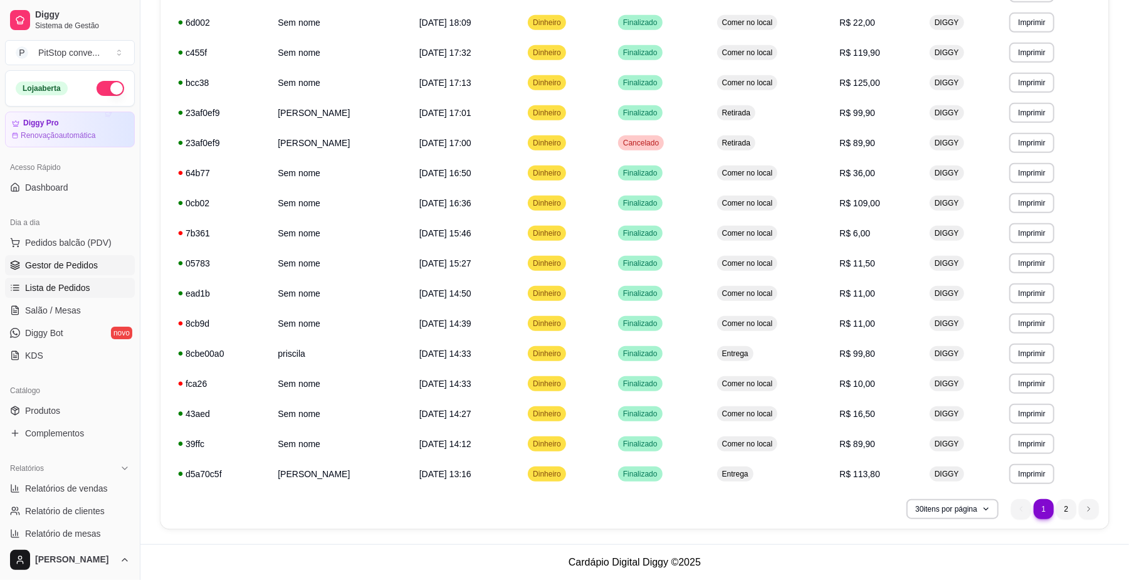
click at [58, 272] on link "Gestor de Pedidos" at bounding box center [70, 265] width 130 height 20
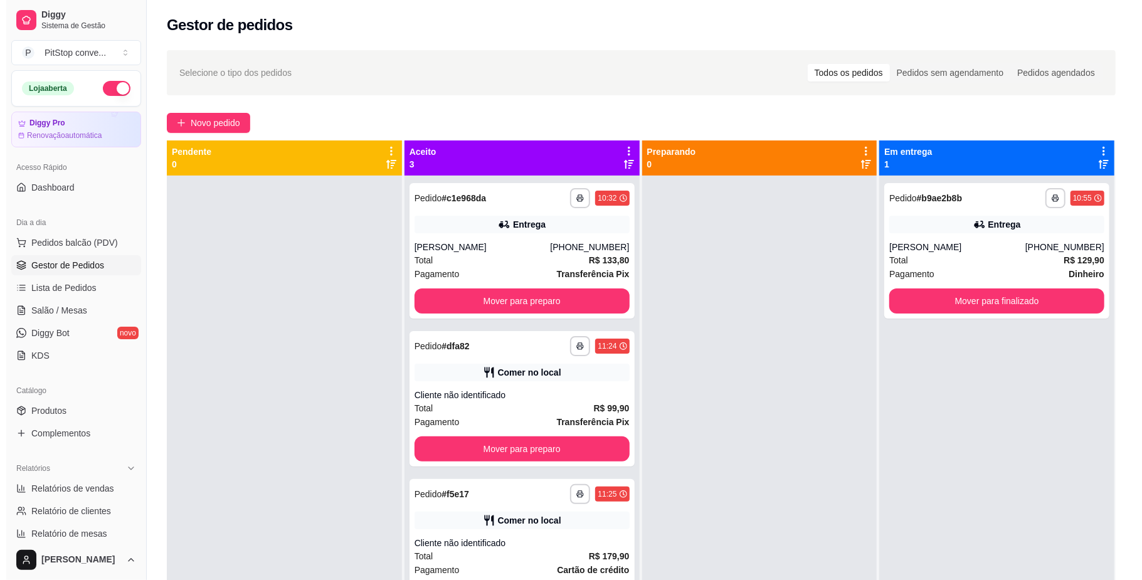
scroll to position [35, 0]
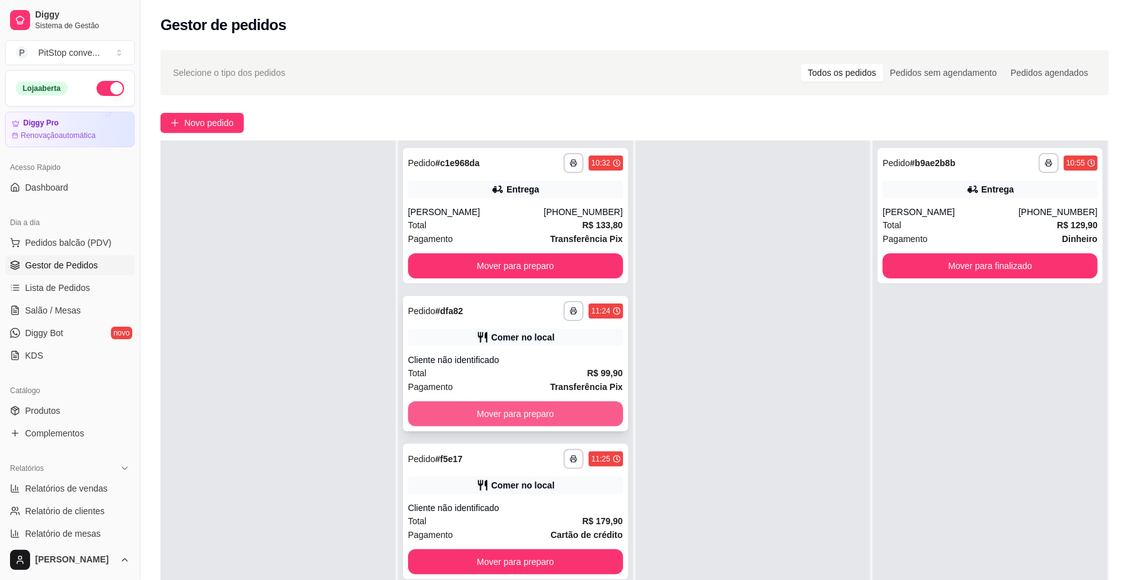
click at [533, 413] on button "Mover para preparo" at bounding box center [515, 413] width 215 height 25
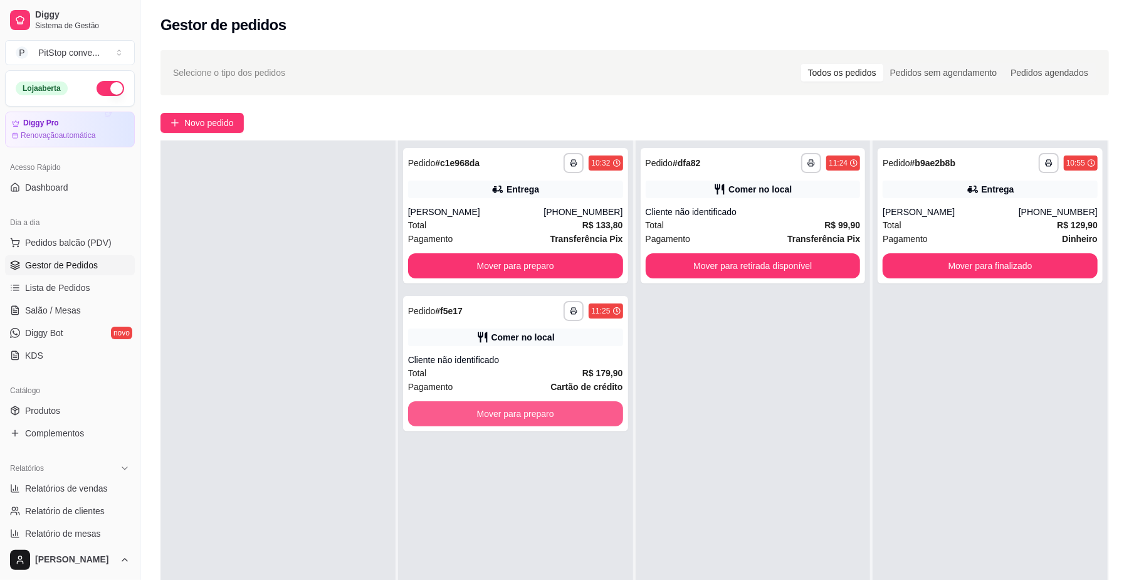
click at [533, 413] on button "Mover para preparo" at bounding box center [515, 413] width 215 height 25
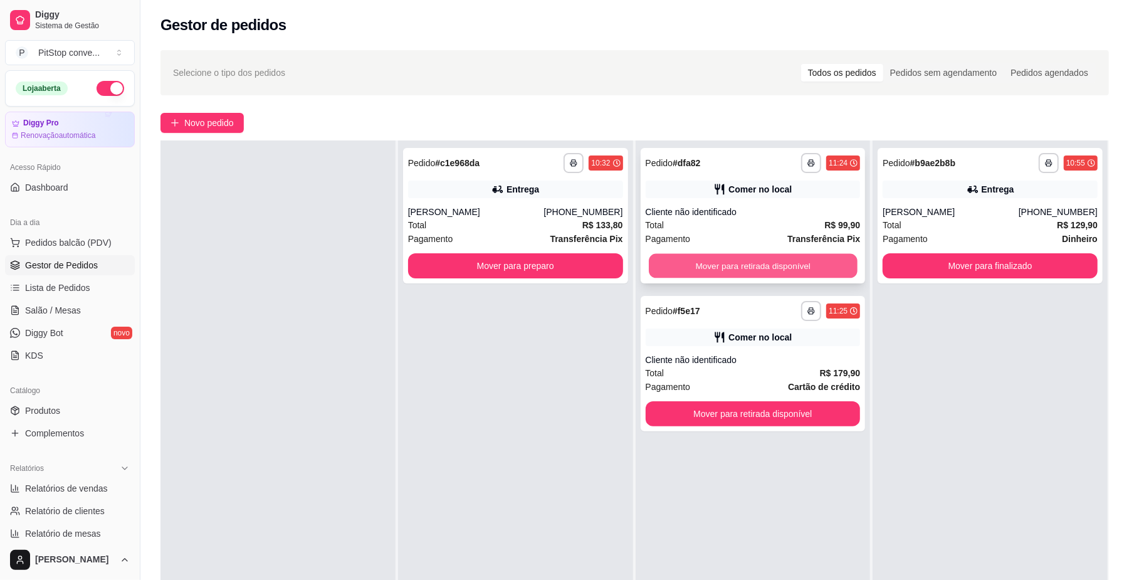
click at [752, 270] on button "Mover para retirada disponível" at bounding box center [753, 266] width 208 height 24
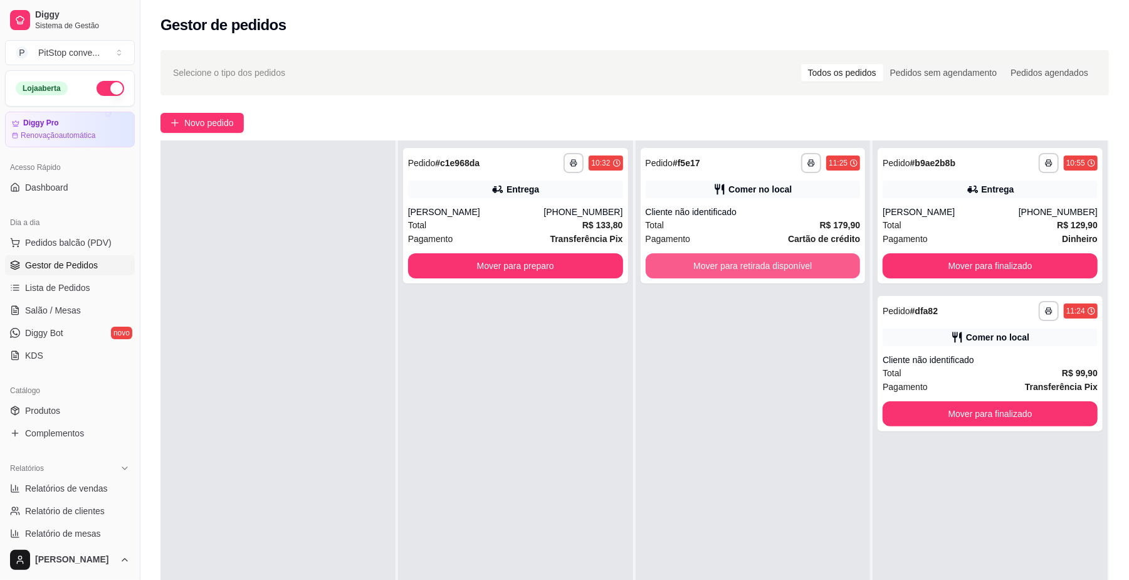
click at [752, 270] on button "Mover para retirada disponível" at bounding box center [753, 265] width 215 height 25
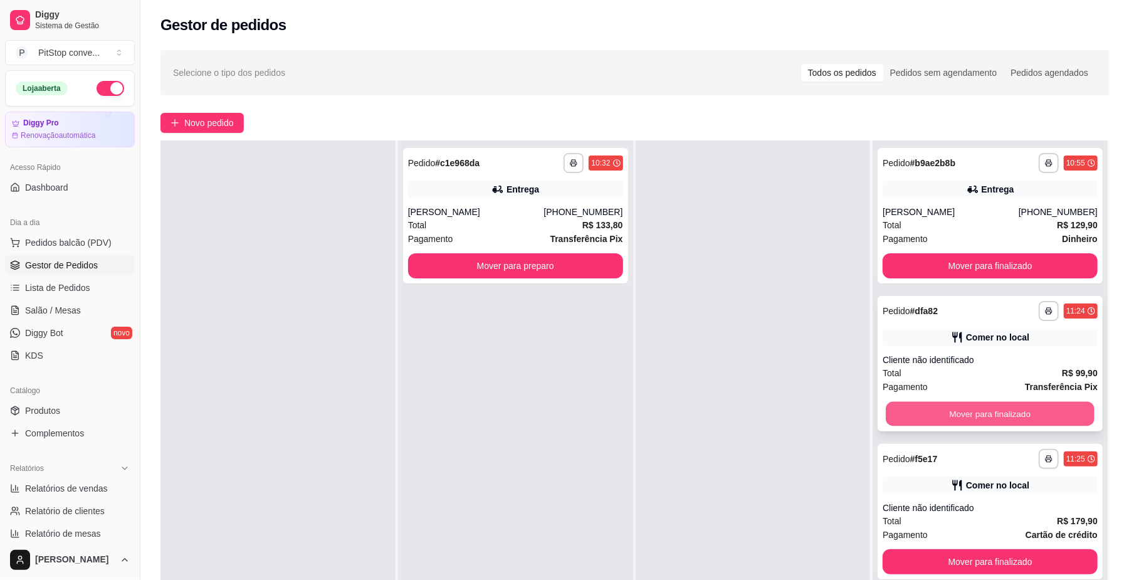
click at [996, 410] on button "Mover para finalizado" at bounding box center [990, 414] width 208 height 24
click at [992, 549] on button "Mover para finalizado" at bounding box center [990, 561] width 215 height 25
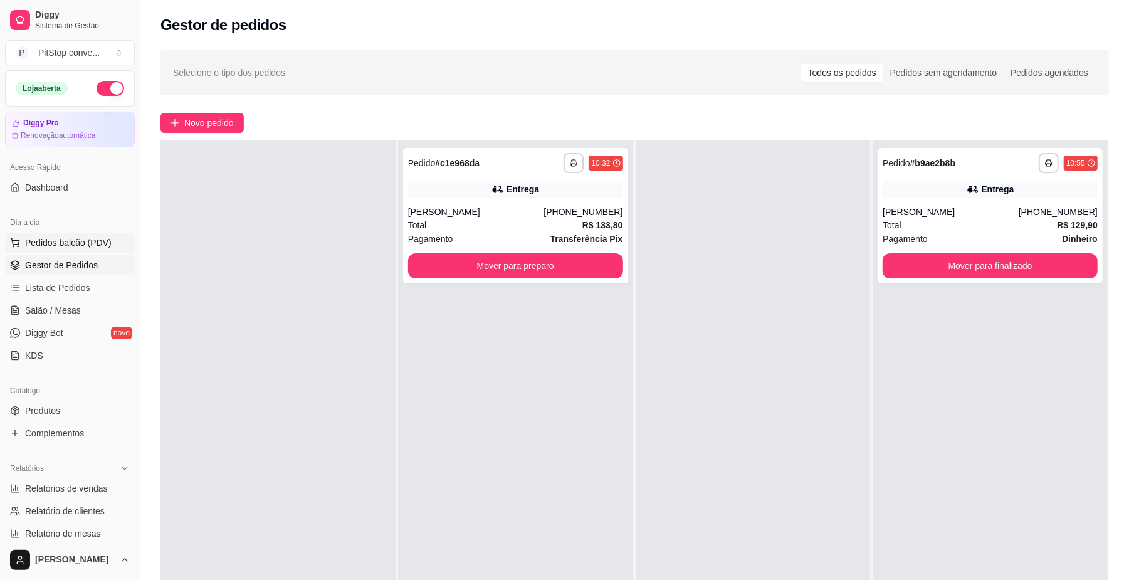
click at [86, 237] on span "Pedidos balcão (PDV)" at bounding box center [68, 242] width 87 height 13
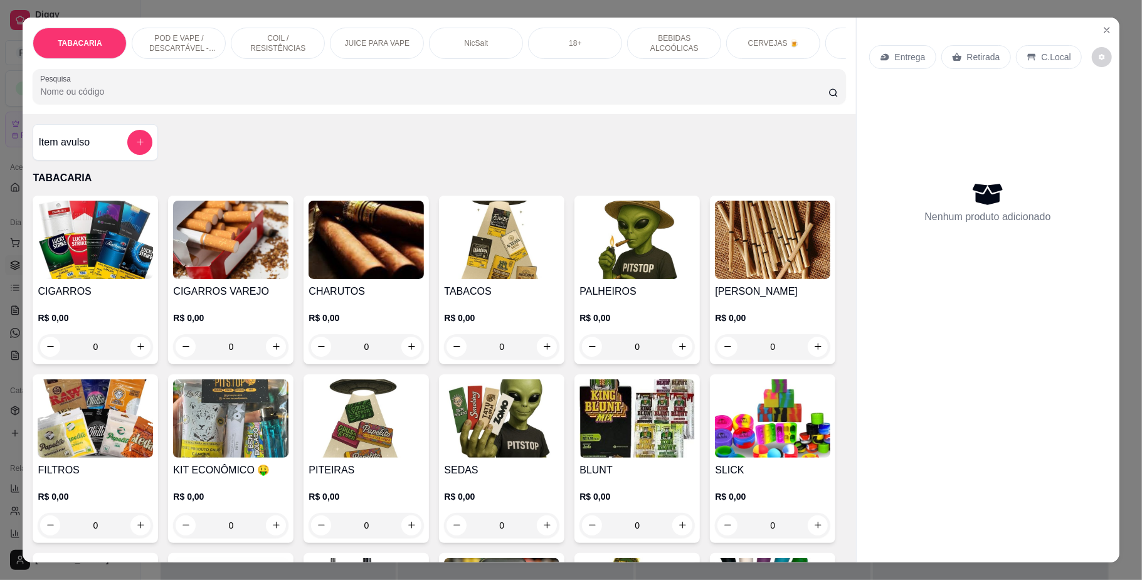
click at [161, 55] on div "POD E VAPE / DESCARTÁVEL - RECARREGAVEL" at bounding box center [179, 43] width 94 height 31
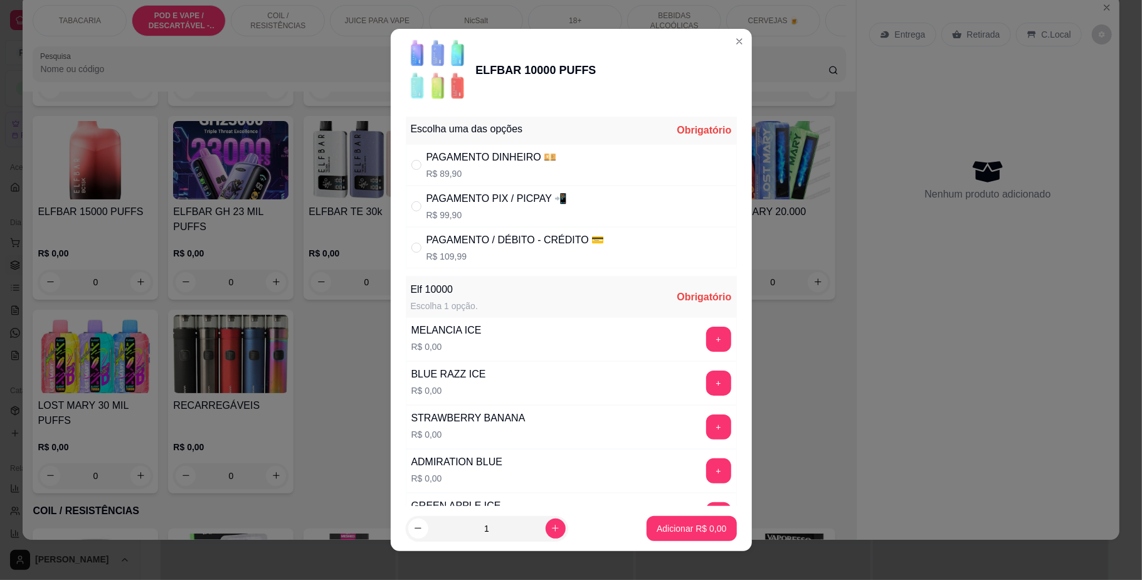
click at [523, 241] on div "PAGAMENTO / DÉBITO - CRÉDITO 💳" at bounding box center [515, 240] width 178 height 15
radio input "true"
click at [706, 419] on button "+" at bounding box center [718, 426] width 25 height 25
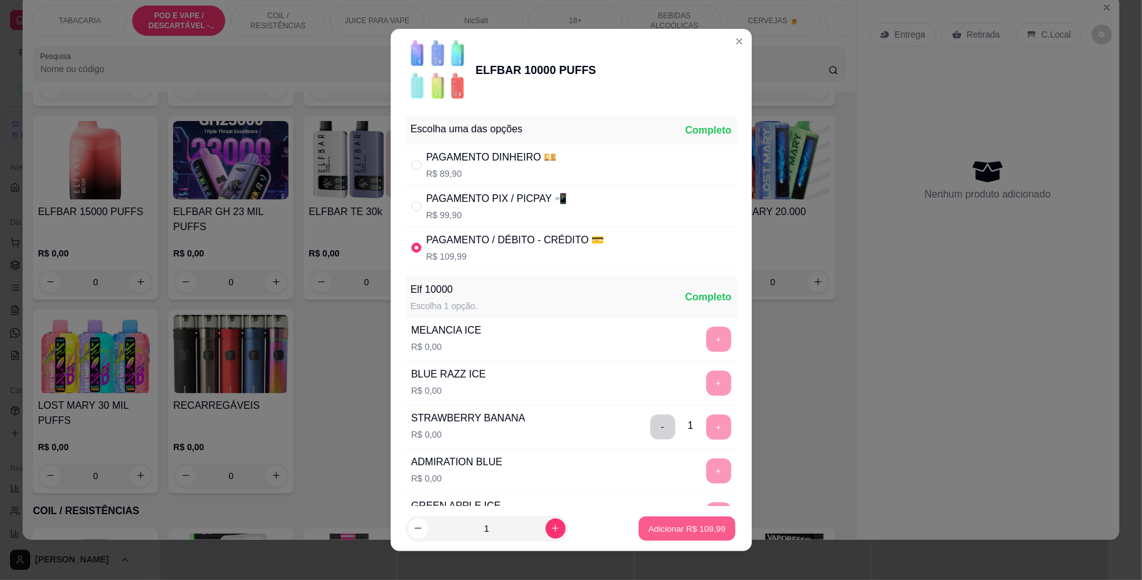
click at [676, 517] on button "Adicionar R$ 109,99" at bounding box center [686, 528] width 97 height 24
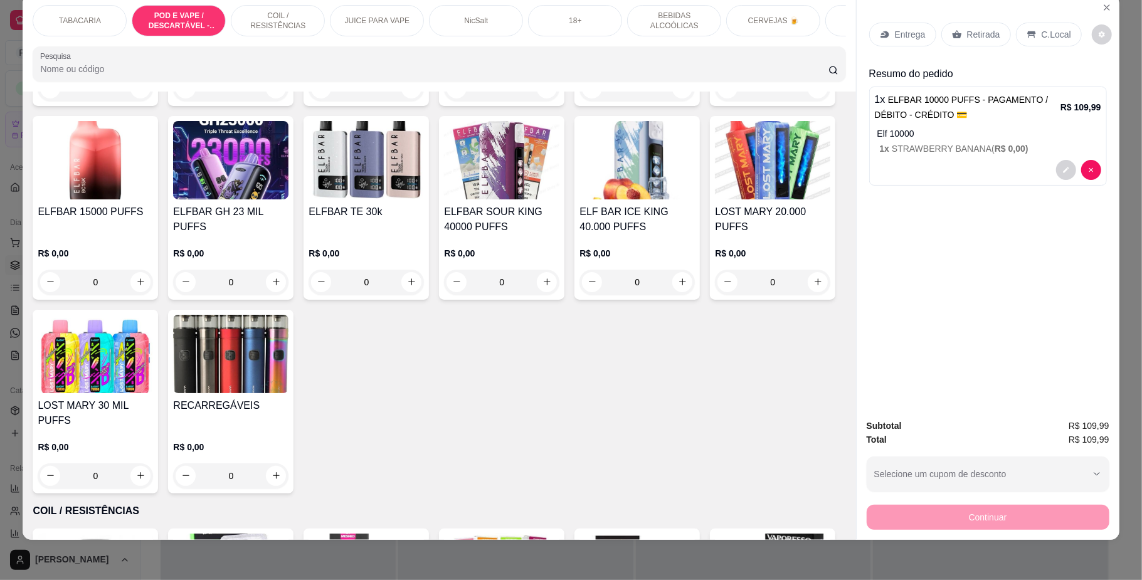
click at [1057, 31] on p "C.Local" at bounding box center [1055, 34] width 29 height 13
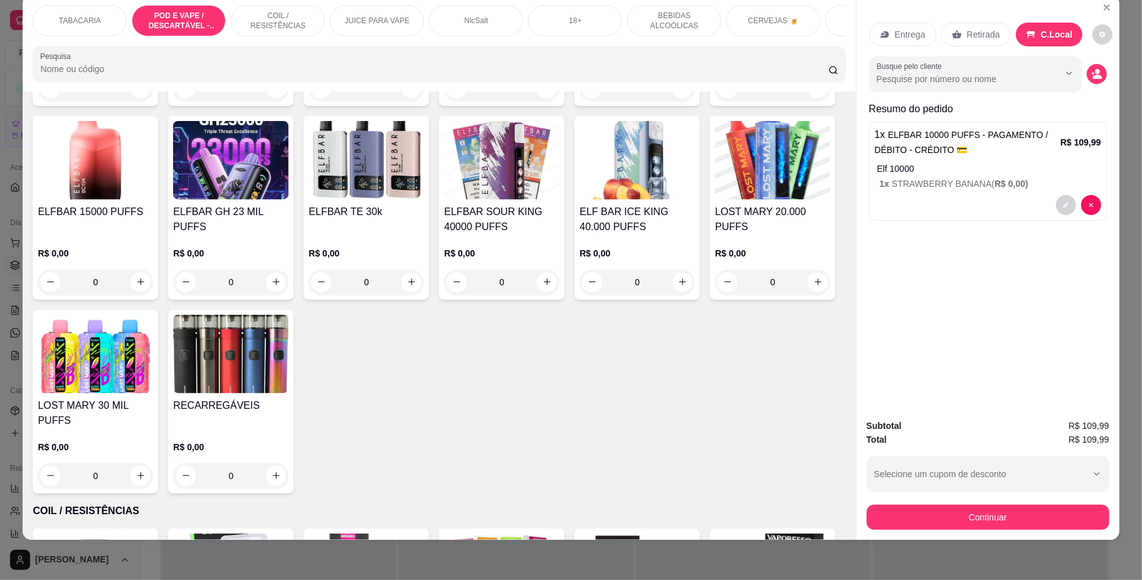
click at [1031, 512] on button "Continuar" at bounding box center [988, 517] width 243 height 25
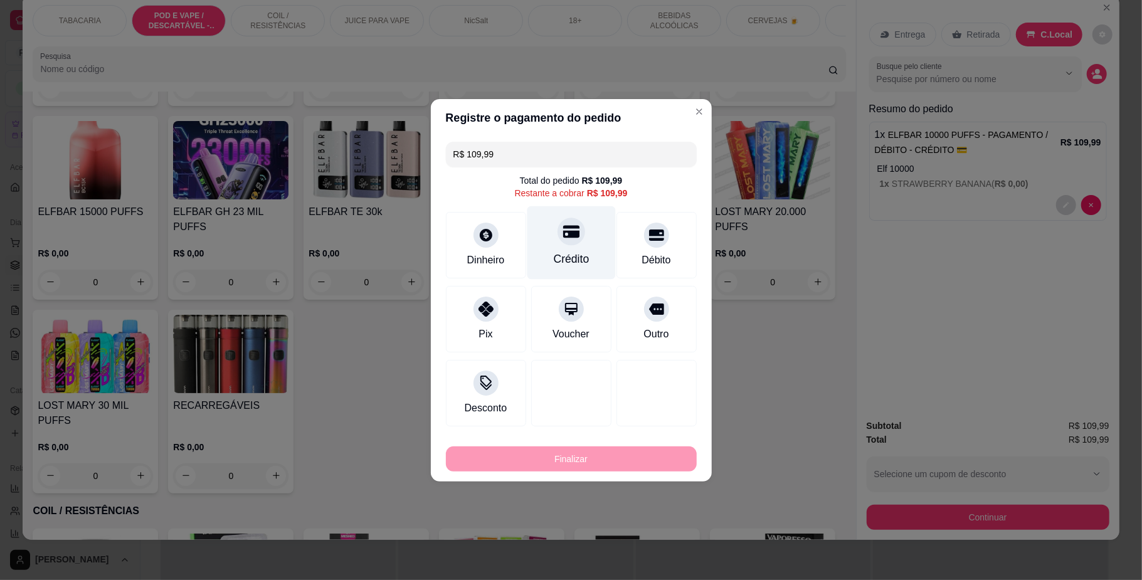
click at [562, 234] on icon at bounding box center [570, 231] width 16 height 16
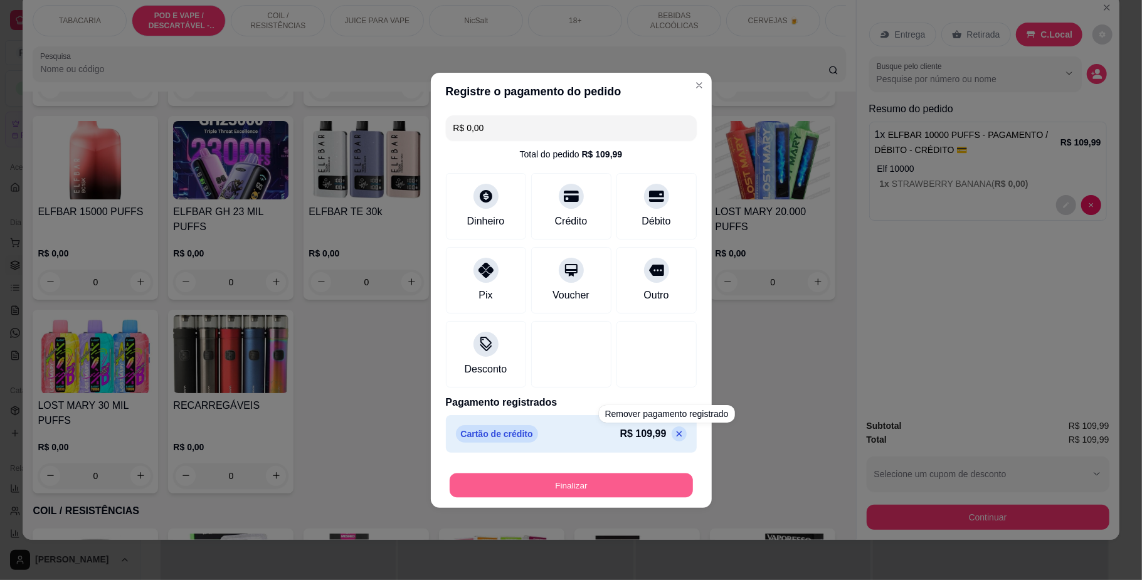
click at [612, 493] on button "Finalizar" at bounding box center [571, 485] width 243 height 24
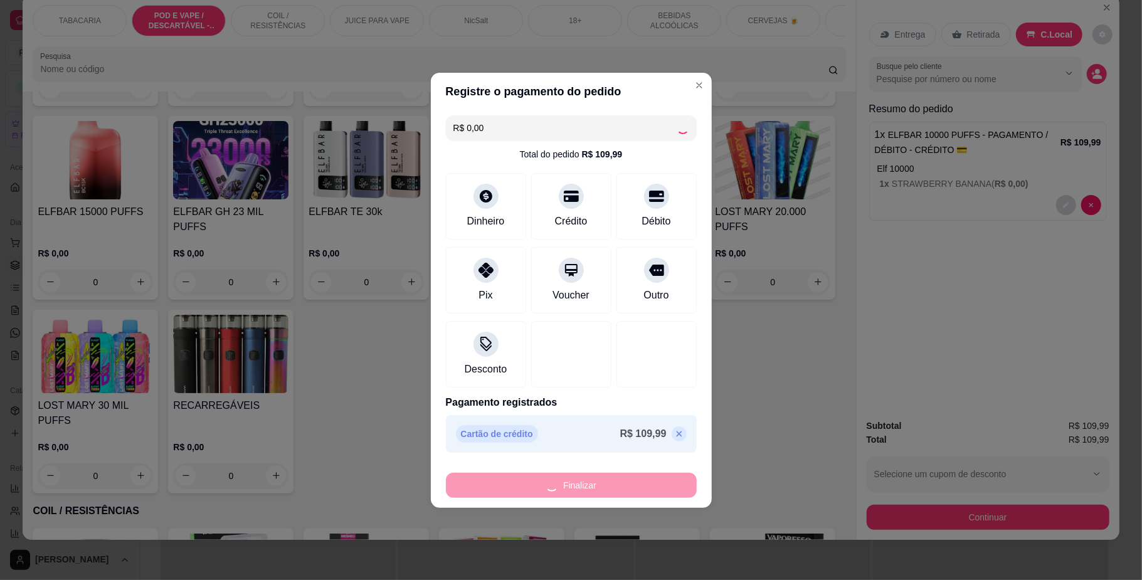
type input "-R$ 109,99"
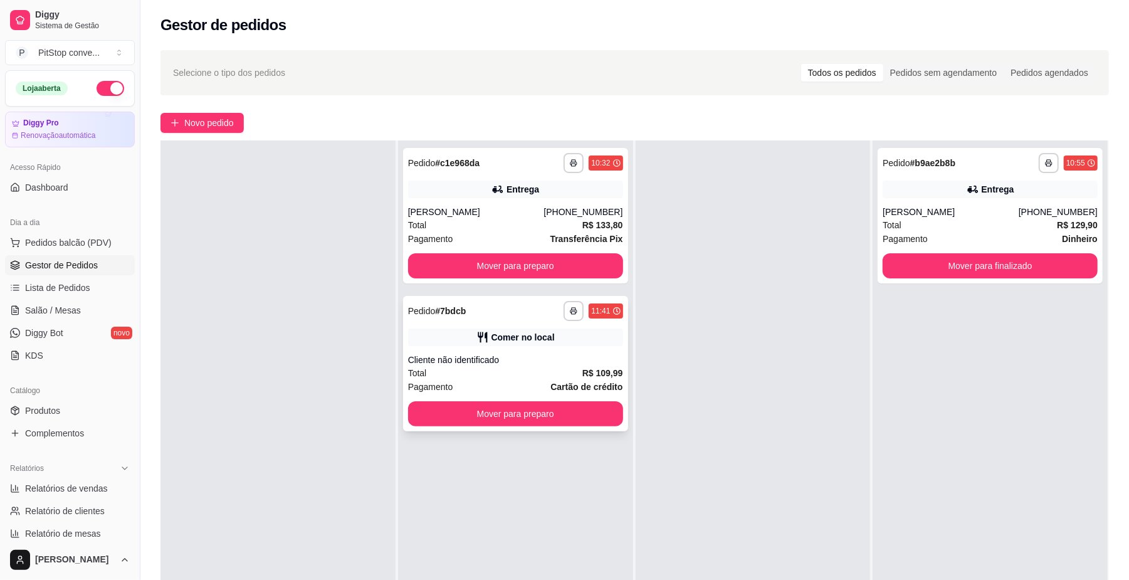
click at [569, 430] on div "**********" at bounding box center [515, 363] width 225 height 135
click at [547, 430] on div "**********" at bounding box center [515, 363] width 225 height 135
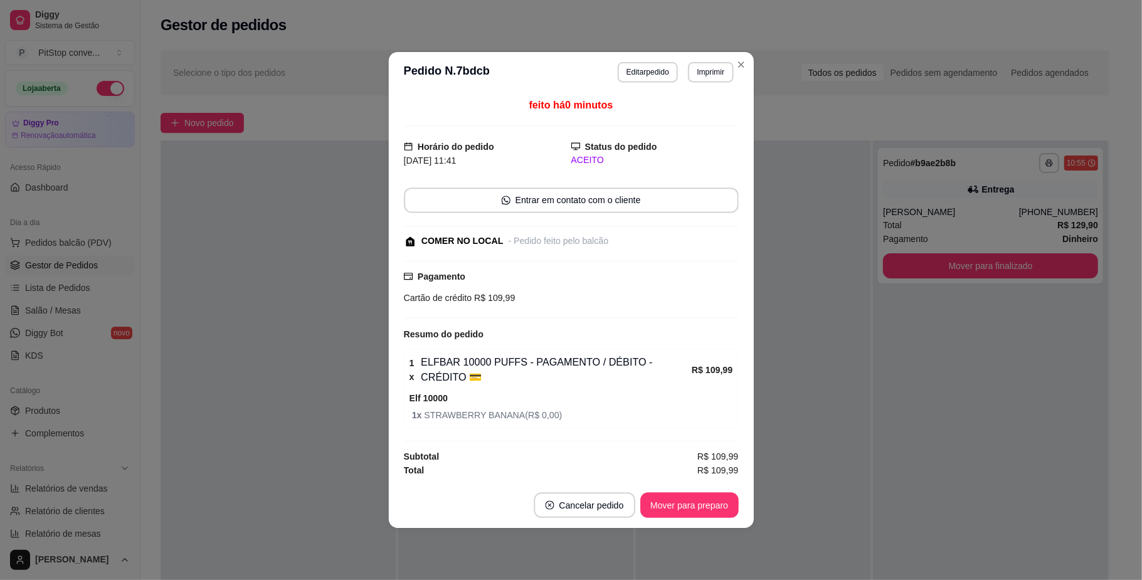
drag, startPoint x: 547, startPoint y: 430, endPoint x: 563, endPoint y: 419, distance: 19.8
click at [563, 419] on div "1 x ELFBAR 10000 PUFFS - PAGAMENTO / DÉBITO - CRÉDITO 💳 R$ 109,99 Elf 10000 1 x…" at bounding box center [571, 388] width 335 height 78
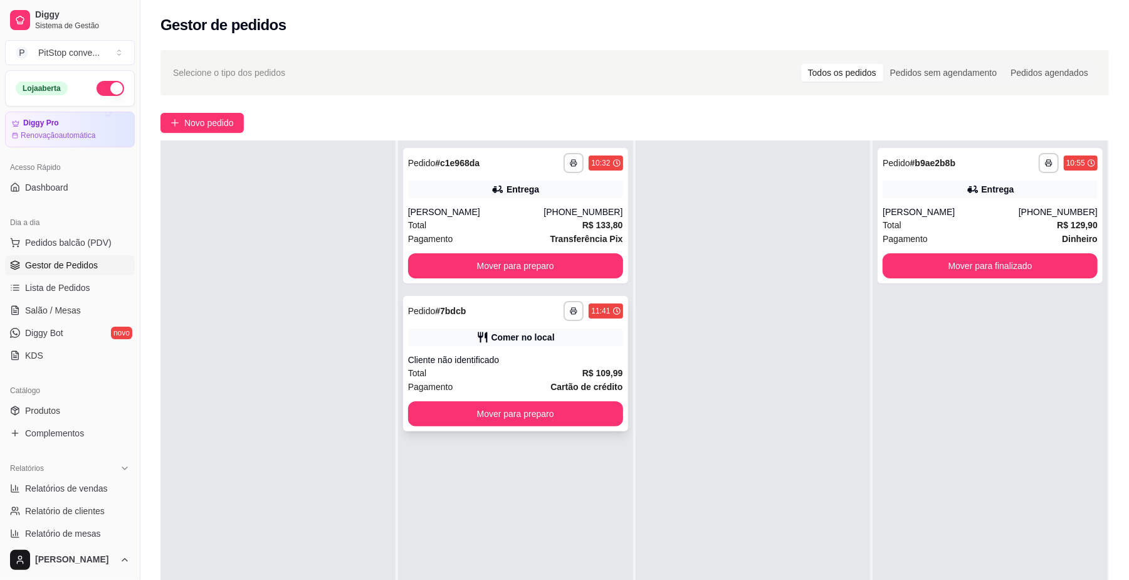
click at [550, 406] on button "Mover para preparo" at bounding box center [515, 413] width 215 height 25
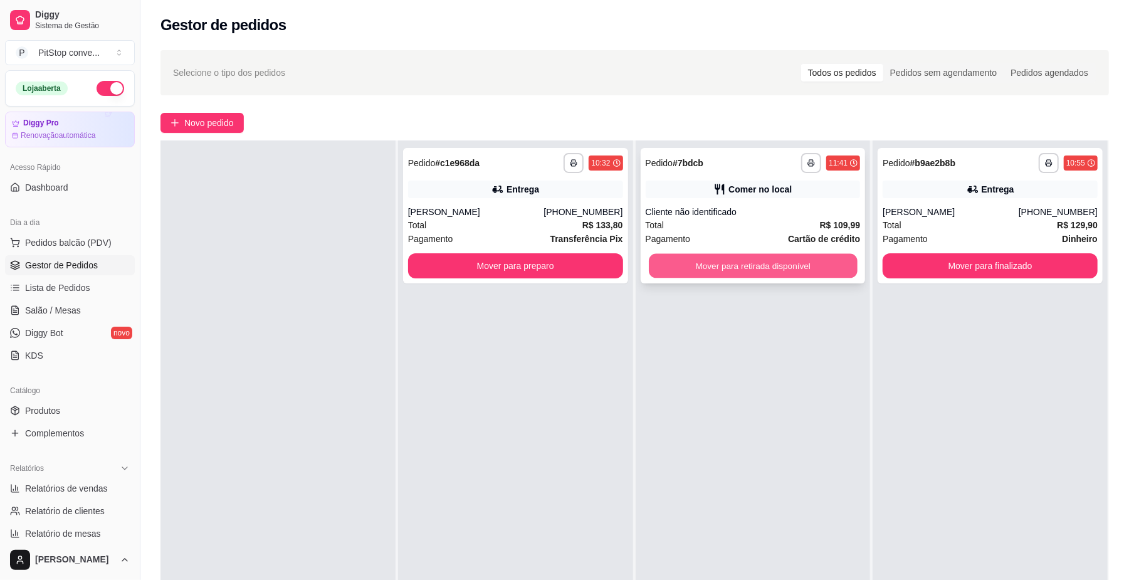
click at [757, 269] on button "Mover para retirada disponível" at bounding box center [753, 266] width 208 height 24
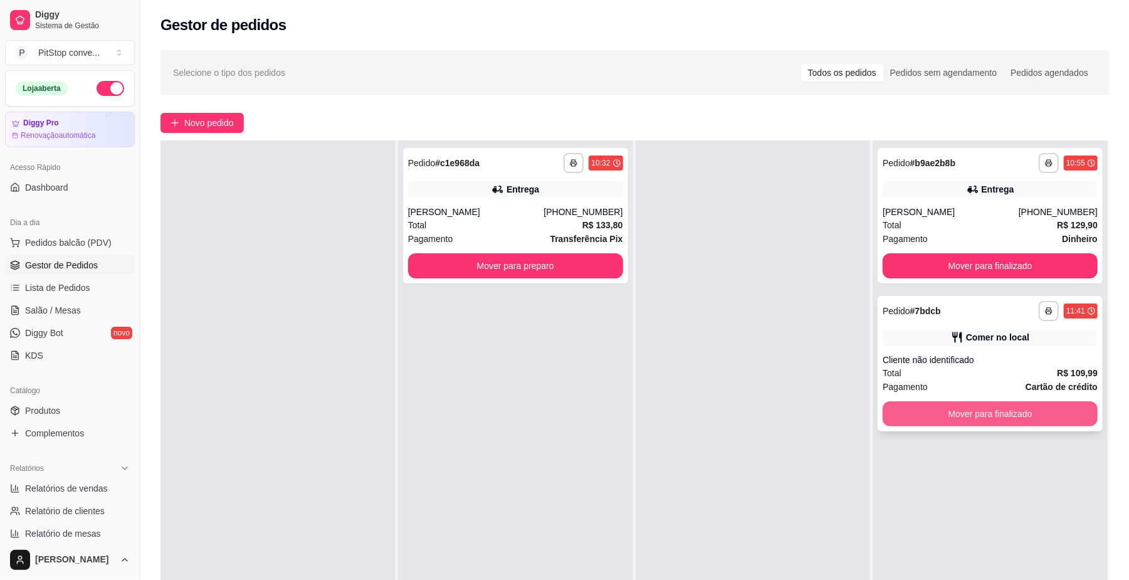
click at [1003, 417] on button "Mover para finalizado" at bounding box center [990, 413] width 215 height 25
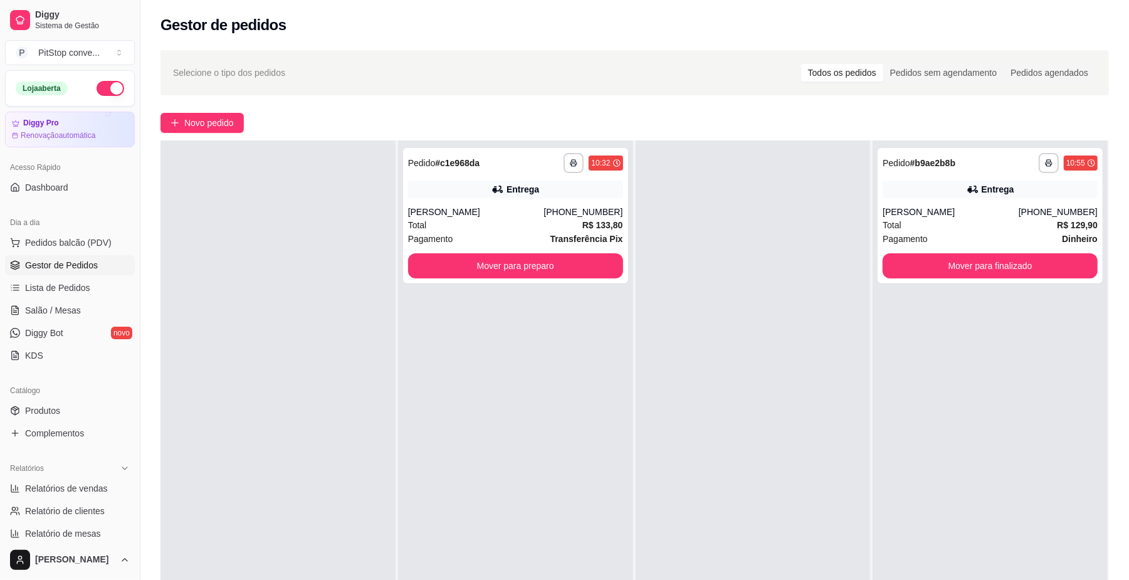
drag, startPoint x: 742, startPoint y: 404, endPoint x: 740, endPoint y: 414, distance: 10.3
click at [740, 414] on div at bounding box center [753, 430] width 235 height 580
click at [740, 416] on div at bounding box center [753, 430] width 235 height 580
click at [75, 242] on span "Pedidos balcão (PDV)" at bounding box center [68, 242] width 87 height 13
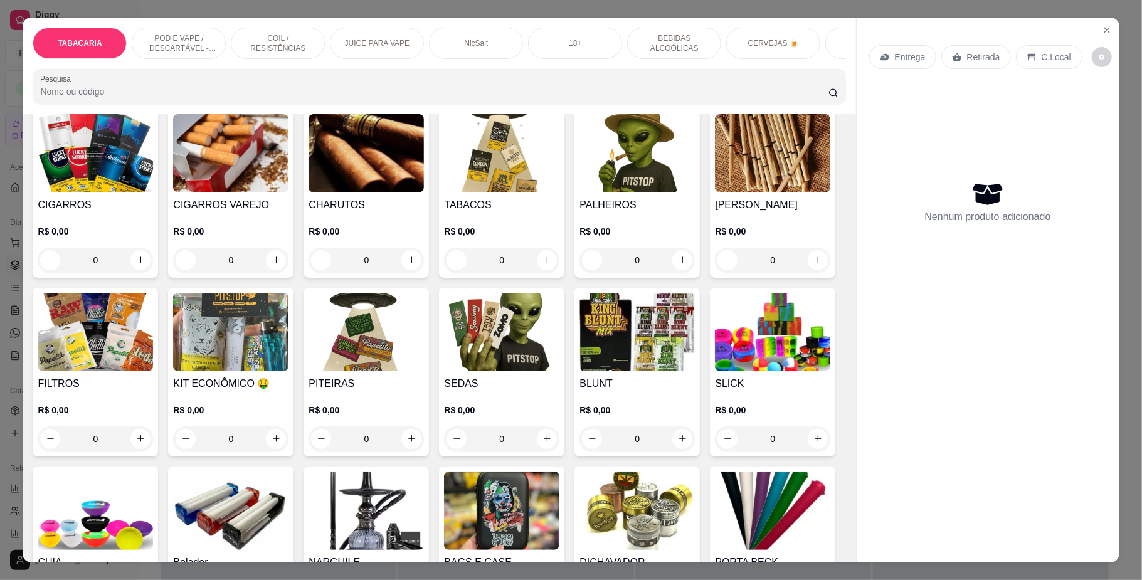
scroll to position [167, 0]
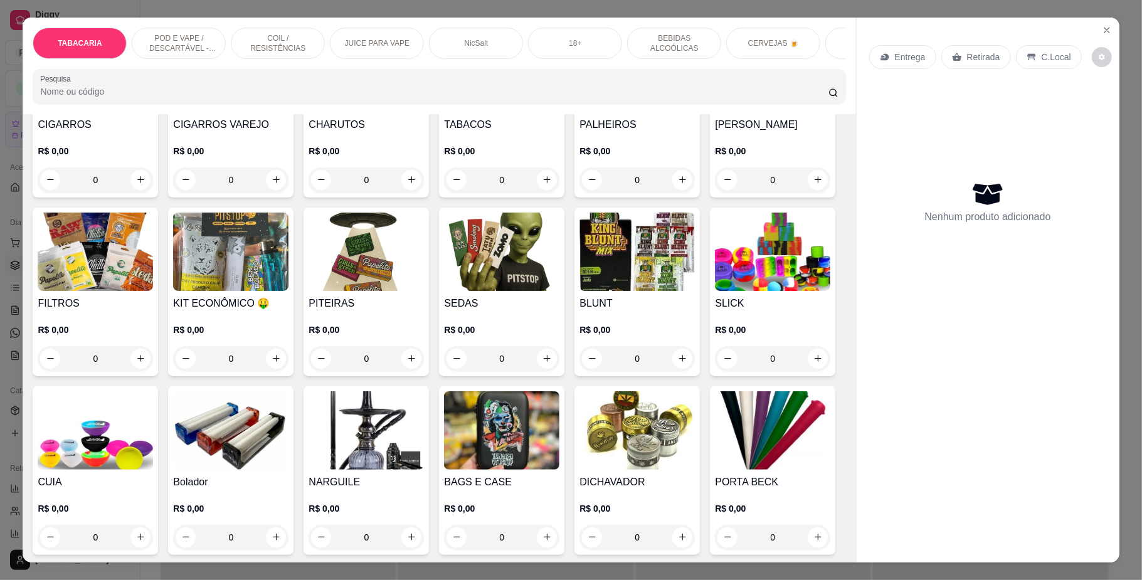
click at [87, 174] on div "R$ 0,00 0" at bounding box center [95, 169] width 115 height 48
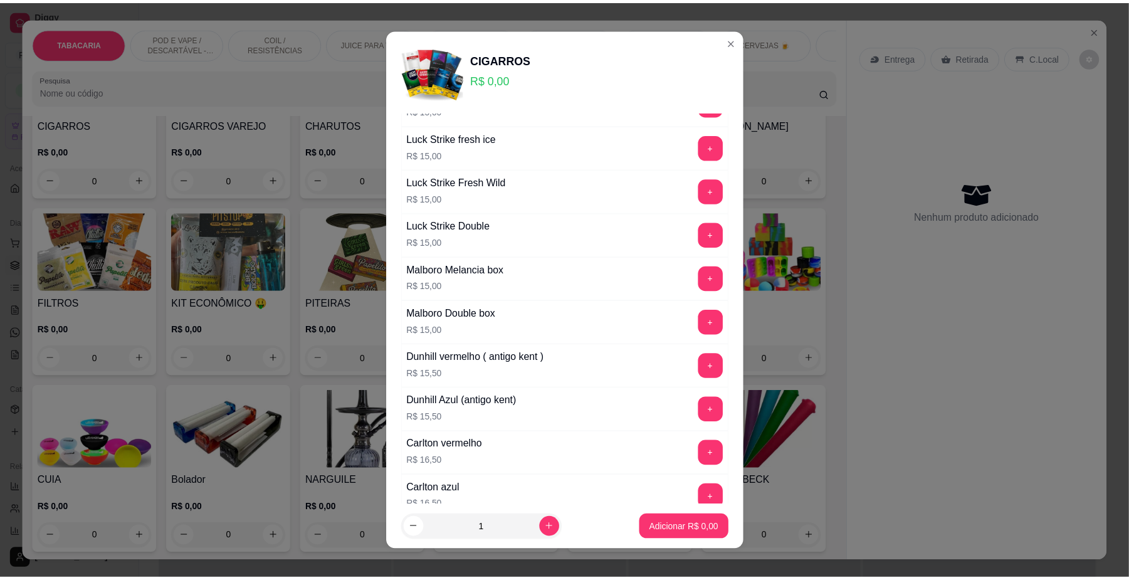
scroll to position [752, 0]
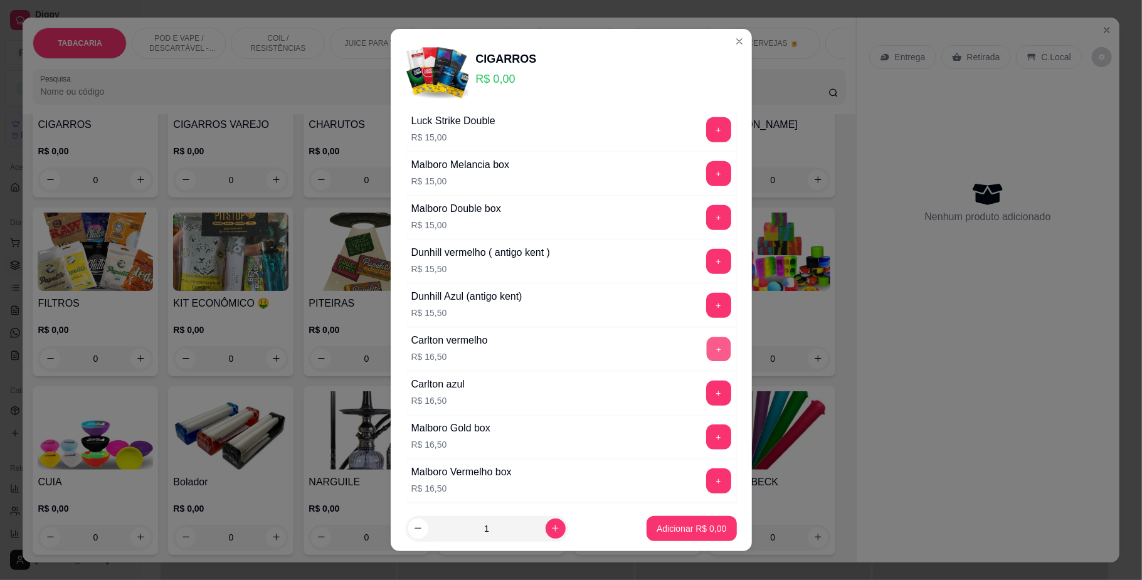
click at [706, 360] on button "+" at bounding box center [718, 349] width 24 height 24
click at [701, 527] on p "Adicionar R$ 16,50" at bounding box center [688, 528] width 75 height 13
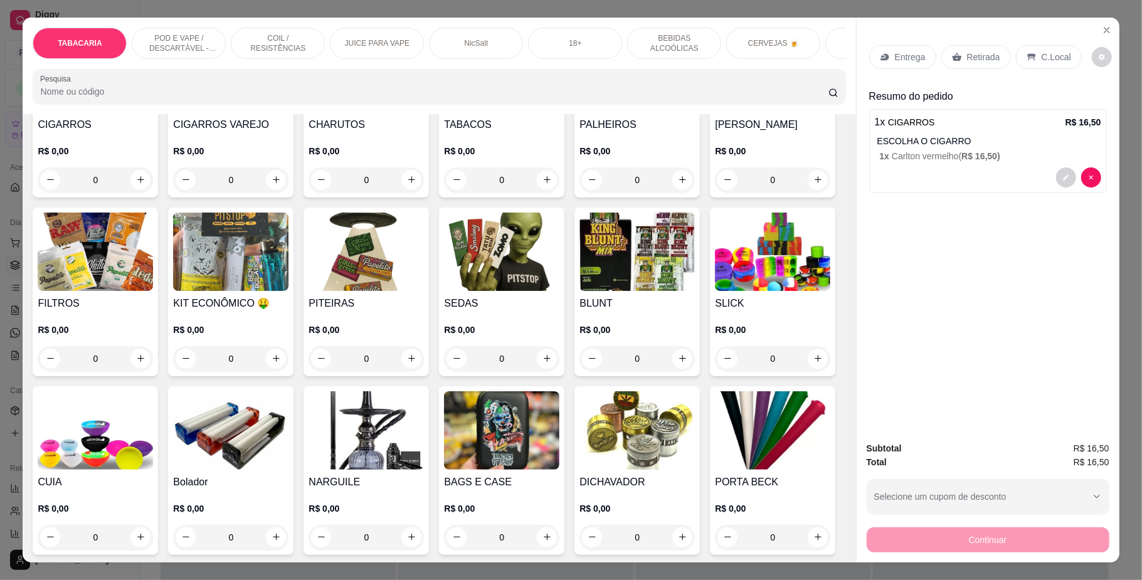
click at [1044, 55] on p "C.Local" at bounding box center [1055, 57] width 29 height 13
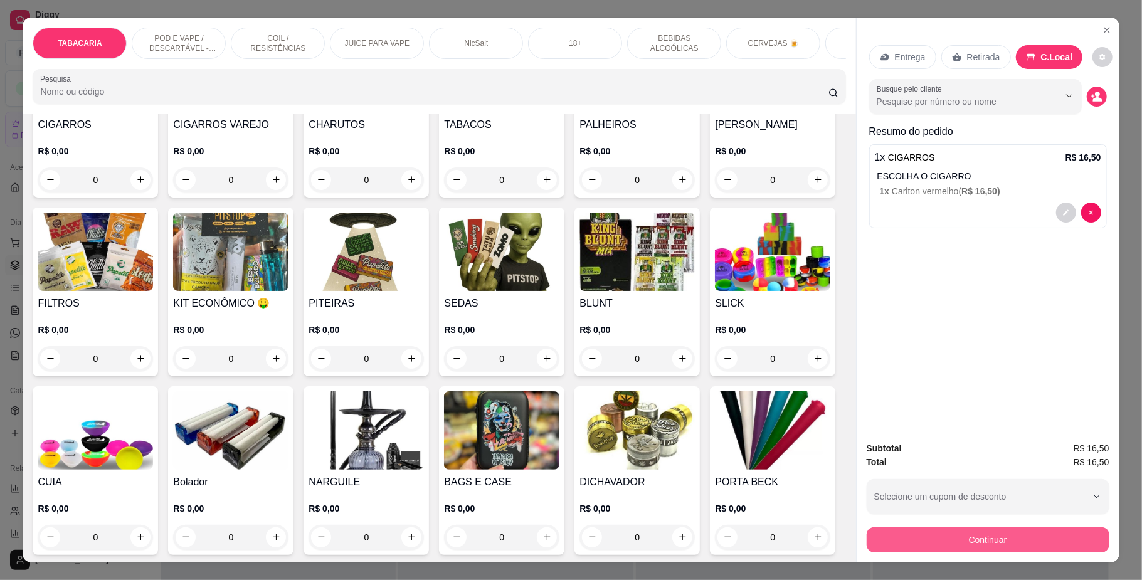
click at [976, 547] on button "Continuar" at bounding box center [988, 539] width 243 height 25
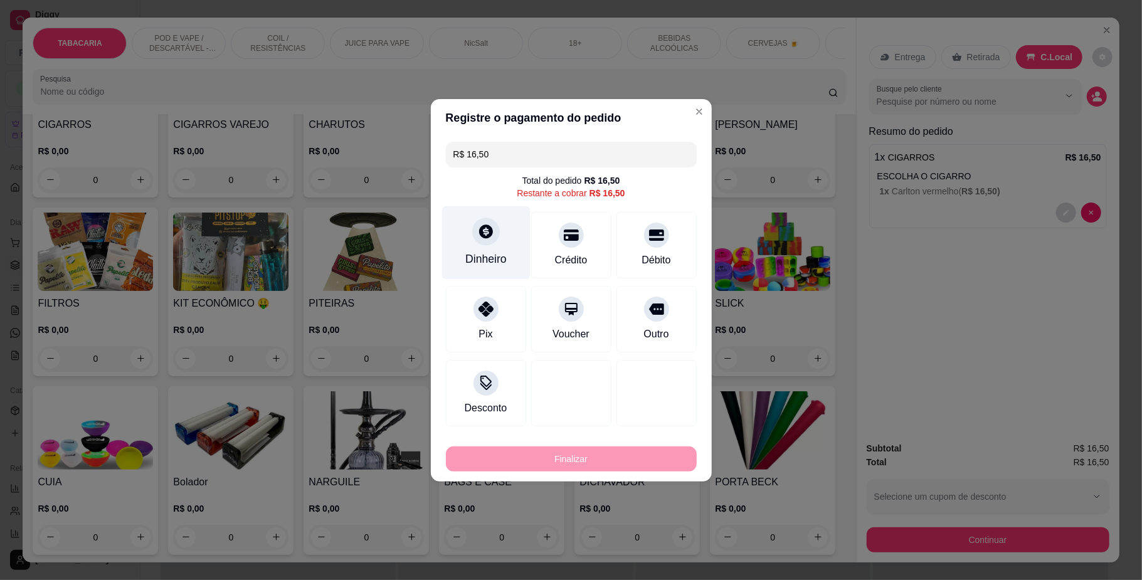
click at [485, 237] on icon at bounding box center [486, 231] width 14 height 14
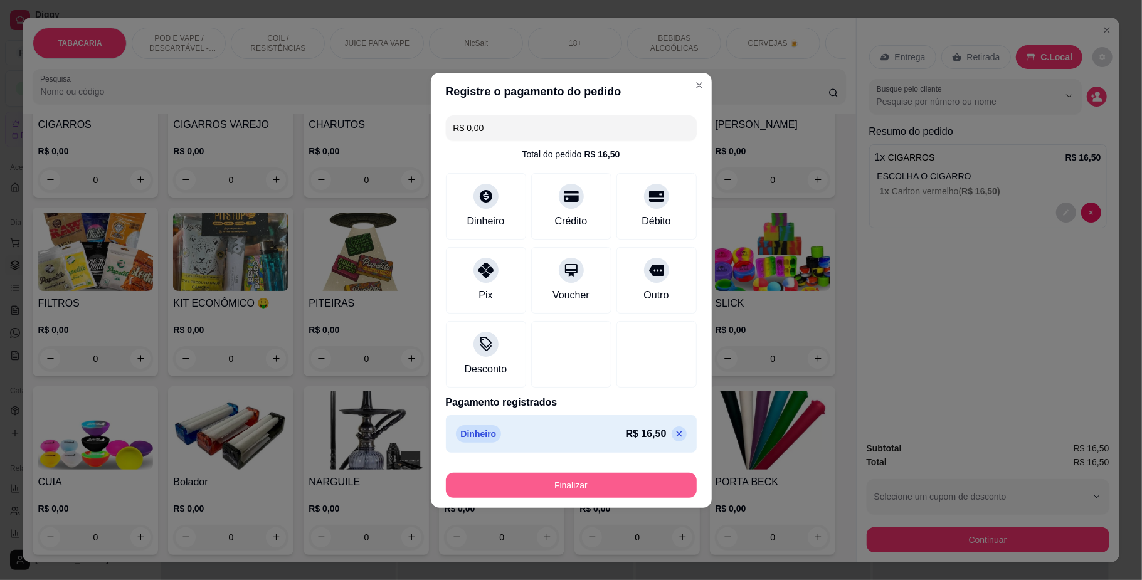
click at [607, 482] on button "Finalizar" at bounding box center [571, 485] width 251 height 25
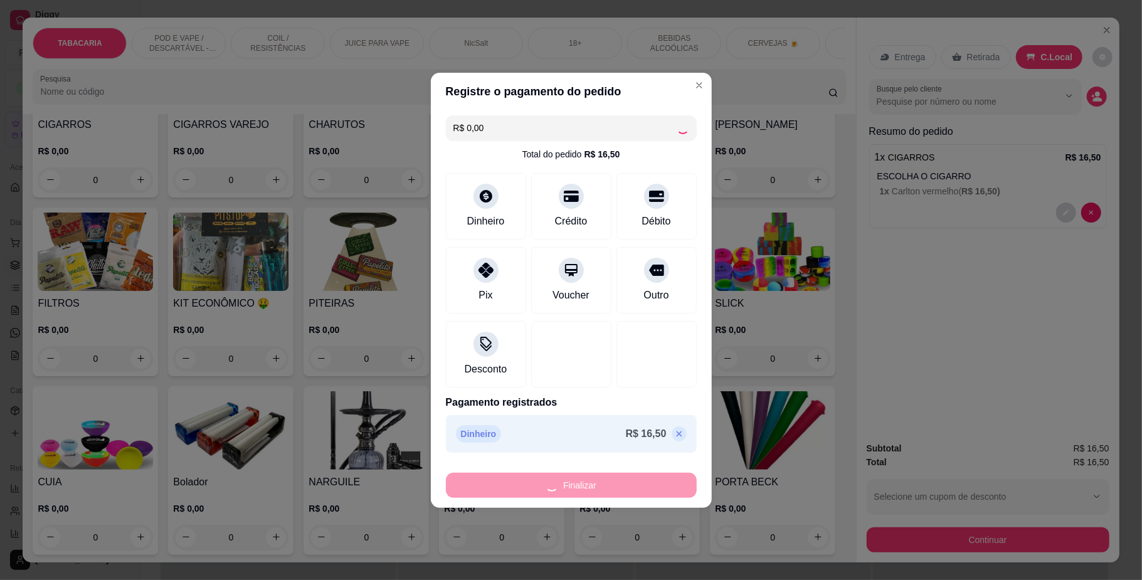
type input "-R$ 16,50"
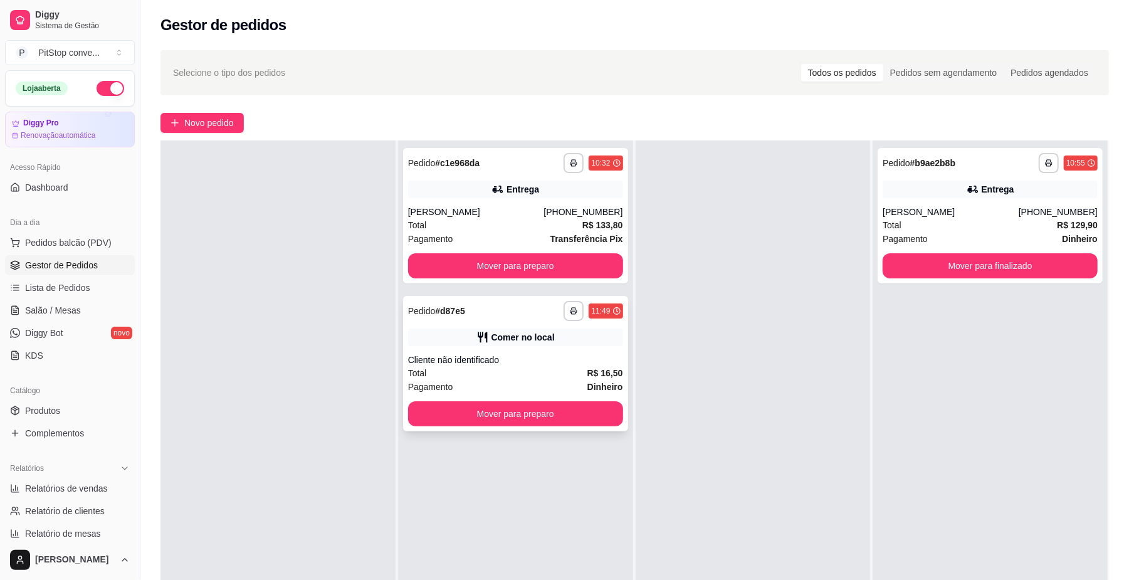
click at [553, 423] on button "Mover para preparo" at bounding box center [515, 413] width 215 height 25
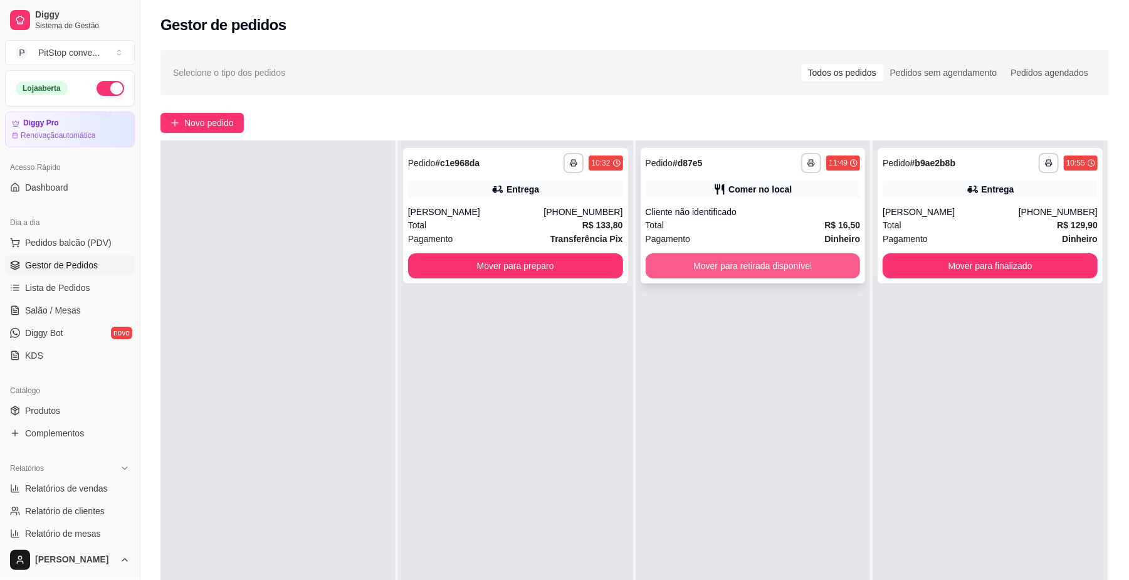
click at [758, 271] on button "Mover para retirada disponível" at bounding box center [753, 265] width 215 height 25
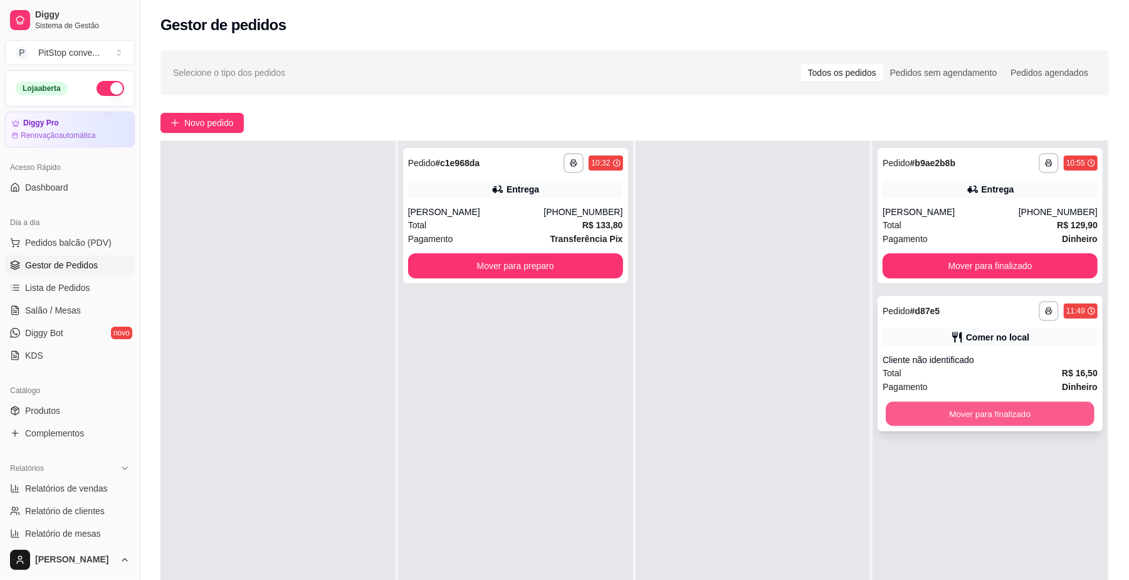
click at [1024, 411] on button "Mover para finalizado" at bounding box center [990, 414] width 208 height 24
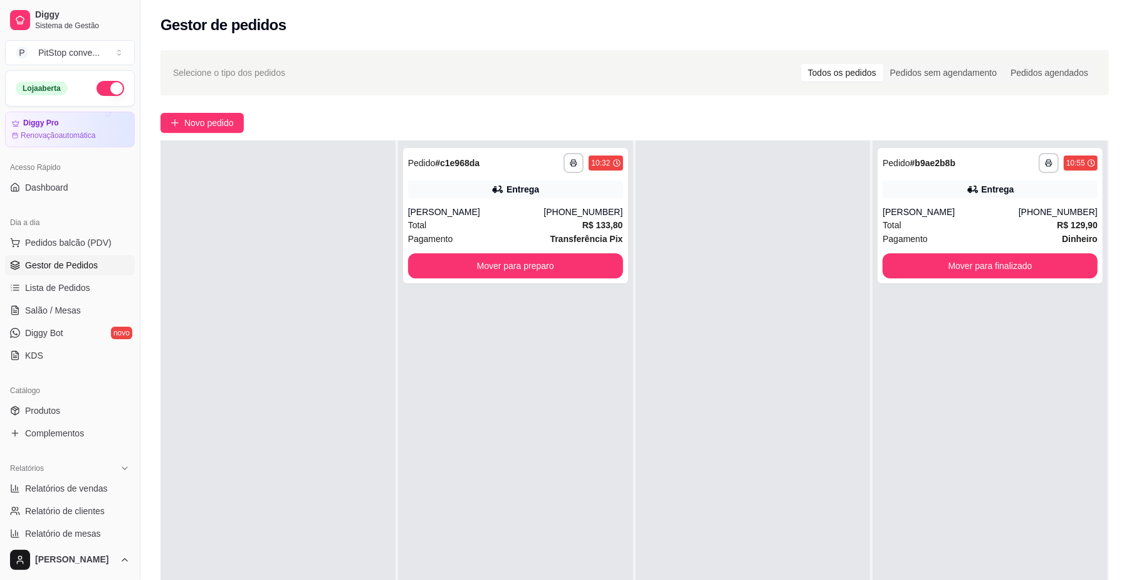
click at [978, 450] on div "**********" at bounding box center [990, 430] width 235 height 580
click at [976, 450] on div "**********" at bounding box center [990, 430] width 235 height 580
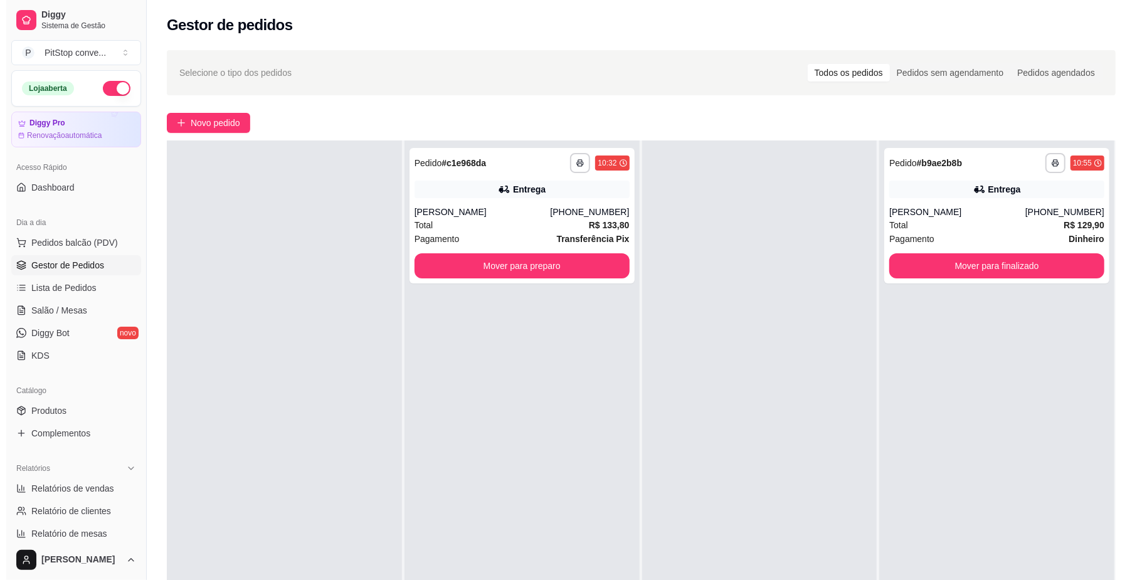
scroll to position [33, 0]
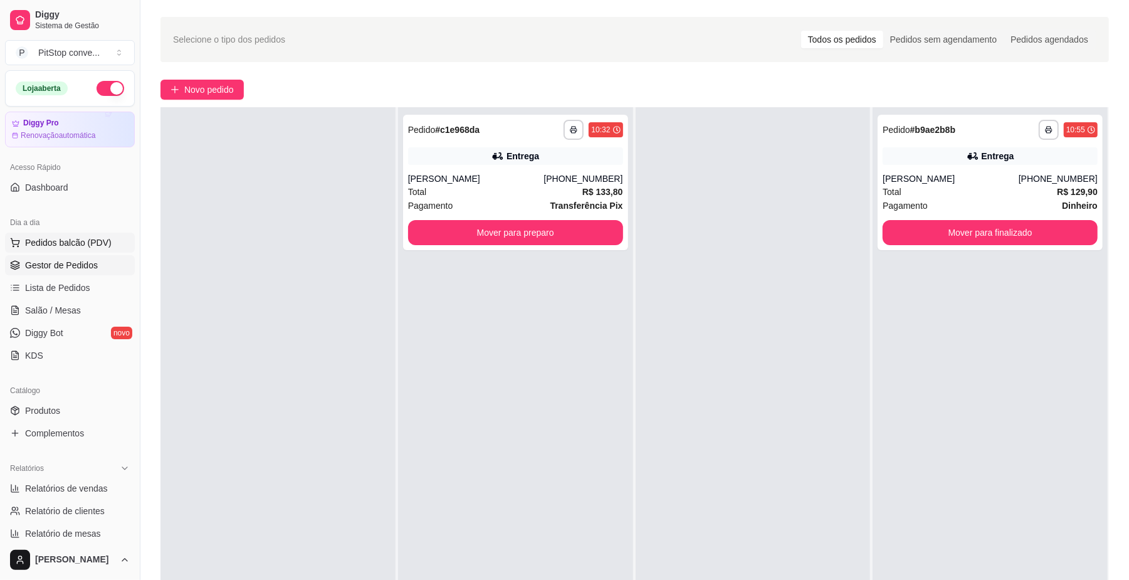
click at [87, 246] on span "Pedidos balcão (PDV)" at bounding box center [68, 242] width 87 height 13
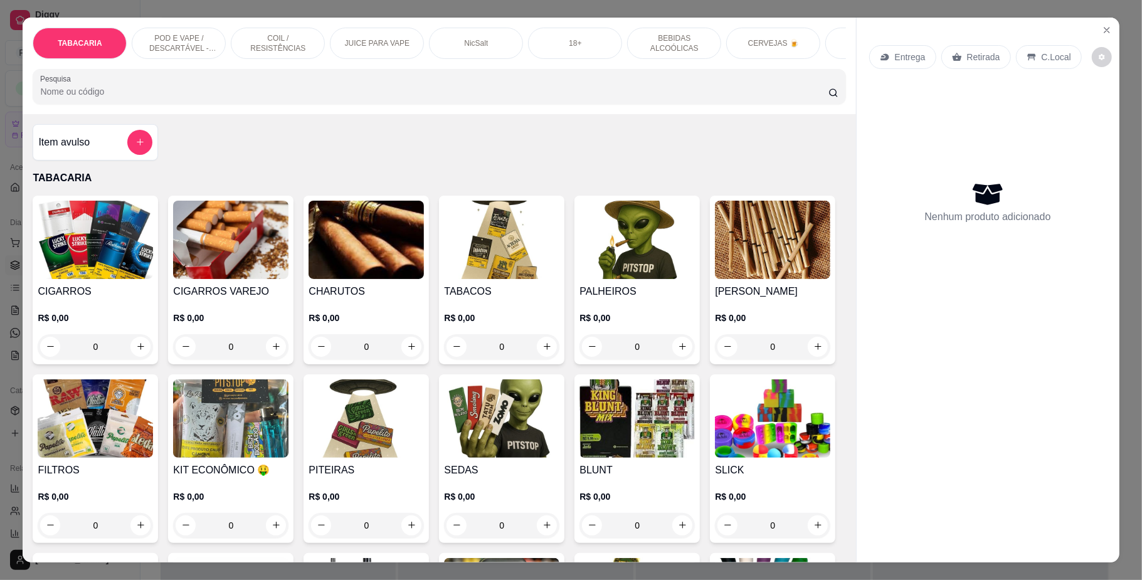
click at [578, 48] on div "18+" at bounding box center [575, 43] width 94 height 31
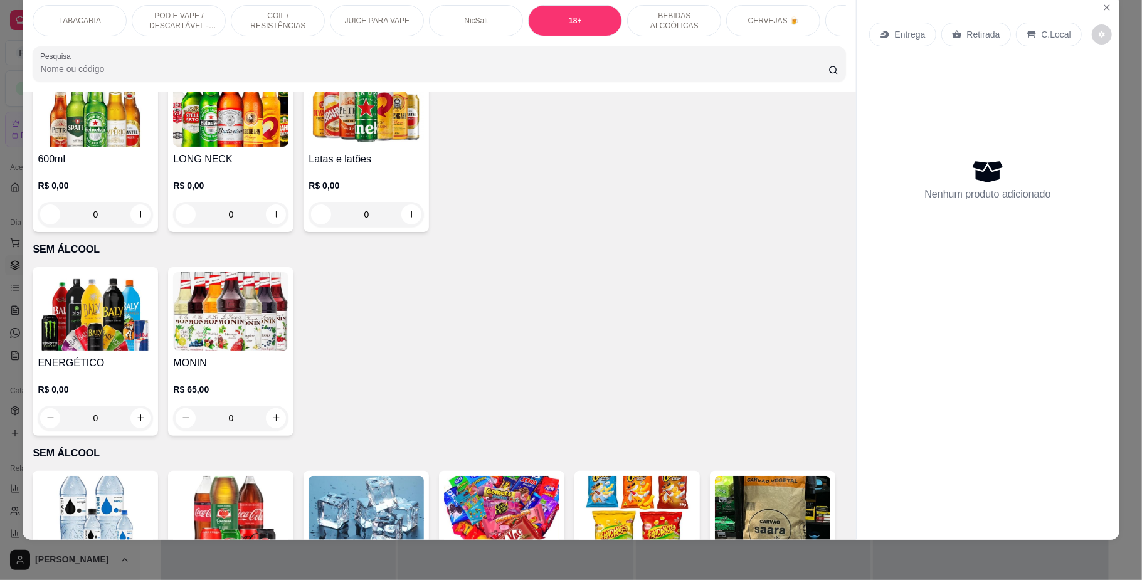
scroll to position [3029, 0]
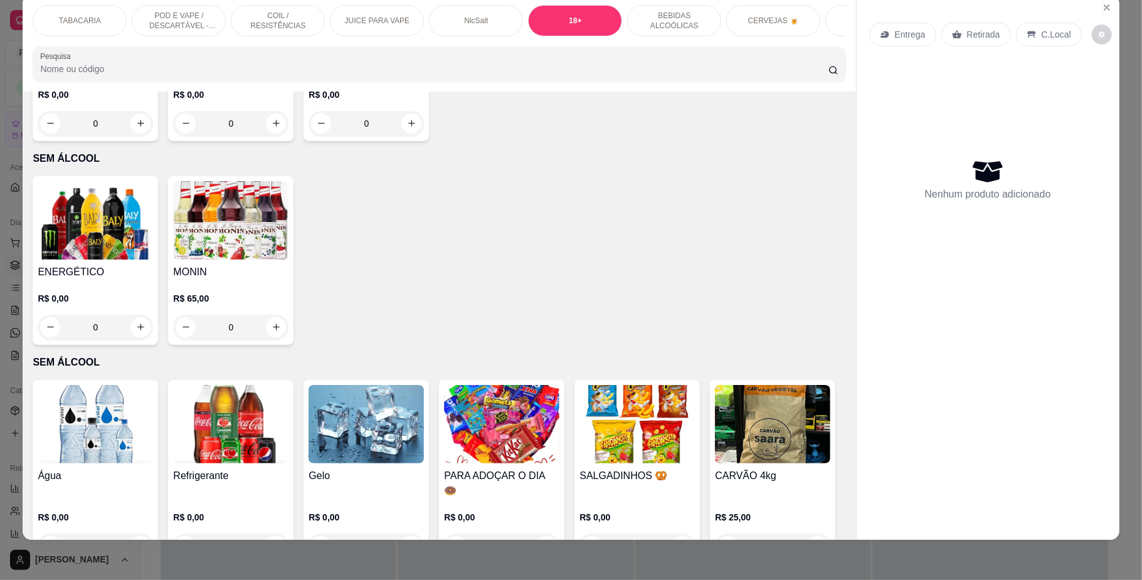
click at [361, 56] on img at bounding box center [365, 16] width 115 height 78
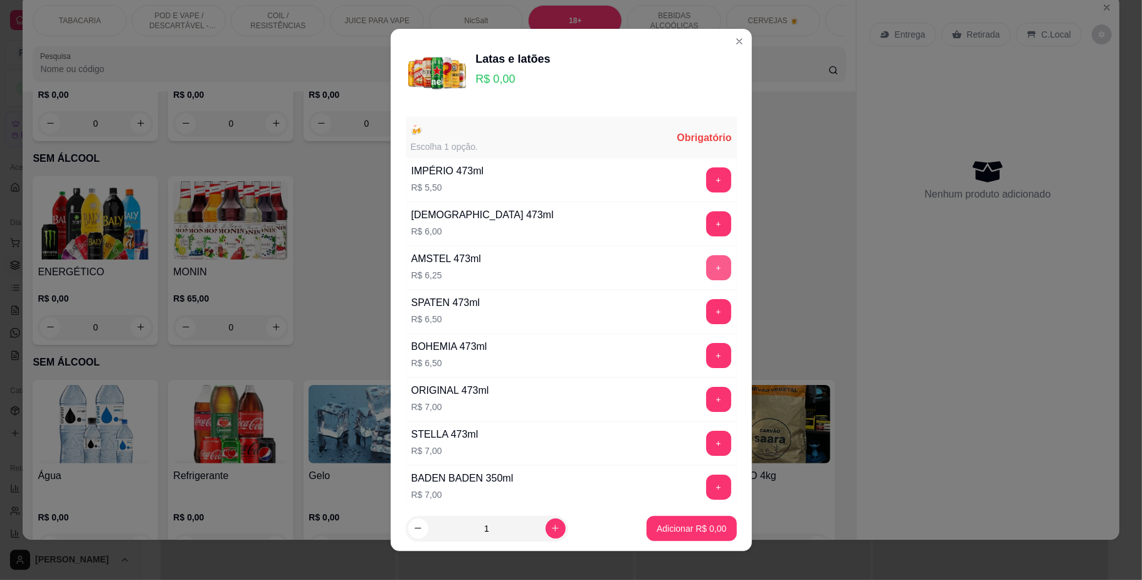
click at [706, 272] on button "+" at bounding box center [718, 267] width 25 height 25
click at [706, 272] on button "+" at bounding box center [718, 268] width 24 height 24
click at [706, 272] on button "+" at bounding box center [718, 267] width 25 height 25
click at [706, 272] on button "+" at bounding box center [718, 268] width 24 height 24
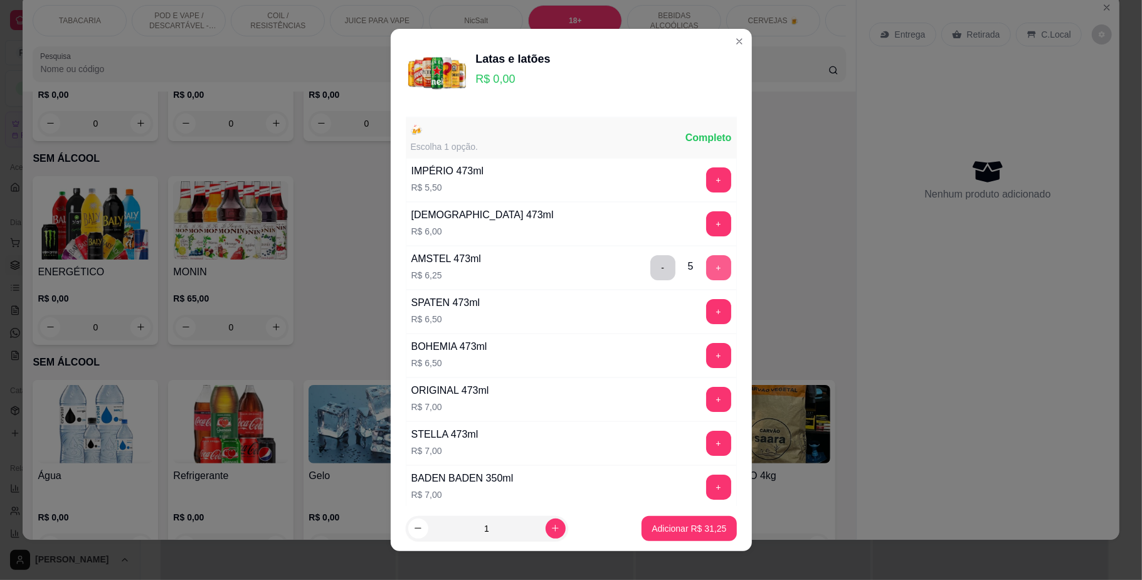
click at [706, 272] on button "+" at bounding box center [718, 267] width 25 height 25
click at [701, 522] on p "Adicionar R$ 37,50" at bounding box center [688, 528] width 75 height 13
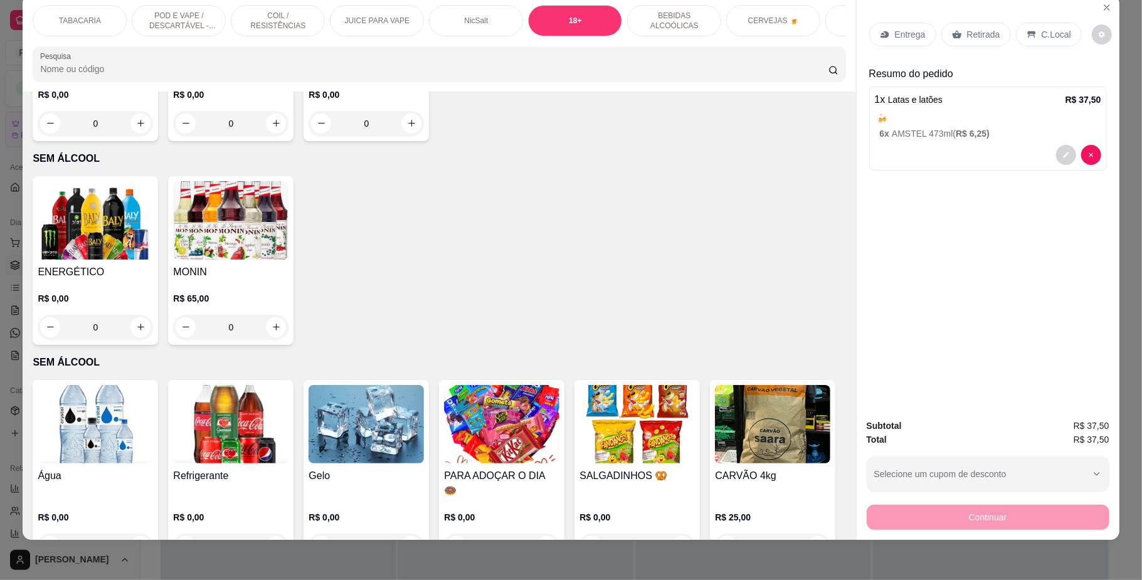
click at [1041, 34] on p "C.Local" at bounding box center [1055, 34] width 29 height 13
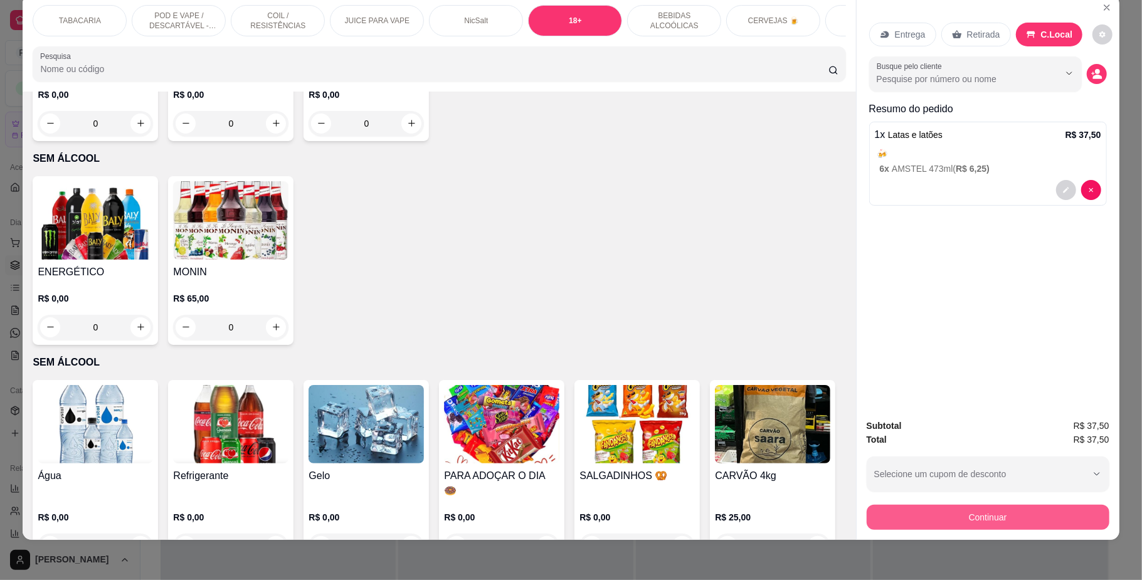
click at [984, 513] on button "Continuar" at bounding box center [988, 517] width 243 height 25
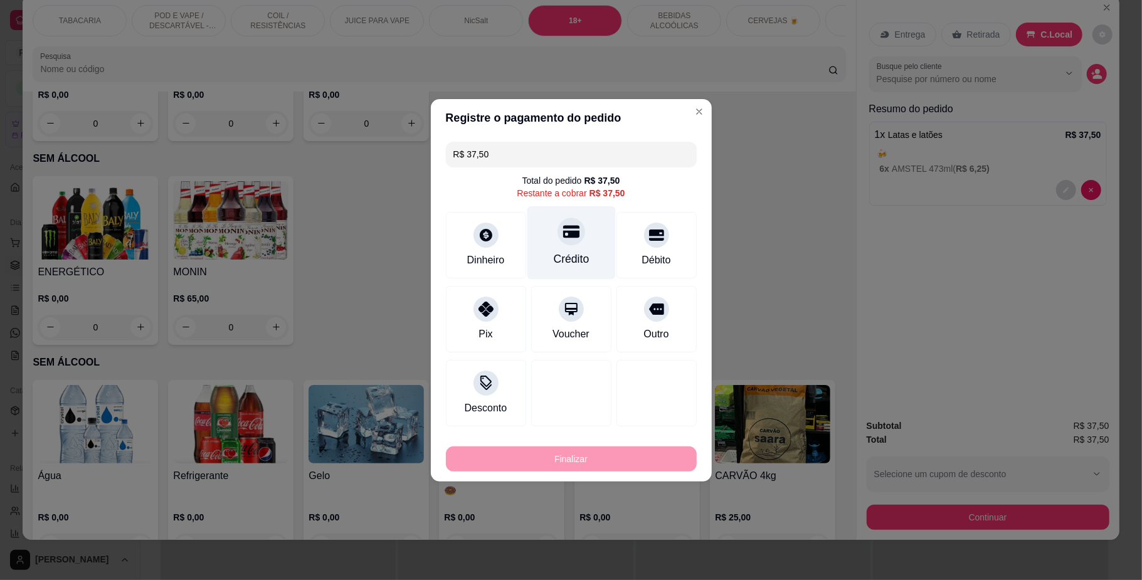
click at [578, 221] on div "Crédito" at bounding box center [571, 242] width 88 height 73
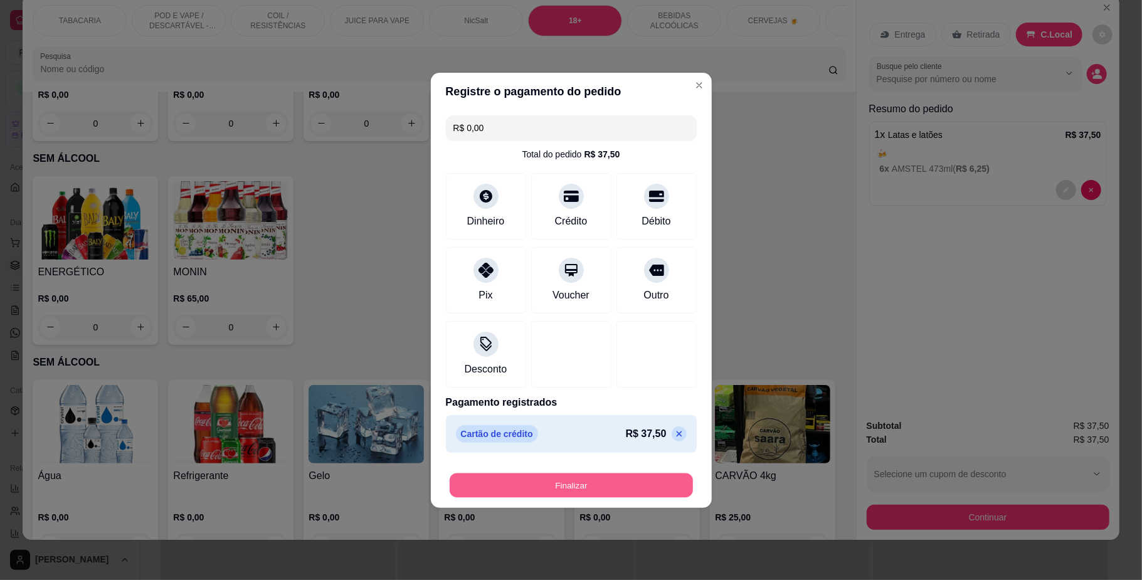
click at [643, 485] on button "Finalizar" at bounding box center [571, 485] width 243 height 24
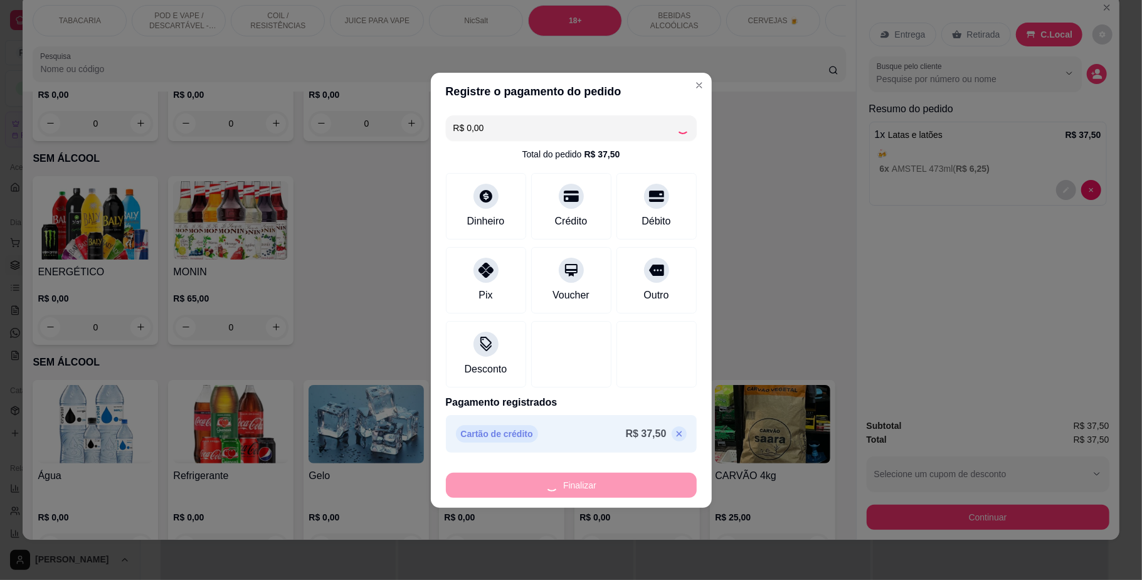
type input "-R$ 37,50"
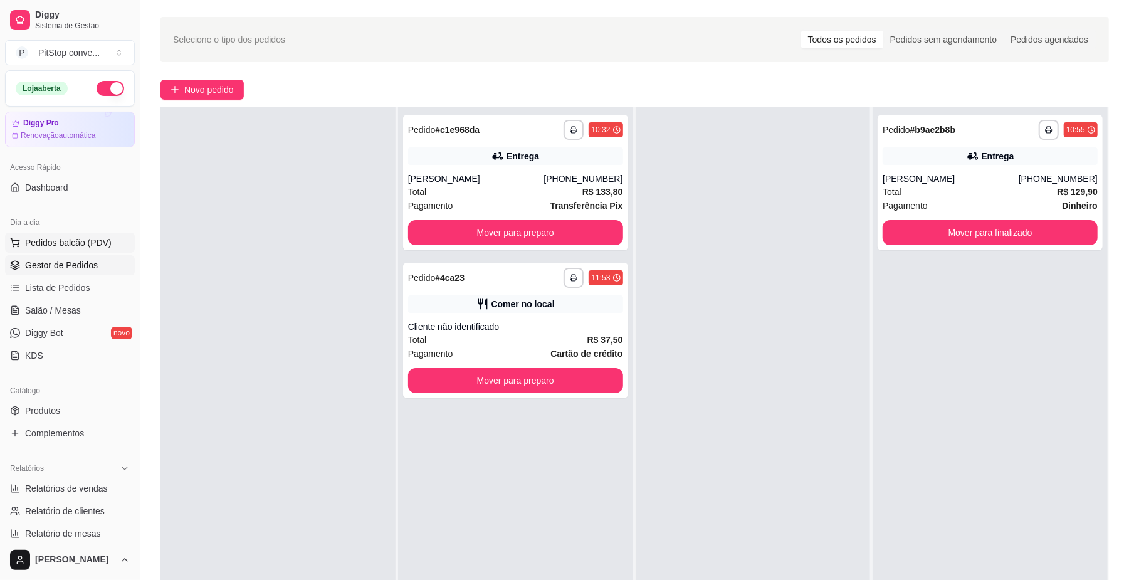
click at [56, 245] on span "Pedidos balcão (PDV)" at bounding box center [68, 242] width 87 height 13
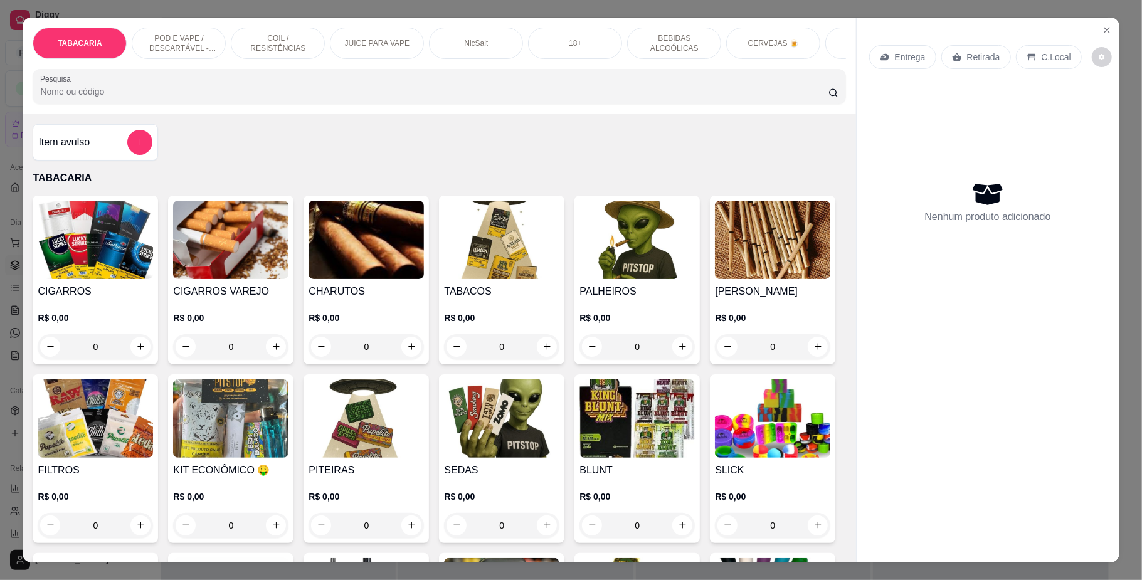
click at [89, 261] on img at bounding box center [95, 240] width 115 height 78
click at [594, 251] on img at bounding box center [636, 240] width 115 height 78
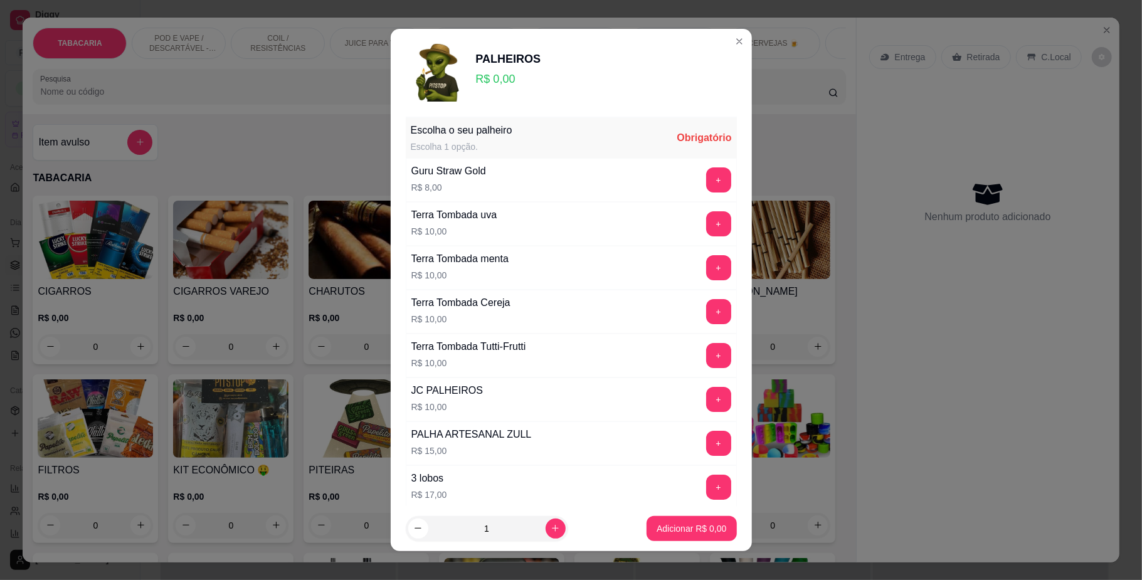
scroll to position [167, 0]
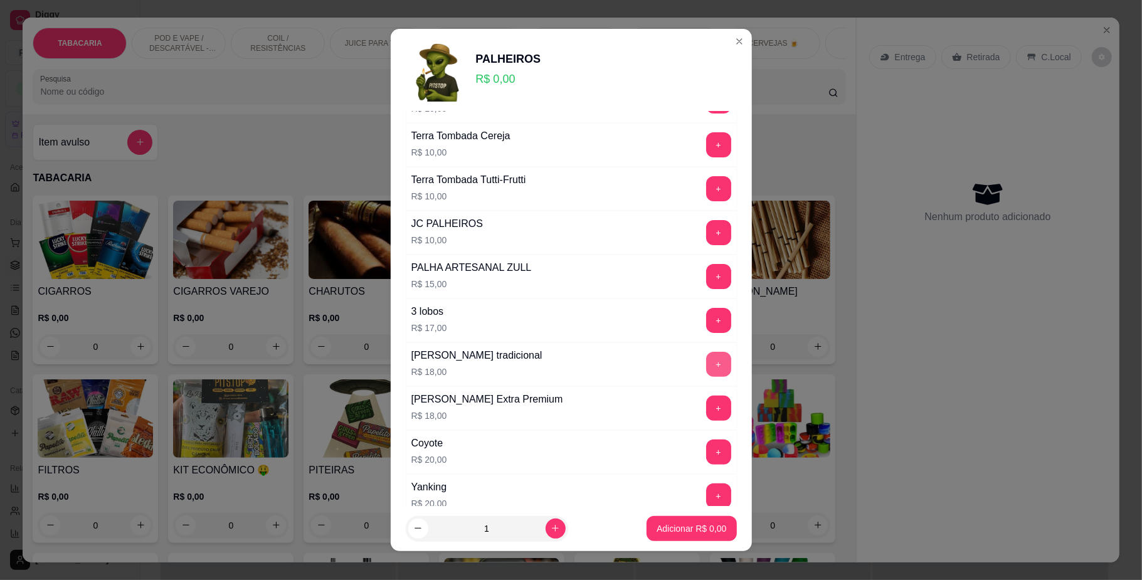
click at [706, 362] on button "+" at bounding box center [718, 364] width 25 height 25
click at [690, 516] on button "Adicionar R$ 18,00" at bounding box center [689, 528] width 92 height 24
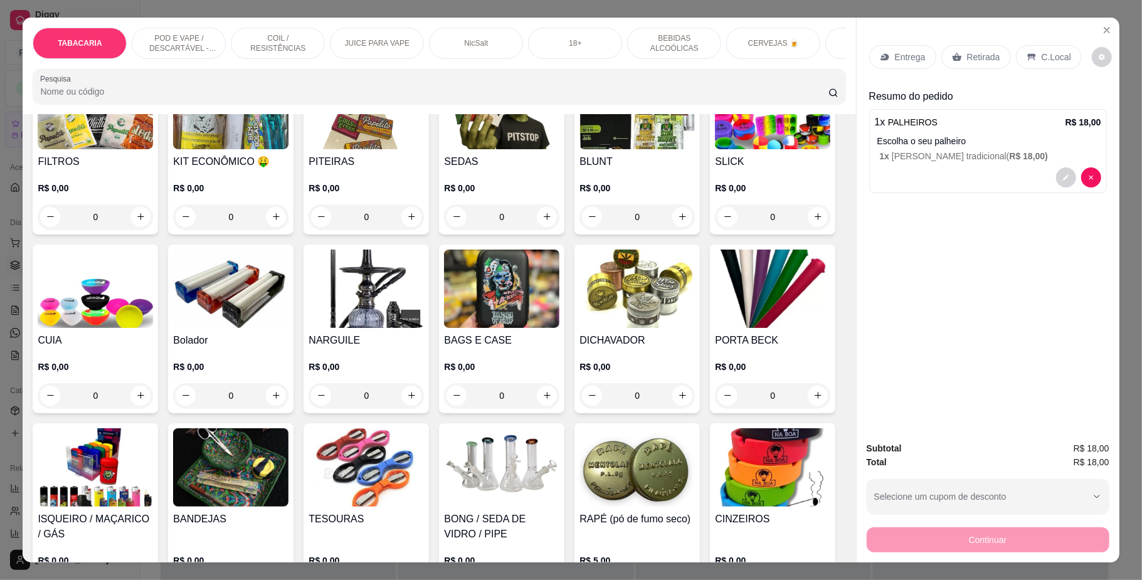
scroll to position [418, 0]
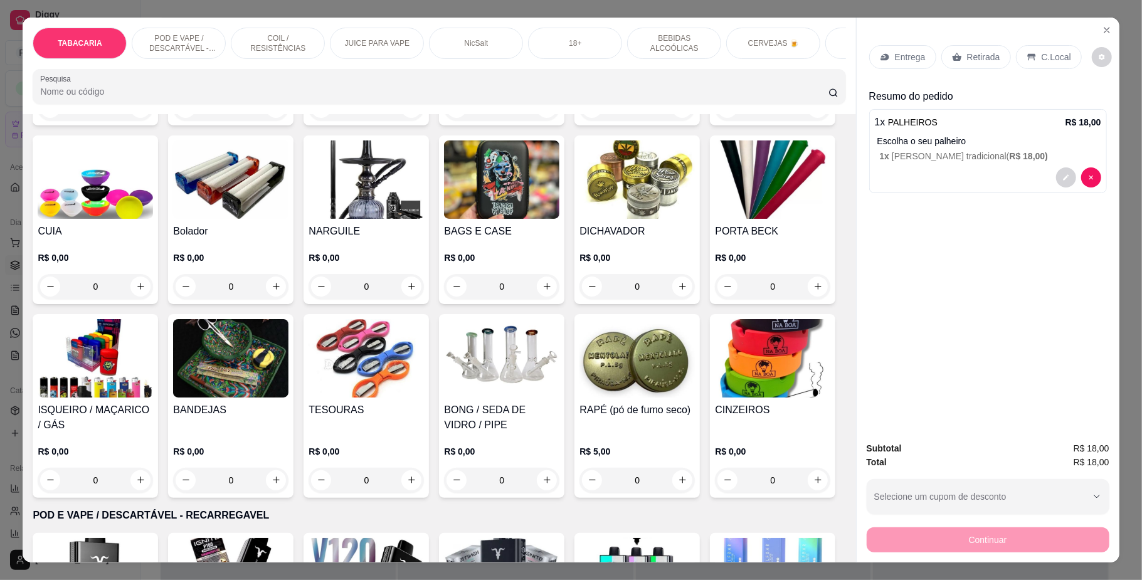
click at [153, 386] on img at bounding box center [95, 358] width 115 height 78
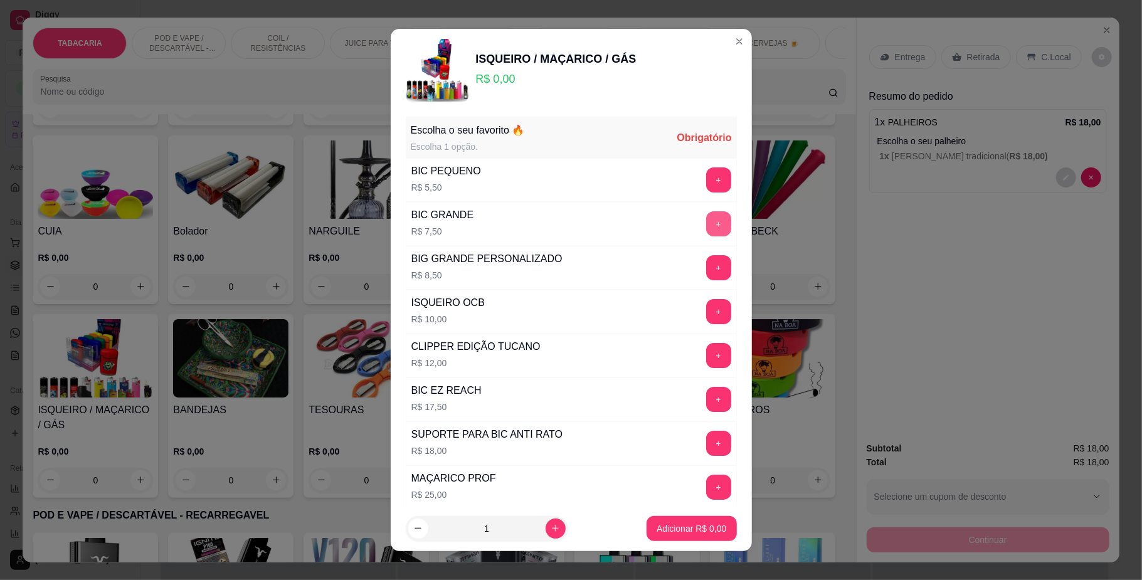
click at [706, 219] on button "+" at bounding box center [718, 223] width 25 height 25
click at [686, 525] on p "Adicionar R$ 7,50" at bounding box center [691, 528] width 70 height 13
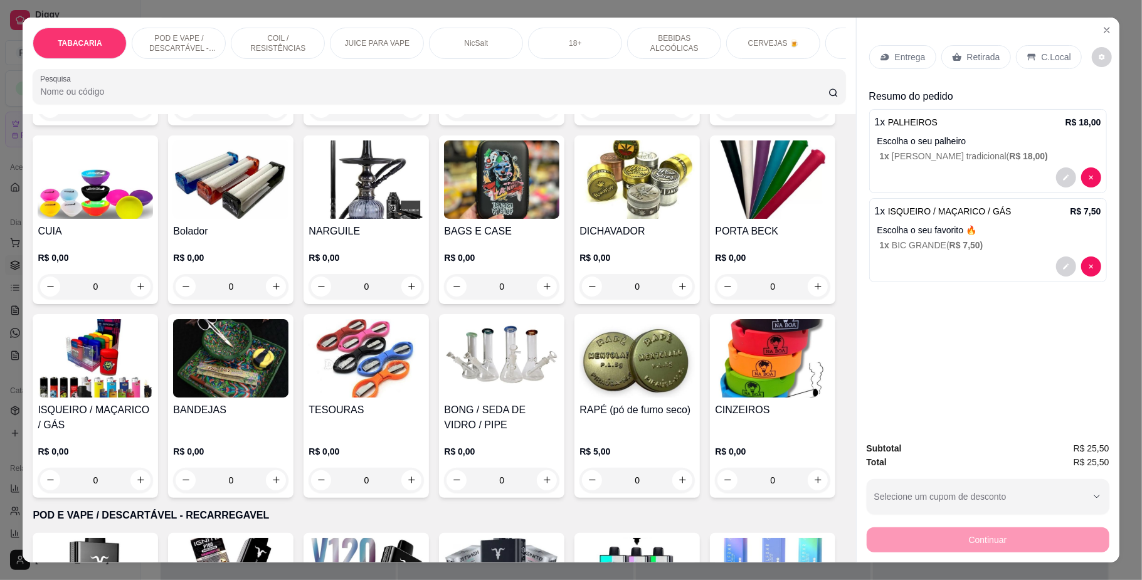
click at [1043, 54] on p "C.Local" at bounding box center [1055, 57] width 29 height 13
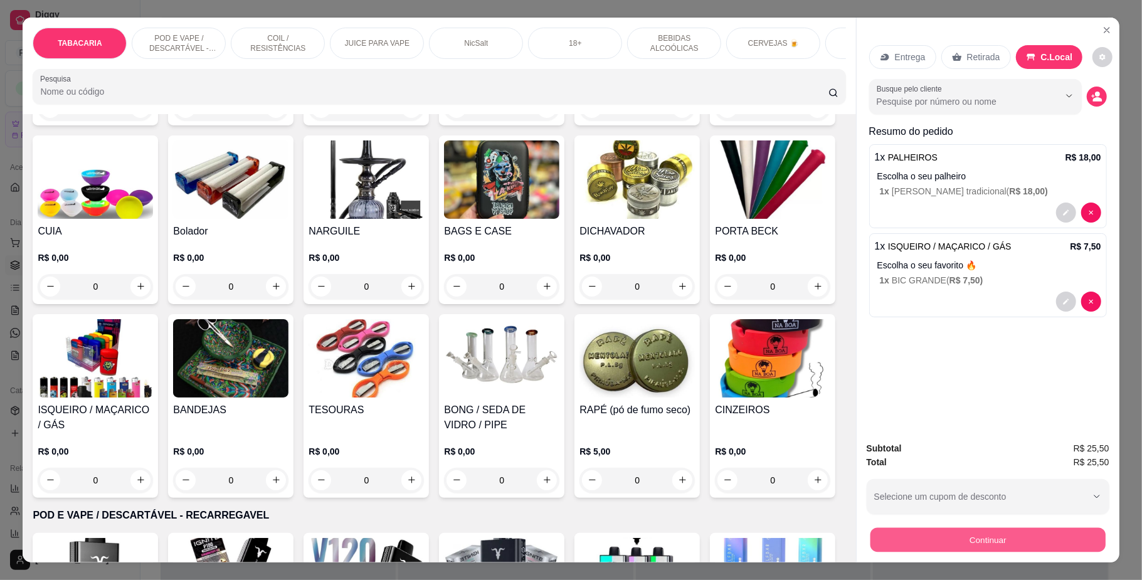
click at [994, 545] on button "Continuar" at bounding box center [987, 540] width 235 height 24
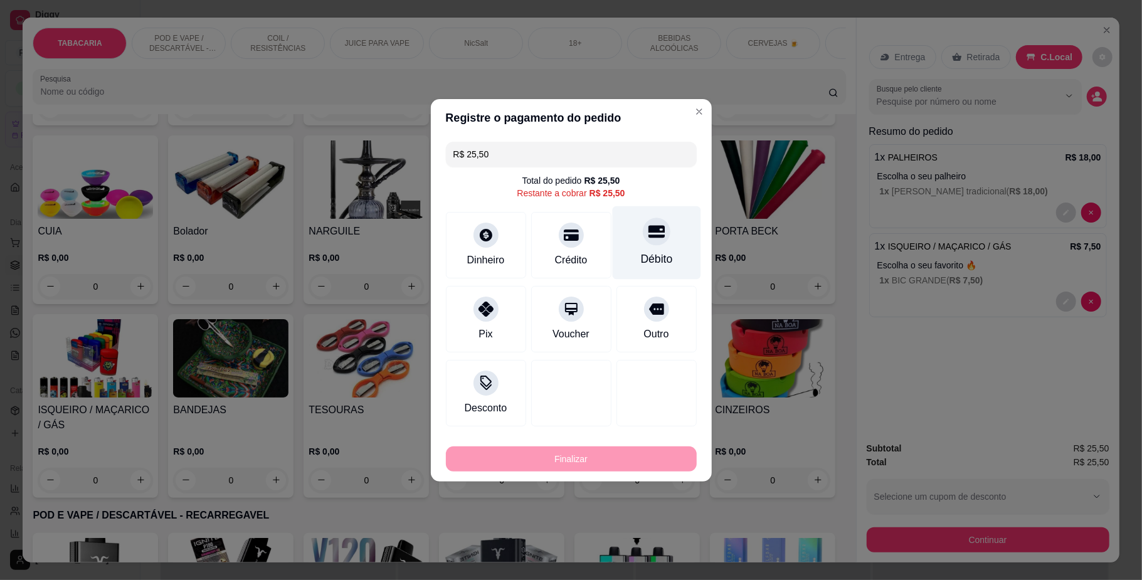
click at [652, 246] on div "Débito" at bounding box center [656, 242] width 88 height 73
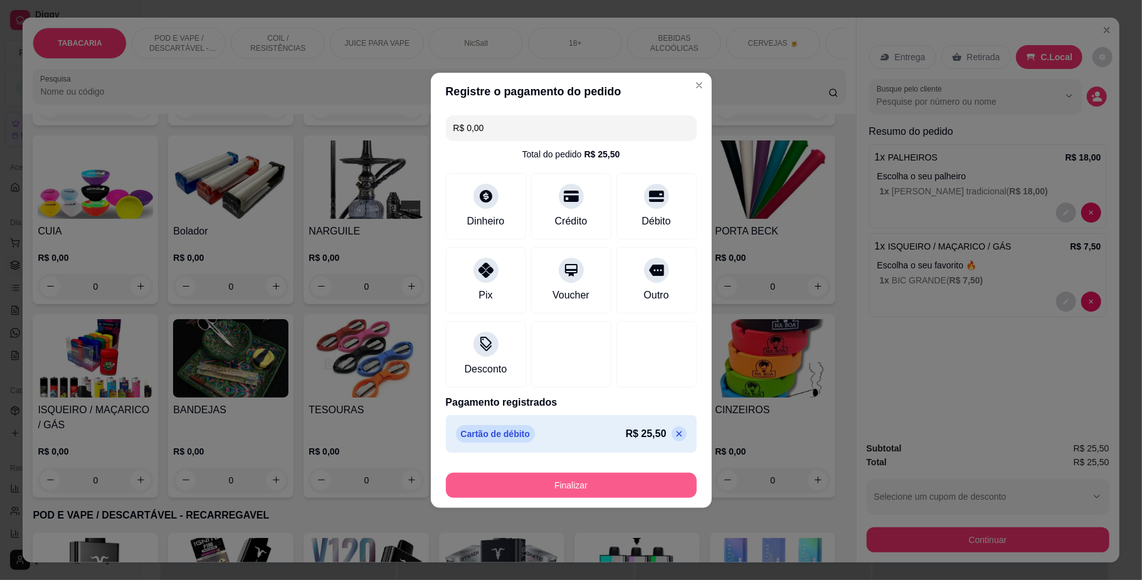
click at [658, 494] on button "Finalizar" at bounding box center [571, 485] width 251 height 25
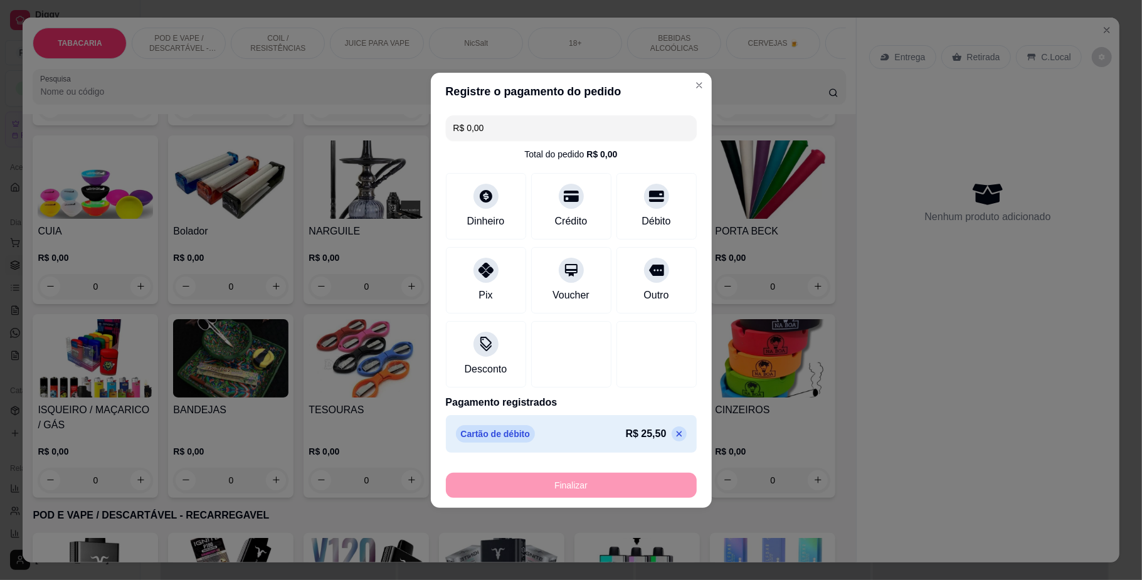
type input "-R$ 25,50"
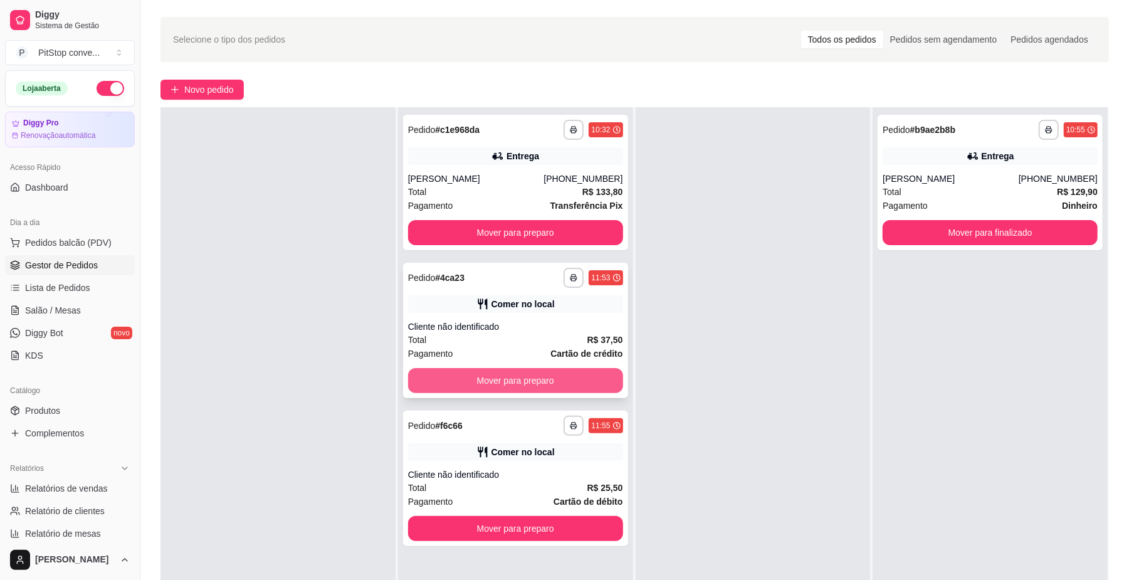
click at [514, 374] on button "Mover para preparo" at bounding box center [515, 380] width 215 height 25
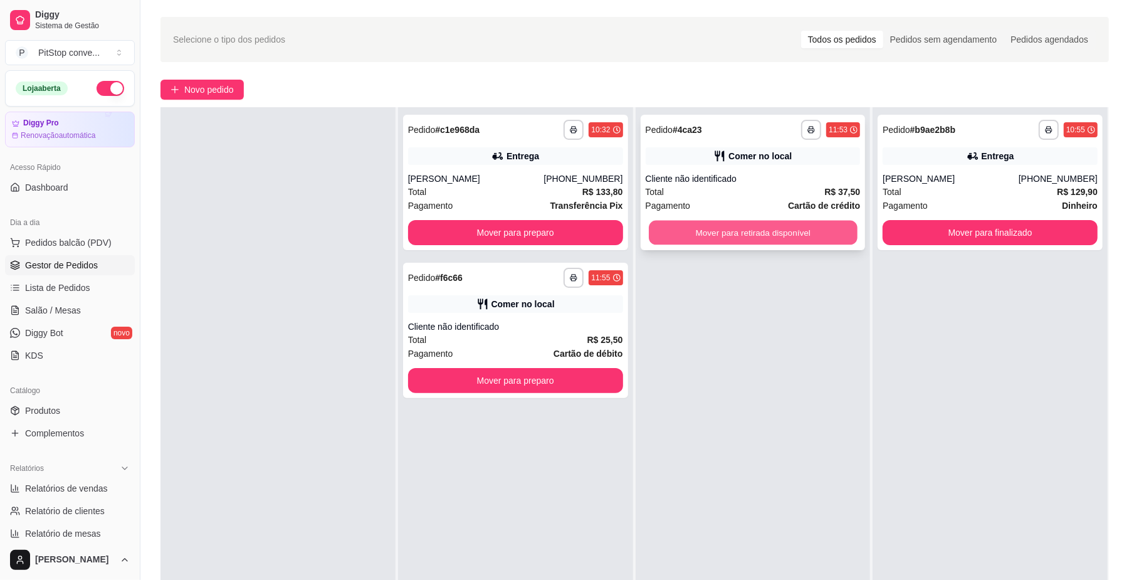
click at [747, 221] on button "Mover para retirada disponível" at bounding box center [753, 233] width 208 height 24
click at [751, 234] on div "**********" at bounding box center [753, 397] width 235 height 580
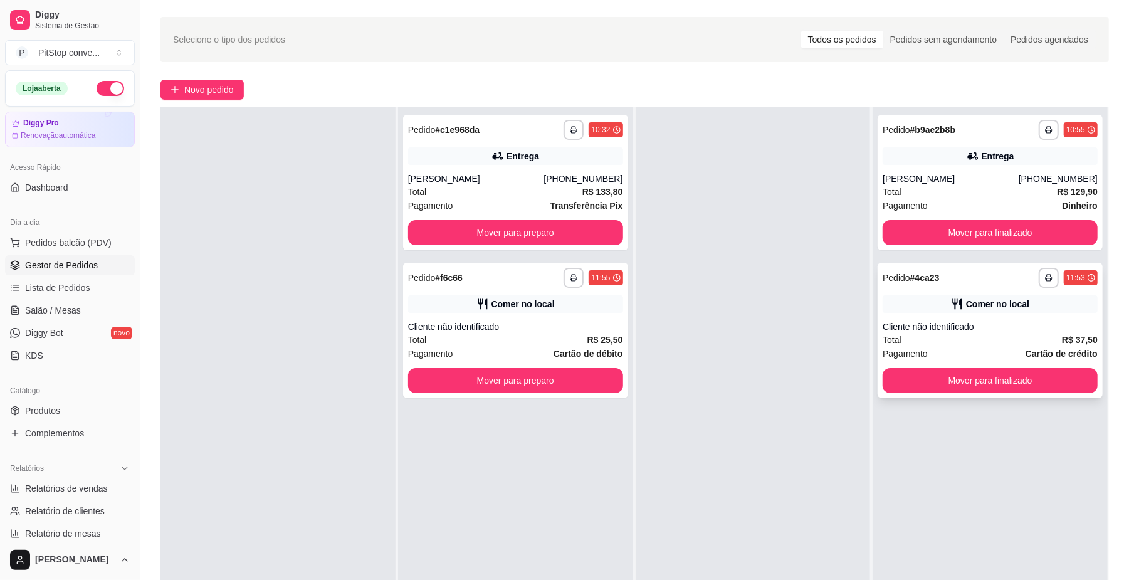
click at [947, 387] on button "Mover para finalizado" at bounding box center [990, 380] width 215 height 25
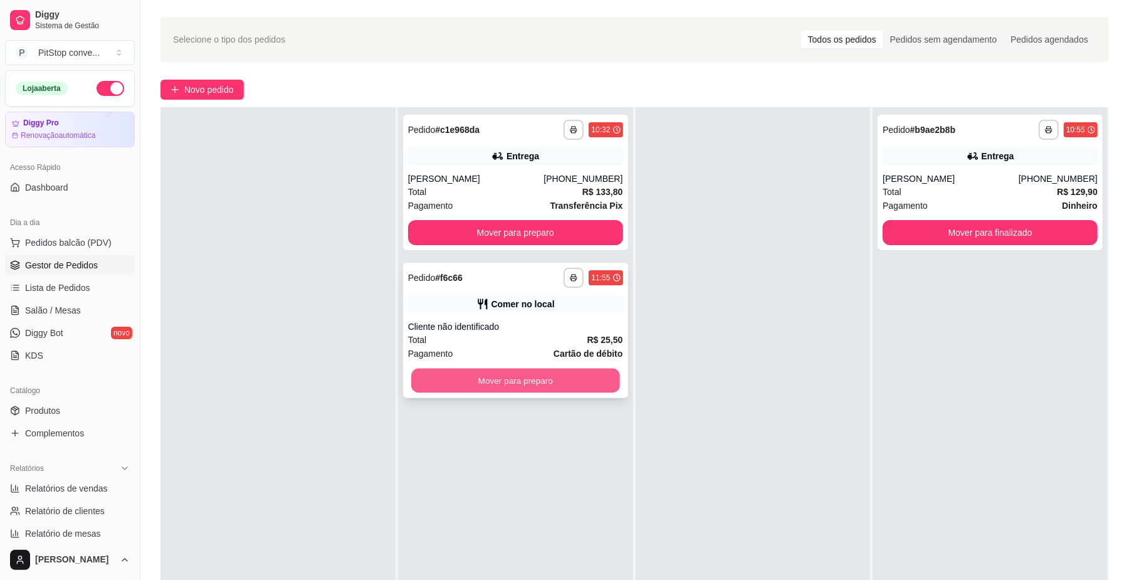
click at [523, 384] on button "Mover para preparo" at bounding box center [515, 381] width 208 height 24
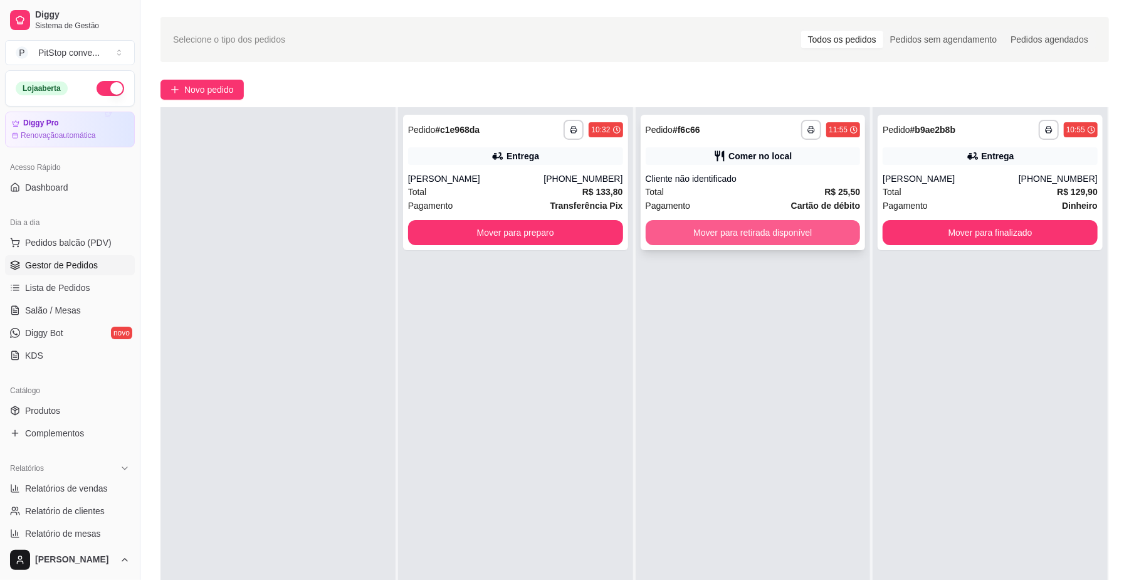
click at [786, 227] on button "Mover para retirada disponível" at bounding box center [753, 232] width 215 height 25
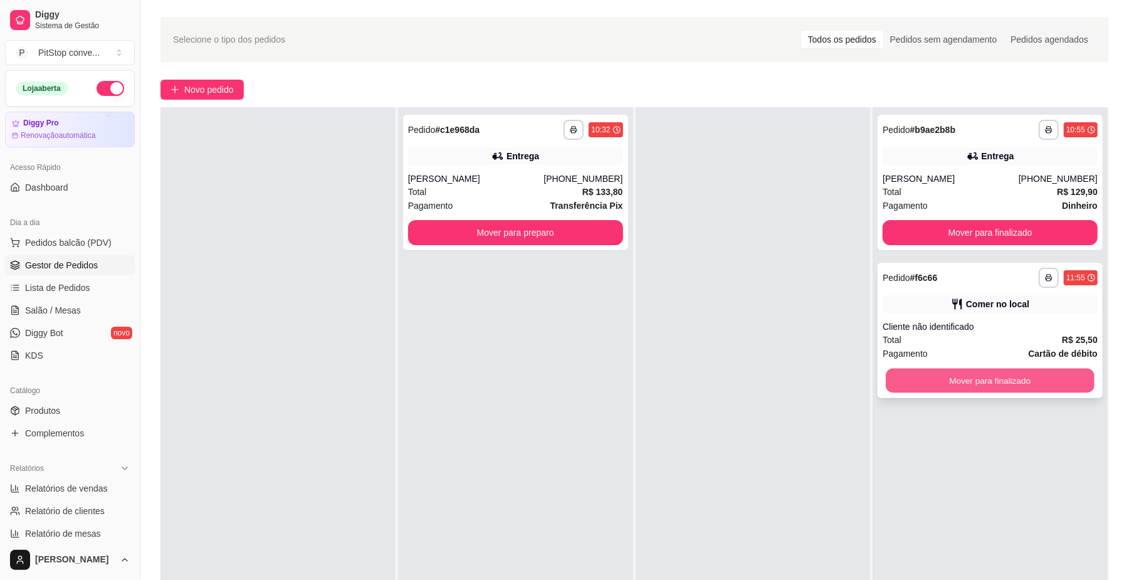
click at [986, 376] on button "Mover para finalizado" at bounding box center [990, 381] width 208 height 24
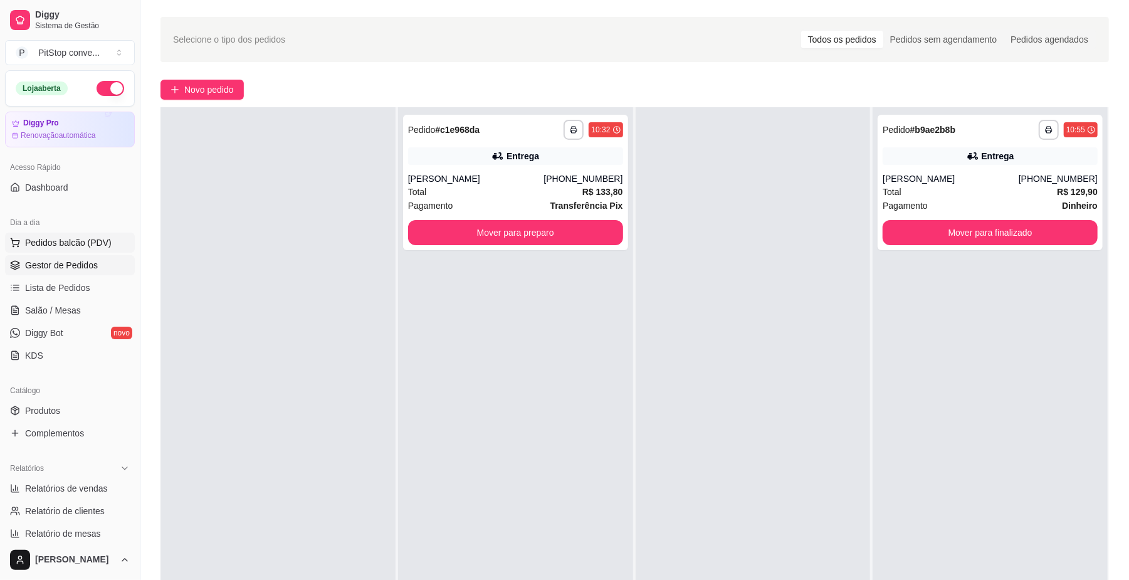
click at [78, 251] on button "Pedidos balcão (PDV)" at bounding box center [70, 243] width 130 height 20
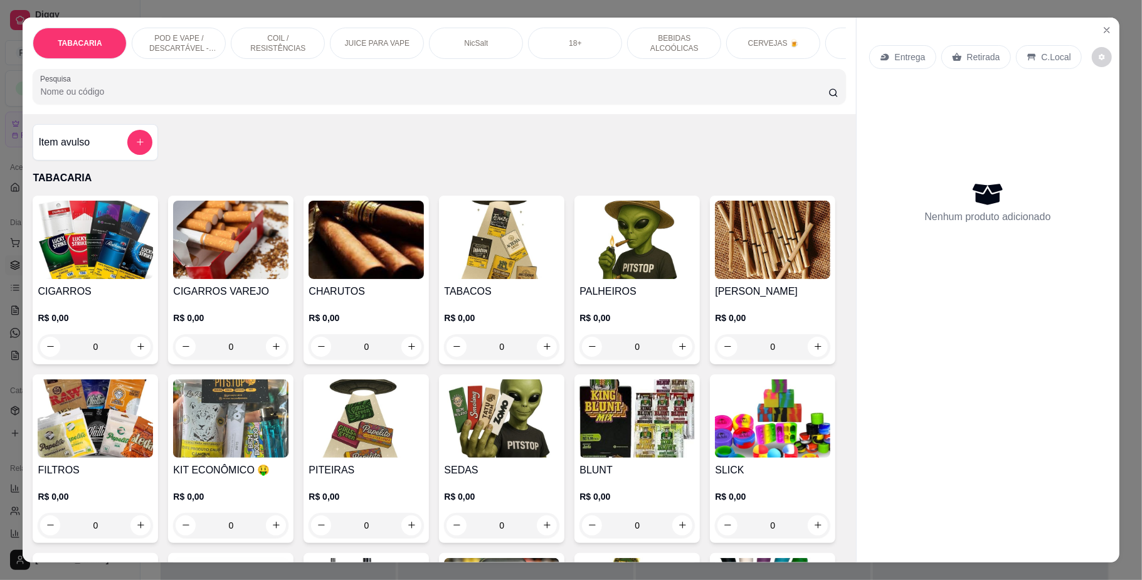
click at [174, 50] on p "POD E VAPE / DESCARTÁVEL - RECARREGAVEL" at bounding box center [178, 43] width 73 height 20
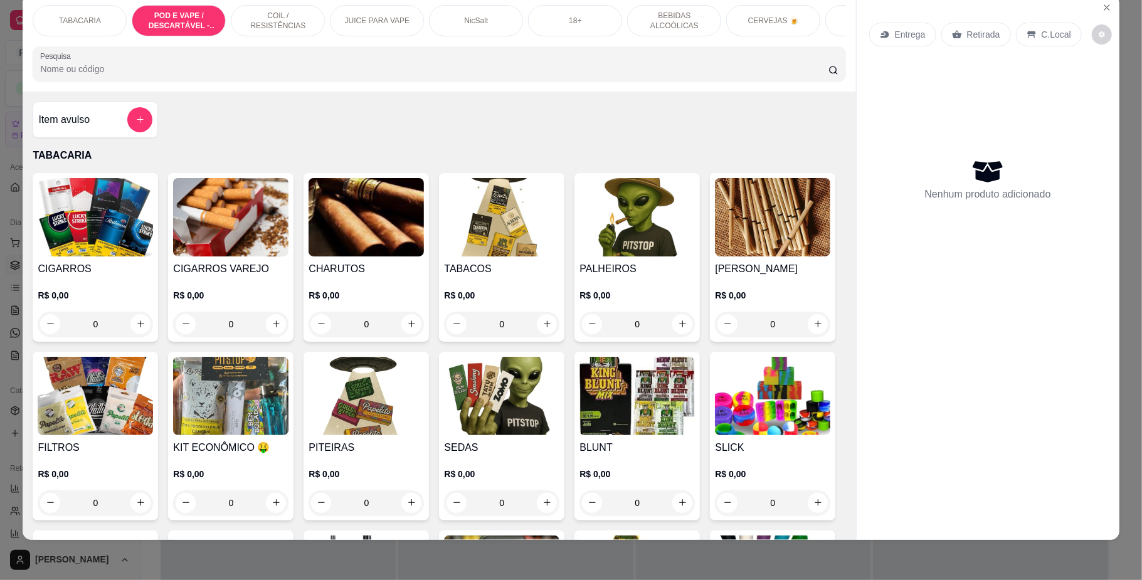
click at [631, 241] on img at bounding box center [636, 217] width 115 height 78
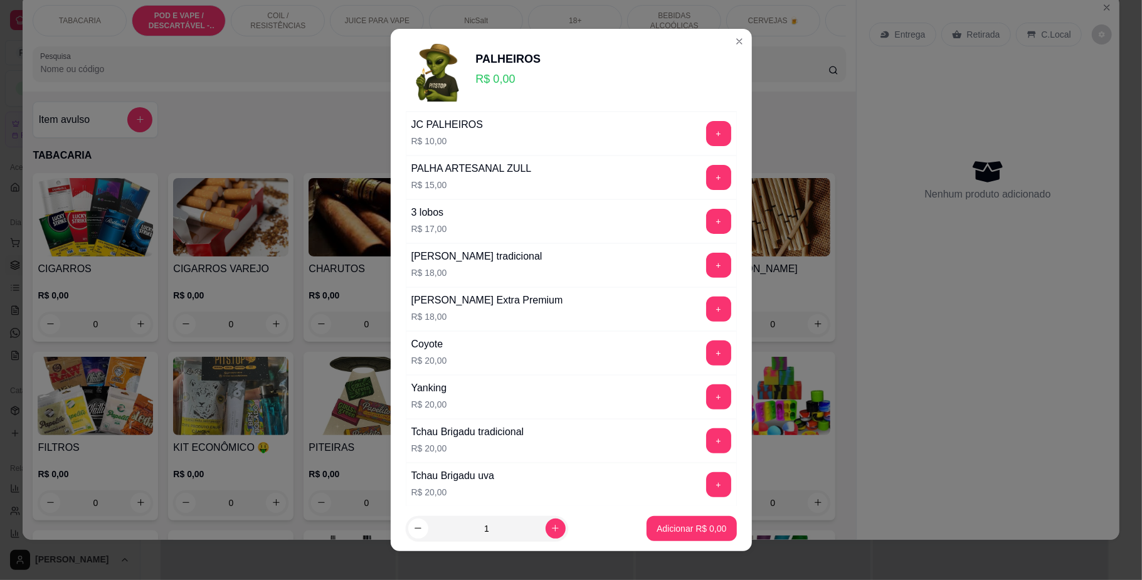
scroll to position [334, 0]
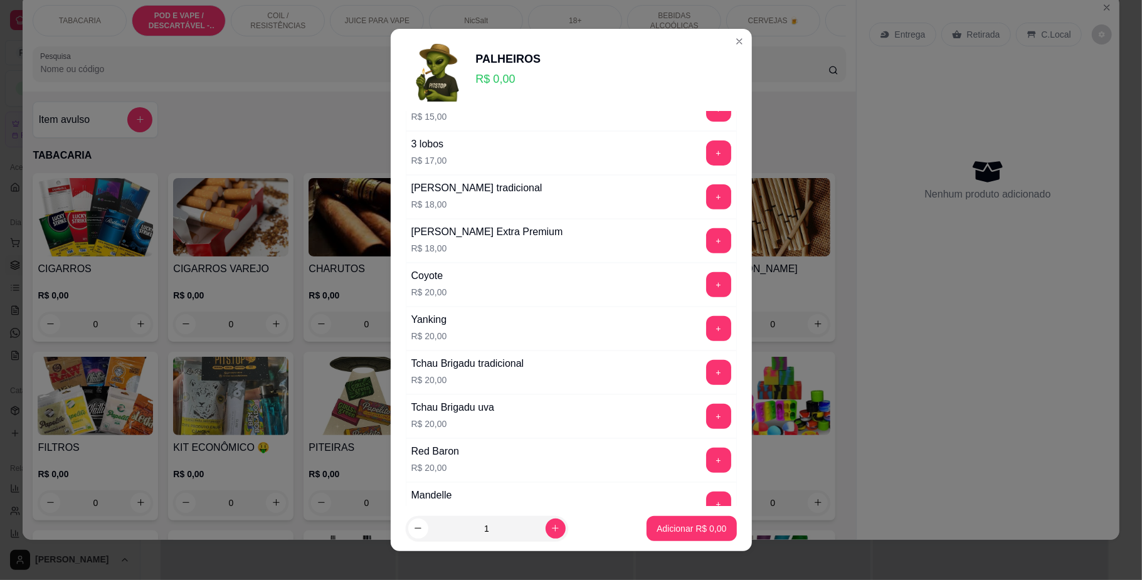
click at [706, 206] on button "+" at bounding box center [718, 196] width 25 height 25
click at [700, 535] on button "Adicionar R$ 18,00" at bounding box center [689, 528] width 92 height 24
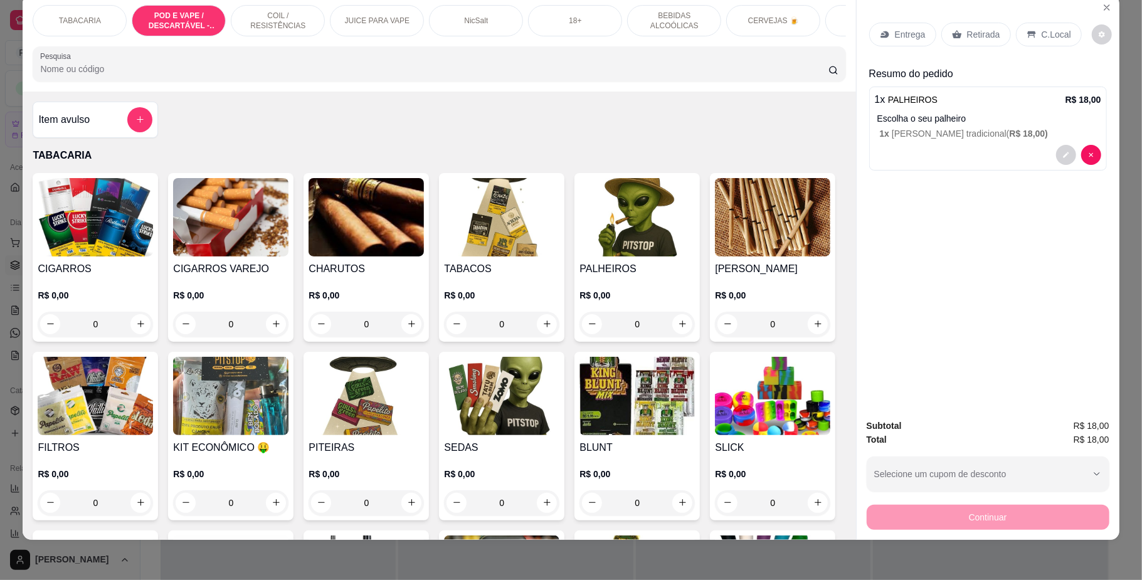
click at [1046, 23] on div "C.Local" at bounding box center [1049, 35] width 66 height 24
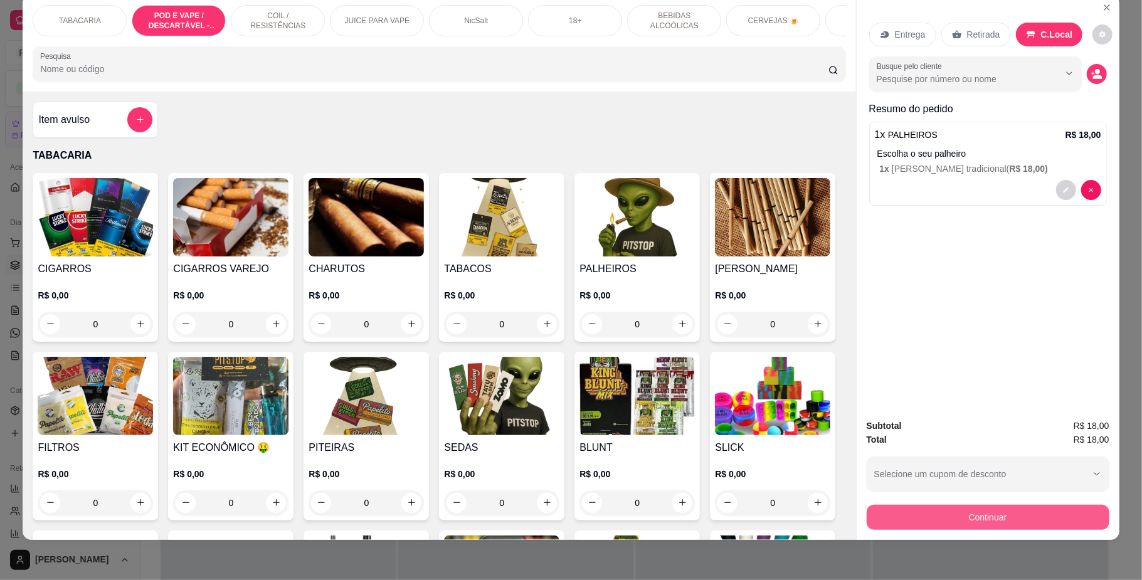
click at [969, 512] on button "Continuar" at bounding box center [988, 517] width 243 height 25
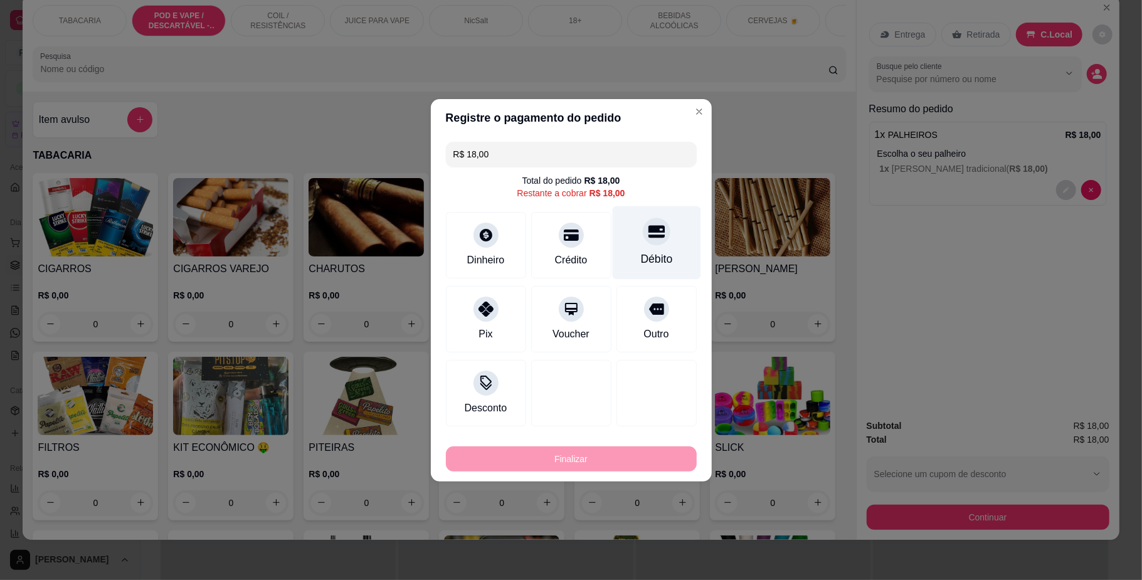
click at [648, 231] on icon at bounding box center [656, 231] width 16 height 13
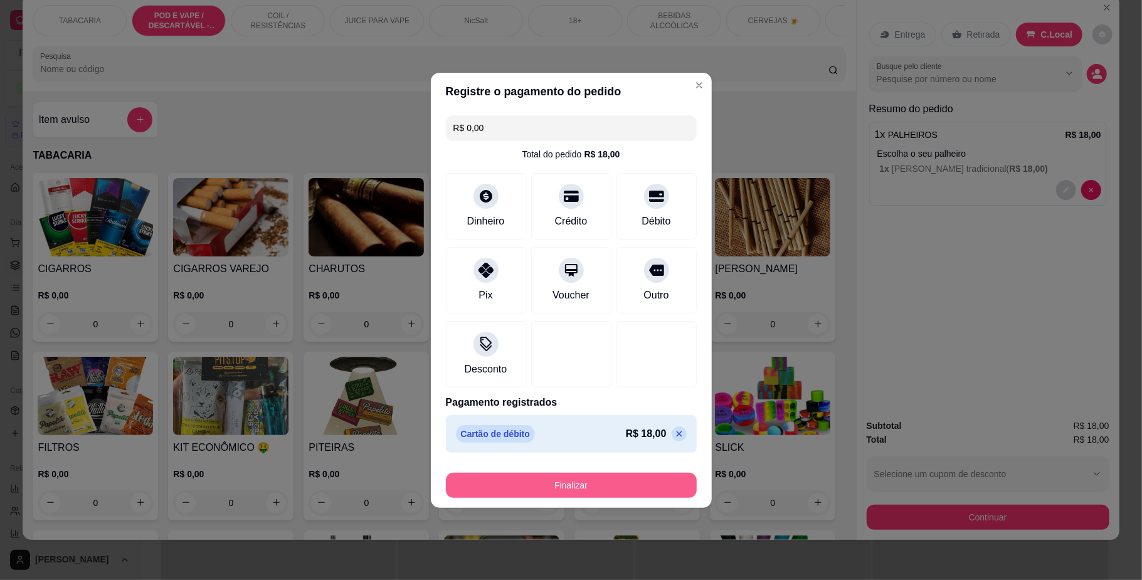
click at [637, 488] on button "Finalizar" at bounding box center [571, 485] width 251 height 25
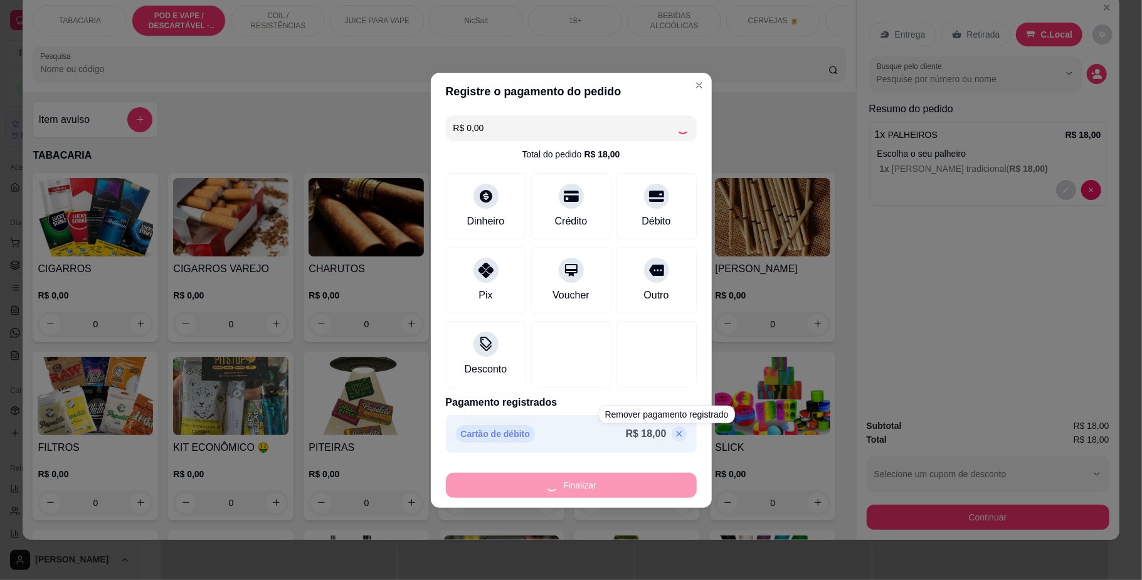
type input "-R$ 18,00"
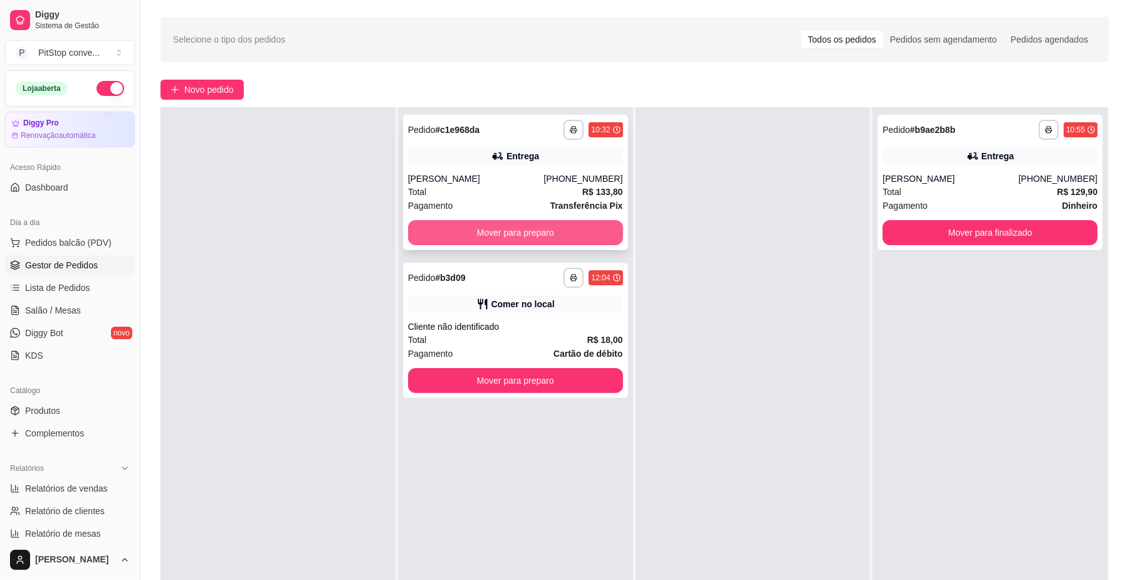
click at [563, 238] on button "Mover para preparo" at bounding box center [515, 232] width 215 height 25
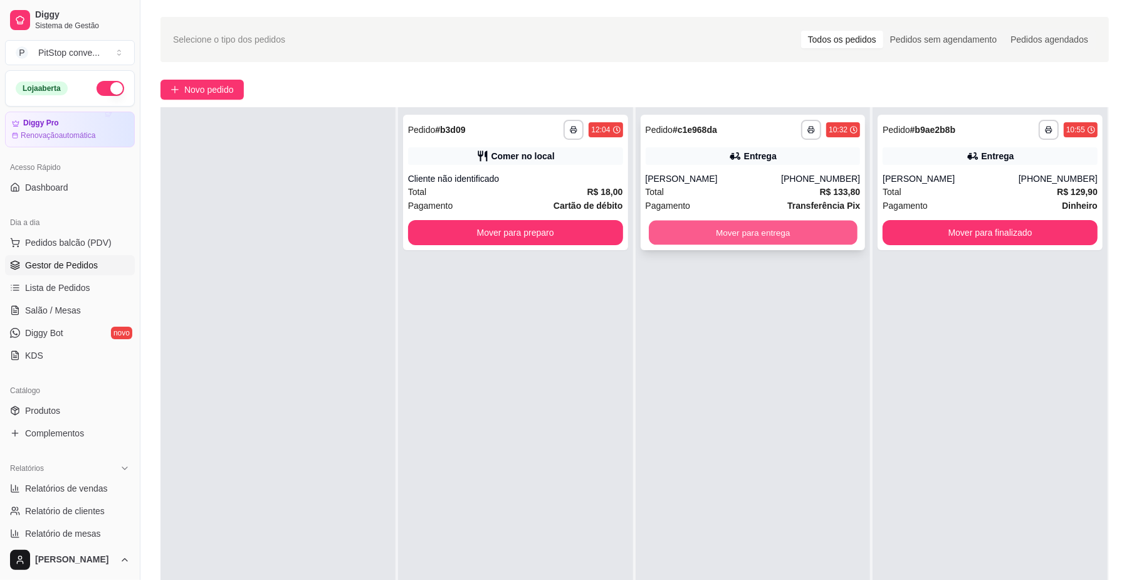
click at [701, 234] on button "Mover para entrega" at bounding box center [753, 233] width 208 height 24
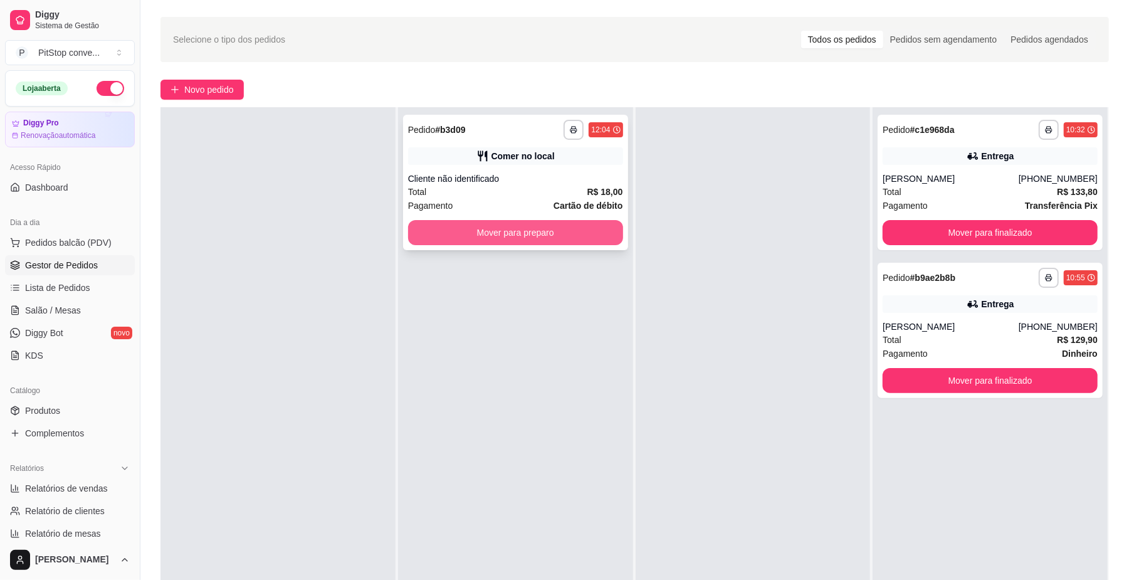
click at [548, 236] on button "Mover para preparo" at bounding box center [515, 232] width 215 height 25
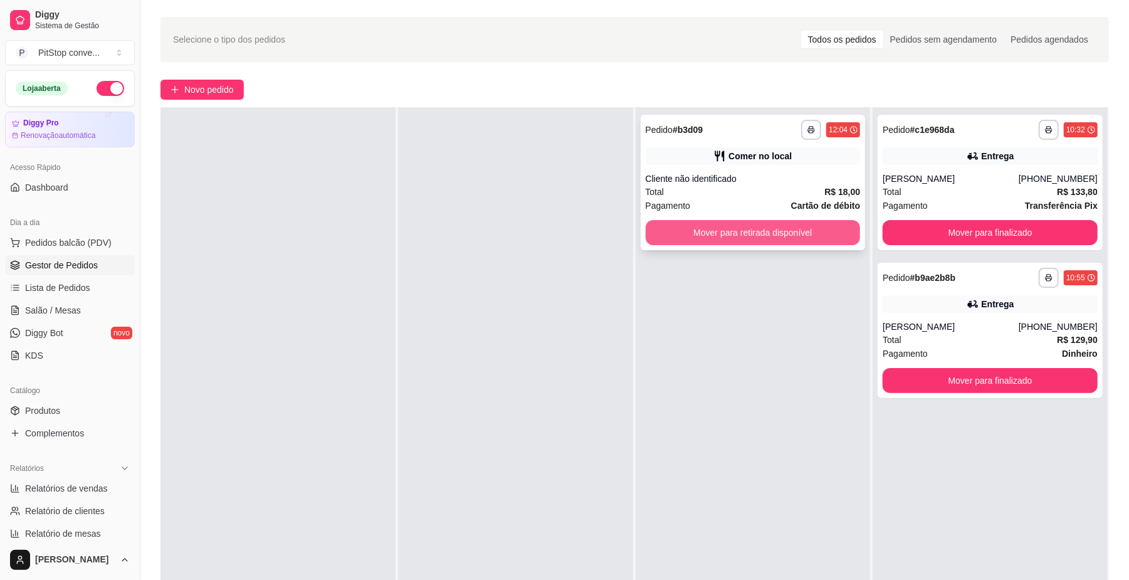
click at [729, 236] on button "Mover para retirada disponível" at bounding box center [753, 232] width 215 height 25
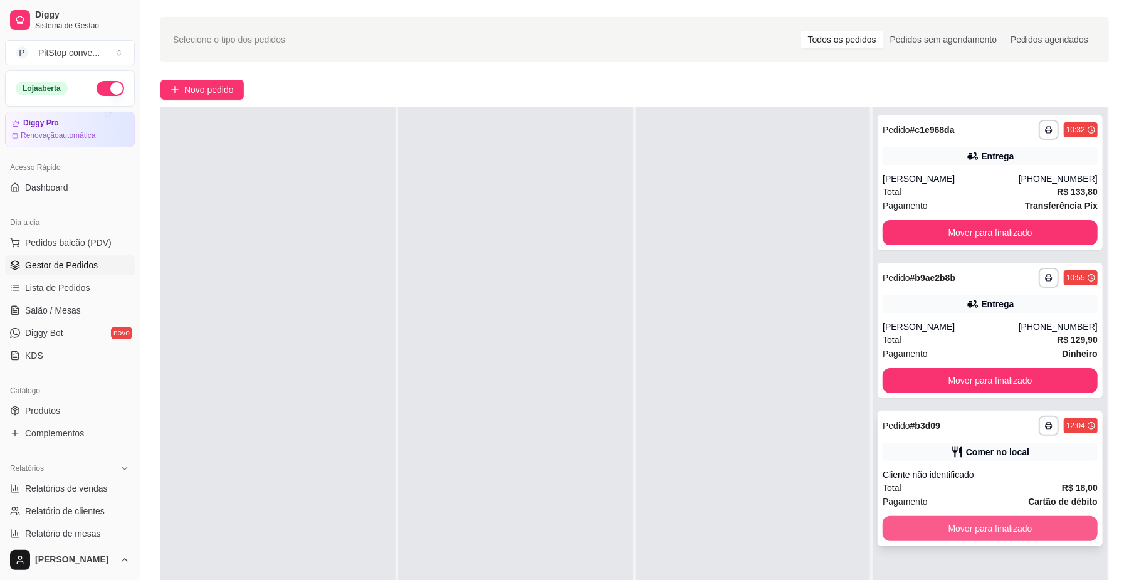
click at [1001, 530] on button "Mover para finalizado" at bounding box center [990, 528] width 215 height 25
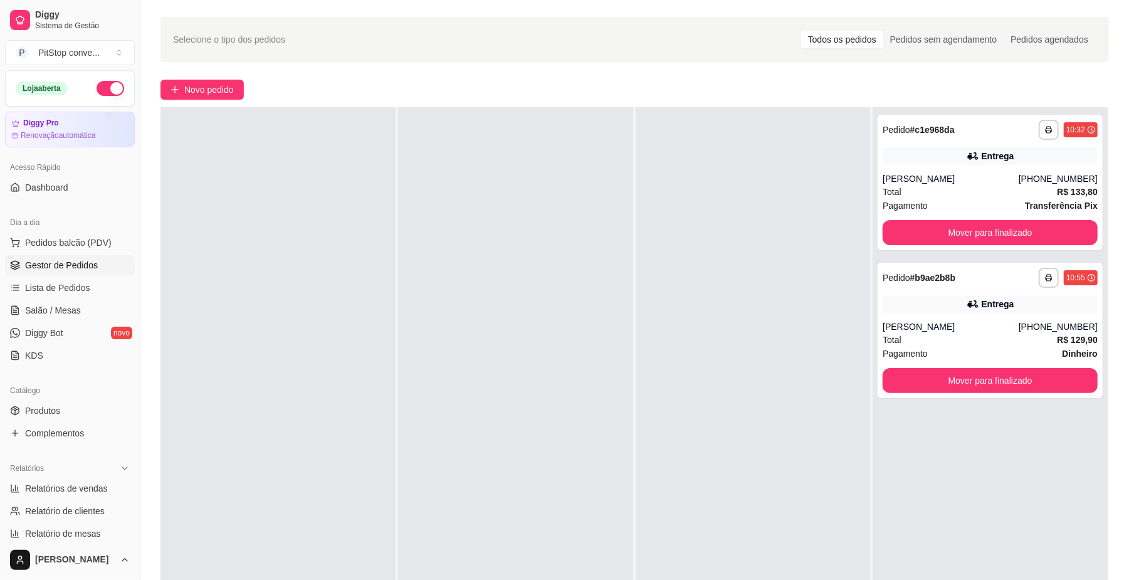
click at [636, 294] on div at bounding box center [753, 397] width 235 height 580
click at [70, 236] on span "Pedidos balcão (PDV)" at bounding box center [68, 242] width 87 height 13
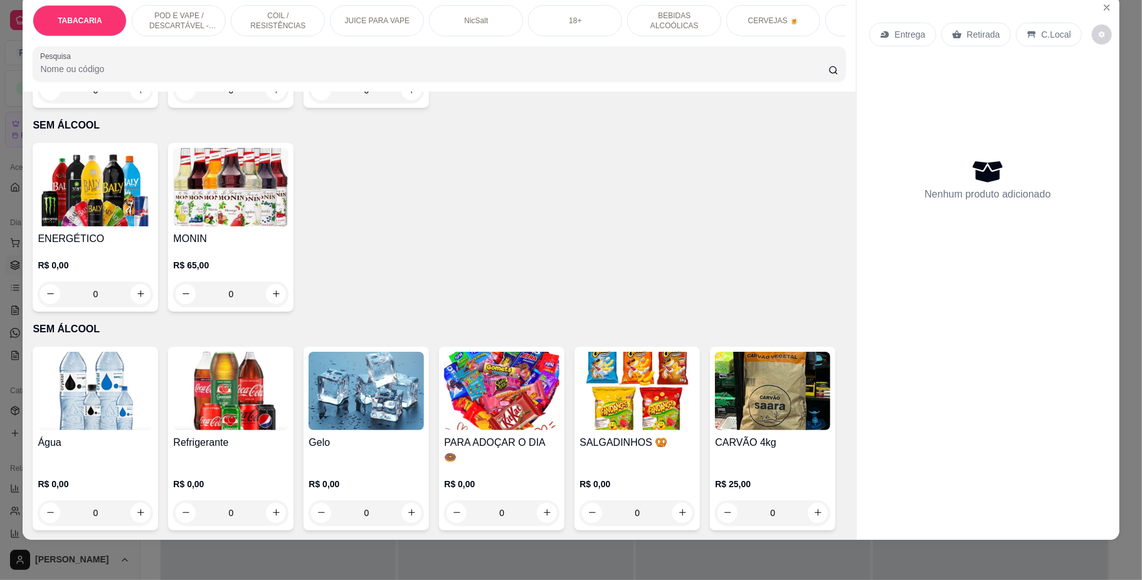
scroll to position [3566, 0]
click at [444, 352] on img at bounding box center [501, 391] width 115 height 78
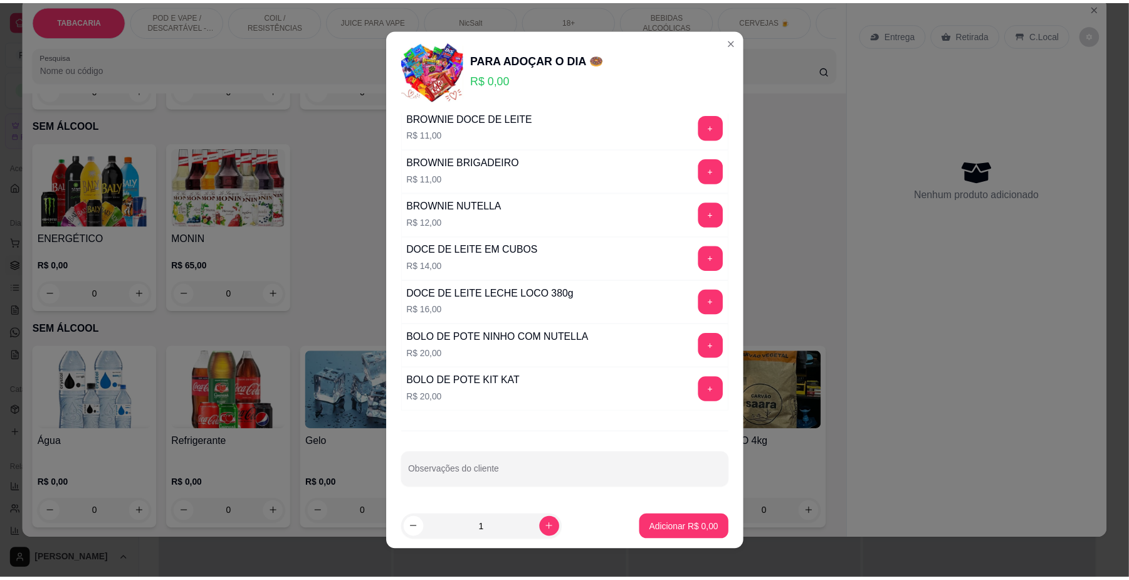
scroll to position [68, 0]
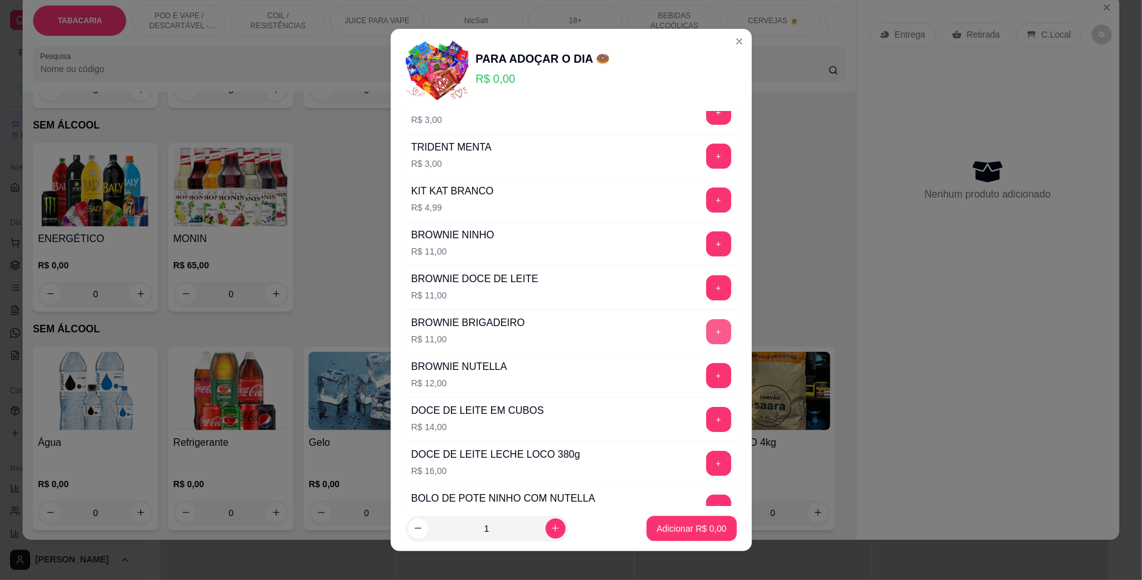
click at [706, 330] on button "+" at bounding box center [718, 331] width 25 height 25
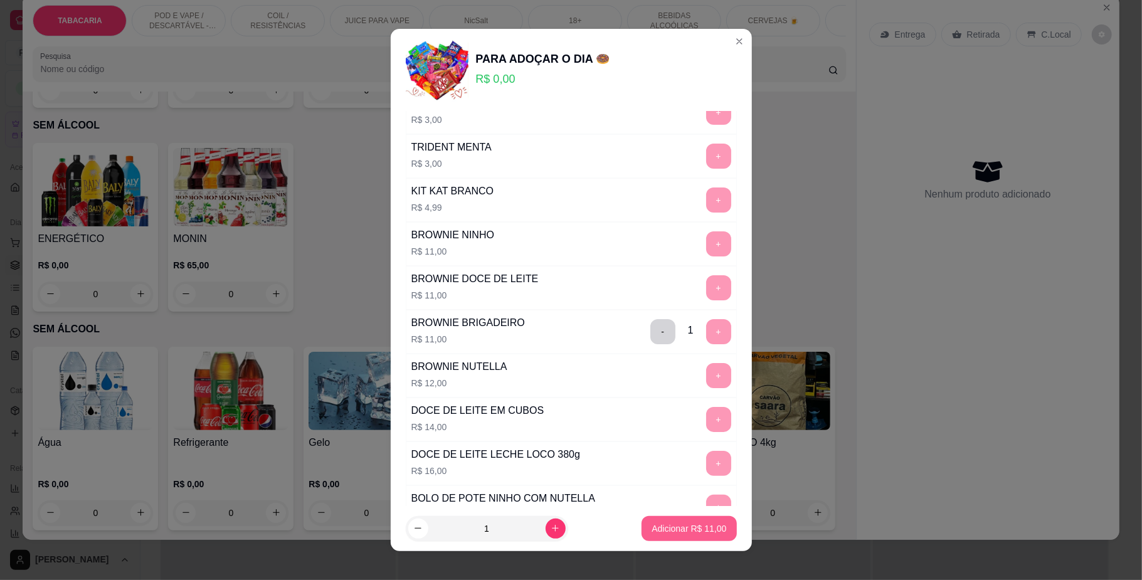
click at [690, 527] on p "Adicionar R$ 11,00" at bounding box center [688, 528] width 75 height 13
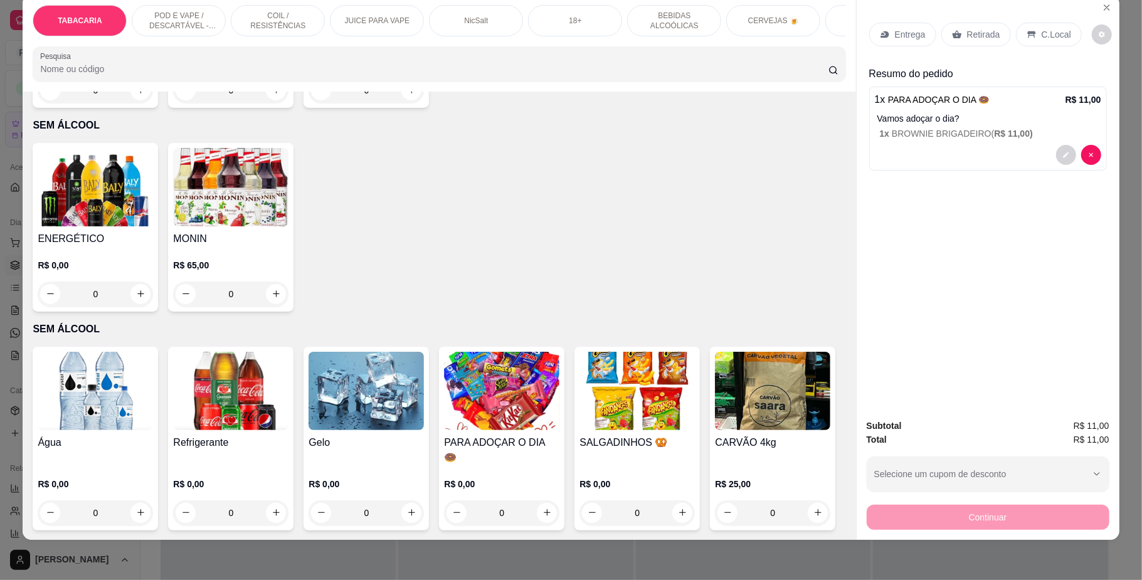
click at [1052, 29] on p "C.Local" at bounding box center [1055, 34] width 29 height 13
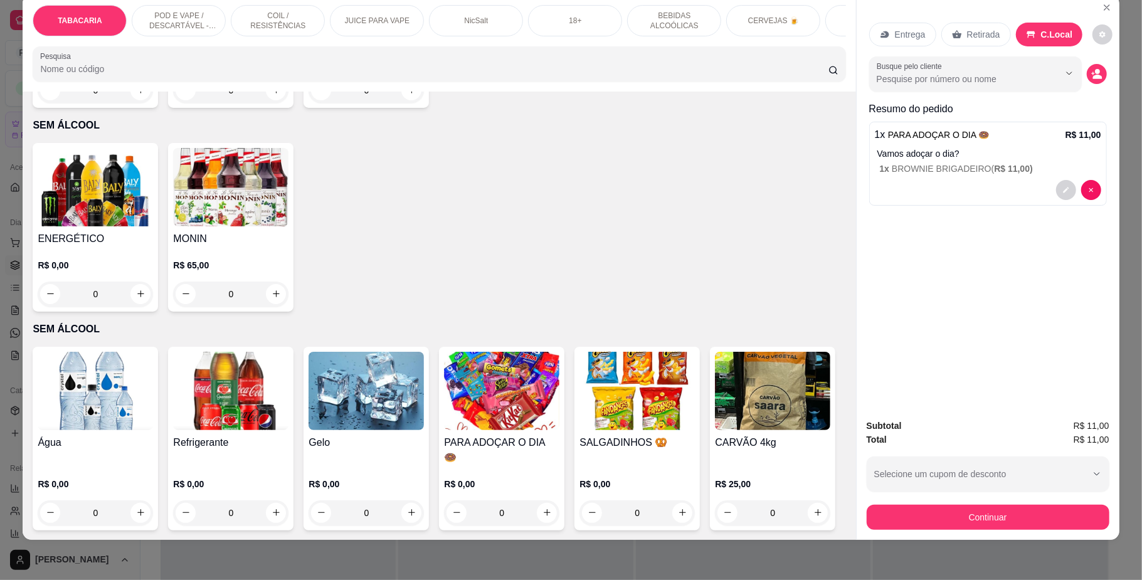
click at [989, 530] on div "Continuar" at bounding box center [988, 516] width 243 height 28
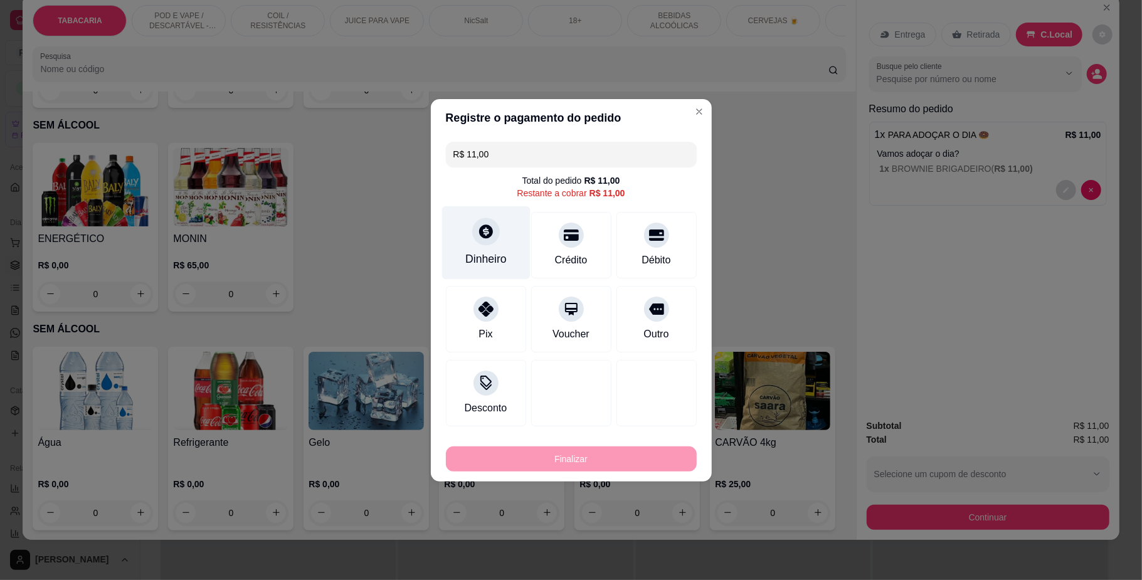
click at [497, 250] on div "Dinheiro" at bounding box center [485, 242] width 88 height 73
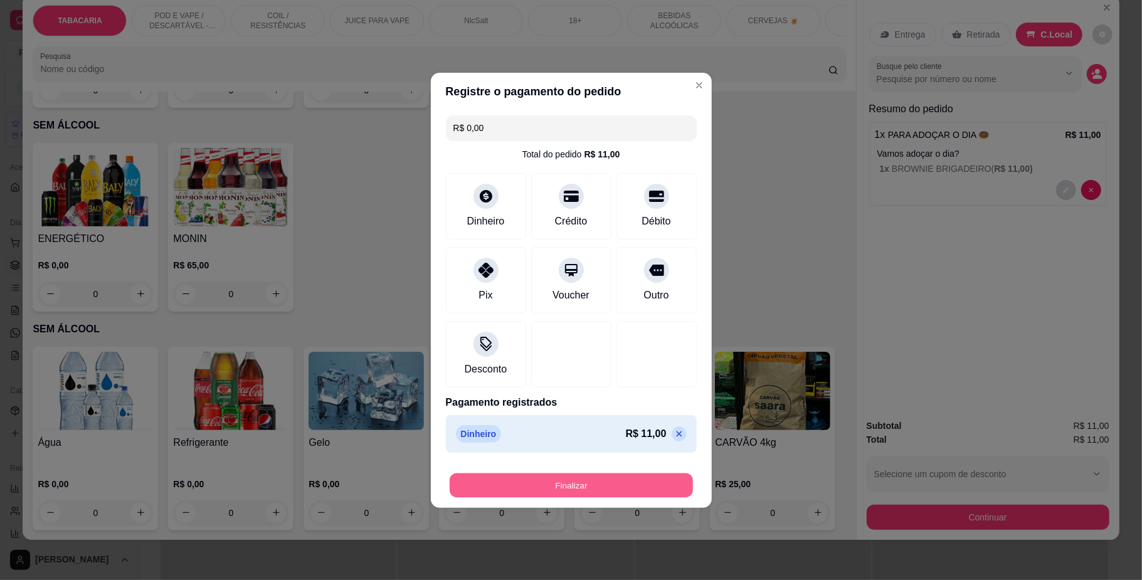
click at [617, 477] on button "Finalizar" at bounding box center [571, 485] width 243 height 24
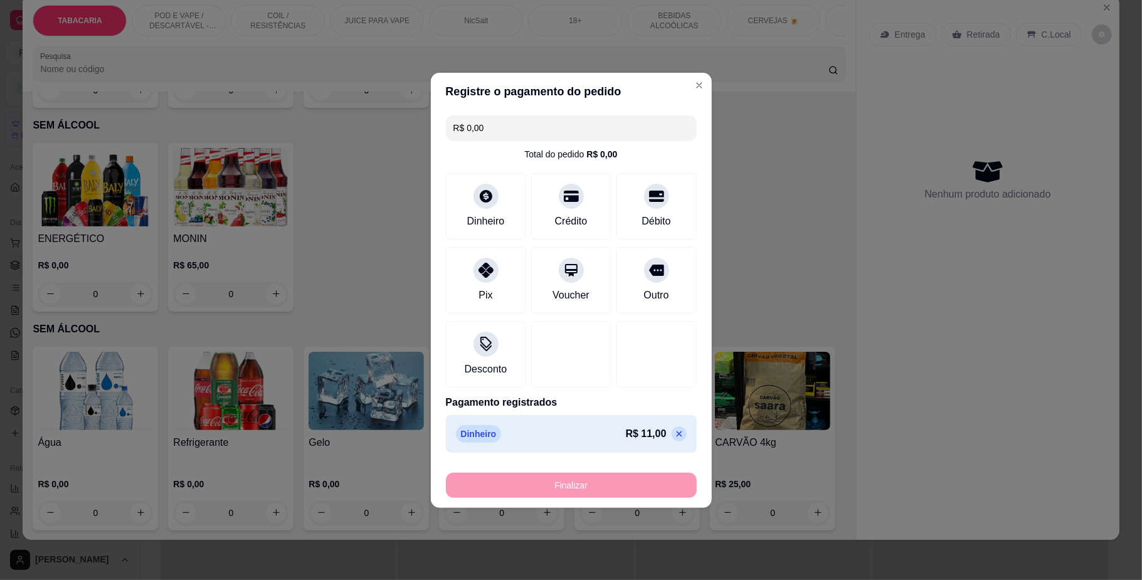
type input "-R$ 11,00"
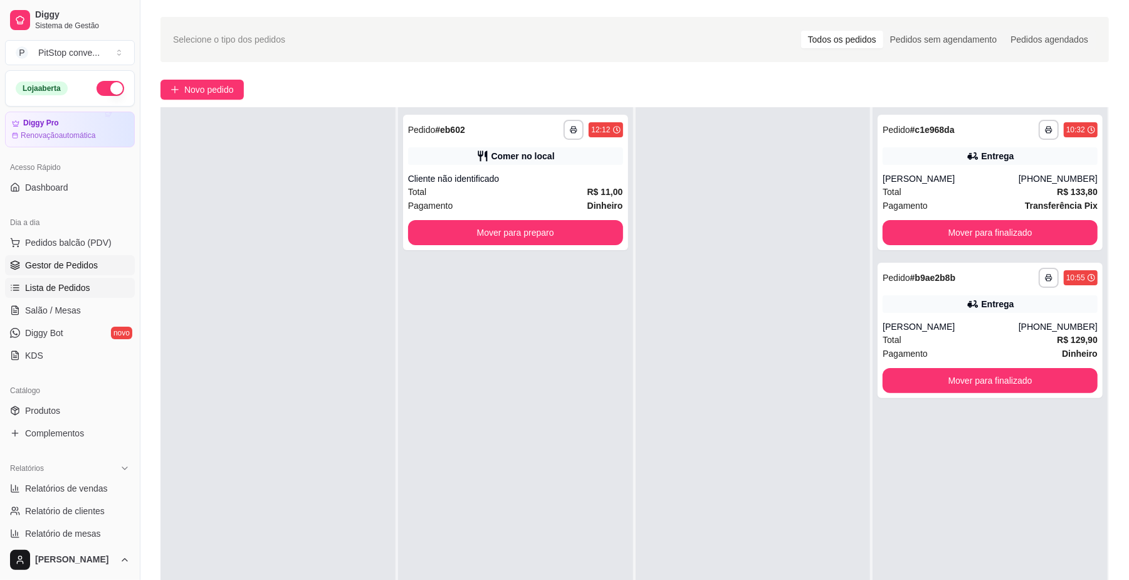
click at [96, 284] on link "Lista de Pedidos" at bounding box center [70, 288] width 130 height 20
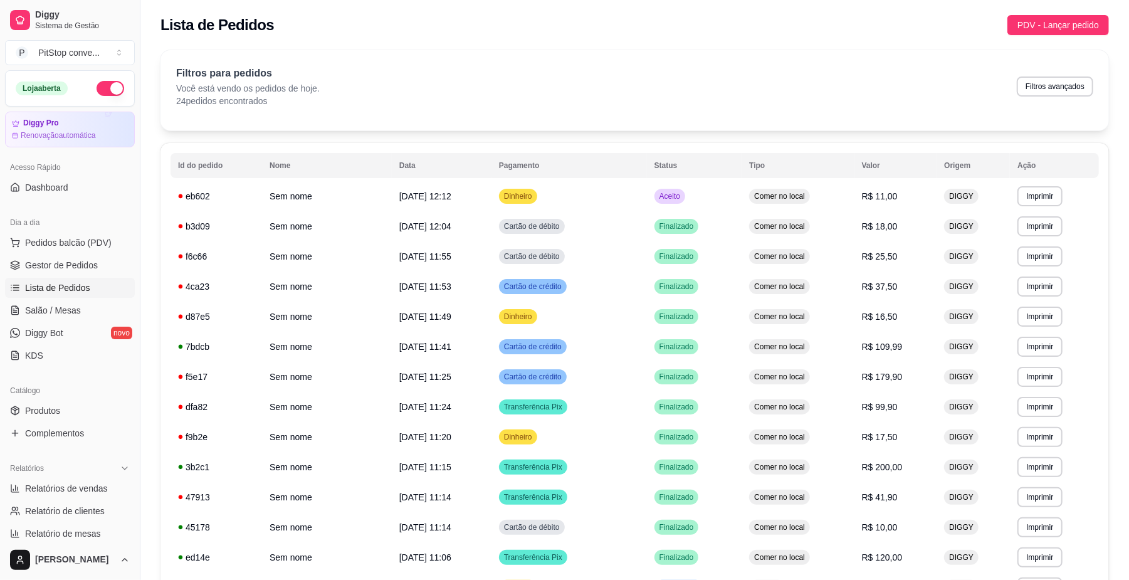
click at [1055, 103] on div "Filtros para pedidos Você está vendo os pedidos de hoje. 24 pedidos encontrados…" at bounding box center [634, 86] width 917 height 41
click at [1061, 89] on button "Filtros avançados" at bounding box center [1055, 85] width 74 height 19
select select "0"
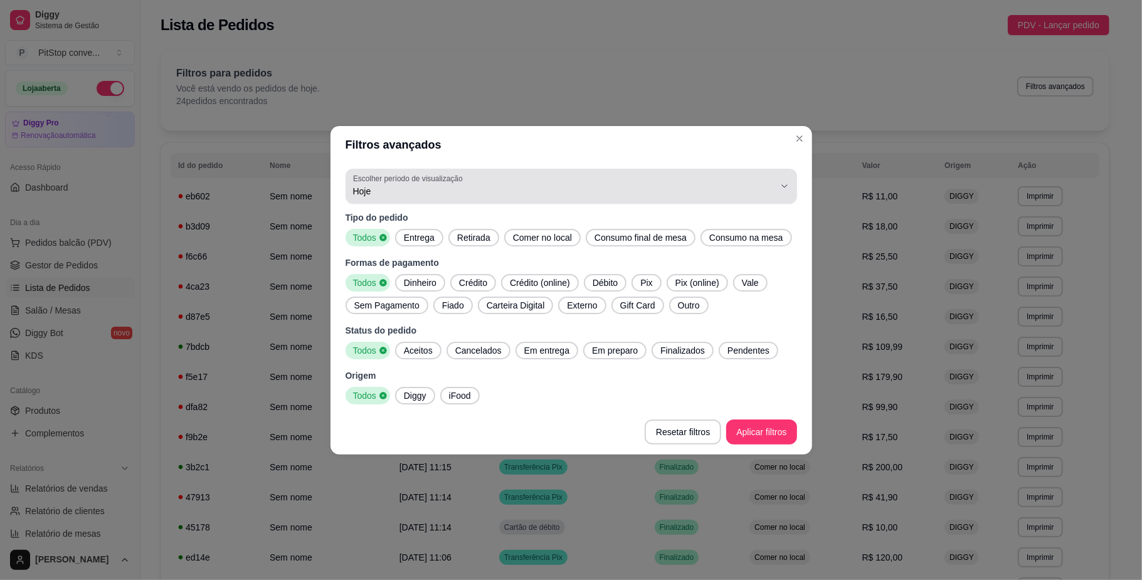
click at [785, 189] on icon "button" at bounding box center [784, 186] width 10 height 10
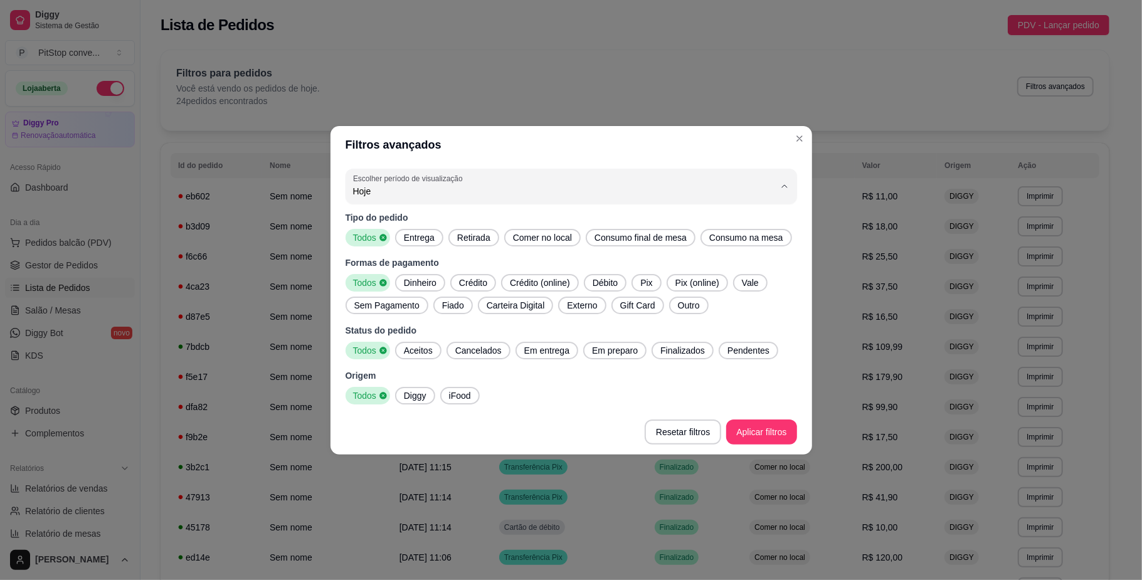
click at [483, 349] on span "Customizado" at bounding box center [565, 343] width 402 height 12
type input "-1"
select select "-1"
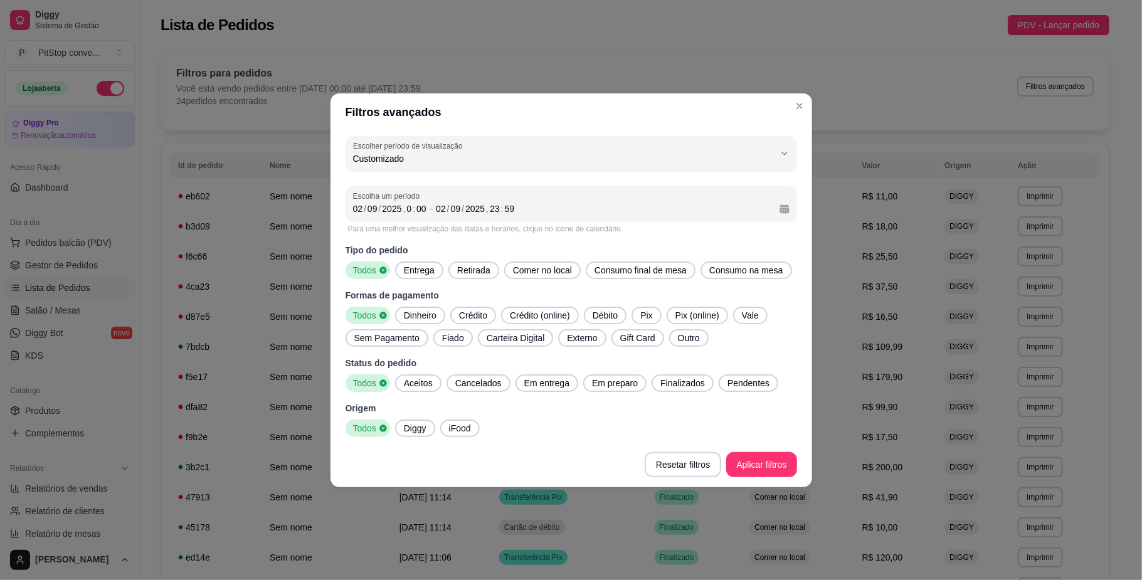
scroll to position [11, 0]
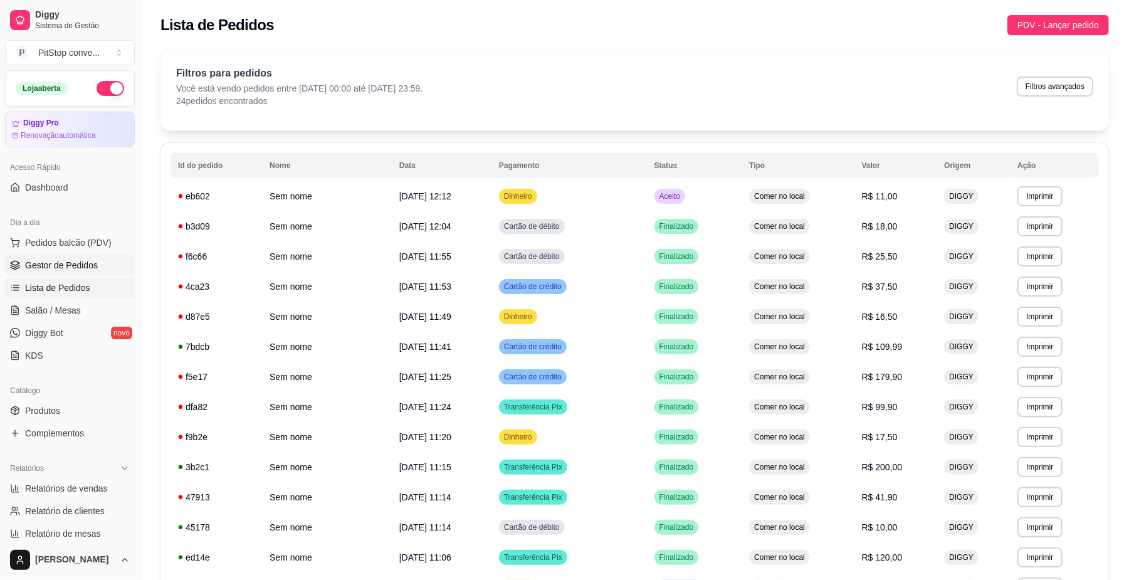
click at [64, 271] on span "Gestor de Pedidos" at bounding box center [61, 265] width 73 height 13
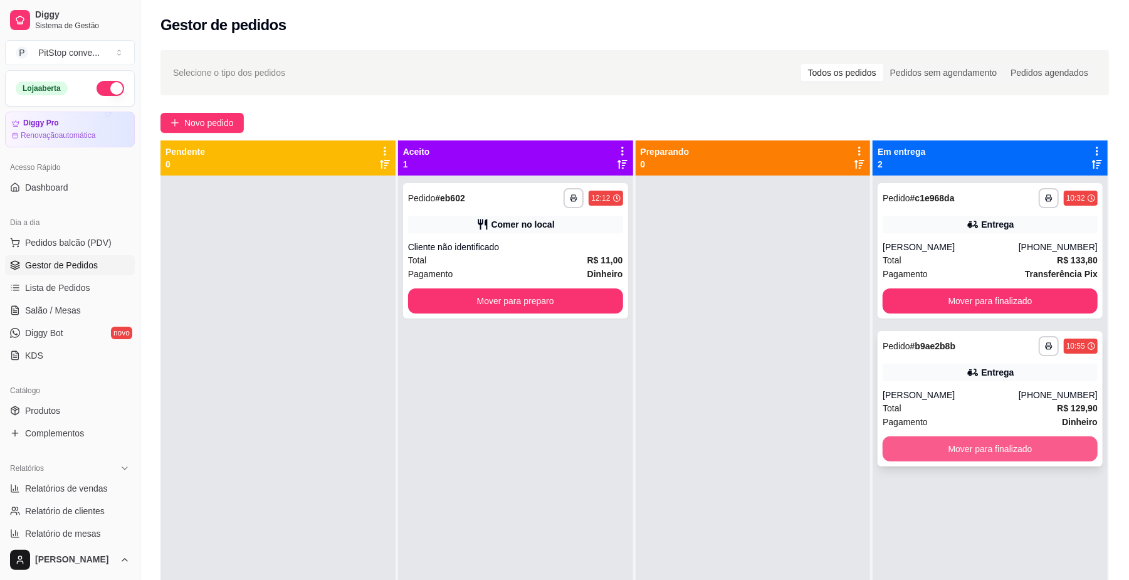
click at [983, 455] on button "Mover para finalizado" at bounding box center [990, 448] width 215 height 25
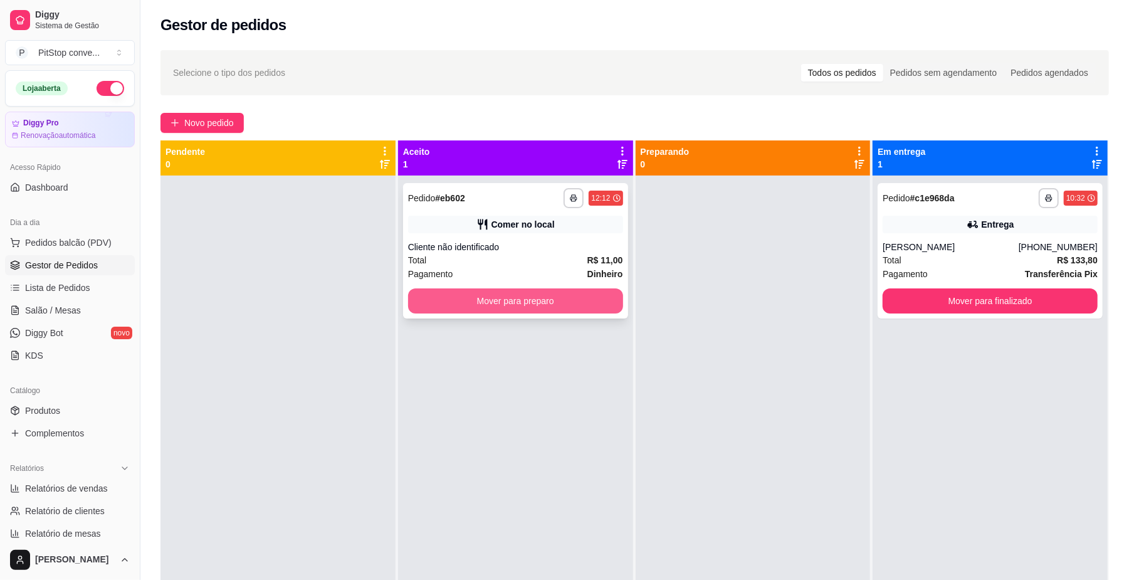
click at [592, 293] on button "Mover para preparo" at bounding box center [515, 300] width 215 height 25
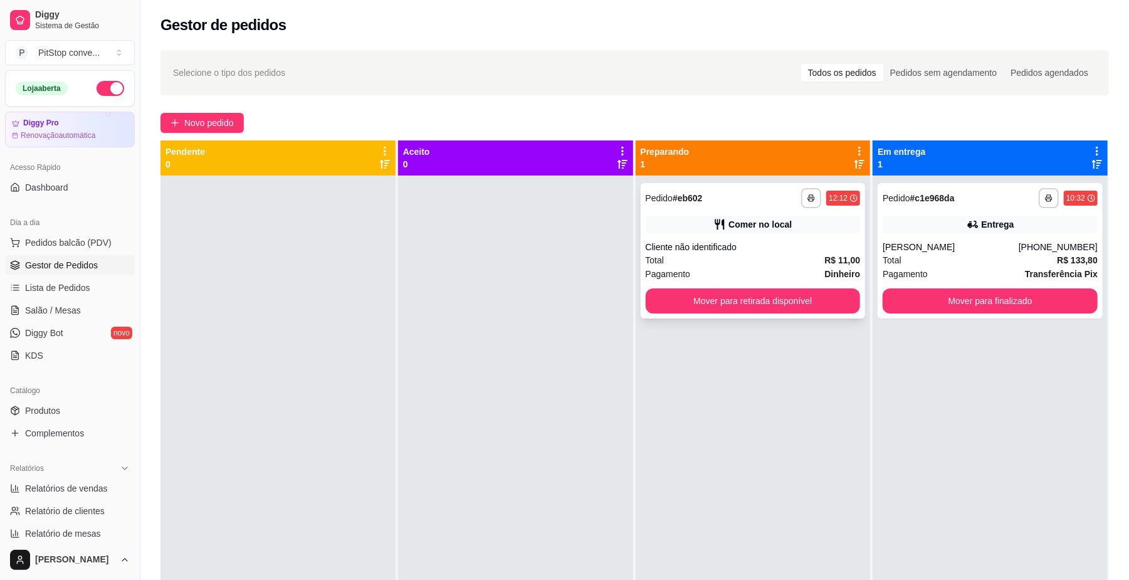
click at [762, 287] on div "**********" at bounding box center [753, 250] width 225 height 135
click at [776, 298] on button "Mover para retirada disponível" at bounding box center [753, 300] width 215 height 25
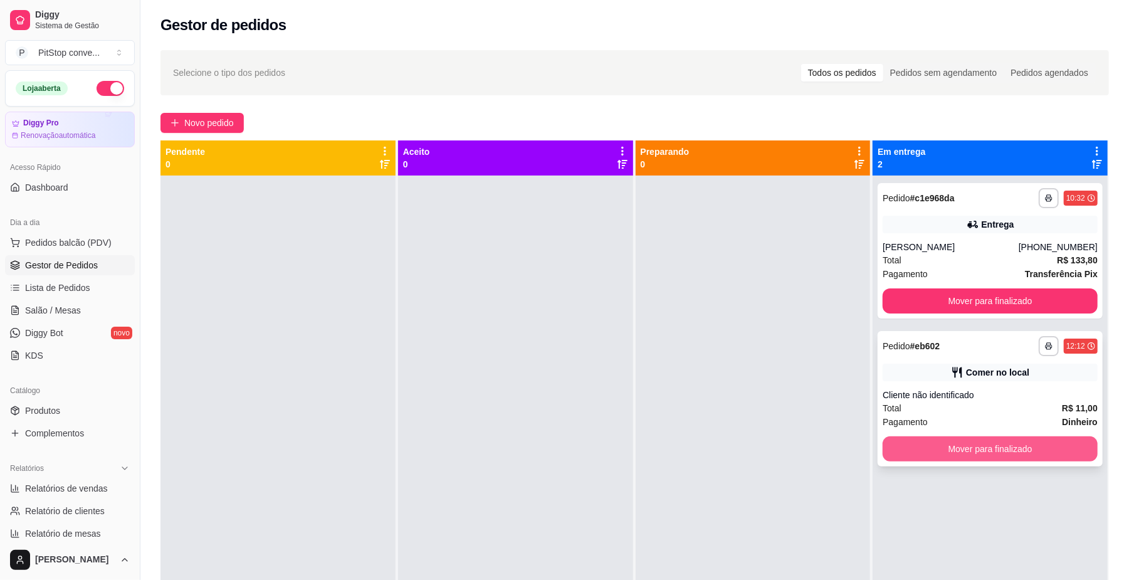
click at [993, 452] on button "Mover para finalizado" at bounding box center [990, 448] width 215 height 25
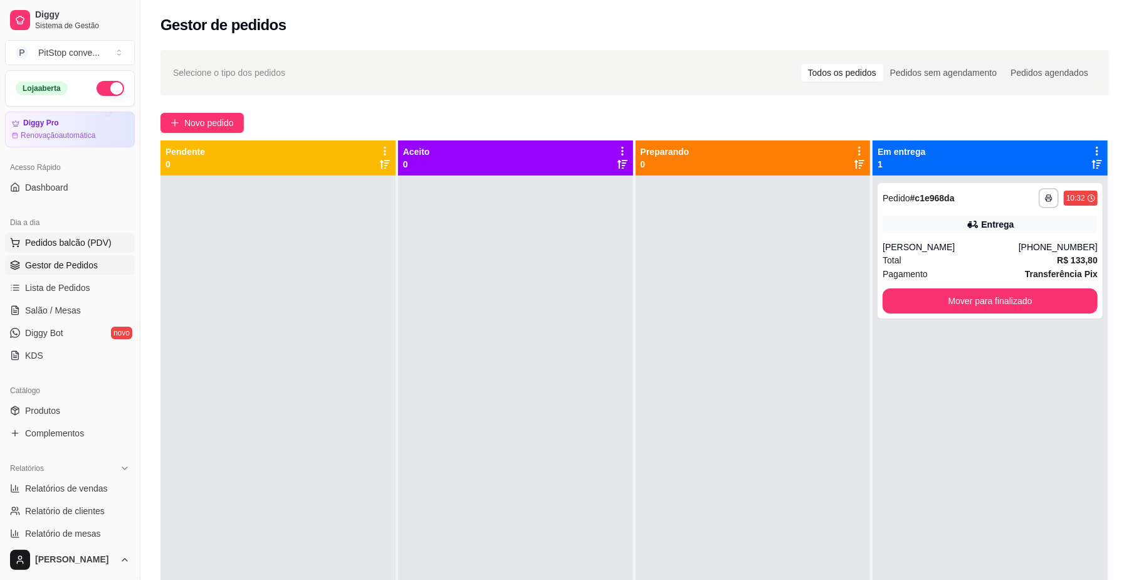
click at [40, 246] on span "Pedidos balcão (PDV)" at bounding box center [68, 242] width 87 height 13
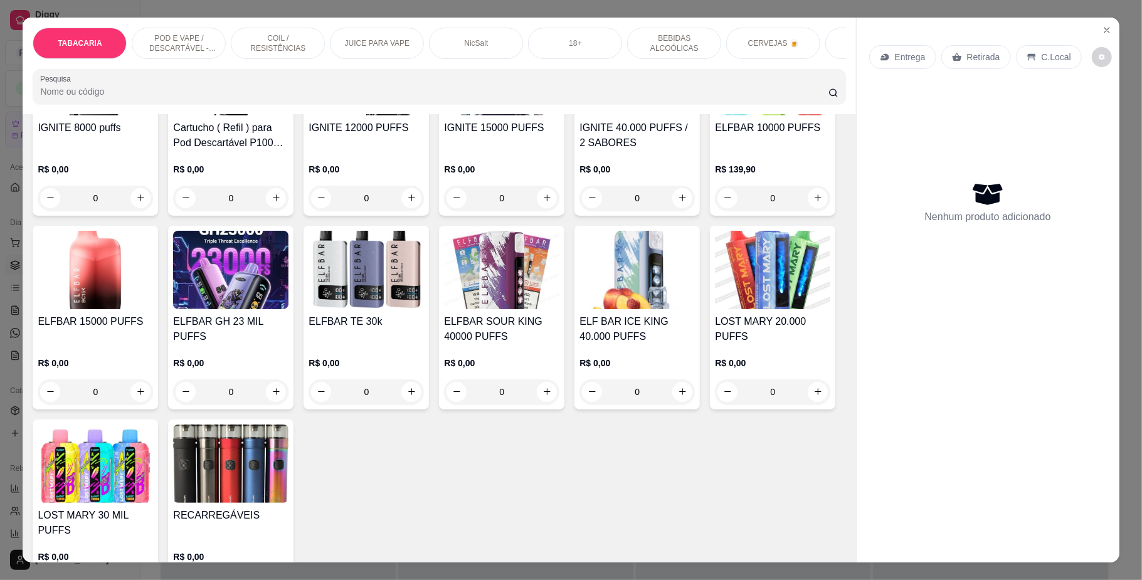
scroll to position [1003, 0]
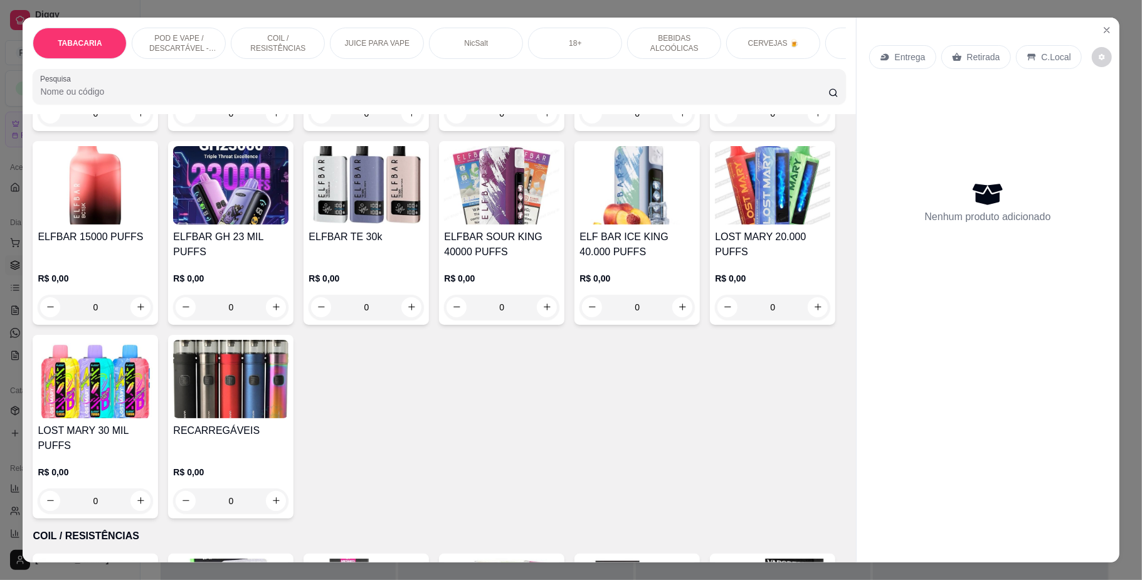
click at [715, 51] on h4 "ELFBAR 10000 PUFFS" at bounding box center [772, 43] width 115 height 15
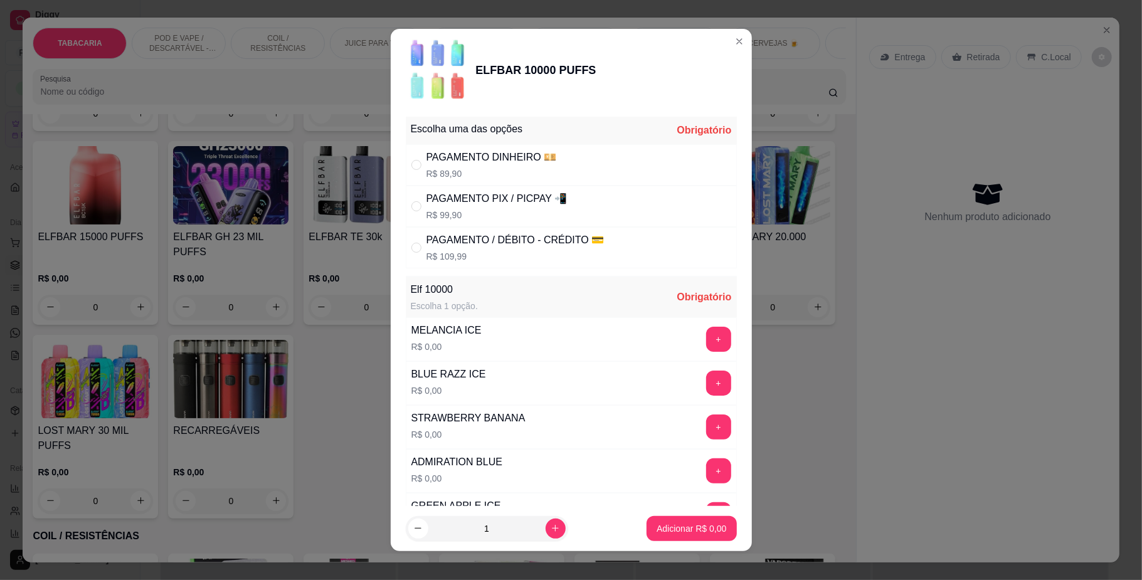
click at [503, 204] on div "PAGAMENTO PIX / PICPAY 📲" at bounding box center [496, 198] width 141 height 15
radio input "true"
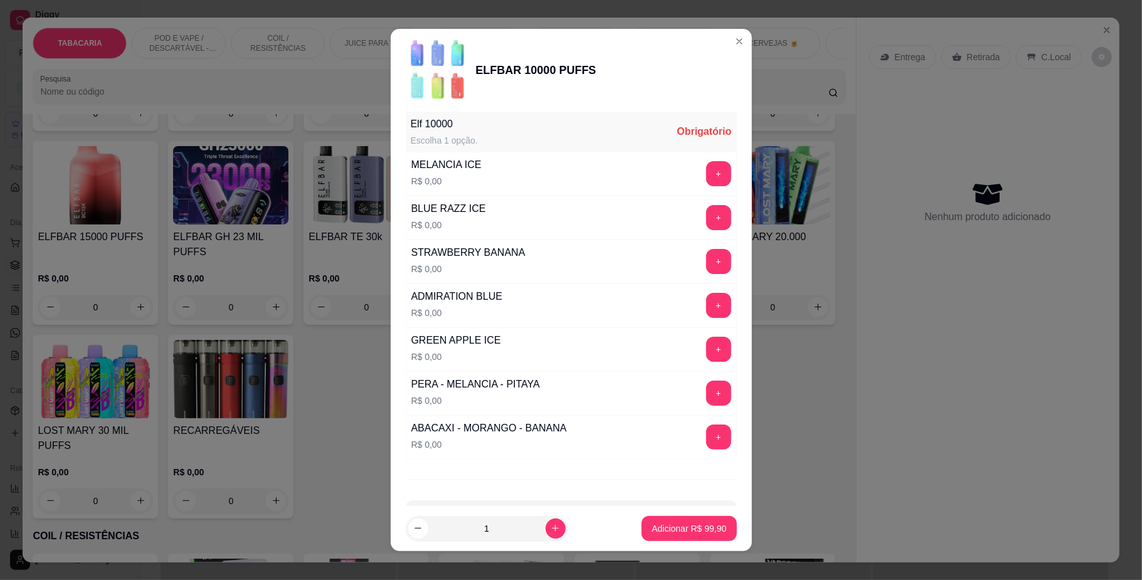
scroll to position [167, 0]
click at [706, 354] on button "+" at bounding box center [718, 347] width 25 height 25
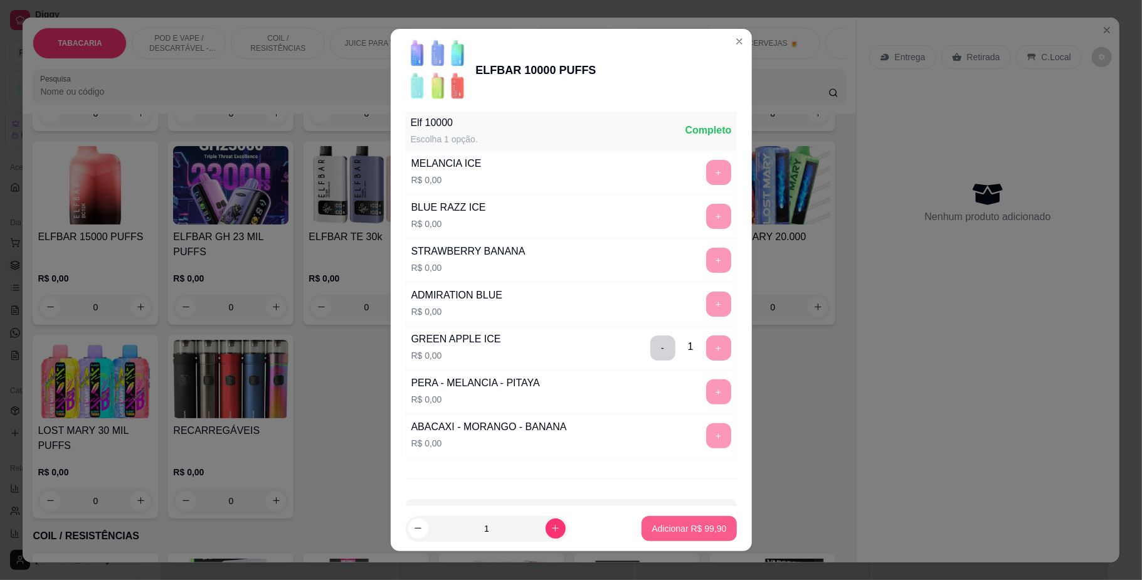
click at [693, 523] on p "Adicionar R$ 99,90" at bounding box center [688, 528] width 75 height 13
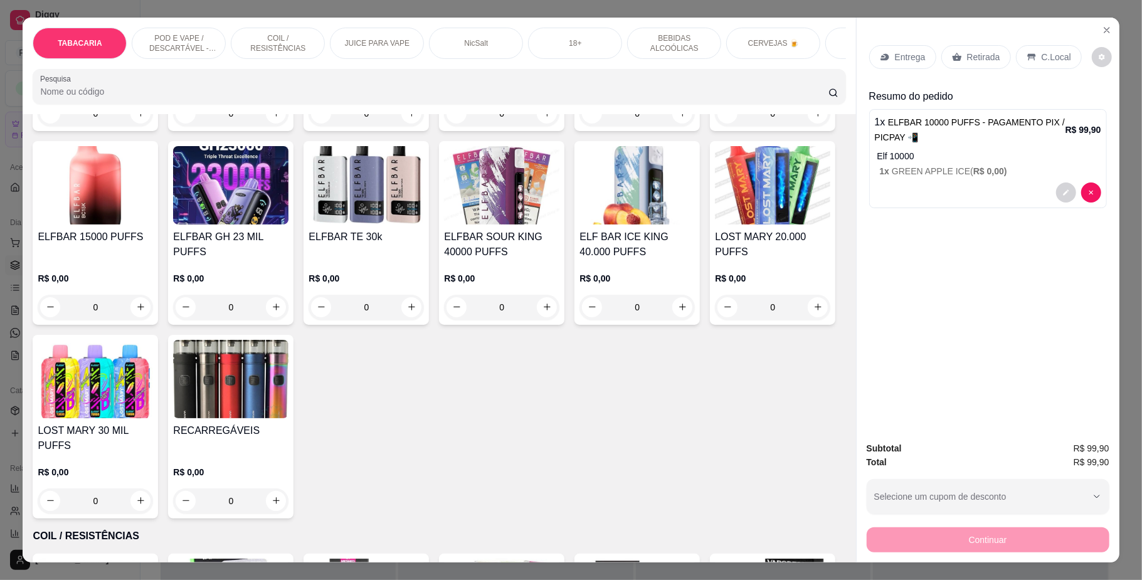
click at [1041, 51] on p "C.Local" at bounding box center [1055, 57] width 29 height 13
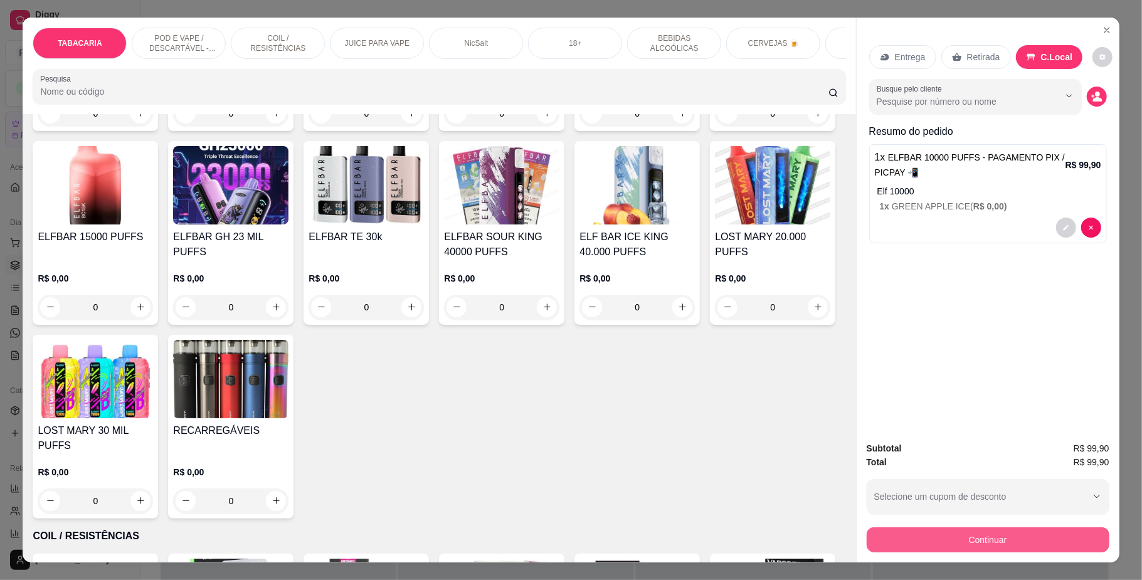
click at [961, 550] on button "Continuar" at bounding box center [988, 539] width 243 height 25
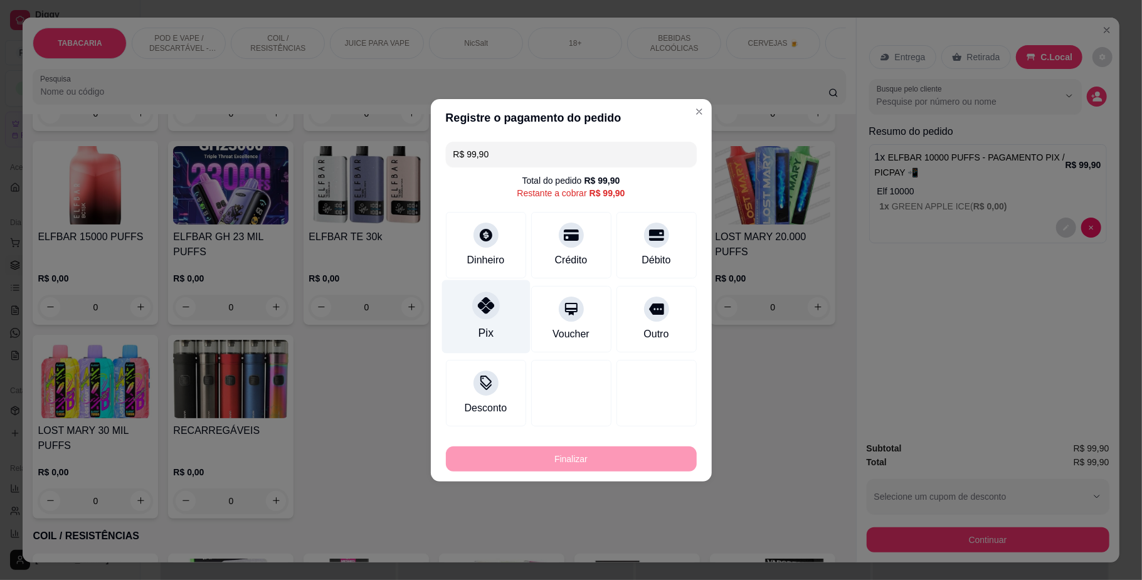
click at [493, 312] on div at bounding box center [486, 306] width 28 height 28
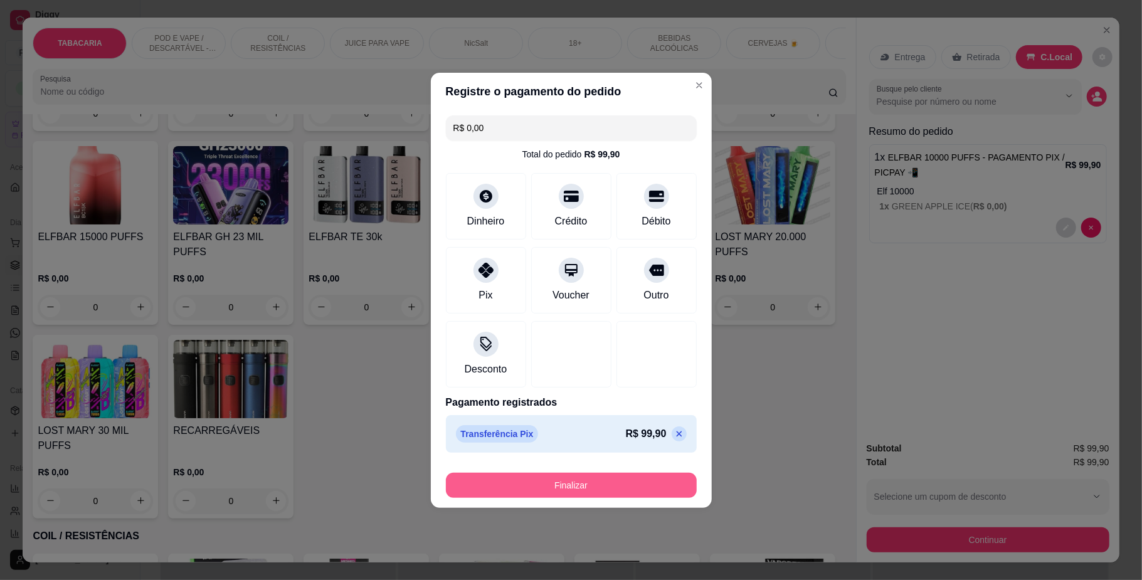
click at [593, 487] on button "Finalizar" at bounding box center [571, 485] width 251 height 25
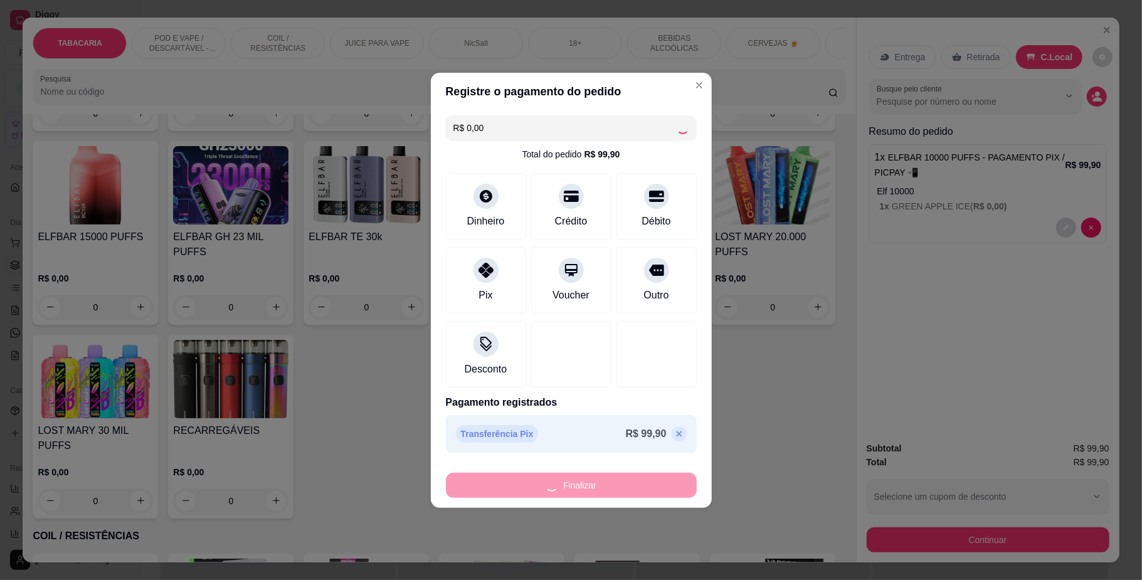
type input "-R$ 99,90"
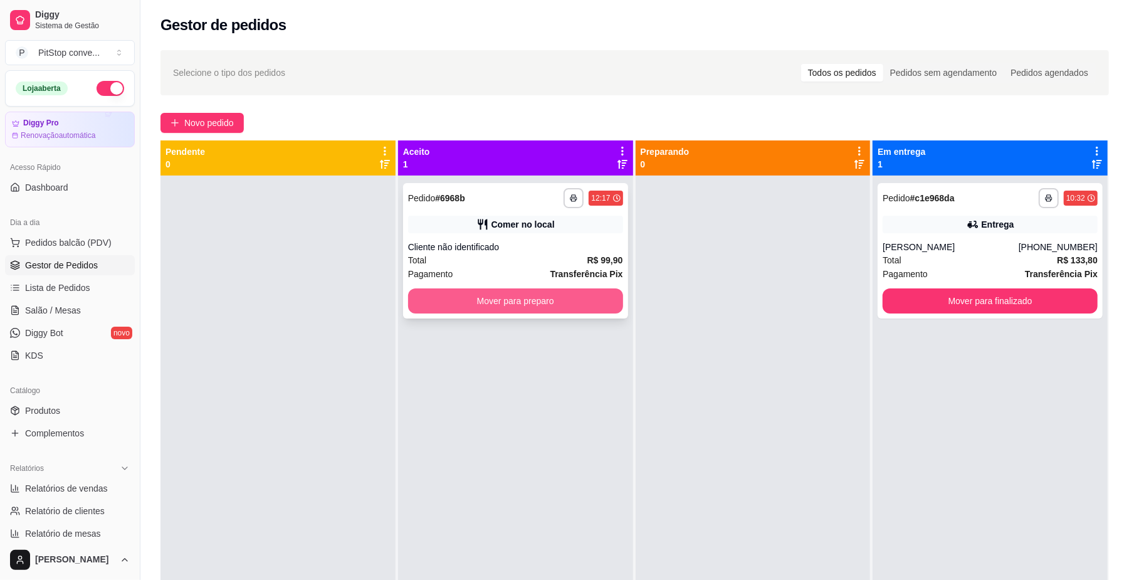
click at [597, 303] on button "Mover para preparo" at bounding box center [515, 300] width 215 height 25
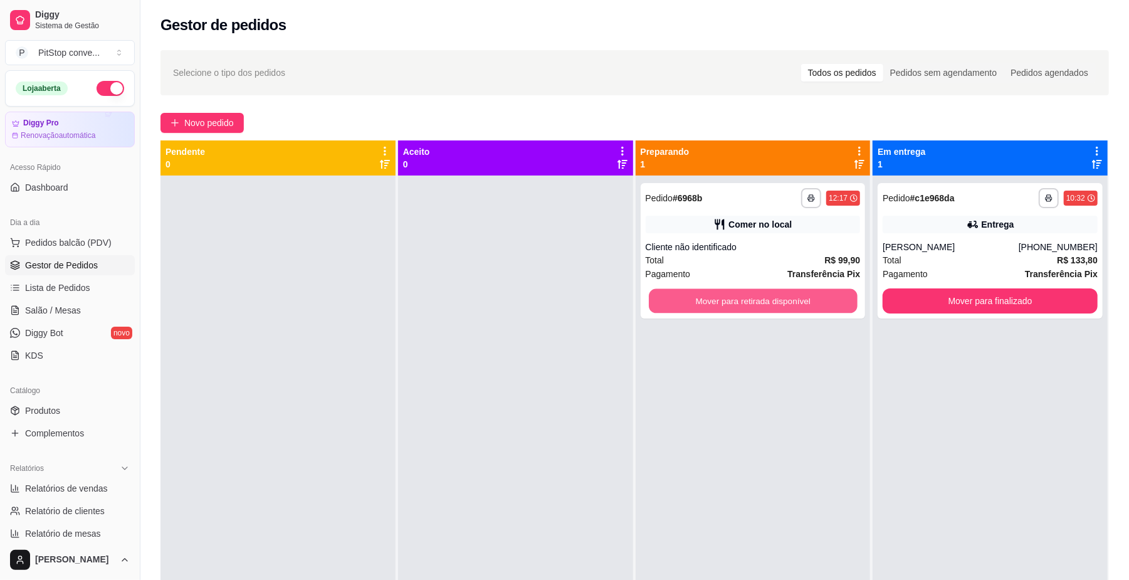
click at [762, 297] on button "Mover para retirada disponível" at bounding box center [753, 301] width 208 height 24
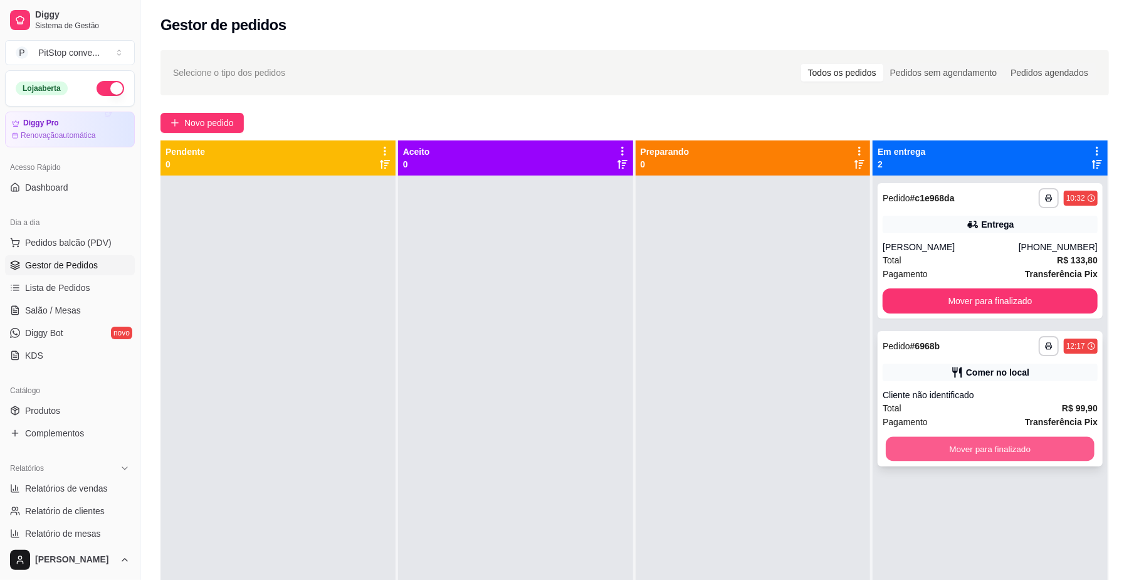
click at [986, 460] on button "Mover para finalizado" at bounding box center [990, 449] width 208 height 24
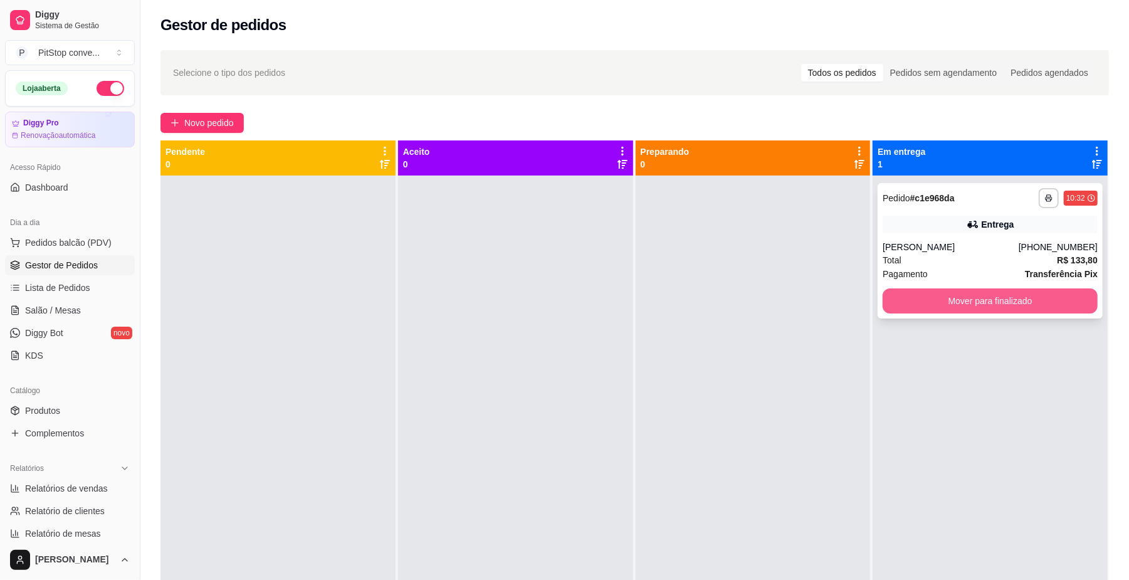
click at [993, 290] on button "Mover para finalizado" at bounding box center [990, 300] width 215 height 25
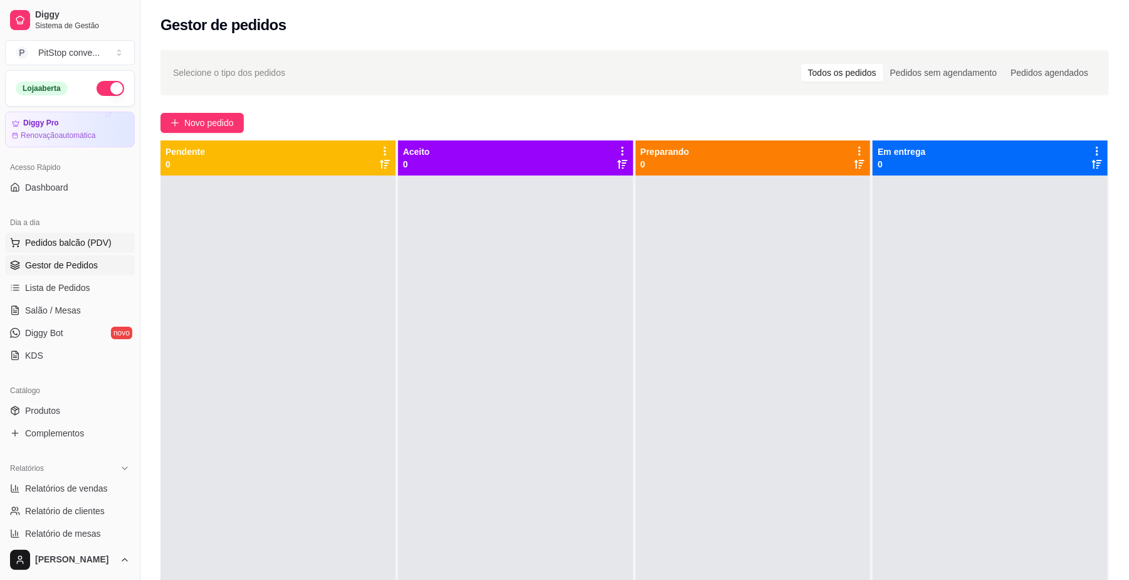
click at [92, 244] on span "Pedidos balcão (PDV)" at bounding box center [68, 242] width 87 height 13
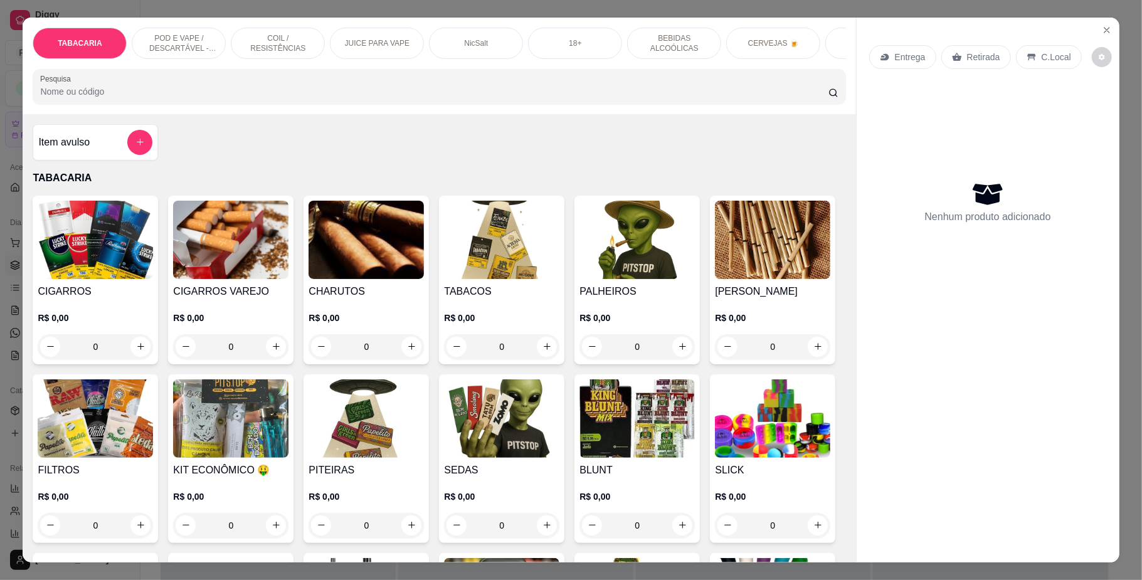
click at [482, 271] on img at bounding box center [501, 240] width 115 height 78
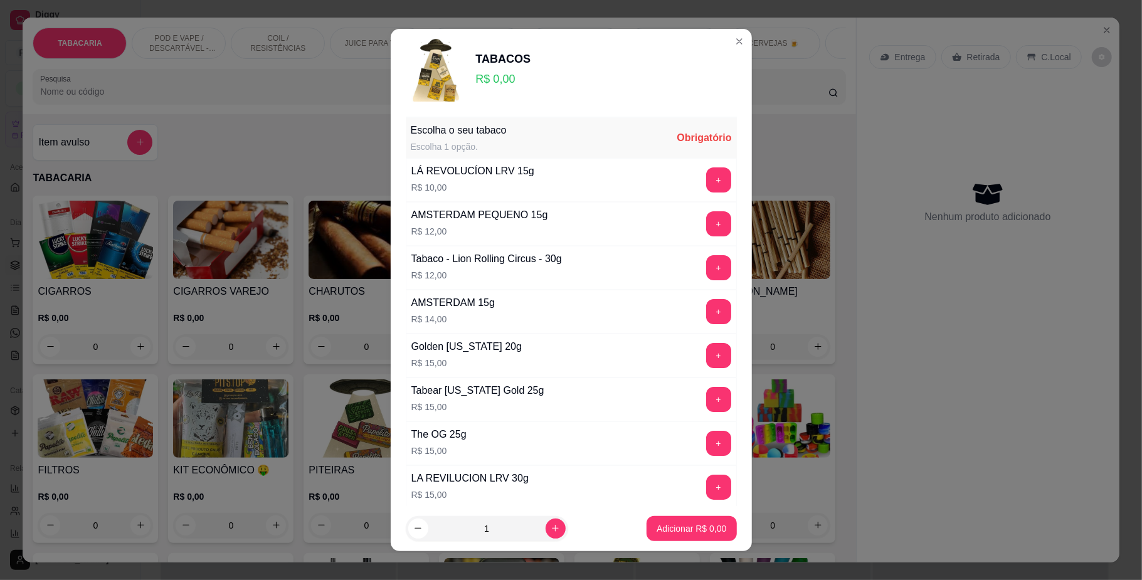
click at [705, 487] on div "LA REVILUCION LRV 30g R$ 15,00 +" at bounding box center [571, 487] width 331 height 44
click at [706, 487] on button "+" at bounding box center [718, 487] width 25 height 25
click at [698, 520] on button "Adicionar R$ 15,00" at bounding box center [688, 528] width 95 height 25
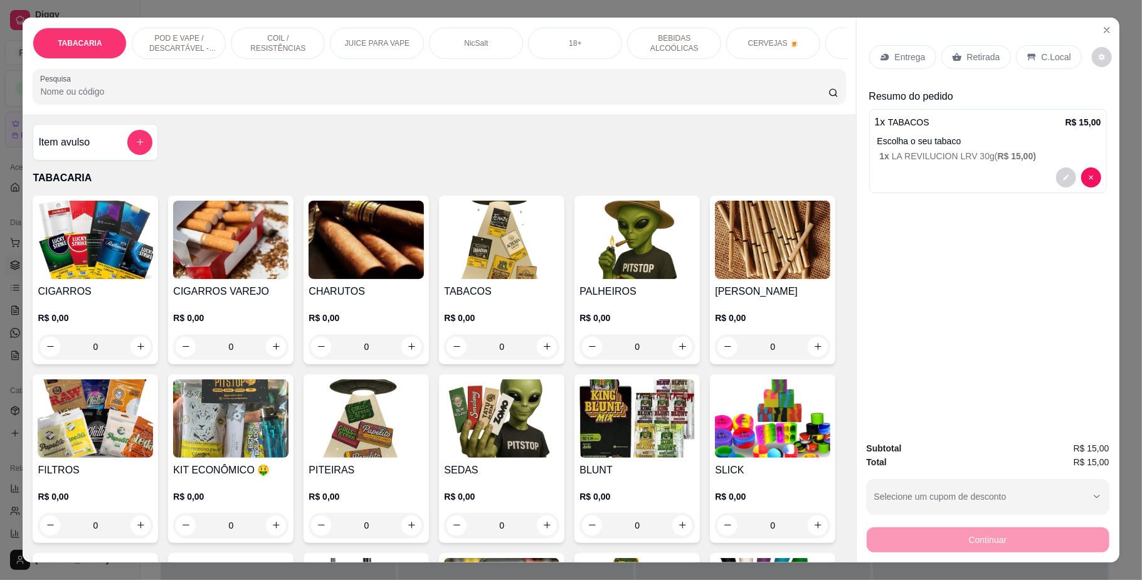
click at [1026, 52] on icon at bounding box center [1031, 57] width 10 height 10
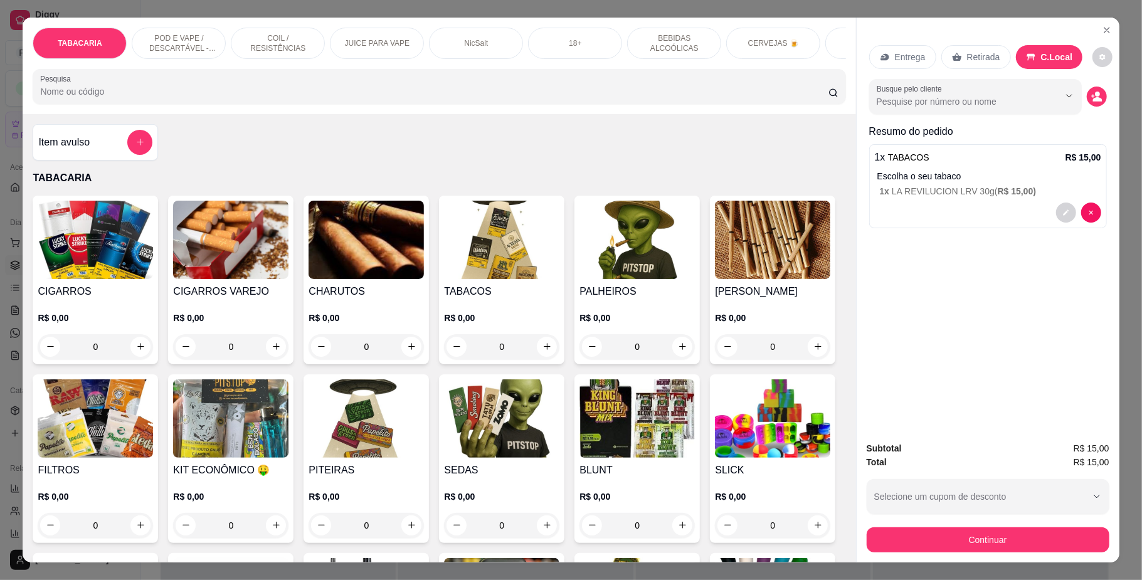
click at [1001, 543] on button "Continuar" at bounding box center [988, 539] width 243 height 25
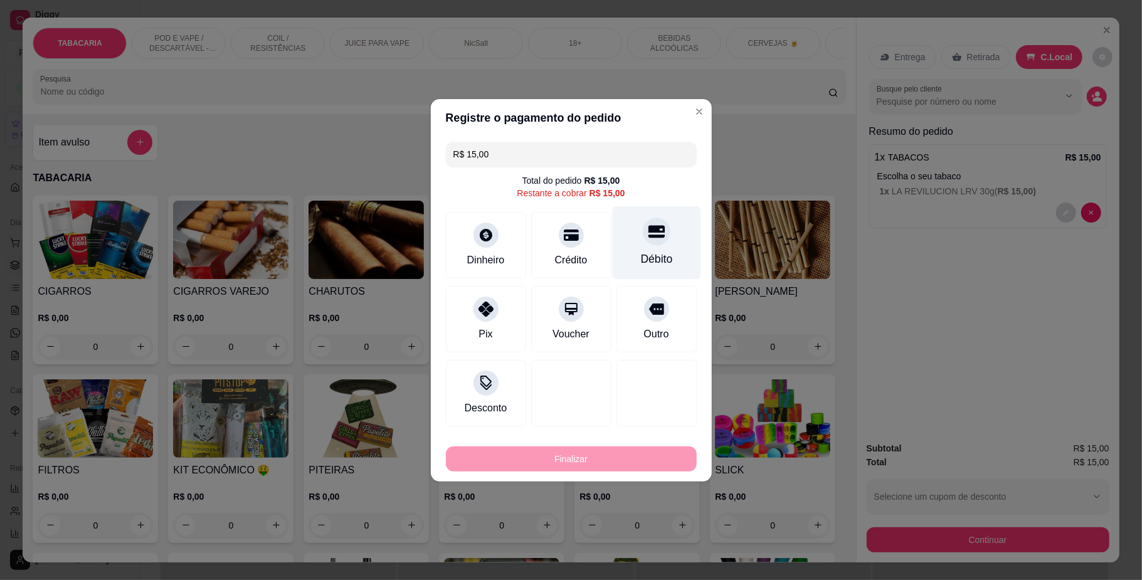
click at [673, 229] on div "Débito" at bounding box center [656, 242] width 88 height 73
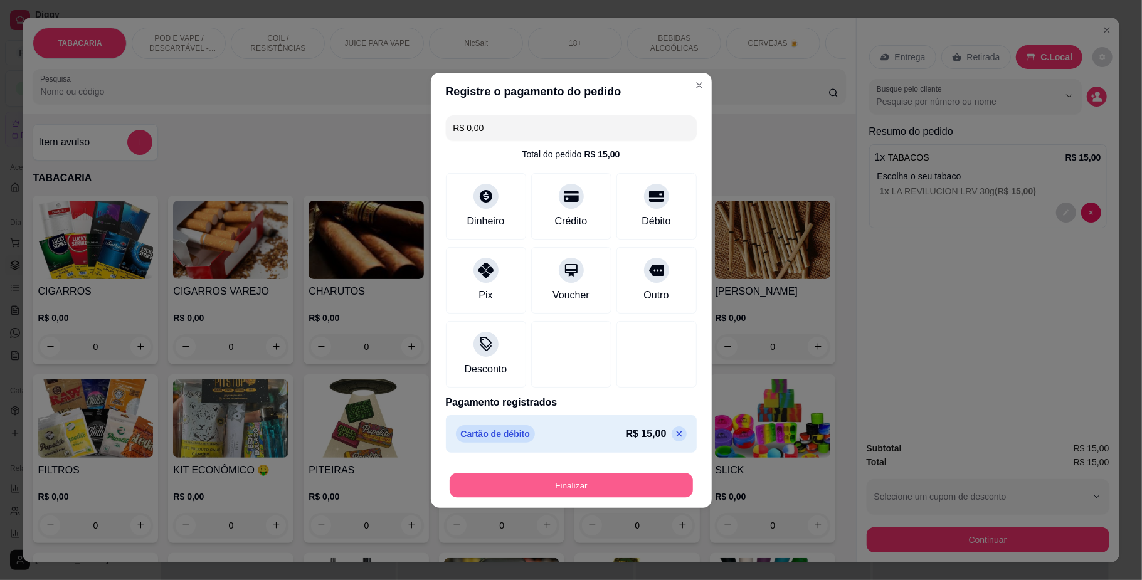
click at [590, 492] on button "Finalizar" at bounding box center [571, 485] width 243 height 24
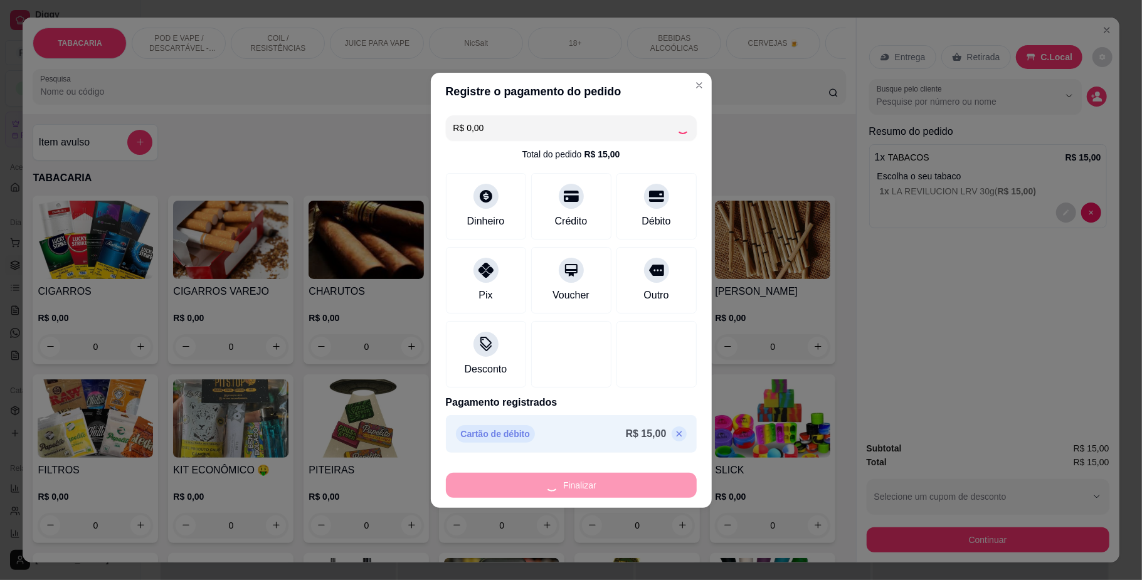
type input "-R$ 15,00"
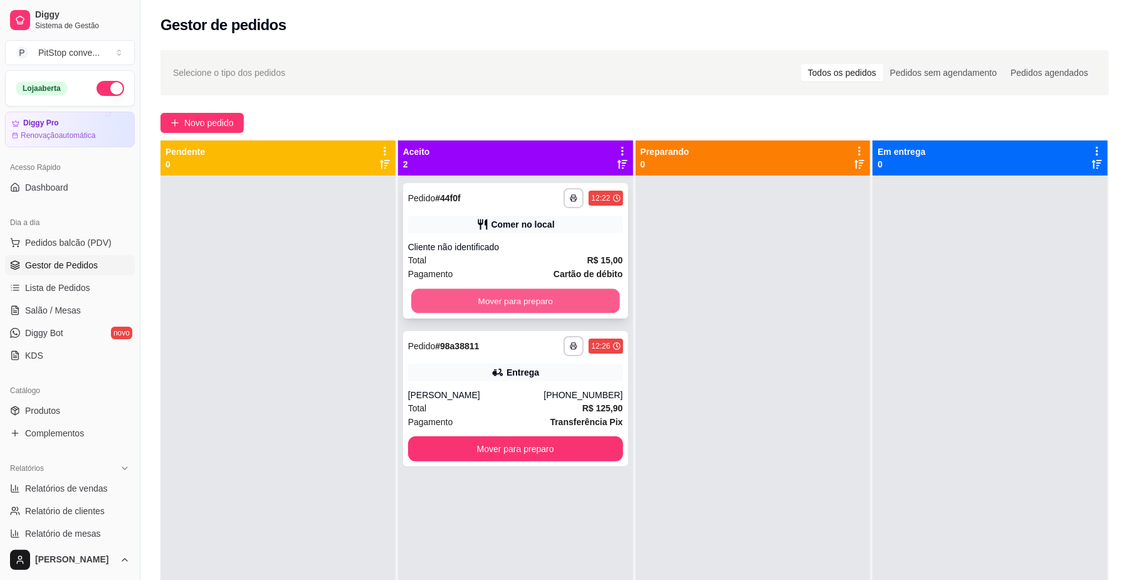
click at [589, 302] on button "Mover para preparo" at bounding box center [515, 301] width 208 height 24
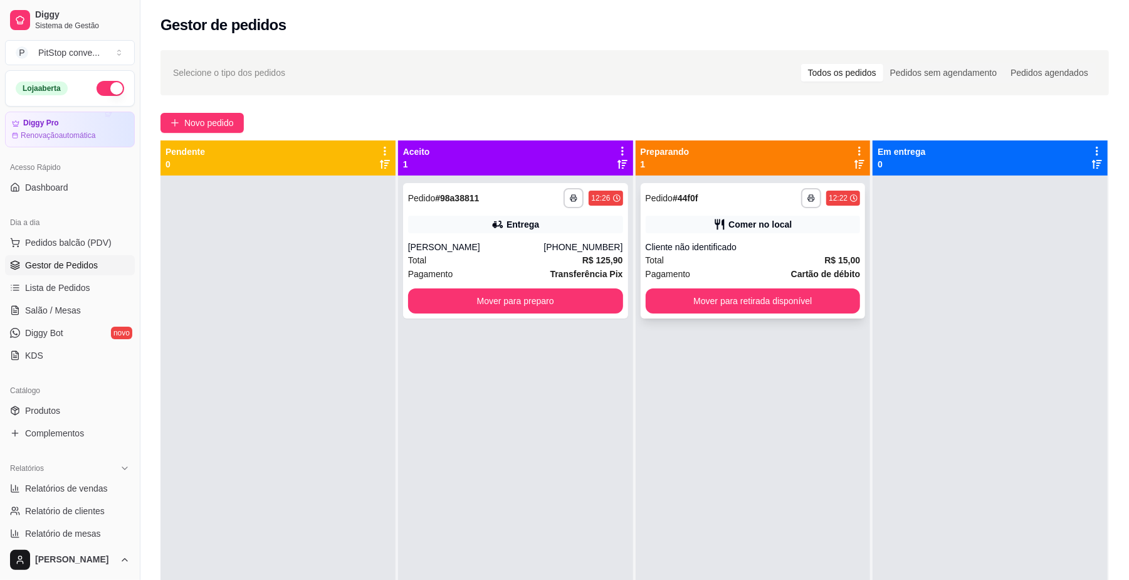
click at [758, 289] on button "Mover para retirada disponível" at bounding box center [753, 300] width 215 height 25
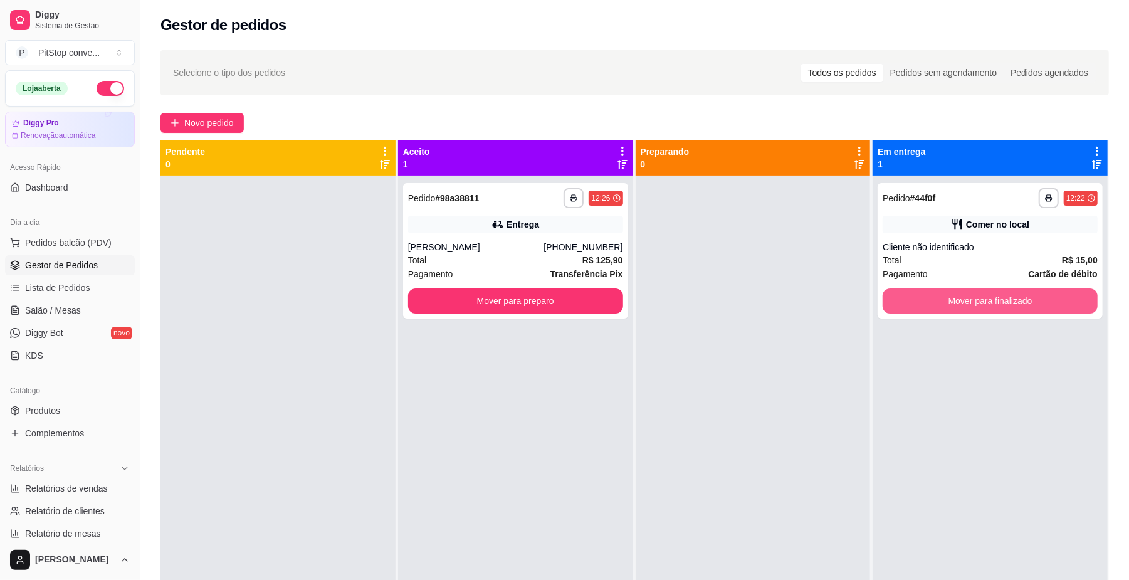
click at [969, 306] on button "Mover para finalizado" at bounding box center [990, 300] width 215 height 25
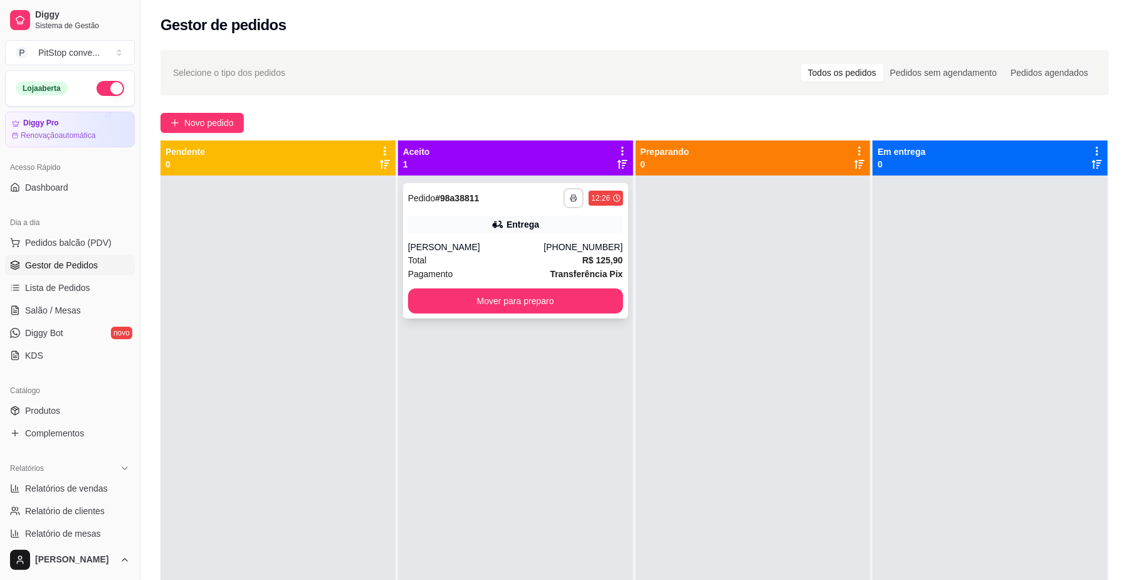
click at [572, 195] on polyline "button" at bounding box center [574, 196] width 4 height 3
click at [529, 282] on div "**********" at bounding box center [515, 250] width 225 height 135
click at [571, 198] on icon "button" at bounding box center [575, 198] width 8 height 8
click at [553, 247] on button "IMPRESSORA" at bounding box center [536, 241] width 88 height 19
click at [581, 242] on div "[PHONE_NUMBER]" at bounding box center [583, 247] width 79 height 13
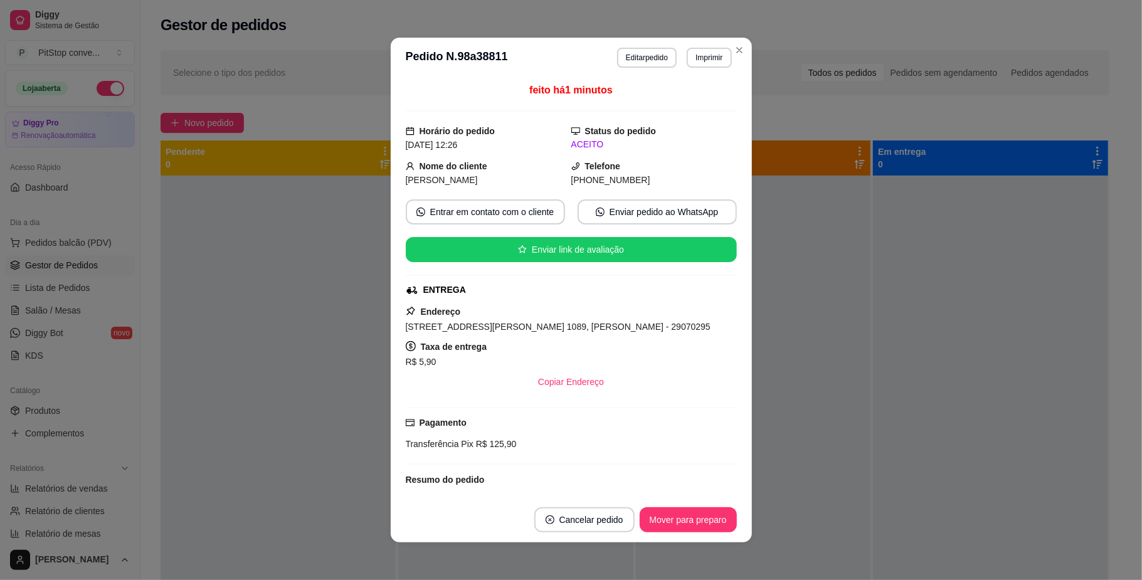
click at [569, 326] on span "[STREET_ADDRESS][PERSON_NAME] 1089, [PERSON_NAME] - 29070295" at bounding box center [558, 327] width 305 height 10
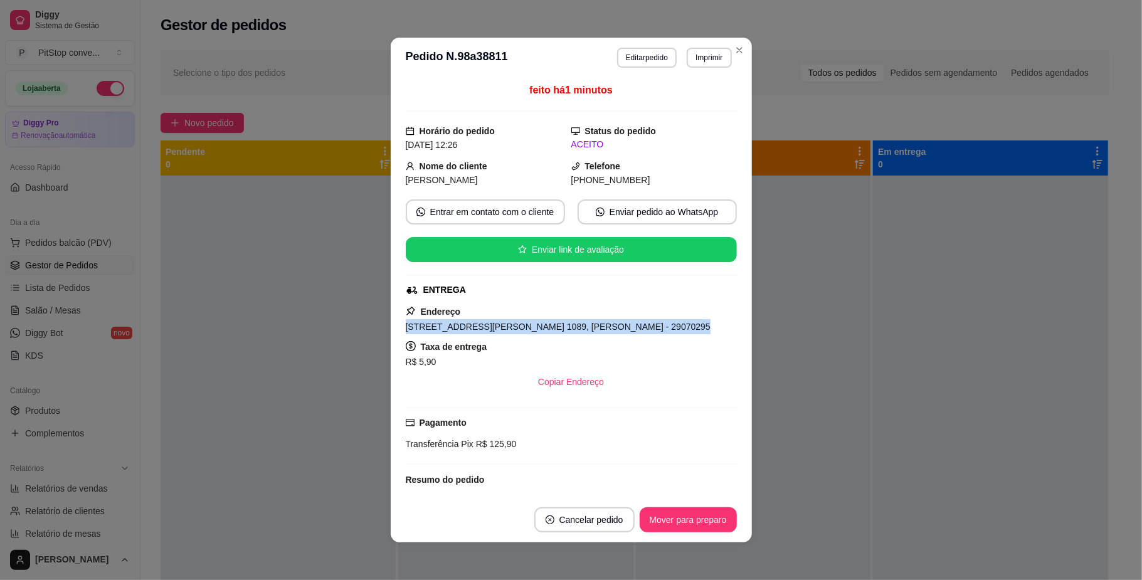
click at [569, 326] on span "[STREET_ADDRESS][PERSON_NAME] 1089, [PERSON_NAME] - 29070295" at bounding box center [558, 327] width 305 height 10
copy span "[STREET_ADDRESS][PERSON_NAME] 1089, [PERSON_NAME] - 29070295"
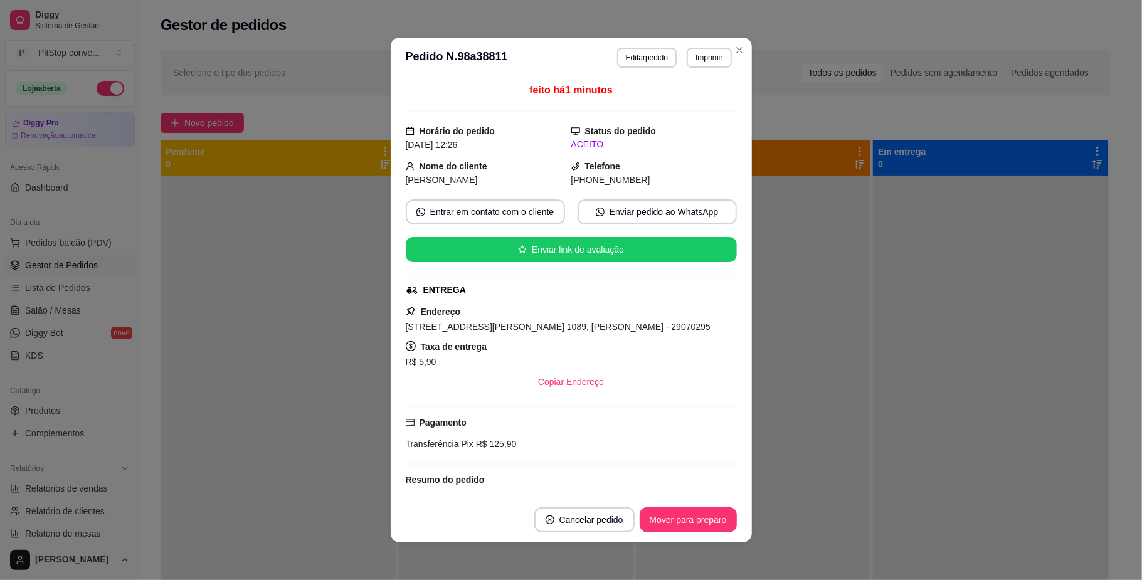
click at [603, 177] on span "[PHONE_NUMBER]" at bounding box center [610, 180] width 79 height 10
click at [603, 181] on span "[PHONE_NUMBER]" at bounding box center [610, 180] width 79 height 10
click at [603, 183] on span "[PHONE_NUMBER]" at bounding box center [610, 180] width 79 height 10
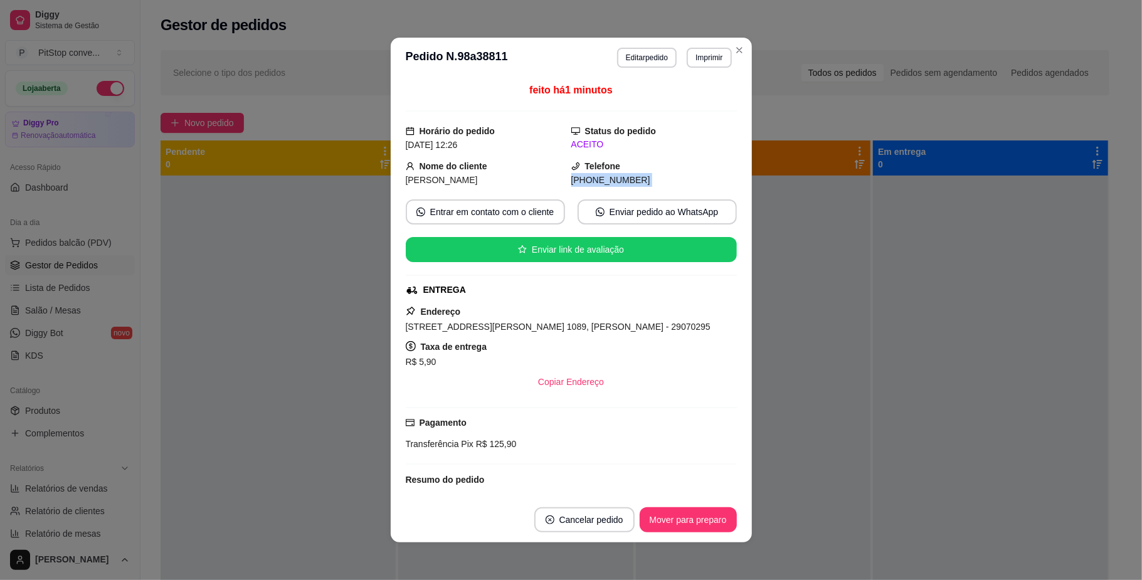
click at [603, 183] on span "[PHONE_NUMBER]" at bounding box center [610, 180] width 79 height 10
